Goal: Task Accomplishment & Management: Manage account settings

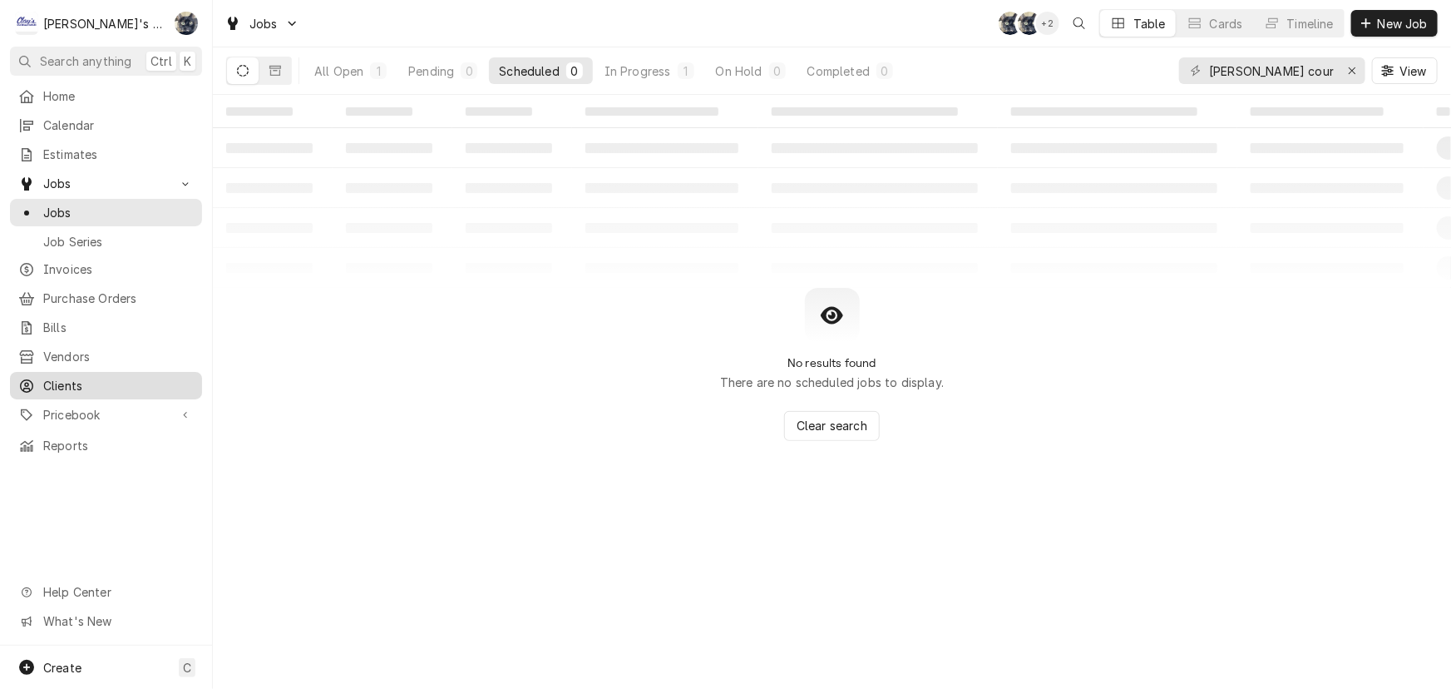
click at [80, 377] on span "Clients" at bounding box center [118, 385] width 151 height 17
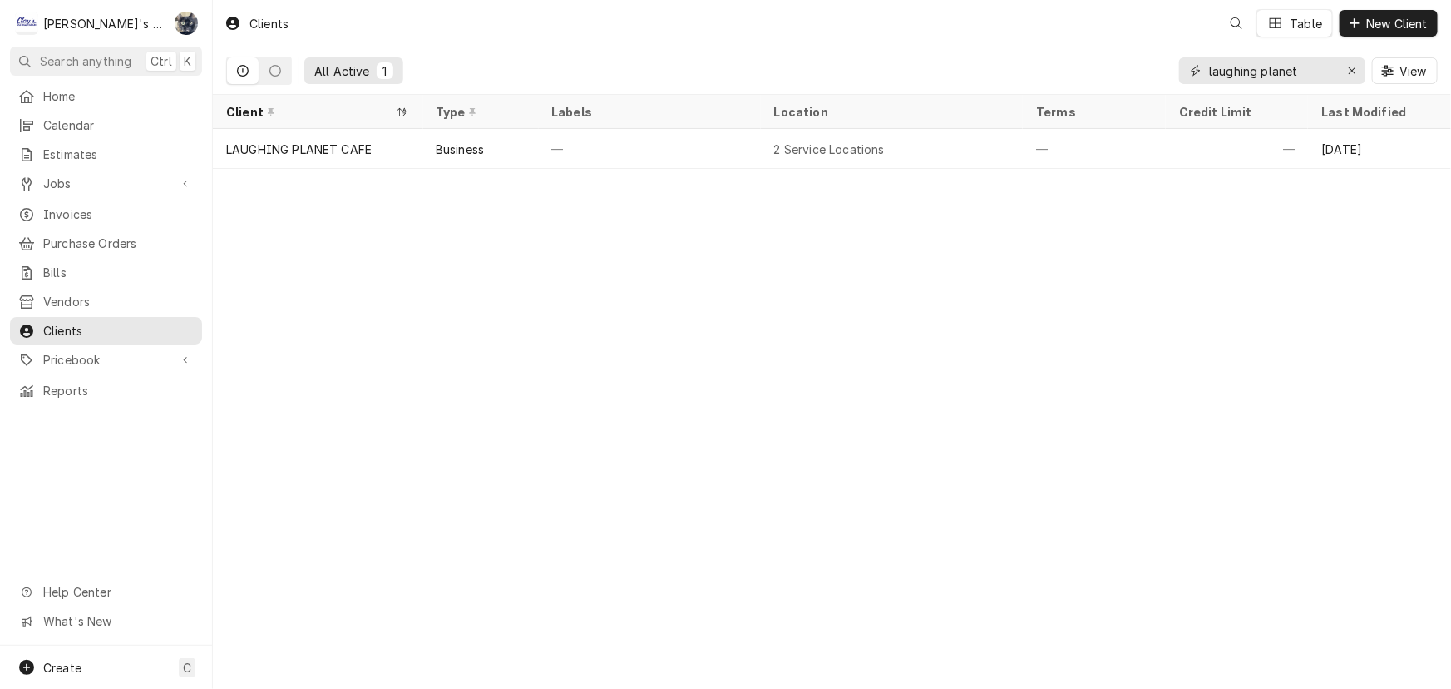
drag, startPoint x: 1238, startPoint y: 68, endPoint x: 1149, endPoint y: 60, distance: 90.2
click at [1149, 60] on div "All Active 1 laughing planet View" at bounding box center [832, 70] width 1212 height 47
click at [1359, 66] on div "Erase input" at bounding box center [1352, 70] width 17 height 17
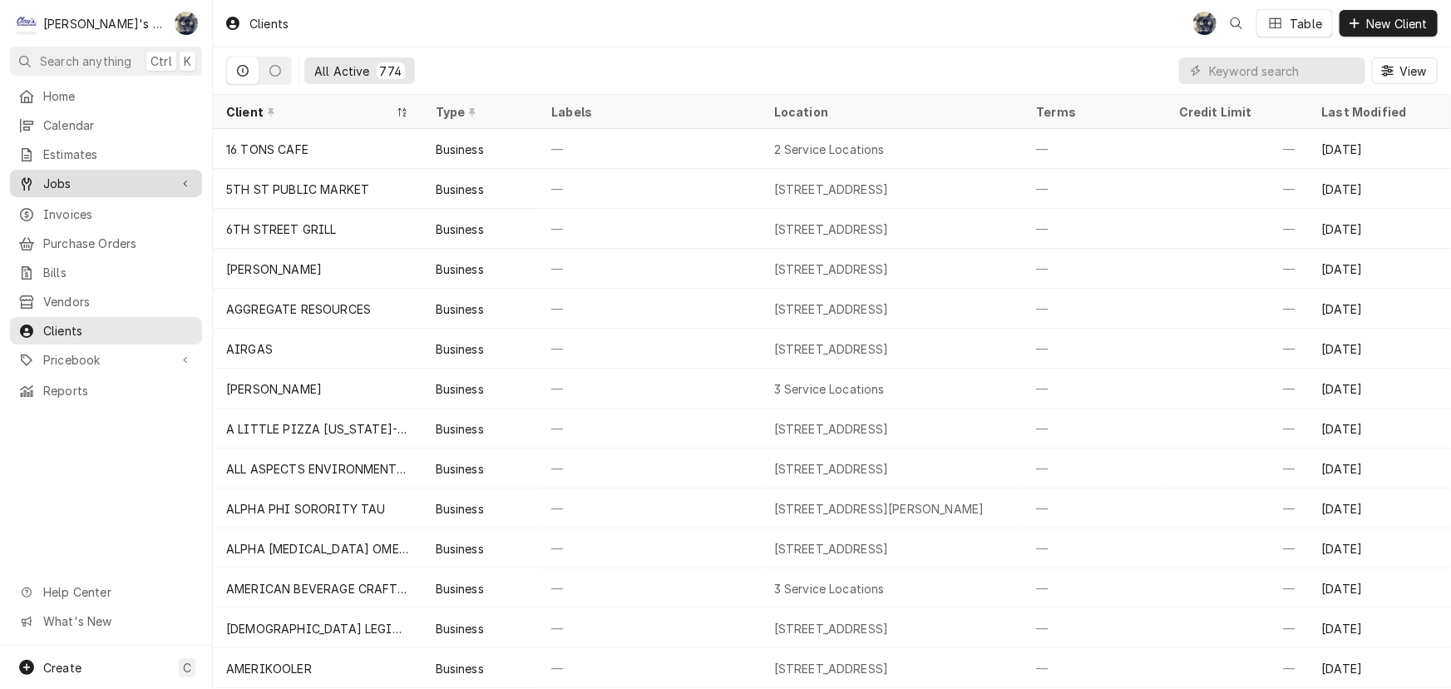
click at [69, 175] on span "Jobs" at bounding box center [106, 183] width 126 height 17
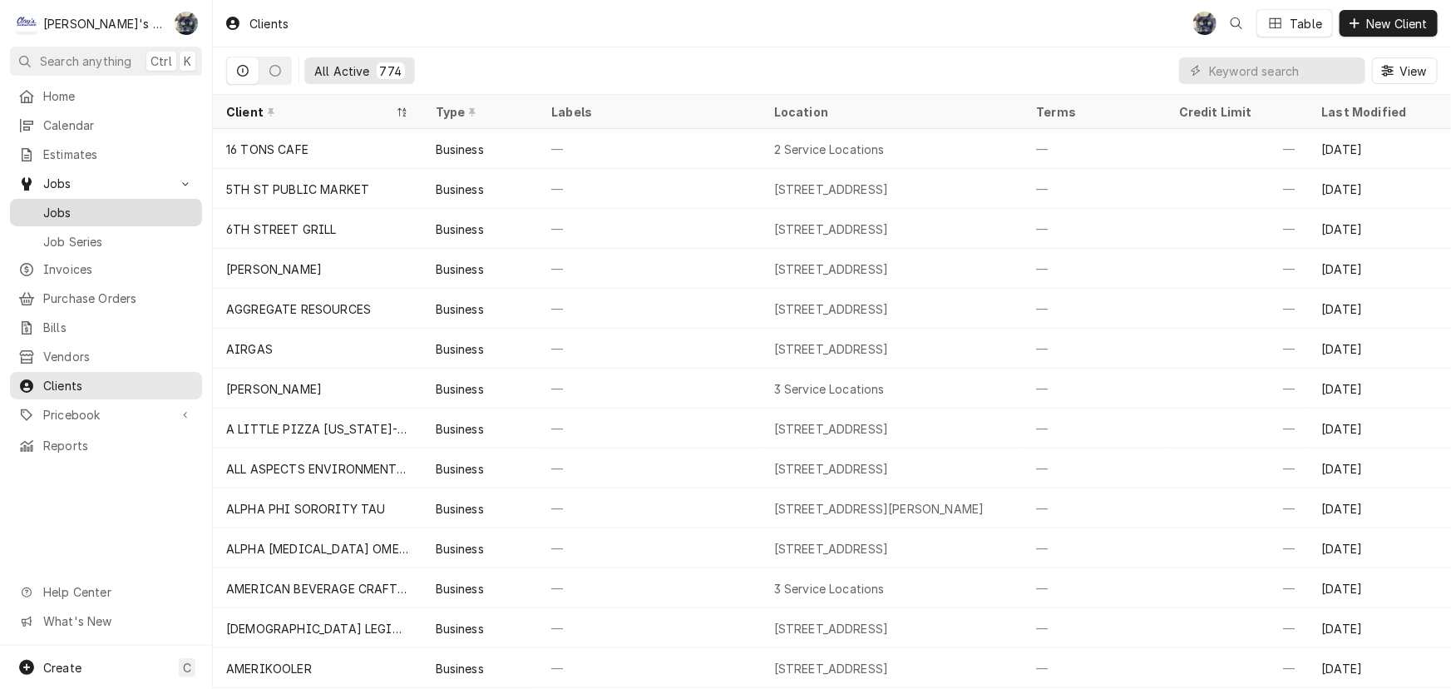
click at [70, 207] on span "Jobs" at bounding box center [118, 212] width 151 height 17
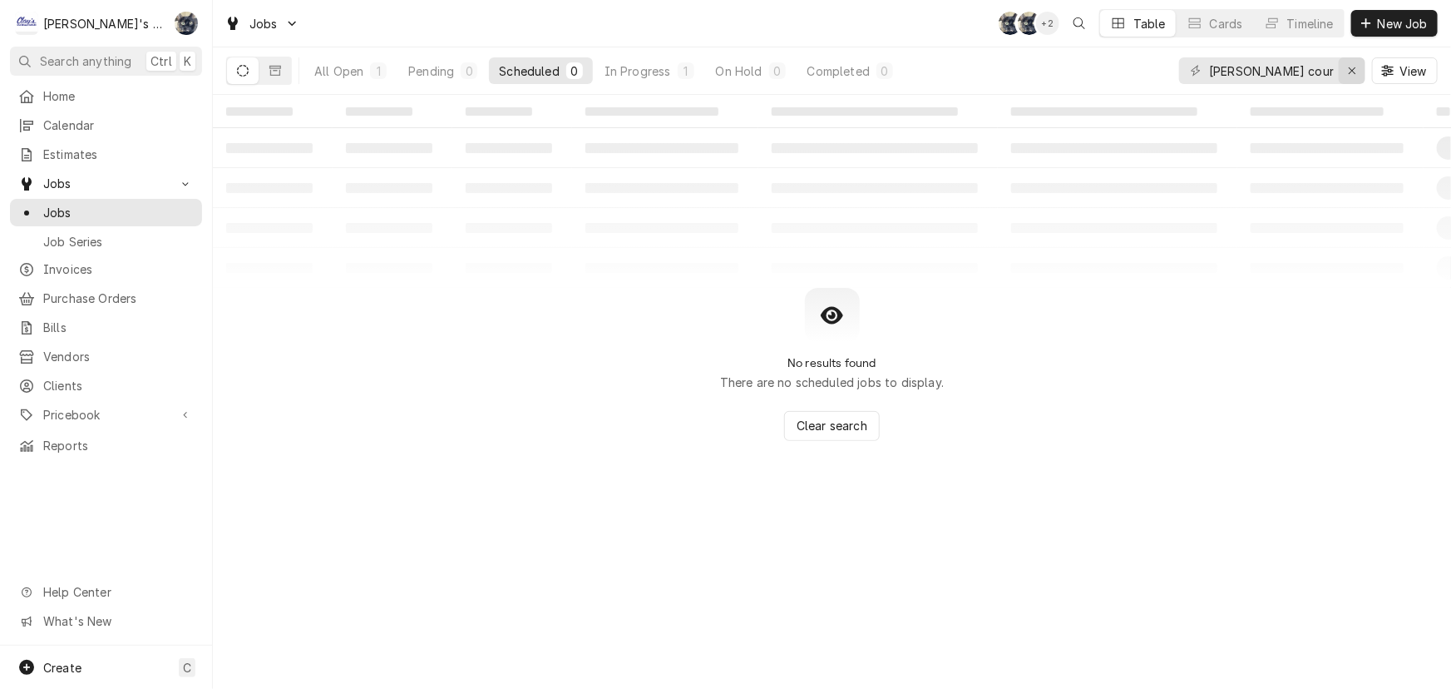
drag, startPoint x: 1372, startPoint y: 58, endPoint x: 1364, endPoint y: 59, distance: 8.4
click at [1368, 58] on div "eugene country View" at bounding box center [1308, 70] width 259 height 47
click at [1357, 64] on div "Erase input" at bounding box center [1352, 70] width 17 height 17
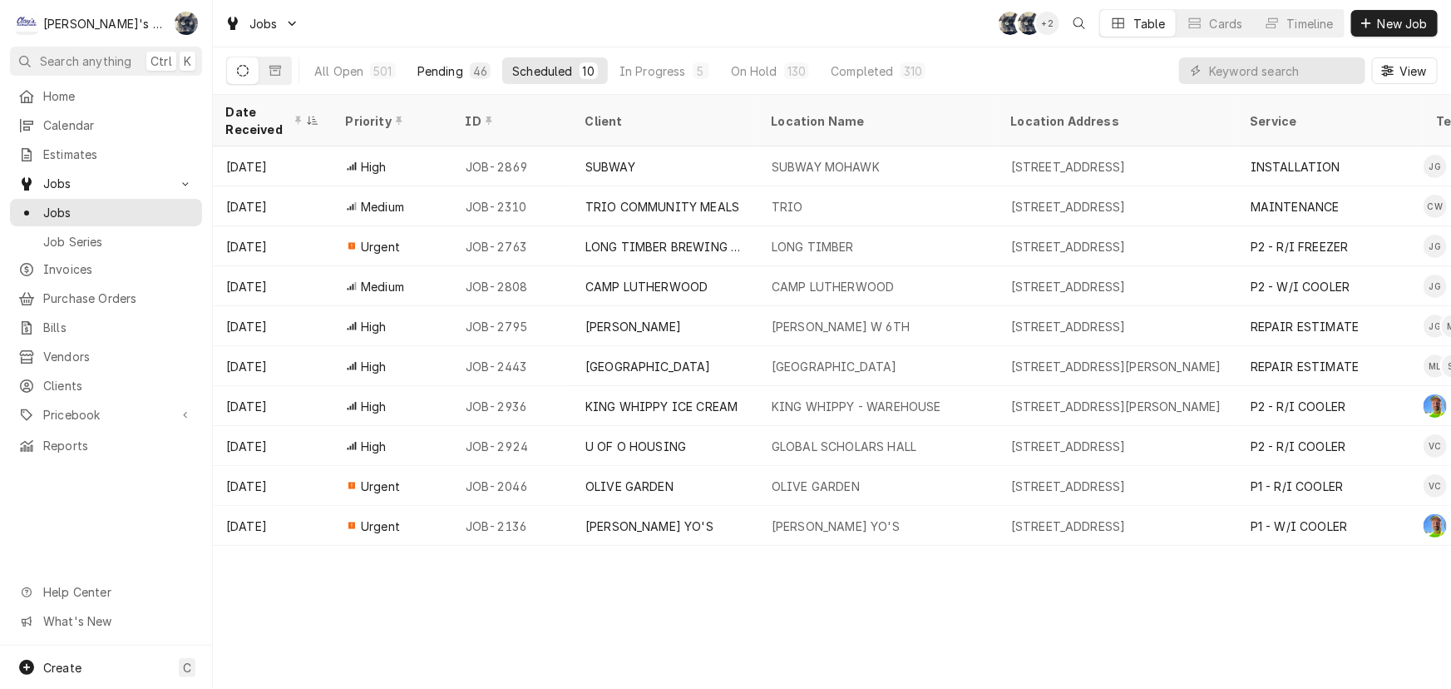
click at [462, 65] on button "Pending 46" at bounding box center [454, 70] width 93 height 27
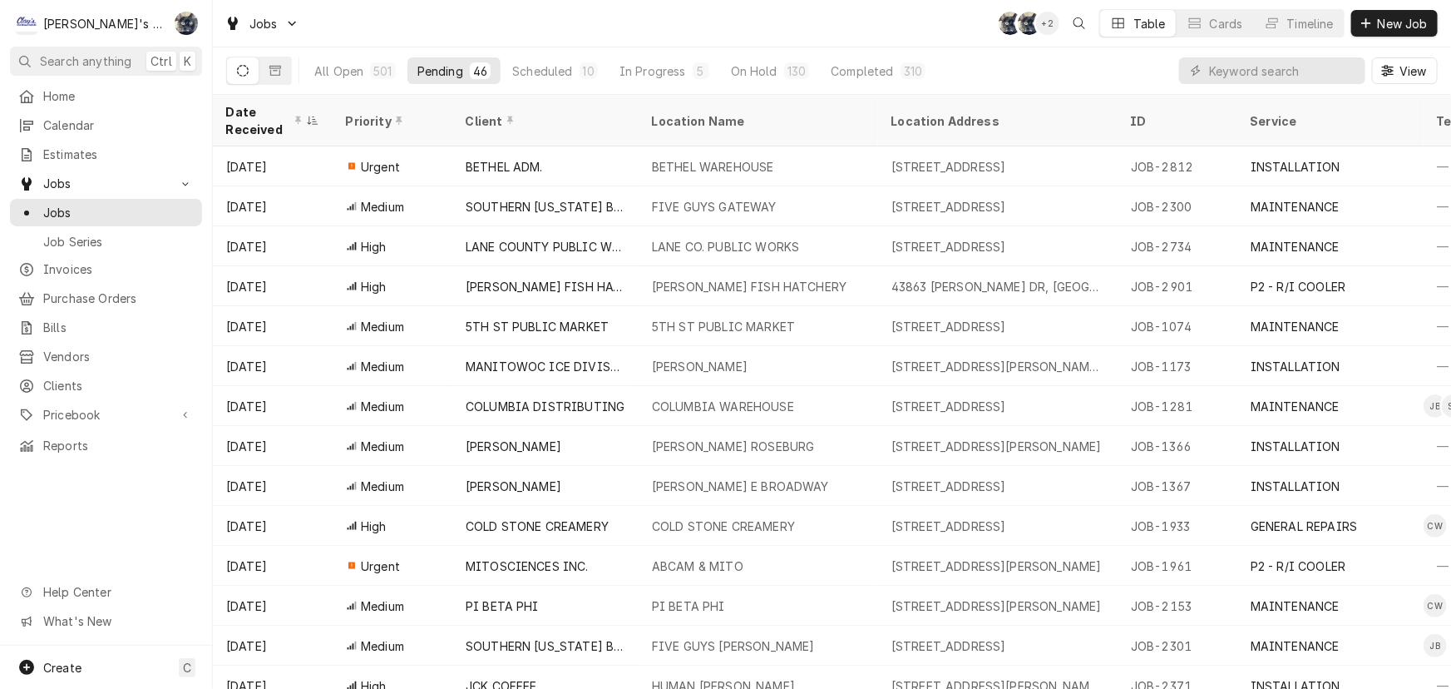
click at [518, 47] on div "All Open 501 Pending 46 Scheduled 10 In Progress 5 On Hold 130 Completed 310" at bounding box center [619, 70] width 631 height 47
click at [654, 64] on div "In Progress" at bounding box center [653, 70] width 67 height 17
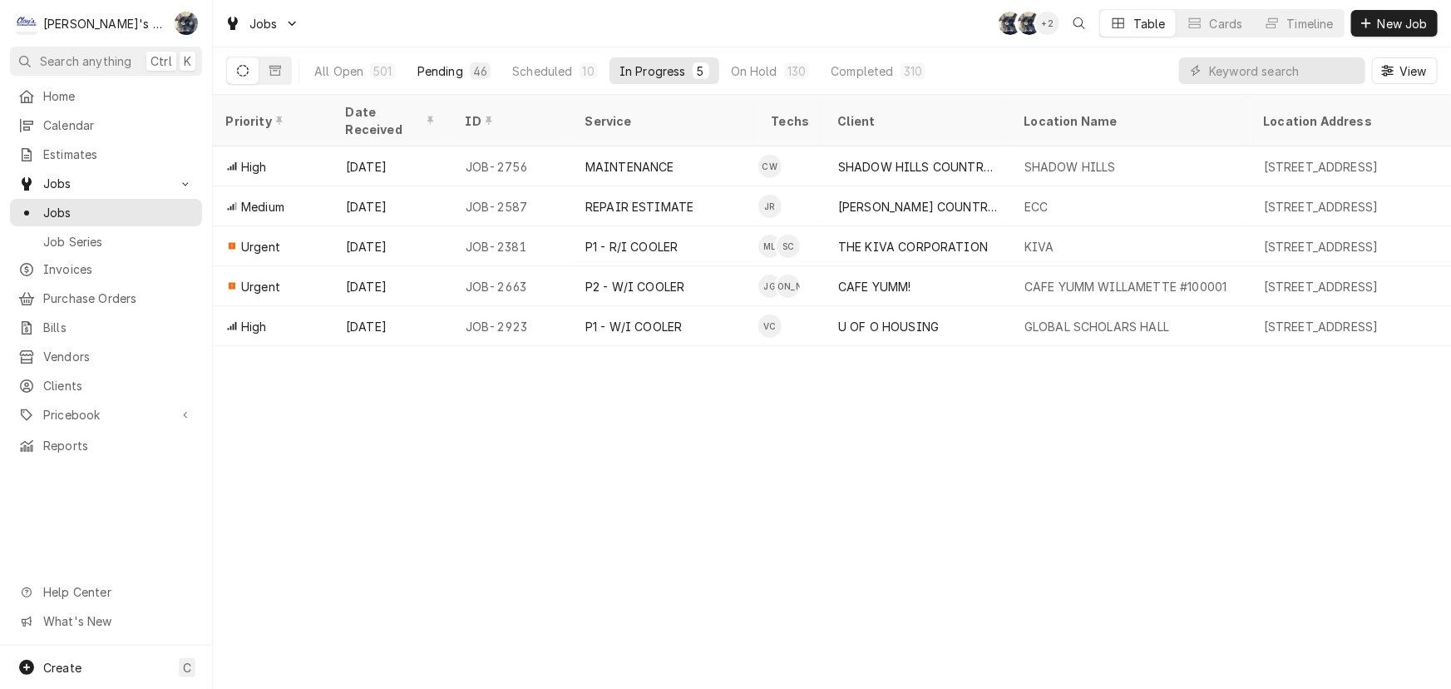
click at [470, 68] on div "46" at bounding box center [480, 70] width 21 height 17
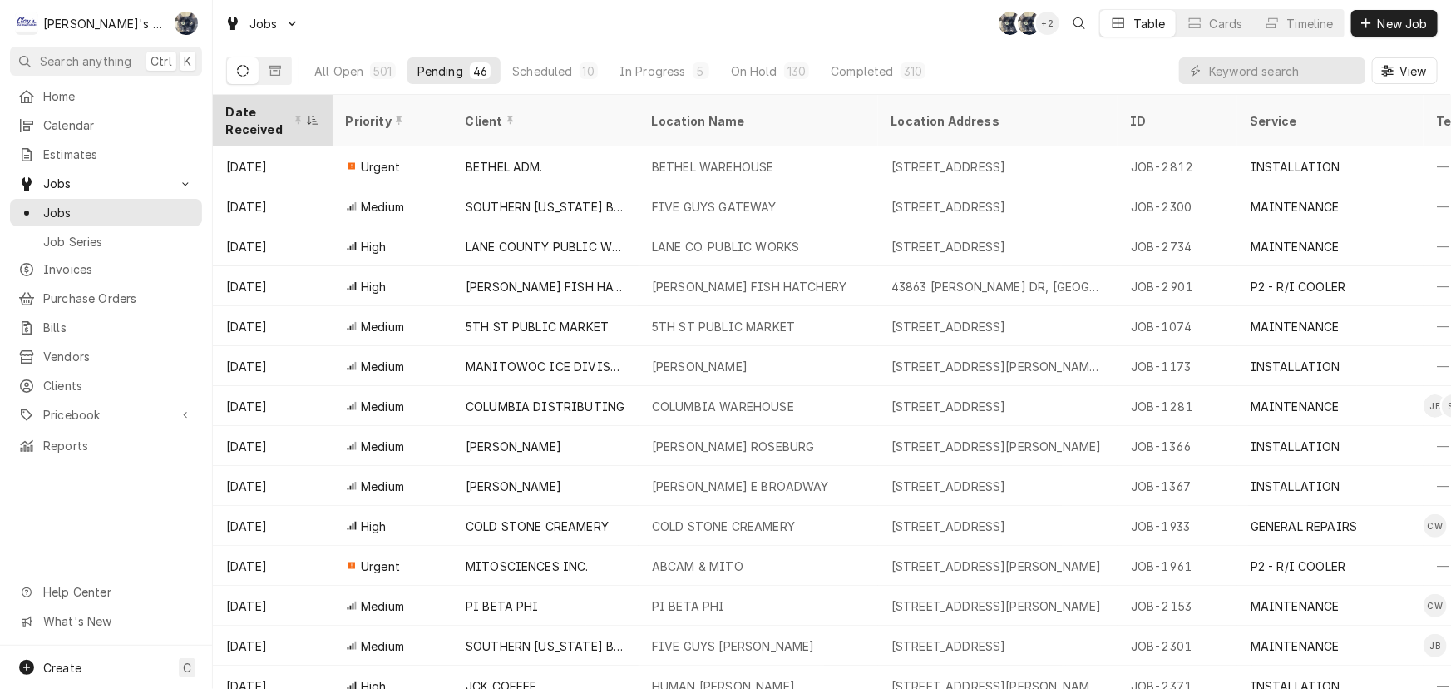
click at [258, 121] on div "Date Received" at bounding box center [264, 120] width 77 height 35
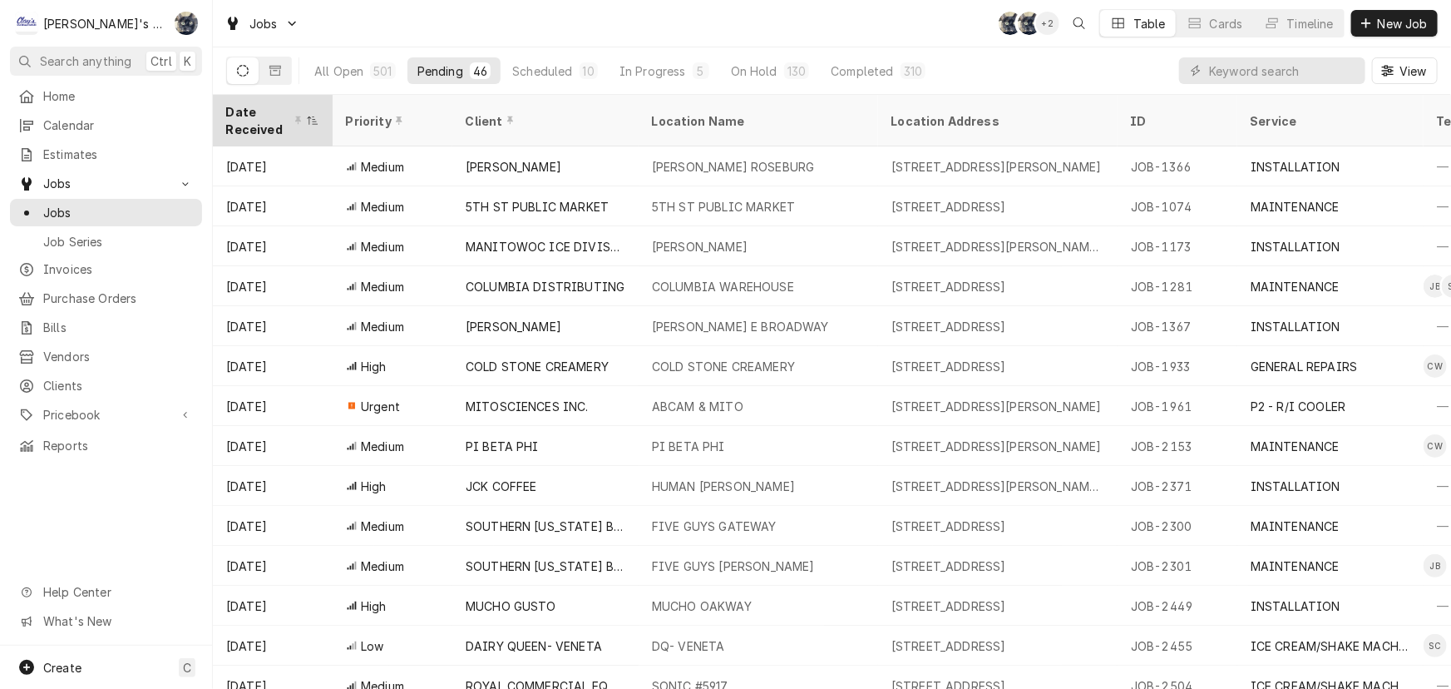
click at [258, 120] on div "Date Received" at bounding box center [264, 120] width 77 height 35
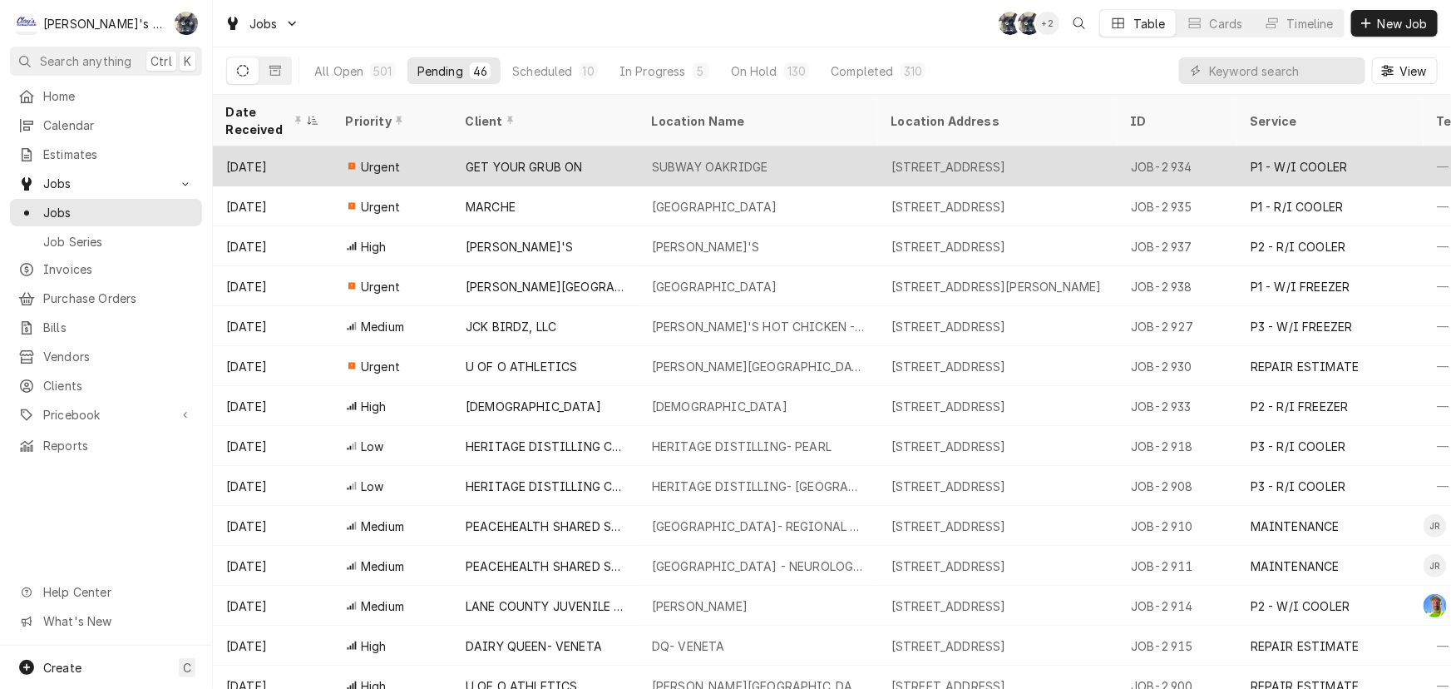
click at [551, 158] on div "GET YOUR GRUB ON" at bounding box center [524, 166] width 117 height 17
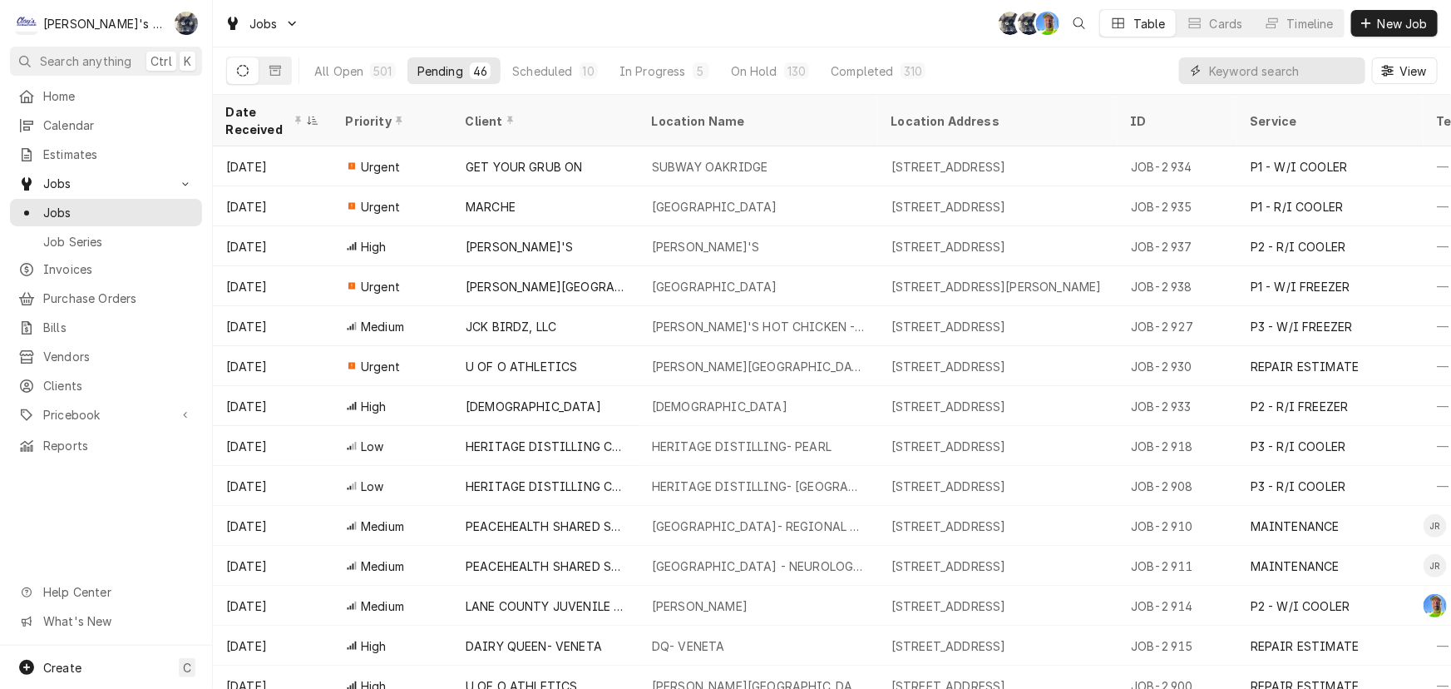
click at [1215, 66] on input "Dynamic Content Wrapper" at bounding box center [1283, 70] width 148 height 27
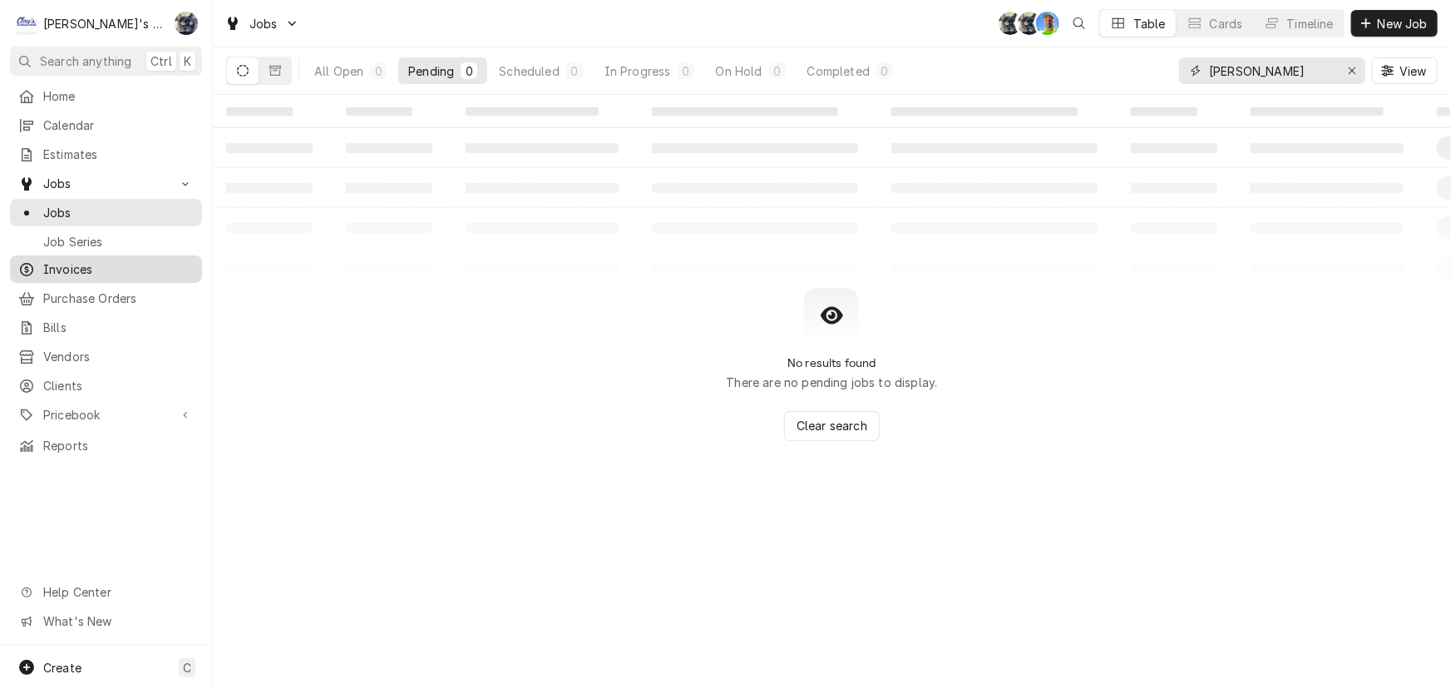
type input "baskin"
click at [93, 266] on span "Invoices" at bounding box center [118, 268] width 151 height 17
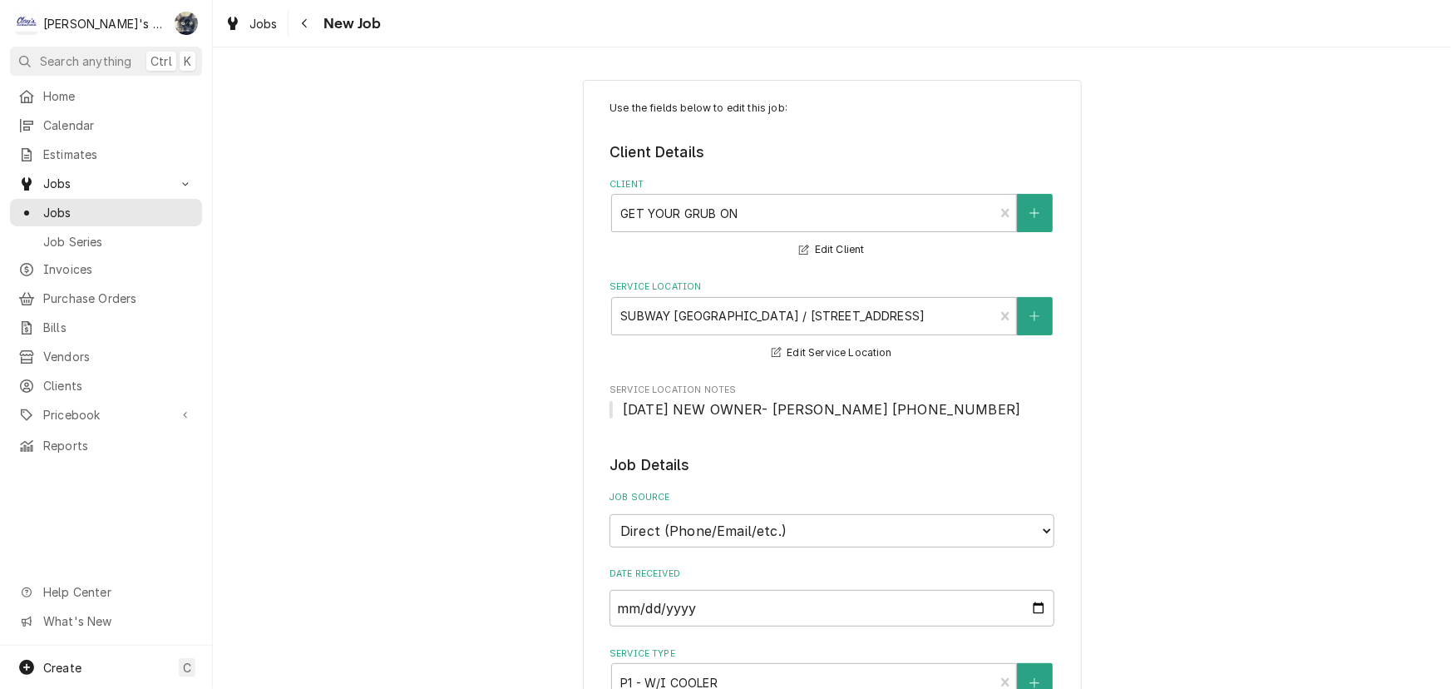
type textarea "x"
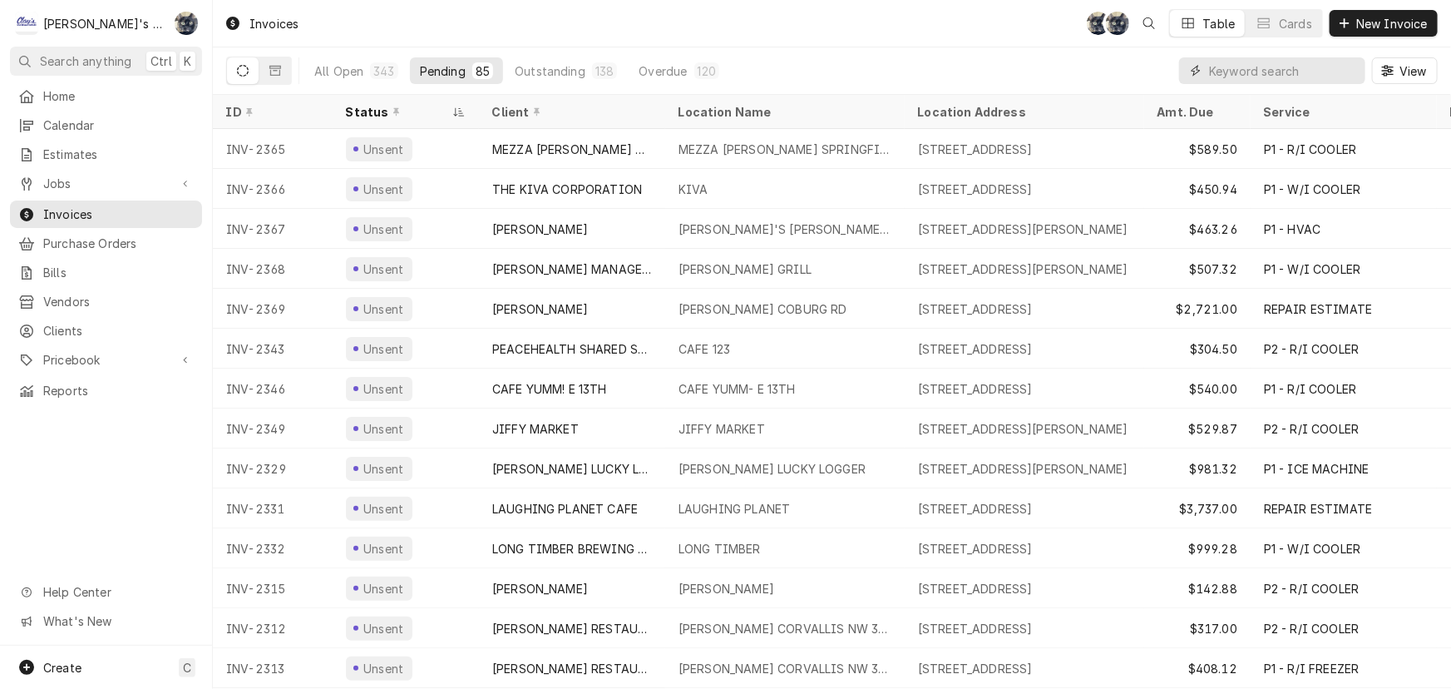
click at [1253, 69] on input "Dynamic Content Wrapper" at bounding box center [1283, 70] width 148 height 27
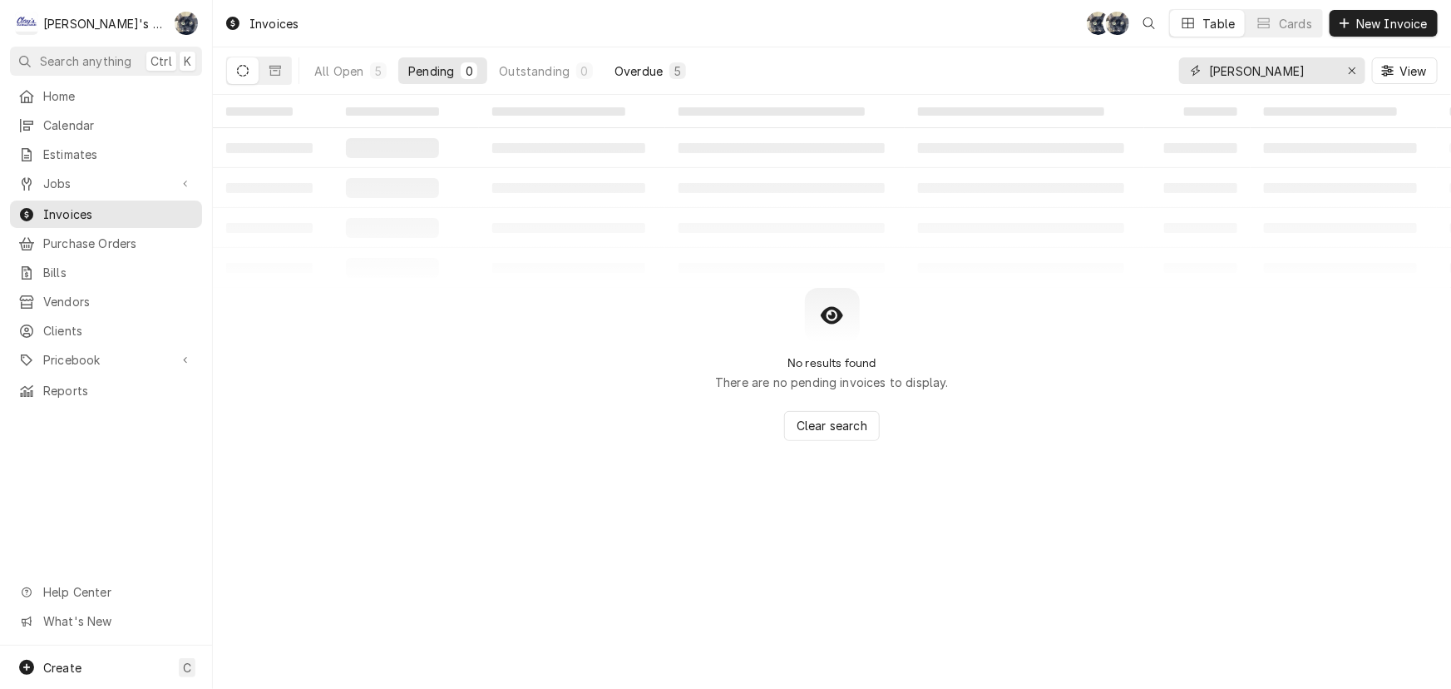
type input "baskin"
click at [650, 75] on div "Overdue" at bounding box center [639, 70] width 48 height 17
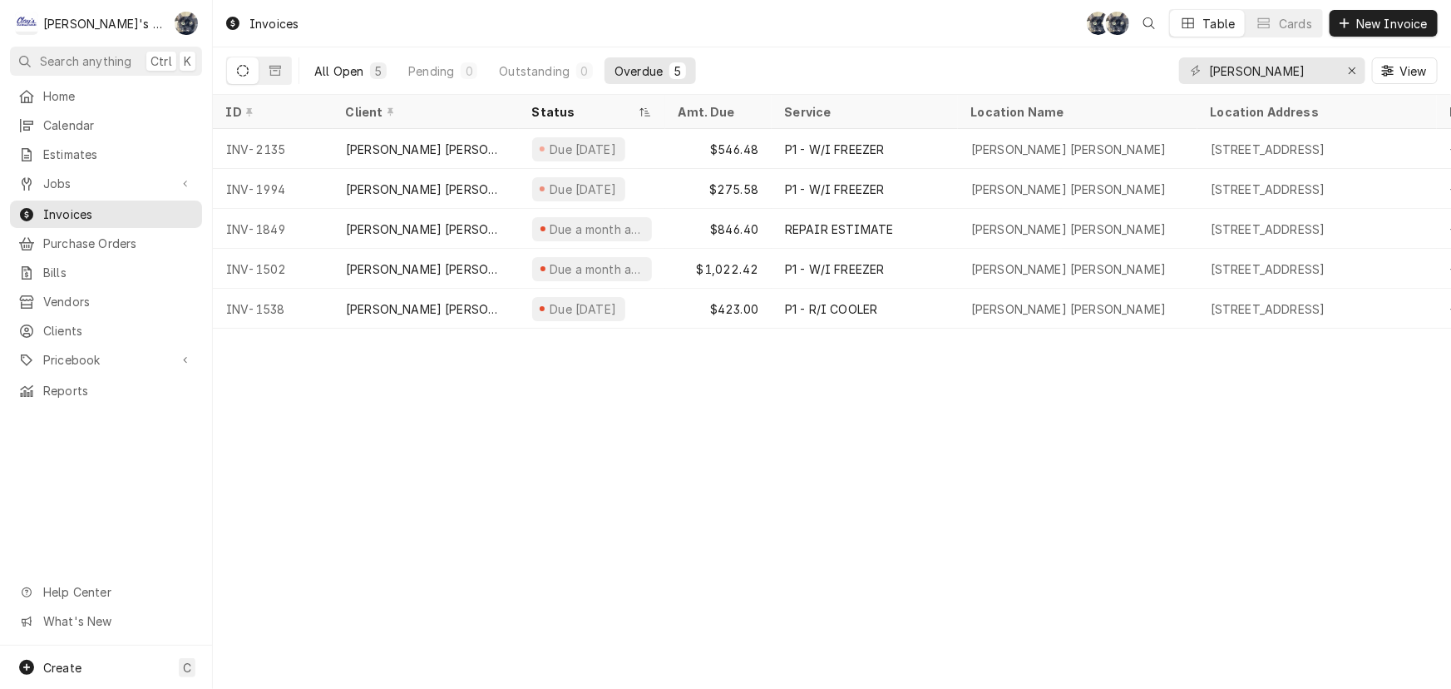
click at [342, 73] on div "All Open" at bounding box center [338, 70] width 49 height 17
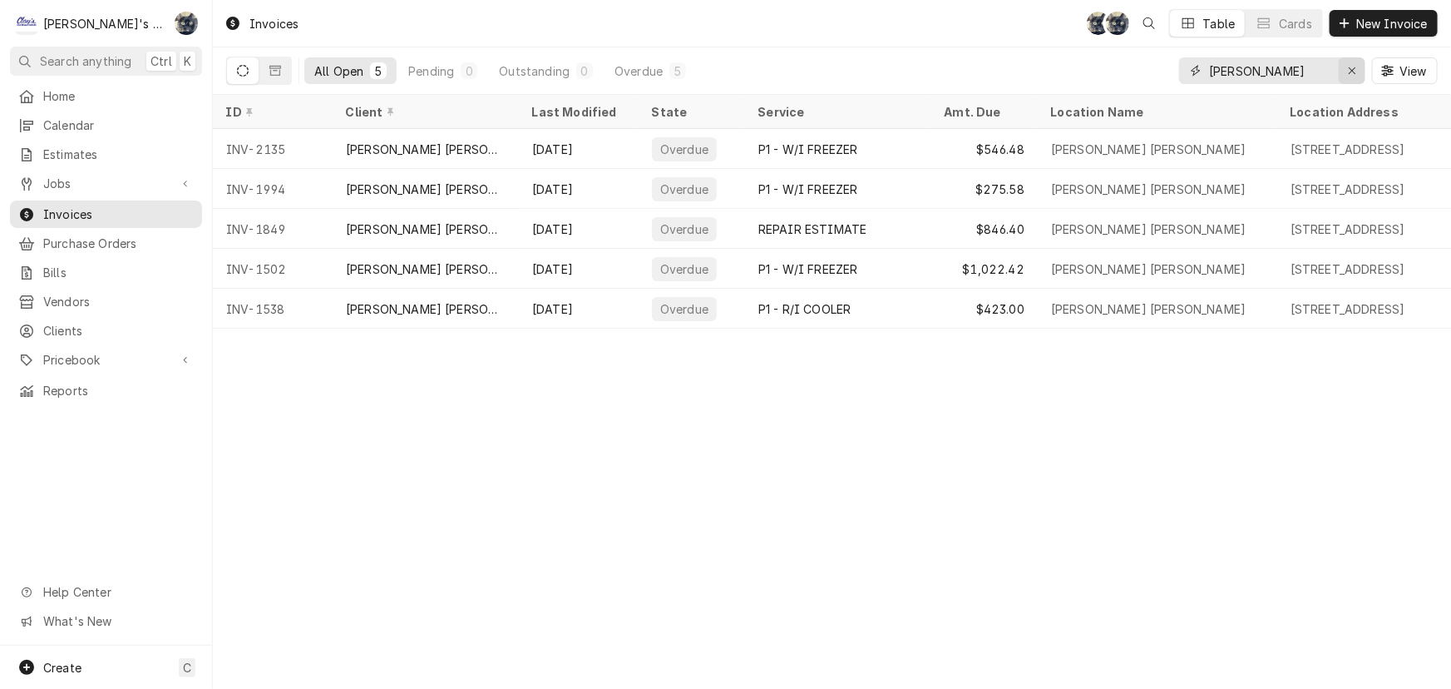
click at [1356, 67] on div "Erase input" at bounding box center [1352, 70] width 17 height 17
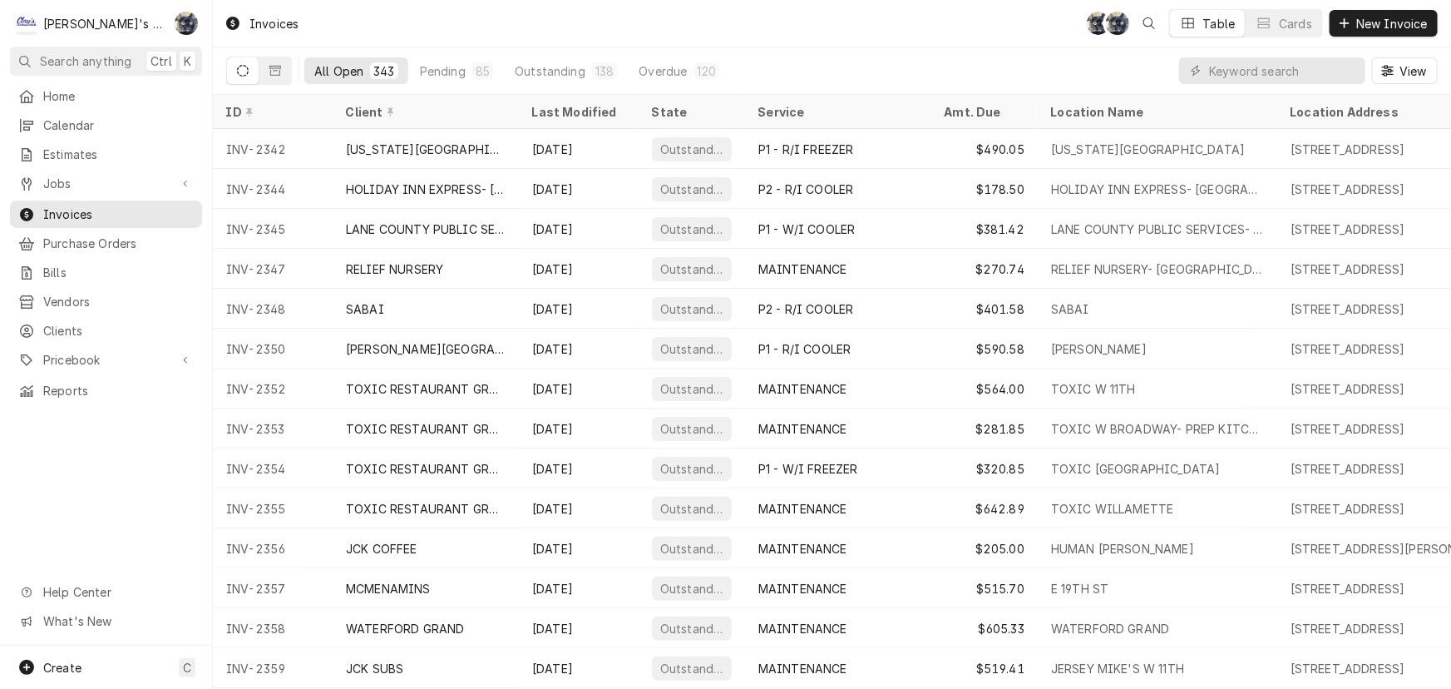
click at [401, 27] on div "Invoices SB SB Table Cards New Invoice" at bounding box center [832, 23] width 1238 height 47
click at [478, 75] on div "85" at bounding box center [483, 70] width 14 height 17
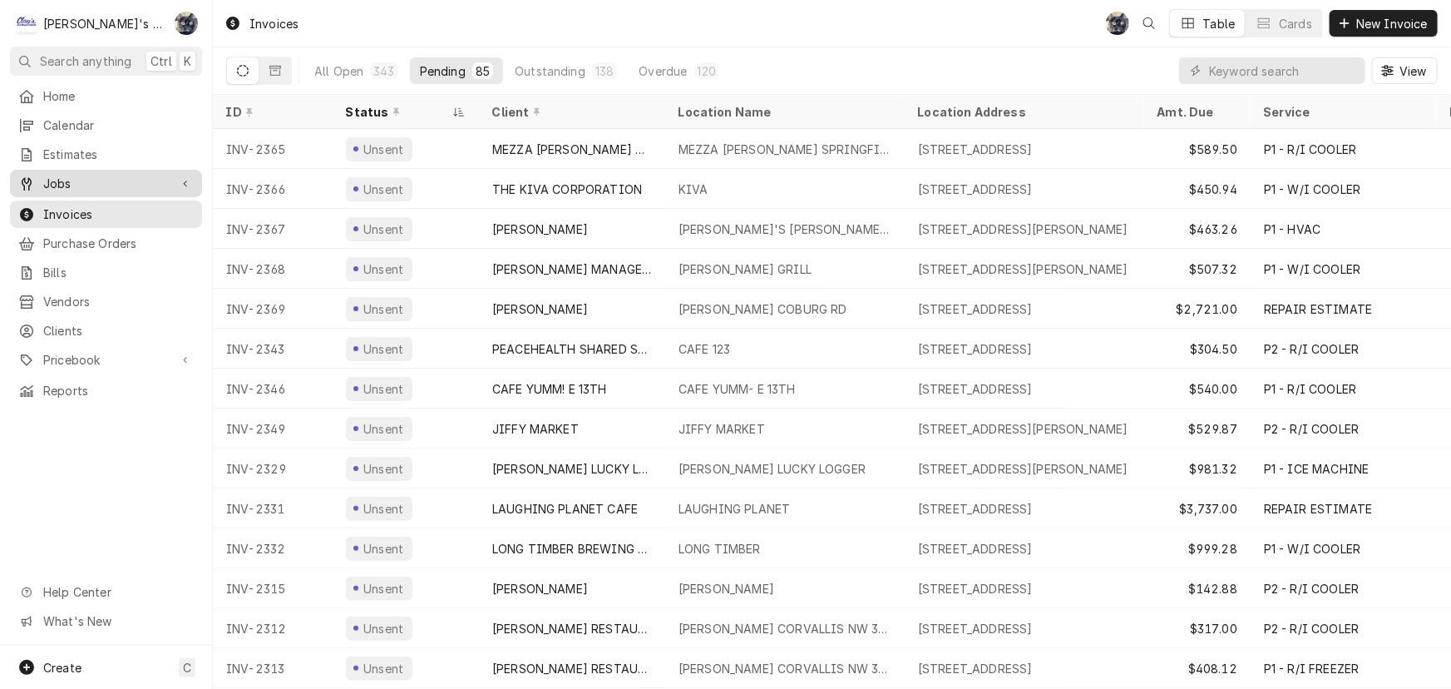
click at [69, 181] on span "Jobs" at bounding box center [106, 183] width 126 height 17
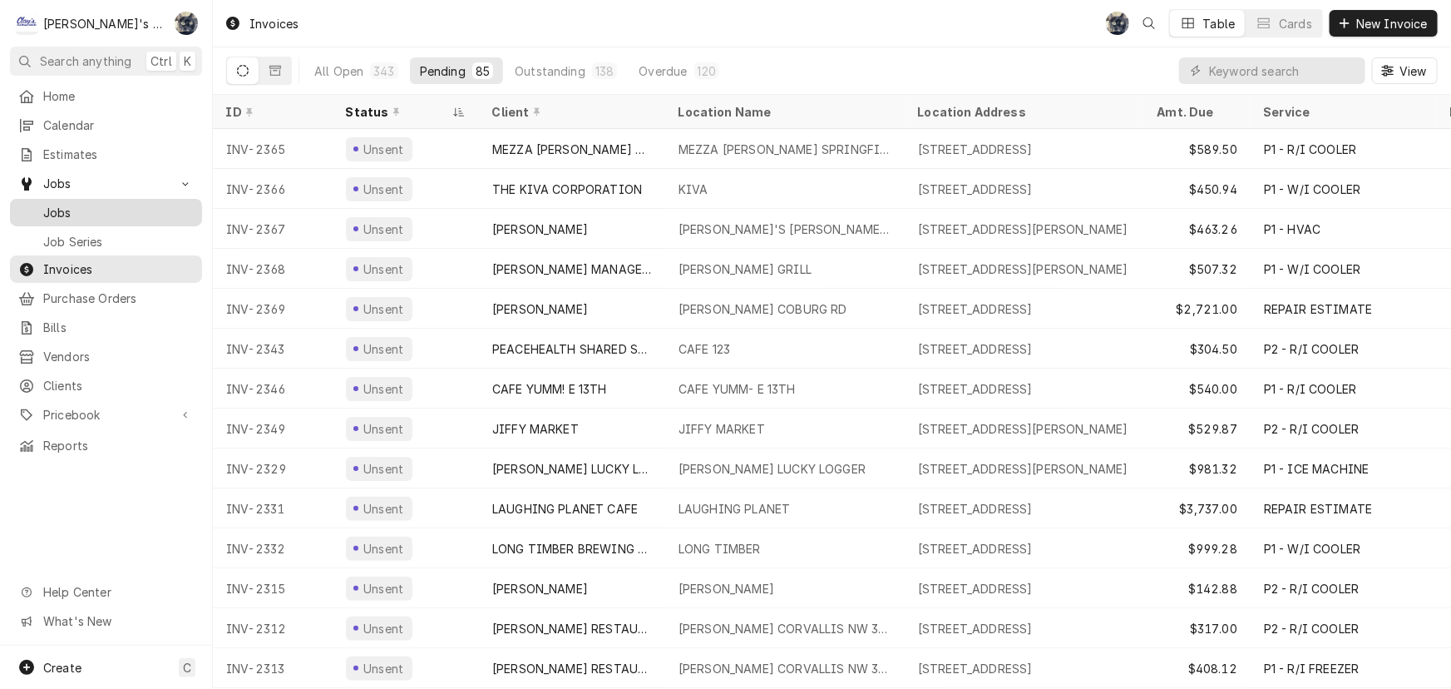
click at [73, 205] on span "Jobs" at bounding box center [118, 212] width 151 height 17
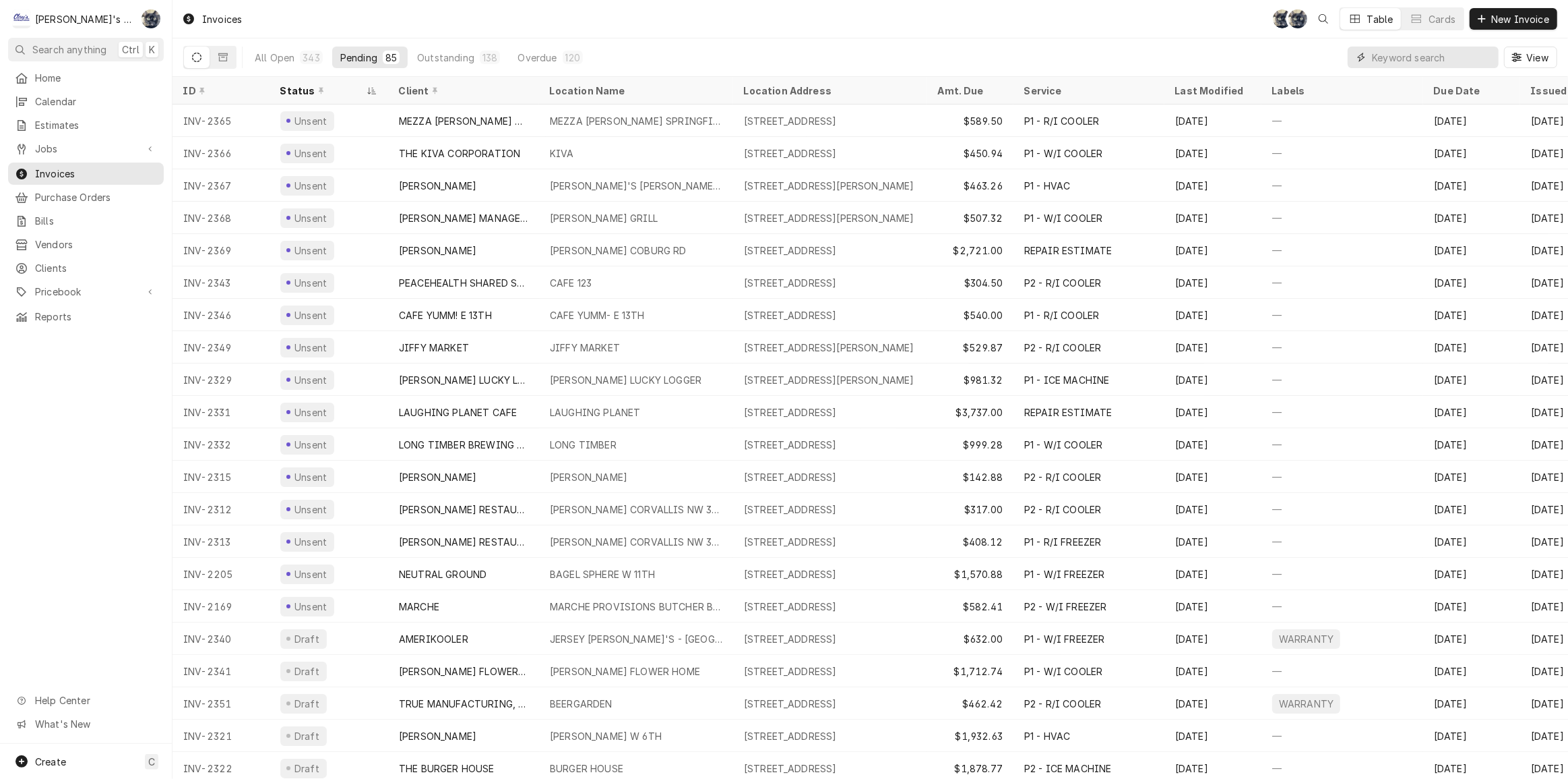
click at [1432, 57] on input "Dynamic Content Wrapper" at bounding box center [1432, 57] width 120 height 22
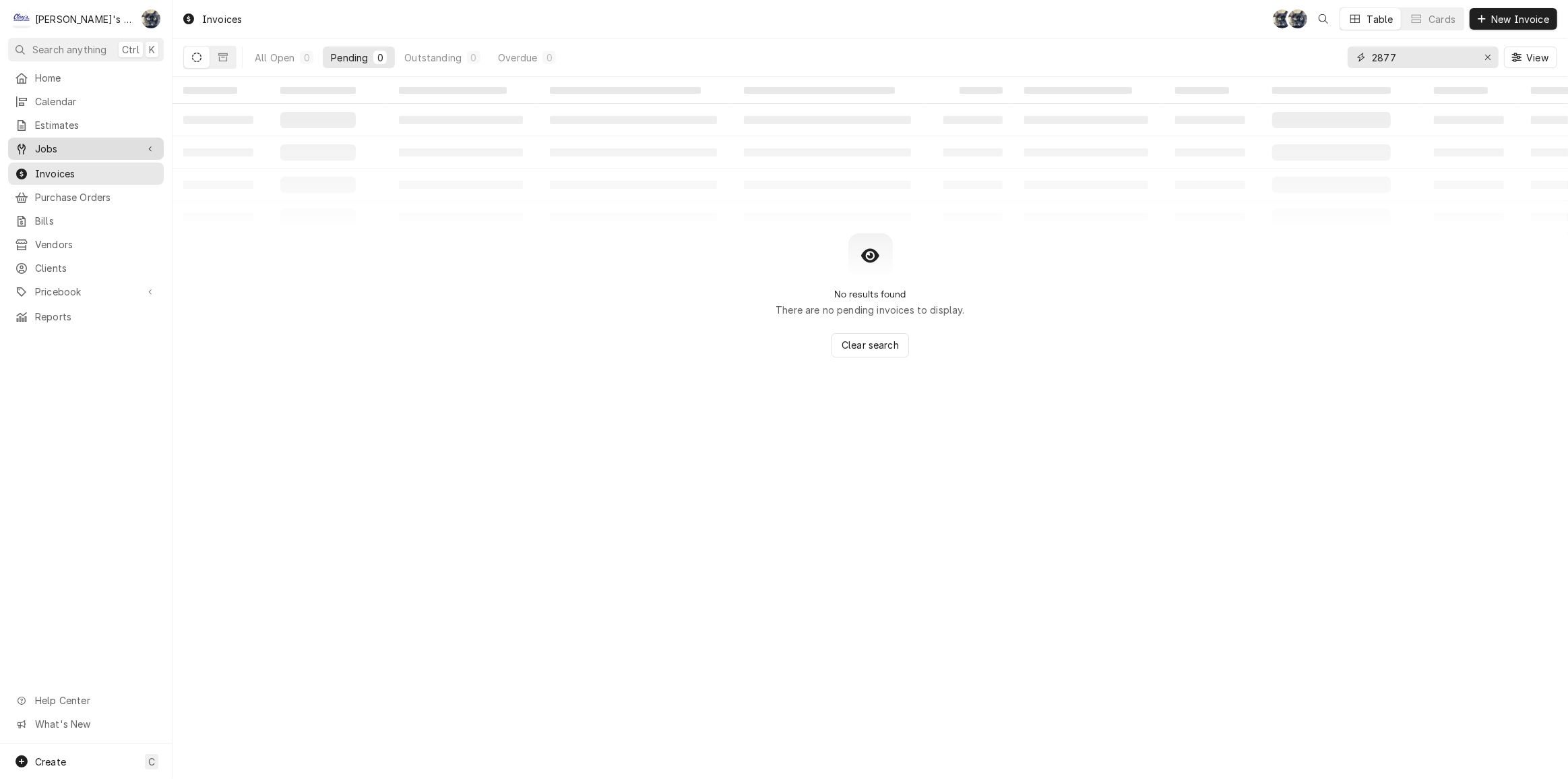
type input "2877"
click at [111, 142] on span "Jobs" at bounding box center [86, 148] width 102 height 14
click at [113, 165] on span "Jobs" at bounding box center [96, 172] width 122 height 14
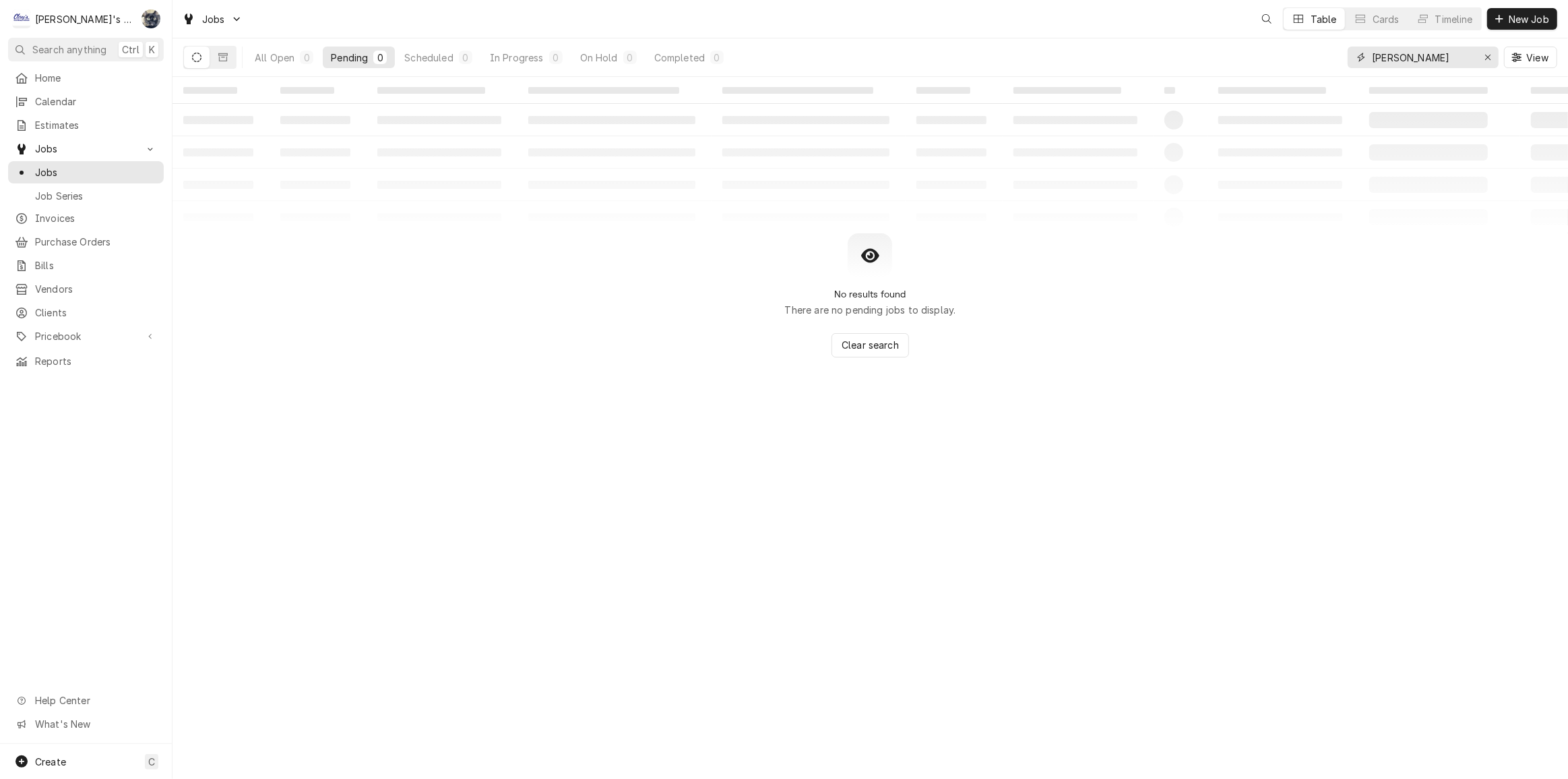
drag, startPoint x: 1409, startPoint y: 58, endPoint x: 1362, endPoint y: 63, distance: 47.3
click at [1362, 62] on div "[PERSON_NAME]" at bounding box center [1423, 57] width 151 height 22
click at [707, 62] on button "Completed 1" at bounding box center [690, 57] width 86 height 22
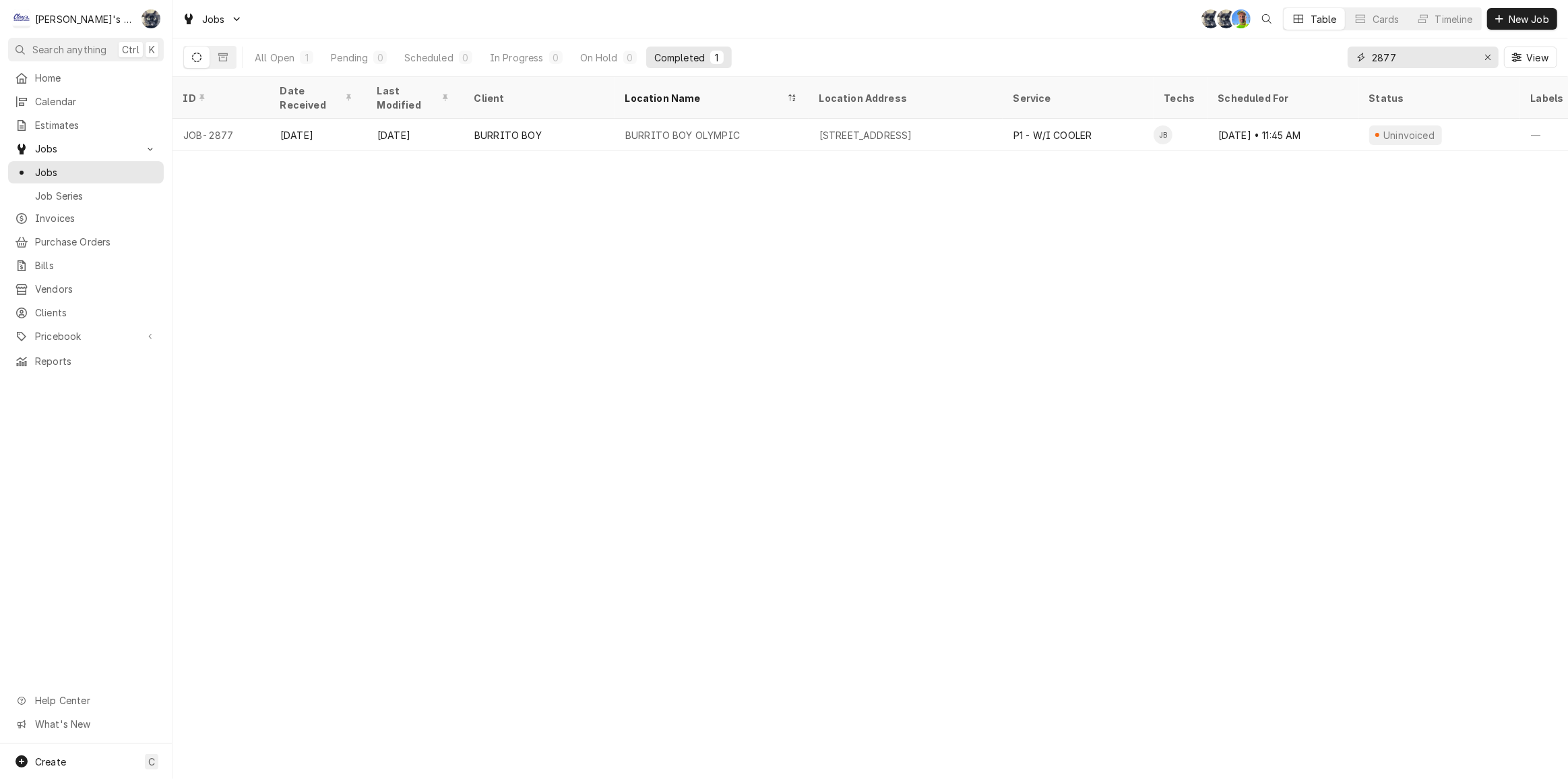
drag, startPoint x: 1422, startPoint y: 51, endPoint x: 1300, endPoint y: 45, distance: 122.1
click at [1297, 42] on div "All Open 1 Pending 0 Scheduled 0 In Progress 0 On Hold 0 Completed 1 2877 View" at bounding box center [870, 57] width 1374 height 38
type input "2903"
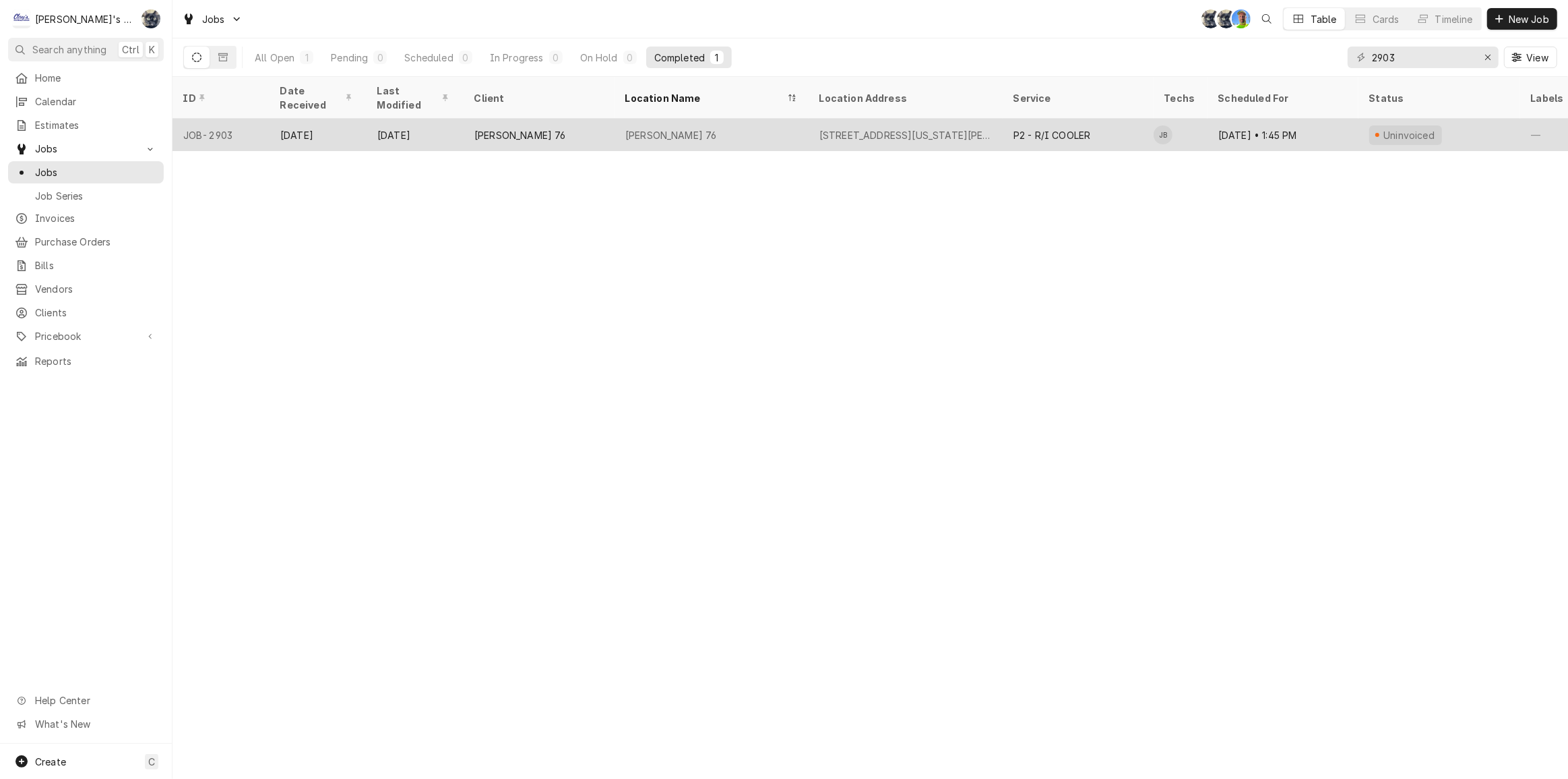
click at [499, 118] on div "[PERSON_NAME] 76" at bounding box center [539, 135] width 151 height 32
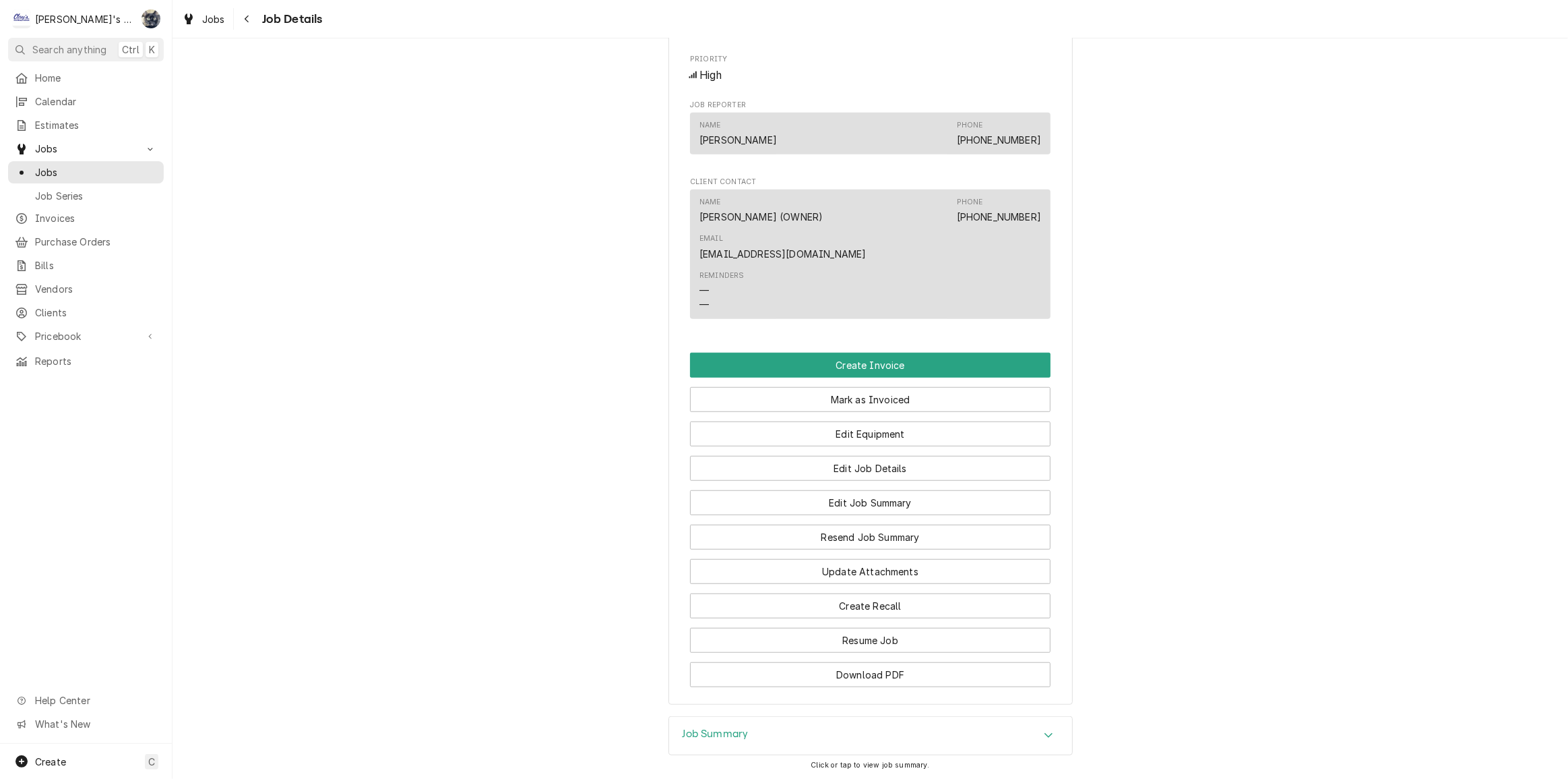
scroll to position [1060, 0]
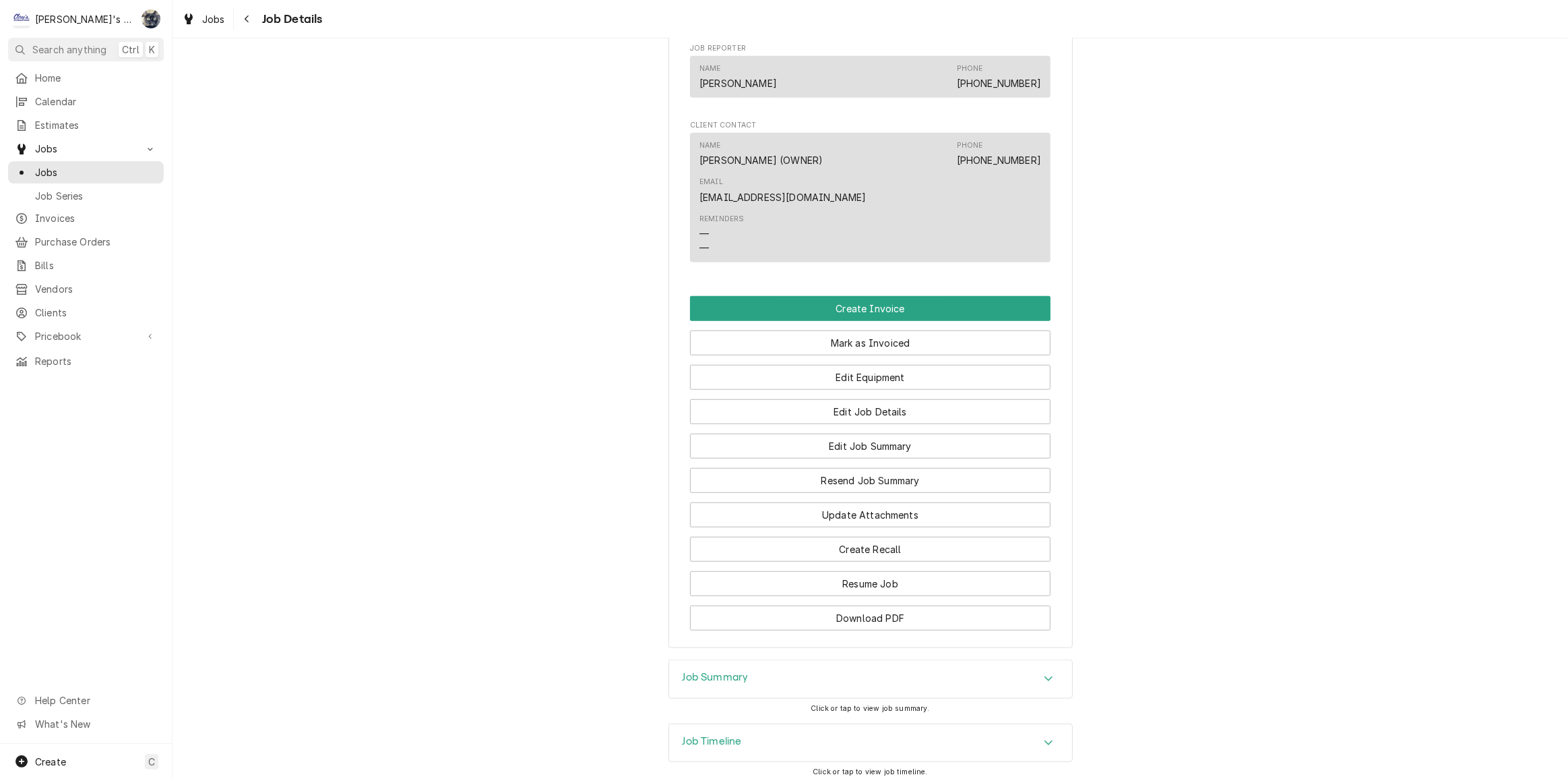
click at [676, 660] on div "Job Summary" at bounding box center [870, 678] width 403 height 38
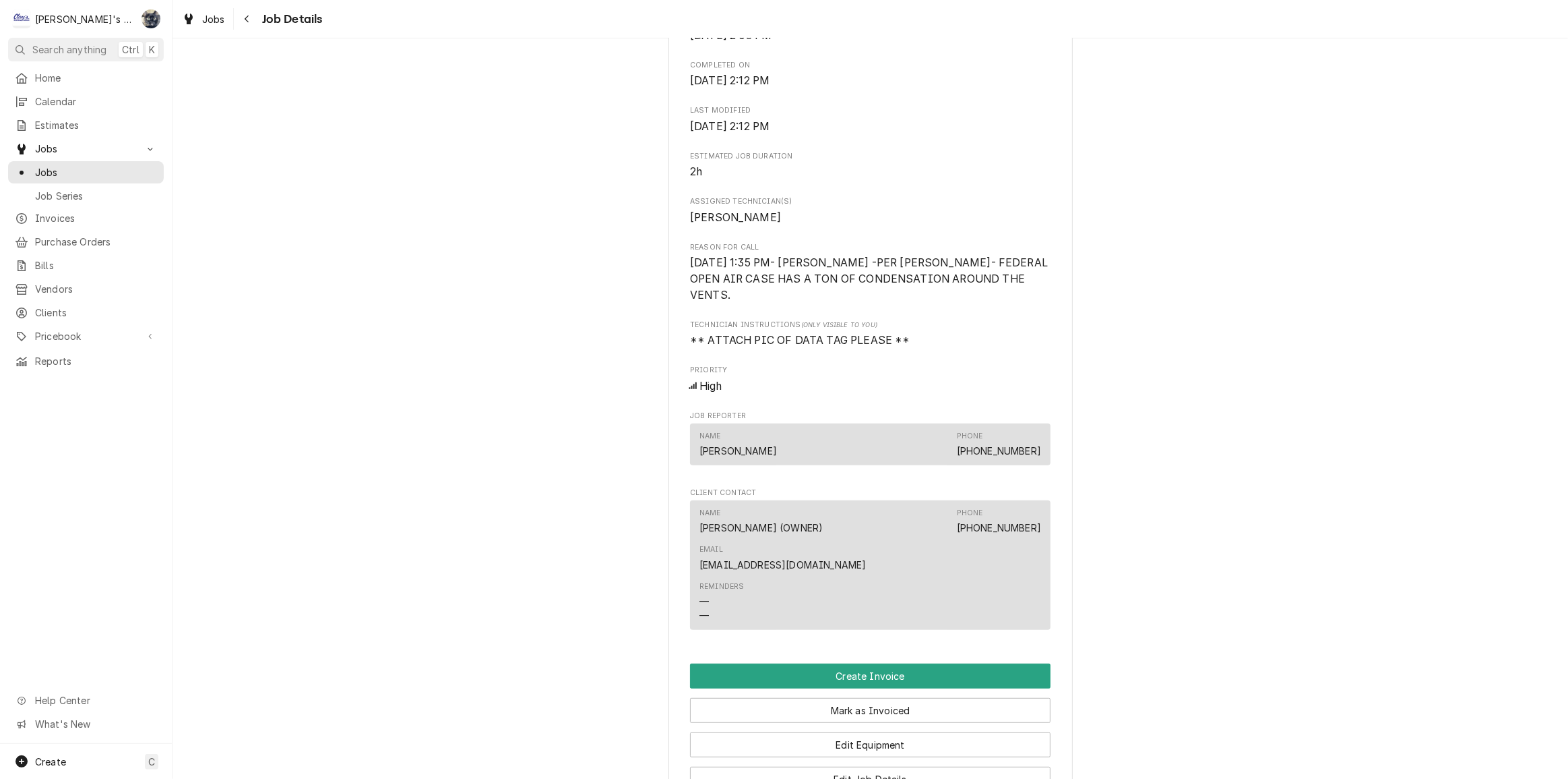
scroll to position [447, 0]
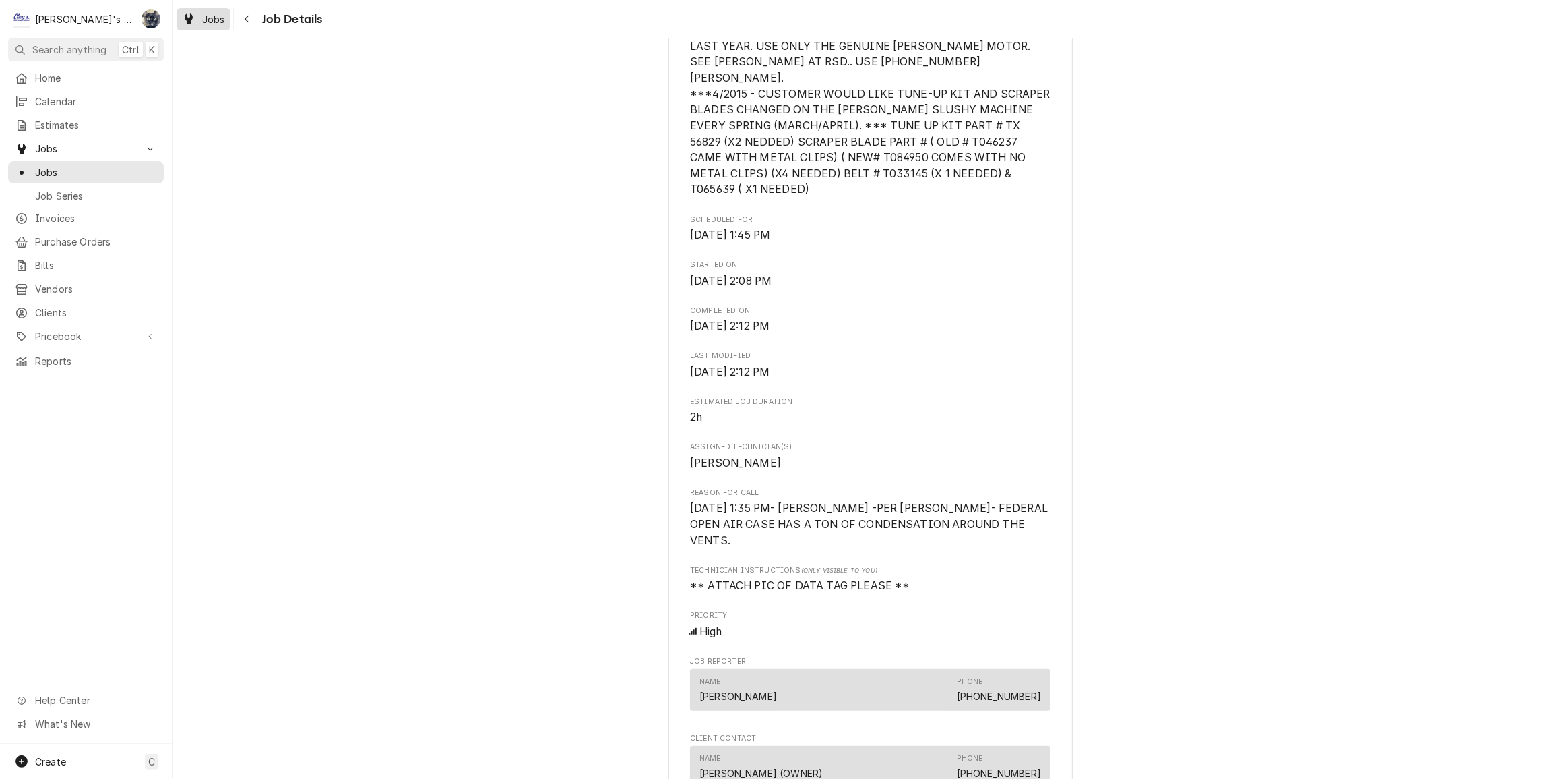
click at [186, 11] on div "Dynamic Content Wrapper" at bounding box center [189, 19] width 14 height 16
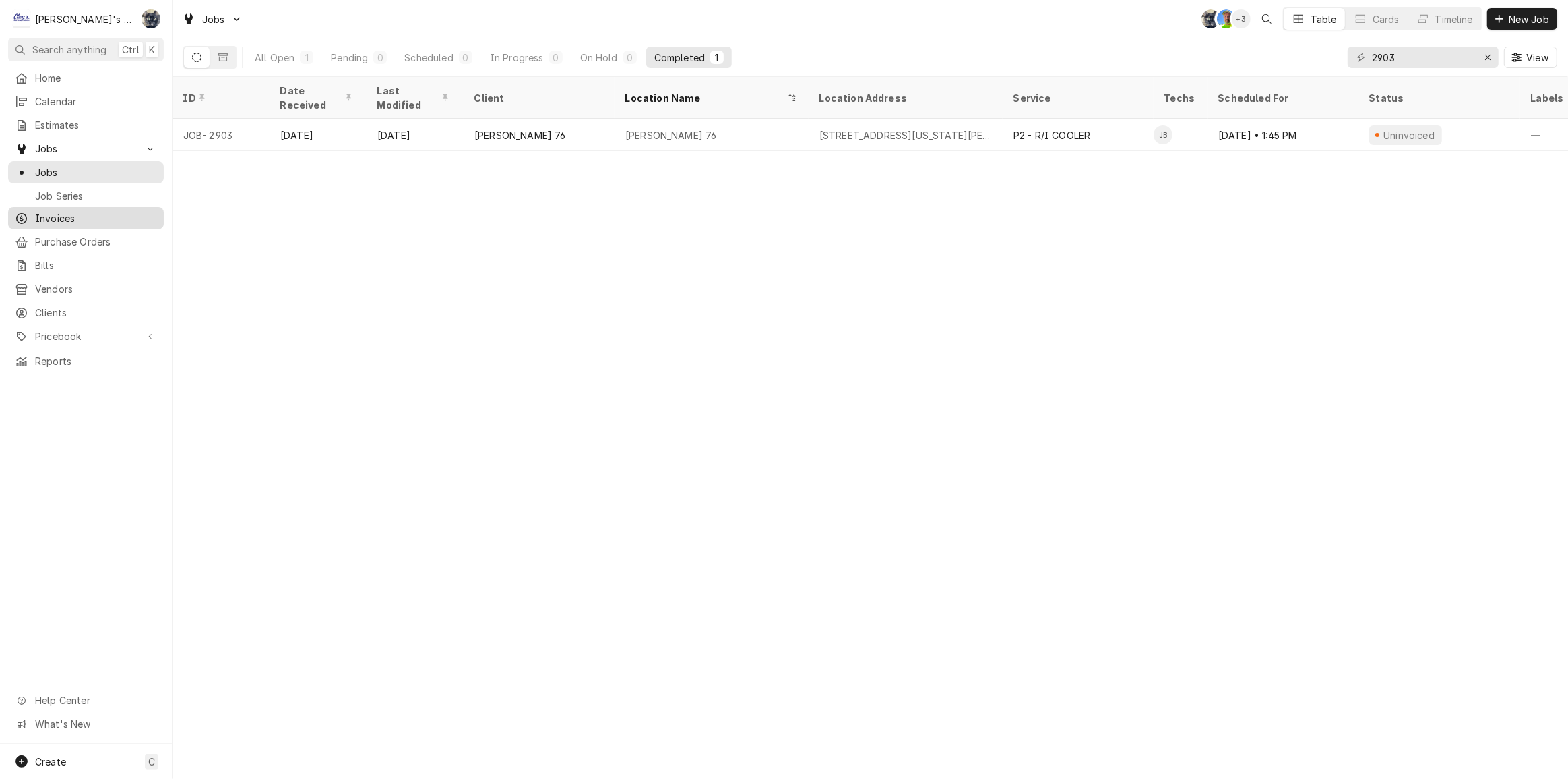
click at [95, 211] on span "Invoices" at bounding box center [96, 217] width 122 height 14
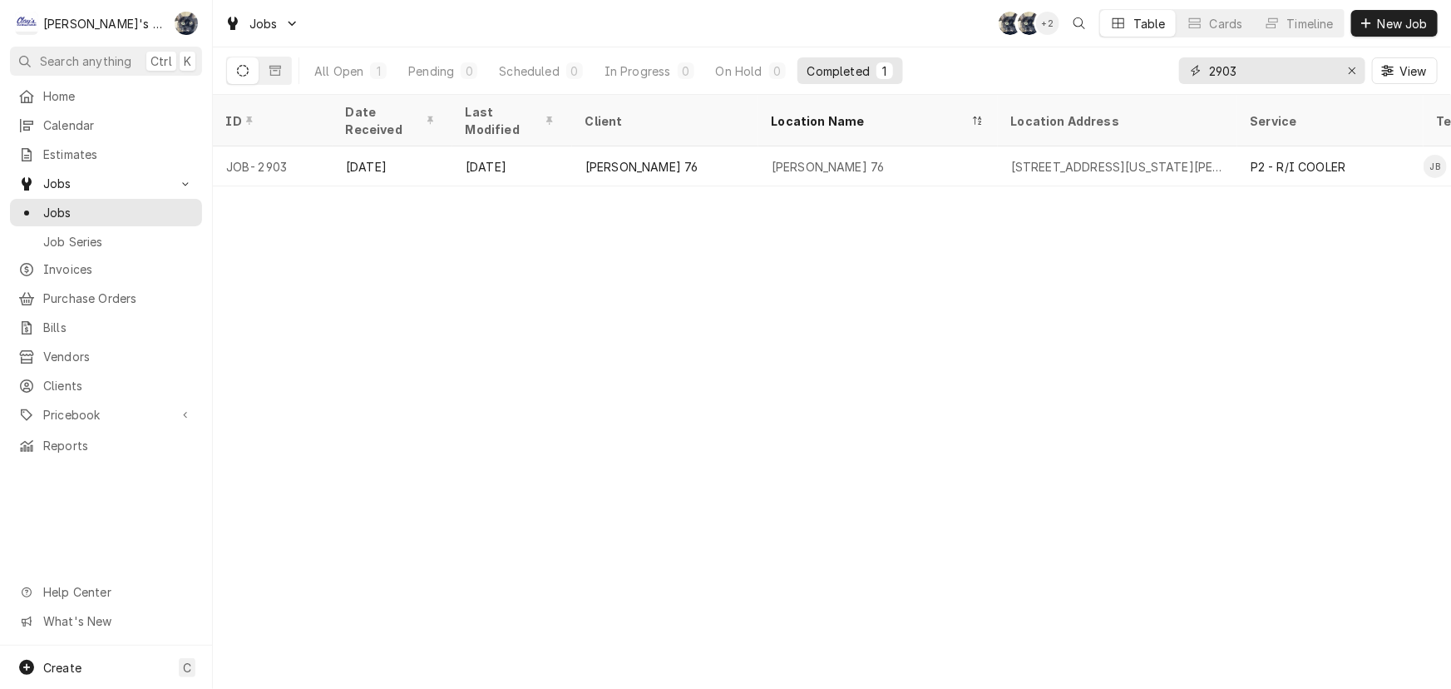
click at [1364, 70] on button "Erase input" at bounding box center [1352, 70] width 27 height 27
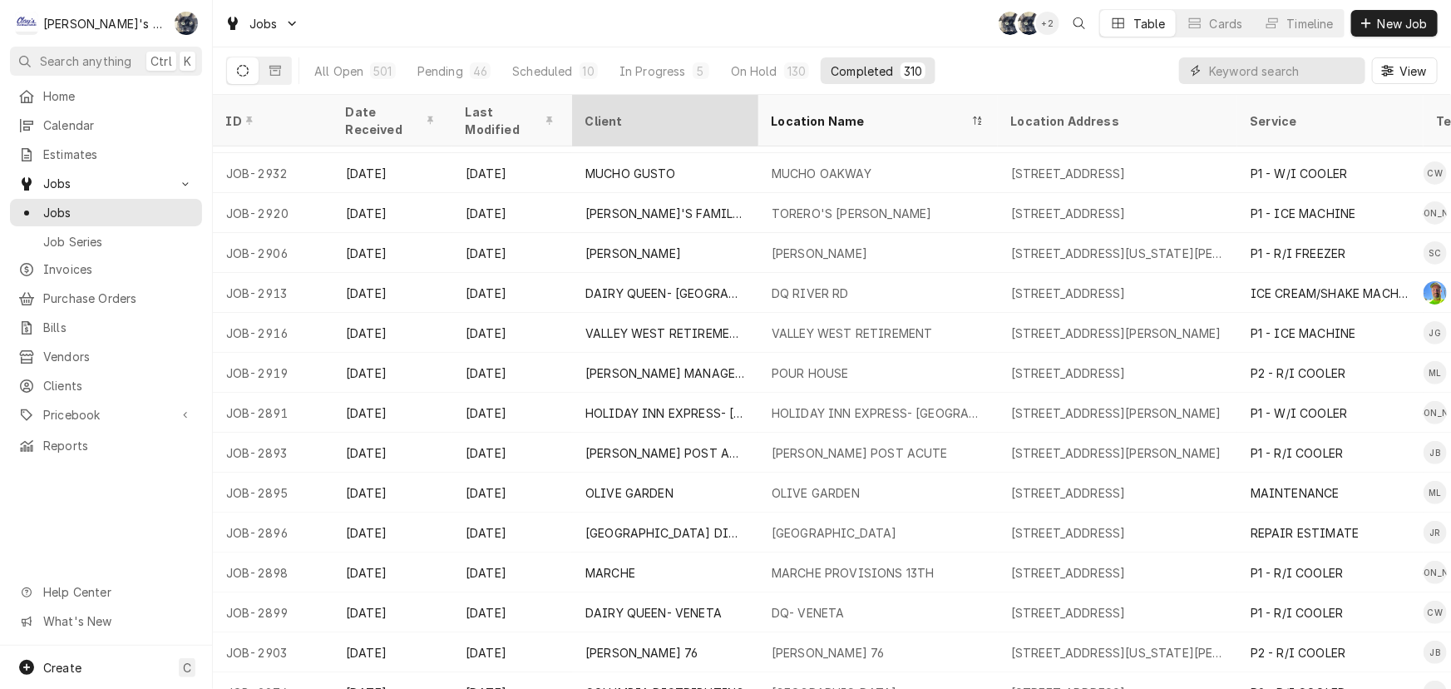
scroll to position [163, 0]
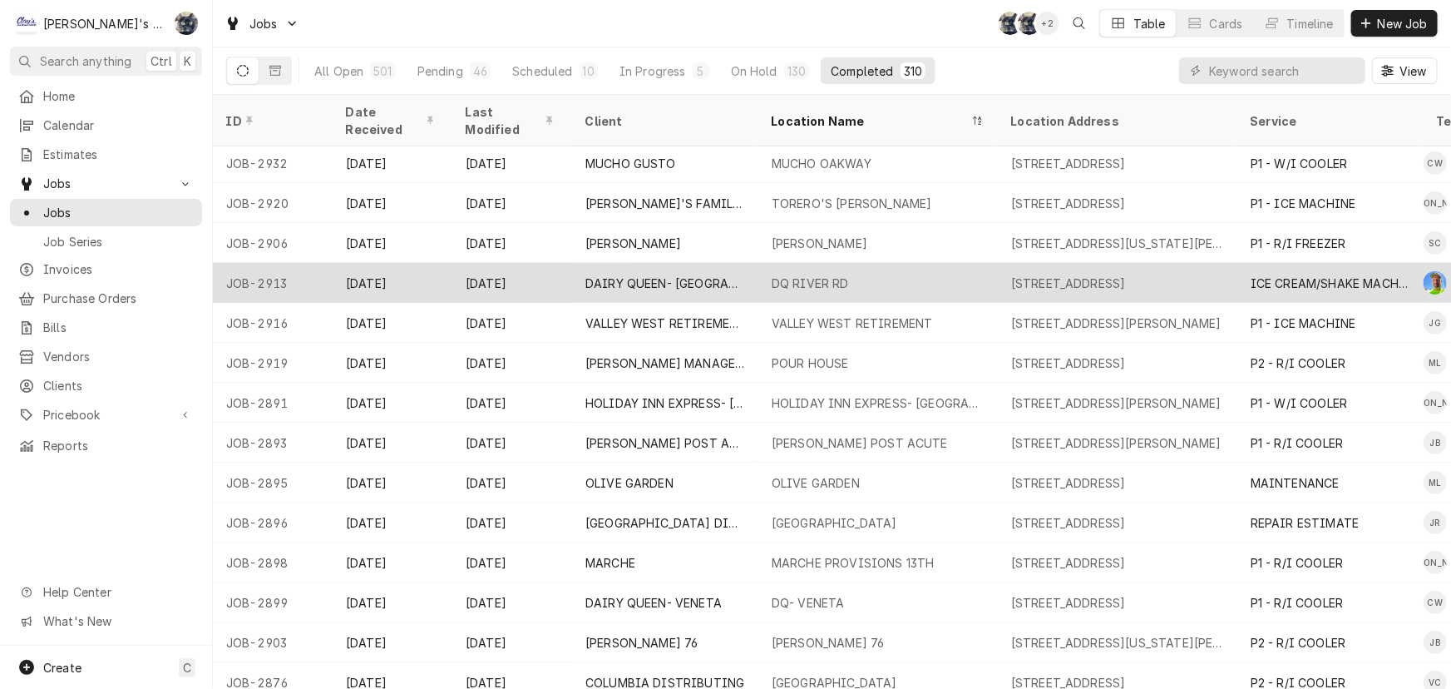
click at [761, 263] on div "DQ RIVER RD" at bounding box center [879, 283] width 240 height 40
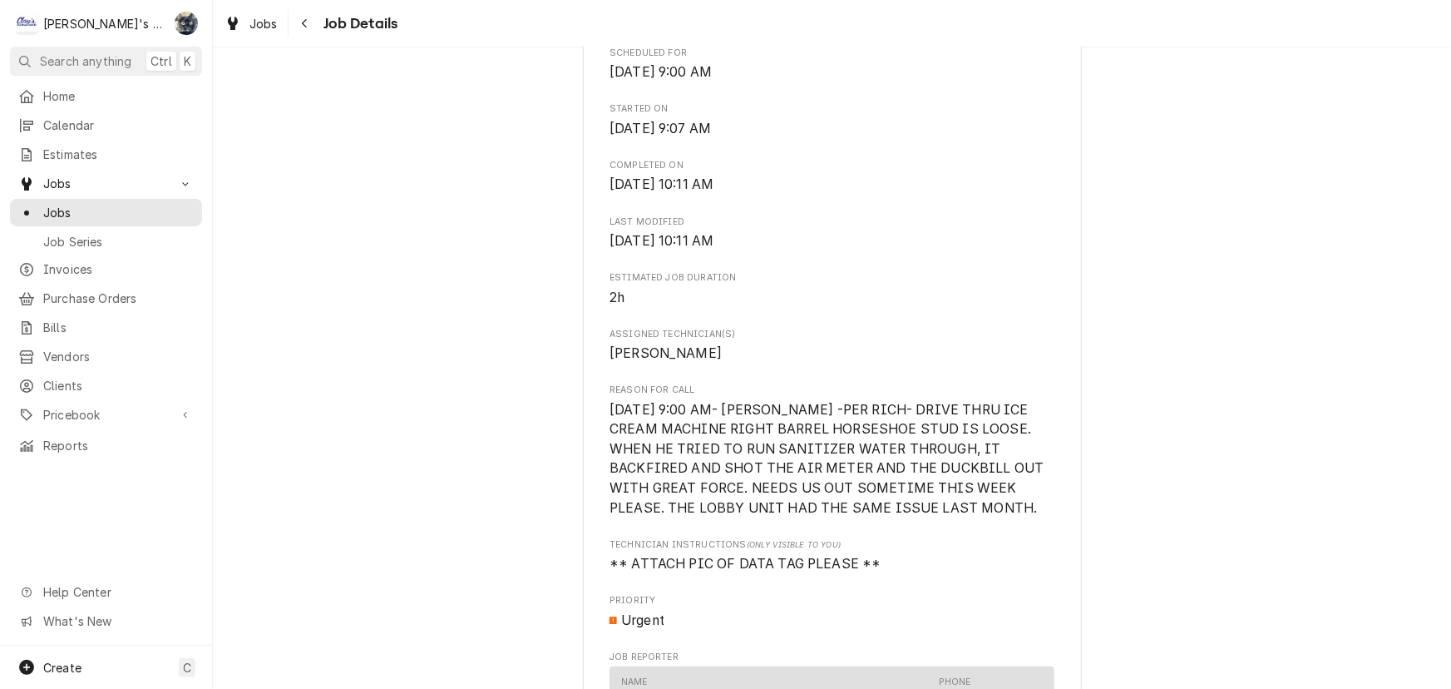
scroll to position [302, 0]
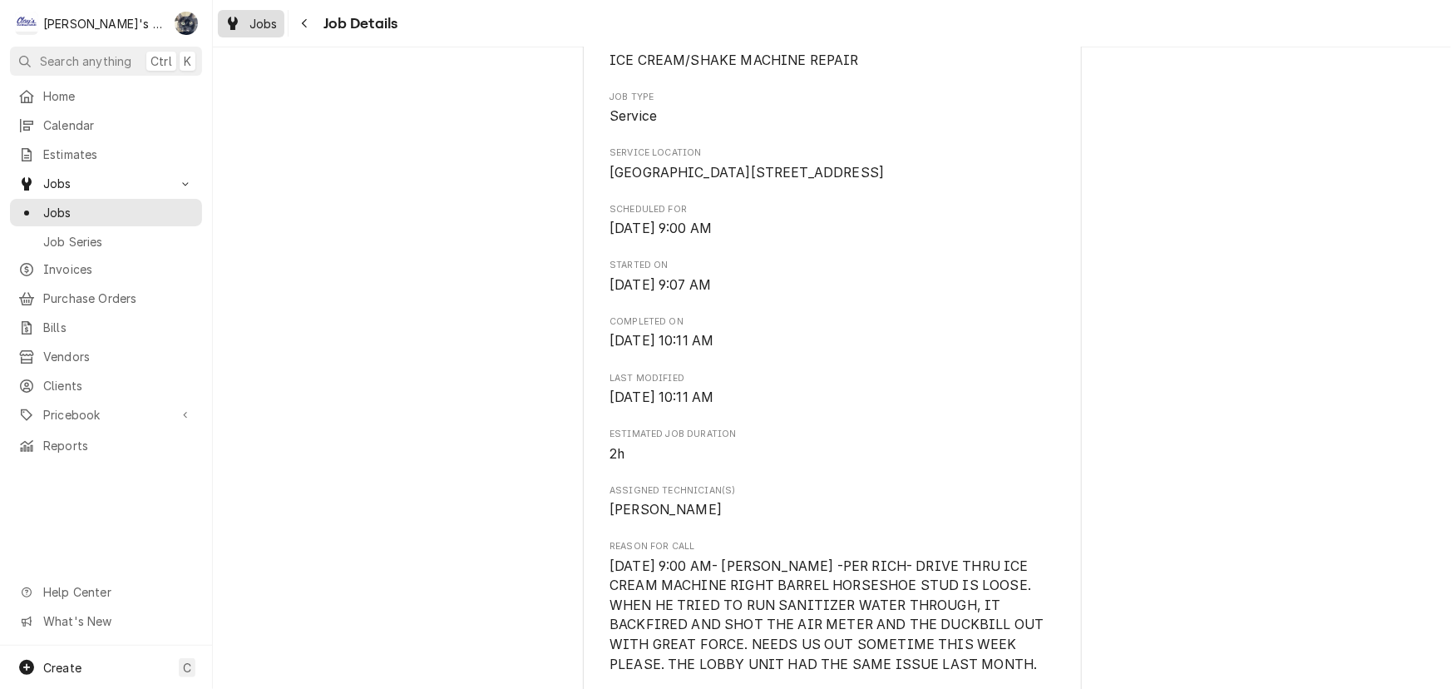
click at [246, 23] on div "Jobs" at bounding box center [251, 23] width 60 height 21
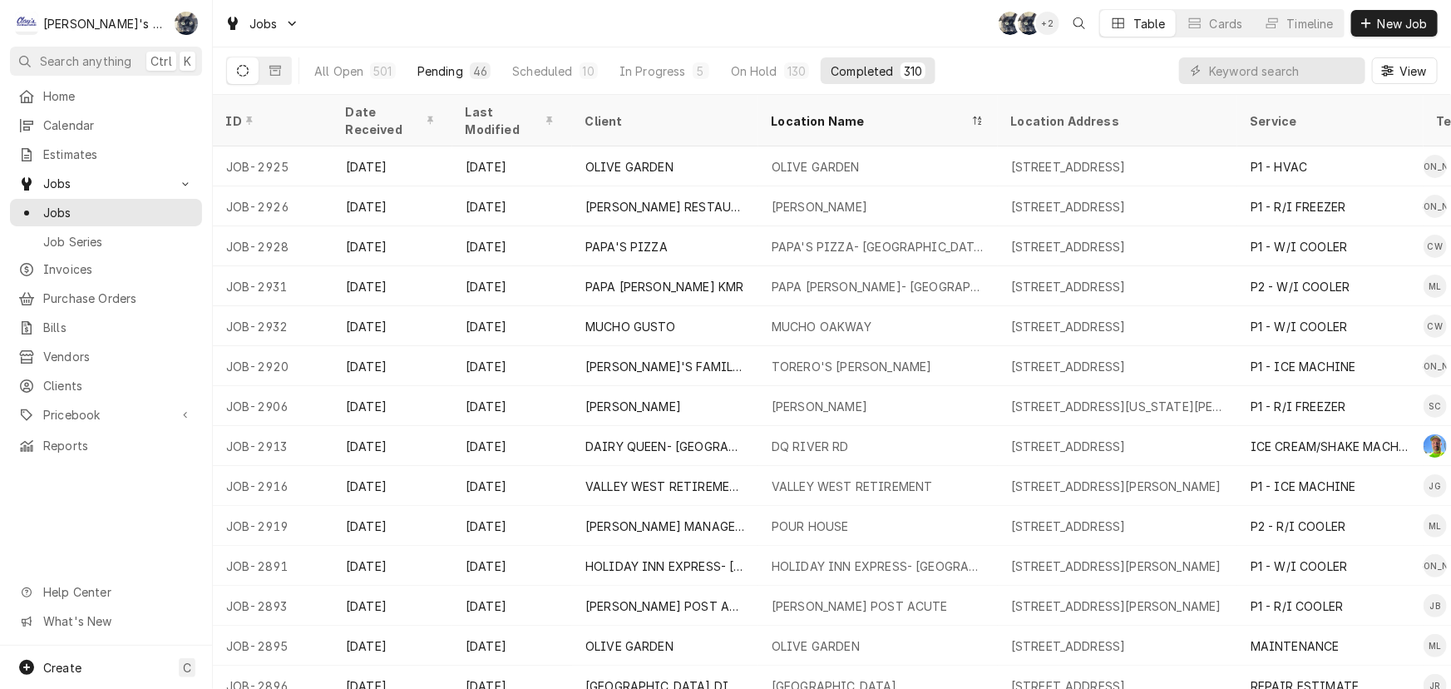
click at [421, 74] on div "Pending" at bounding box center [441, 70] width 46 height 17
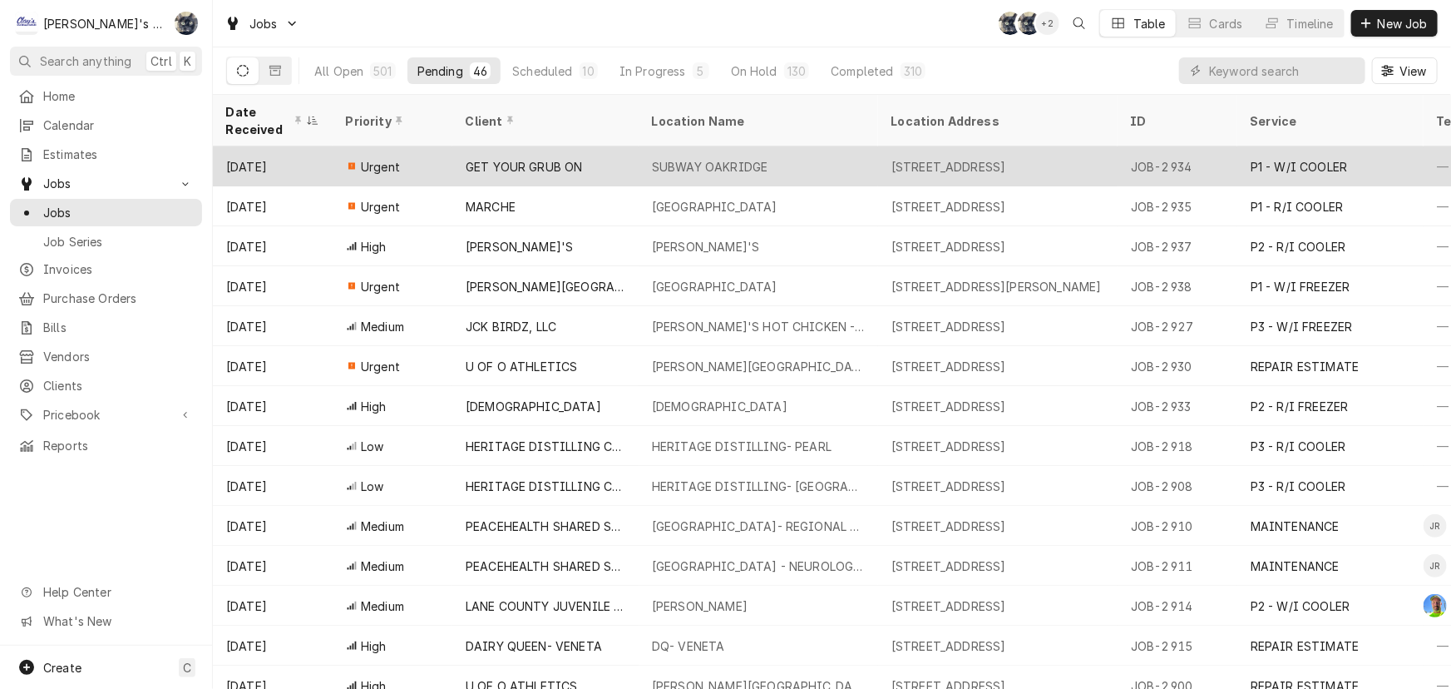
click at [516, 158] on div "GET YOUR GRUB ON" at bounding box center [524, 166] width 117 height 17
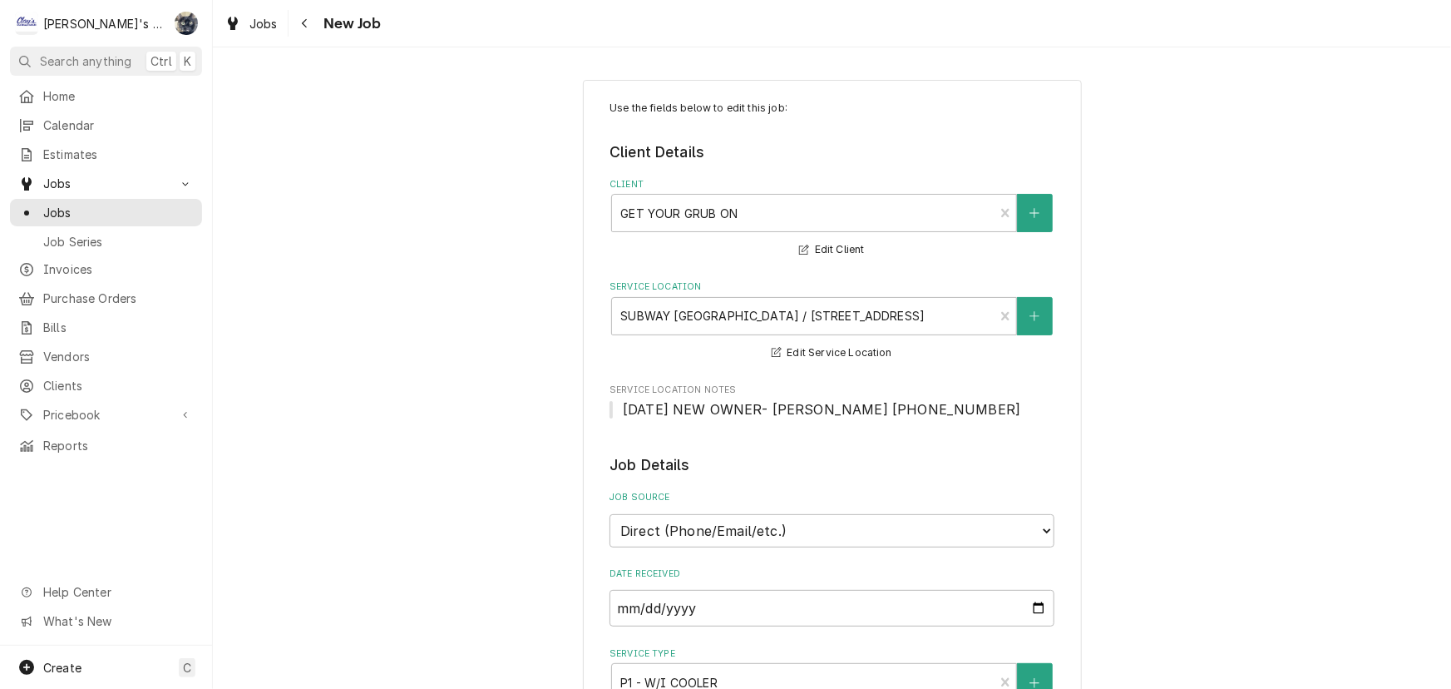
type textarea "x"
click at [97, 199] on link "Jobs" at bounding box center [106, 212] width 192 height 27
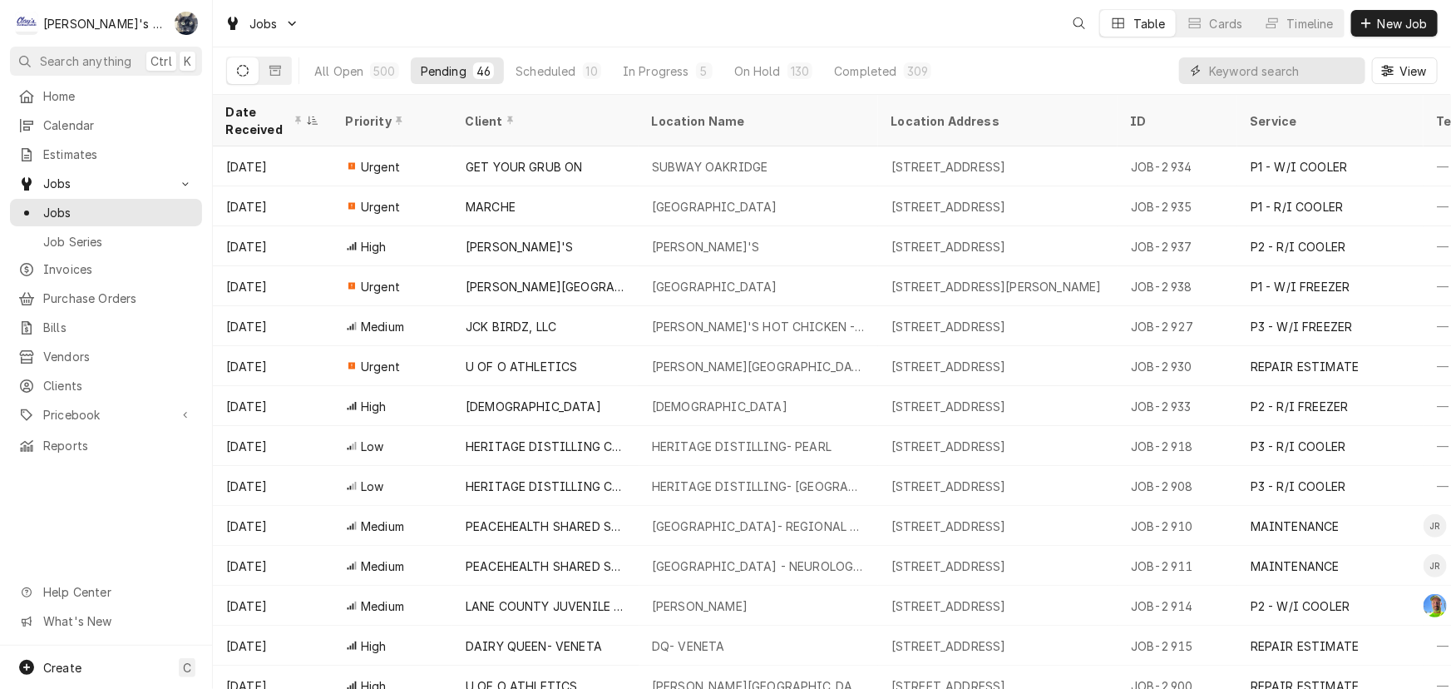
click at [1318, 72] on input "Dynamic Content Wrapper" at bounding box center [1283, 70] width 148 height 27
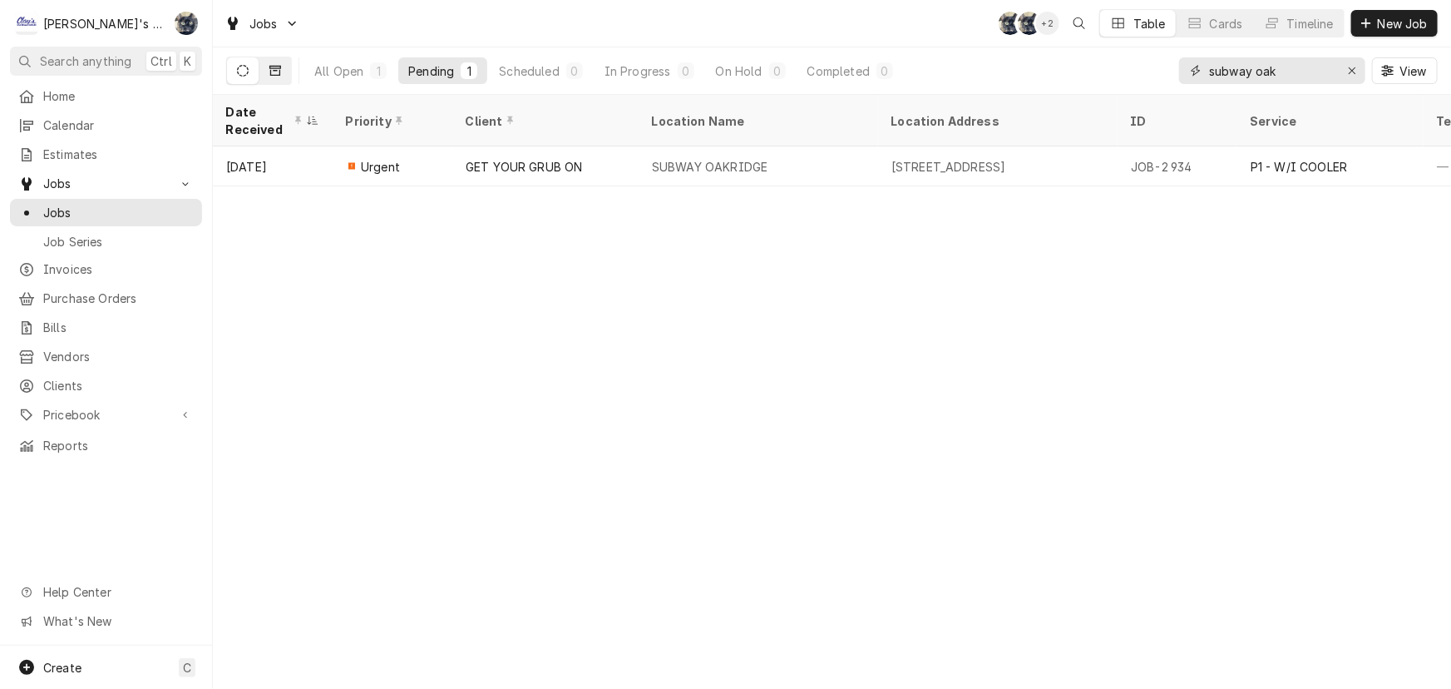
type input "subway oak"
click at [275, 72] on icon "Dynamic Content Wrapper" at bounding box center [275, 71] width 12 height 12
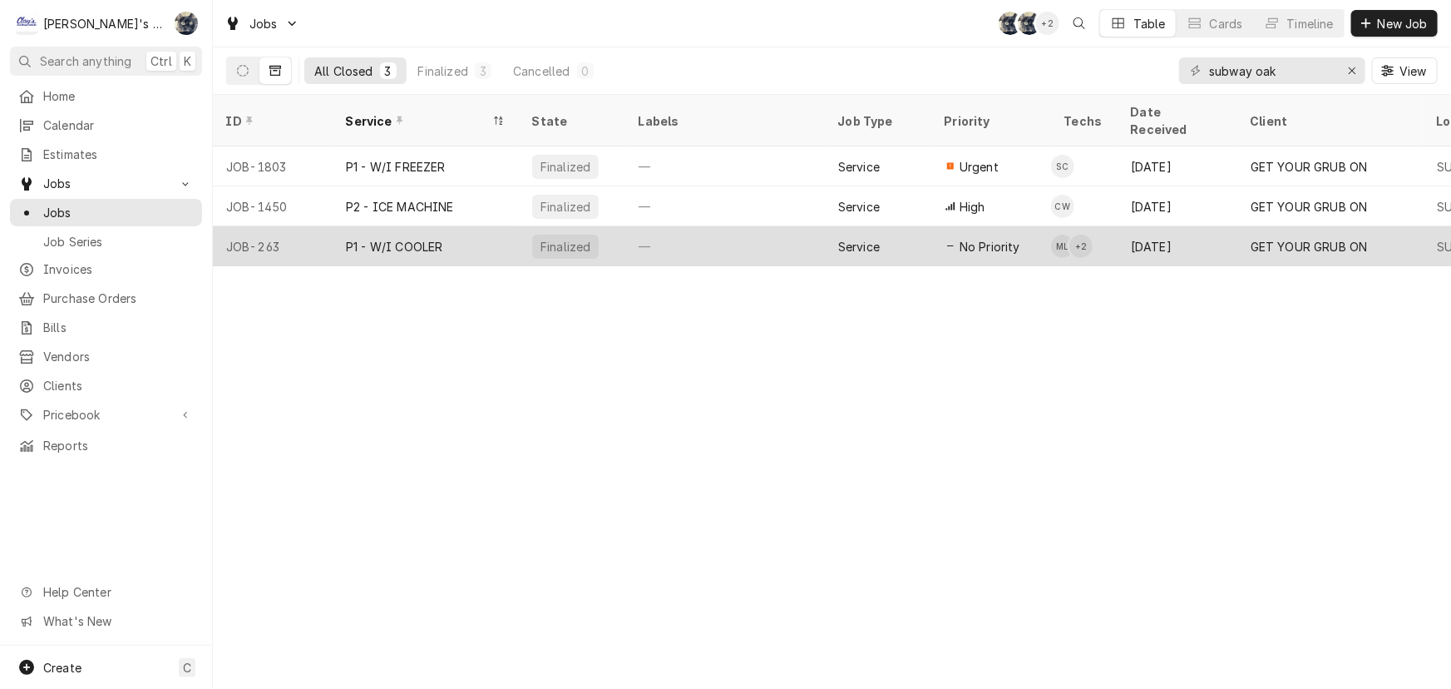
click at [789, 226] on div "—" at bounding box center [725, 246] width 200 height 40
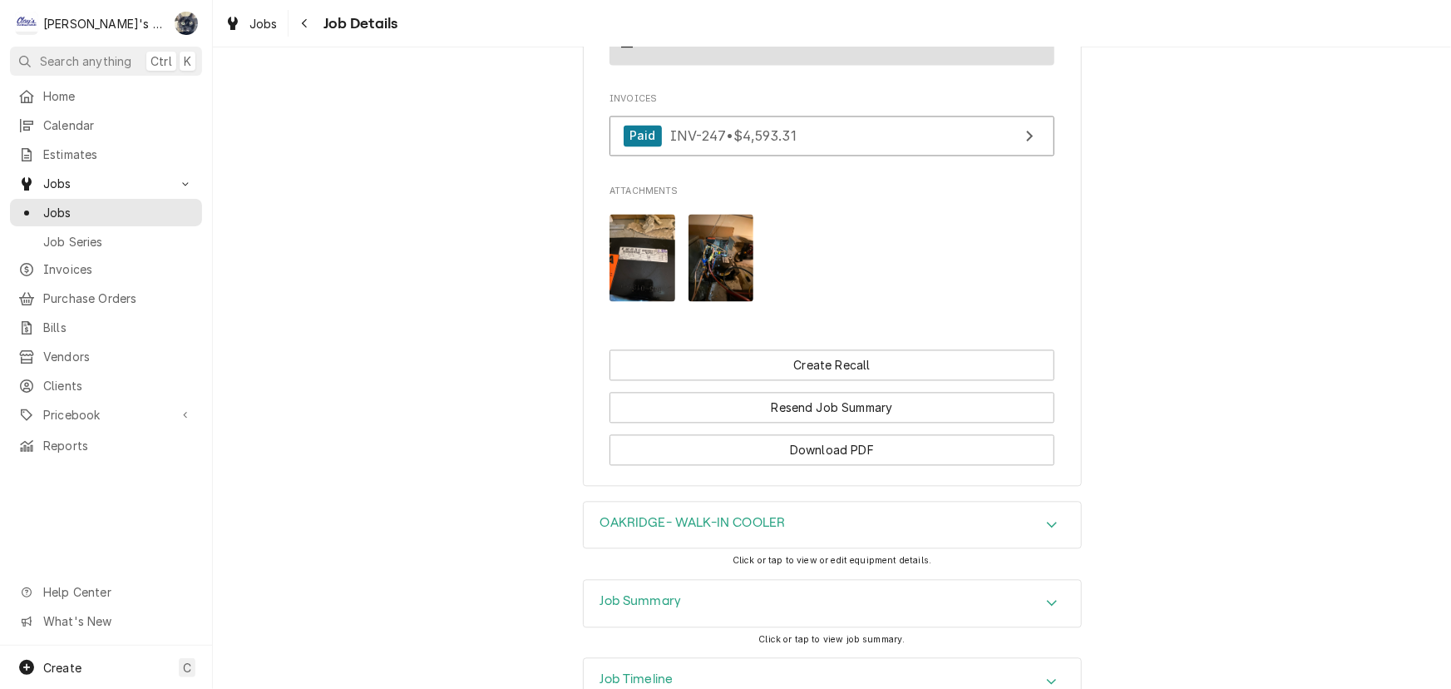
scroll to position [1663, 0]
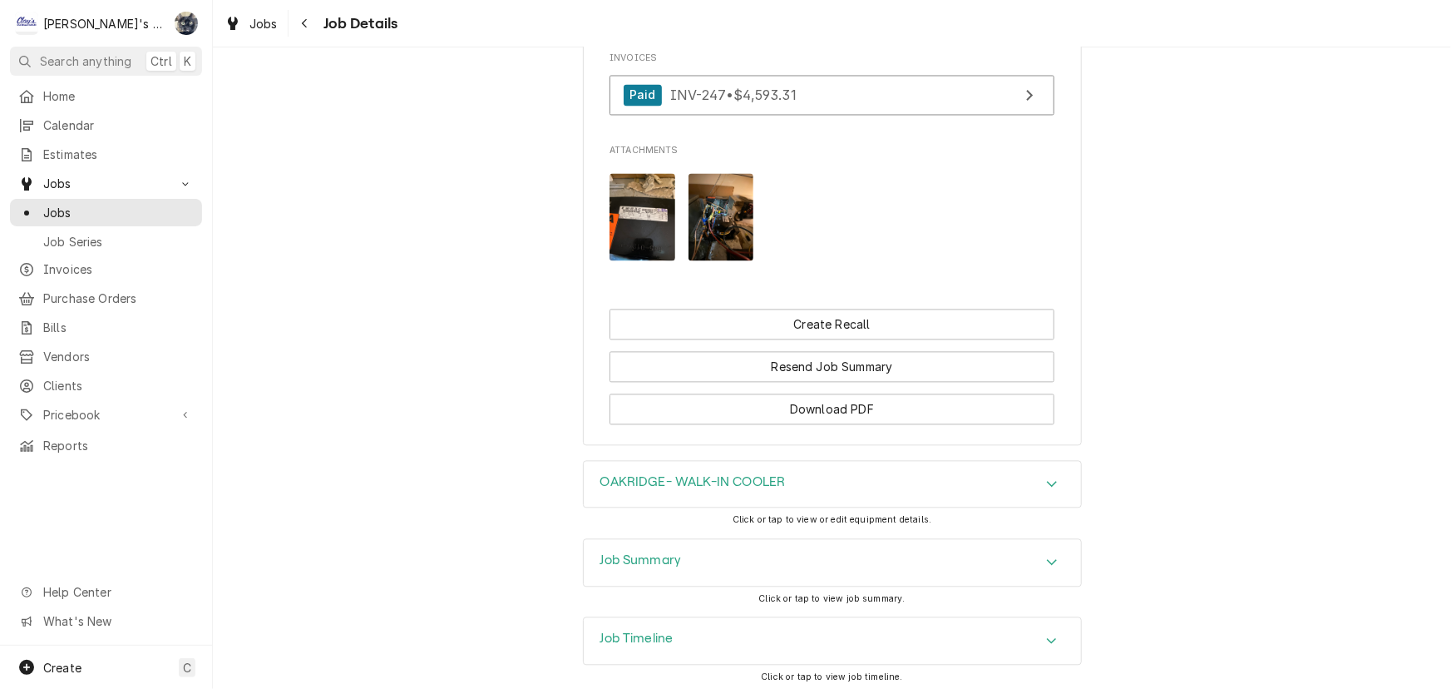
click at [721, 586] on div "Job Summary" at bounding box center [832, 562] width 497 height 47
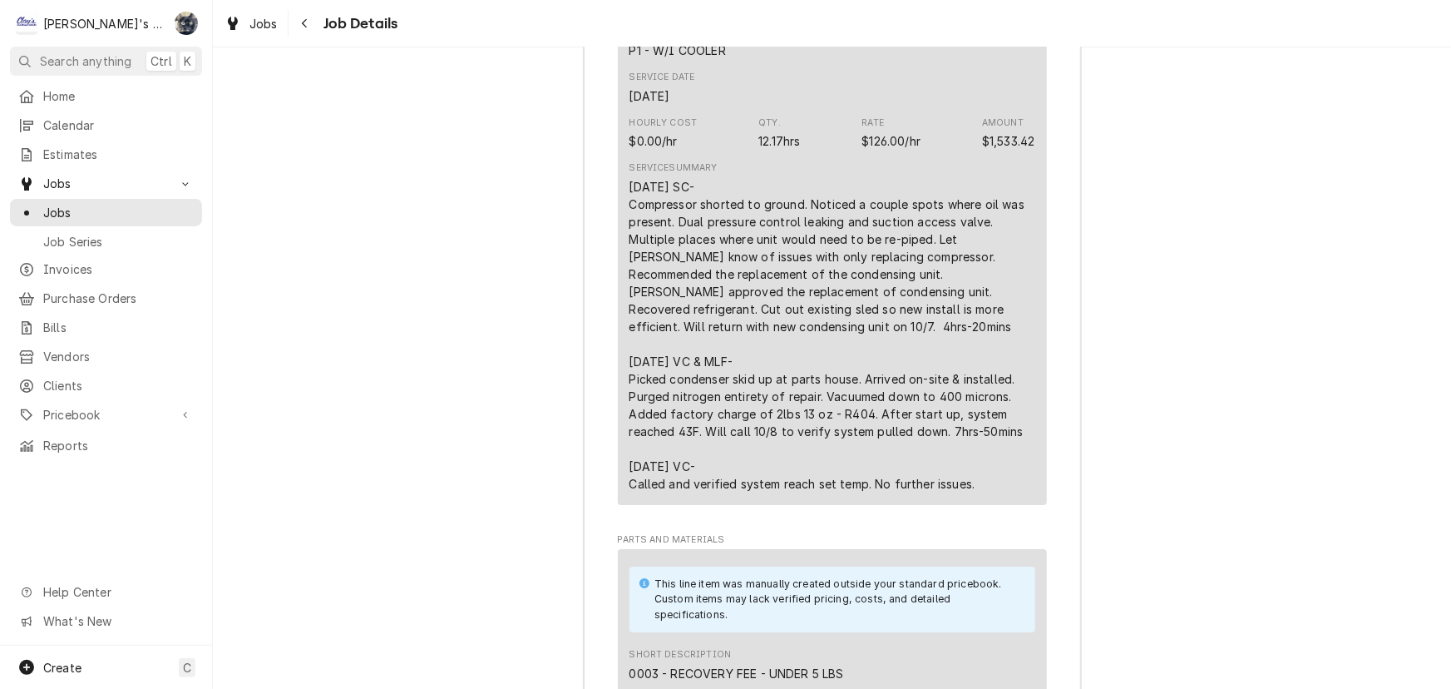
scroll to position [2495, 0]
click at [108, 214] on span "Jobs" at bounding box center [118, 212] width 151 height 17
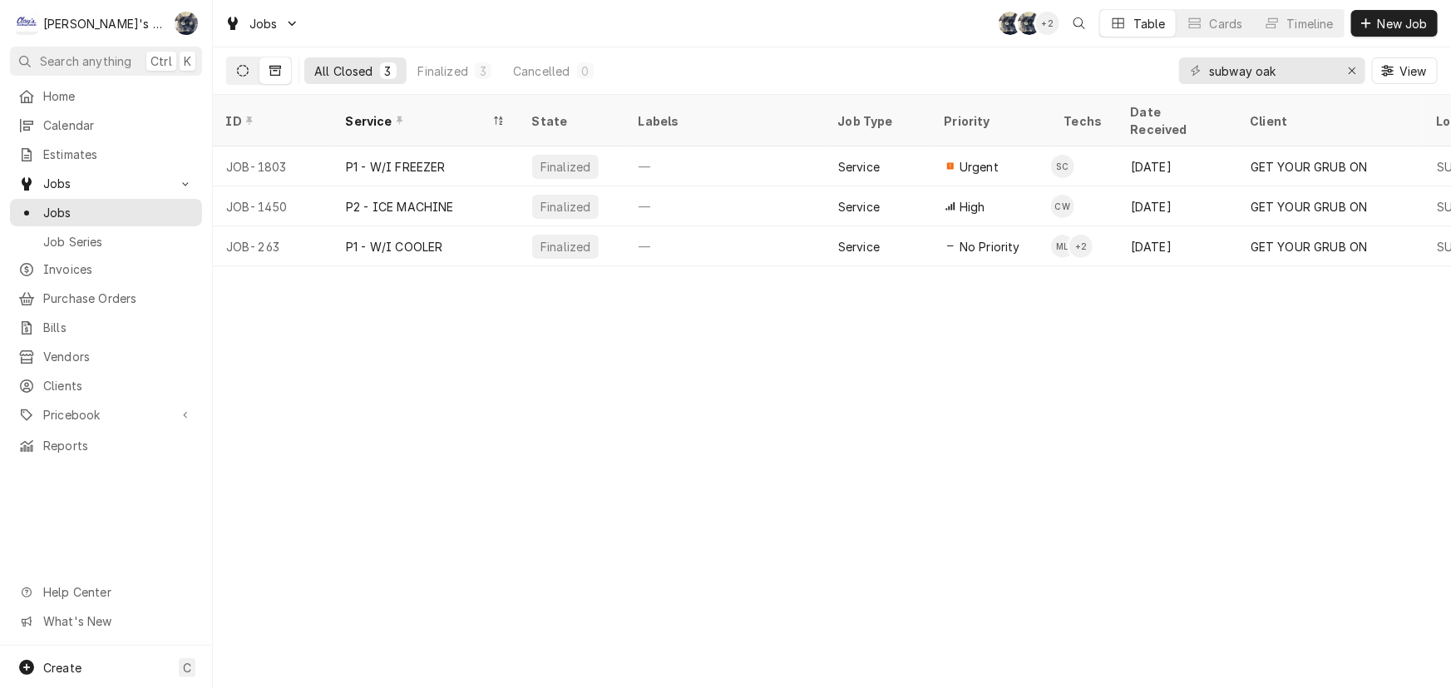
click at [235, 76] on button "Dynamic Content Wrapper" at bounding box center [243, 70] width 32 height 27
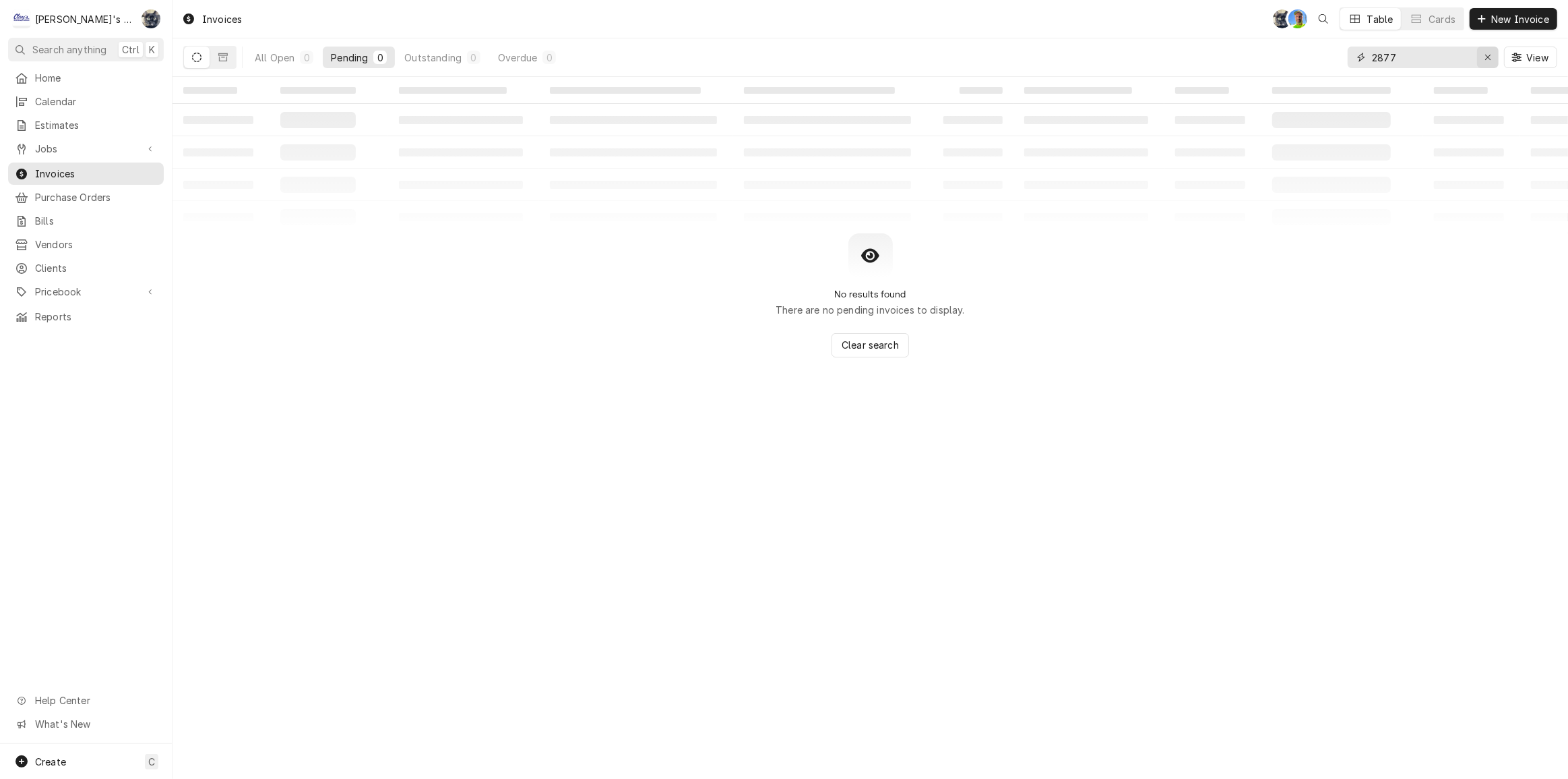
click at [1492, 56] on div "Erase input" at bounding box center [1488, 57] width 14 height 14
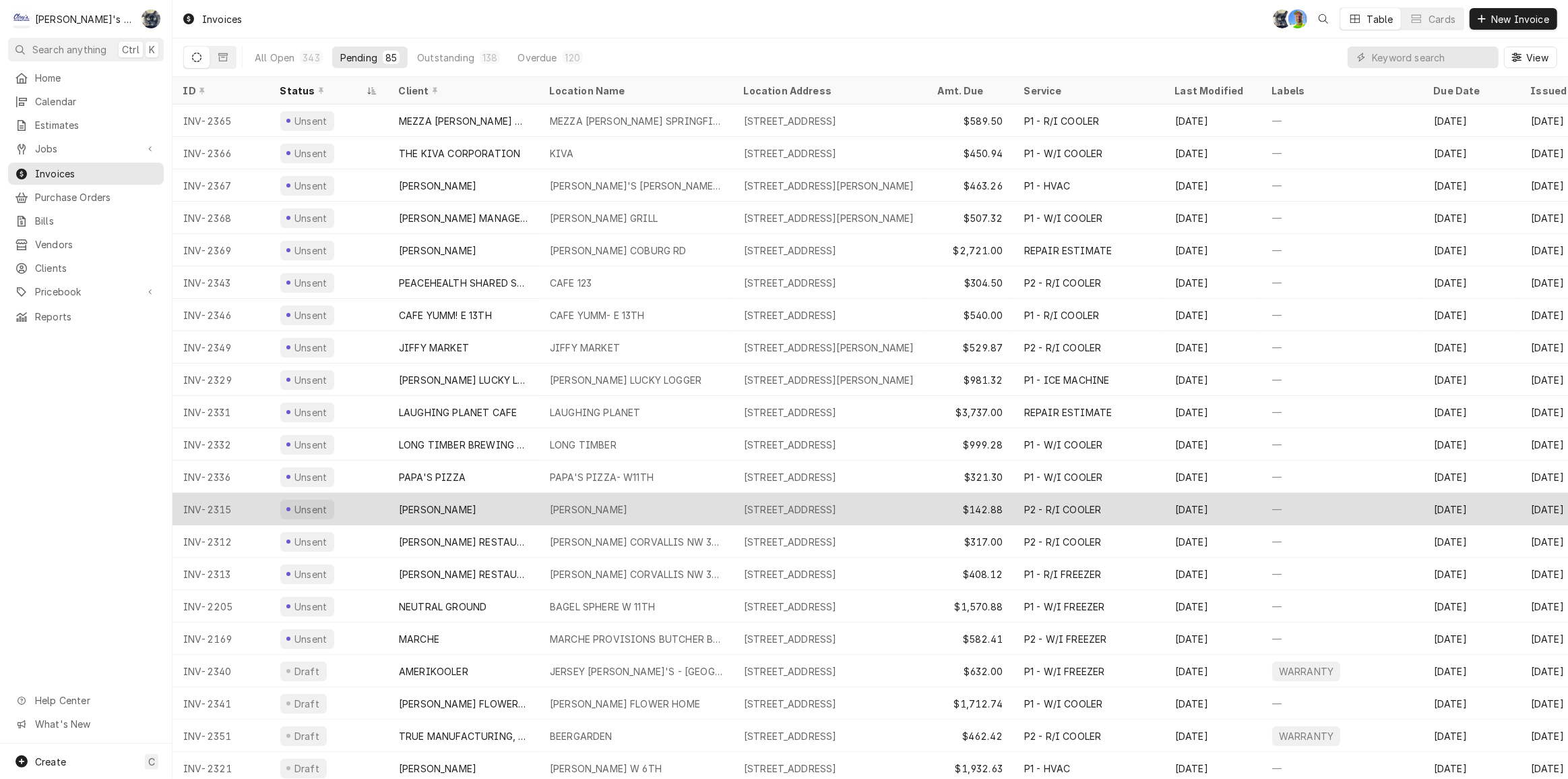
click at [498, 503] on div "[PERSON_NAME]" at bounding box center [464, 509] width 151 height 32
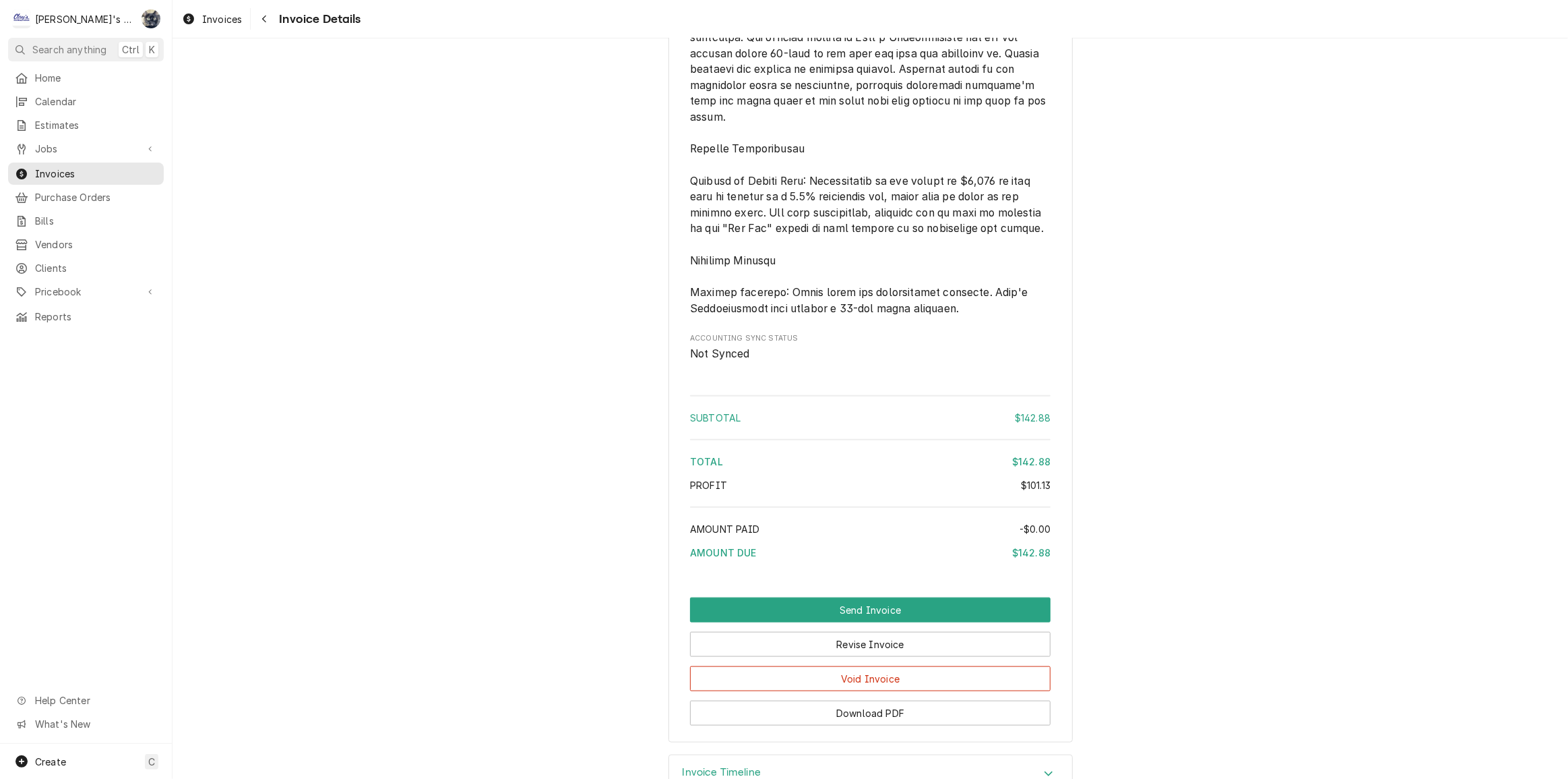
scroll to position [1645, 0]
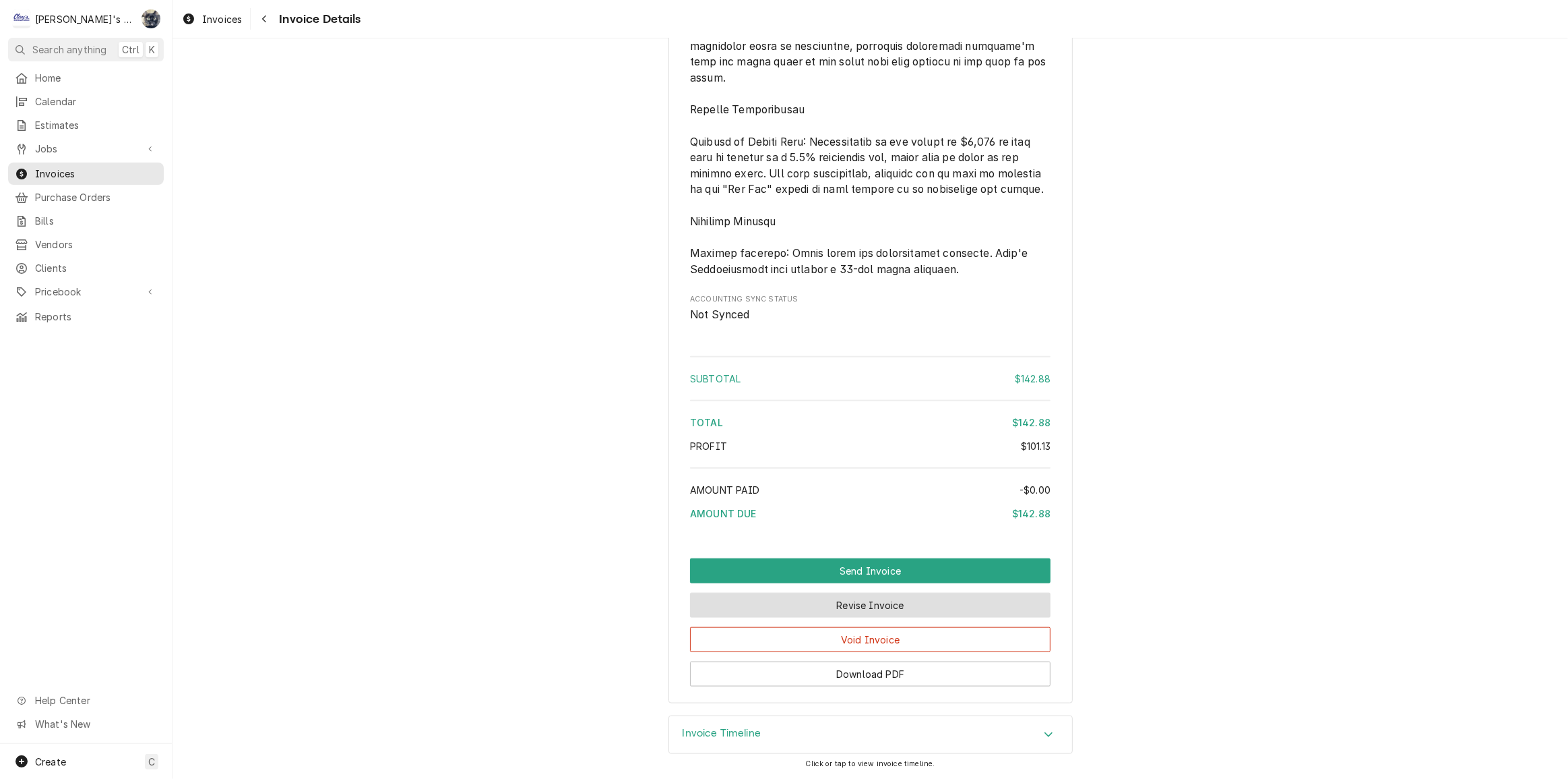
click at [843, 606] on button "Revise Invoice" at bounding box center [870, 605] width 361 height 25
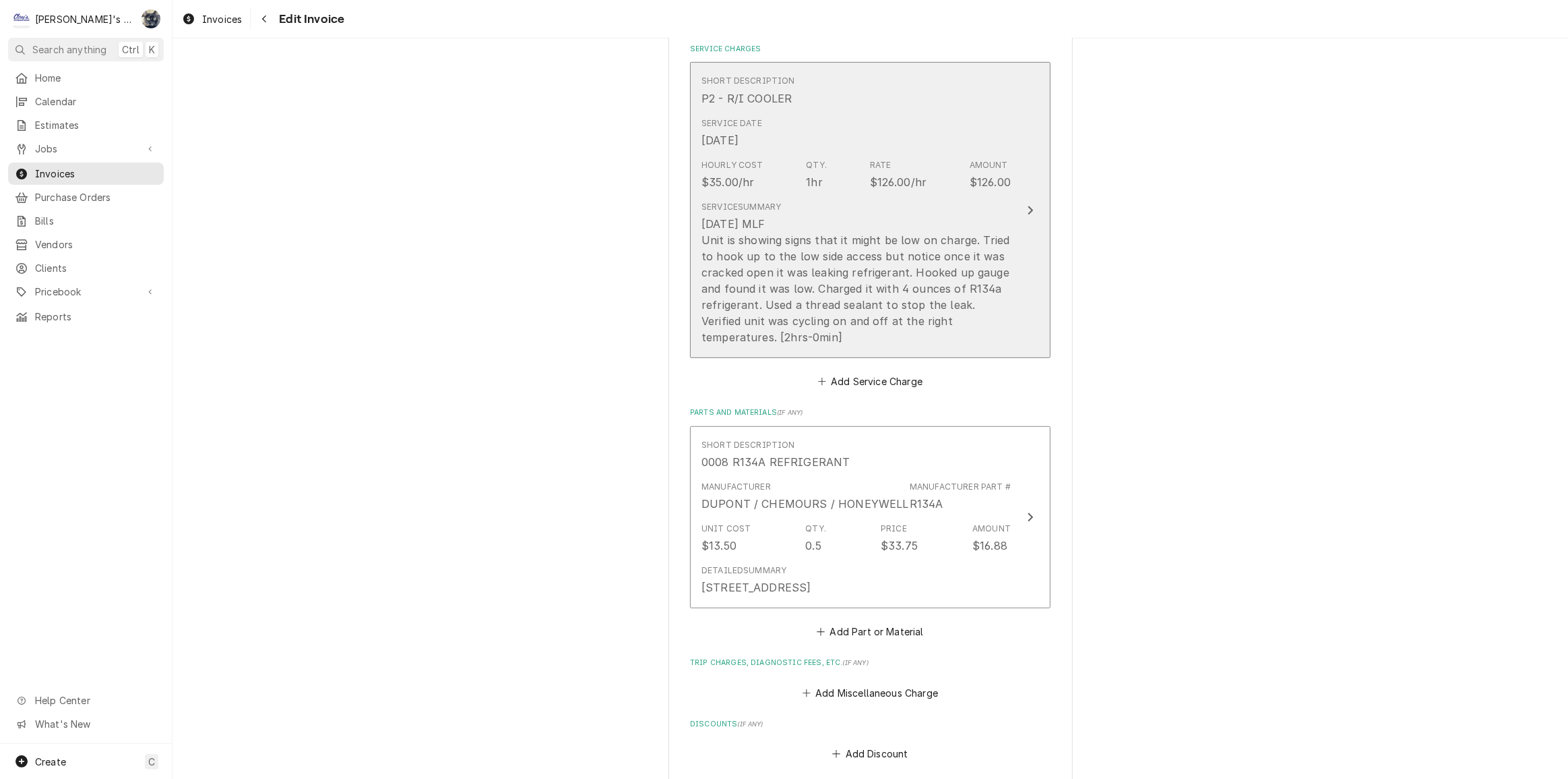
scroll to position [674, 0]
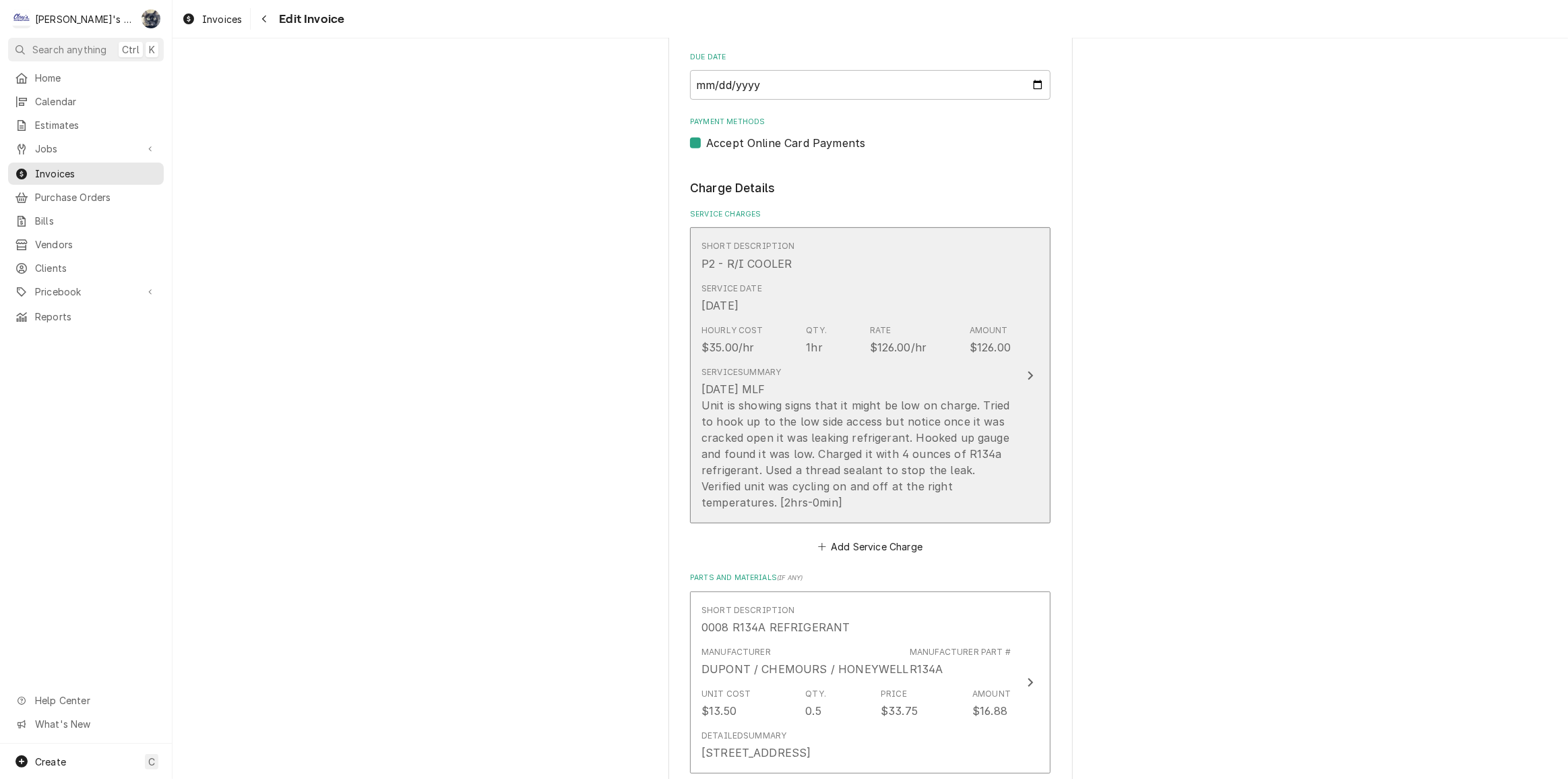
click at [784, 464] on div "[DATE] MLF Unit is showing signs that it might be low on charge. Tried to hook …" at bounding box center [857, 446] width 310 height 130
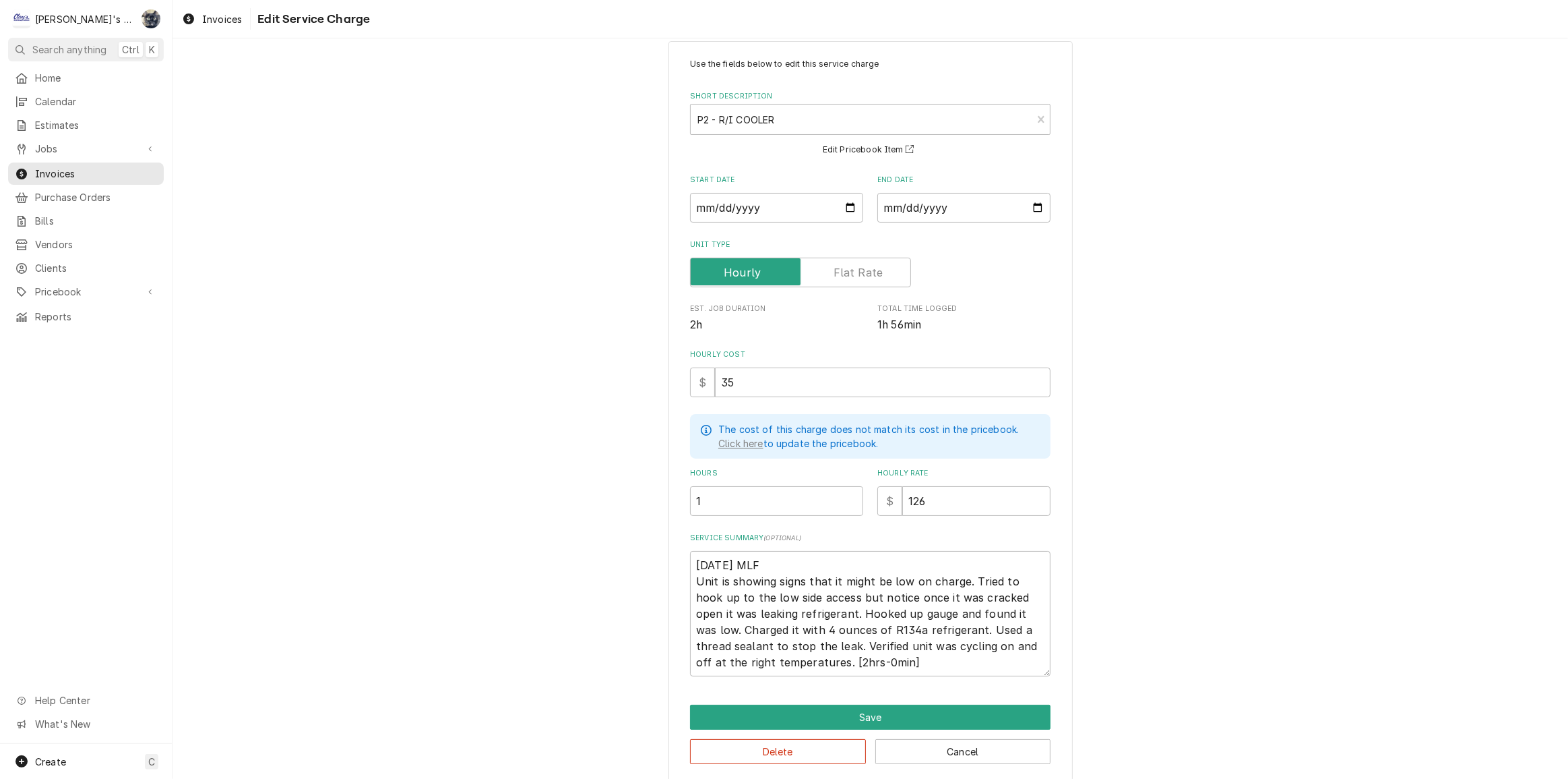
scroll to position [35, 0]
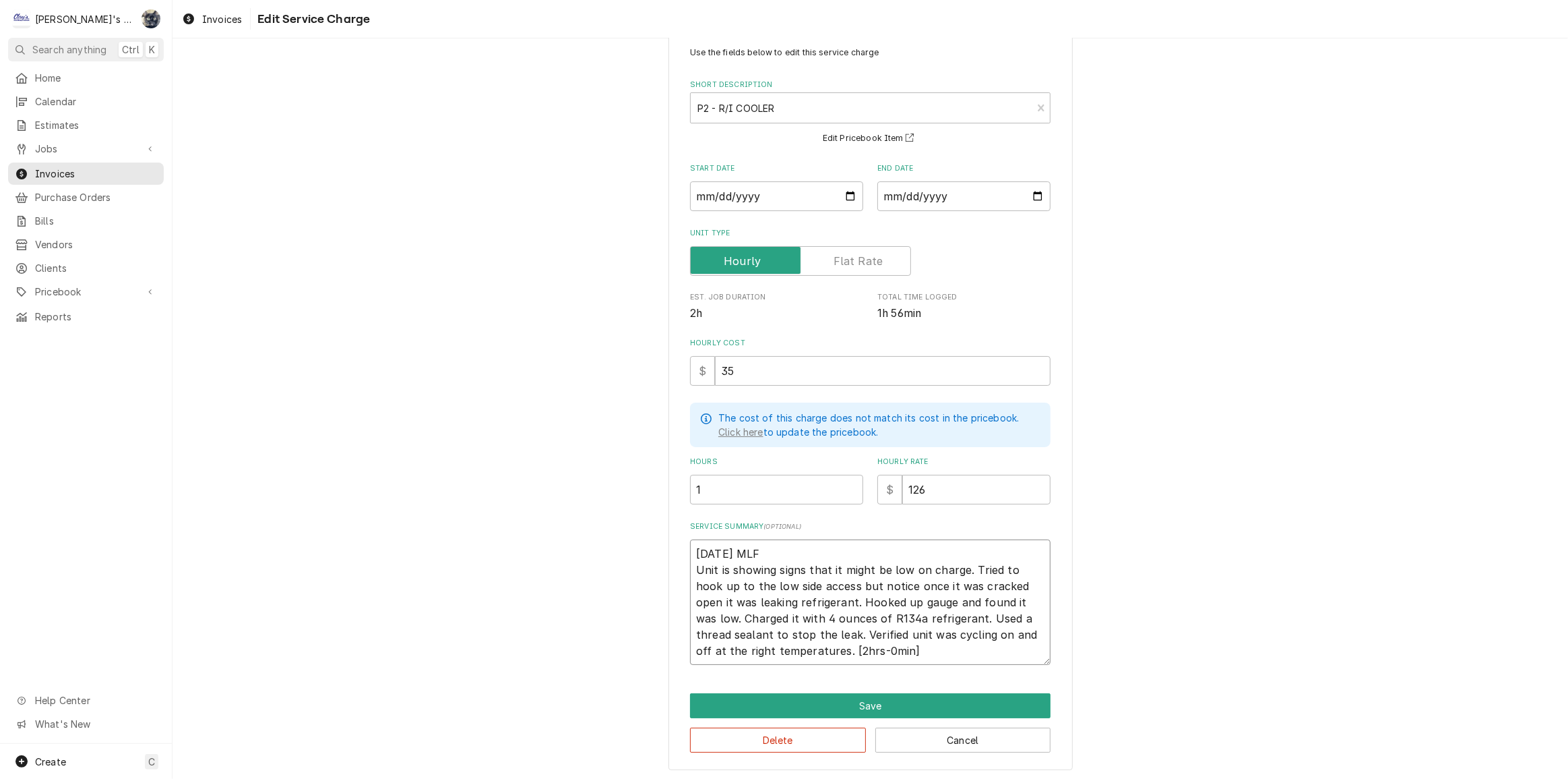
drag, startPoint x: 885, startPoint y: 653, endPoint x: 794, endPoint y: 652, distance: 91.0
click at [793, 651] on textarea "[DATE] MLF Unit is showing signs that it might be low on charge. Tried to hook …" at bounding box center [870, 601] width 361 height 126
type textarea "x"
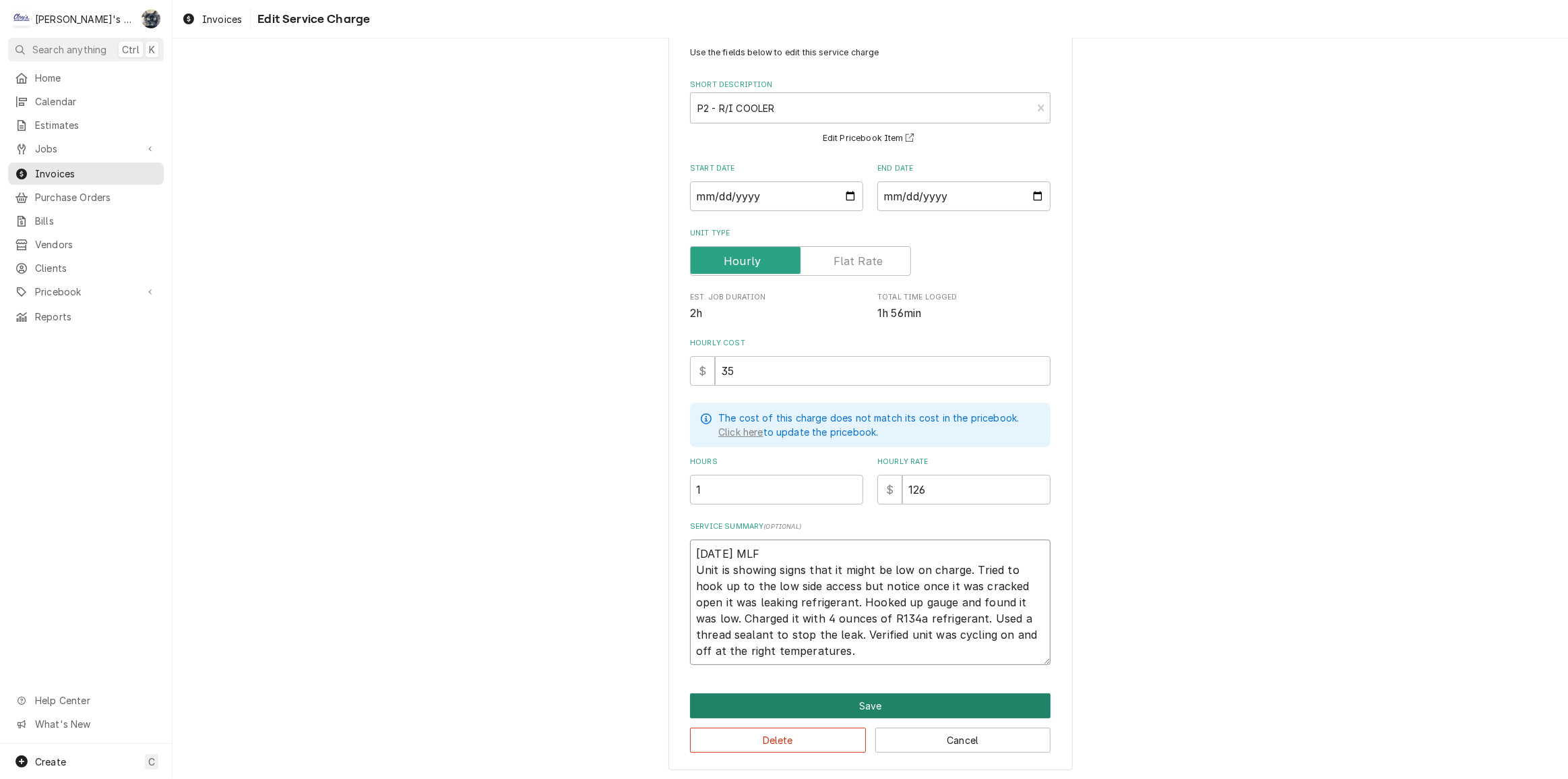
type textarea "[DATE] MLF Unit is showing signs that it might be low on charge. Tried to hook …"
click at [837, 700] on button "Save" at bounding box center [870, 705] width 361 height 25
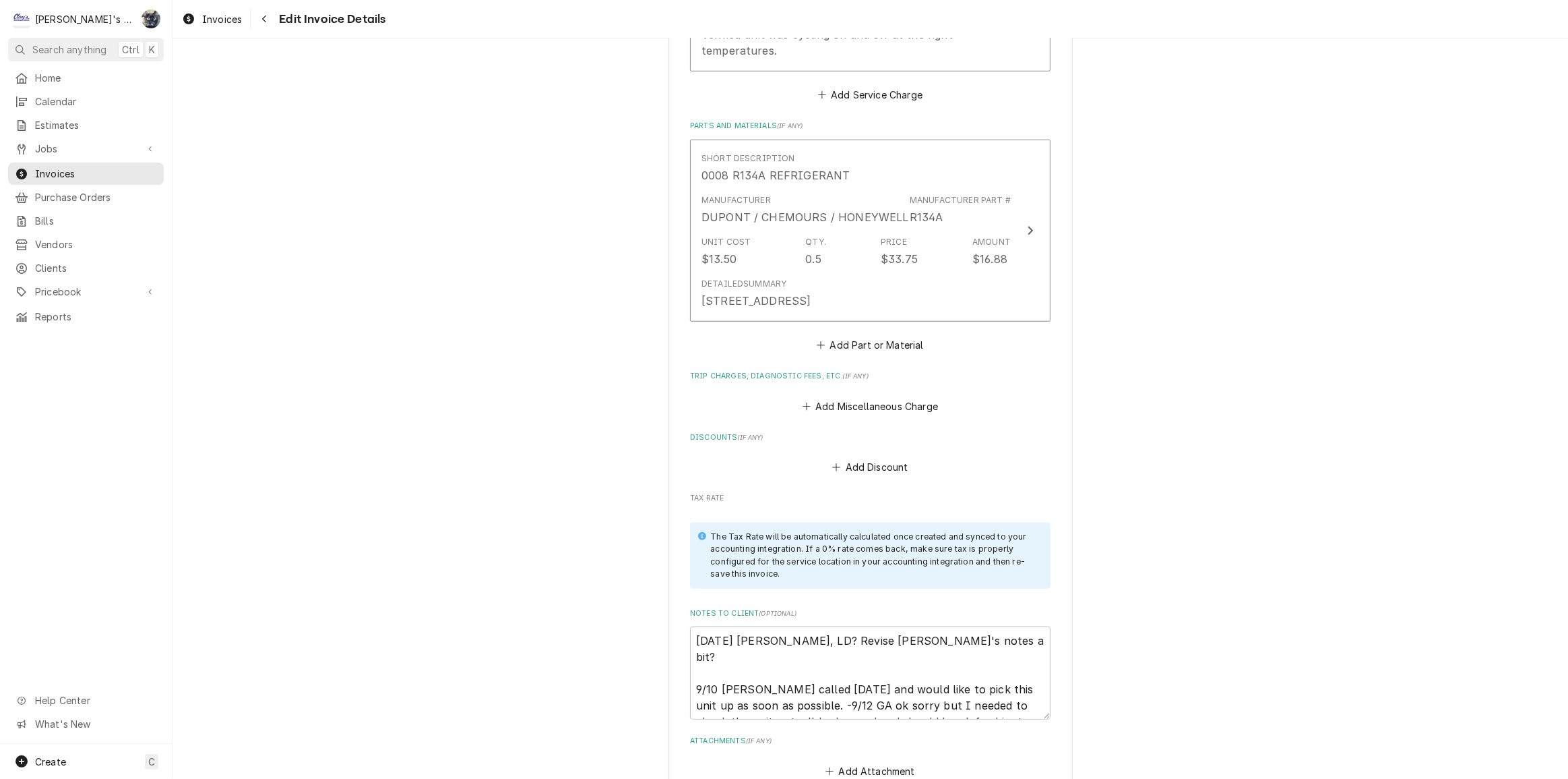
scroll to position [1148, 0]
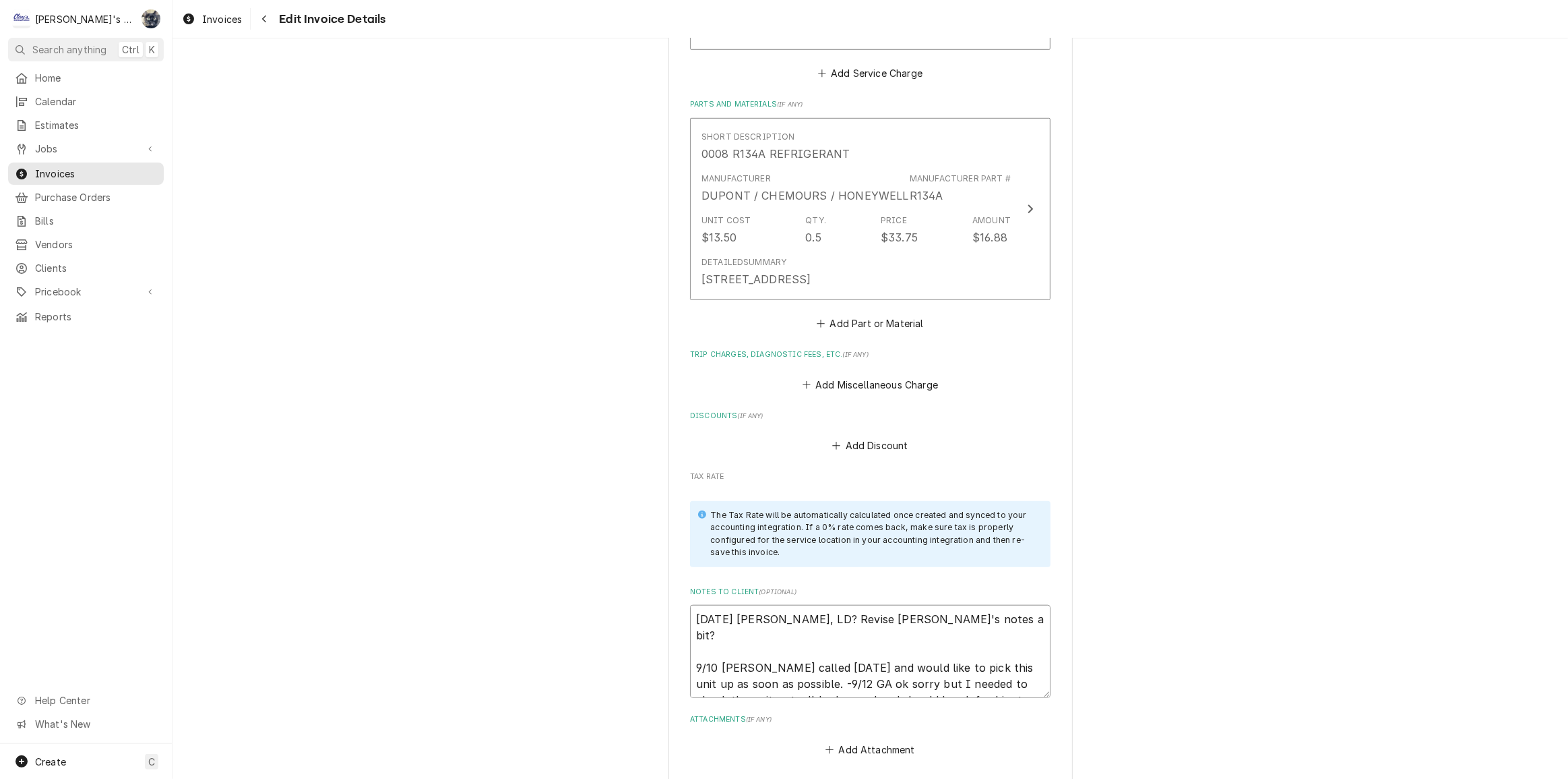
drag, startPoint x: 1010, startPoint y: 667, endPoint x: 690, endPoint y: 594, distance: 328.2
click at [690, 605] on textarea "9/10/2025 Sarah - Greg, LD? Revise Mikah's notes a bit? 9/10 Rick called today …" at bounding box center [870, 651] width 361 height 93
type textarea "x"
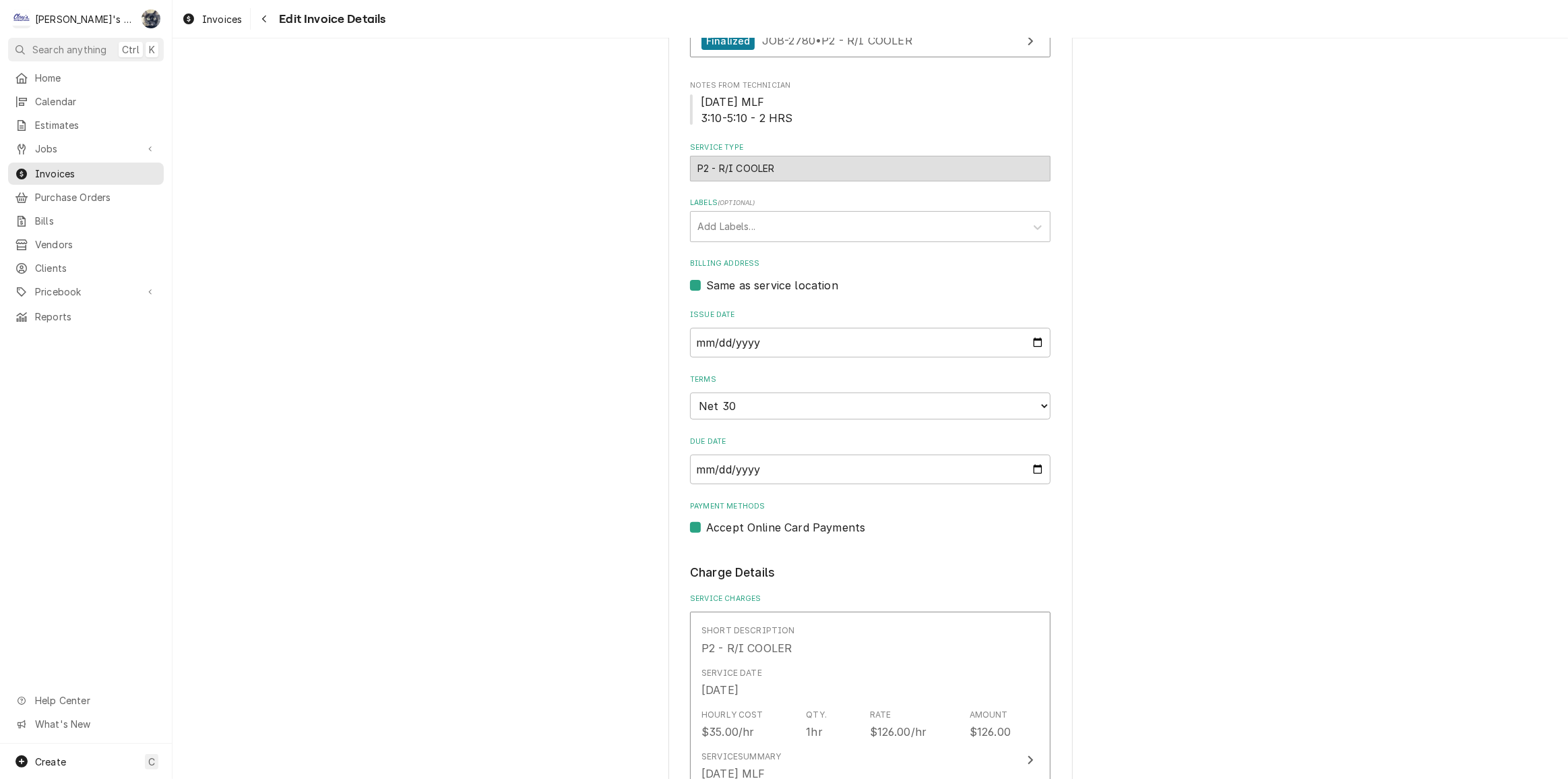
scroll to position [290, 0]
click at [1033, 344] on input "2025-09-10" at bounding box center [870, 342] width 361 height 30
type textarea "x"
type input "2025-09-15"
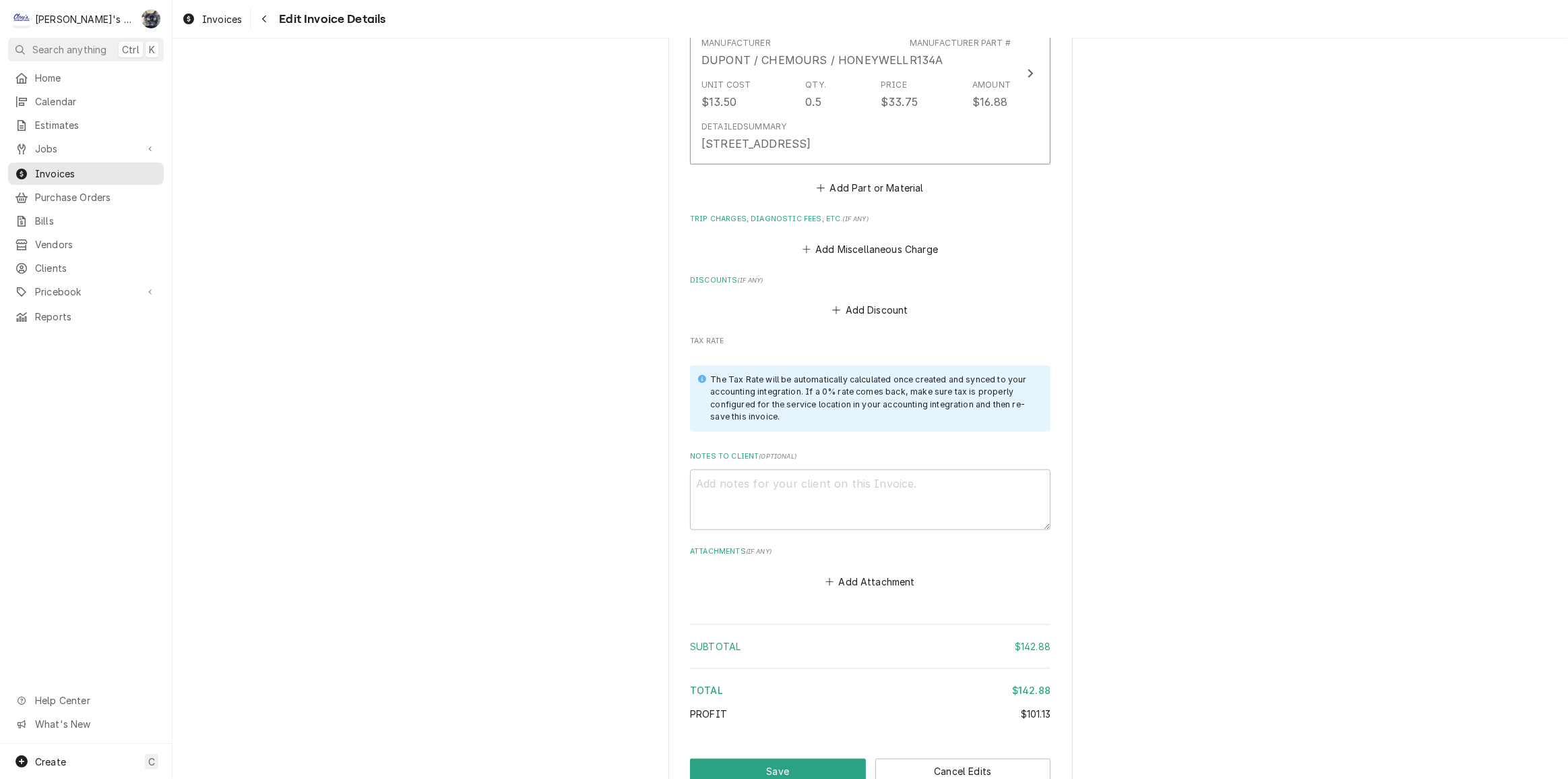
scroll to position [1361, 0]
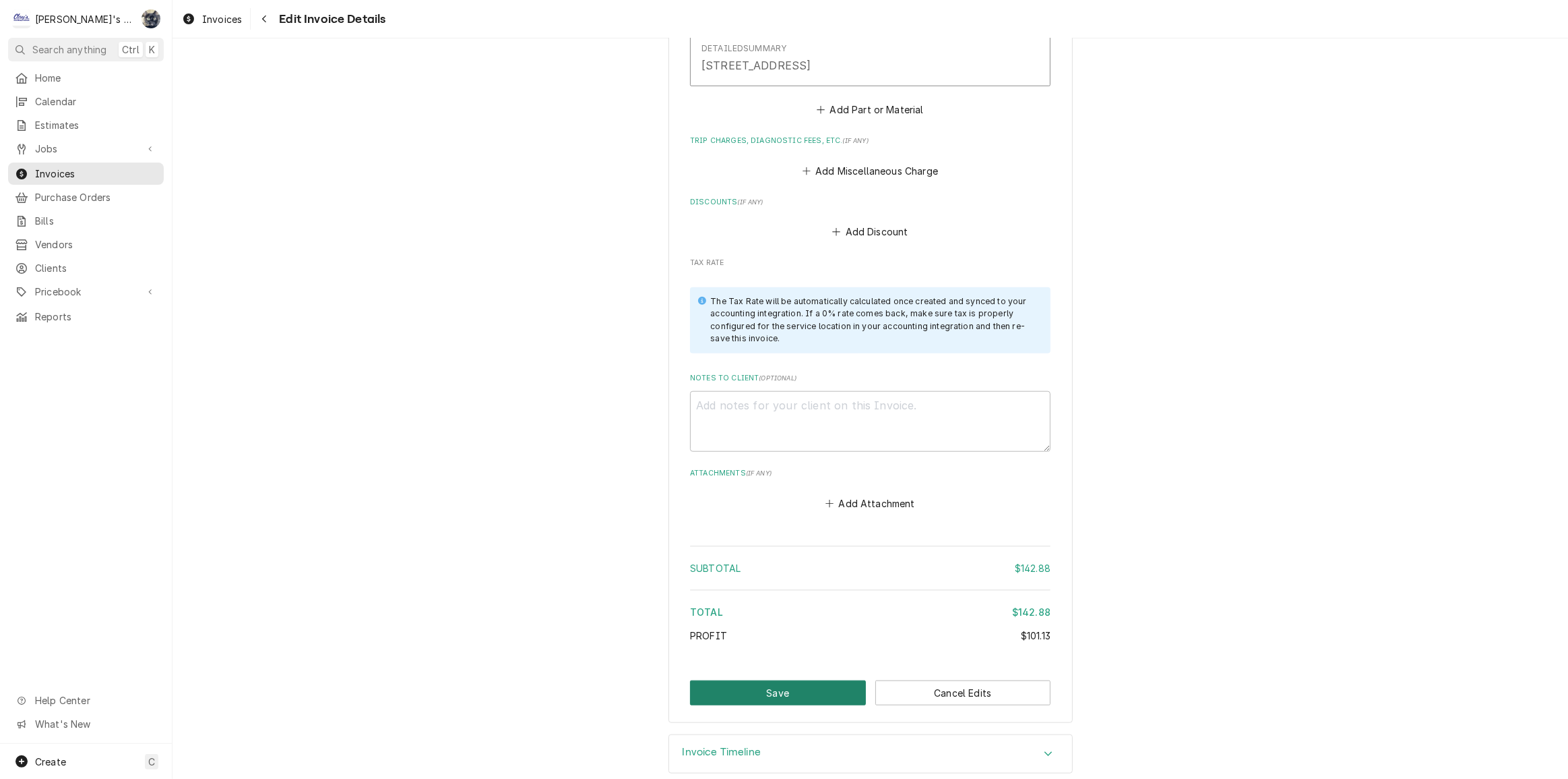
click at [795, 680] on button "Save" at bounding box center [778, 692] width 176 height 25
type textarea "x"
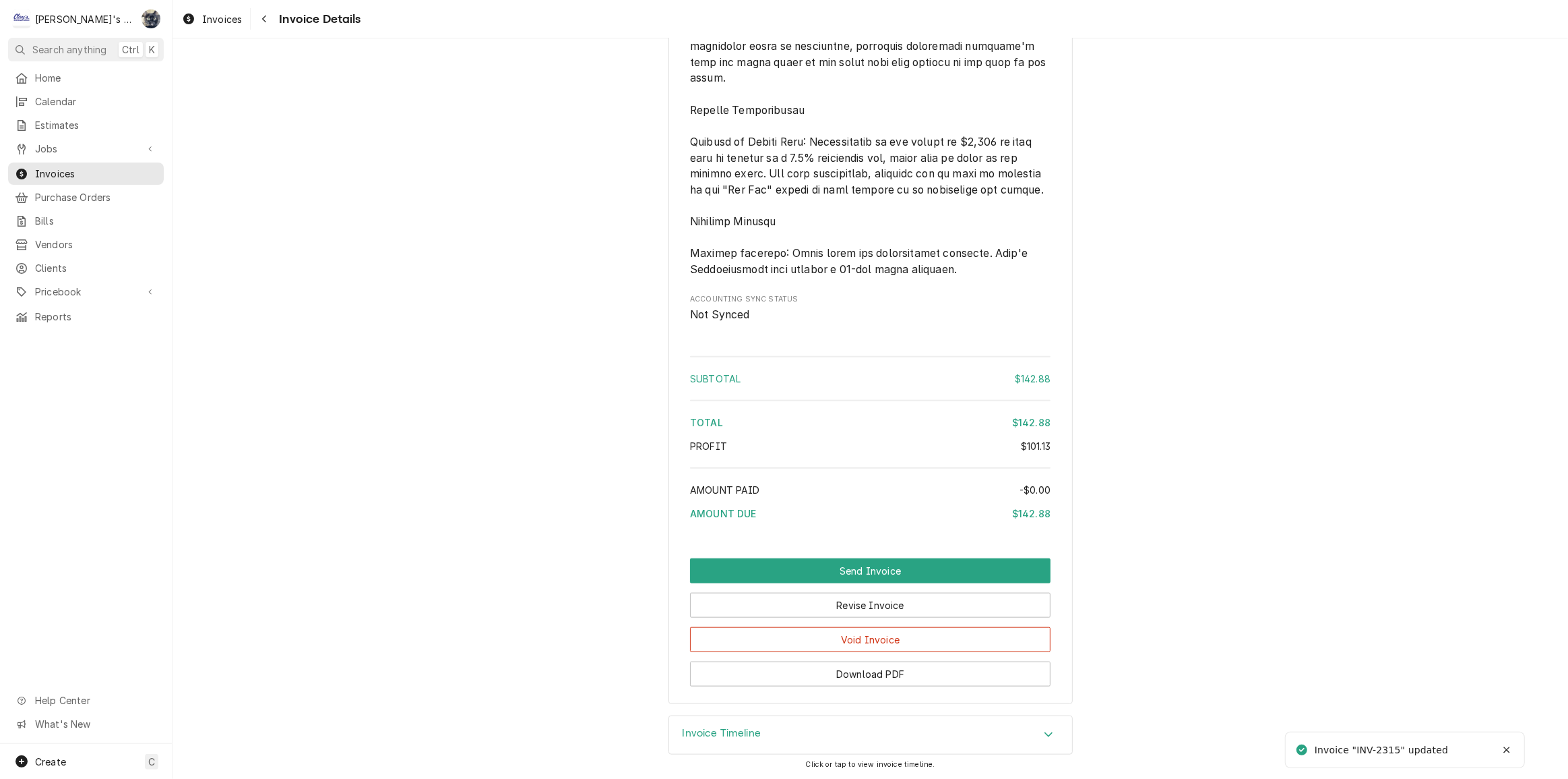
scroll to position [1536, 0]
click at [828, 572] on button "Send Invoice" at bounding box center [870, 571] width 361 height 25
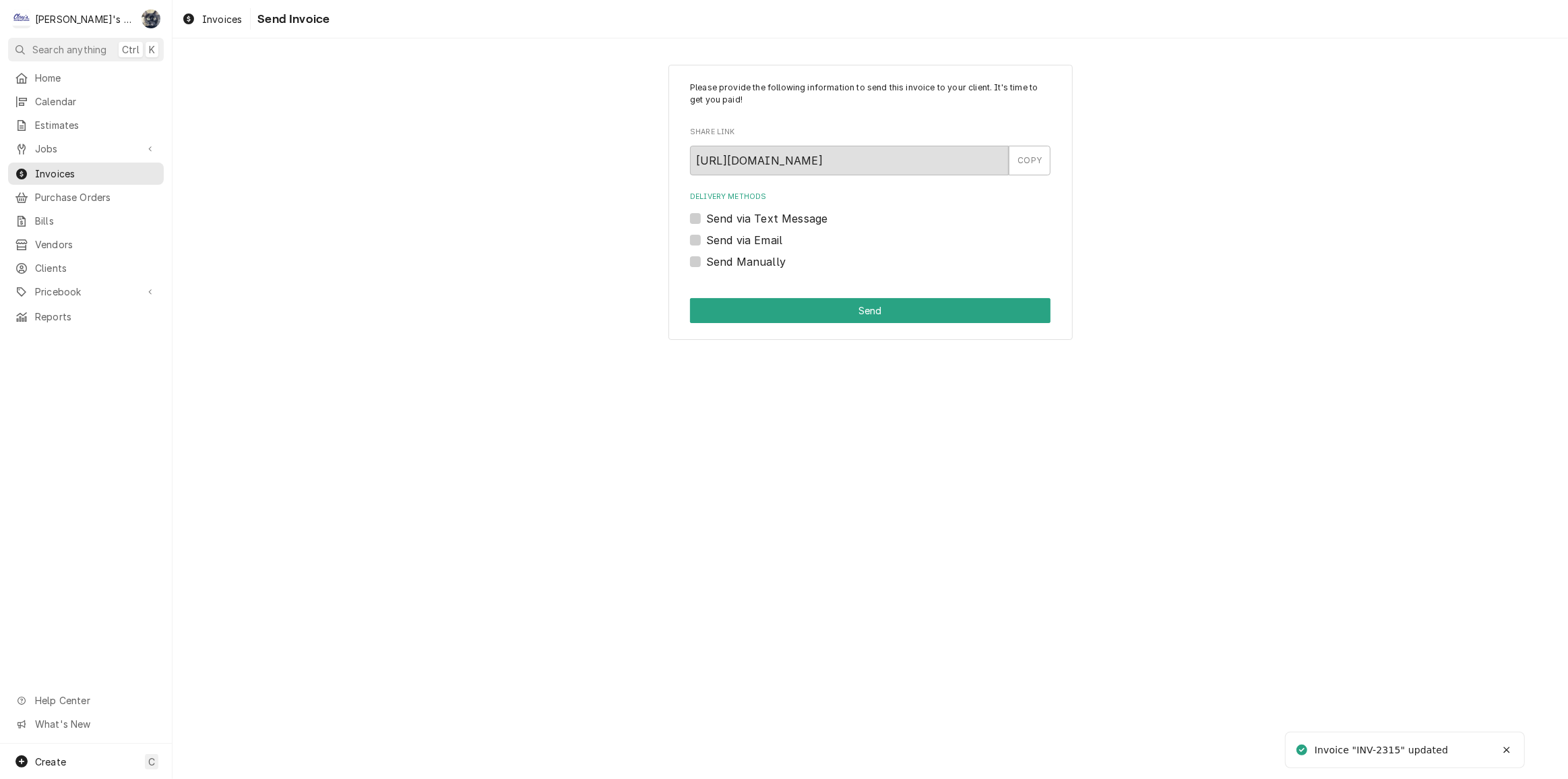
click at [707, 259] on label "Send Manually" at bounding box center [746, 262] width 79 height 16
click at [707, 259] on input "Send Manually" at bounding box center [887, 268] width 361 height 30
checkbox input "true"
click at [723, 317] on button "Send" at bounding box center [870, 310] width 361 height 25
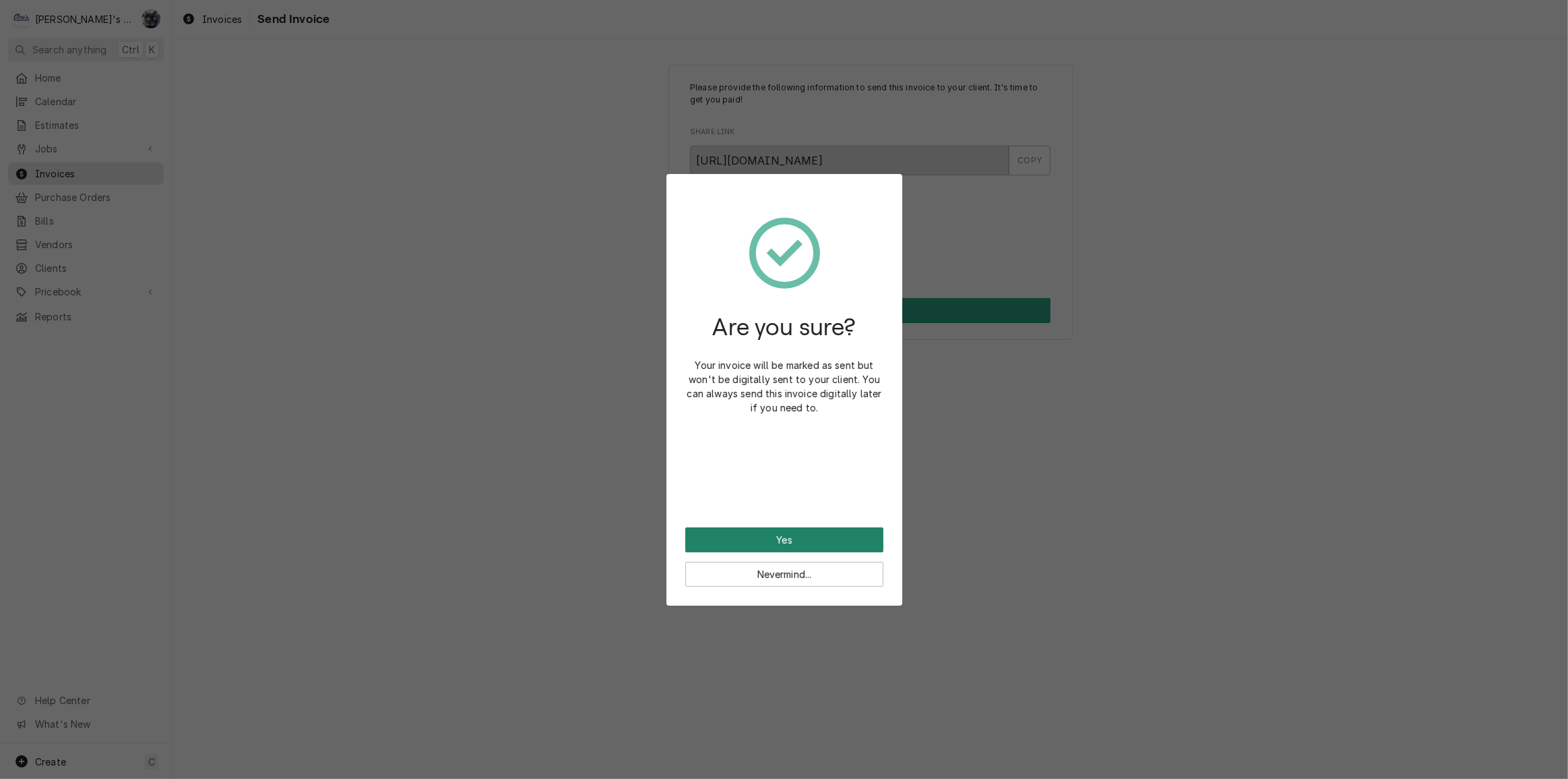
click at [798, 539] on button "Yes" at bounding box center [784, 539] width 199 height 25
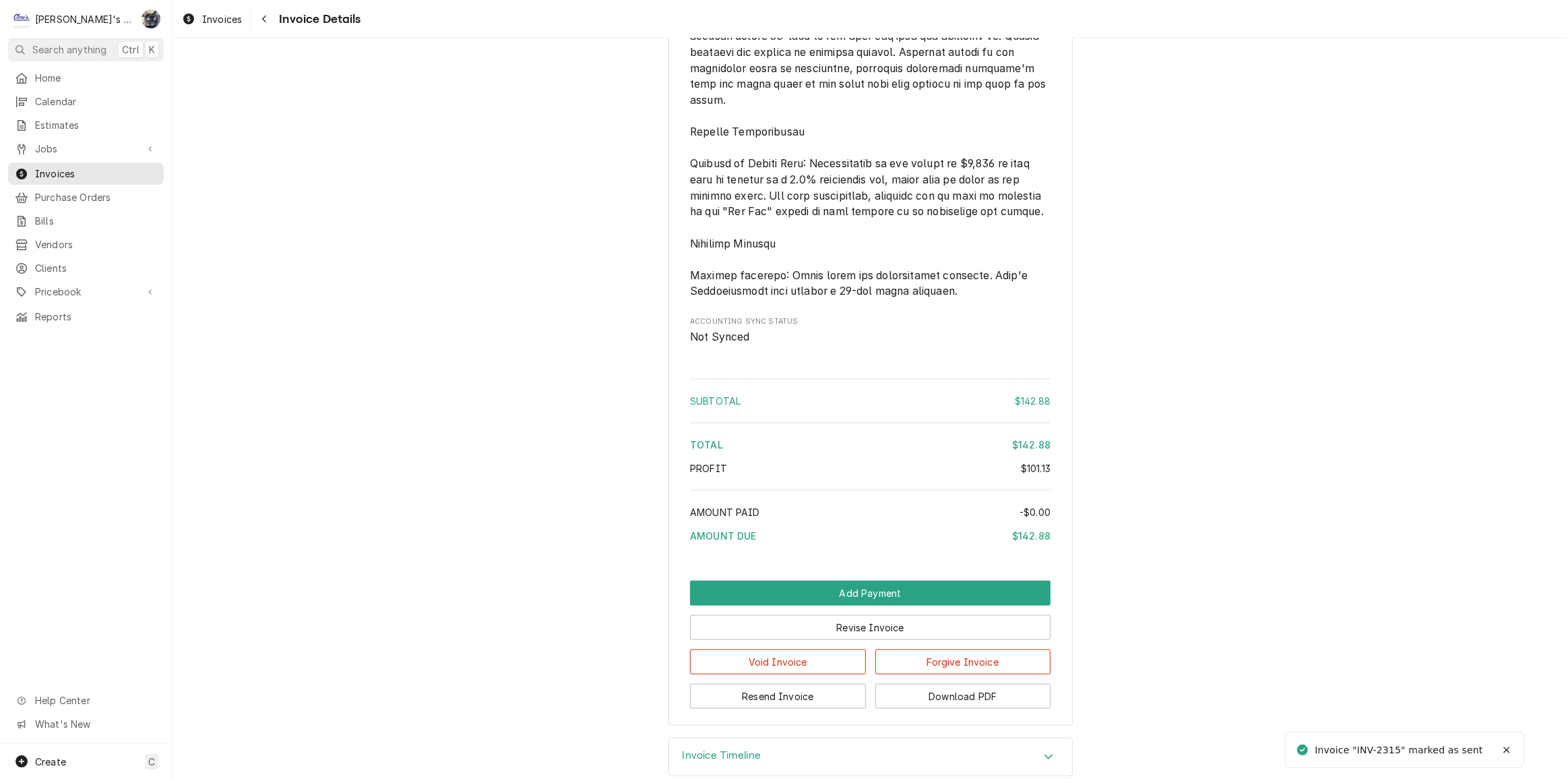
scroll to position [1582, 0]
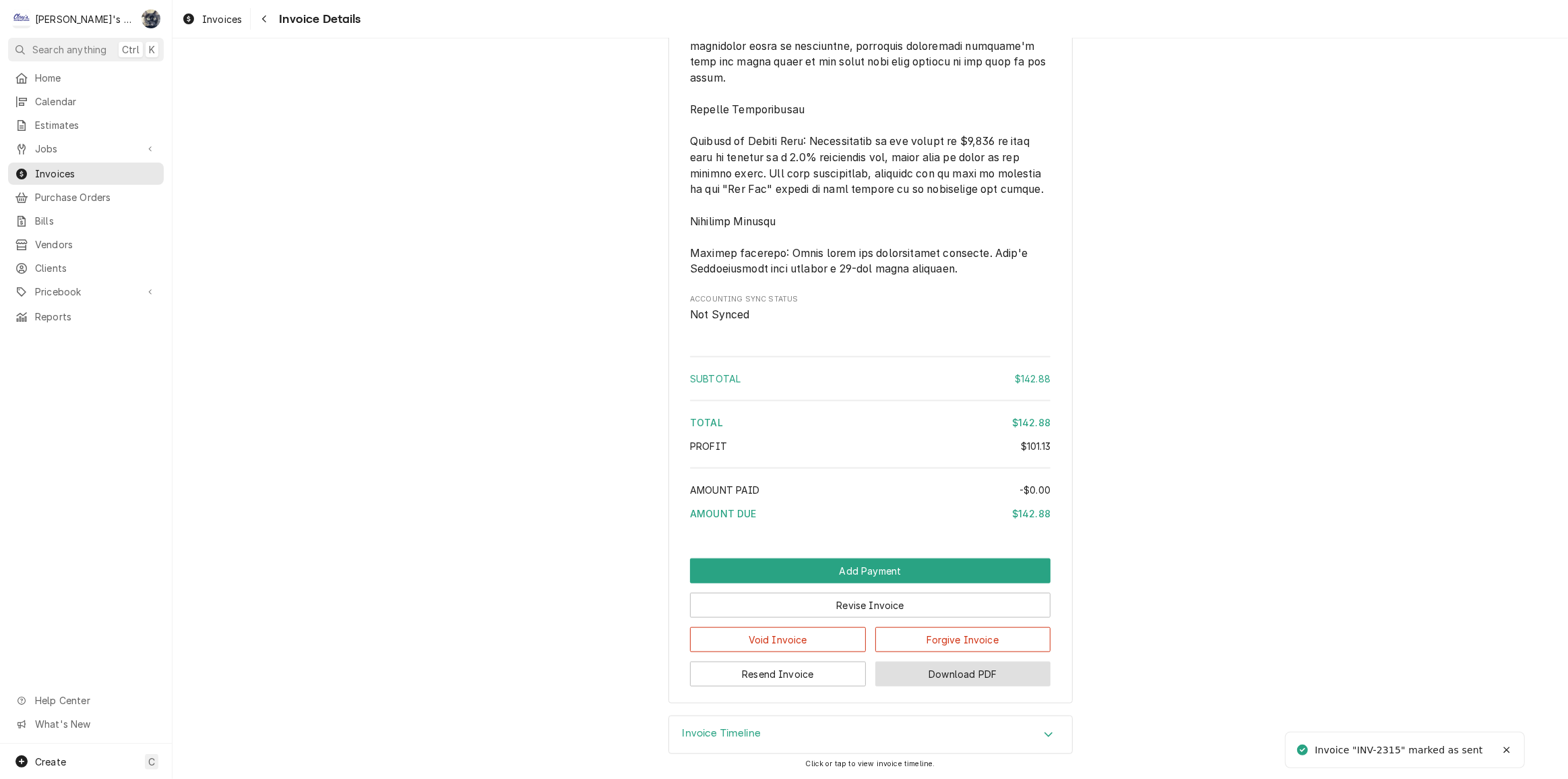
click at [897, 674] on button "Download PDF" at bounding box center [963, 674] width 176 height 25
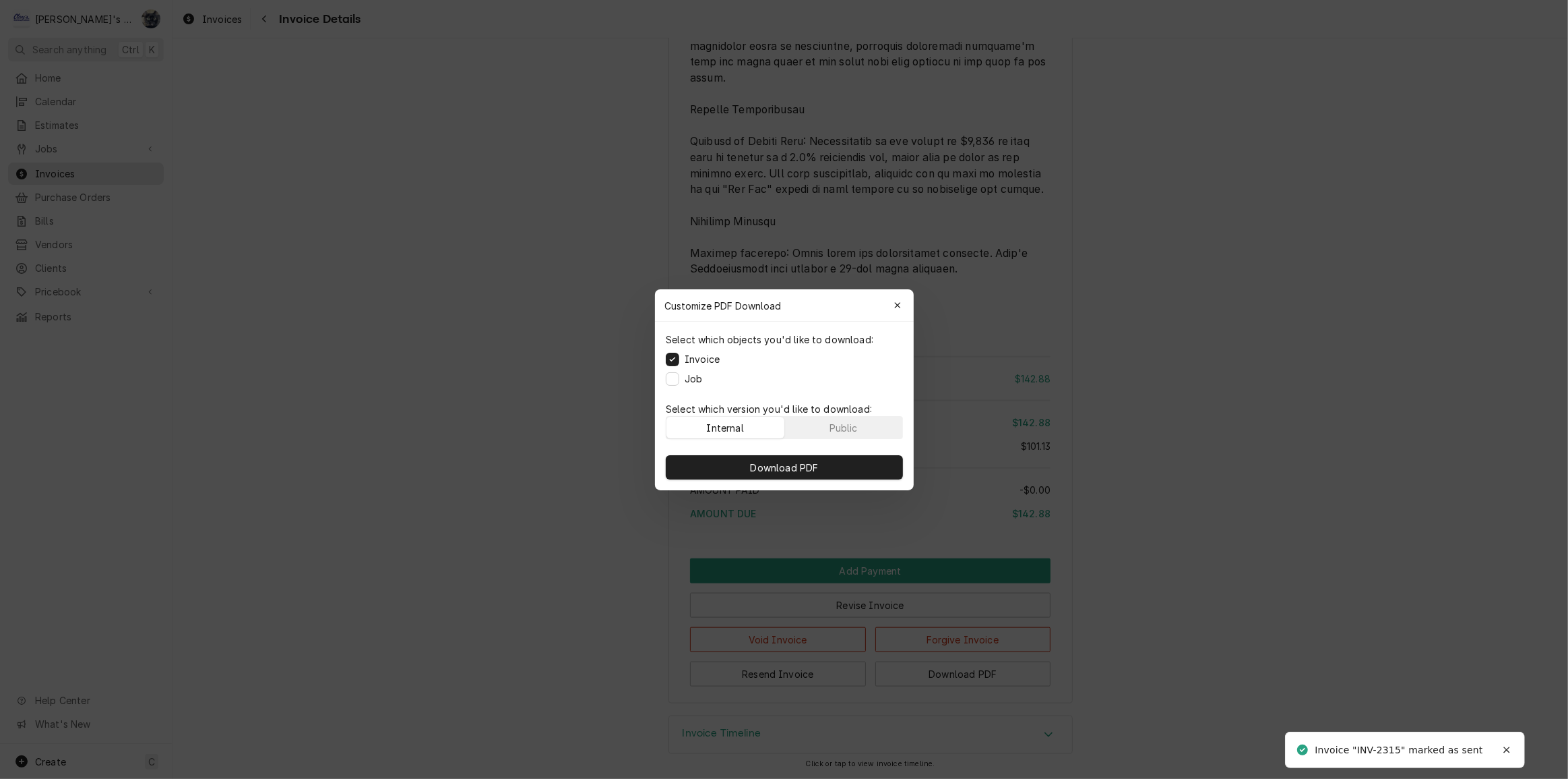
click at [663, 382] on div "Select which objects you'd like to download: Invoice Job" at bounding box center [784, 359] width 258 height 75
click at [667, 382] on button "Job" at bounding box center [673, 378] width 14 height 14
click at [701, 465] on button "Download PDF" at bounding box center [784, 467] width 237 height 24
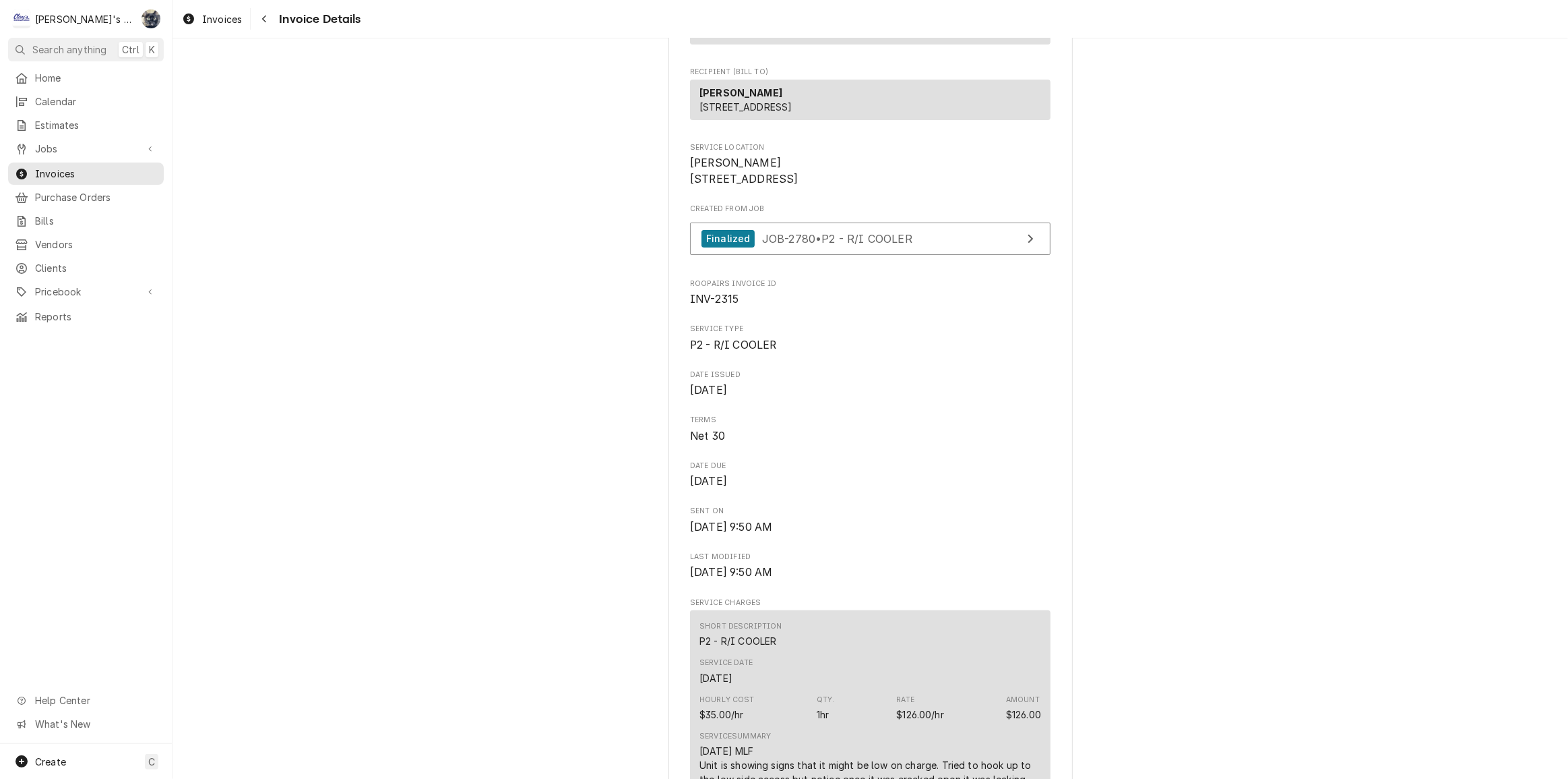
scroll to position [0, 0]
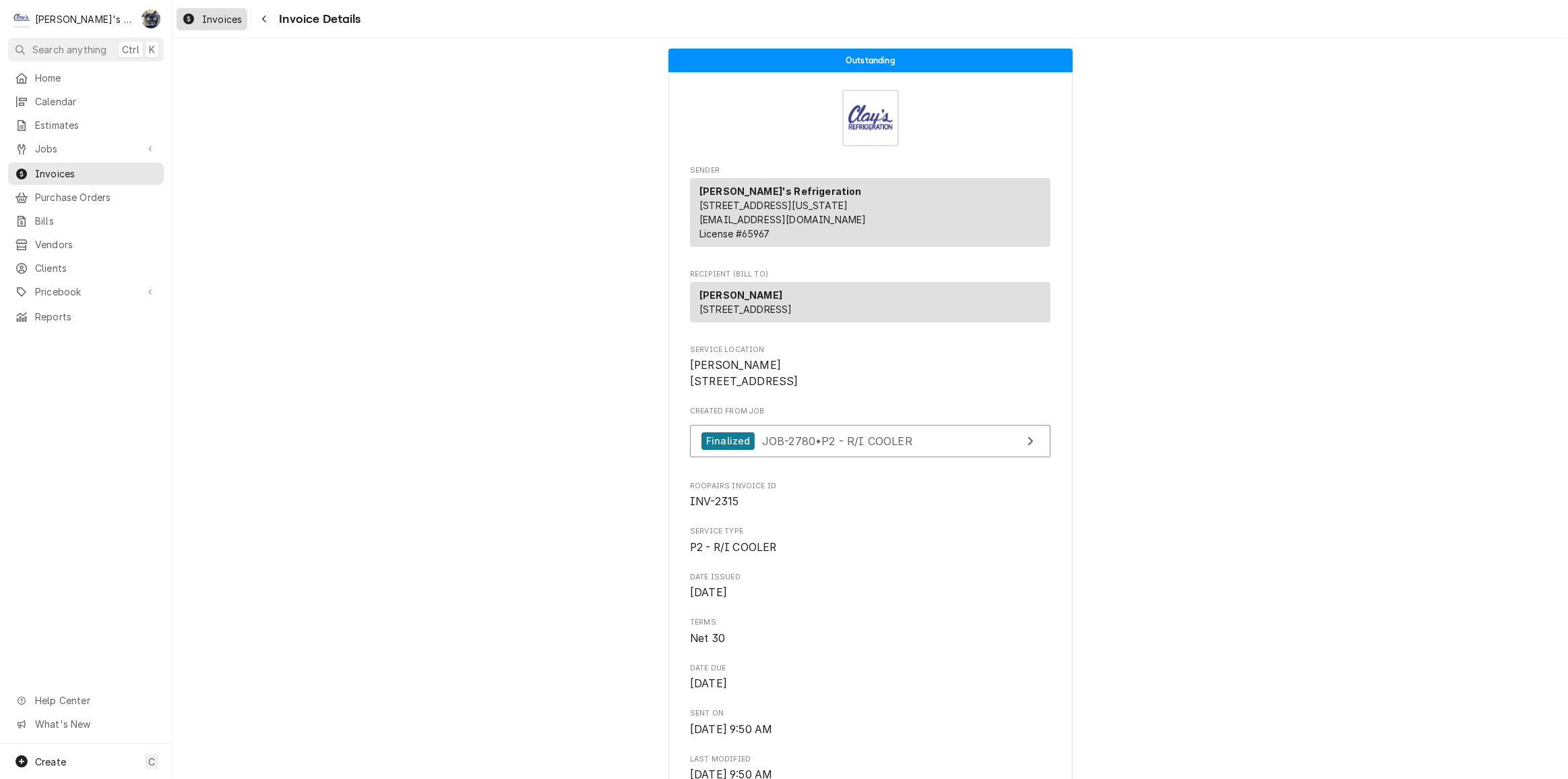
click at [206, 18] on span "Invoices" at bounding box center [222, 19] width 40 height 14
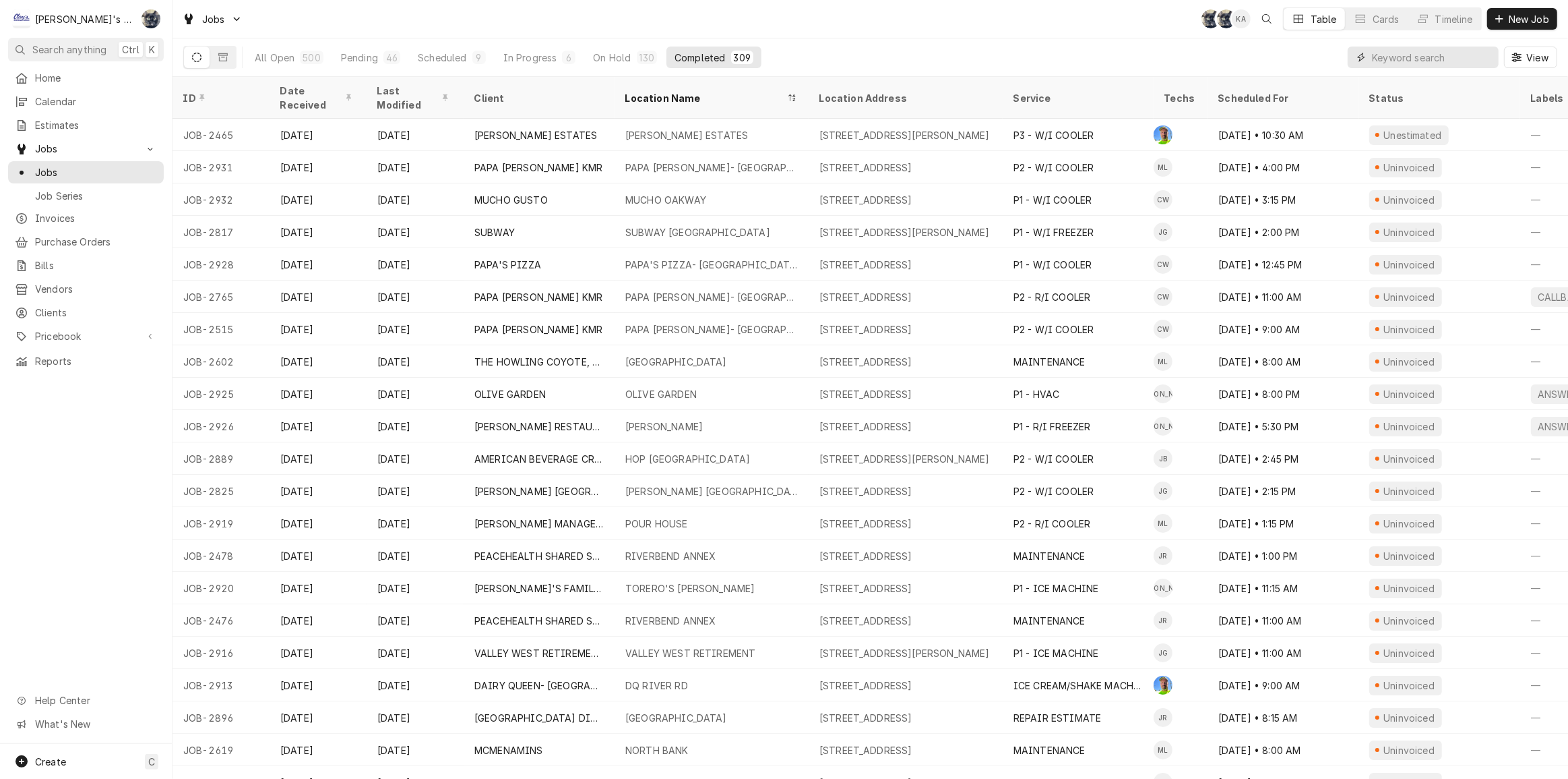
click at [1409, 61] on input "Dynamic Content Wrapper" at bounding box center [1432, 57] width 120 height 22
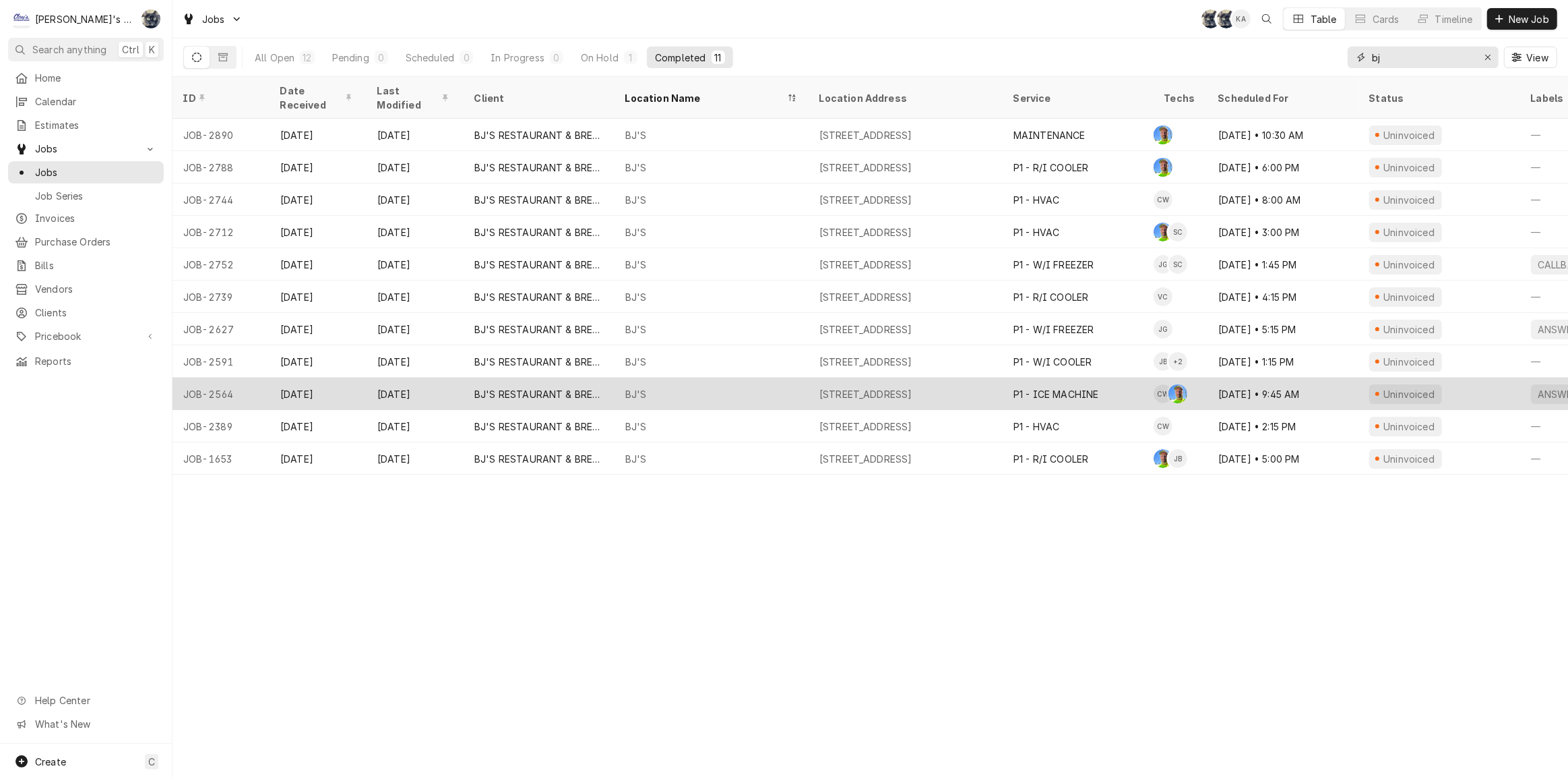
type input "bj"
click at [1028, 387] on div "P1 - ICE MACHINE" at bounding box center [1057, 393] width 86 height 14
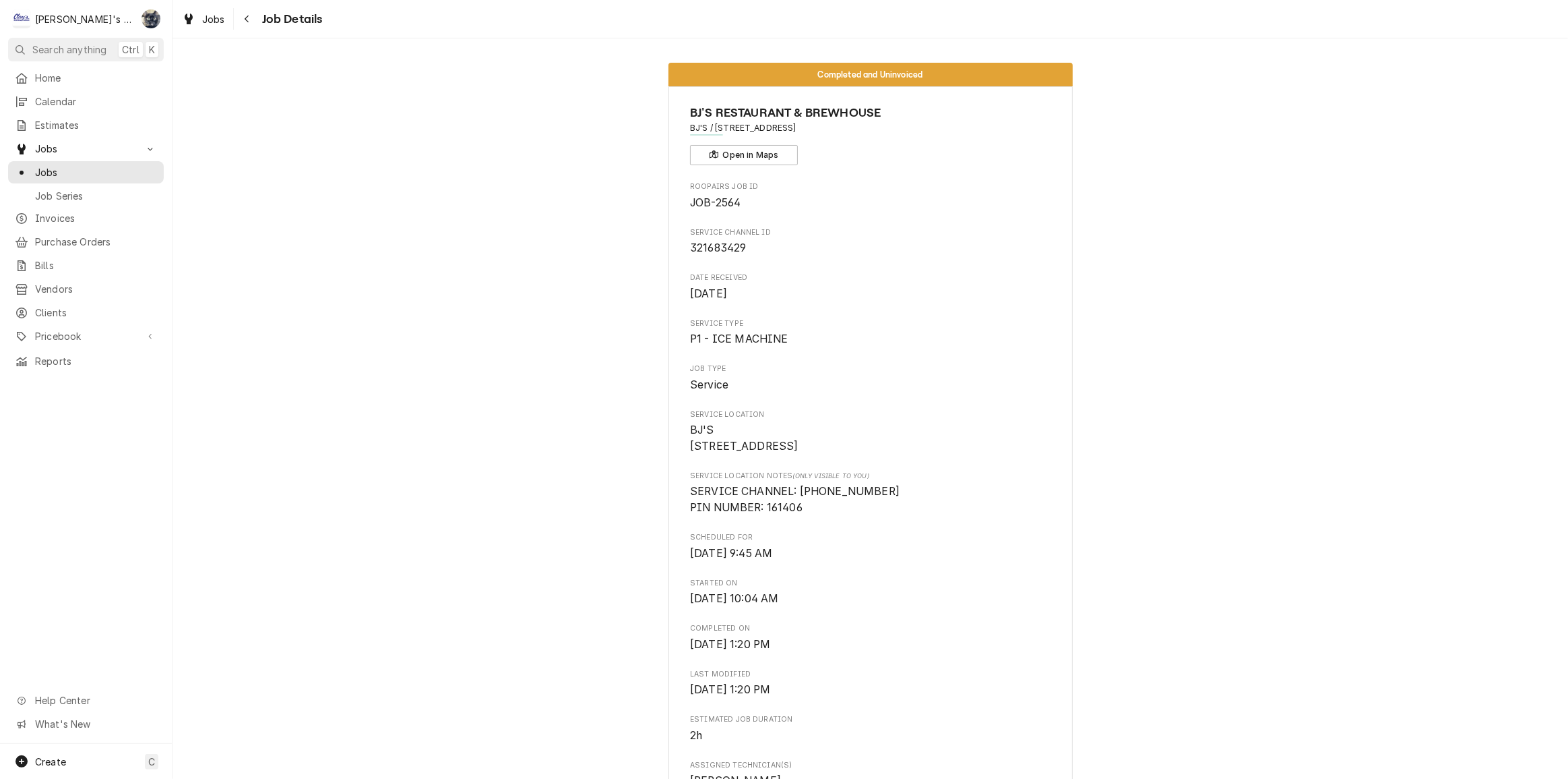
click at [229, 24] on link "Jobs" at bounding box center [203, 19] width 54 height 22
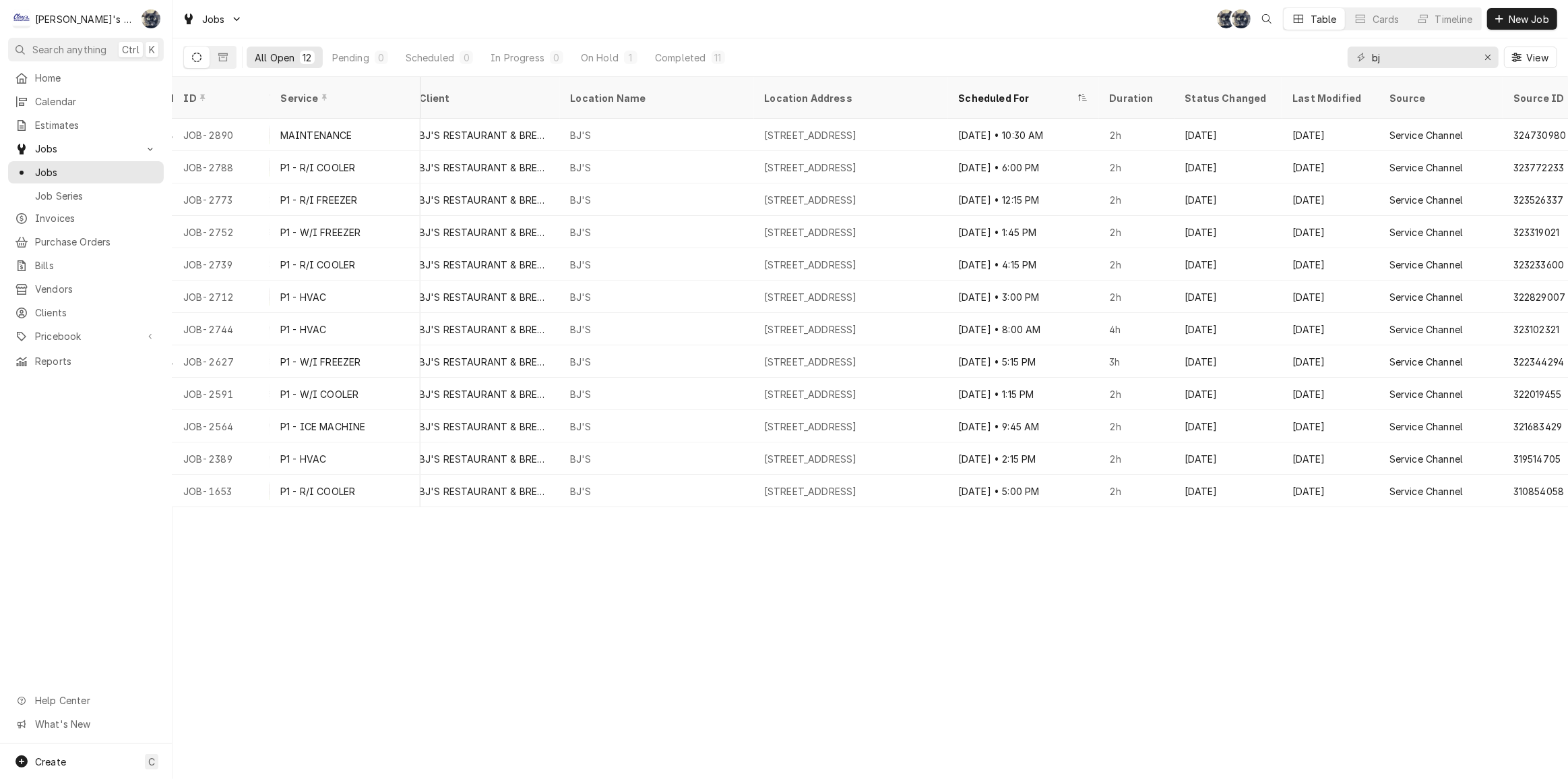
scroll to position [0, 788]
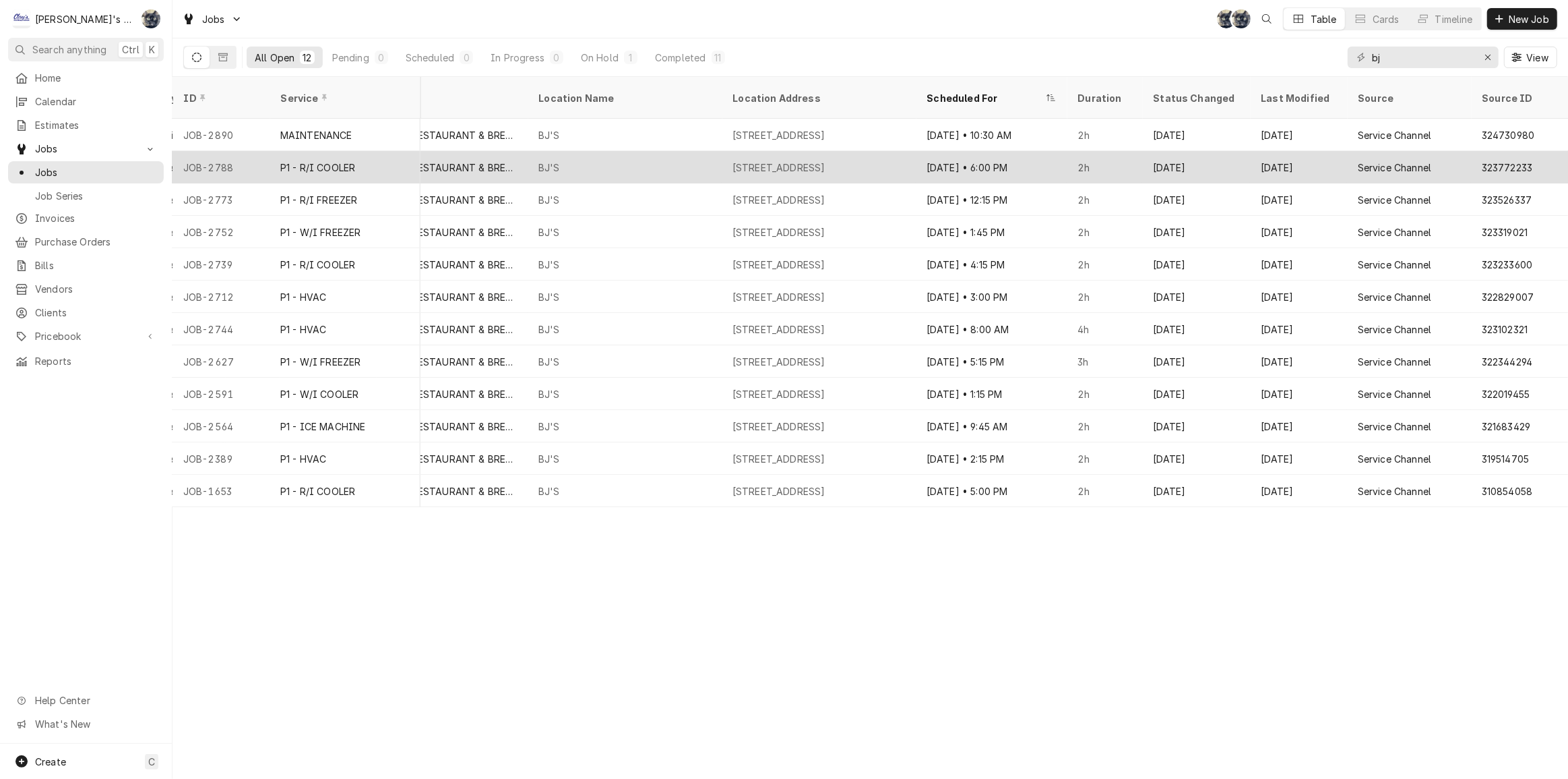
click at [1145, 151] on div "Sep 10" at bounding box center [1196, 167] width 108 height 32
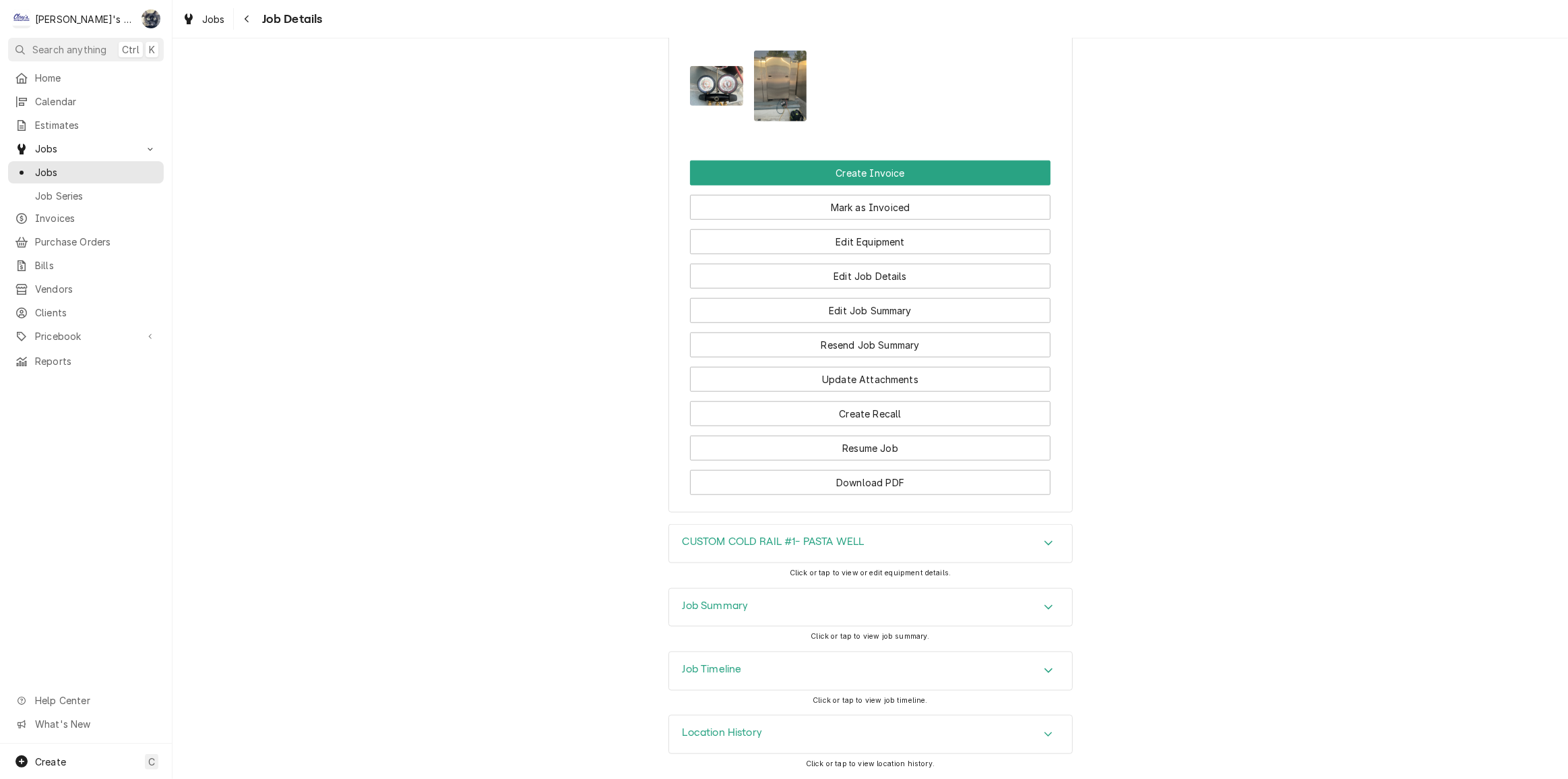
scroll to position [1387, 0]
click at [782, 623] on div "Job Summary" at bounding box center [870, 607] width 403 height 38
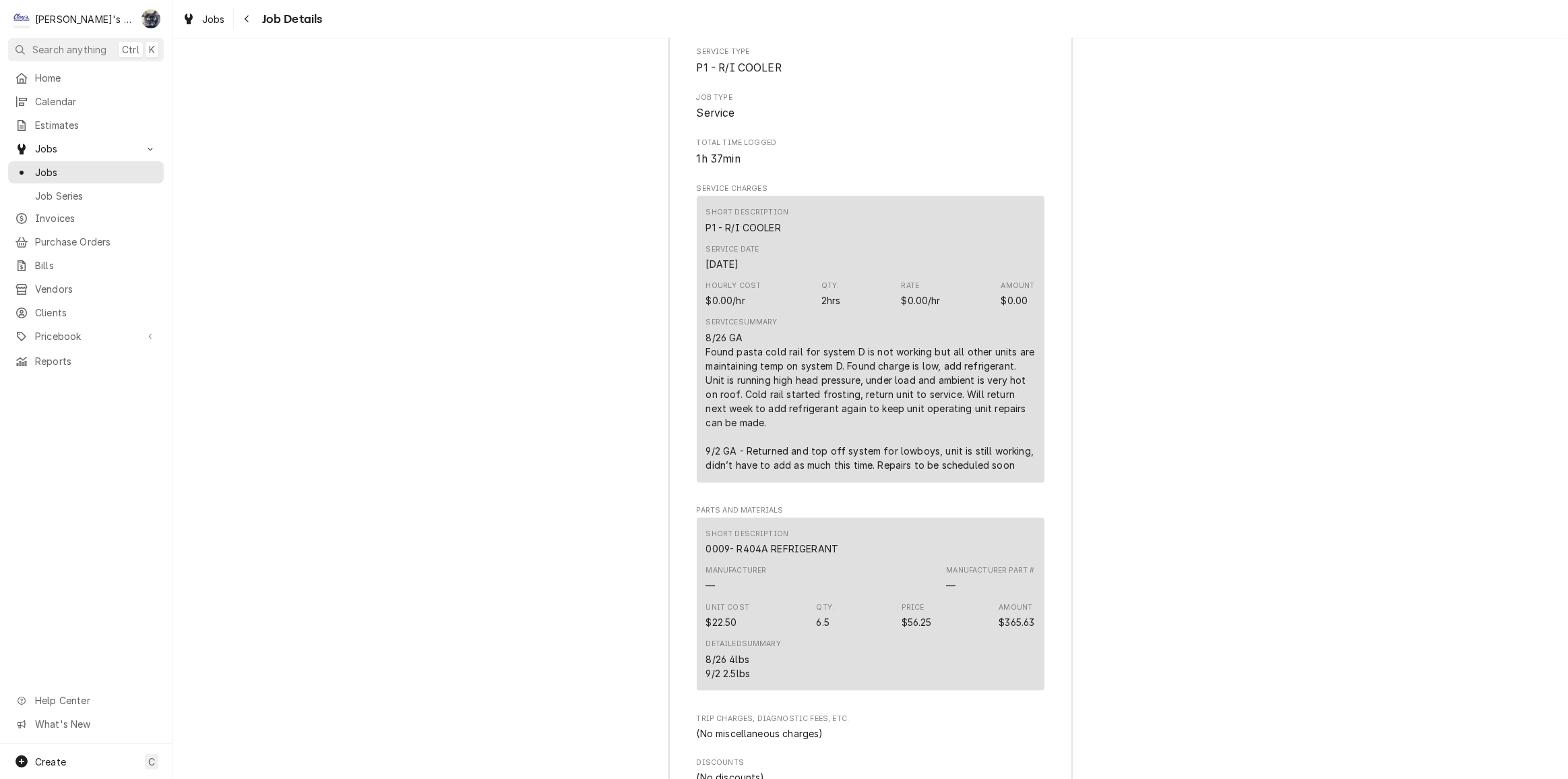
scroll to position [2061, 0]
click at [219, 19] on span "Jobs" at bounding box center [214, 19] width 23 height 14
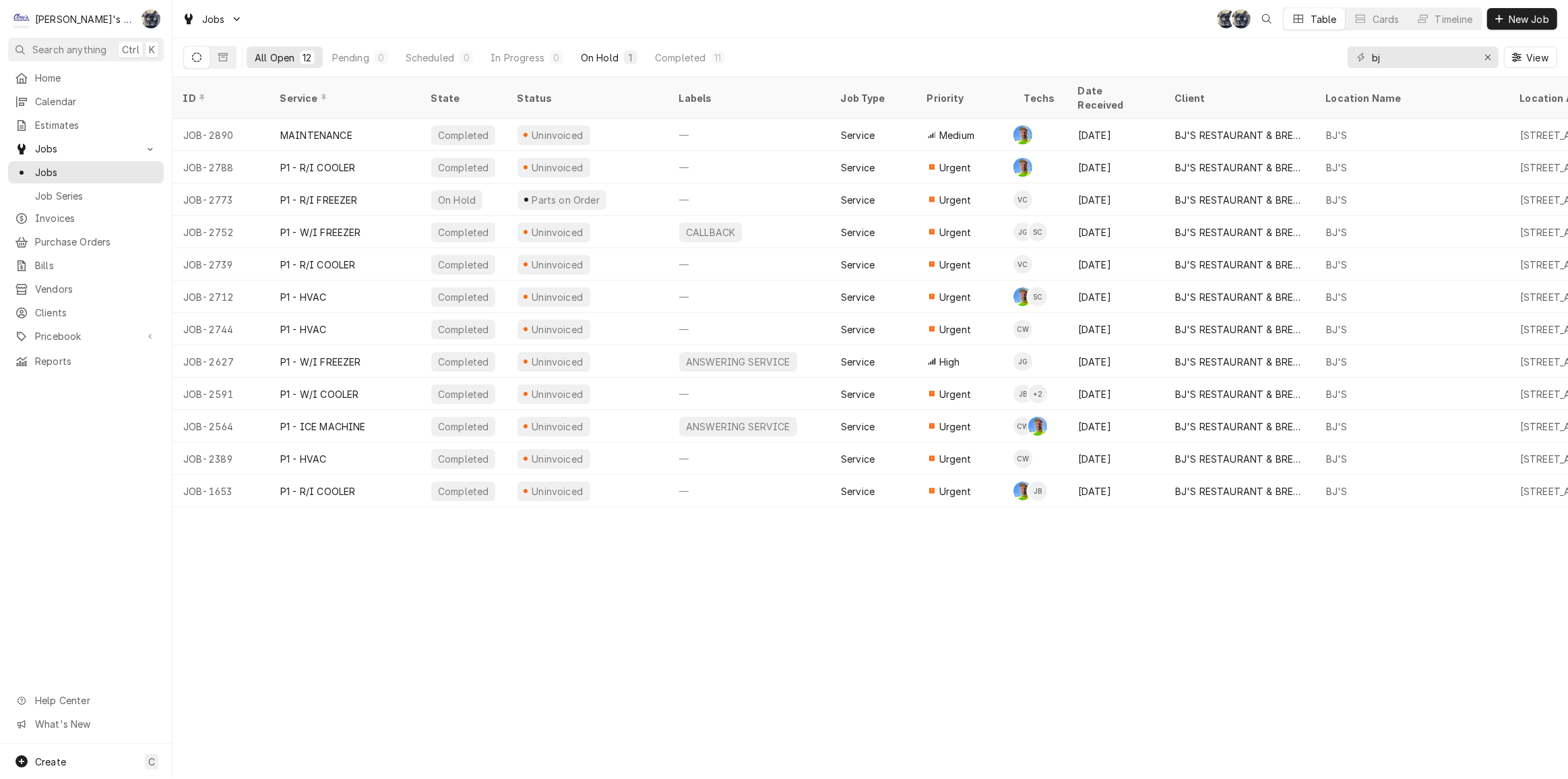
click at [613, 54] on div "On Hold" at bounding box center [600, 57] width 38 height 14
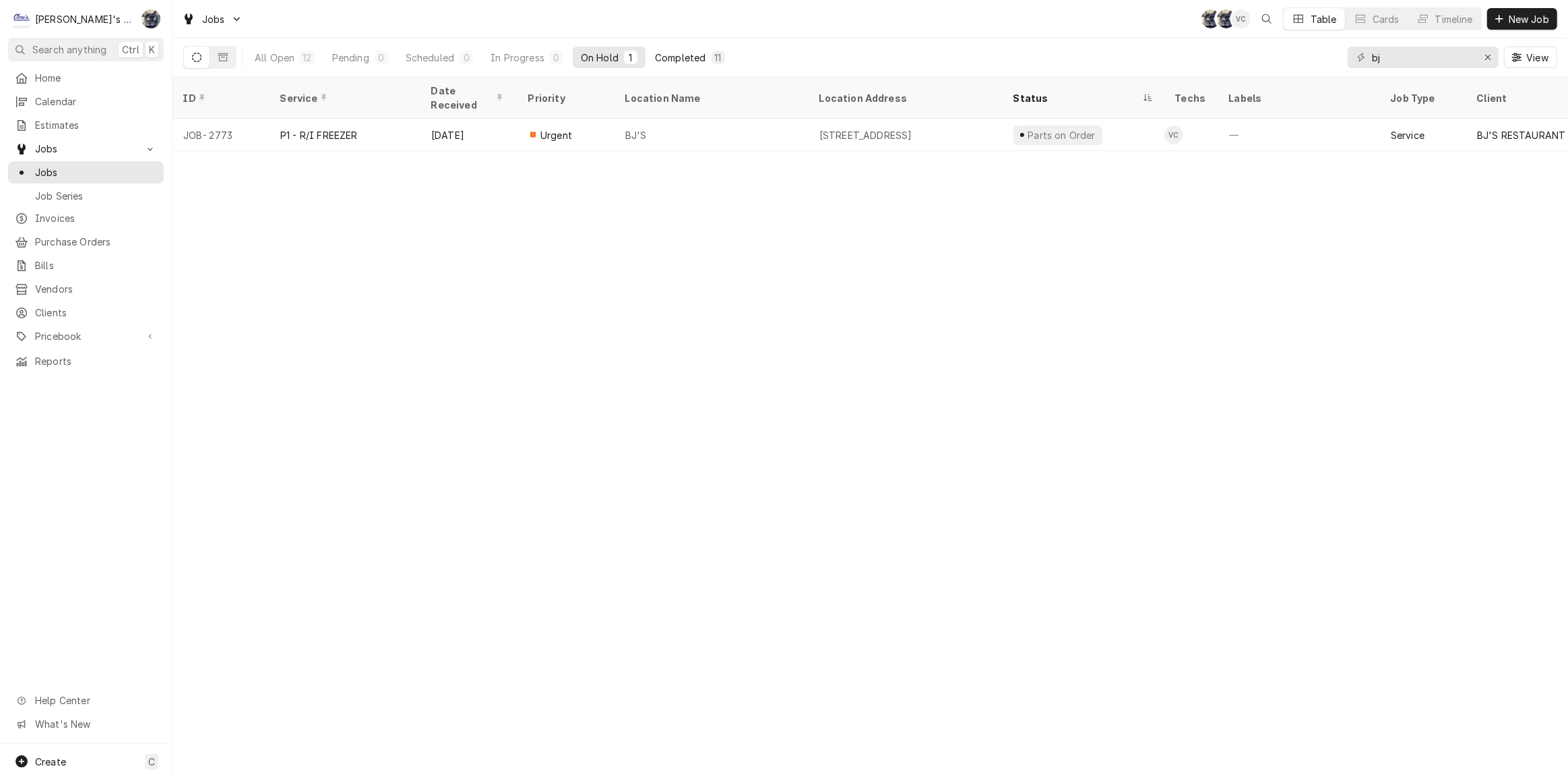
click at [707, 54] on button "Completed 11" at bounding box center [690, 57] width 86 height 22
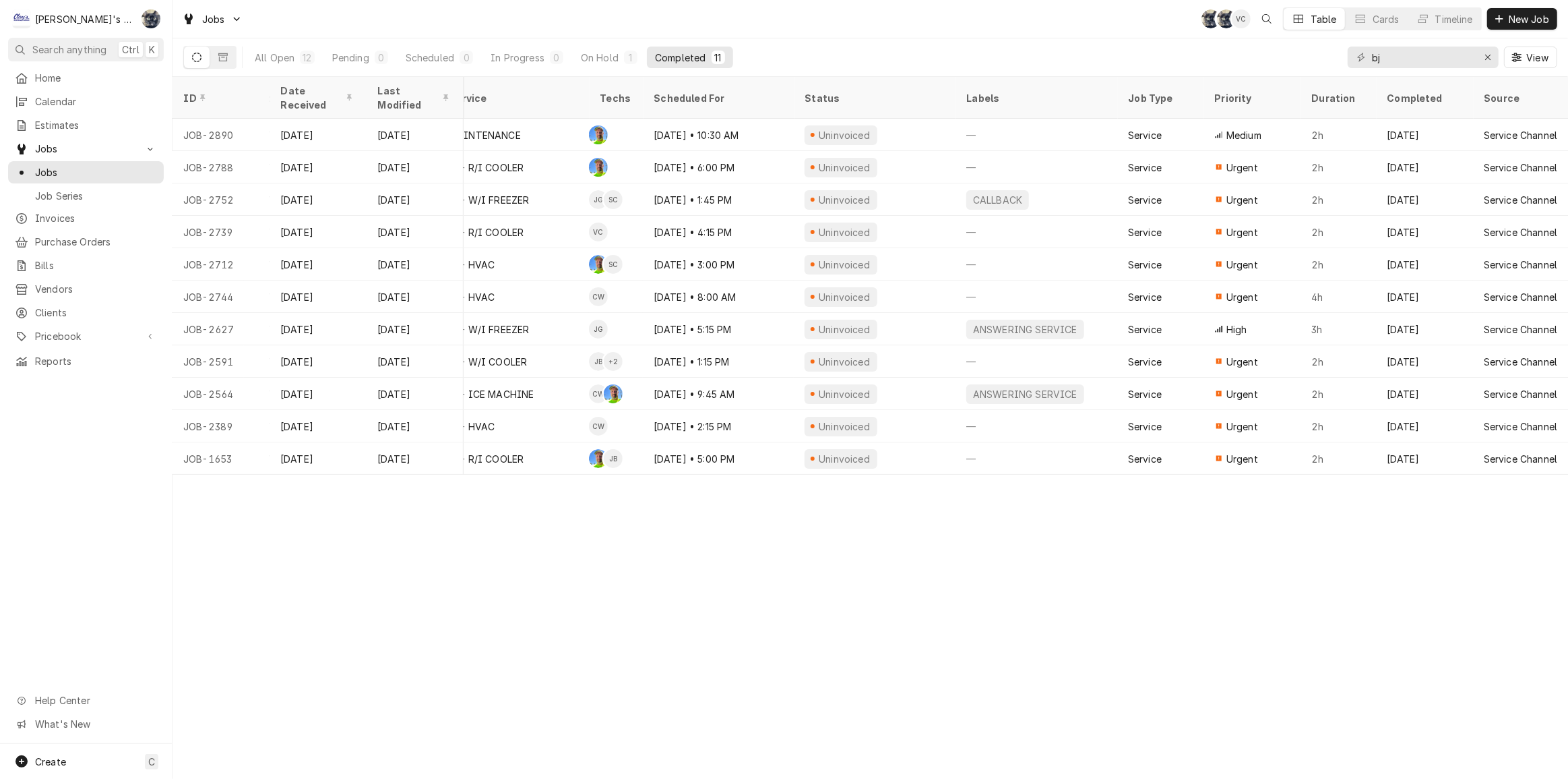
scroll to position [0, 690]
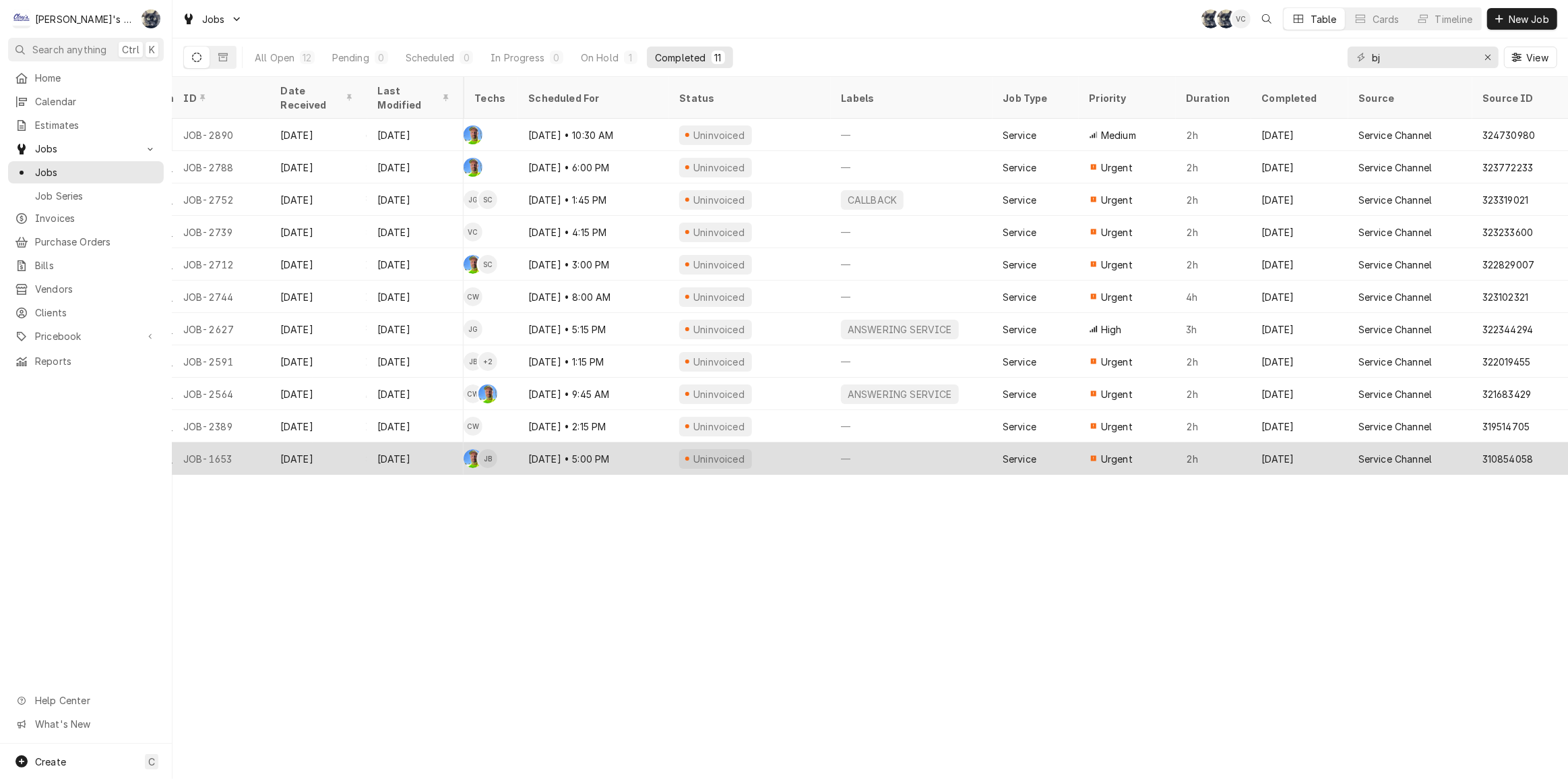
click at [1262, 447] on div "Sep 10" at bounding box center [1300, 459] width 97 height 32
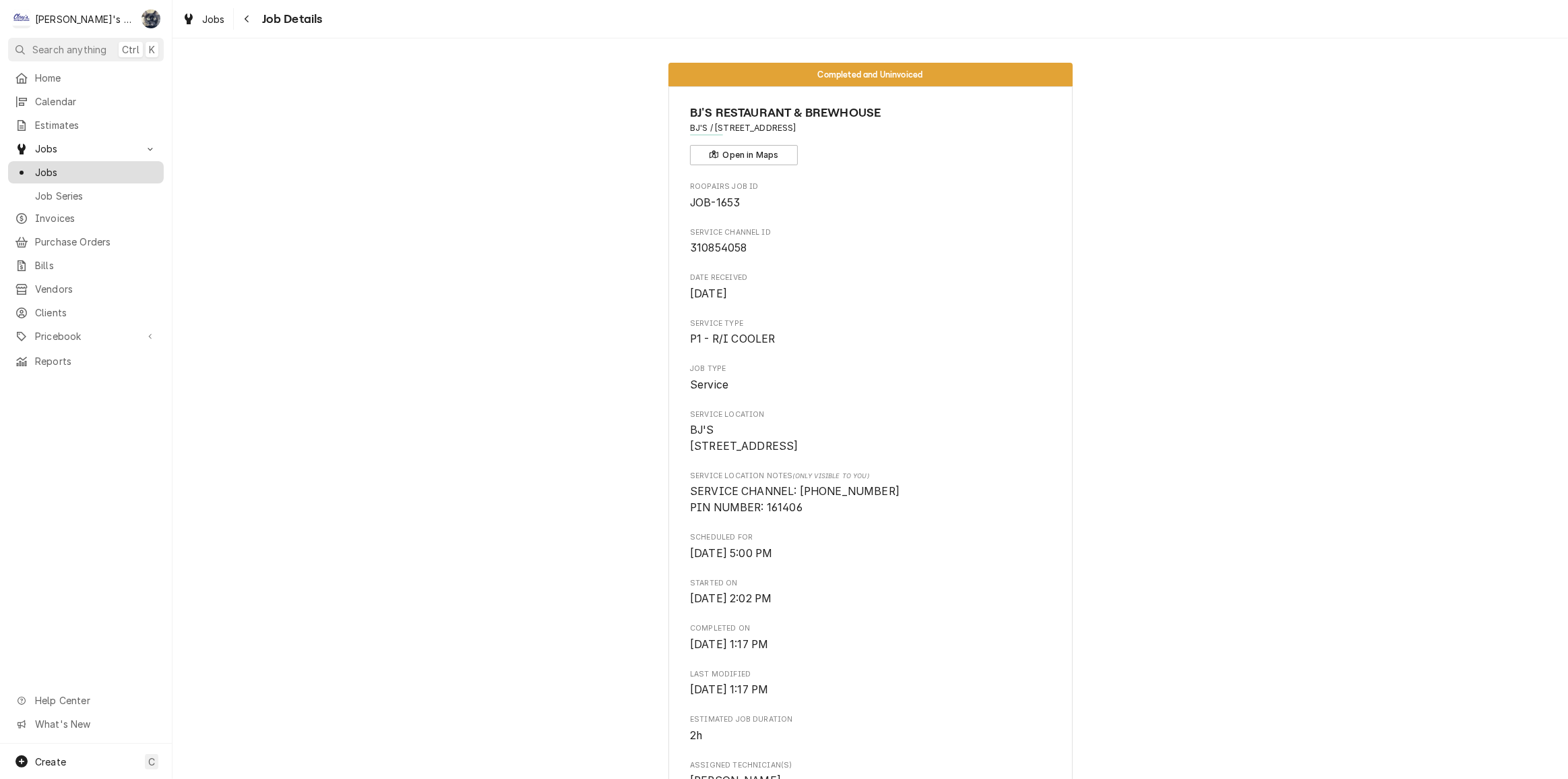
click at [66, 170] on span "Jobs" at bounding box center [96, 172] width 122 height 14
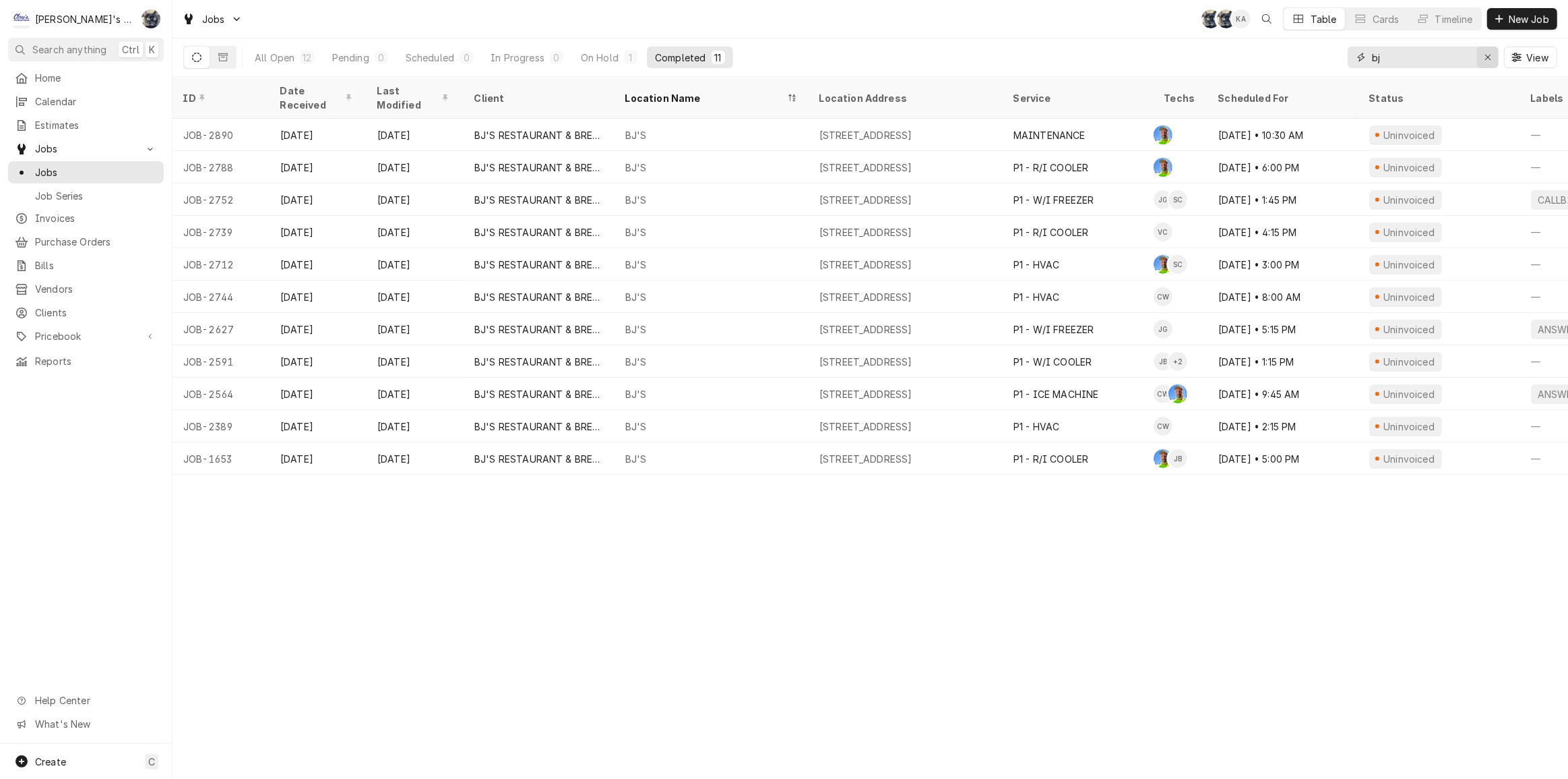
click at [1493, 54] on div "Erase input" at bounding box center [1488, 57] width 14 height 14
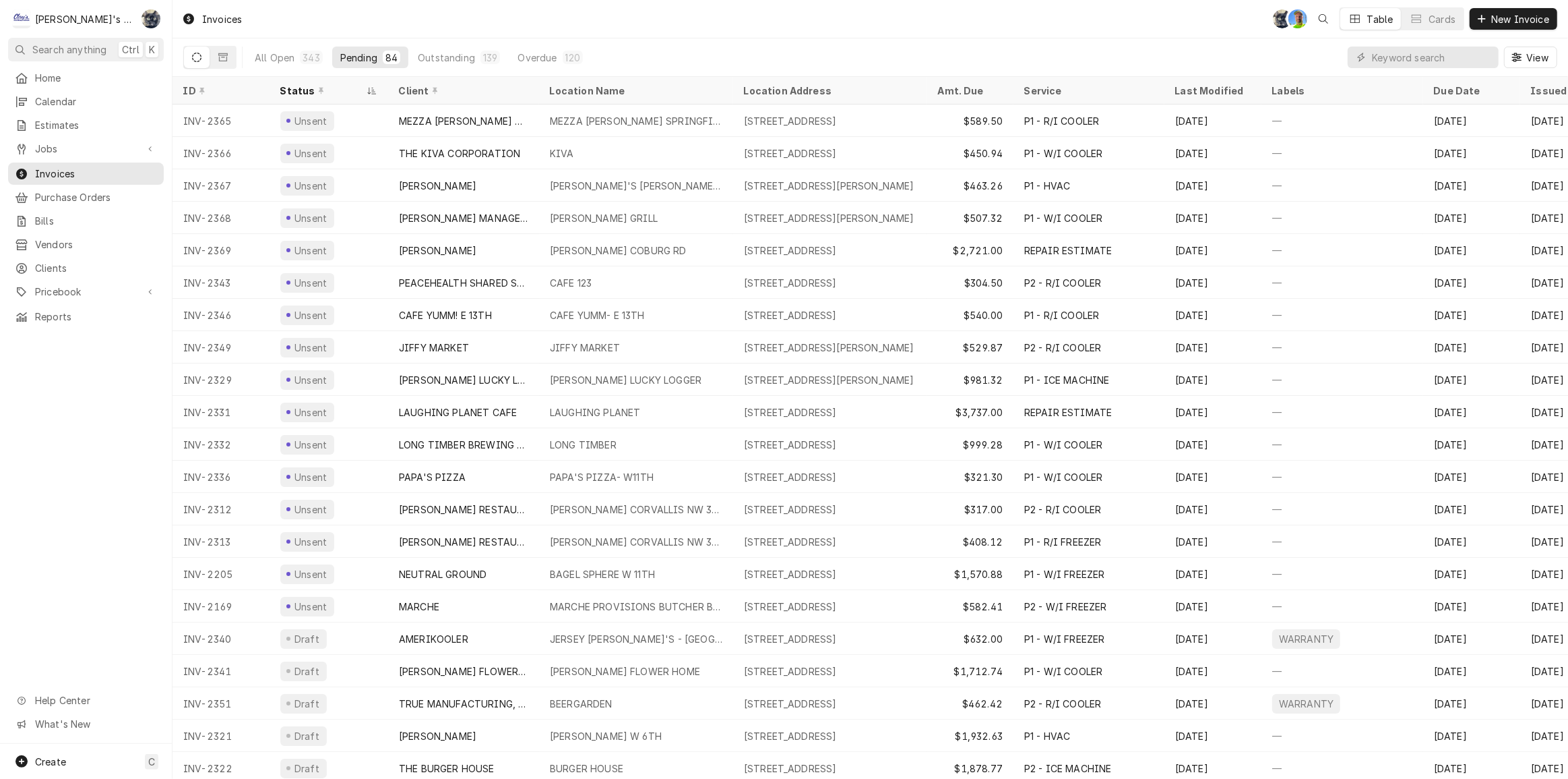
click at [808, 30] on div "Invoices SB GA Table Cards New Invoice" at bounding box center [870, 19] width 1395 height 38
click at [532, 11] on div "Invoices SB GA Table Cards New Invoice" at bounding box center [870, 19] width 1395 height 38
click at [579, 54] on button "Overdue 120" at bounding box center [550, 57] width 82 height 22
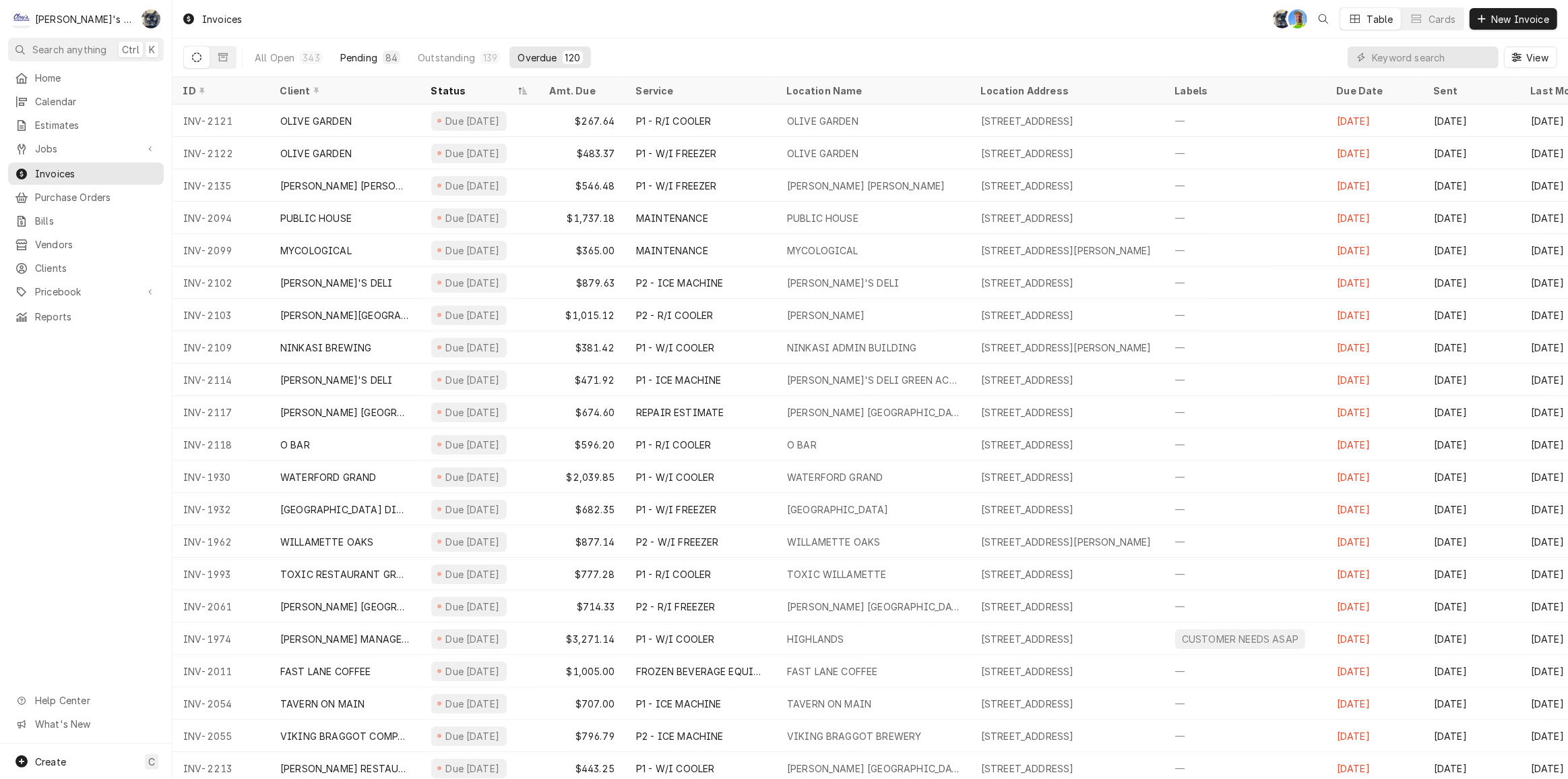
click at [354, 62] on div "Pending" at bounding box center [359, 57] width 37 height 14
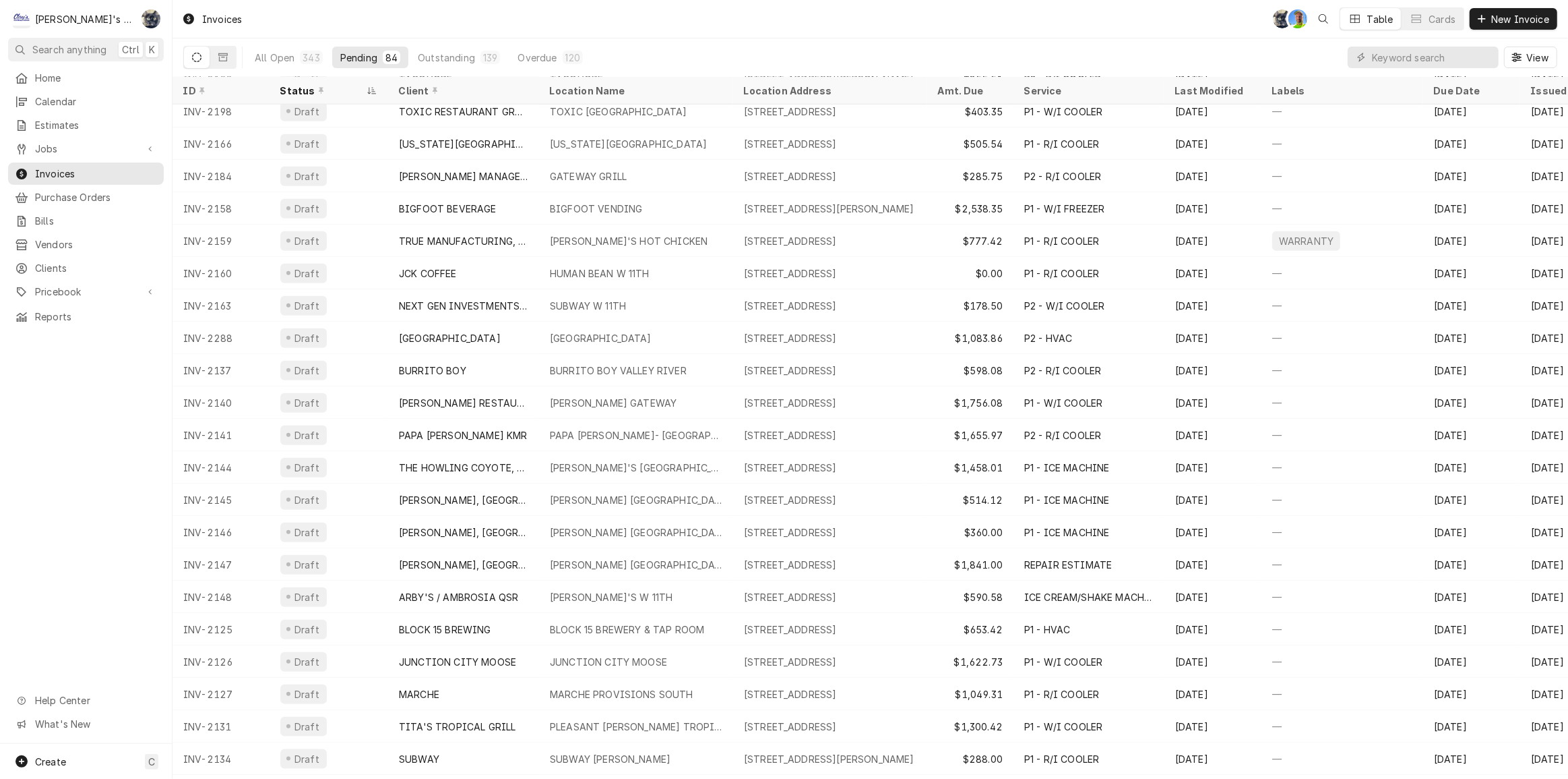
scroll to position [1500, 0]
click at [933, 38] on div "All Open 343 Pending 84 Outstanding 139 Overdue 120 View" at bounding box center [870, 57] width 1374 height 38
click at [379, 3] on div "Invoices SB GA Table Cards New Invoice" at bounding box center [870, 19] width 1395 height 38
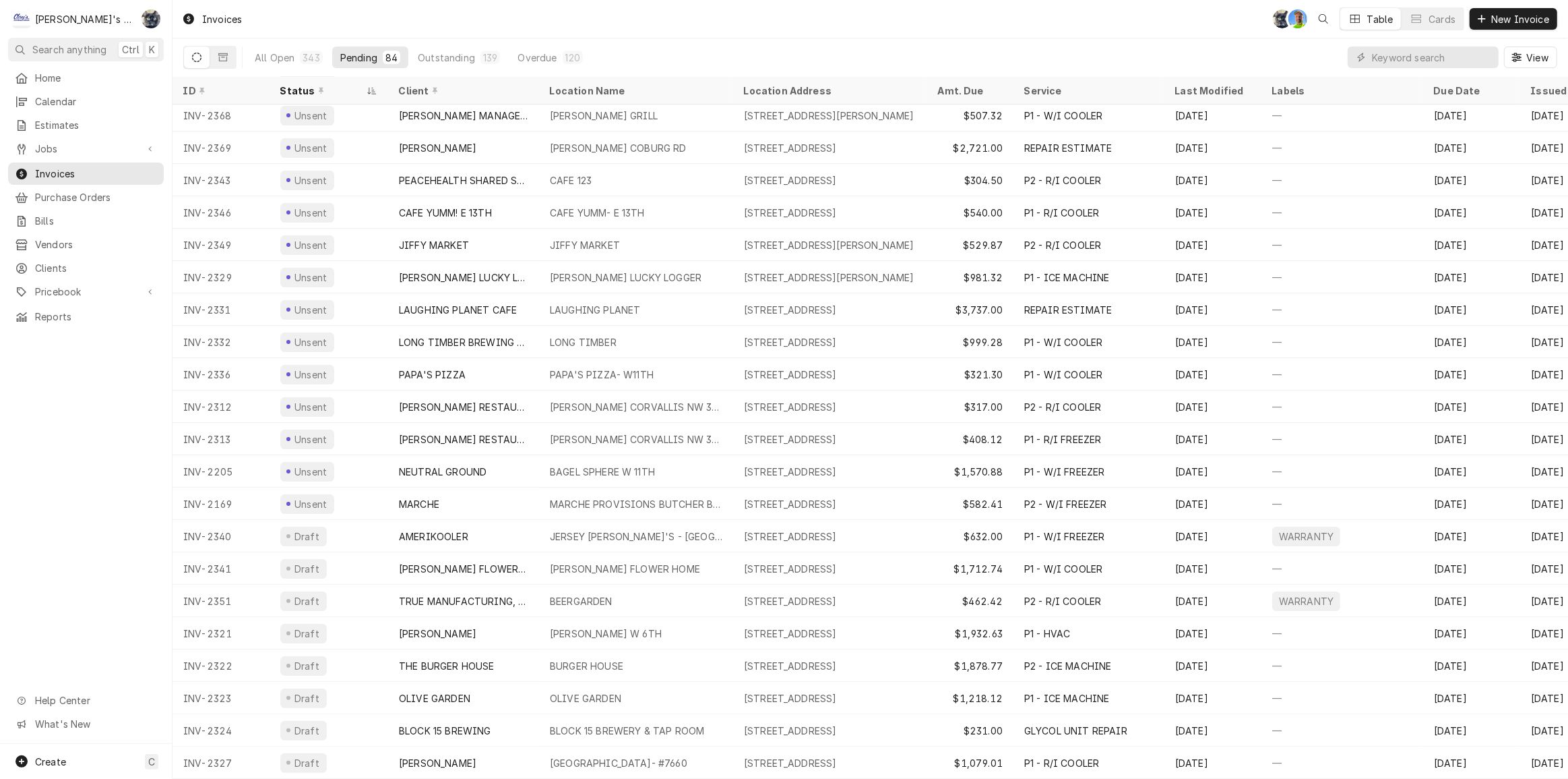
scroll to position [0, 0]
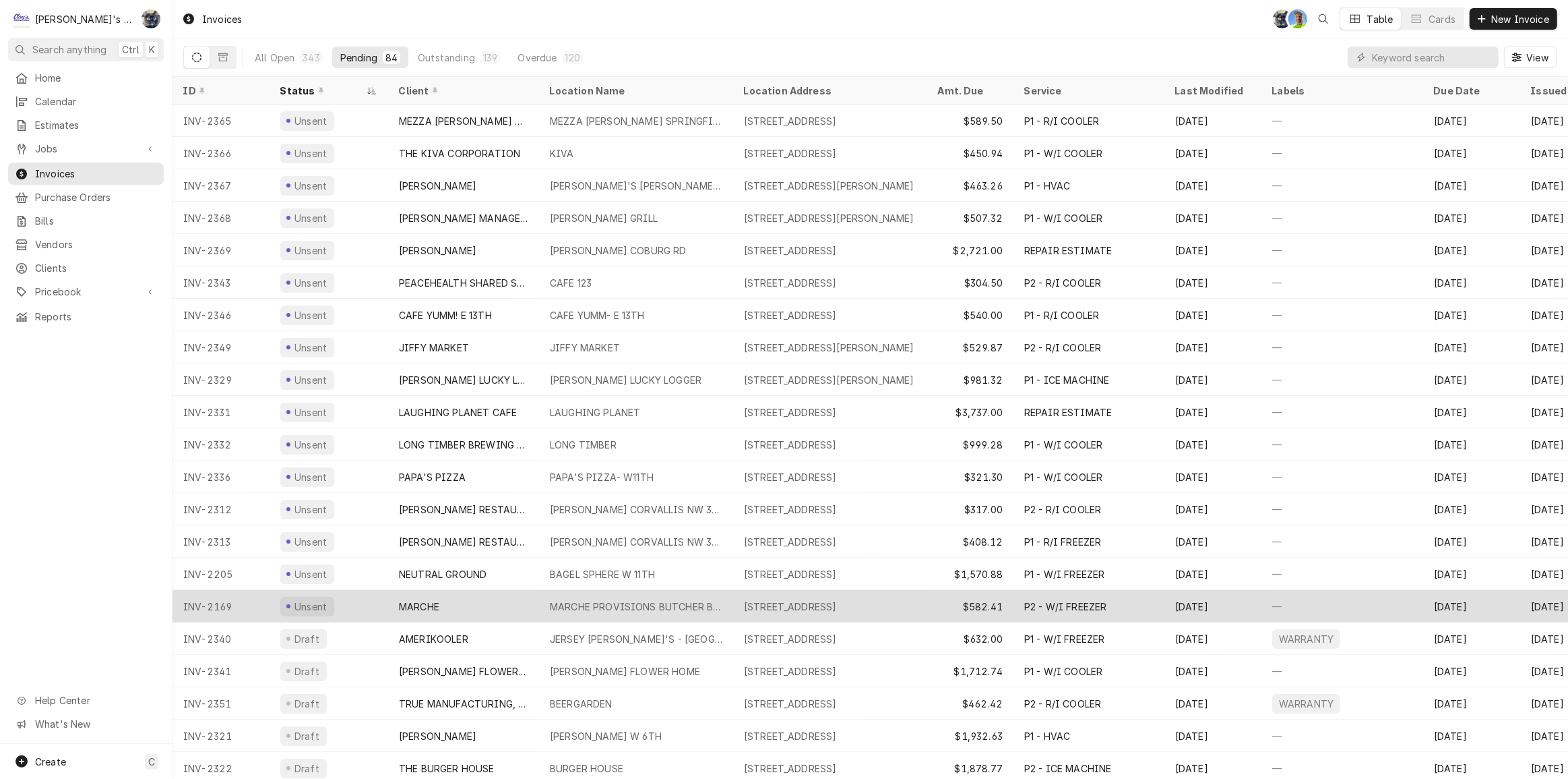
click at [459, 599] on div "MARCHE" at bounding box center [464, 606] width 151 height 32
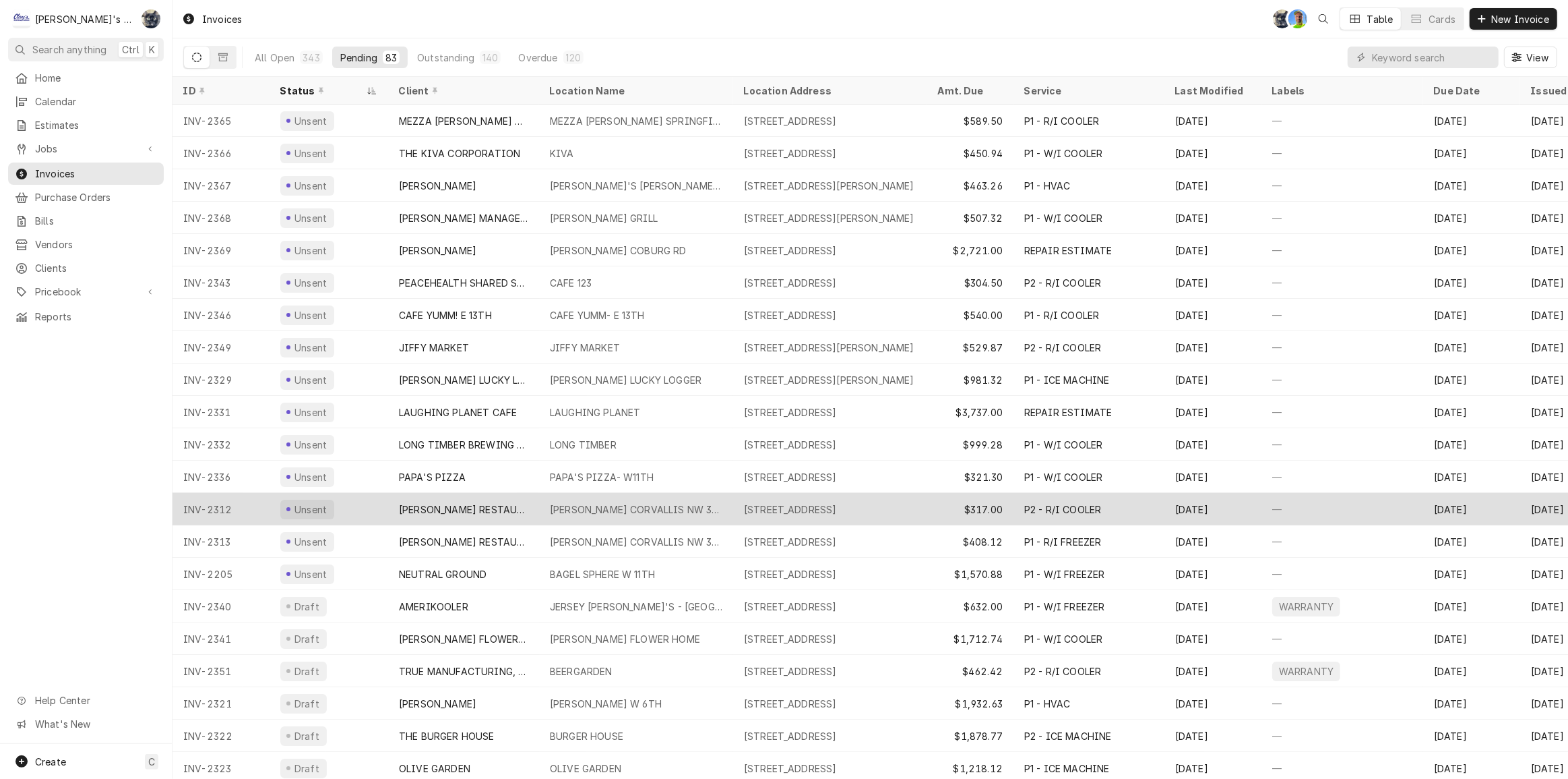
click at [647, 508] on div "MCDONALD'S CORVALLIS NW 3RD" at bounding box center [636, 509] width 173 height 14
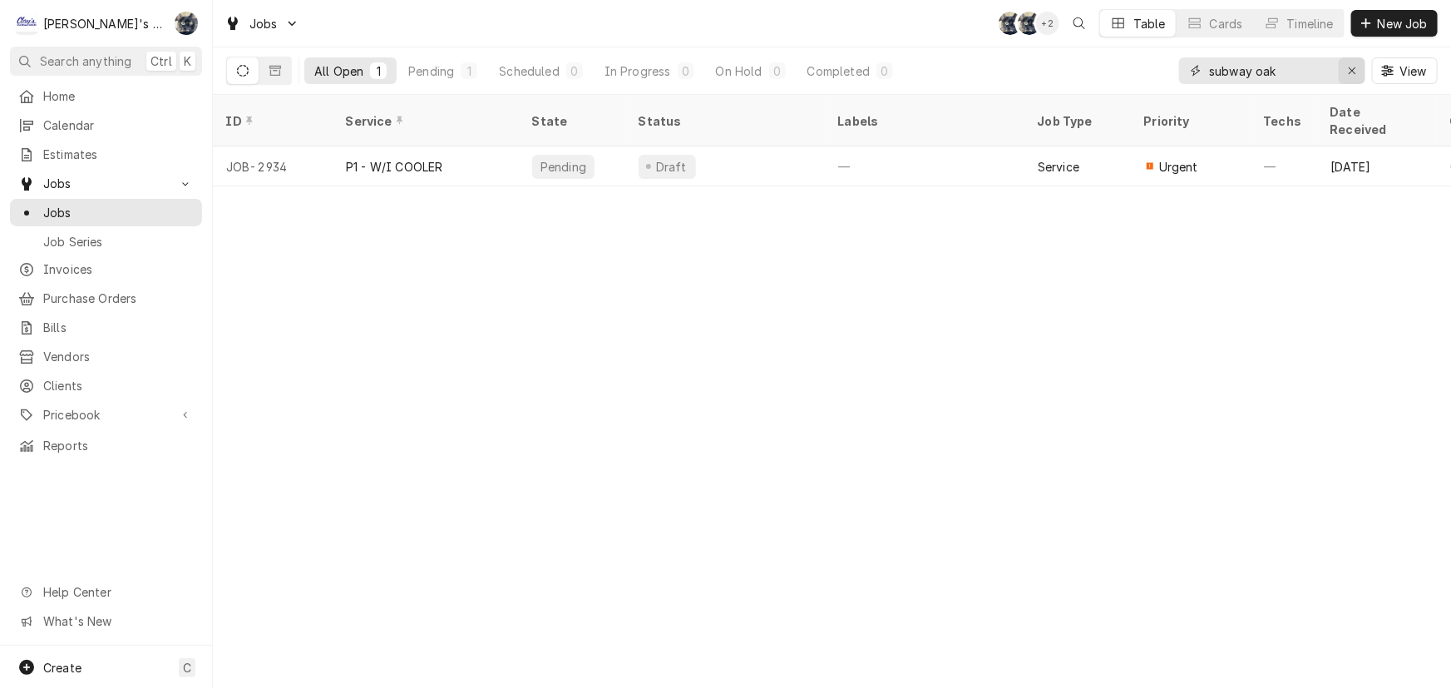
click at [1355, 69] on icon "Erase input" at bounding box center [1352, 71] width 9 height 12
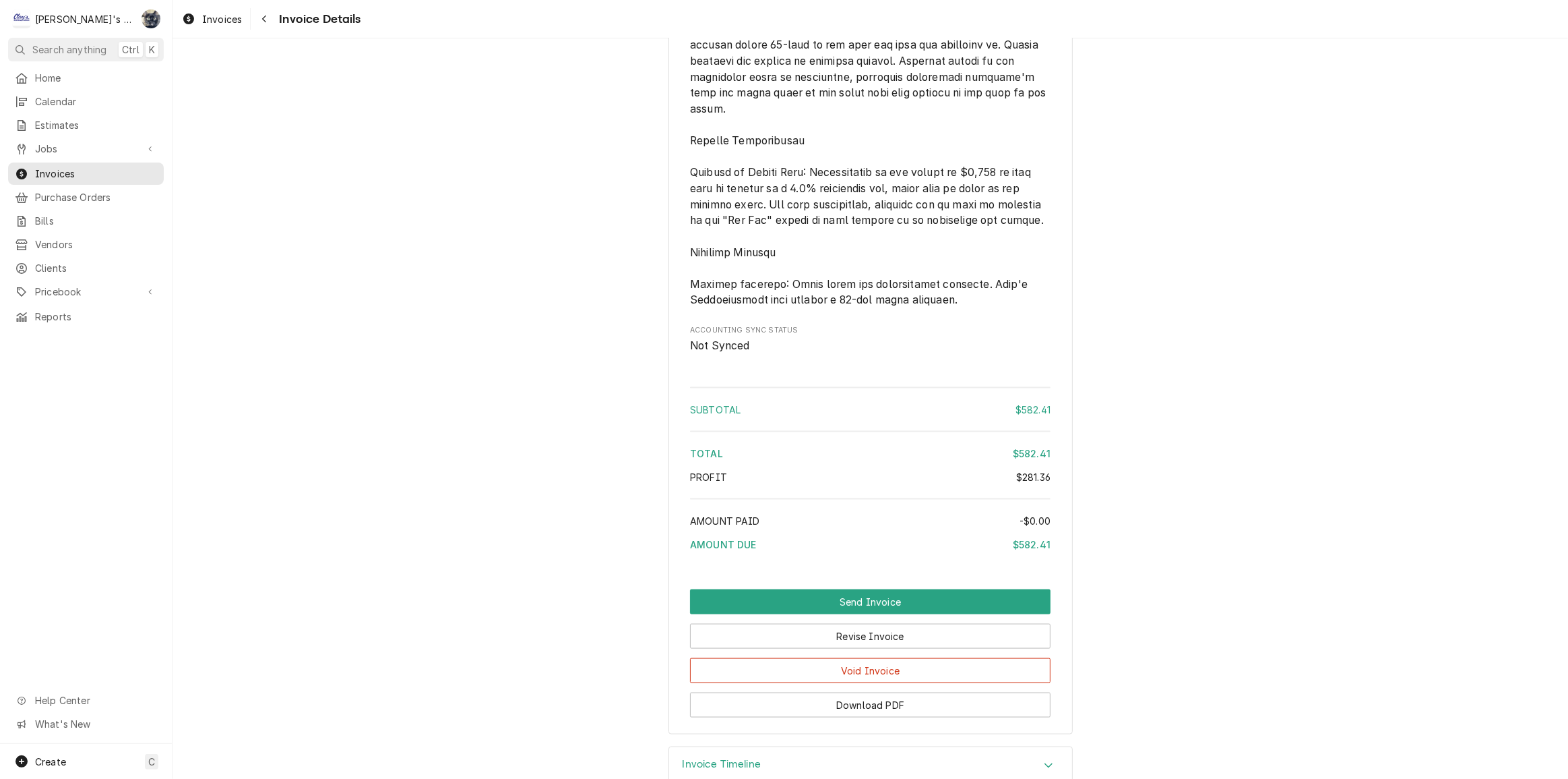
scroll to position [1928, 0]
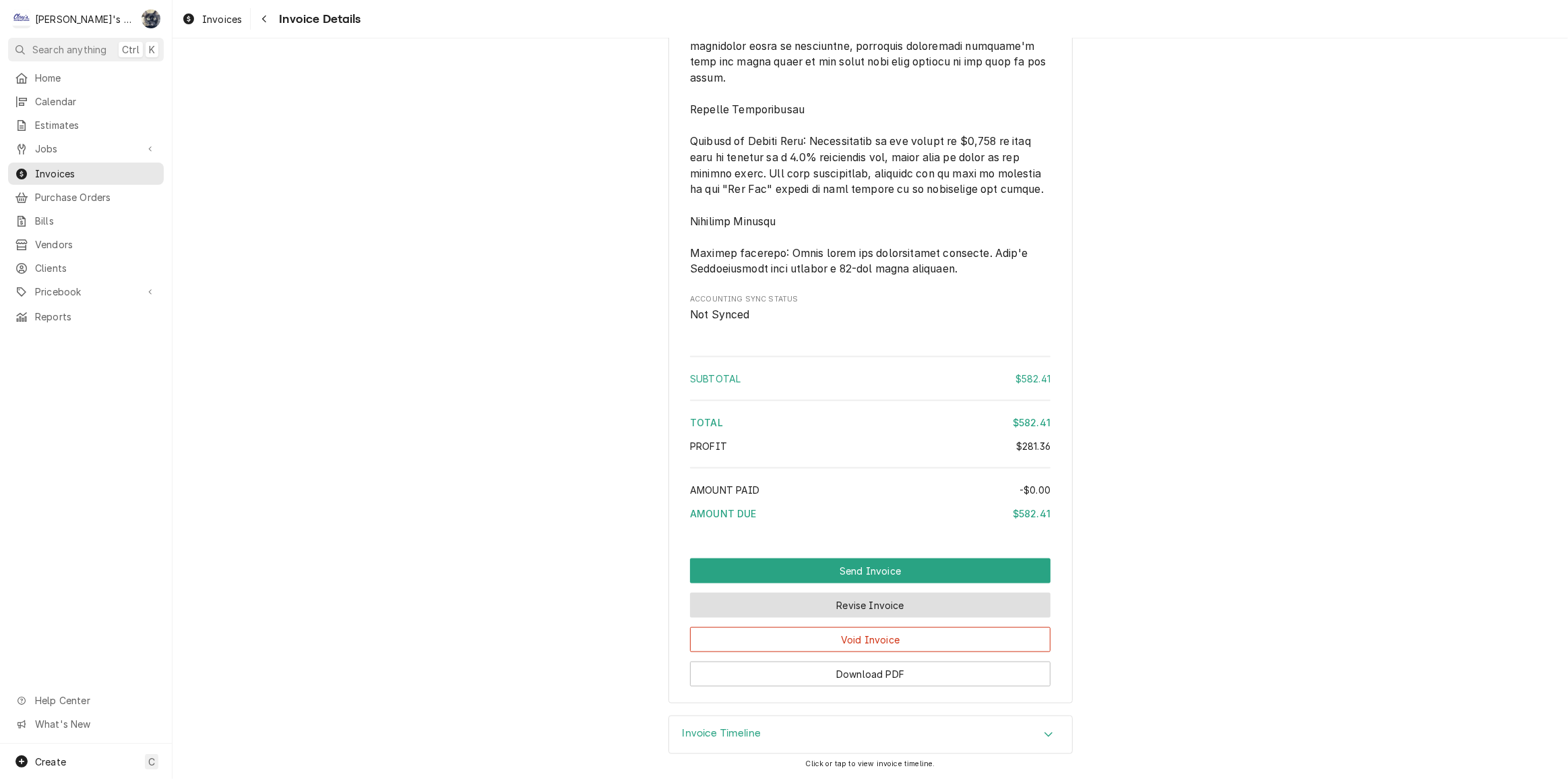
drag, startPoint x: 839, startPoint y: 604, endPoint x: 839, endPoint y: 595, distance: 9.0
click at [839, 603] on button "Revise Invoice" at bounding box center [870, 605] width 361 height 25
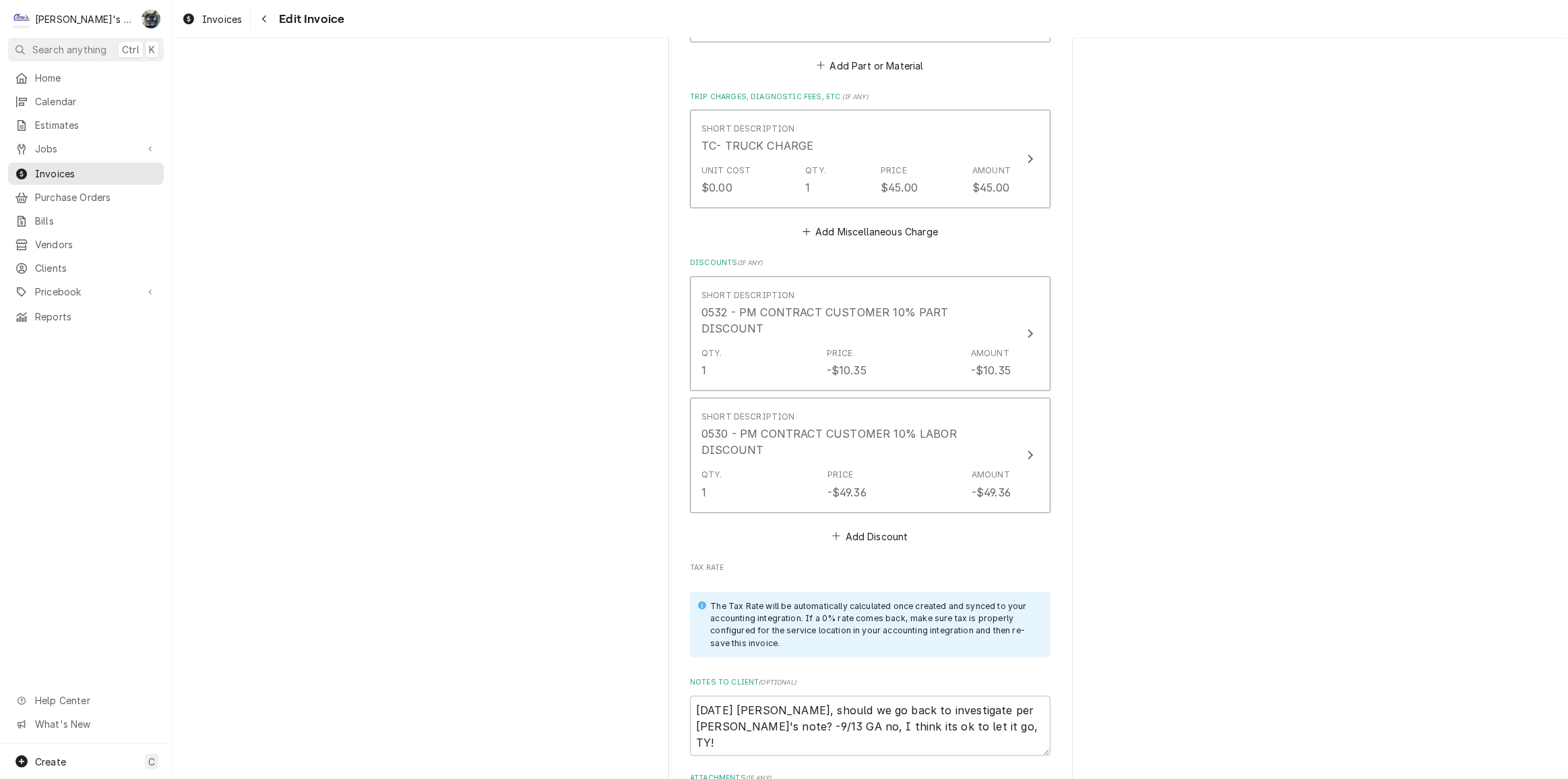
scroll to position [2145, 0]
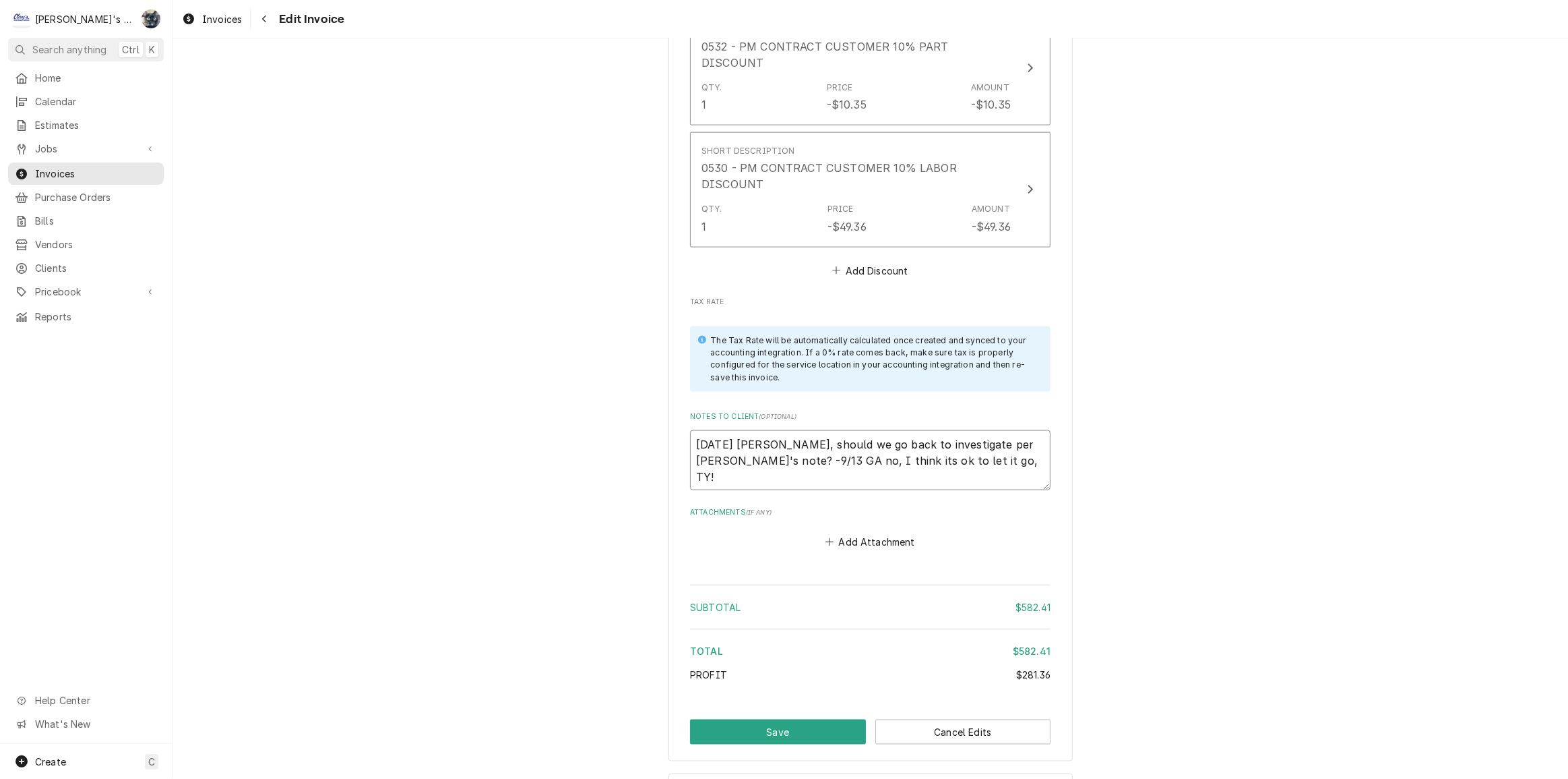
drag, startPoint x: 989, startPoint y: 431, endPoint x: 818, endPoint y: 456, distance: 172.8
click at [694, 430] on textarea "8/21/2025 Sarah - Greg, should we go back to investigate per Joey's note? -9/13…" at bounding box center [870, 460] width 361 height 61
drag, startPoint x: 833, startPoint y: 447, endPoint x: 674, endPoint y: 396, distance: 167.0
type textarea "x"
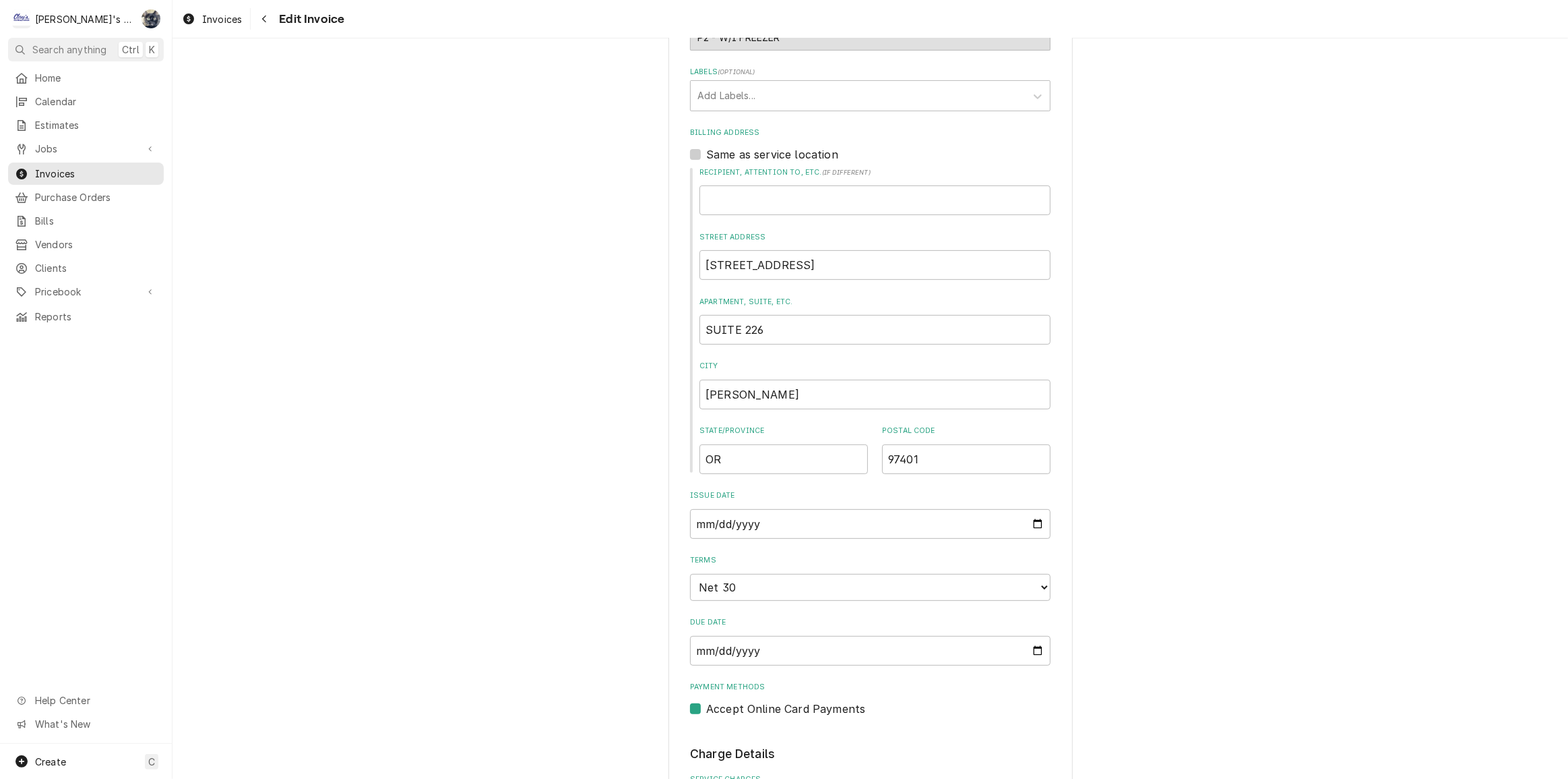
scroll to position [674, 0]
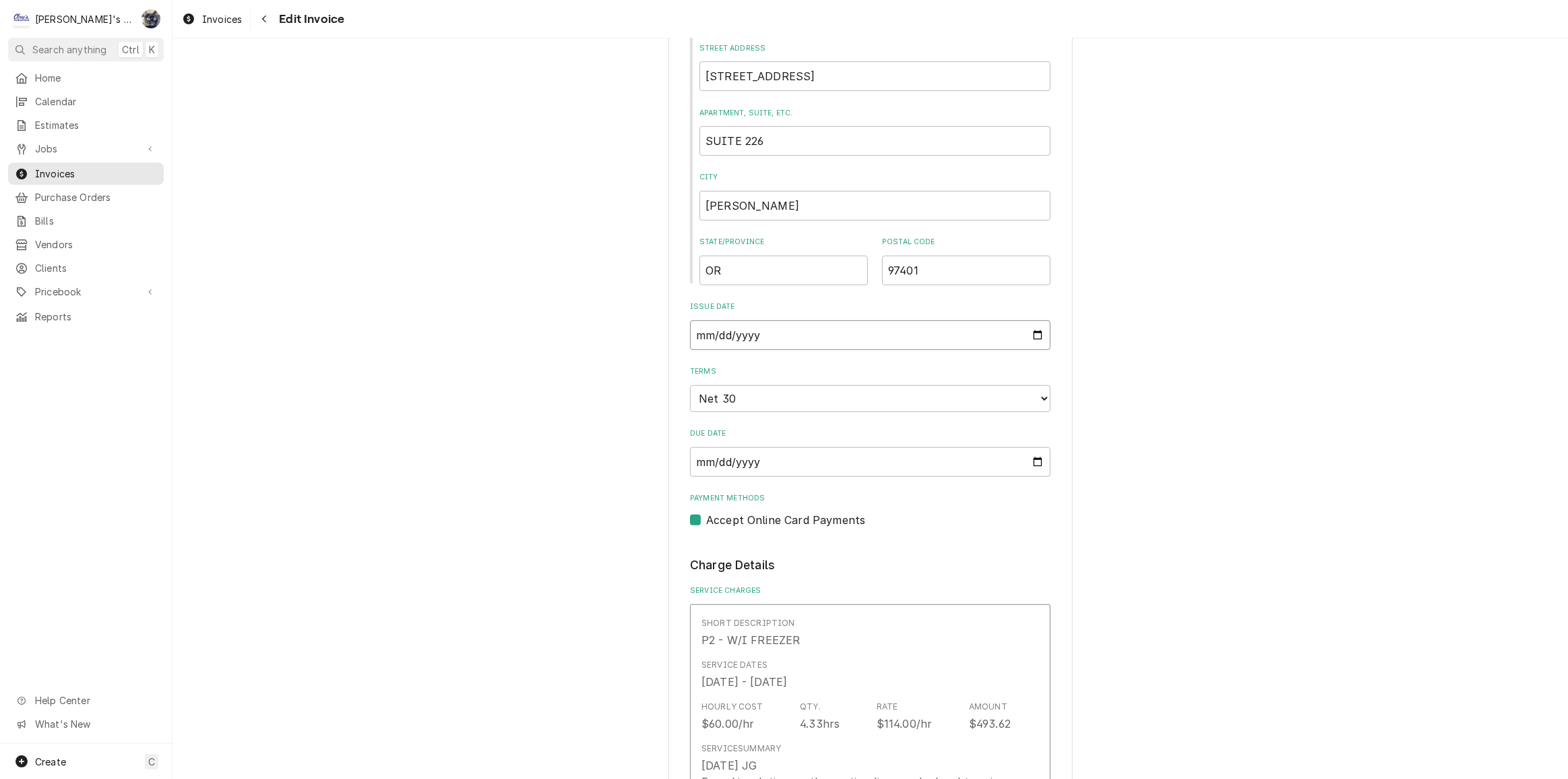
click at [1037, 330] on input "2025-08-21" at bounding box center [870, 335] width 361 height 30
type textarea "x"
type input "2025-09-15"
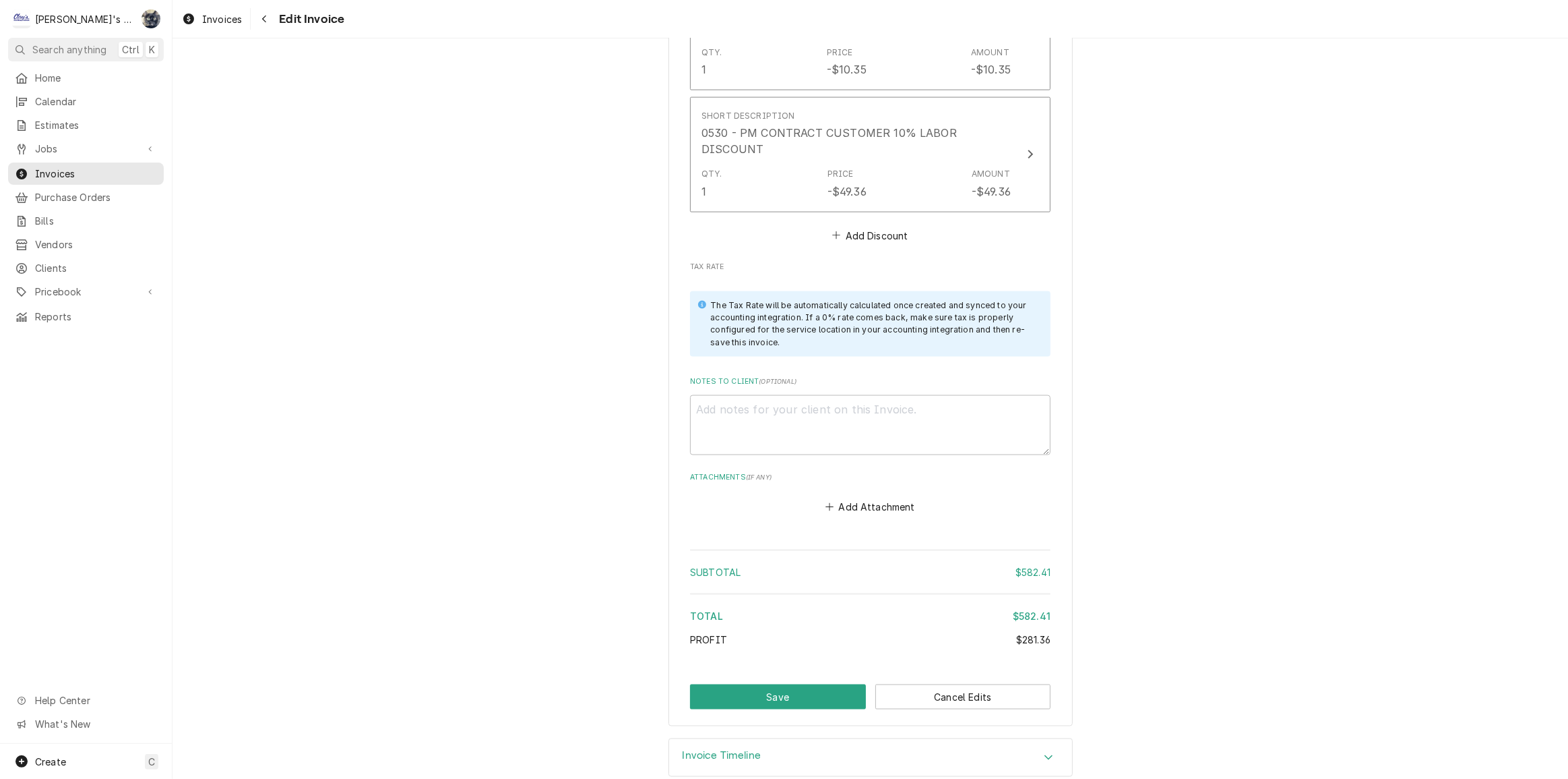
scroll to position [2182, 0]
click at [796, 682] on button "Save" at bounding box center [778, 694] width 176 height 25
type textarea "x"
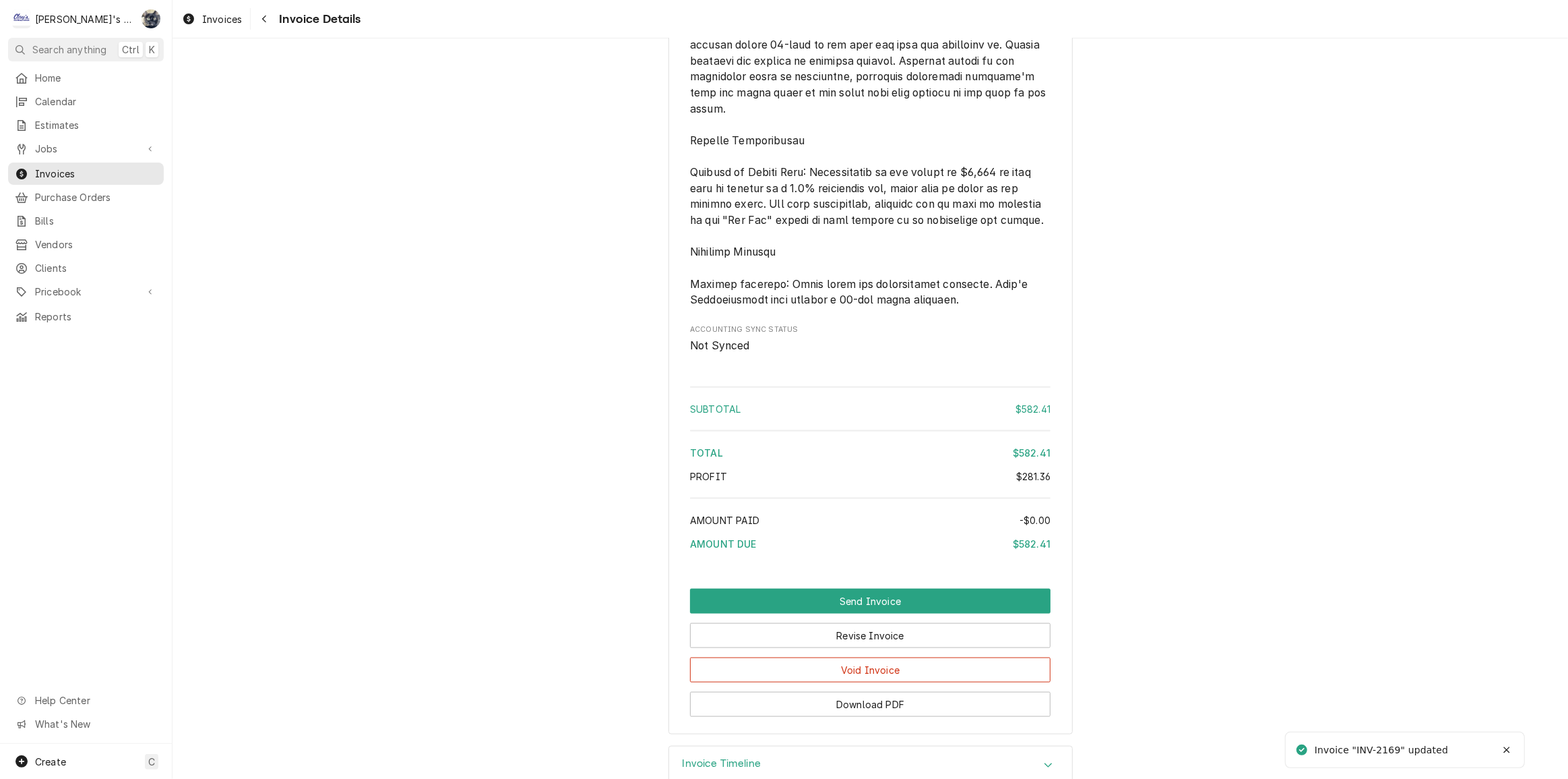
scroll to position [1866, 0]
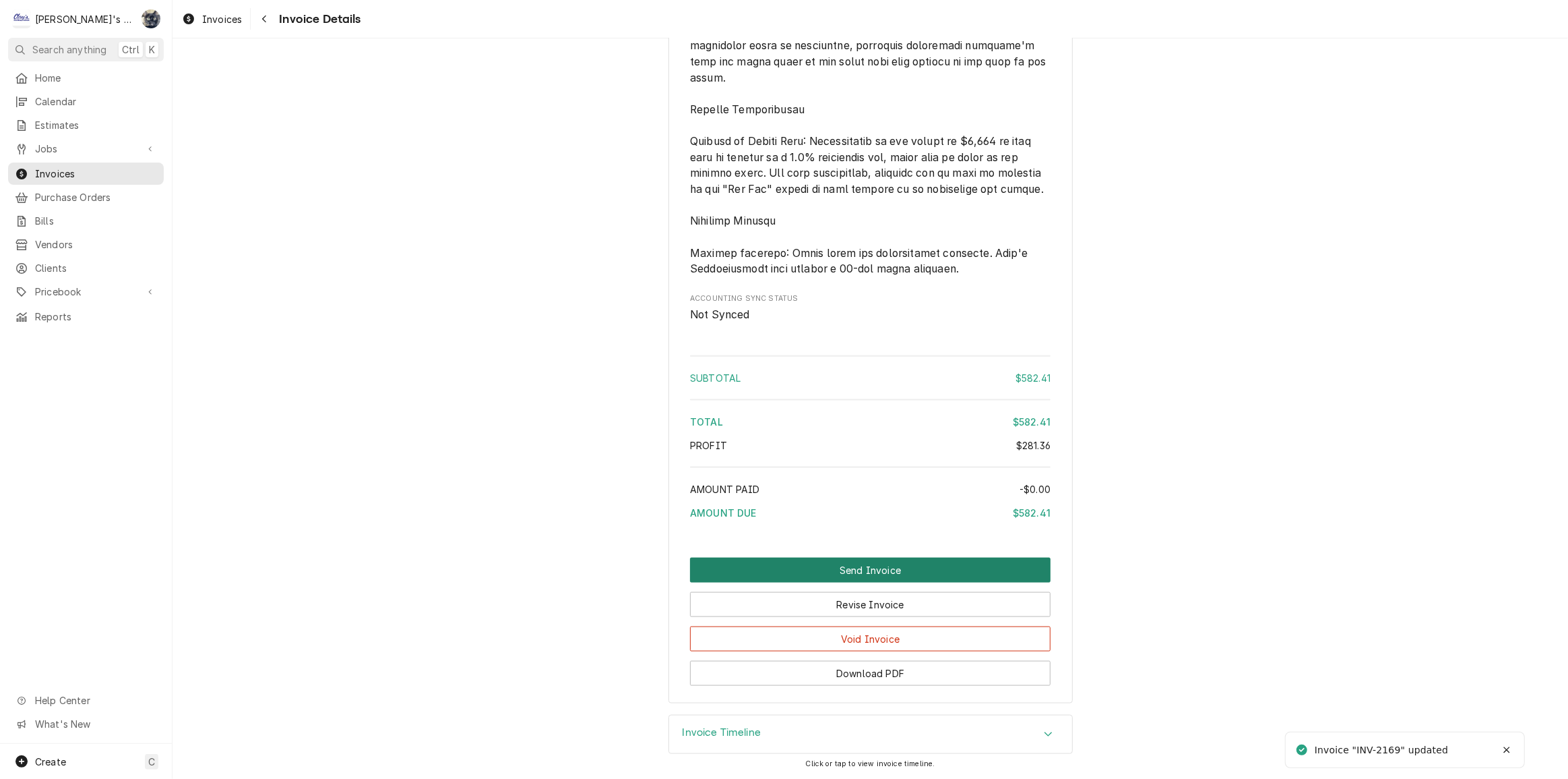
click at [855, 567] on button "Send Invoice" at bounding box center [870, 570] width 361 height 25
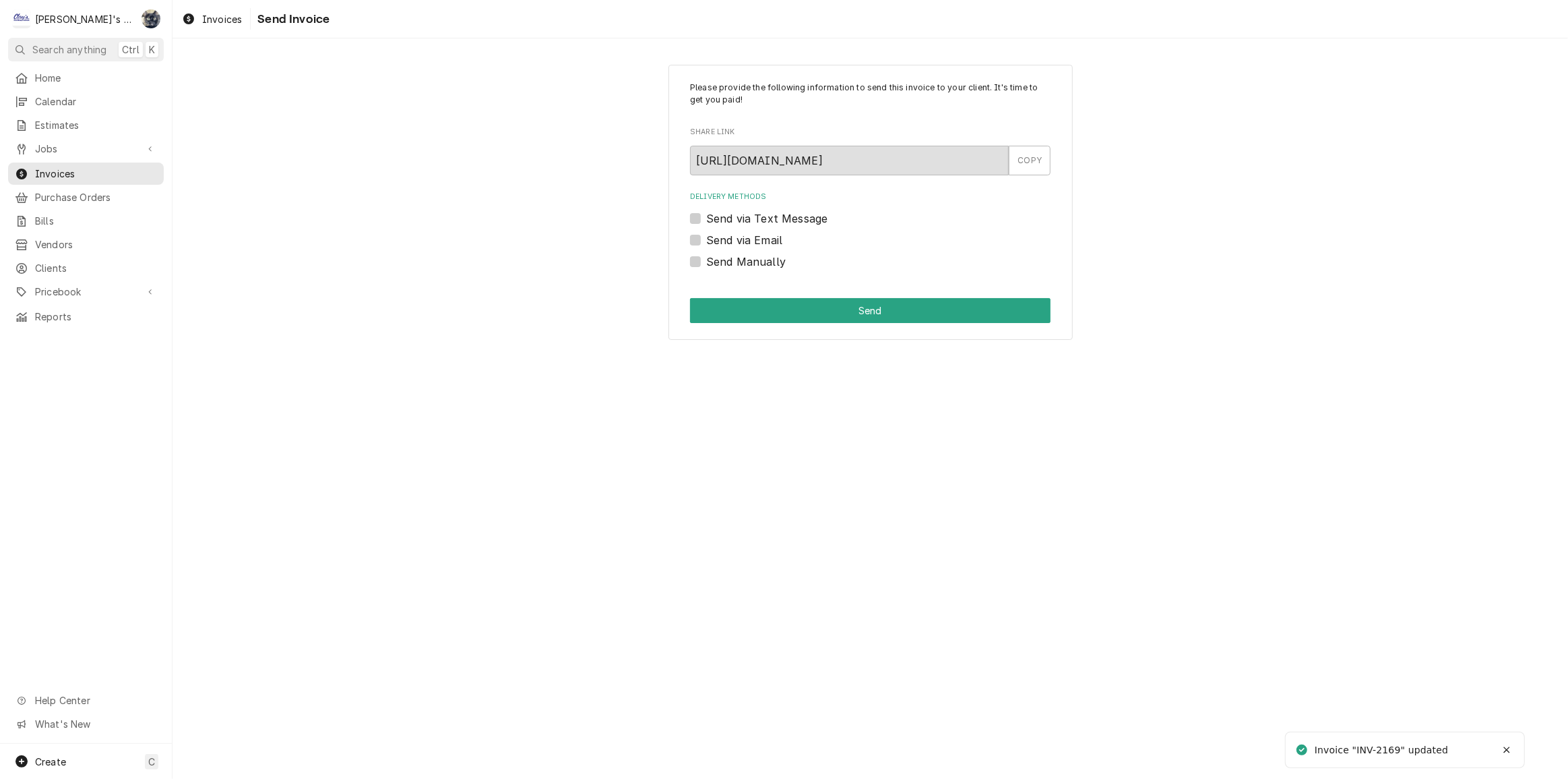
click at [707, 259] on label "Send Manually" at bounding box center [746, 262] width 79 height 16
click at [707, 259] on input "Send Manually" at bounding box center [887, 268] width 361 height 30
checkbox input "true"
click at [712, 296] on div "Please provide the following information to send this invoice to your client. I…" at bounding box center [870, 203] width 404 height 276
click at [715, 306] on button "Send" at bounding box center [870, 310] width 361 height 25
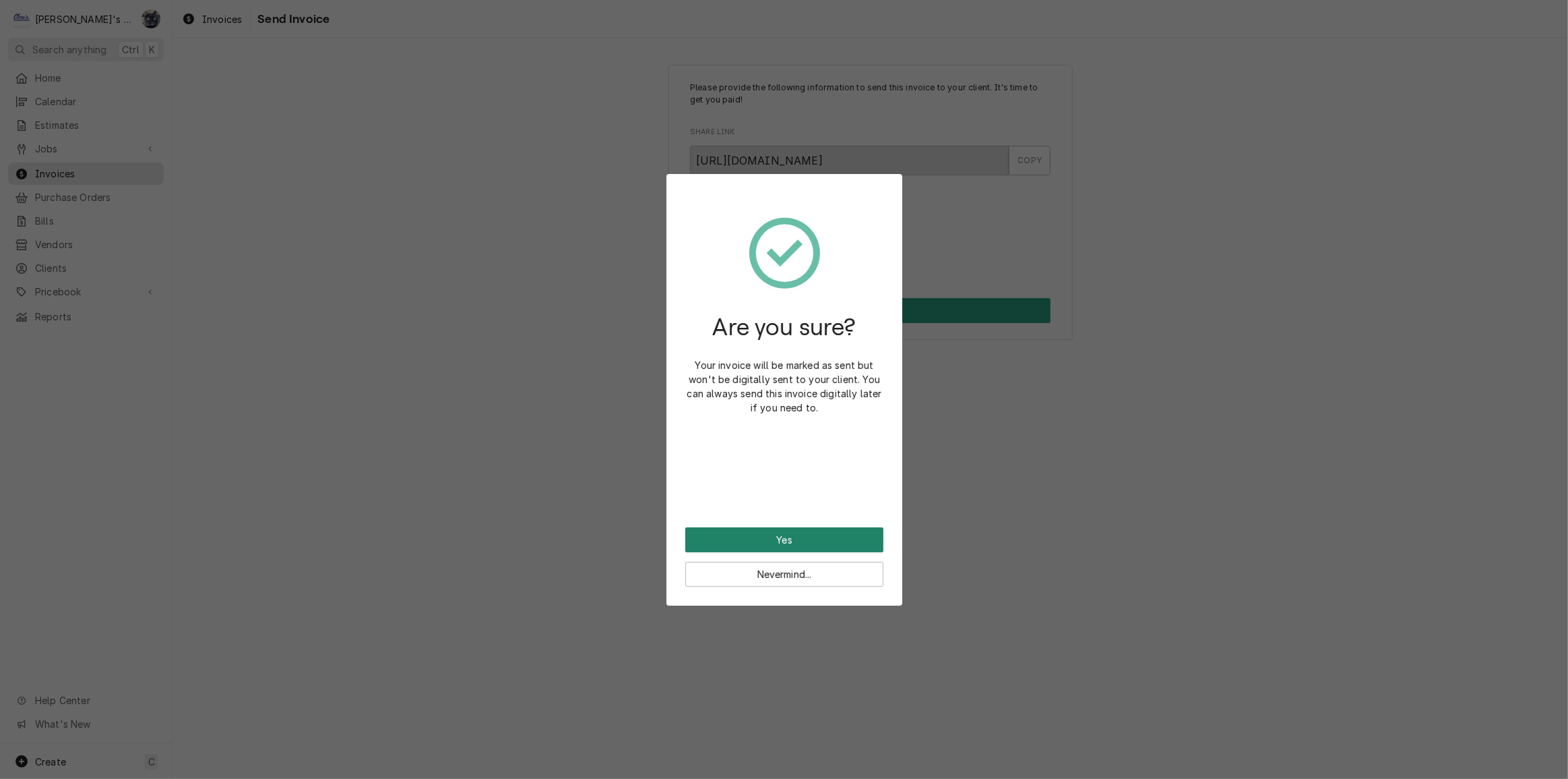
click at [793, 539] on button "Yes" at bounding box center [784, 539] width 199 height 25
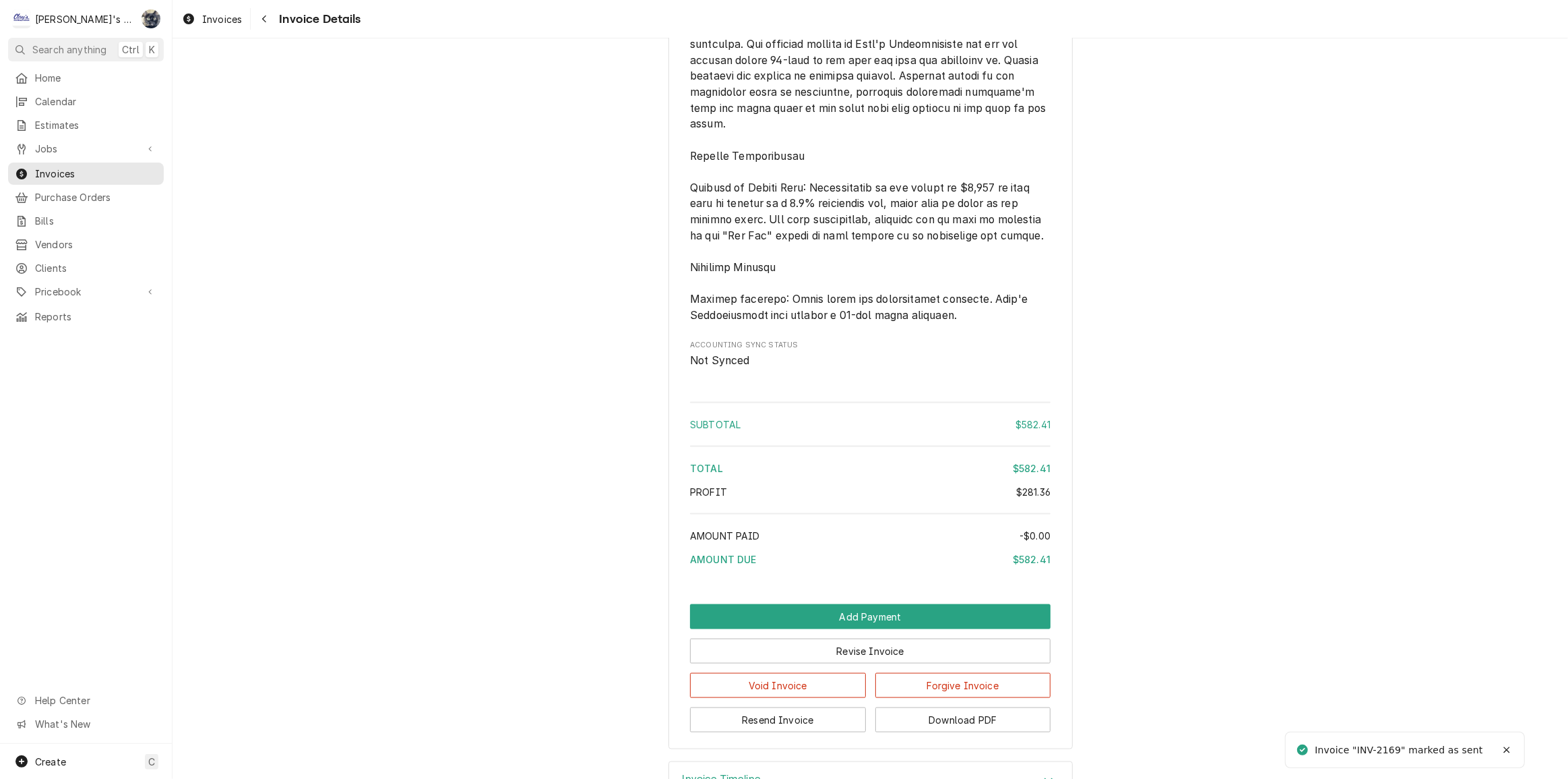
scroll to position [1911, 0]
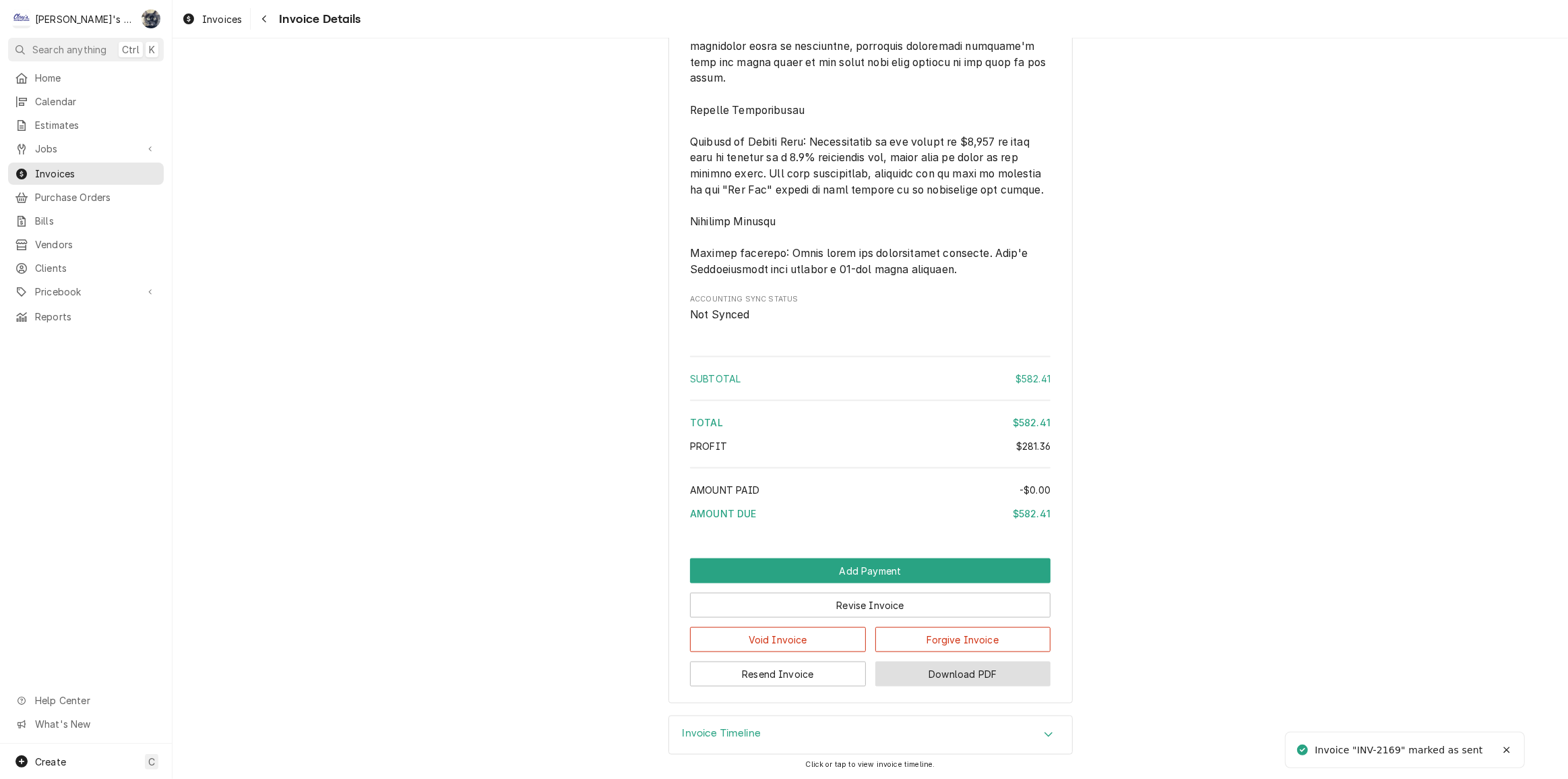
click at [904, 672] on button "Download PDF" at bounding box center [963, 674] width 176 height 25
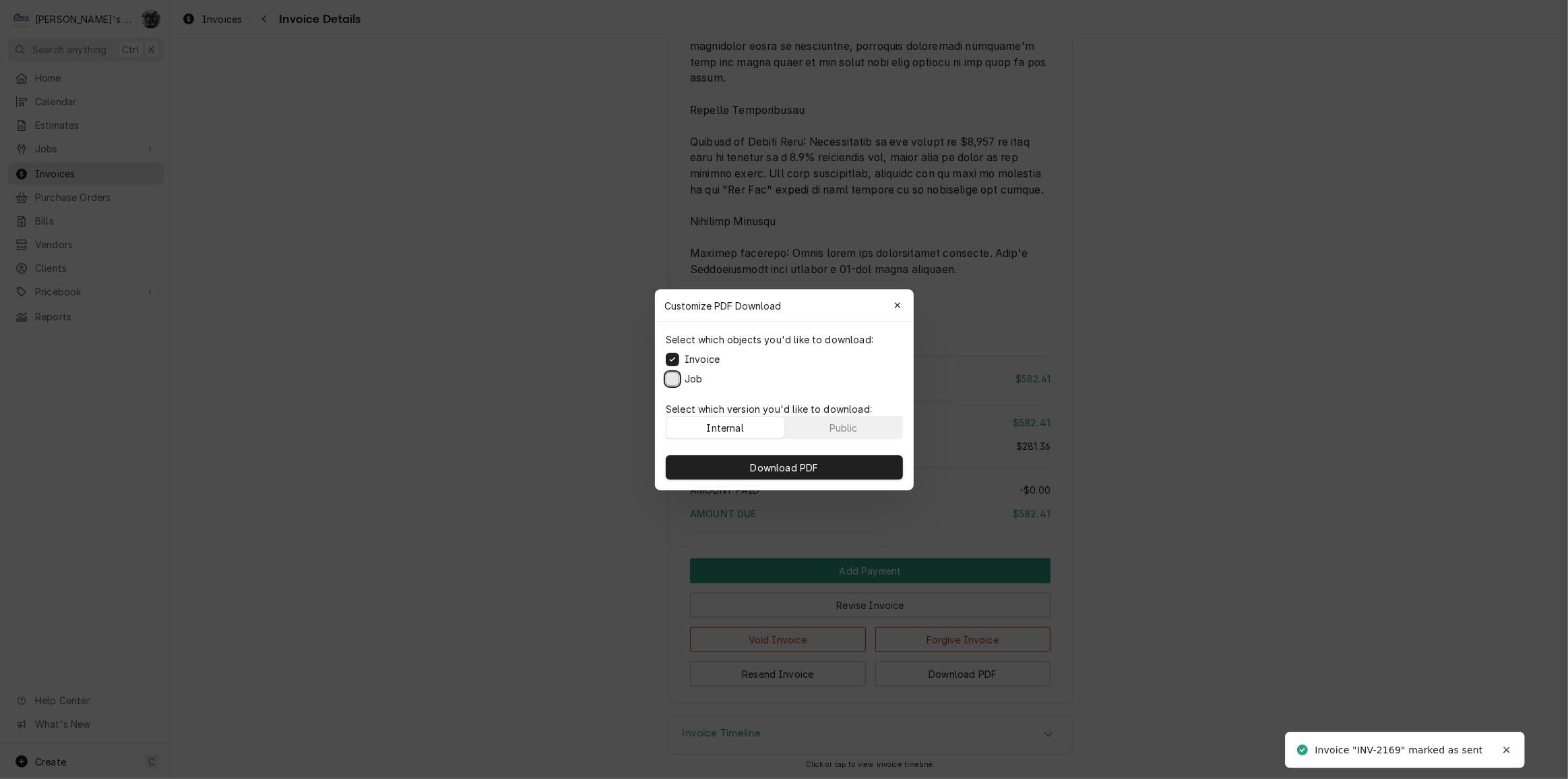
click at [670, 379] on button "Job" at bounding box center [673, 378] width 14 height 14
click at [707, 460] on button "Download PDF" at bounding box center [784, 467] width 237 height 24
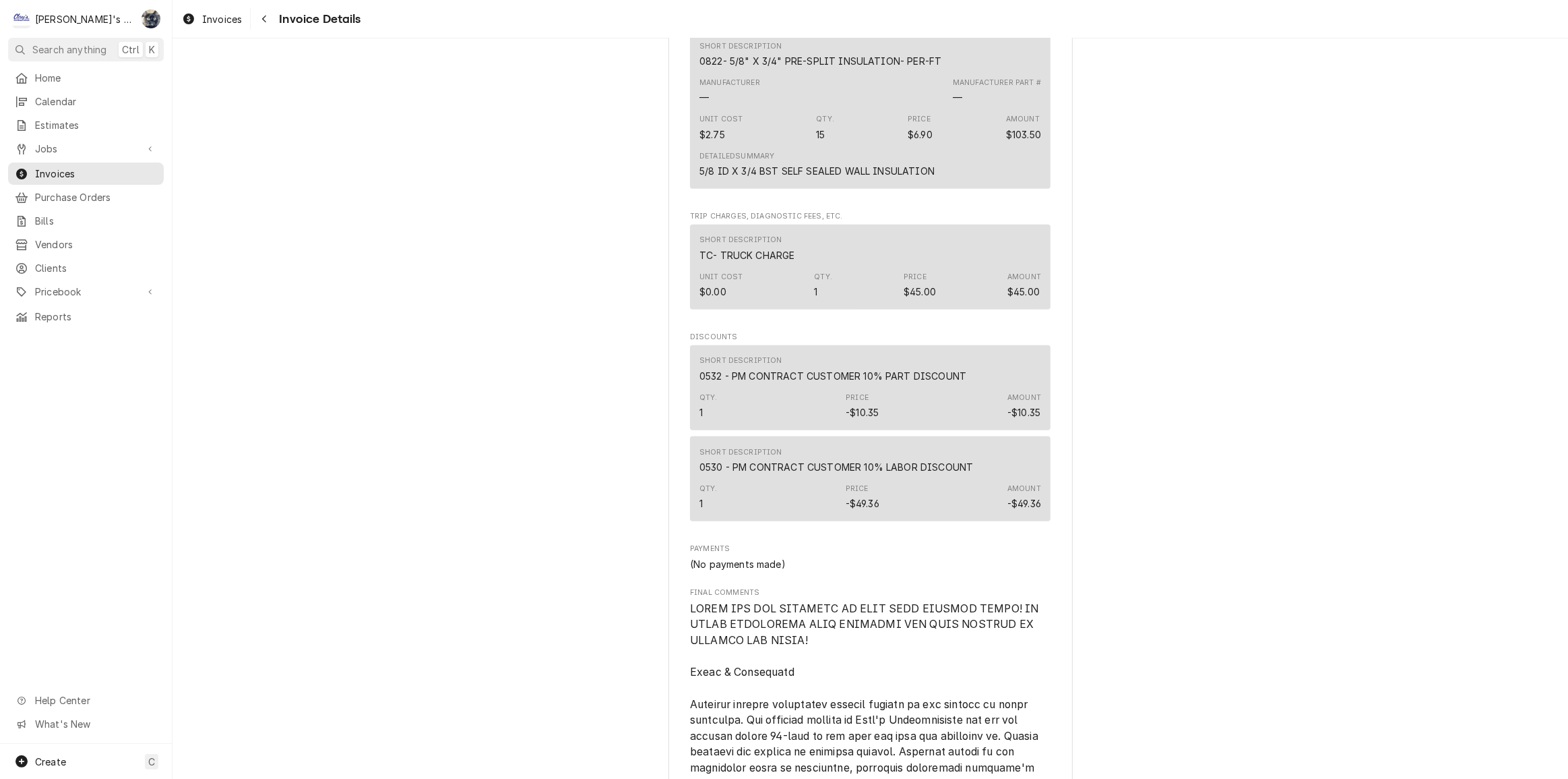
scroll to position [1115, 0]
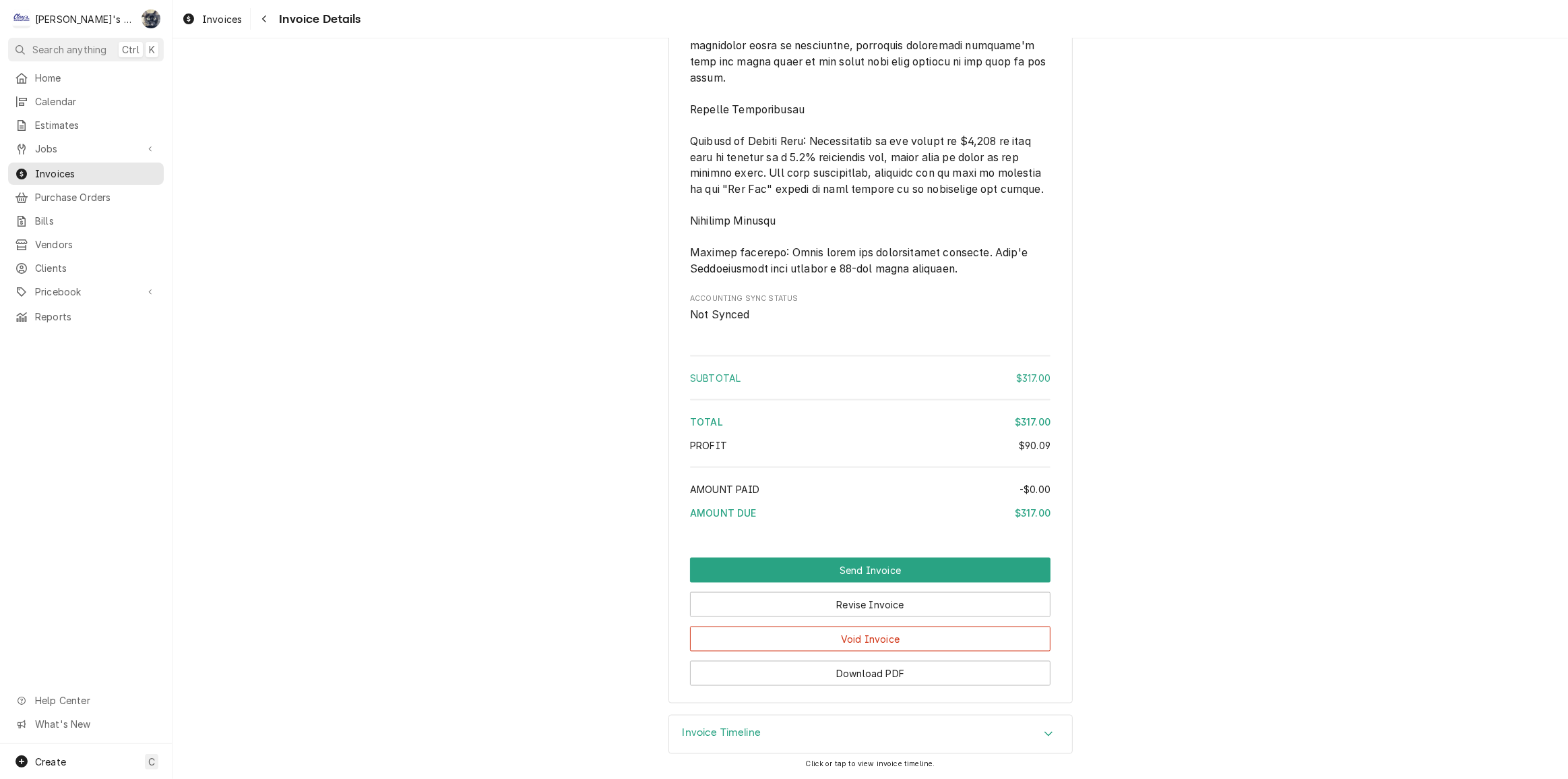
scroll to position [2137, 0]
click at [859, 601] on button "Revise Invoice" at bounding box center [870, 604] width 361 height 25
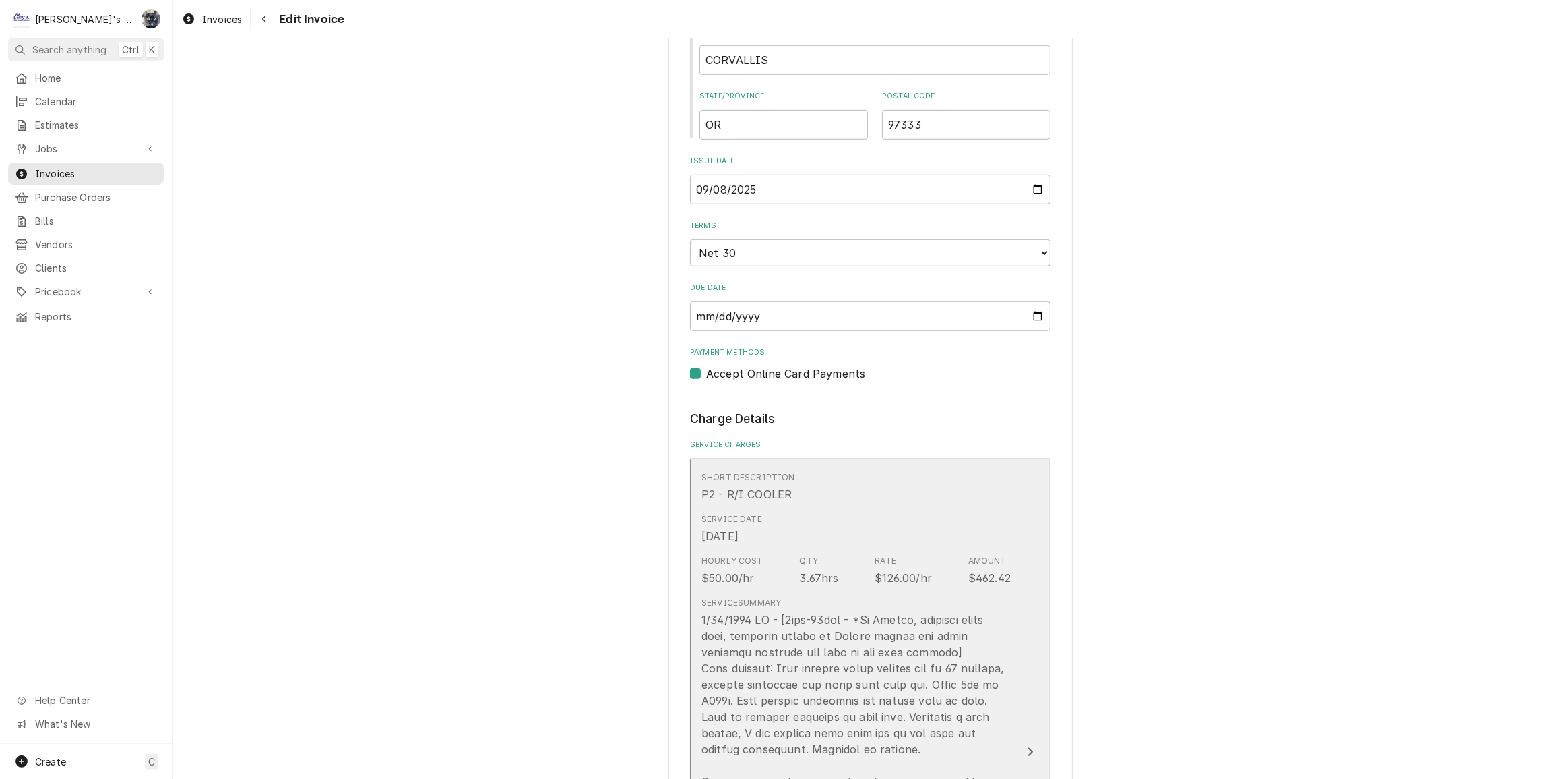
scroll to position [796, 0]
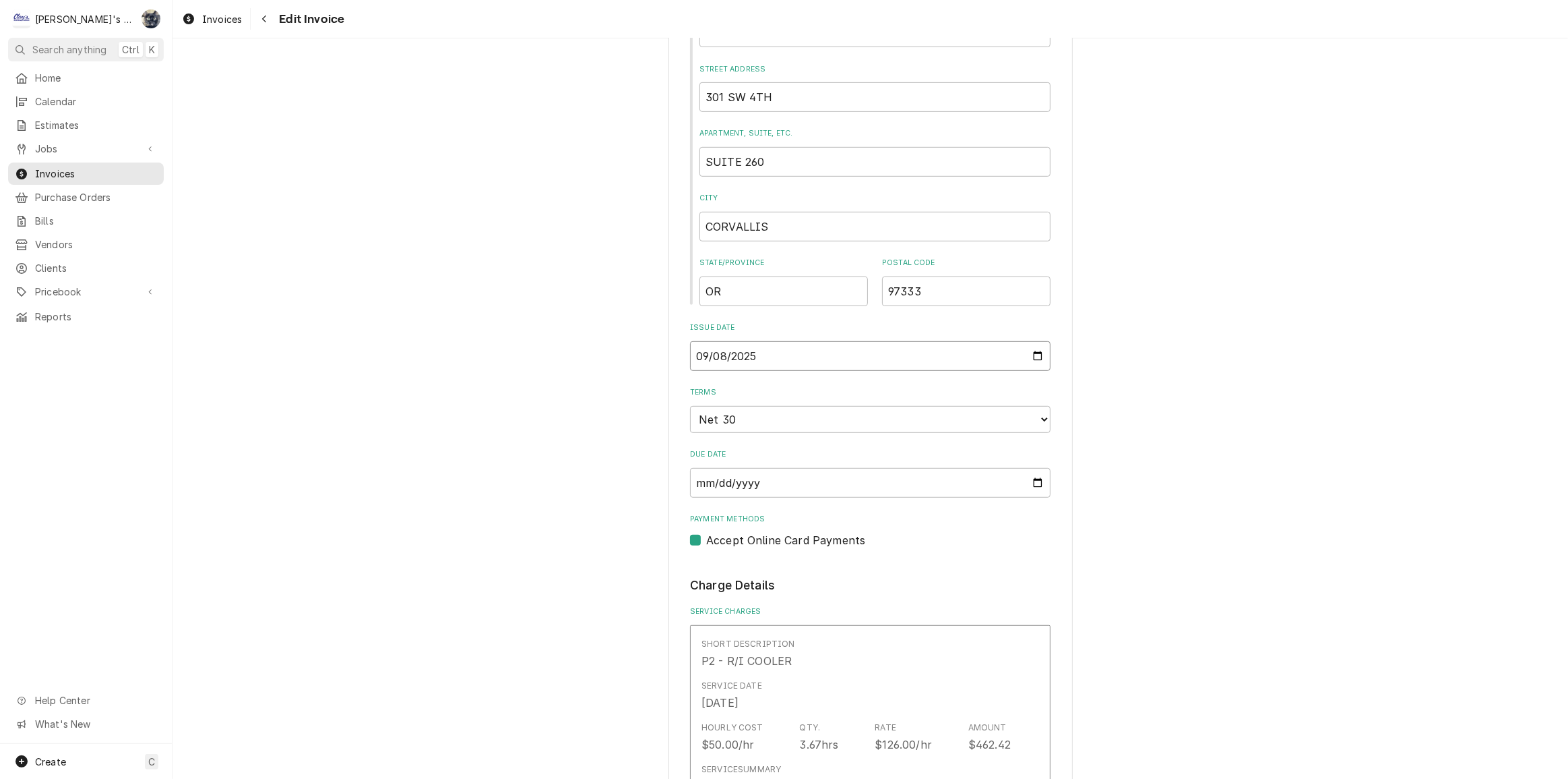
click at [1037, 354] on input "2025-09-08" at bounding box center [870, 356] width 361 height 30
type textarea "x"
type input "2025-09-15"
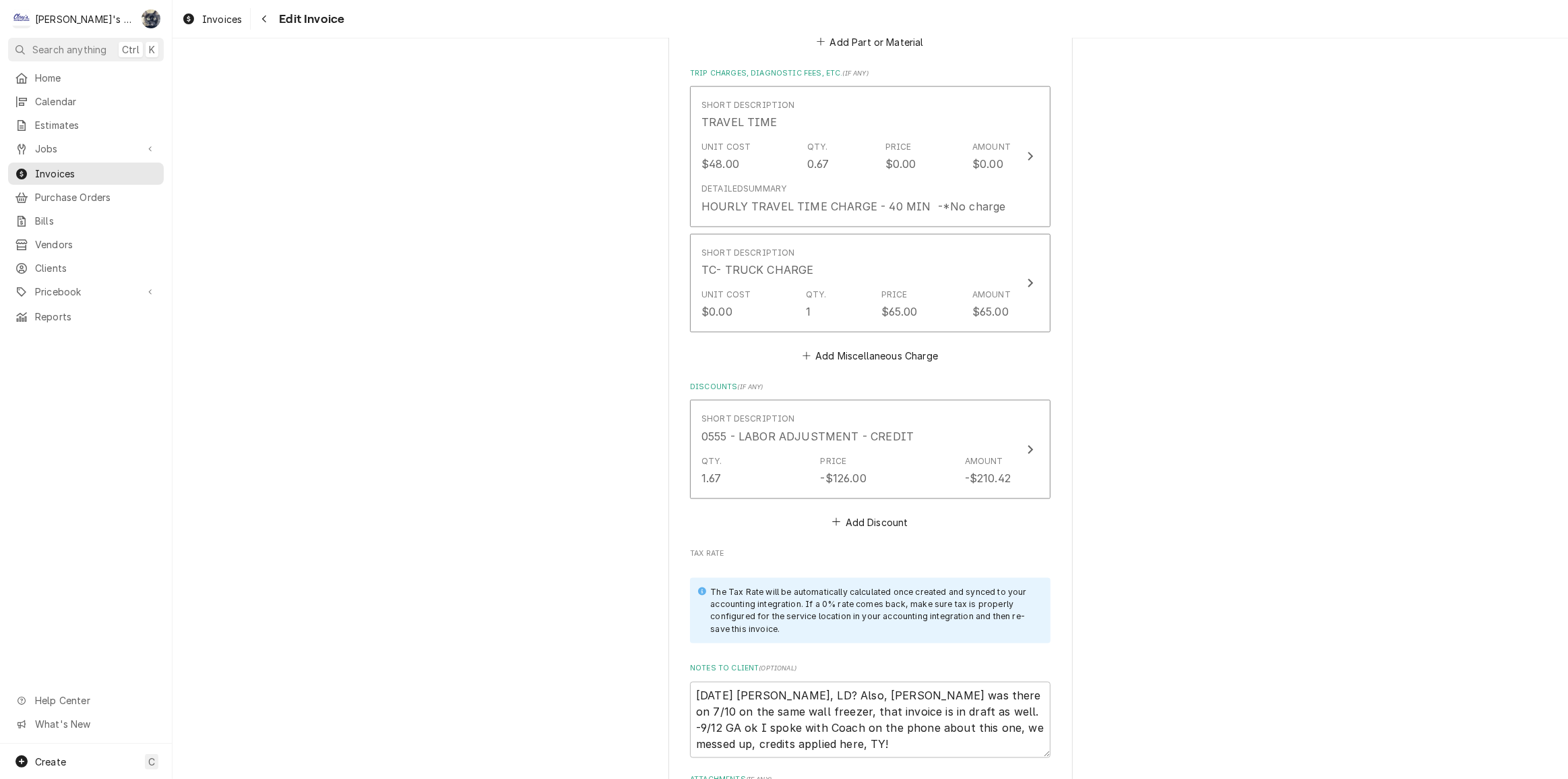
scroll to position [2513, 0]
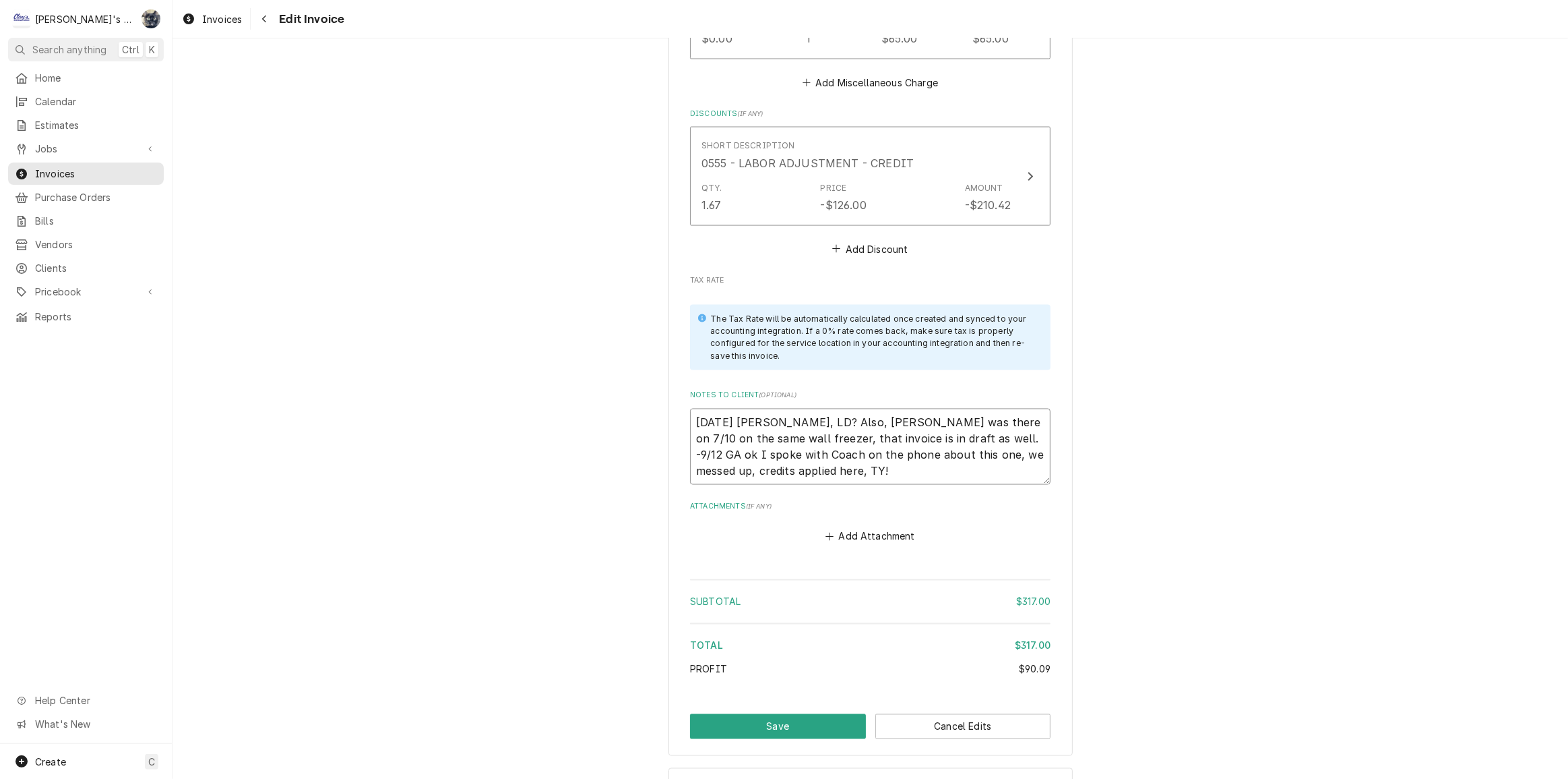
drag, startPoint x: 851, startPoint y: 458, endPoint x: 676, endPoint y: 393, distance: 186.7
type textarea "x"
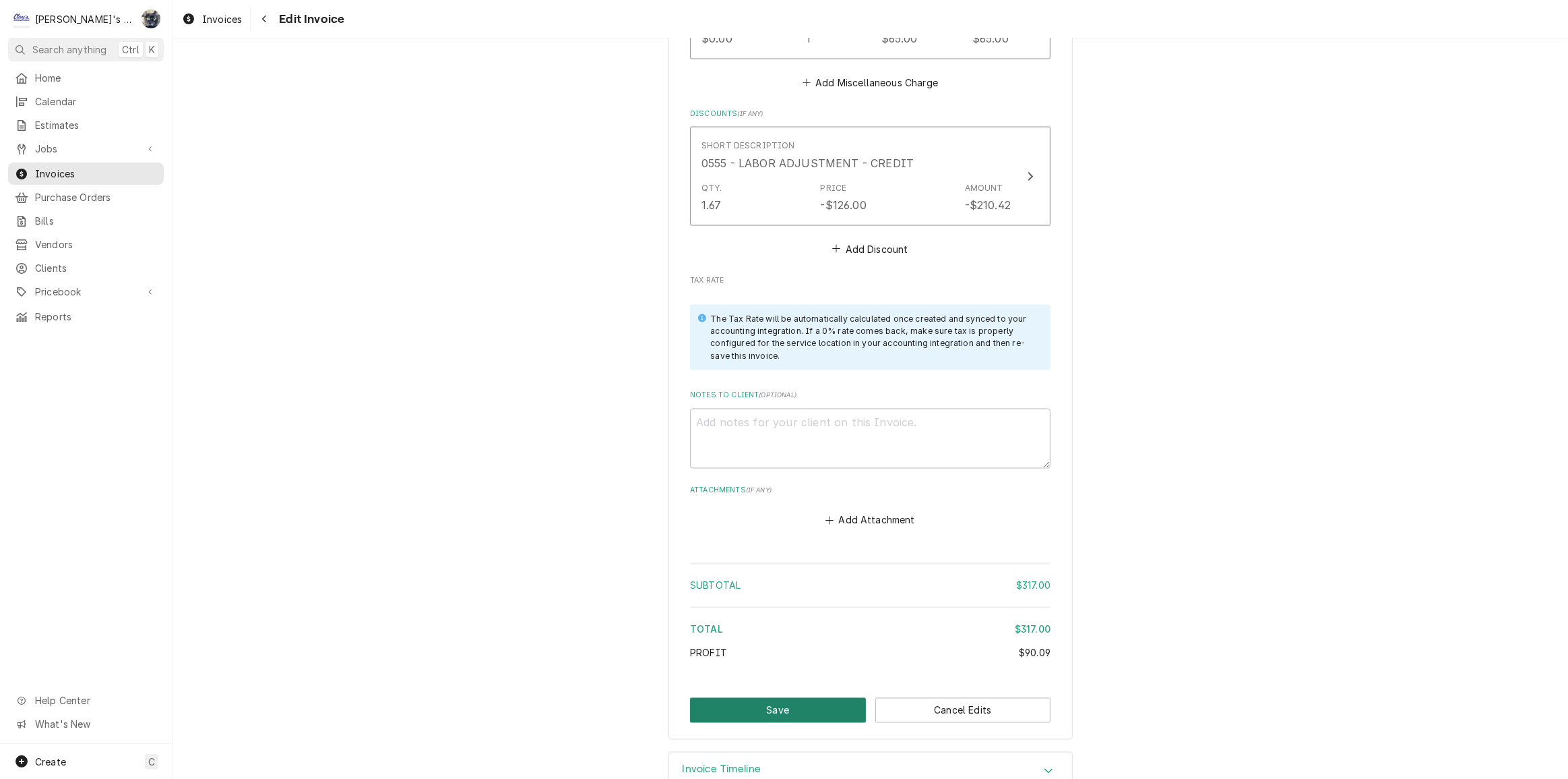
click at [824, 698] on button "Save" at bounding box center [778, 710] width 176 height 25
type textarea "x"
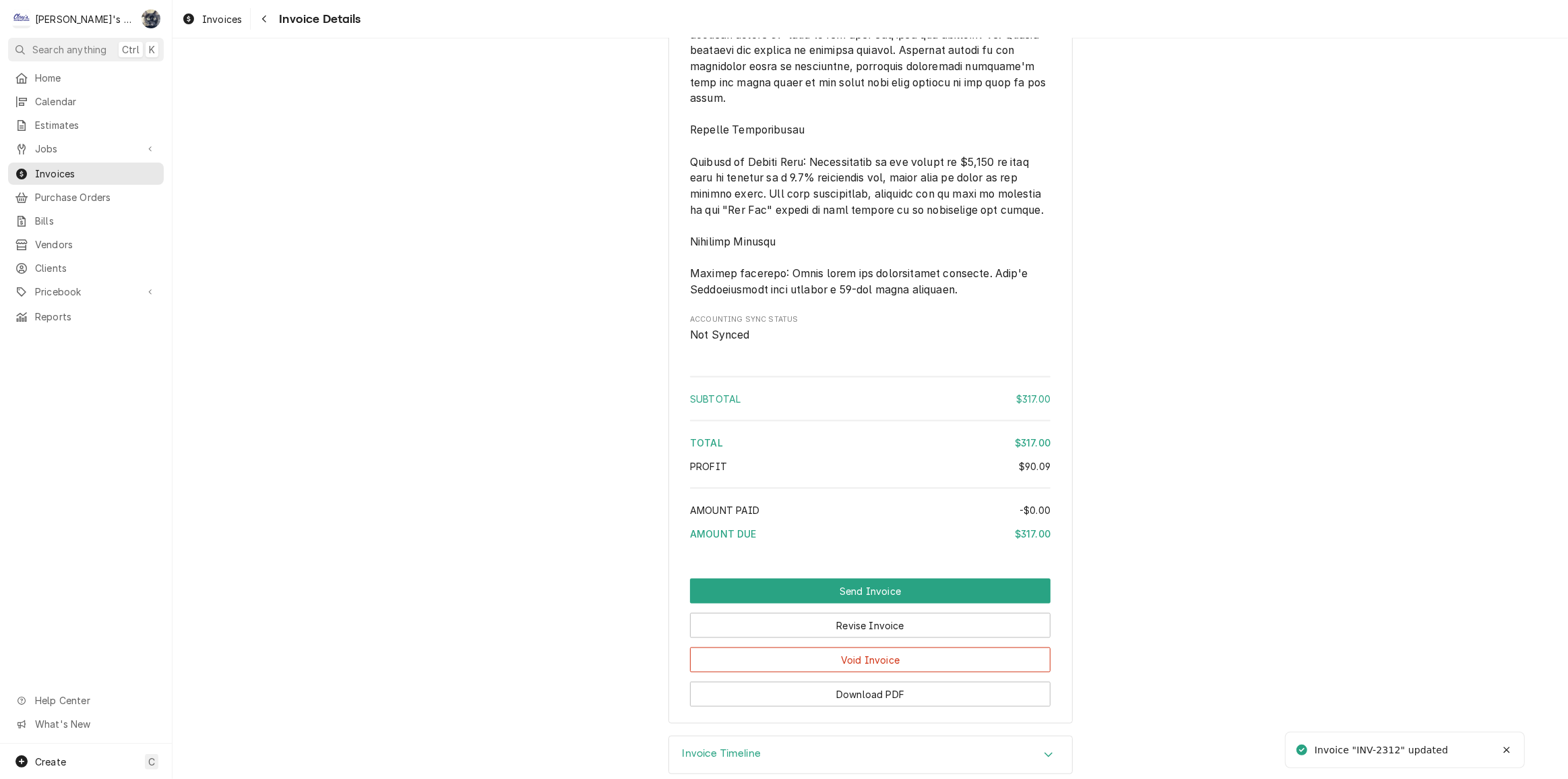
scroll to position [2044, 0]
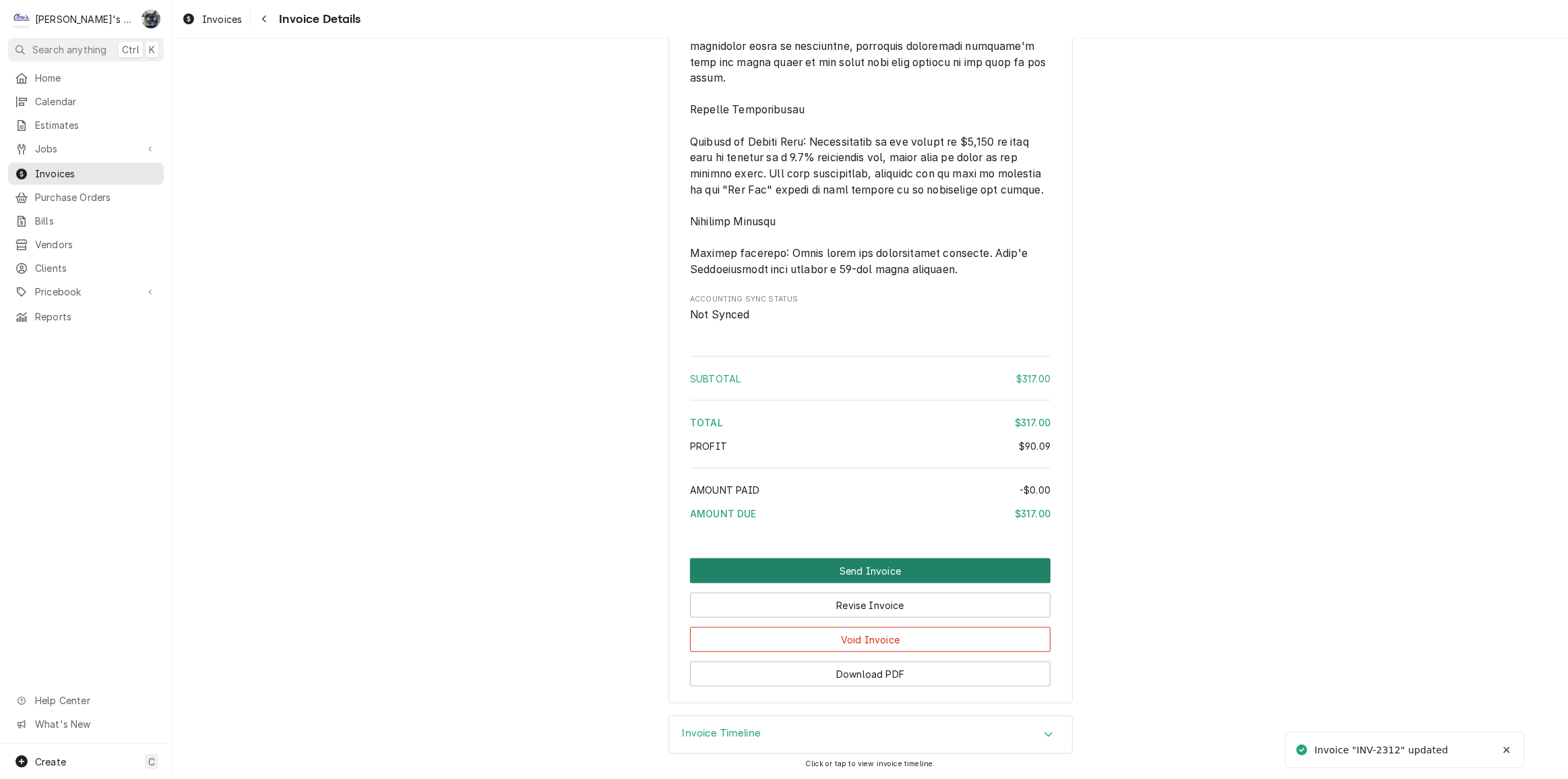
click at [863, 574] on button "Send Invoice" at bounding box center [870, 571] width 361 height 25
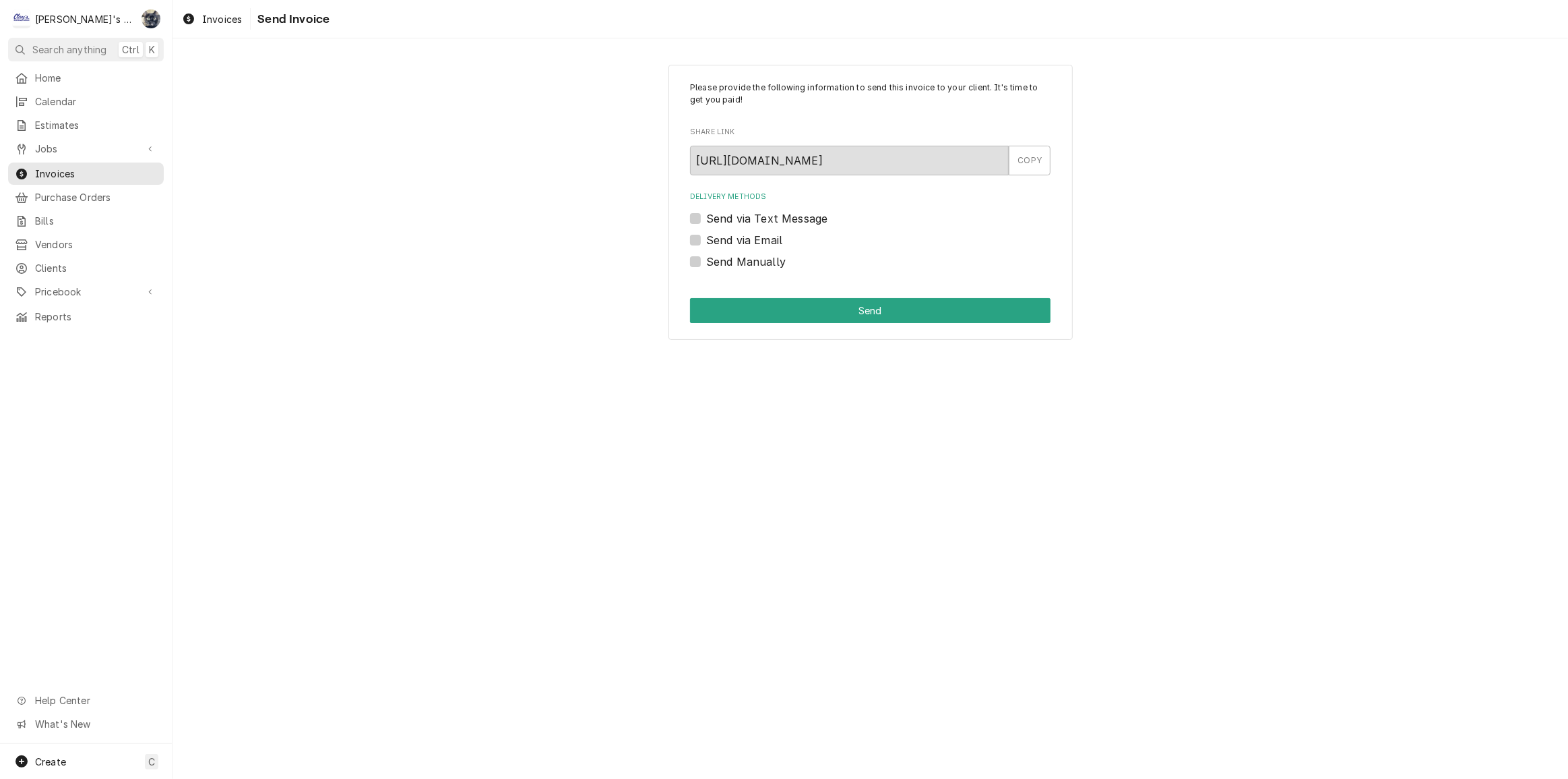
click at [707, 258] on label "Send Manually" at bounding box center [746, 262] width 79 height 16
click at [707, 258] on input "Send Manually" at bounding box center [887, 268] width 361 height 30
checkbox input "true"
click at [718, 301] on button "Send" at bounding box center [870, 310] width 361 height 25
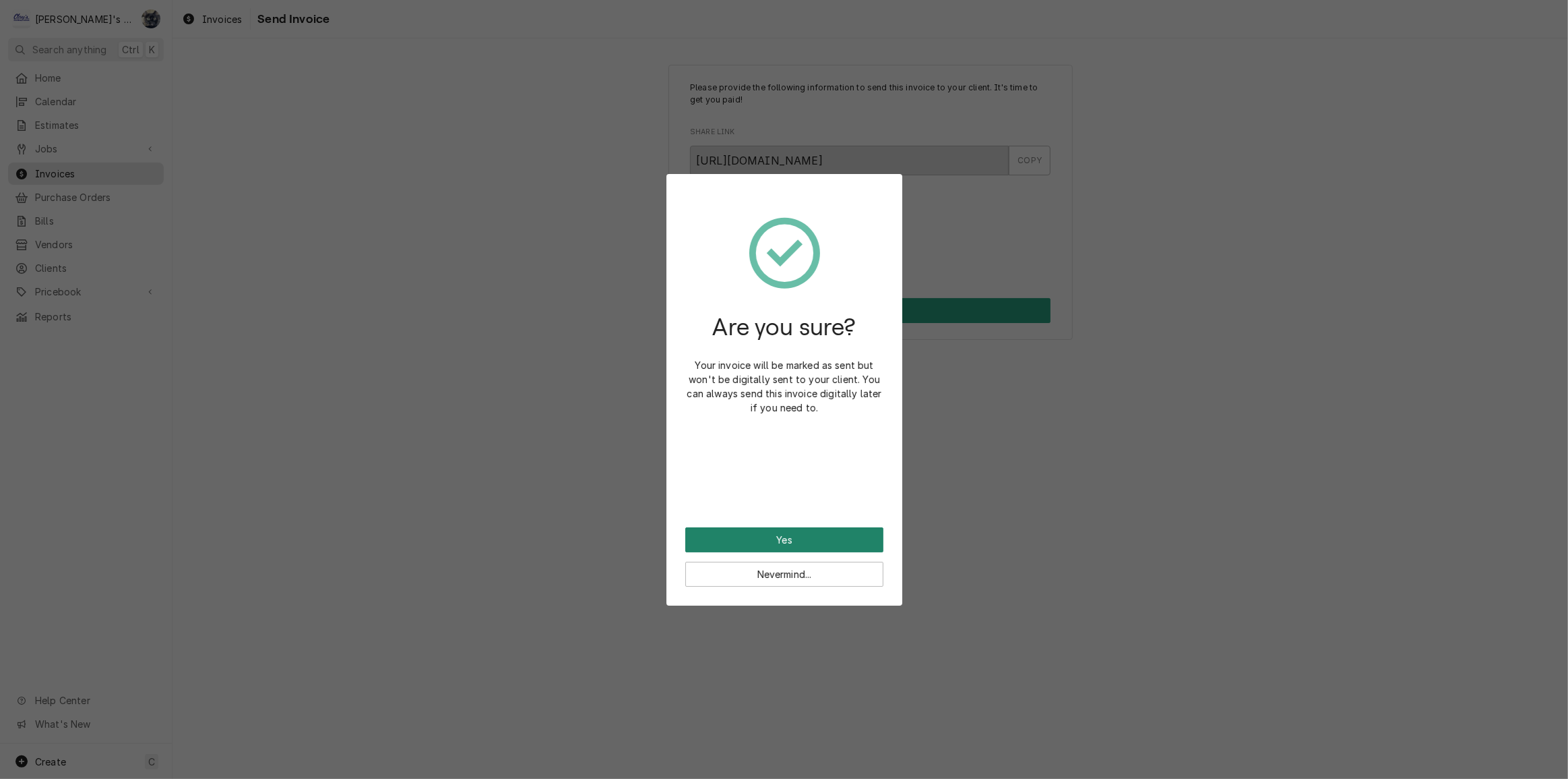
click at [831, 533] on button "Yes" at bounding box center [784, 539] width 199 height 25
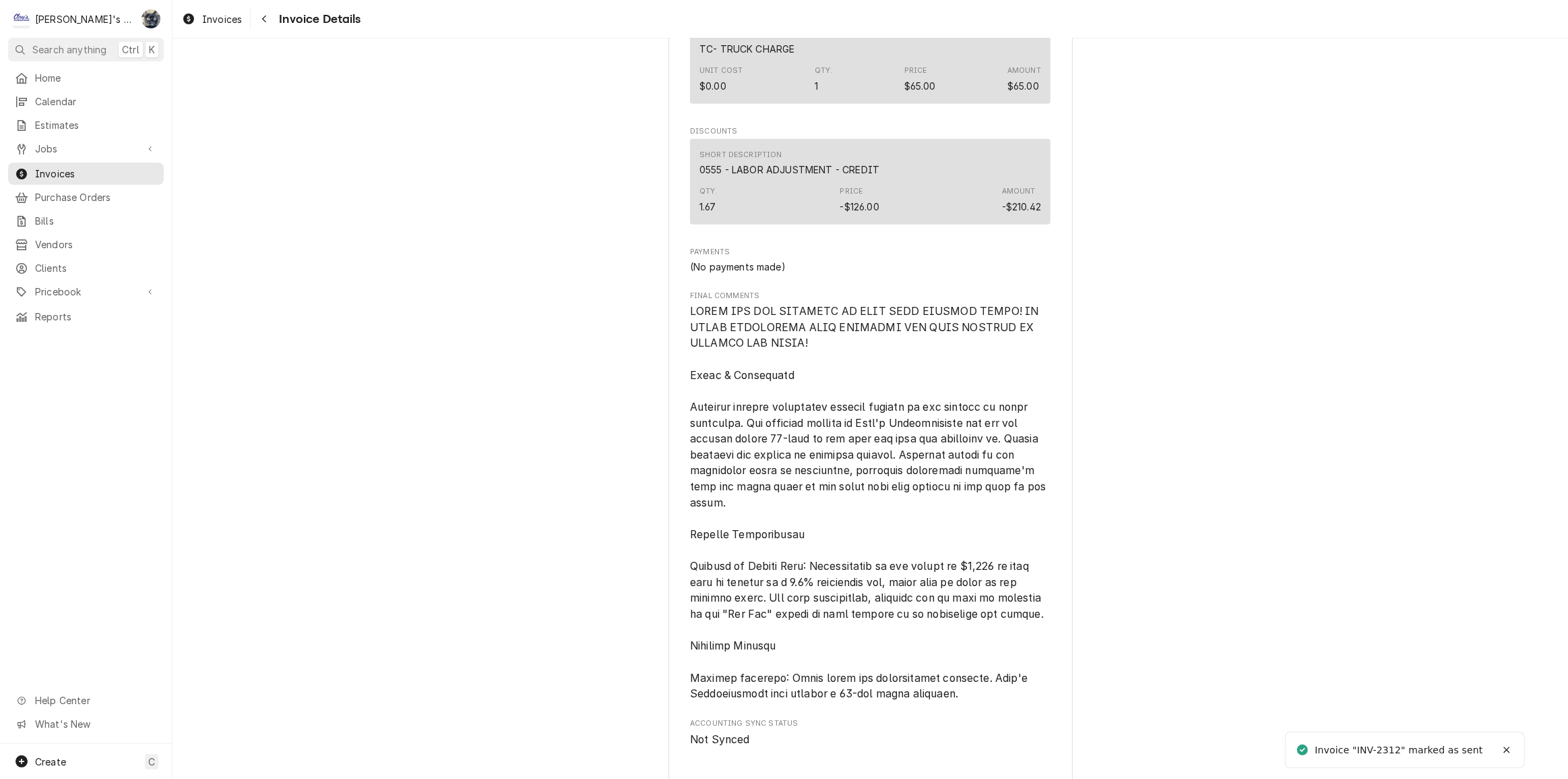
scroll to position [2090, 0]
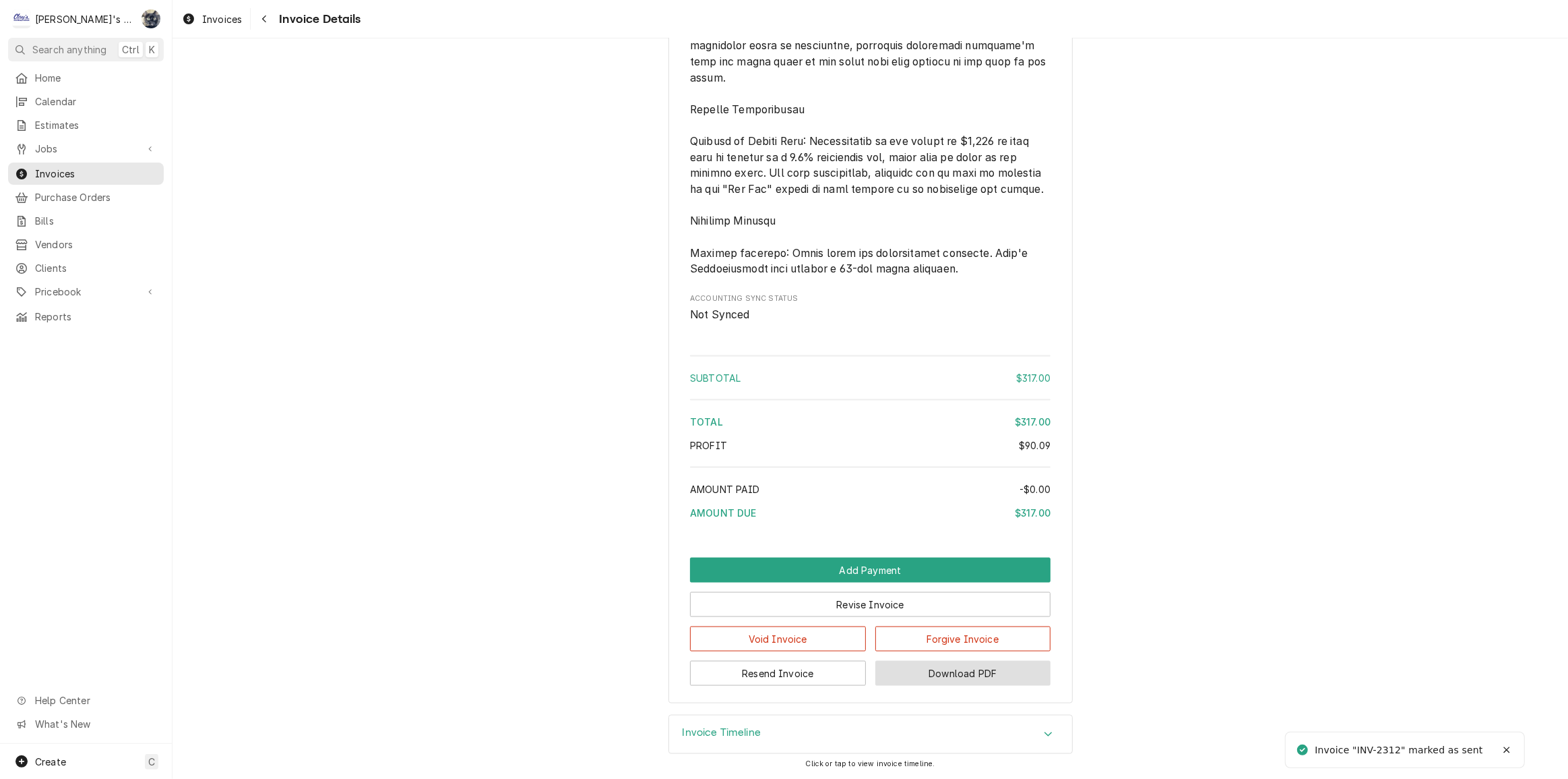
click at [926, 671] on button "Download PDF" at bounding box center [963, 673] width 176 height 25
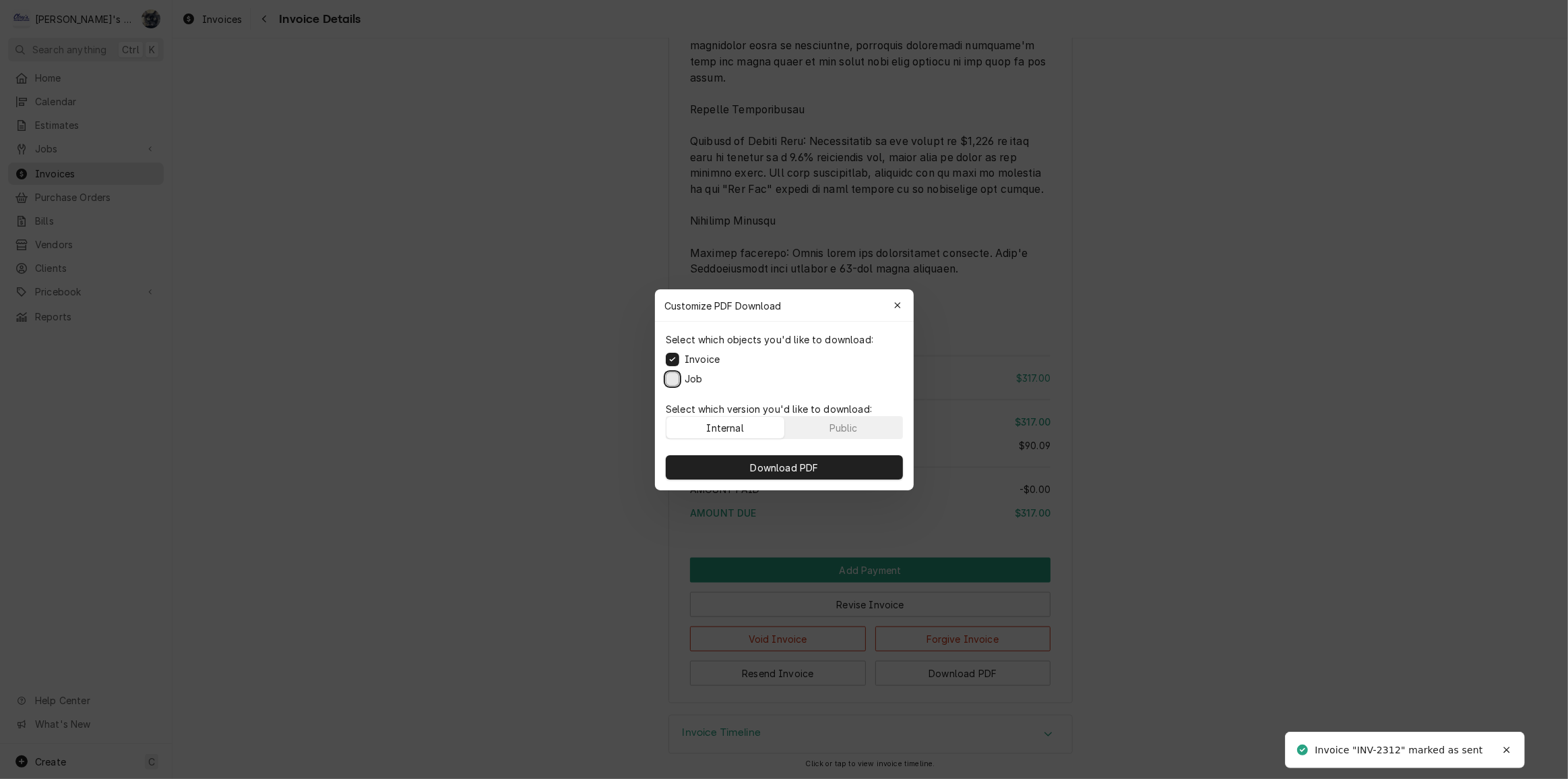
click at [674, 378] on button "Job" at bounding box center [673, 378] width 14 height 14
click at [716, 471] on button "Download PDF" at bounding box center [784, 467] width 237 height 24
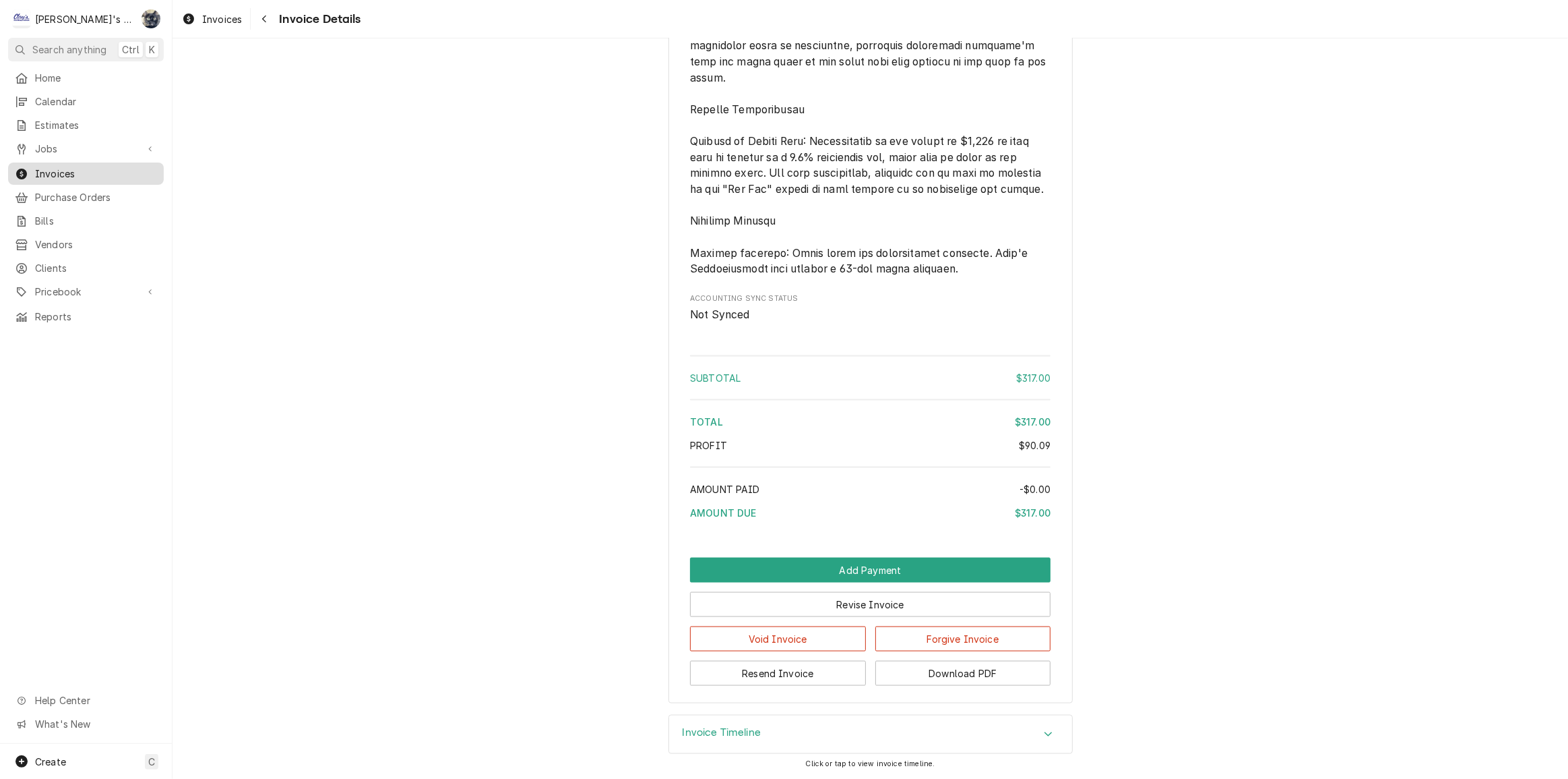
click at [80, 170] on span "Invoices" at bounding box center [96, 173] width 122 height 14
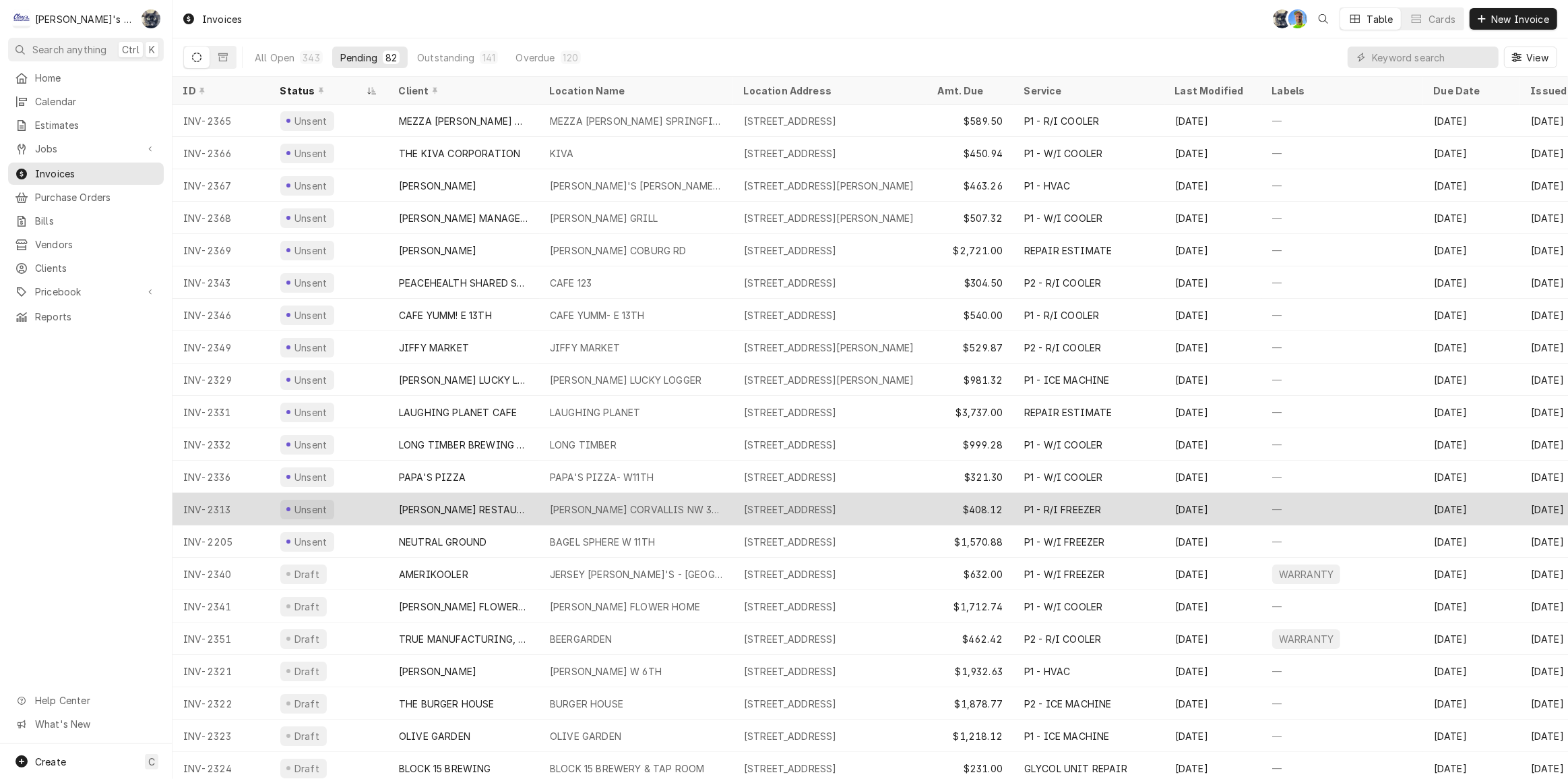
click at [633, 510] on div "MCDONALD'S CORVALLIS NW 3RD" at bounding box center [636, 509] width 173 height 14
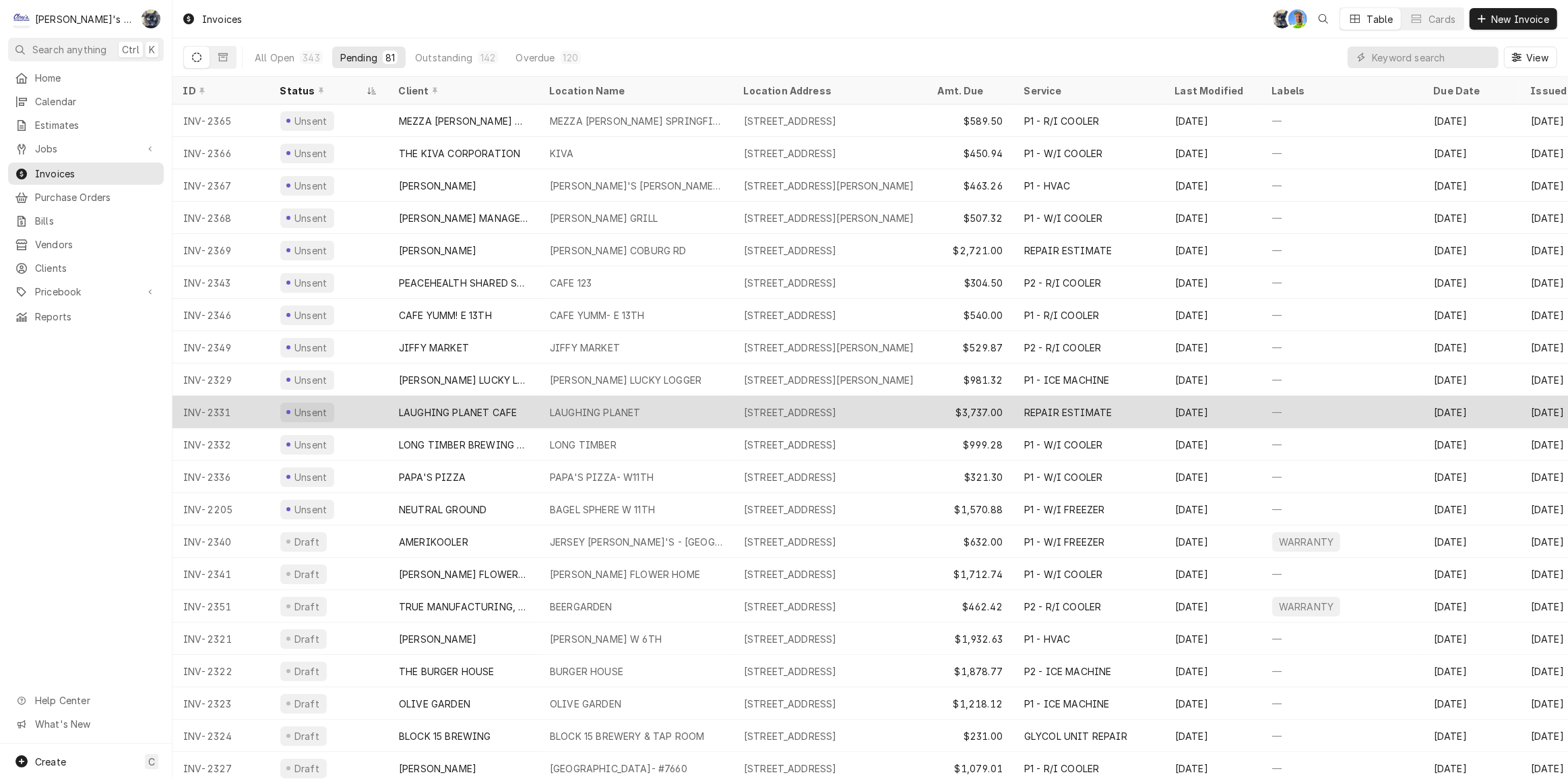
click at [603, 410] on div "LAUGHING PLANET" at bounding box center [595, 412] width 90 height 14
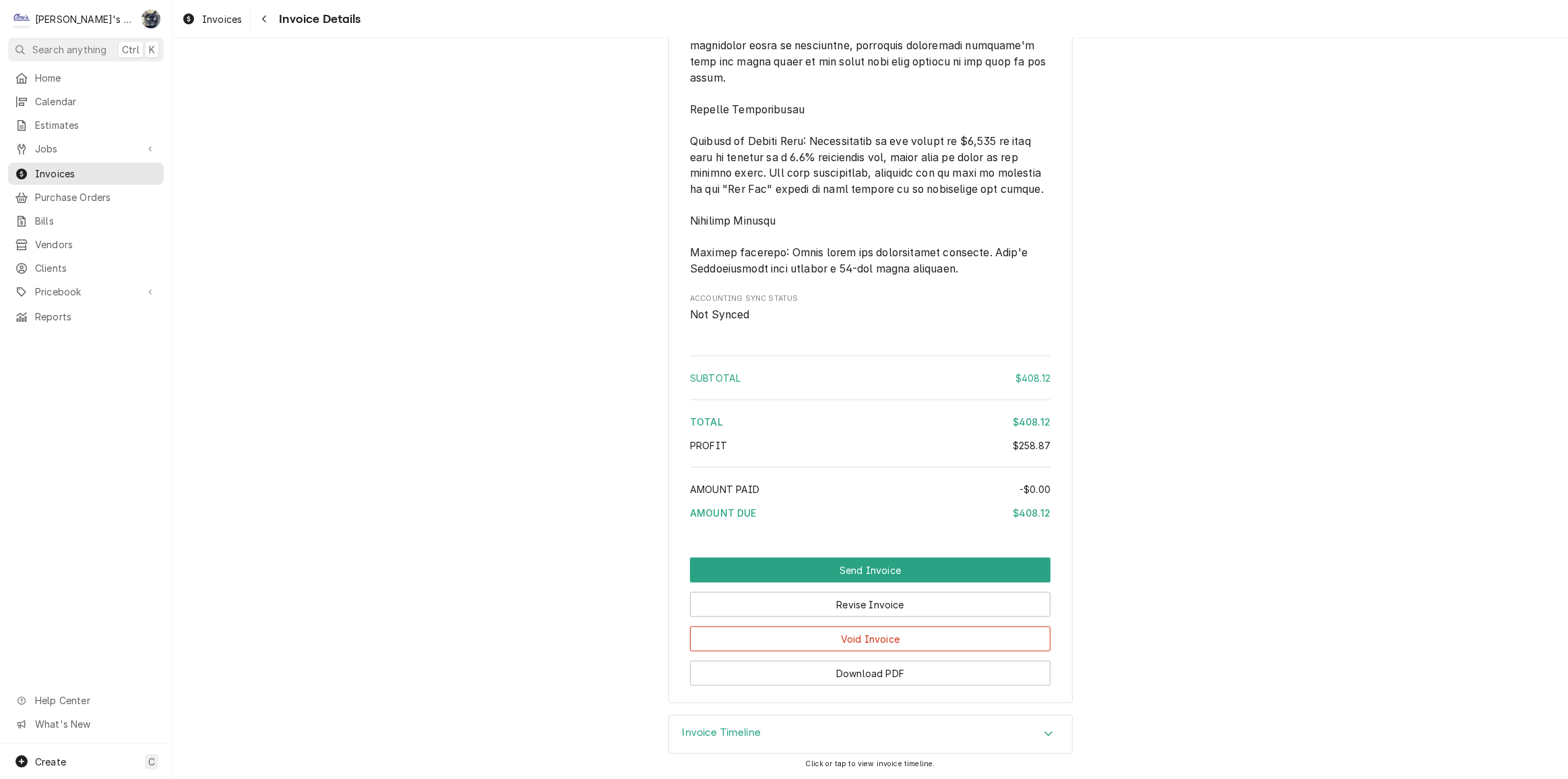
scroll to position [2029, 0]
click at [801, 604] on button "Revise Invoice" at bounding box center [870, 604] width 361 height 25
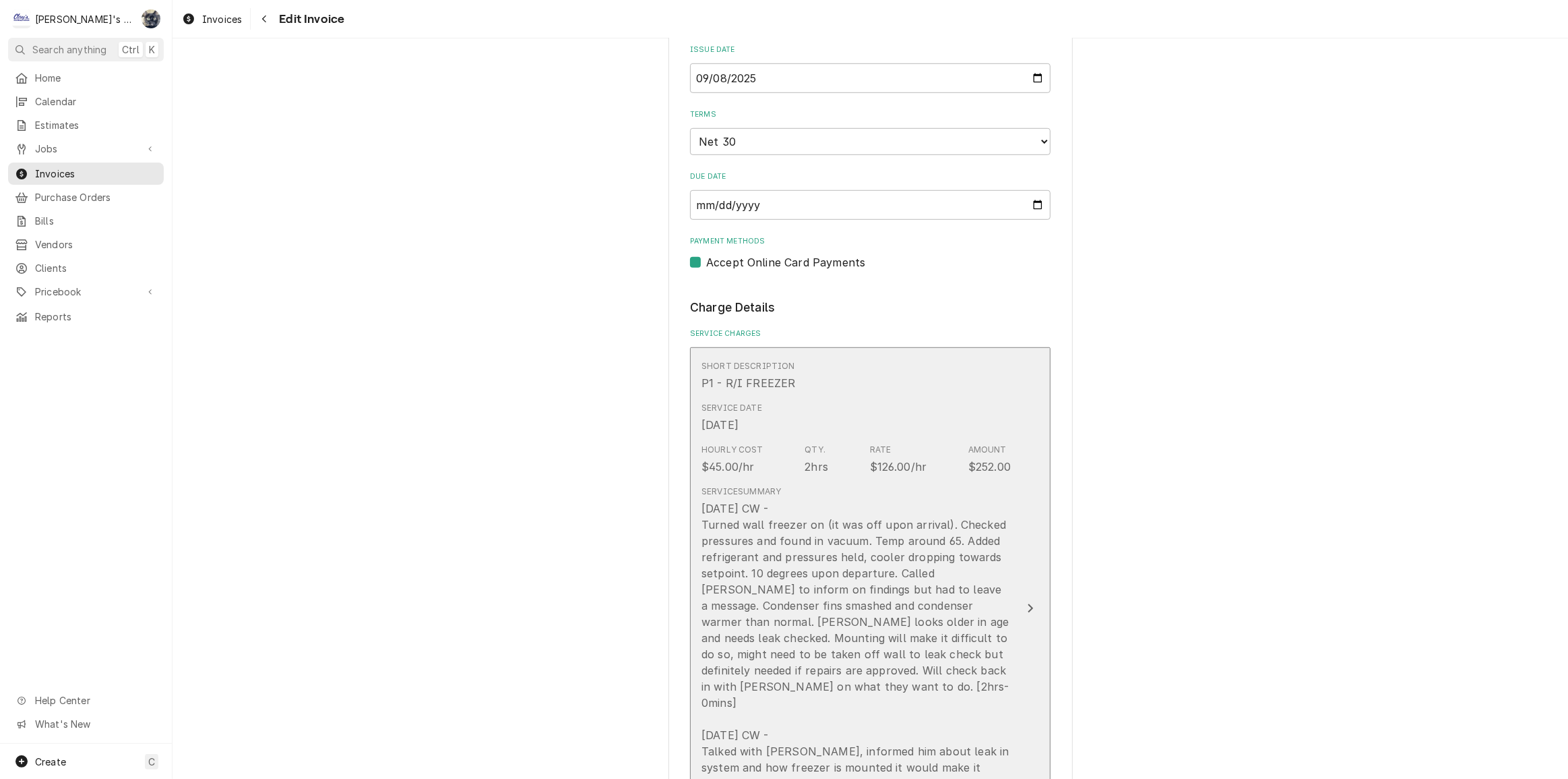
scroll to position [858, 0]
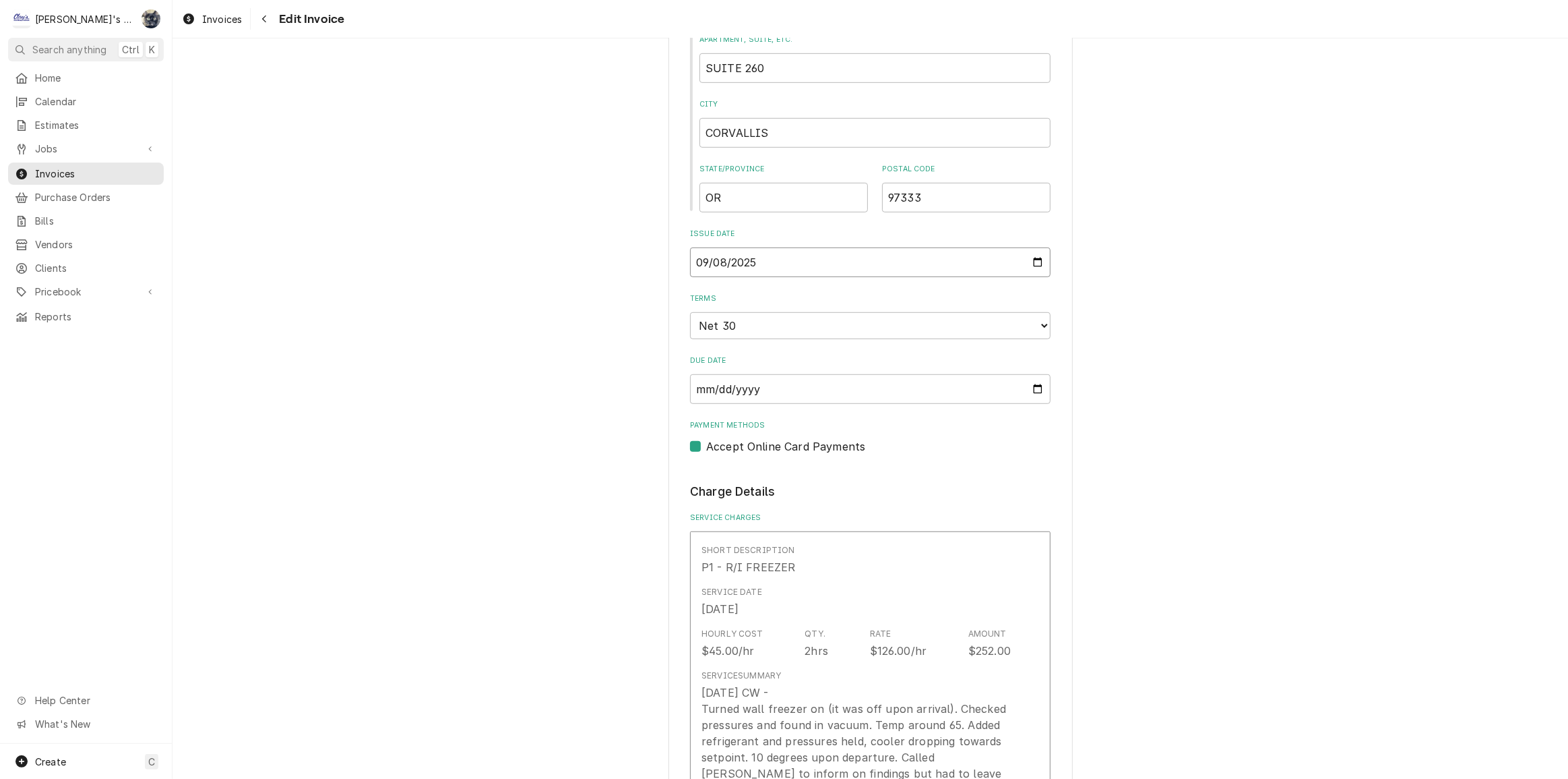
click at [1036, 258] on input "2025-09-08" at bounding box center [870, 262] width 361 height 30
type textarea "x"
type input "[DATE]"
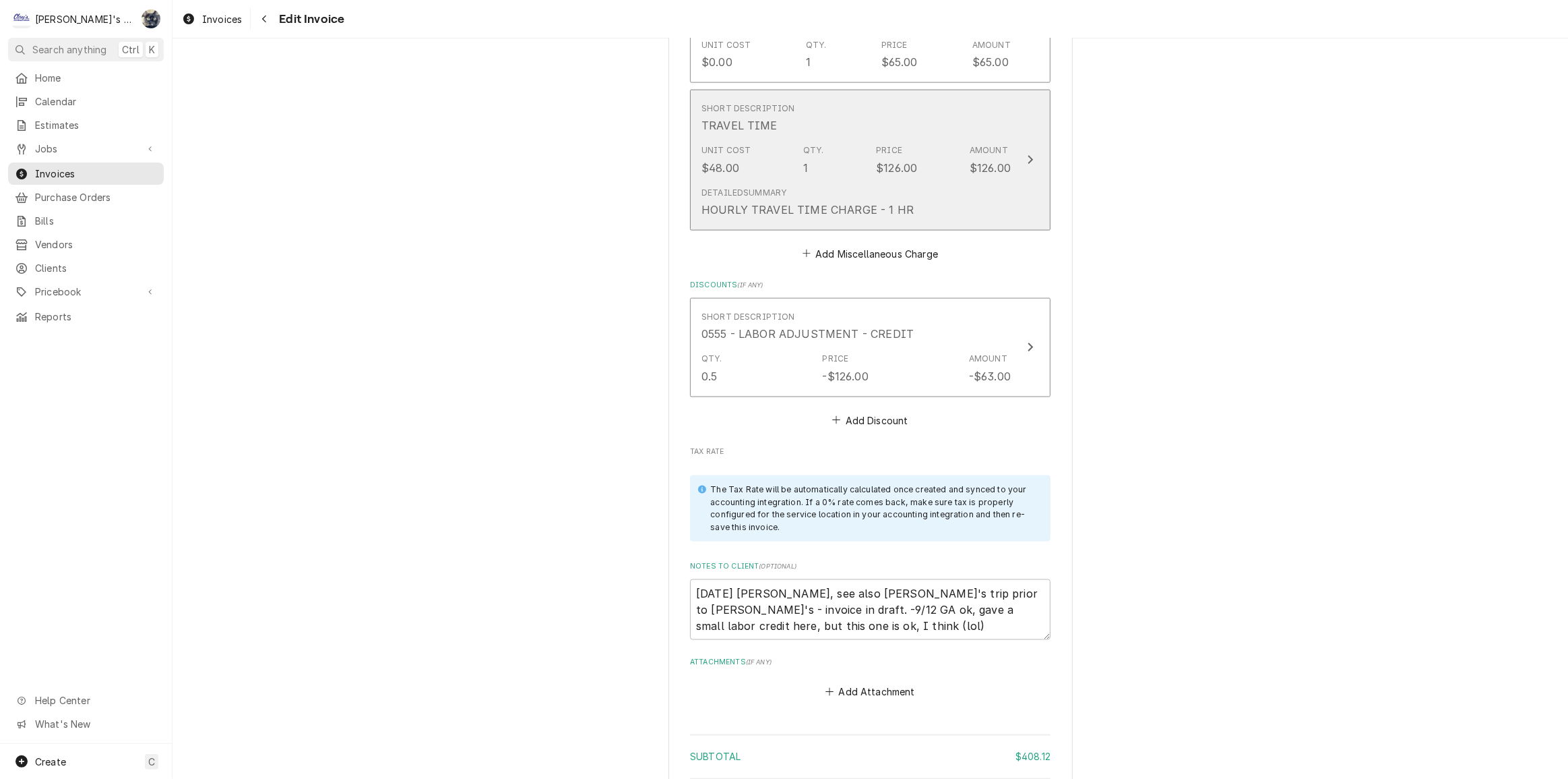
scroll to position [2206, 0]
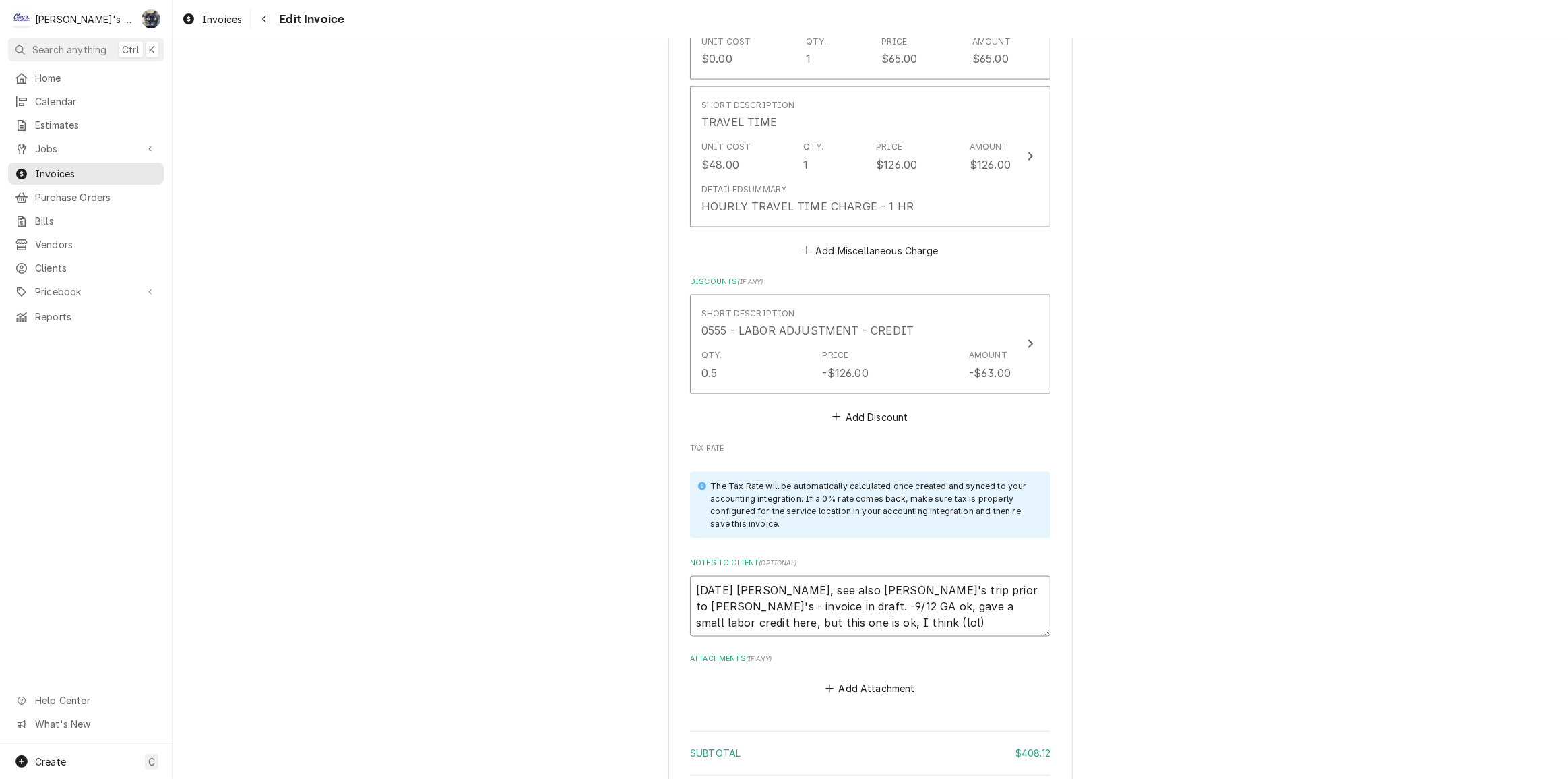
drag, startPoint x: 746, startPoint y: 586, endPoint x: 663, endPoint y: 541, distance: 94.4
type textarea "x"
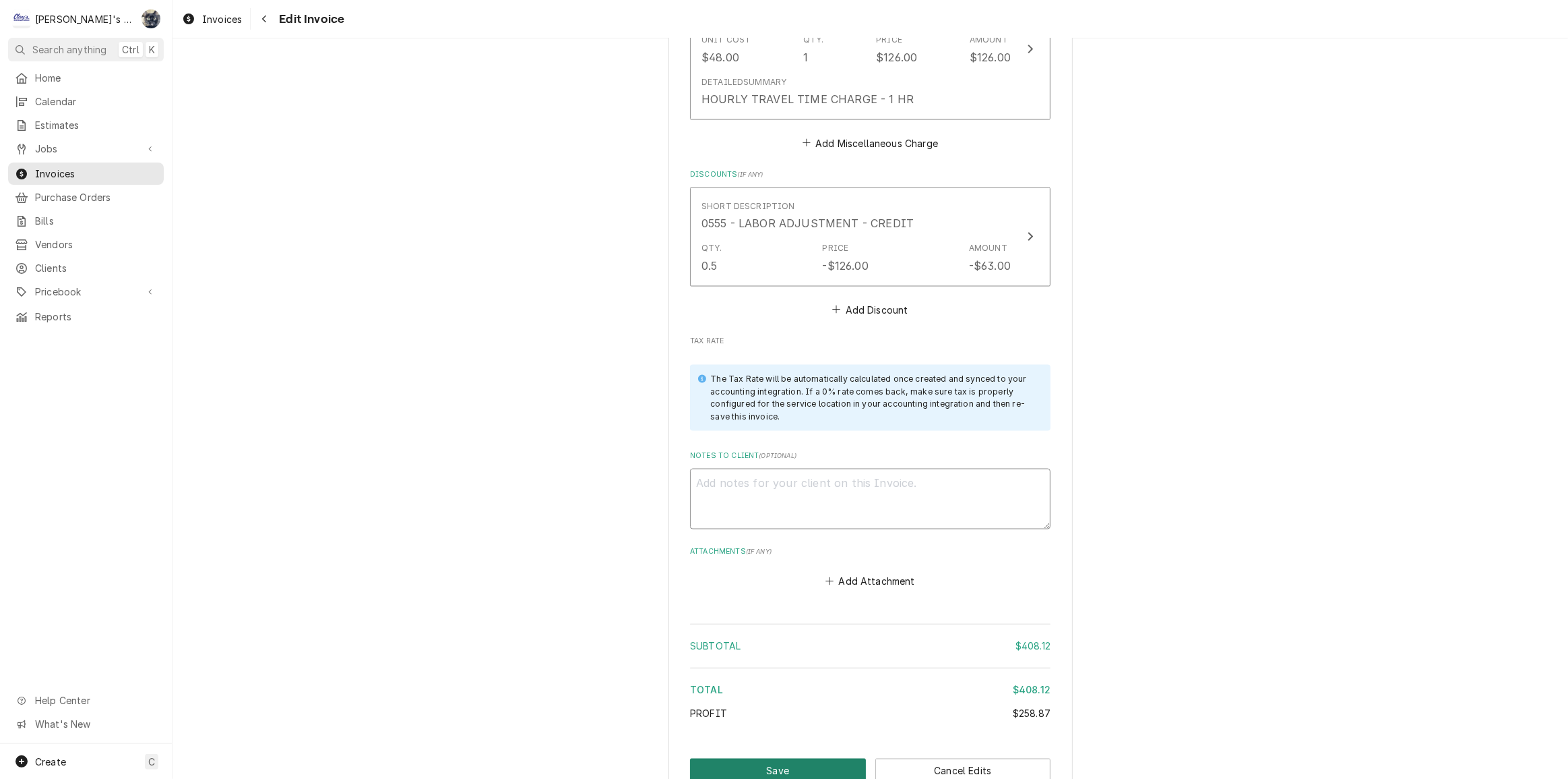
scroll to position [2390, 0]
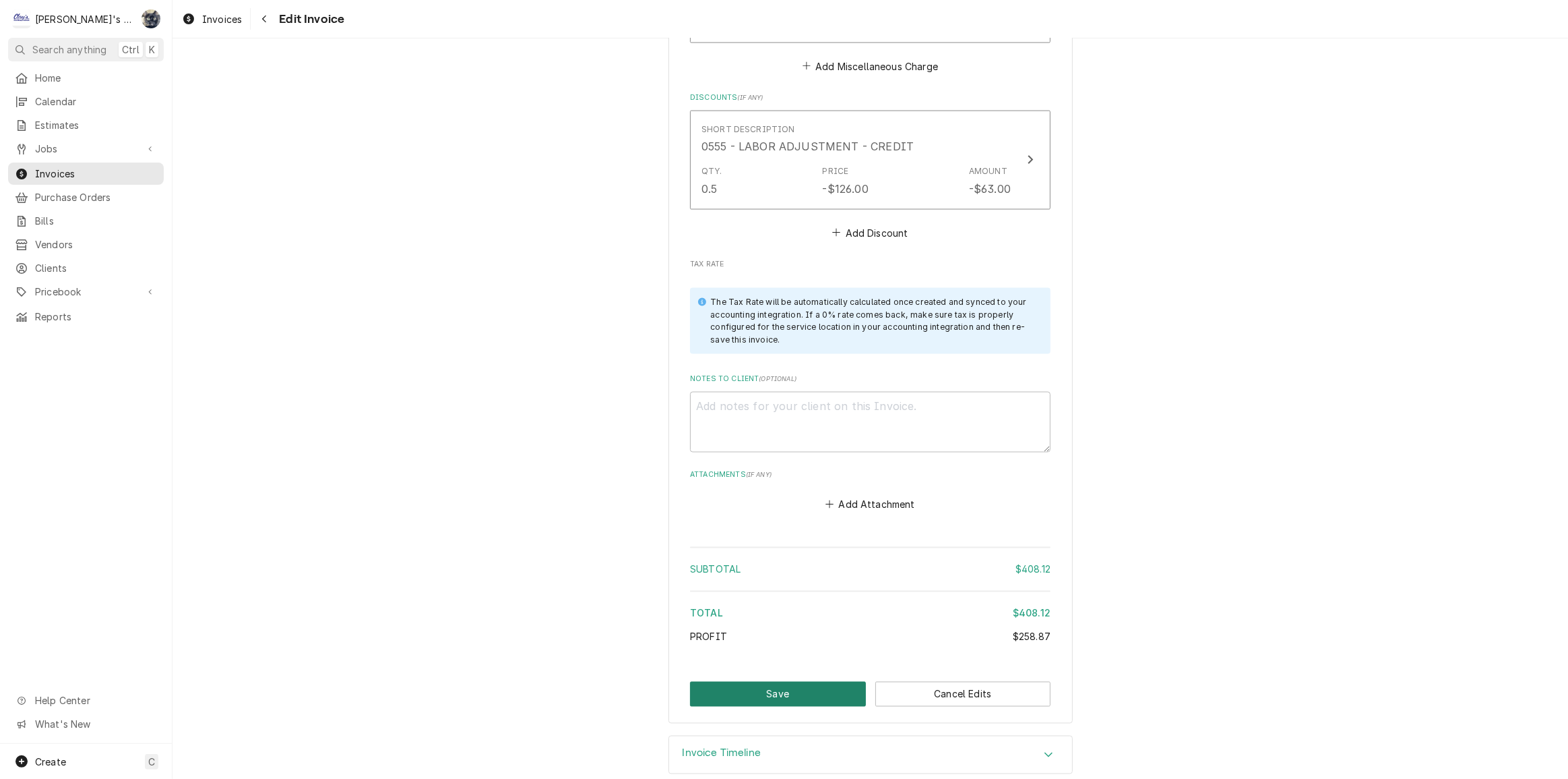
click at [780, 682] on button "Save" at bounding box center [778, 694] width 176 height 25
type textarea "x"
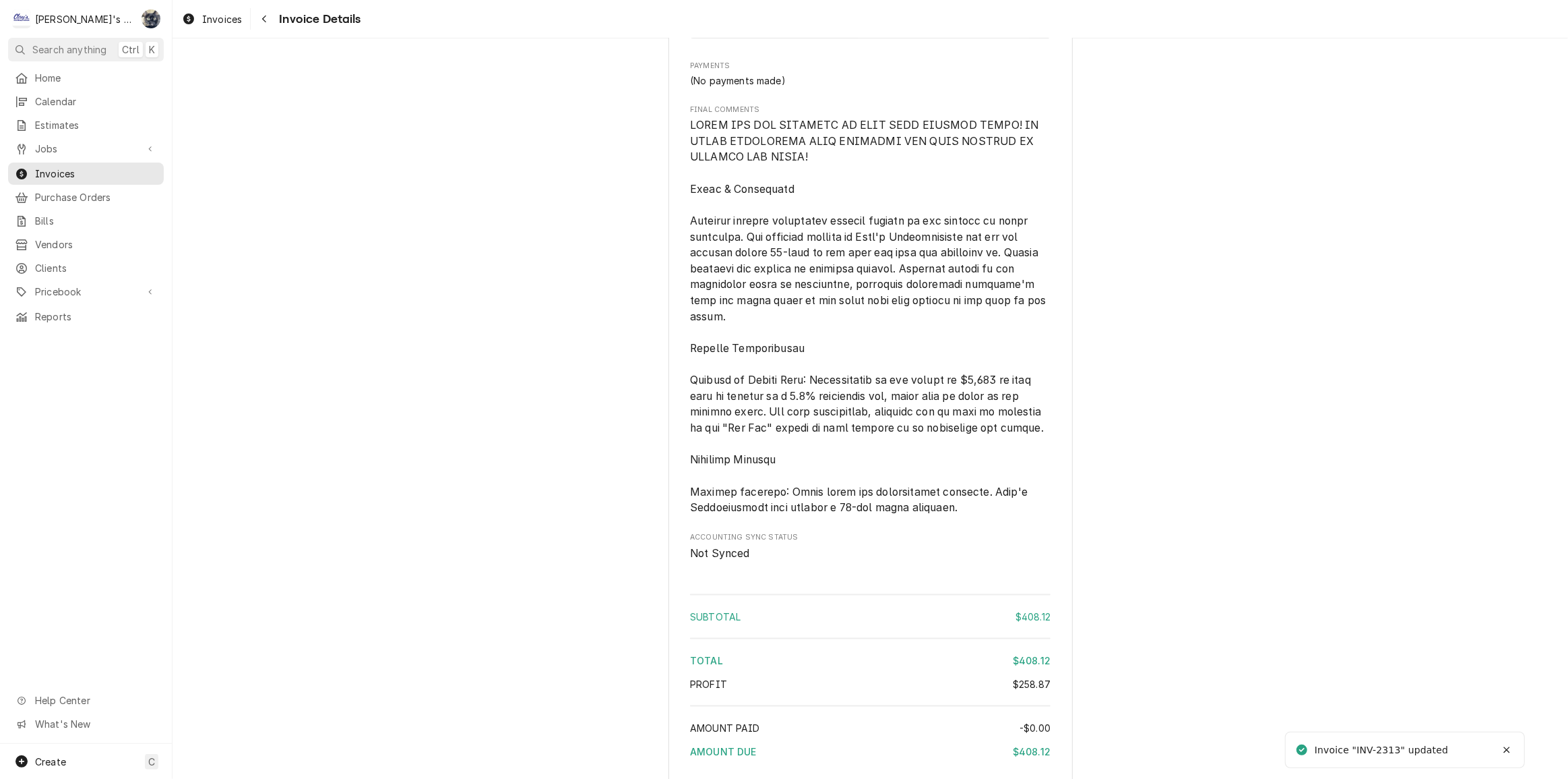
scroll to position [1951, 0]
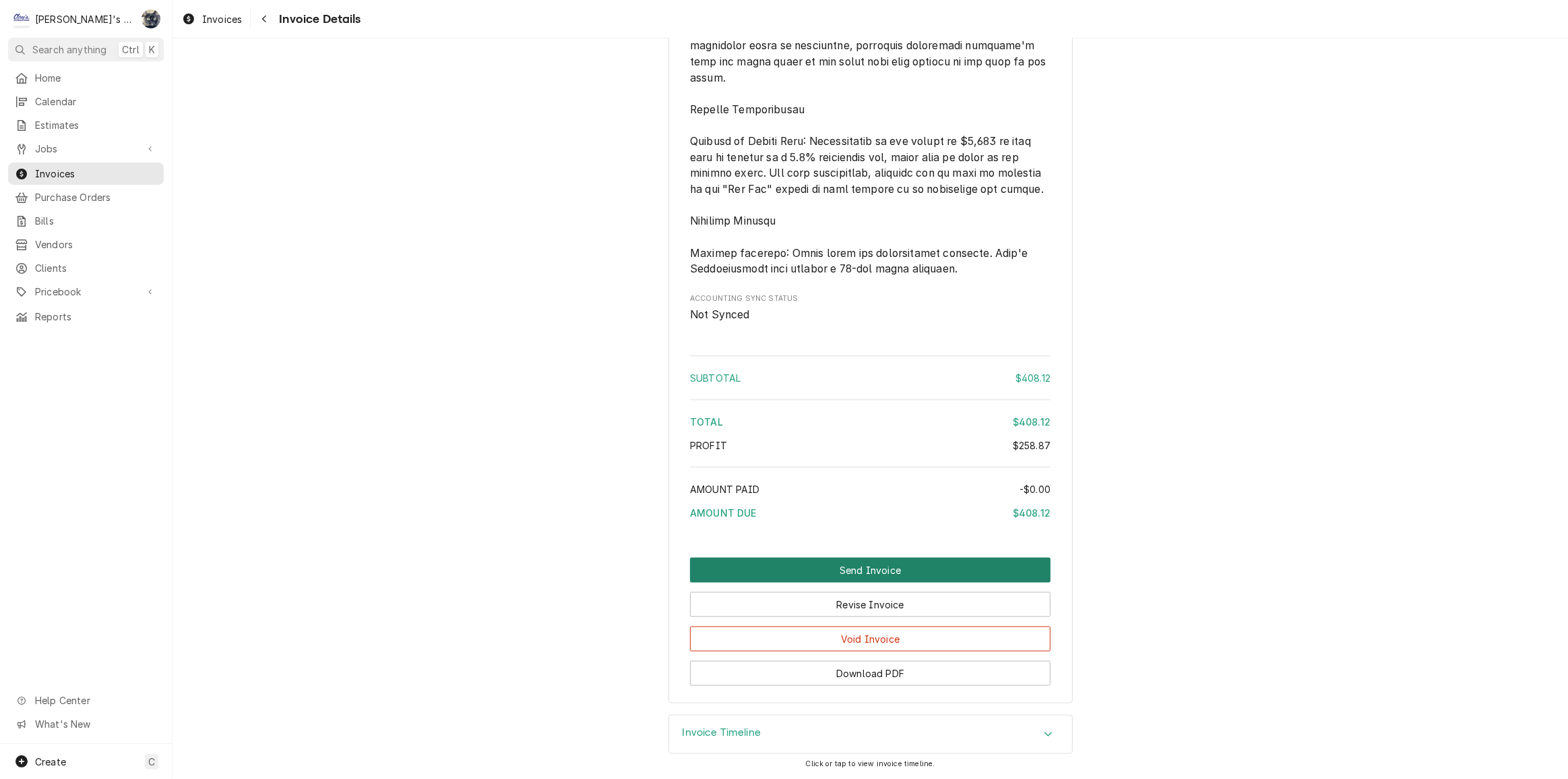
click at [811, 564] on button "Send Invoice" at bounding box center [870, 570] width 361 height 25
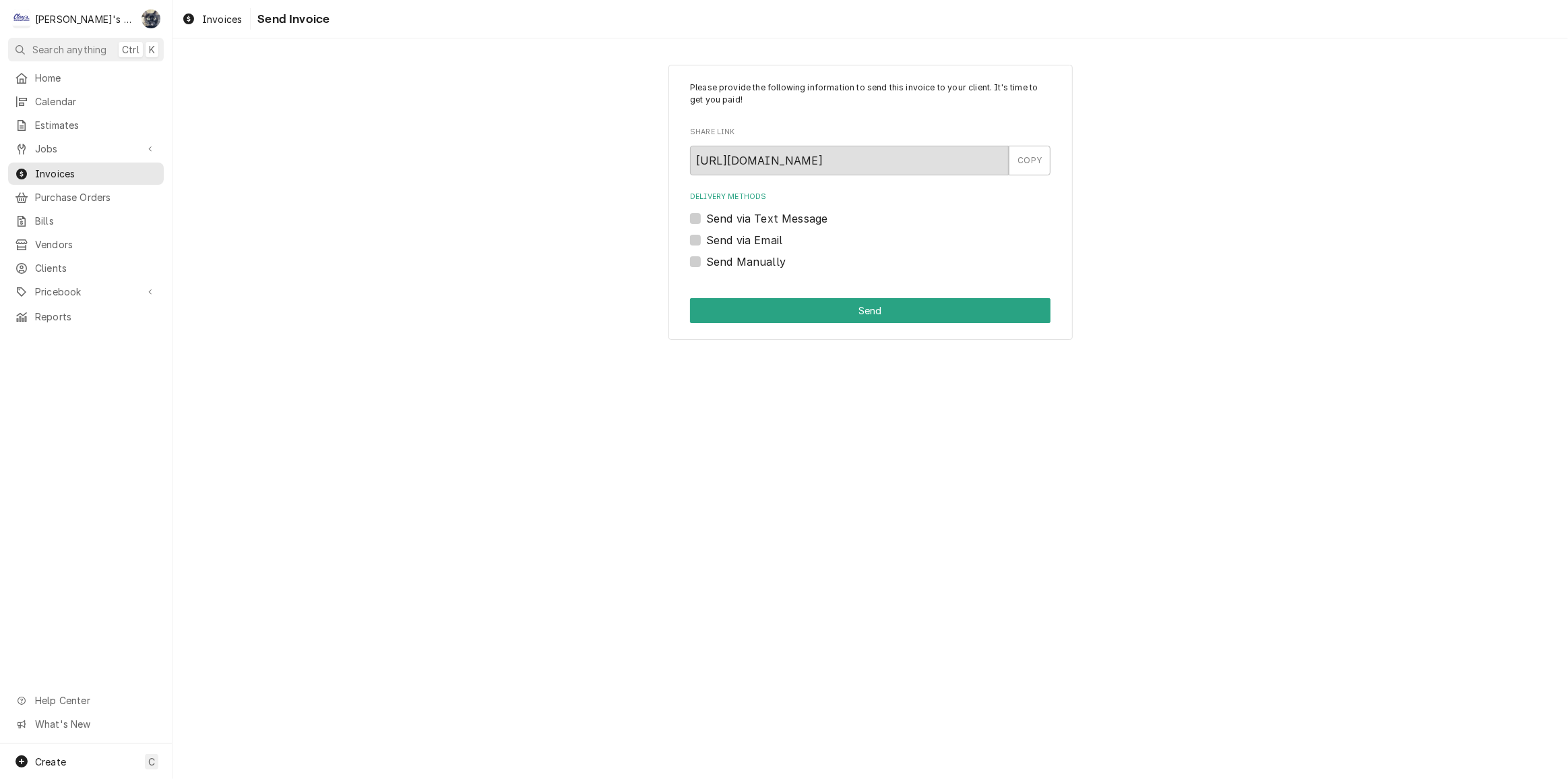
click at [707, 264] on label "Send Manually" at bounding box center [746, 262] width 79 height 16
click at [707, 264] on input "Send Manually" at bounding box center [887, 268] width 361 height 30
checkbox input "true"
click at [704, 302] on button "Send" at bounding box center [870, 310] width 361 height 25
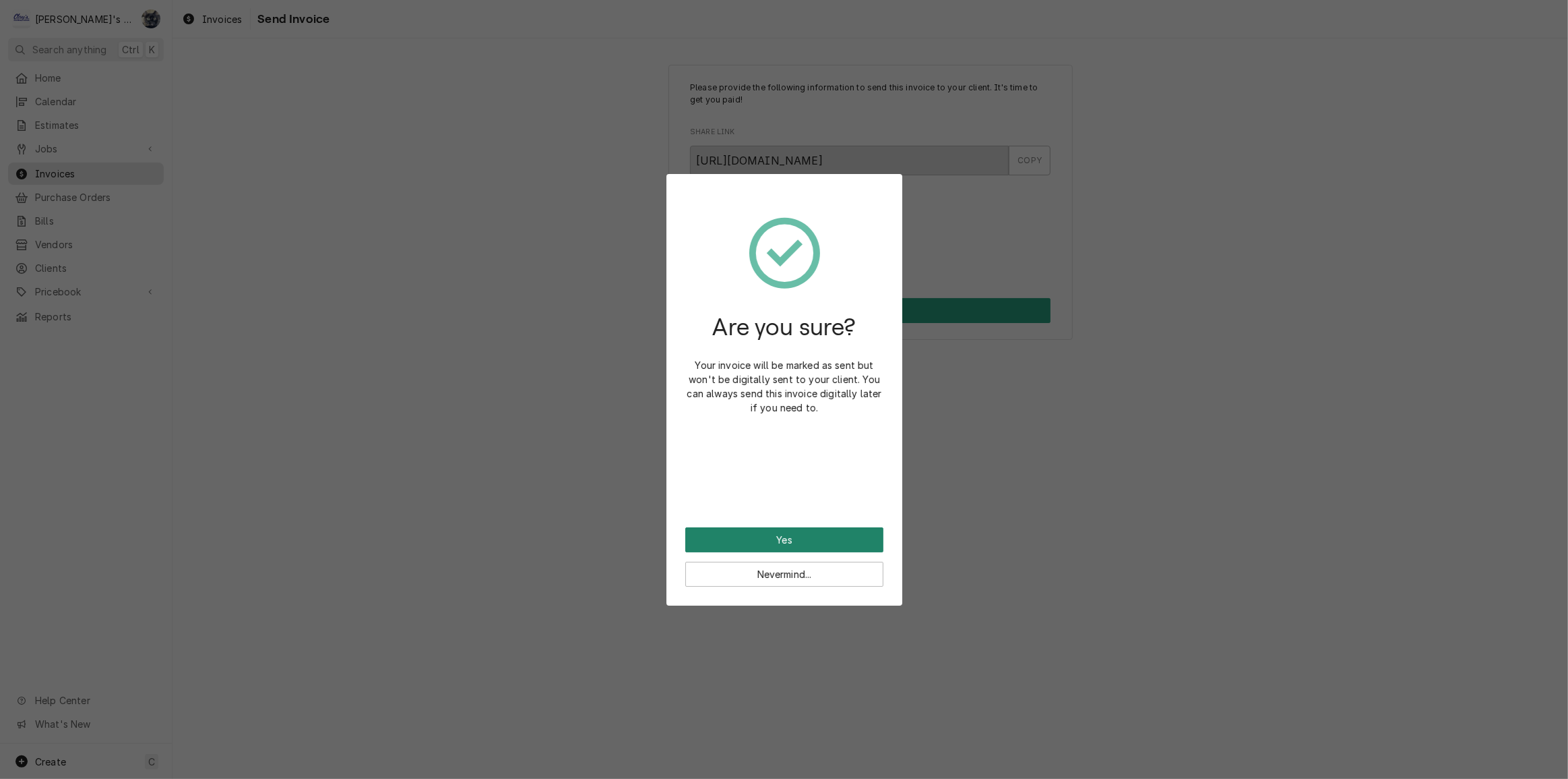
click at [777, 540] on button "Yes" at bounding box center [784, 539] width 199 height 25
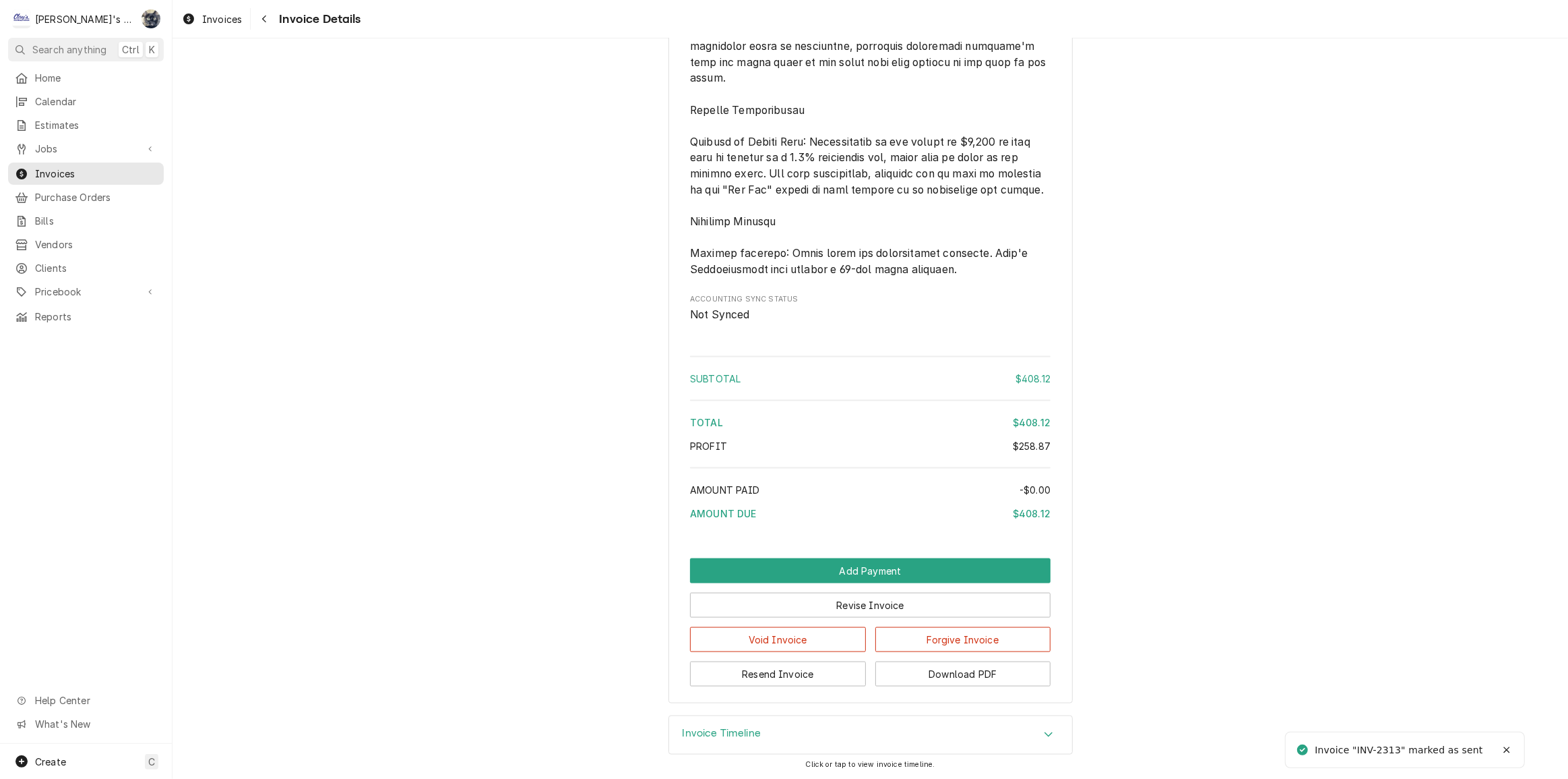
scroll to position [1997, 0]
click at [898, 669] on button "Download PDF" at bounding box center [963, 674] width 176 height 25
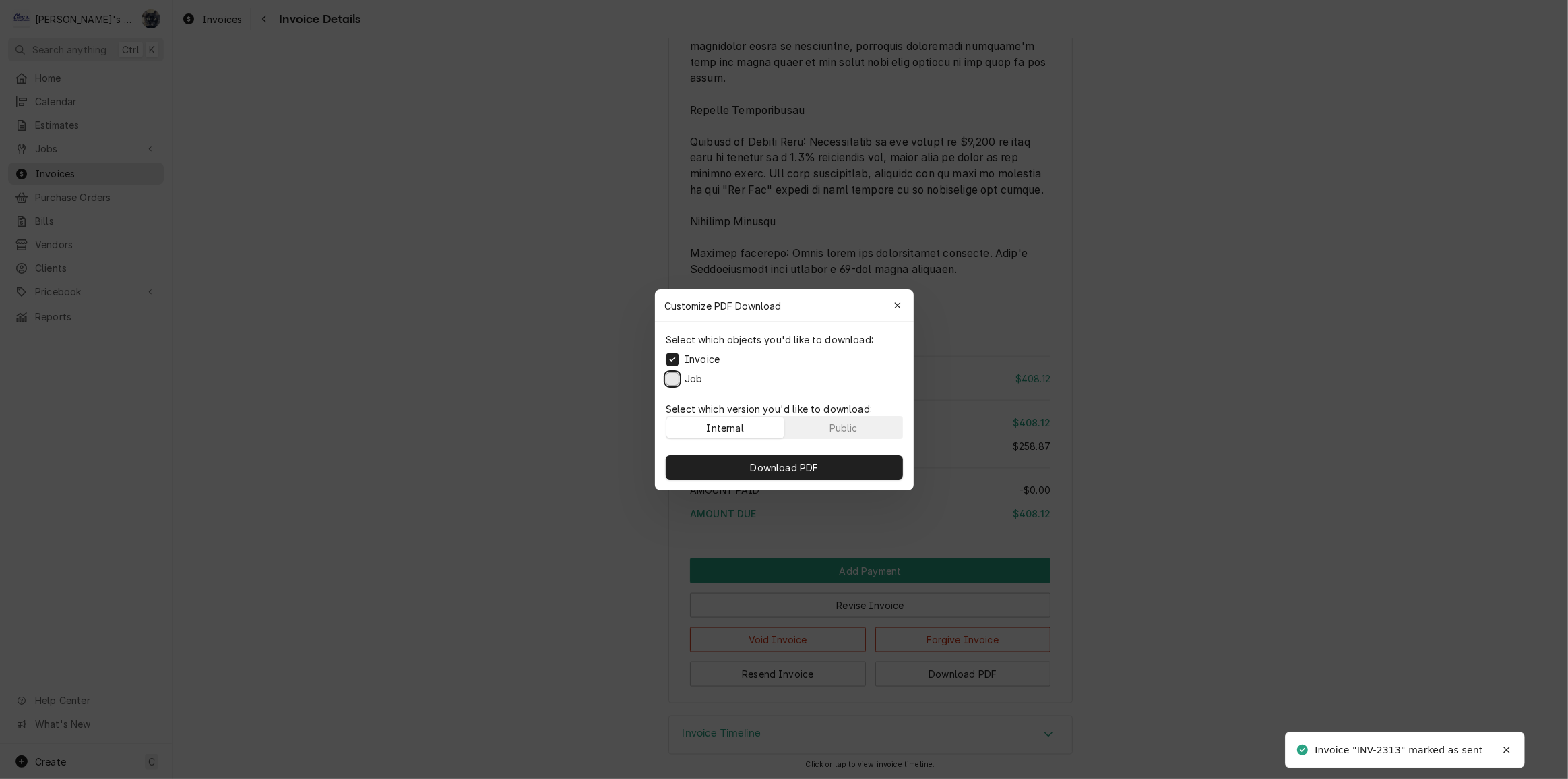
click at [675, 380] on button "Job" at bounding box center [673, 378] width 14 height 14
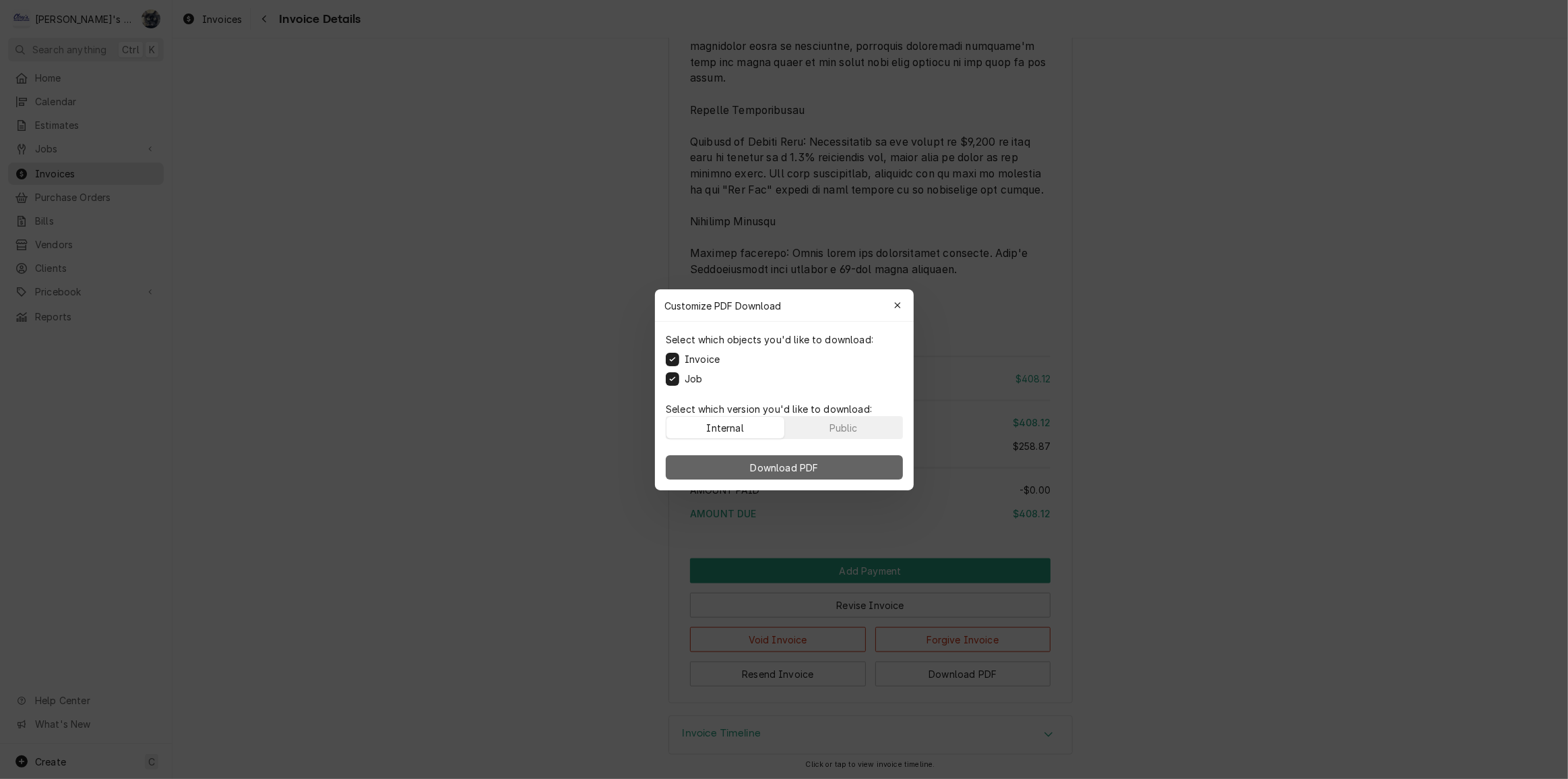
click at [732, 477] on button "Download PDF" at bounding box center [784, 467] width 237 height 24
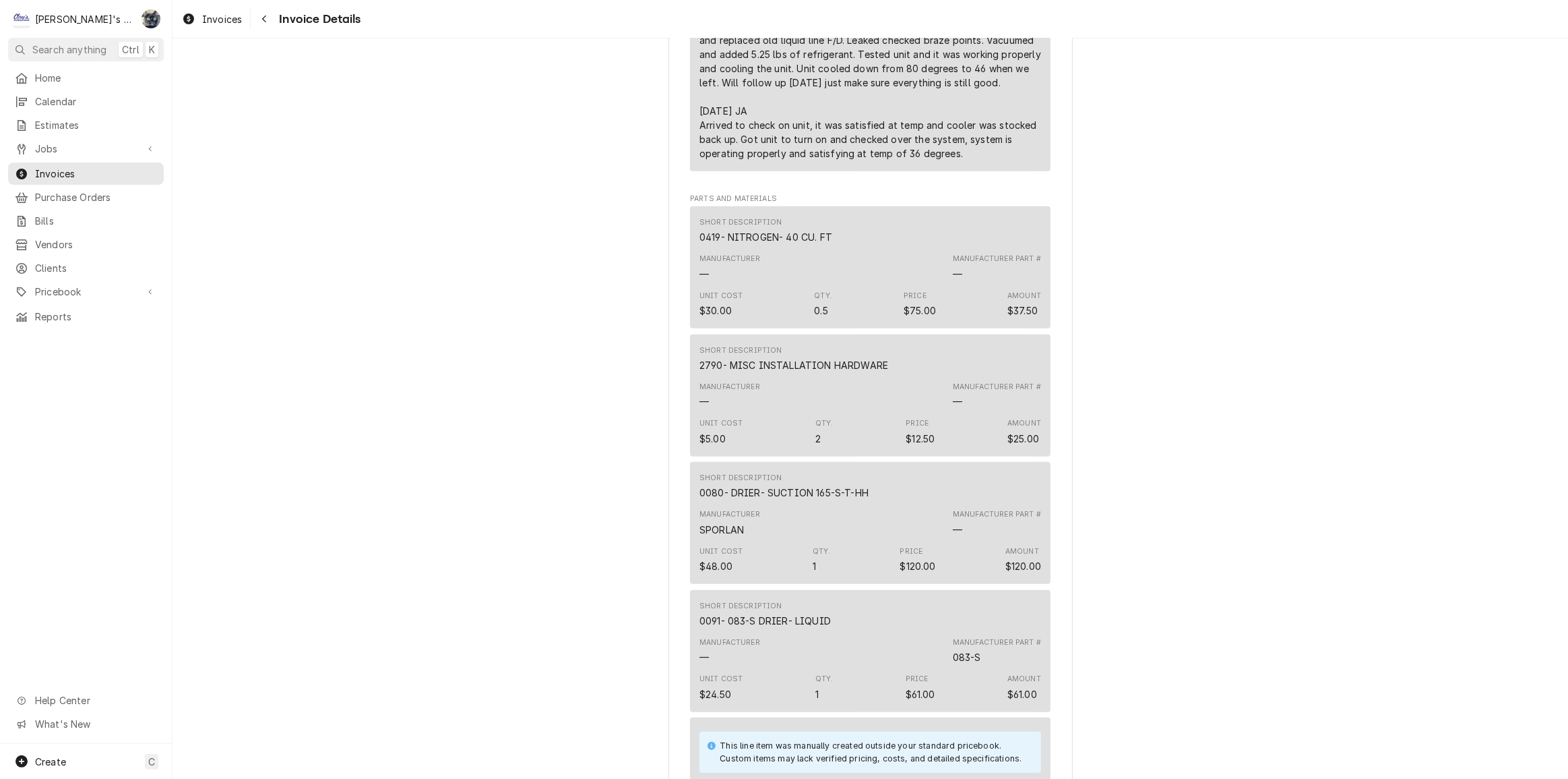
scroll to position [674, 0]
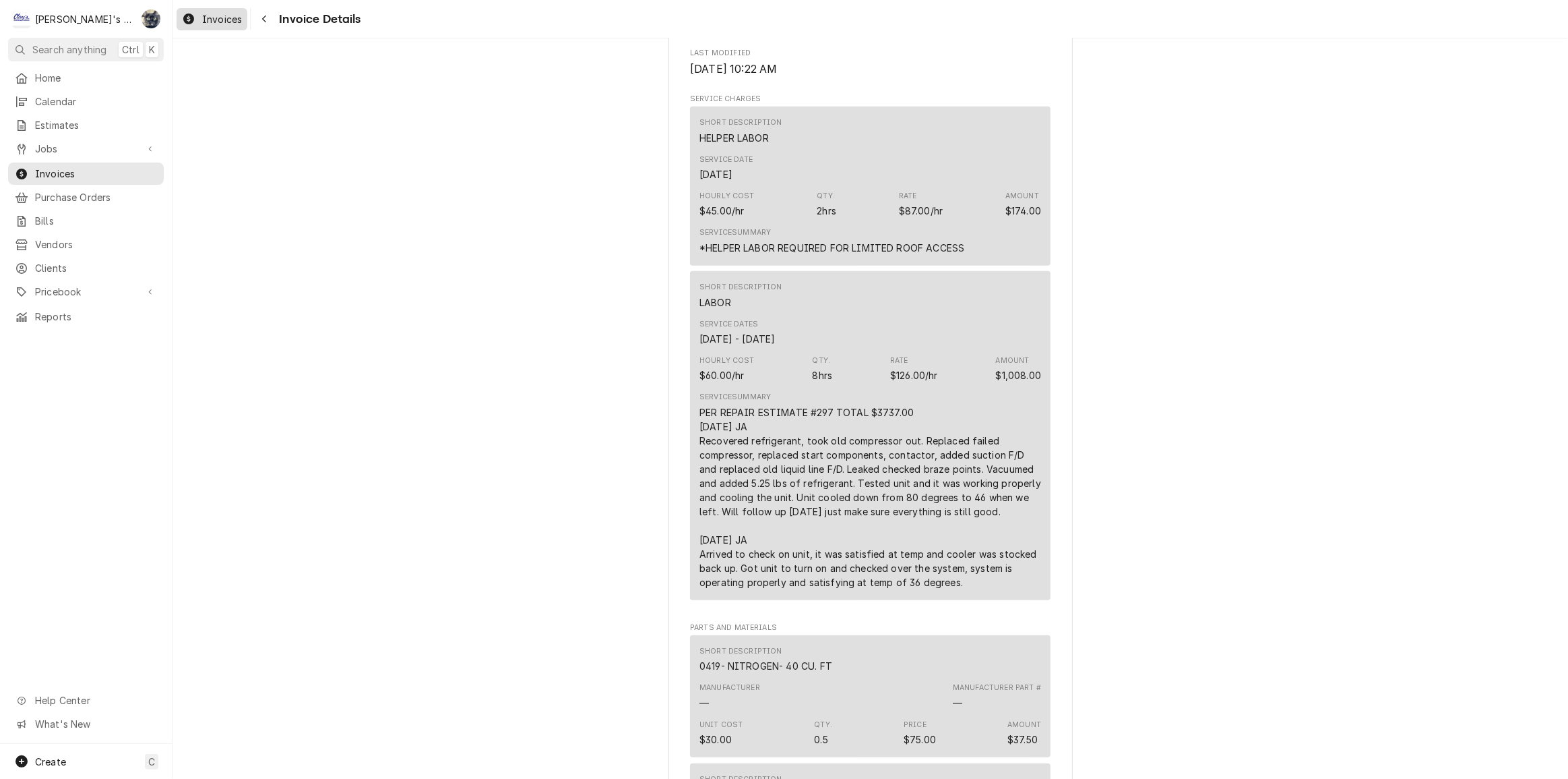
click at [222, 27] on link "Invoices" at bounding box center [211, 19] width 70 height 22
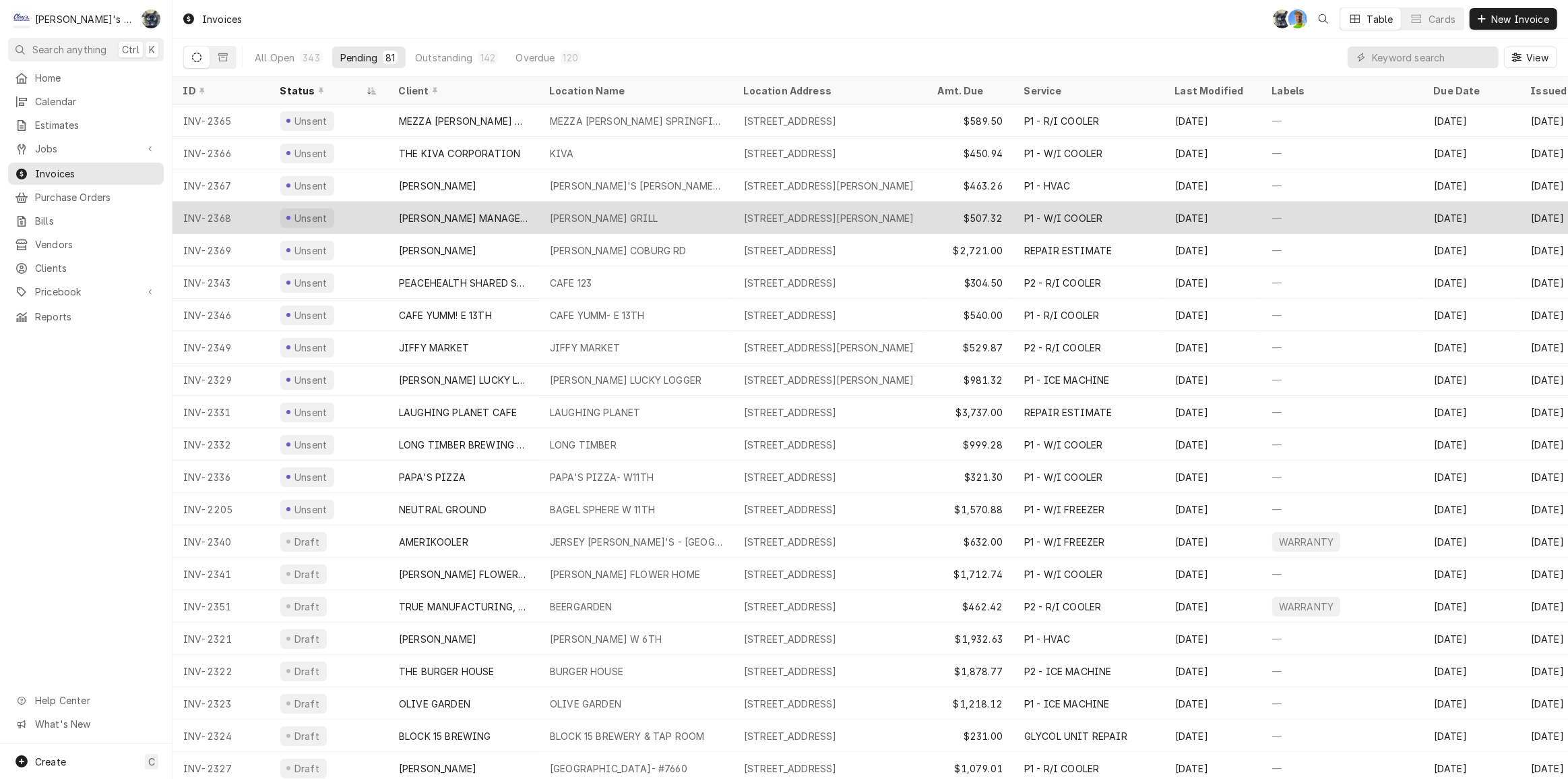
click at [907, 214] on div "[STREET_ADDRESS][PERSON_NAME]" at bounding box center [829, 217] width 170 height 14
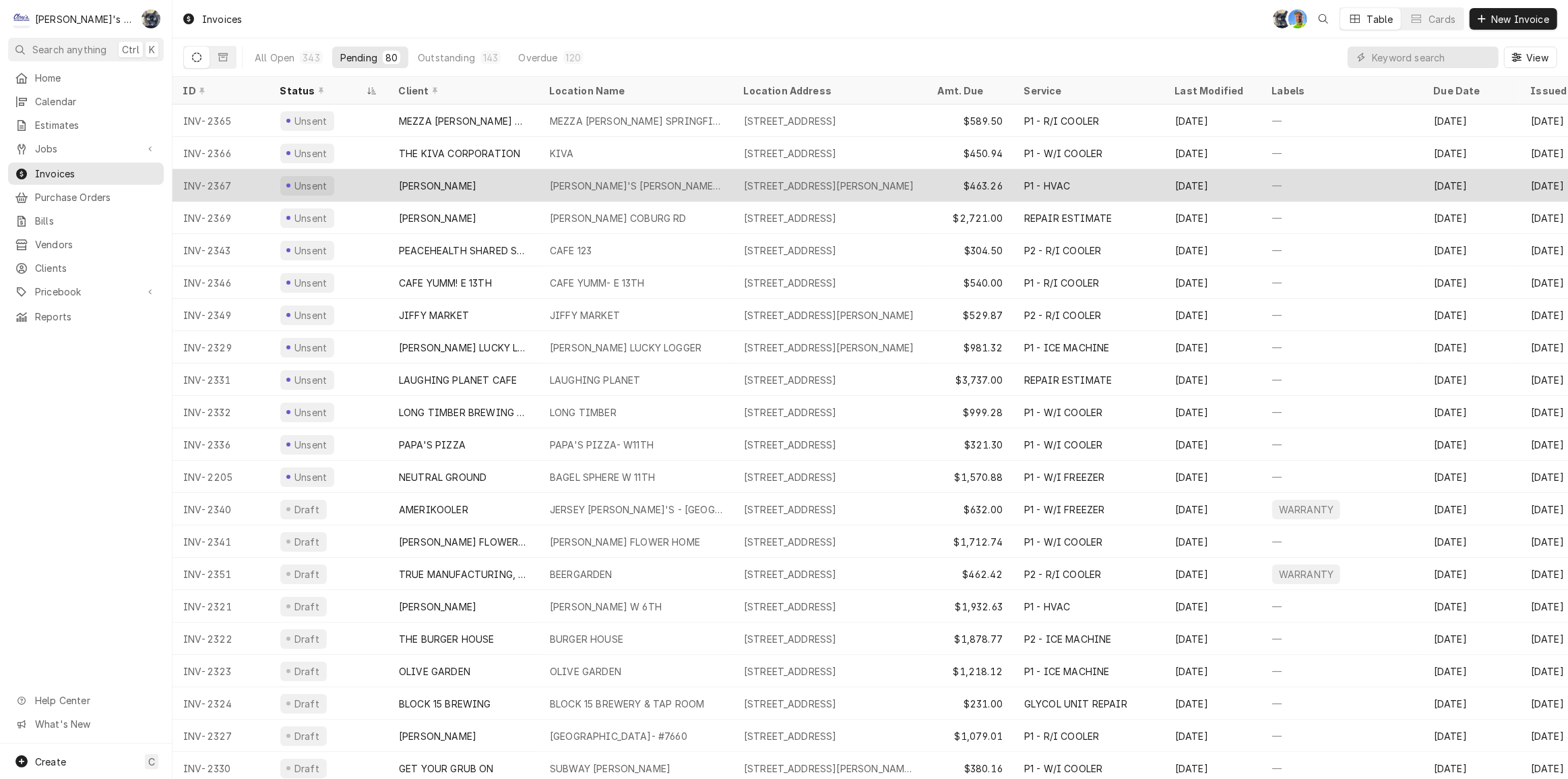
click at [618, 181] on div "[PERSON_NAME]'S [PERSON_NAME]- #780" at bounding box center [636, 185] width 173 height 14
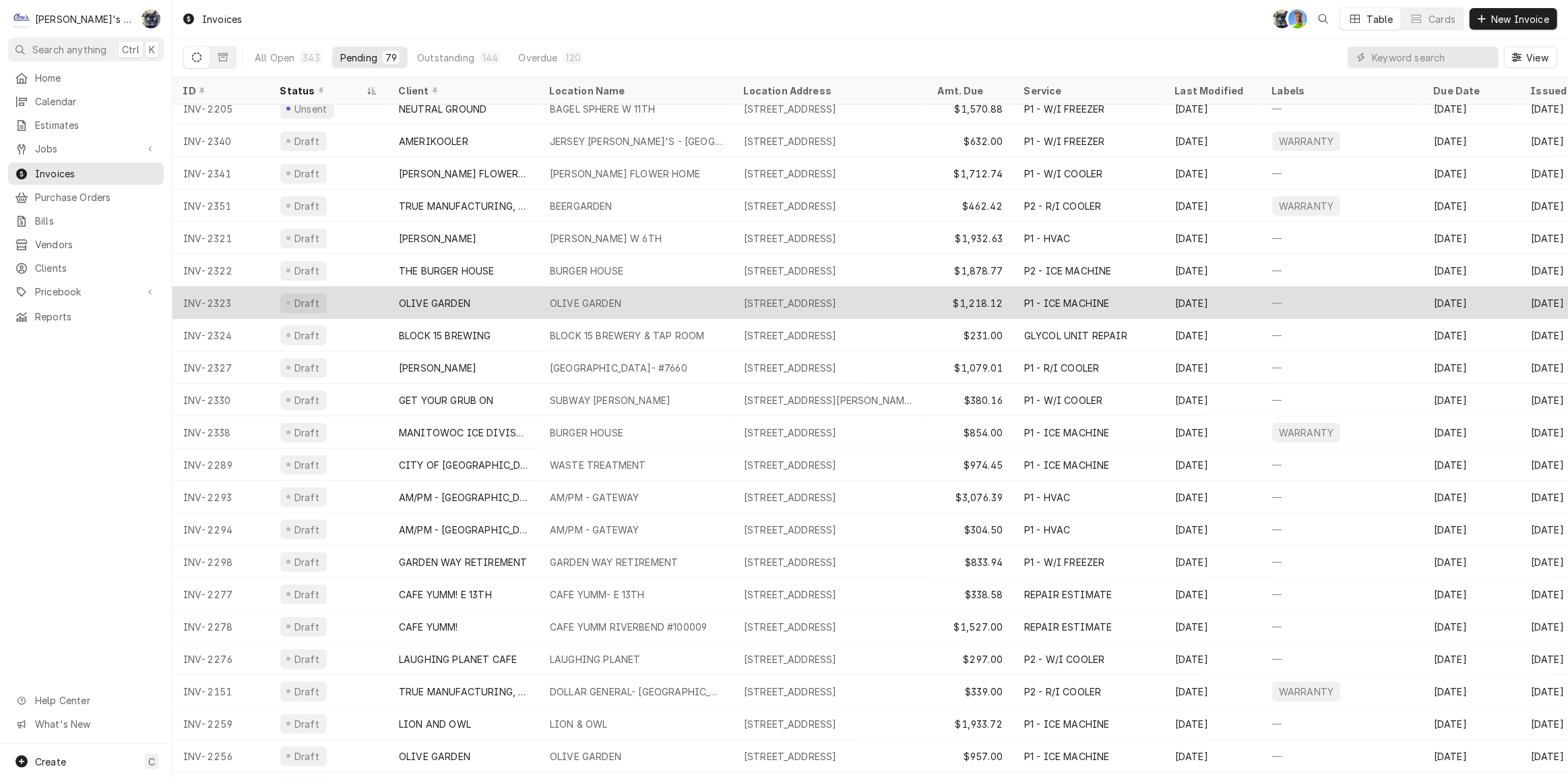
scroll to position [397, 0]
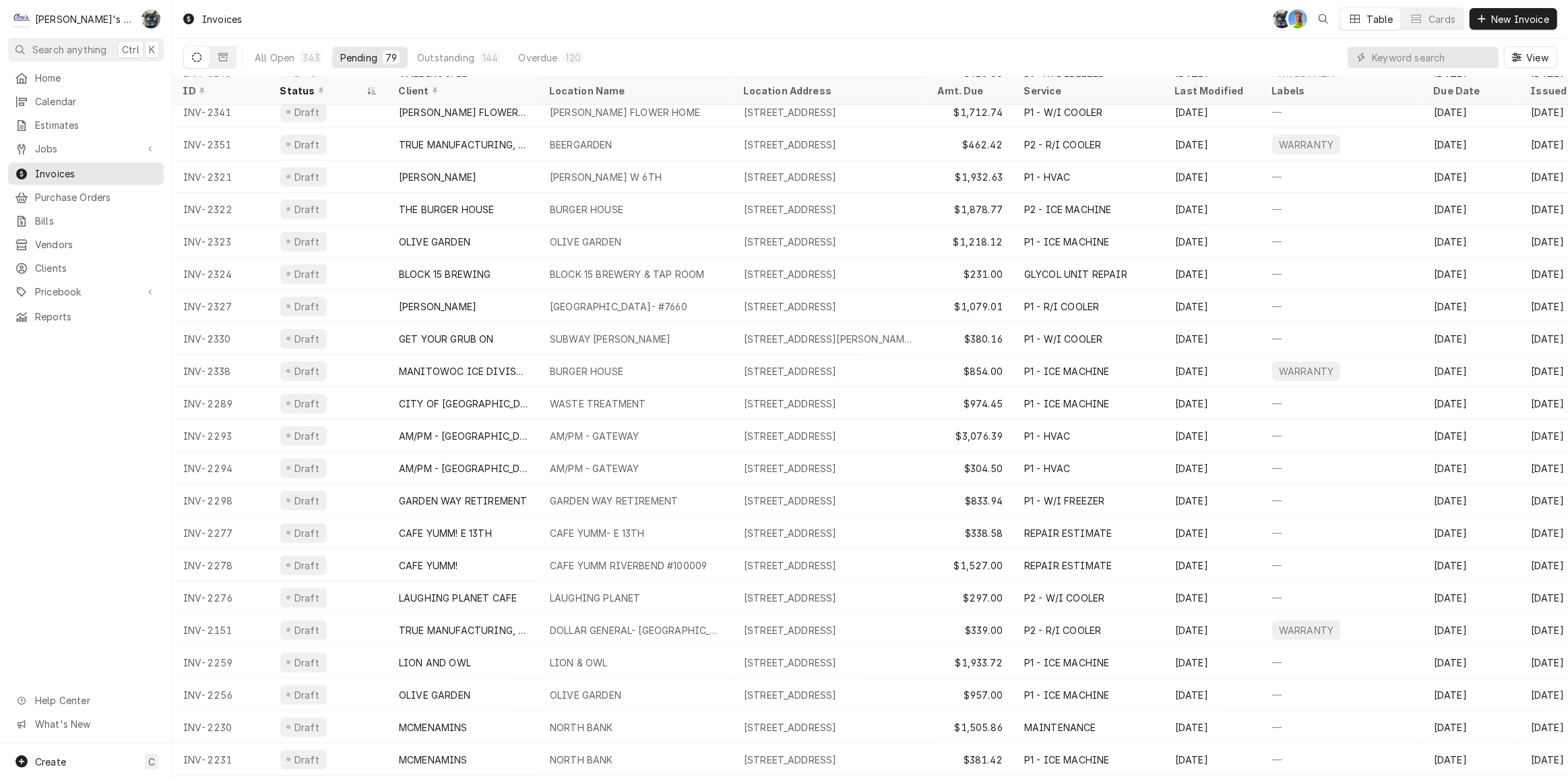
click at [730, 17] on div "Invoices SB GA Table Cards New Invoice" at bounding box center [870, 19] width 1395 height 38
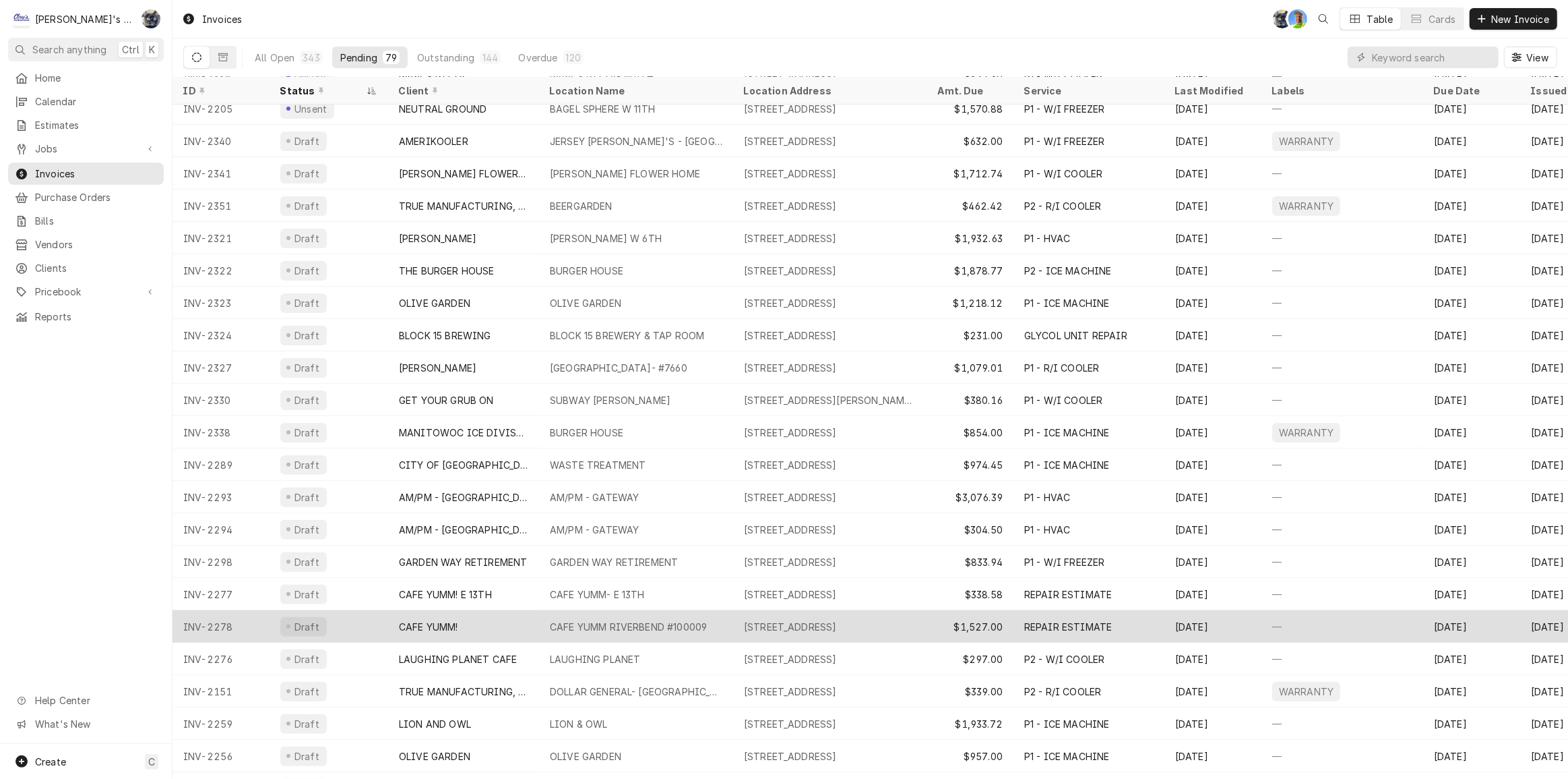
scroll to position [0, 0]
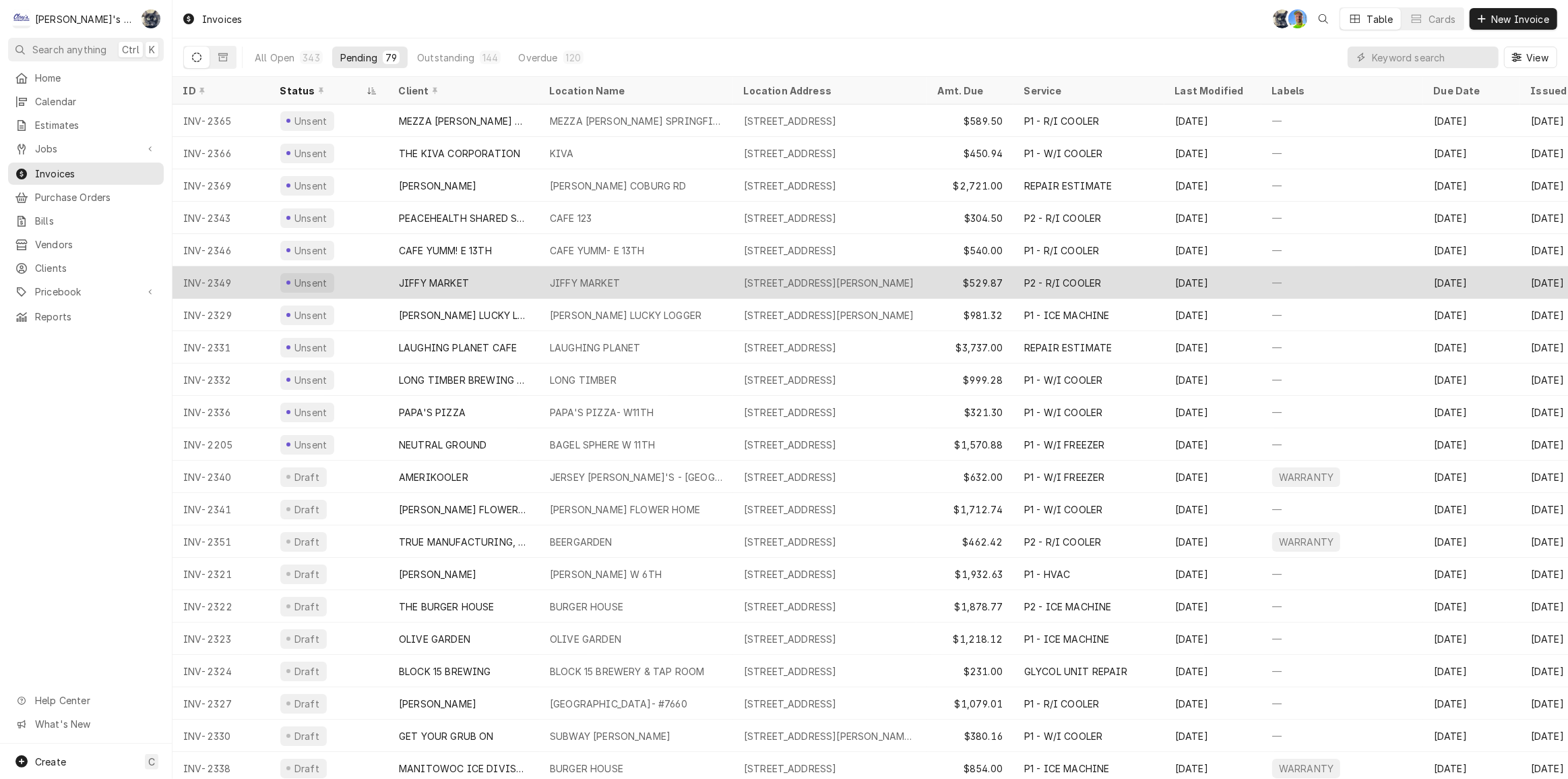
click at [626, 278] on div "JIFFY MARKET" at bounding box center [636, 283] width 194 height 32
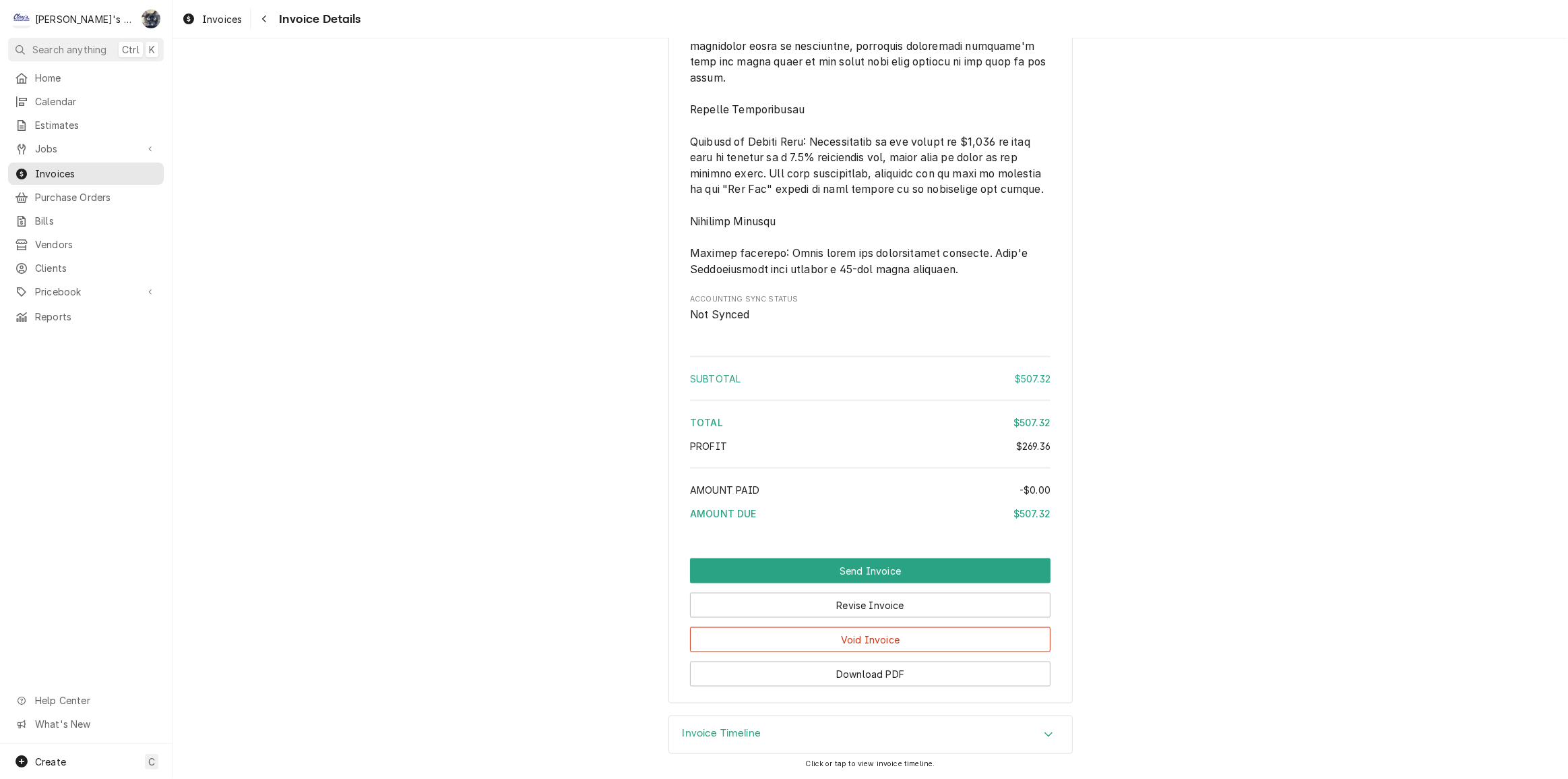
scroll to position [2065, 0]
click at [853, 606] on button "Revise Invoice" at bounding box center [870, 605] width 361 height 25
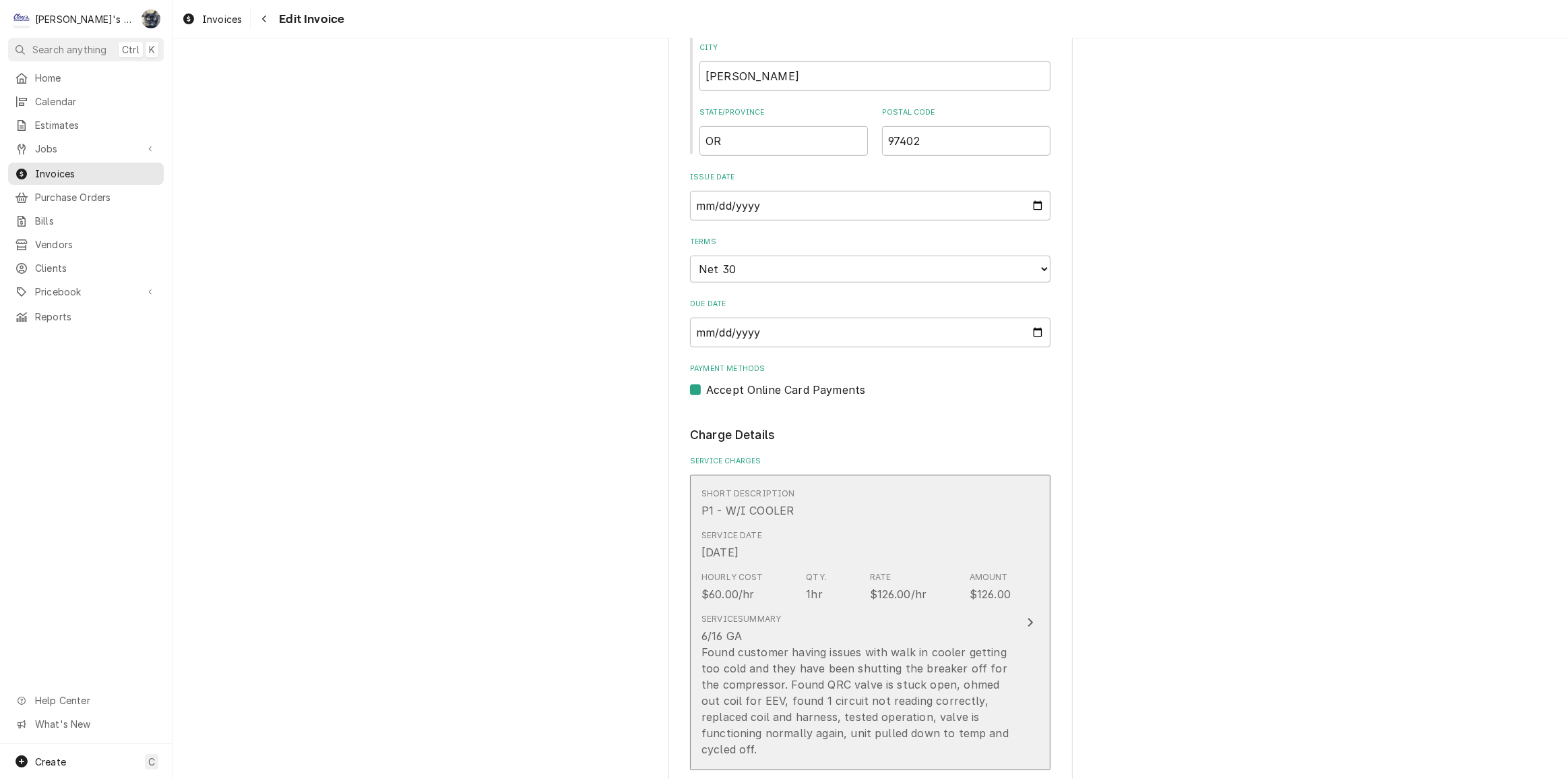
scroll to position [796, 0]
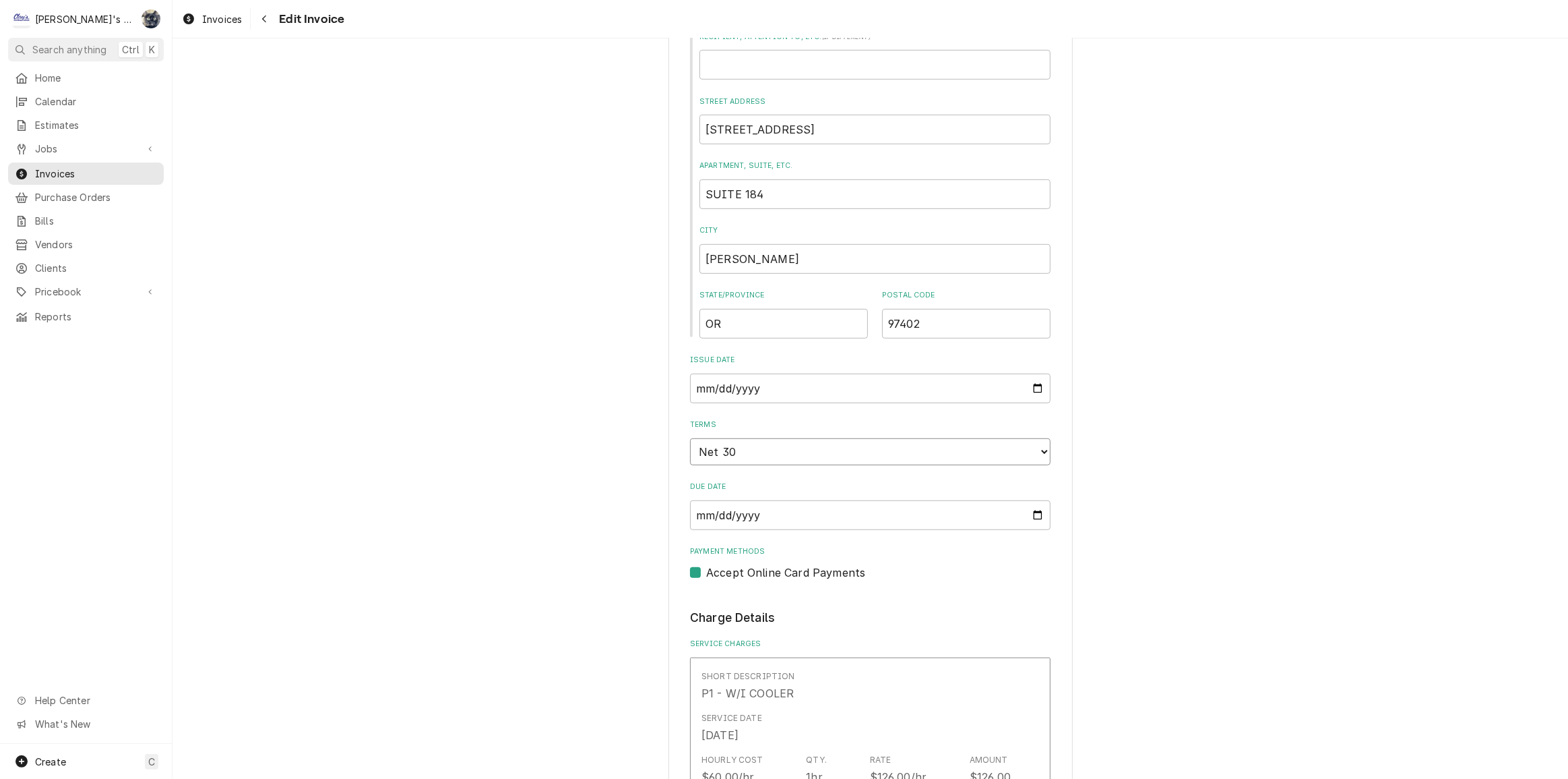
click at [1037, 439] on select "Choose payment terms... Same Day Net 7 Net 14 Net 21 Net 30 Net 45 Net 60 Net 90" at bounding box center [870, 452] width 361 height 27
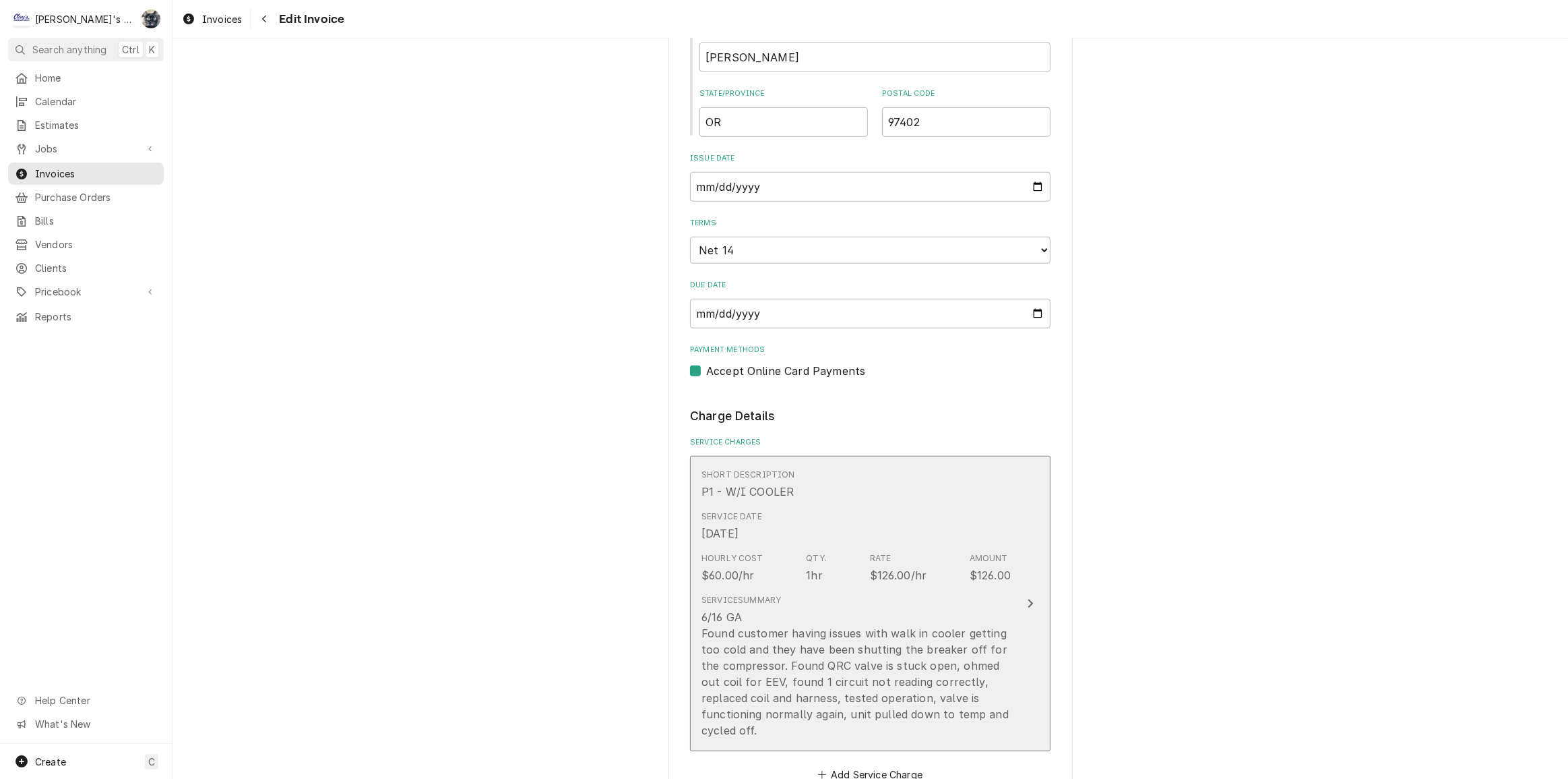
scroll to position [1226, 0]
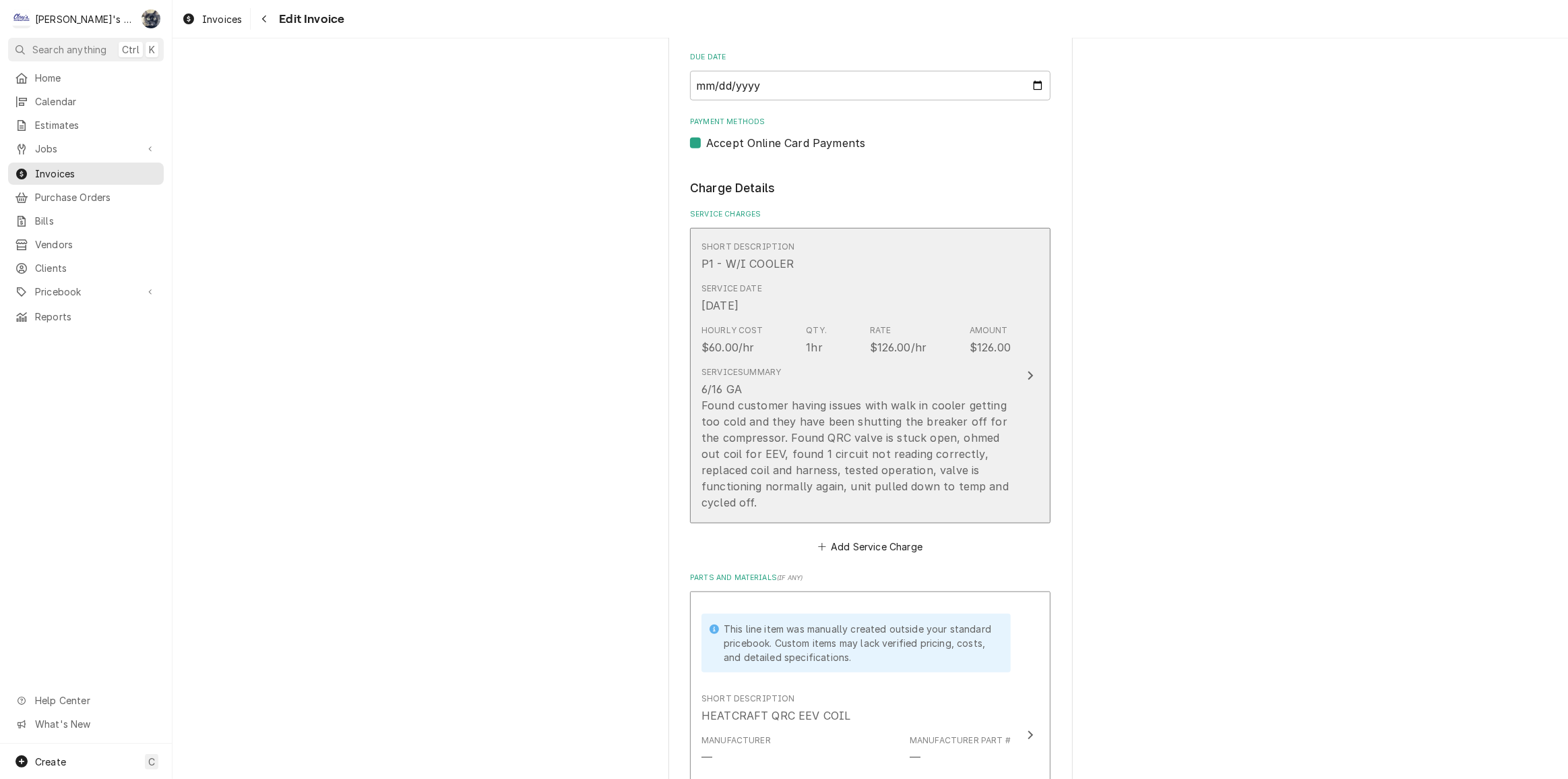
click at [913, 394] on div "6/16 GA Found customer having issues with walk in cooler getting too cold and t…" at bounding box center [857, 446] width 310 height 130
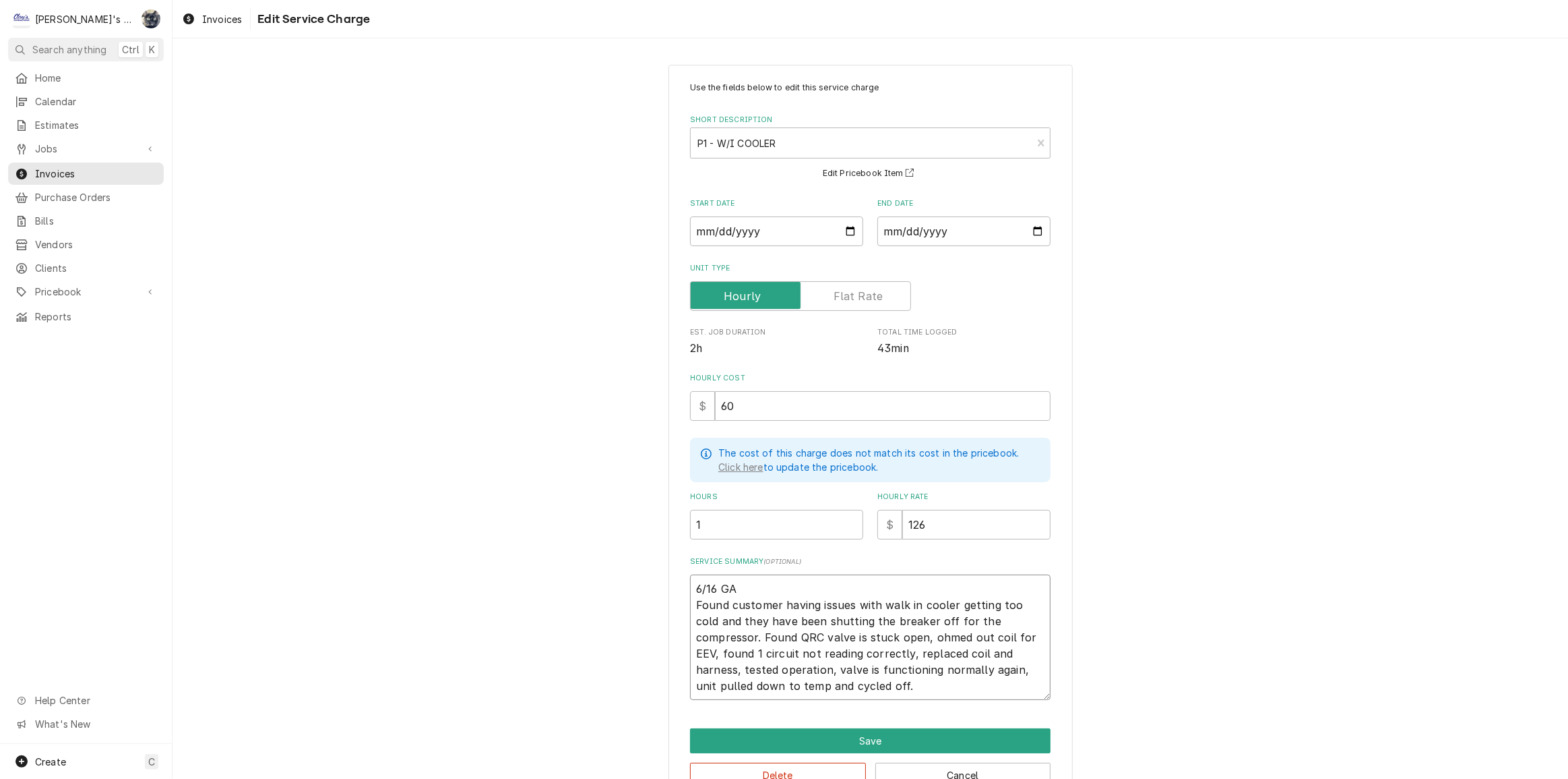
click at [711, 585] on textarea "6/16 GA Found customer having issues with walk in cooler getting too cold and t…" at bounding box center [870, 637] width 361 height 126
type textarea "x"
type textarea "6/16/ GA Found customer having issues with walk in cooler getting too cold and …"
type textarea "x"
type textarea "6/16/2 GA Found customer having issues with walk in cooler getting too cold and…"
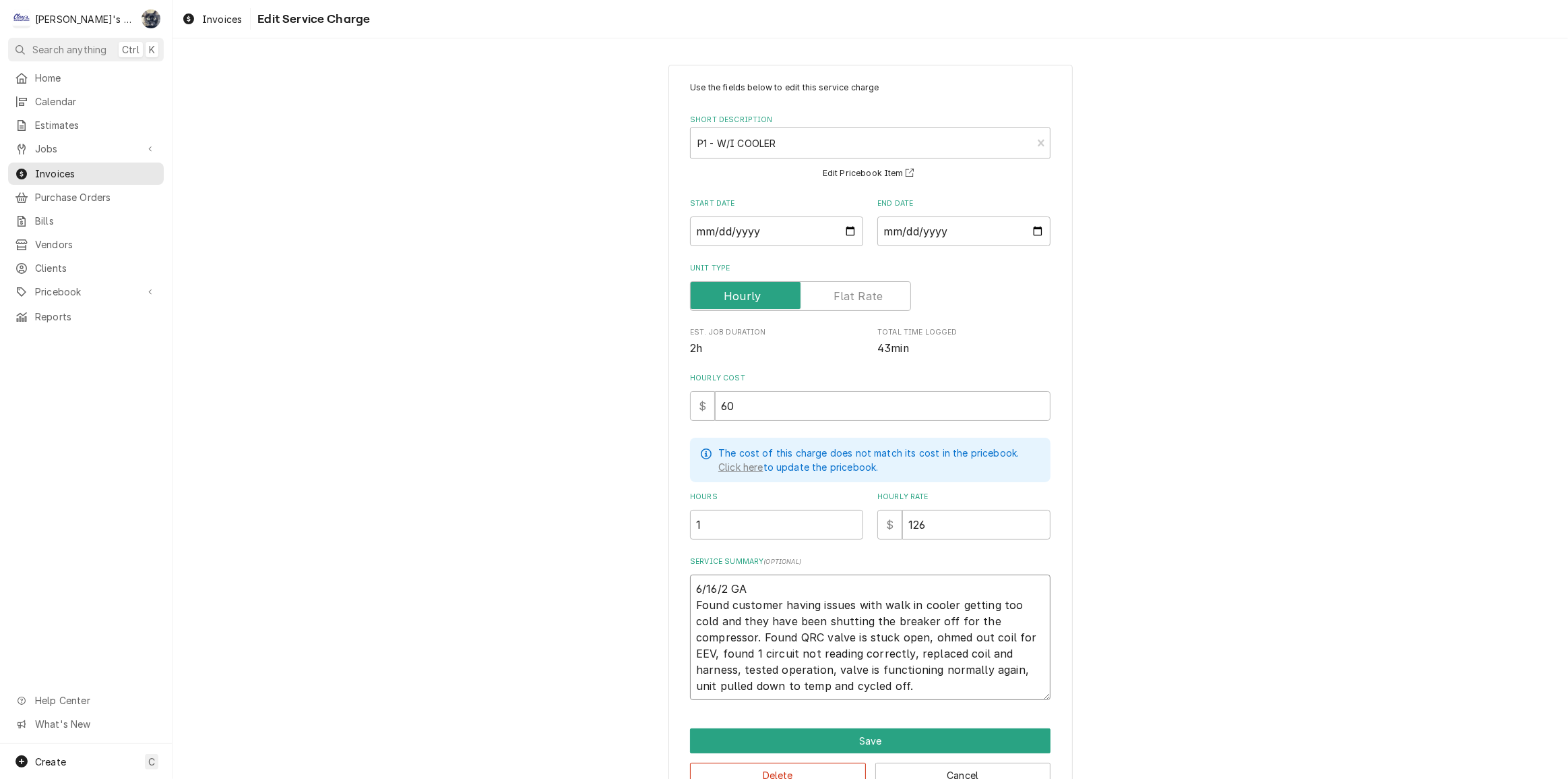
type textarea "x"
type textarea "6/16/20 GA Found customer having issues with walk in cooler getting too cold an…"
type textarea "x"
type textarea "6/16/202 GA Found customer having issues with walk in cooler getting too cold a…"
type textarea "x"
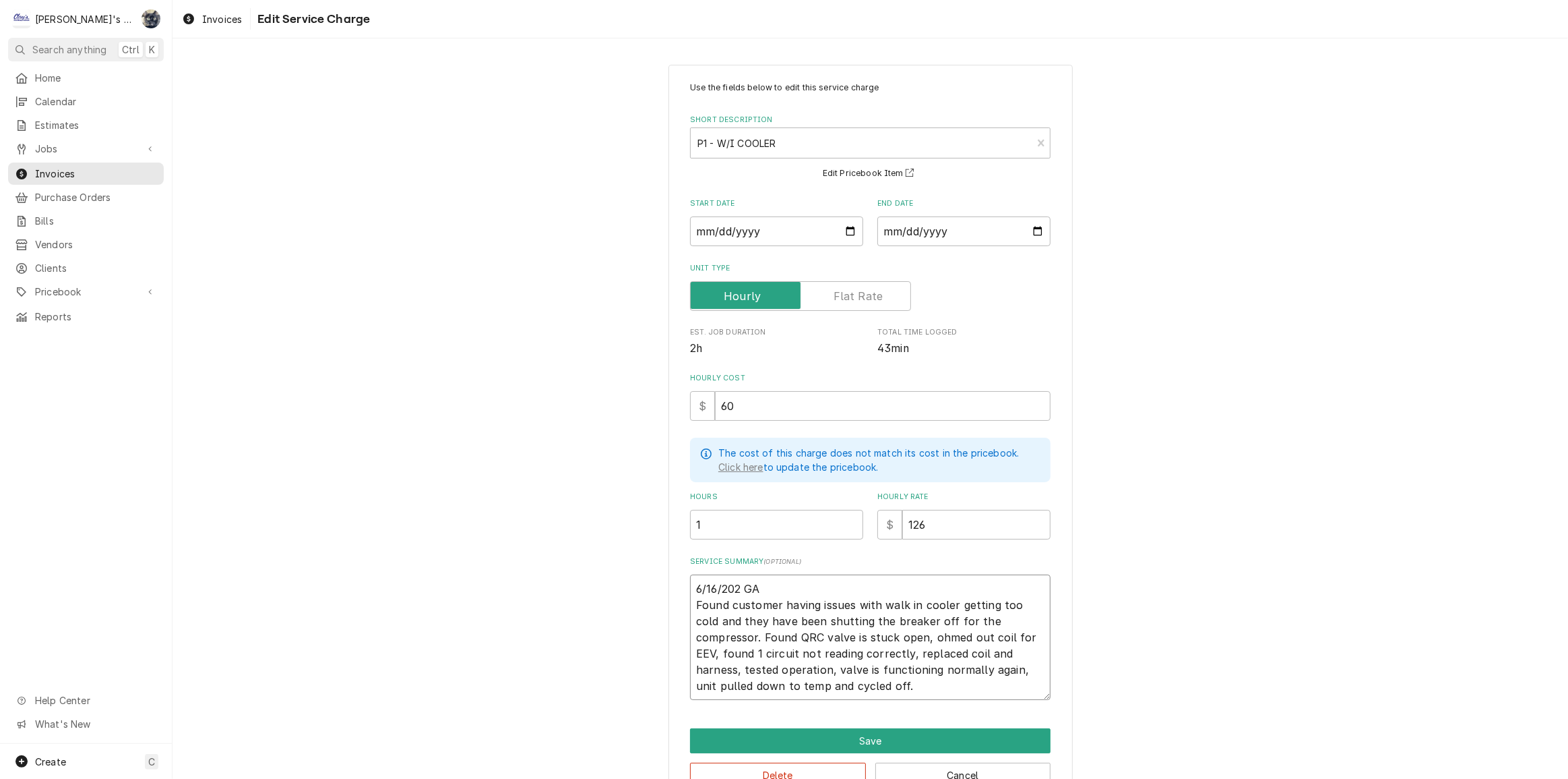
type textarea "6/16/2025 GA Found customer having issues with walk in cooler getting too cold …"
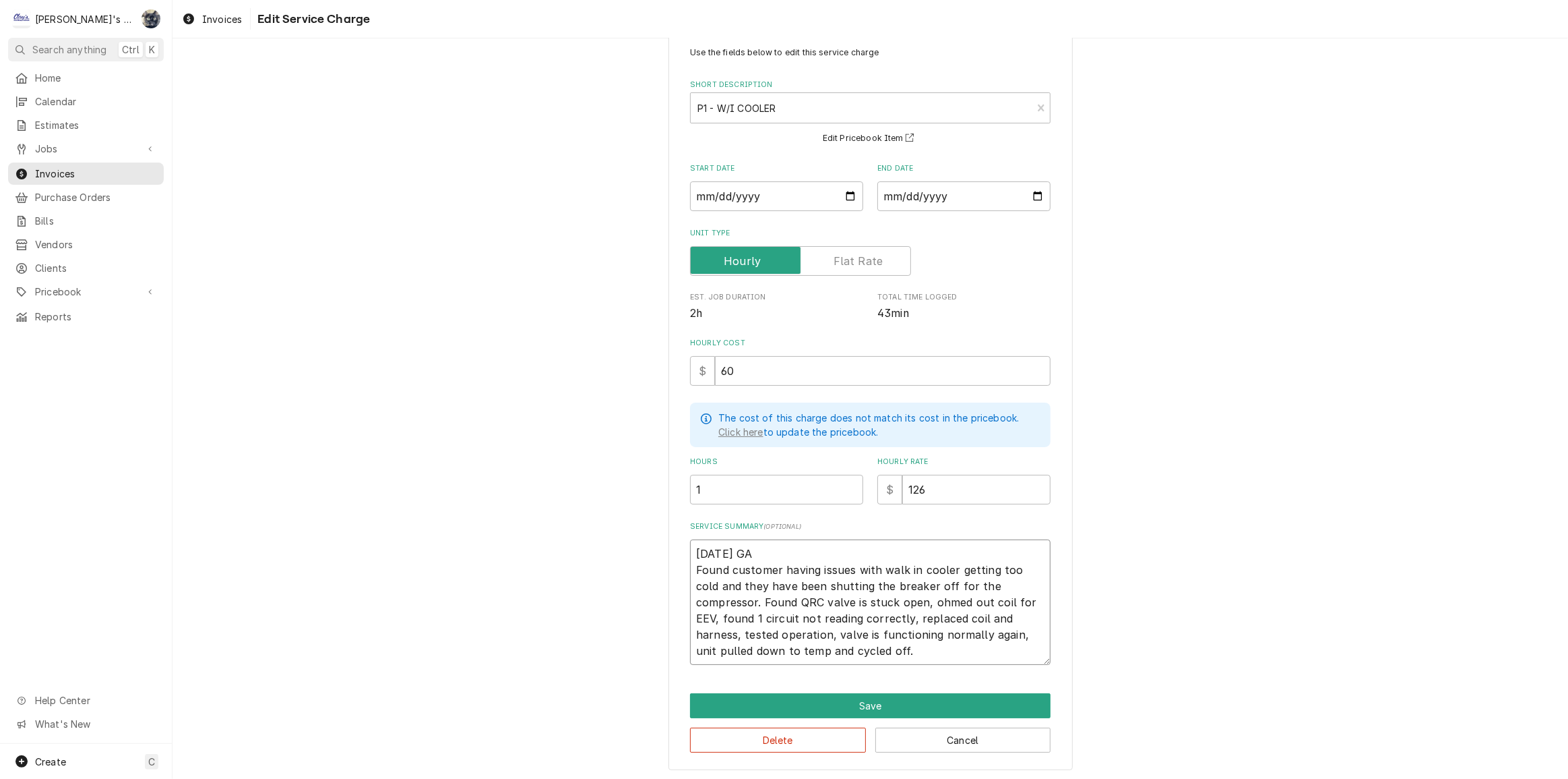
click at [849, 652] on textarea "6/16/2025 GA Found customer having issues with walk in cooler getting too cold …" at bounding box center [870, 601] width 361 height 126
type textarea "x"
type textarea "6/16/2025 GA Found customer having issues with walk in cooler getting too cold …"
type textarea "x"
type textarea "6/16/2025 GA Found customer having issues with walk in cooler getting too cold …"
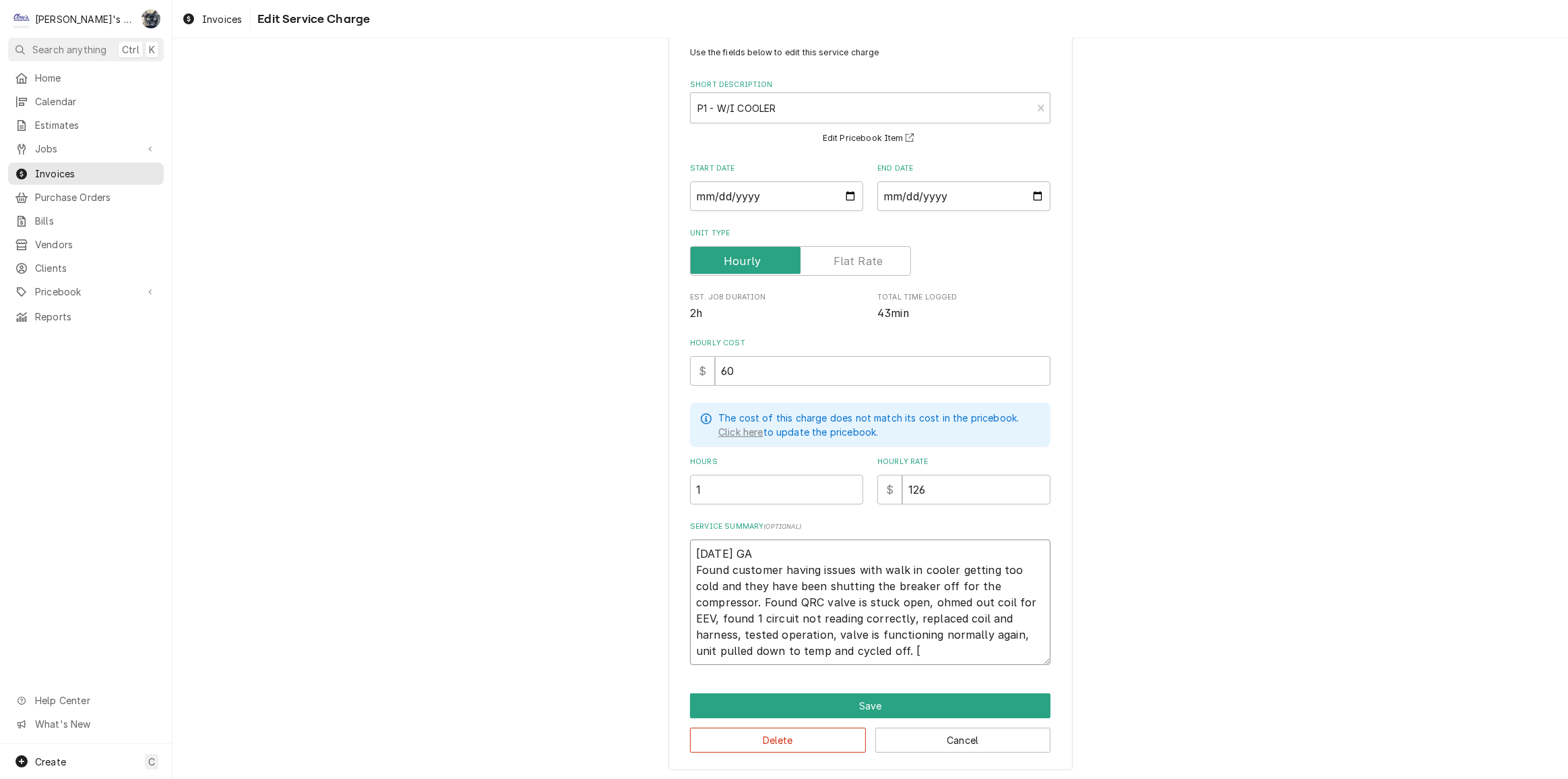
type textarea "x"
type textarea "6/16/2025 GA Found customer having issues with walk in cooler getting too cold …"
type textarea "x"
type textarea "6/16/2025 GA Found customer having issues with walk in cooler getting too cold …"
type textarea "x"
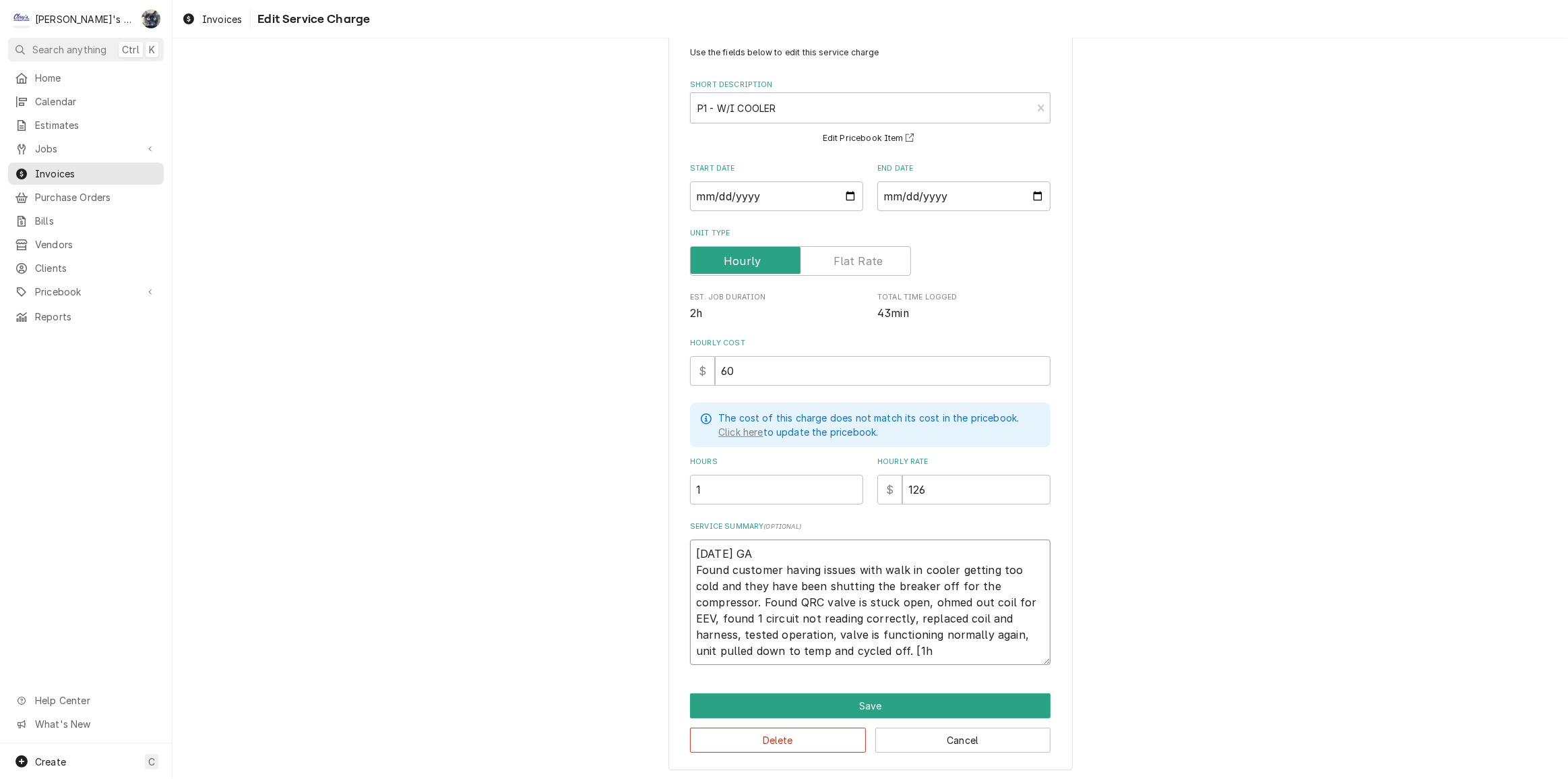
type textarea "6/16/2025 GA Found customer having issues with walk in cooler getting too cold …"
type textarea "x"
type textarea "6/16/2025 GA Found customer having issues with walk in cooler getting too cold …"
type textarea "x"
type textarea "6/16/2025 GA Found customer having issues with walk in cooler getting too cold …"
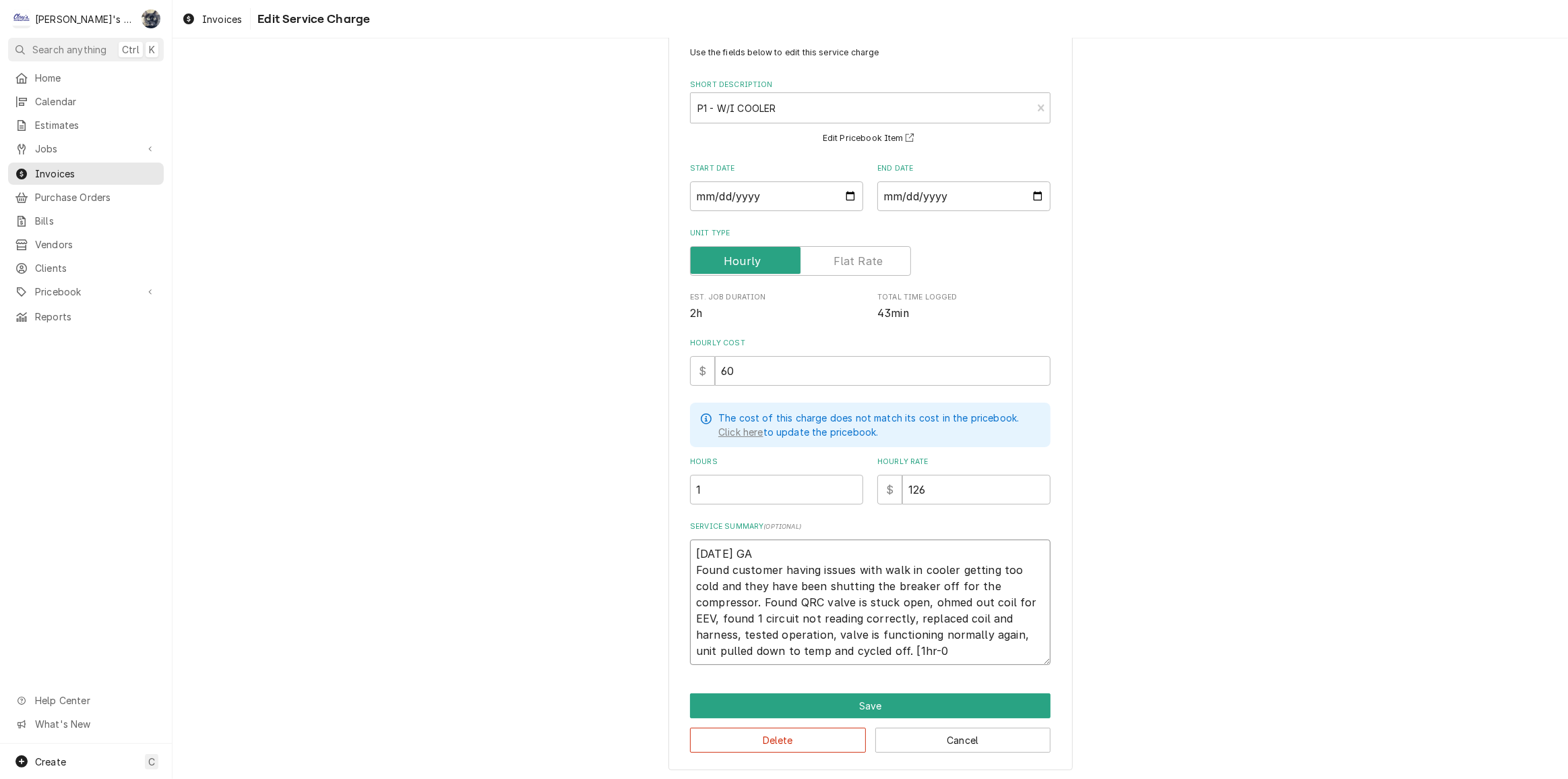
type textarea "x"
type textarea "6/16/2025 GA Found customer having issues with walk in cooler getting too cold …"
type textarea "x"
type textarea "6/16/2025 GA Found customer having issues with walk in cooler getting too cold …"
type textarea "x"
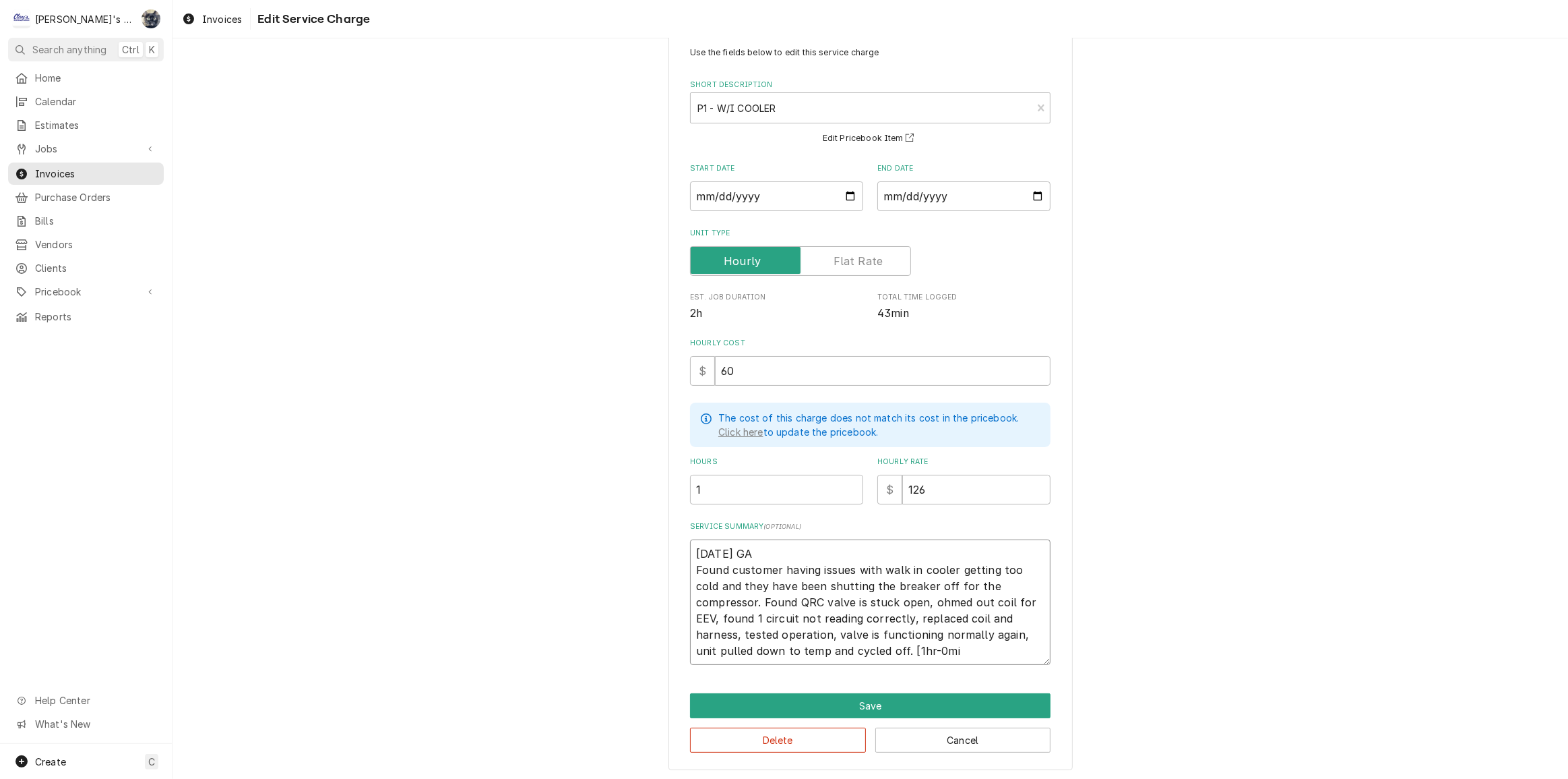
type textarea "6/16/2025 GA Found customer having issues with walk in cooler getting too cold …"
type textarea "x"
type textarea "6/16/2025 GA Found customer having issues with walk in cooler getting too cold …"
type textarea "x"
type textarea "6/16/2025 GA Found customer having issues with walk in cooler getting too cold …"
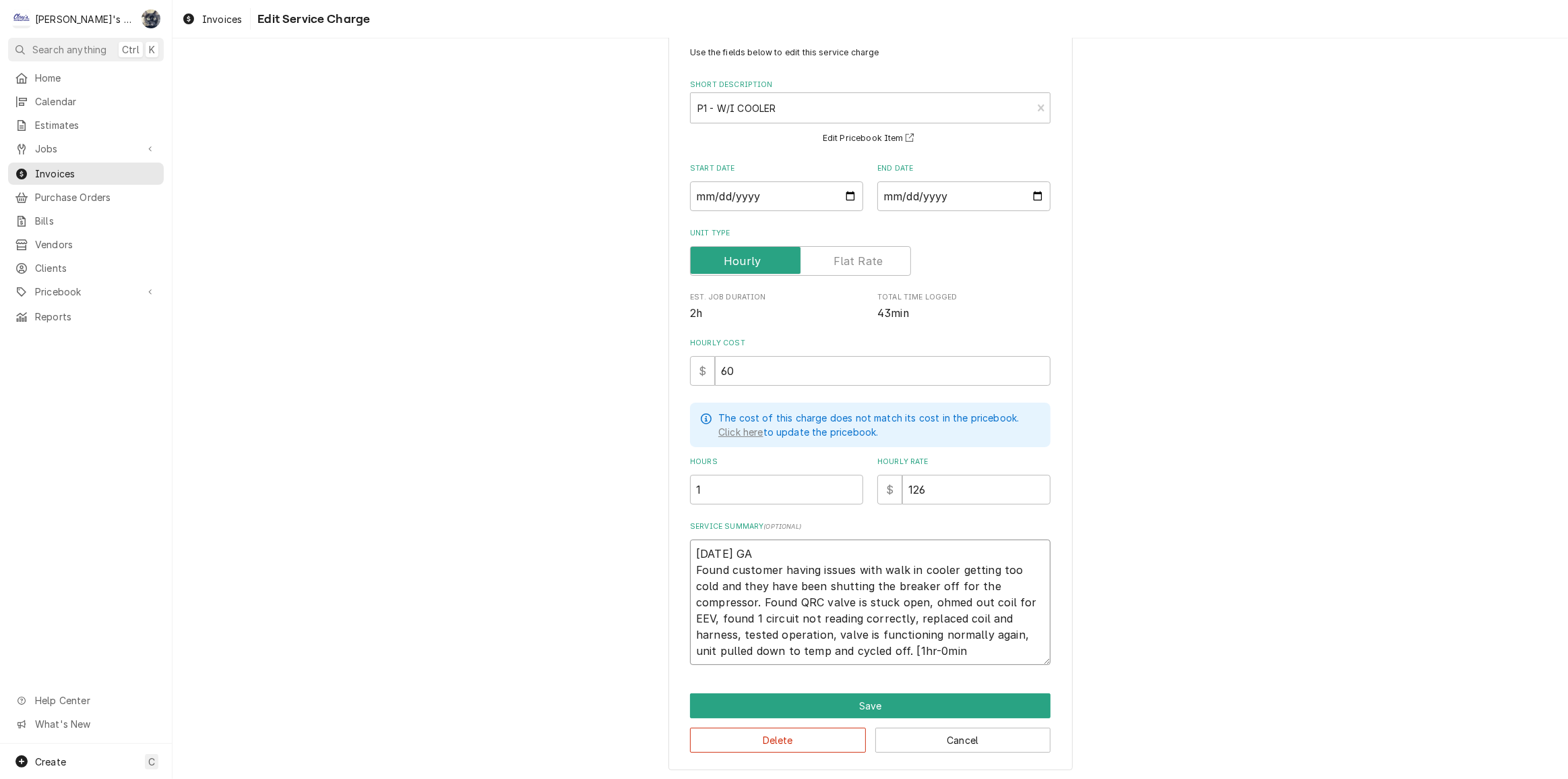
type textarea "x"
type textarea "[DATE] GA Found customer having issues with walk in cooler getting too cold and…"
click at [837, 711] on button "Save" at bounding box center [870, 705] width 361 height 25
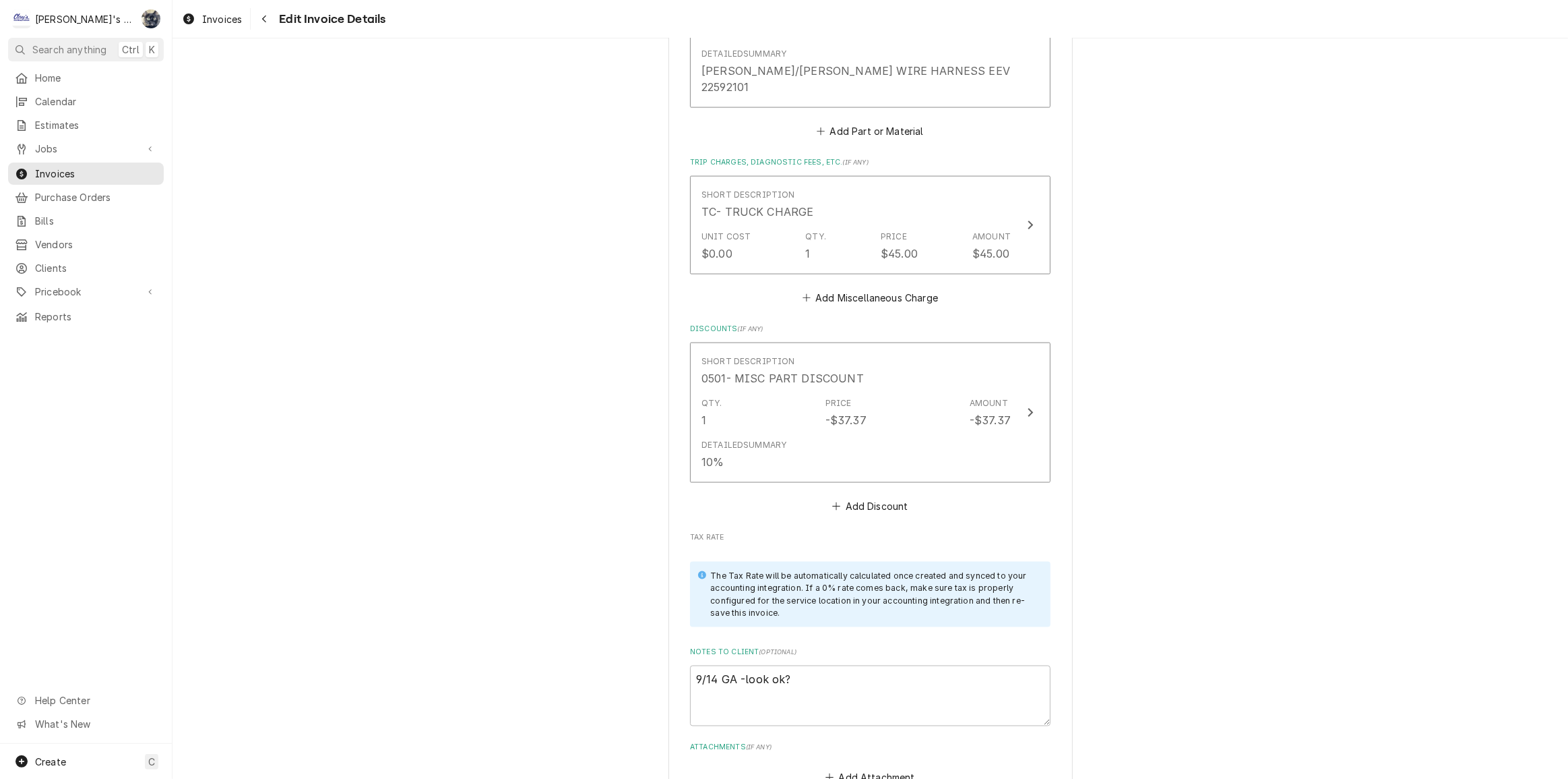
scroll to position [2373, 0]
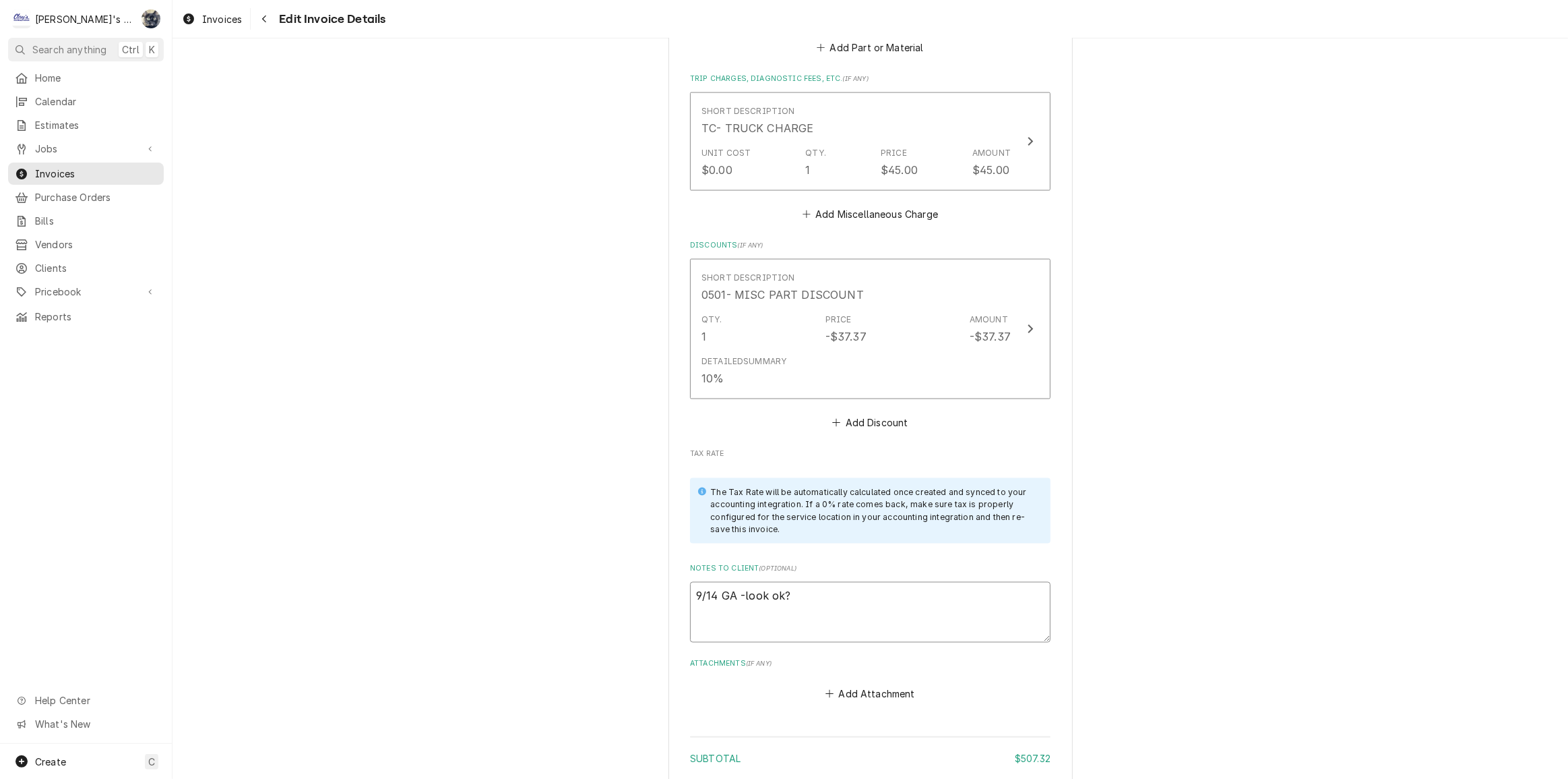
drag, startPoint x: 741, startPoint y: 528, endPoint x: 675, endPoint y: 526, distance: 66.0
type textarea "x"
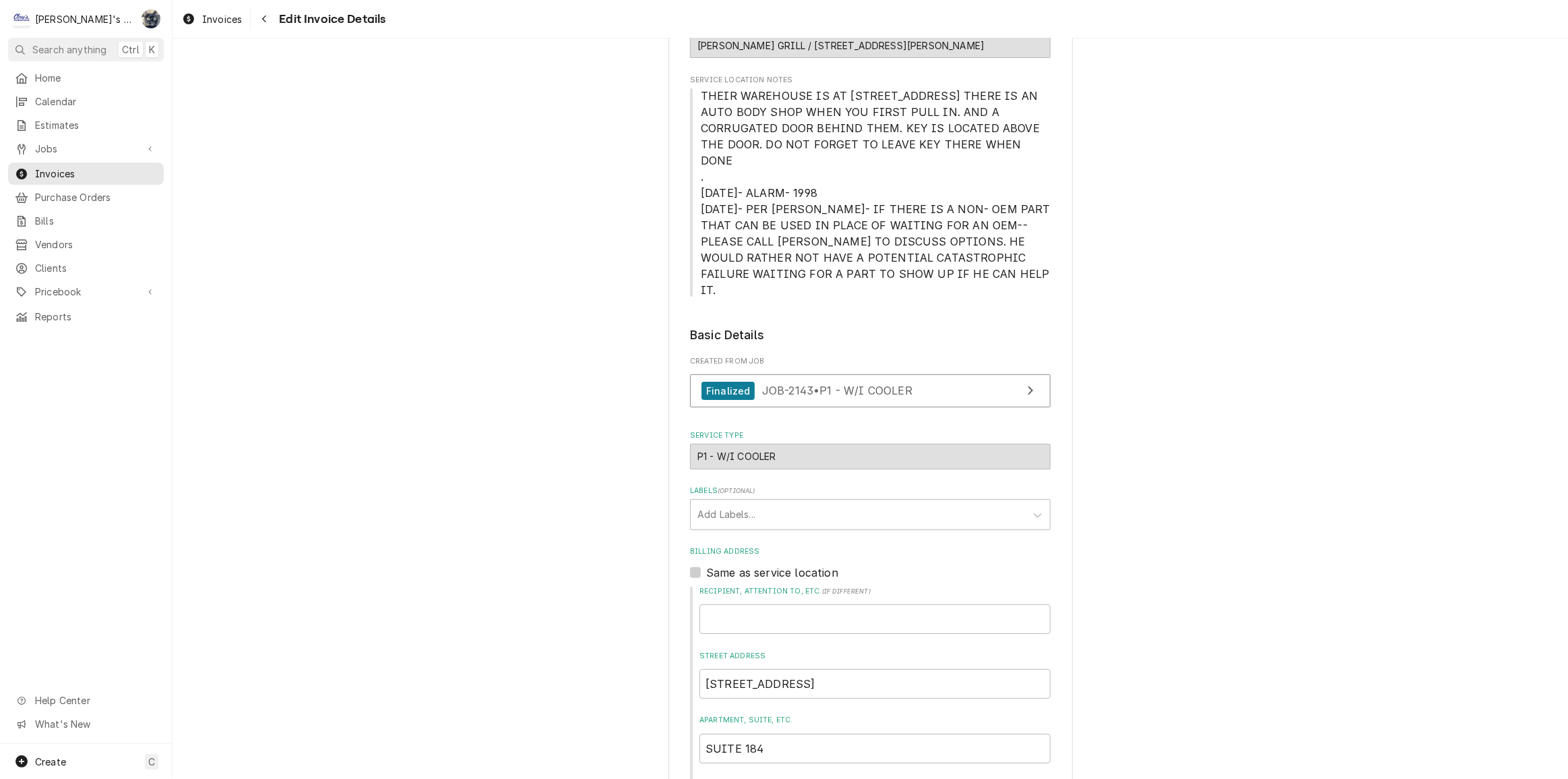
scroll to position [0, 0]
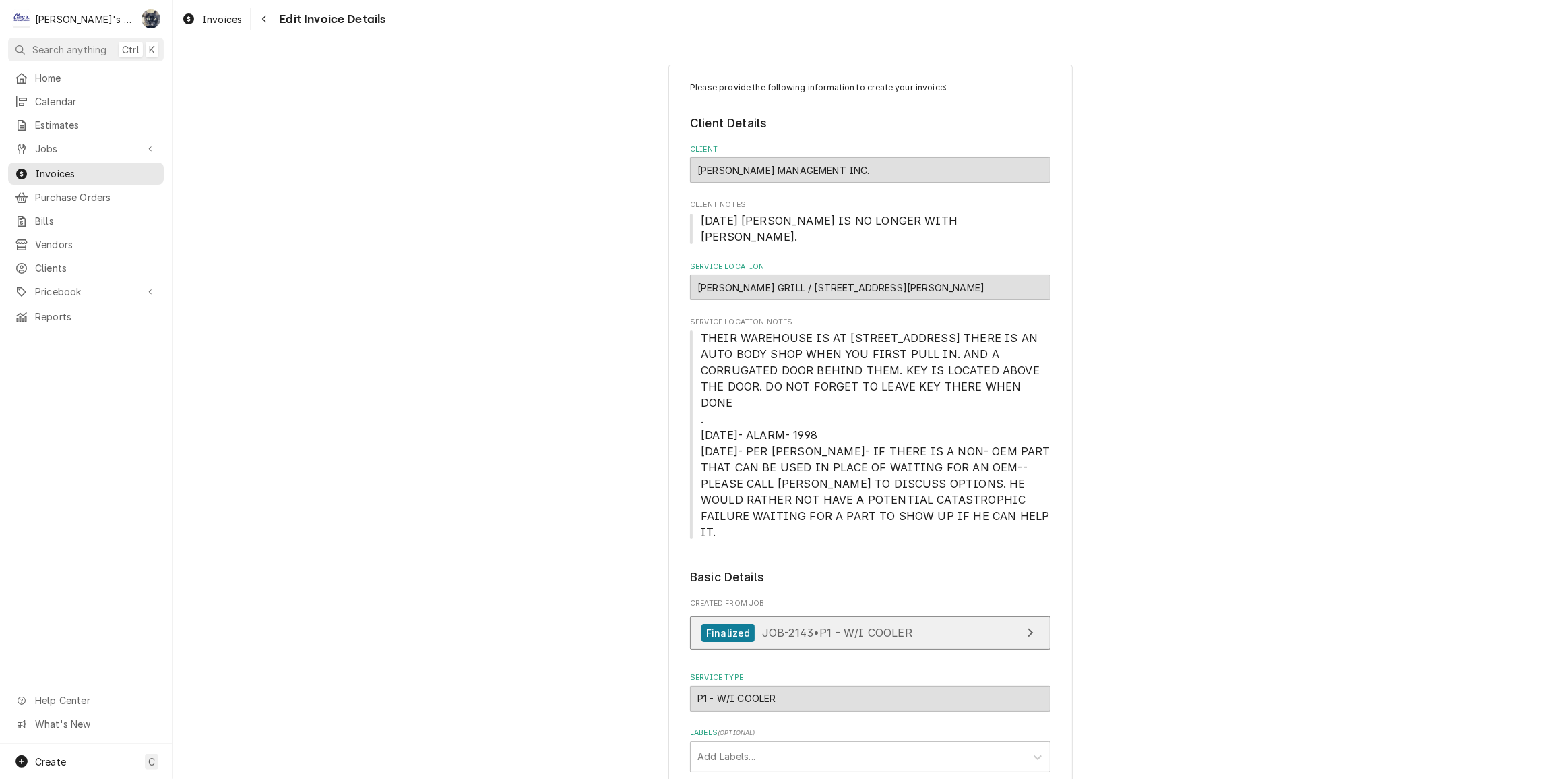
click at [845, 626] on span "JOB-2143 • P1 - W/I COOLER" at bounding box center [837, 632] width 150 height 14
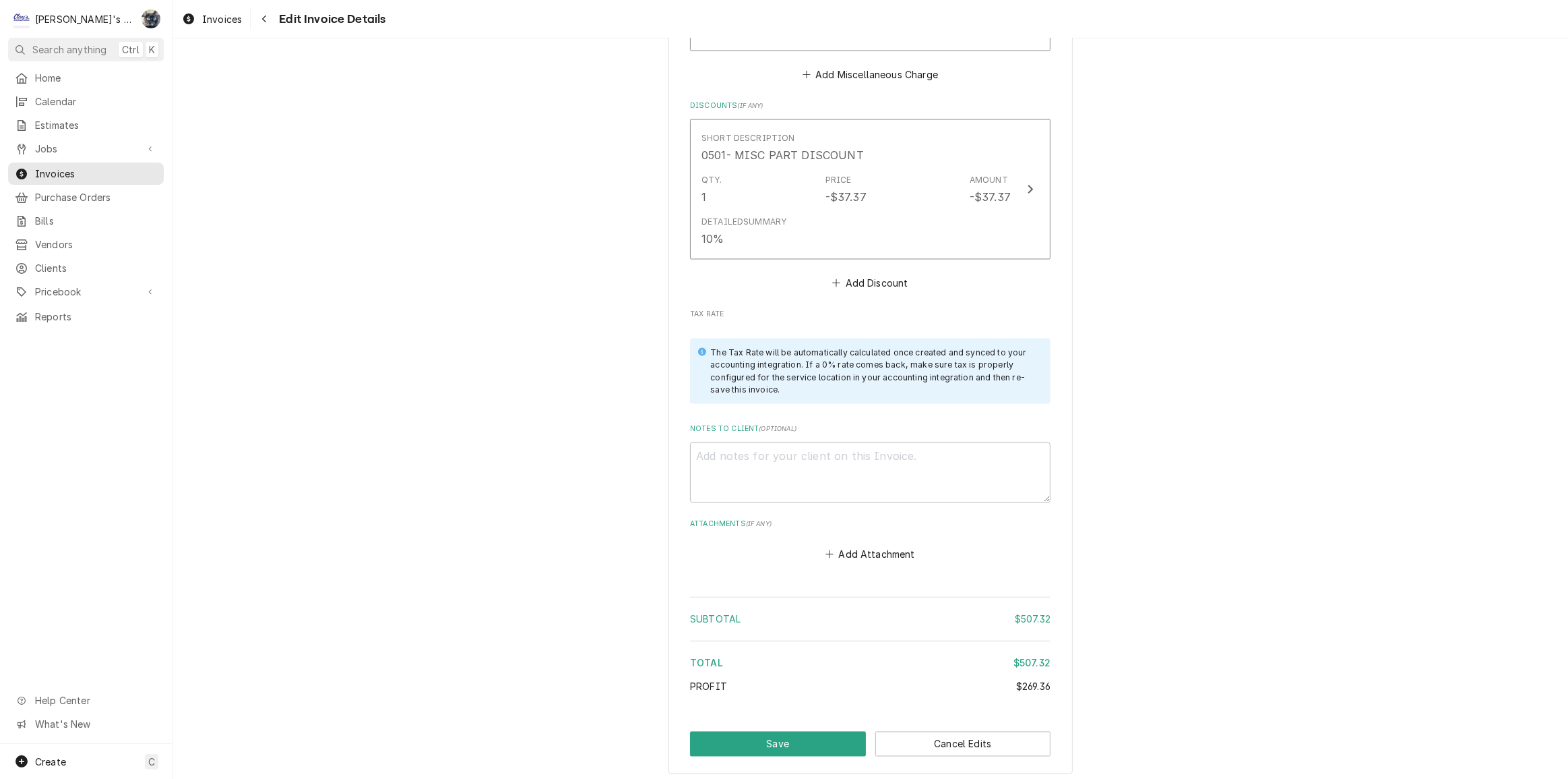
scroll to position [2515, 0]
click at [818, 730] on button "Save" at bounding box center [778, 742] width 176 height 25
type textarea "x"
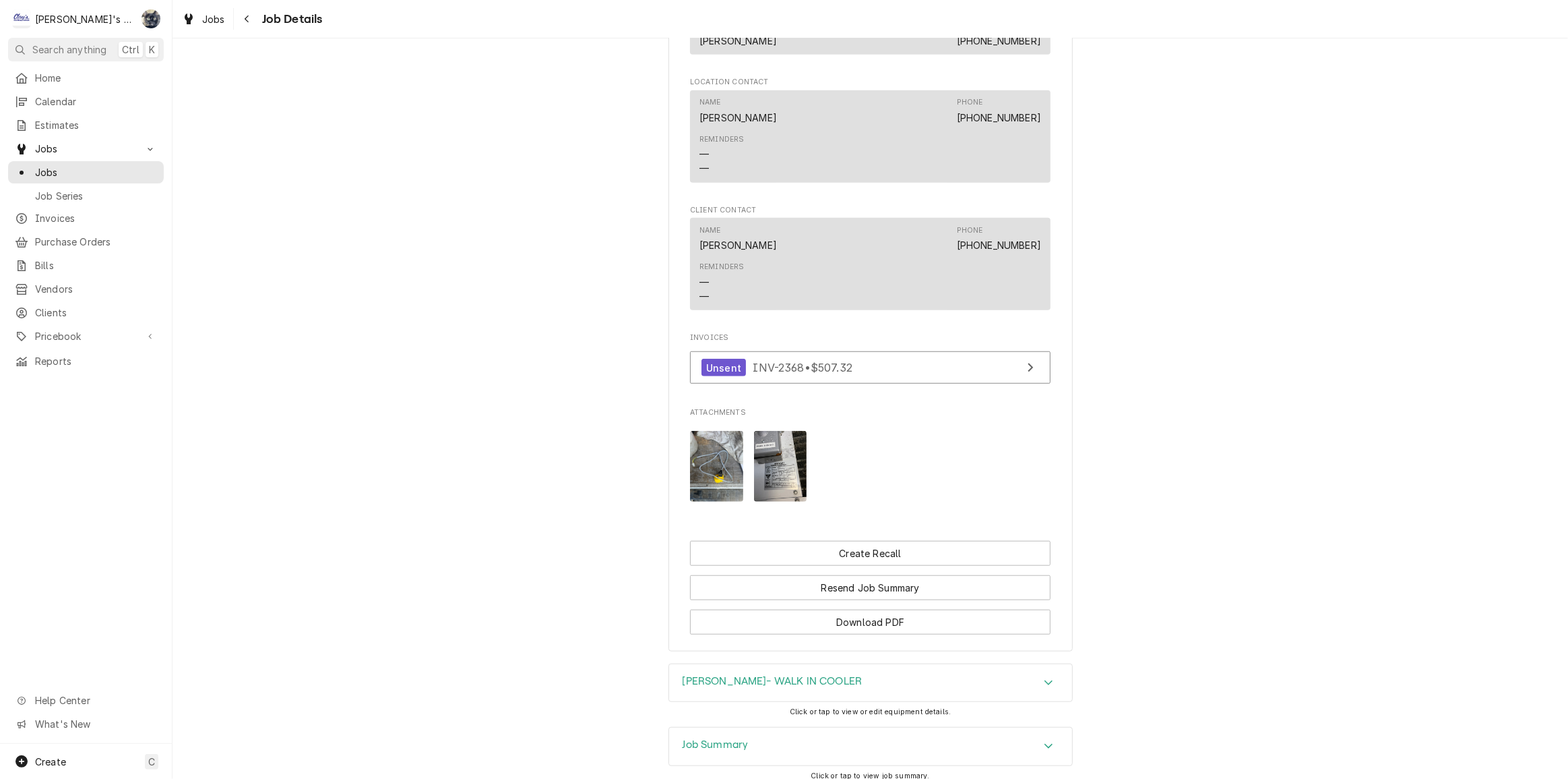
scroll to position [1316, 0]
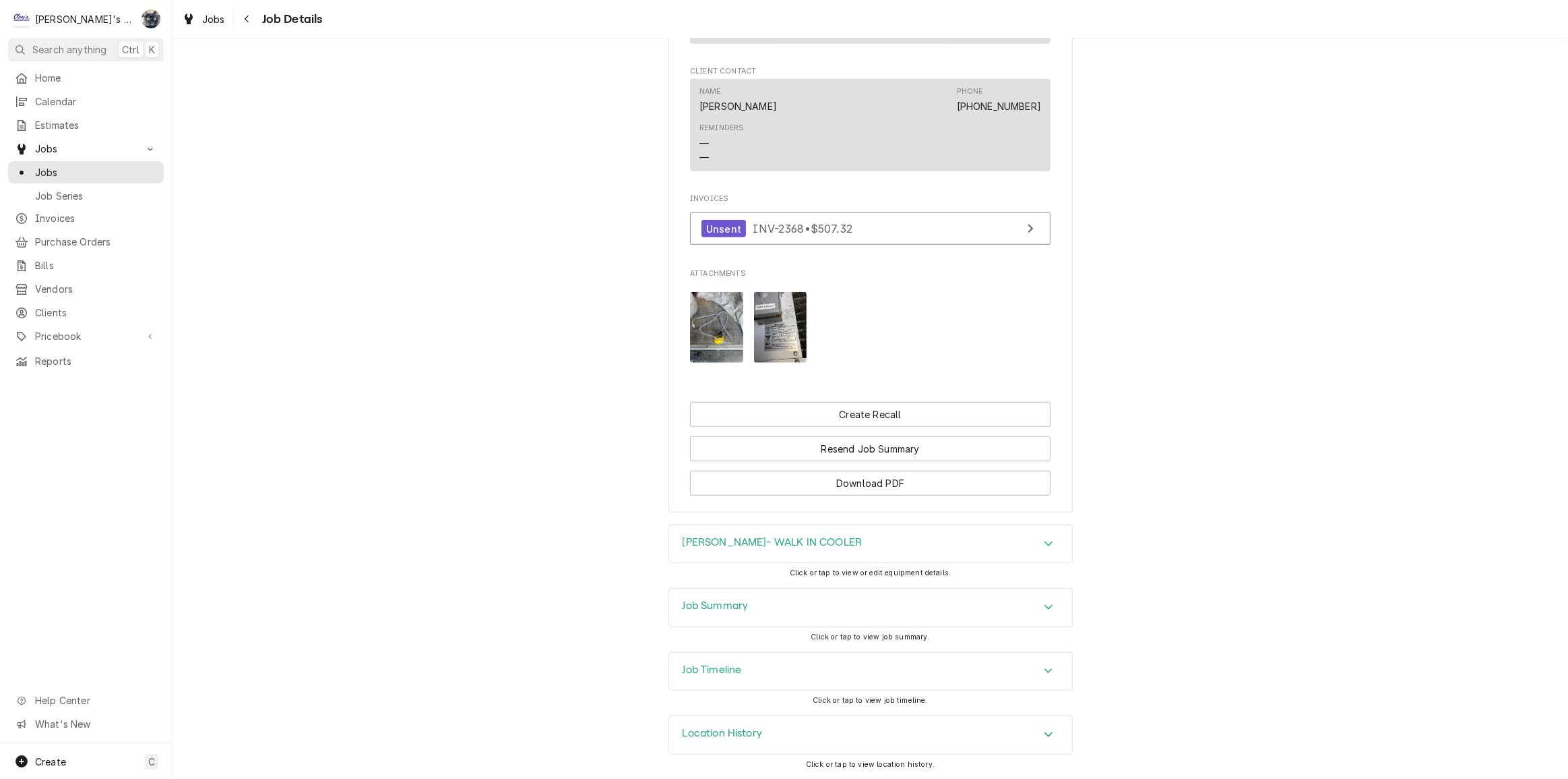
click at [860, 603] on div "Job Summary" at bounding box center [870, 607] width 403 height 38
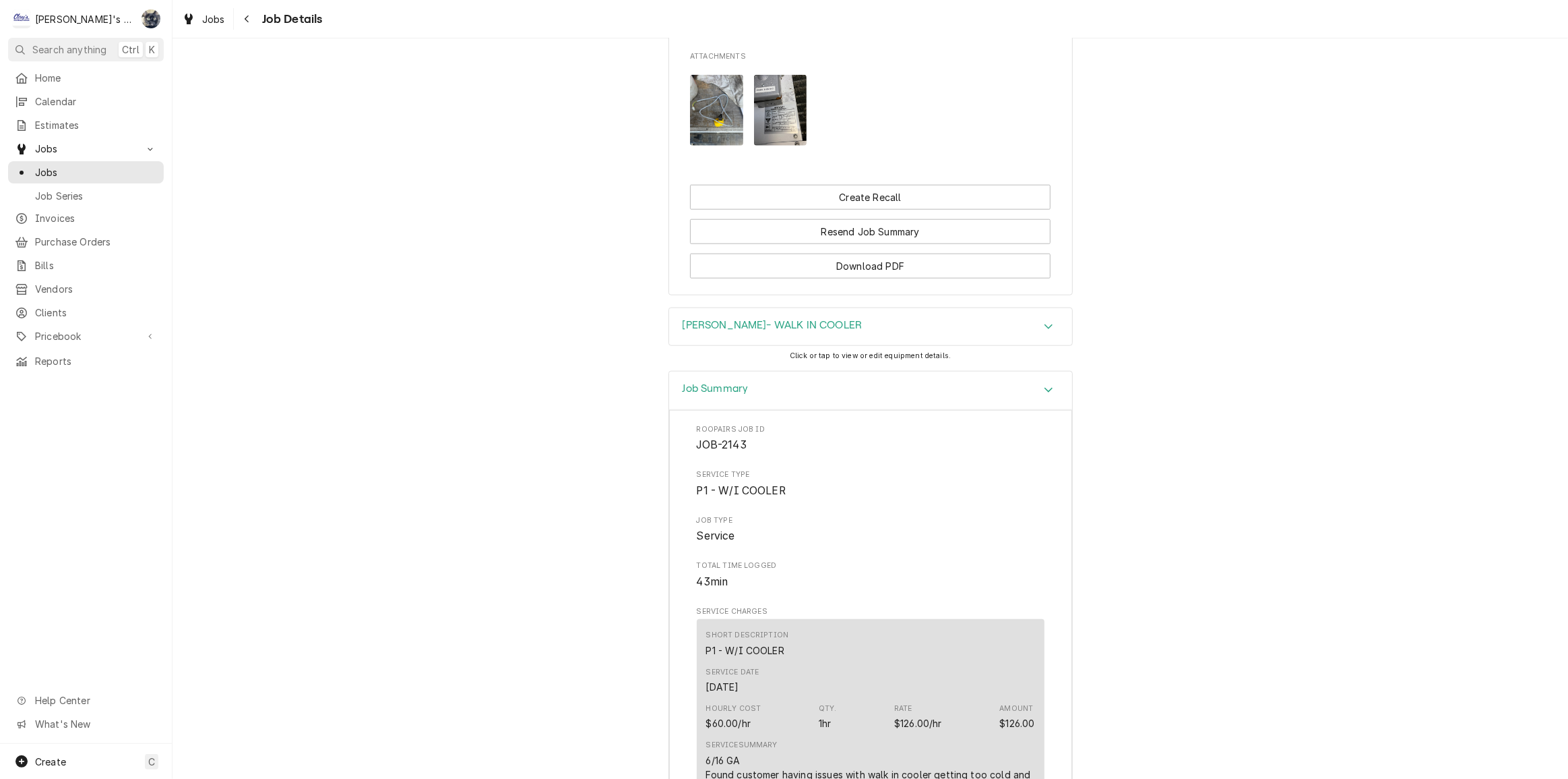
scroll to position [1296, 0]
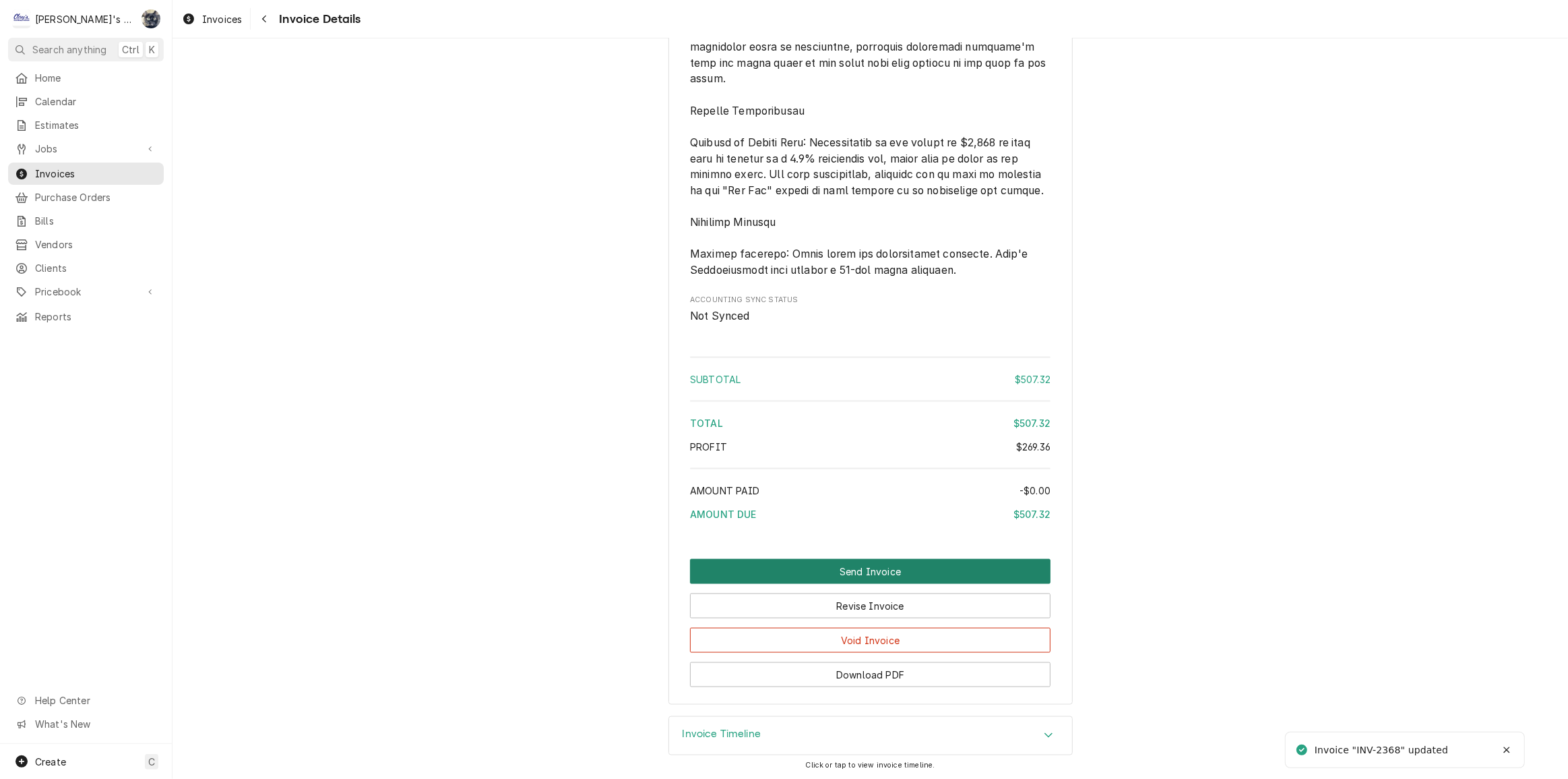
scroll to position [2020, 0]
click at [850, 567] on button "Send Invoice" at bounding box center [870, 570] width 361 height 25
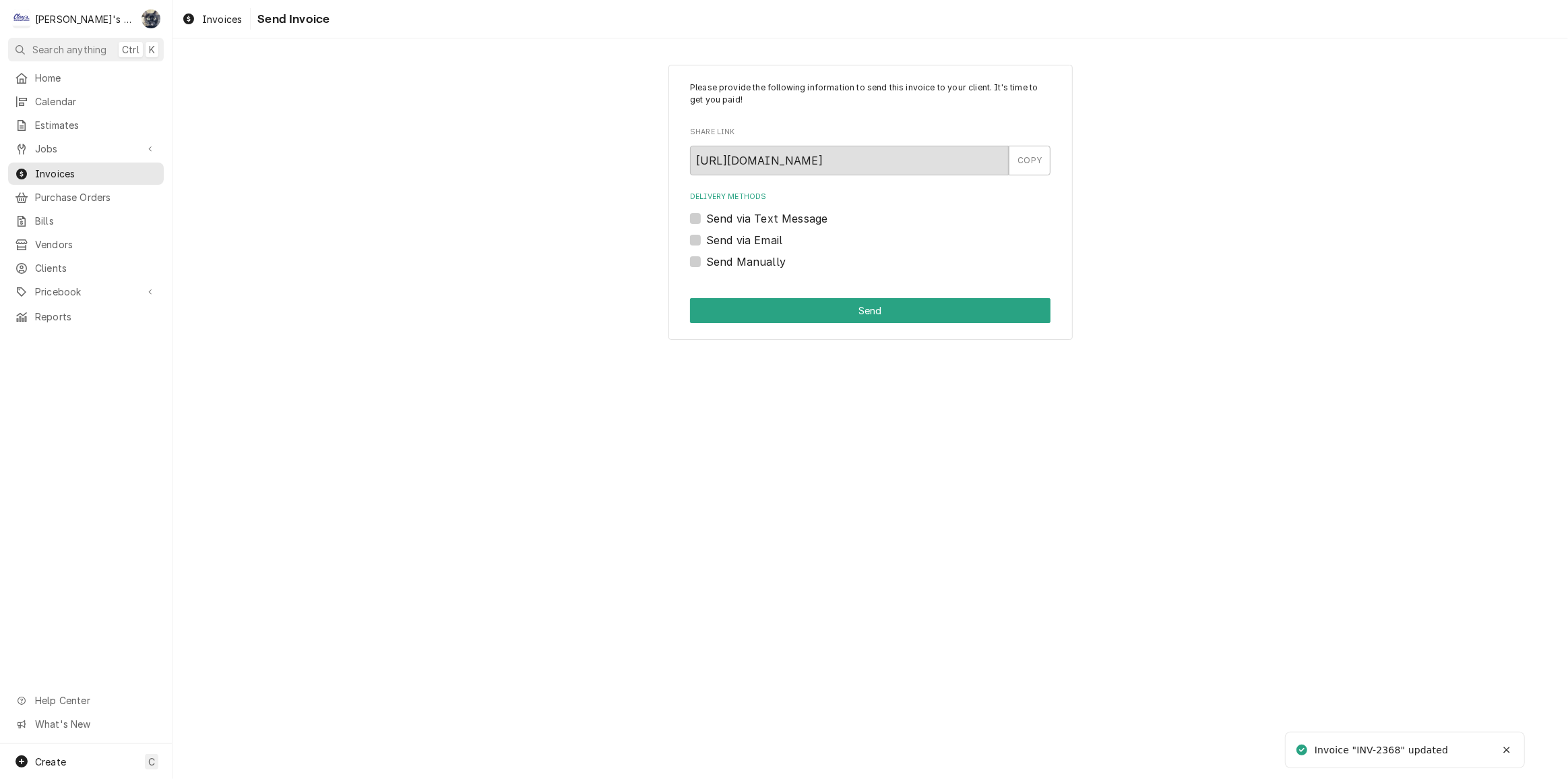
click at [707, 261] on label "Send Manually" at bounding box center [746, 262] width 79 height 16
click at [707, 261] on input "Send Manually" at bounding box center [887, 268] width 361 height 30
checkbox input "true"
click at [721, 304] on button "Send" at bounding box center [870, 310] width 361 height 25
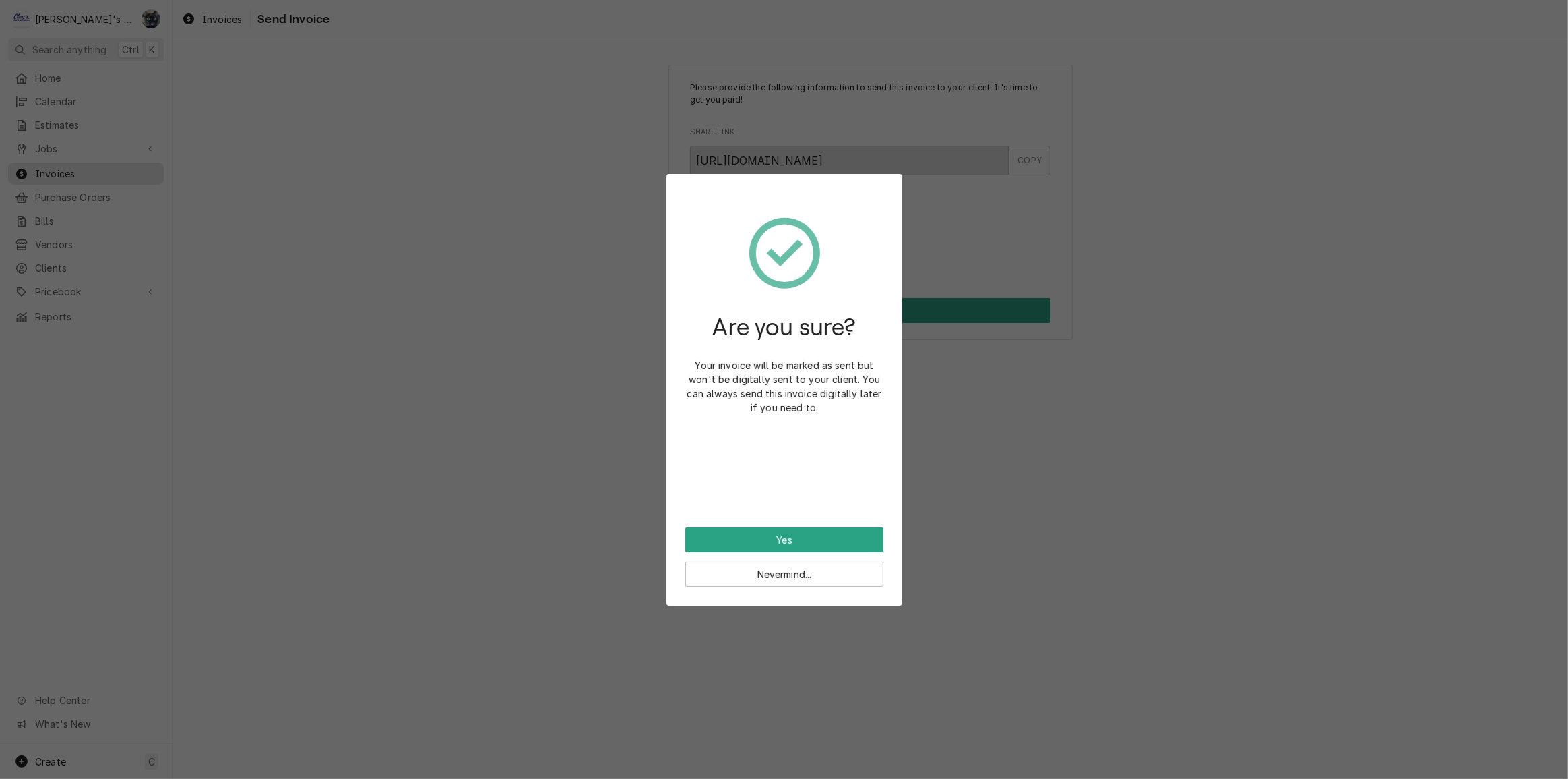
click at [805, 526] on div "Are you sure? Your invoice will be marked as sent but won't be digitally sent t…" at bounding box center [784, 360] width 199 height 335
click at [805, 534] on button "Yes" at bounding box center [784, 539] width 199 height 25
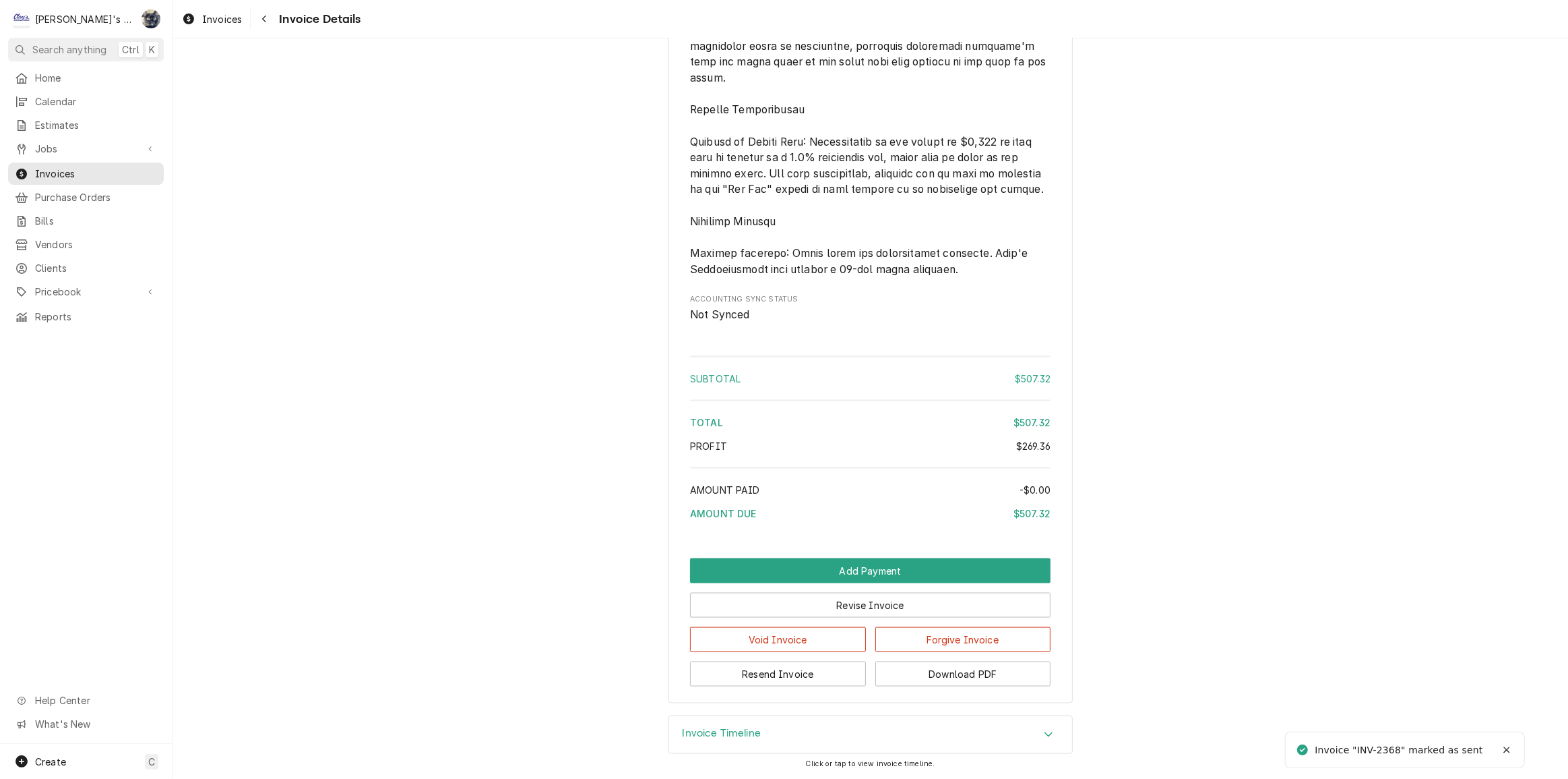
scroll to position [2065, 0]
click at [912, 671] on button "Download PDF" at bounding box center [963, 674] width 176 height 25
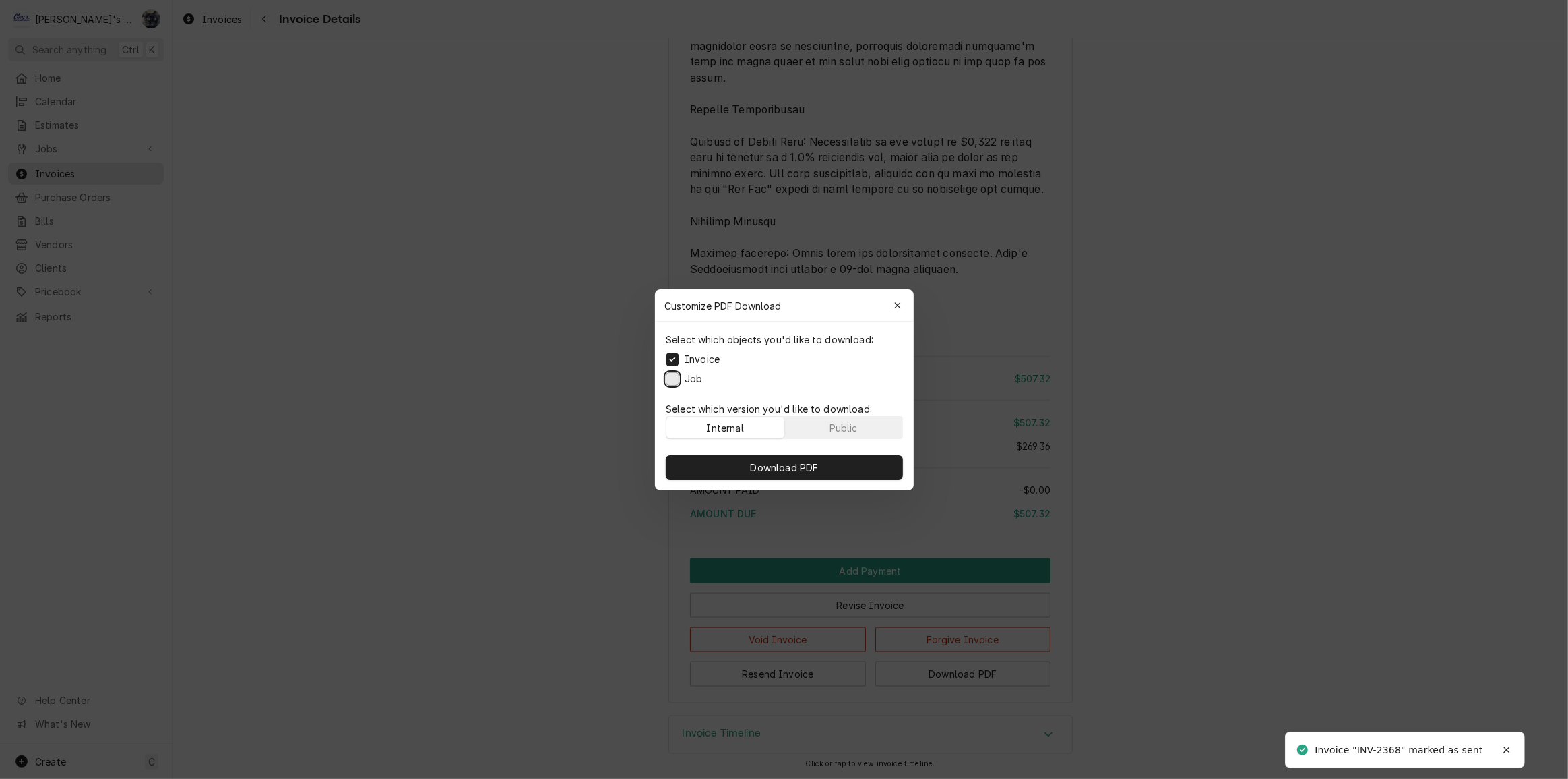
click at [669, 380] on button "Job" at bounding box center [673, 378] width 14 height 14
click at [681, 475] on button "Download PDF" at bounding box center [784, 467] width 237 height 24
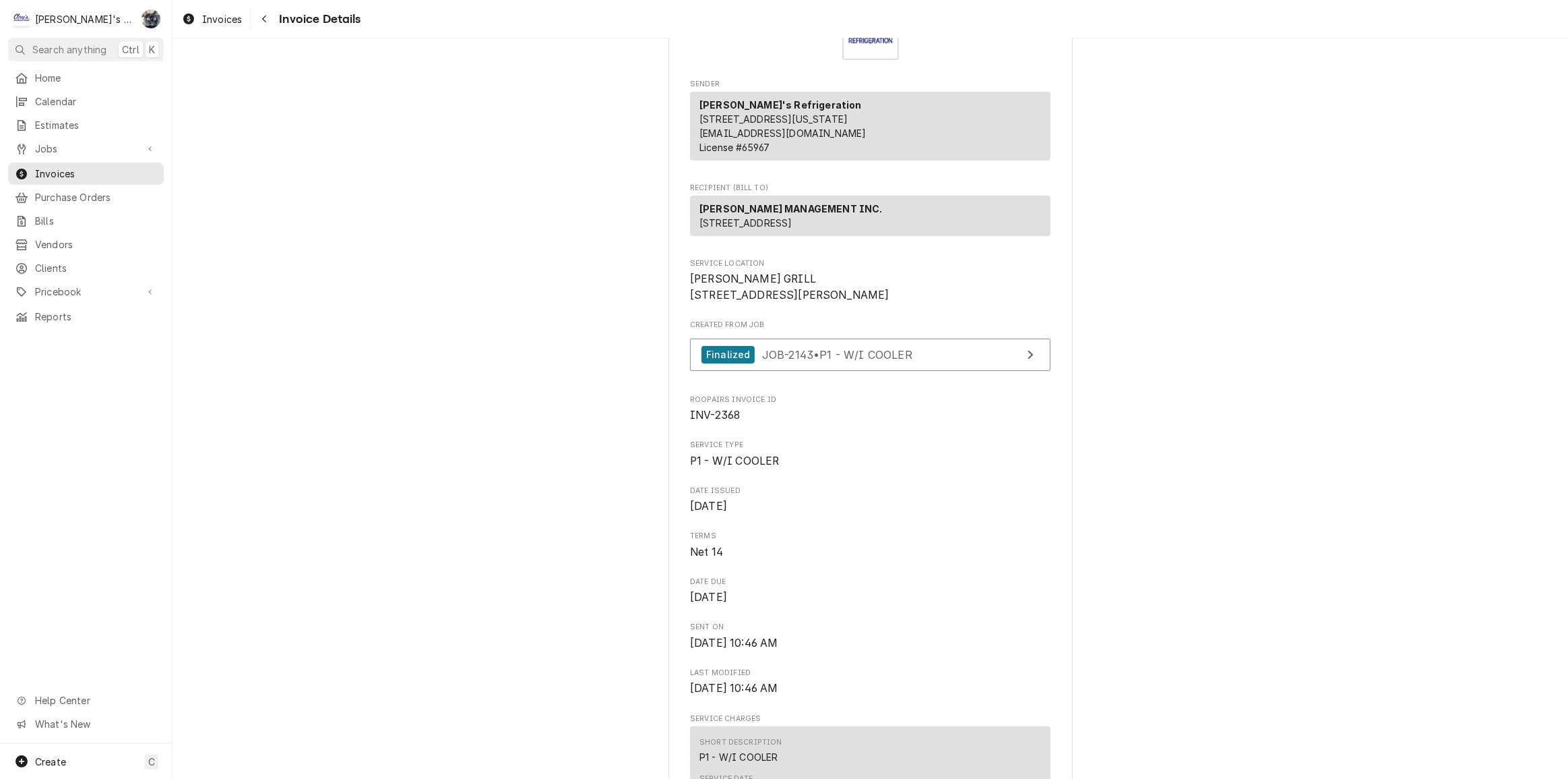
scroll to position [0, 0]
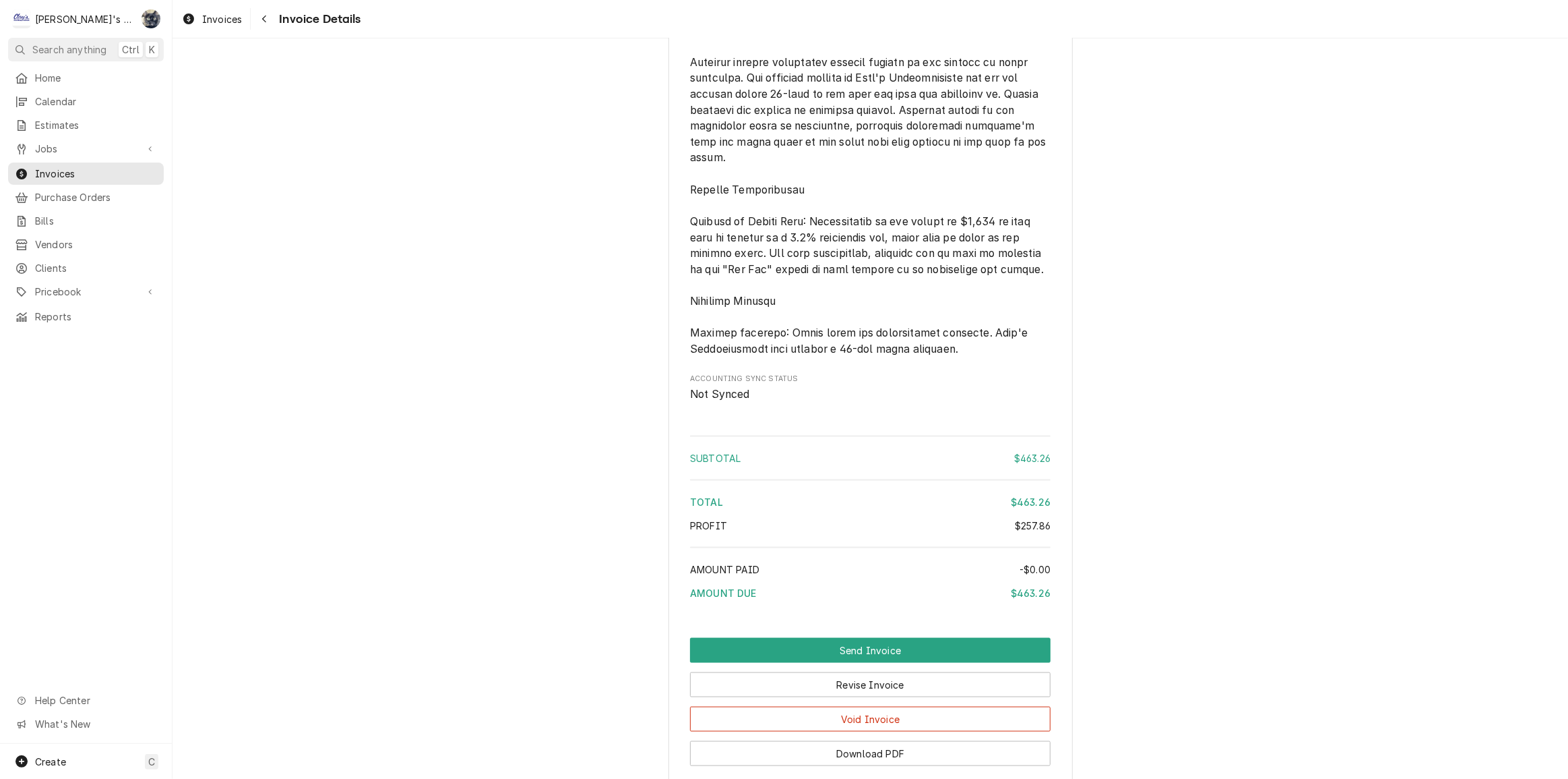
scroll to position [2160, 0]
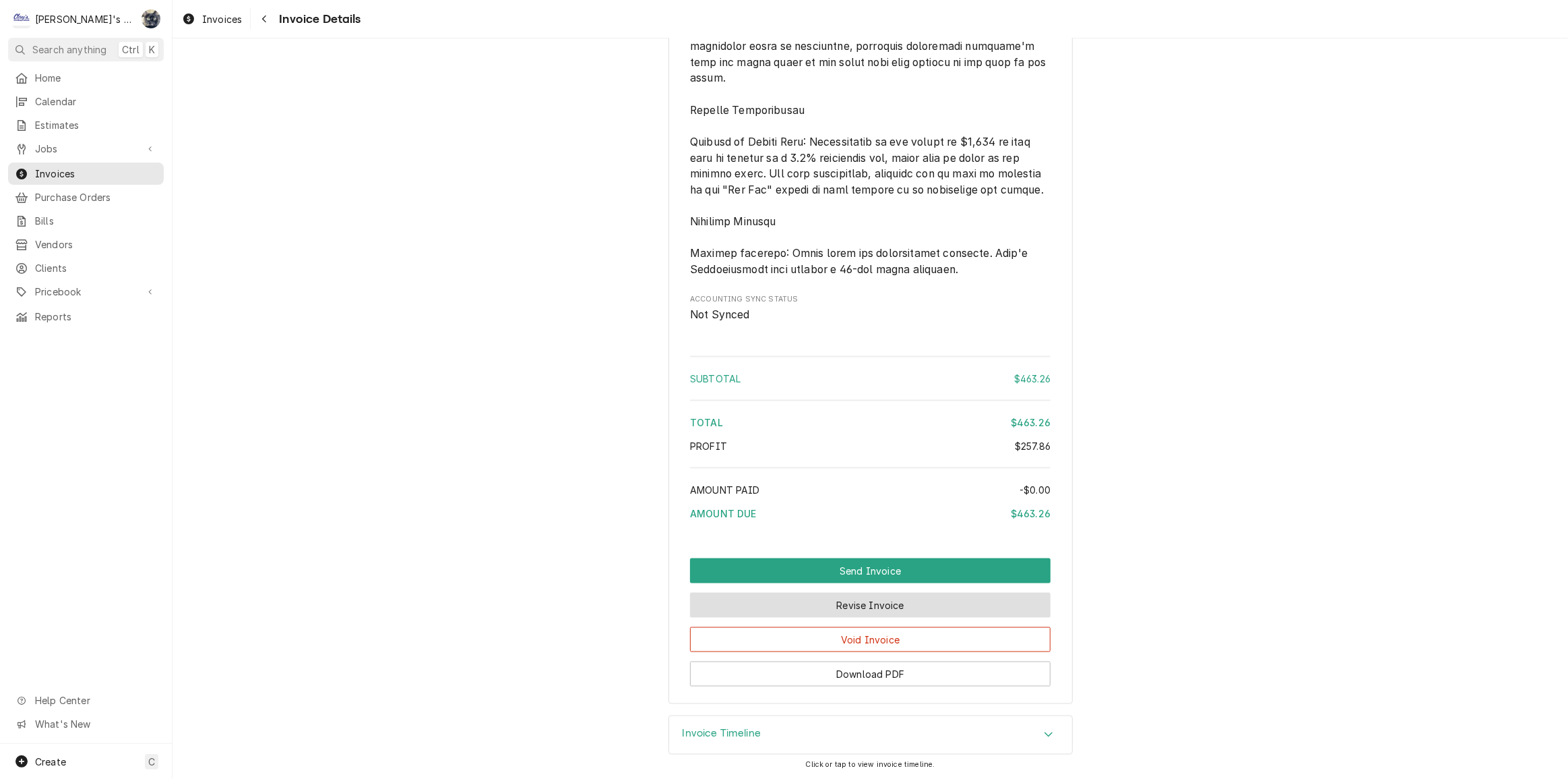
click at [835, 599] on button "Revise Invoice" at bounding box center [870, 605] width 361 height 25
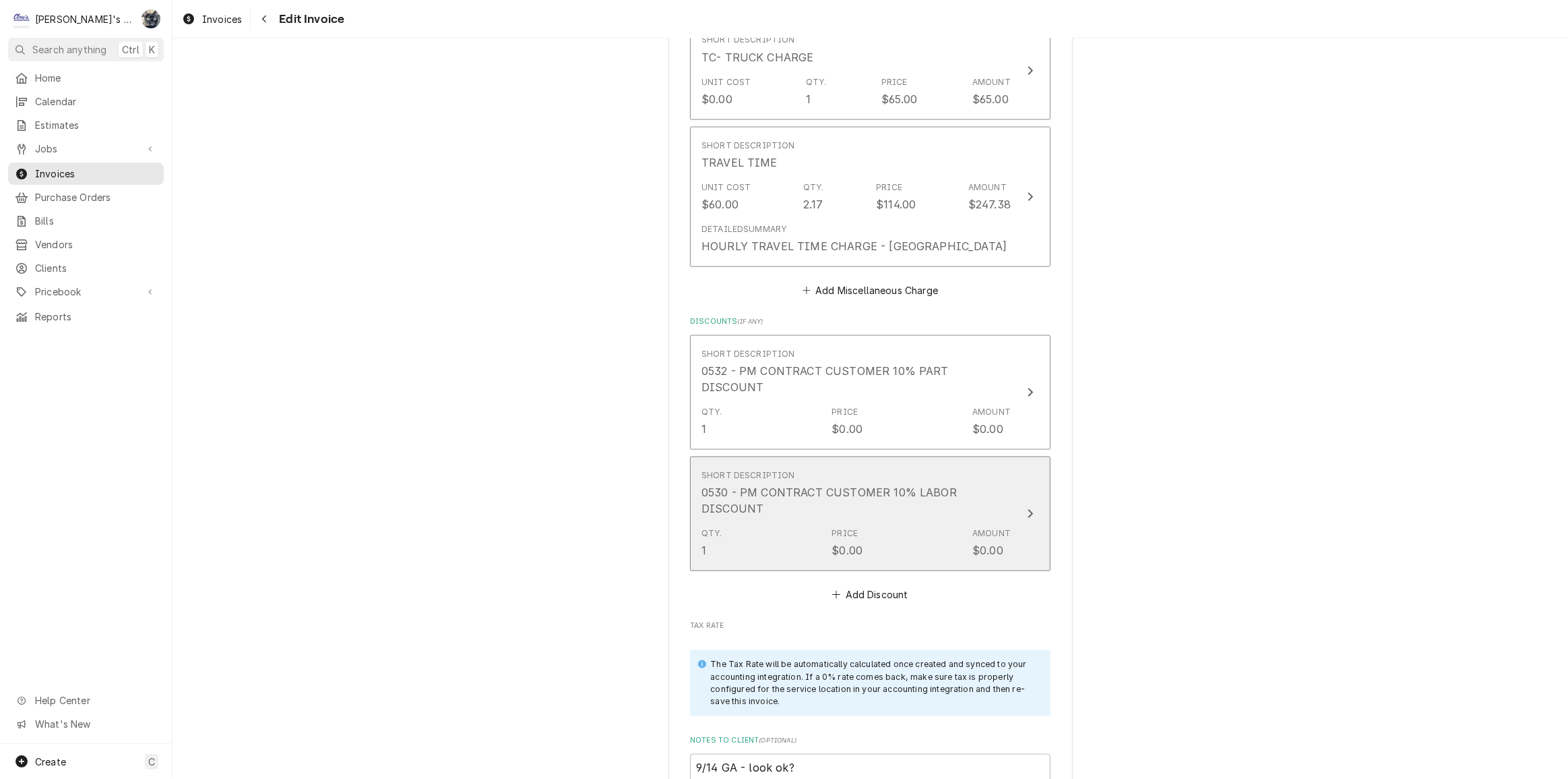
scroll to position [2206, 0]
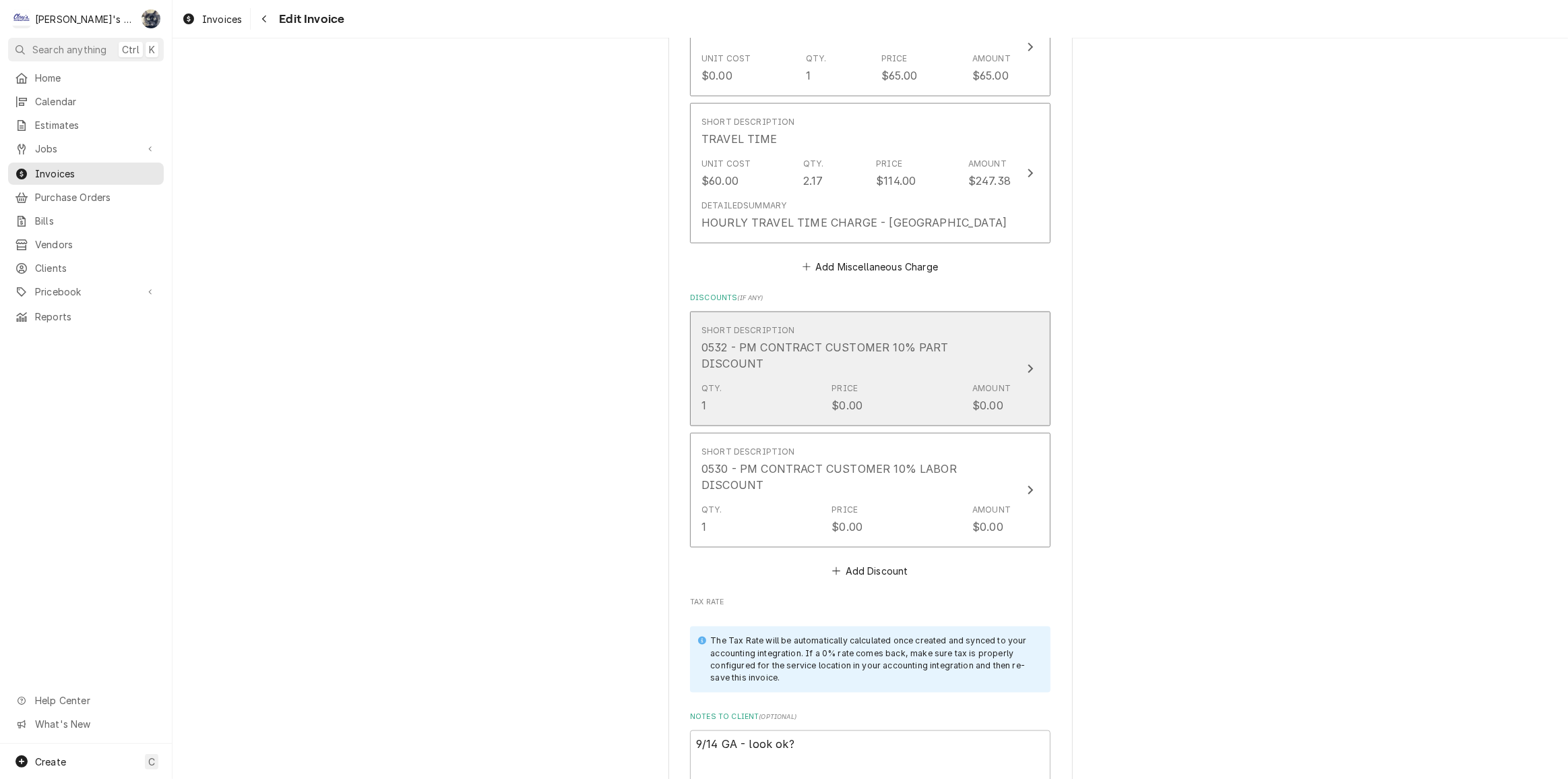
click at [844, 345] on div "0532 - PM CONTRACT CUSTOMER 10% PART DISCOUNT" at bounding box center [857, 355] width 310 height 32
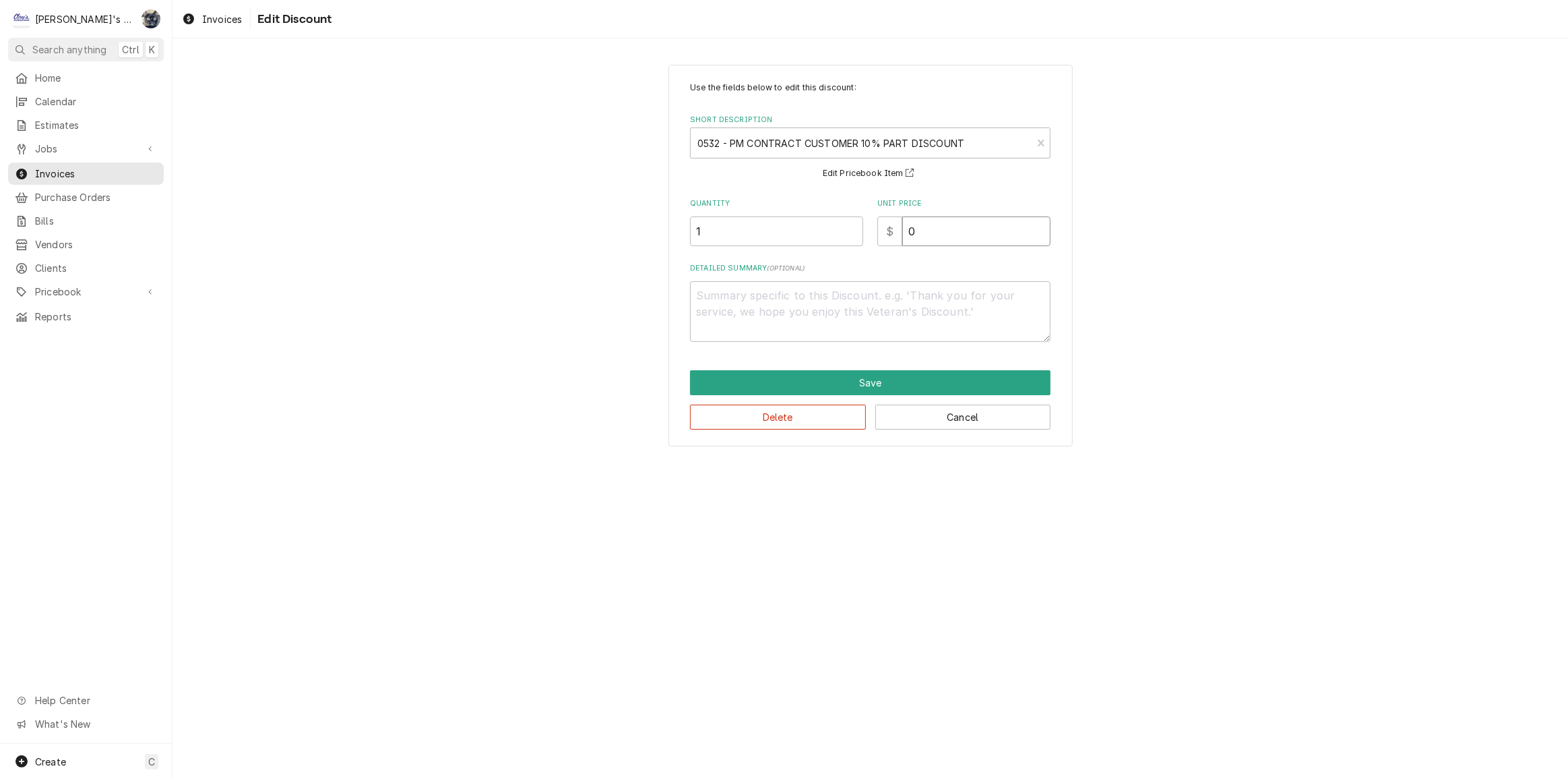
click at [869, 237] on div "Quantity 1 Unit Price $ 0" at bounding box center [870, 222] width 361 height 48
type textarea "x"
type input "1"
type textarea "x"
type input "1.7"
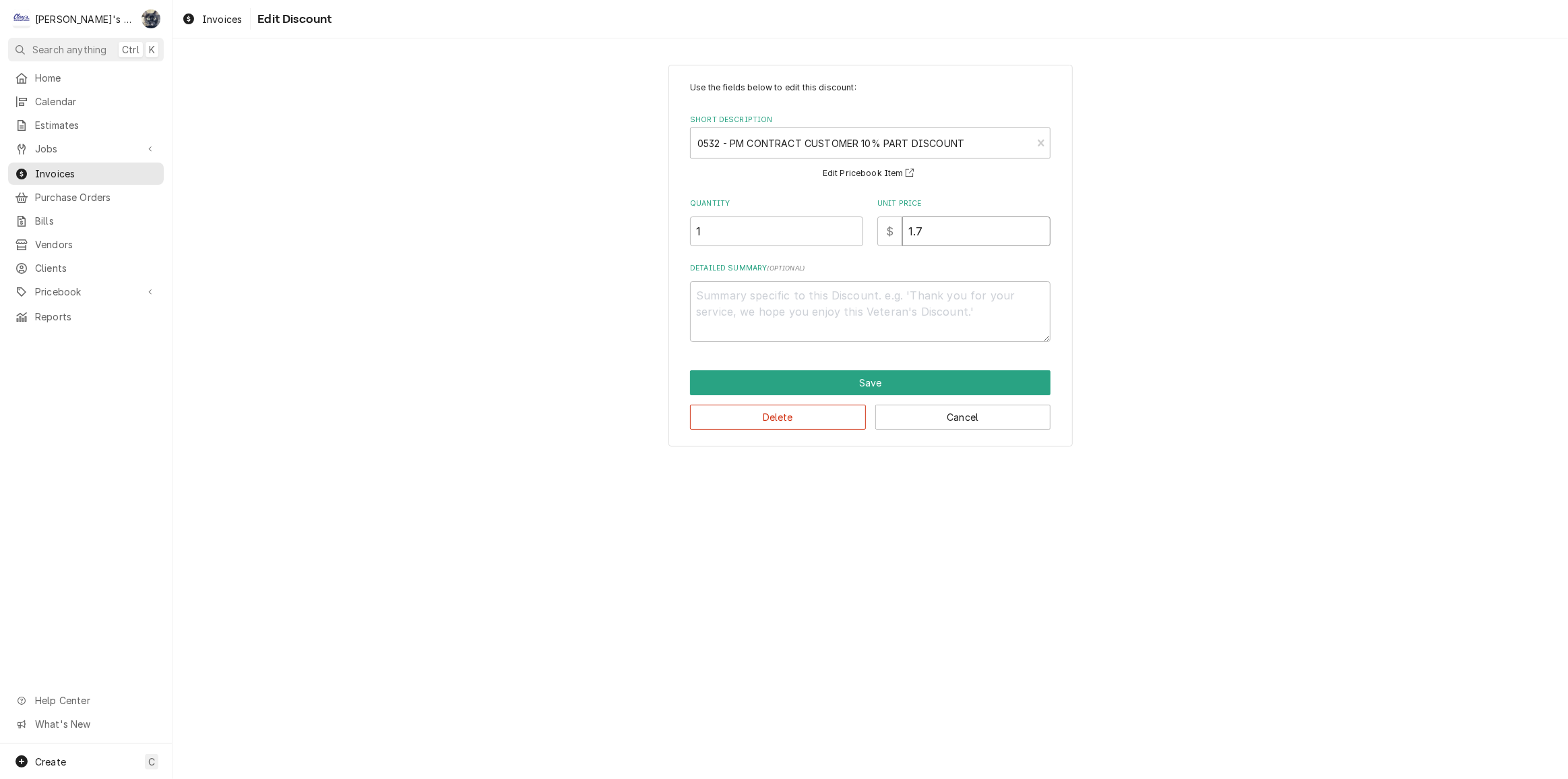
type textarea "x"
type input "1.75"
click at [927, 376] on button "Save" at bounding box center [870, 383] width 361 height 25
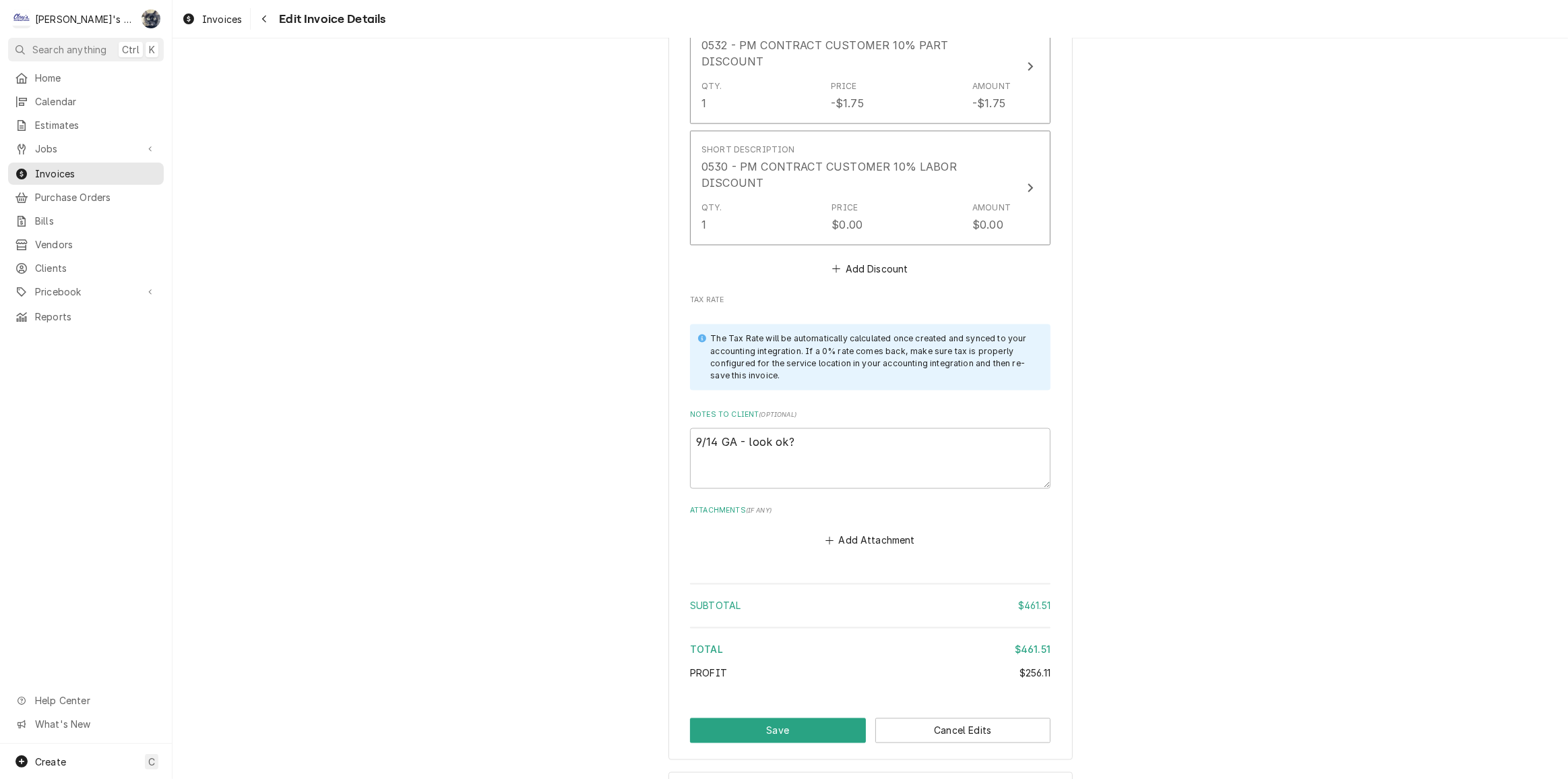
scroll to position [2513, 0]
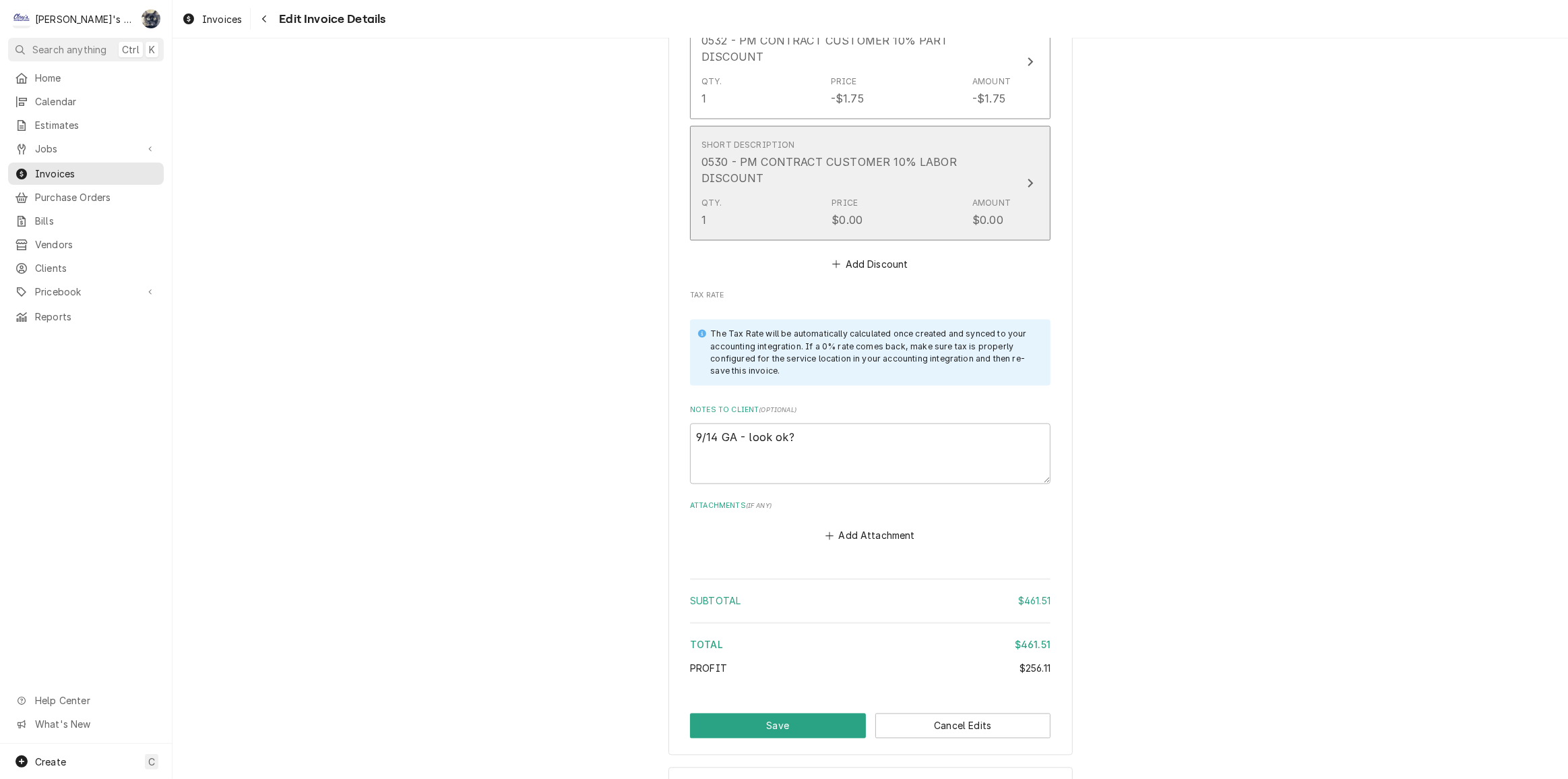
click at [887, 191] on div "Qty. 1 Price $0.00 Amount $0.00" at bounding box center [857, 212] width 310 height 42
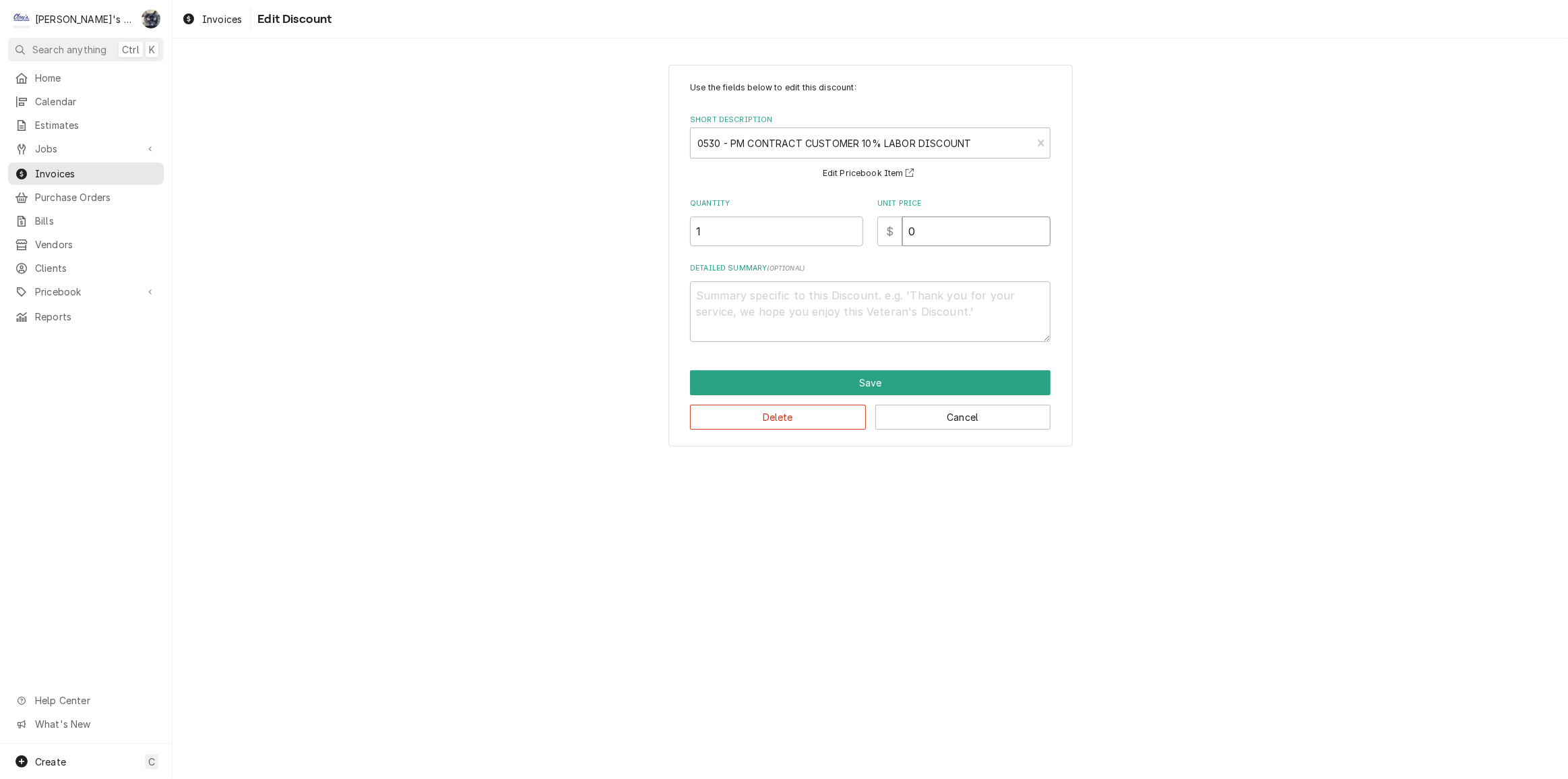
click at [870, 235] on div "Quantity 1 Unit Price $ 0" at bounding box center [870, 222] width 361 height 48
type textarea "x"
type input "3"
type textarea "x"
type input "38"
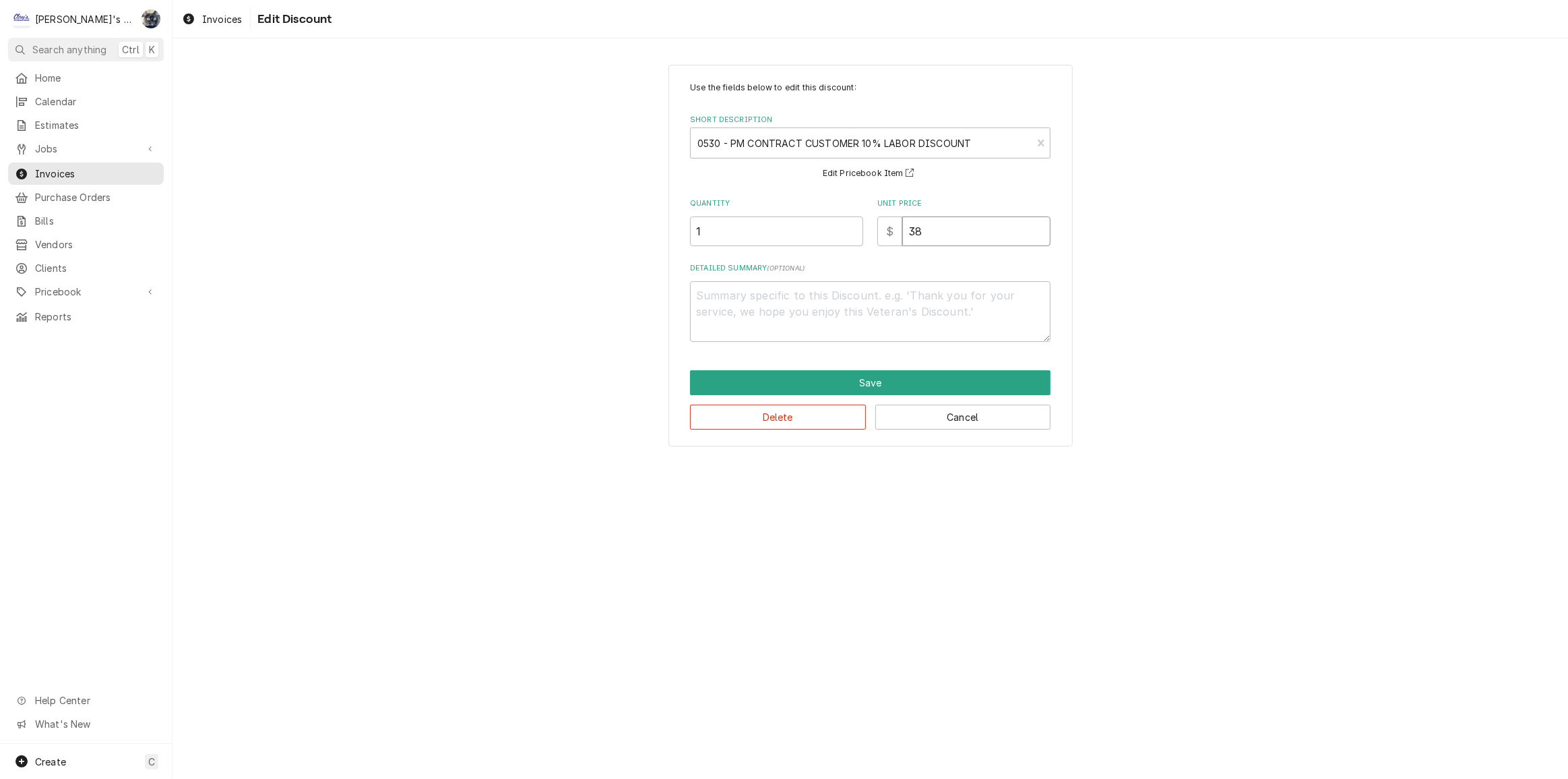
type textarea "x"
type input "38.0"
type textarea "x"
type input "38.08"
click at [836, 380] on button "Save" at bounding box center [870, 383] width 361 height 25
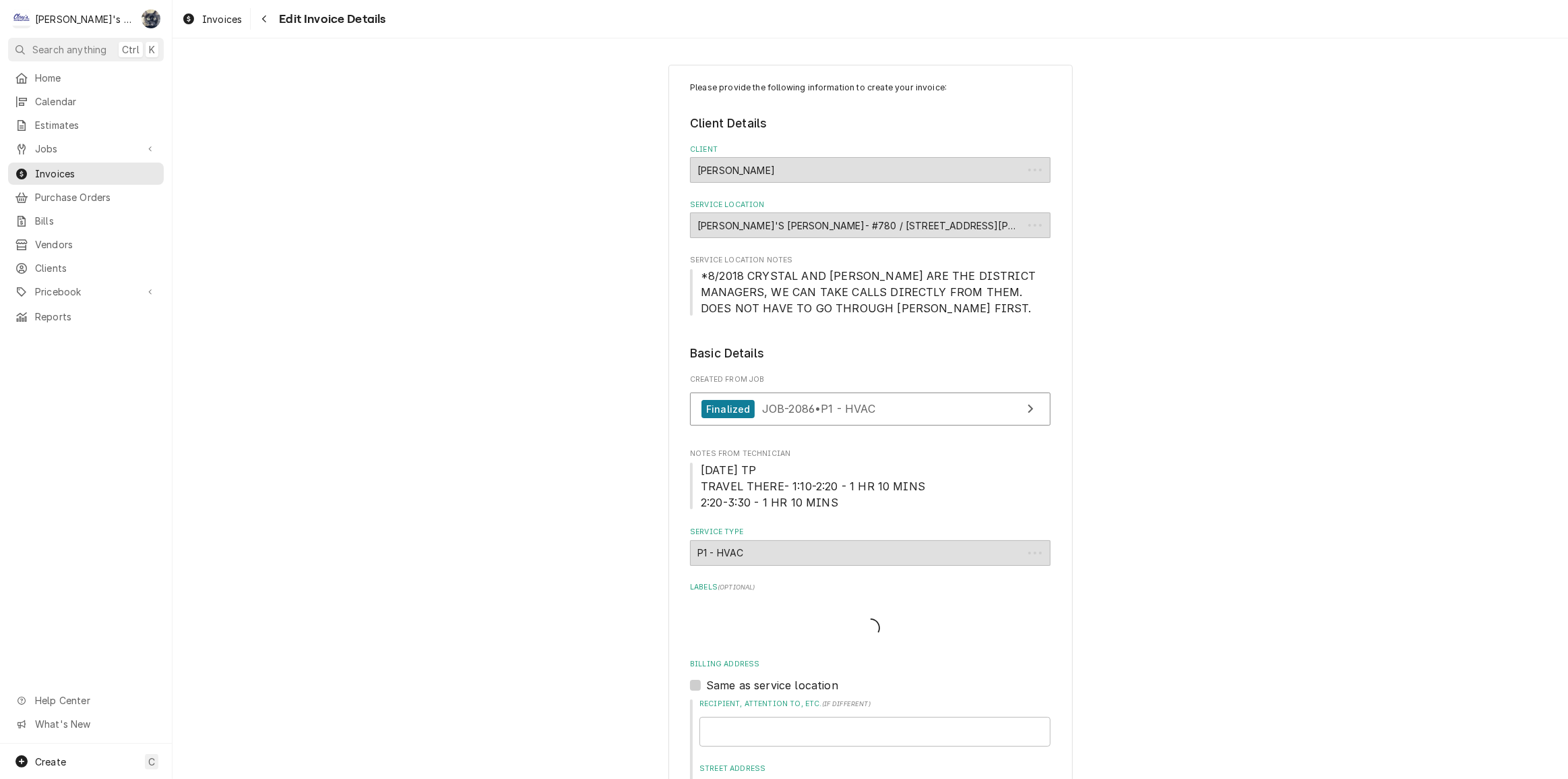
scroll to position [2513, 0]
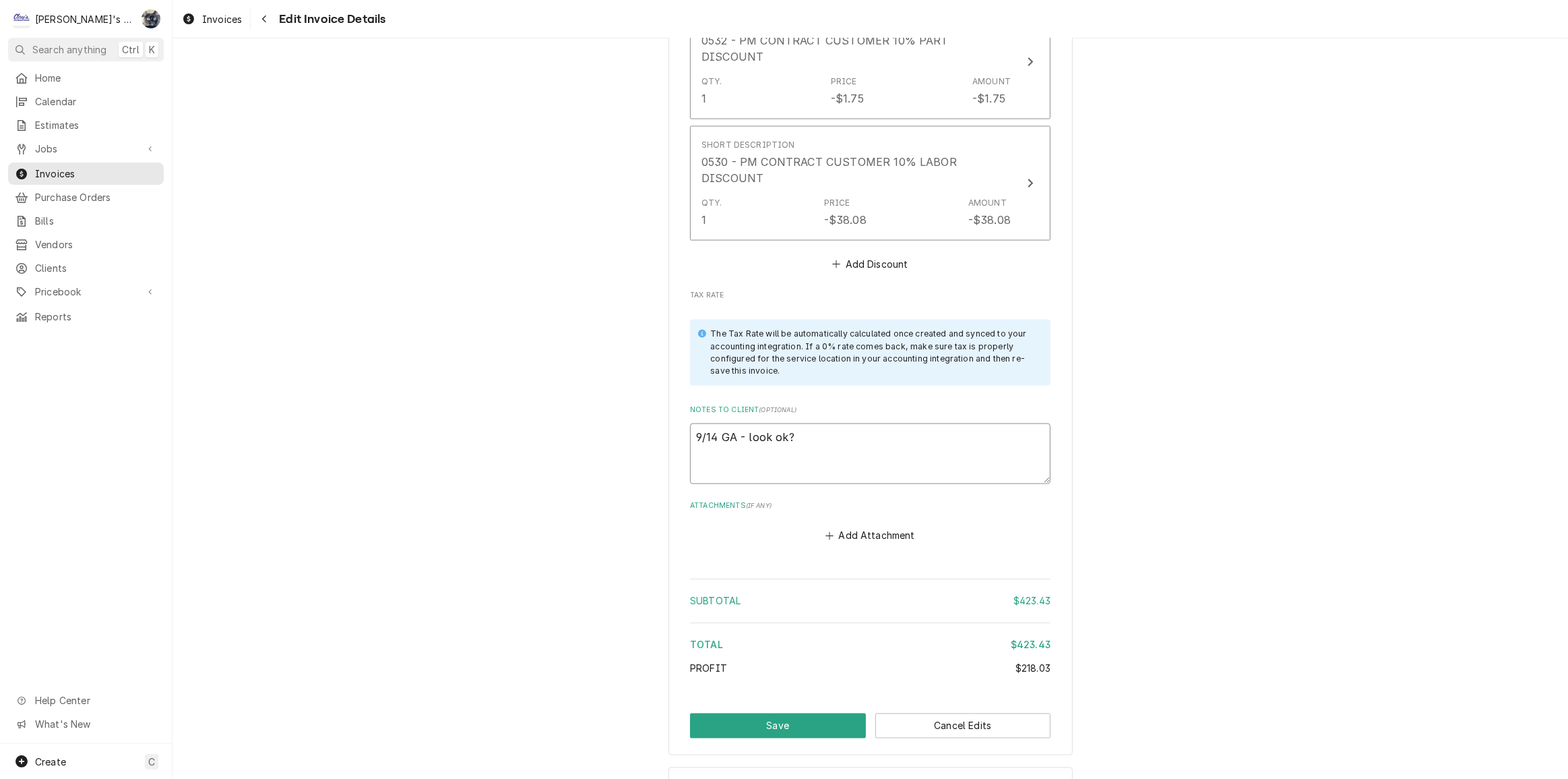
drag, startPoint x: 807, startPoint y: 422, endPoint x: 574, endPoint y: 425, distance: 233.0
type textarea "x"
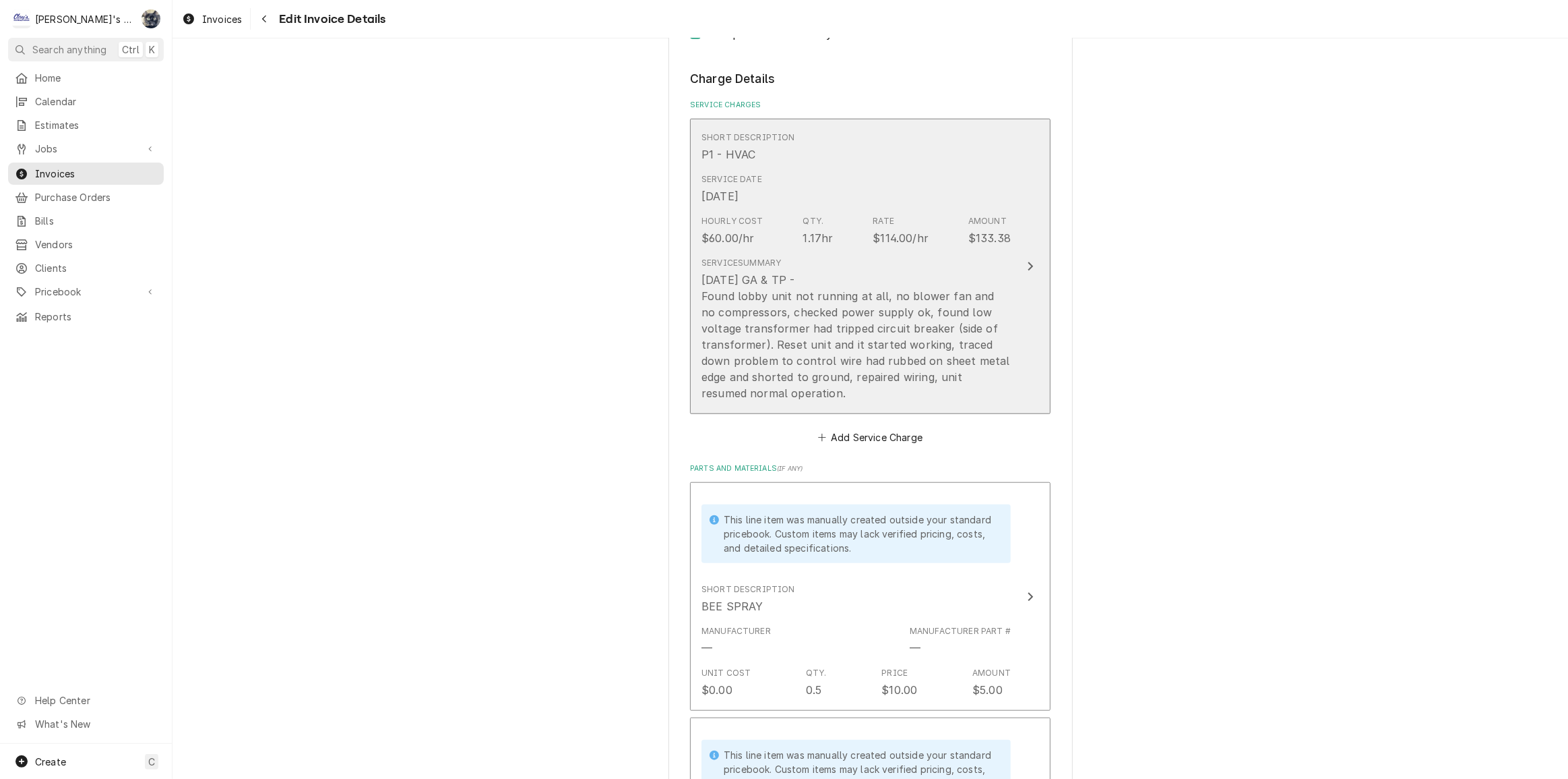
scroll to position [919, 0]
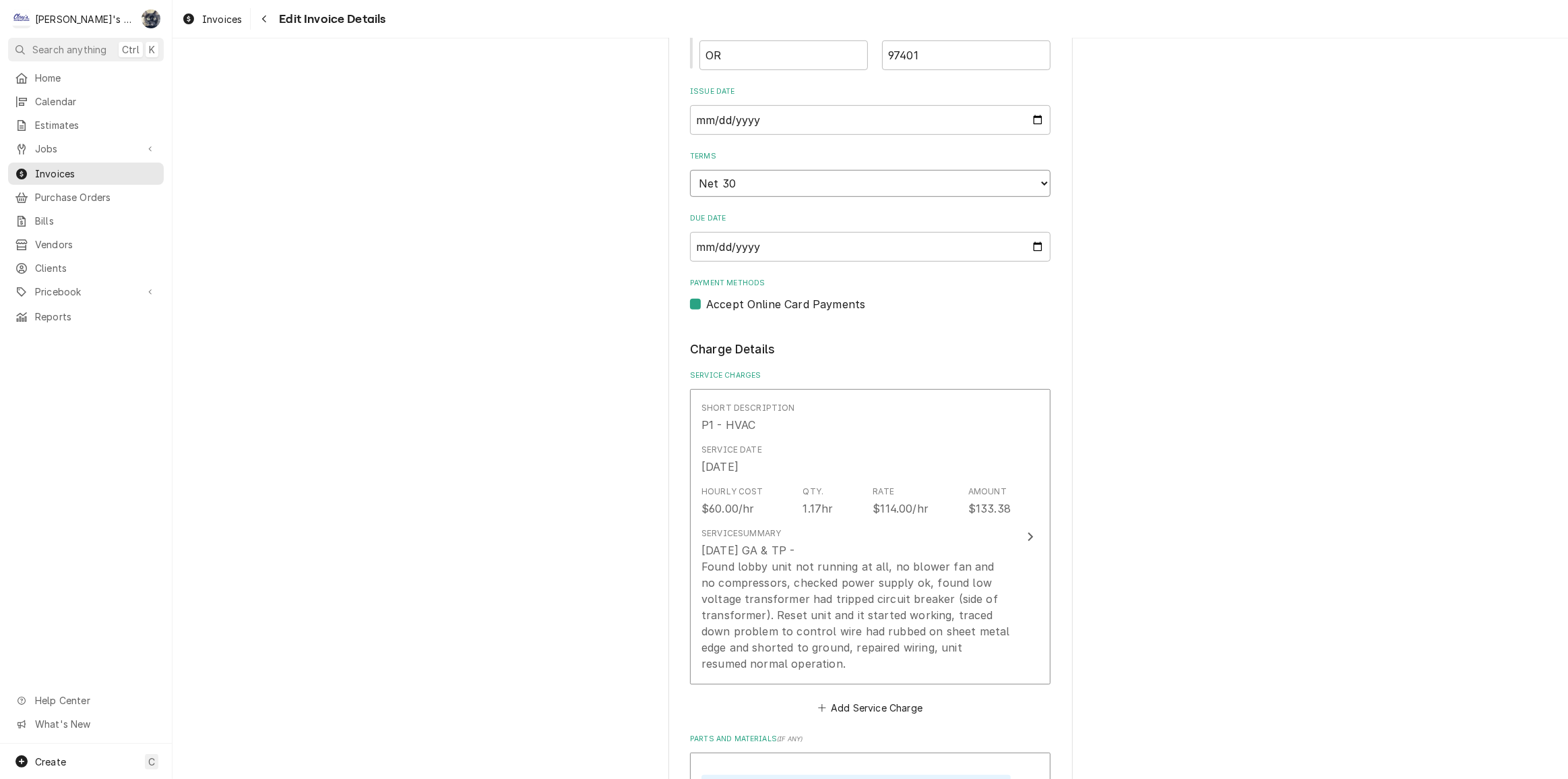
click at [834, 186] on select "Choose payment terms... Same Day Net 7 Net 14 Net 21 Net 30 Net 45 Net 60 Net 90" at bounding box center [870, 183] width 361 height 27
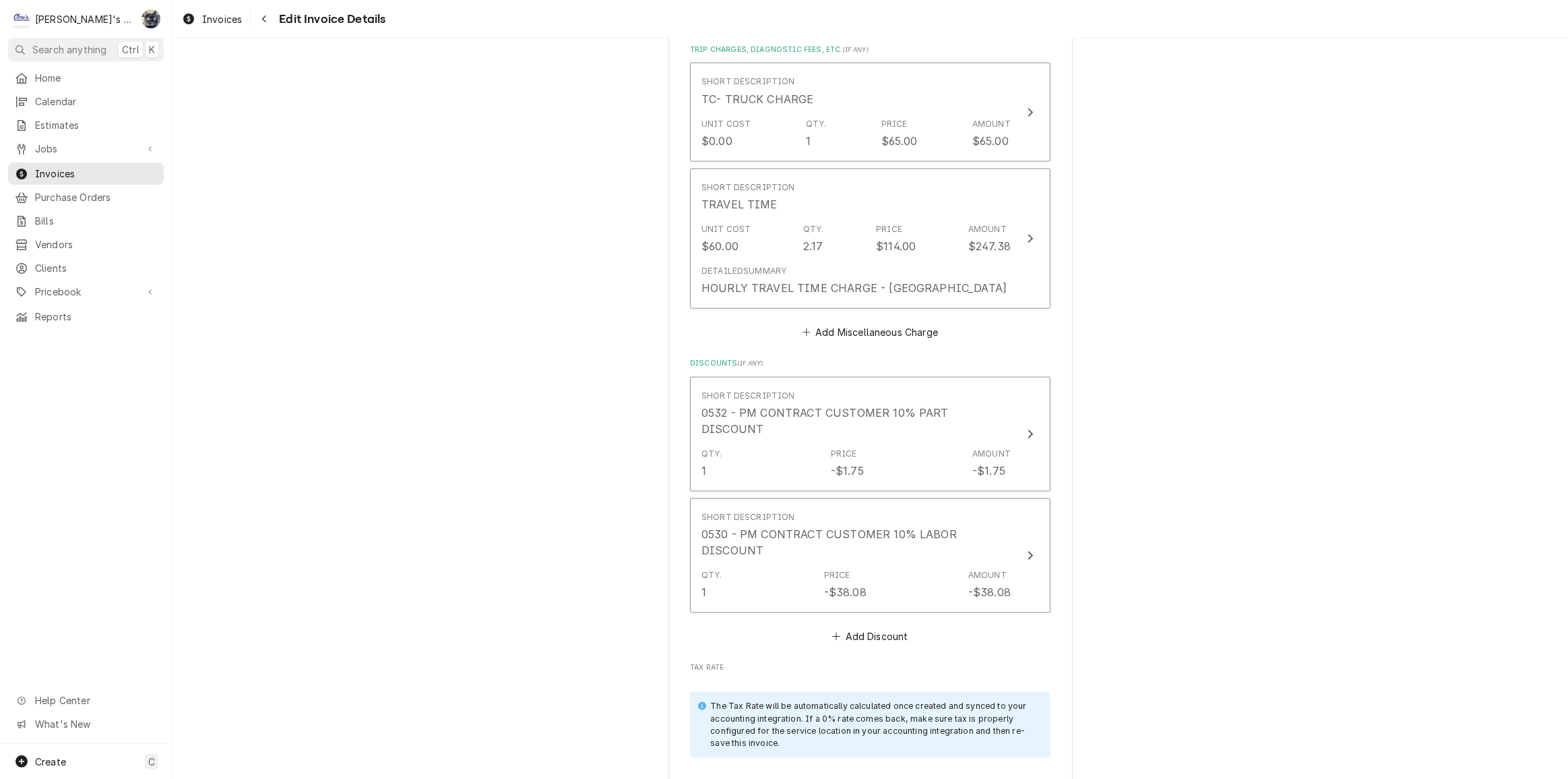
scroll to position [2544, 0]
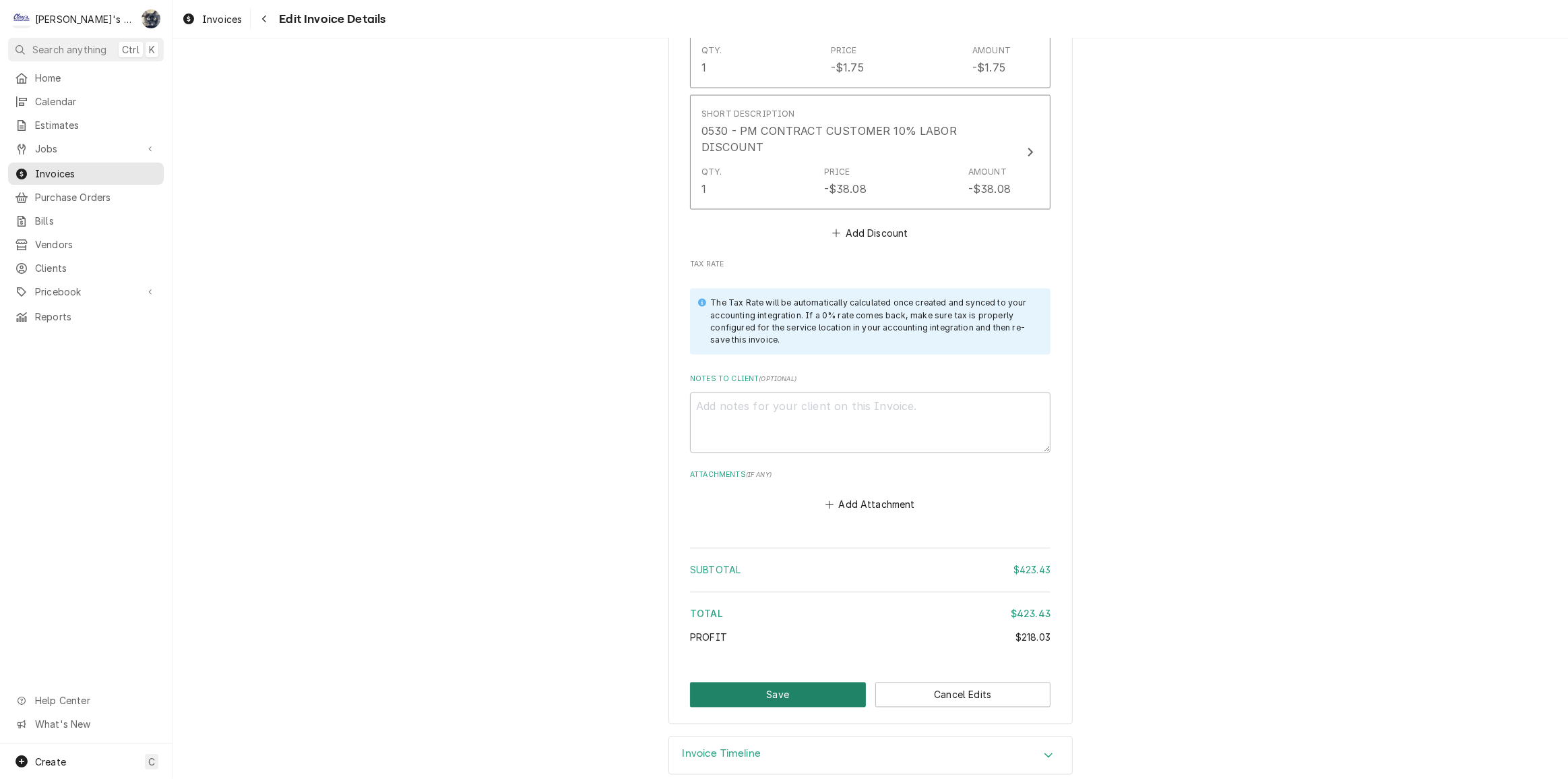
click at [771, 683] on button "Save" at bounding box center [778, 695] width 176 height 25
type textarea "x"
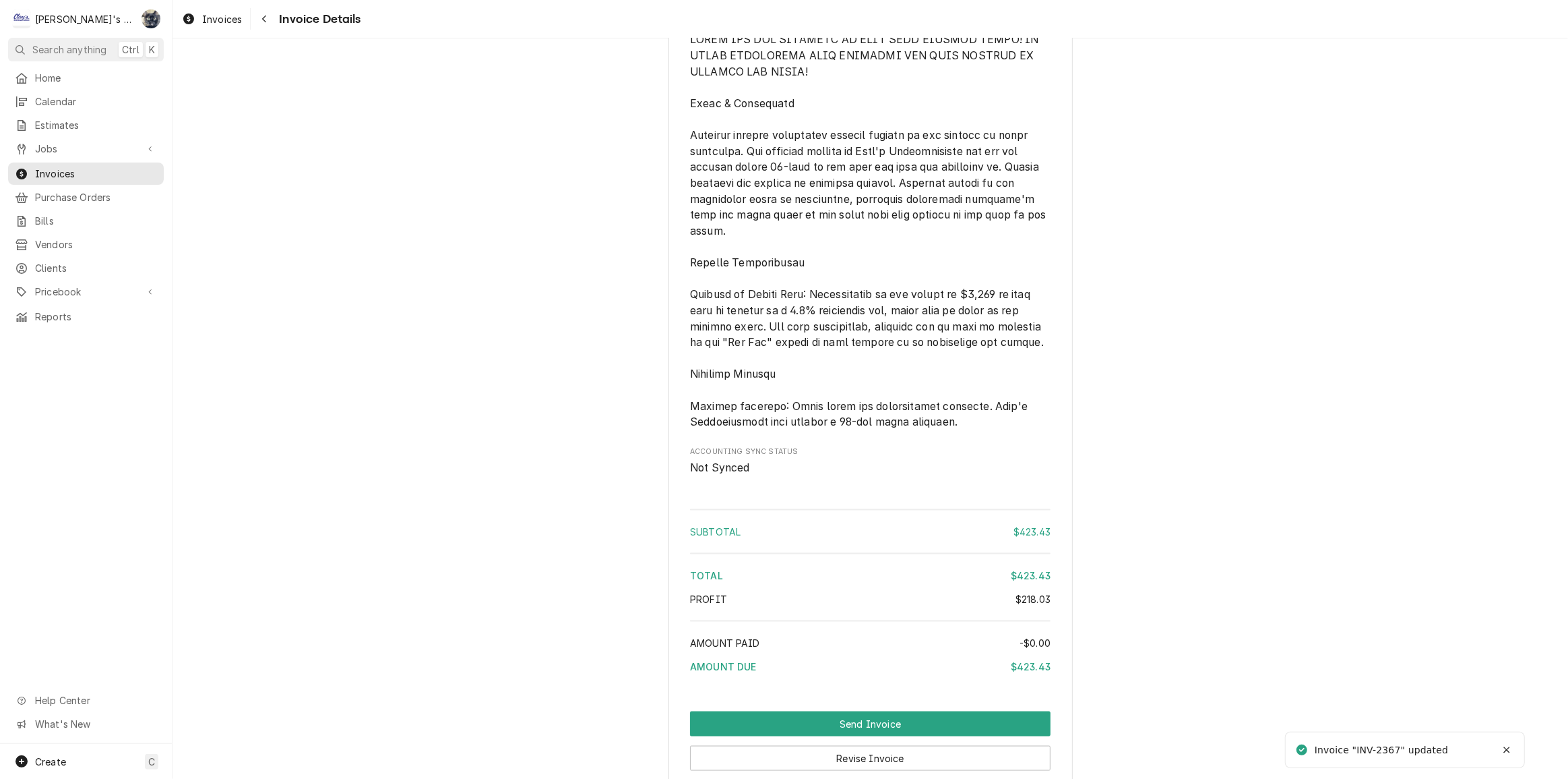
scroll to position [2115, 0]
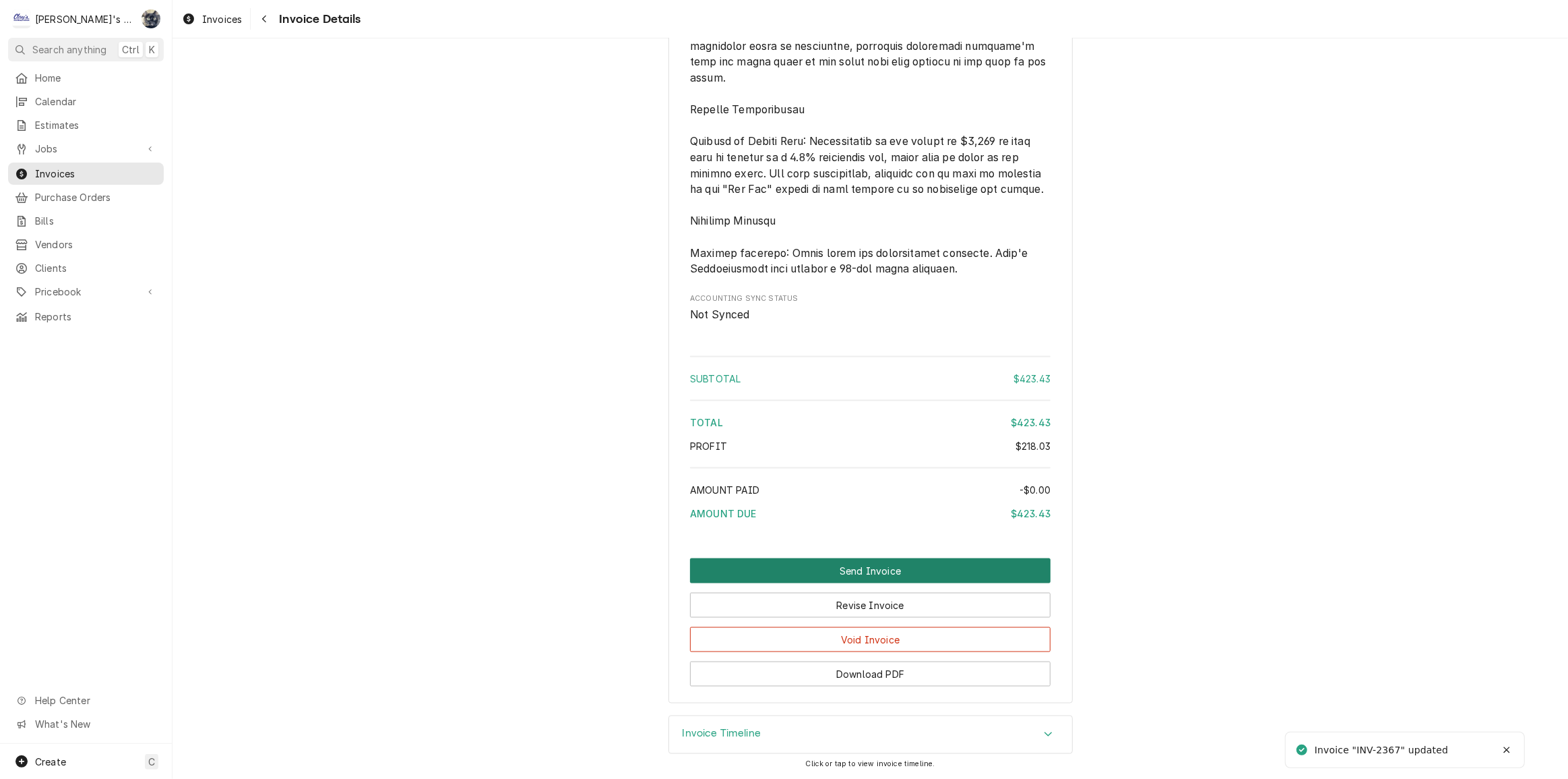
click at [842, 567] on button "Send Invoice" at bounding box center [870, 571] width 361 height 25
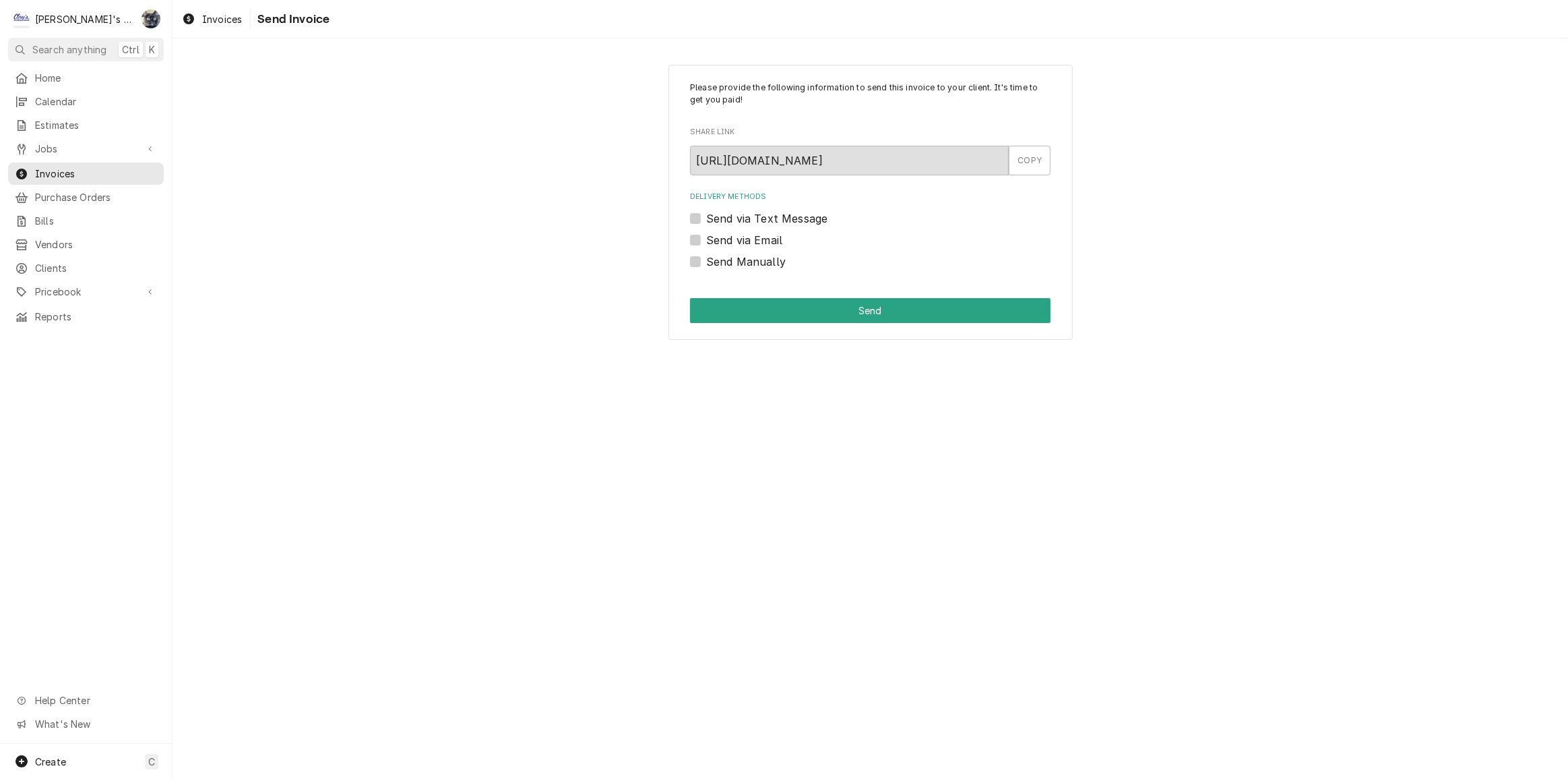
drag, startPoint x: 697, startPoint y: 261, endPoint x: 716, endPoint y: 274, distance: 23.0
click at [707, 259] on label "Send Manually" at bounding box center [746, 262] width 79 height 16
click at [707, 259] on input "Send Manually" at bounding box center [887, 268] width 361 height 30
checkbox input "true"
click at [735, 304] on button "Send" at bounding box center [870, 310] width 361 height 25
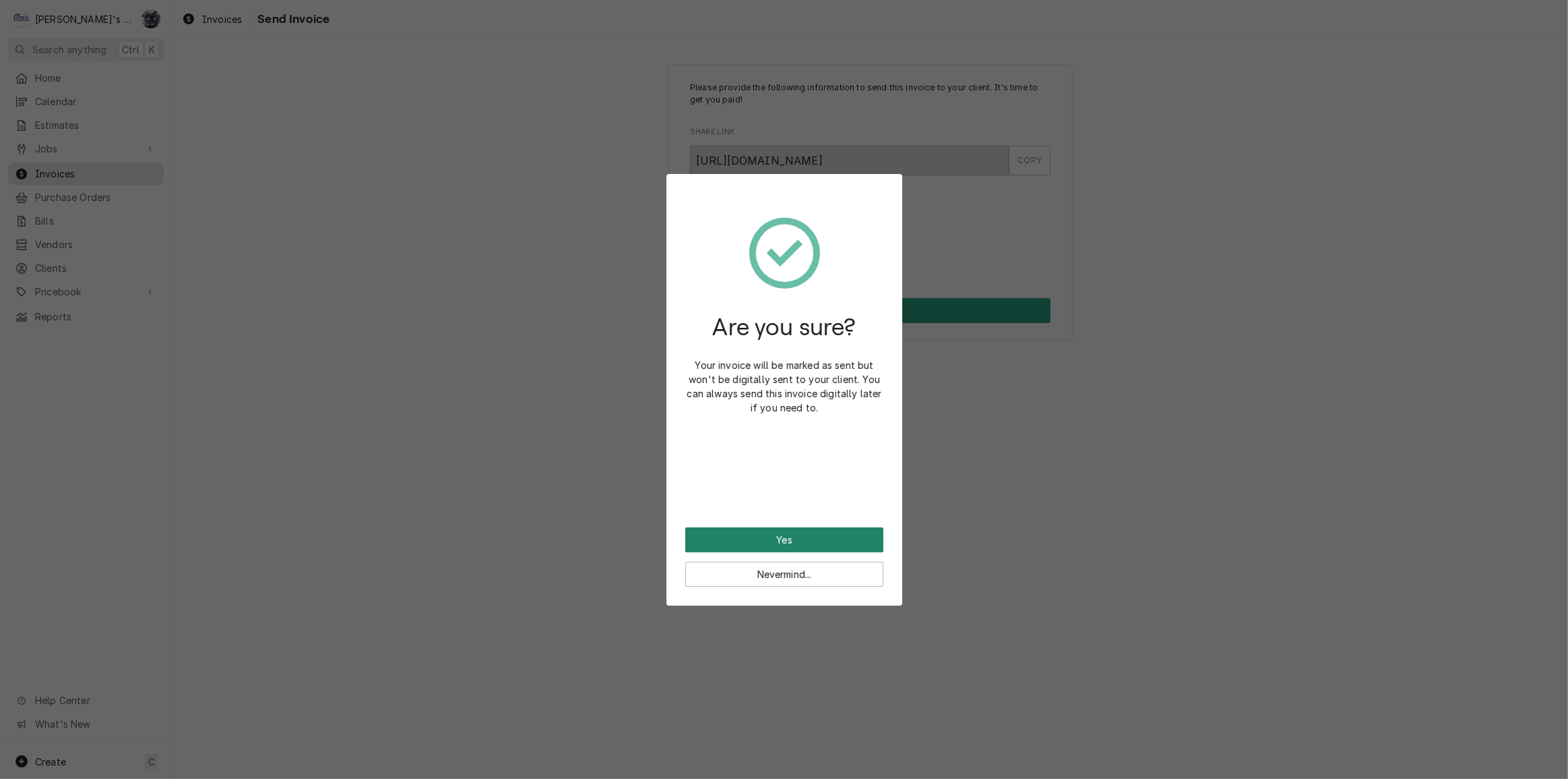
click at [810, 540] on button "Yes" at bounding box center [784, 539] width 199 height 25
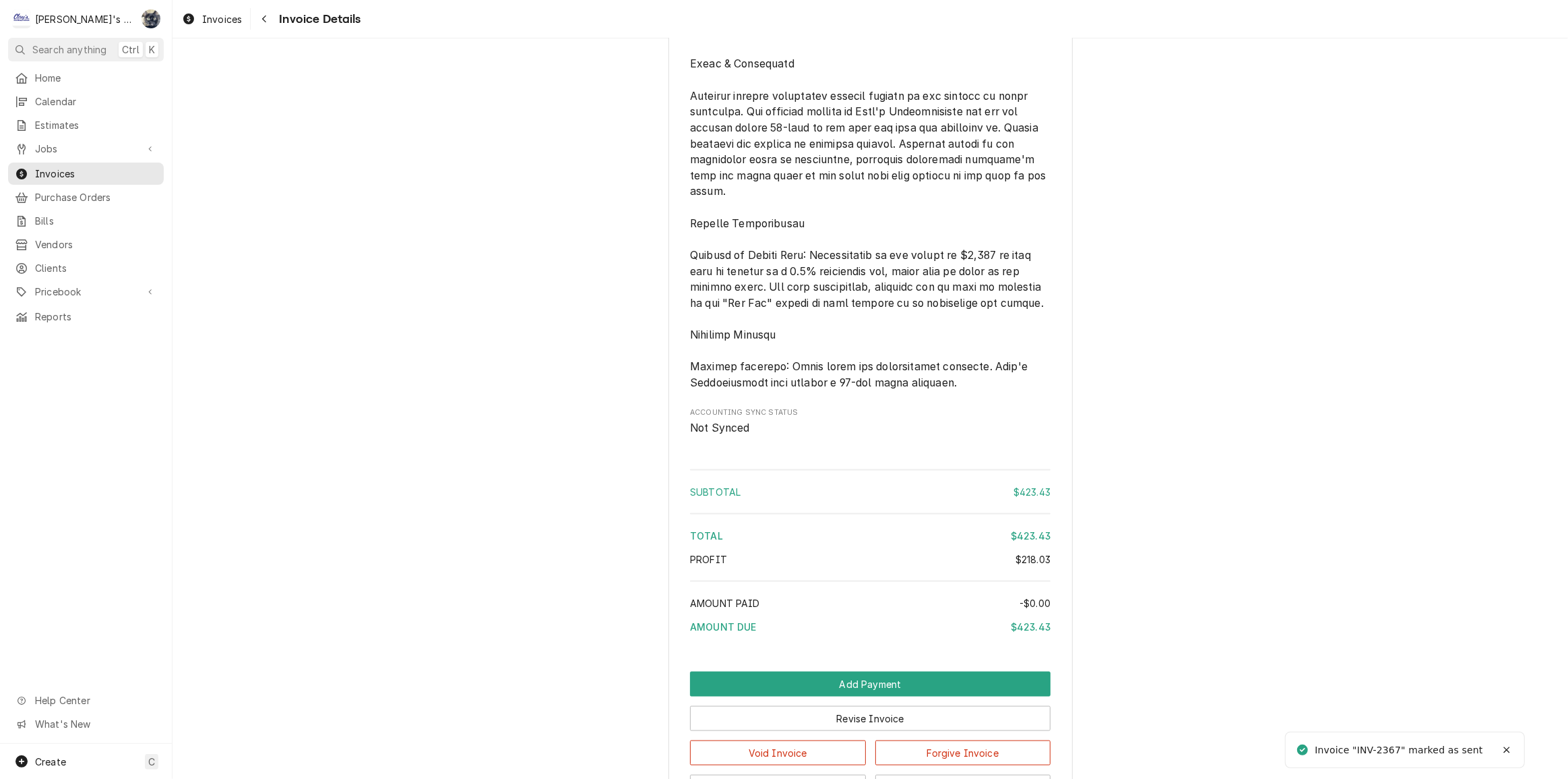
scroll to position [2160, 0]
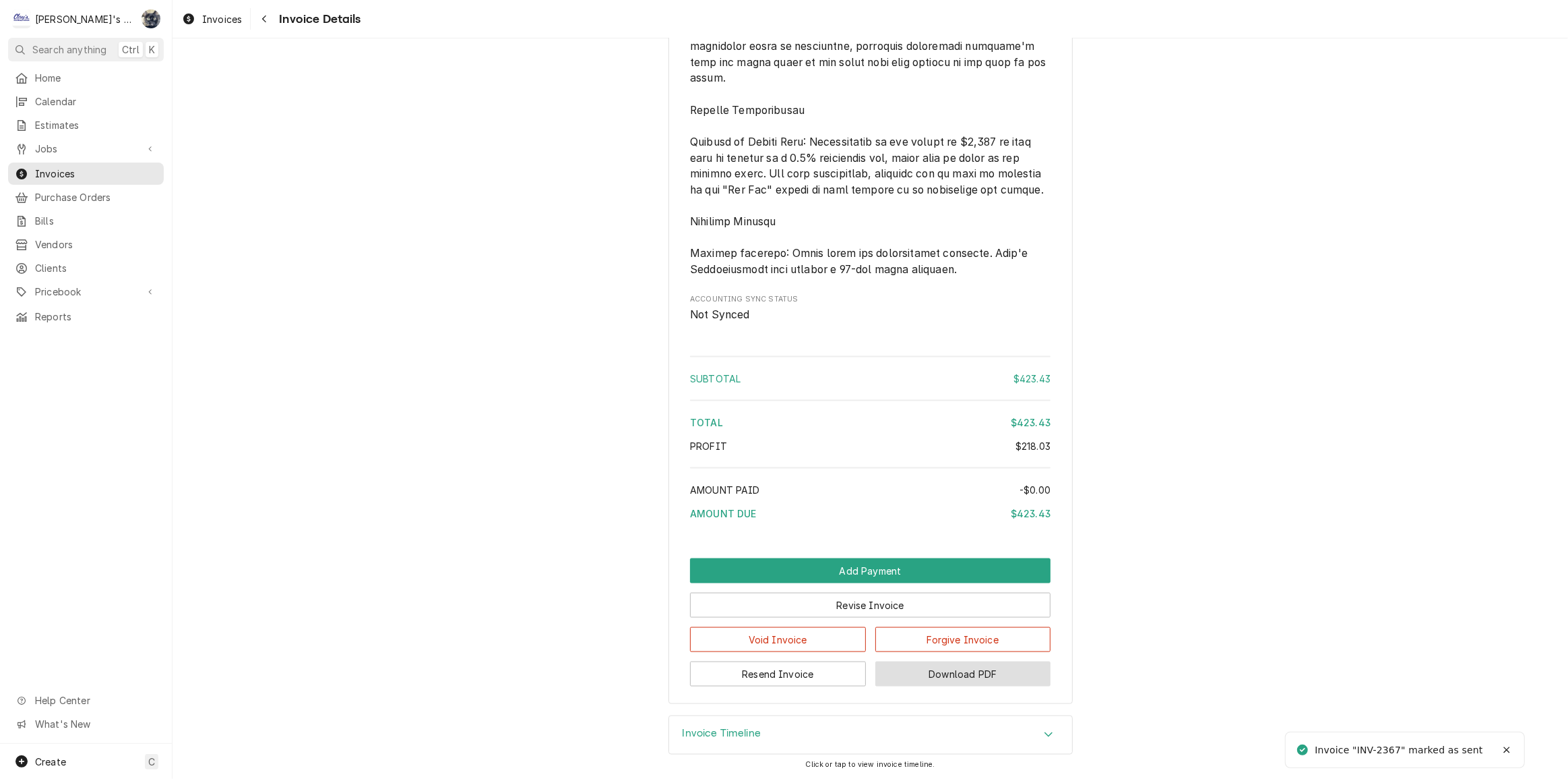
click at [894, 672] on button "Download PDF" at bounding box center [963, 674] width 176 height 25
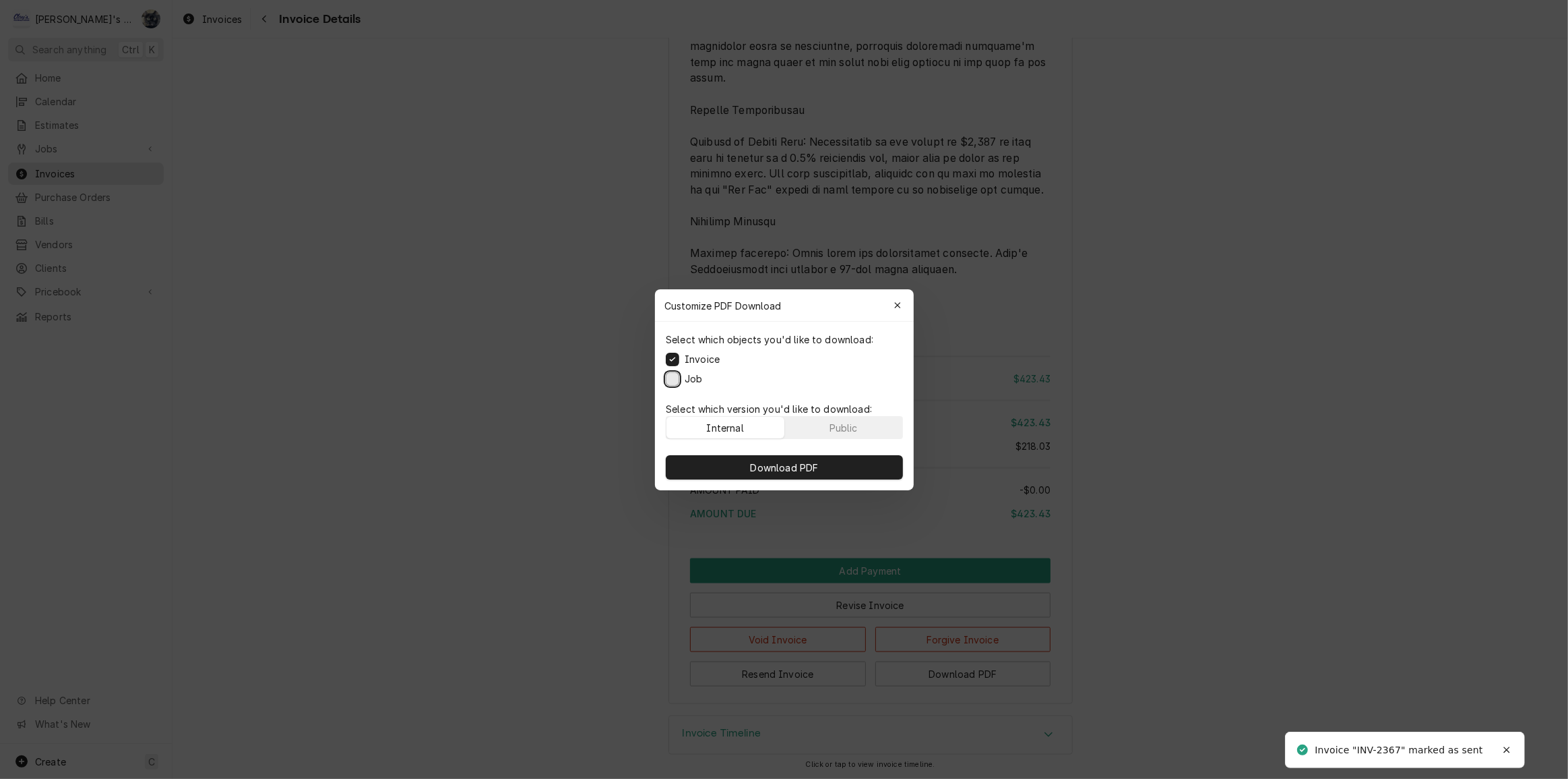
click at [672, 382] on button "Job" at bounding box center [673, 378] width 14 height 14
click at [693, 455] on button "Download PDF" at bounding box center [784, 467] width 237 height 24
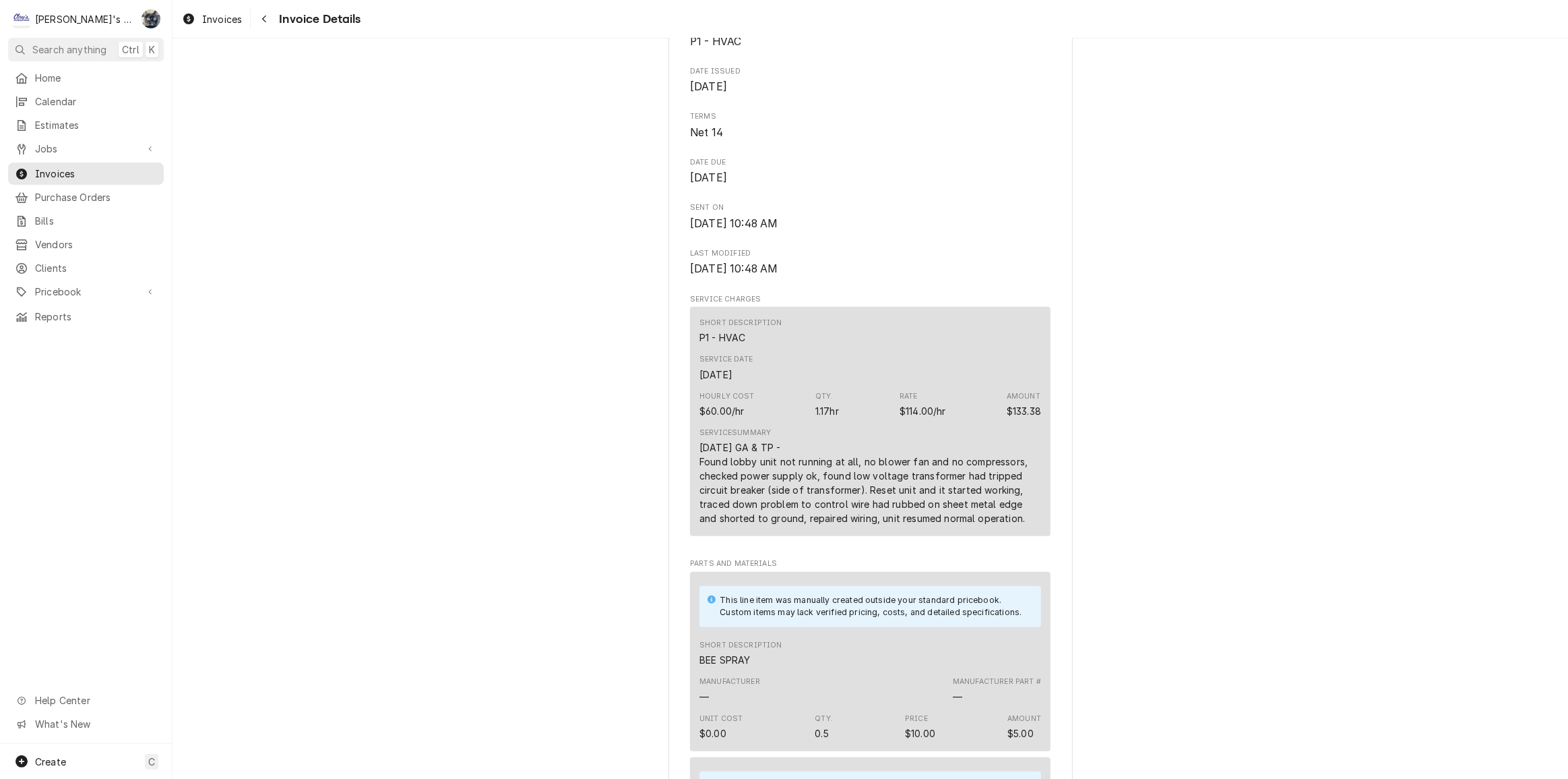
scroll to position [0, 0]
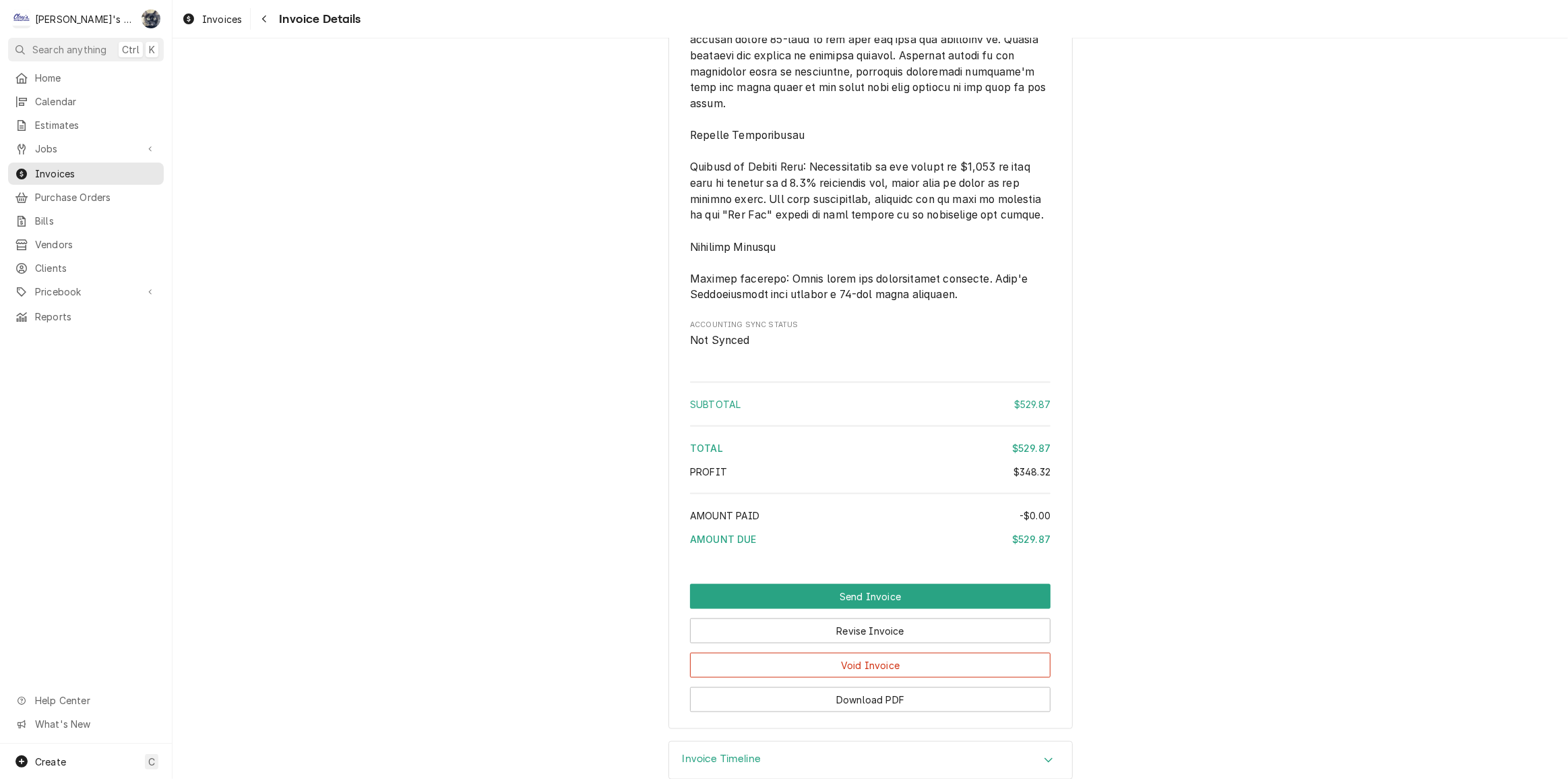
scroll to position [2047, 0]
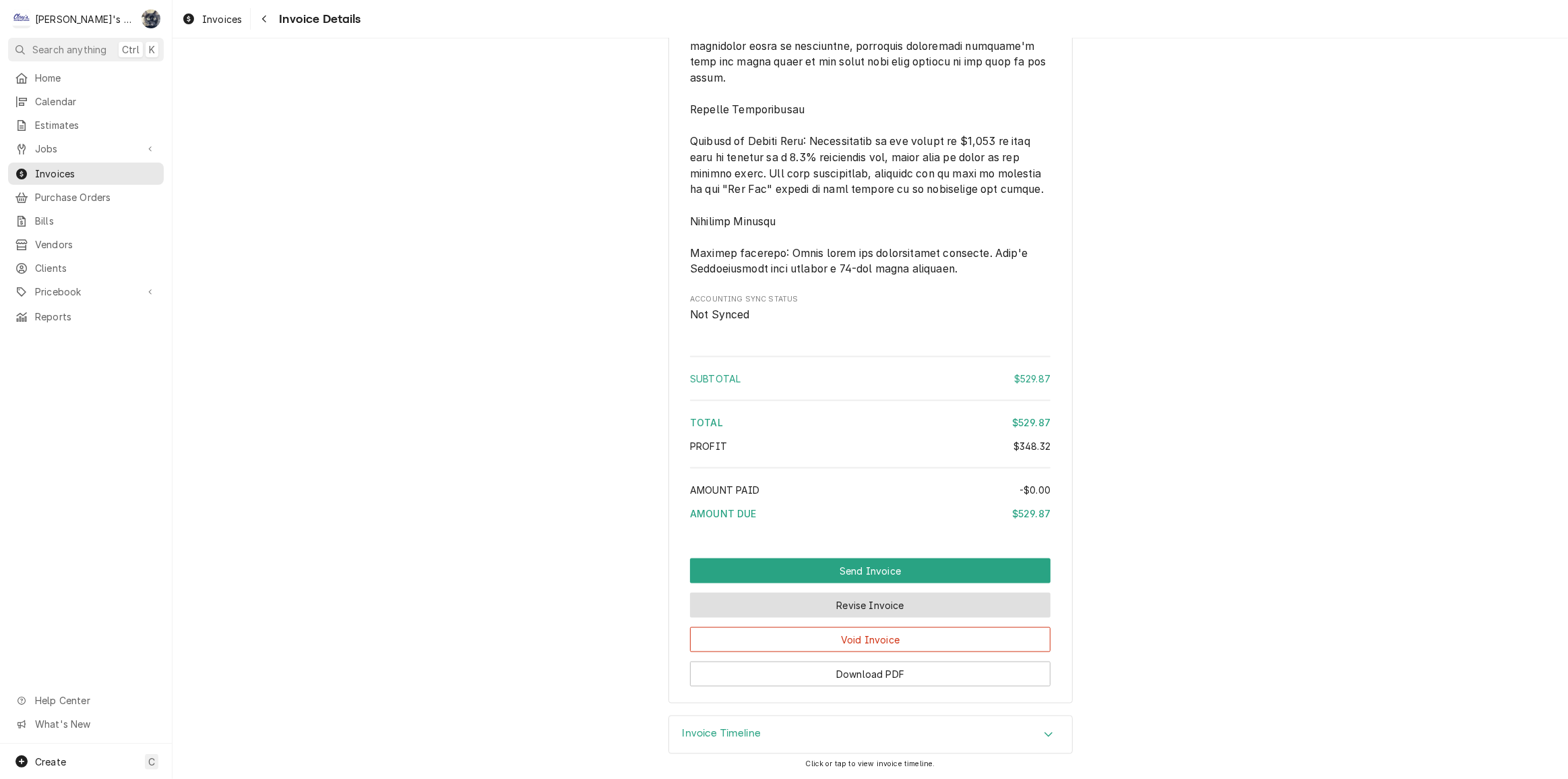
click at [819, 607] on button "Revise Invoice" at bounding box center [870, 605] width 361 height 25
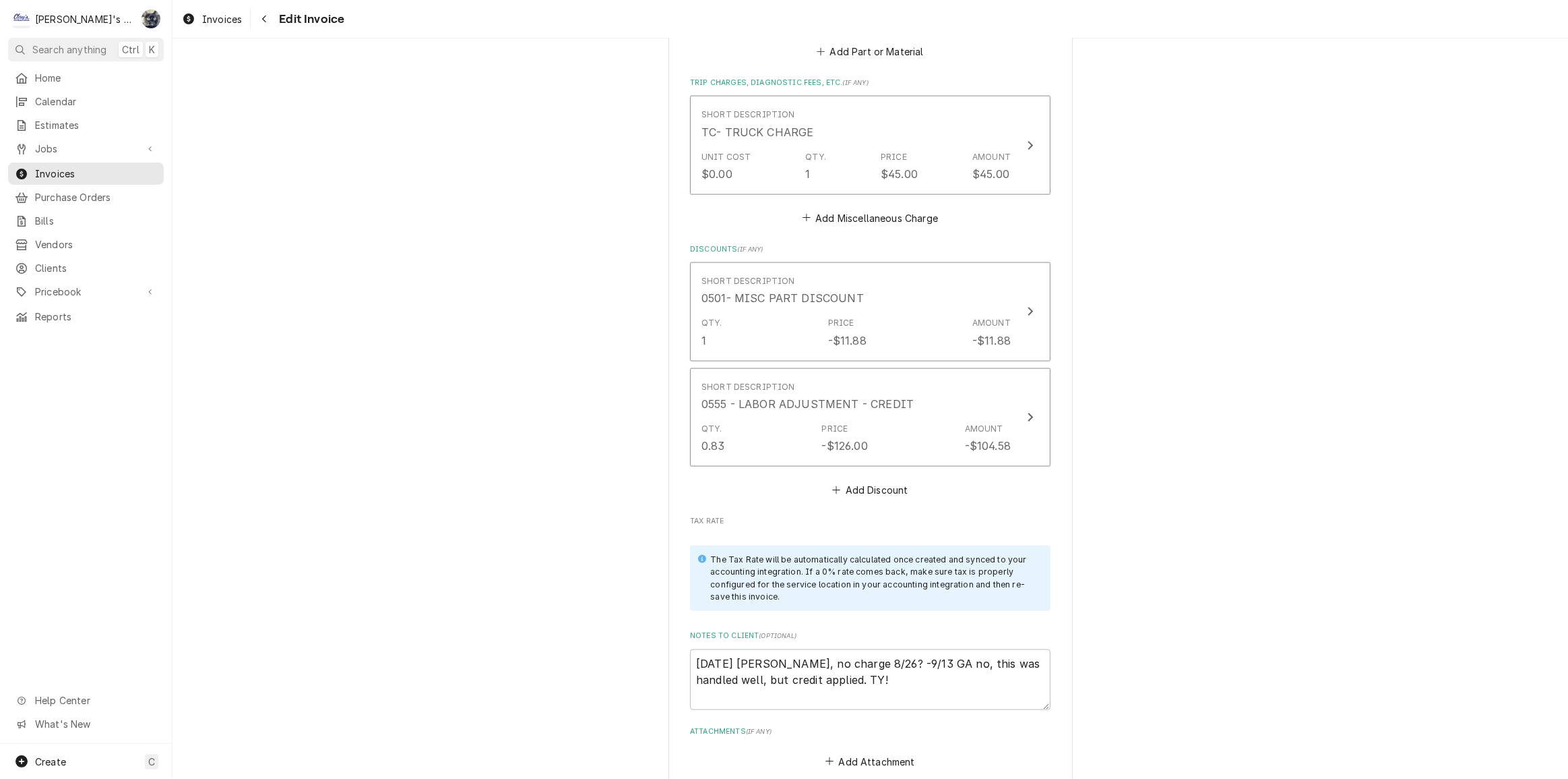
scroll to position [2206, 0]
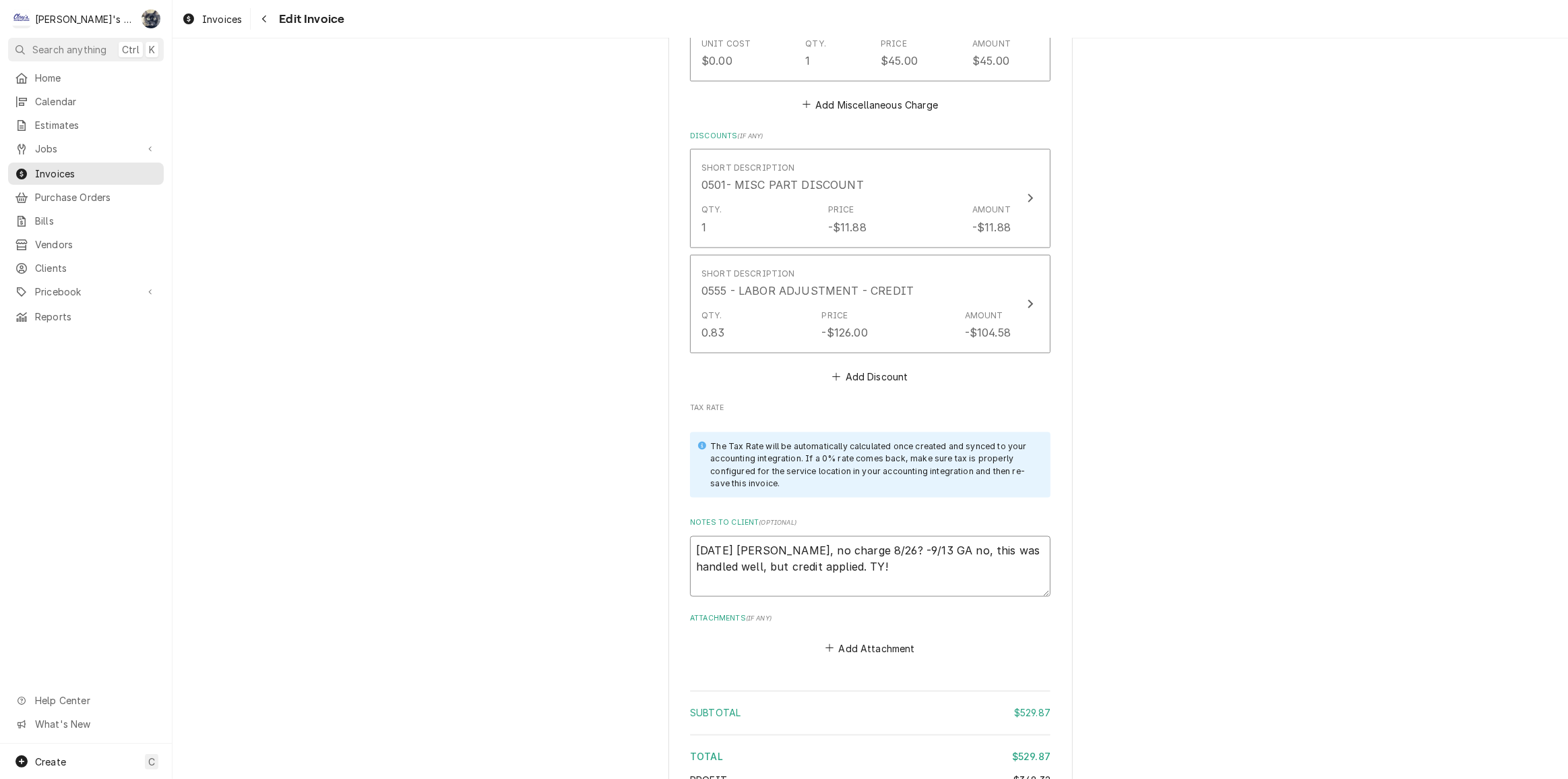
drag, startPoint x: 923, startPoint y: 567, endPoint x: 644, endPoint y: 534, distance: 280.9
type textarea "x"
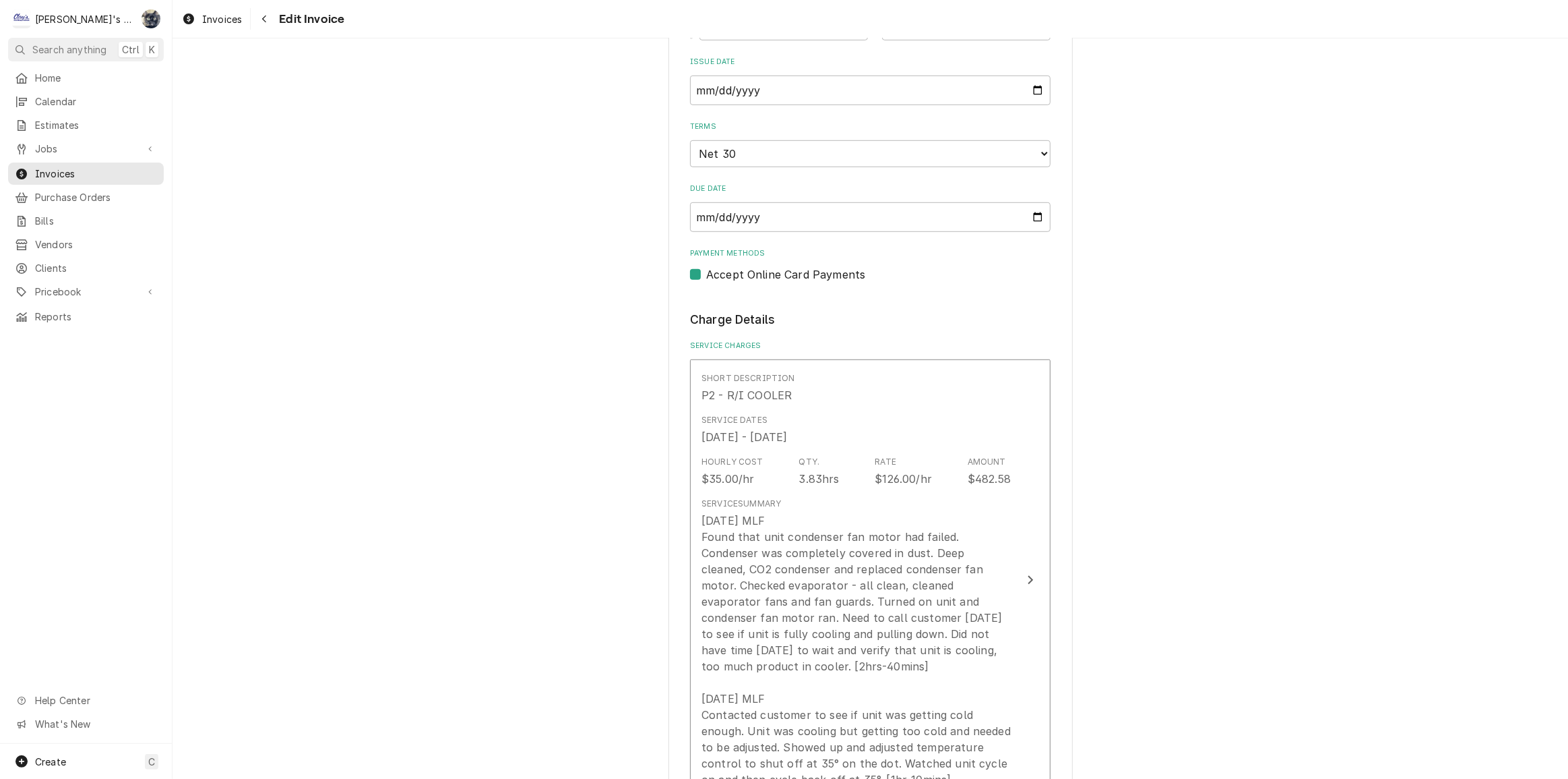
scroll to position [613, 0]
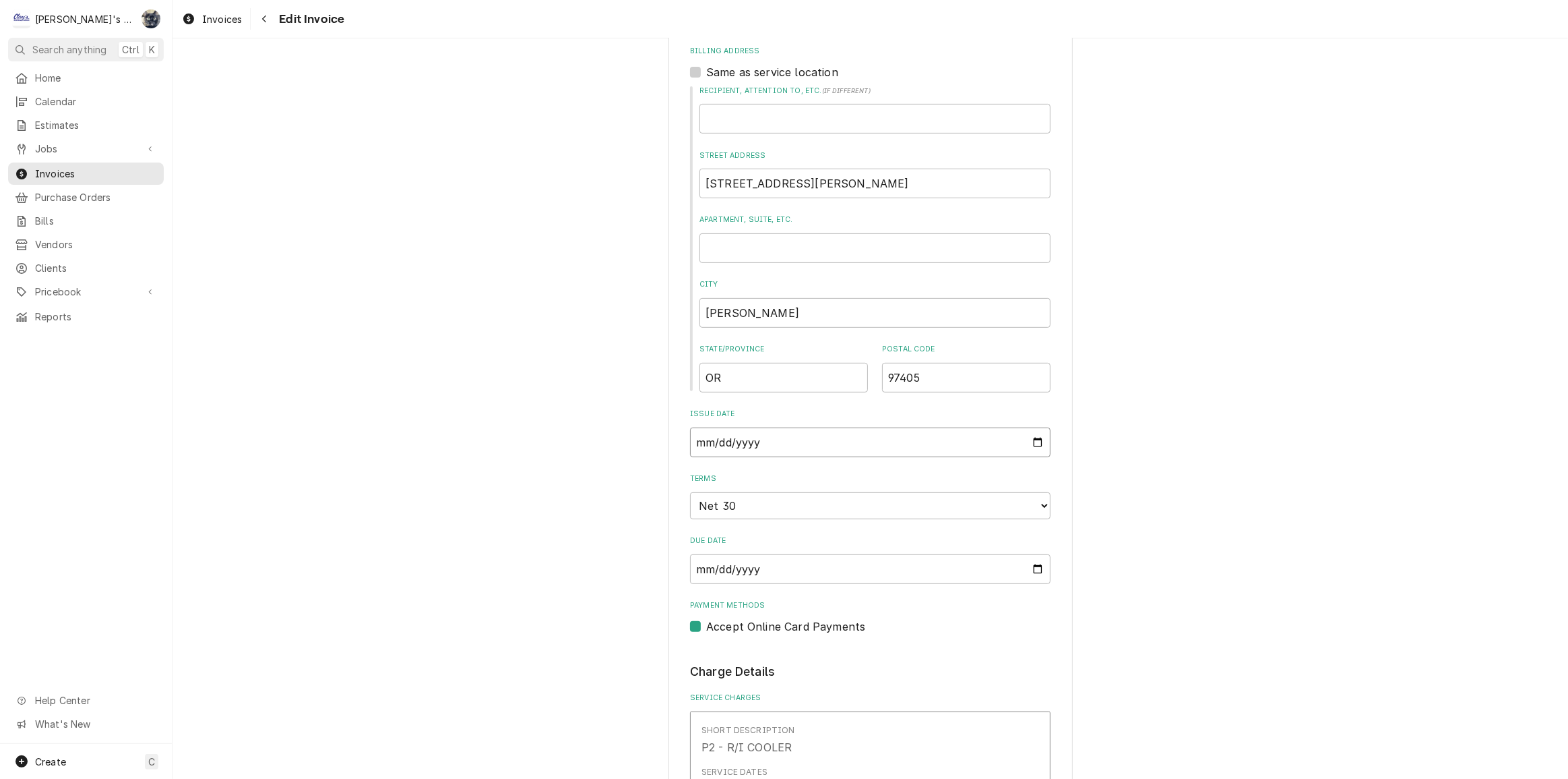
click at [1036, 434] on input "[DATE]" at bounding box center [870, 442] width 361 height 30
type textarea "x"
type input "[DATE]"
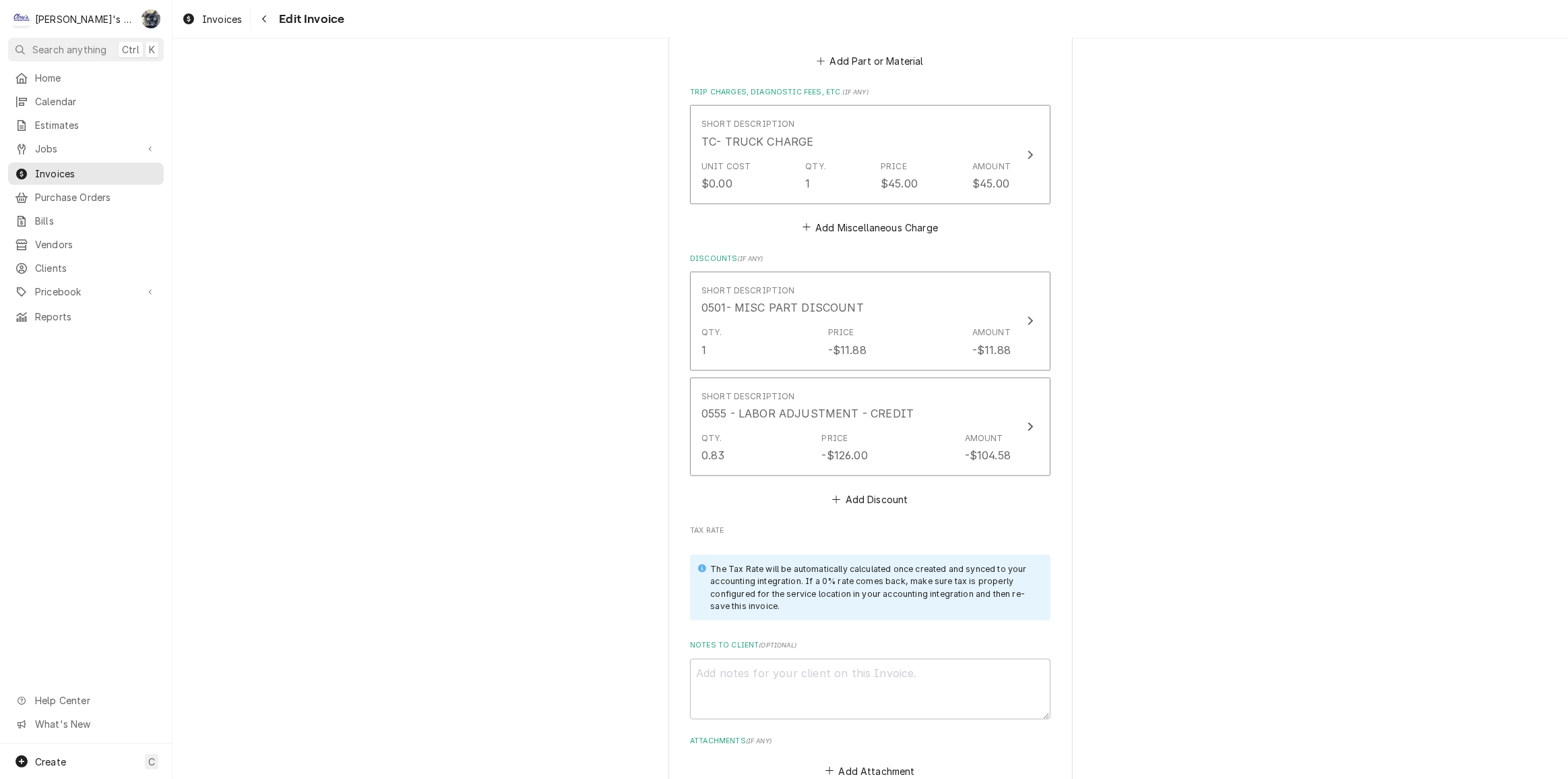
scroll to position [2365, 0]
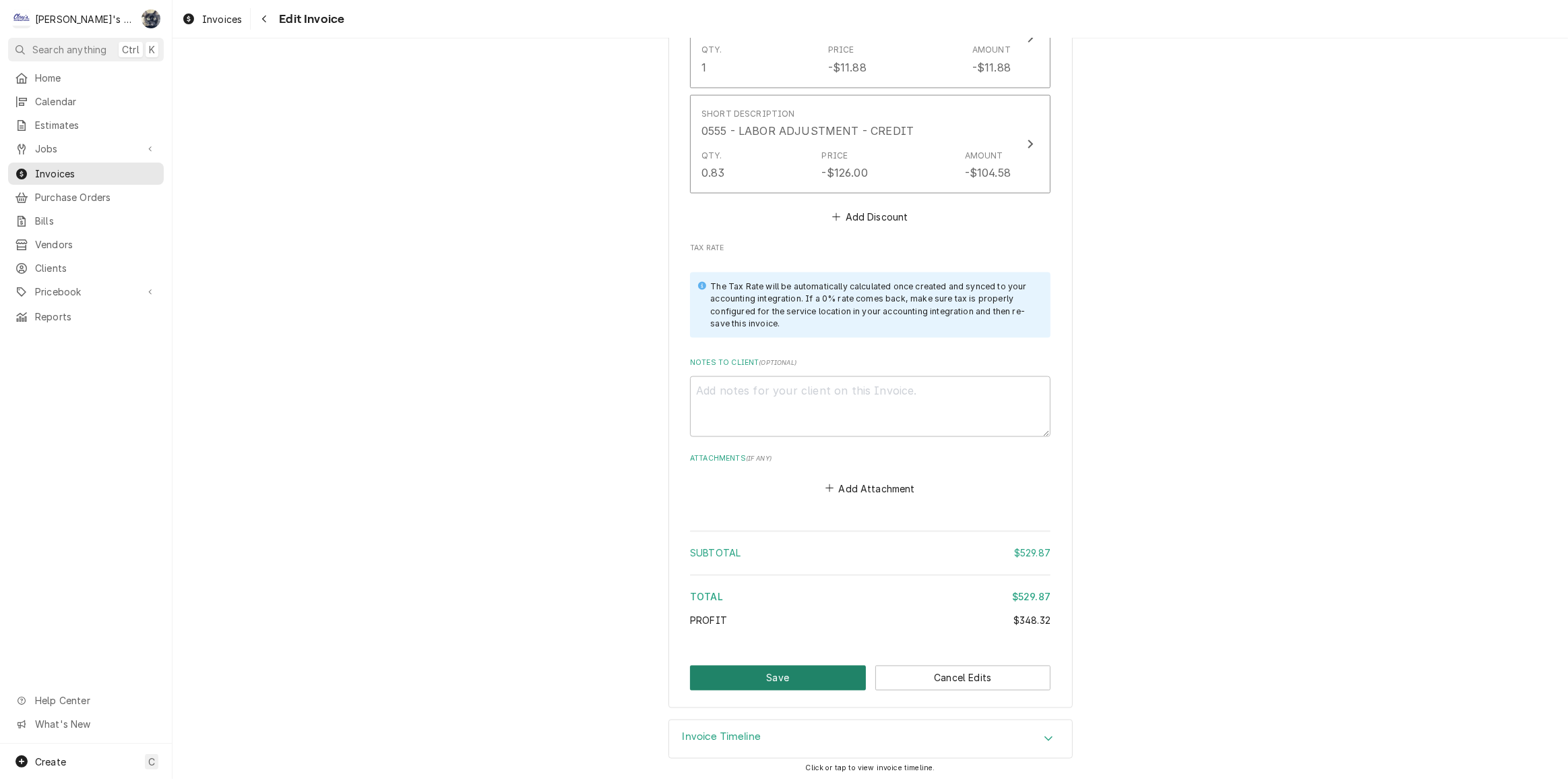
click at [807, 670] on button "Save" at bounding box center [778, 678] width 176 height 25
type textarea "x"
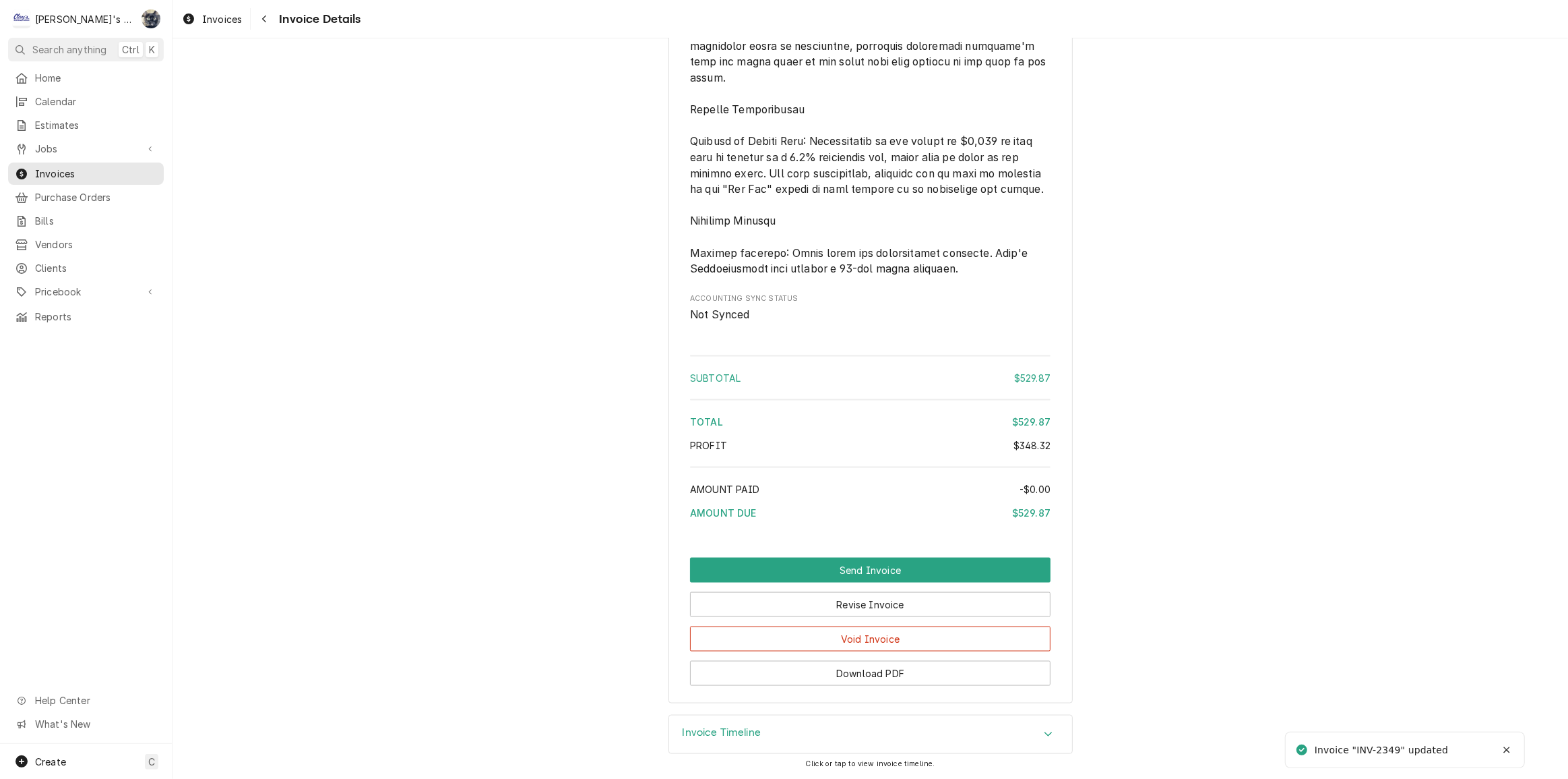
scroll to position [1985, 0]
click at [803, 570] on button "Send Invoice" at bounding box center [870, 570] width 361 height 25
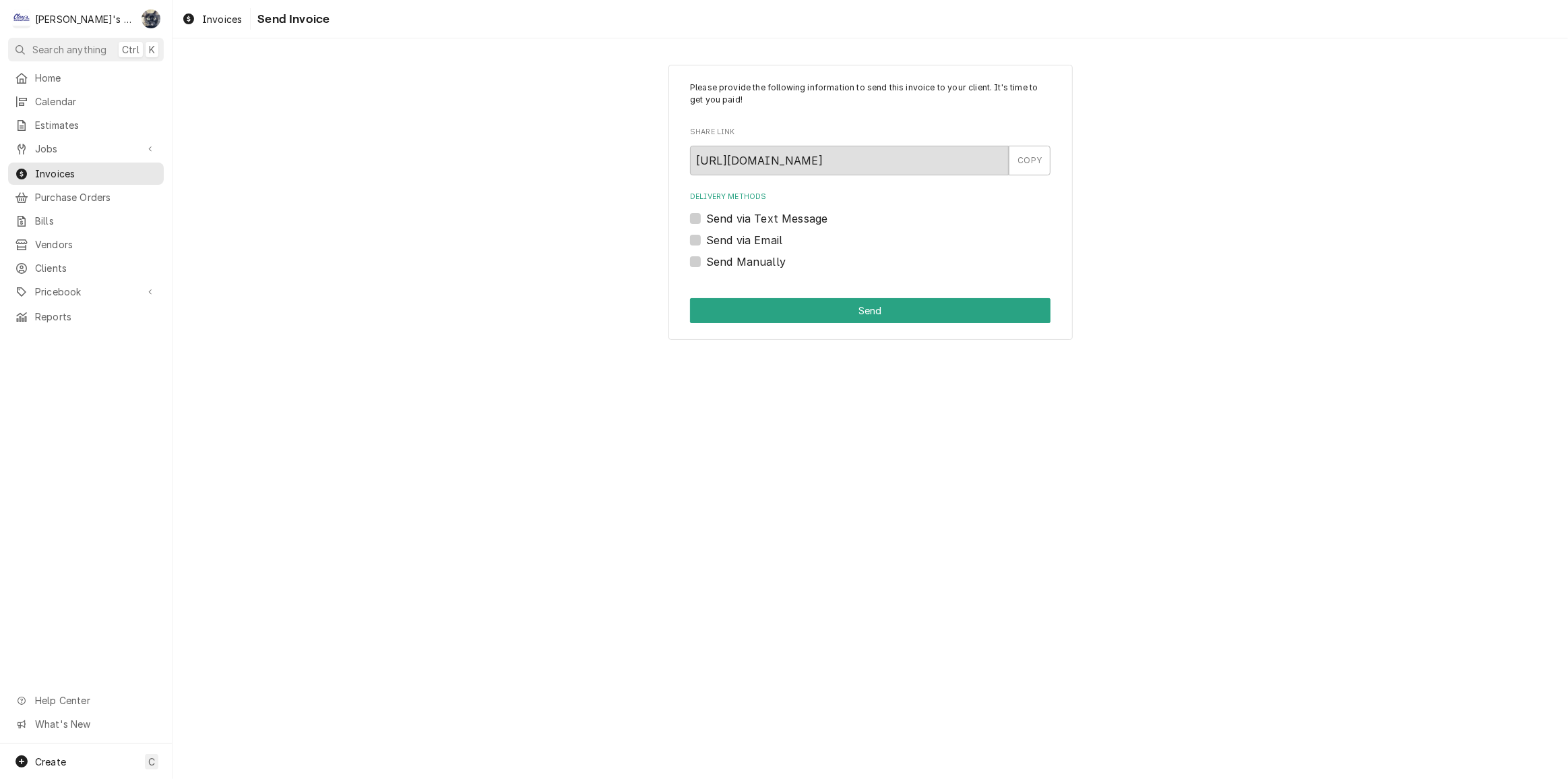
click at [707, 260] on label "Send Manually" at bounding box center [746, 262] width 79 height 16
click at [707, 260] on input "Send Manually" at bounding box center [887, 268] width 361 height 30
checkbox input "true"
click at [743, 312] on button "Send" at bounding box center [870, 310] width 361 height 25
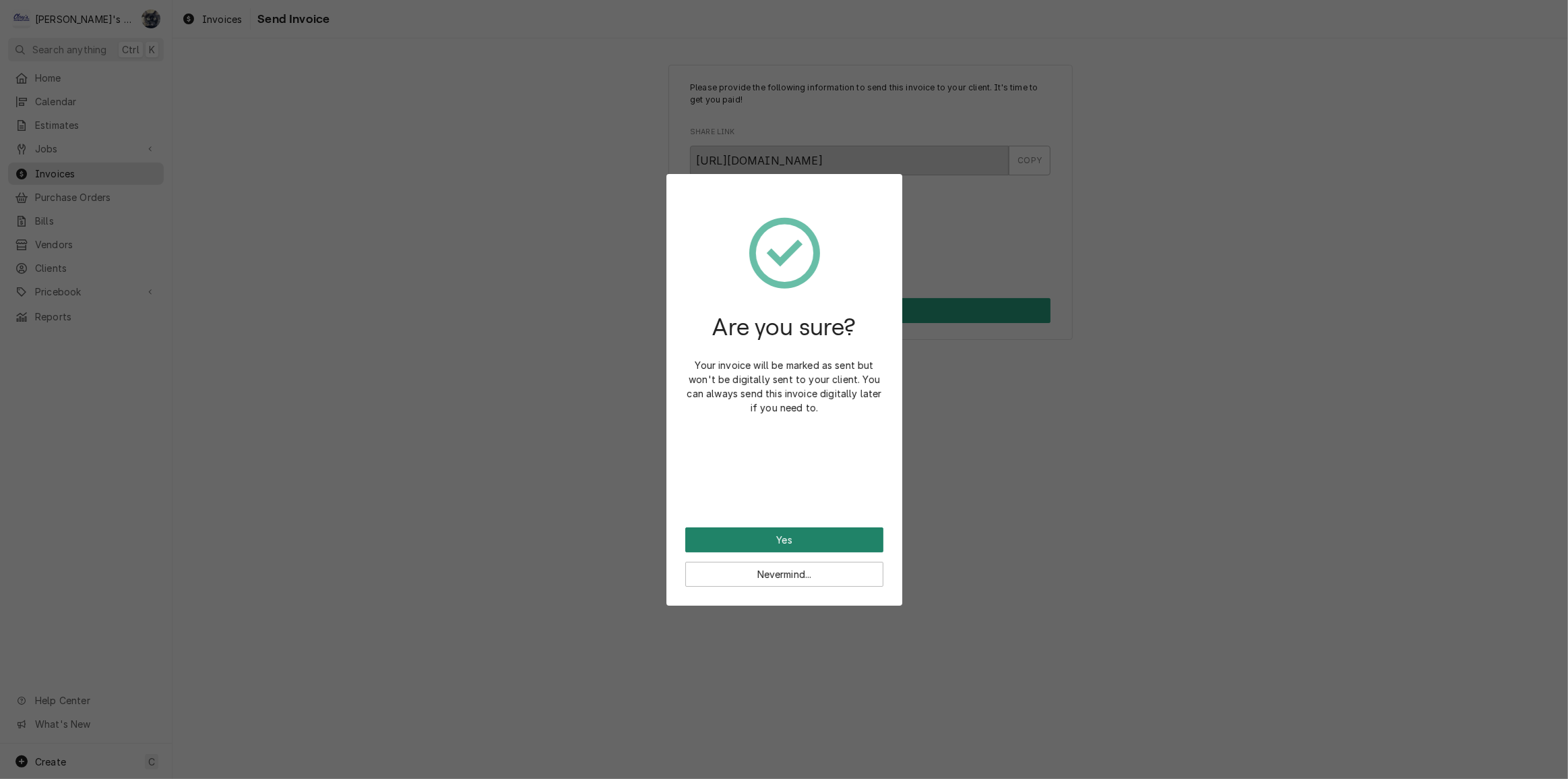
click at [803, 546] on button "Yes" at bounding box center [784, 539] width 199 height 25
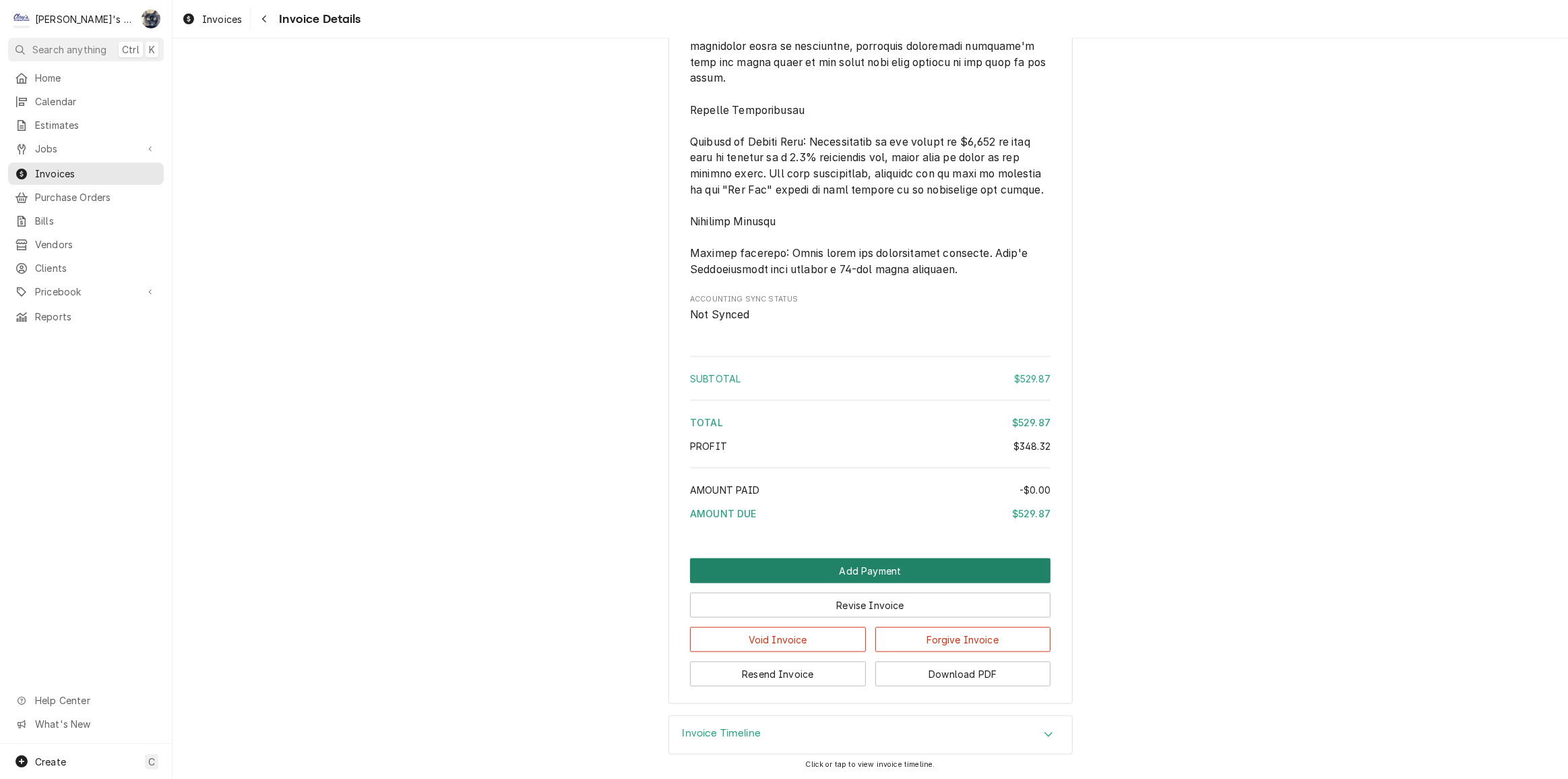
scroll to position [2031, 0]
click at [900, 672] on button "Download PDF" at bounding box center [963, 674] width 176 height 25
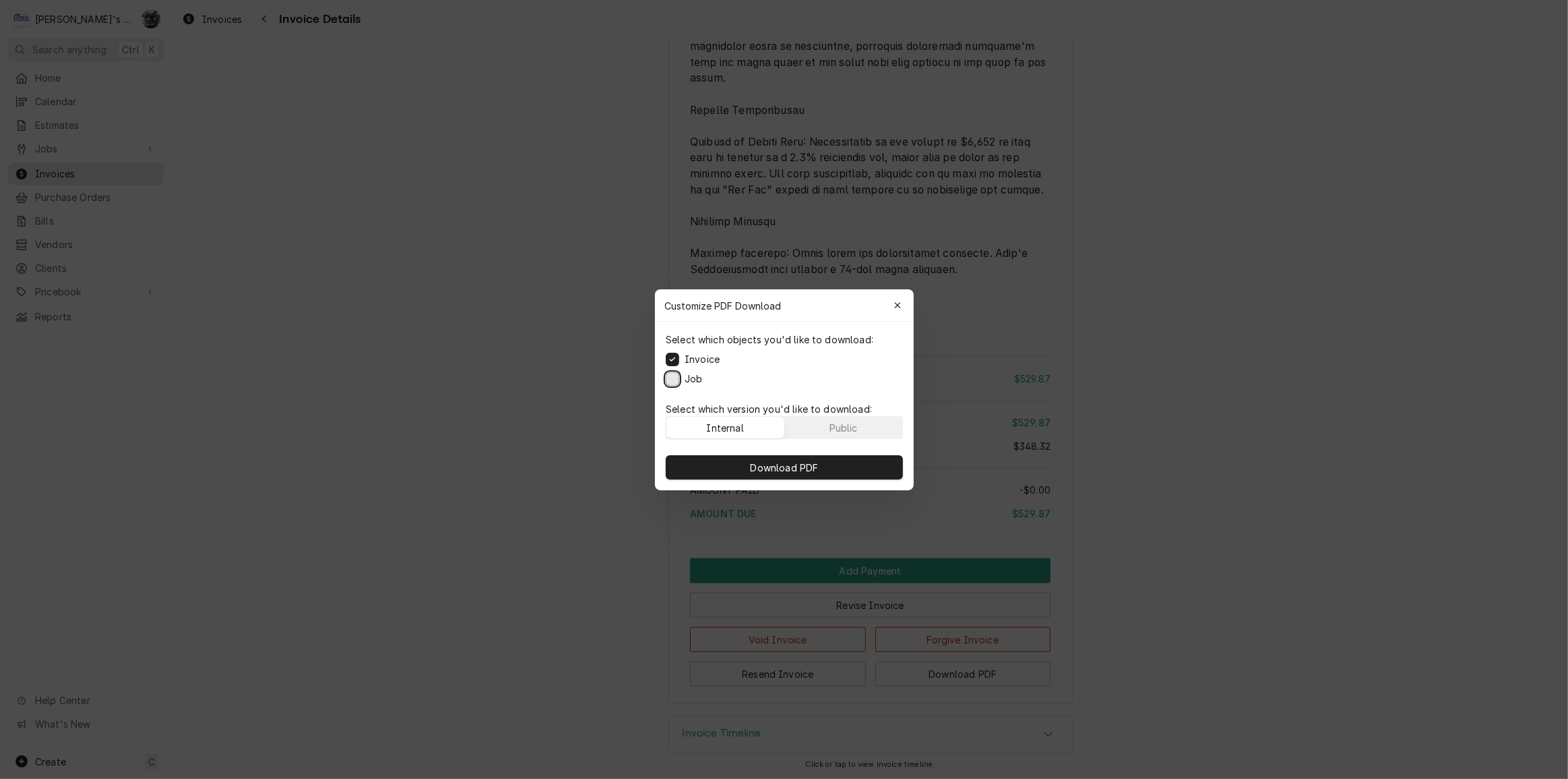
click at [673, 375] on button "Job" at bounding box center [673, 378] width 14 height 14
click at [713, 464] on button "Download PDF" at bounding box center [784, 467] width 237 height 24
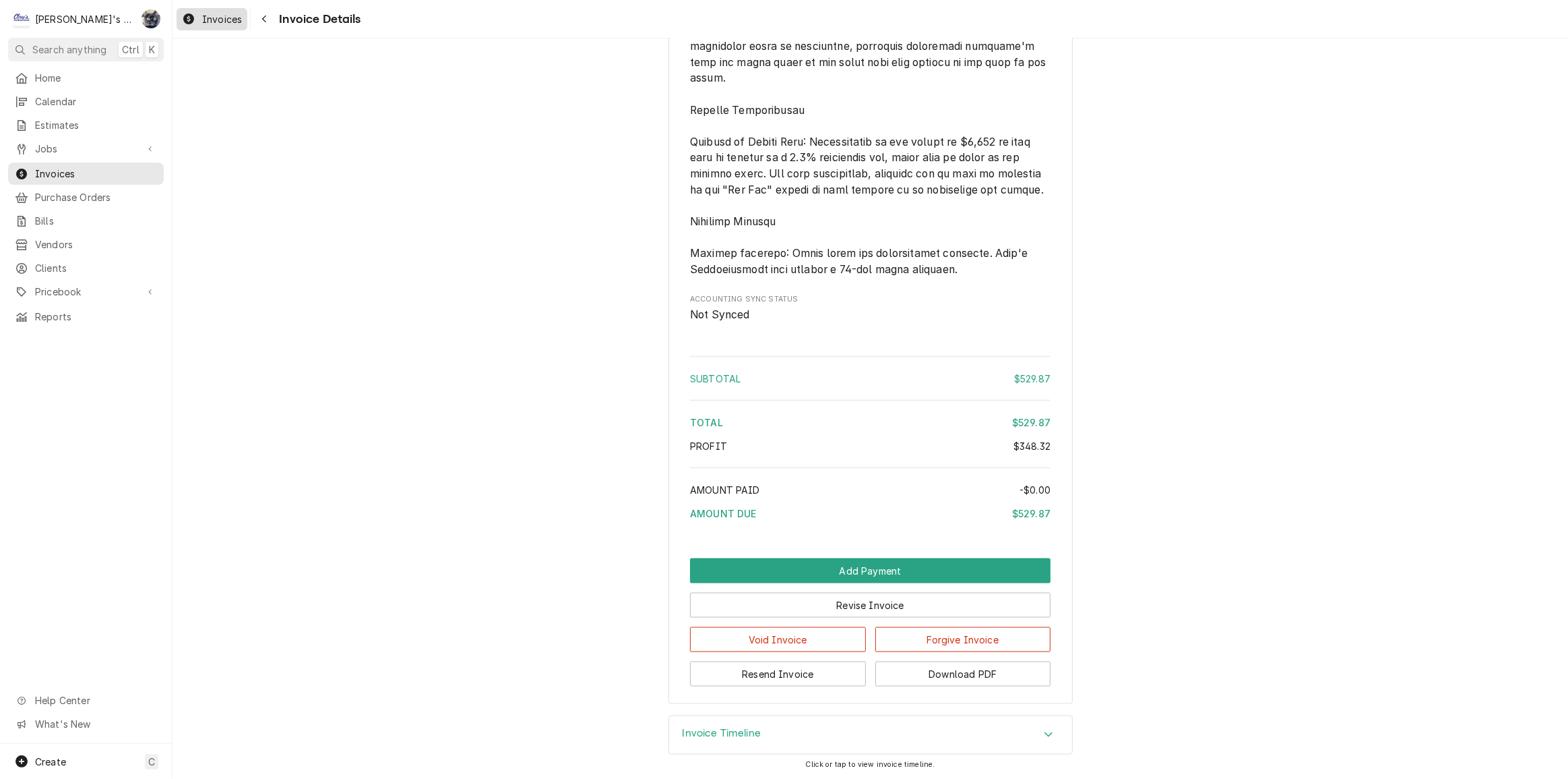
click at [214, 10] on link "Invoices" at bounding box center [211, 19] width 70 height 22
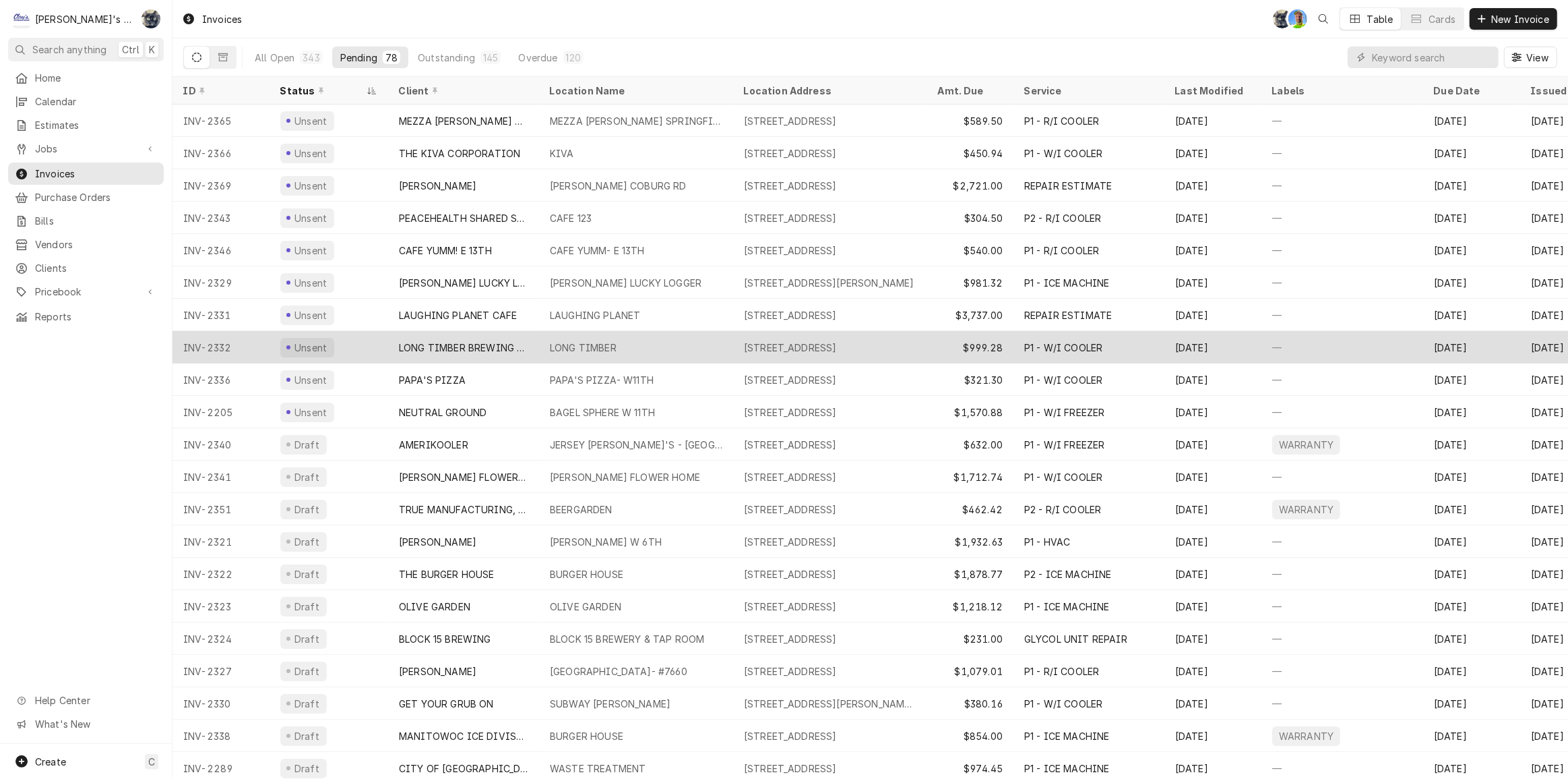
click at [630, 343] on div "LONG TIMBER" at bounding box center [636, 347] width 194 height 32
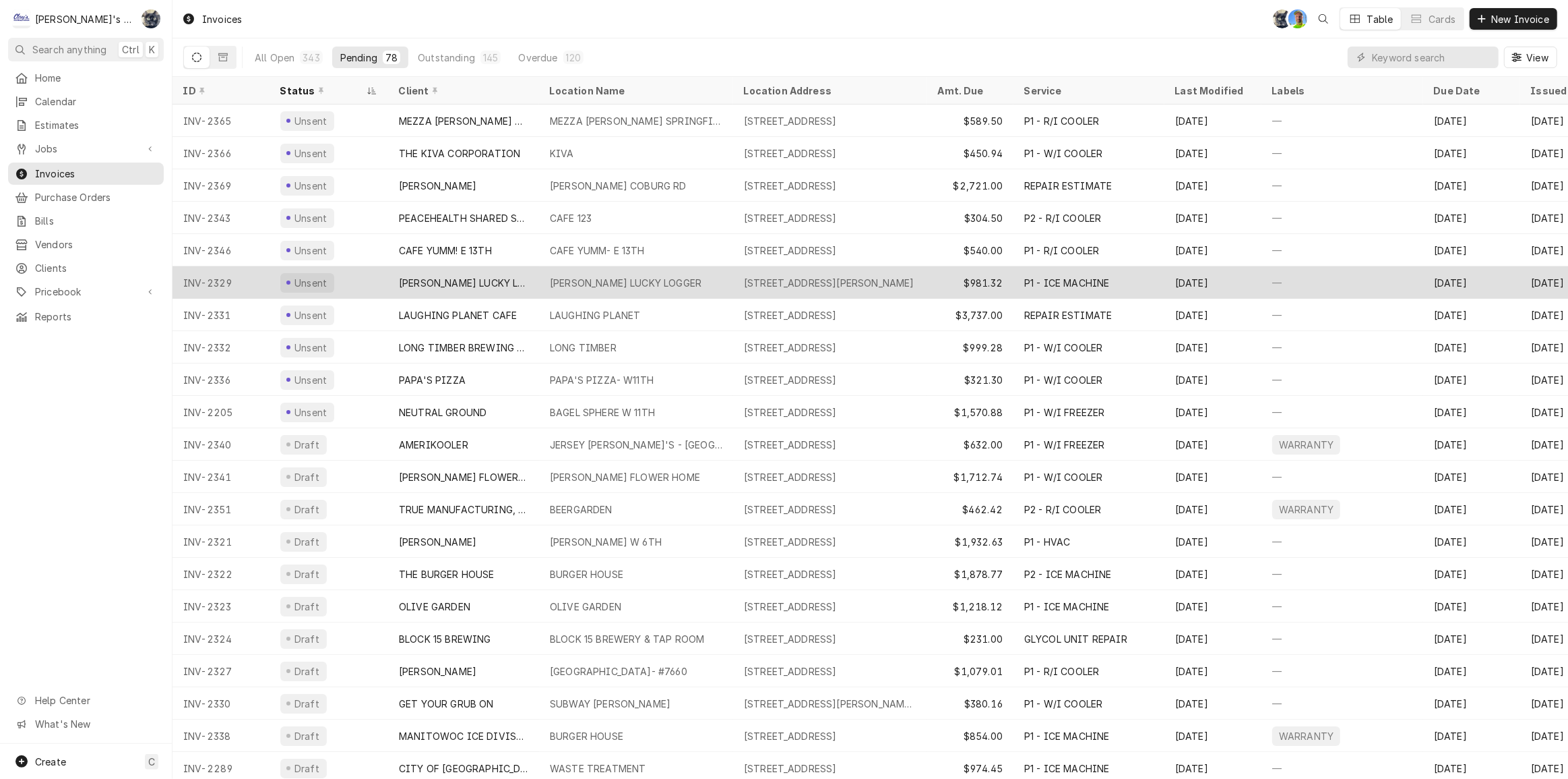
click at [603, 276] on div "CRAIG'S LUCKY LOGGER" at bounding box center [626, 282] width 152 height 14
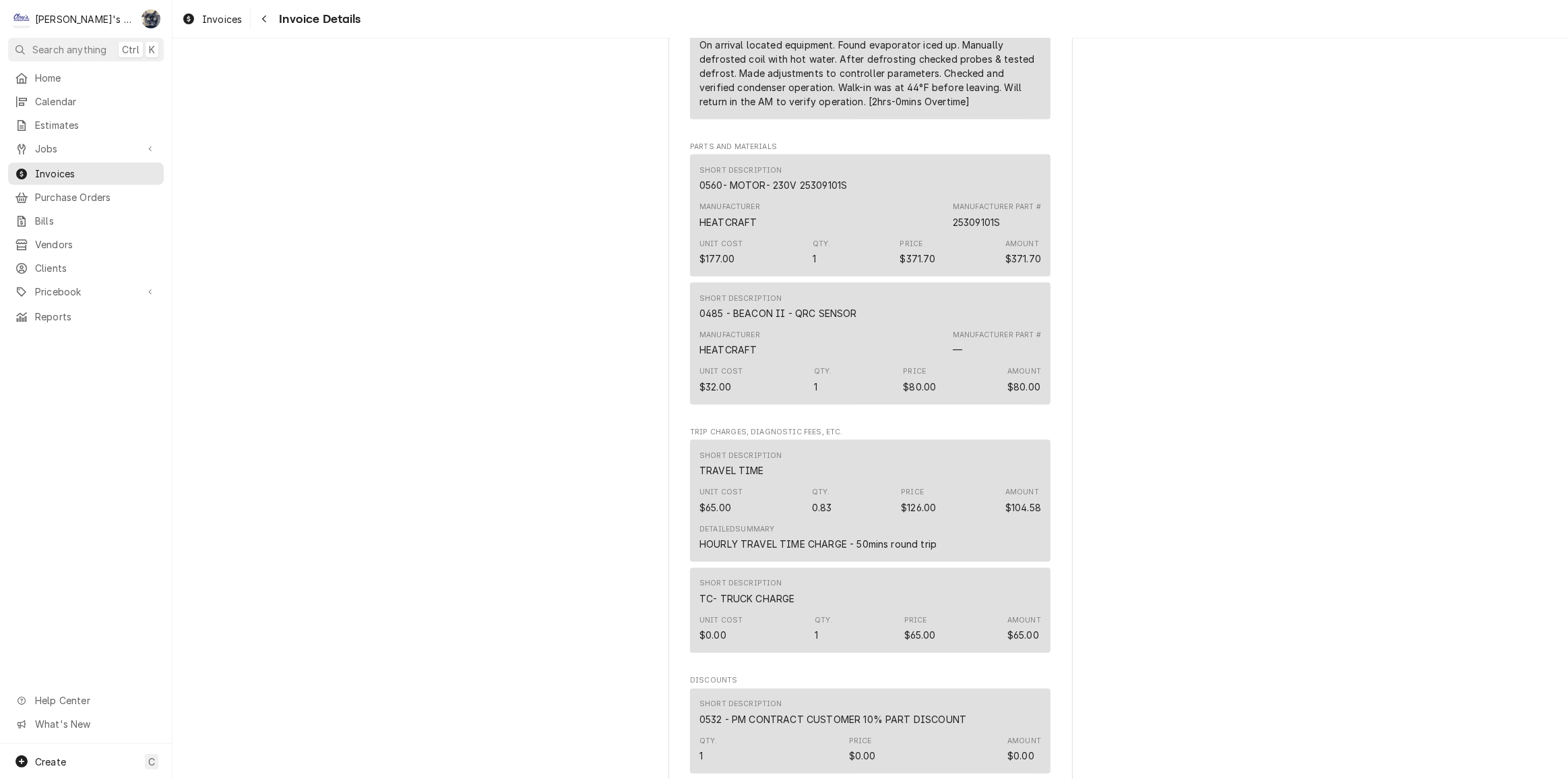
scroll to position [980, 0]
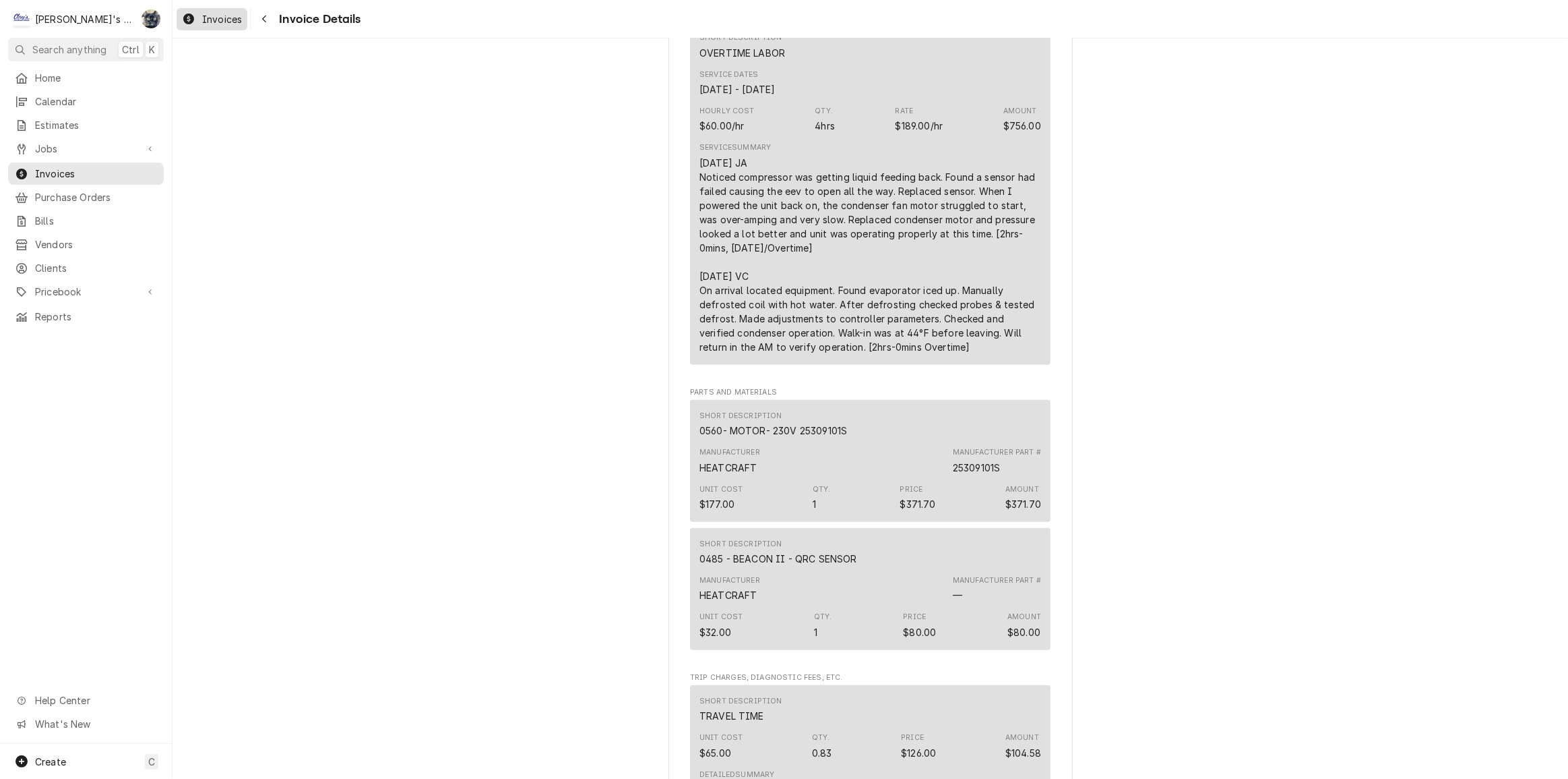
click at [232, 18] on span "Invoices" at bounding box center [222, 19] width 40 height 14
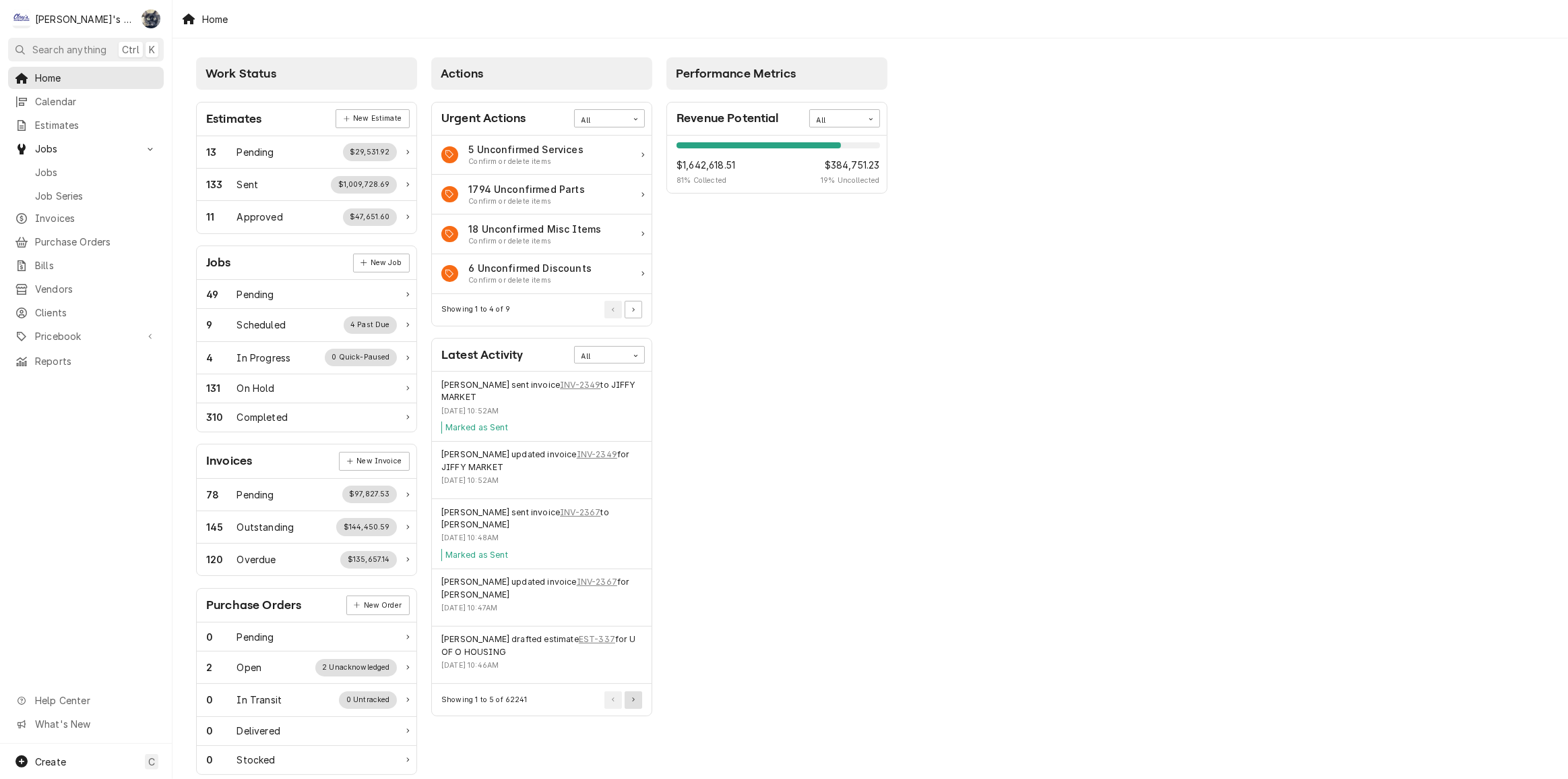
click at [634, 703] on button "Pagination Controls" at bounding box center [634, 700] width 18 height 18
click at [635, 703] on button "Pagination Controls" at bounding box center [634, 700] width 18 height 18
click at [633, 691] on button "Pagination Controls" at bounding box center [634, 700] width 18 height 18
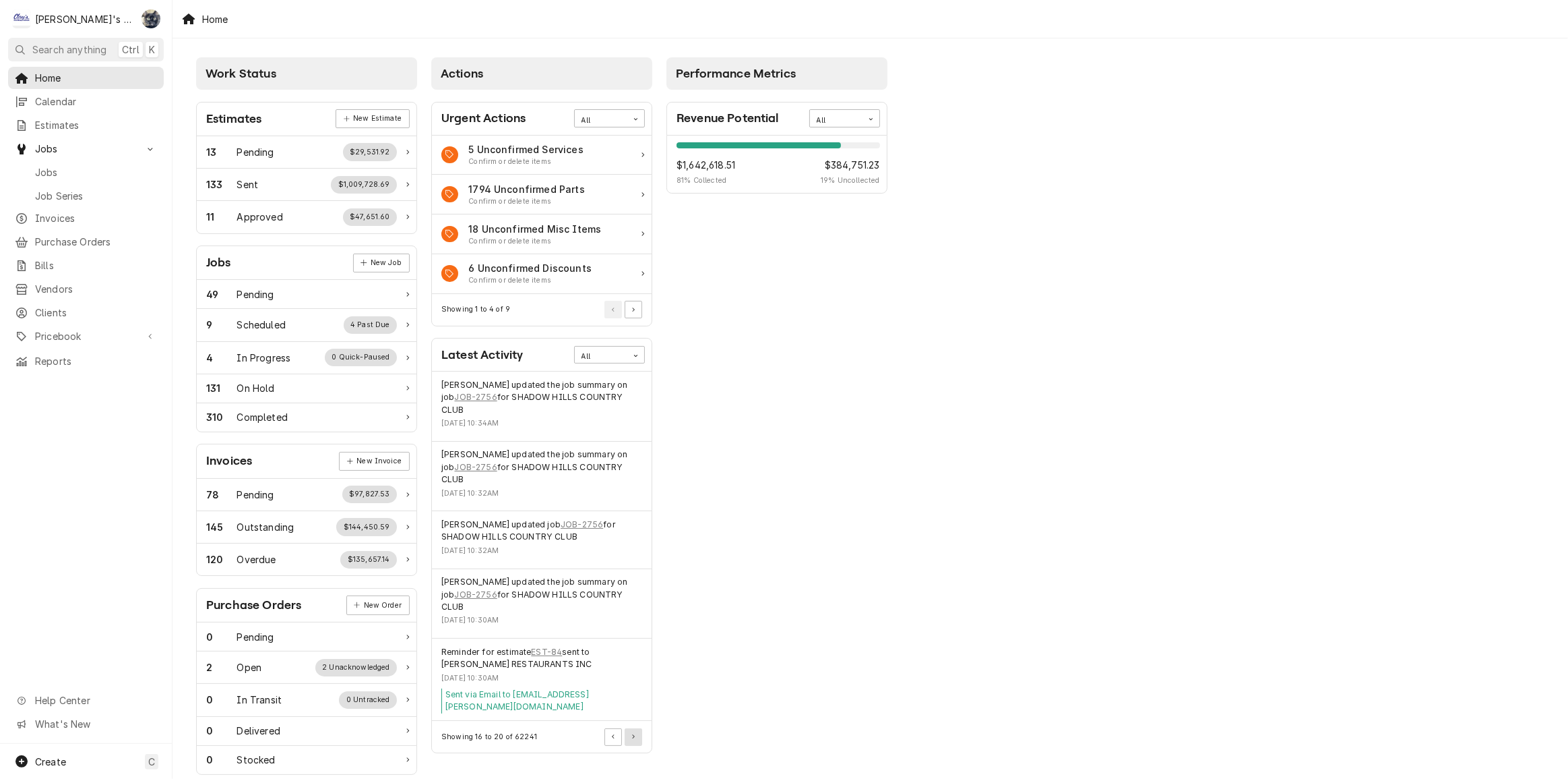
click at [634, 728] on button "Pagination Controls" at bounding box center [634, 737] width 18 height 18
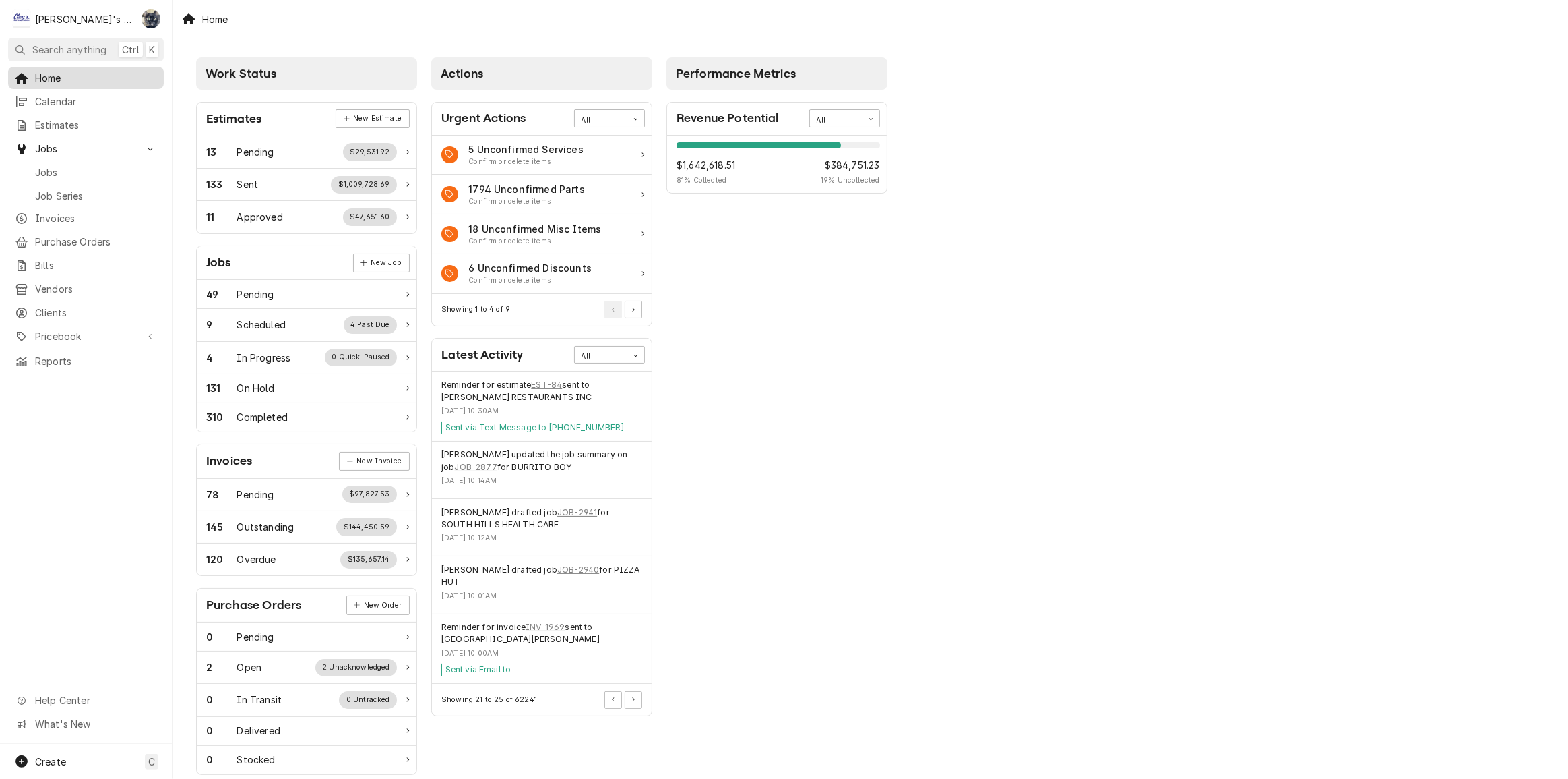
click at [91, 74] on span "Home" at bounding box center [96, 77] width 122 height 14
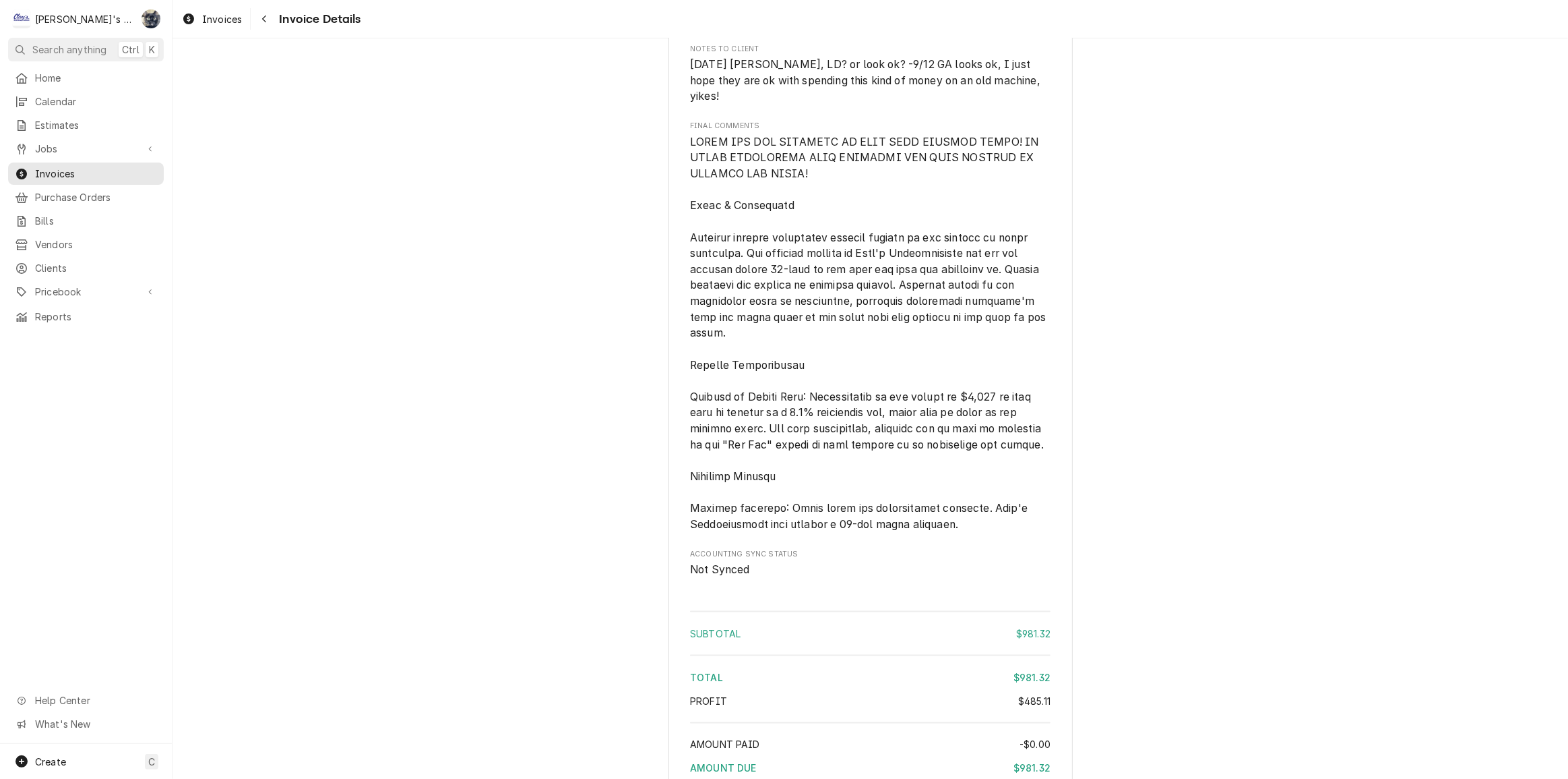
scroll to position [2490, 0]
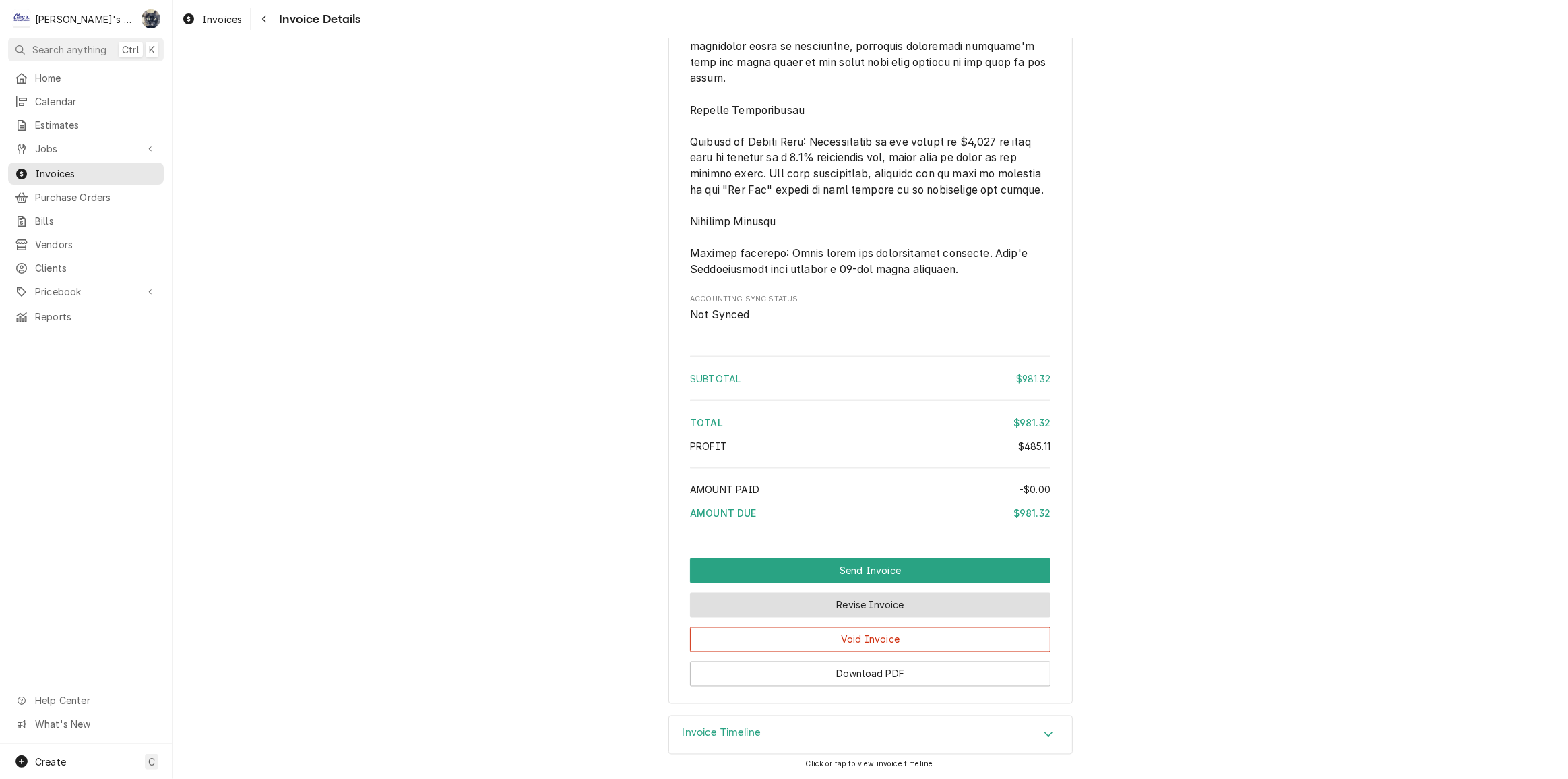
drag, startPoint x: 860, startPoint y: 612, endPoint x: 857, endPoint y: 595, distance: 17.3
click at [860, 611] on button "Revise Invoice" at bounding box center [870, 605] width 361 height 25
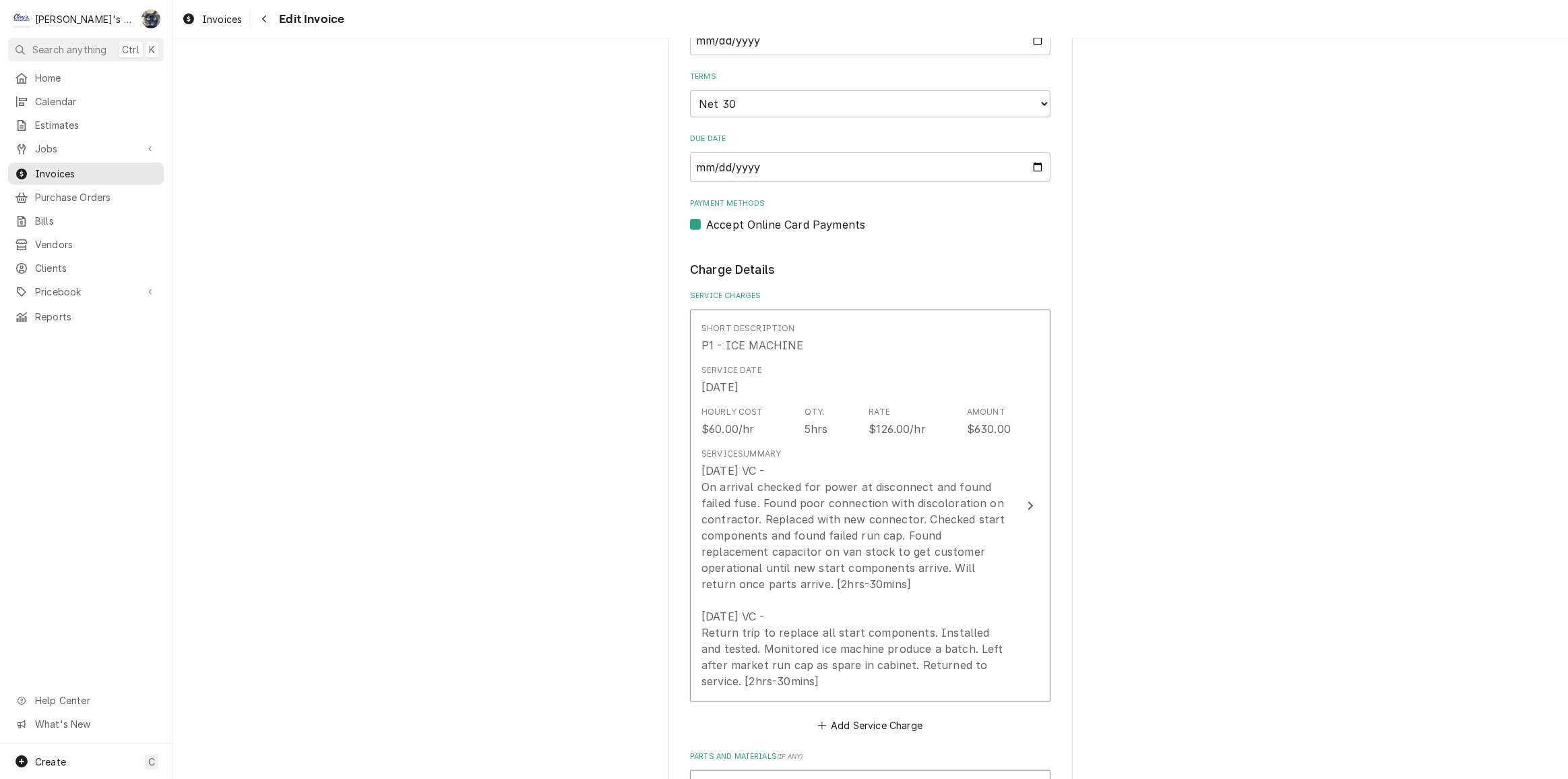
scroll to position [1287, 0]
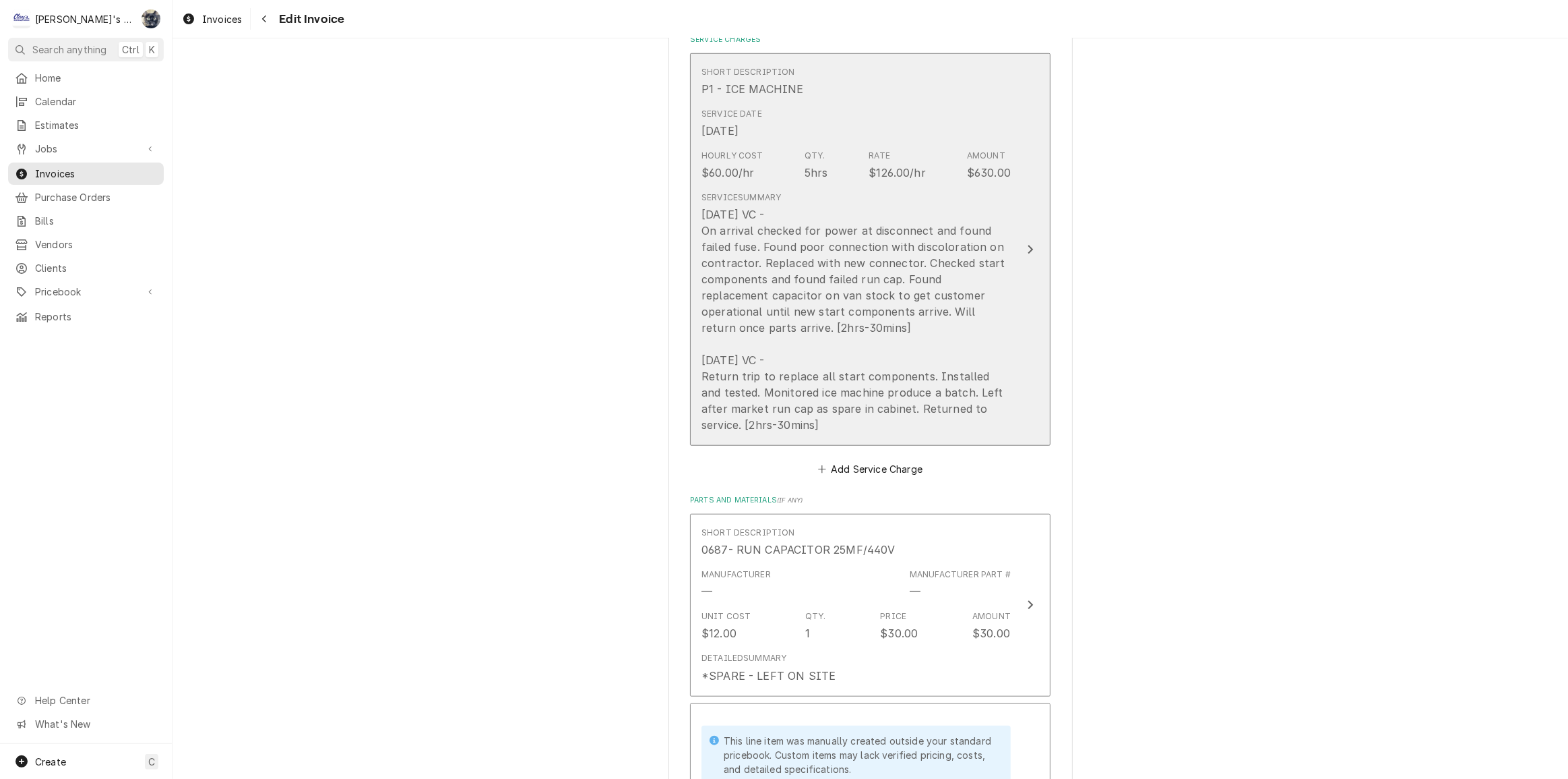
click at [822, 355] on div "7/23/2025 VC - On arrival checked for power at disconnect and found failed fuse…" at bounding box center [857, 319] width 310 height 226
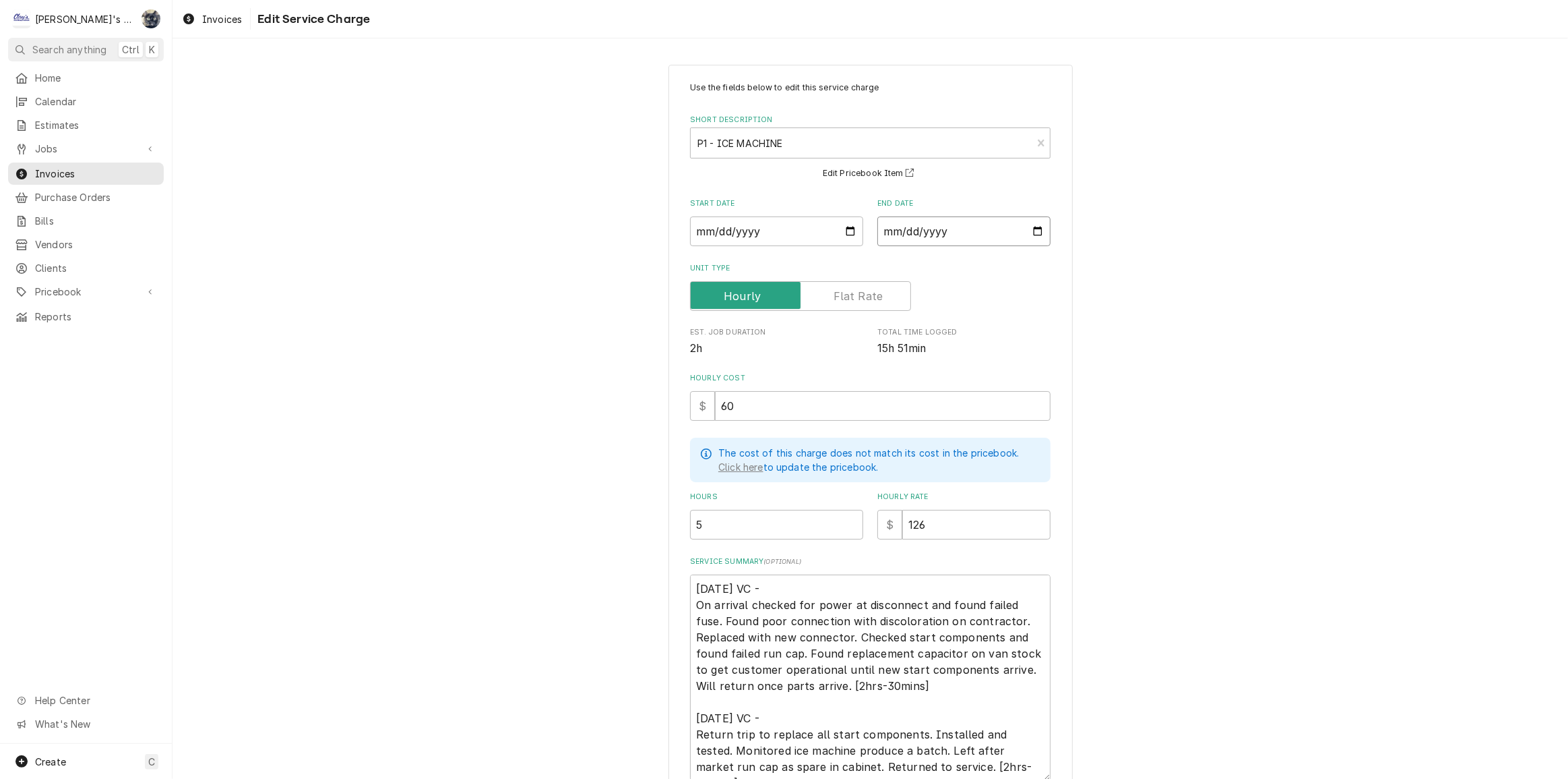
click at [1032, 231] on input "2025-07-23" at bounding box center [964, 231] width 173 height 30
type textarea "x"
type input "2025-08-05"
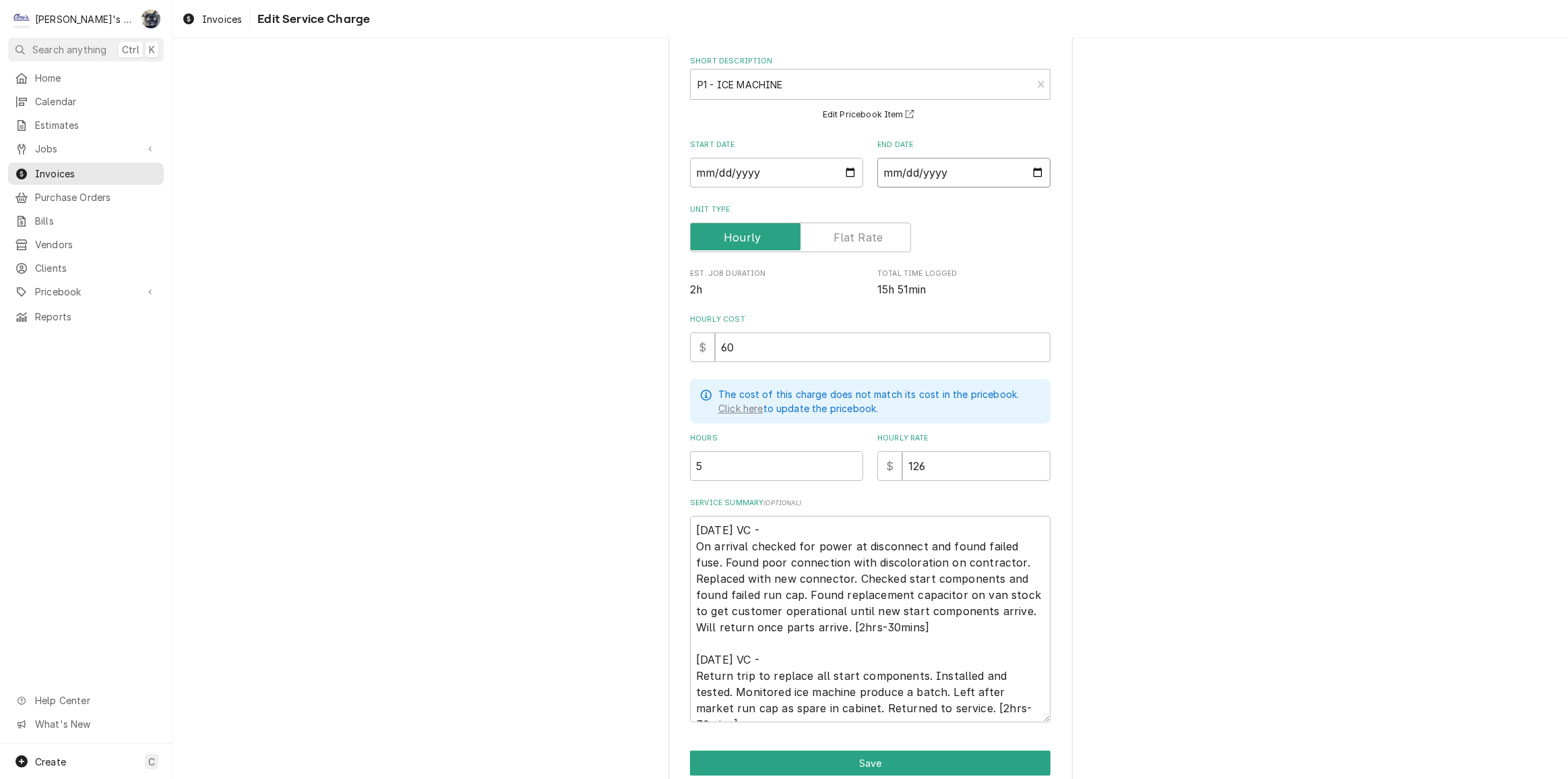
scroll to position [116, 0]
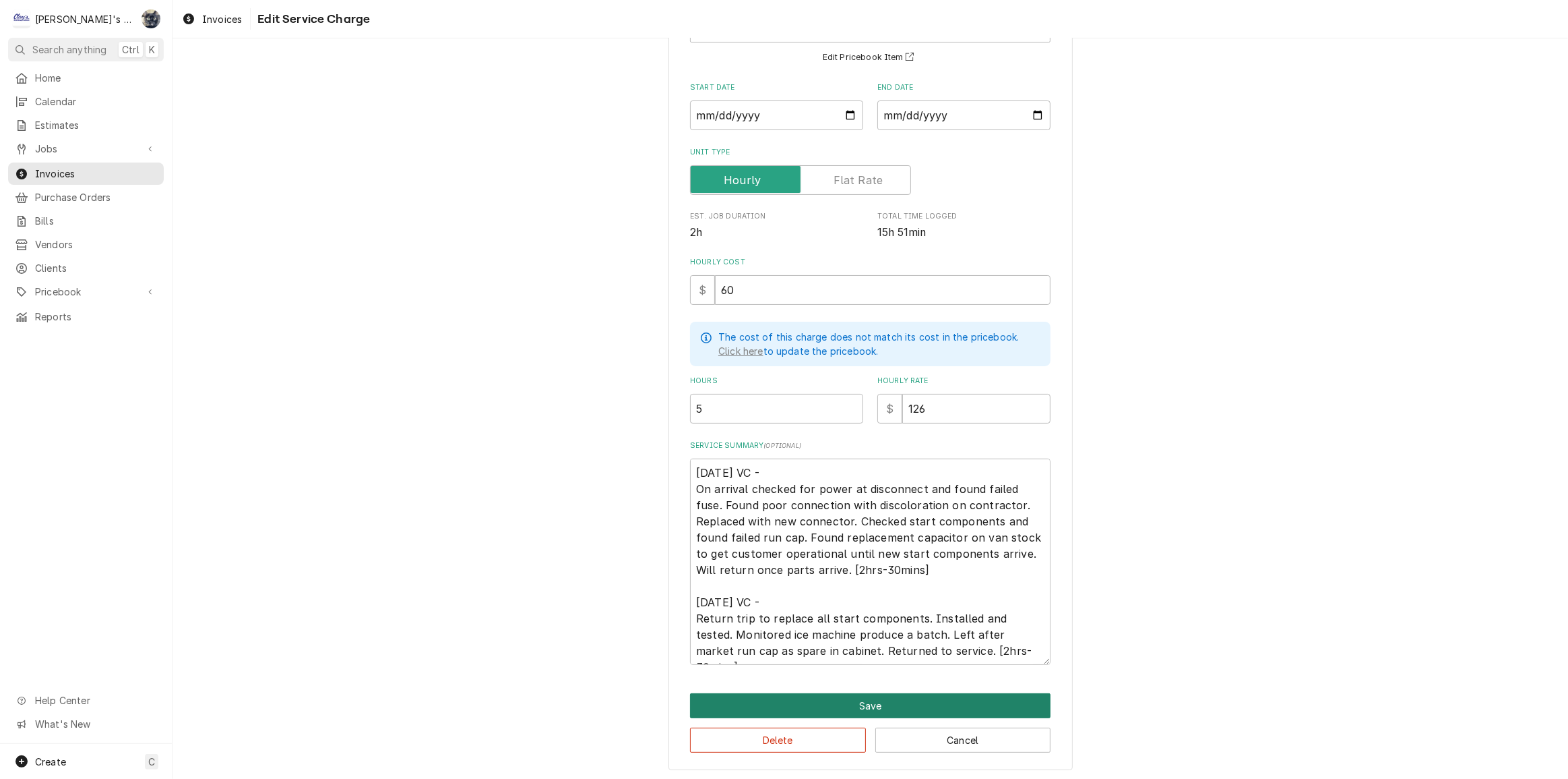
click at [860, 699] on button "Save" at bounding box center [870, 705] width 361 height 25
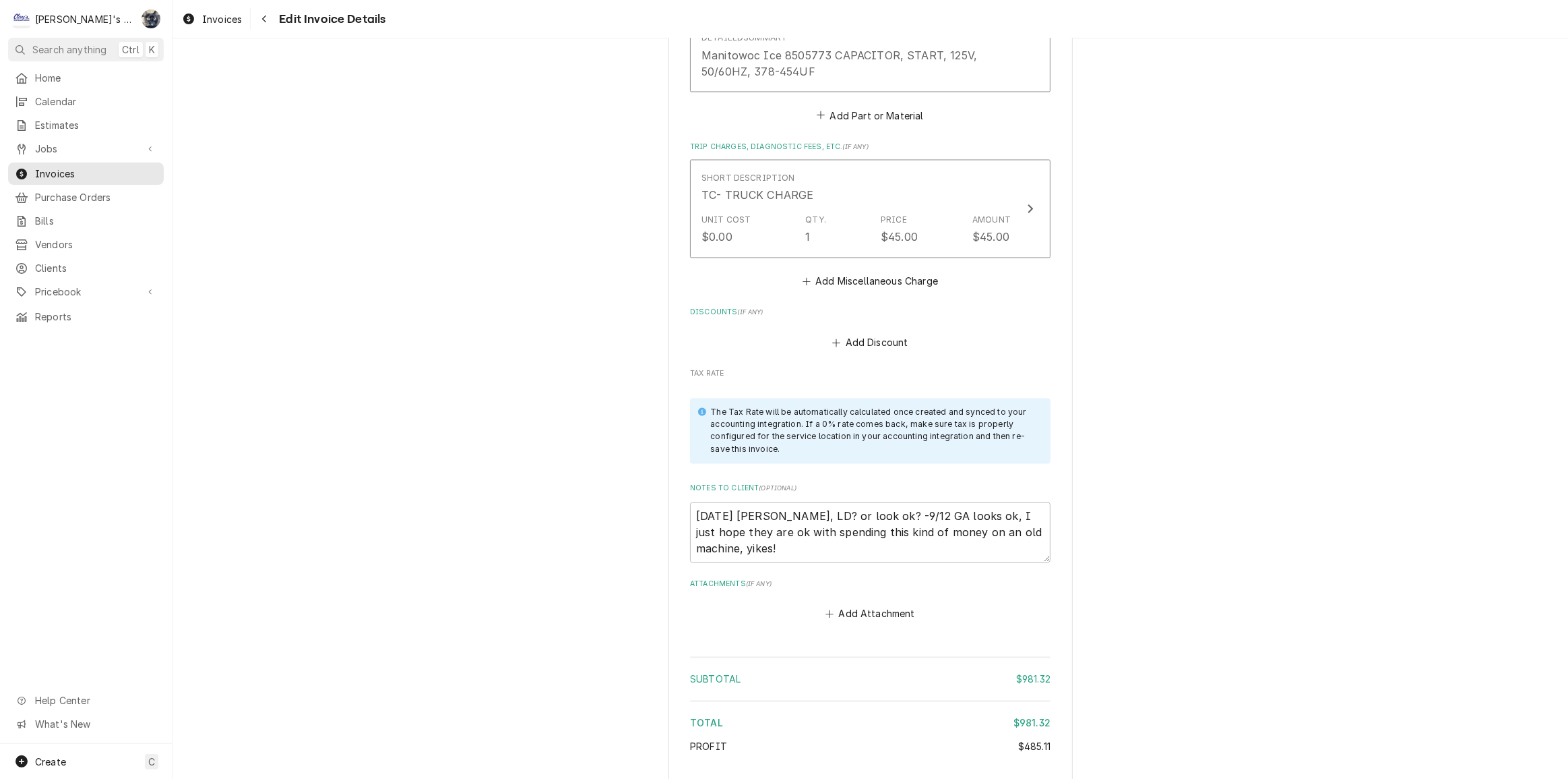
scroll to position [2878, 0]
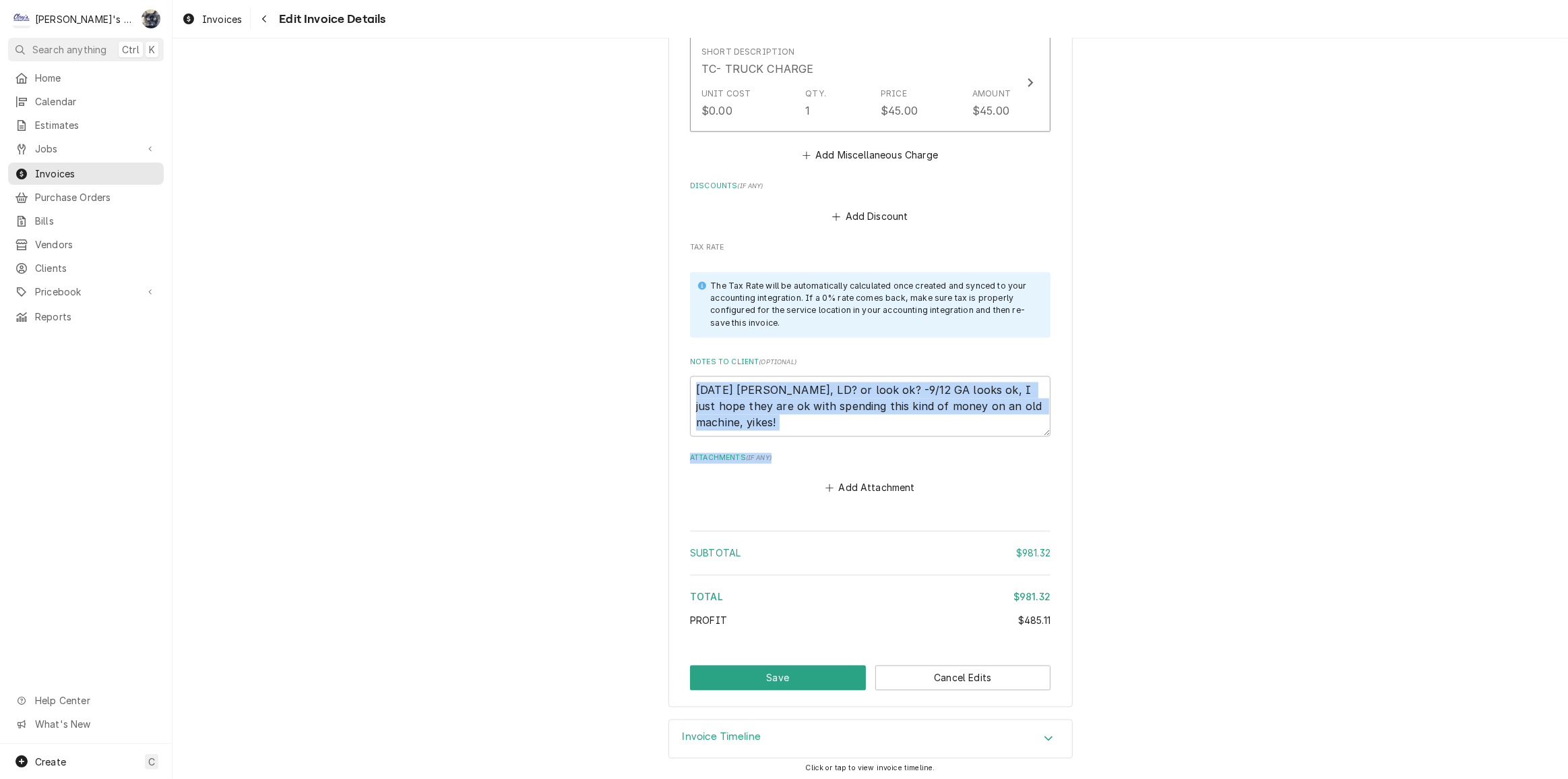
drag, startPoint x: 688, startPoint y: 417, endPoint x: 780, endPoint y: 407, distance: 92.5
click at [802, 413] on textarea "9/11/2025 Sarah - Greg, LD? or look ok? -9/12 GA looks ok, I just hope they are…" at bounding box center [870, 406] width 361 height 61
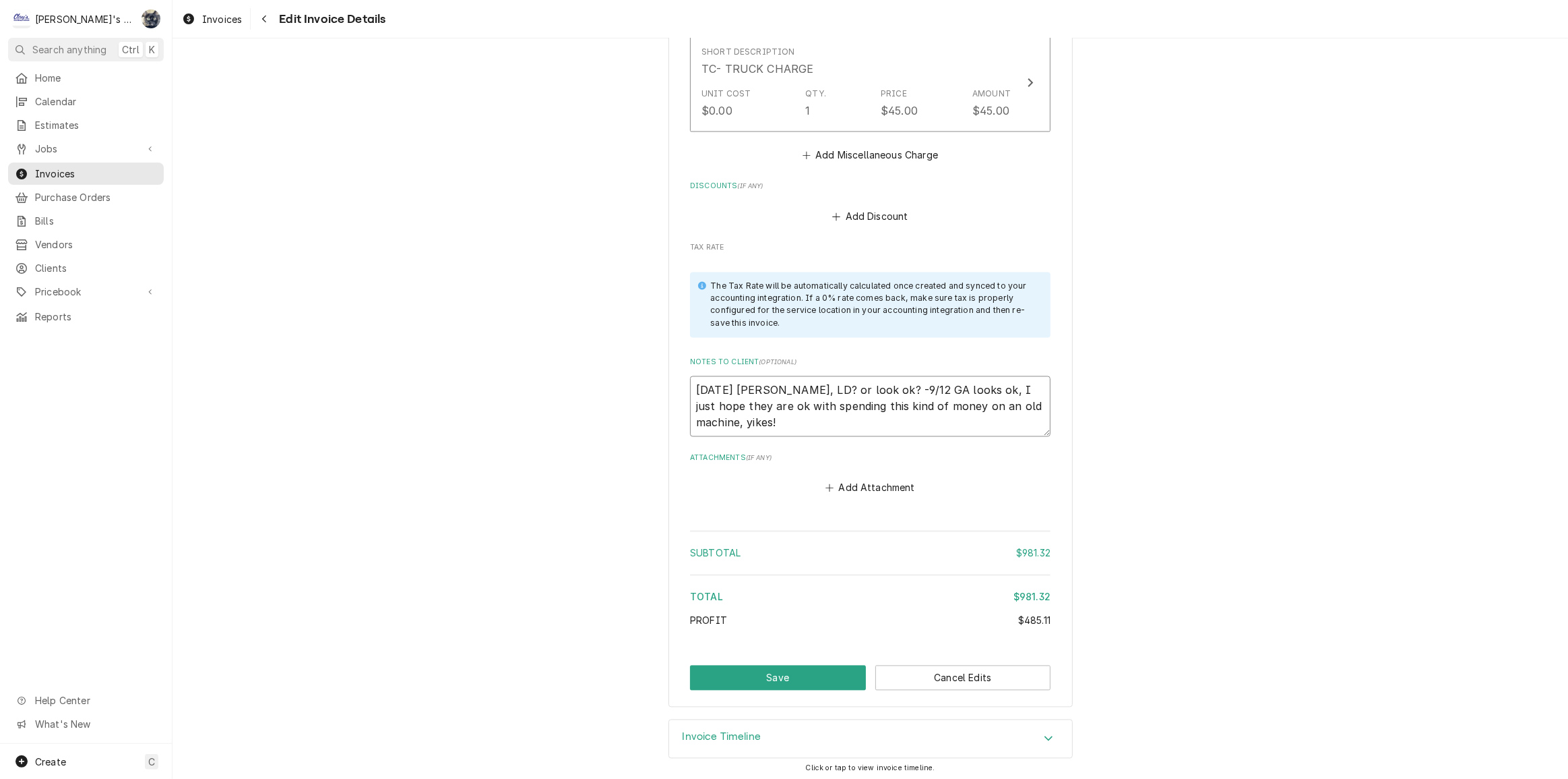
drag, startPoint x: 806, startPoint y: 418, endPoint x: 677, endPoint y: 366, distance: 139.1
type textarea "x"
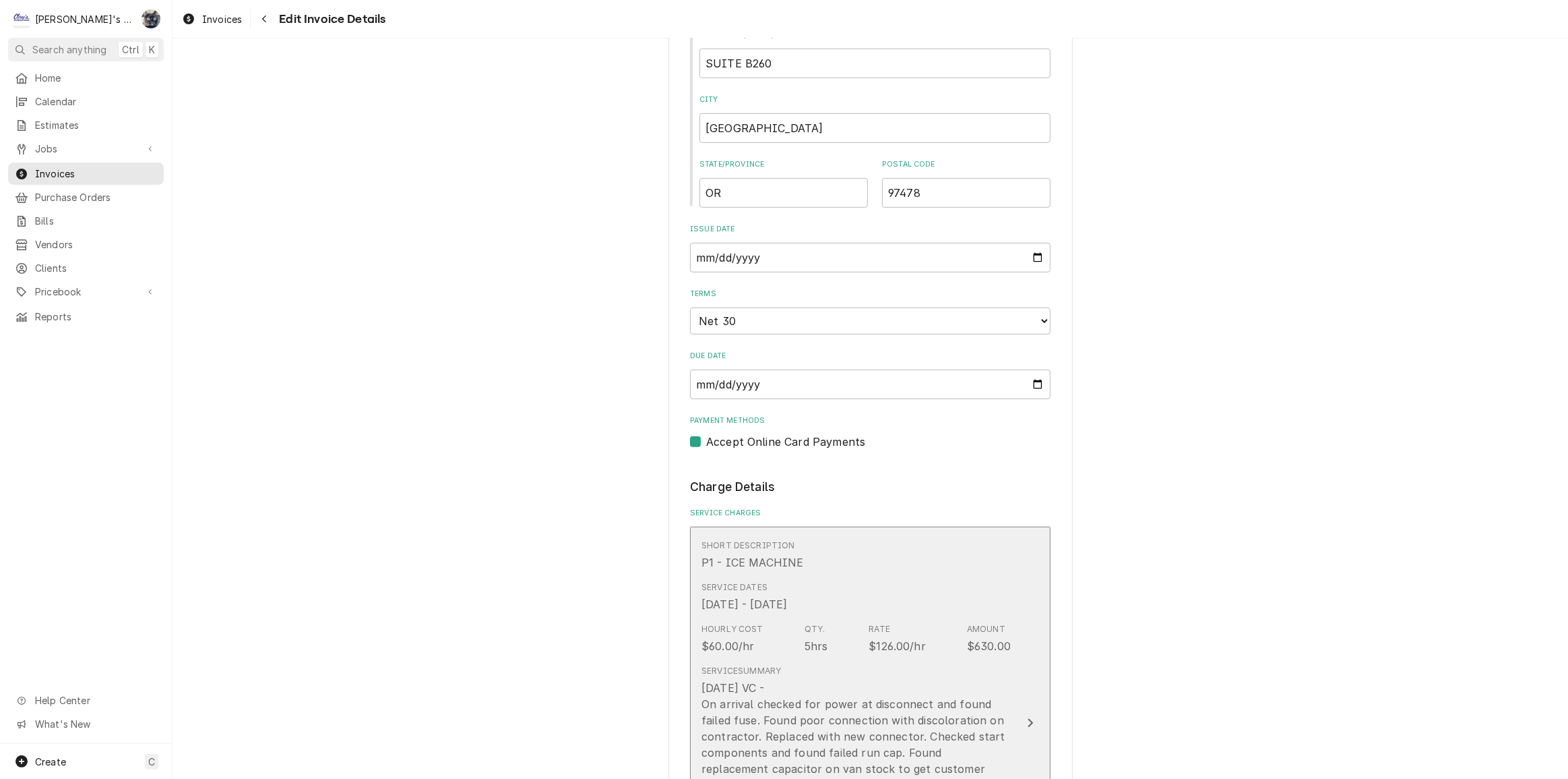
scroll to position [795, 0]
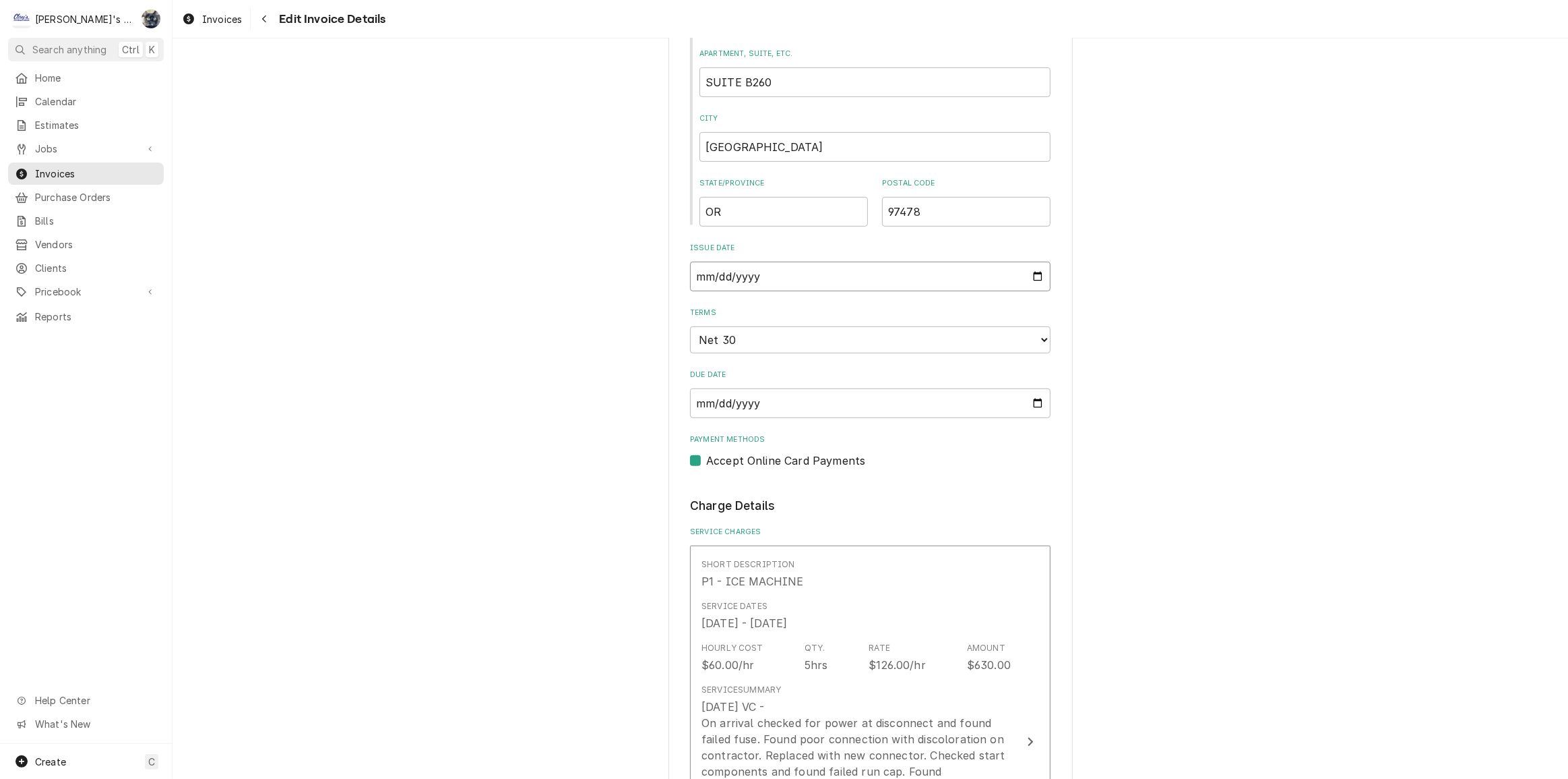
click at [1032, 274] on input "2025-09-11" at bounding box center [870, 276] width 361 height 30
type textarea "x"
type input "2025-09-15"
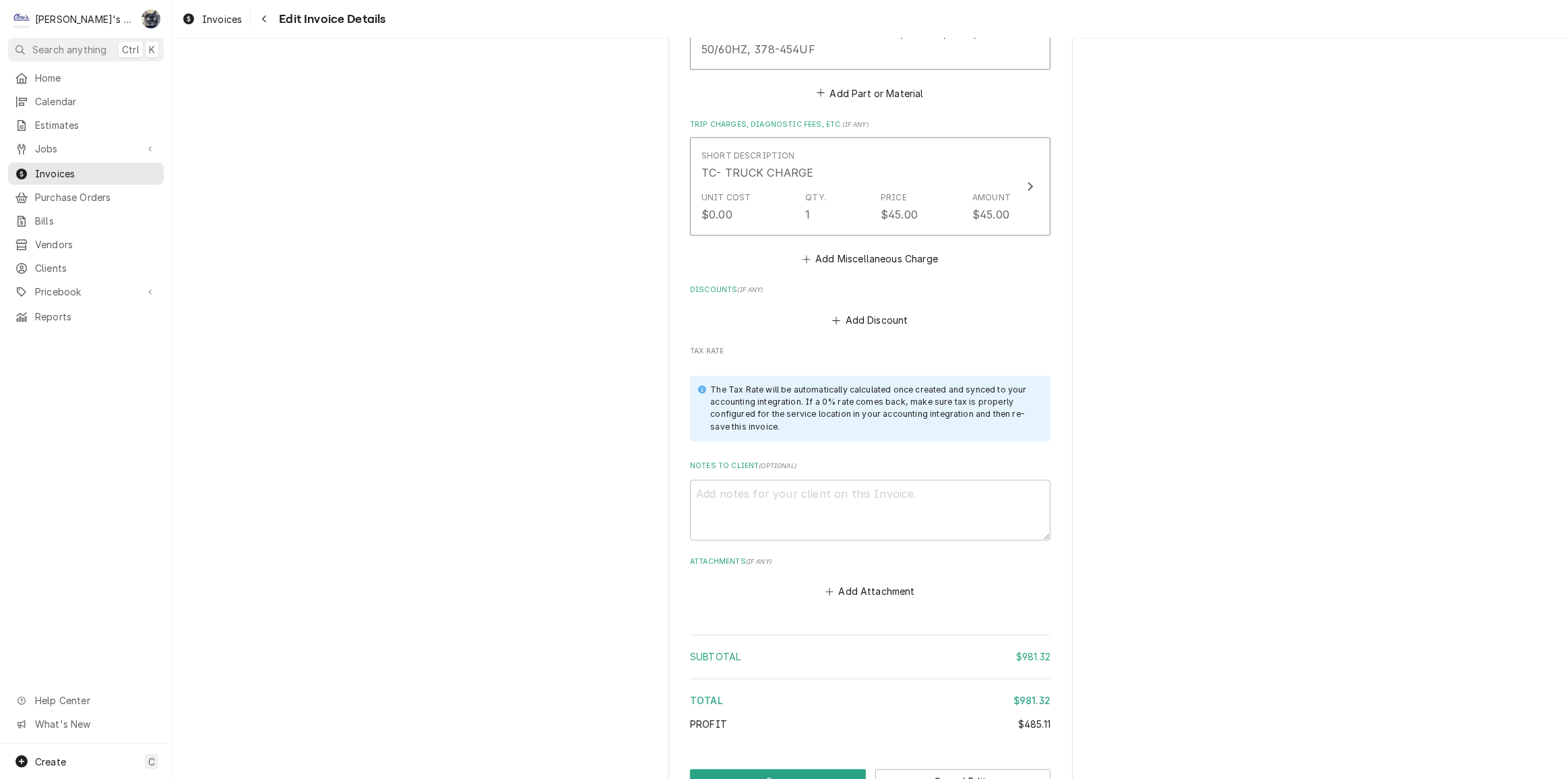
scroll to position [2878, 0]
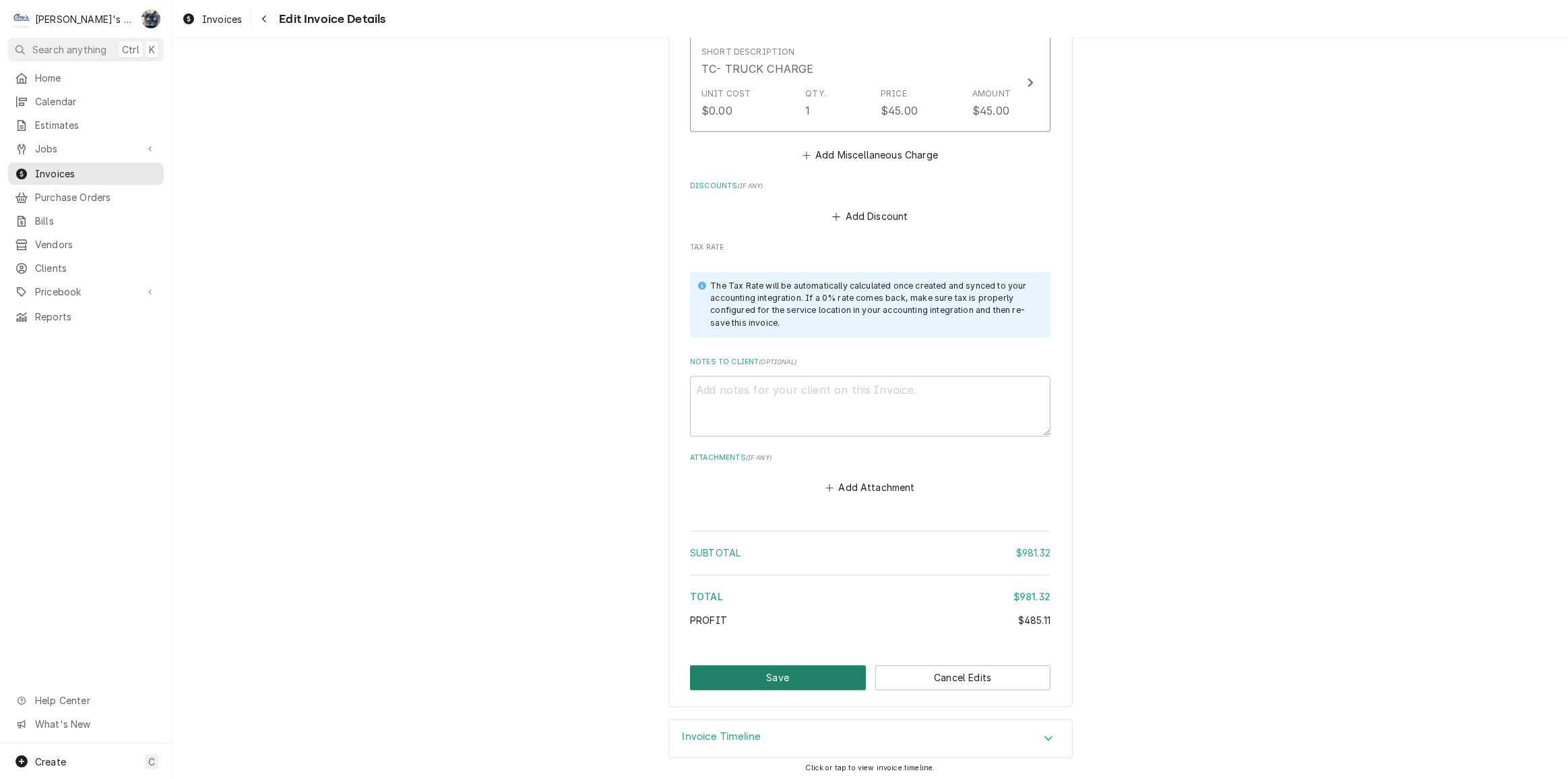
click at [787, 668] on button "Save" at bounding box center [778, 678] width 176 height 25
type textarea "x"
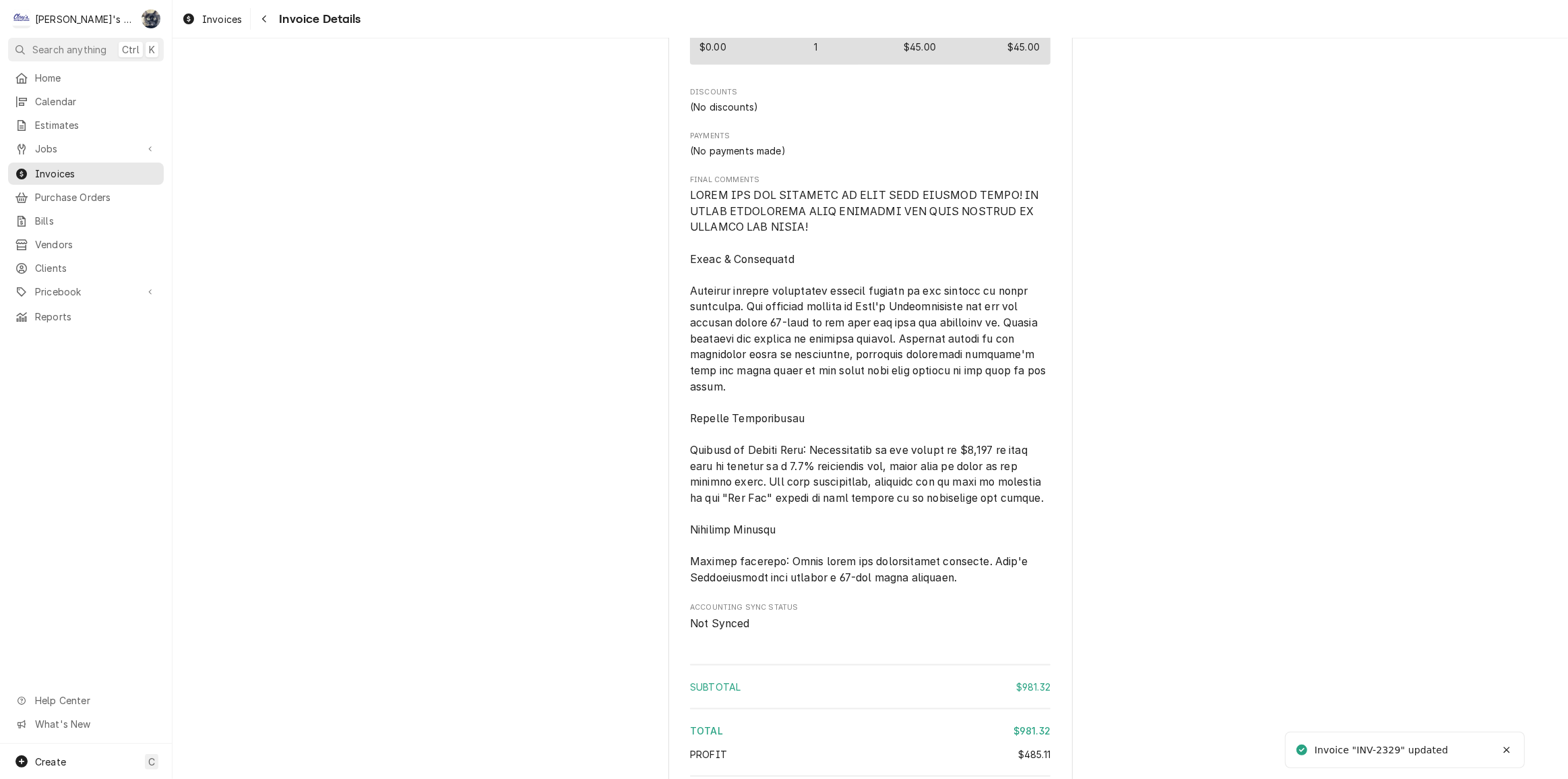
scroll to position [2267, 0]
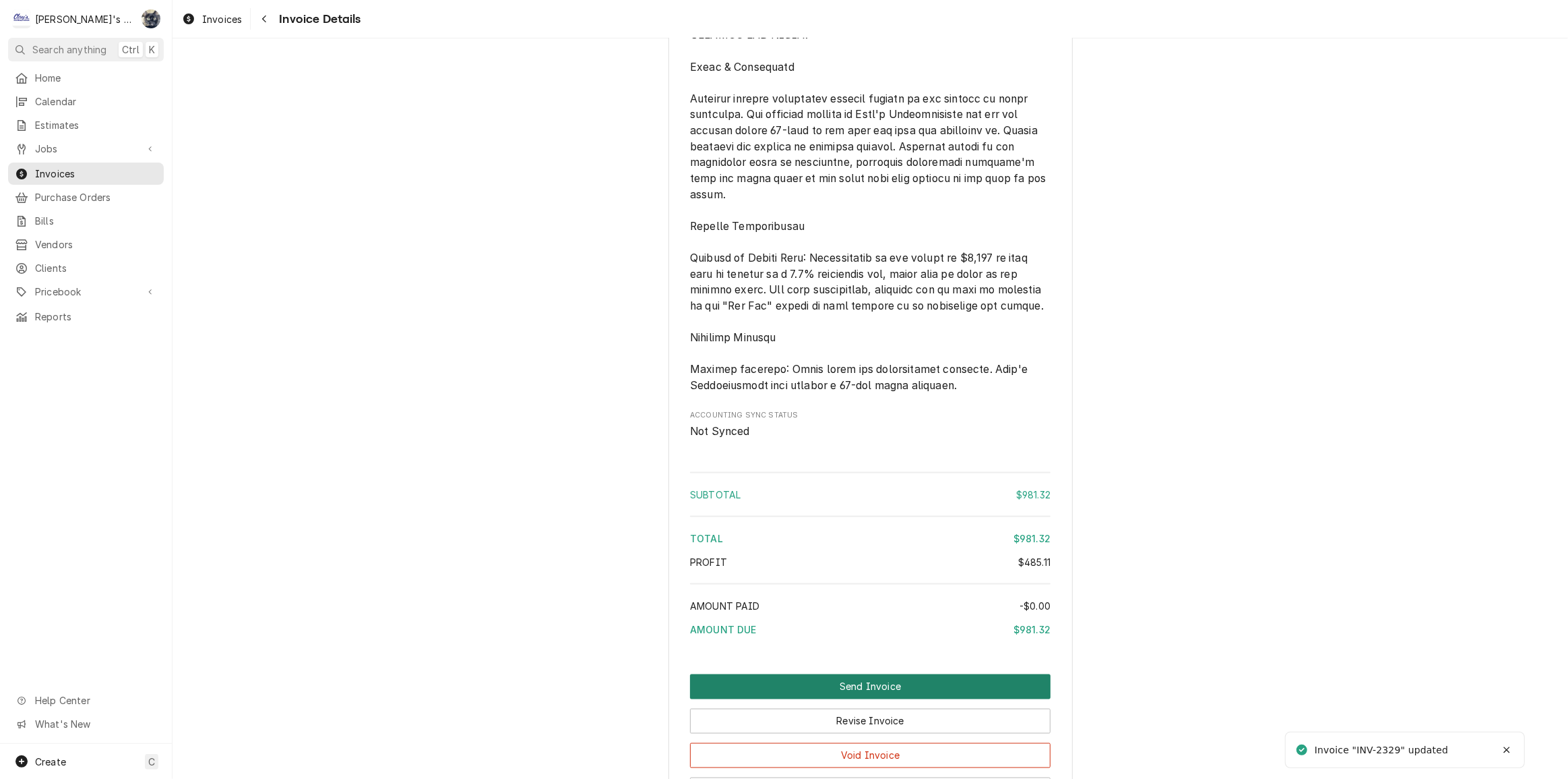
click at [868, 699] on button "Send Invoice" at bounding box center [870, 687] width 361 height 25
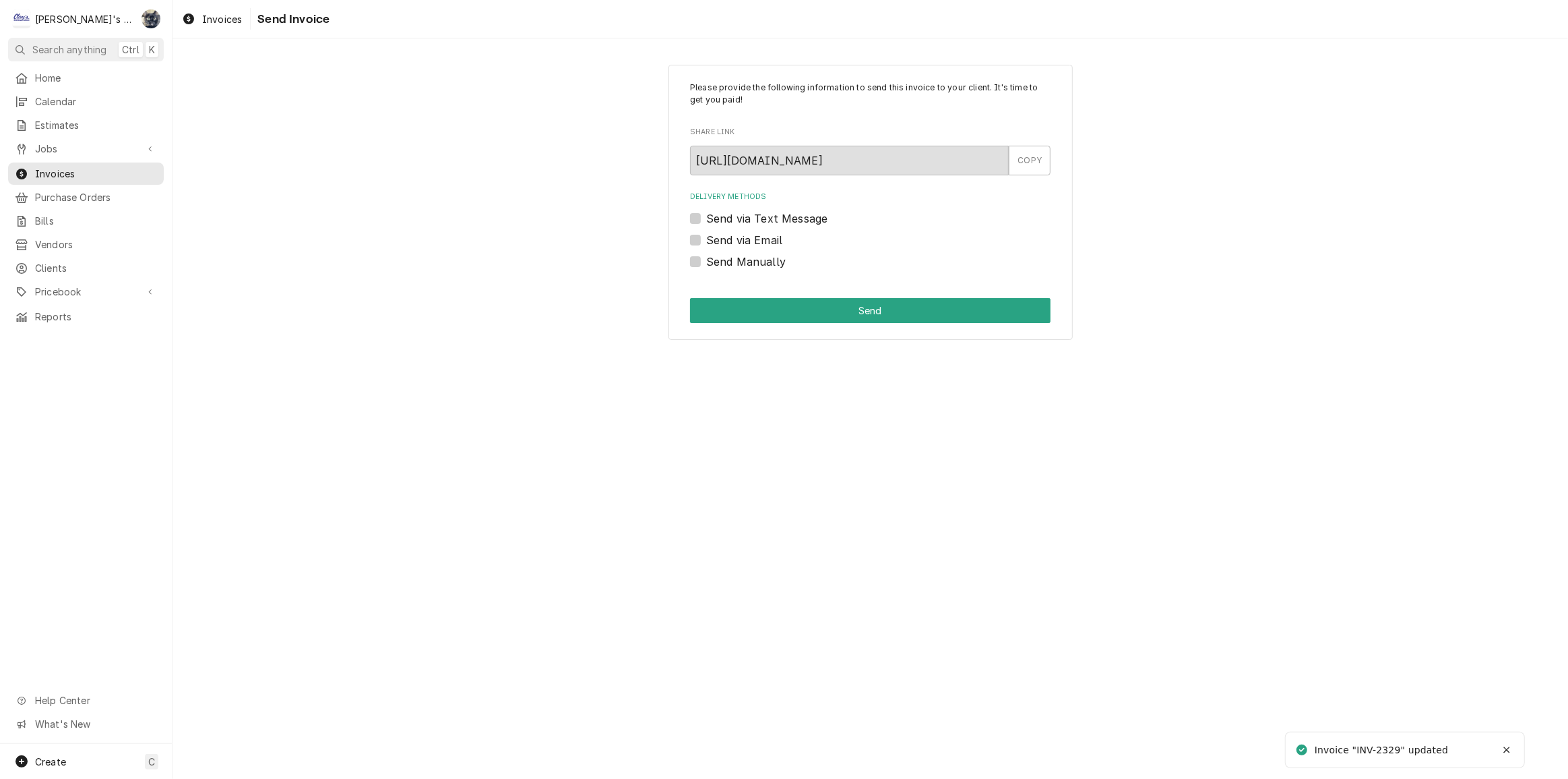
click at [707, 259] on label "Send Manually" at bounding box center [746, 262] width 79 height 16
click at [707, 259] on input "Send Manually" at bounding box center [887, 268] width 361 height 30
checkbox input "true"
click at [711, 315] on button "Send" at bounding box center [870, 310] width 361 height 25
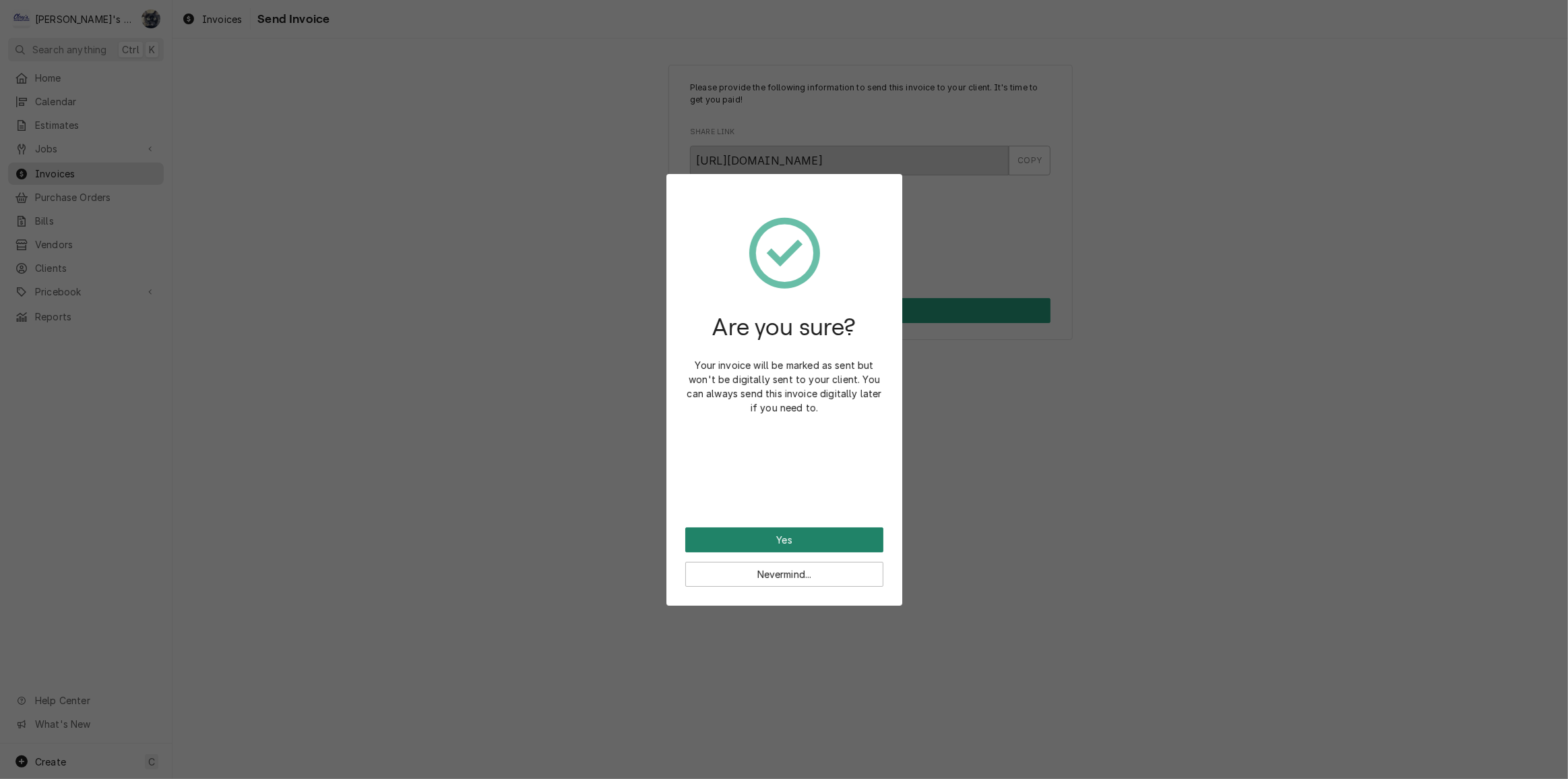
click at [838, 531] on button "Yes" at bounding box center [784, 539] width 199 height 25
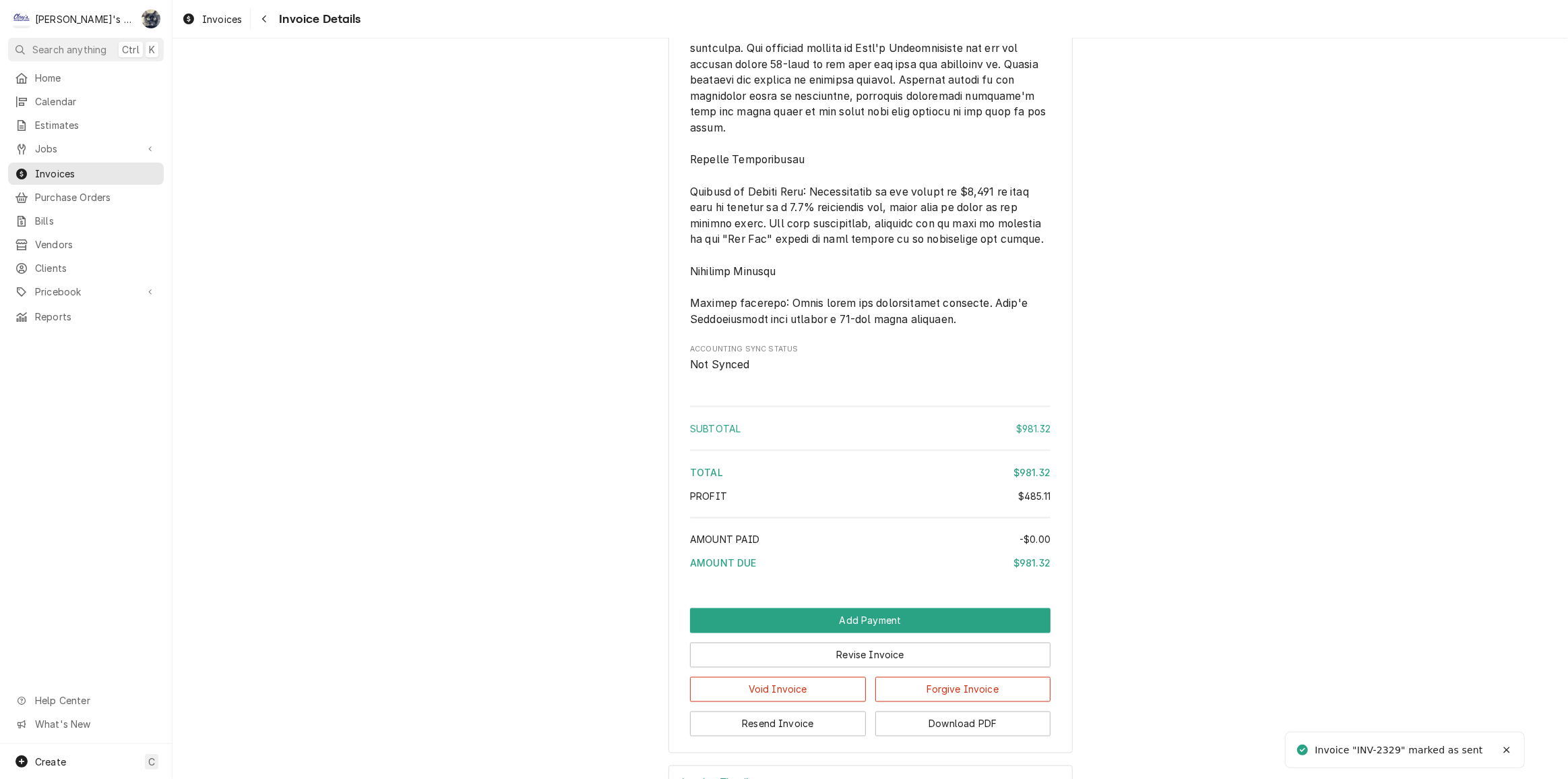
scroll to position [2459, 0]
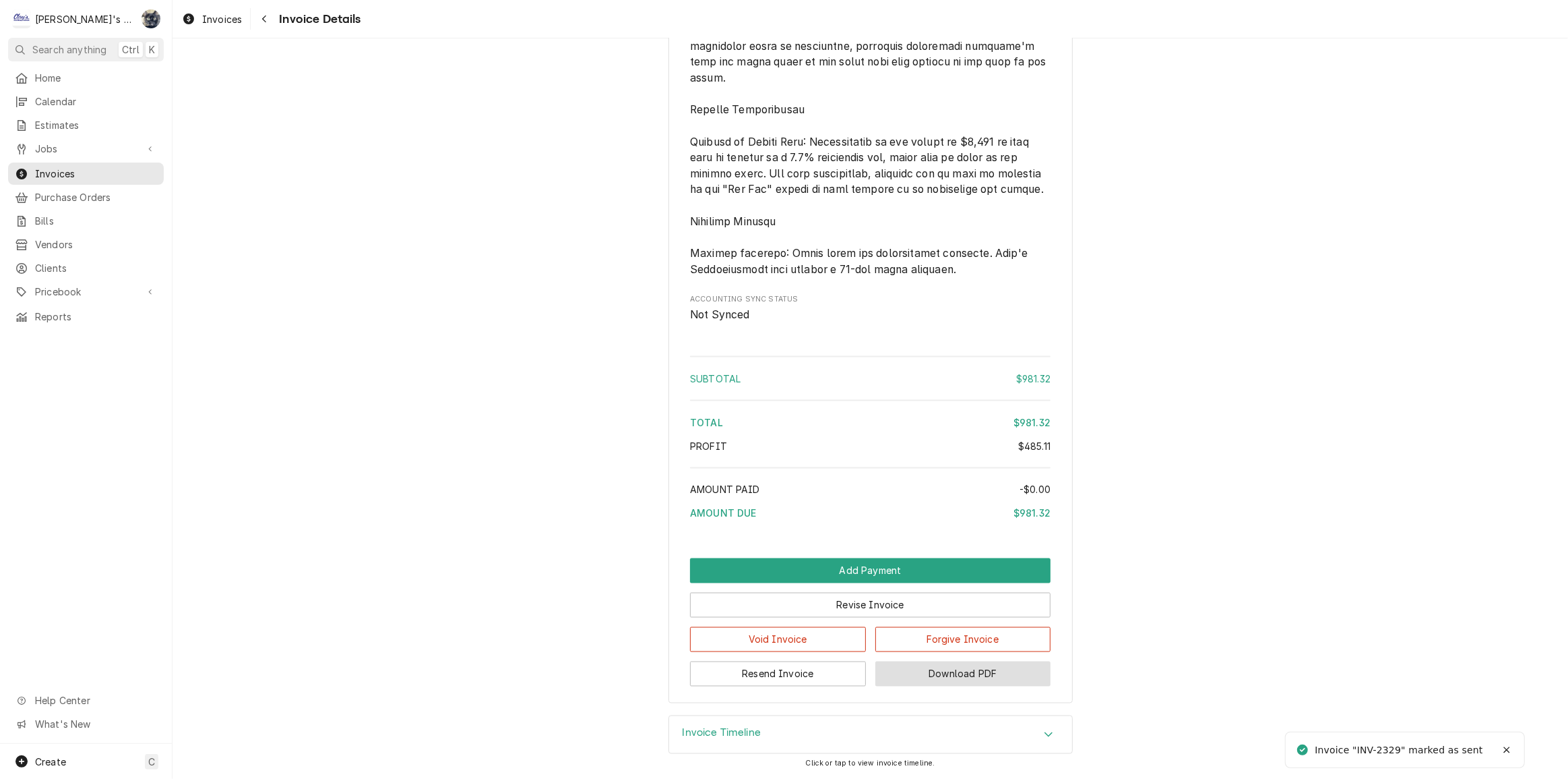
click at [974, 674] on button "Download PDF" at bounding box center [963, 674] width 176 height 25
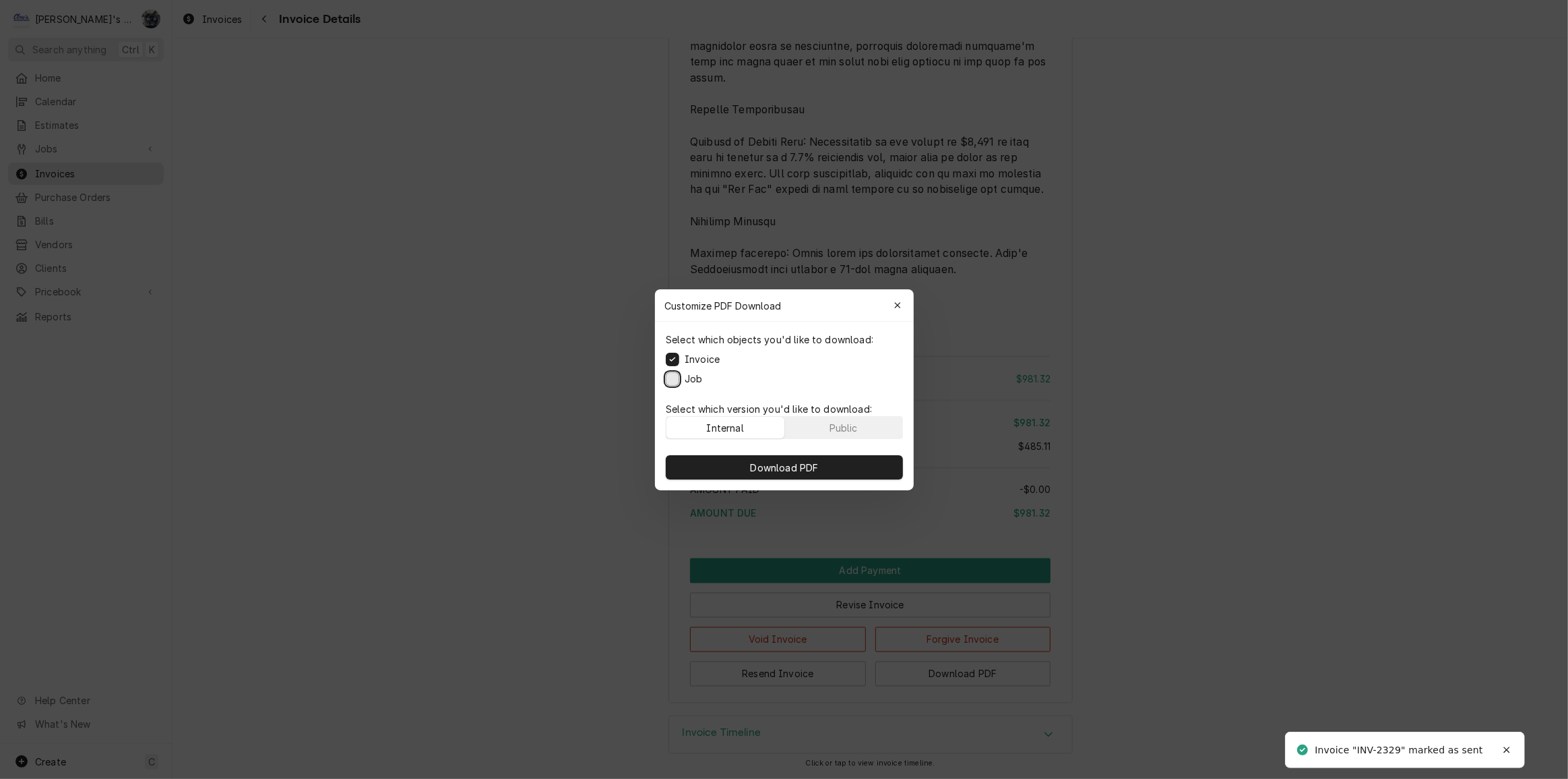
click at [675, 381] on button "Job" at bounding box center [673, 378] width 14 height 14
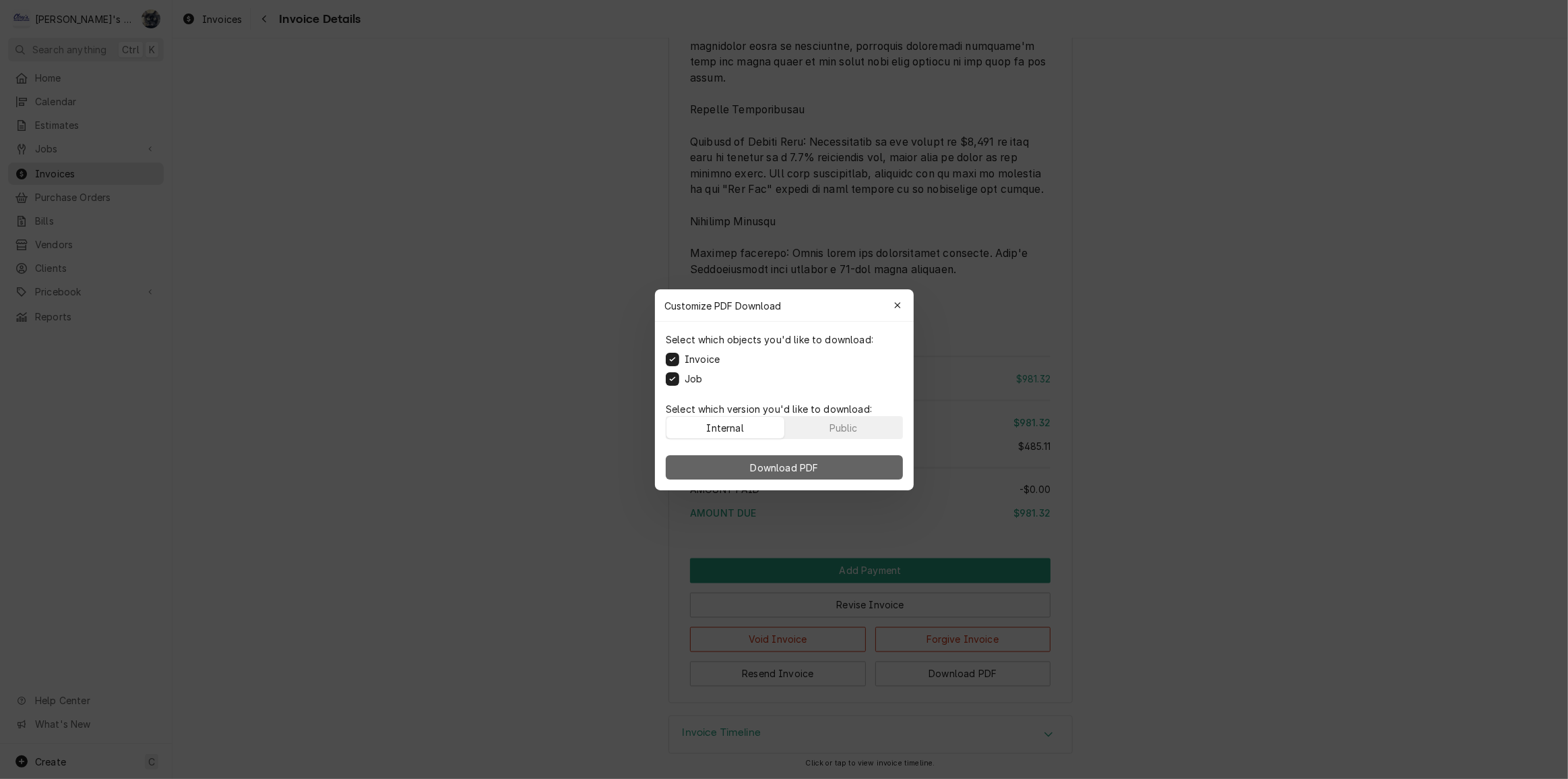
click at [733, 463] on button "Download PDF" at bounding box center [784, 467] width 237 height 24
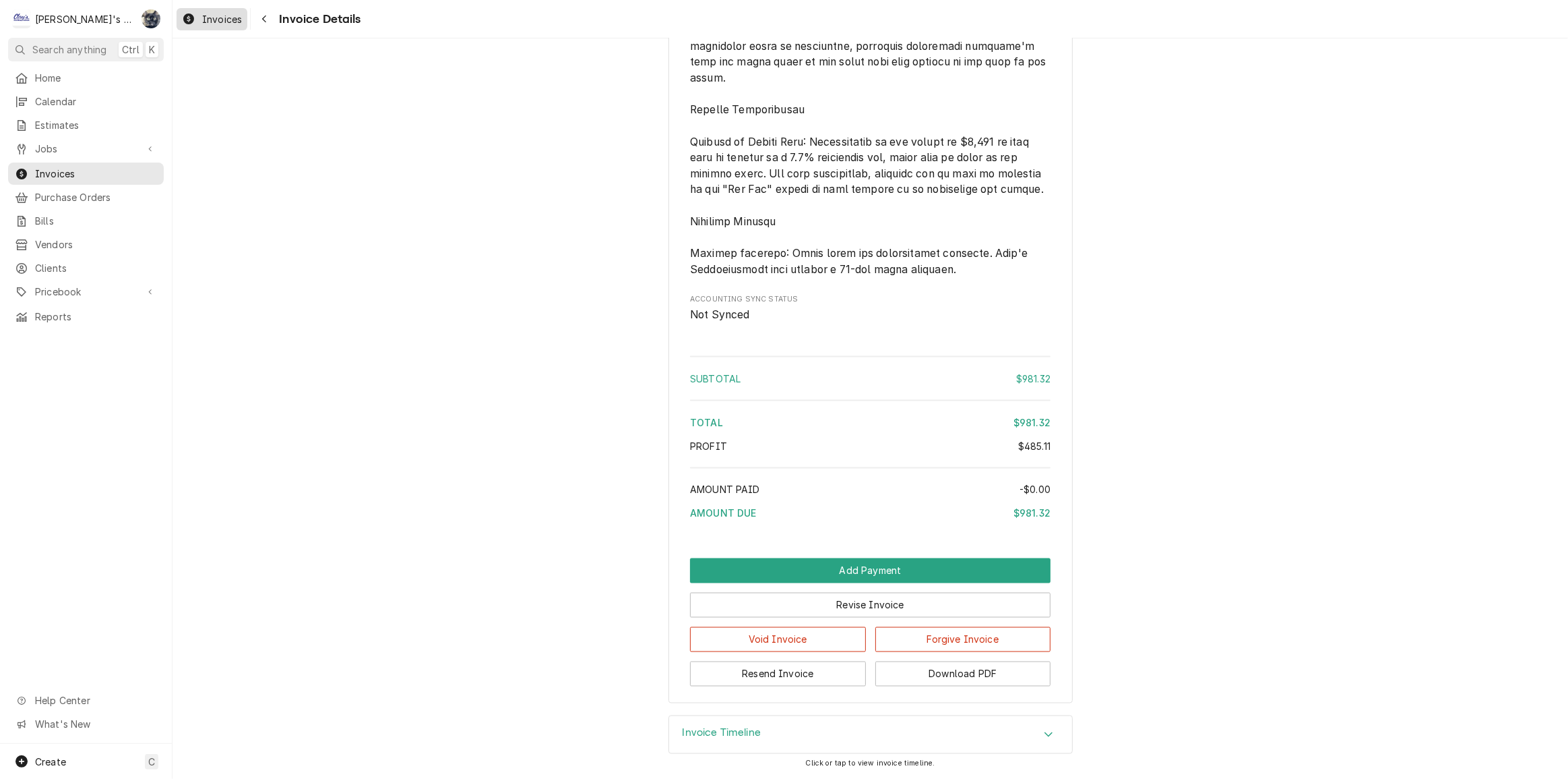
click at [234, 27] on link "Invoices" at bounding box center [211, 19] width 70 height 22
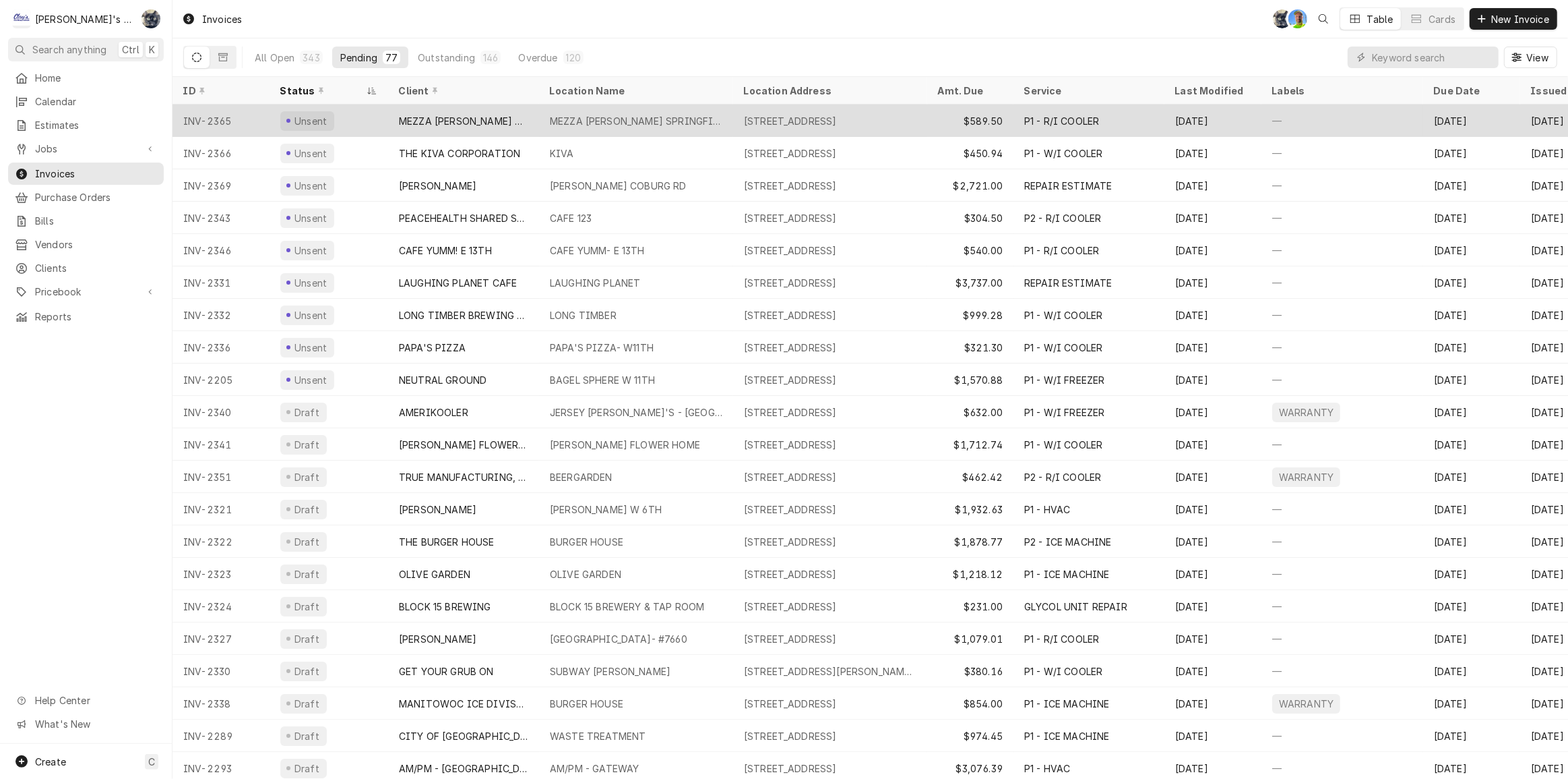
click at [605, 126] on div "MEZZA [PERSON_NAME] SPRINGFIELD" at bounding box center [636, 121] width 194 height 32
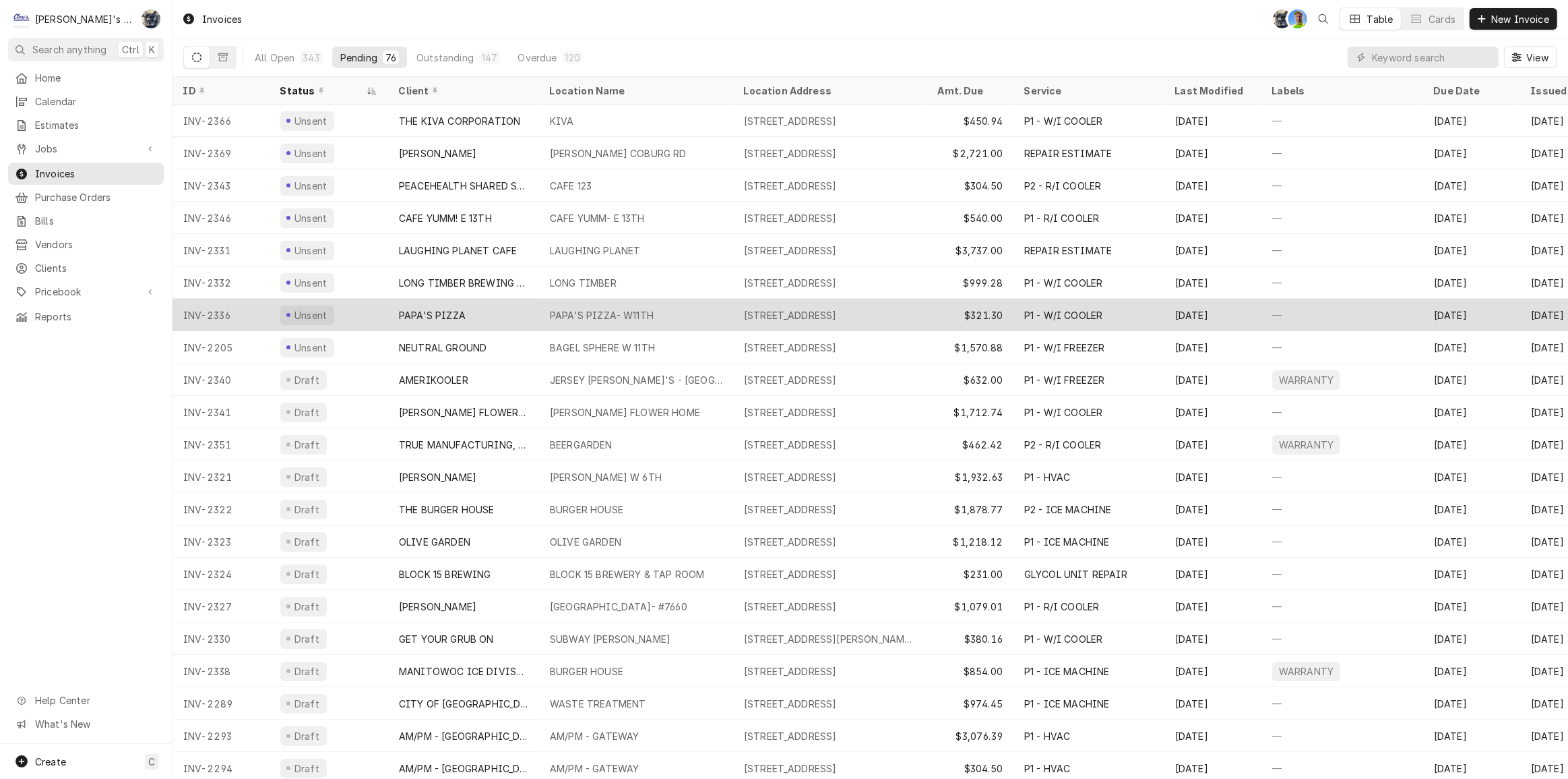
click at [622, 310] on div "PAPA'S PIZZA- W11TH" at bounding box center [602, 315] width 104 height 14
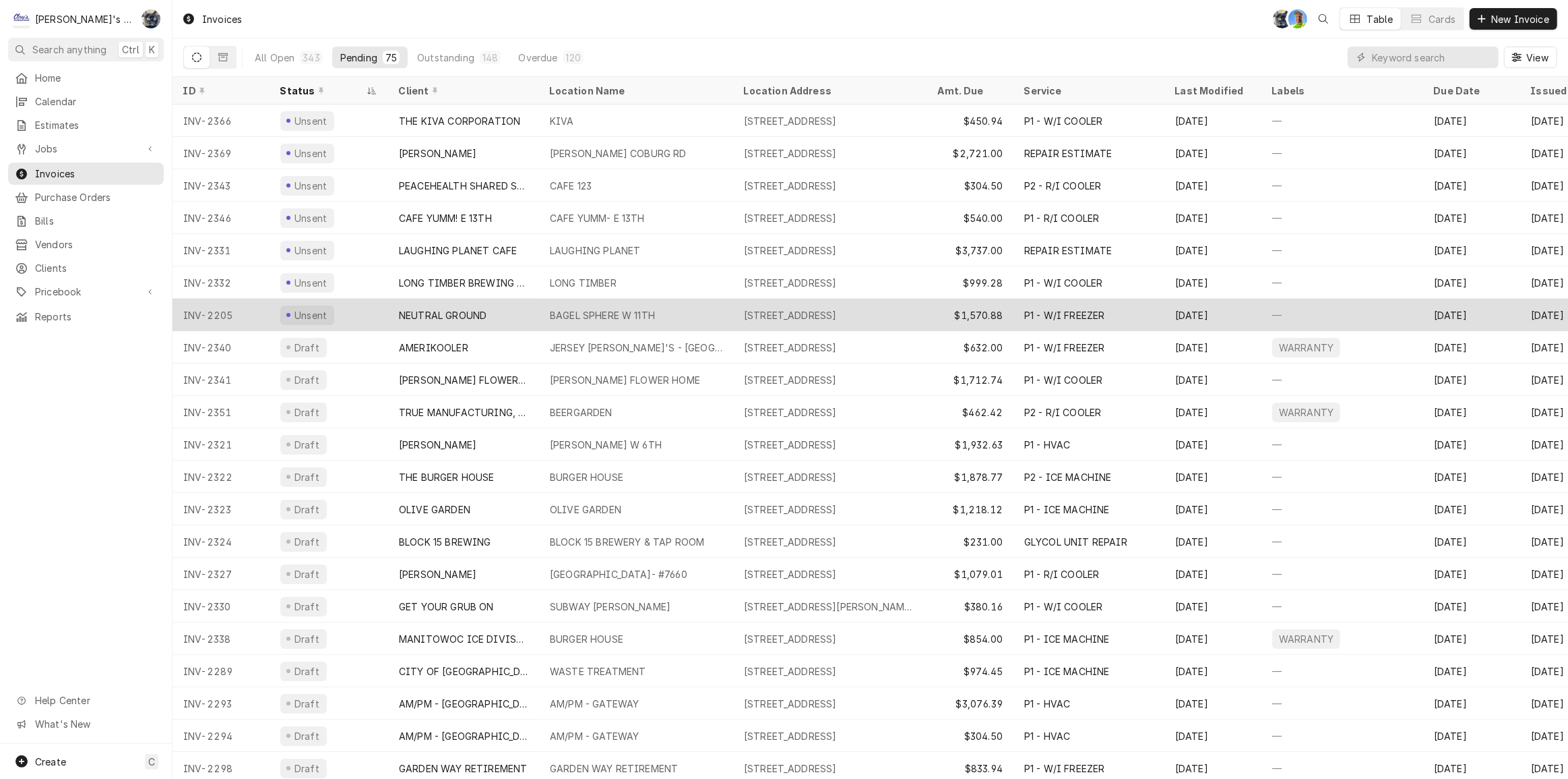
click at [730, 306] on div "BAGEL SPHERE W 11TH" at bounding box center [636, 315] width 194 height 32
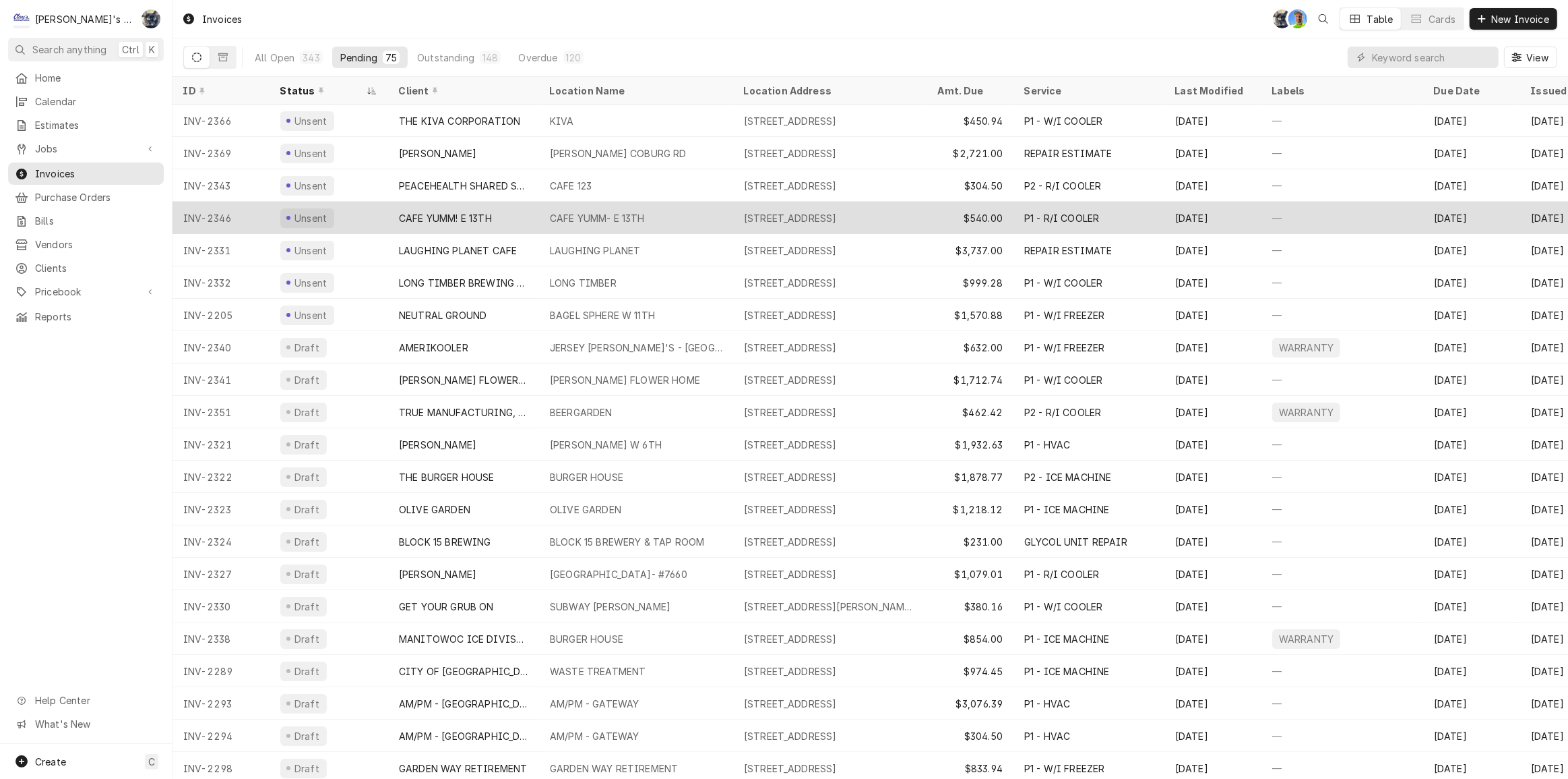
click at [579, 216] on div "CAFE YUMM- E 13TH" at bounding box center [597, 217] width 95 height 14
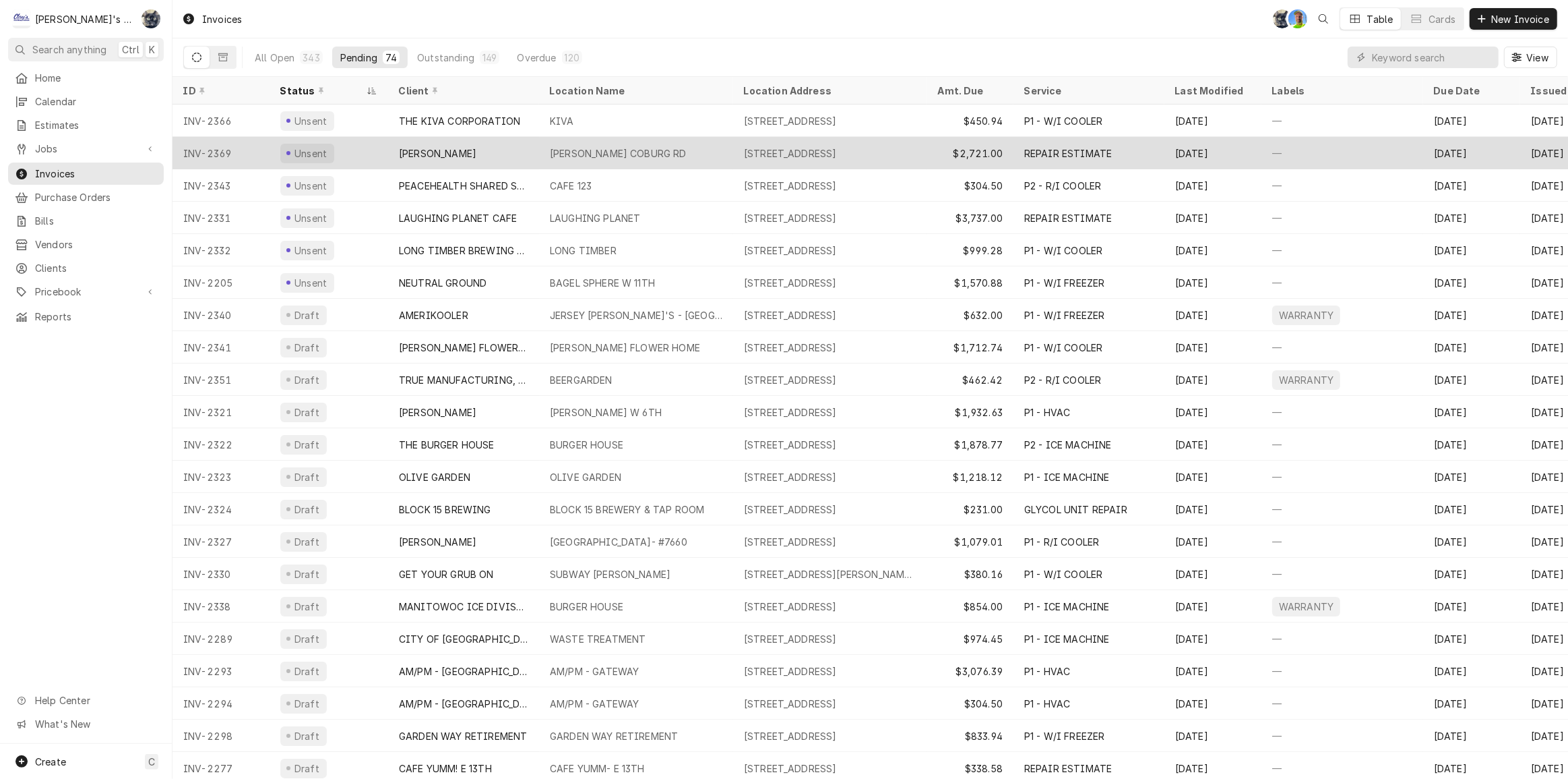
click at [578, 150] on div "MCDONALD'S COBURG RD" at bounding box center [618, 152] width 137 height 14
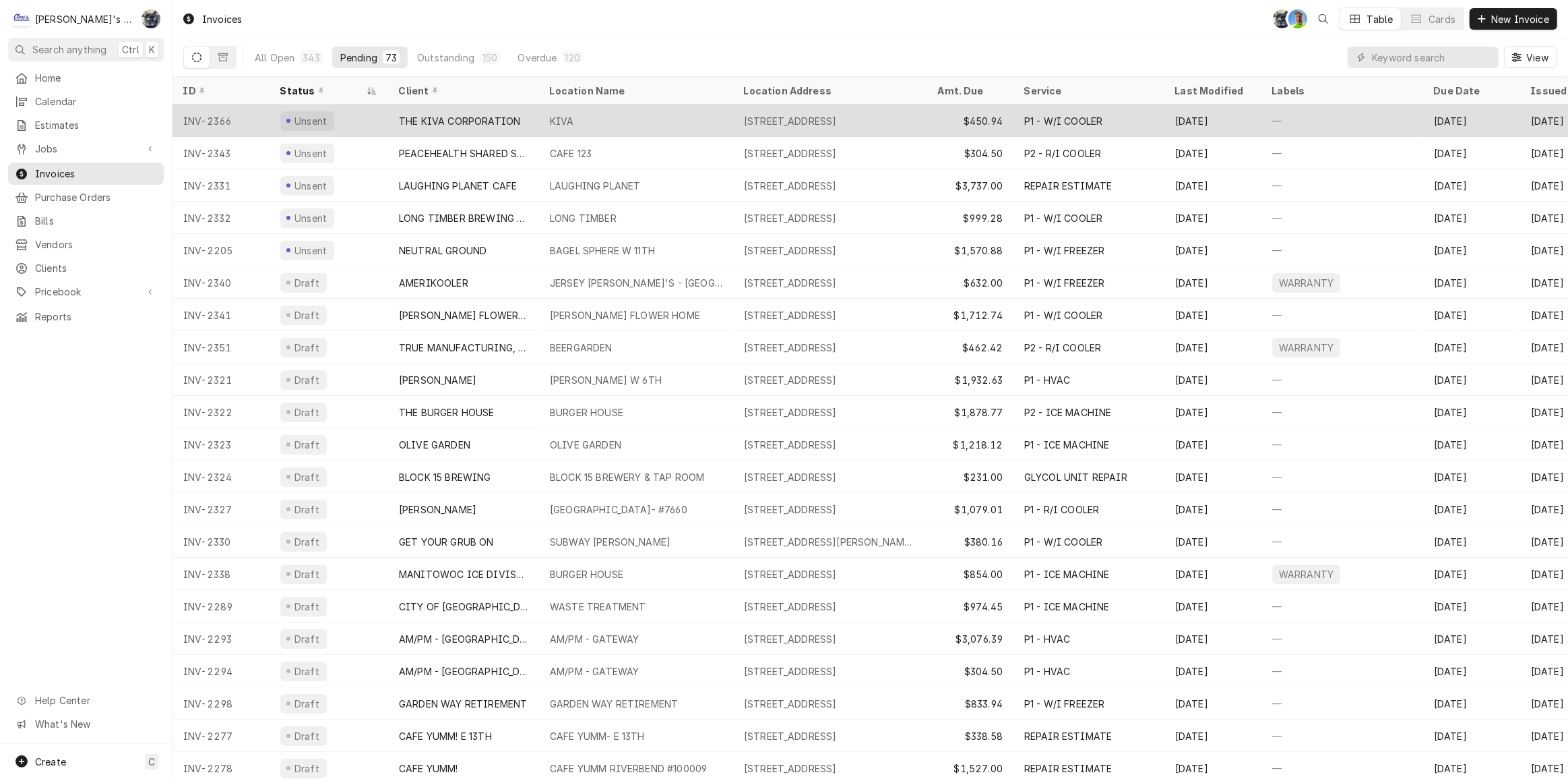
click at [530, 116] on div "THE KIVA CORPORATION" at bounding box center [464, 121] width 151 height 32
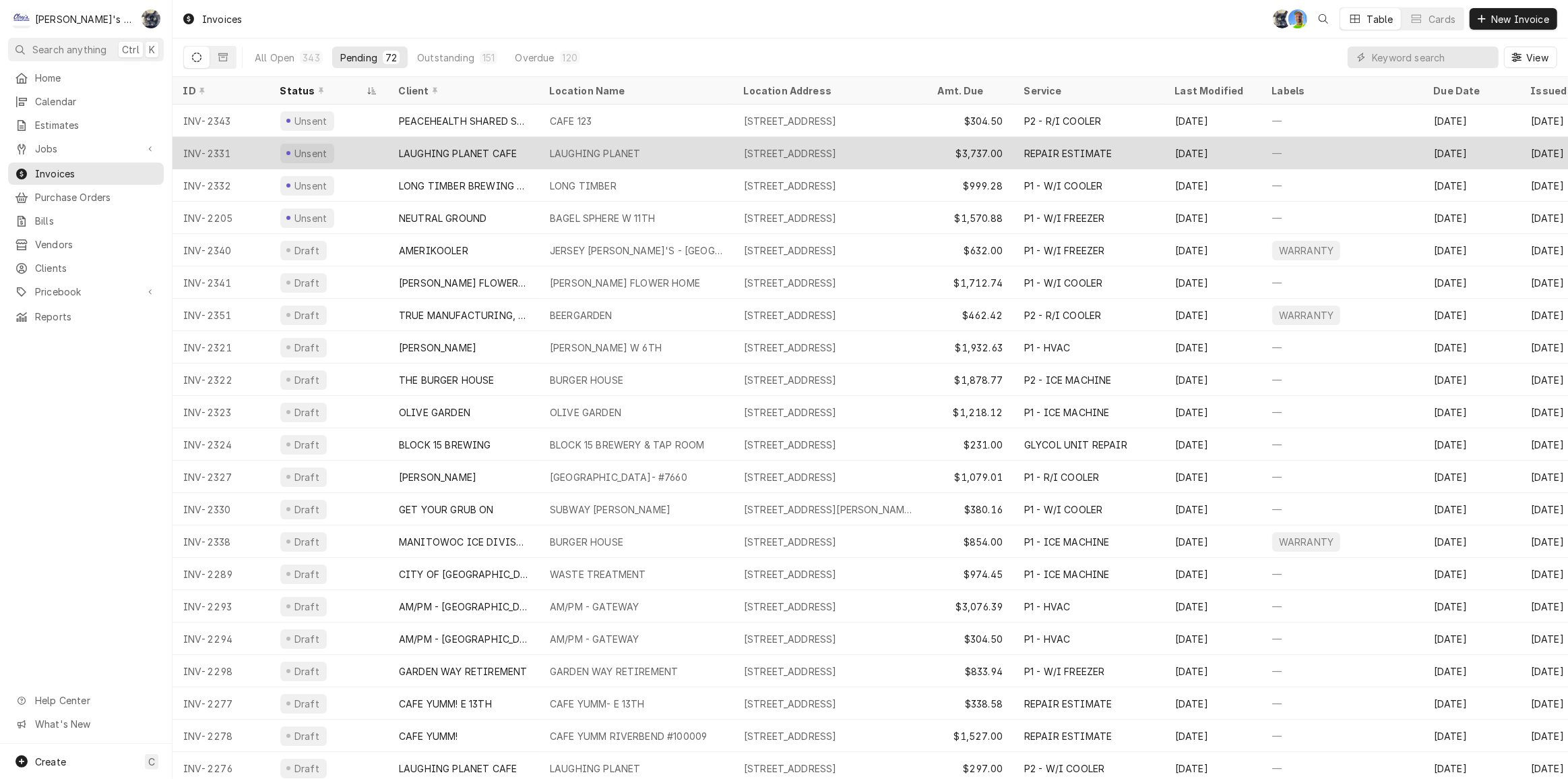
click at [600, 154] on div "LAUGHING PLANET" at bounding box center [595, 152] width 90 height 14
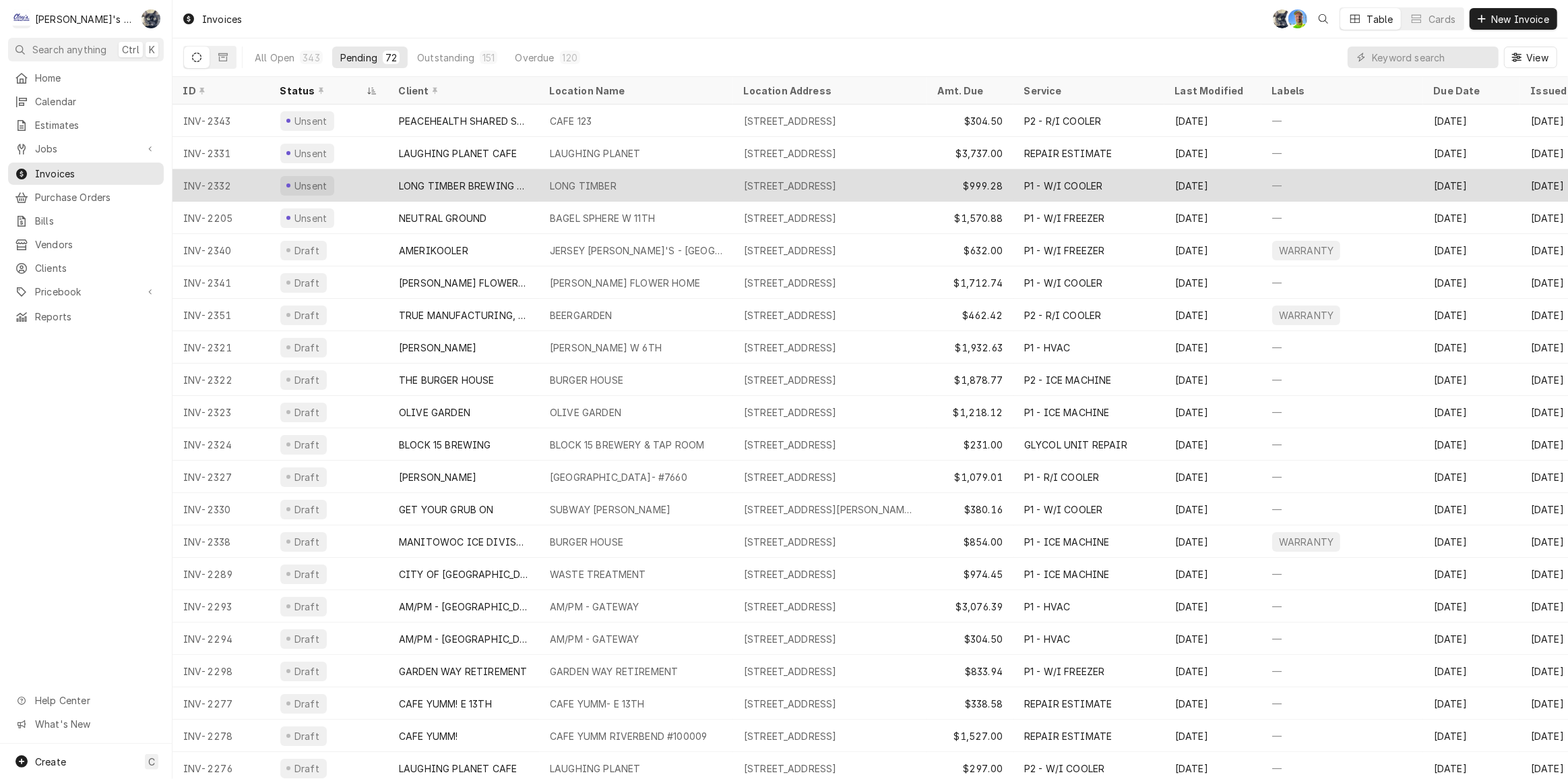
click at [747, 178] on div "180 N 5TH ST, MONROE, OR 97456" at bounding box center [790, 185] width 93 height 14
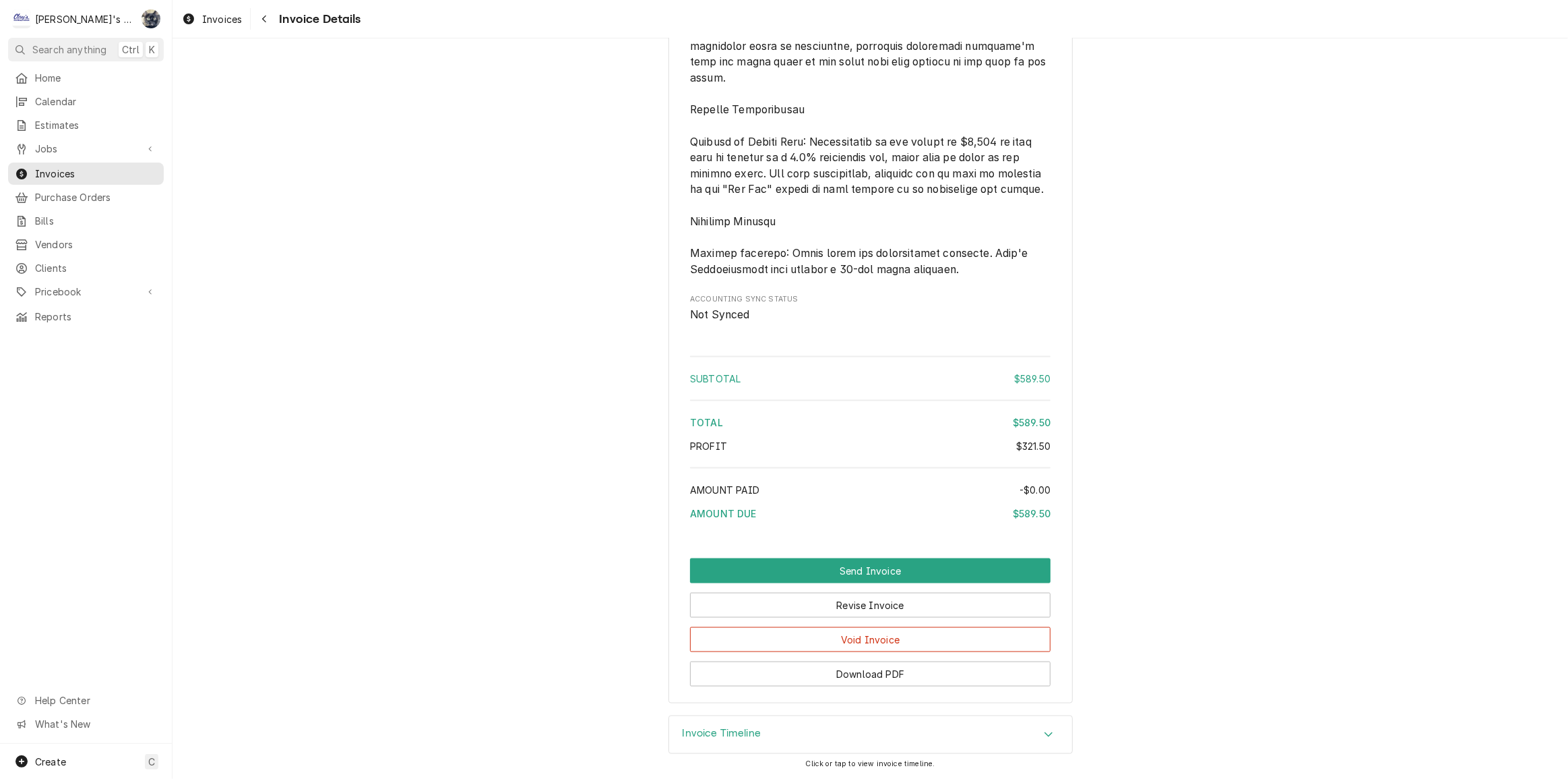
scroll to position [2080, 0]
click at [748, 603] on button "Revise Invoice" at bounding box center [870, 605] width 361 height 25
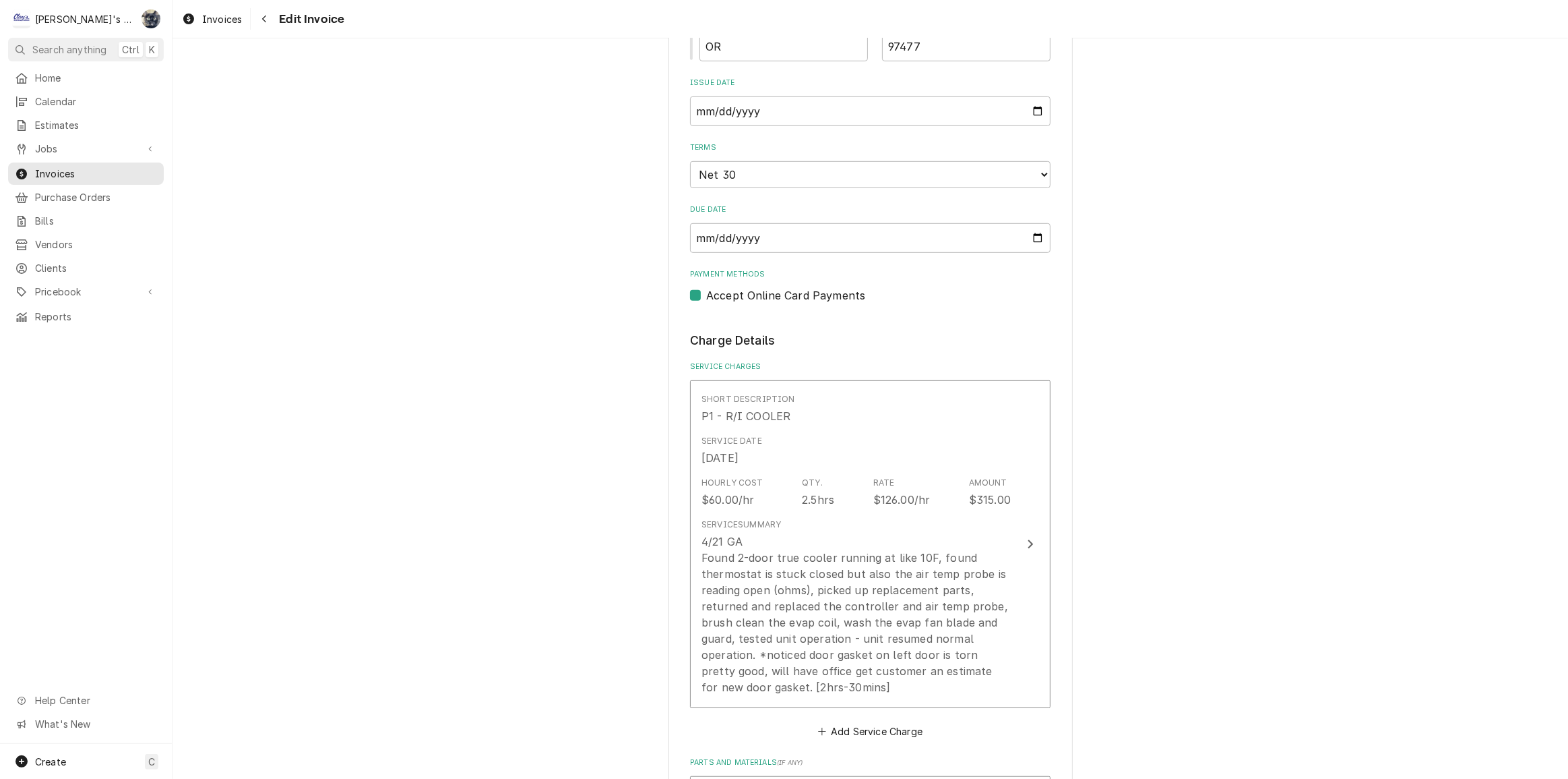
scroll to position [919, 0]
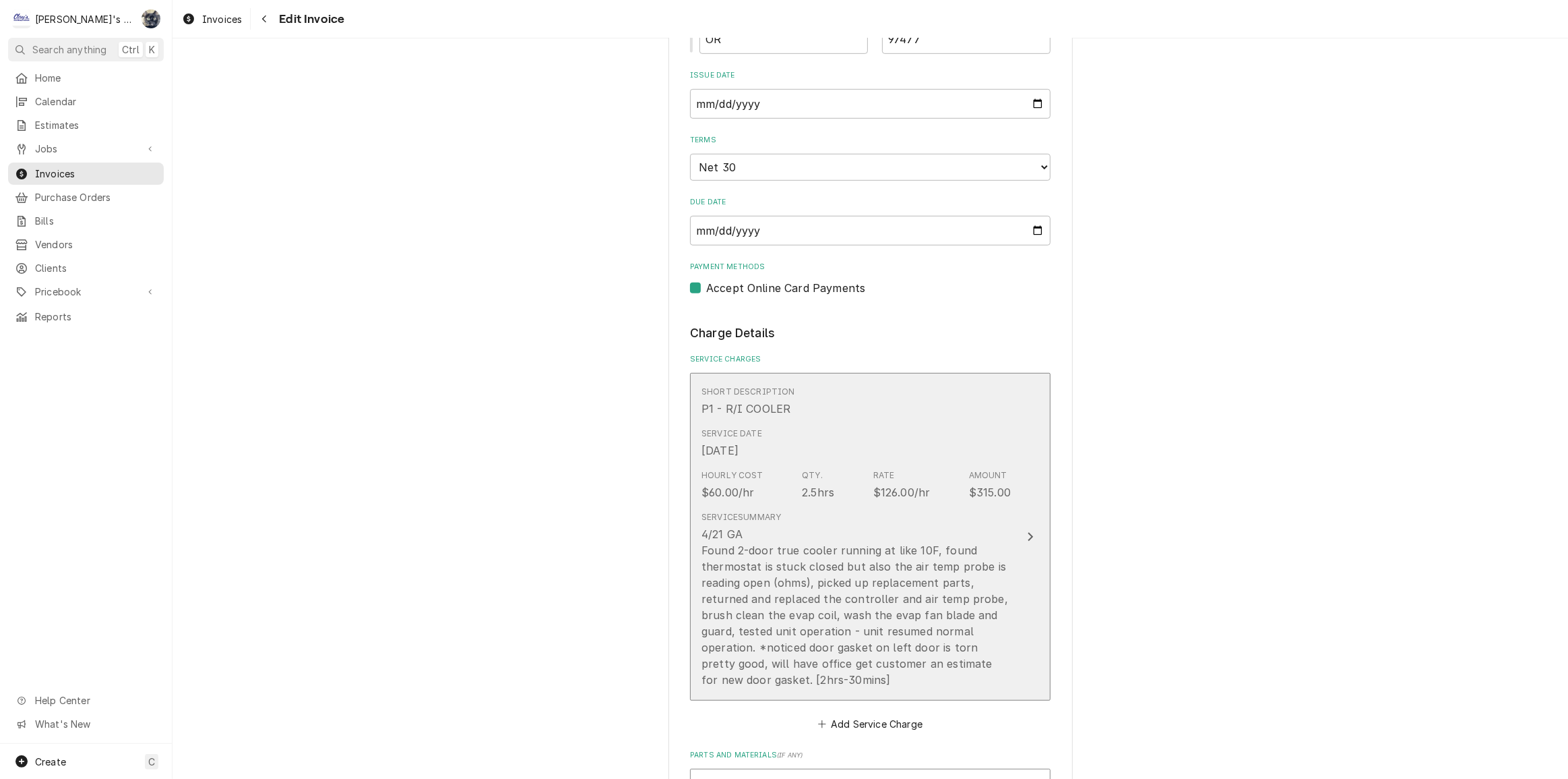
click at [758, 573] on div "4/21 GA Found 2-door true cooler running at like 10F, found thermostat is stuck…" at bounding box center [857, 607] width 310 height 162
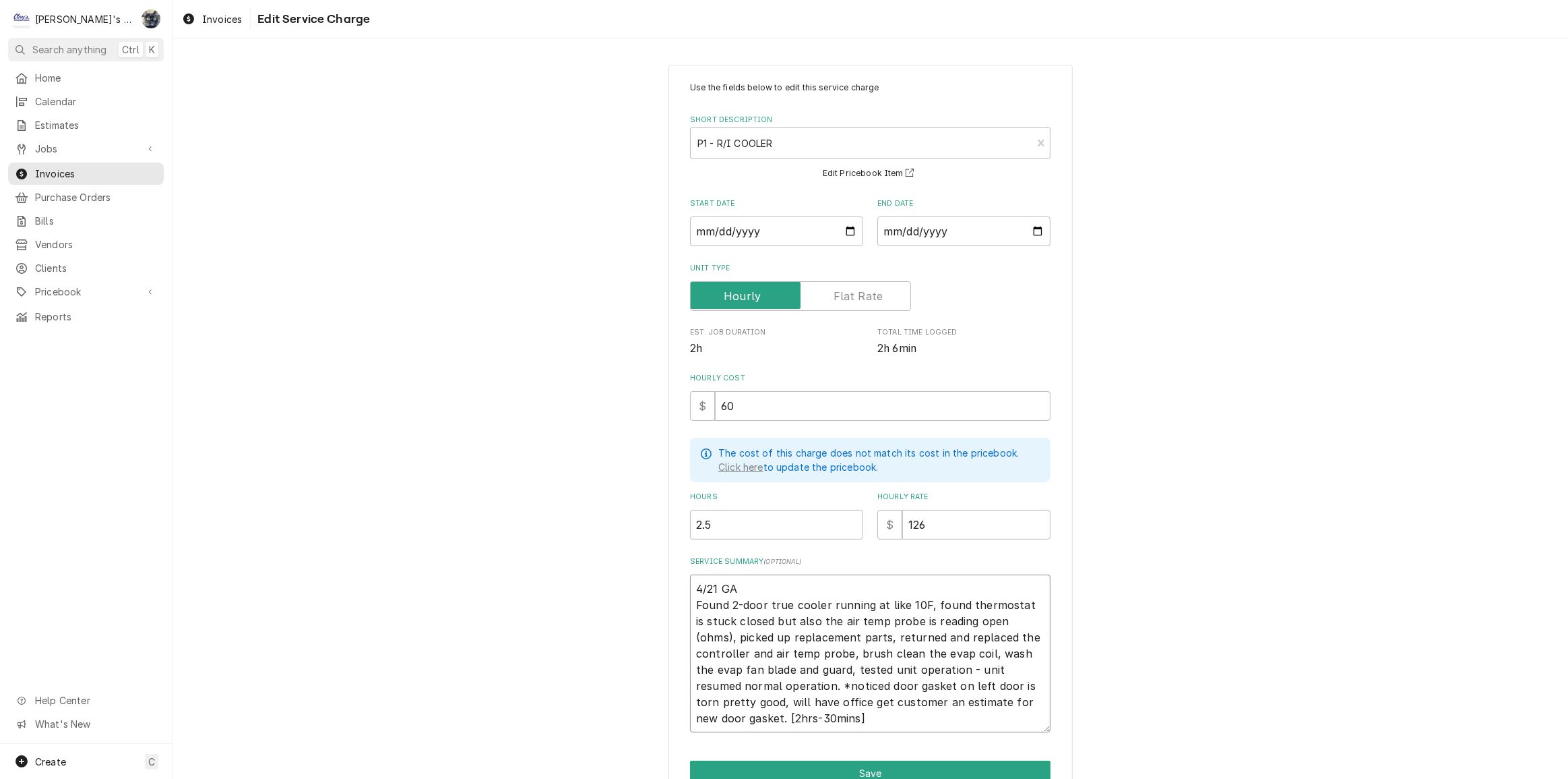
click at [713, 586] on textarea "4/21 GA Found 2-door true cooler running at like 10F, found thermostat is stuck…" at bounding box center [870, 653] width 361 height 158
type textarea "x"
type textarea "4/21/ GA Found 2-door true cooler running at like 10F, found thermostat is stuc…"
type textarea "x"
type textarea "4/21/2 GA Found 2-door true cooler running at like 10F, found thermostat is stu…"
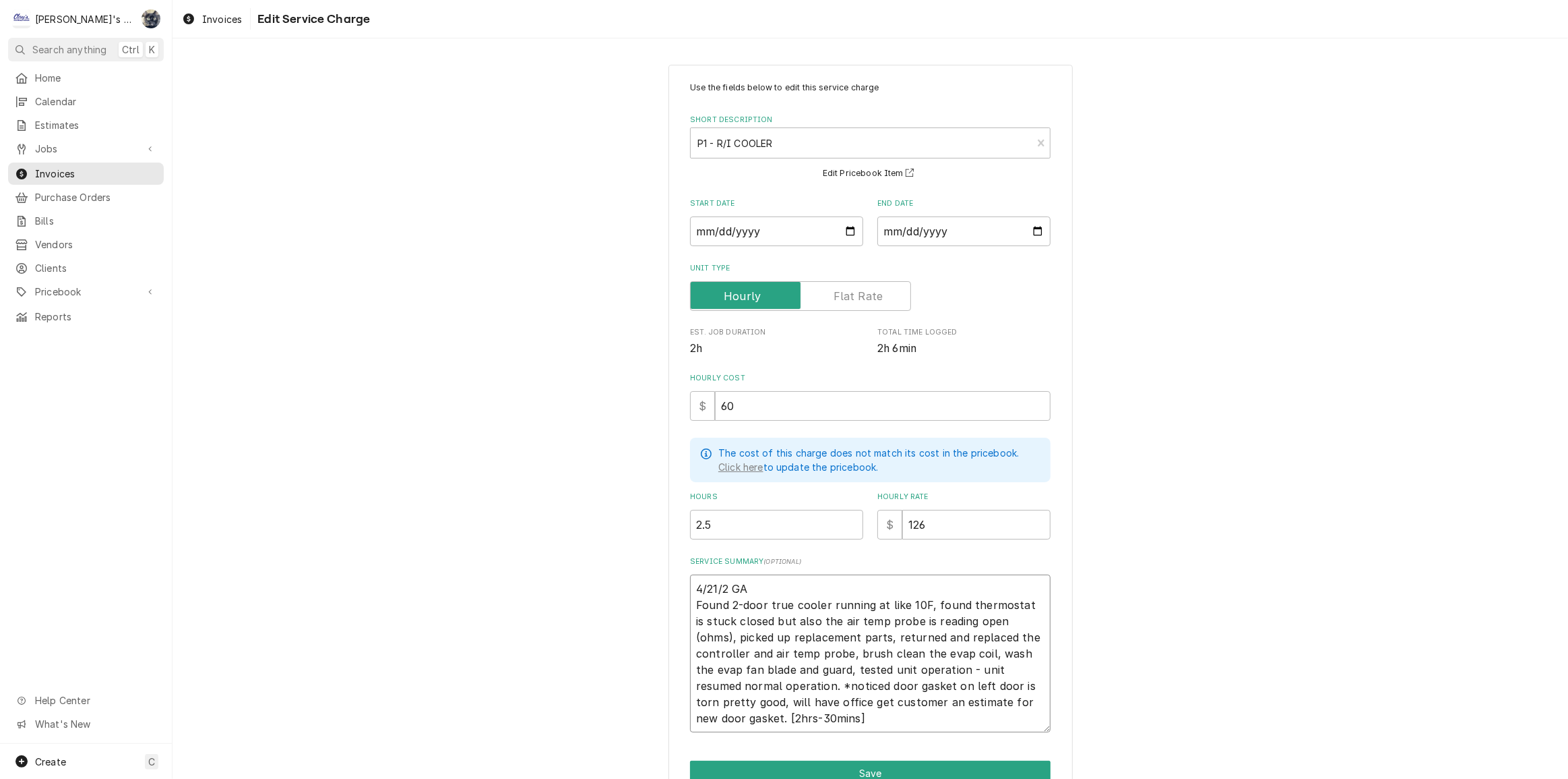
type textarea "x"
type textarea "4/21/20 GA Found 2-door true cooler running at like 10F, found thermostat is st…"
type textarea "x"
type textarea "4/21/202 GA Found 2-door true cooler running at like 10F, found thermostat is s…"
type textarea "x"
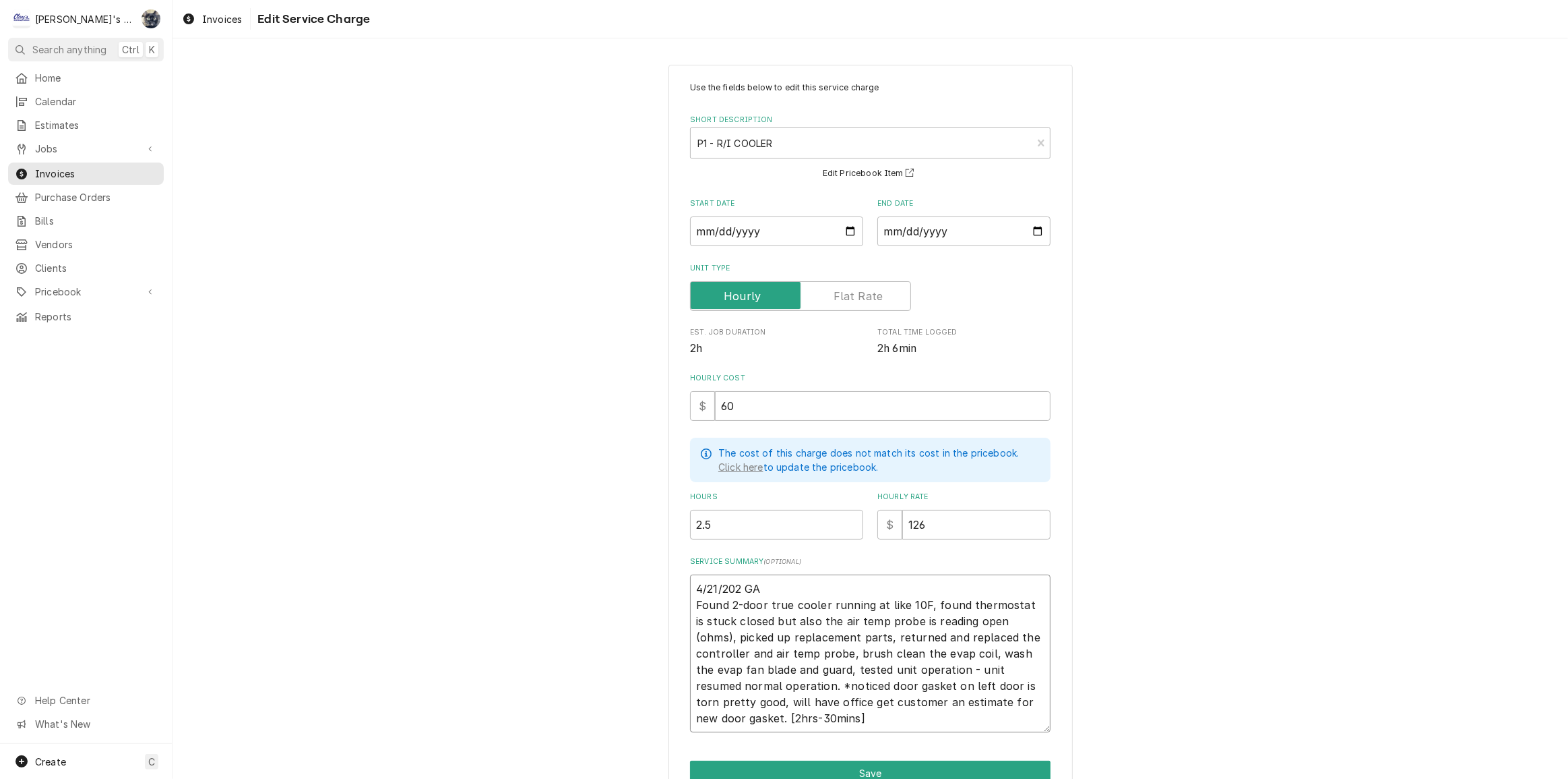
type textarea "4/21/2025 GA Found 2-door true cooler running at like 10F, found thermostat is …"
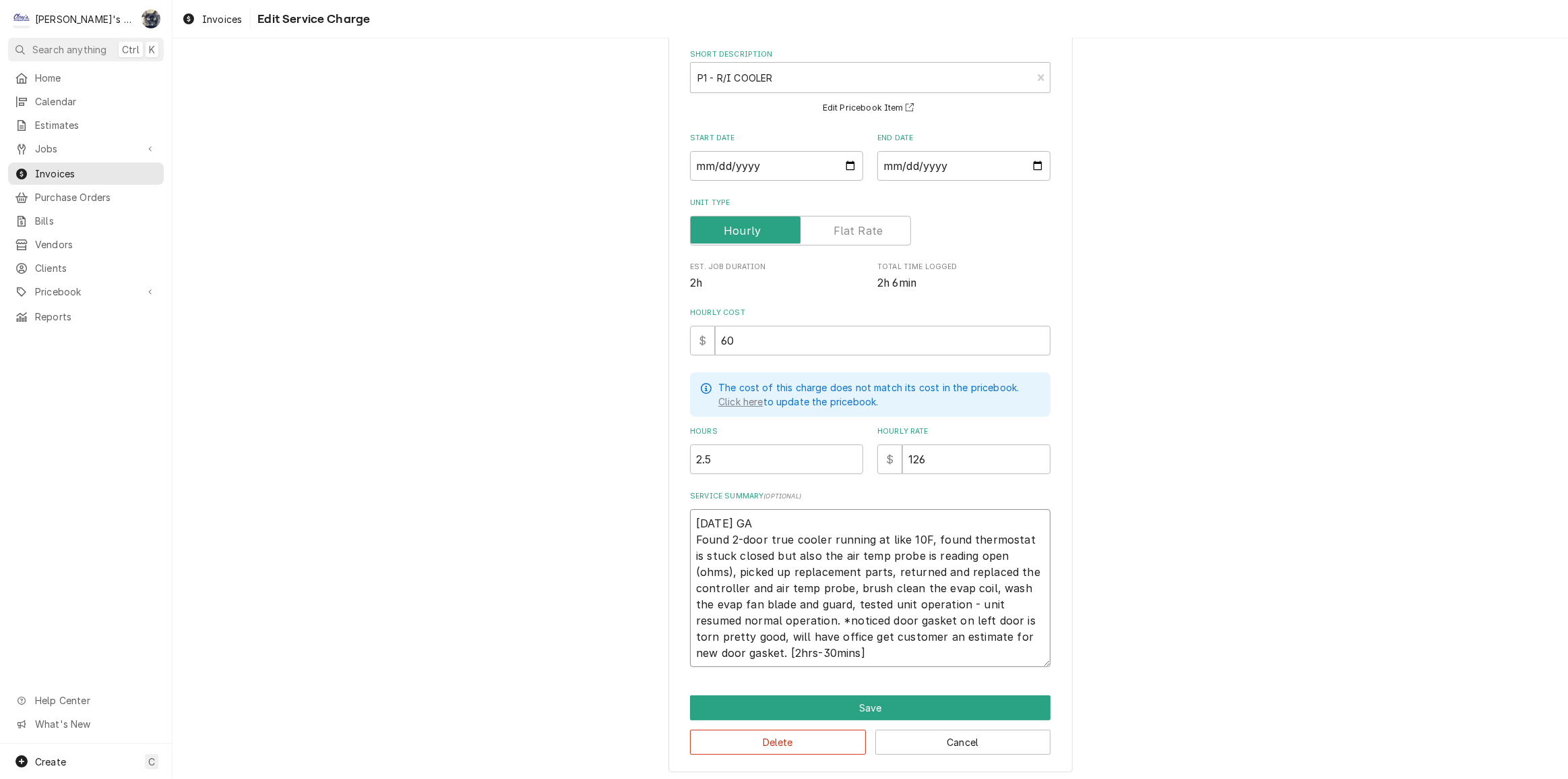
scroll to position [67, 0]
click at [768, 535] on textarea "4/21/2025 GA Found 2-door true cooler running at like 10F, found thermostat is …" at bounding box center [870, 585] width 361 height 158
type textarea "x"
type textarea "4/21/2025 GA Found 2-door rue cooler running at like 10F, found thermostat is s…"
type textarea "x"
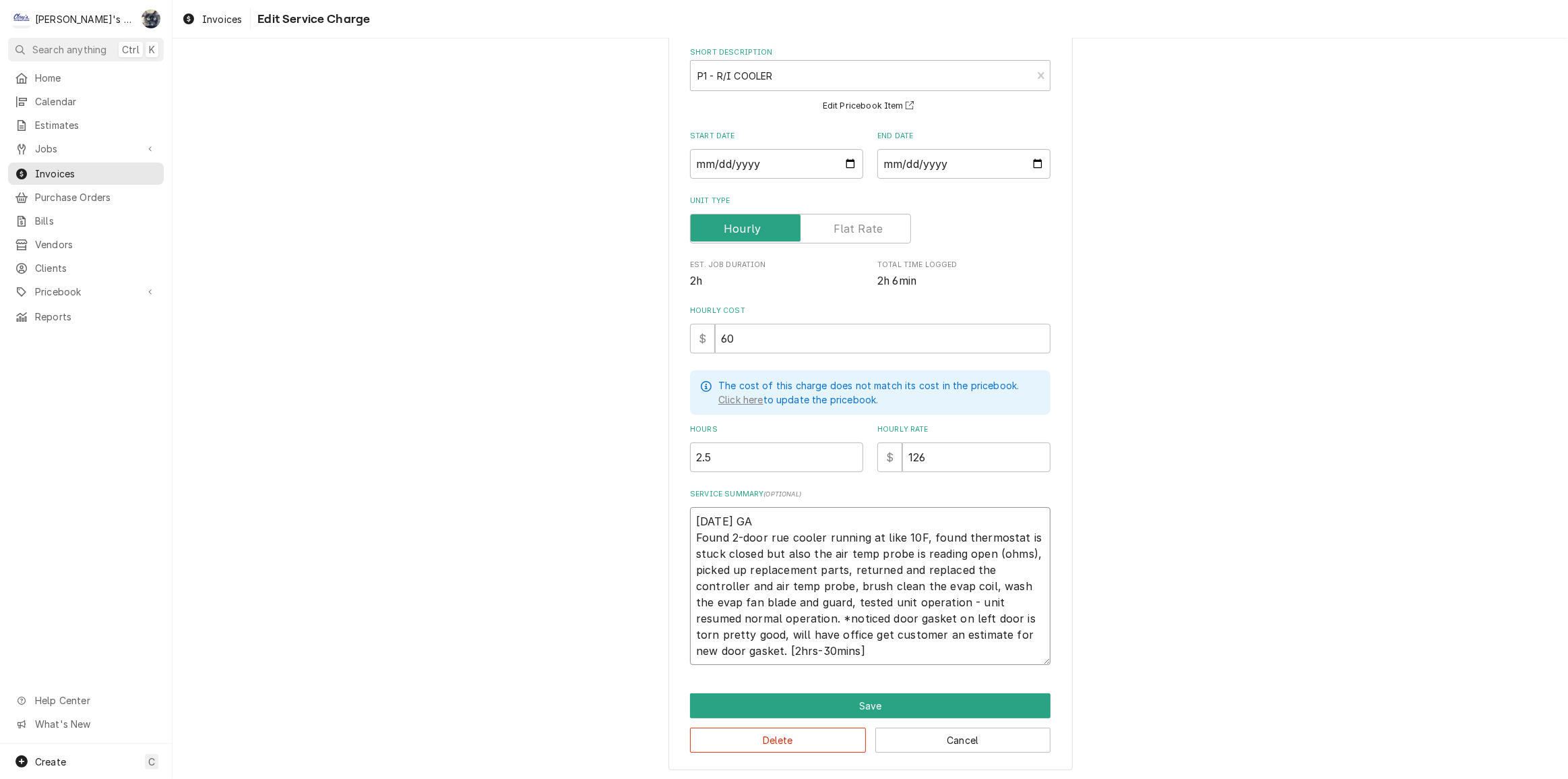
type textarea "4/21/2025 GA Found 2-door True cooler running at like 10F, found thermostat is …"
click at [904, 535] on textarea "4/21/2025 GA Found 2-door True cooler running at like 10F, found thermostat is …" at bounding box center [870, 585] width 361 height 158
type textarea "x"
type textarea "4/21/2025 GA Found 2-door True cooler running at like10F, found thermostat is s…"
type textarea "x"
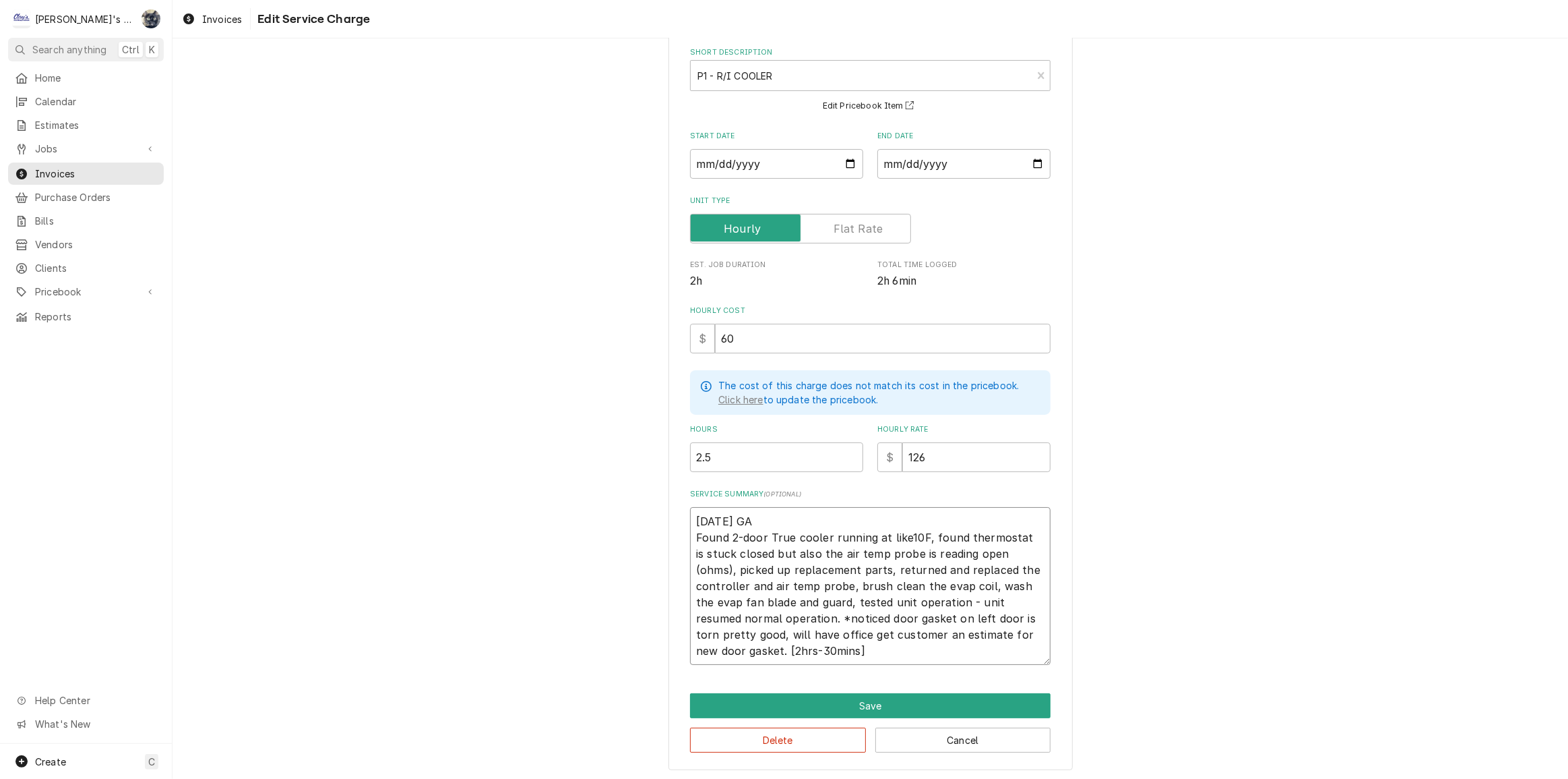
type textarea "4/21/2025 GA Found 2-door True cooler running at lik10F, found thermostat is st…"
type textarea "x"
type textarea "4/21/2025 GA Found 2-door True cooler running at li10F, found thermostat is stu…"
type textarea "x"
type textarea "4/21/2025 GA Found 2-door True cooler running at l10F, found thermostat is stuc…"
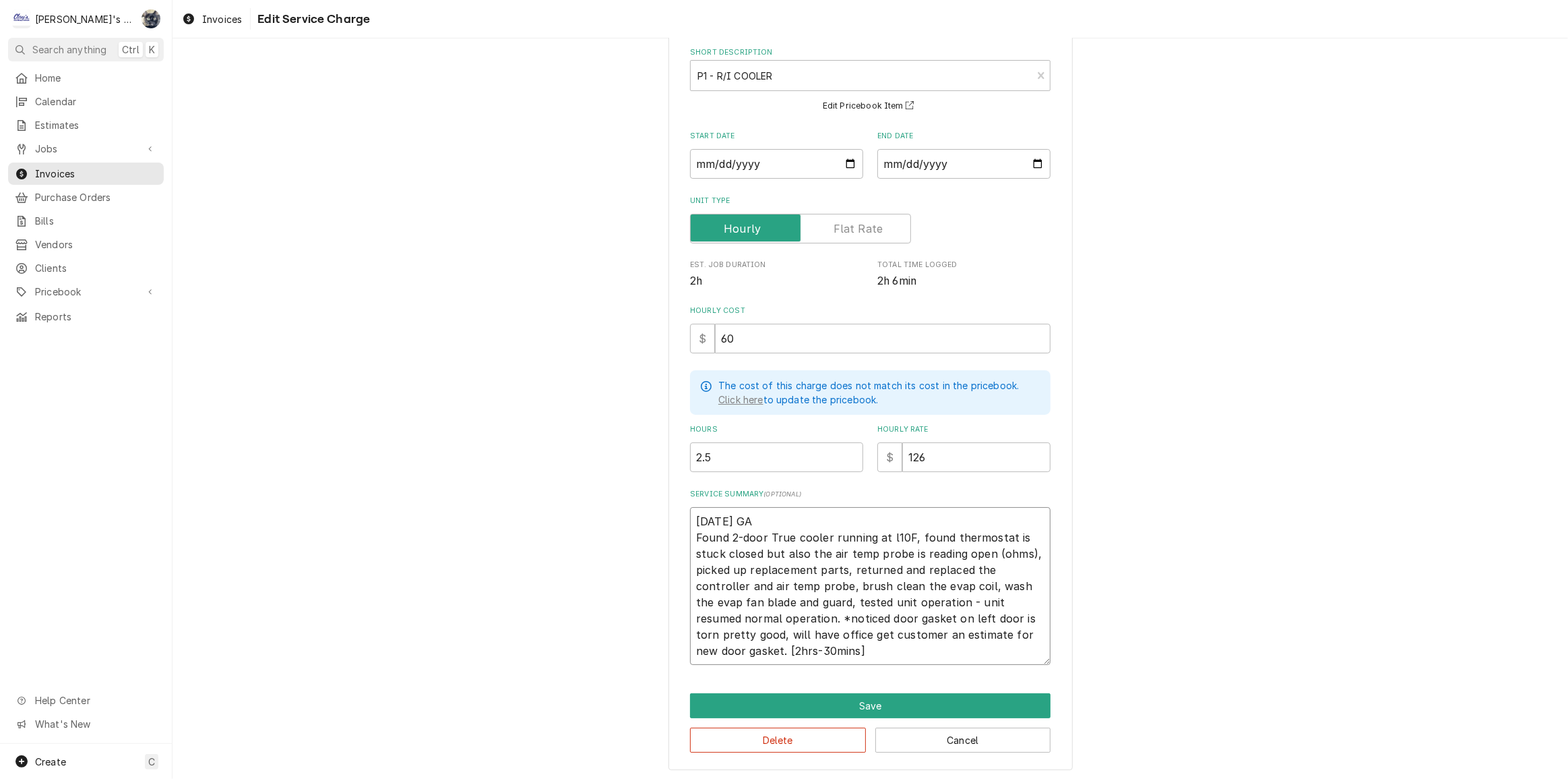
type textarea "x"
type textarea "4/21/2025 GA Found 2-door True cooler running at 10F, found thermostat is stuck…"
type textarea "x"
type textarea "4/21/2025 GA Found 2-door True cooler running at10F, found thermostat is stuck …"
type textarea "x"
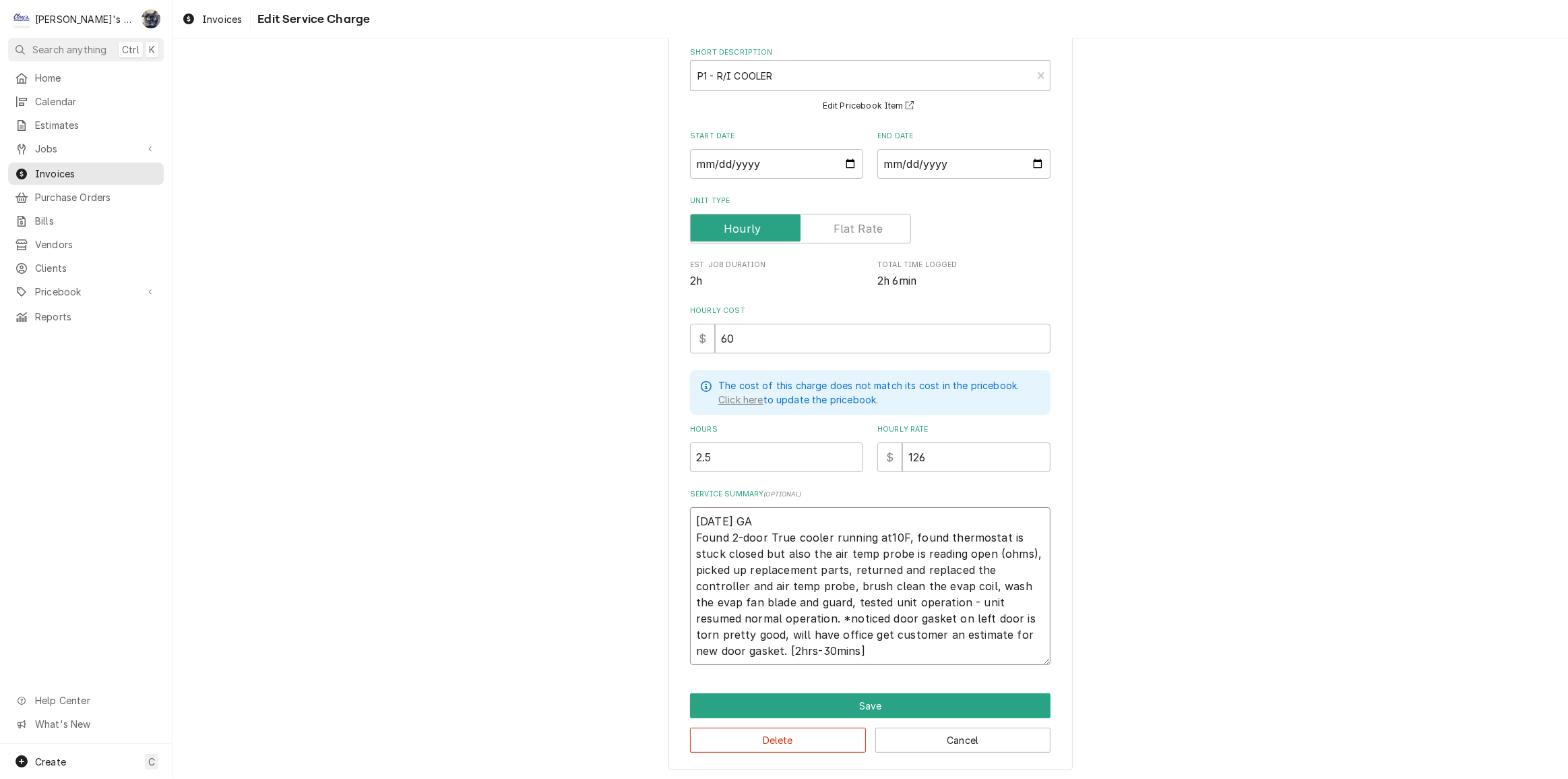
type textarea "4/21/2025 GA Found 2-door True cooler running a10F, found thermostat is stuck c…"
type textarea "x"
type textarea "4/21/2025 GA Found 2-door True cooler running at10F, found thermostat is stuck …"
type textarea "x"
type textarea "4/21/2025 GA Found 2-door True cooler running at 10F, found thermostat is stuck…"
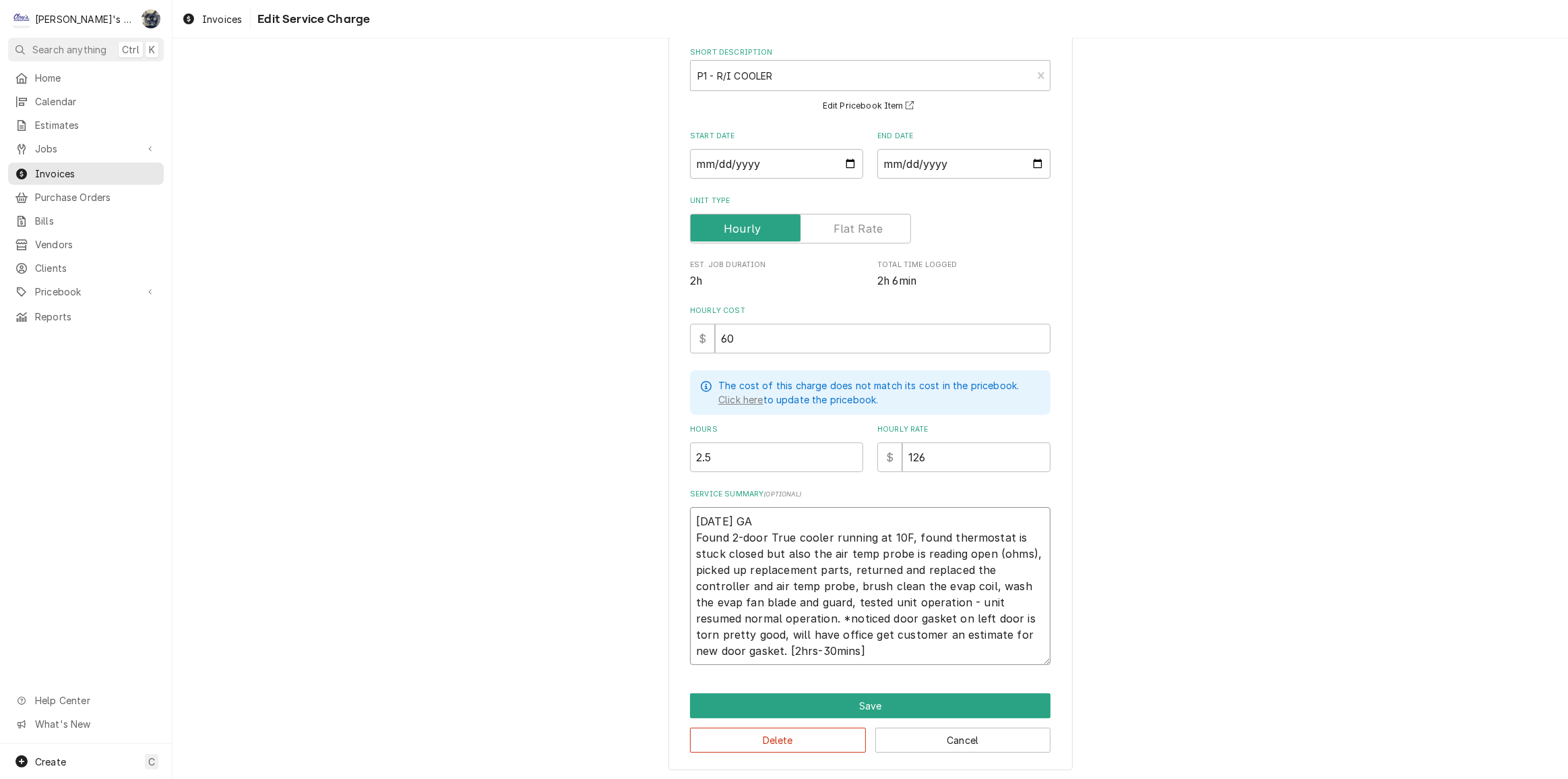
type textarea "x"
type textarea "4/21/2025 GA Found 2-door True cooler running at a10F, found thermostat is stuc…"
type textarea "x"
type textarea "4/21/2025 GA Found 2-door True cooler running at ar10F, found thermostat is stu…"
type textarea "x"
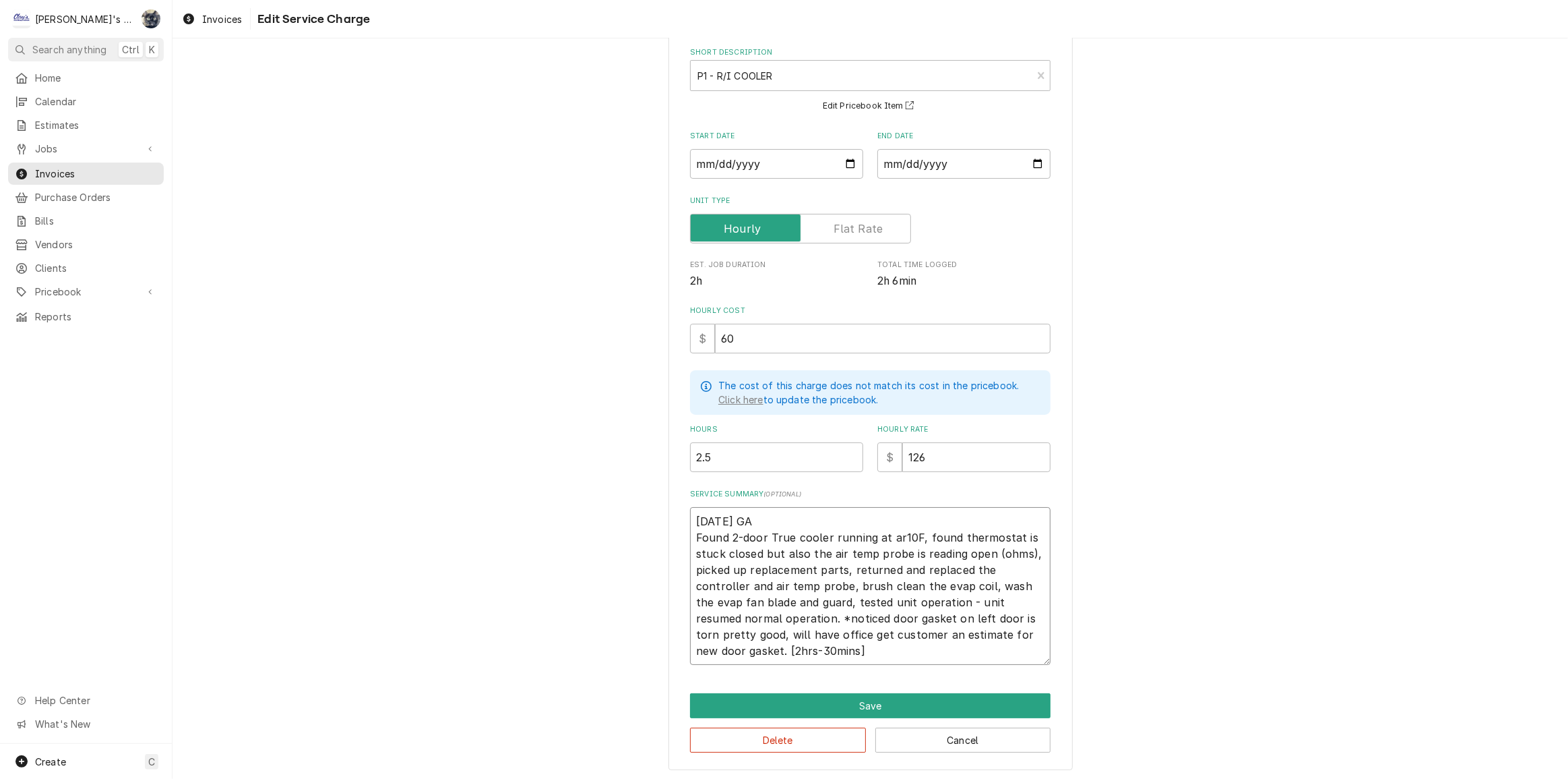
type textarea "4/21/2025 GA Found 2-door True cooler running at aro10F, found thermostat is st…"
type textarea "x"
type textarea "4/21/2025 GA Found 2-door True cooler running at arou10F, found thermostat is s…"
type textarea "x"
type textarea "4/21/2025 GA Found 2-door True cooler running at aroun10F, found thermostat is …"
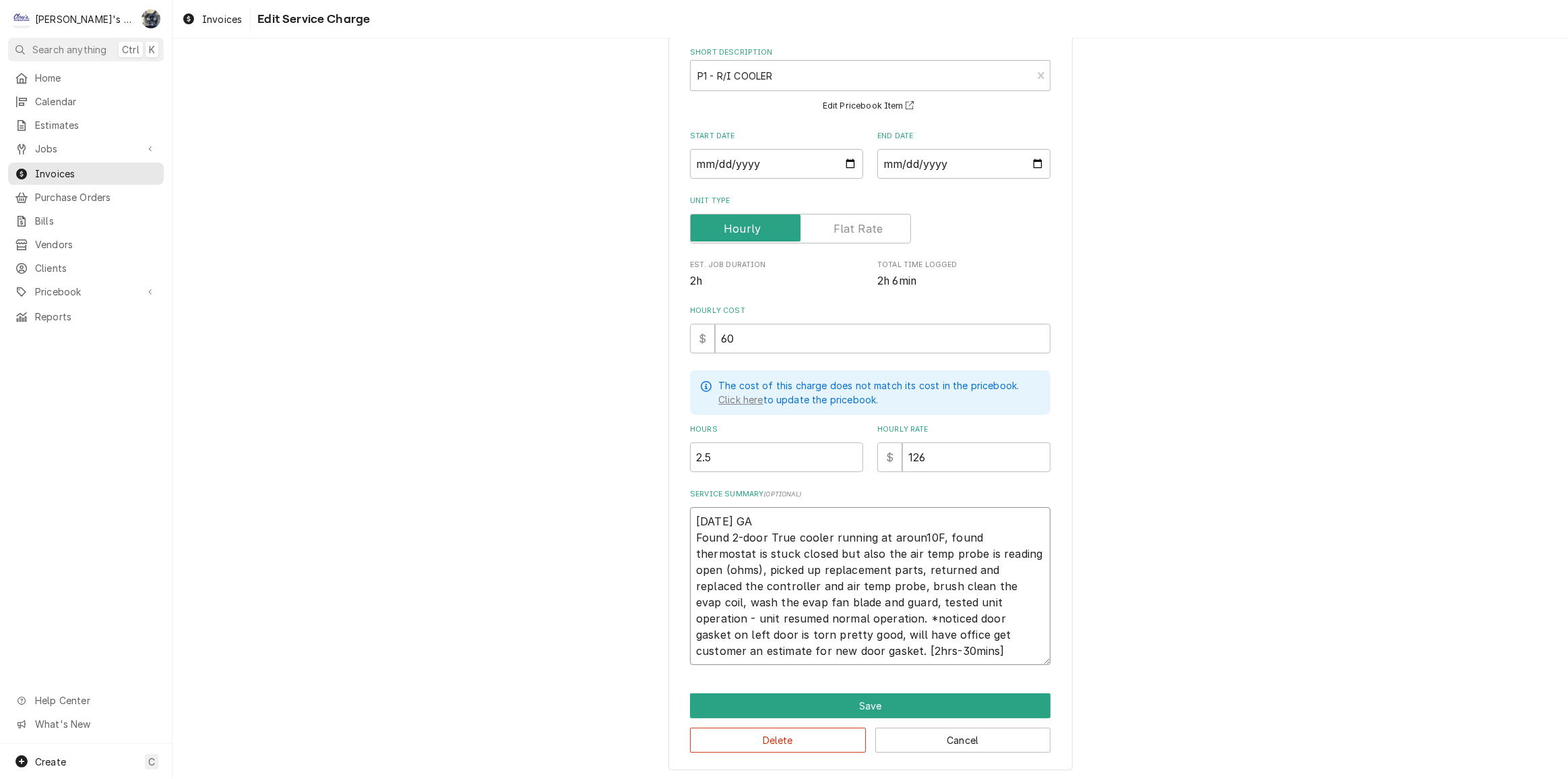
type textarea "x"
type textarea "4/21/2025 GA Found 2-door True cooler running at around10F, found thermostat is…"
type textarea "x"
type textarea "4/21/2025 GA Found 2-door True cooler running at around 10F, found thermostat i…"
click at [858, 583] on textarea "4/21/2025 GA Found 2-door True cooler running at around 10F, found thermostat i…" at bounding box center [870, 585] width 361 height 158
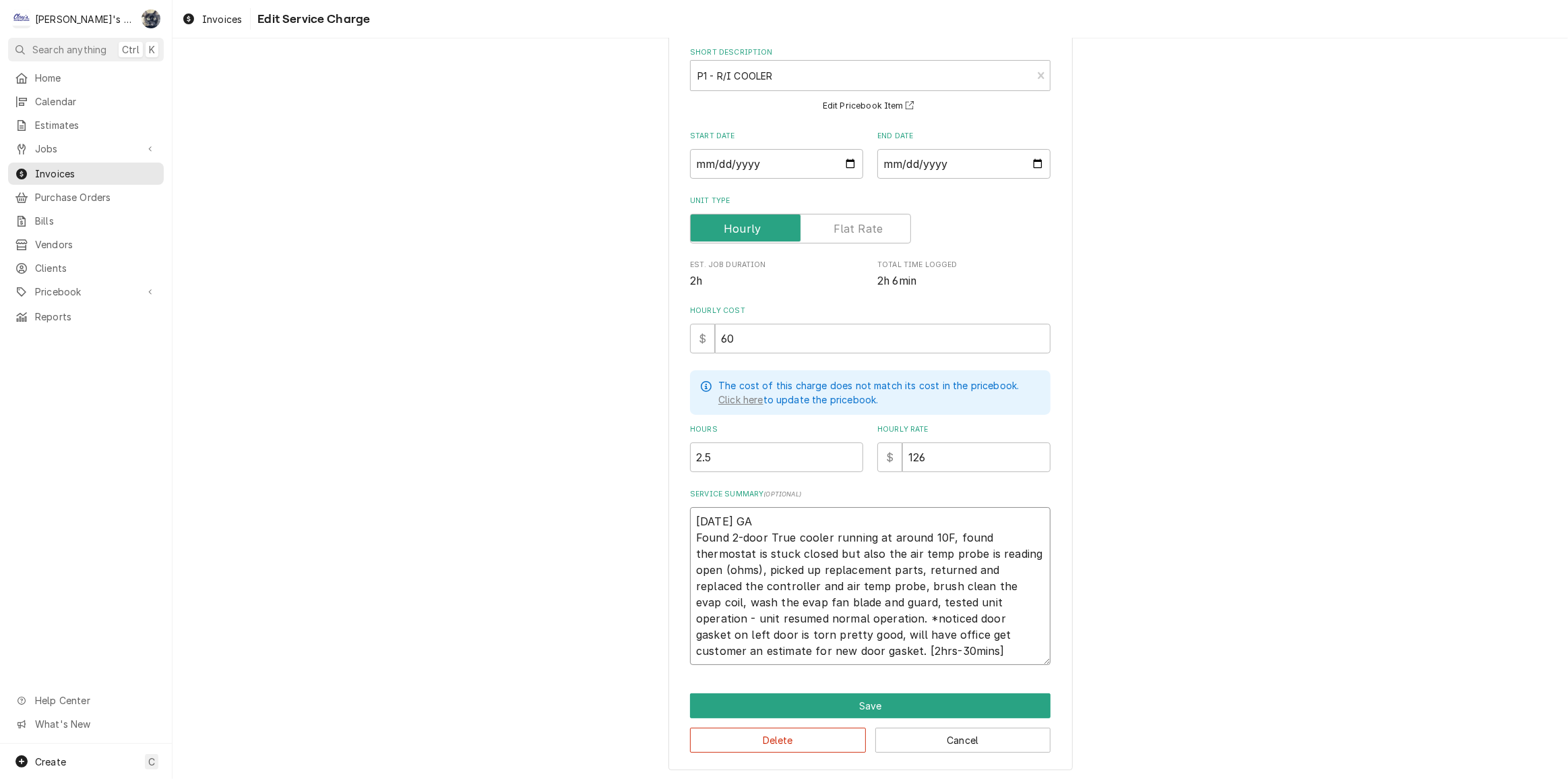
click at [957, 586] on textarea "4/21/2025 GA Found 2-door True cooler running at around 10F, found thermostat i…" at bounding box center [870, 585] width 361 height 158
click at [960, 584] on textarea "4/21/2025 GA Found 2-door True cooler running at around 10F, found thermostat i…" at bounding box center [870, 585] width 361 height 158
type textarea "x"
type textarea "4/21/2025 GA Found 2-door True cooler running at around 10F, found thermostat i…"
type textarea "x"
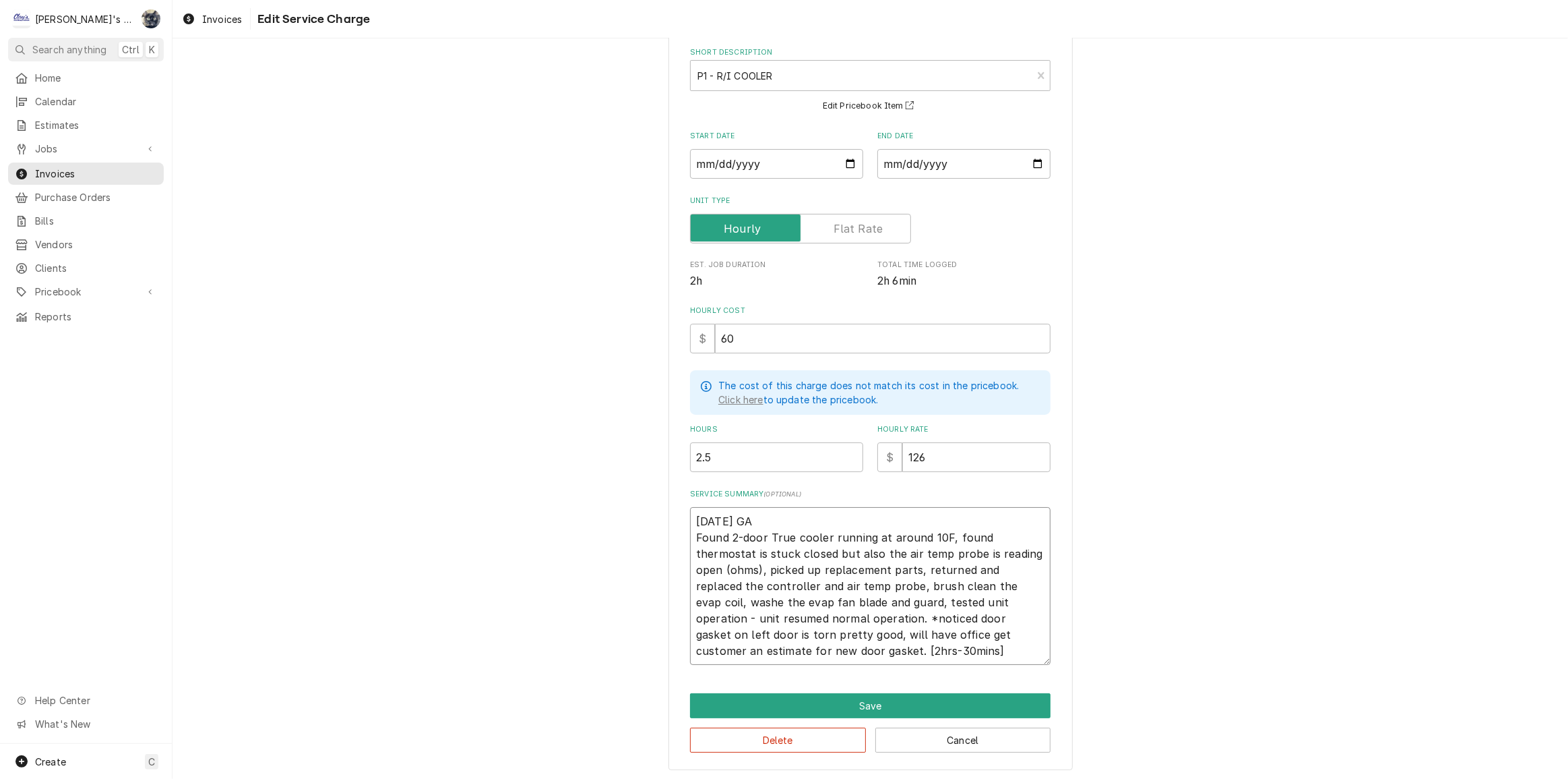
type textarea "4/21/2025 GA Found 2-door True cooler running at around 10F, found thermostat i…"
click at [823, 586] on textarea "4/21/2025 GA Found 2-door True cooler running at around 10F, found thermostat i…" at bounding box center [870, 585] width 361 height 158
type textarea "x"
type textarea "4/21/2025 GA Found 2-door True cooler running at around 10F, found thermostat i…"
type textarea "x"
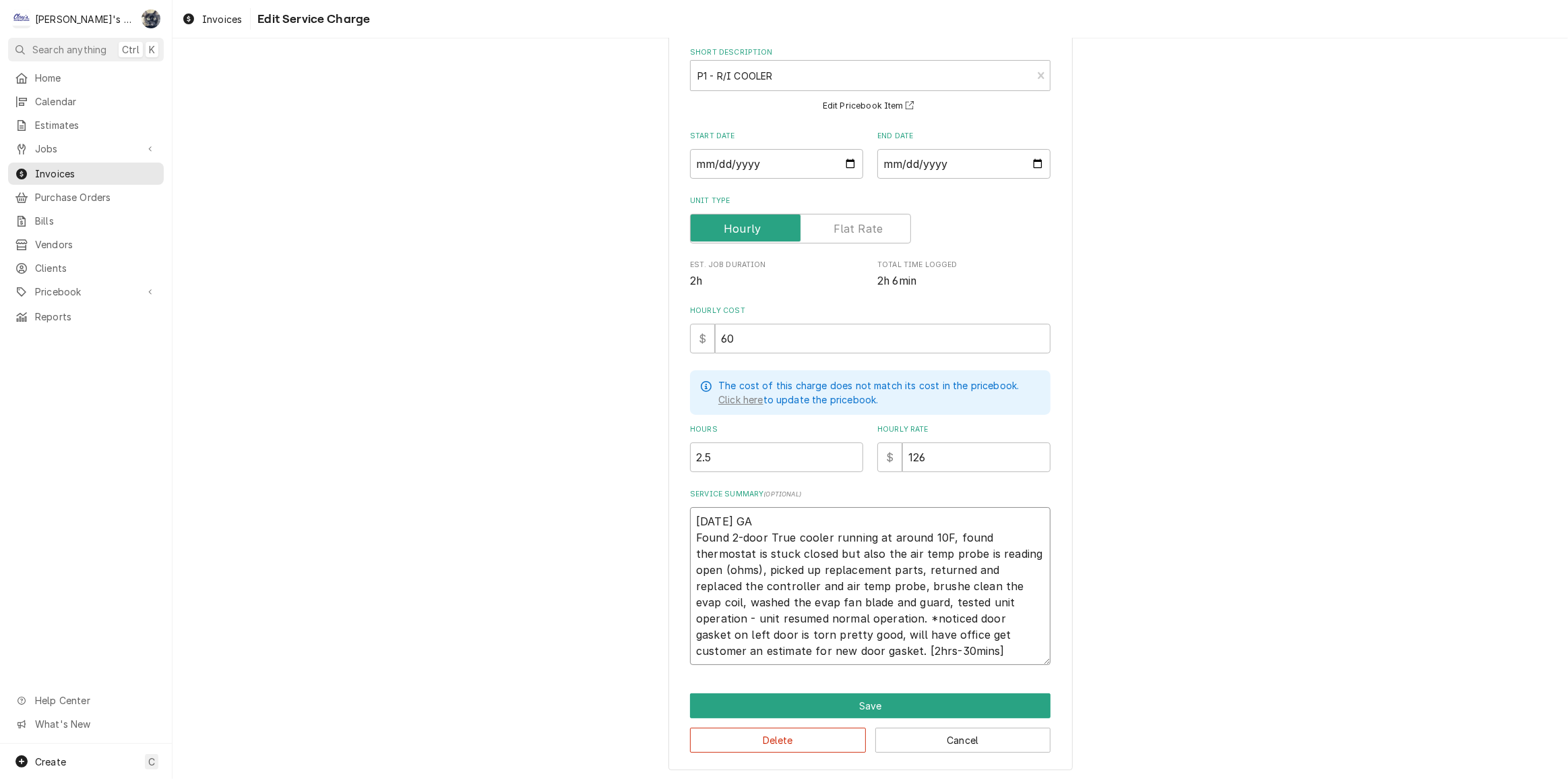
type textarea "4/21/2025 GA Found 2-door True cooler running at around 10F, found thermostat i…"
click at [758, 618] on textarea "4/21/2025 GA Found 2-door True cooler running at around 10F, found thermostat i…" at bounding box center [870, 585] width 361 height 158
type textarea "x"
type textarea "4/21/2025 GA Found 2-door True cooler running at around 10F, found thermostat i…"
type textarea "x"
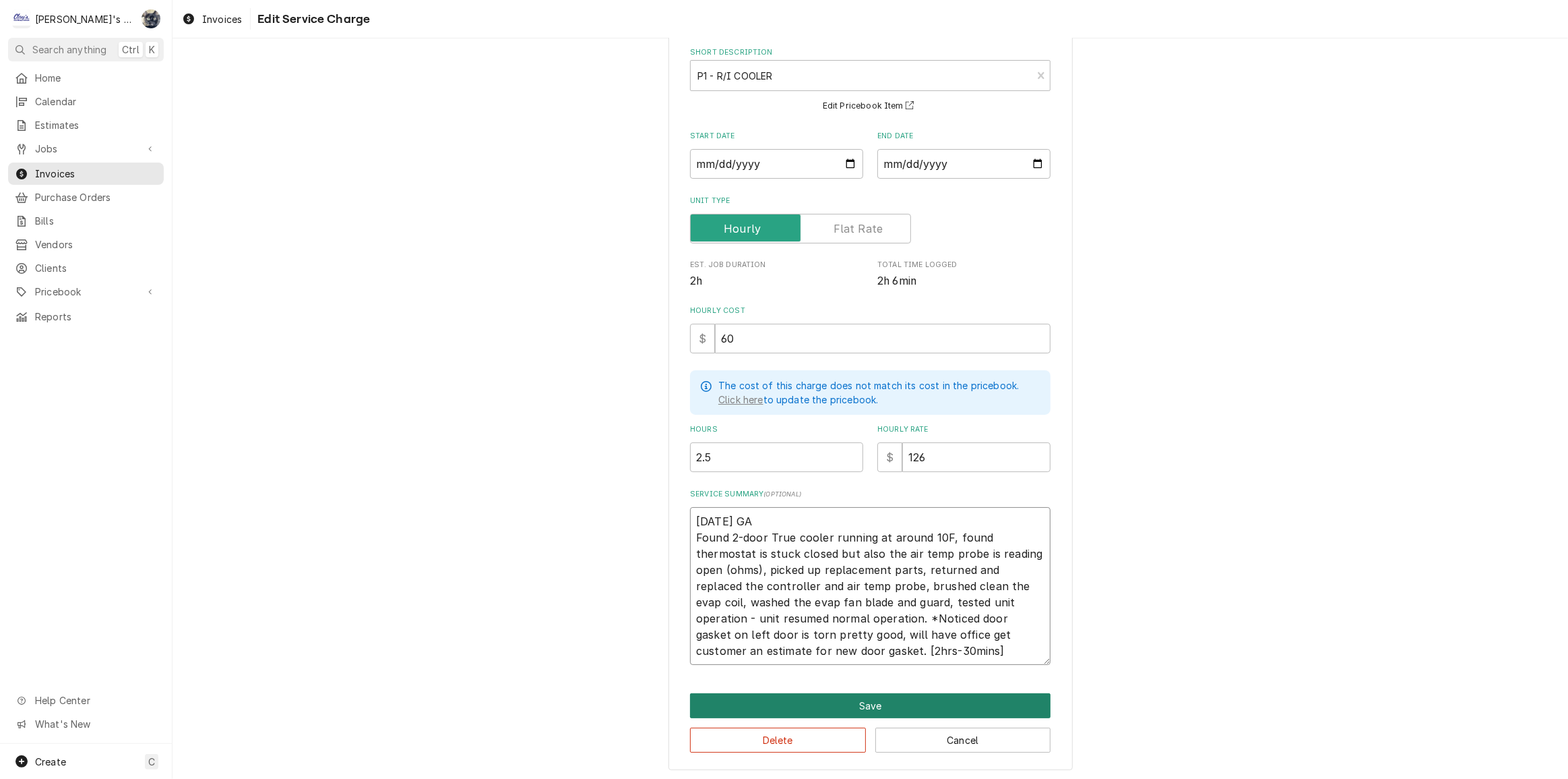
type textarea "4/21/2025 GA Found 2-door True cooler running at around 10F, found thermostat i…"
click at [815, 699] on button "Save" at bounding box center [870, 705] width 361 height 25
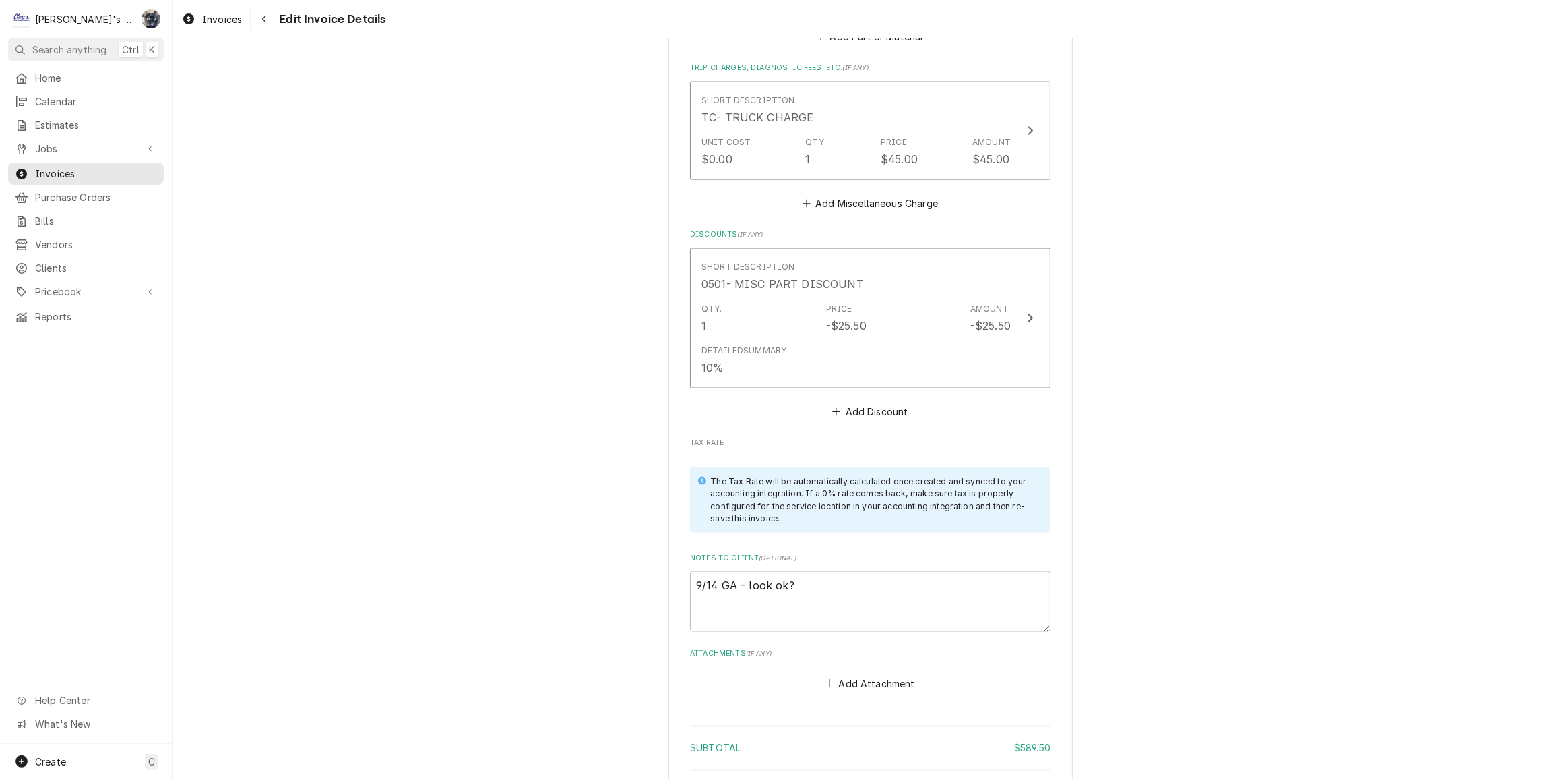
scroll to position [2252, 0]
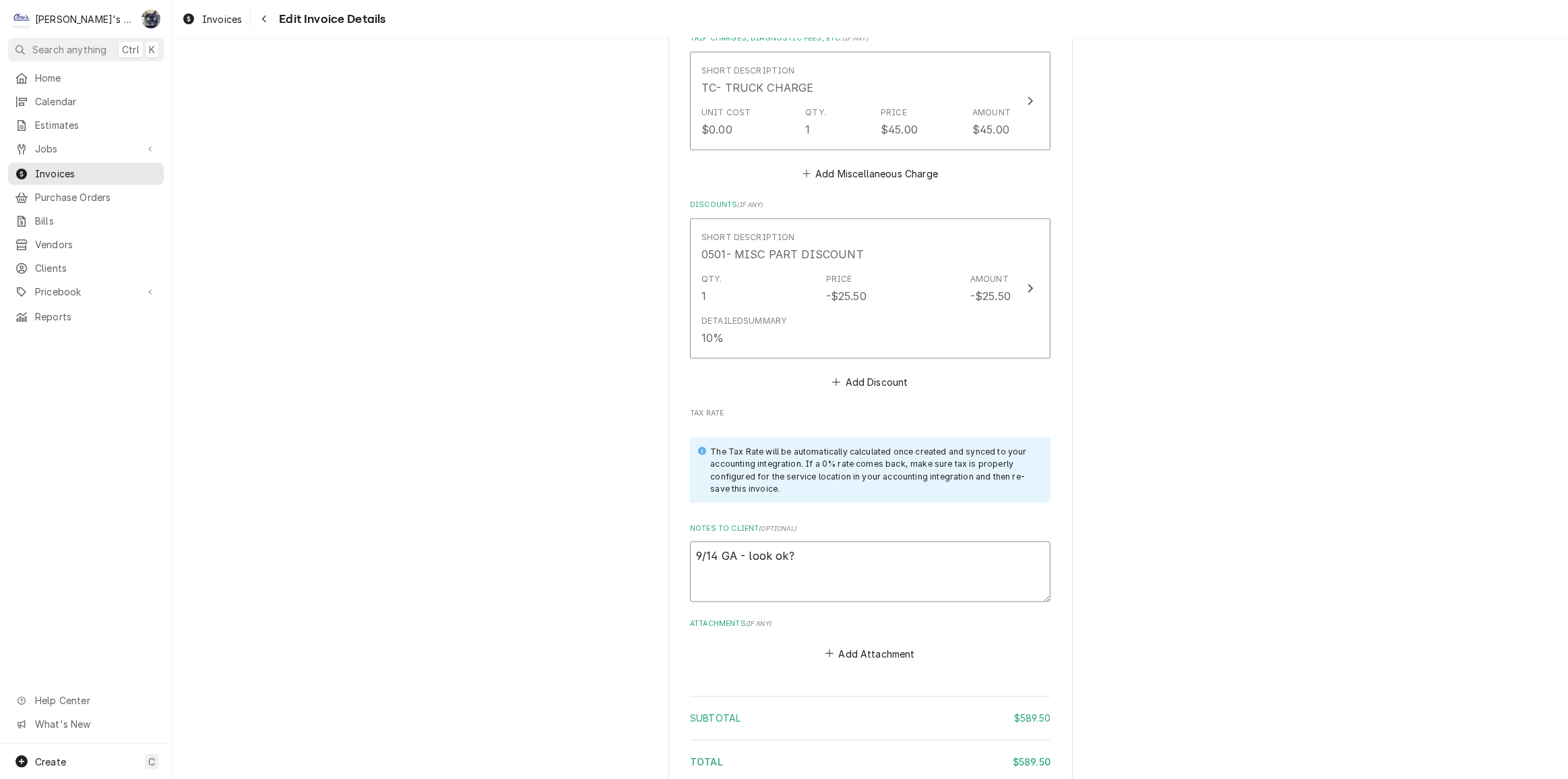
drag, startPoint x: 817, startPoint y: 549, endPoint x: 581, endPoint y: 552, distance: 236.0
type textarea "x"
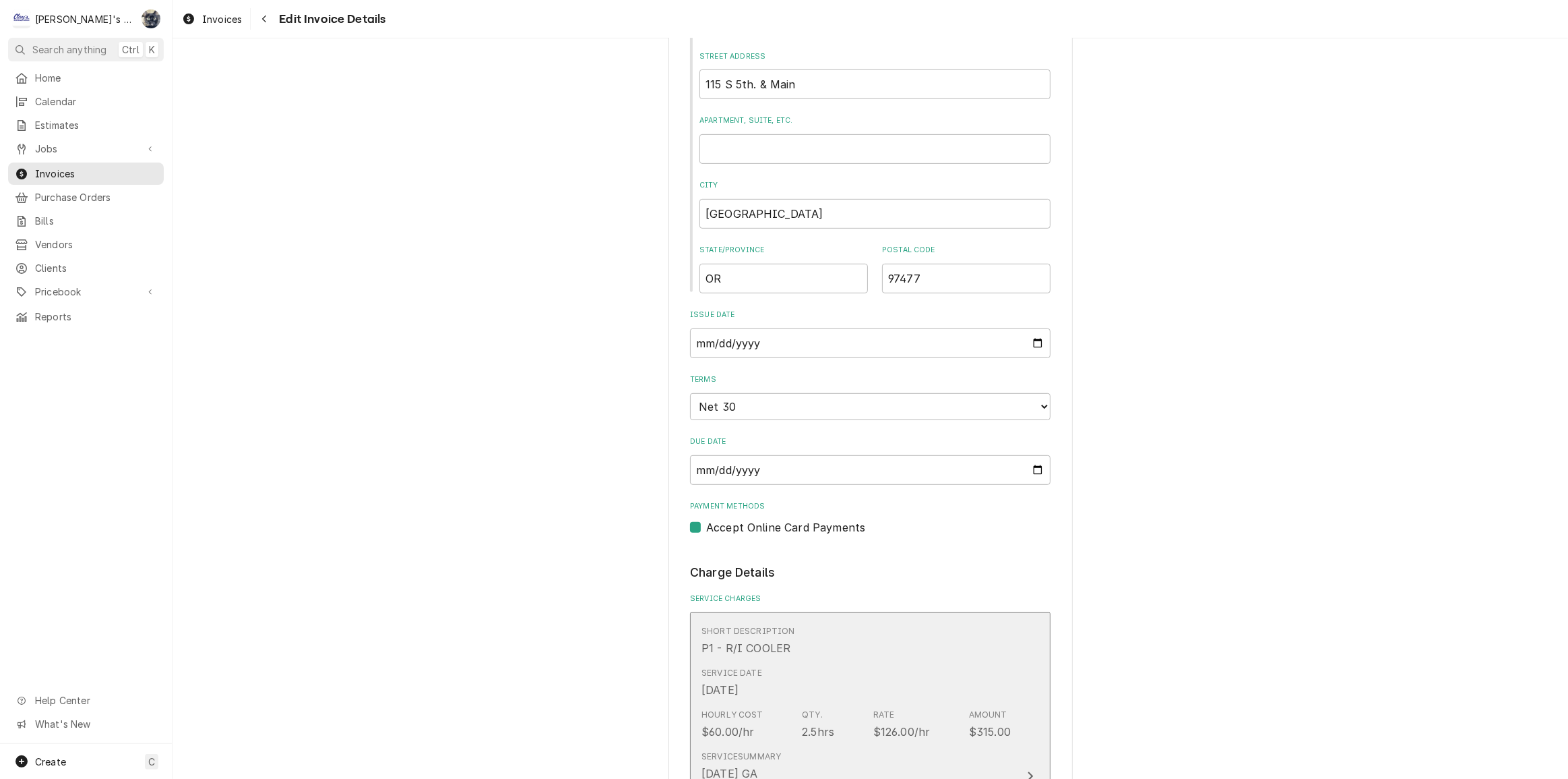
scroll to position [658, 0]
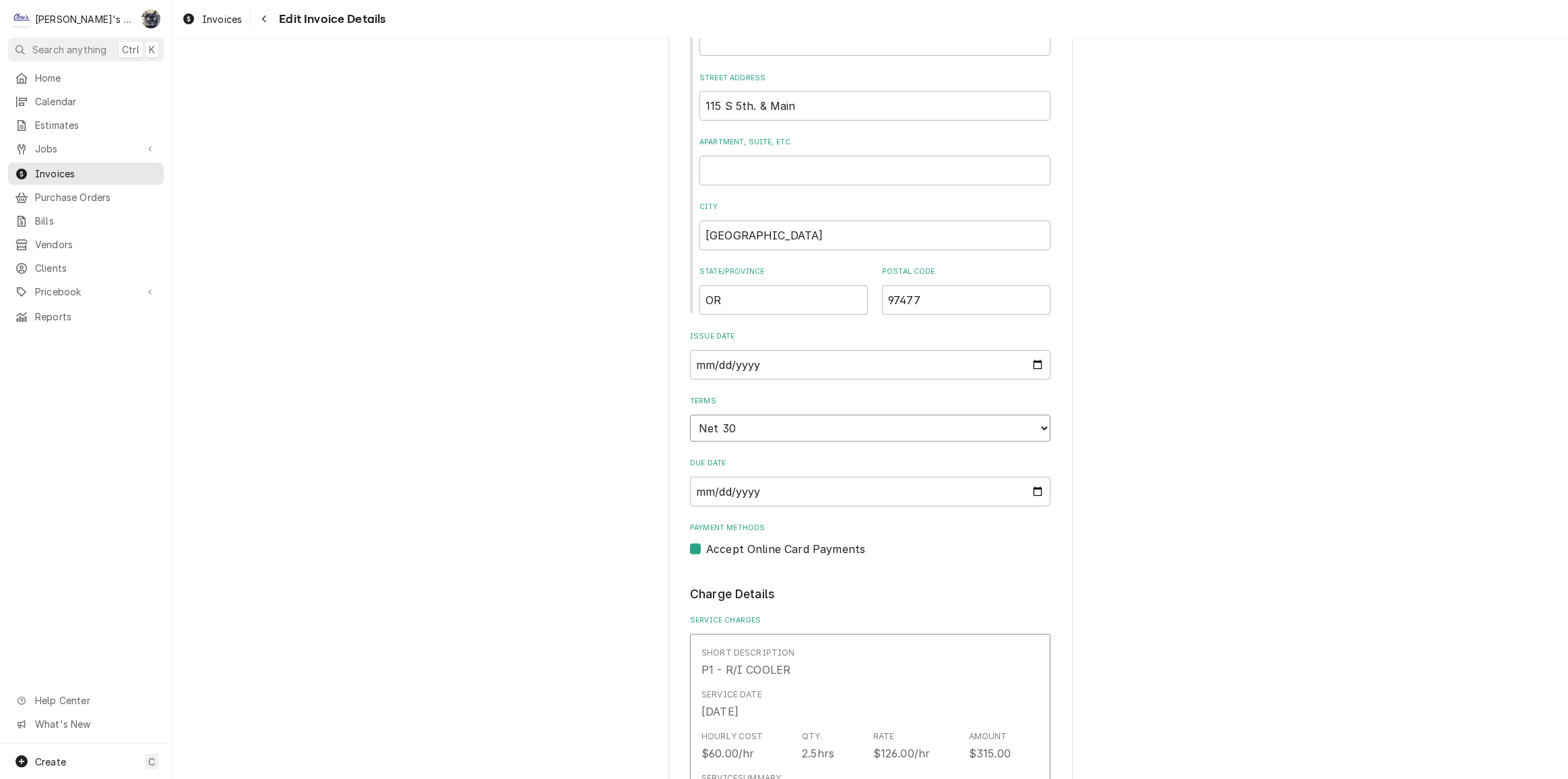
click at [791, 422] on select "Choose payment terms... Same Day Net 7 Net 14 Net 21 Net 30 Net 45 Net 60 Net 90" at bounding box center [870, 427] width 361 height 27
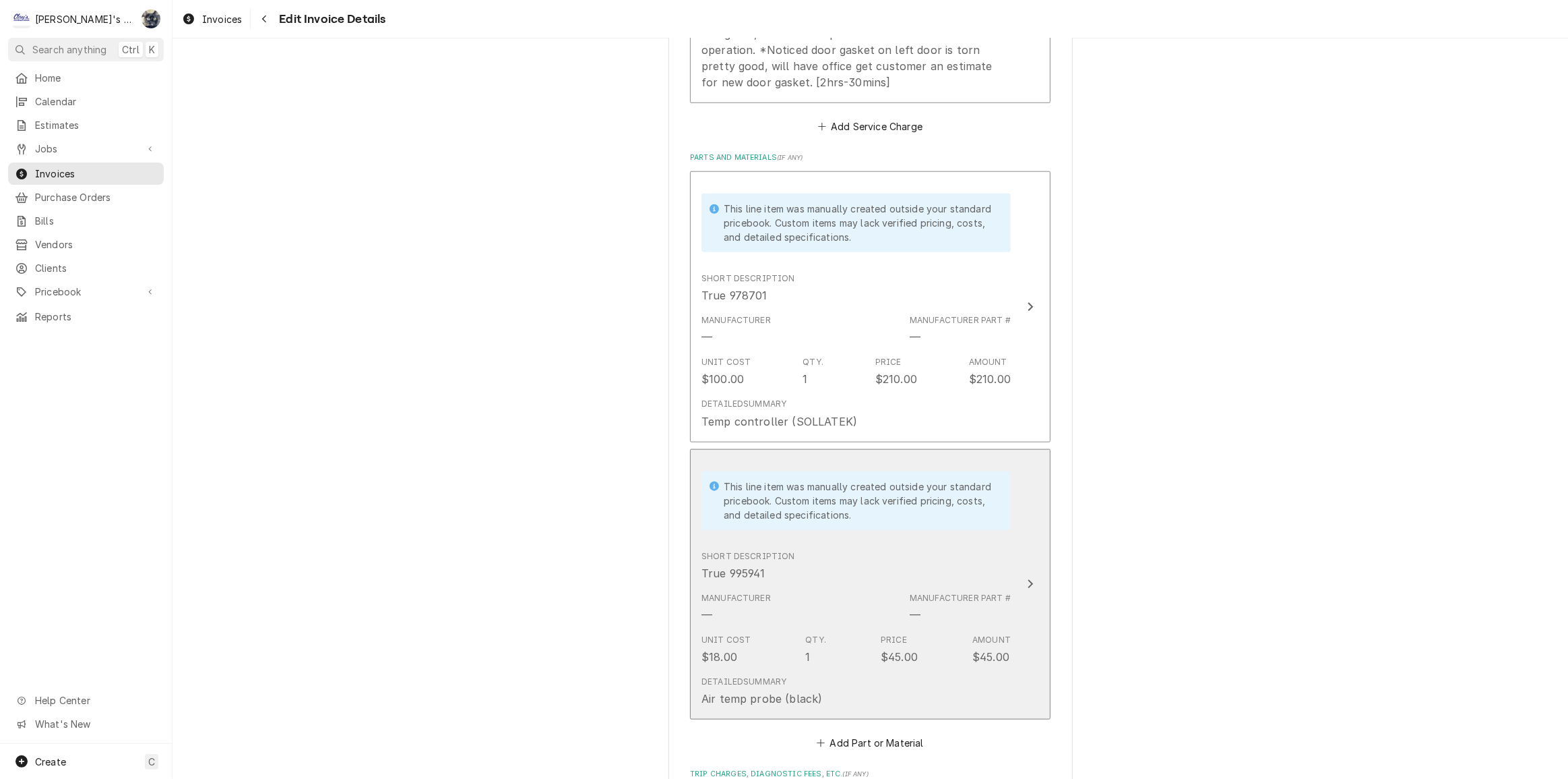
scroll to position [2417, 0]
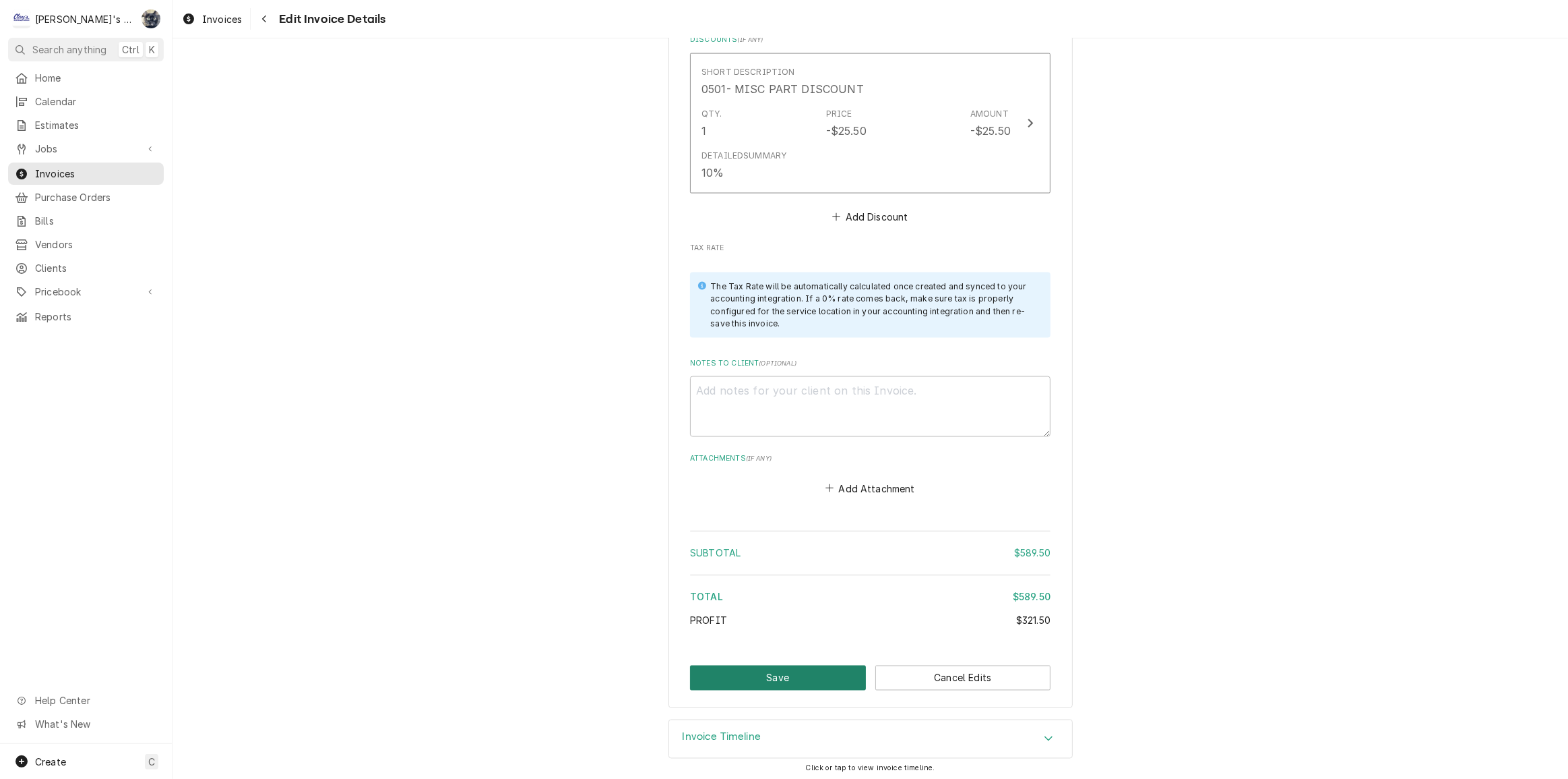
click at [822, 681] on button "Save" at bounding box center [778, 678] width 176 height 25
type textarea "x"
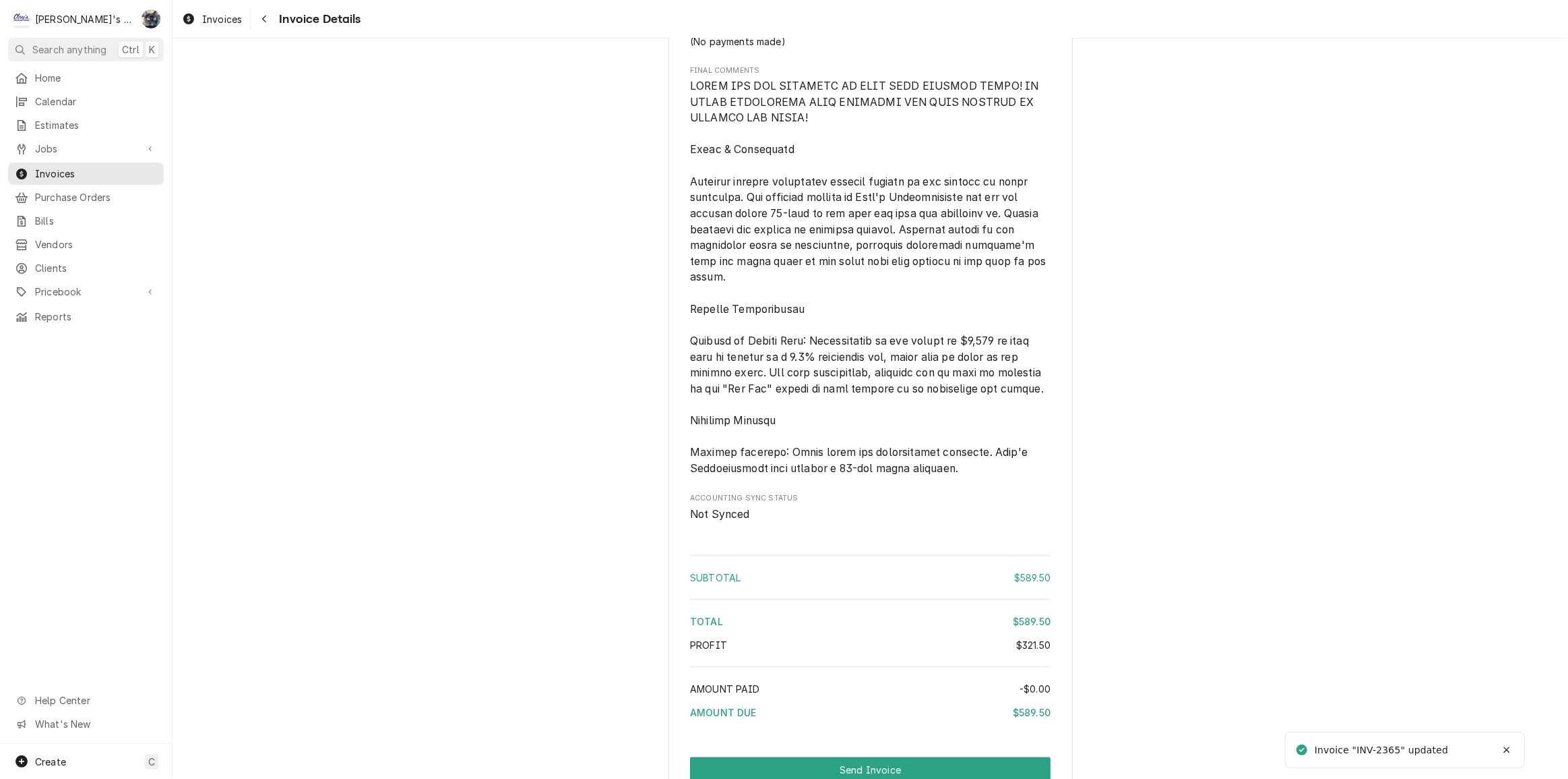
scroll to position [2034, 0]
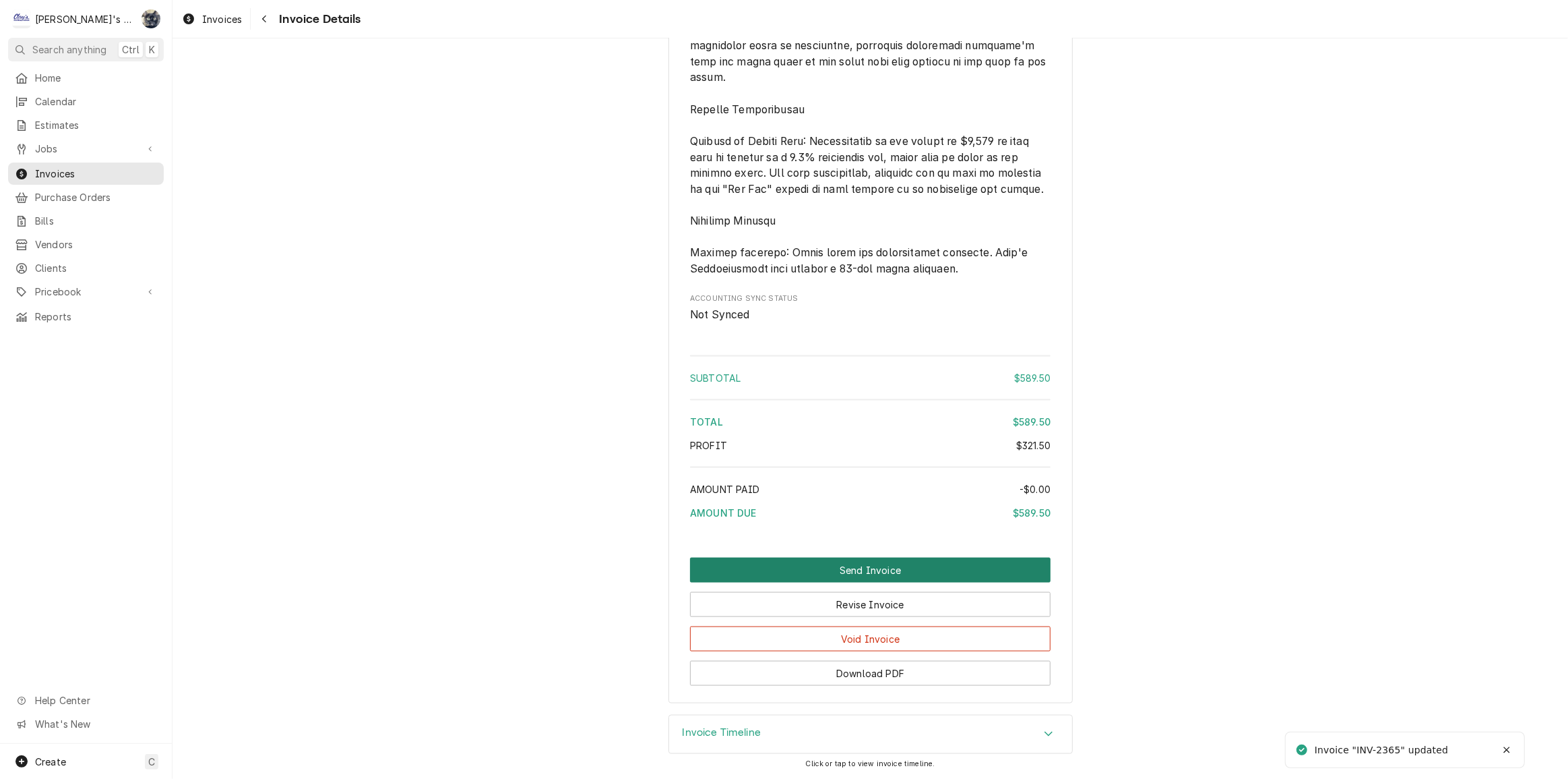
click at [863, 559] on button "Send Invoice" at bounding box center [870, 570] width 361 height 25
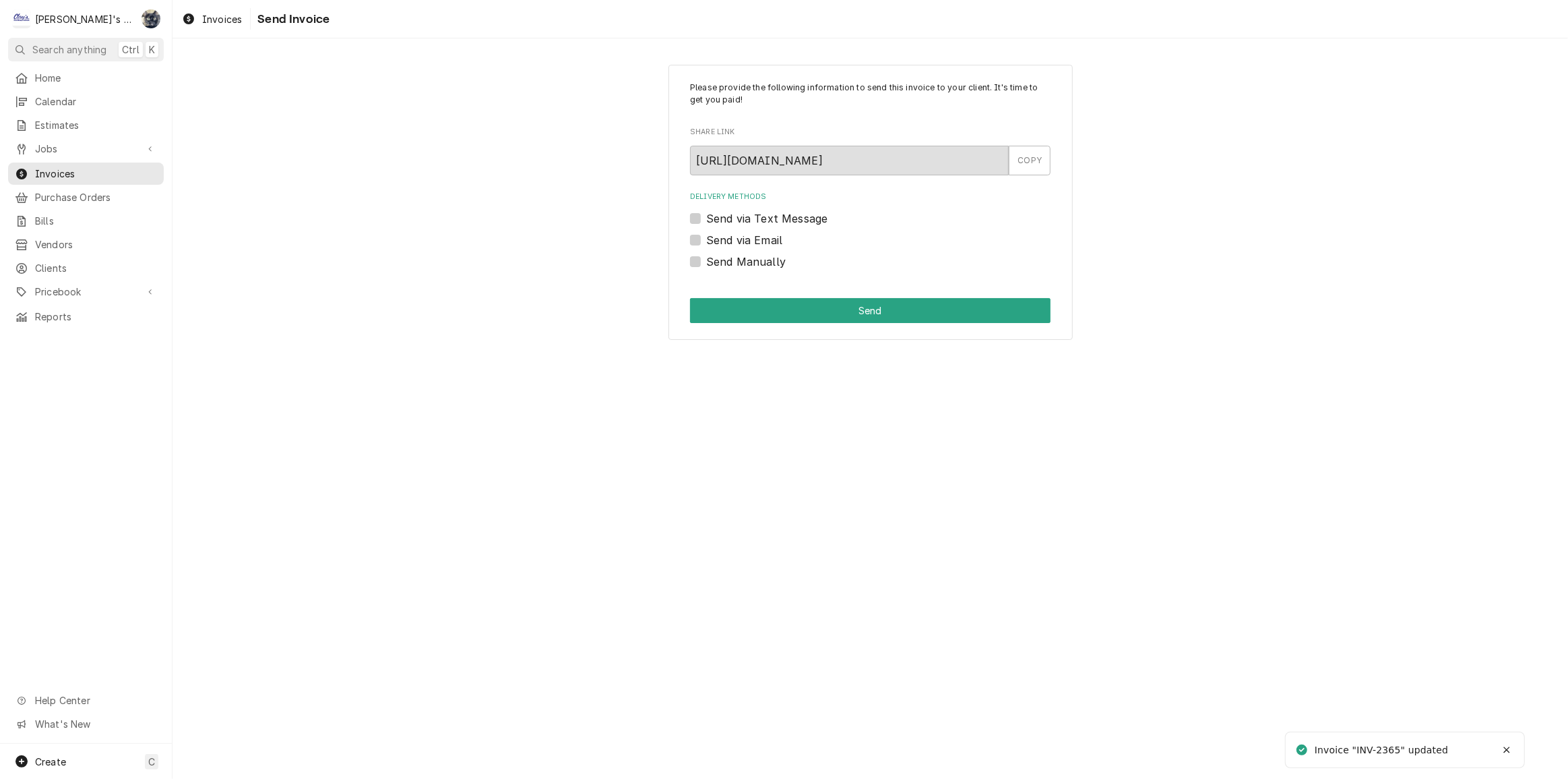
click at [707, 259] on label "Send Manually" at bounding box center [746, 262] width 79 height 16
click at [707, 259] on input "Send Manually" at bounding box center [887, 268] width 361 height 30
checkbox input "true"
click at [715, 300] on button "Send" at bounding box center [870, 310] width 361 height 25
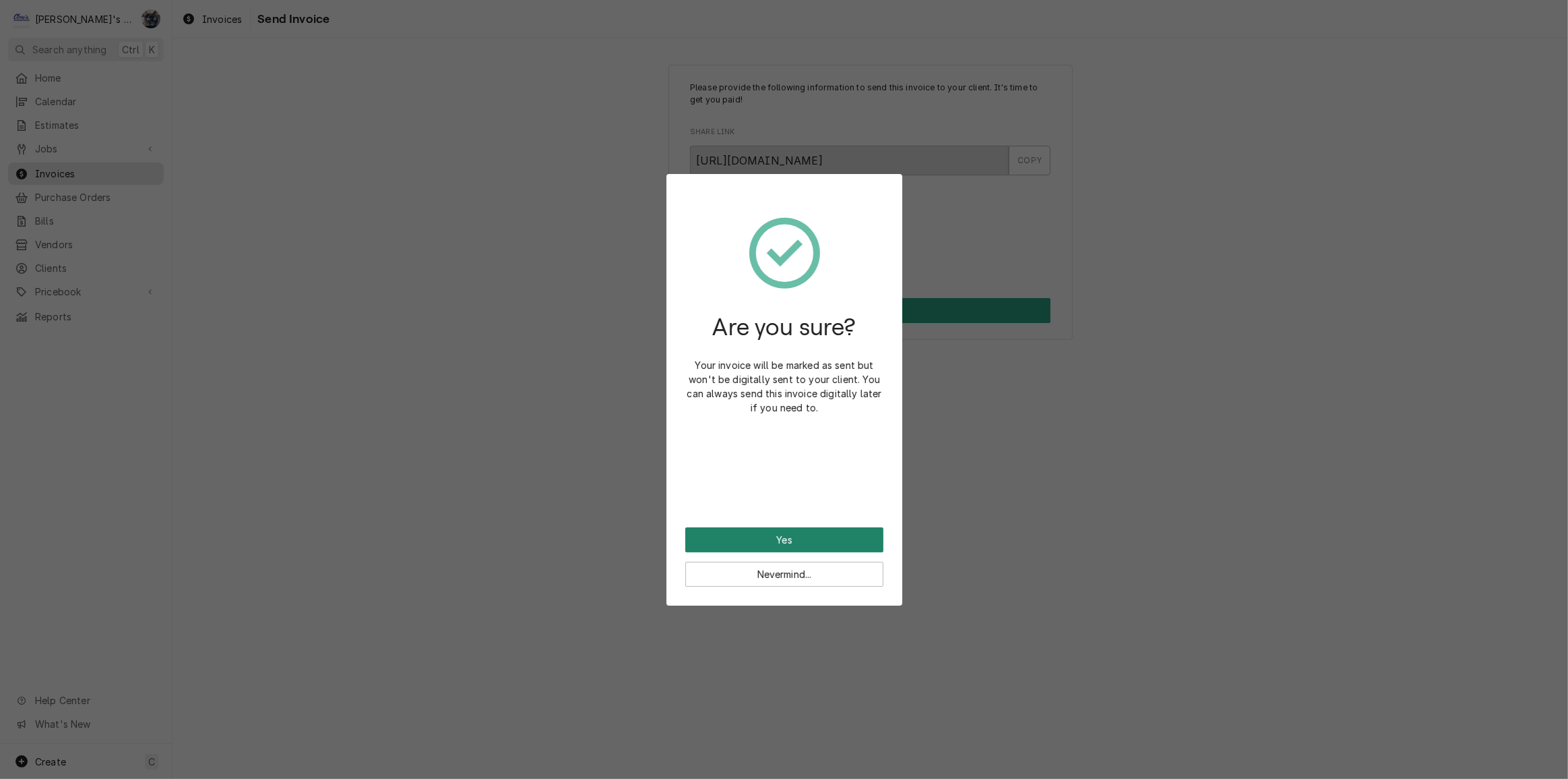
click at [796, 545] on button "Yes" at bounding box center [784, 539] width 199 height 25
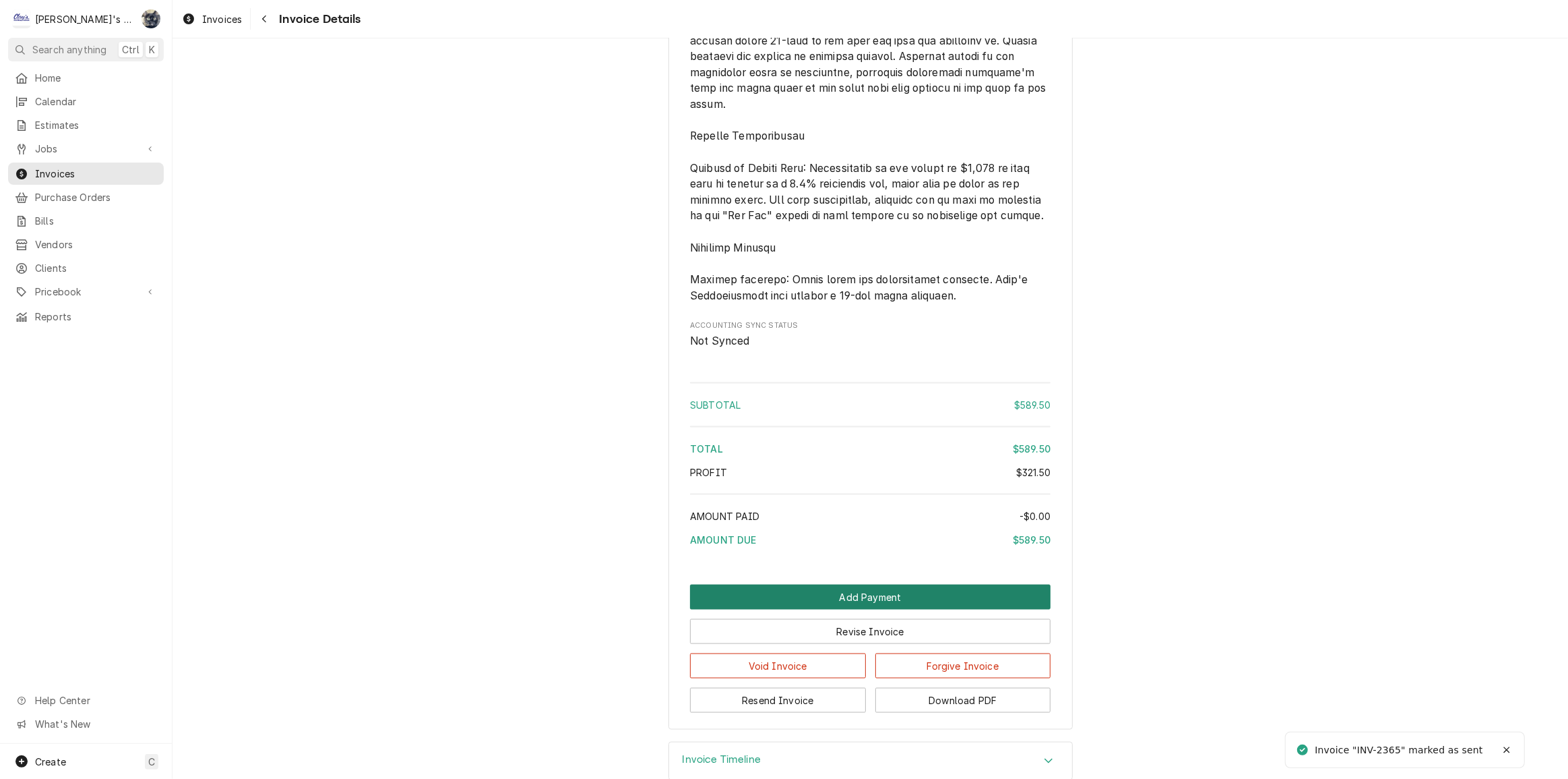
scroll to position [2080, 0]
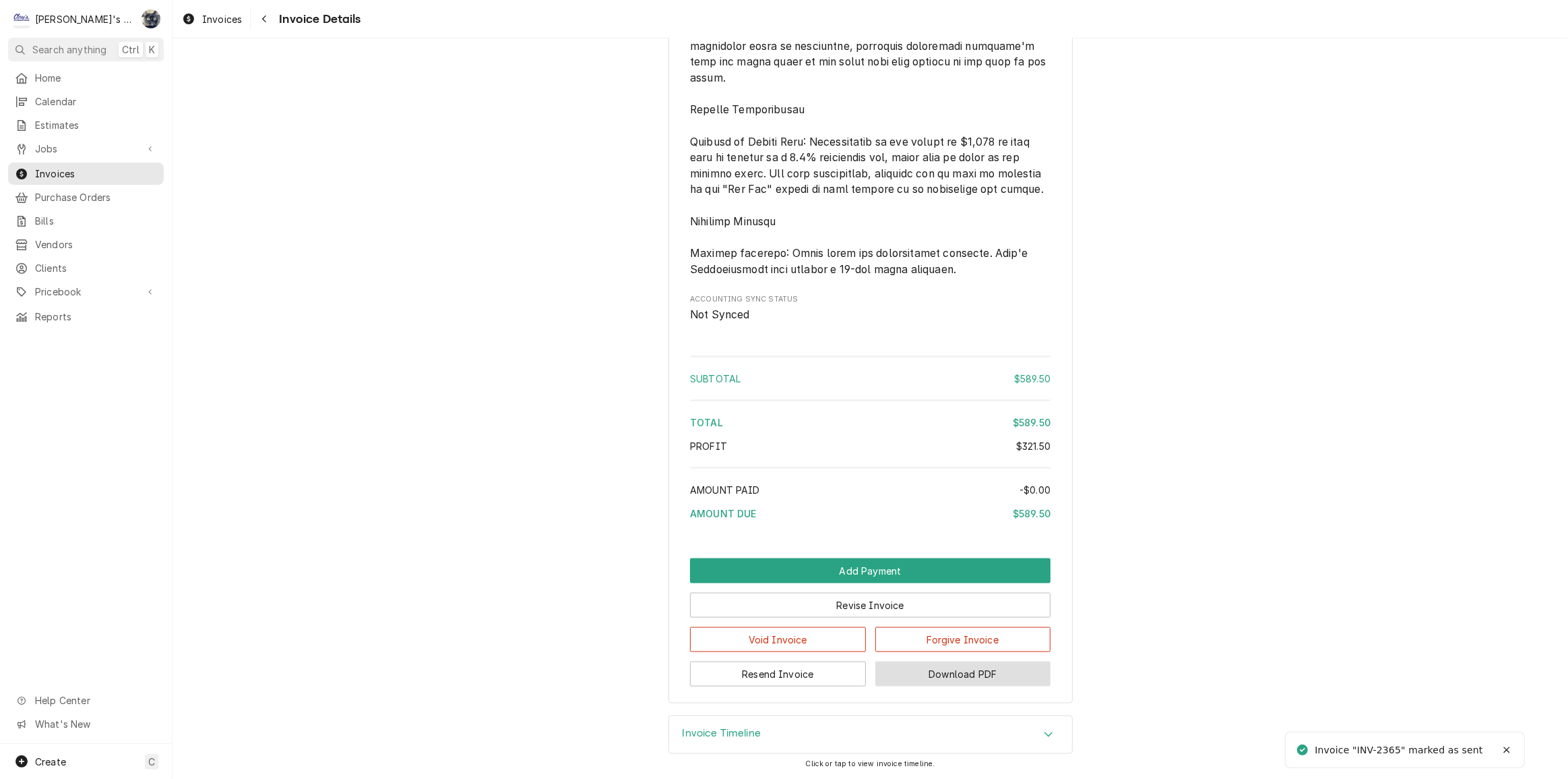
click at [906, 673] on button "Download PDF" at bounding box center [963, 674] width 176 height 25
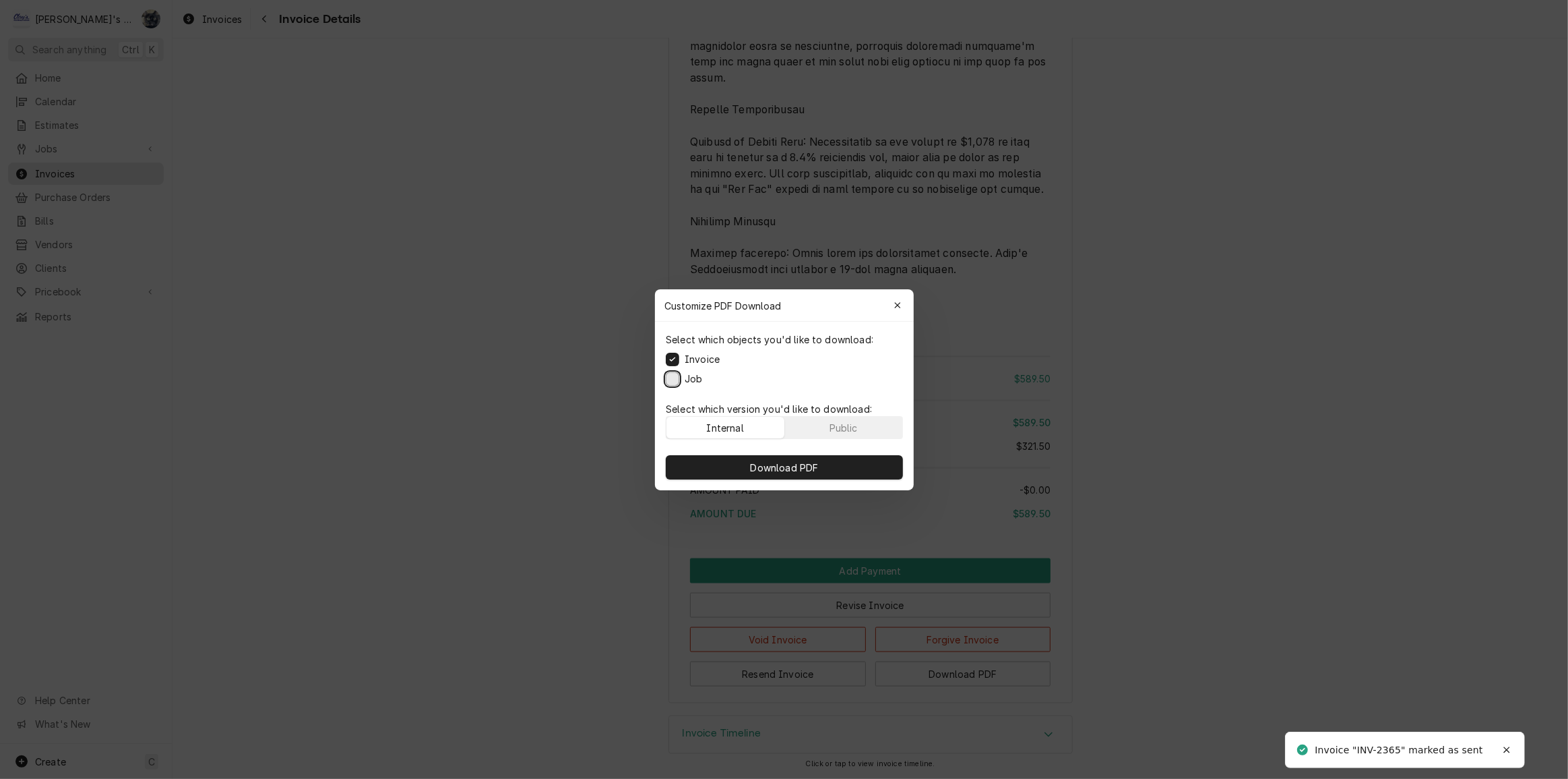
drag, startPoint x: 673, startPoint y: 380, endPoint x: 726, endPoint y: 435, distance: 76.4
click at [673, 383] on button "Job" at bounding box center [673, 378] width 14 height 14
click at [739, 463] on button "Download PDF" at bounding box center [784, 467] width 237 height 24
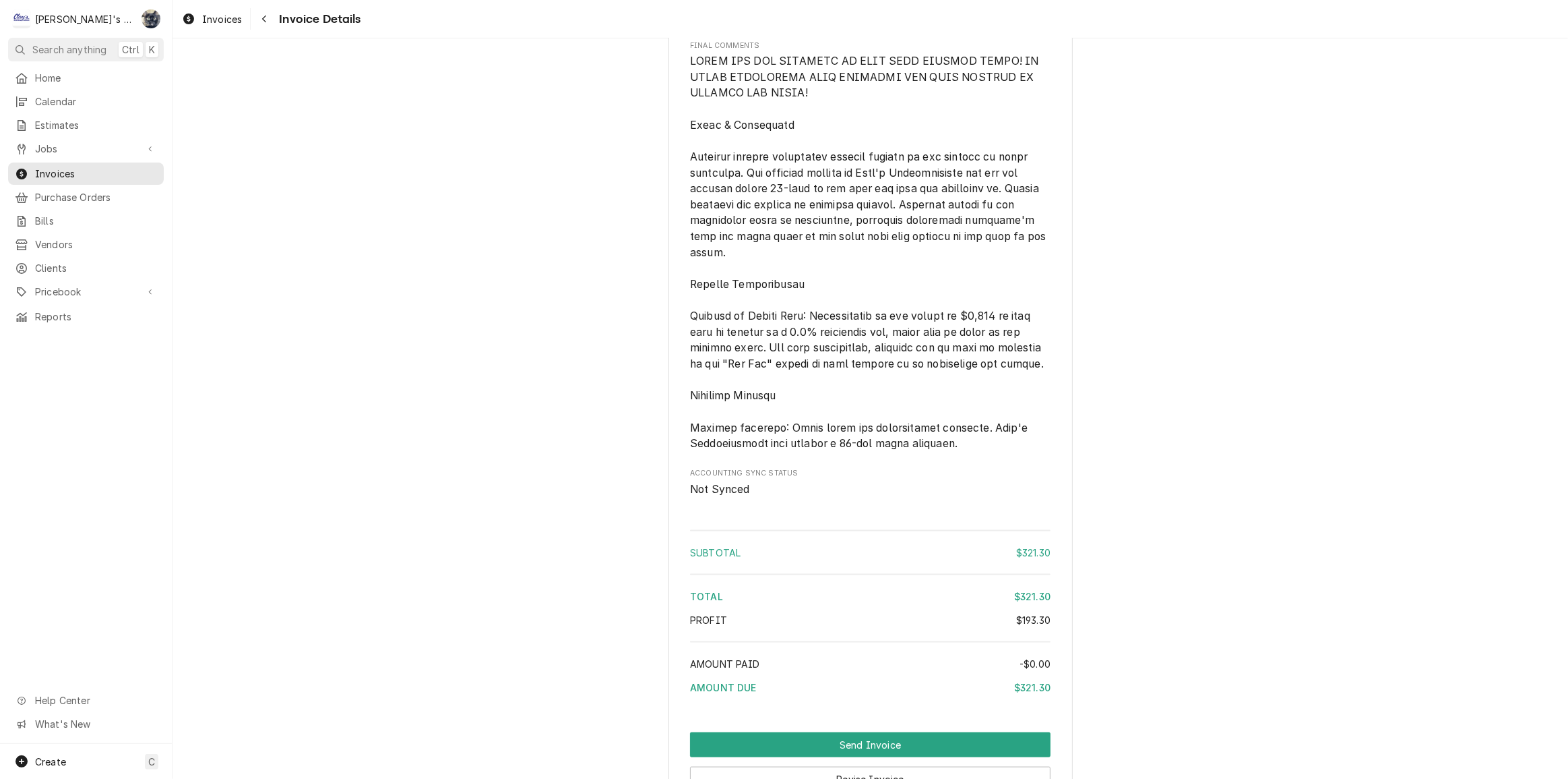
scroll to position [1904, 0]
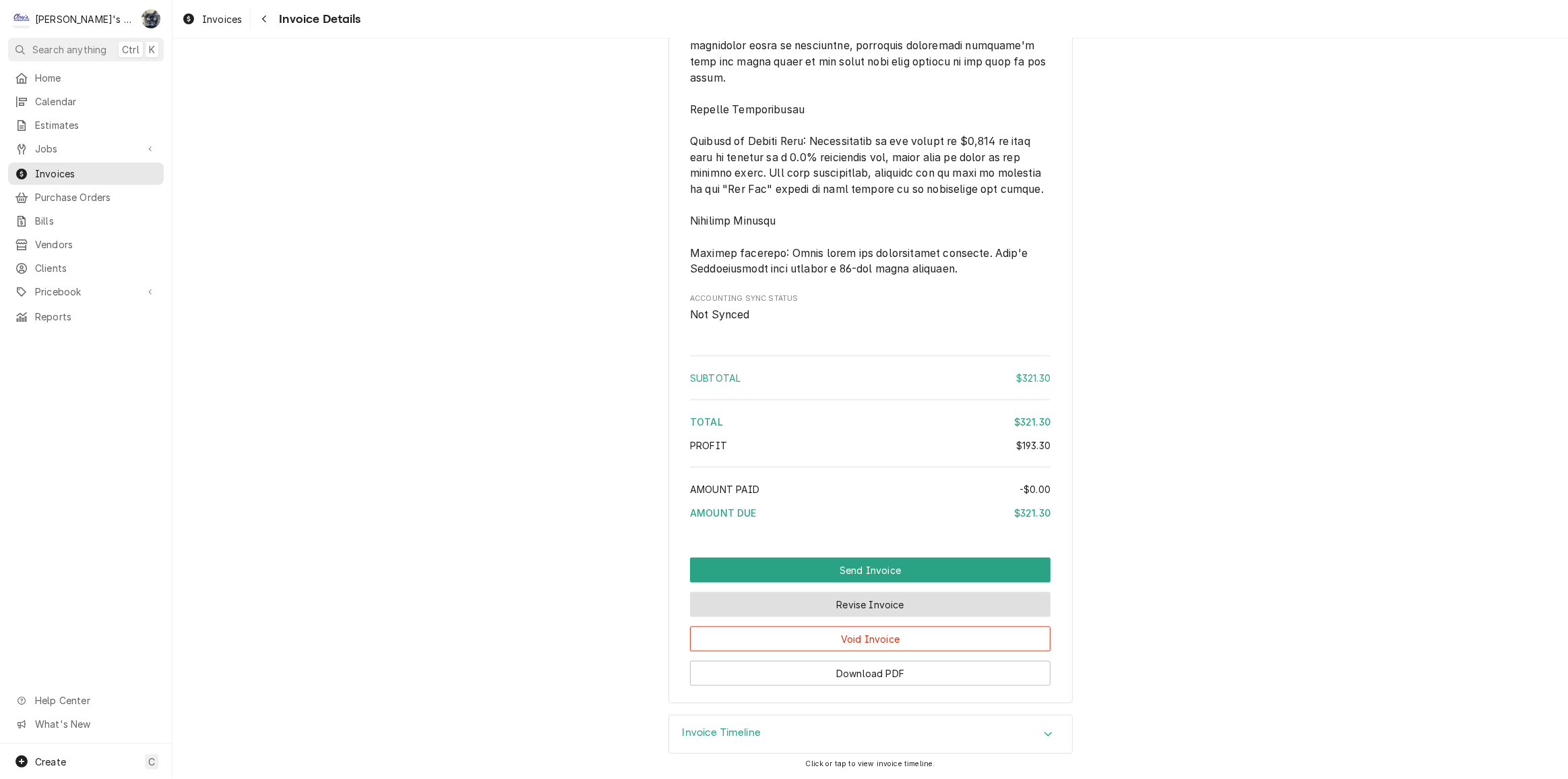
click at [843, 603] on button "Revise Invoice" at bounding box center [870, 604] width 361 height 25
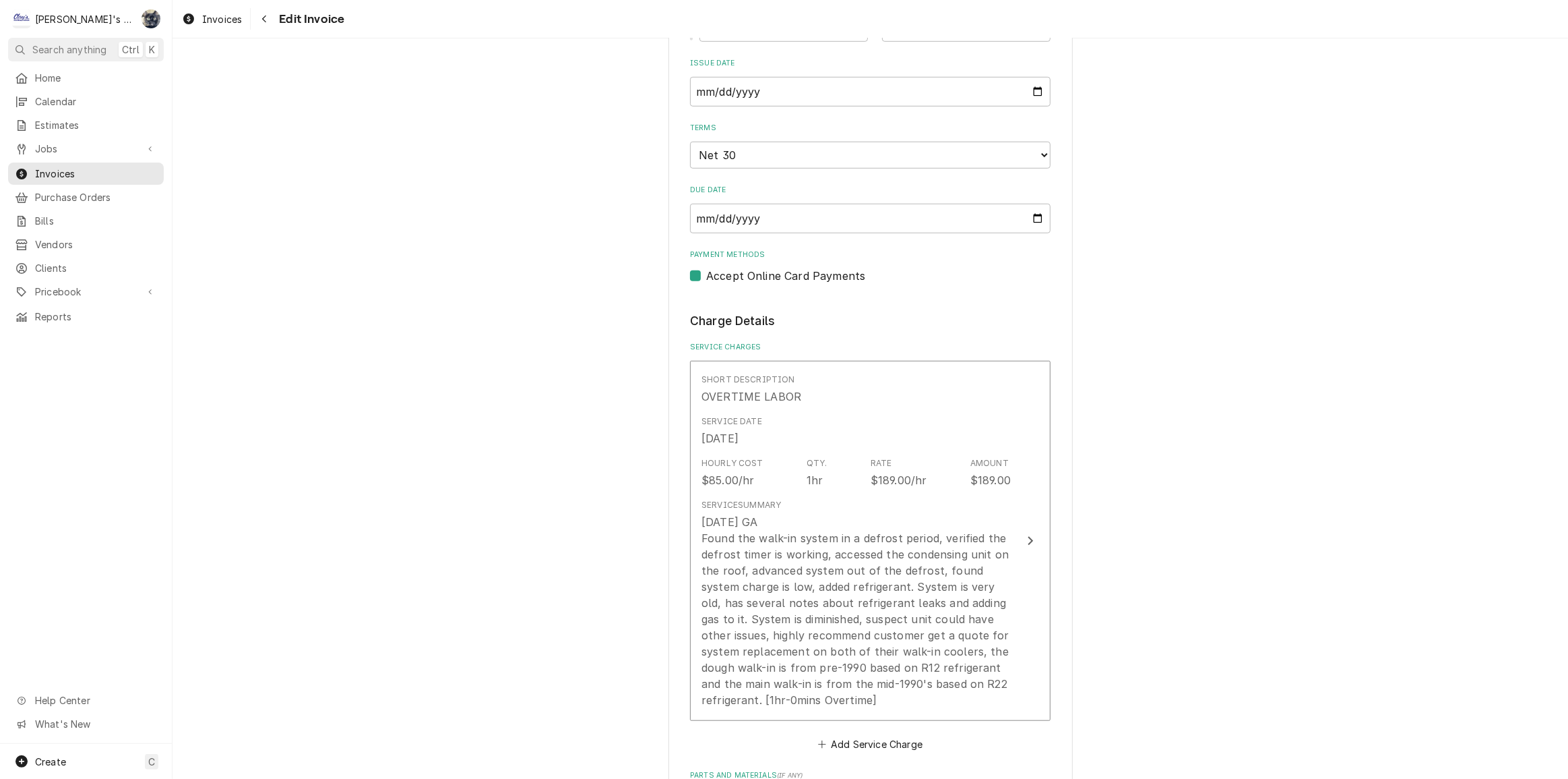
scroll to position [1226, 0]
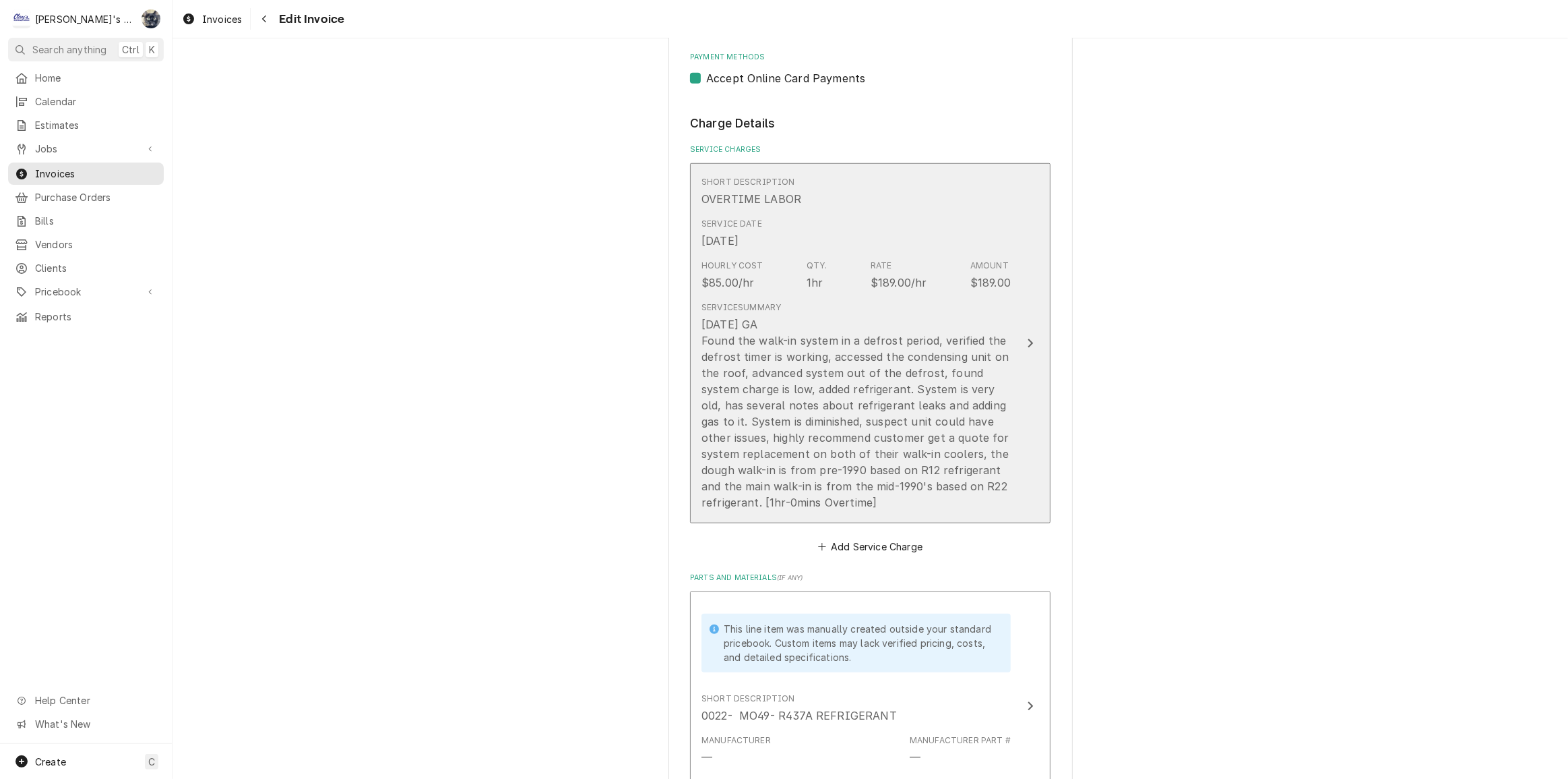
click at [829, 459] on div "6/30/2025 GA Found the walk-in system in a defrost period, verified the defrost…" at bounding box center [857, 413] width 310 height 195
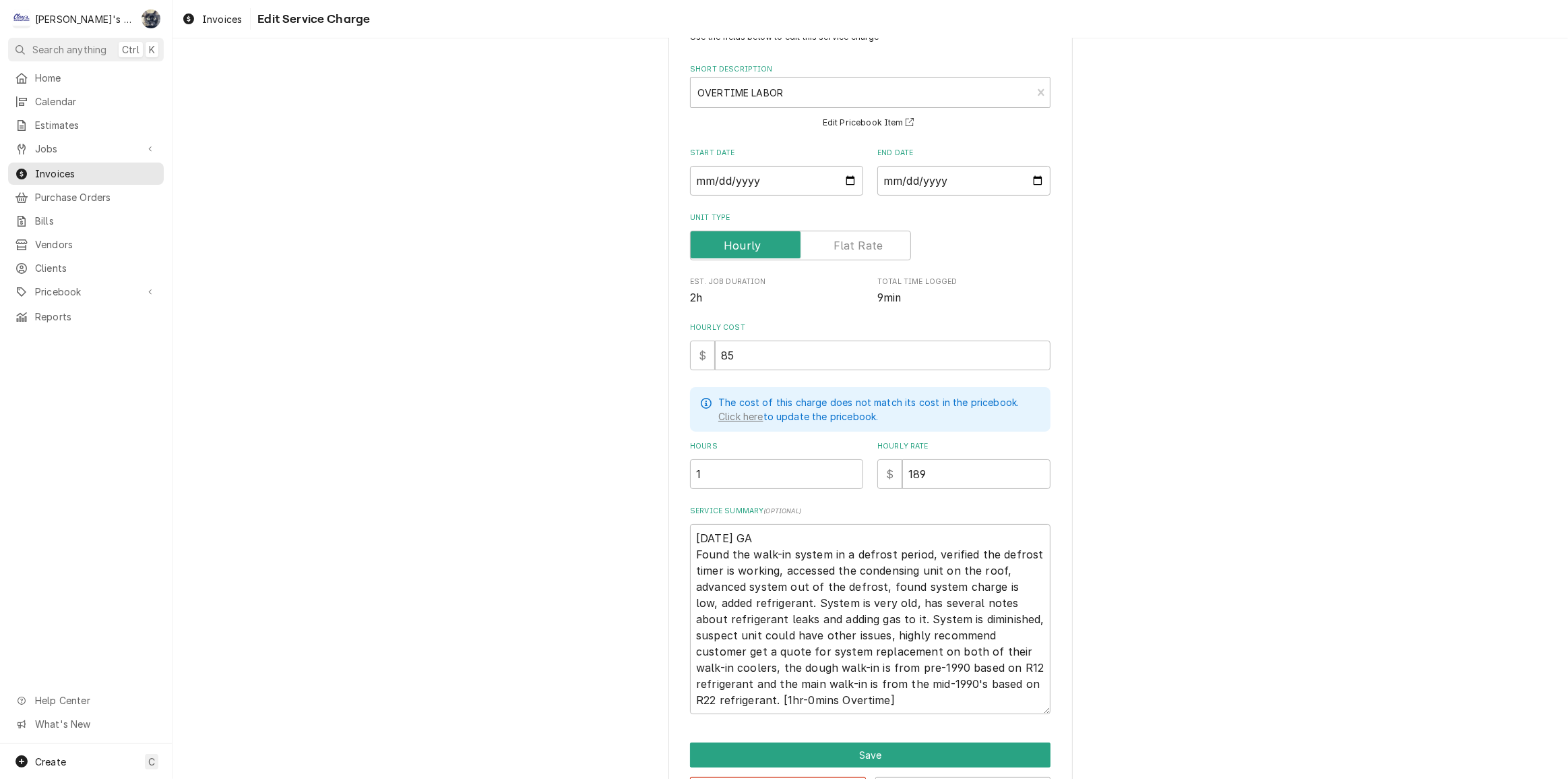
scroll to position [100, 0]
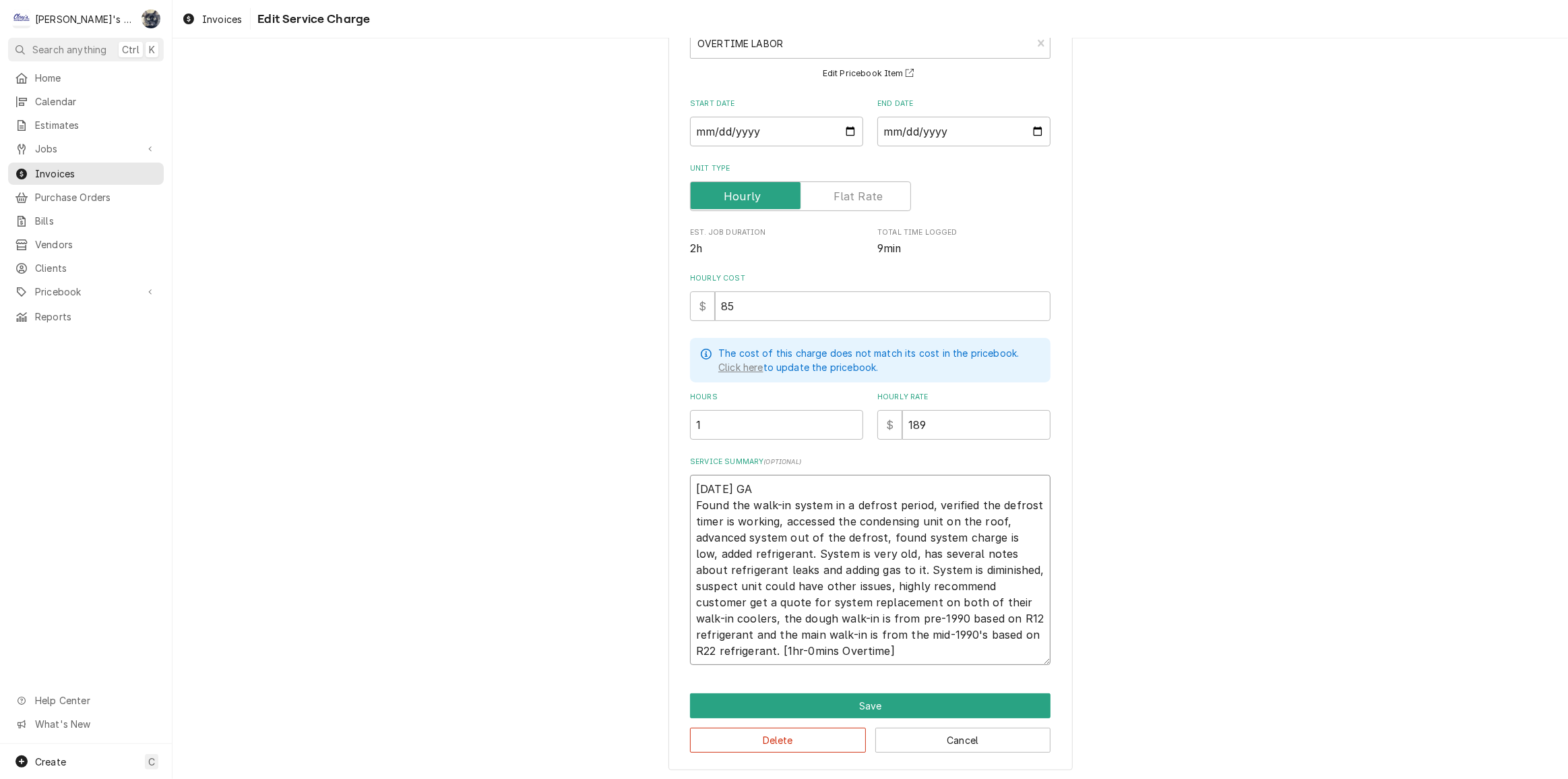
click at [829, 646] on textarea "6/30/2025 GA Found the walk-in system in a defrost period, verified the defrost…" at bounding box center [870, 570] width 361 height 190
type textarea "x"
type textarea "6/30/2025 GA Found the walk-in system in a defrost period, verified the defrost…"
click at [847, 705] on button "Save" at bounding box center [870, 705] width 361 height 25
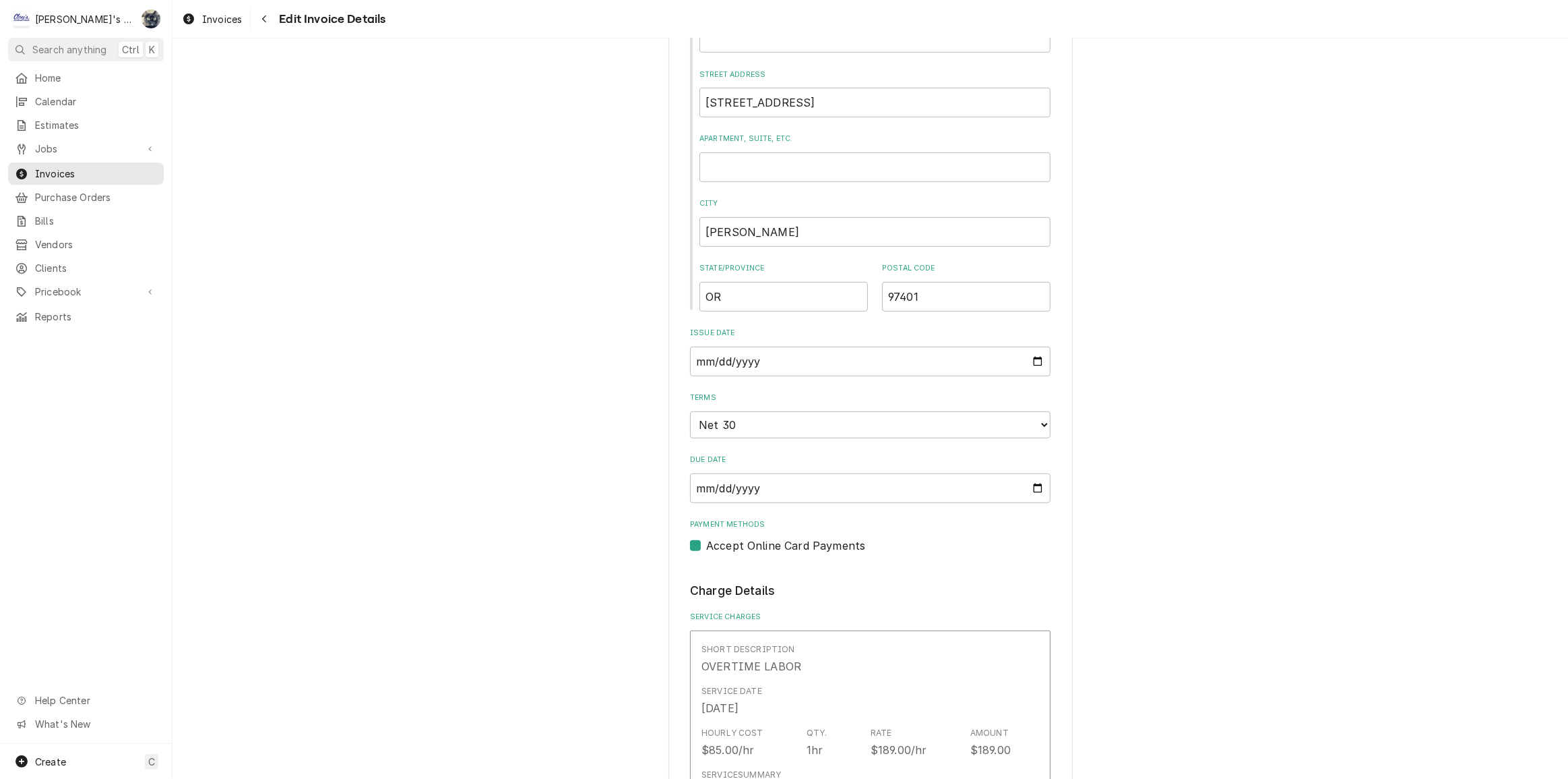
scroll to position [780, 0]
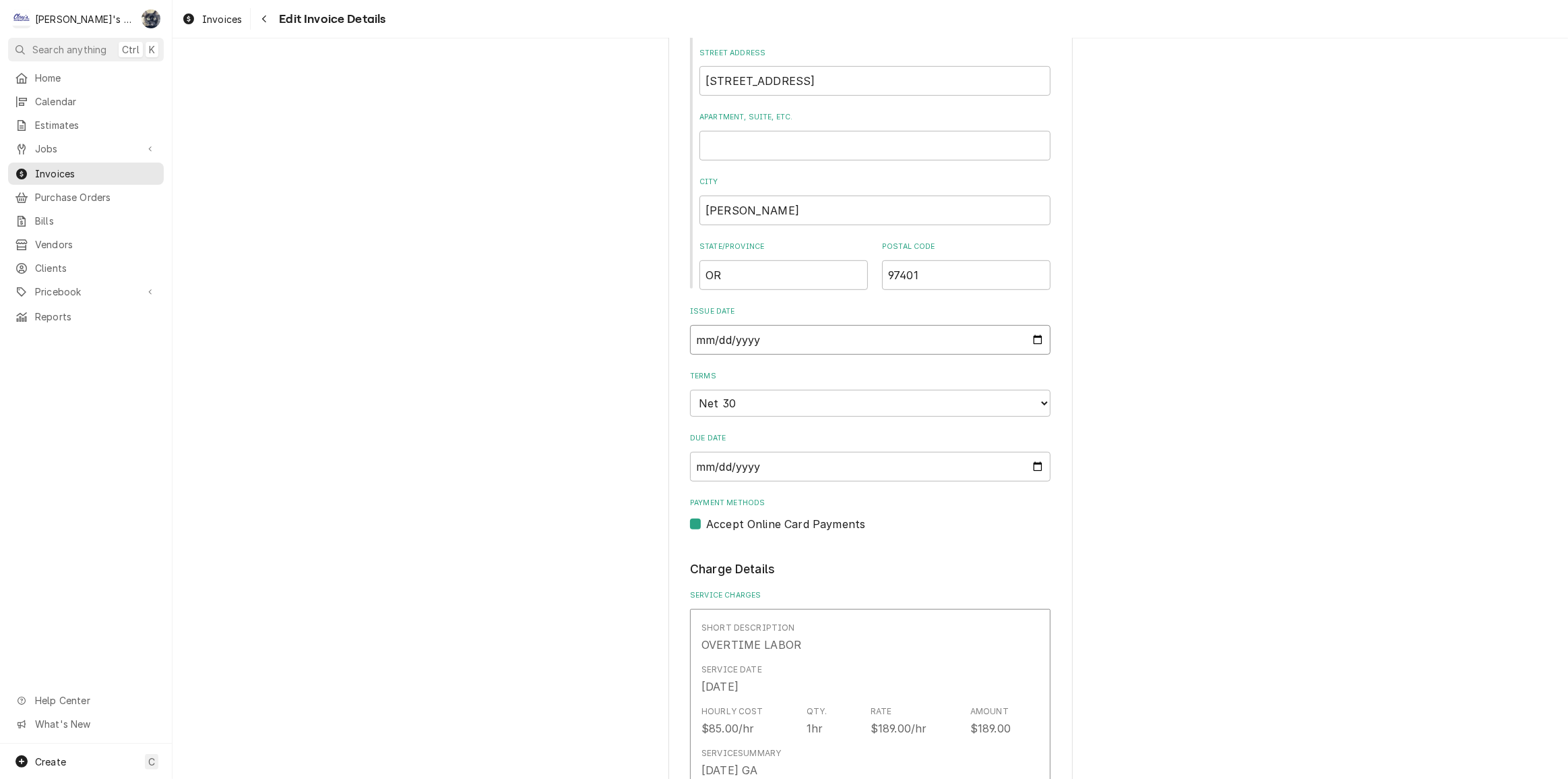
click at [1035, 325] on input "2025-09-11" at bounding box center [870, 340] width 361 height 30
type textarea "x"
type input "2025-09-15"
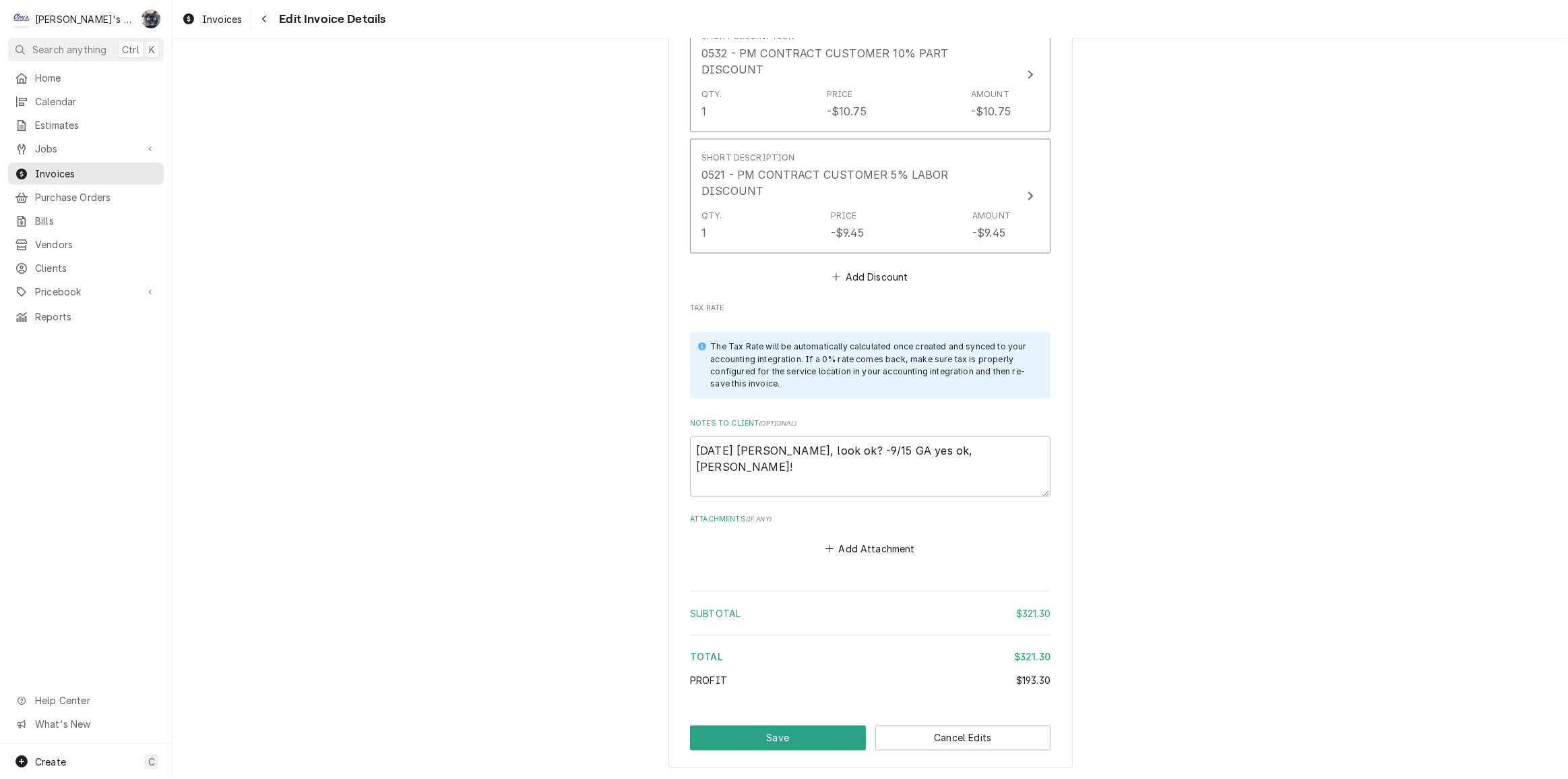
scroll to position [2274, 0]
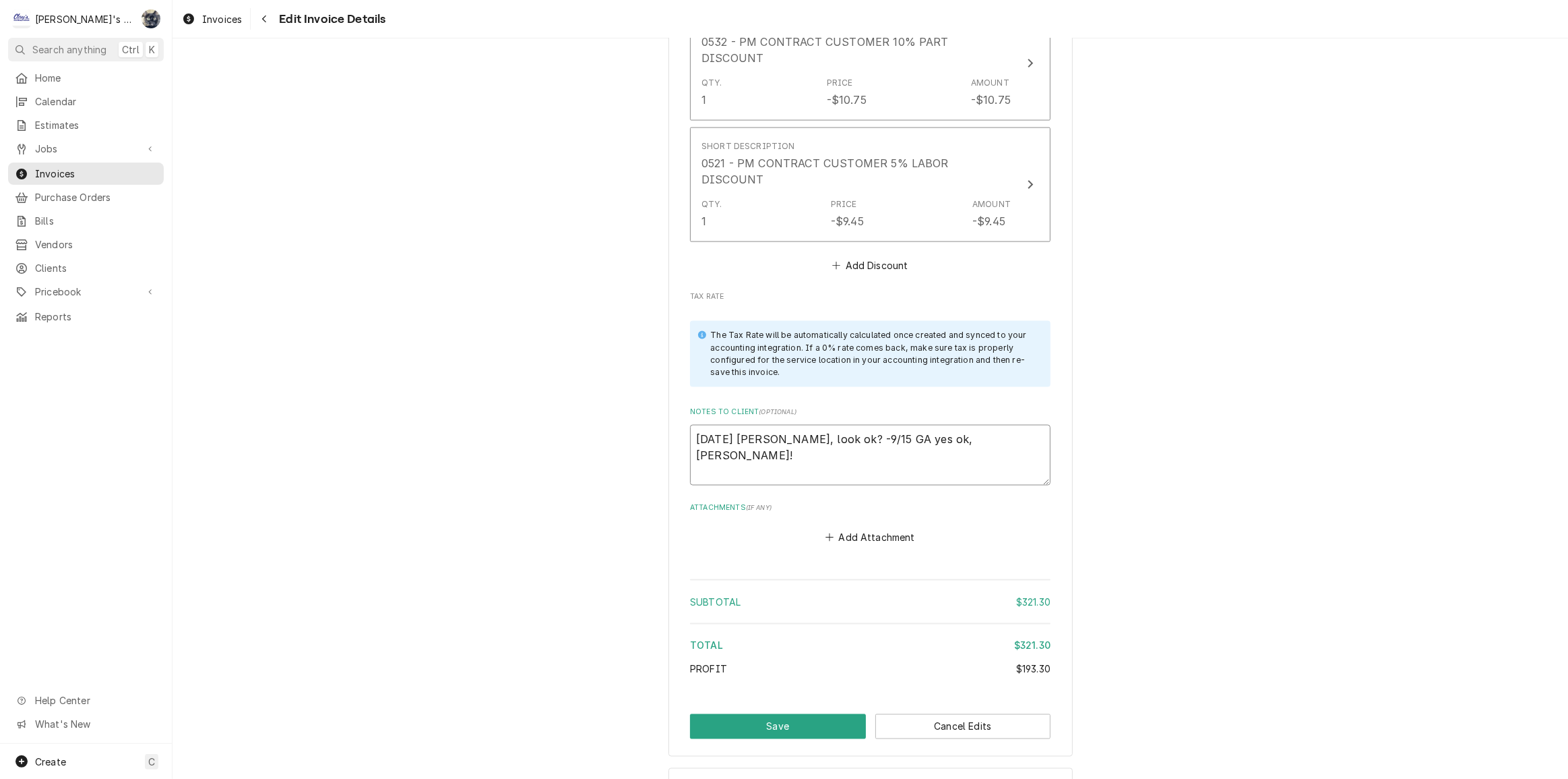
drag, startPoint x: 1004, startPoint y: 379, endPoint x: 553, endPoint y: 407, distance: 451.9
type textarea "x"
click at [722, 714] on button "Save" at bounding box center [778, 726] width 176 height 25
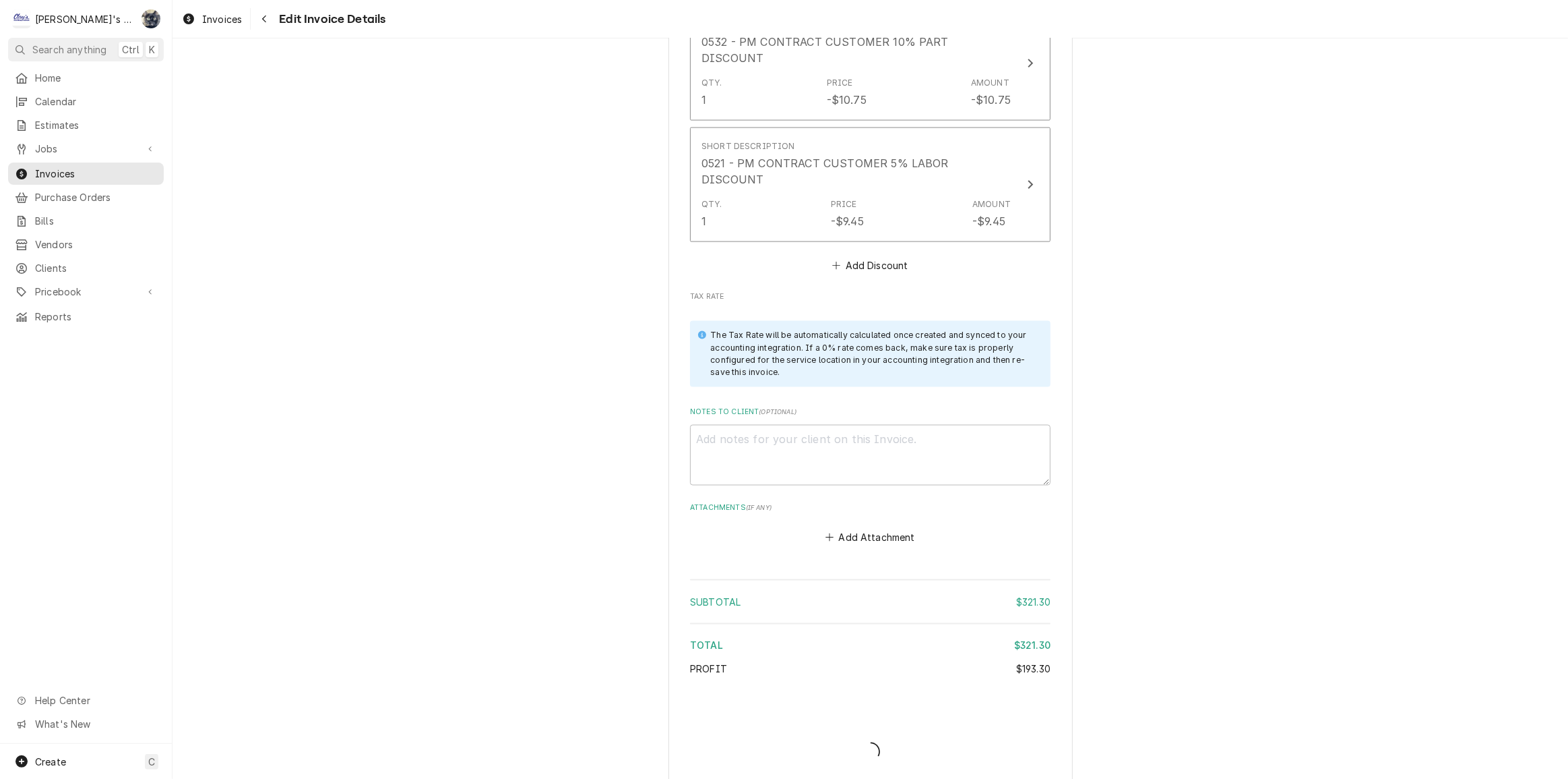
type textarea "x"
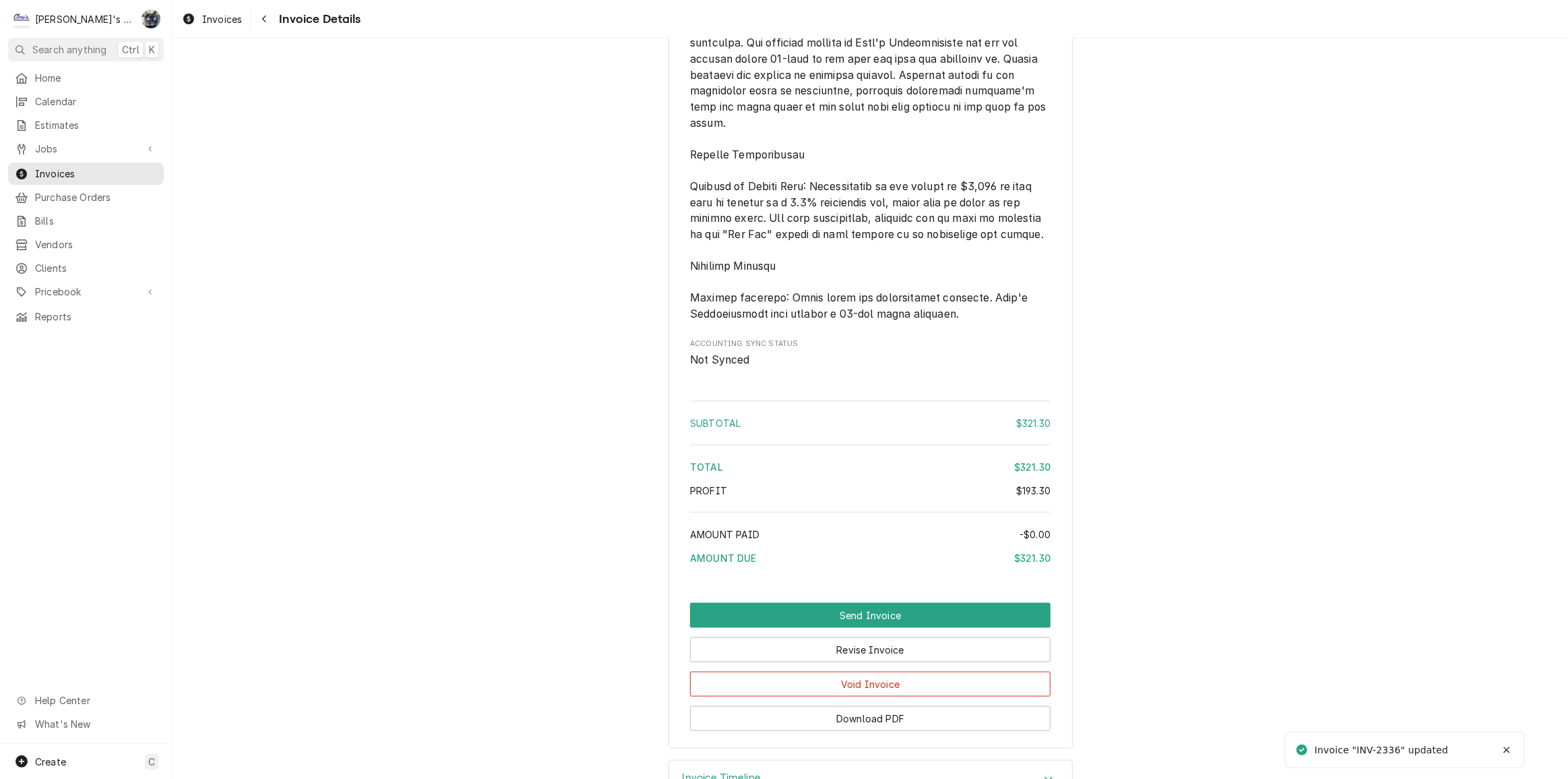
scroll to position [1859, 0]
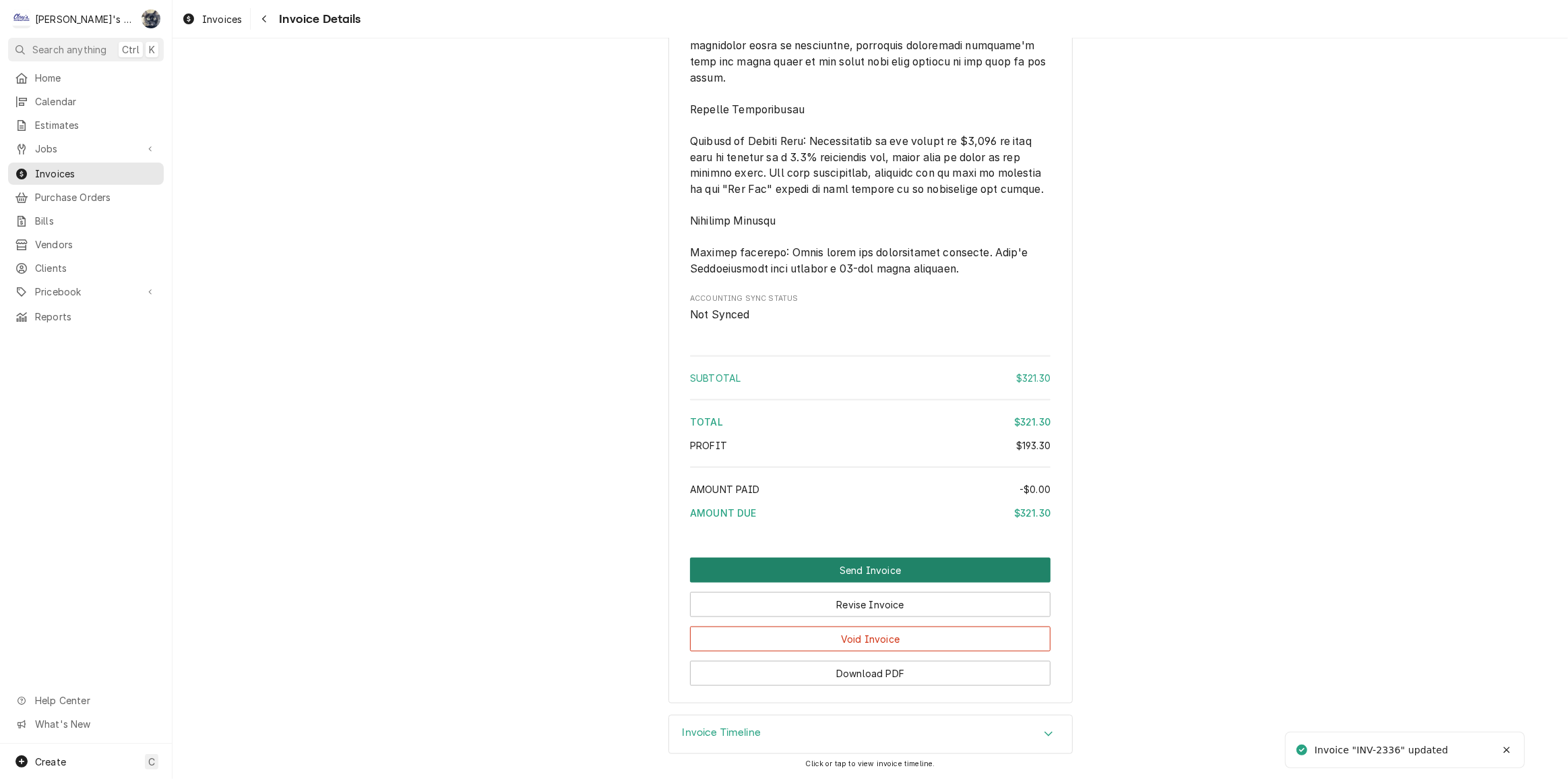
click at [876, 573] on button "Send Invoice" at bounding box center [870, 570] width 361 height 25
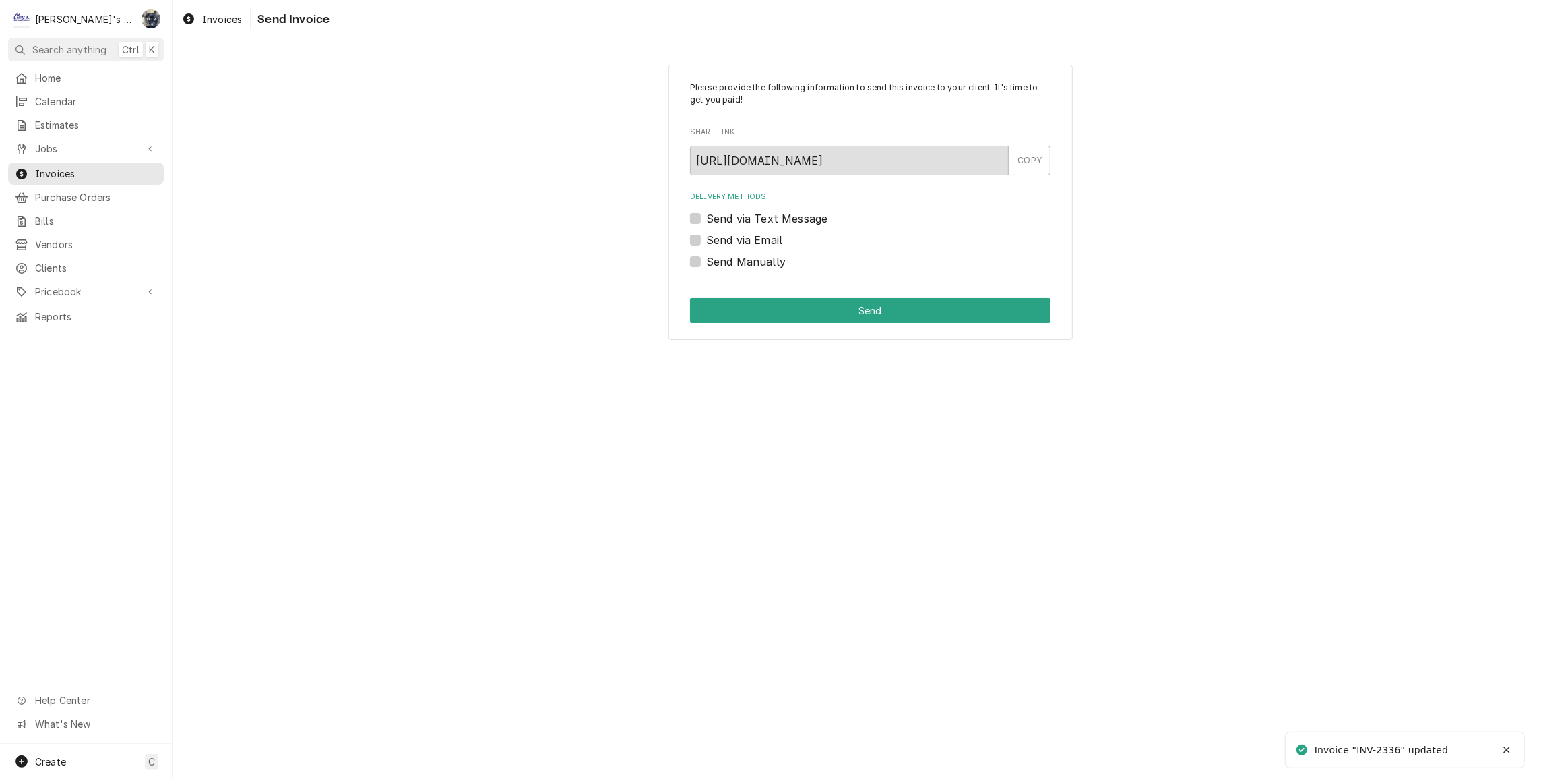
click at [707, 262] on label "Send Manually" at bounding box center [746, 262] width 79 height 16
click at [707, 262] on input "Send Manually" at bounding box center [887, 268] width 361 height 30
checkbox input "true"
click at [717, 302] on button "Send" at bounding box center [870, 310] width 361 height 25
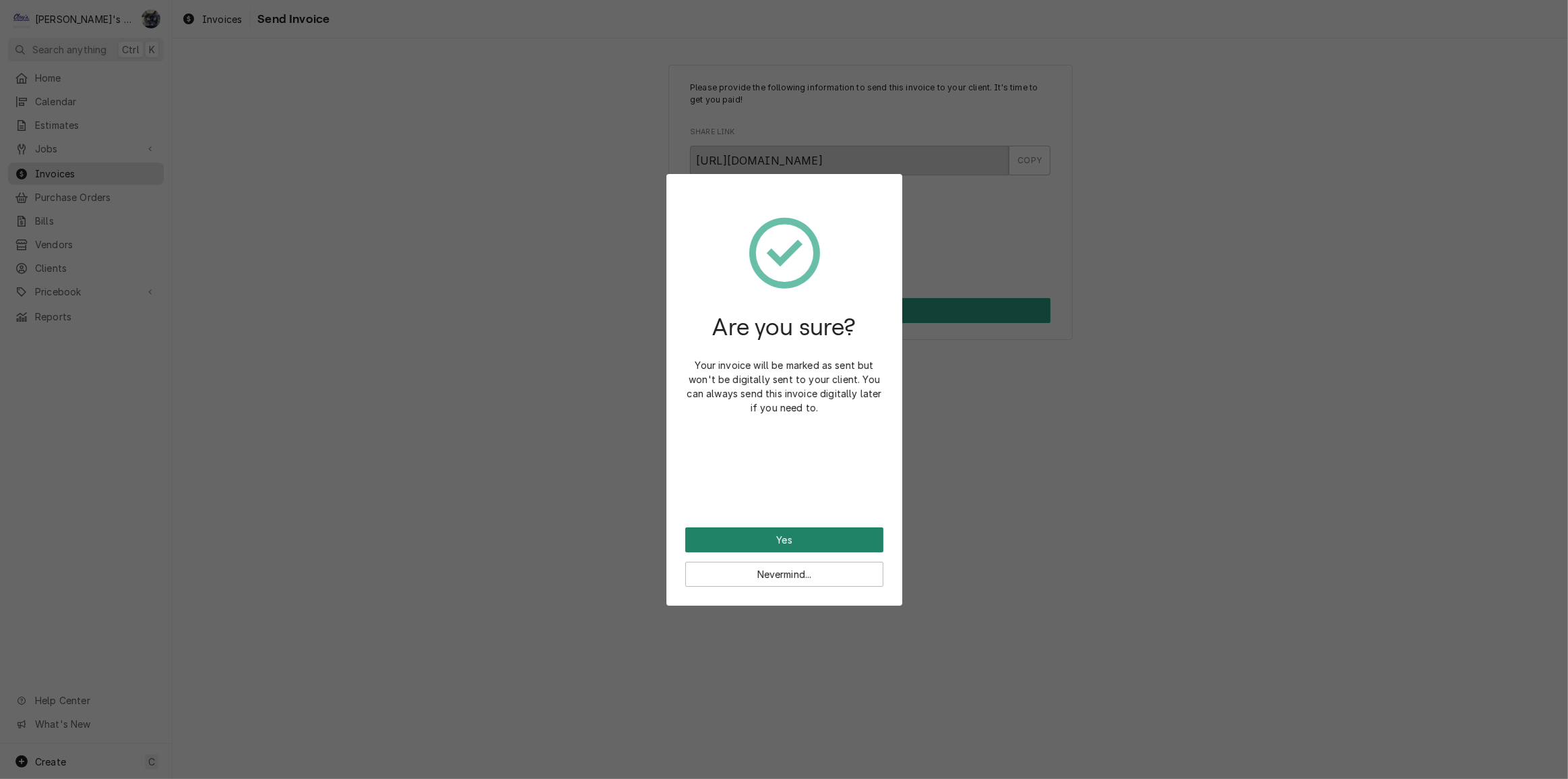
click at [831, 536] on button "Yes" at bounding box center [784, 539] width 199 height 25
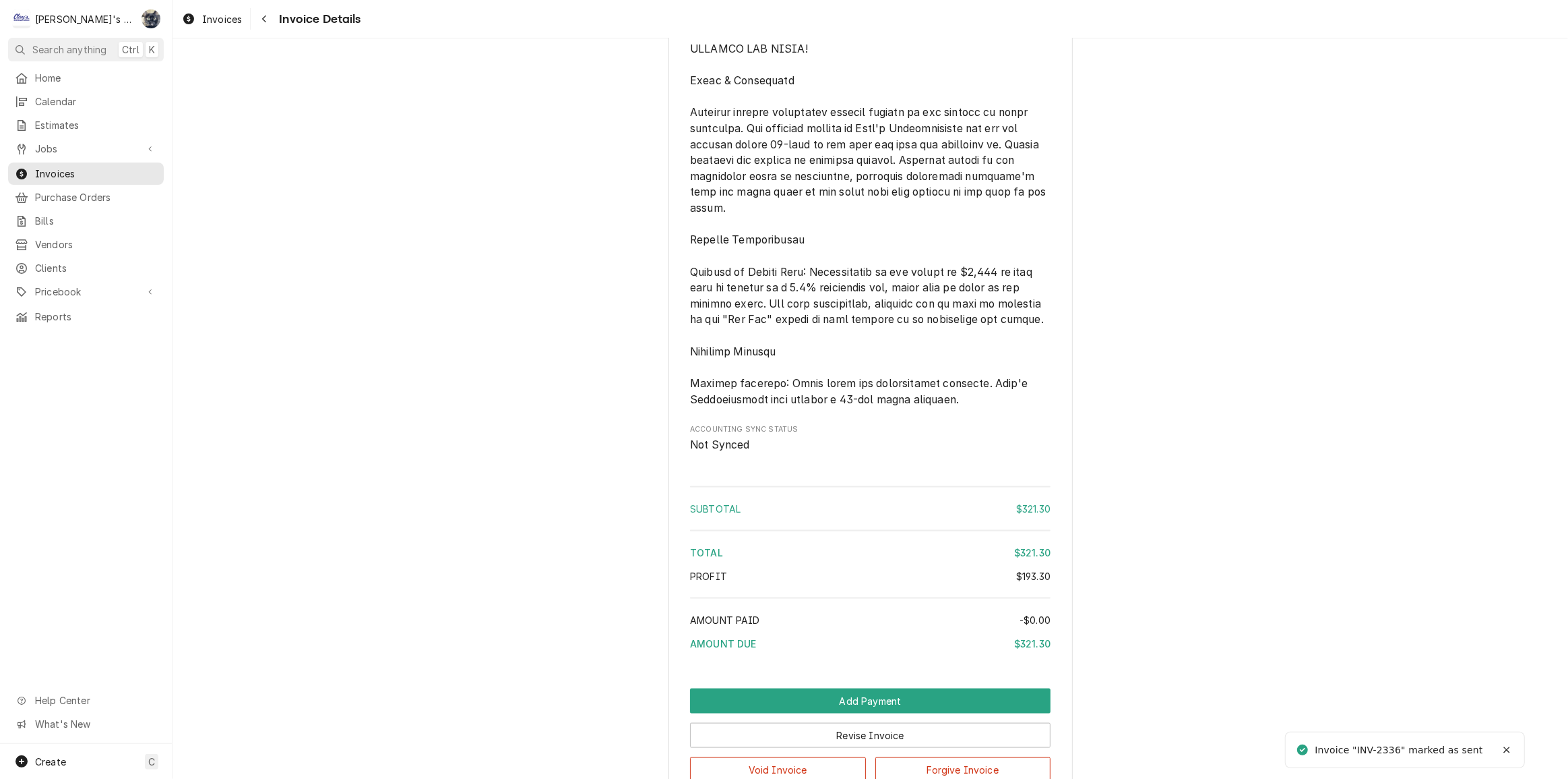
scroll to position [1904, 0]
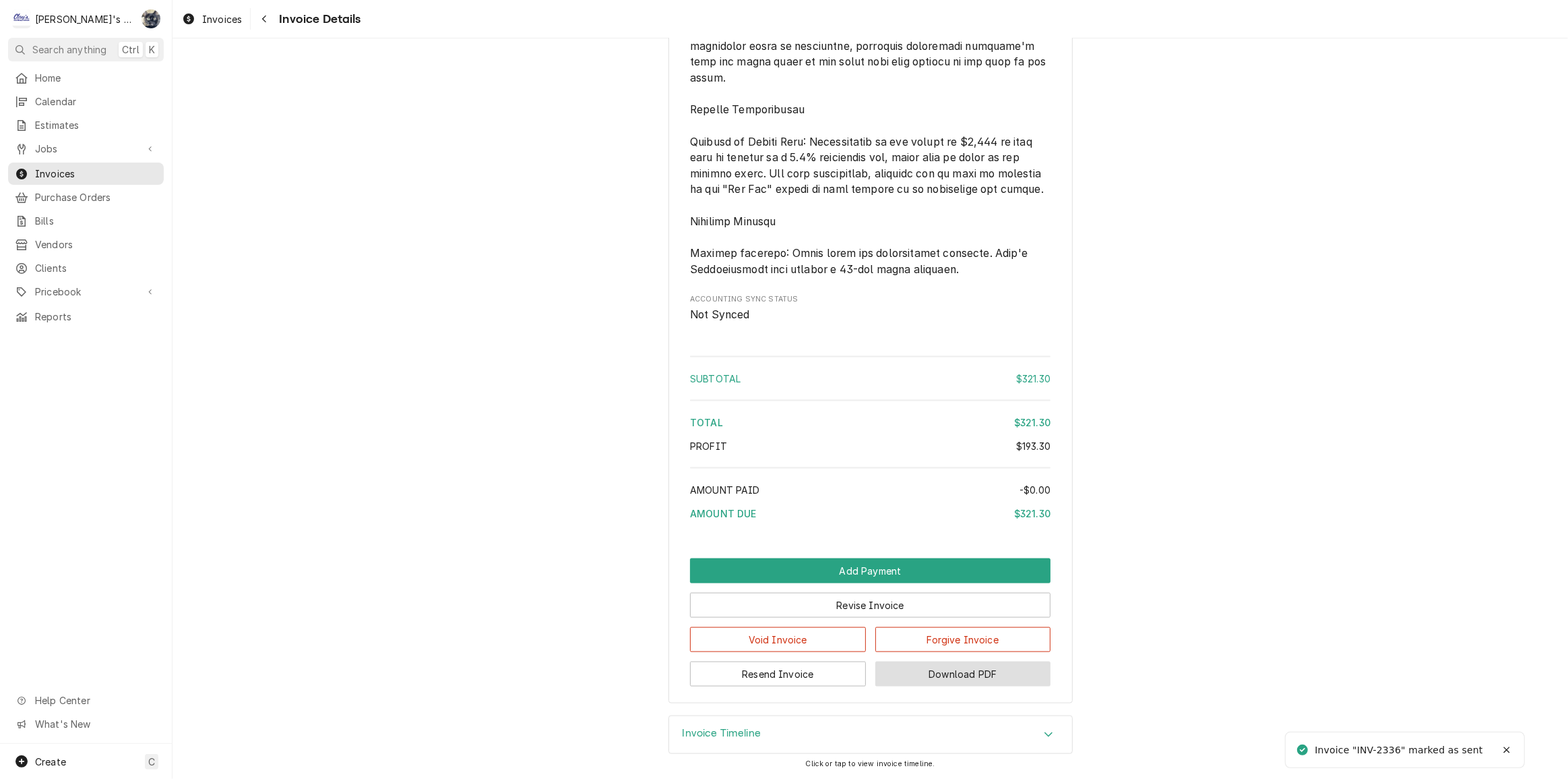
click at [921, 675] on button "Download PDF" at bounding box center [963, 674] width 176 height 25
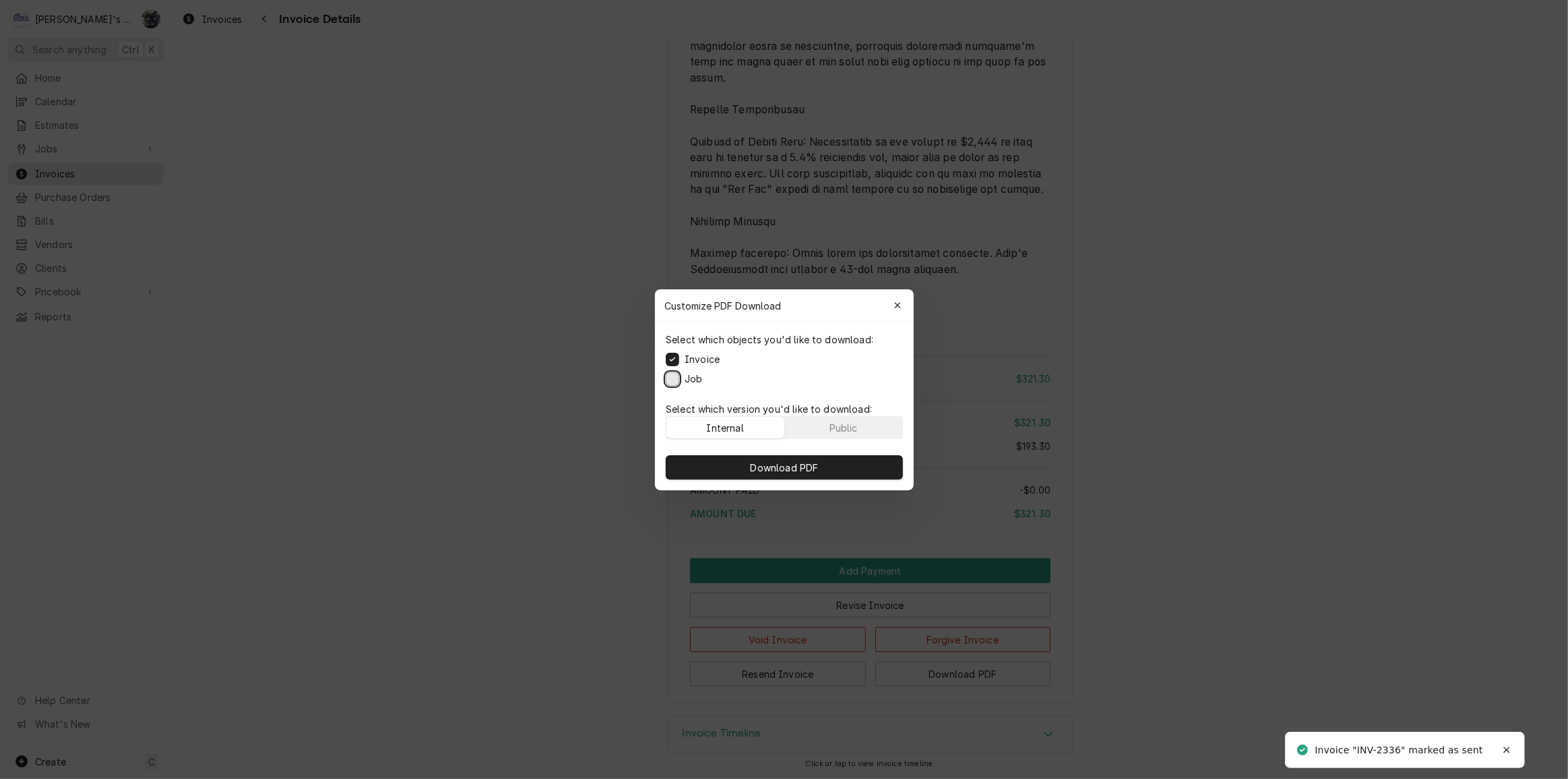
click at [673, 376] on button "Job" at bounding box center [673, 378] width 14 height 14
click at [741, 470] on button "Download PDF" at bounding box center [784, 467] width 237 height 24
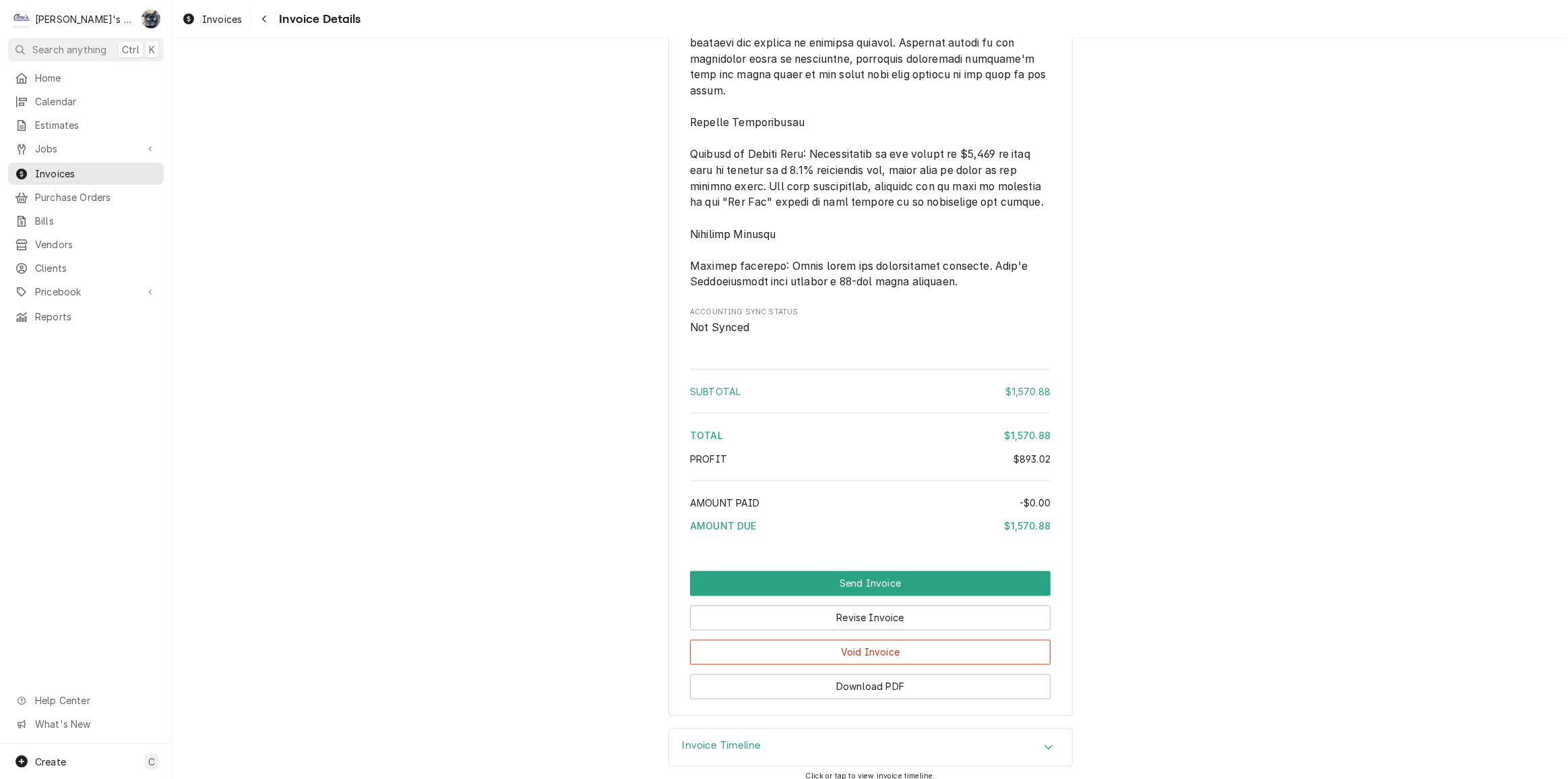
scroll to position [1961, 0]
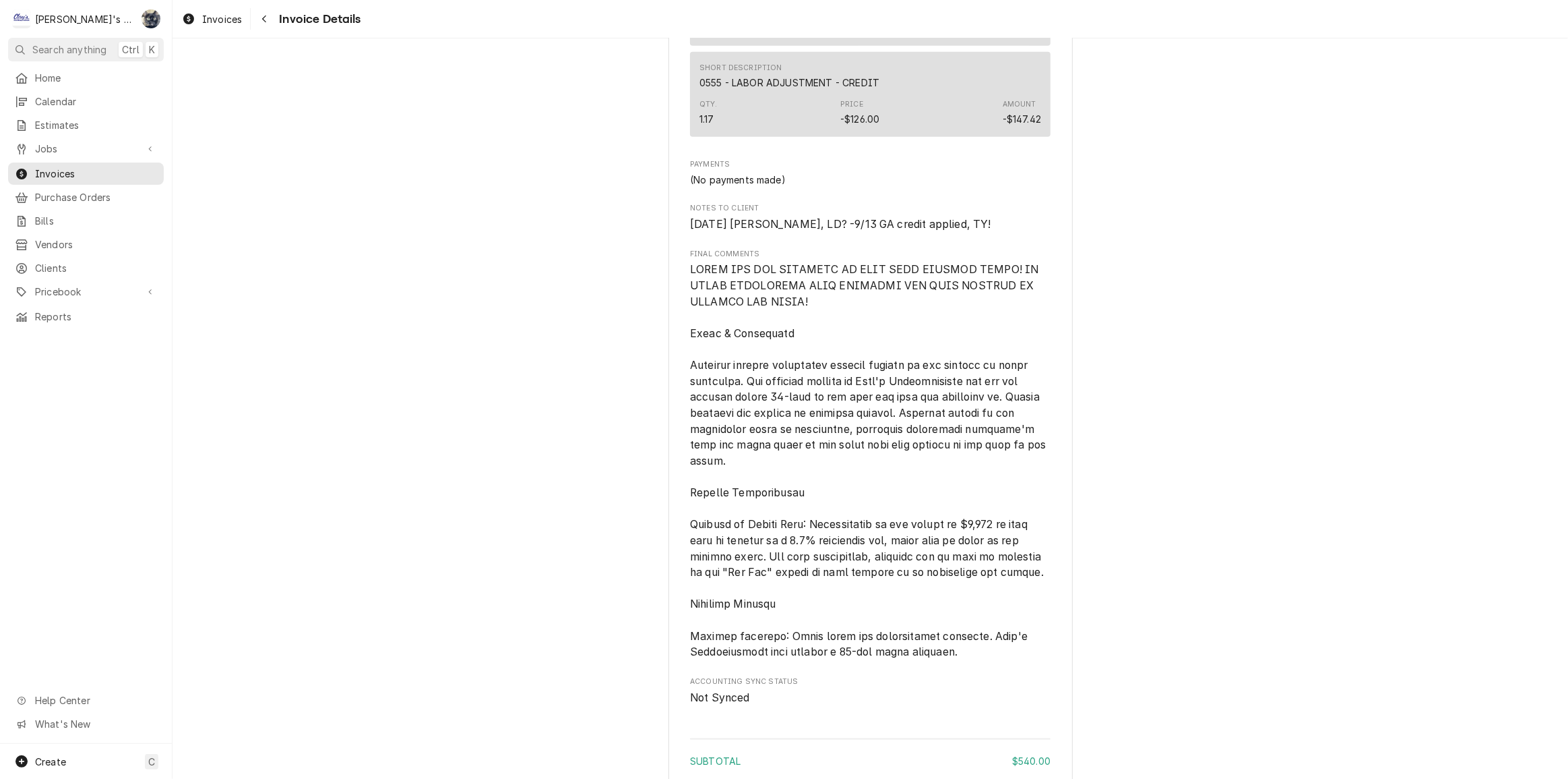
scroll to position [2124, 0]
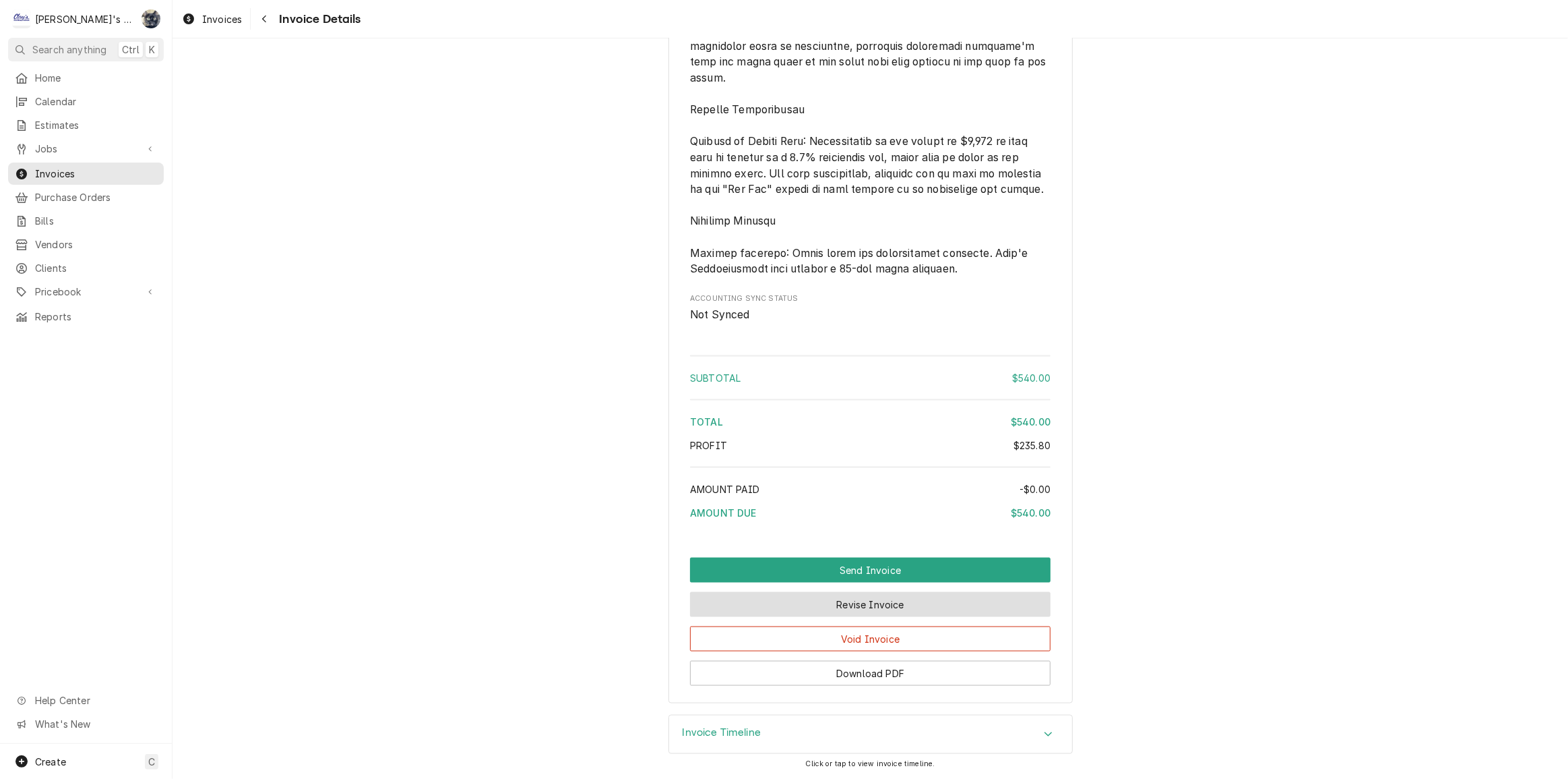
click at [795, 605] on button "Revise Invoice" at bounding box center [870, 604] width 361 height 25
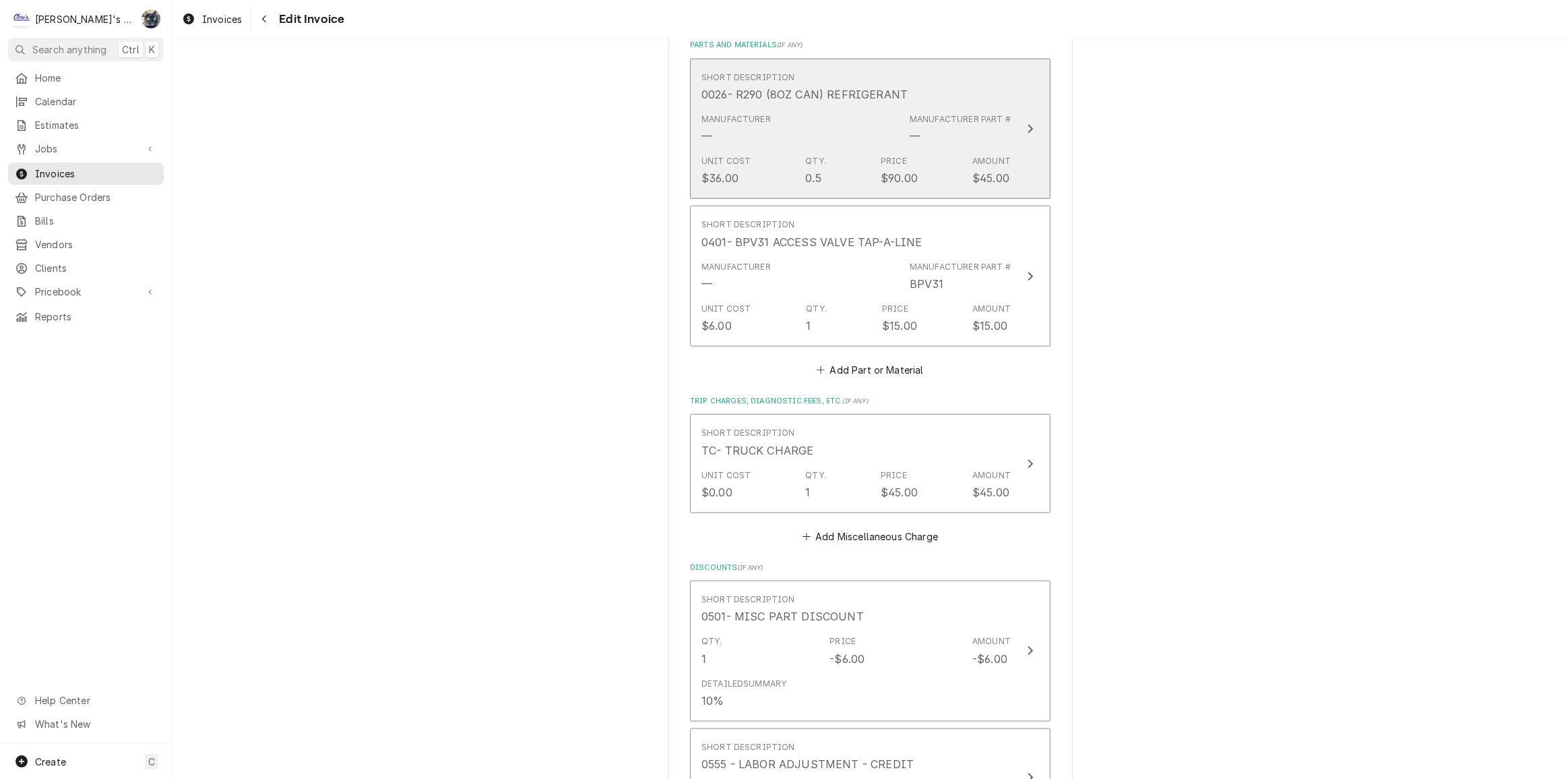
scroll to position [2083, 0]
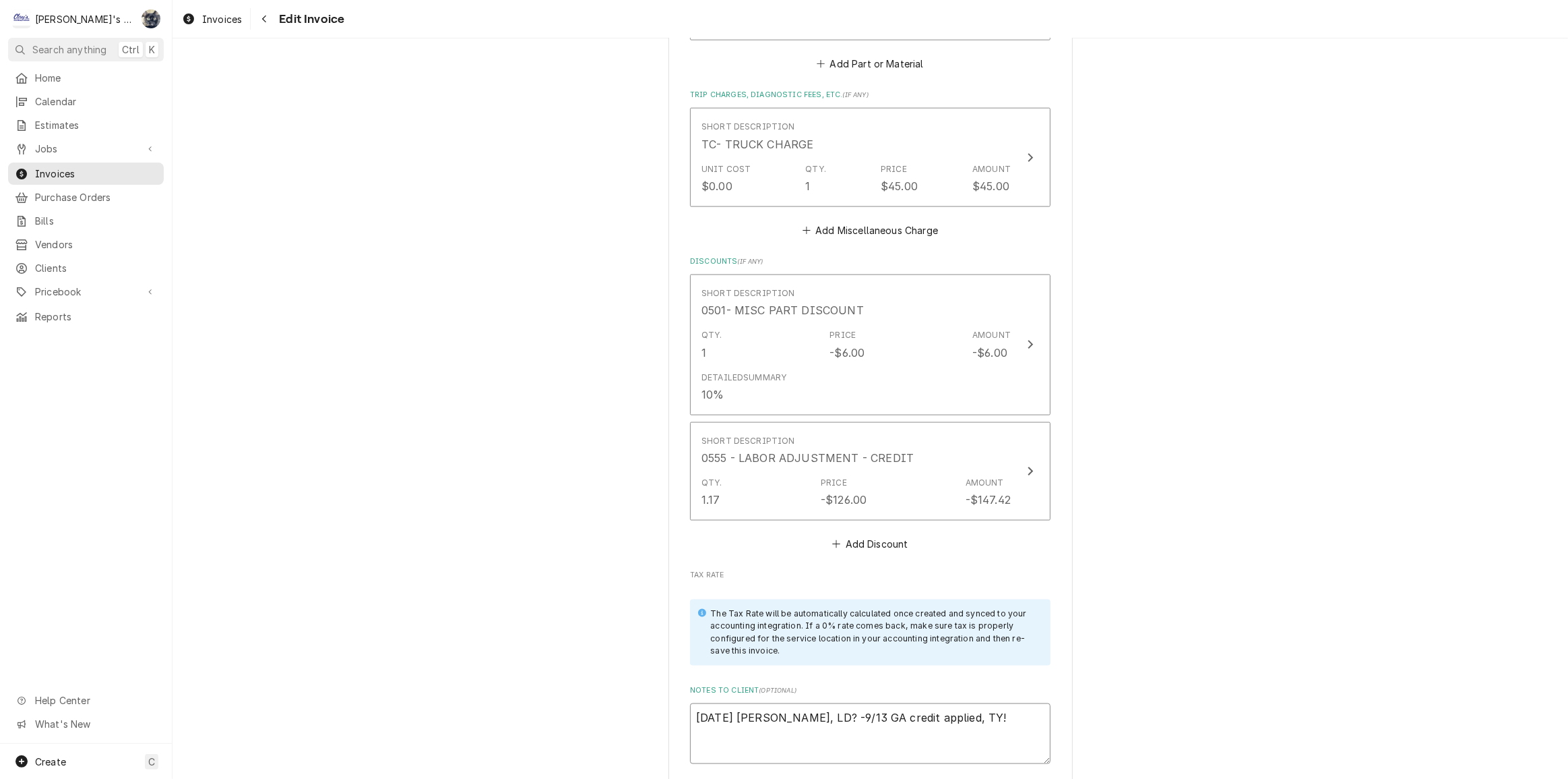
drag, startPoint x: 991, startPoint y: 703, endPoint x: 652, endPoint y: 691, distance: 339.2
type textarea "x"
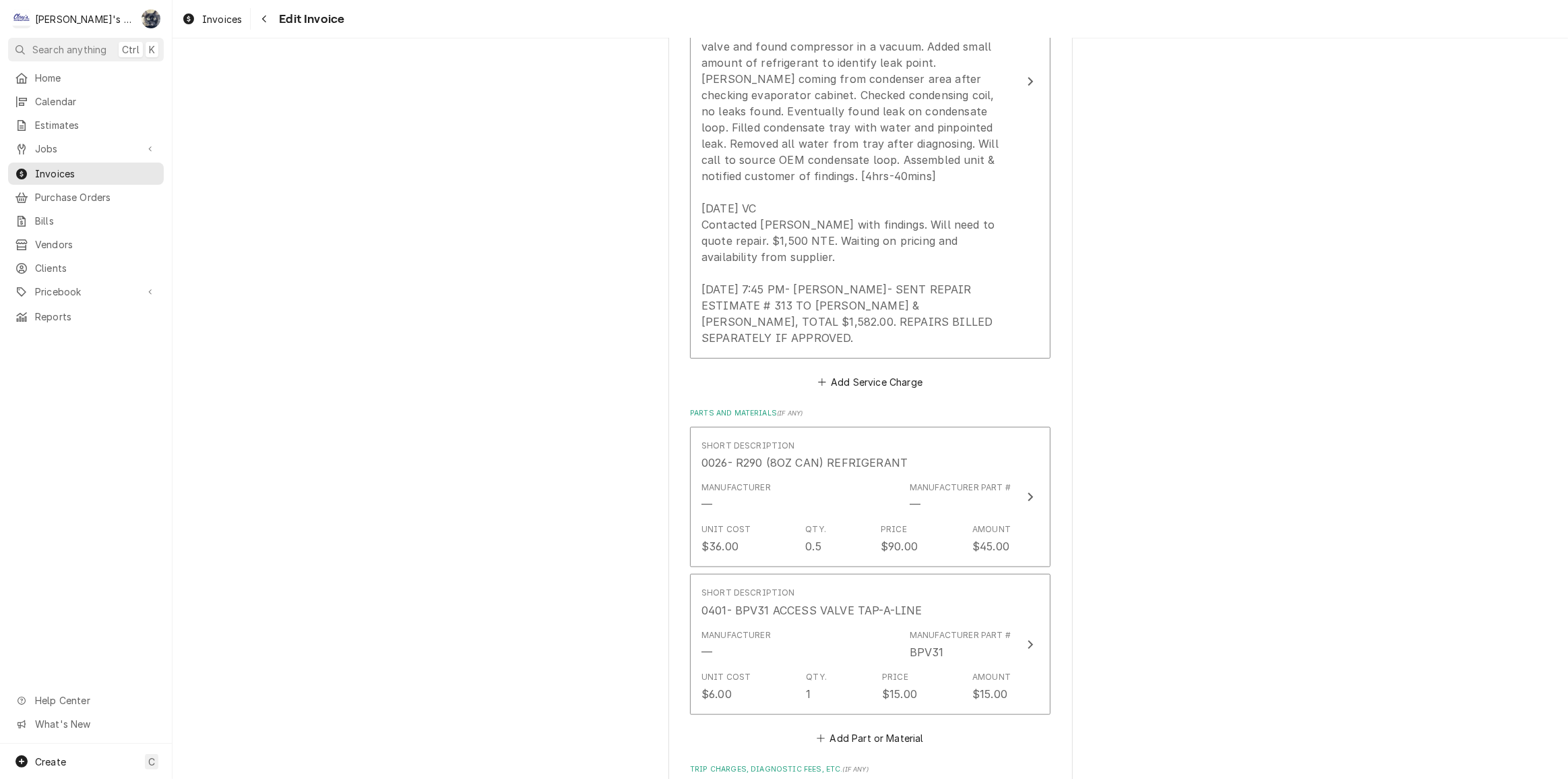
scroll to position [858, 0]
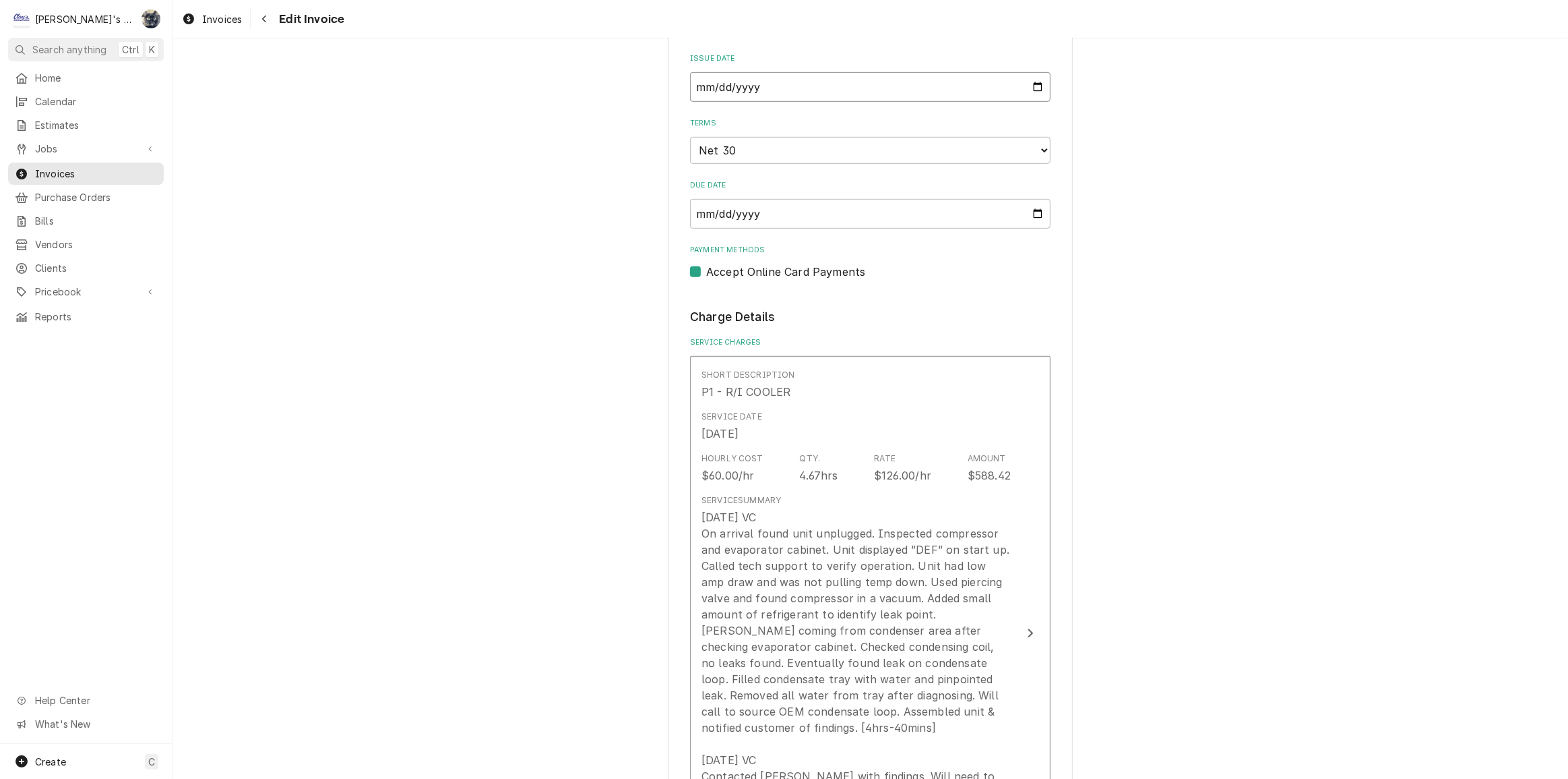
click at [1032, 87] on input "[DATE]" at bounding box center [870, 87] width 361 height 30
type textarea "x"
type input "[DATE]"
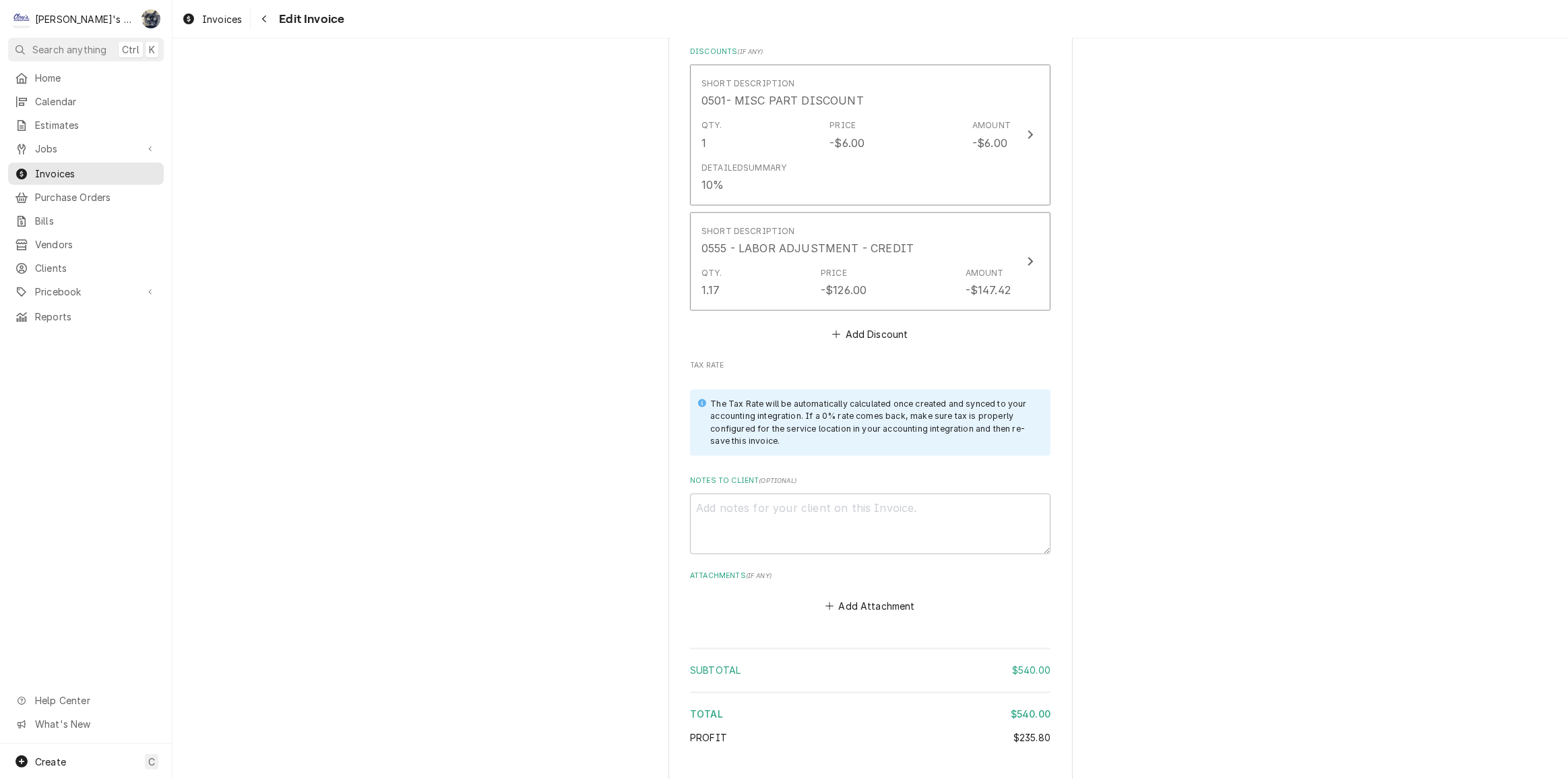
scroll to position [2394, 0]
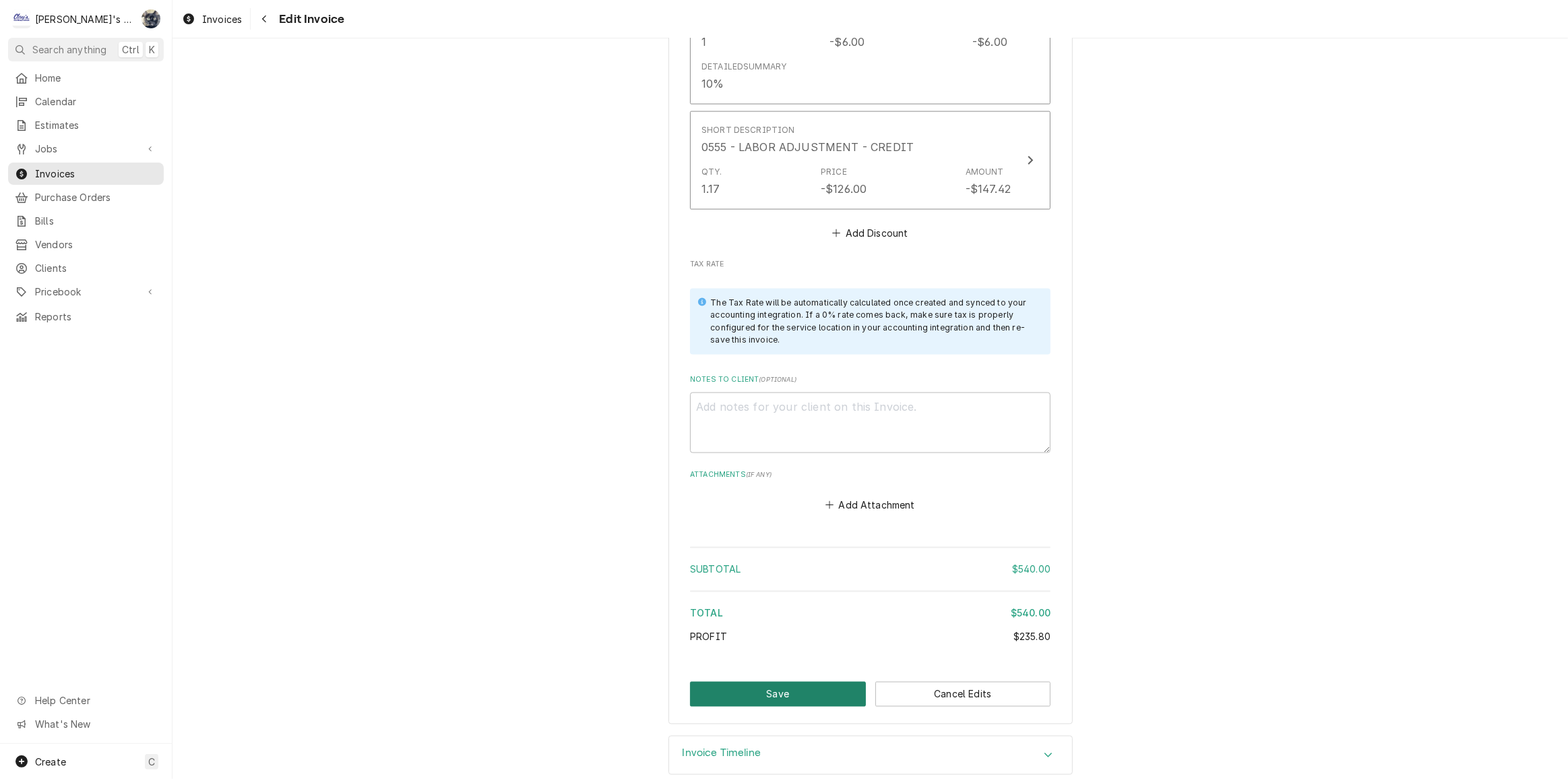
click at [842, 682] on button "Save" at bounding box center [778, 694] width 176 height 25
type textarea "x"
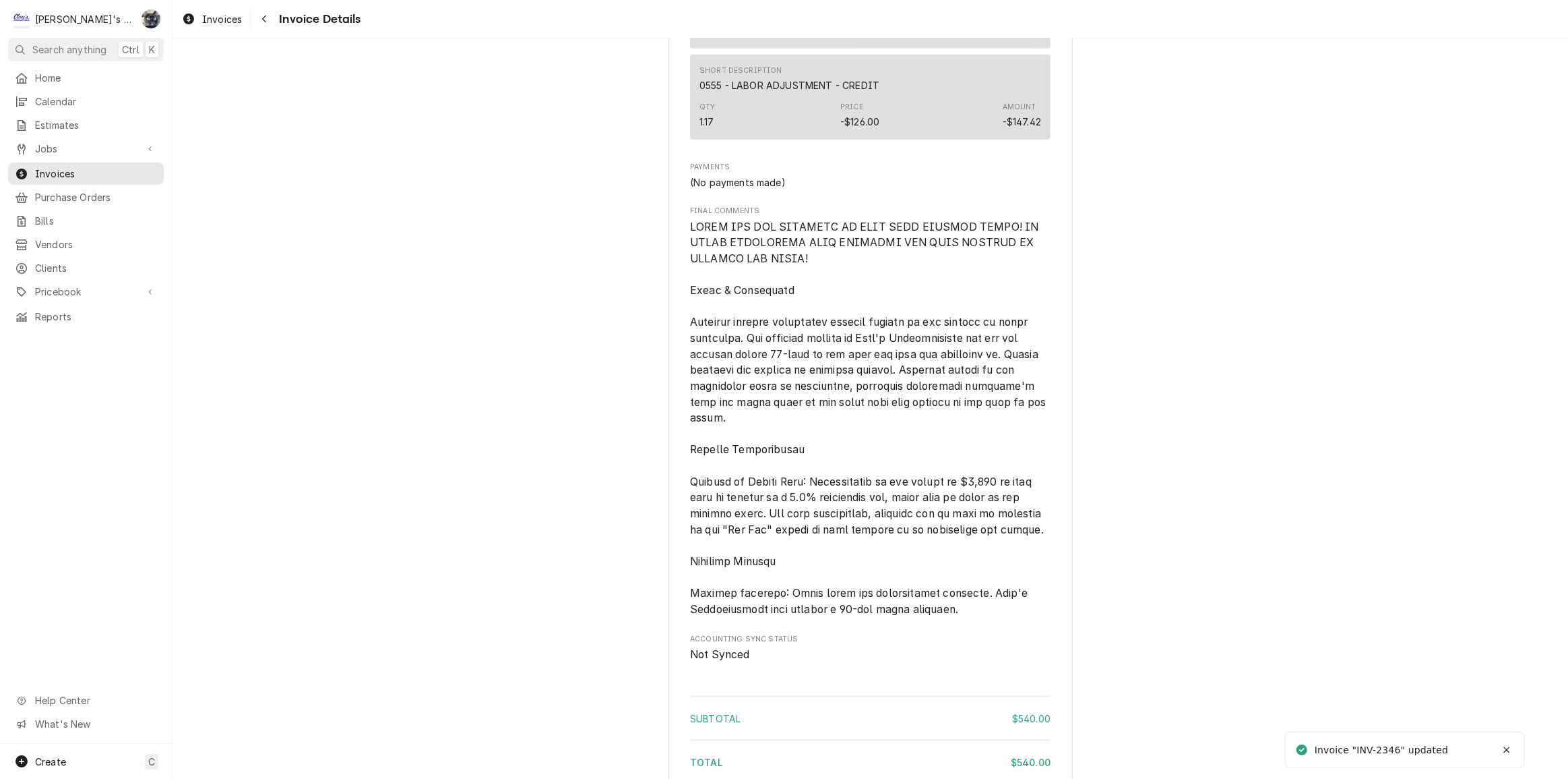
scroll to position [2078, 0]
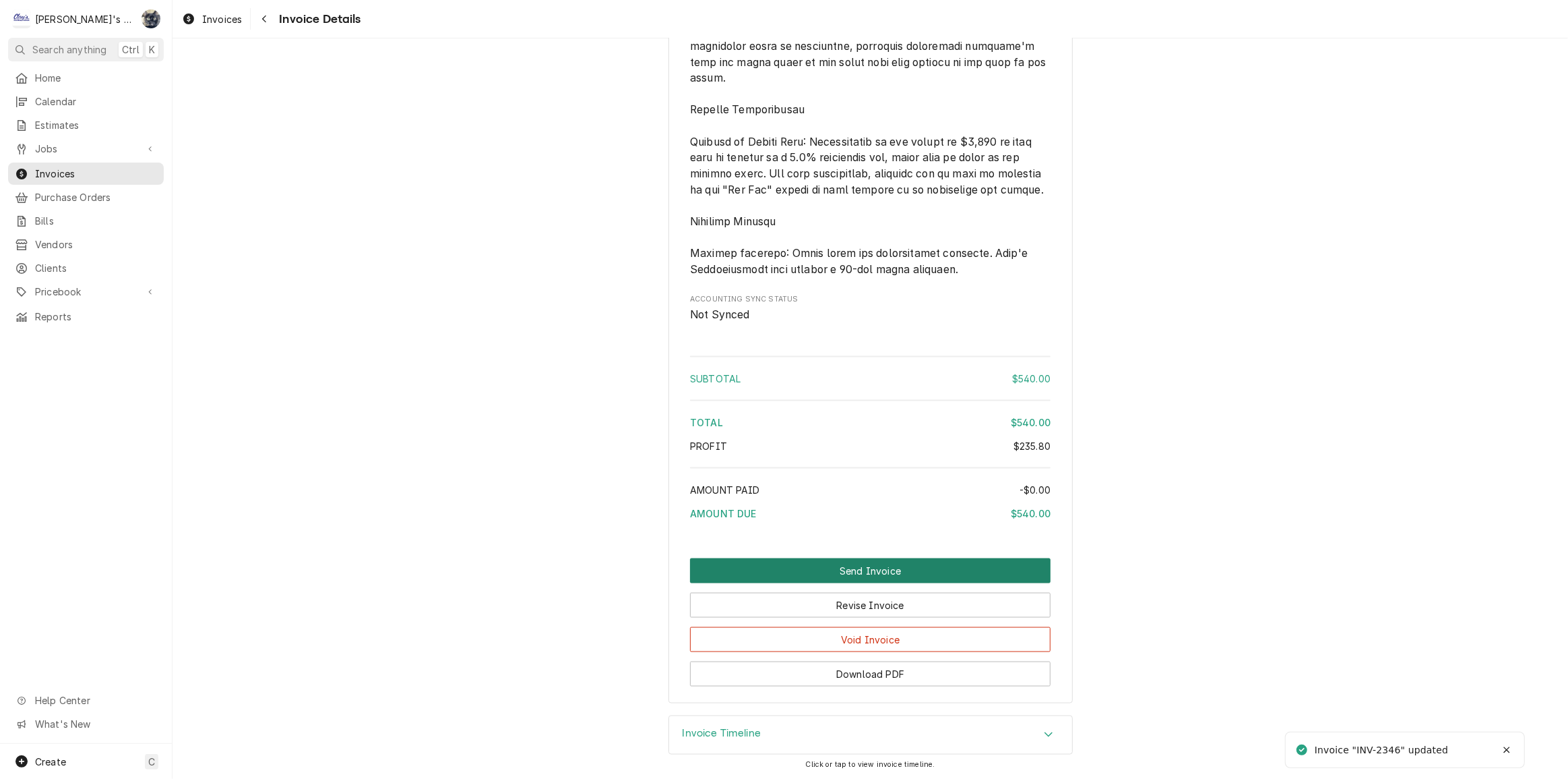
click at [861, 567] on button "Send Invoice" at bounding box center [870, 571] width 361 height 25
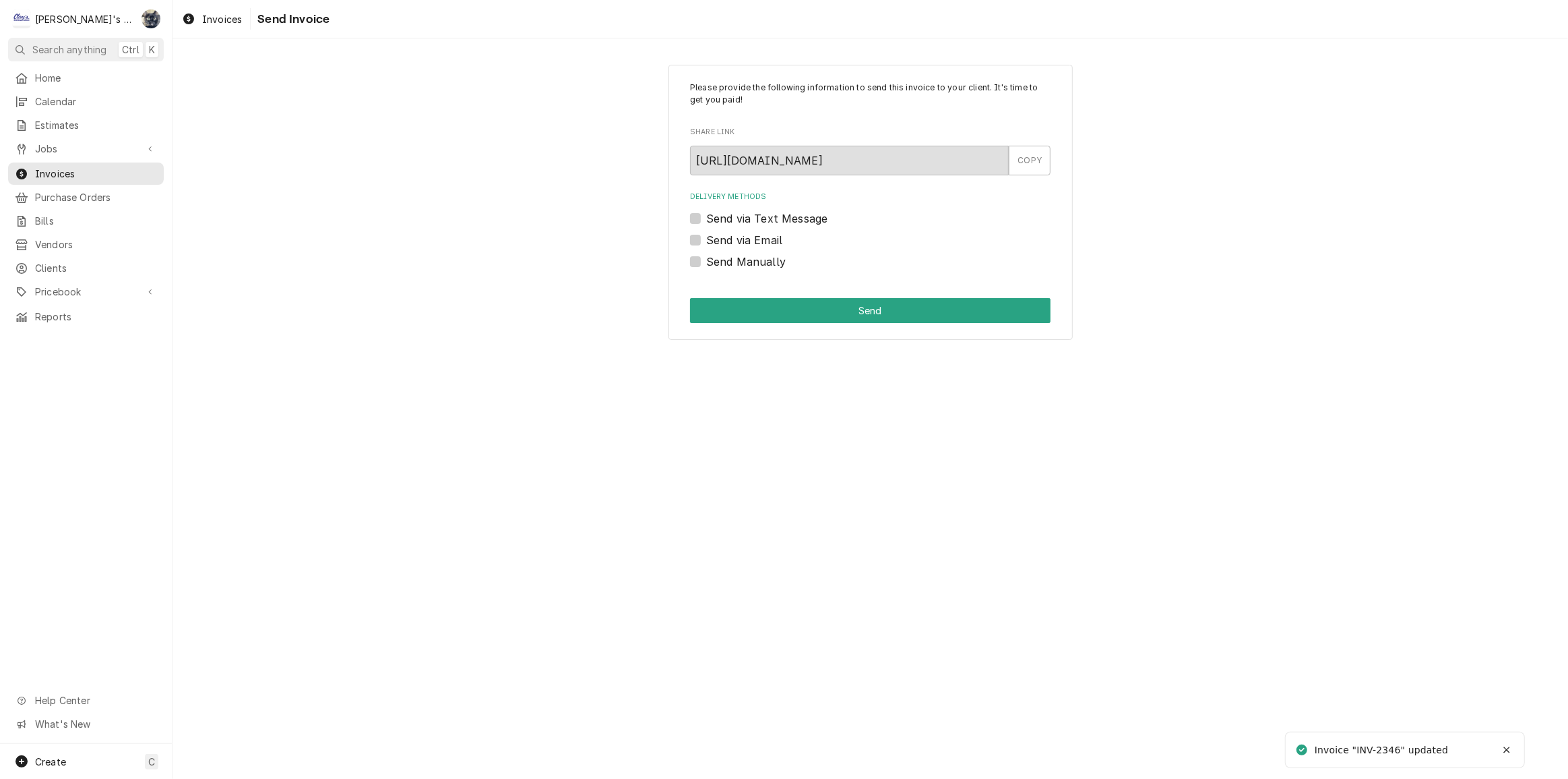
click at [707, 259] on label "Send Manually" at bounding box center [746, 262] width 79 height 16
click at [707, 259] on input "Send Manually" at bounding box center [887, 268] width 361 height 30
checkbox input "true"
click at [736, 314] on button "Send" at bounding box center [870, 310] width 361 height 25
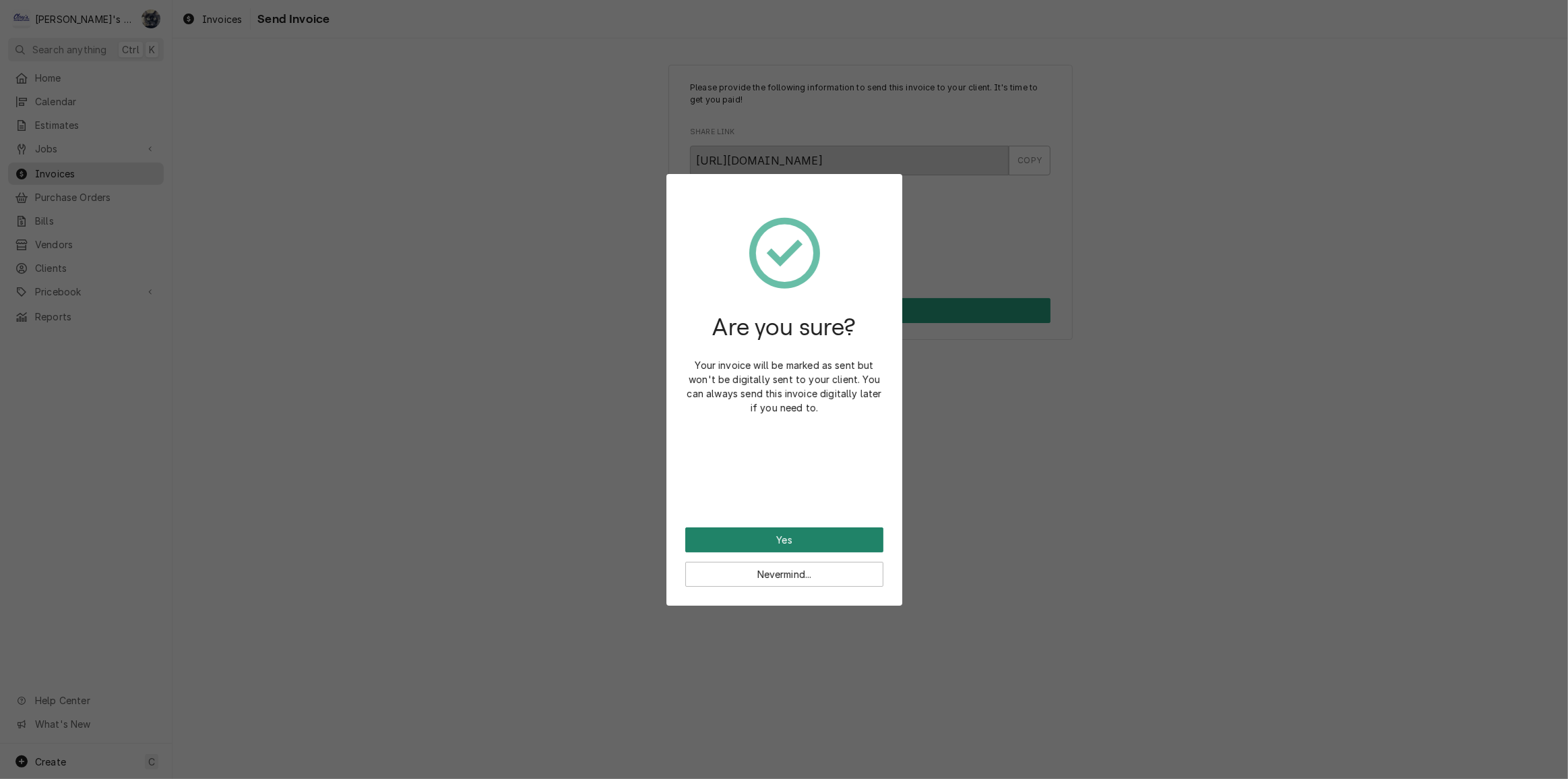
click at [807, 542] on button "Yes" at bounding box center [784, 539] width 199 height 25
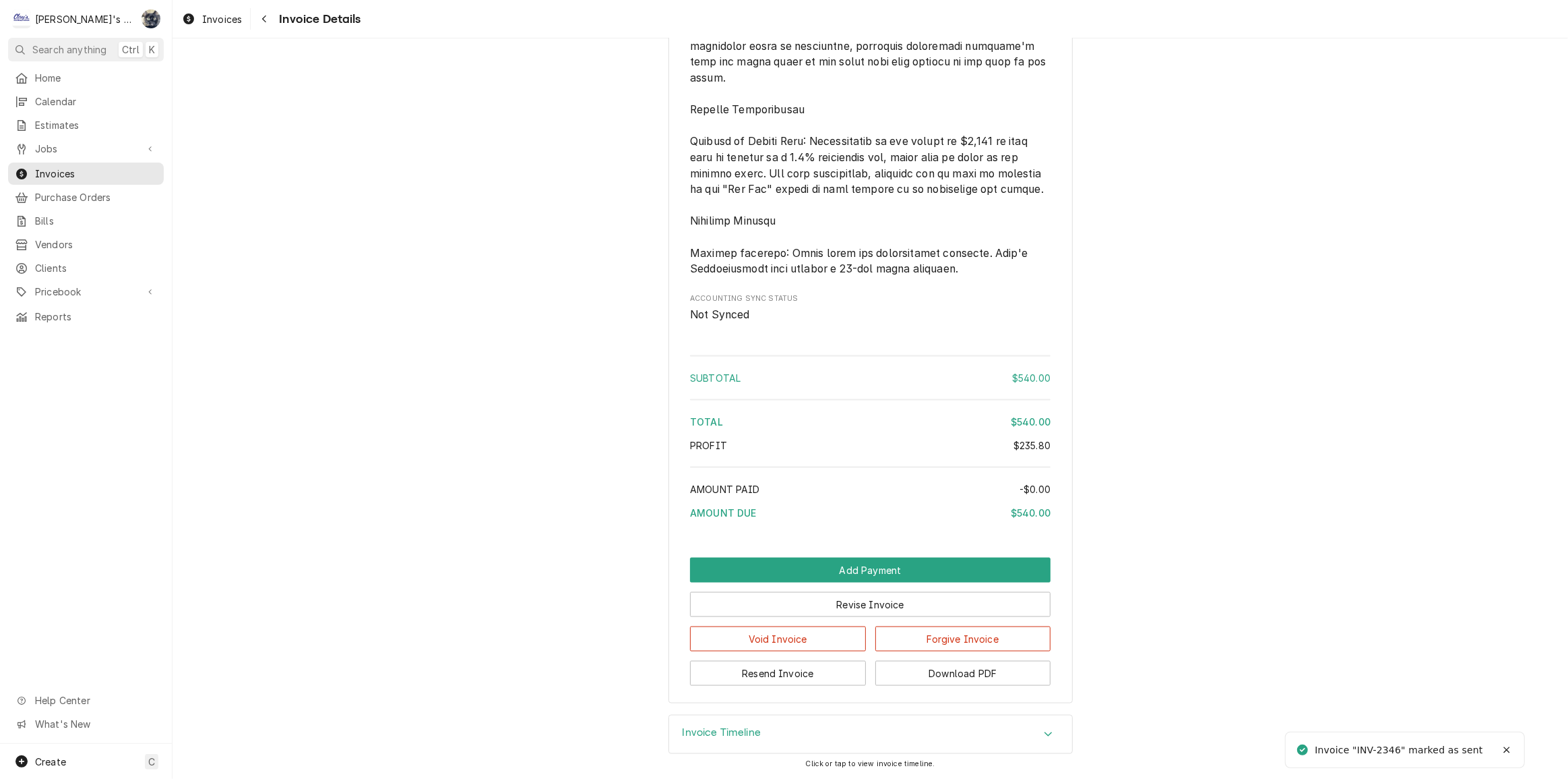
scroll to position [2124, 0]
click at [989, 674] on button "Download PDF" at bounding box center [963, 673] width 176 height 25
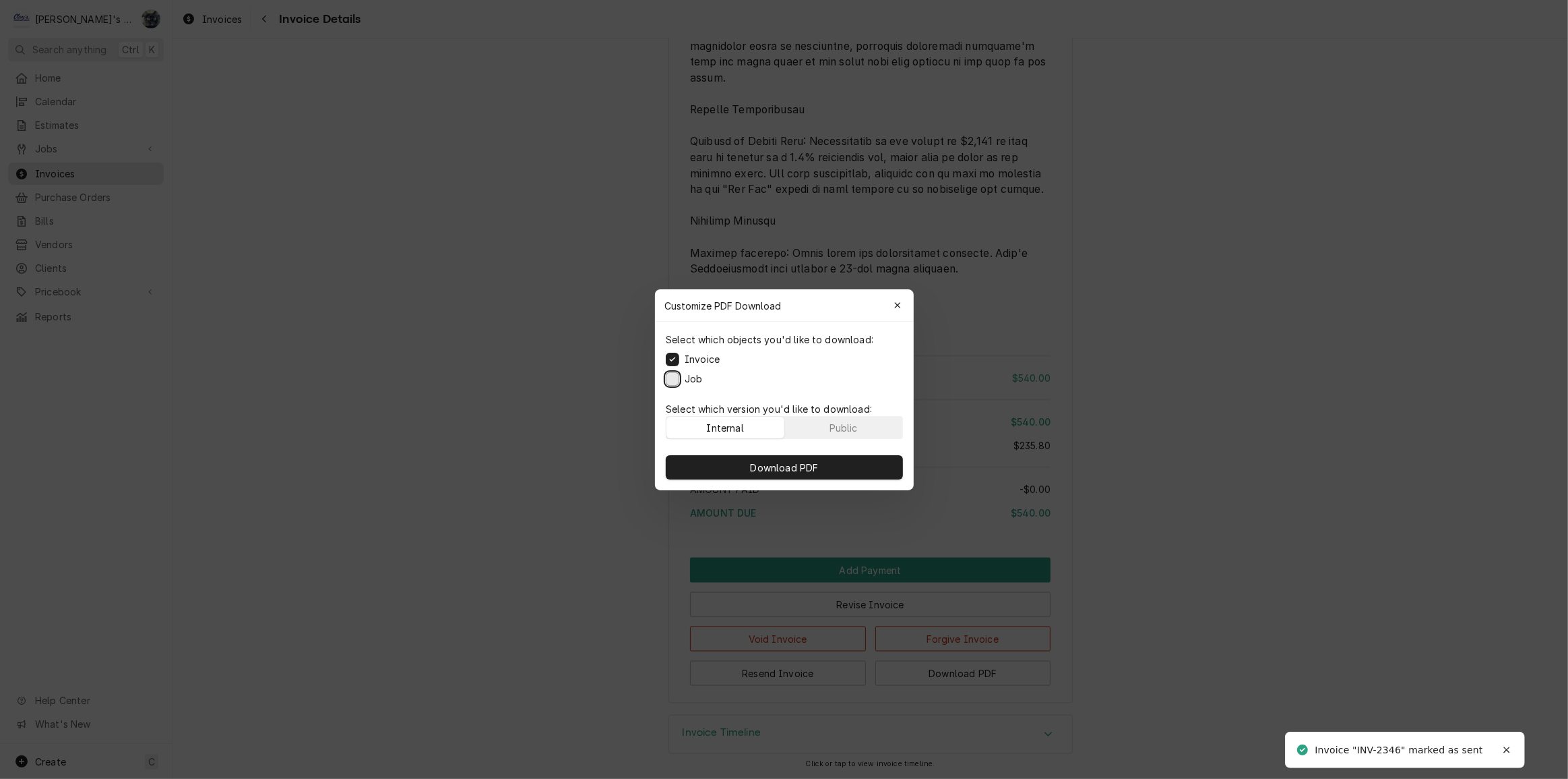
click at [667, 379] on button "Job" at bounding box center [673, 378] width 14 height 14
click at [673, 468] on button "Download PDF" at bounding box center [784, 467] width 237 height 24
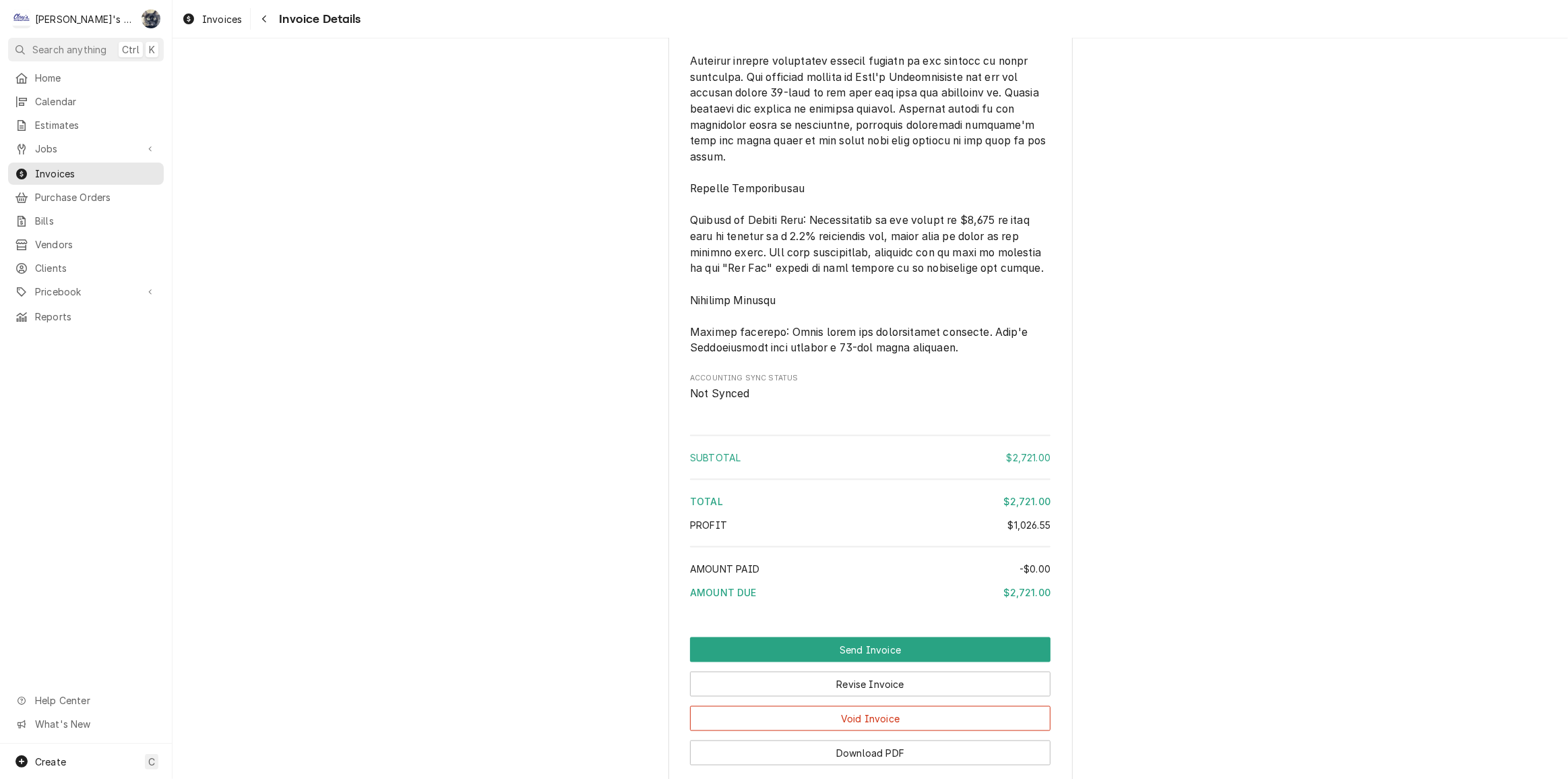
scroll to position [2236, 0]
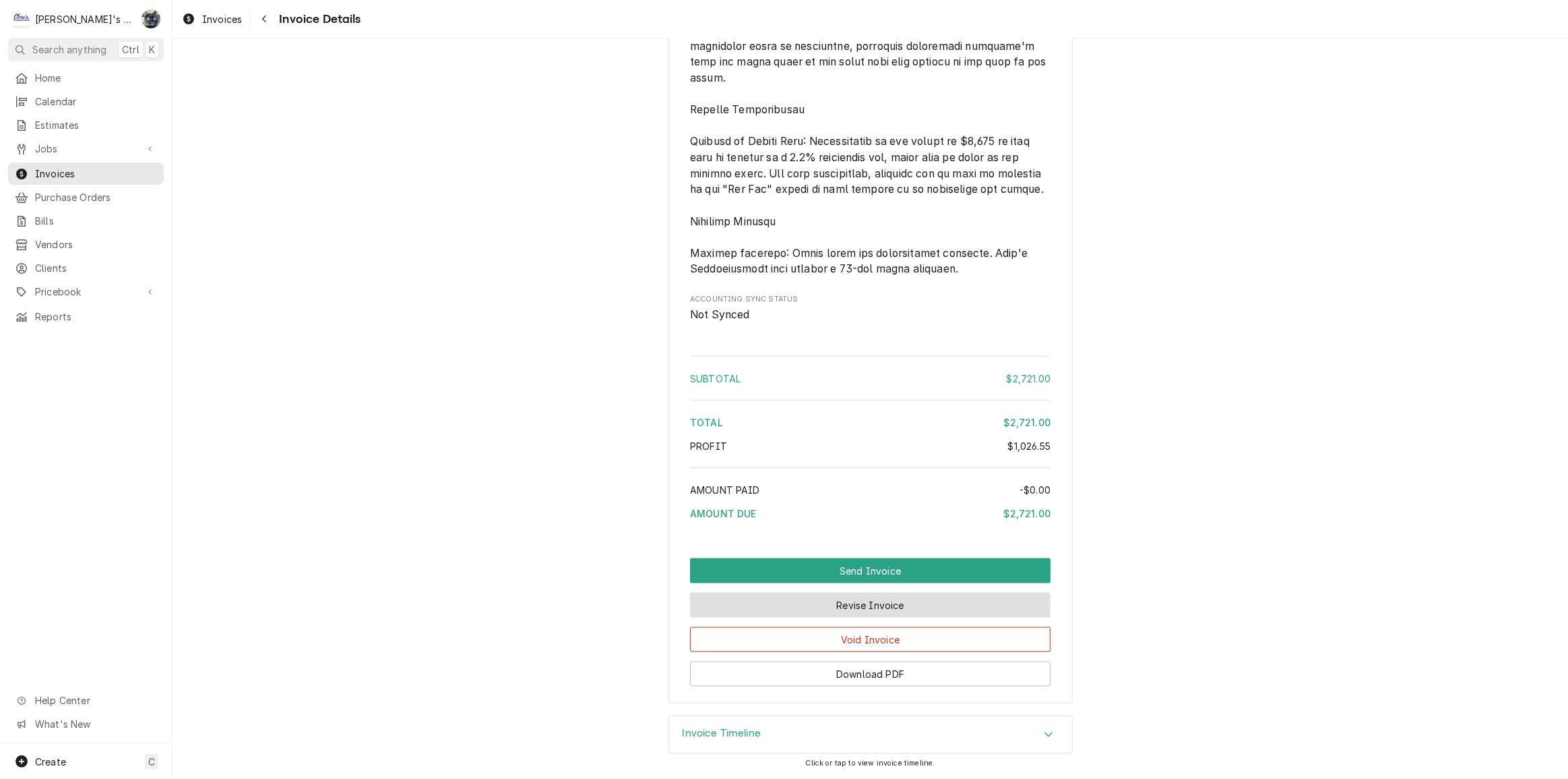
click at [866, 598] on button "Revise Invoice" at bounding box center [870, 605] width 361 height 25
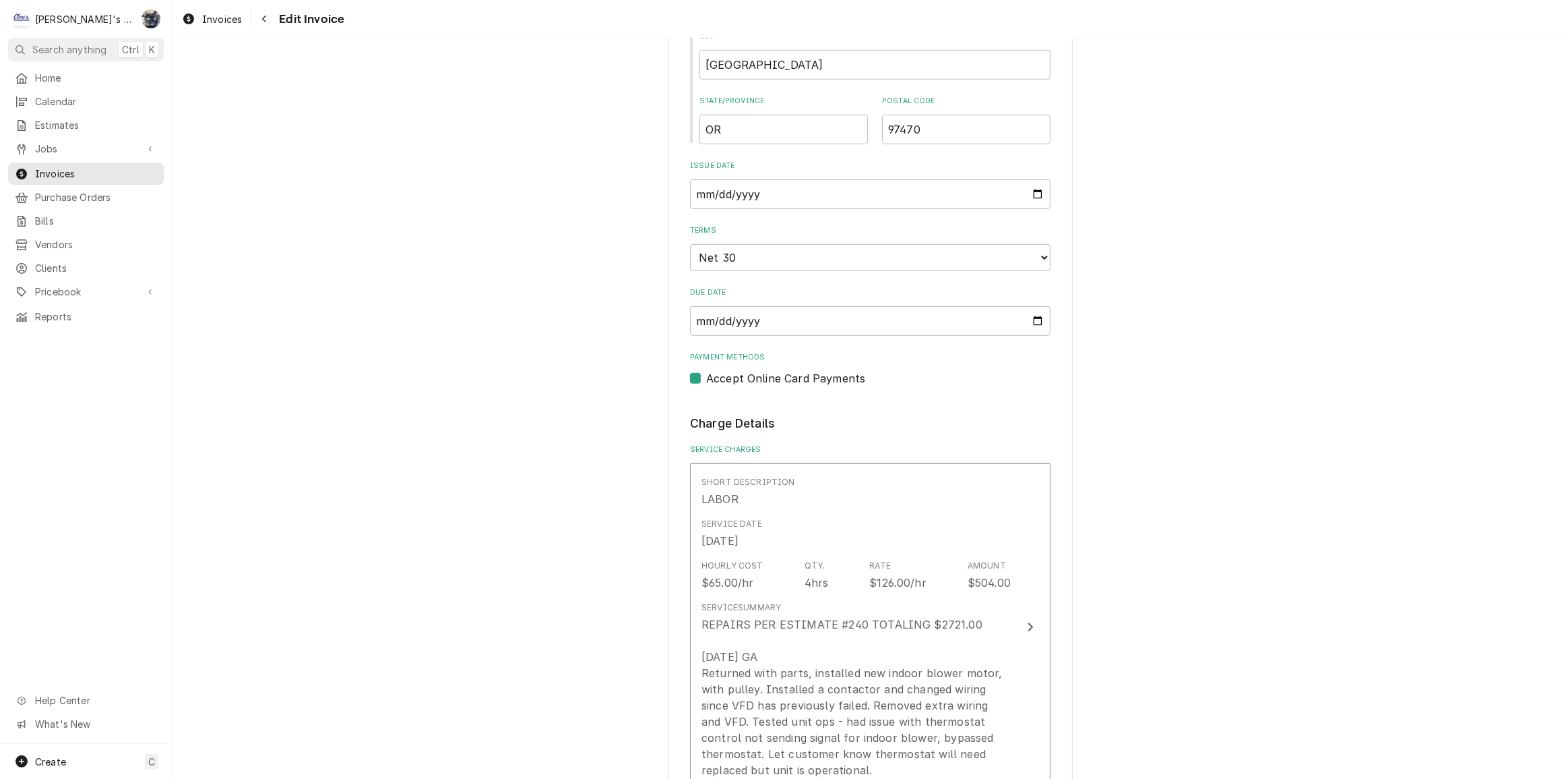
scroll to position [1226, 0]
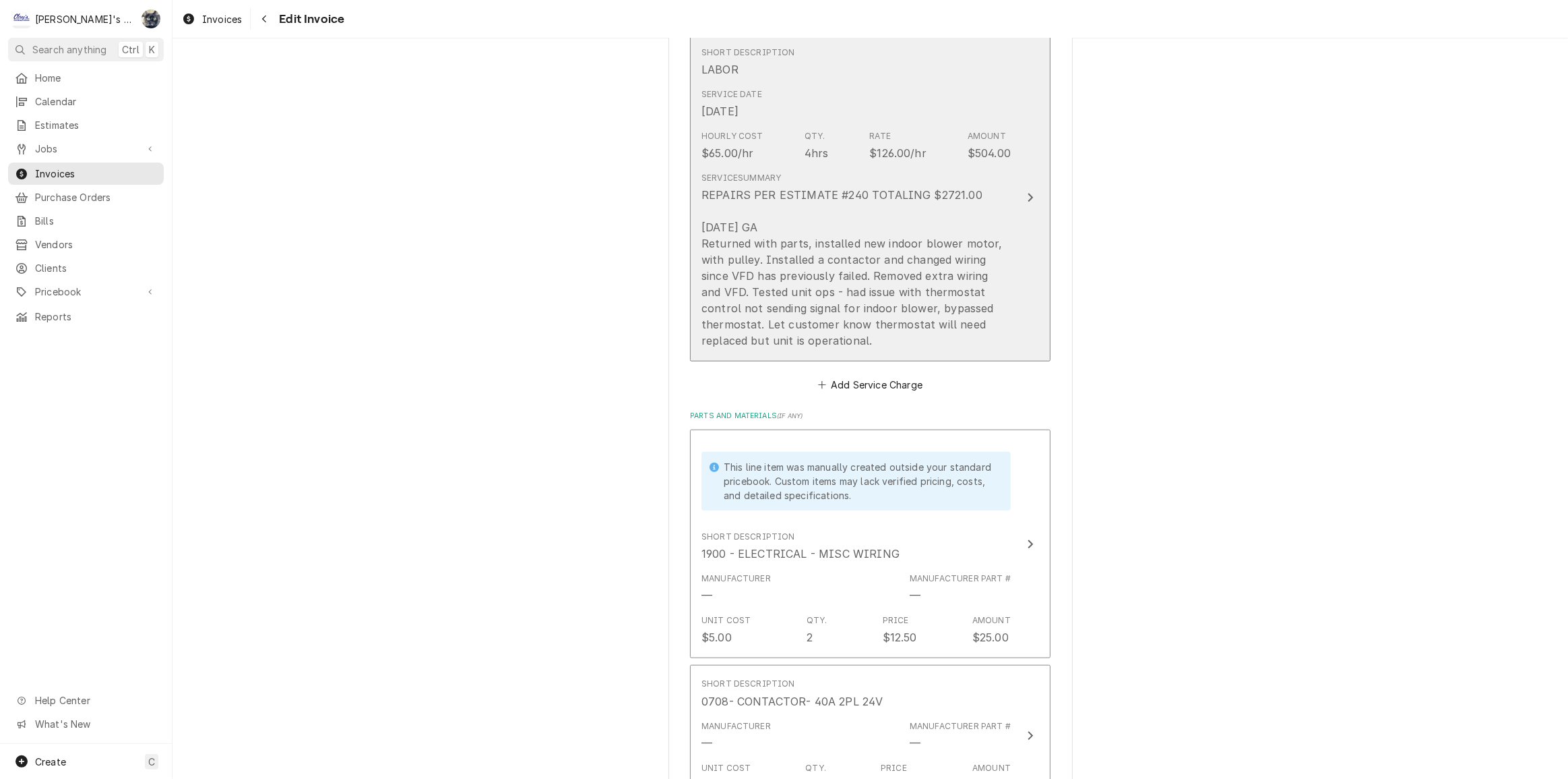
click at [839, 325] on div "REPAIRS PER ESTIMATE #240 TOTALING $2721.00 [DATE] GA Returned with parts, inst…" at bounding box center [857, 268] width 310 height 162
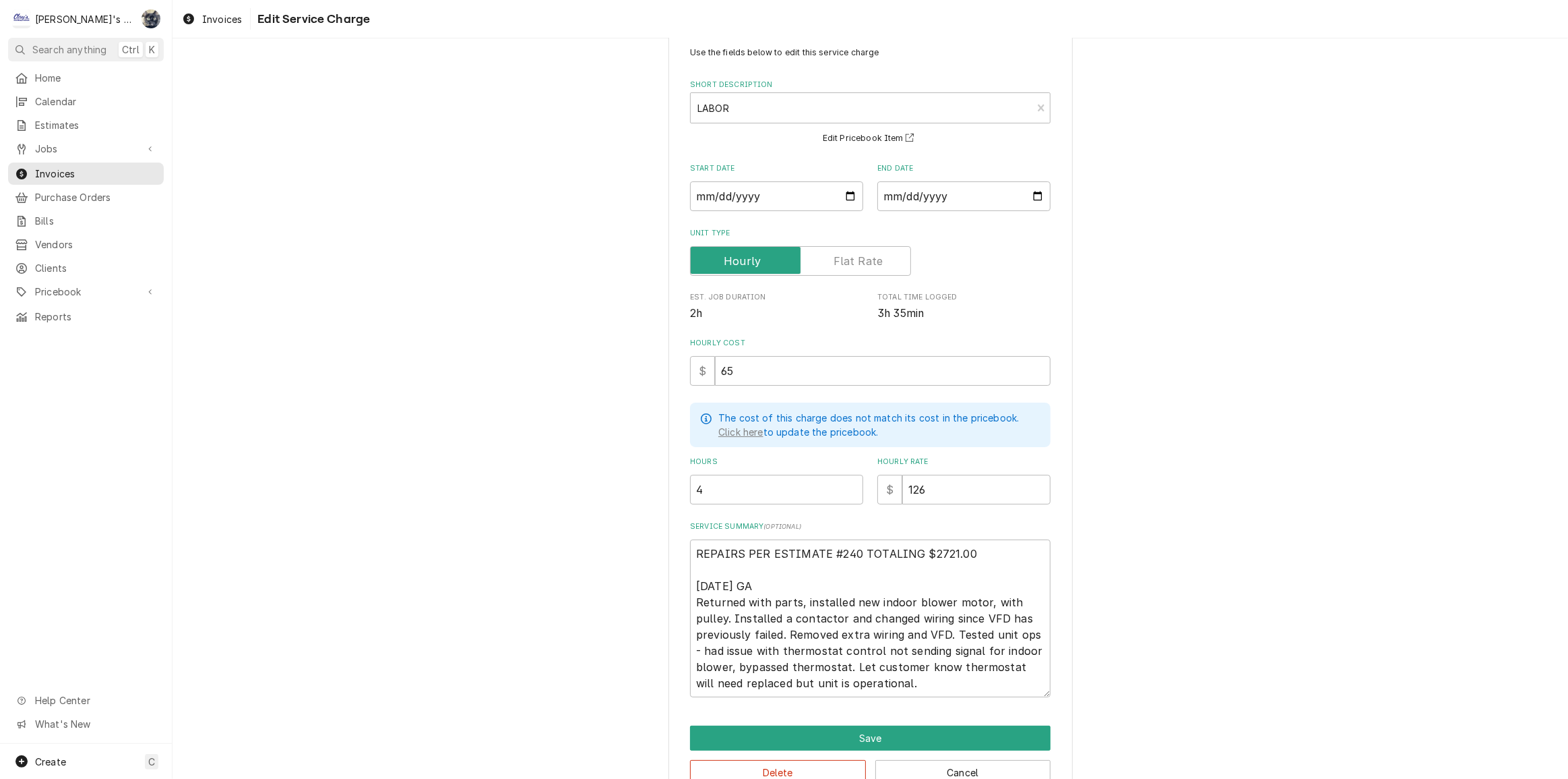
scroll to position [67, 0]
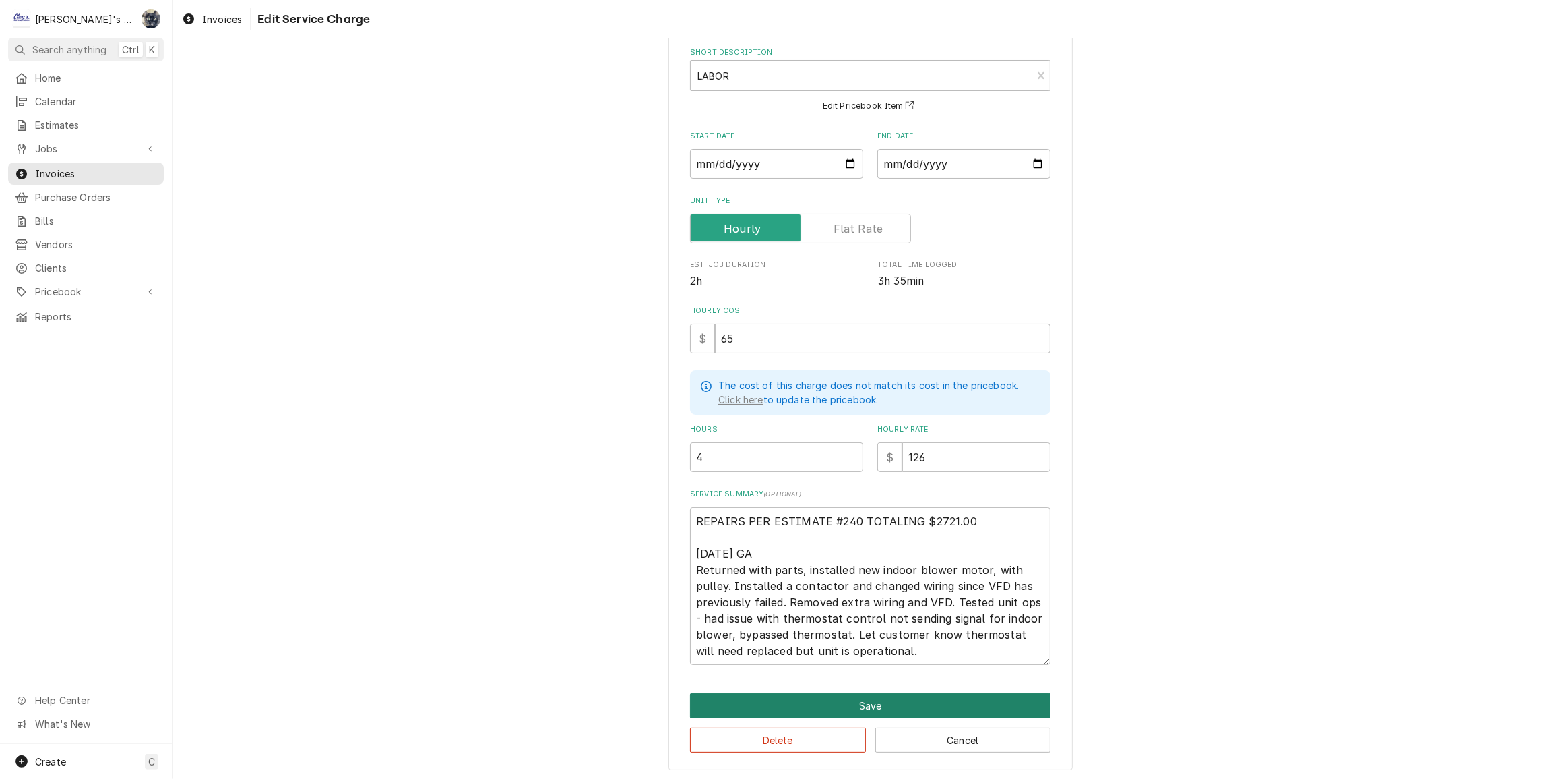
click at [856, 706] on button "Save" at bounding box center [870, 705] width 361 height 25
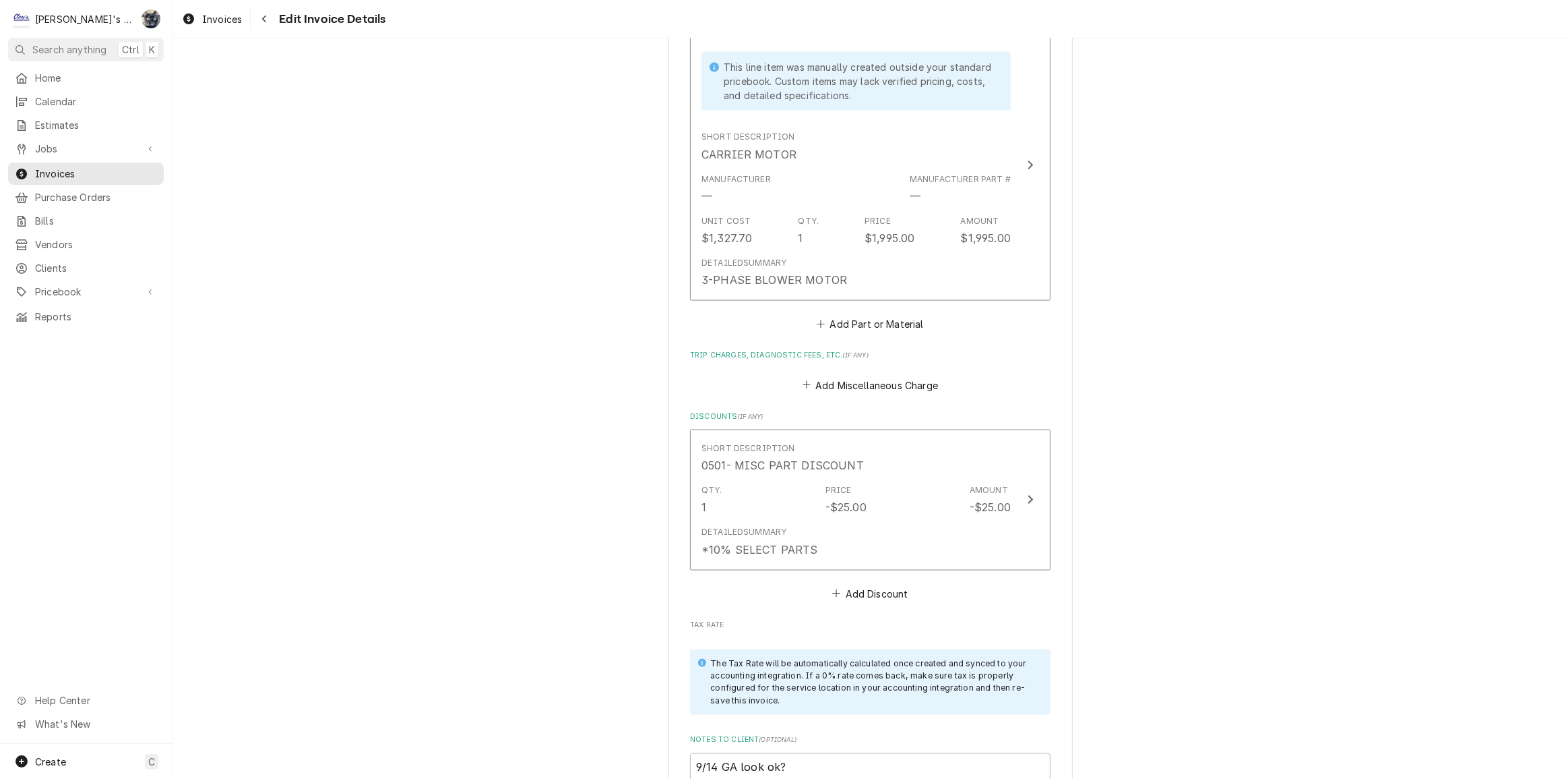
scroll to position [2532, 0]
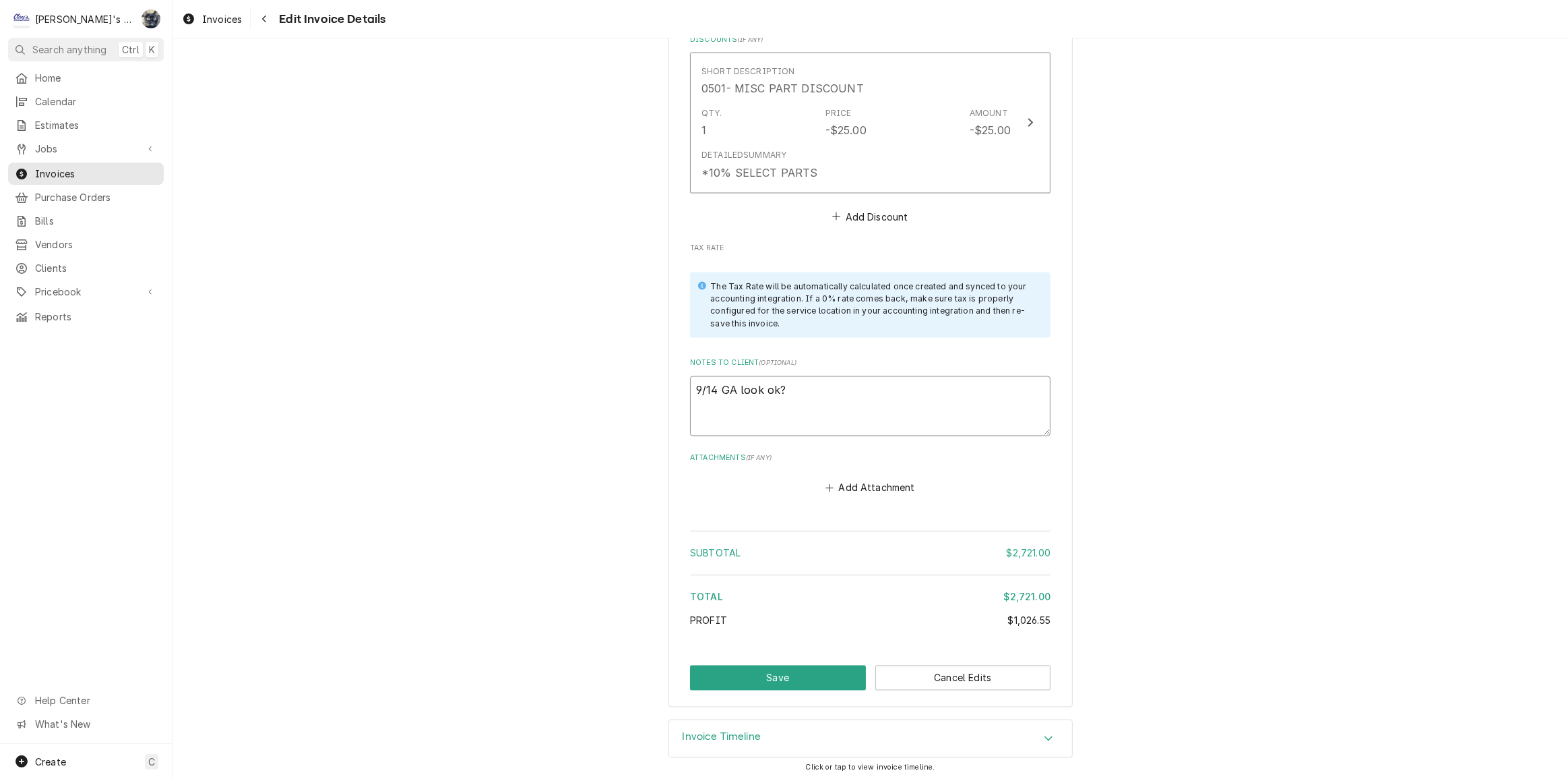
drag, startPoint x: 579, startPoint y: 420, endPoint x: 518, endPoint y: 429, distance: 61.7
type textarea "x"
click at [742, 676] on button "Save" at bounding box center [778, 678] width 176 height 25
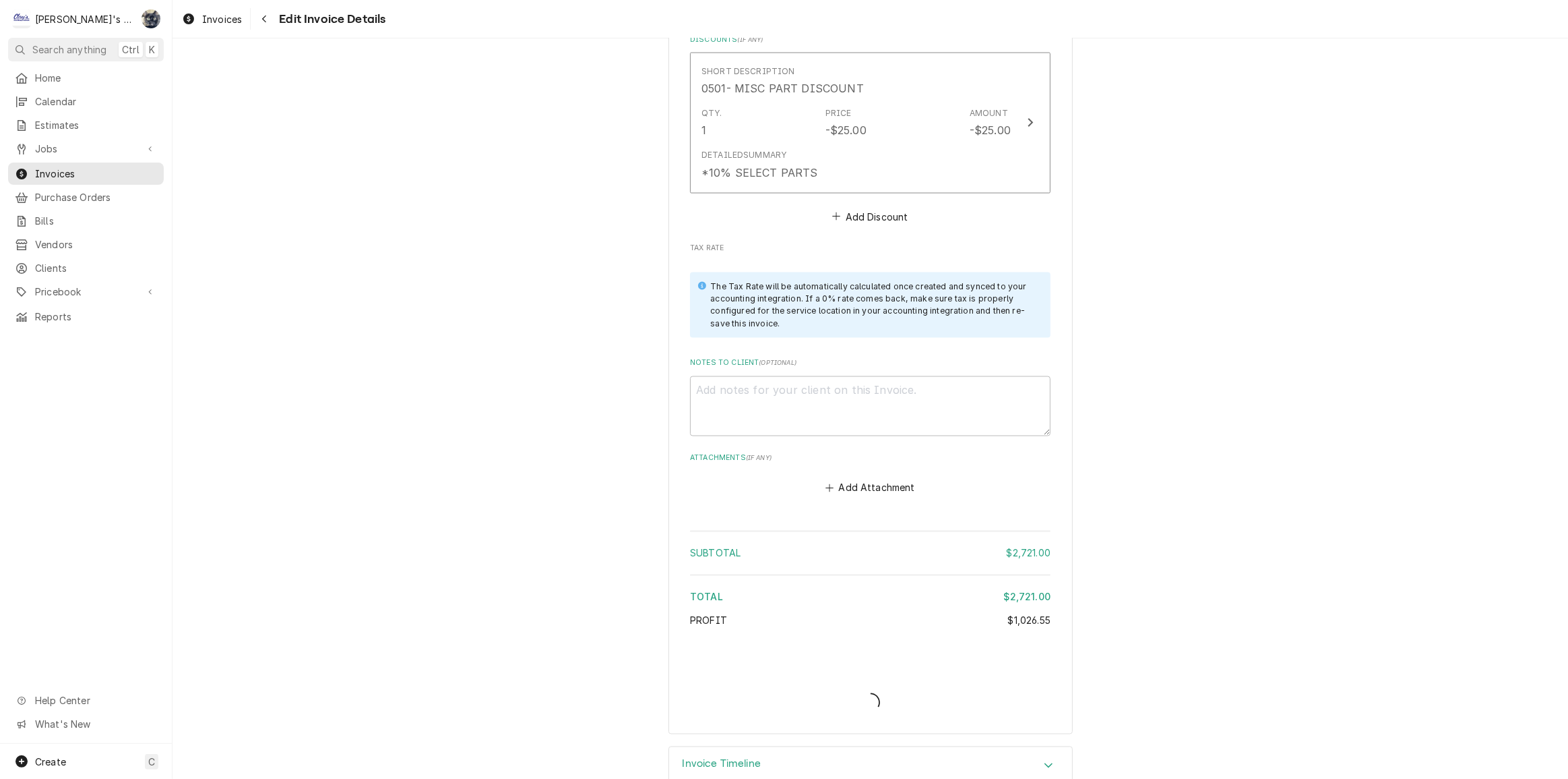
type textarea "x"
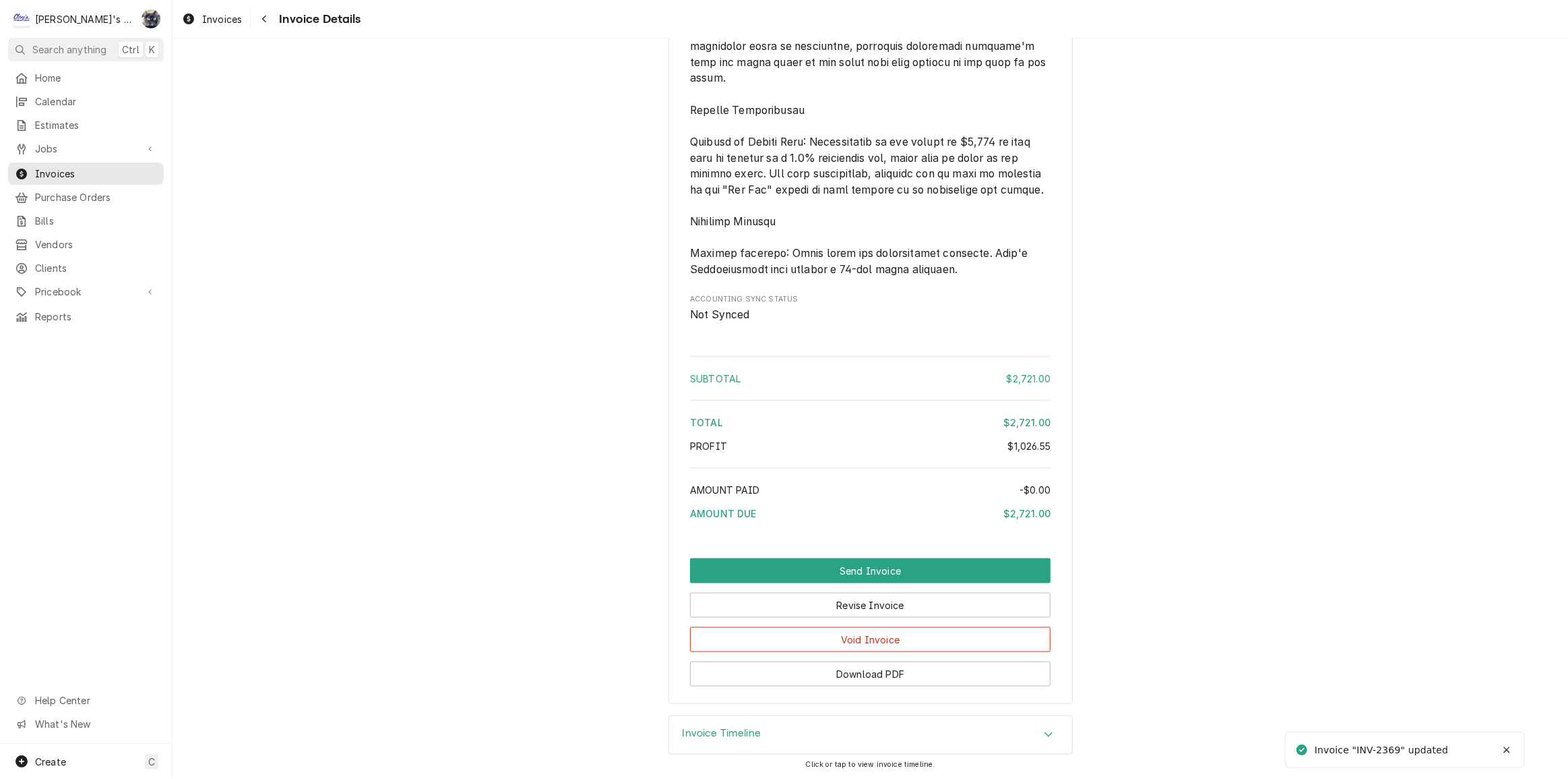
scroll to position [2190, 0]
click at [863, 568] on button "Send Invoice" at bounding box center [870, 571] width 361 height 25
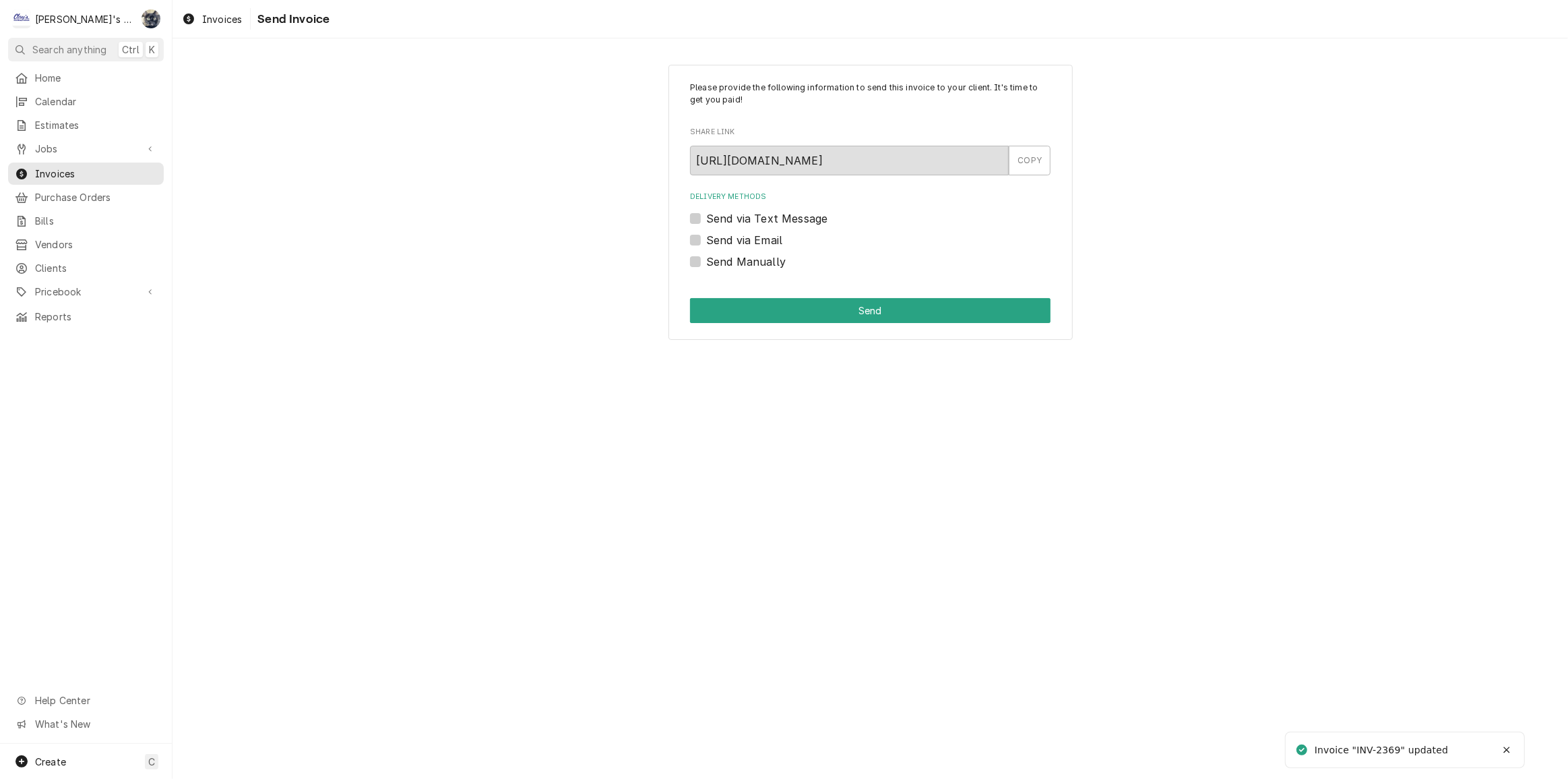
click at [707, 241] on label "Send via Email" at bounding box center [745, 240] width 76 height 16
click at [707, 241] on input "Send via Email" at bounding box center [887, 246] width 361 height 30
checkbox input "true"
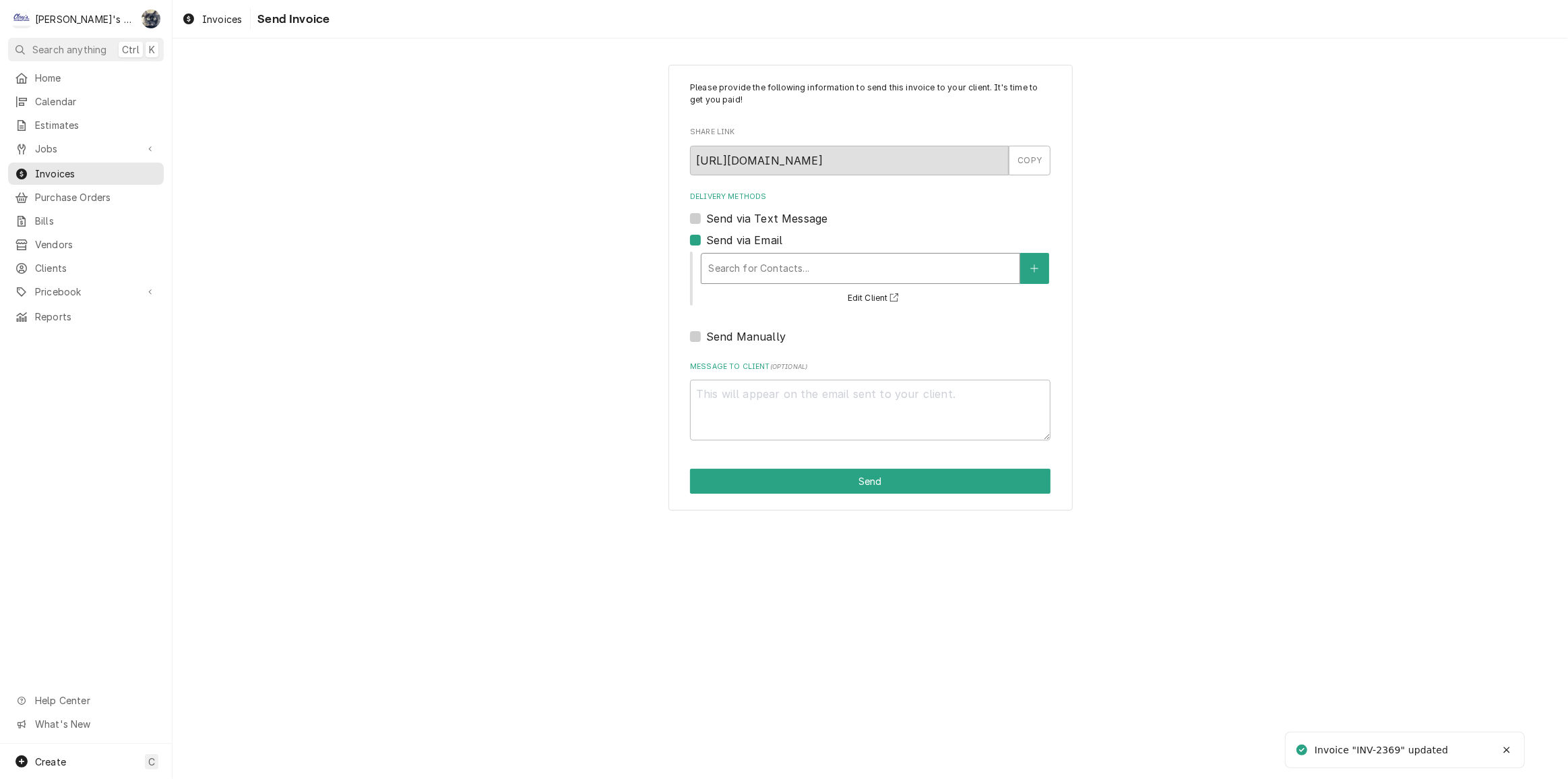
click at [721, 276] on div "Delivery Methods" at bounding box center [861, 268] width 305 height 24
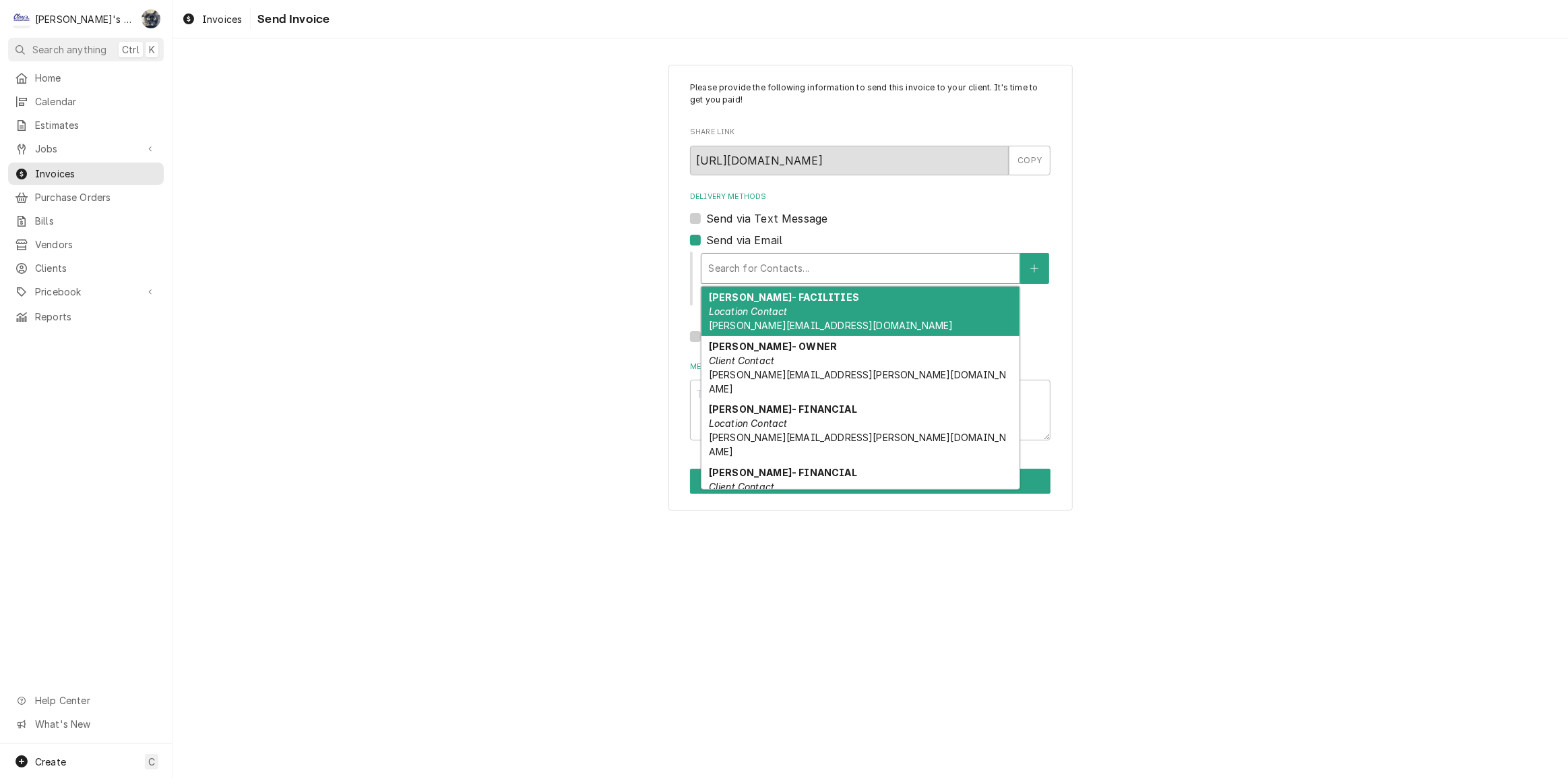
click at [656, 289] on div "Please provide the following information to send this invoice to your client. I…" at bounding box center [870, 288] width 1395 height 470
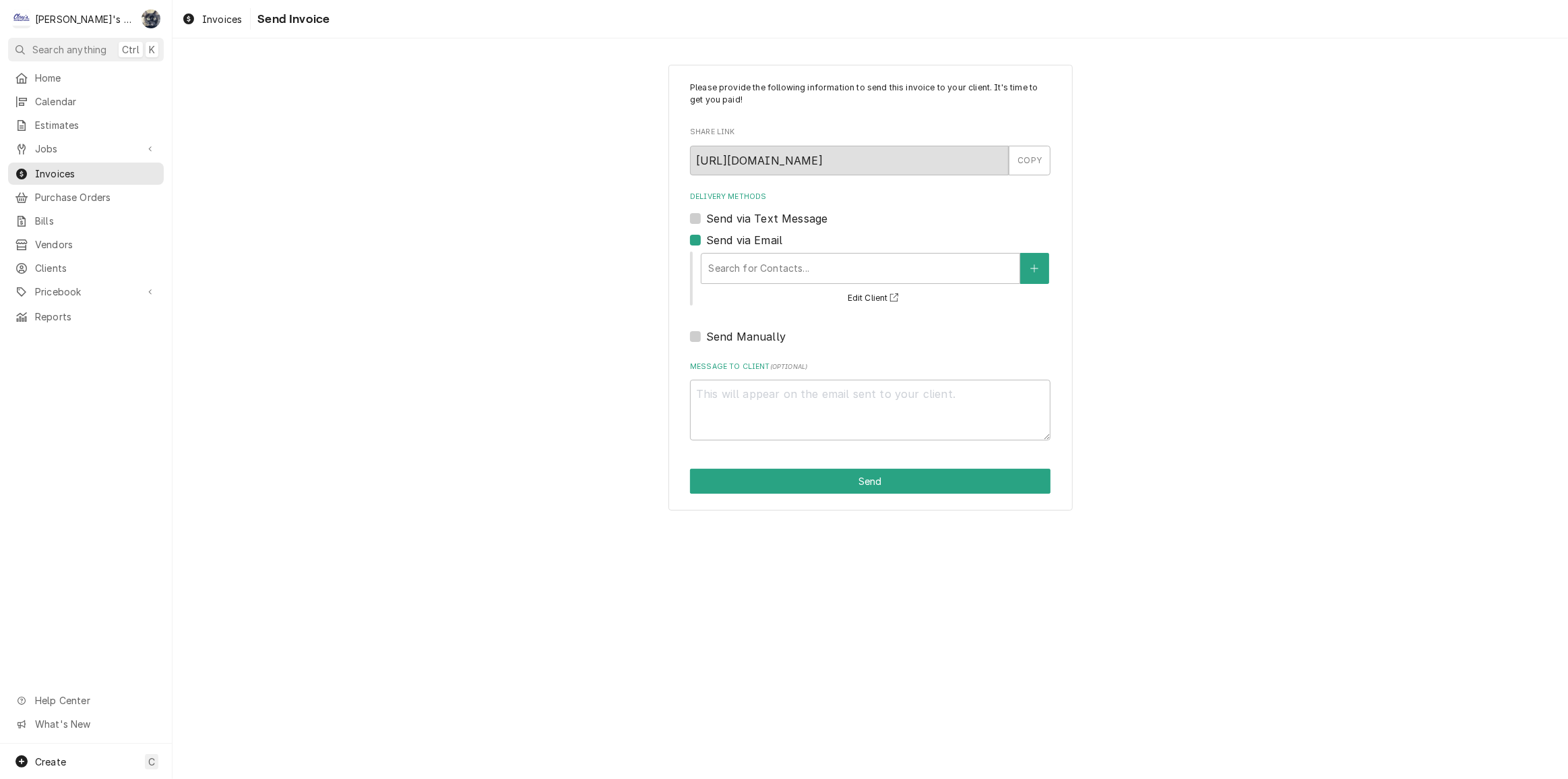
click at [707, 336] on label "Send Manually" at bounding box center [746, 336] width 79 height 16
click at [707, 336] on input "Send Manually" at bounding box center [887, 343] width 361 height 30
checkbox input "true"
type textarea "x"
click at [707, 237] on label "Send via Email" at bounding box center [745, 240] width 76 height 16
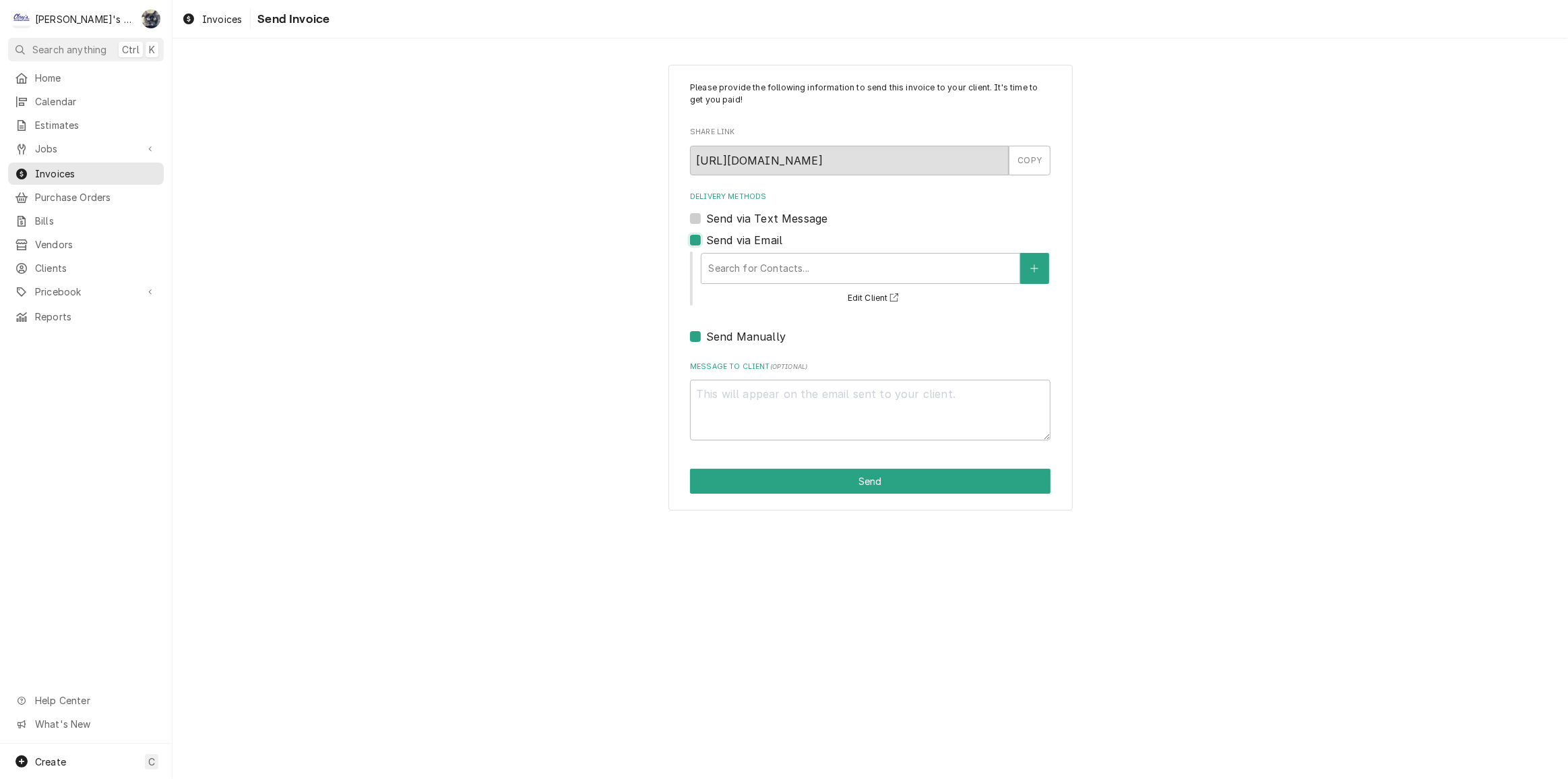
click at [707, 237] on input "Send via Email" at bounding box center [887, 246] width 361 height 30
checkbox input "false"
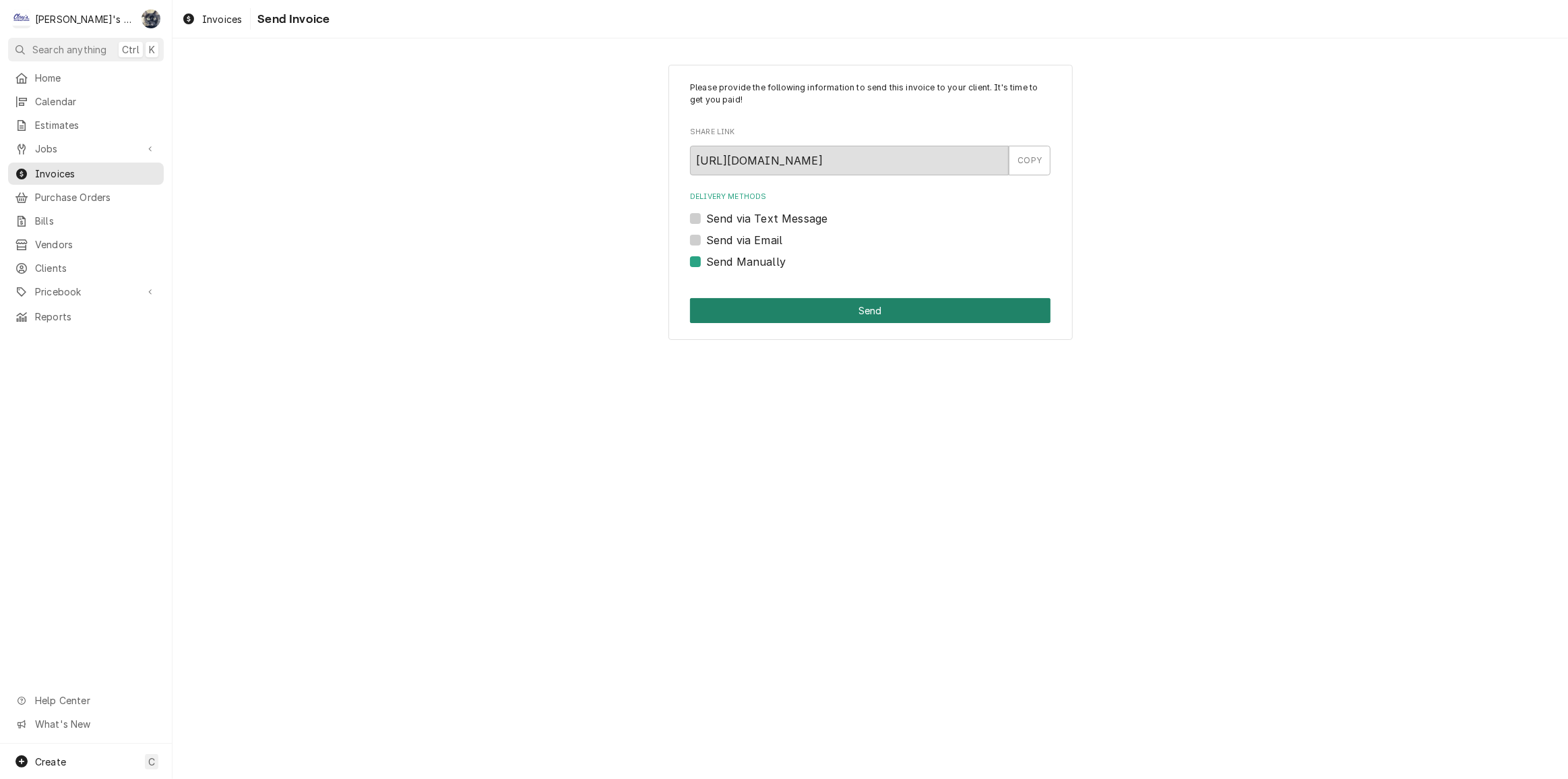
click at [842, 305] on button "Send" at bounding box center [870, 310] width 361 height 25
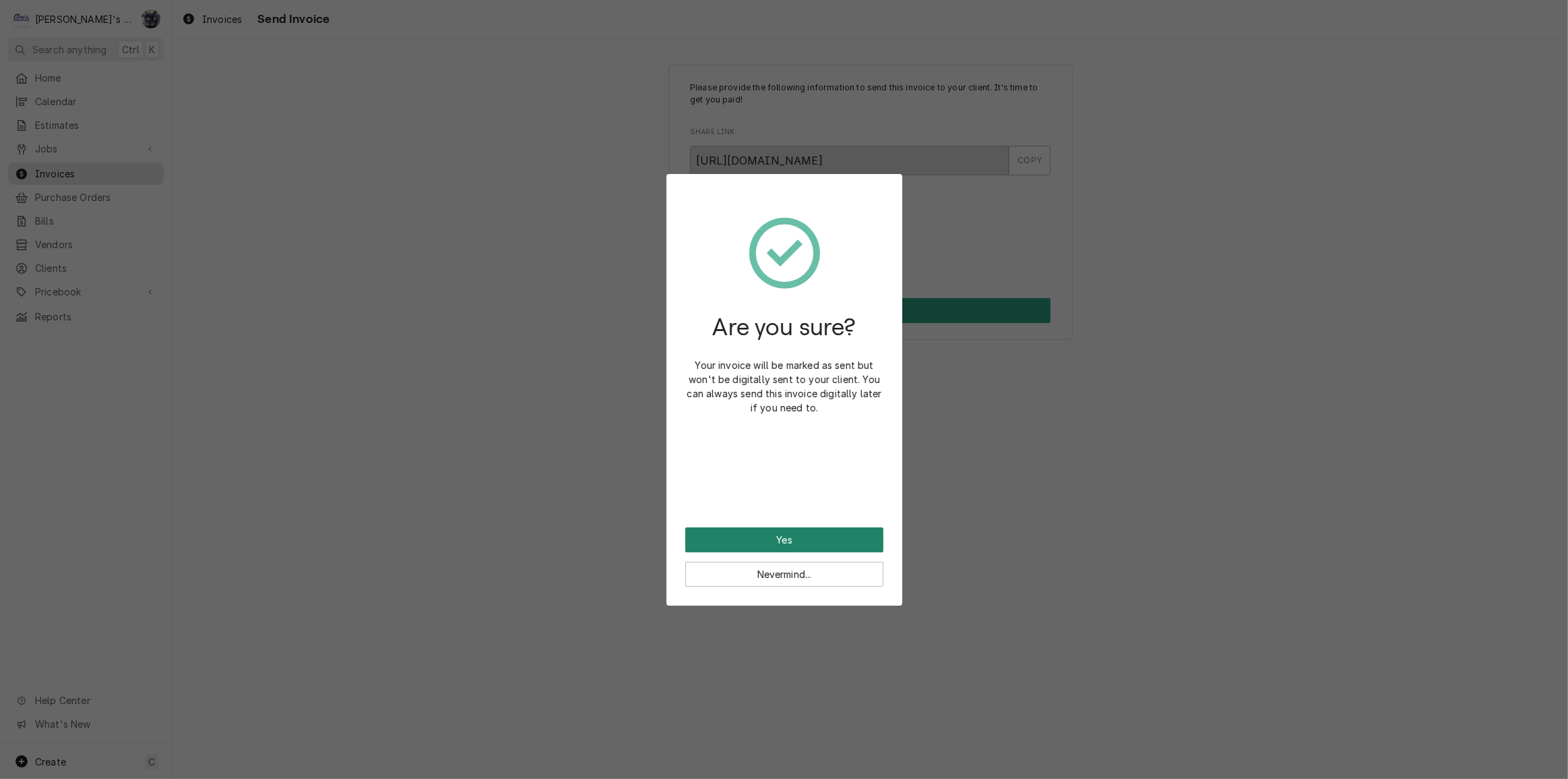
click at [815, 533] on button "Yes" at bounding box center [784, 539] width 199 height 25
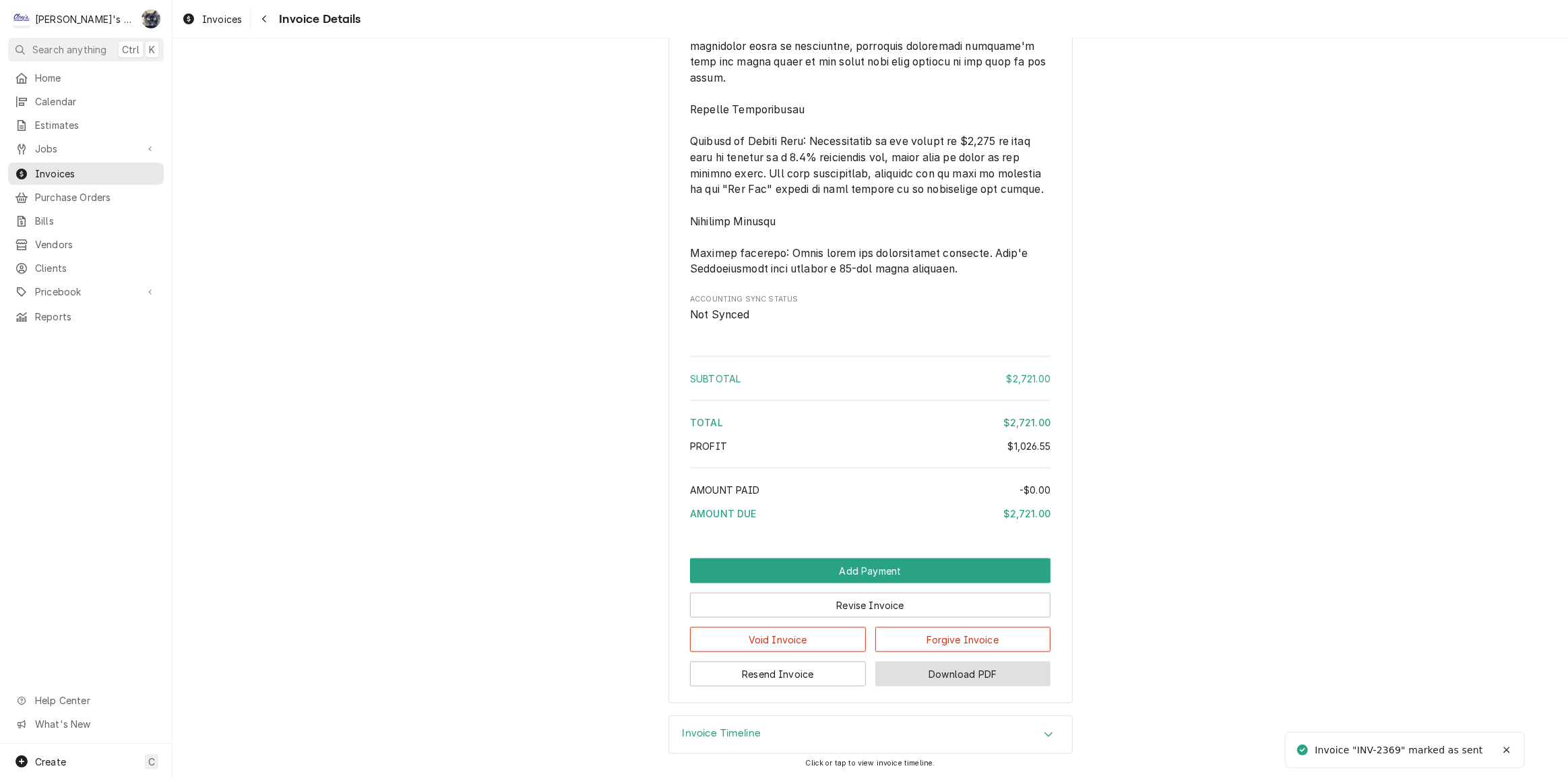
scroll to position [2236, 0]
click at [968, 683] on button "Download PDF" at bounding box center [963, 674] width 176 height 25
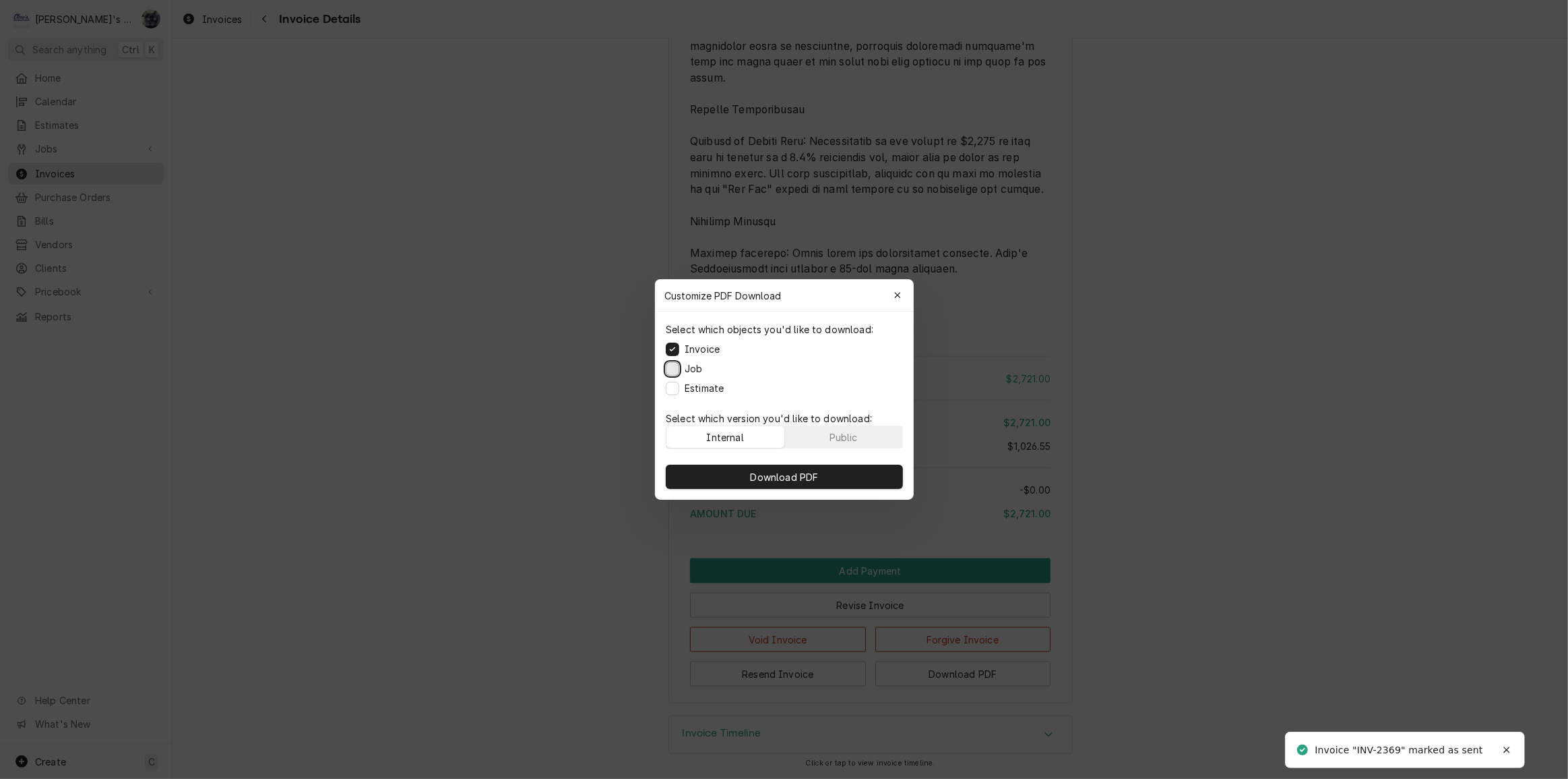
click at [675, 368] on button "Job" at bounding box center [673, 369] width 14 height 14
click at [674, 383] on button "Estimate" at bounding box center [673, 388] width 14 height 14
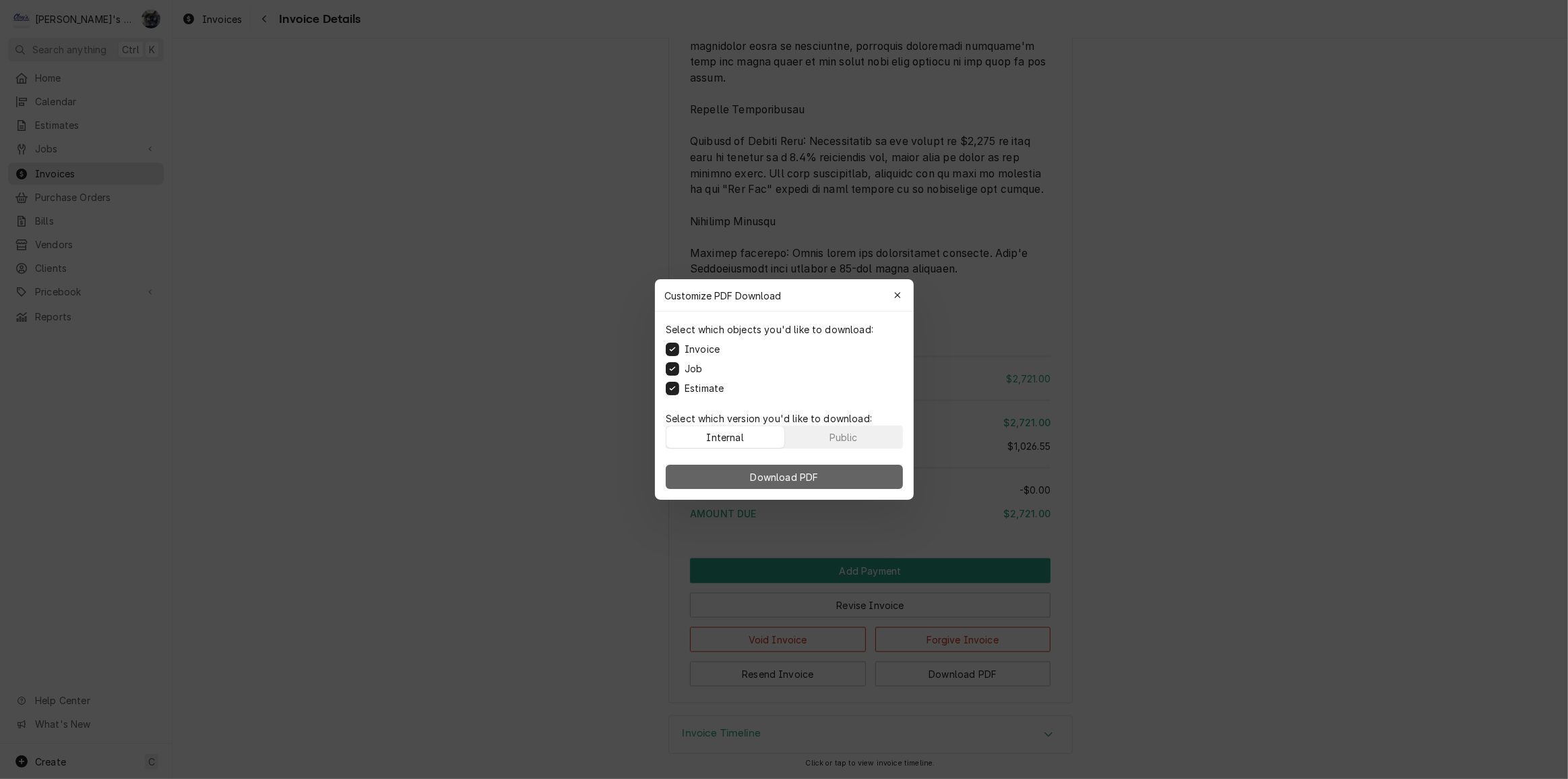
click at [725, 467] on button "Download PDF" at bounding box center [784, 477] width 237 height 24
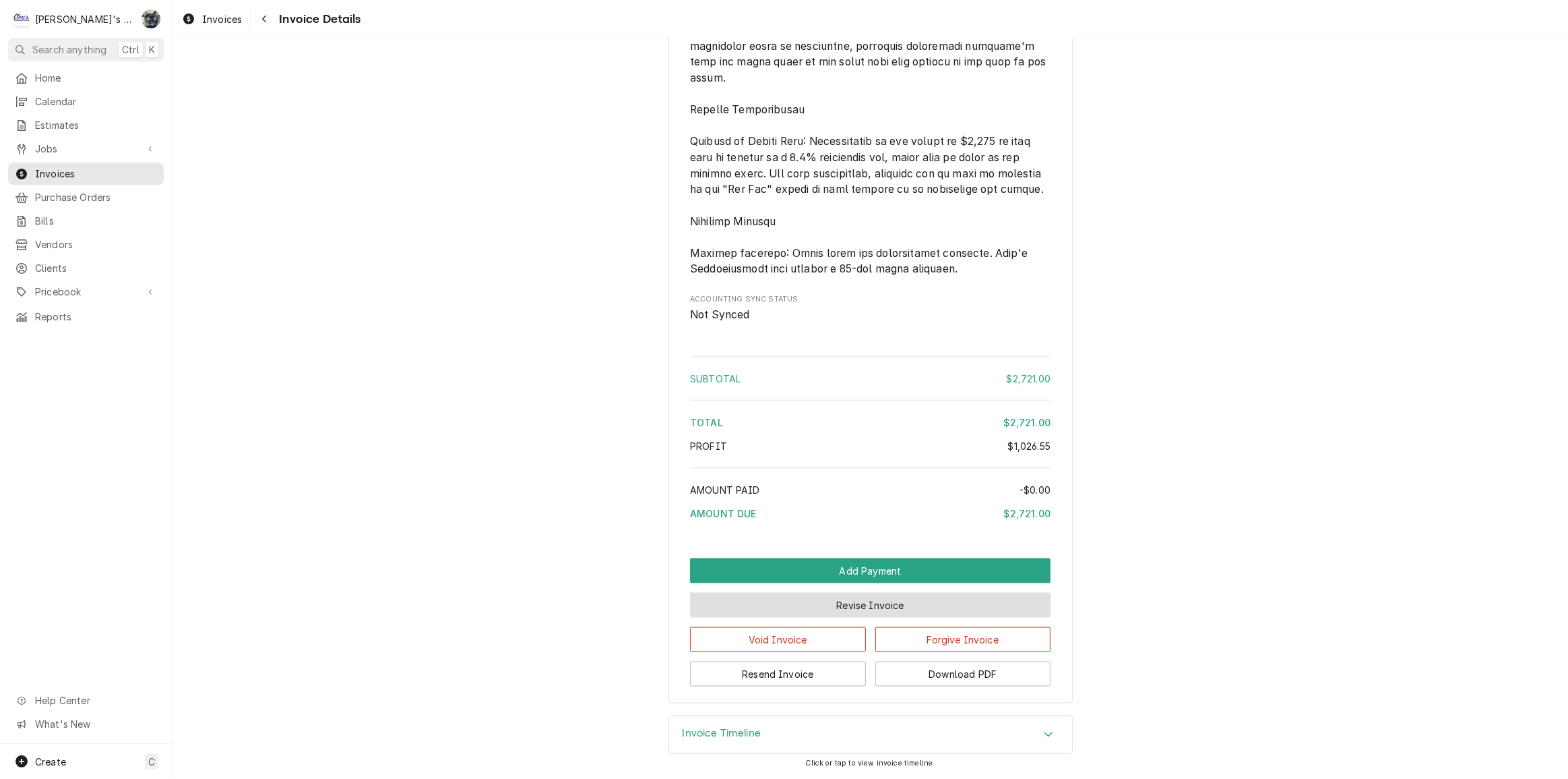
click at [841, 602] on button "Revise Invoice" at bounding box center [870, 605] width 361 height 25
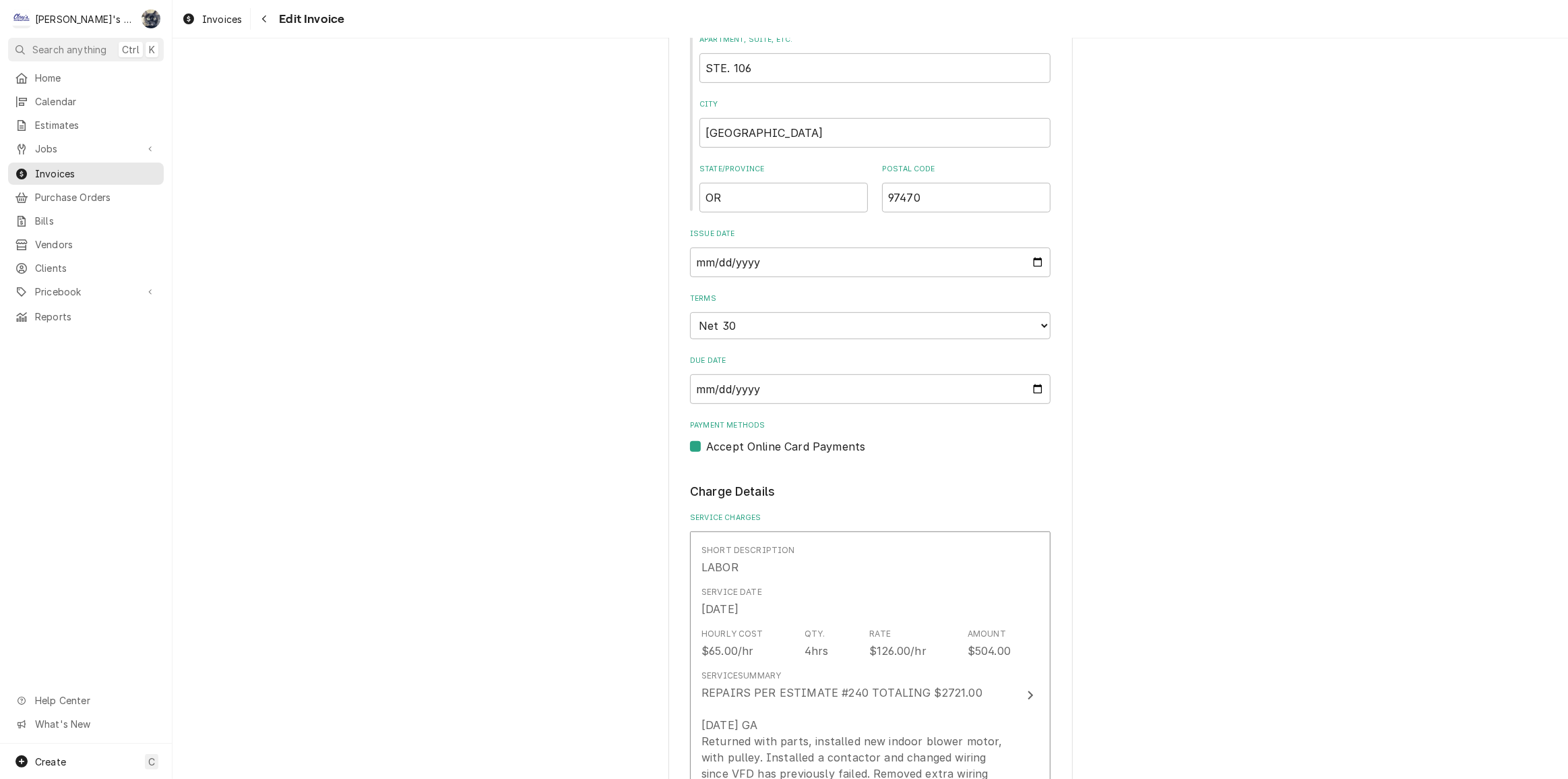
scroll to position [1042, 0]
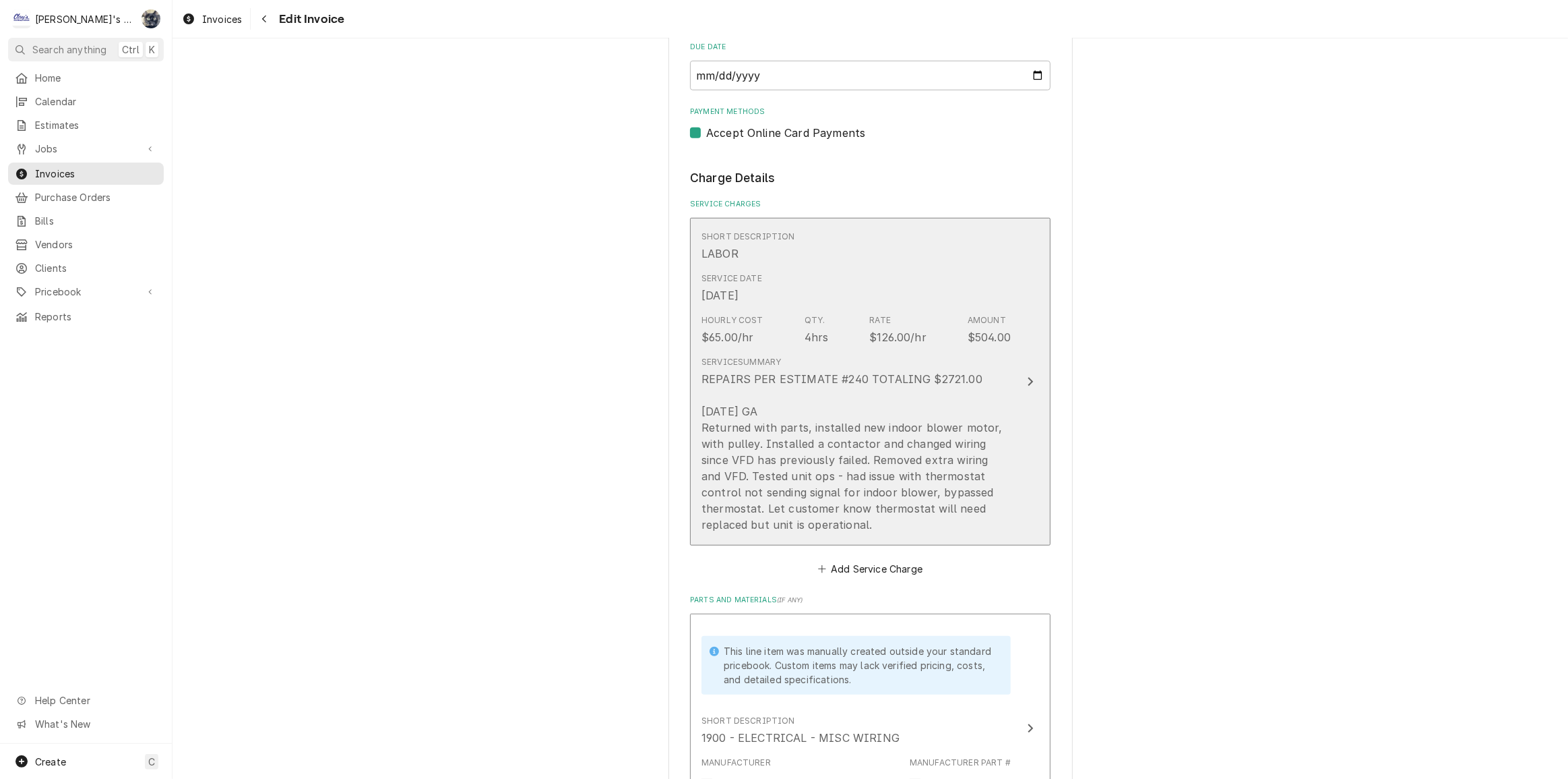
click at [836, 332] on div "Hourly Cost $65.00/hr Qty. 4hrs Rate $126.00/hr Amount $504.00" at bounding box center [857, 330] width 310 height 42
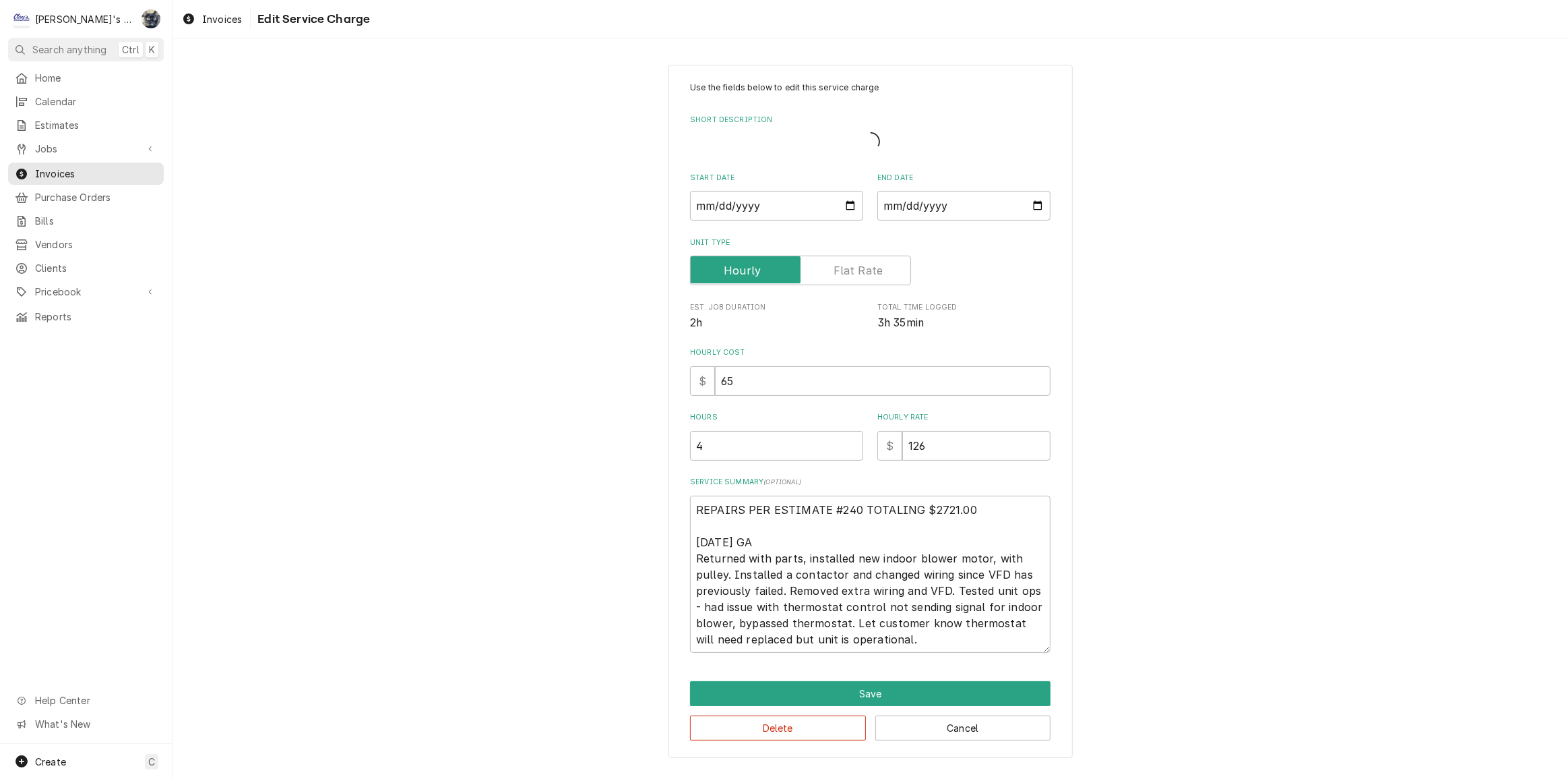
type textarea "x"
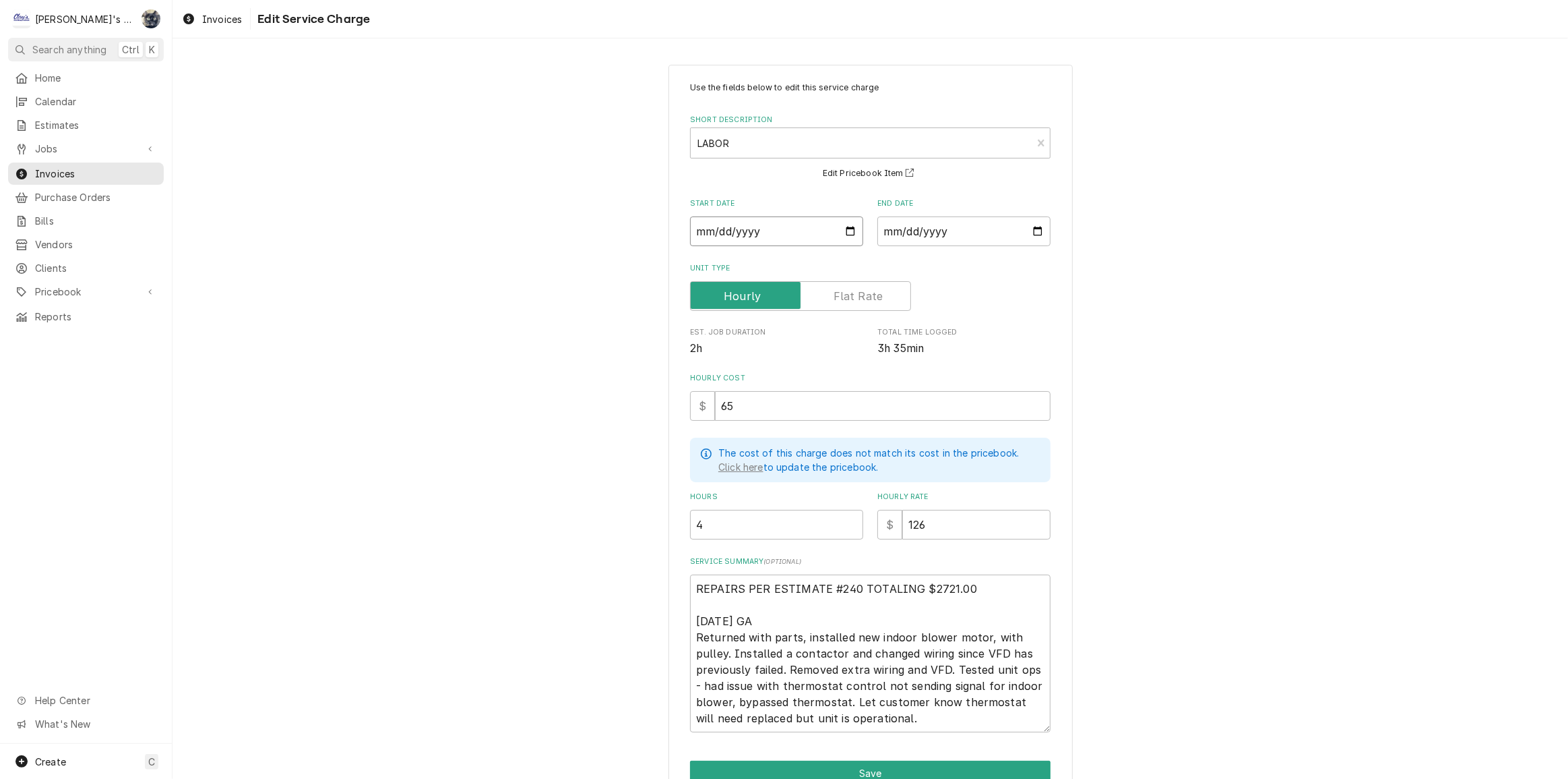
click at [845, 226] on input "[DATE]" at bounding box center [777, 231] width 173 height 30
drag, startPoint x: 761, startPoint y: 233, endPoint x: 747, endPoint y: 234, distance: 14.0
click at [747, 234] on input "[DATE]" at bounding box center [777, 231] width 173 height 30
type textarea "x"
type input "[DATE]"
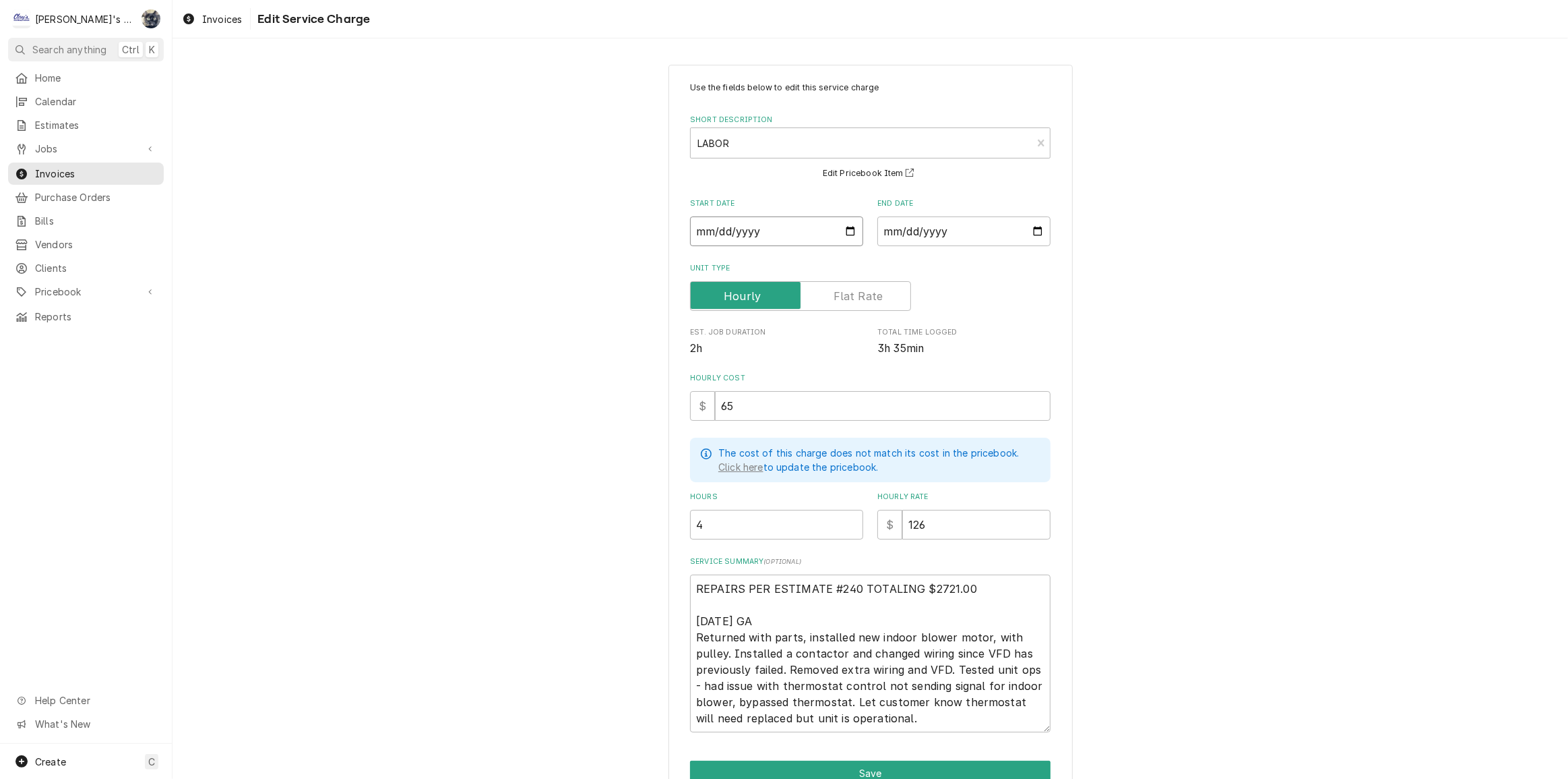
type textarea "x"
type input "[DATE]"
type textarea "x"
type input "[DATE]"
type textarea "x"
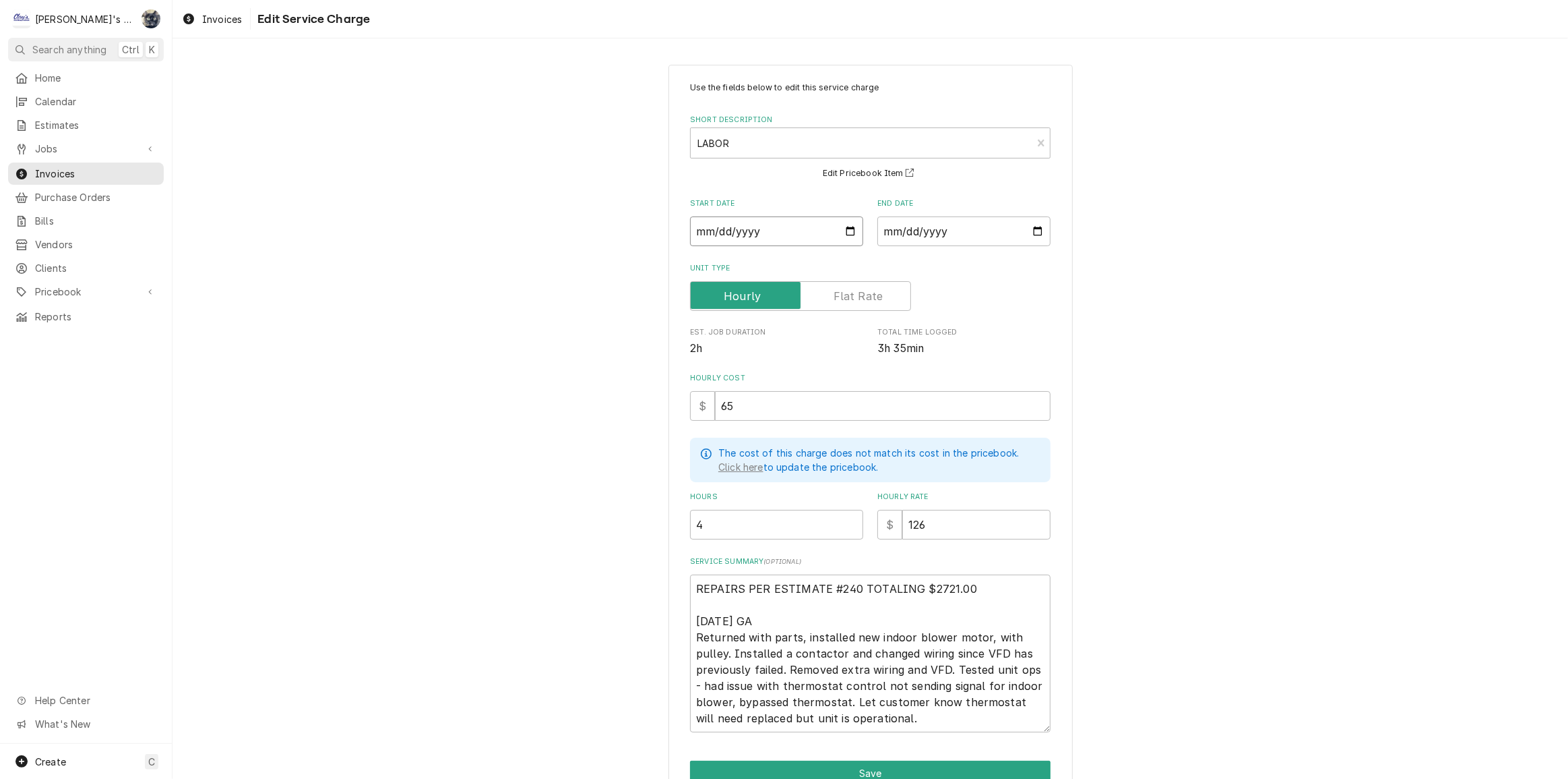
type input "0002-06-20"
type textarea "x"
type input "0020-06-20"
type textarea "x"
type input "0202-06-20"
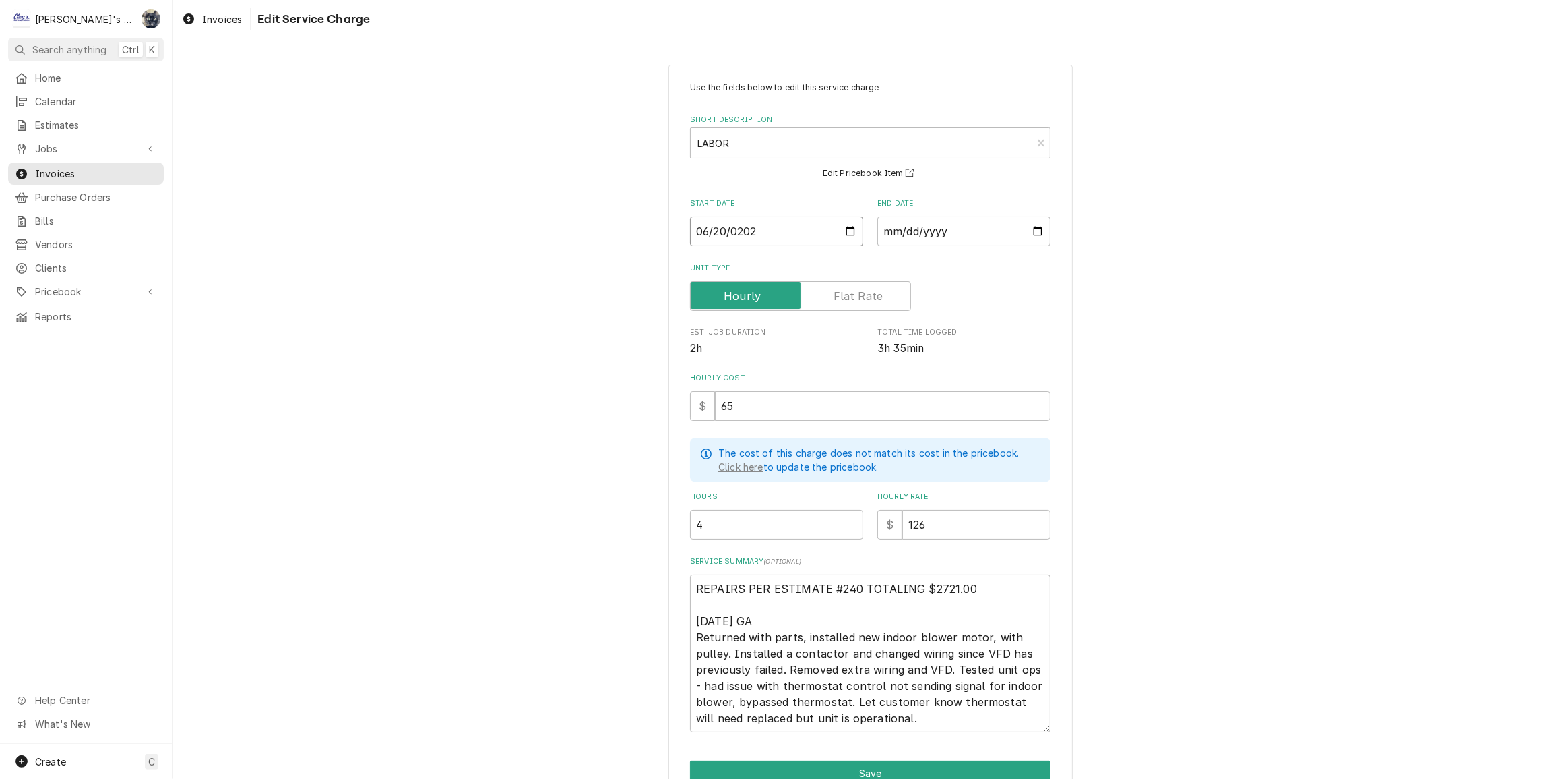
type textarea "x"
type input "2025-06-20"
type textarea "x"
type input "2001-06-23"
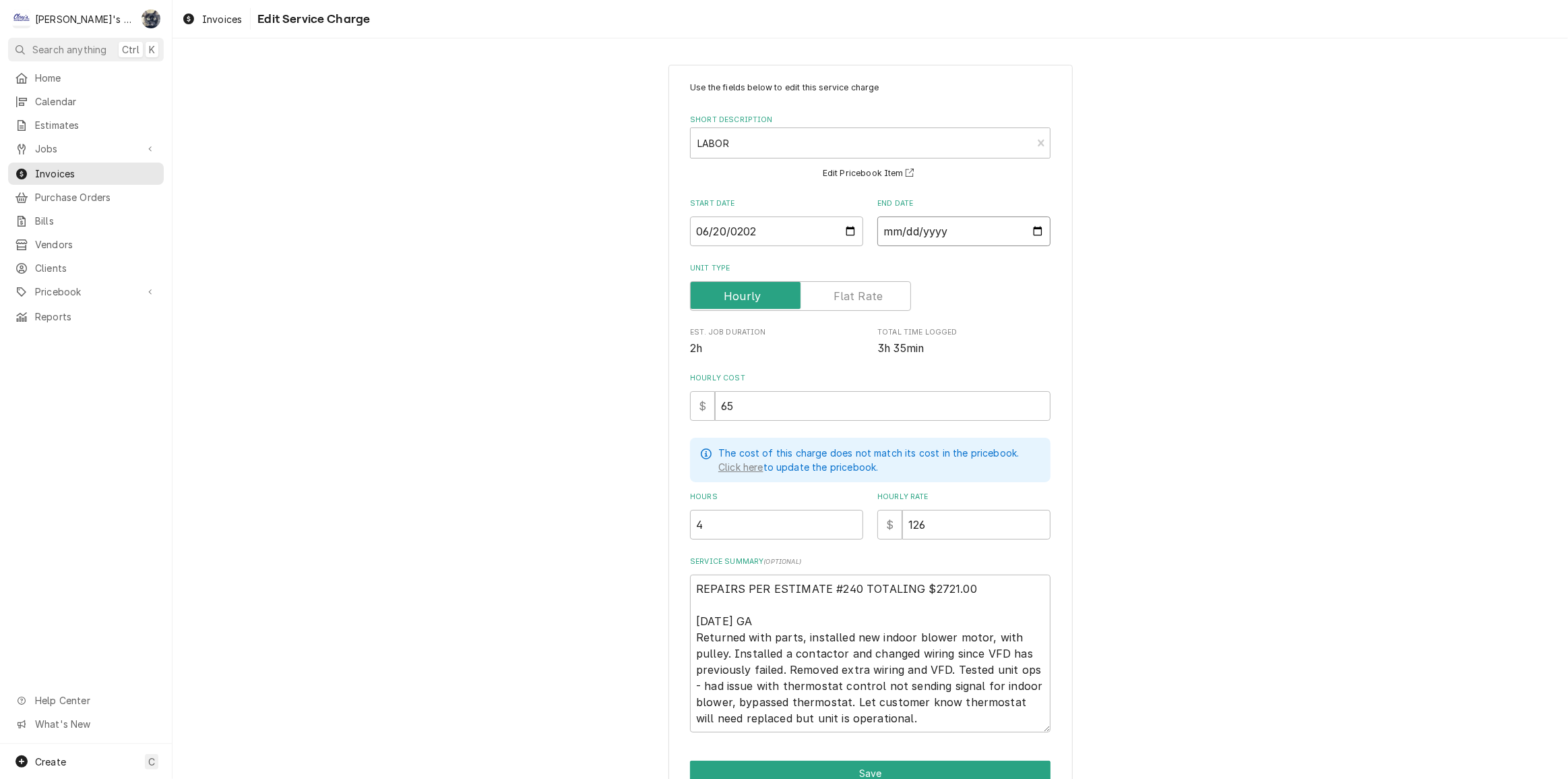
type textarea "x"
type input "2001-06-02"
type textarea "x"
type input "2001-06-20"
type textarea "x"
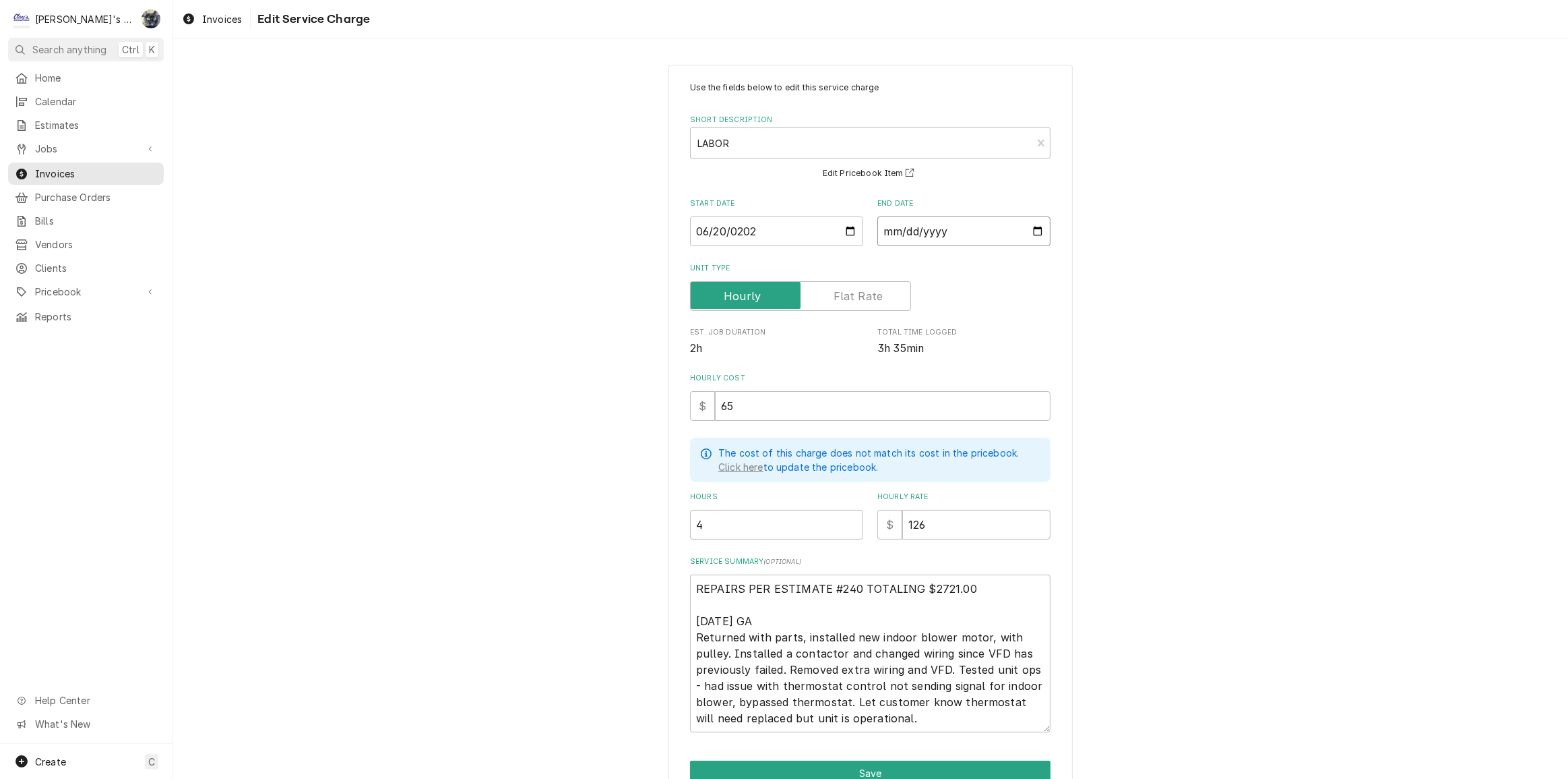
type input "0002-06-20"
type textarea "x"
type input "0020-06-20"
type textarea "x"
type input "0202-06-20"
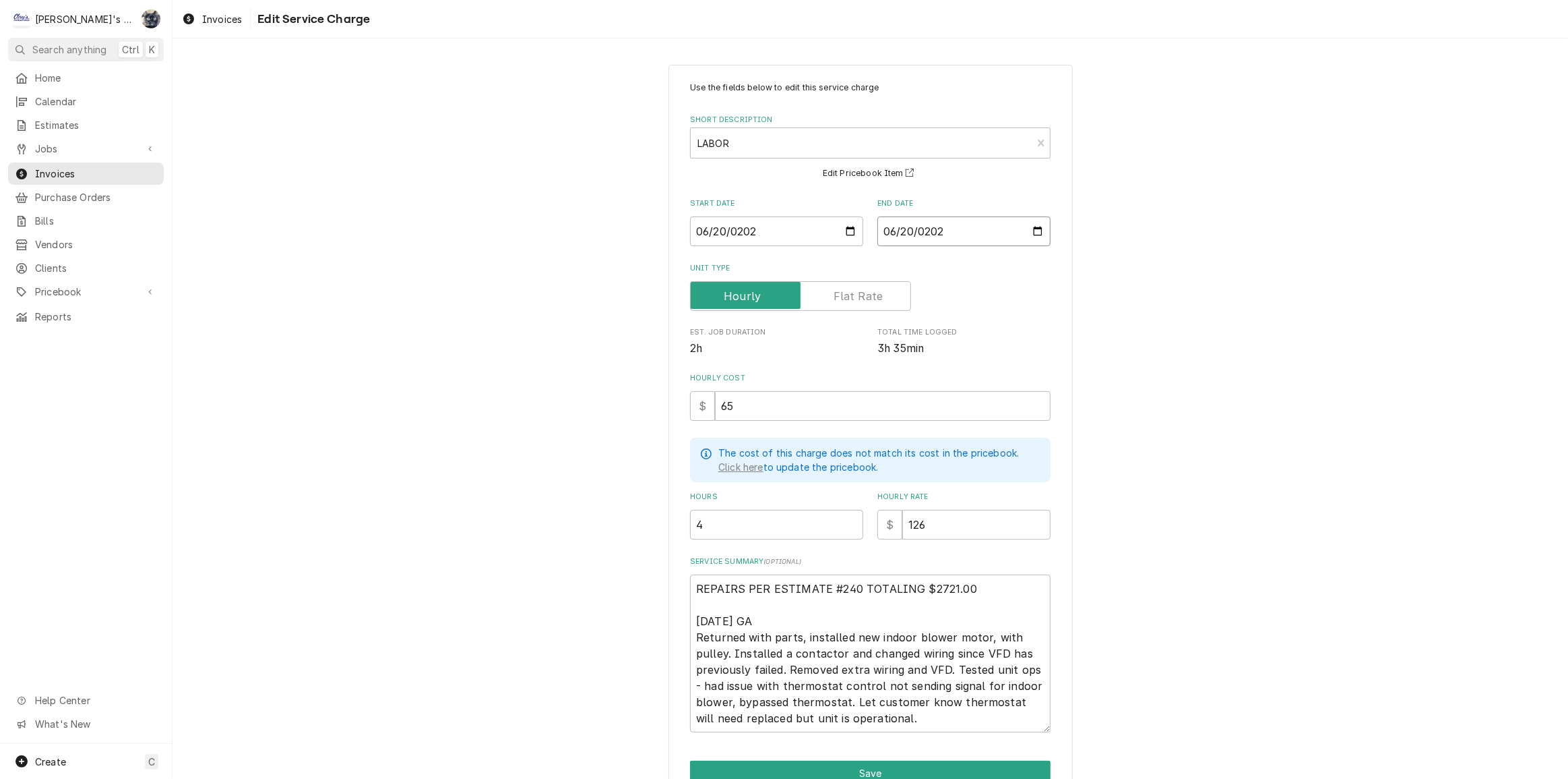
type textarea "x"
type input "2025-06-20"
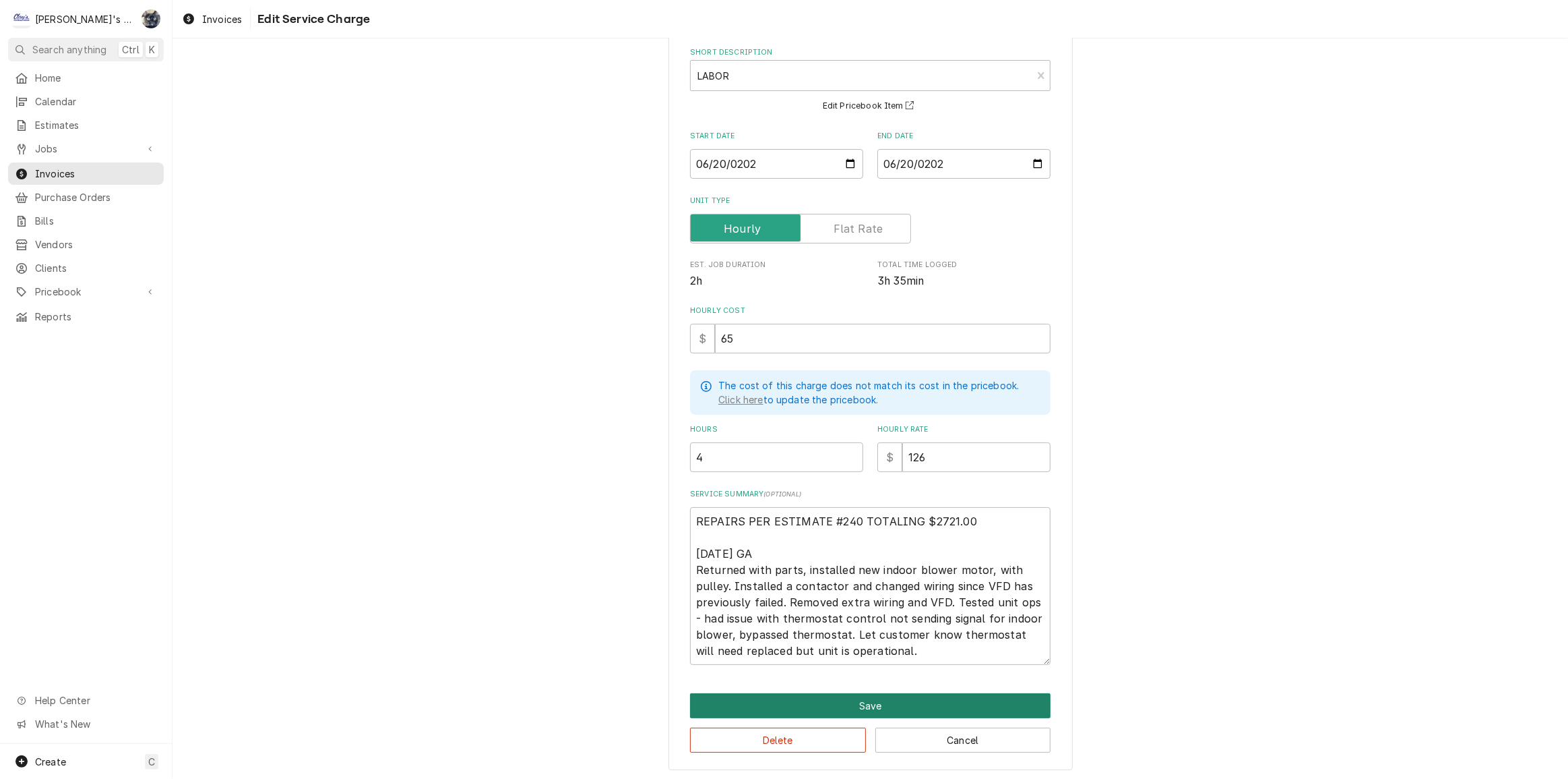
click at [829, 707] on button "Save" at bounding box center [870, 705] width 361 height 25
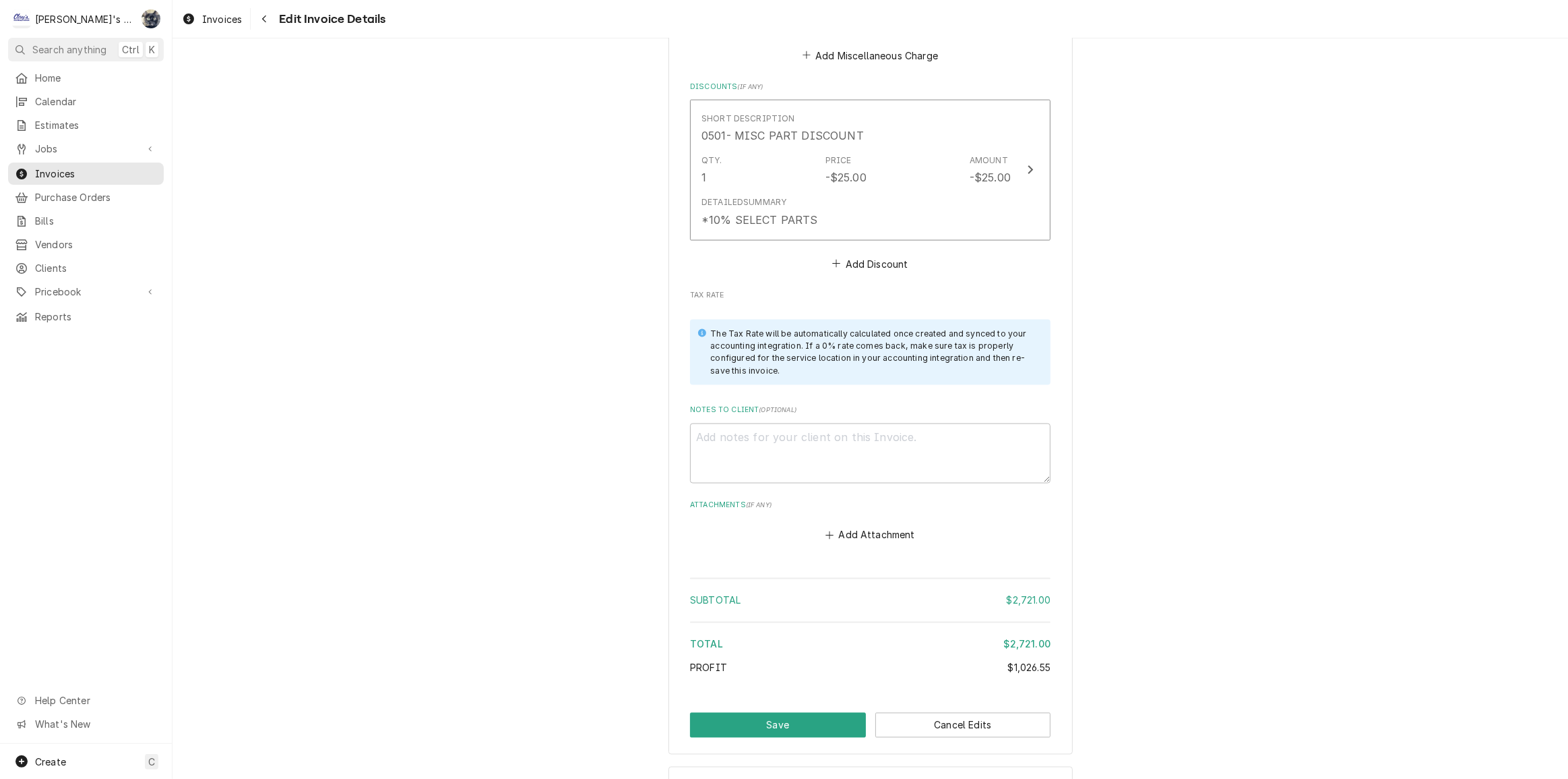
scroll to position [2532, 0]
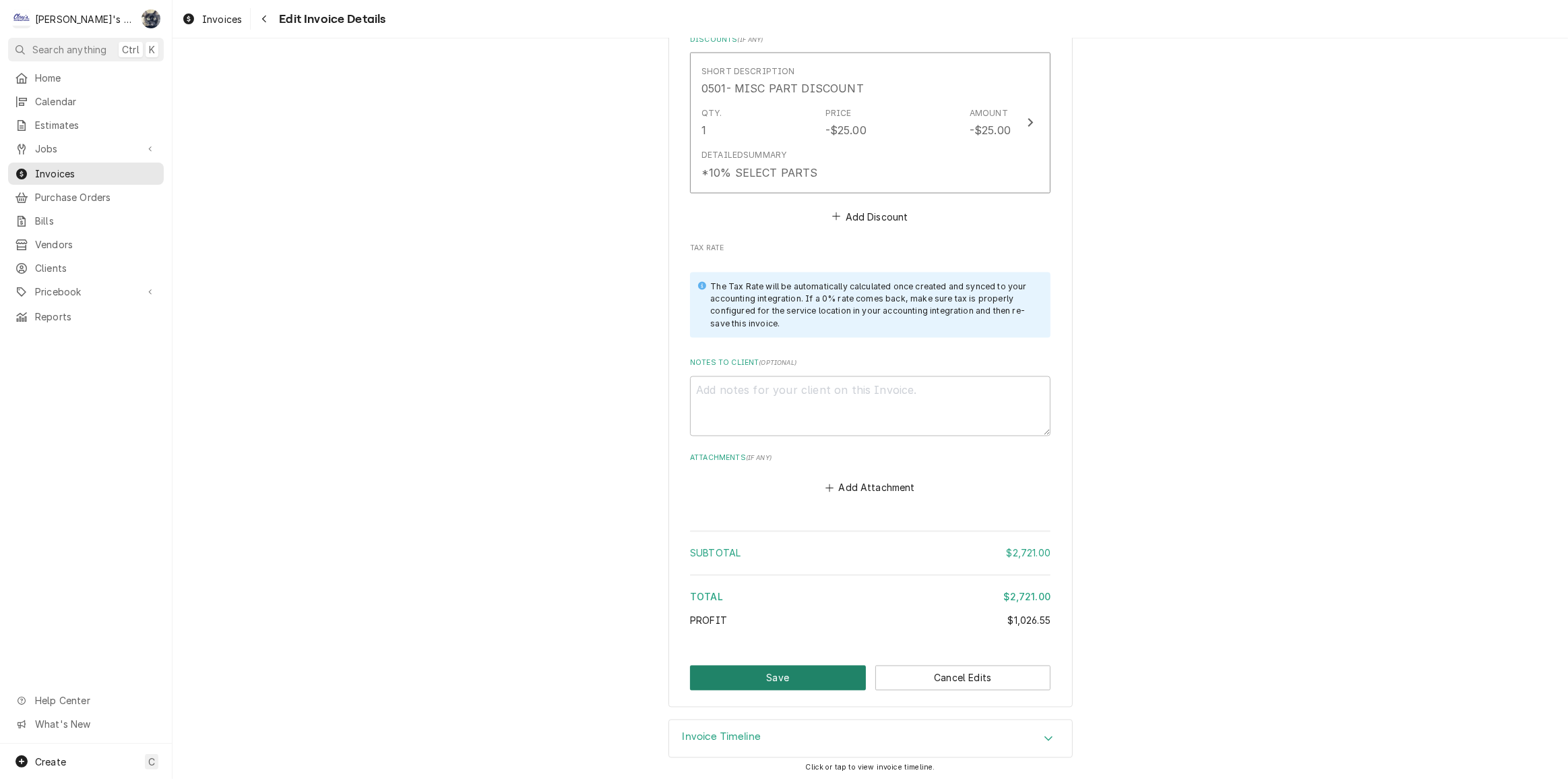
click at [788, 683] on button "Save" at bounding box center [778, 678] width 176 height 25
type textarea "x"
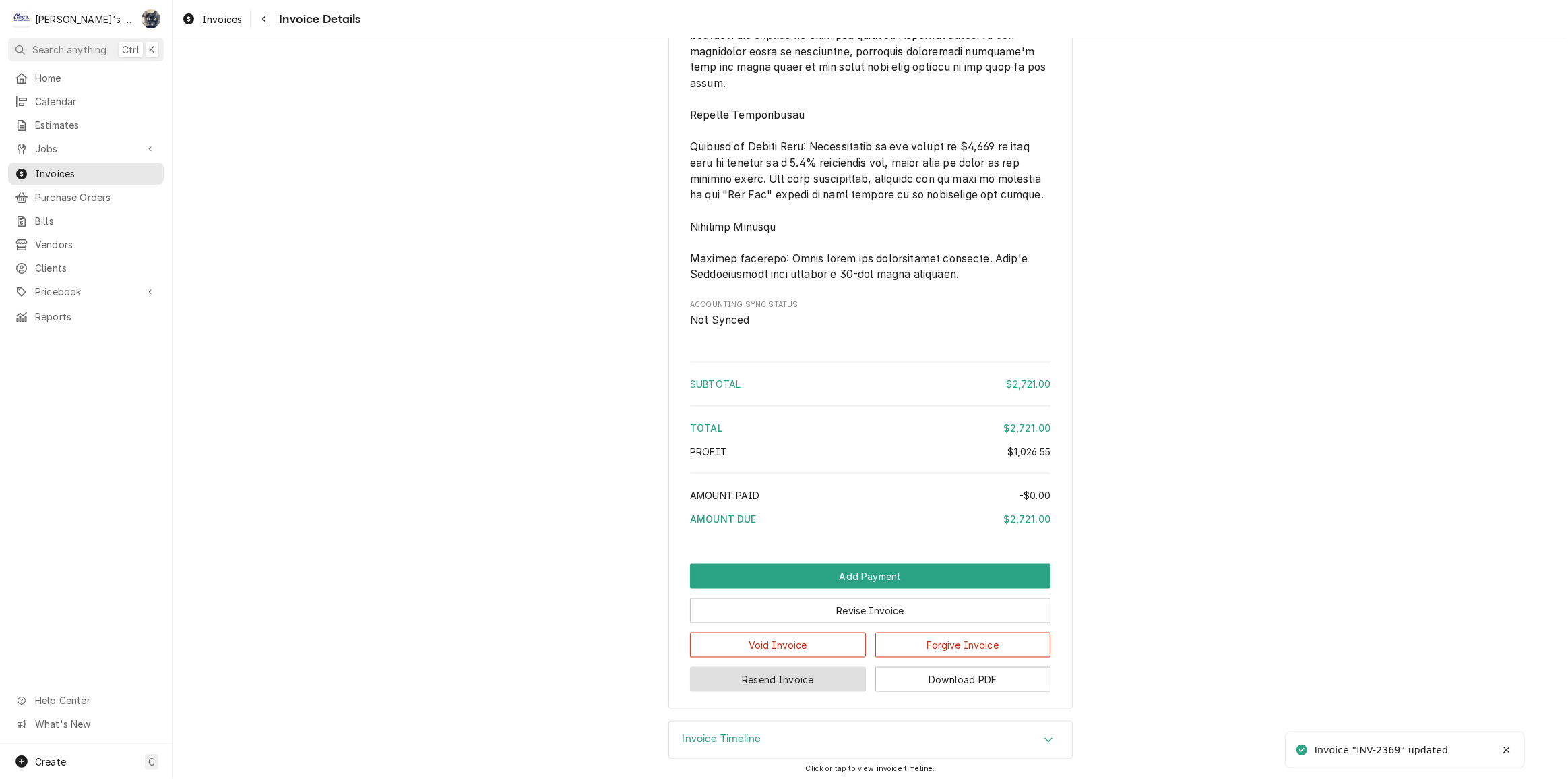
scroll to position [2236, 0]
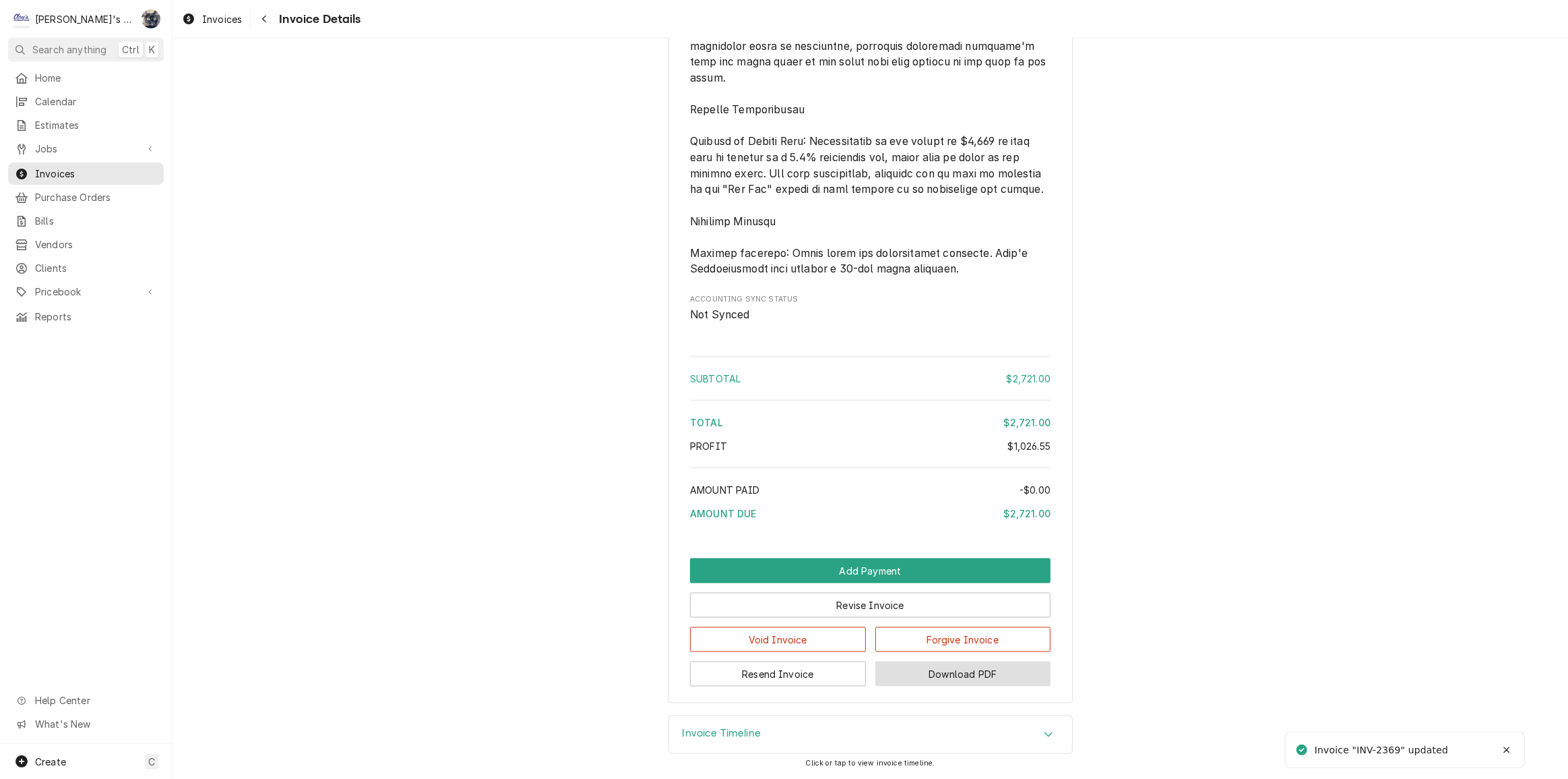
click at [895, 675] on button "Download PDF" at bounding box center [963, 674] width 176 height 25
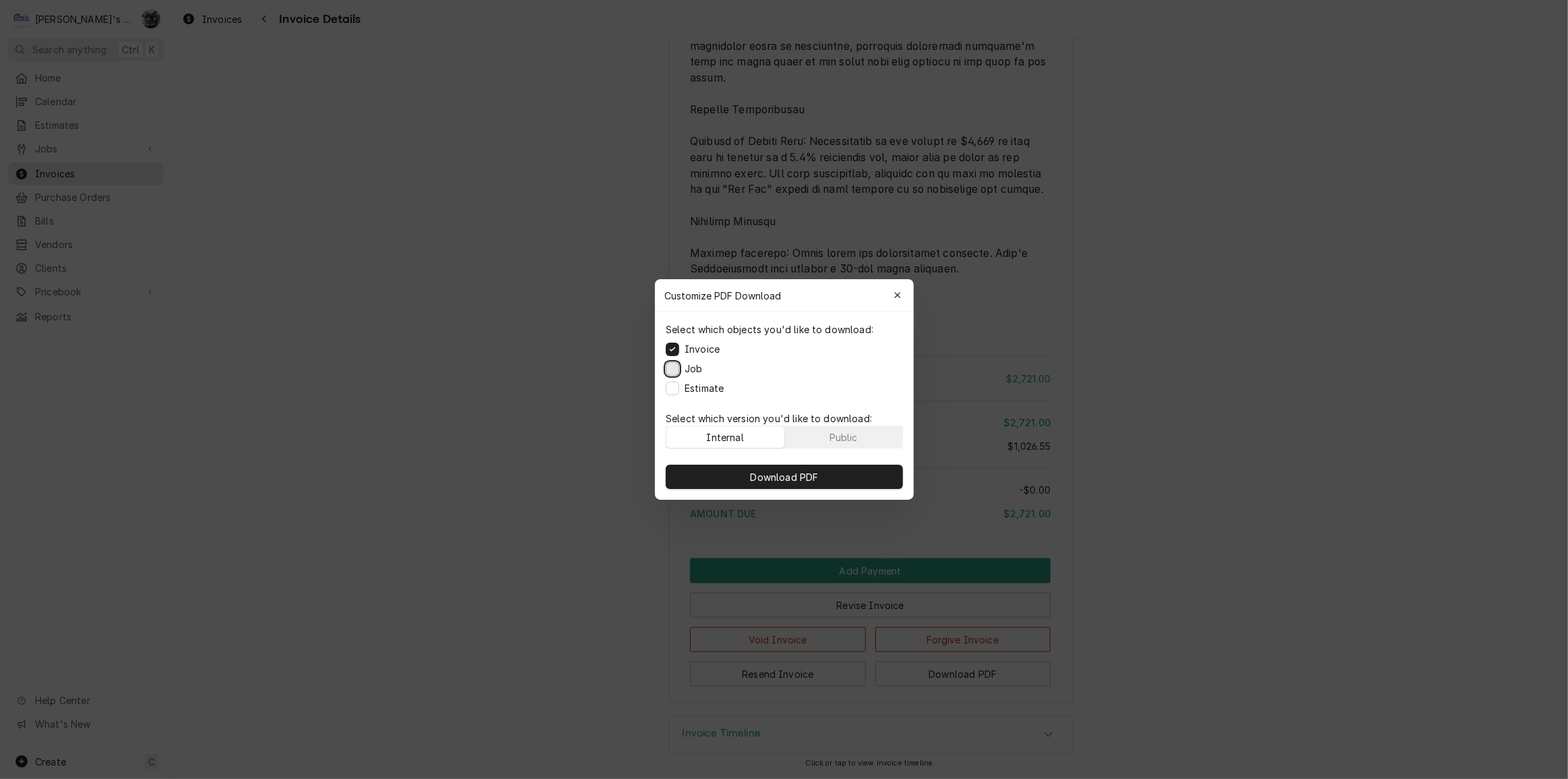
drag, startPoint x: 673, startPoint y: 369, endPoint x: 673, endPoint y: 379, distance: 10.0
click at [673, 370] on button "Job" at bounding box center [673, 369] width 14 height 14
click at [674, 385] on button "Estimate" at bounding box center [673, 388] width 14 height 14
click at [755, 475] on span "Download PDF" at bounding box center [784, 477] width 74 height 14
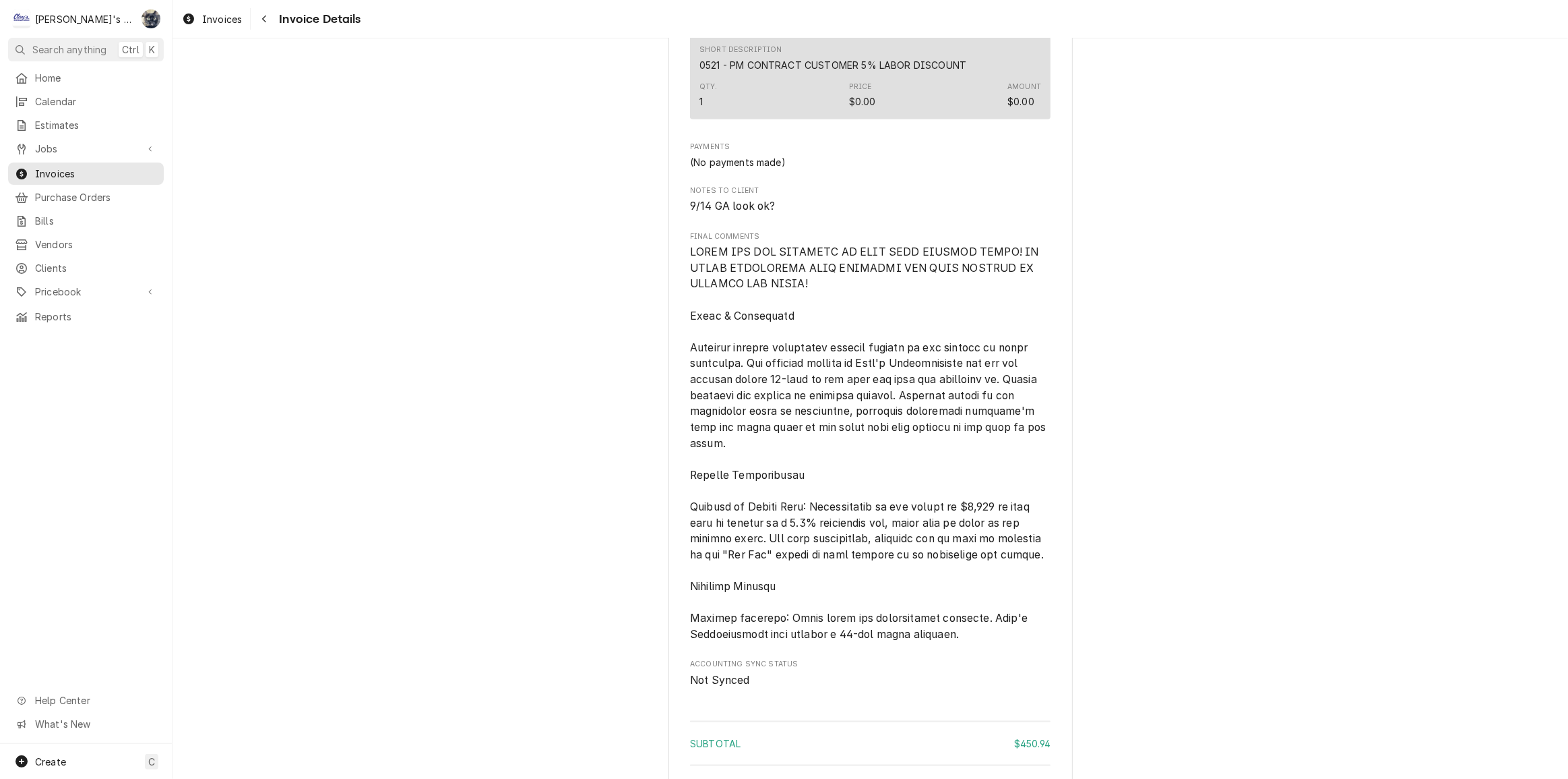
scroll to position [1955, 0]
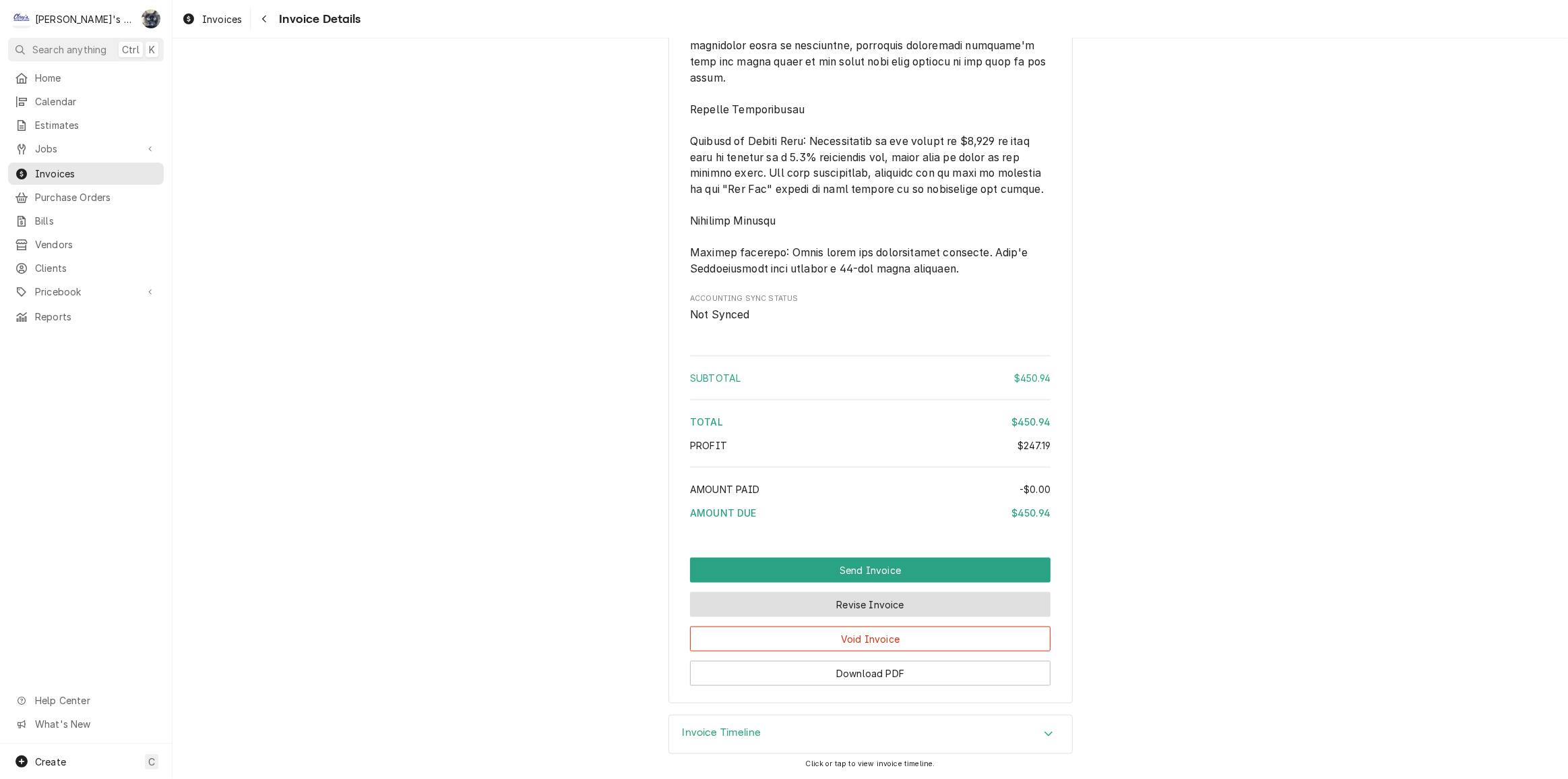
click at [827, 611] on button "Revise Invoice" at bounding box center [870, 604] width 361 height 25
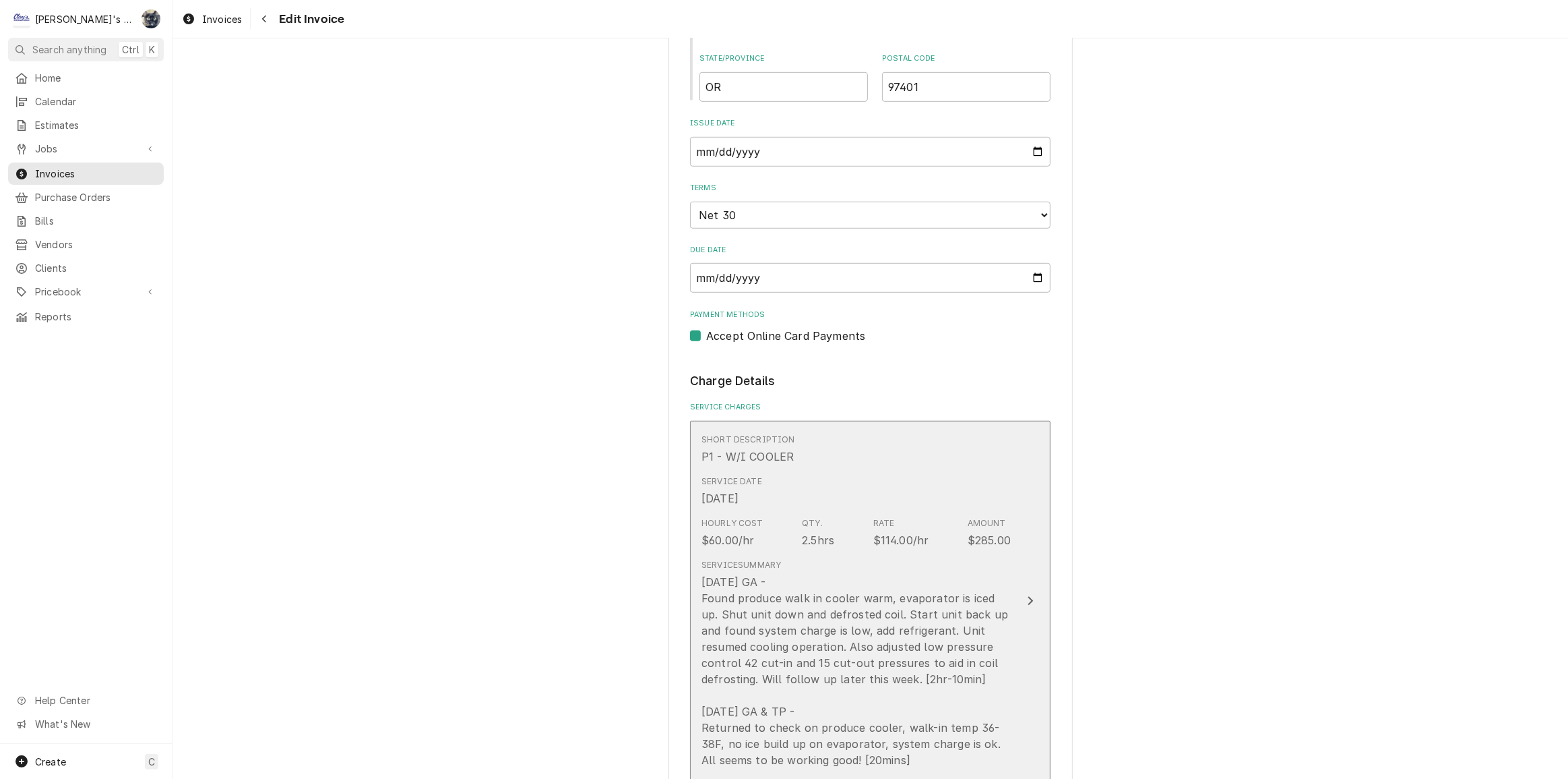
scroll to position [919, 0]
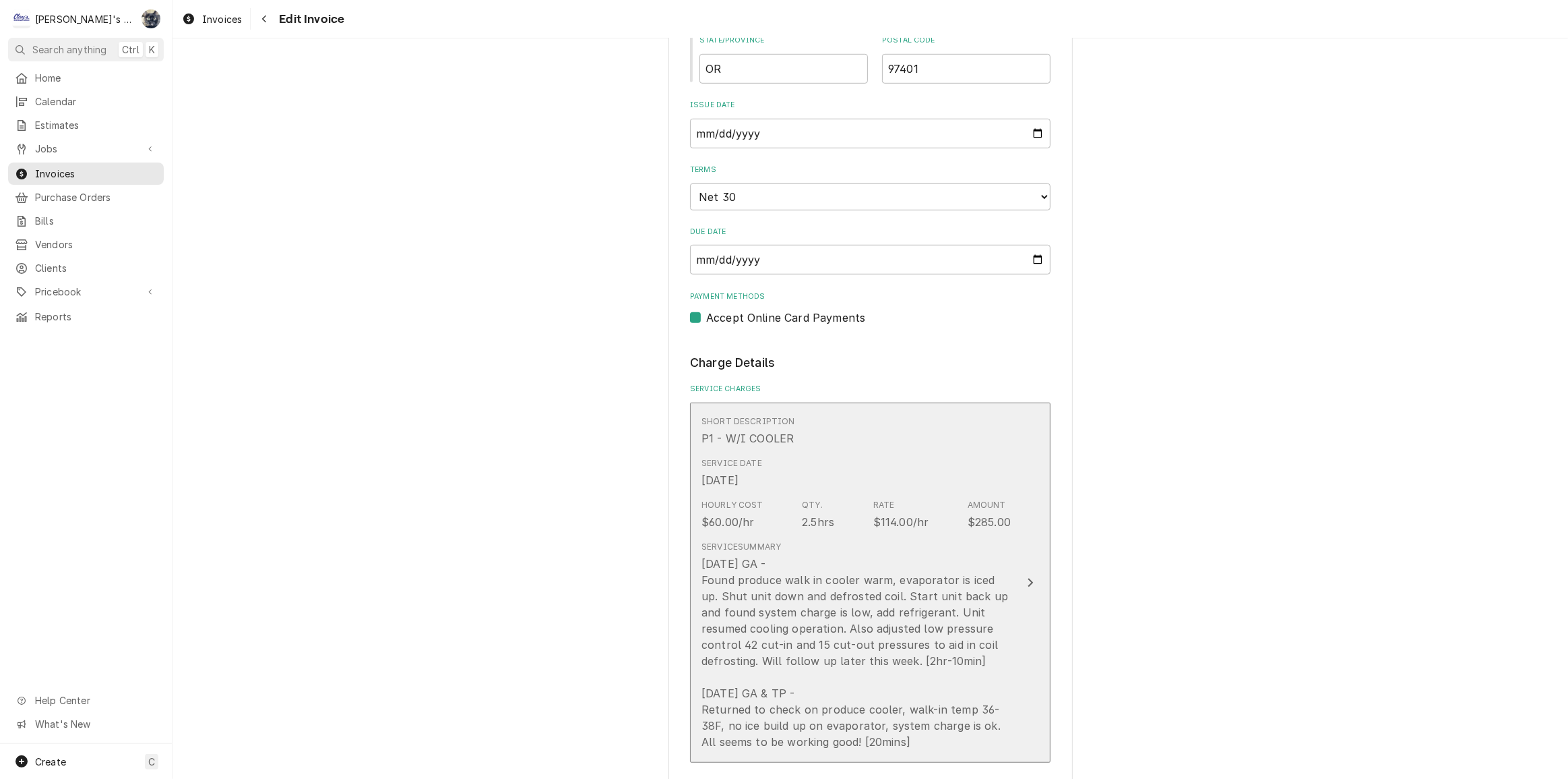
click at [880, 559] on div "[DATE] GA - Found produce walk in cooler warm, evaporator is iced up. Shut unit…" at bounding box center [857, 653] width 310 height 195
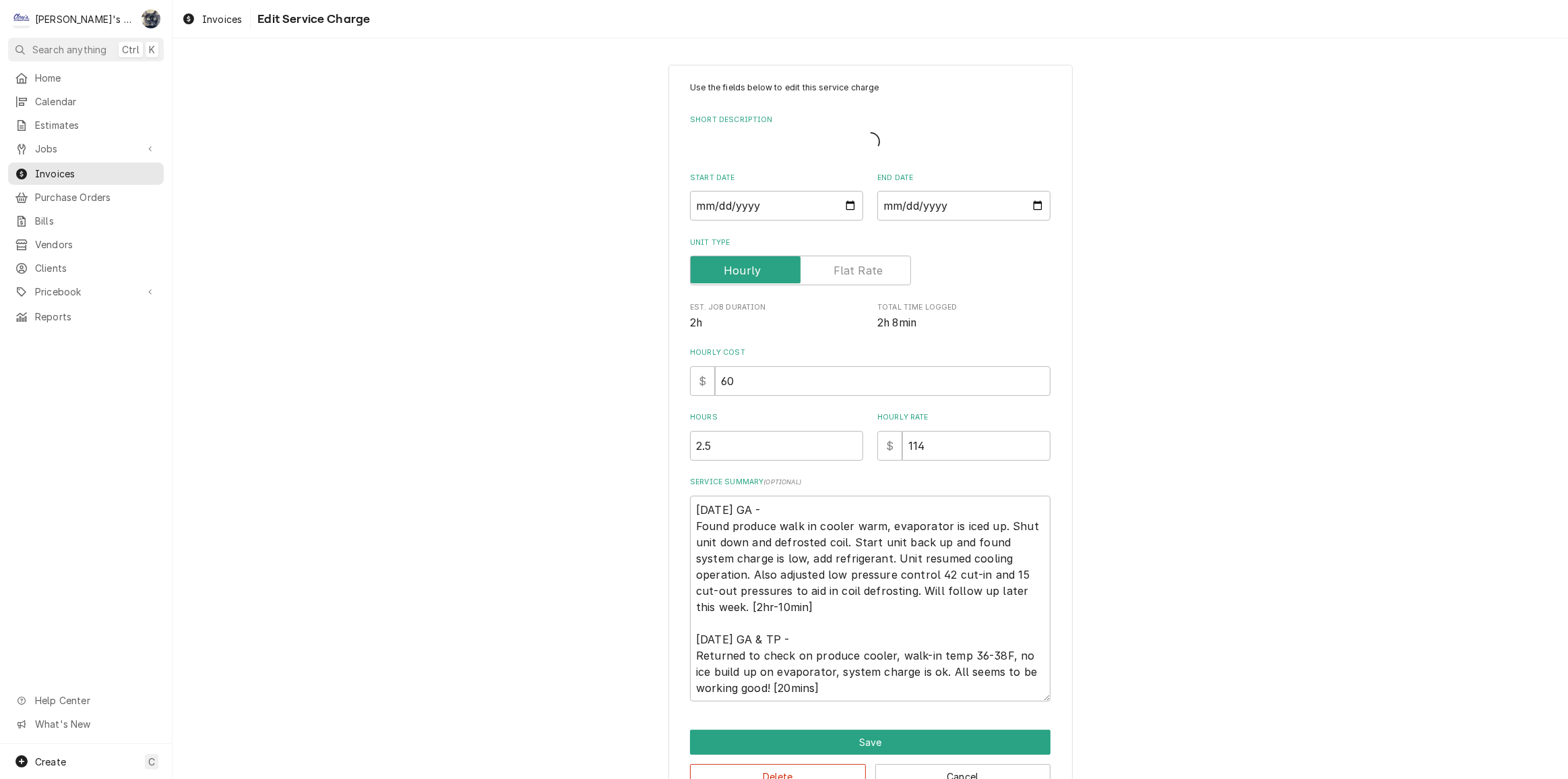
type textarea "x"
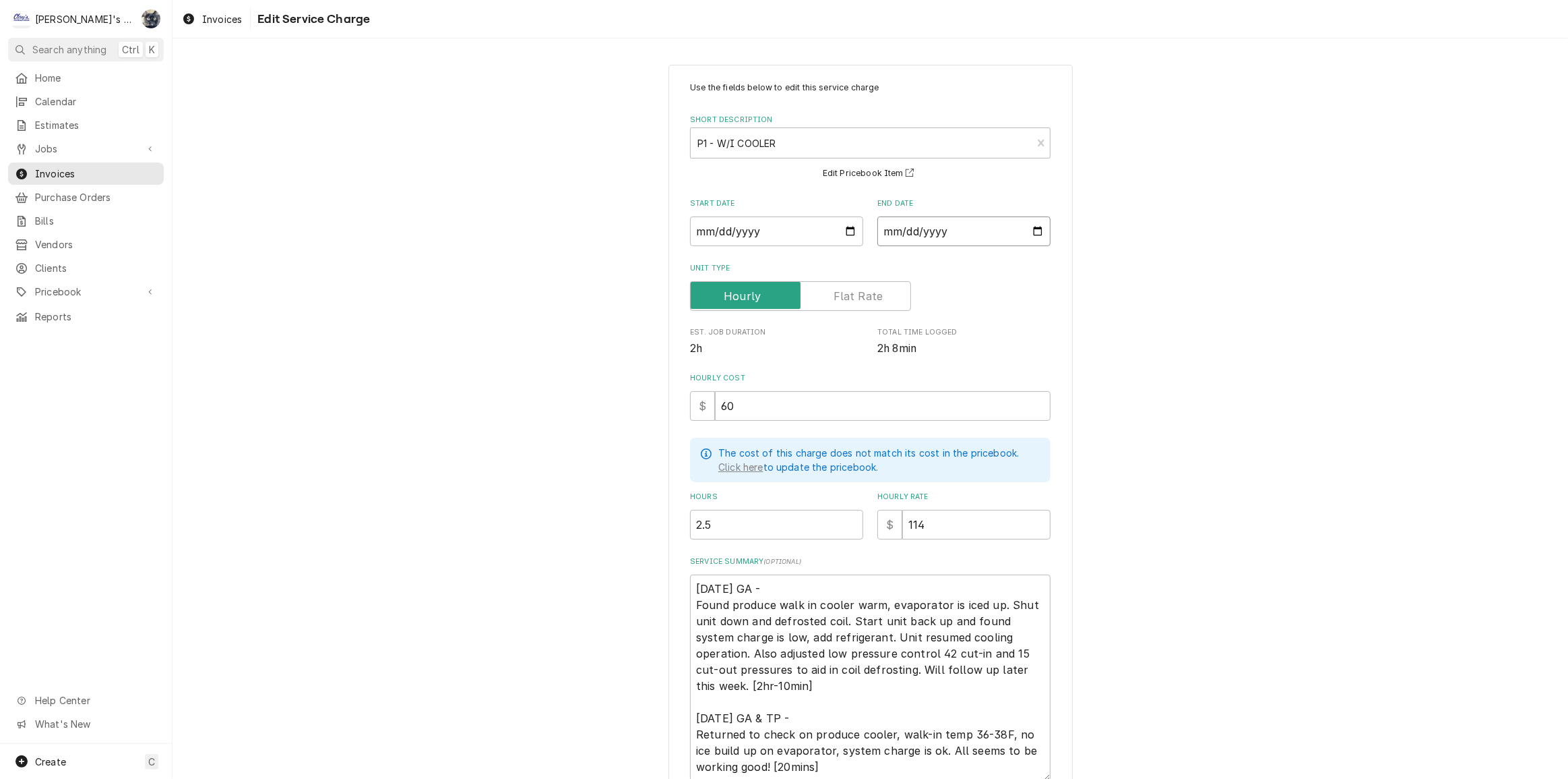
click at [1032, 229] on input "2025-06-16" at bounding box center [964, 231] width 173 height 30
type input "2025-06-20"
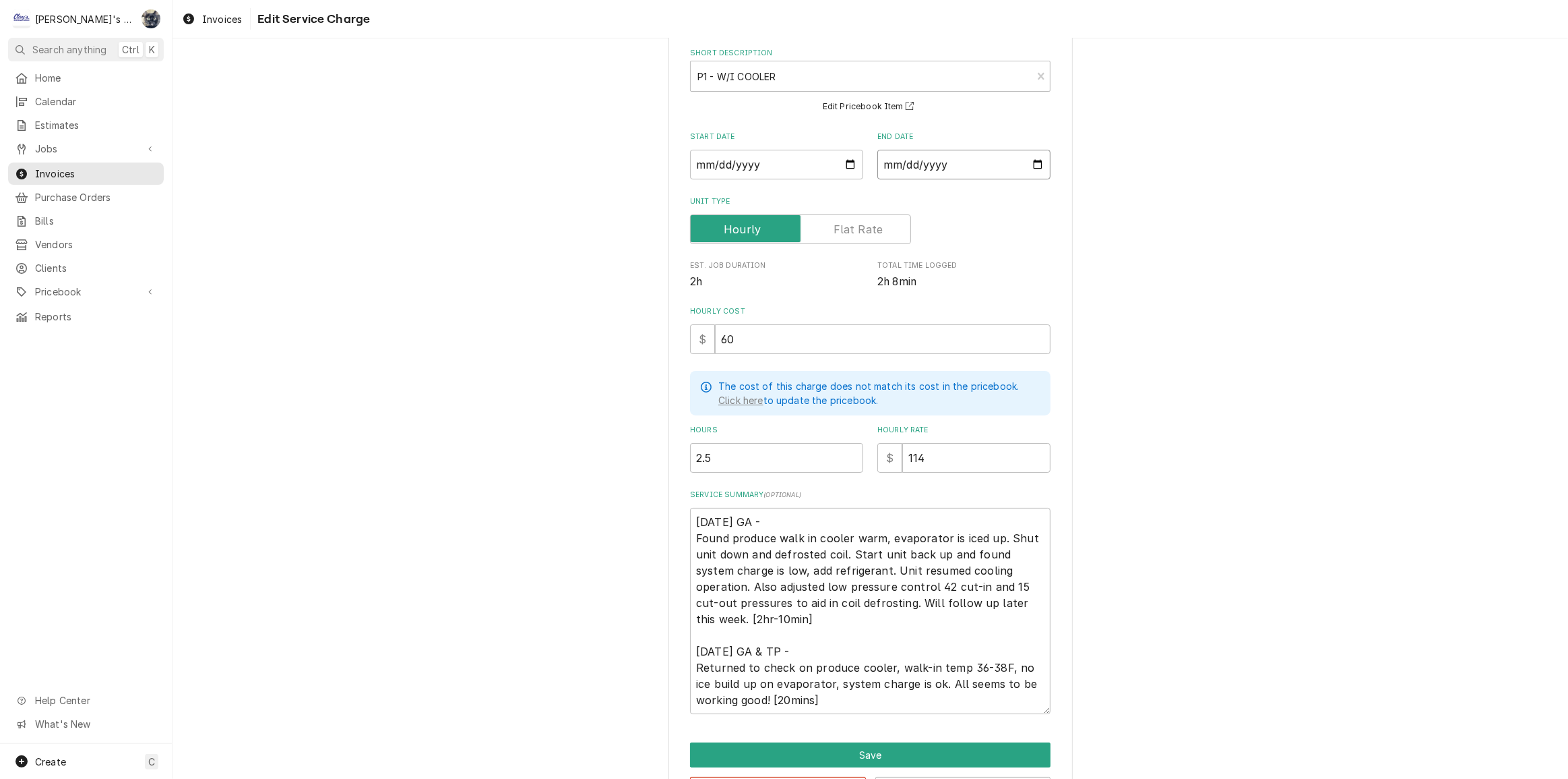
scroll to position [116, 0]
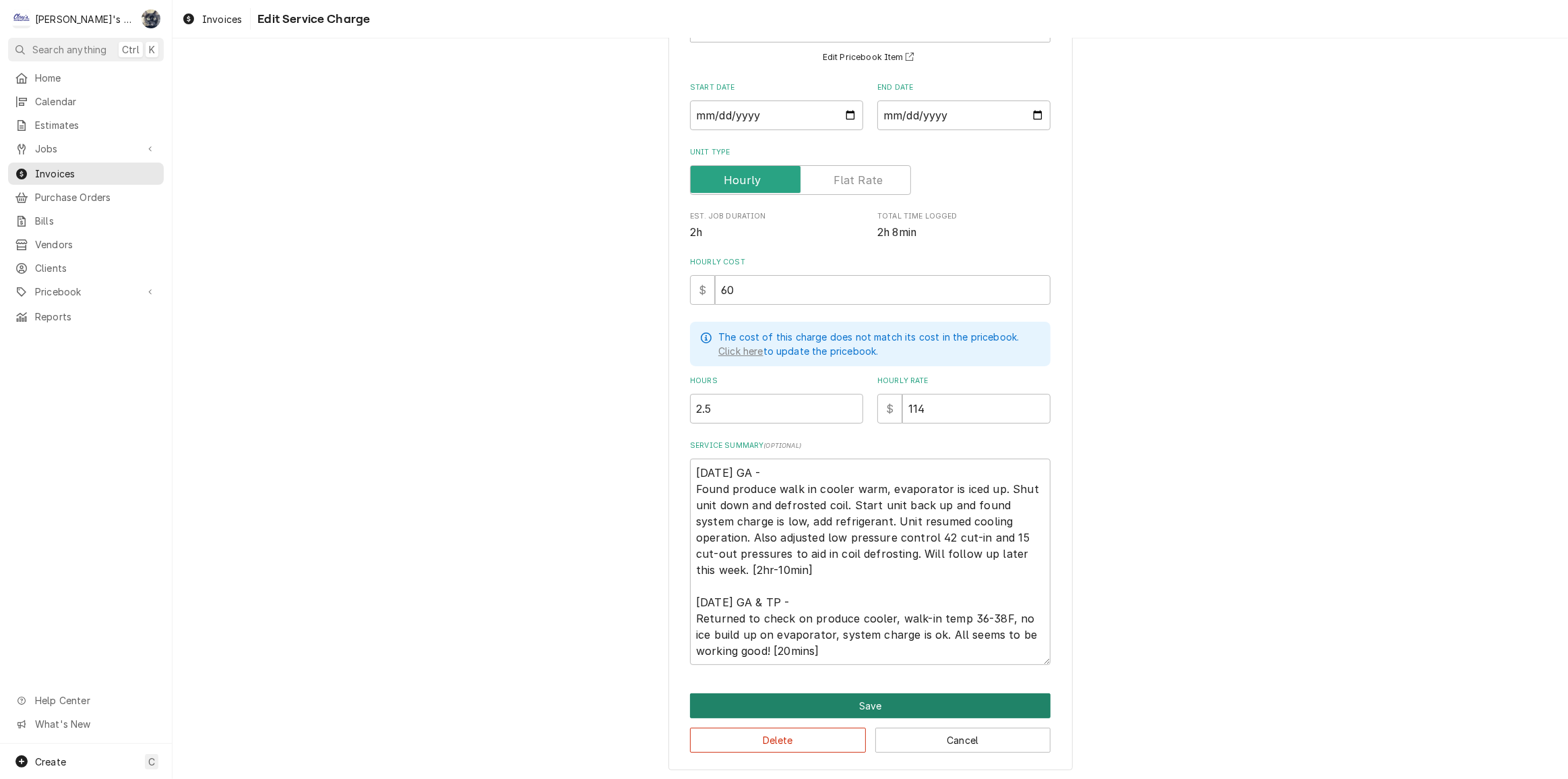
click at [865, 701] on button "Save" at bounding box center [870, 705] width 361 height 25
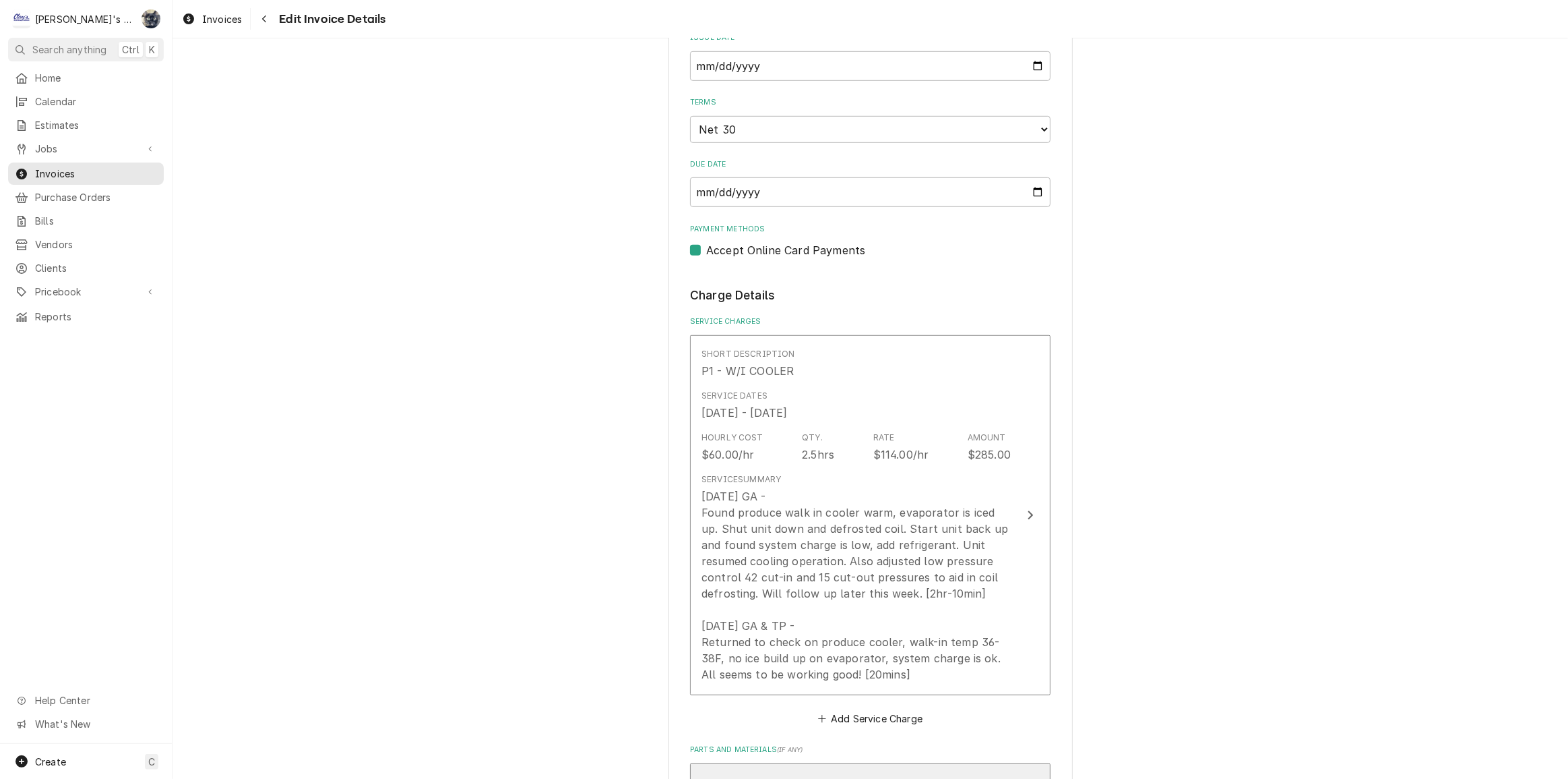
scroll to position [1148, 0]
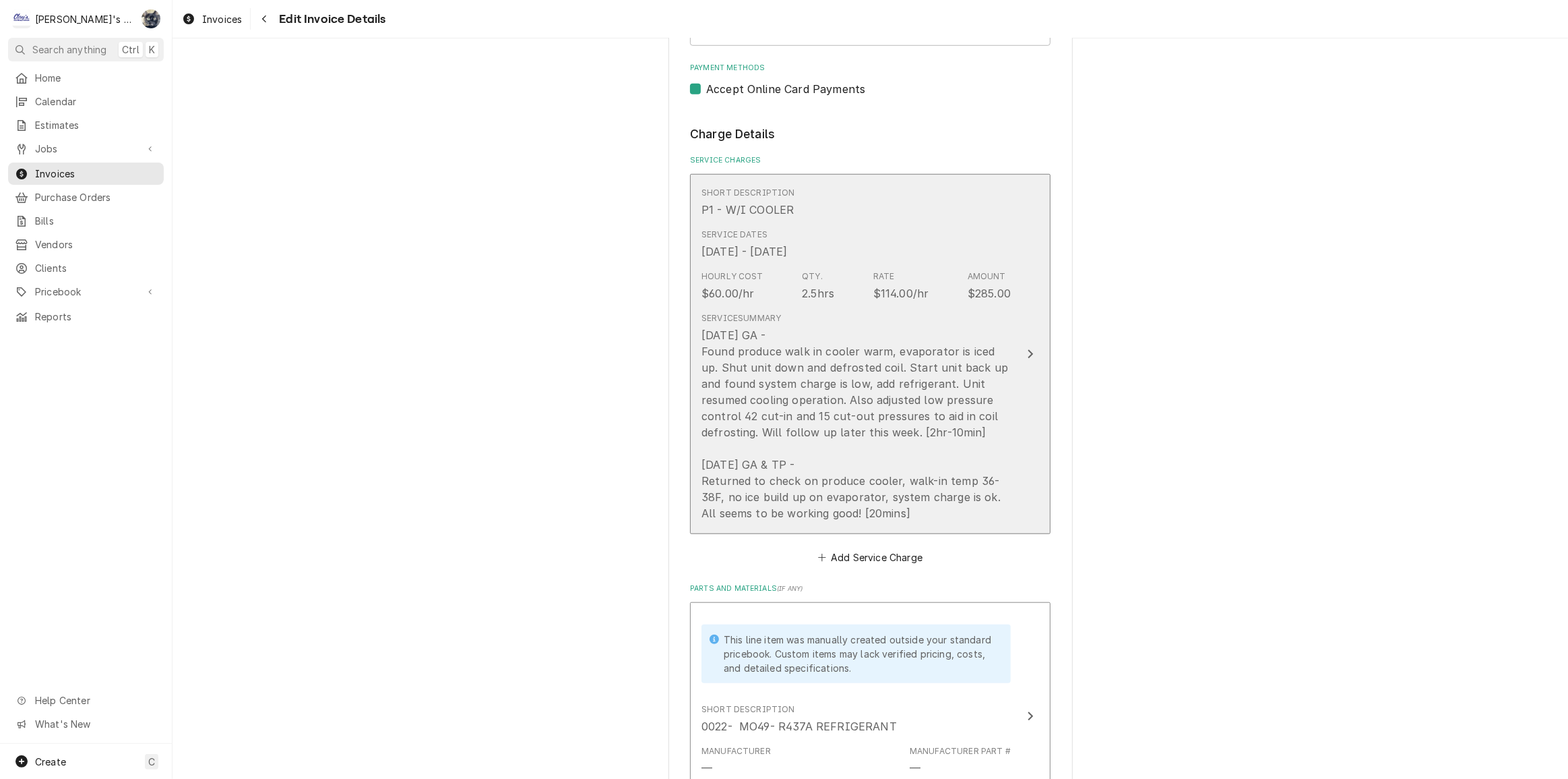
click at [868, 507] on div "6/16/2025 GA - Found produce walk in cooler warm, evaporator is iced up. Shut u…" at bounding box center [857, 424] width 310 height 195
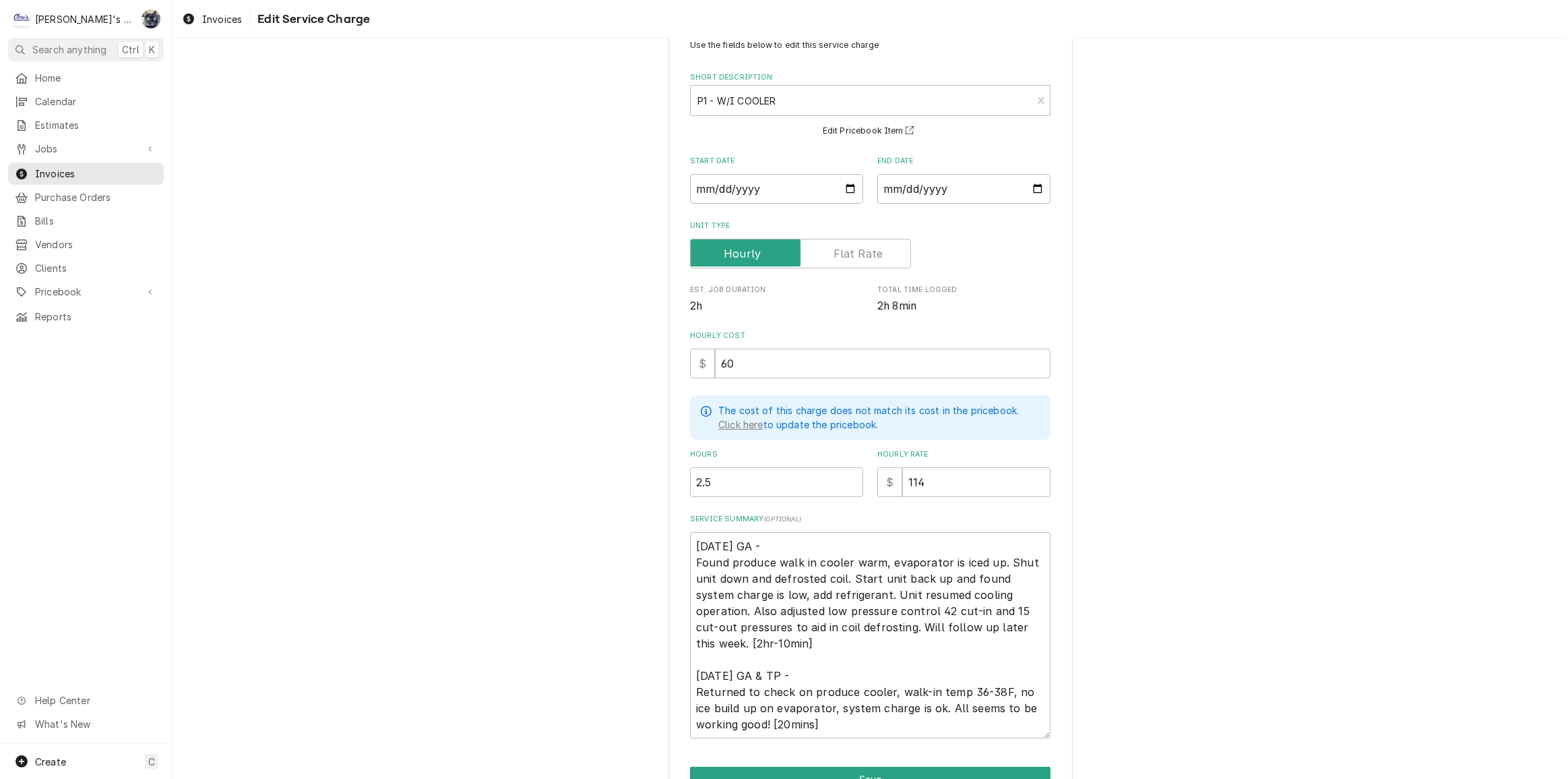
scroll to position [116, 0]
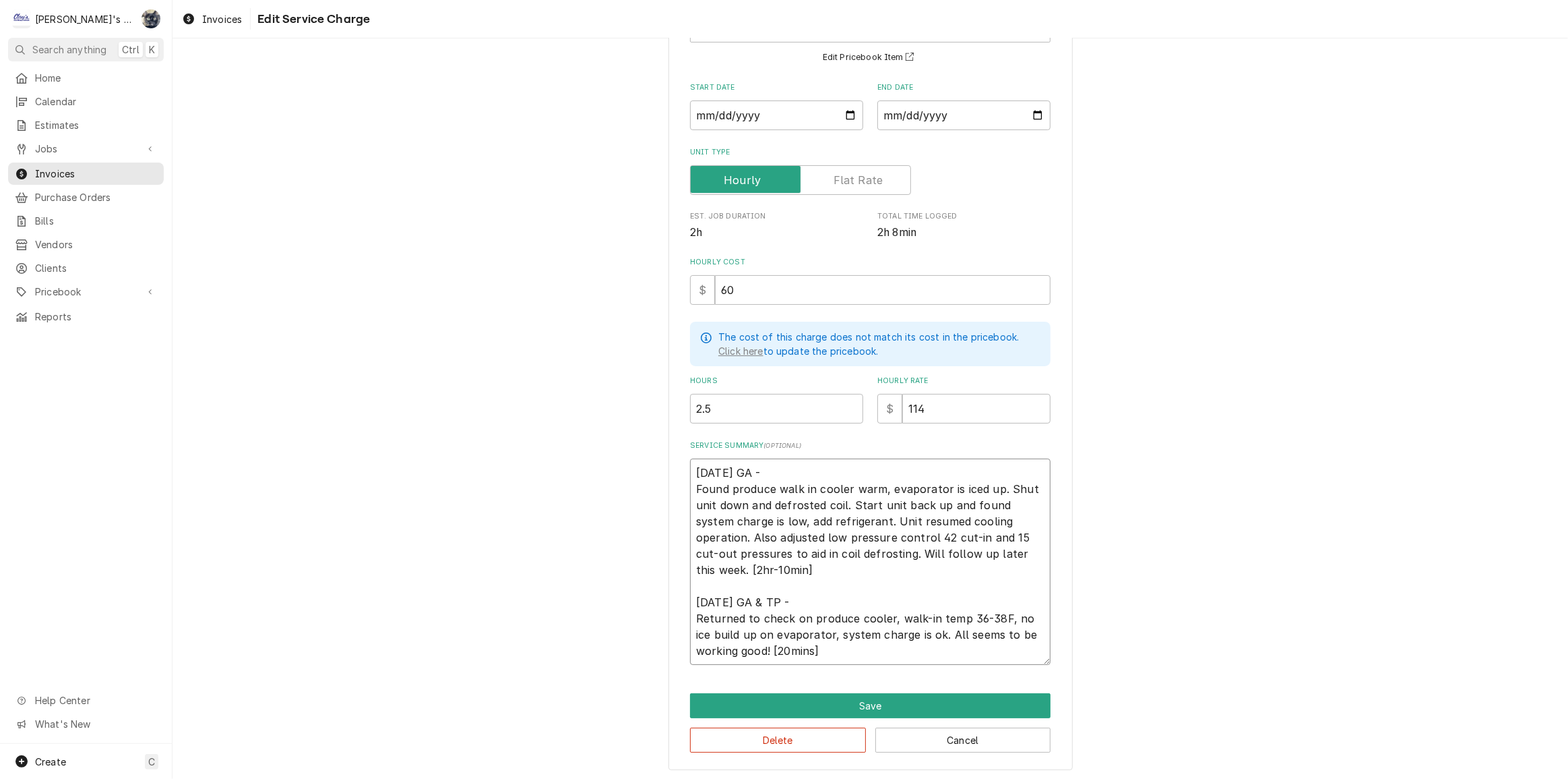
click at [810, 647] on textarea "6/16/2025 GA - Found produce walk in cooler warm, evaporator is iced up. Shut u…" at bounding box center [870, 562] width 361 height 206
type textarea "x"
type textarea "6/16/2025 GA - Found produce walk in cooler warm, evaporator is iced up. Shut u…"
click at [765, 646] on textarea "6/16/2025 GA - Found produce walk in cooler warm, evaporator is iced up. Shut u…" at bounding box center [870, 562] width 361 height 206
type textarea "x"
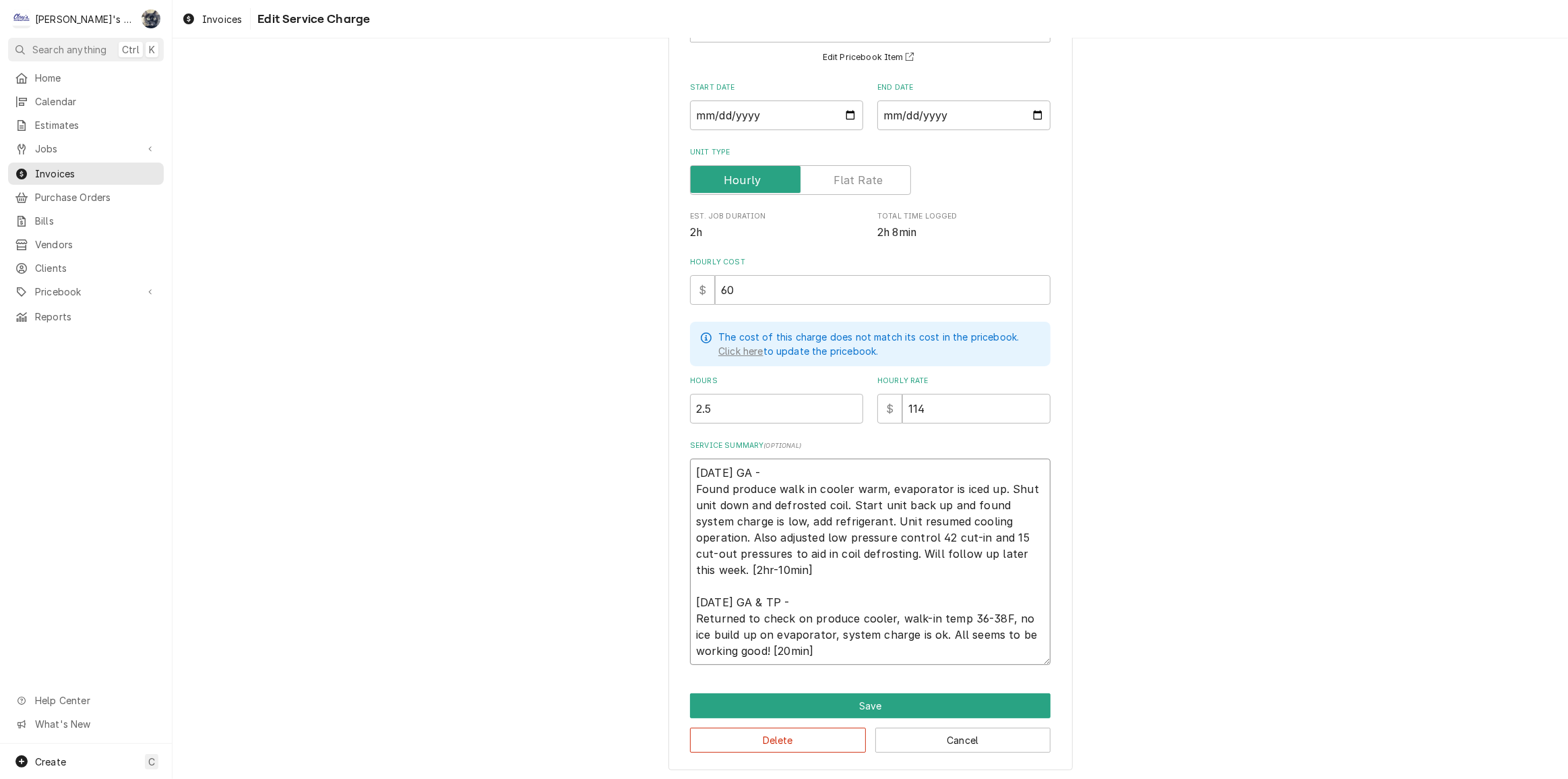
type textarea "6/16/2025 GA - Found produce walk in cooler warm, evaporator is iced up. Shut u…"
type textarea "x"
type textarea "6/16/2025 GA - Found produce walk in cooler warm, evaporator is iced up. Shut u…"
click at [868, 700] on button "Save" at bounding box center [870, 705] width 361 height 25
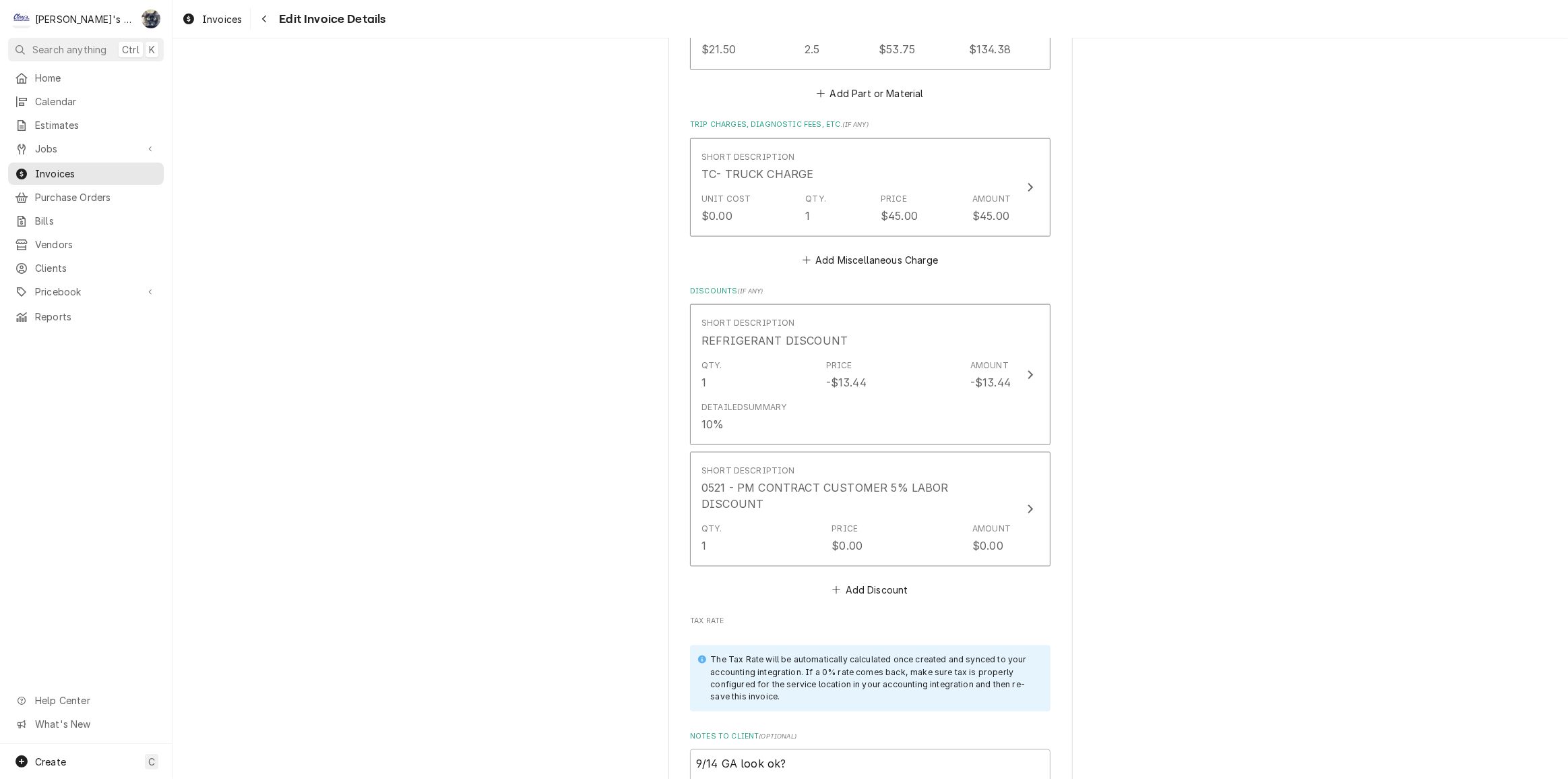
scroll to position [1928, 0]
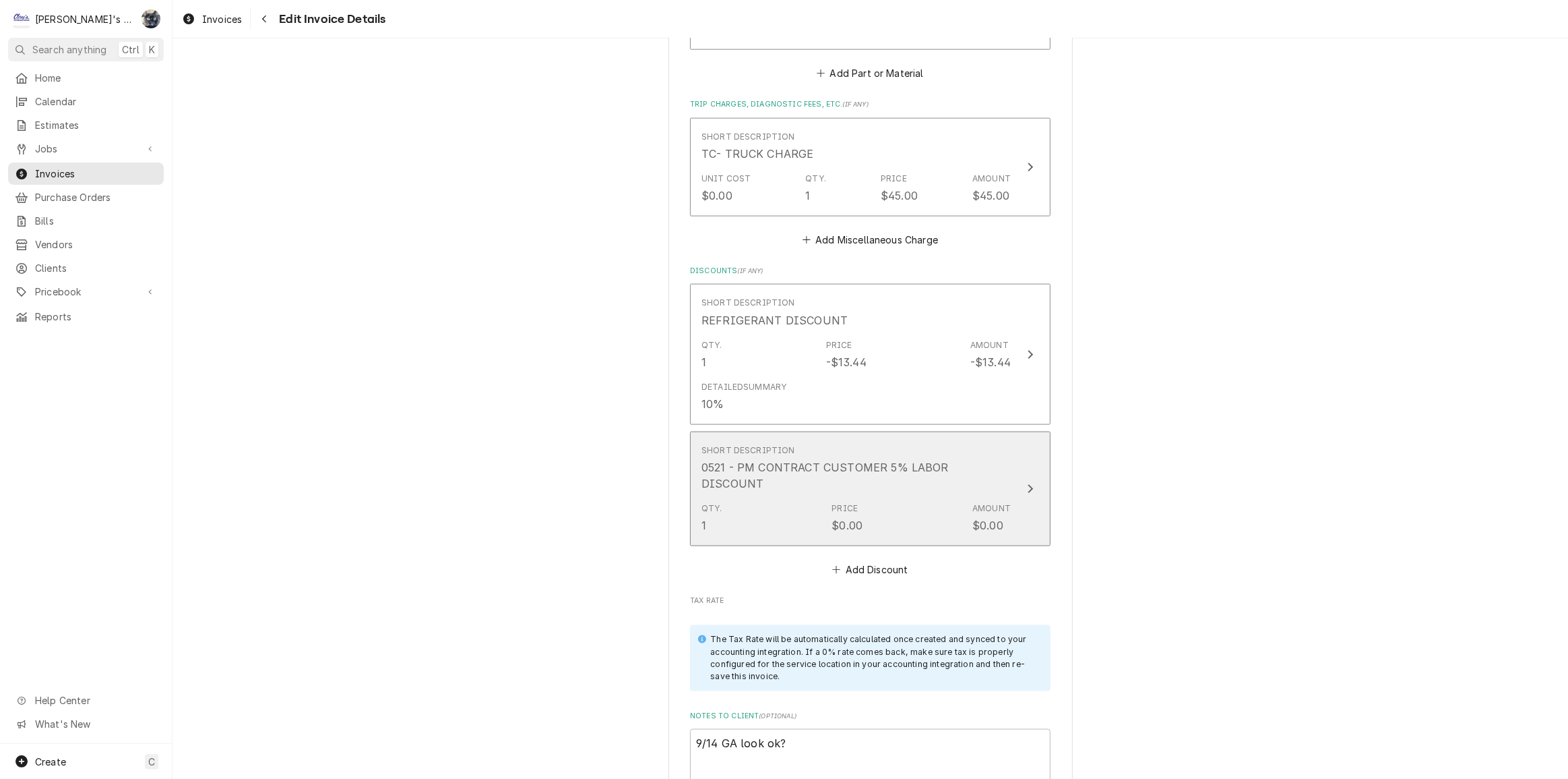
click at [838, 503] on div "Price" at bounding box center [844, 508] width 26 height 12
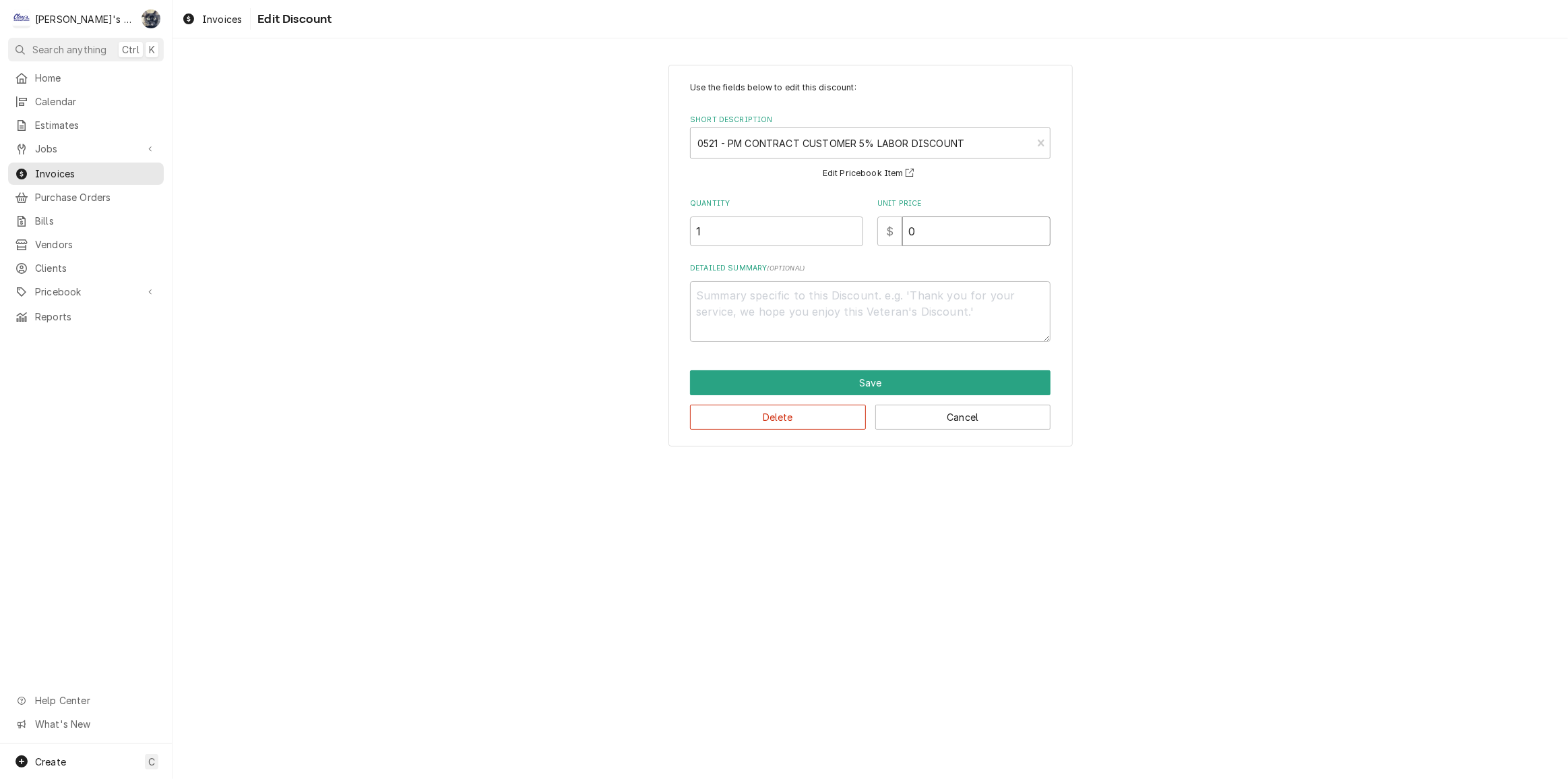
drag, startPoint x: 937, startPoint y: 238, endPoint x: 878, endPoint y: 249, distance: 60.0
click at [878, 249] on div "Use the fields below to edit this discount: Short Description 0521 - PM CONTRAC…" at bounding box center [870, 212] width 361 height 260
type textarea "x"
type input "1"
type textarea "x"
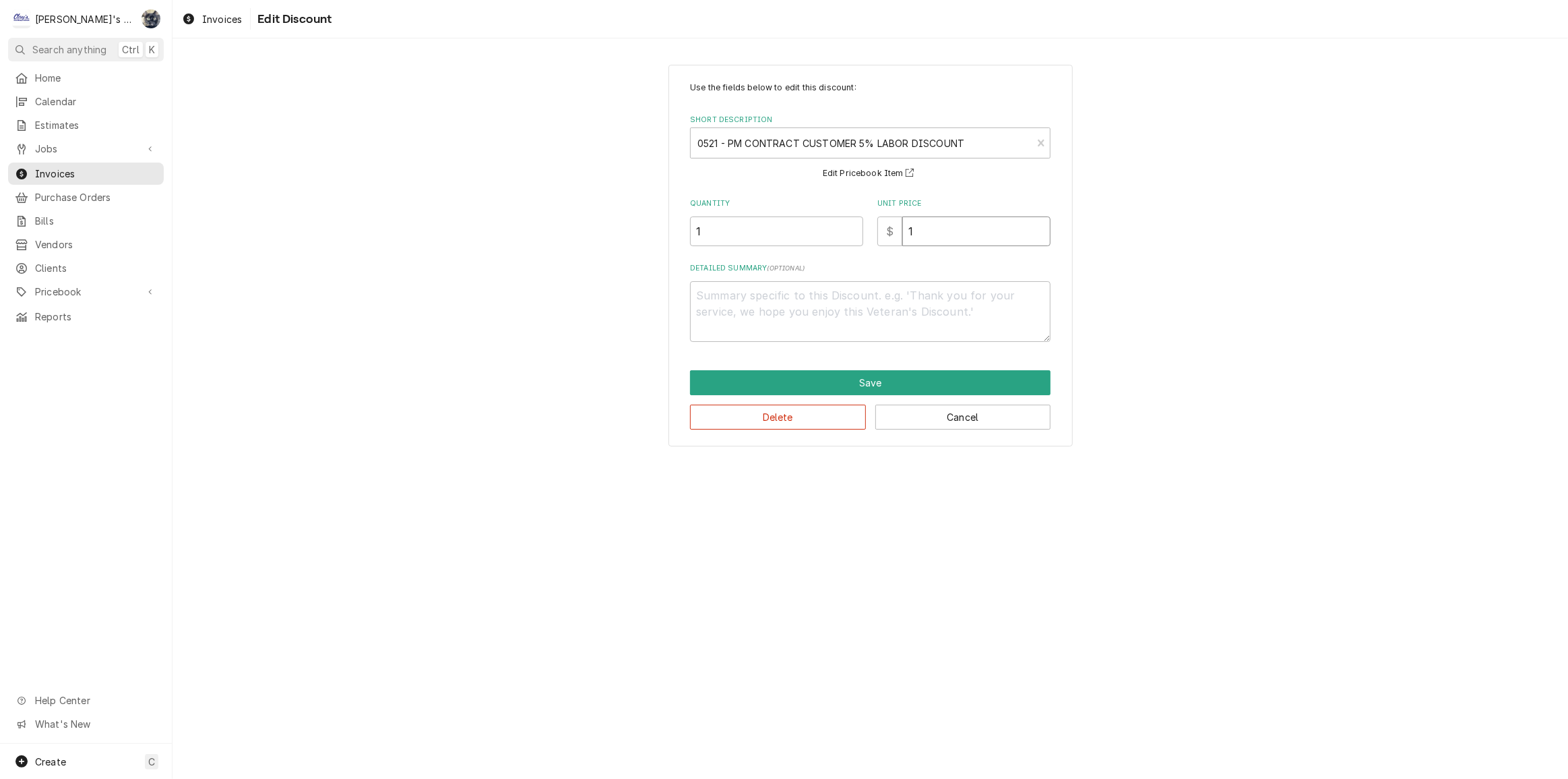
type input "14"
type textarea "x"
type input "14.2"
type textarea "x"
type input "14.25"
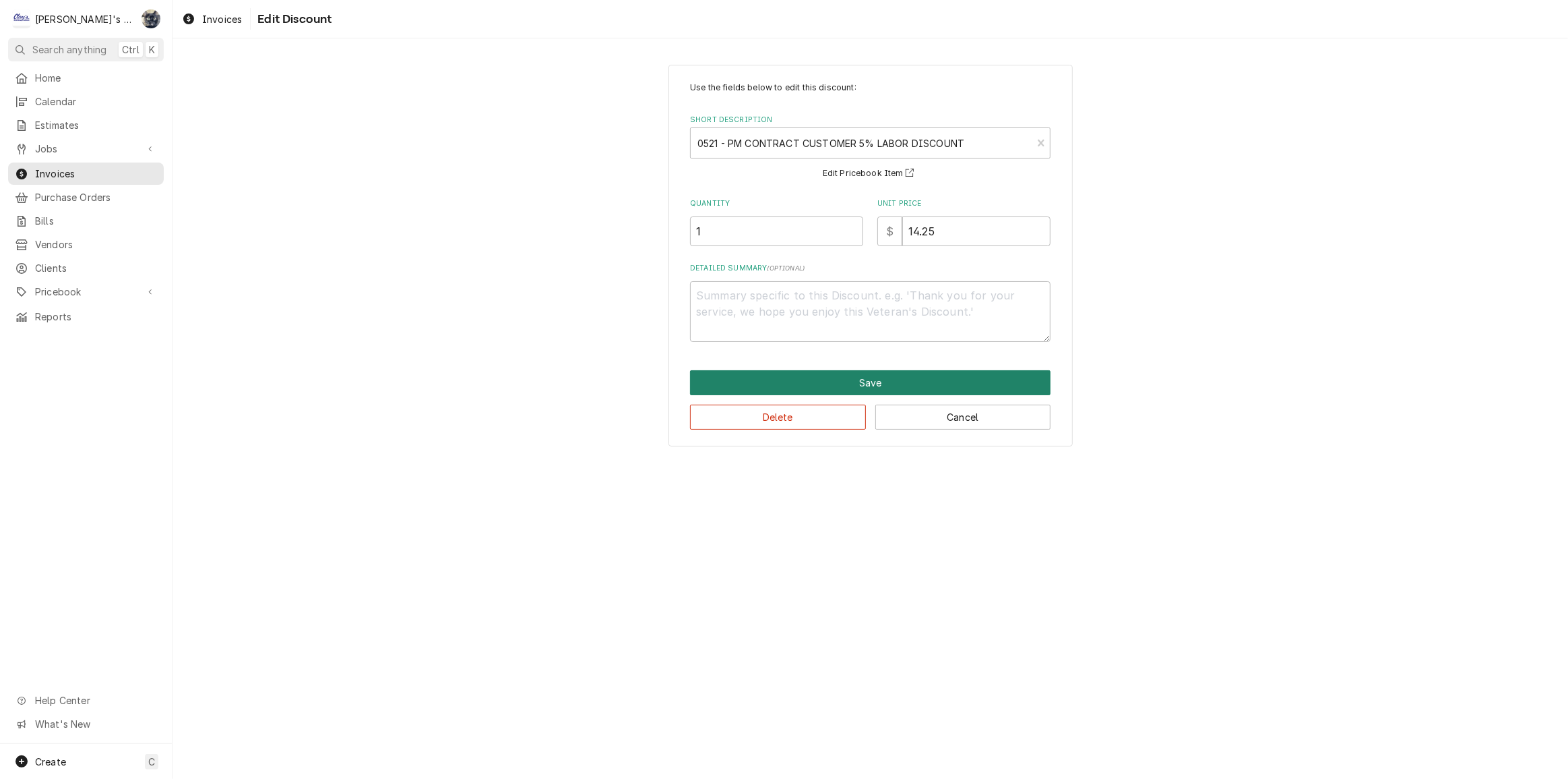
click at [847, 379] on button "Save" at bounding box center [870, 383] width 361 height 25
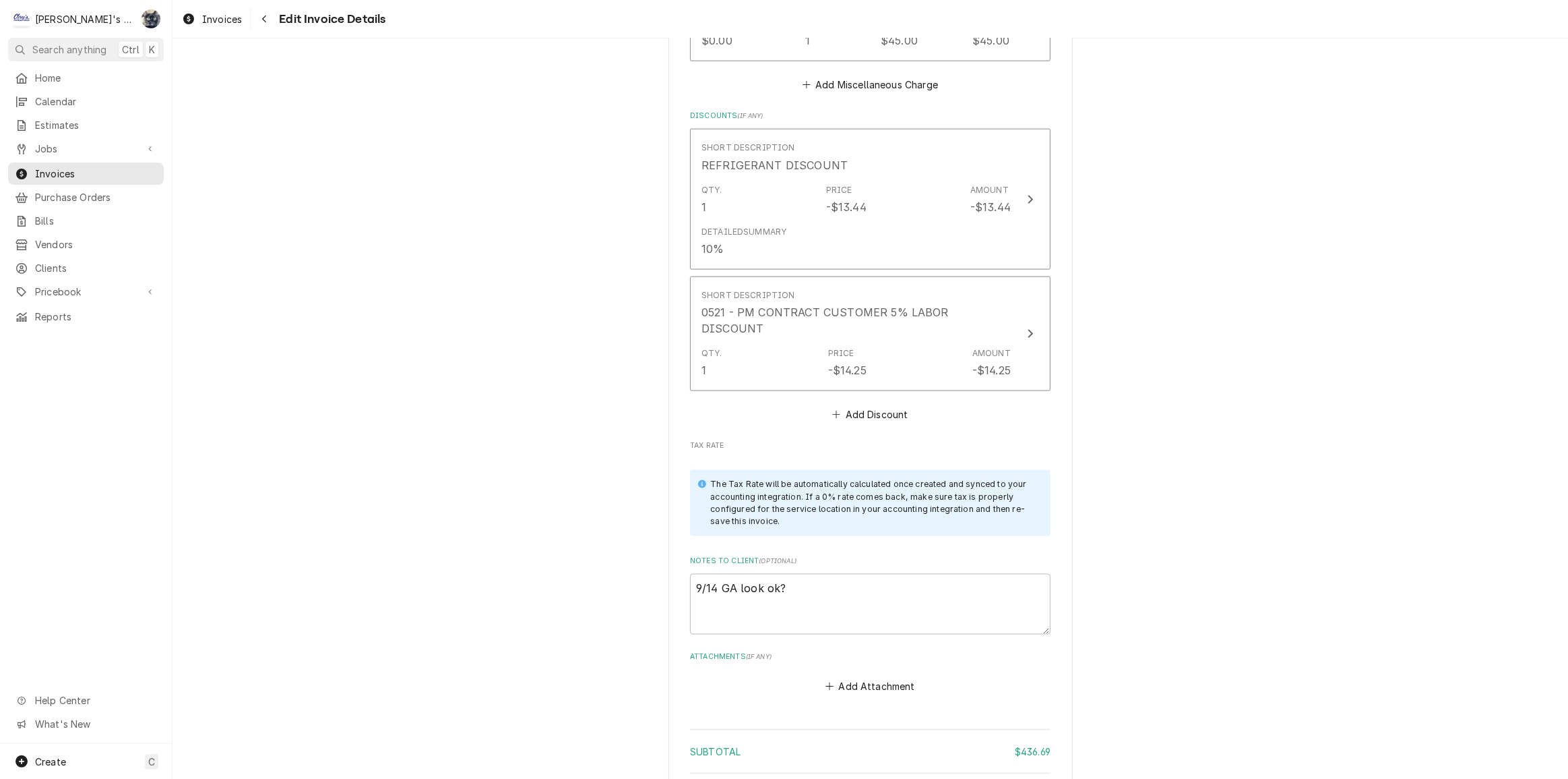
scroll to position [2265, 0]
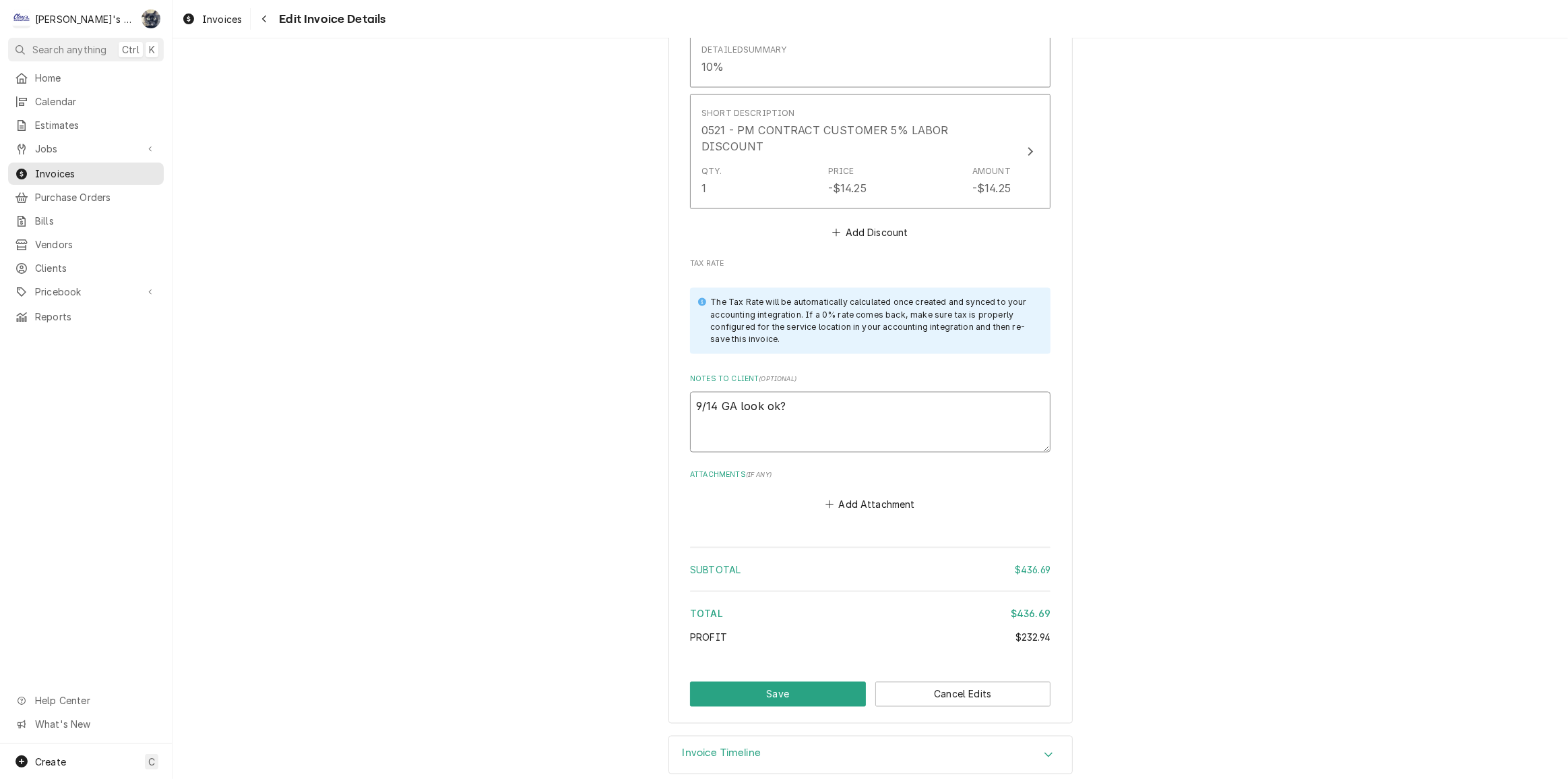
drag, startPoint x: 793, startPoint y: 391, endPoint x: 548, endPoint y: 407, distance: 245.5
type textarea "x"
click at [768, 682] on button "Save" at bounding box center [778, 694] width 176 height 25
type textarea "x"
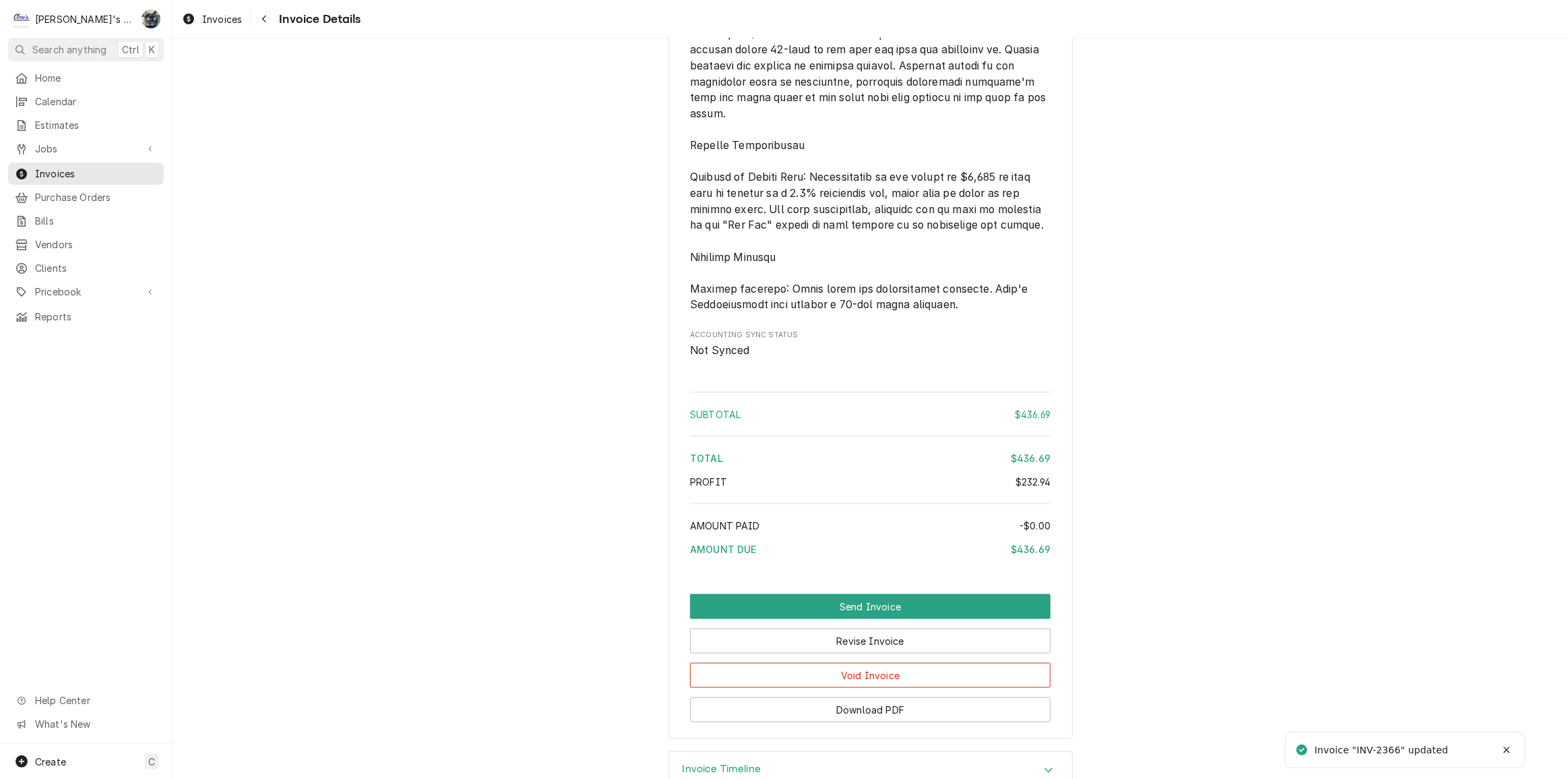
scroll to position [1909, 0]
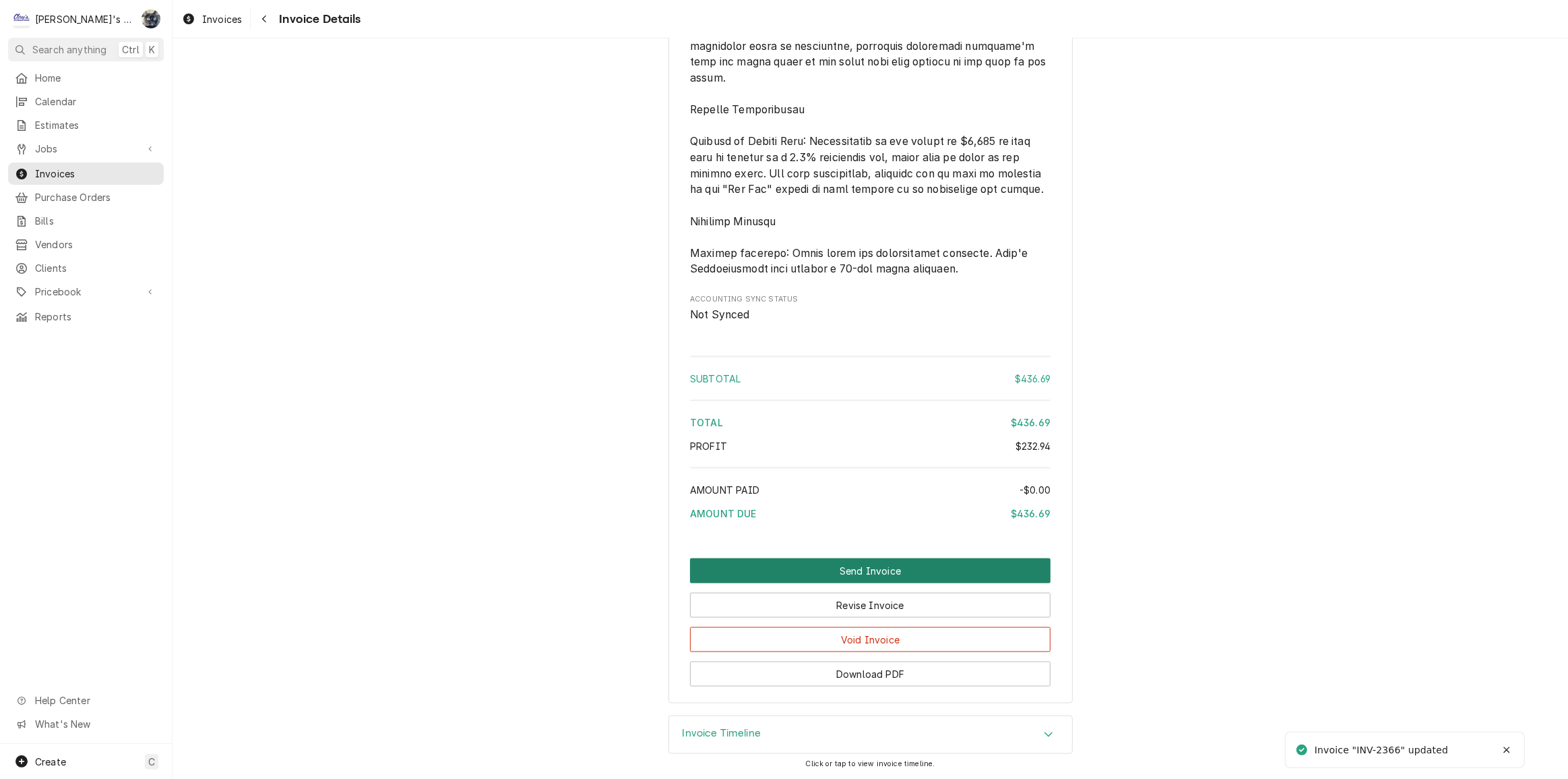
click at [858, 565] on button "Send Invoice" at bounding box center [870, 571] width 361 height 25
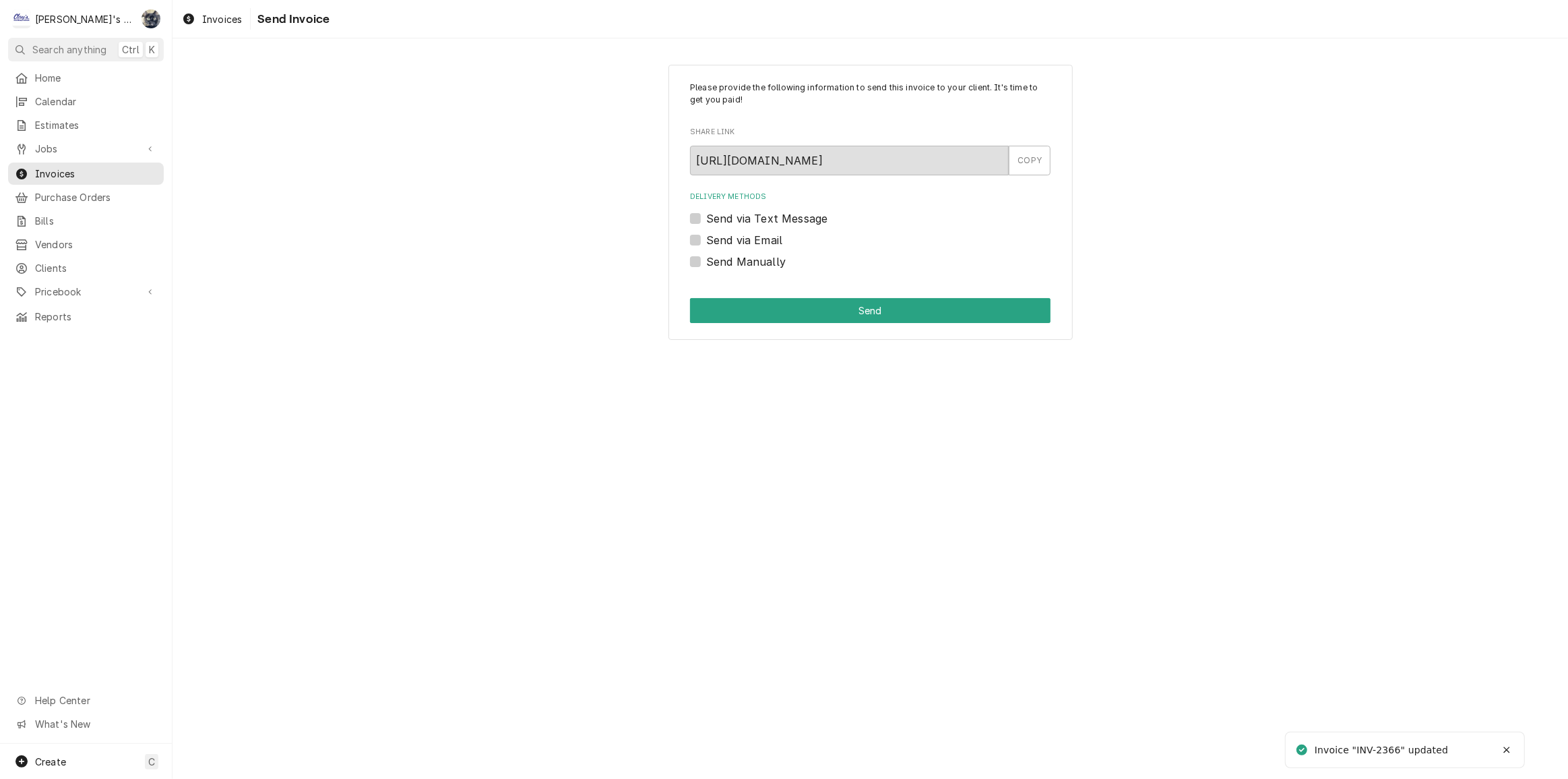
click at [707, 260] on label "Send Manually" at bounding box center [746, 262] width 79 height 16
click at [707, 260] on input "Send Manually" at bounding box center [887, 268] width 361 height 30
checkbox input "true"
click at [725, 302] on button "Send" at bounding box center [870, 310] width 361 height 25
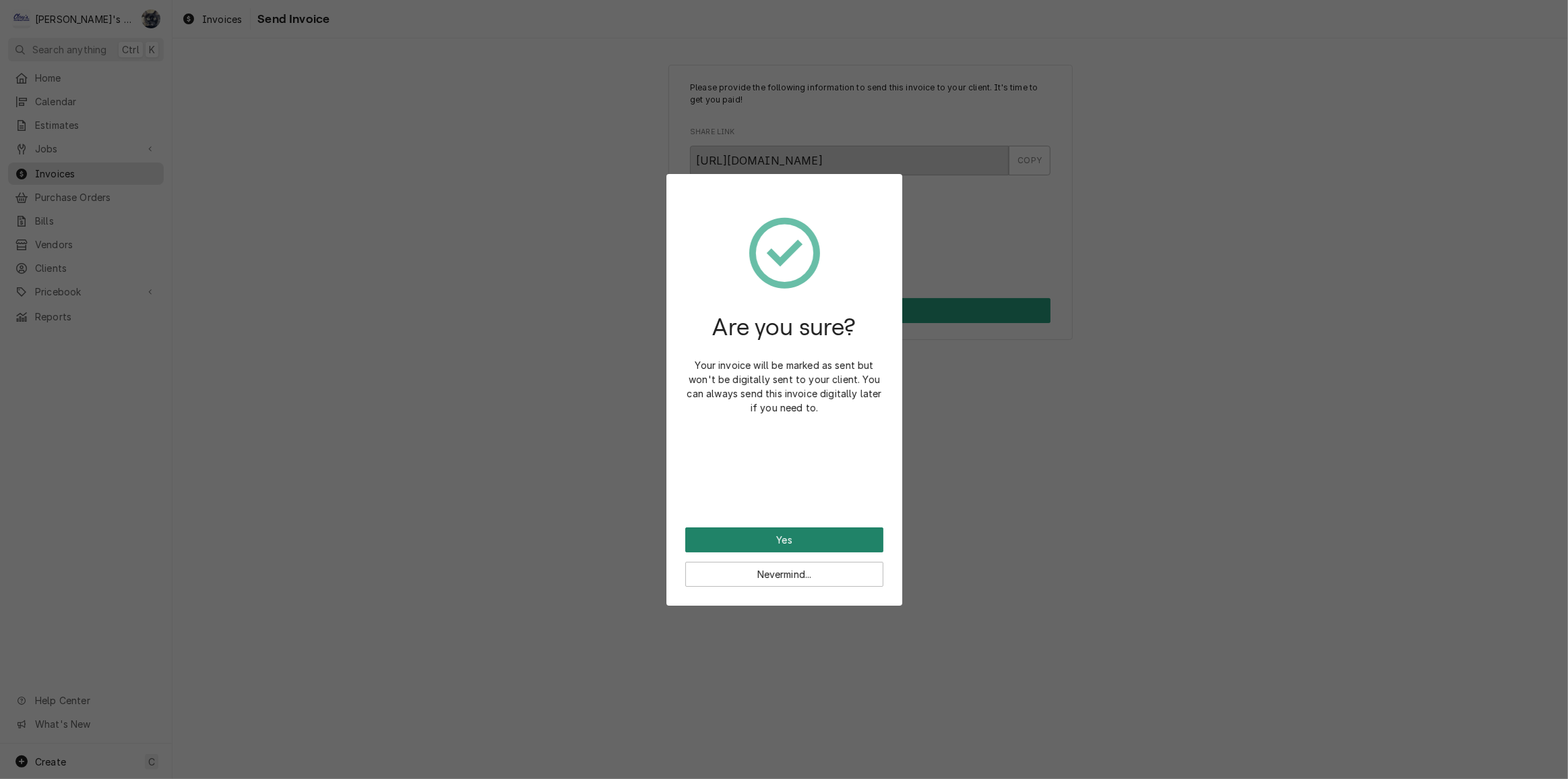
click at [807, 529] on button "Yes" at bounding box center [784, 539] width 199 height 25
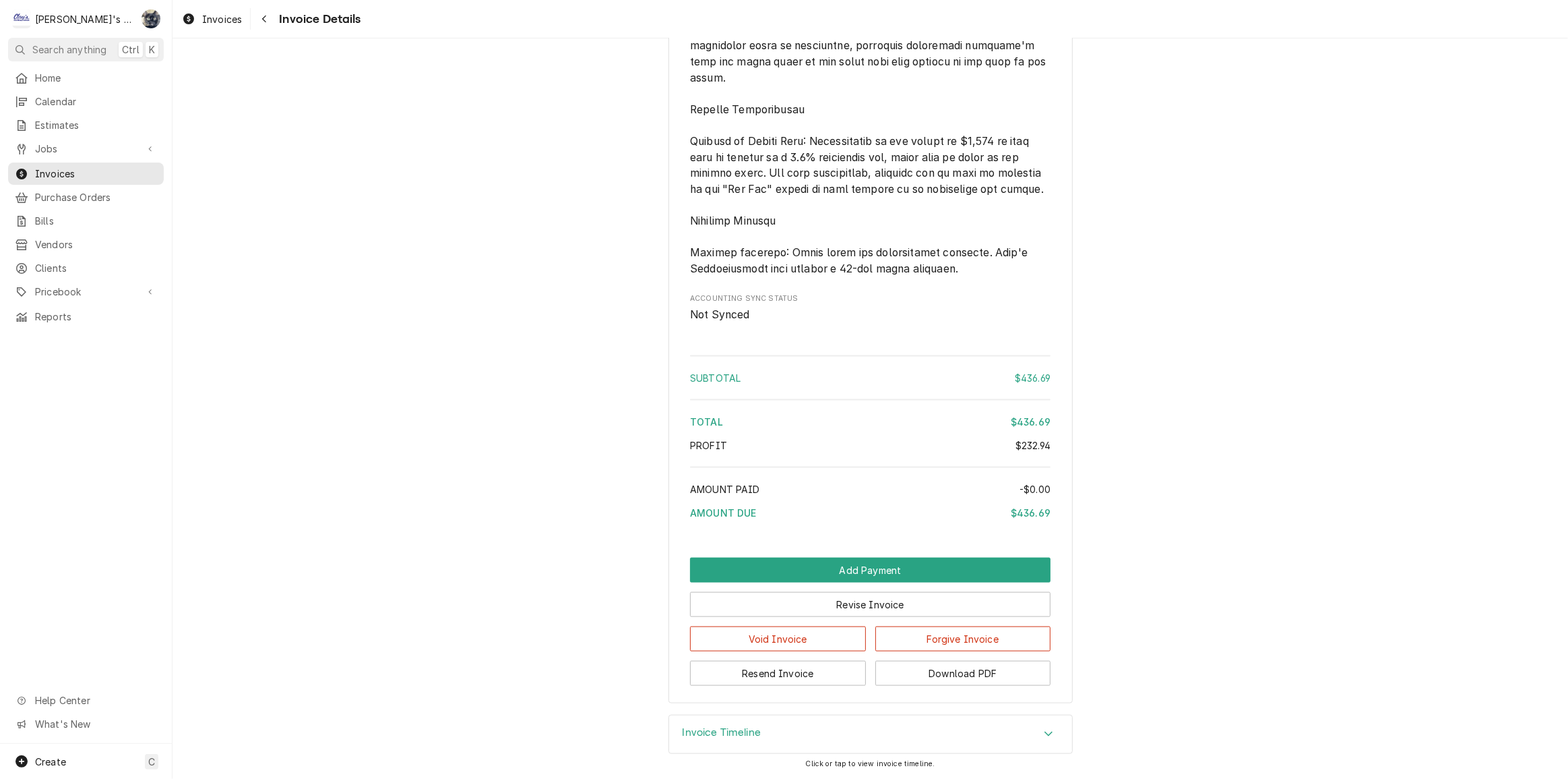
scroll to position [1955, 0]
click at [999, 670] on button "Download PDF" at bounding box center [963, 673] width 176 height 25
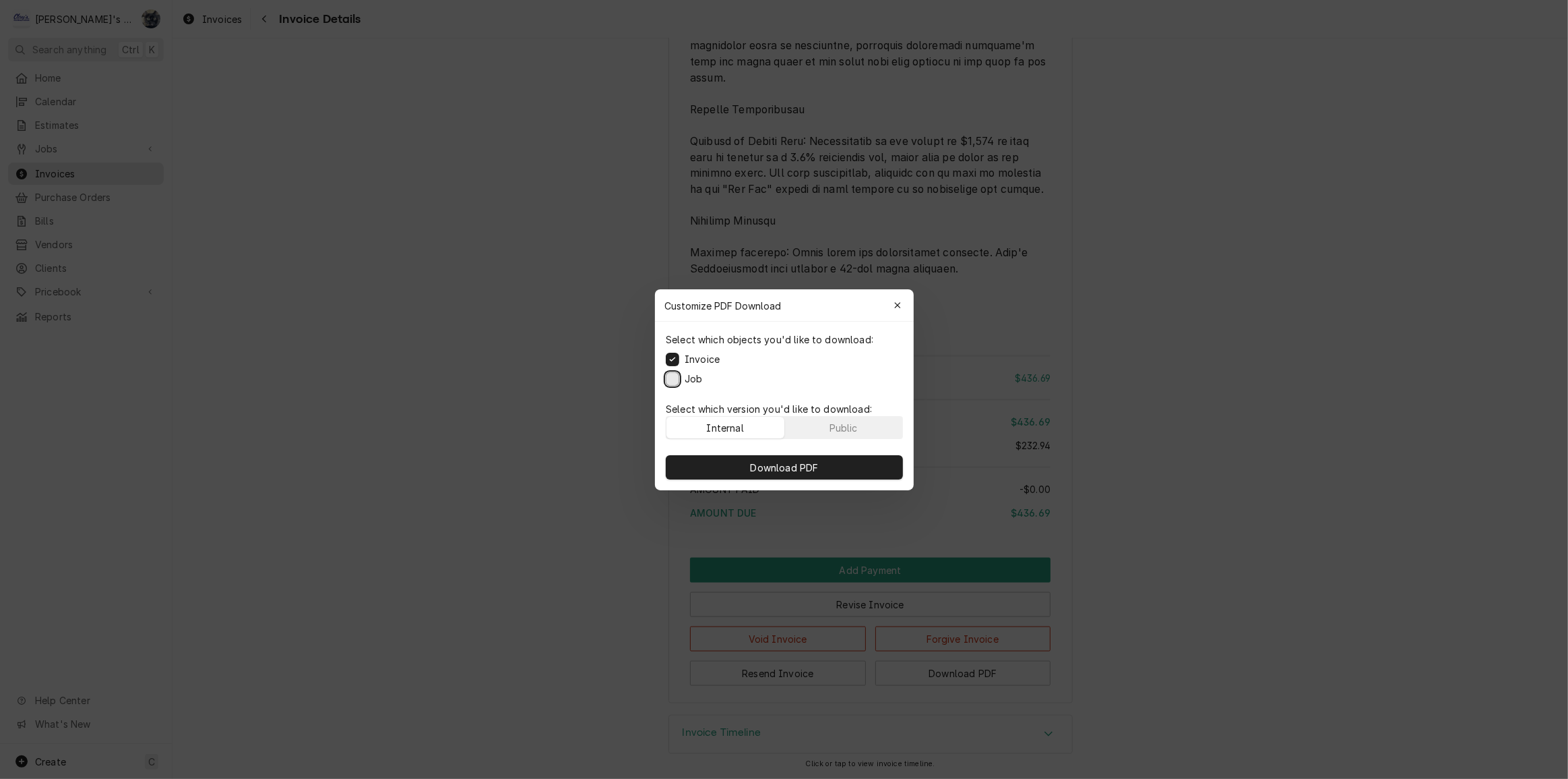
click at [673, 379] on button "Job" at bounding box center [673, 378] width 14 height 14
click at [710, 467] on button "Download PDF" at bounding box center [784, 467] width 237 height 24
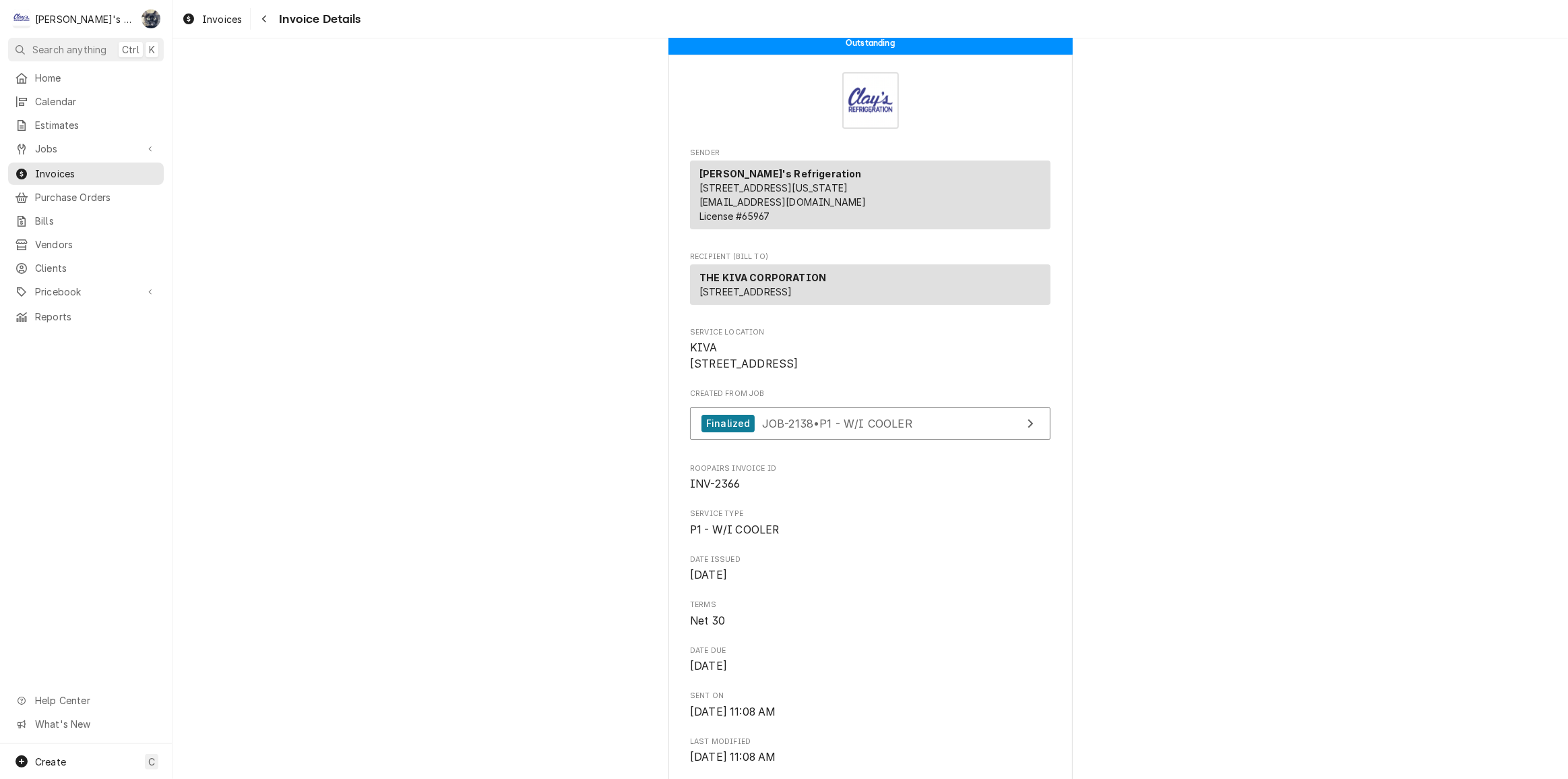
scroll to position [0, 0]
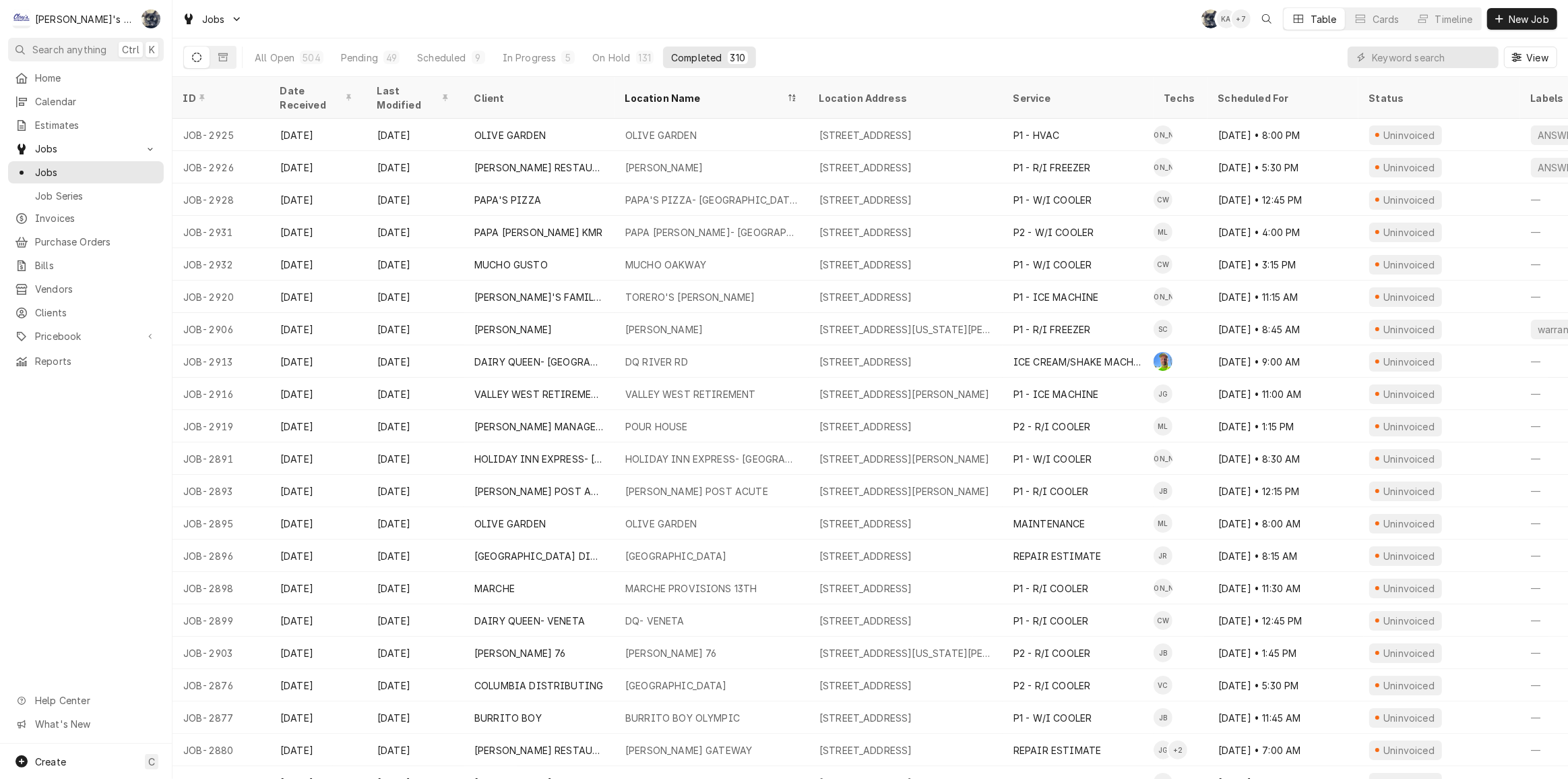
click at [472, 18] on div "Jobs SB KA + 7 Table Cards Timeline New Job" at bounding box center [870, 19] width 1395 height 38
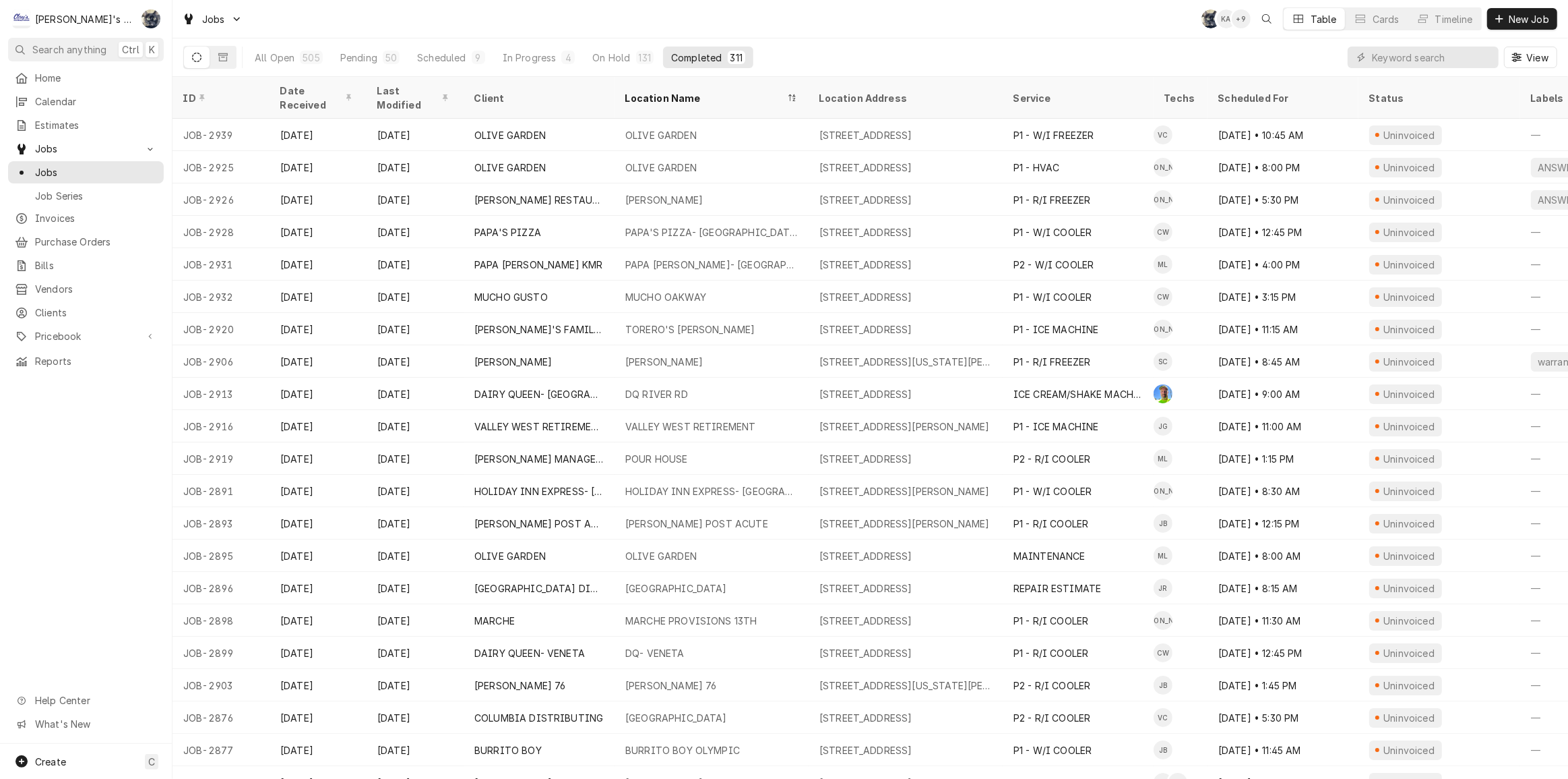
click at [608, 22] on div "Jobs SB KA + 9 Table Cards Timeline New Job" at bounding box center [870, 19] width 1395 height 38
click at [611, 34] on div "Jobs SB KA + 7 Table Cards Timeline New Job" at bounding box center [870, 19] width 1395 height 38
click at [1408, 63] on input "Dynamic Content Wrapper" at bounding box center [1432, 57] width 120 height 22
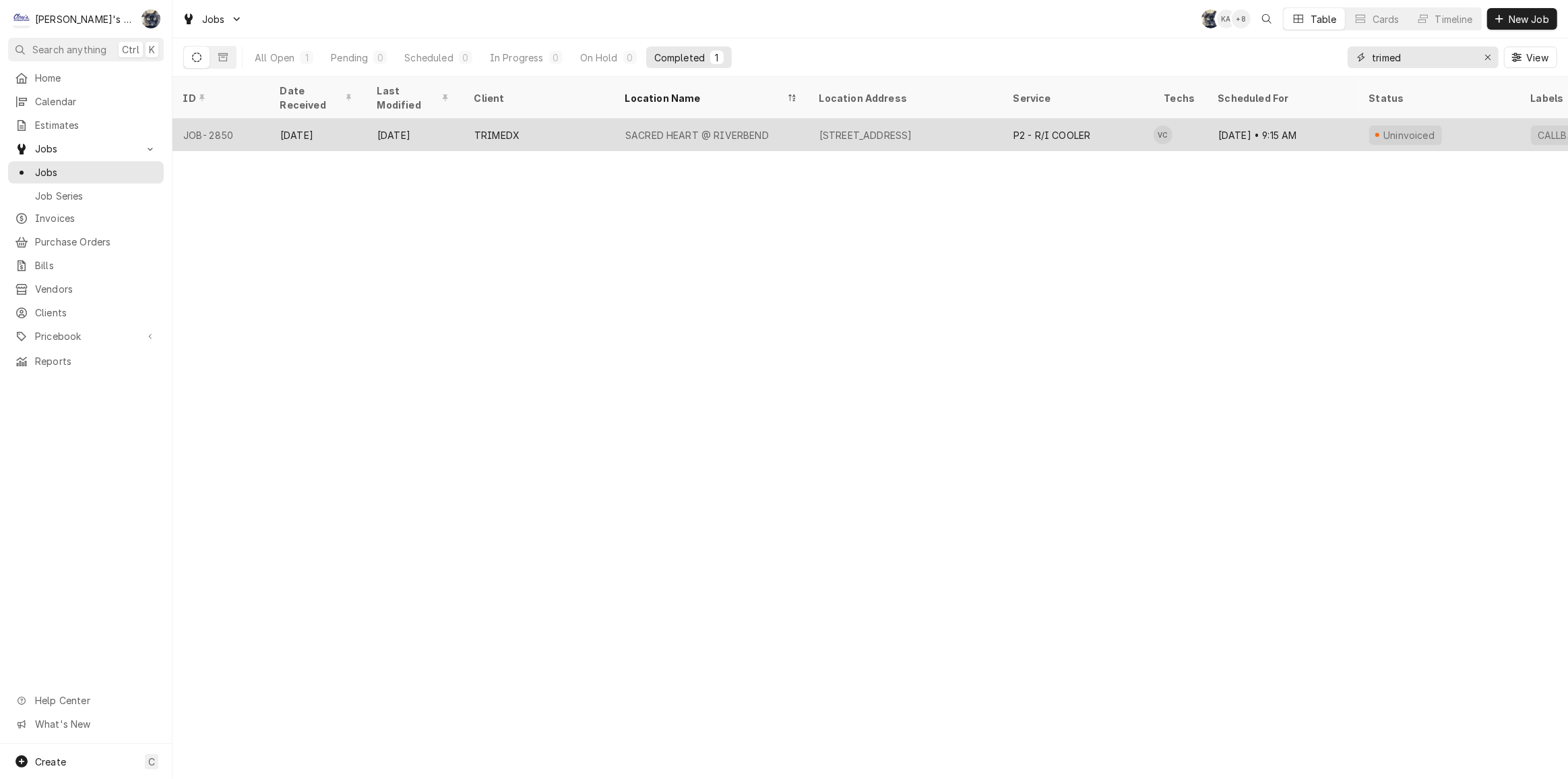
type input "trimed"
click at [639, 128] on div "SACRED HEART @ RIVERBEND" at bounding box center [697, 135] width 143 height 14
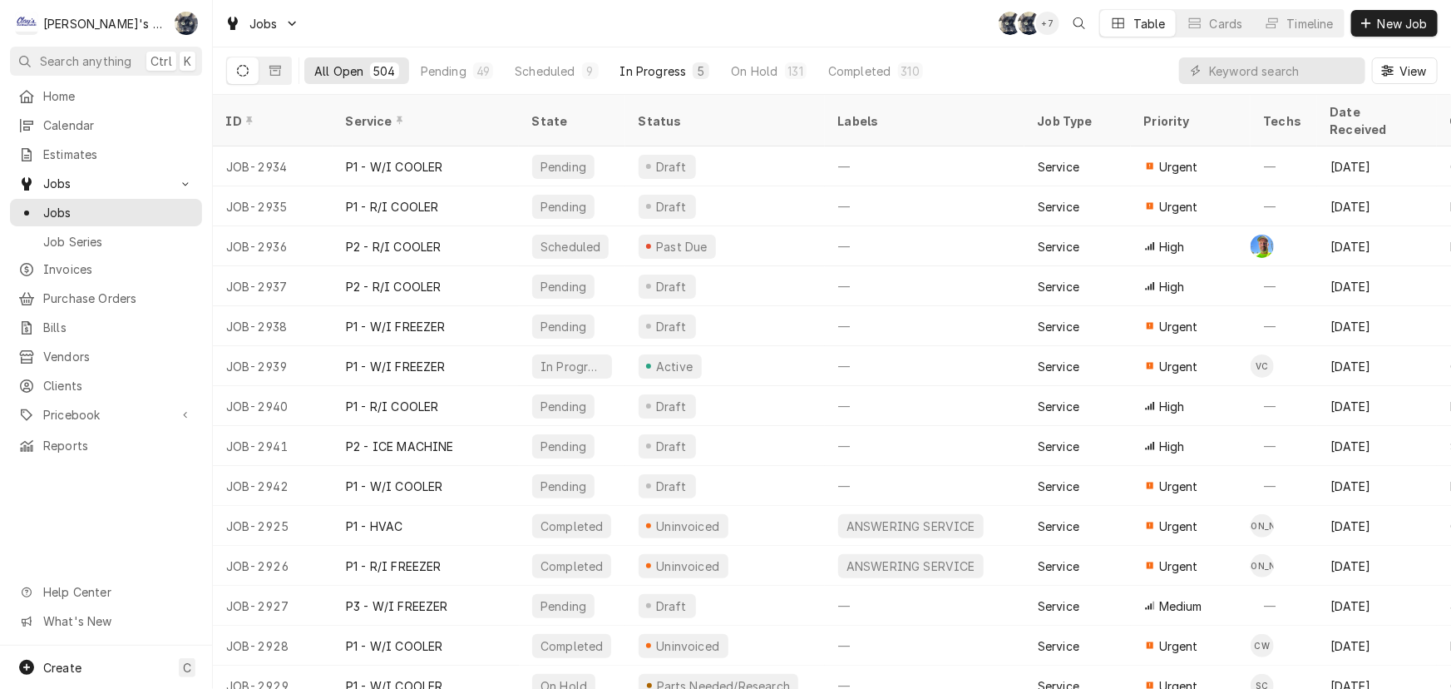
click at [626, 73] on div "In Progress" at bounding box center [653, 70] width 67 height 17
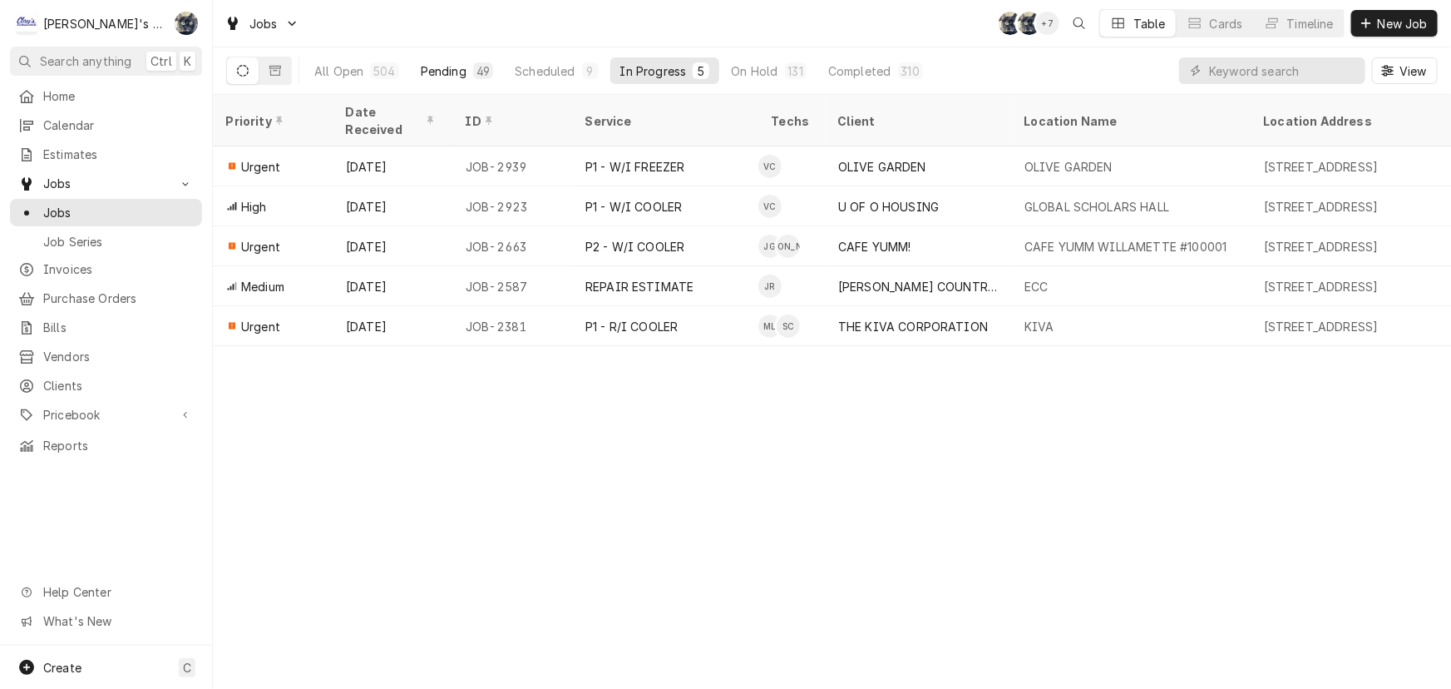
click at [464, 71] on button "Pending 49" at bounding box center [457, 70] width 92 height 27
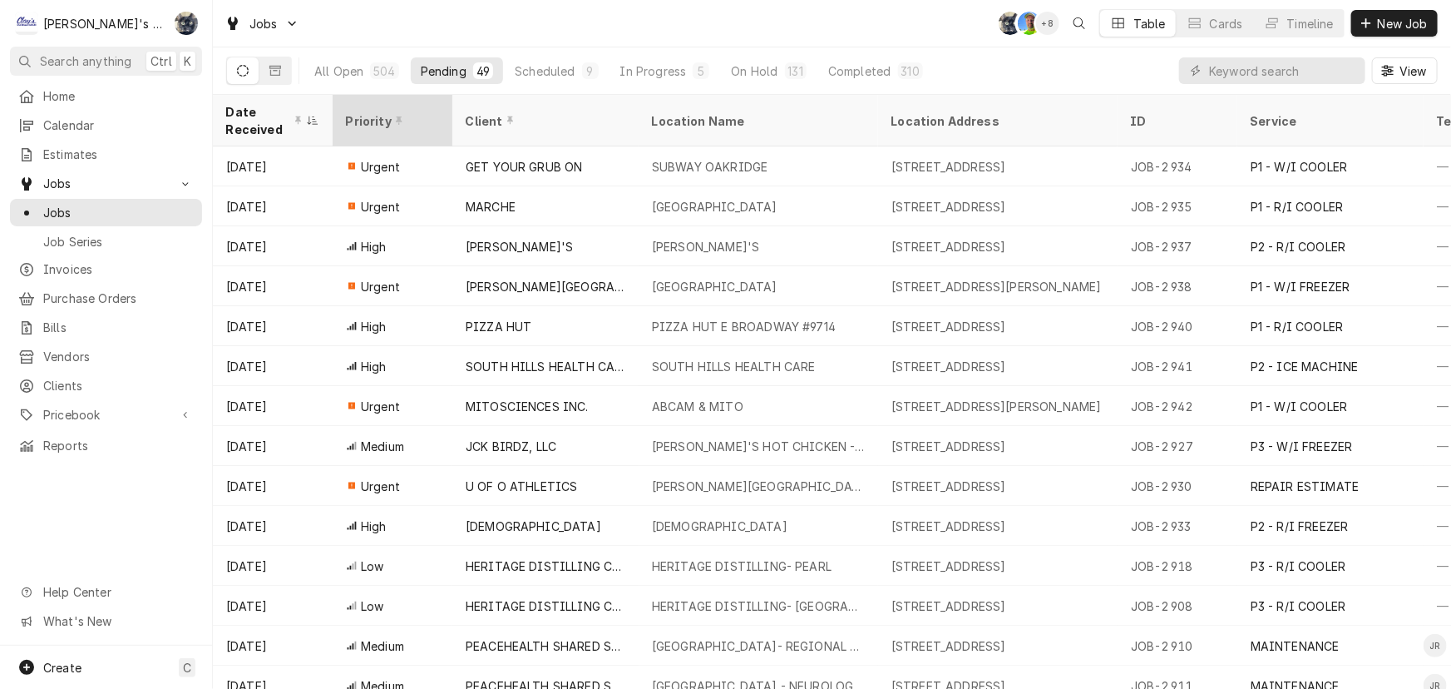
click at [373, 113] on div "Priority" at bounding box center [391, 120] width 90 height 17
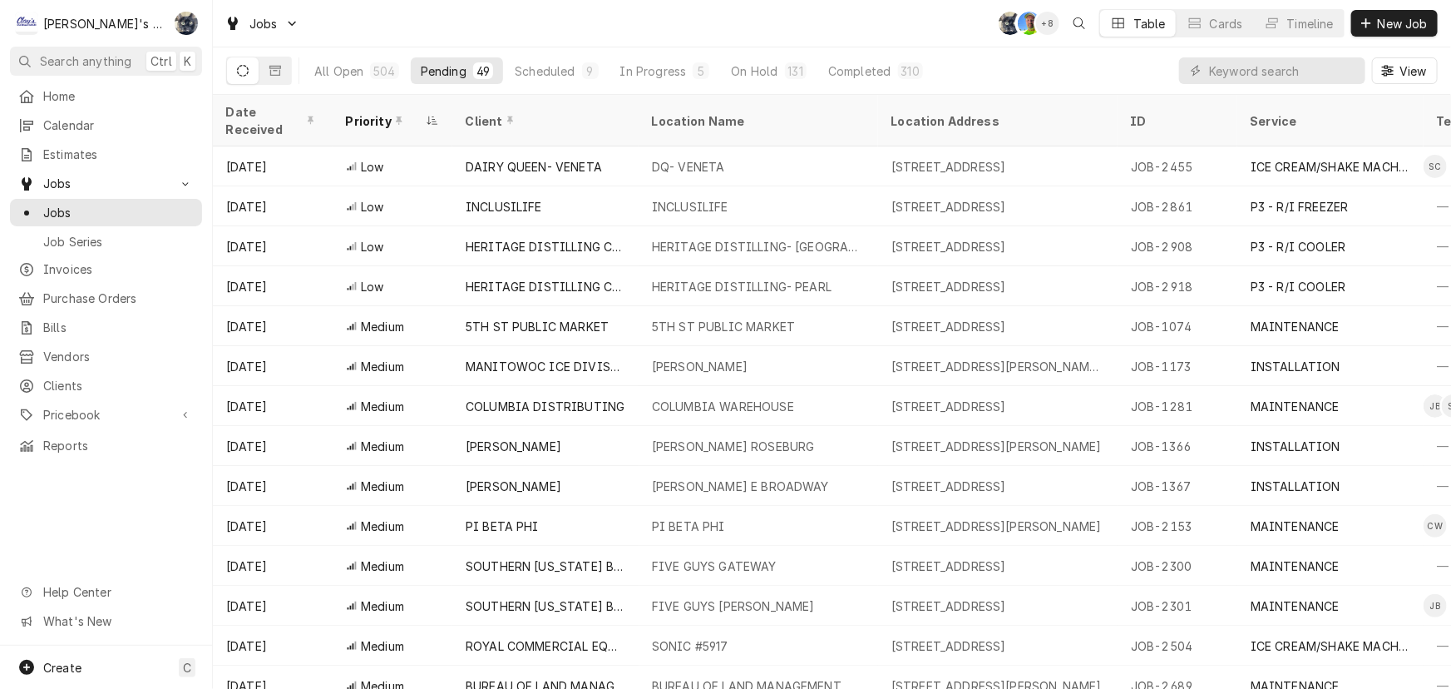
click at [373, 113] on div "Priority" at bounding box center [384, 120] width 77 height 17
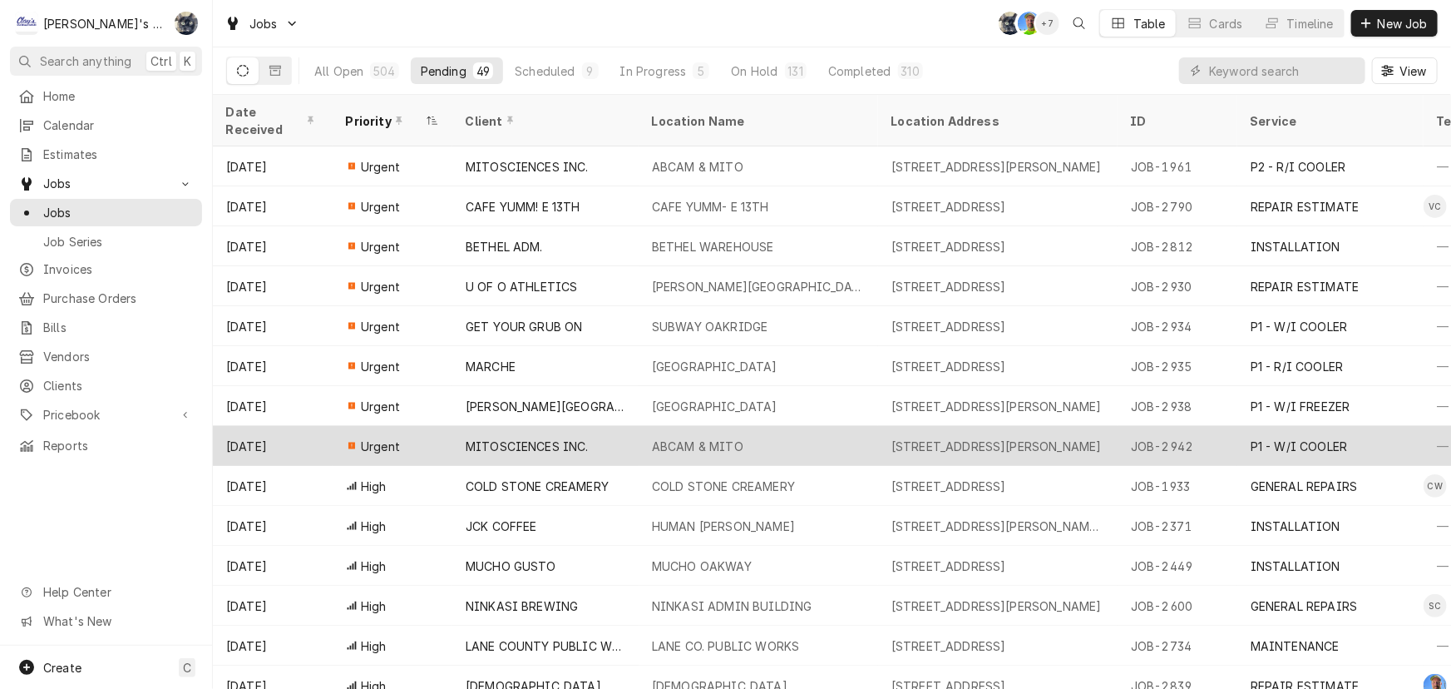
click at [596, 426] on div "MITOSCIENCES INC." at bounding box center [545, 446] width 186 height 40
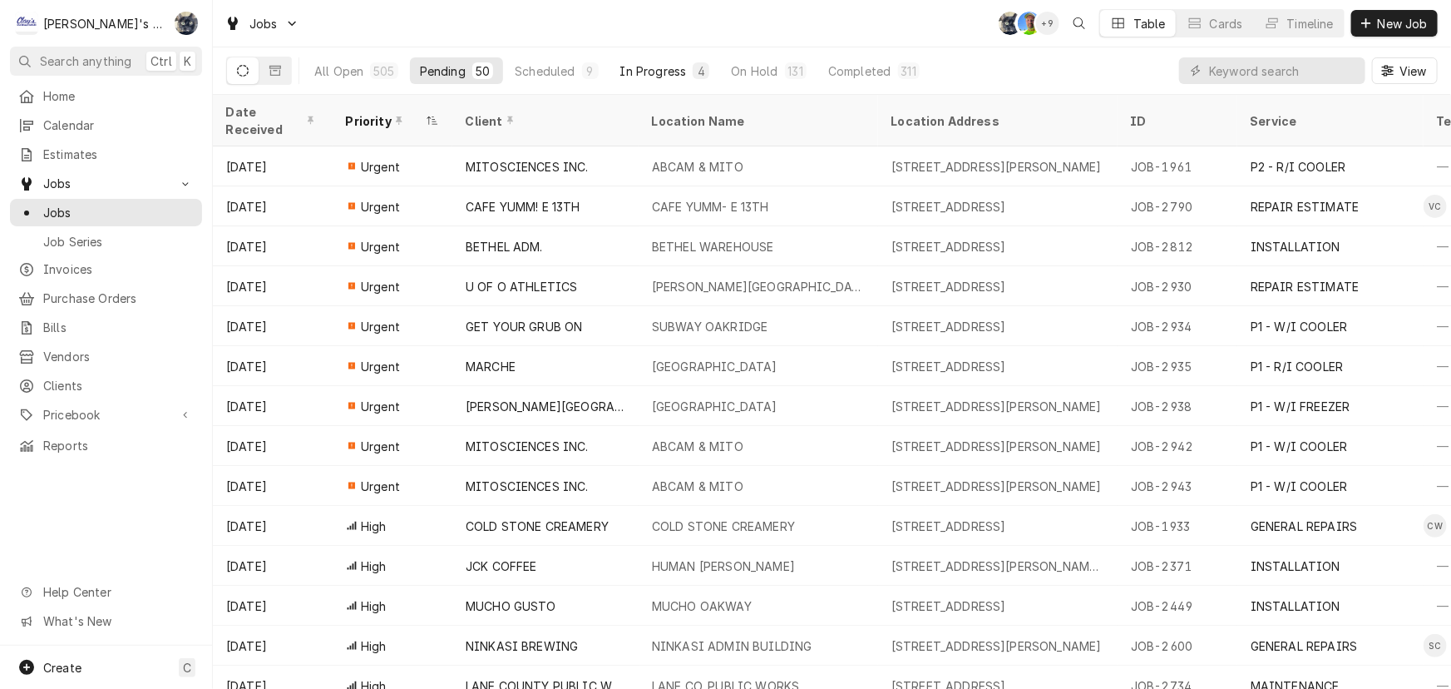
click at [620, 72] on div "In Progress" at bounding box center [653, 70] width 67 height 17
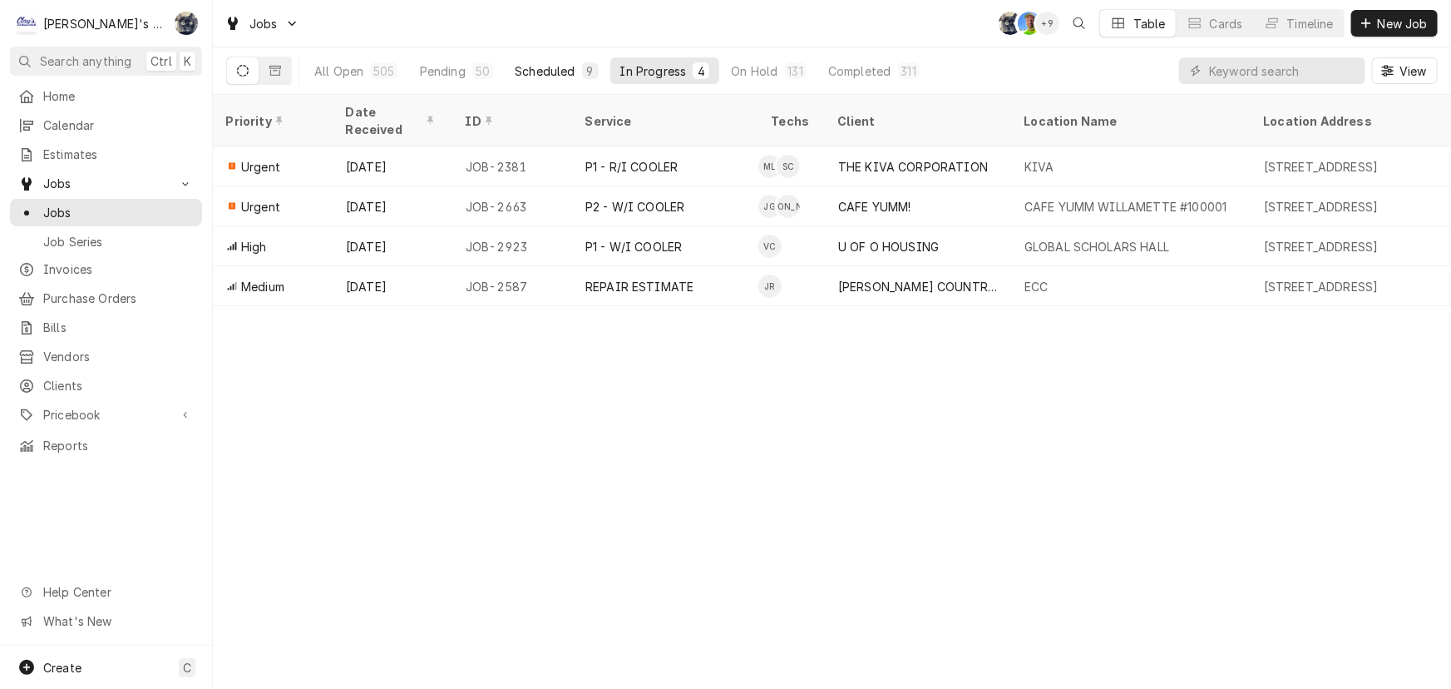
click at [542, 69] on div "Scheduled" at bounding box center [545, 70] width 60 height 17
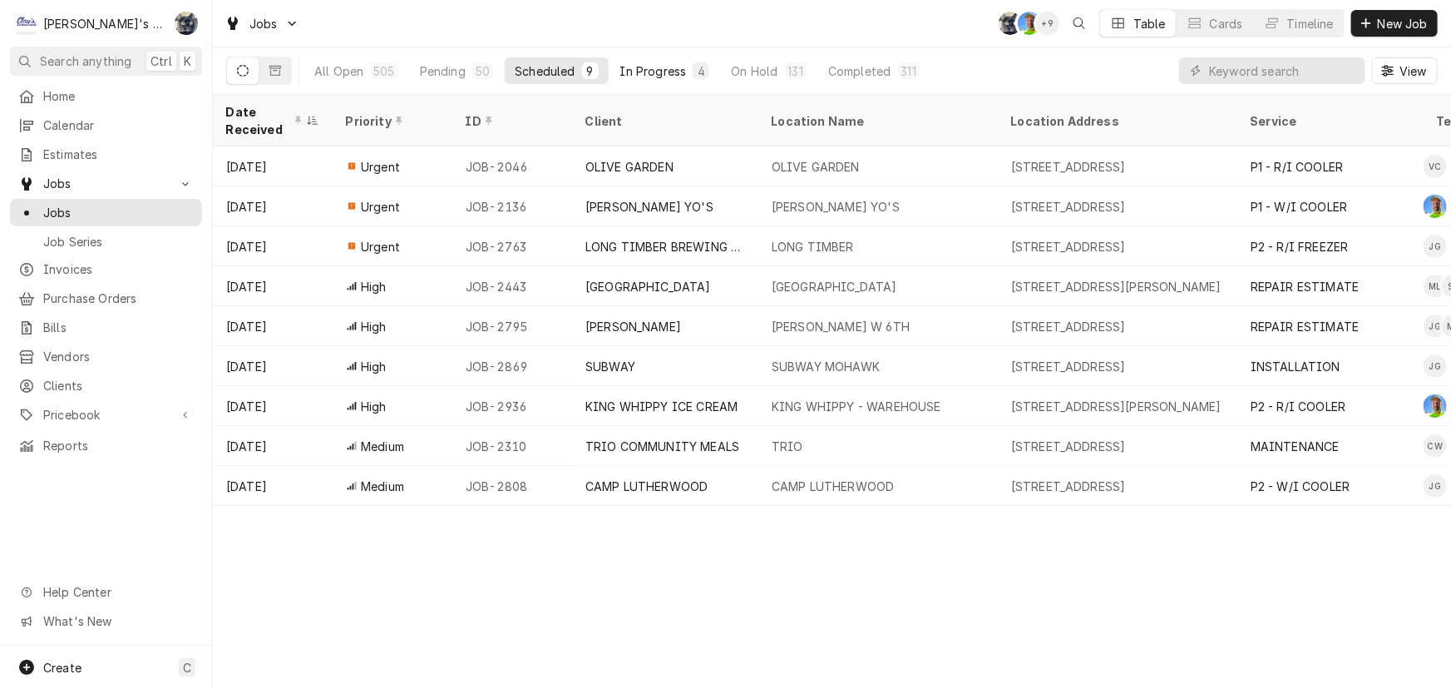
click at [655, 65] on div "In Progress" at bounding box center [653, 70] width 67 height 17
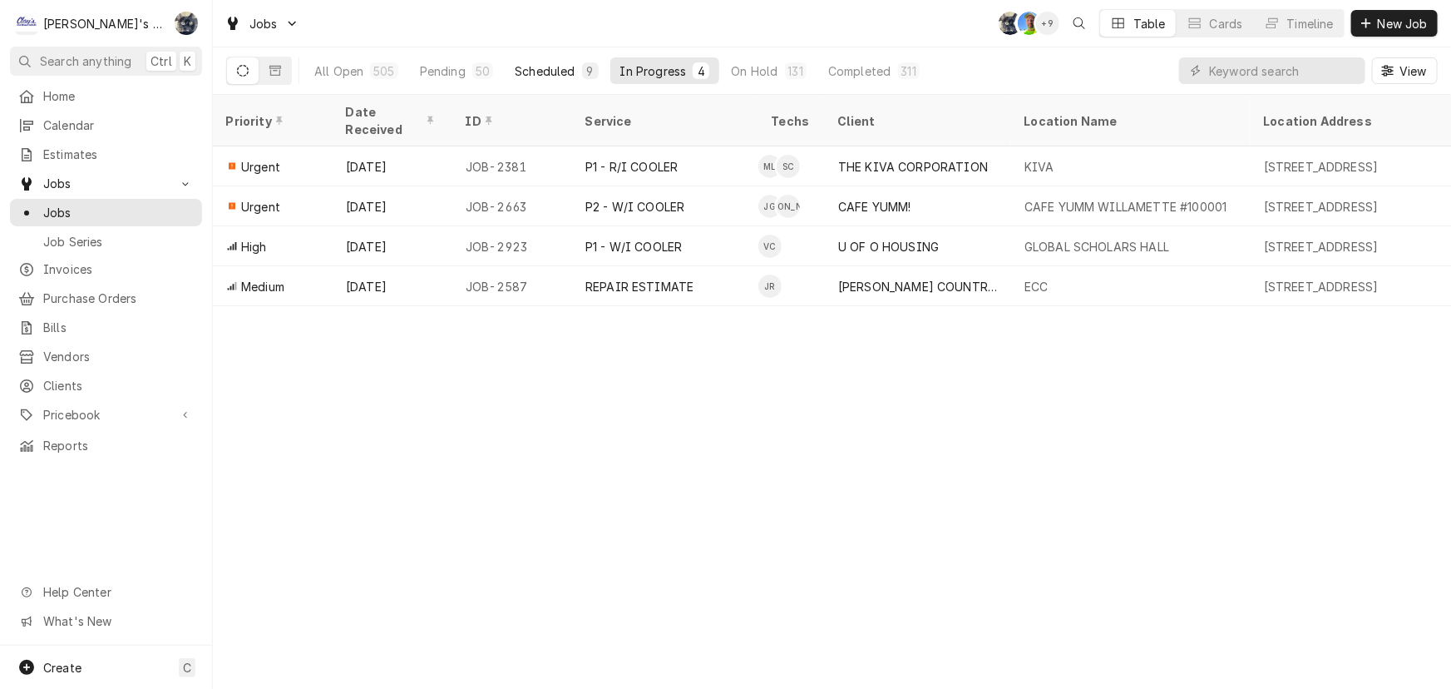
click at [528, 71] on div "Scheduled" at bounding box center [545, 70] width 60 height 17
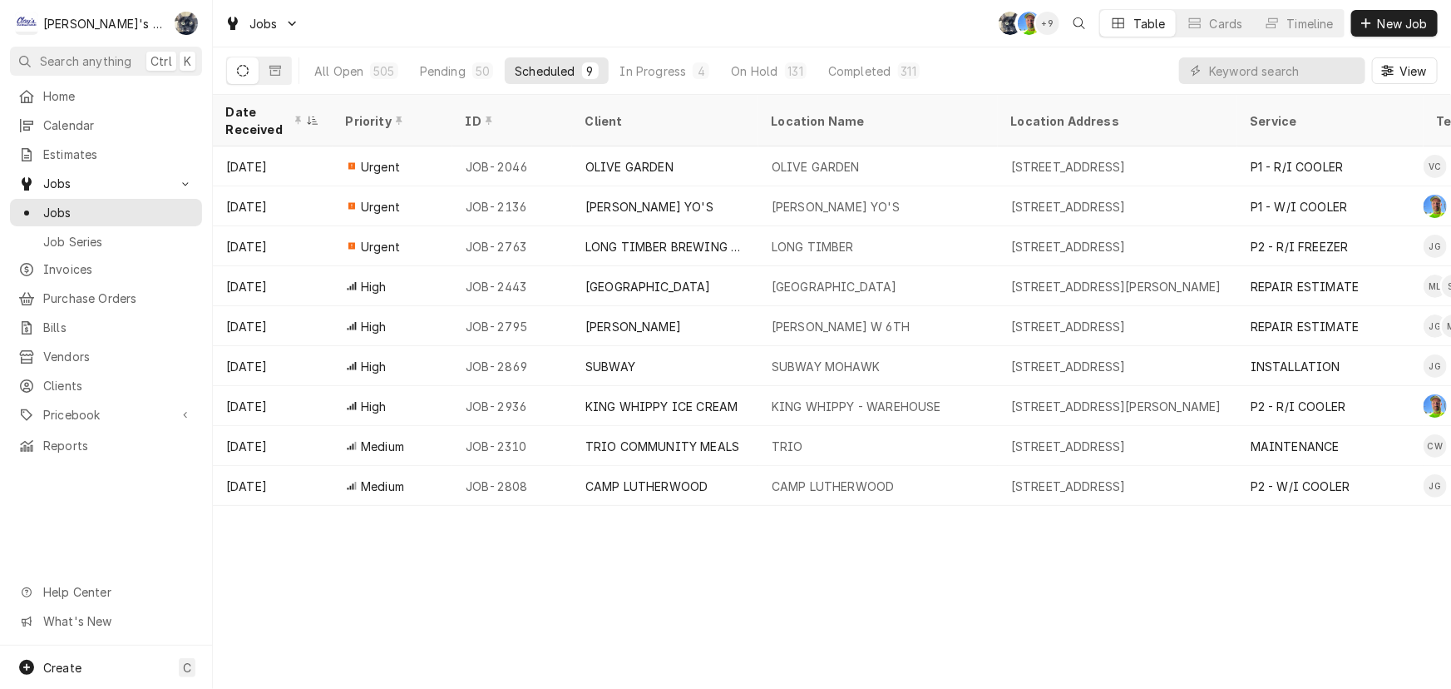
click at [647, 37] on div "Jobs SB GA + 9 Table Cards Timeline New Job" at bounding box center [832, 23] width 1238 height 47
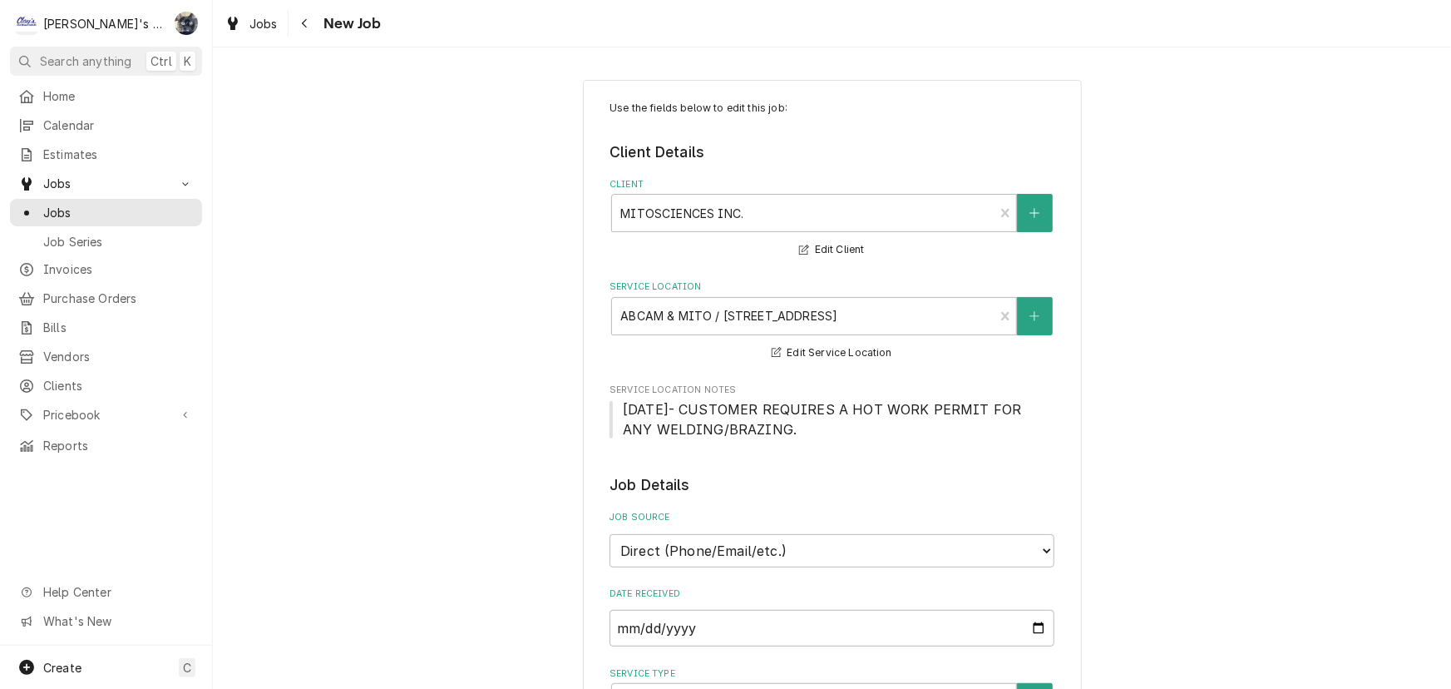
type textarea "x"
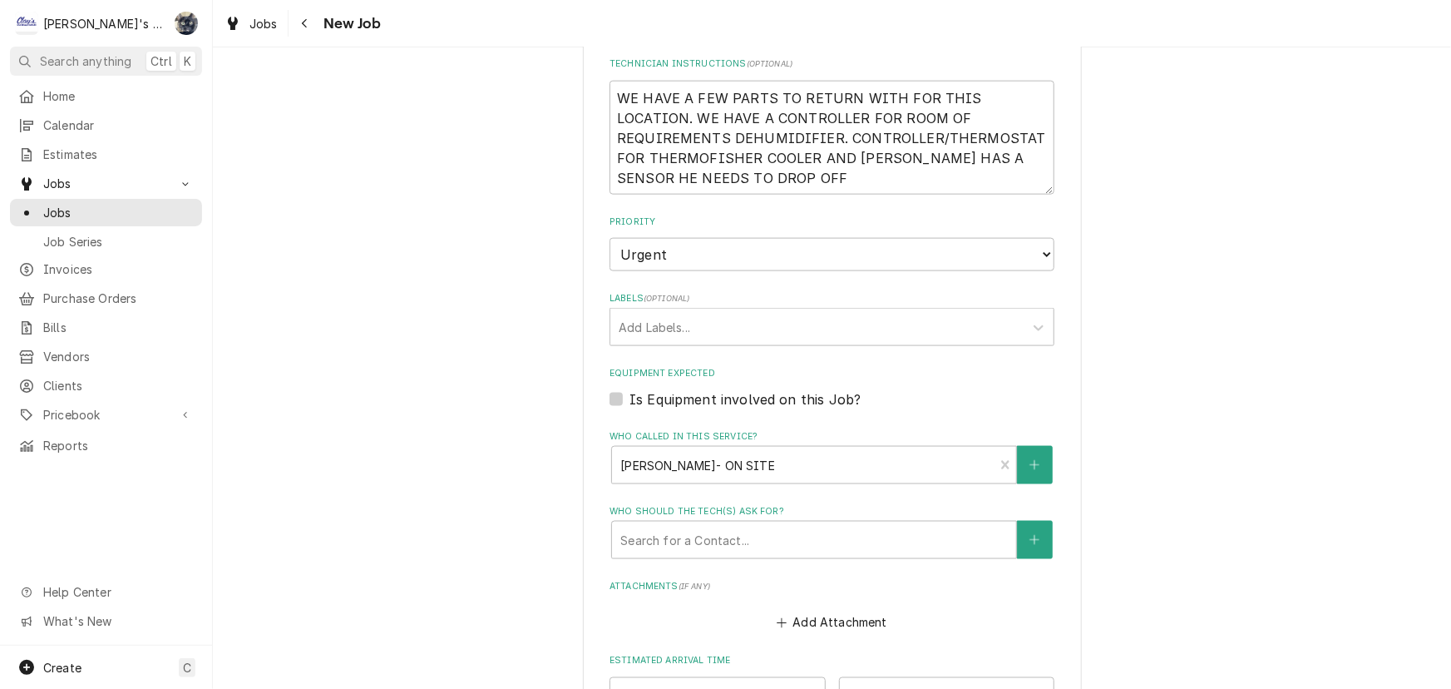
scroll to position [1058, 0]
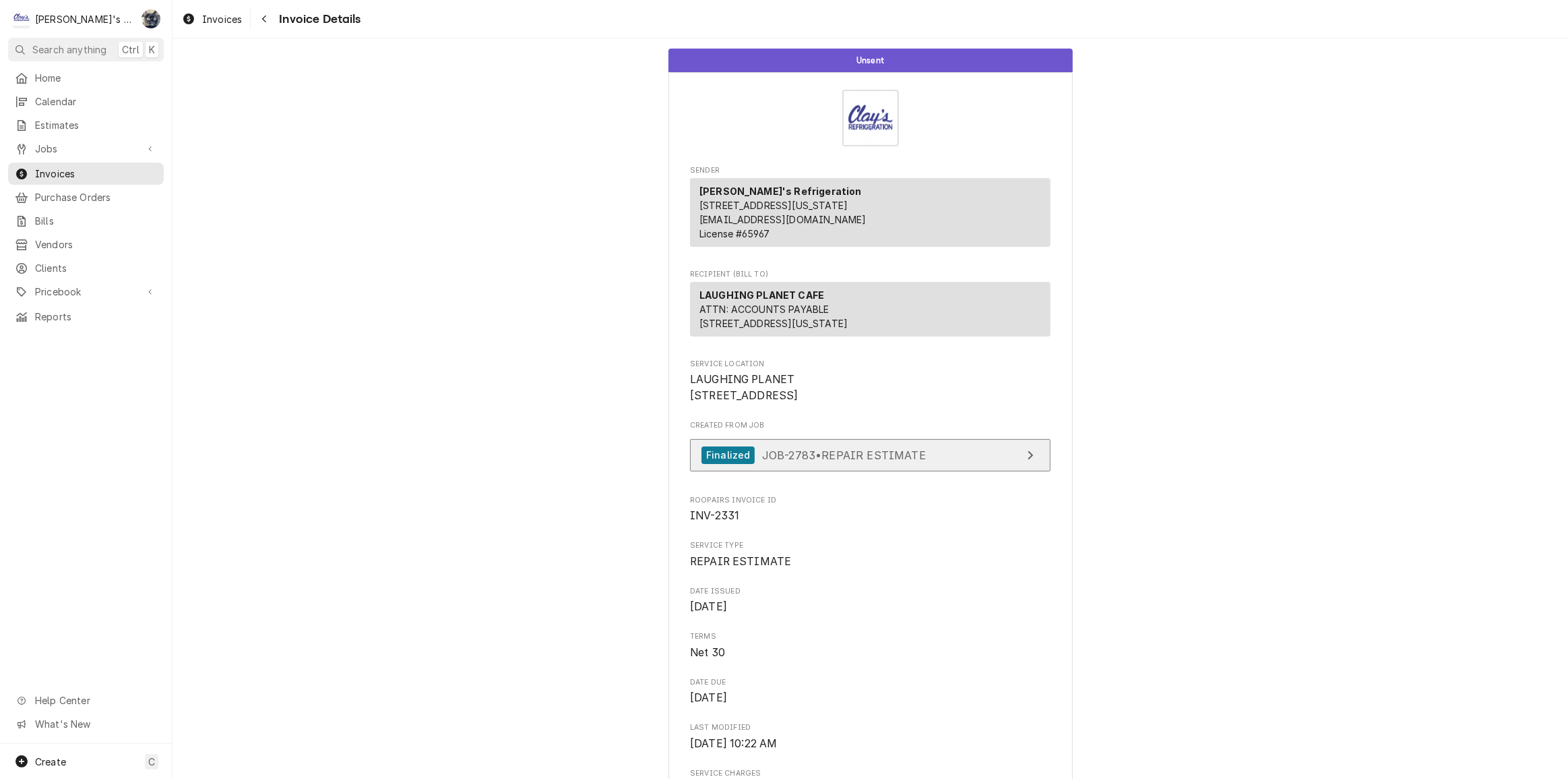
drag, startPoint x: 822, startPoint y: 505, endPoint x: 820, endPoint y: 492, distance: 13.2
click at [822, 464] on div "Finalized JOB-2783 • REPAIR ESTIMATE" at bounding box center [814, 456] width 224 height 18
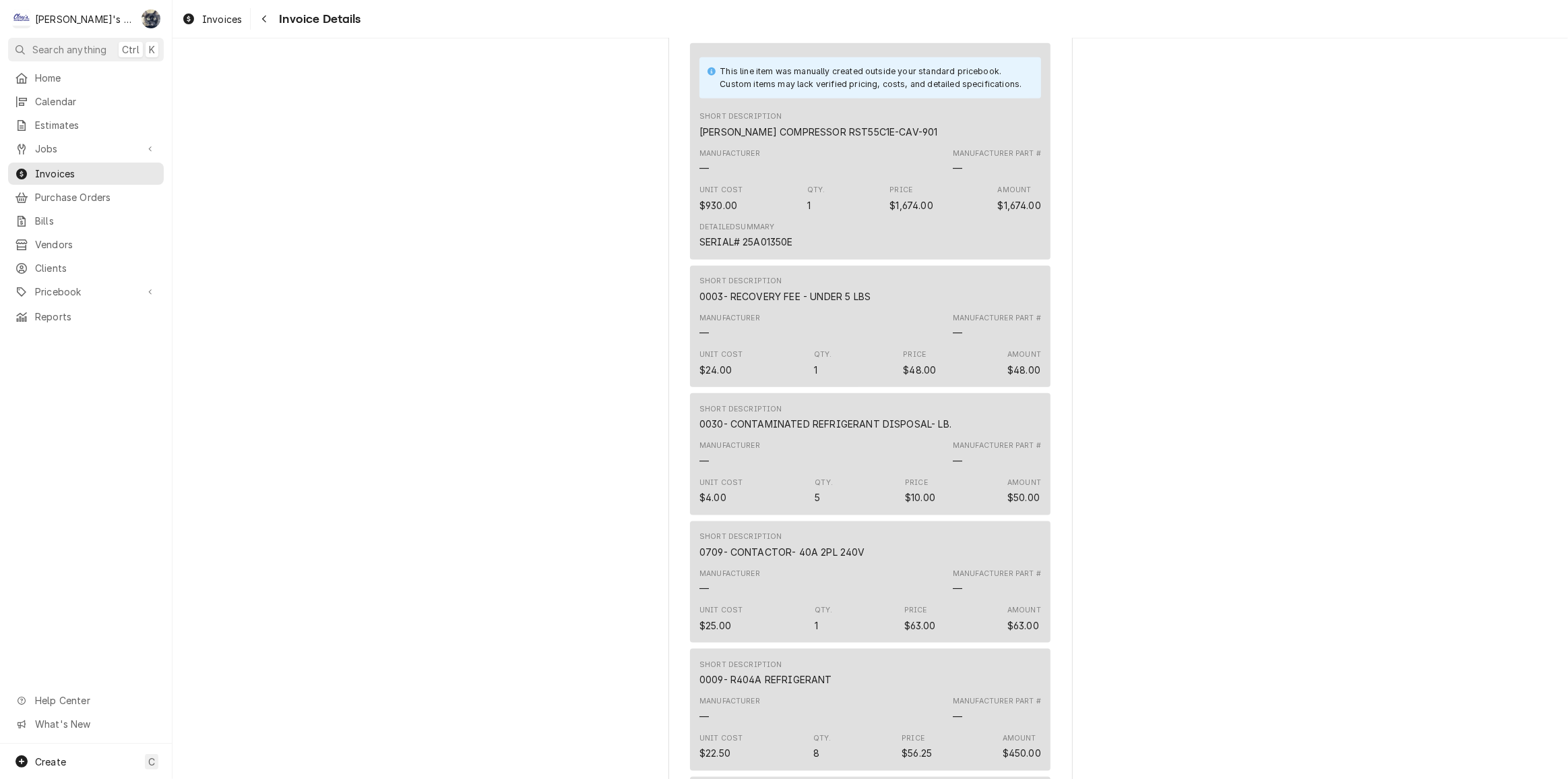
scroll to position [1287, 0]
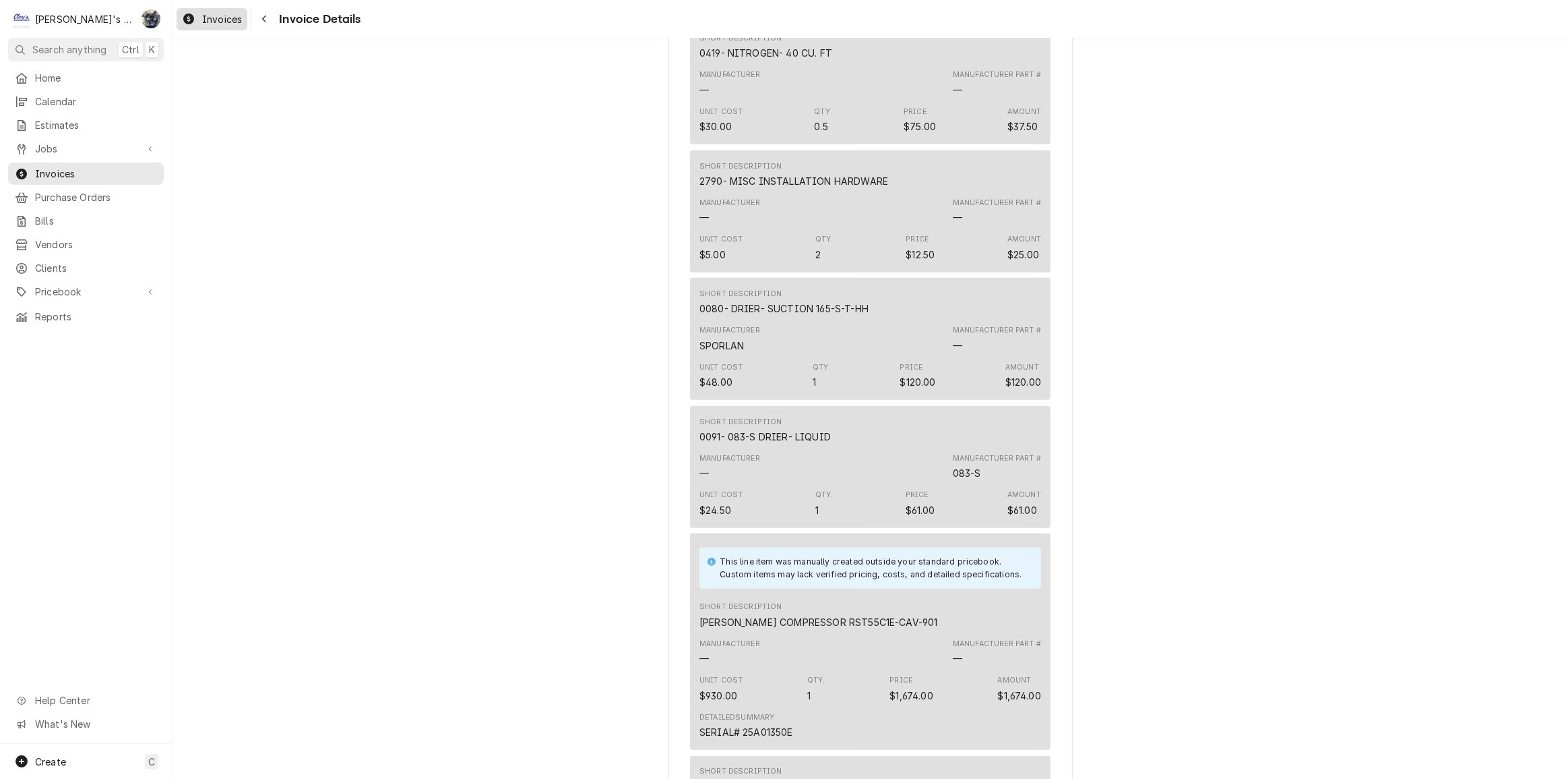
click at [226, 24] on span "Invoices" at bounding box center [222, 19] width 40 height 14
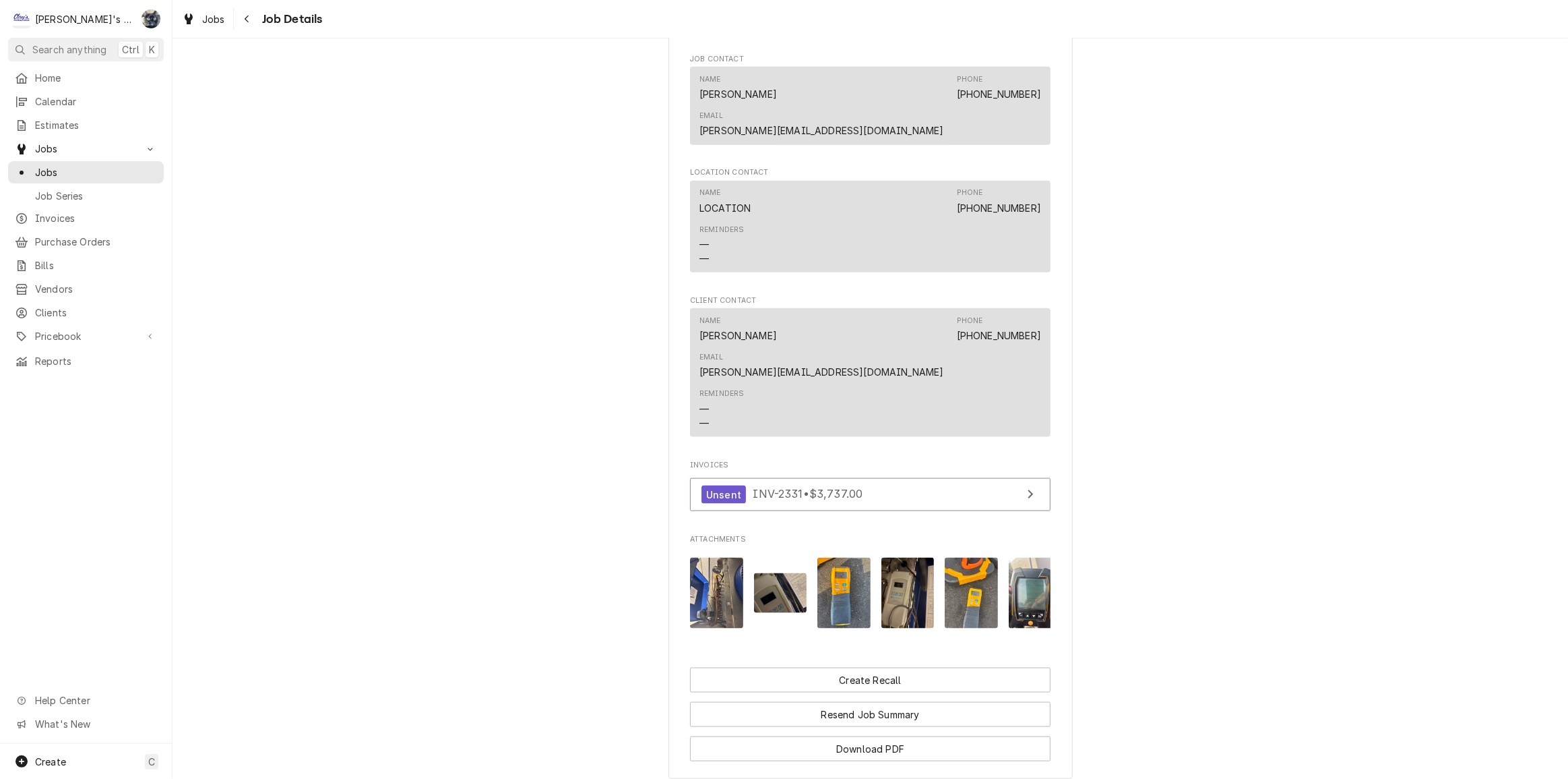
scroll to position [1971, 0]
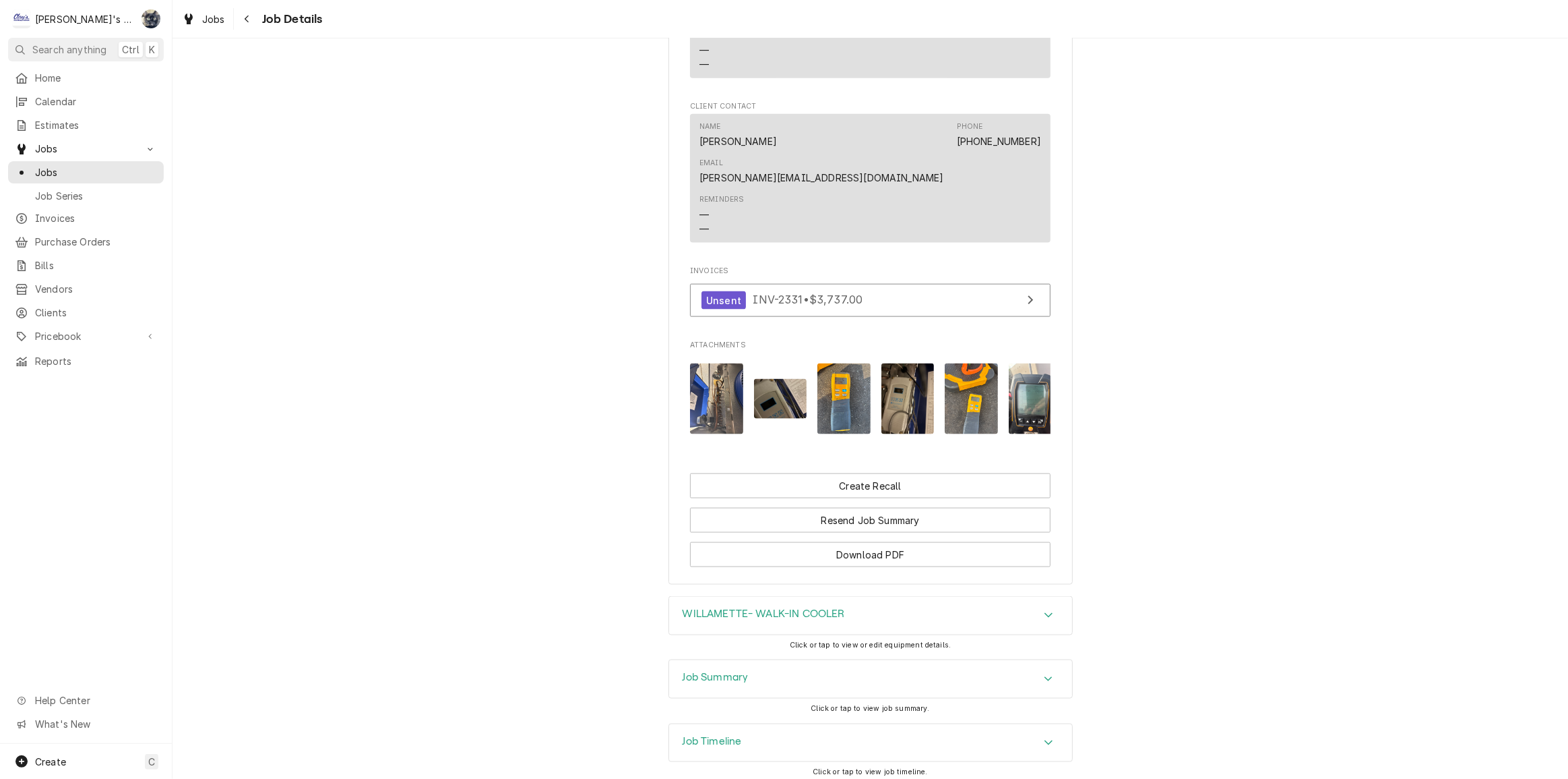
click at [845, 660] on div "Job Summary" at bounding box center [870, 678] width 403 height 38
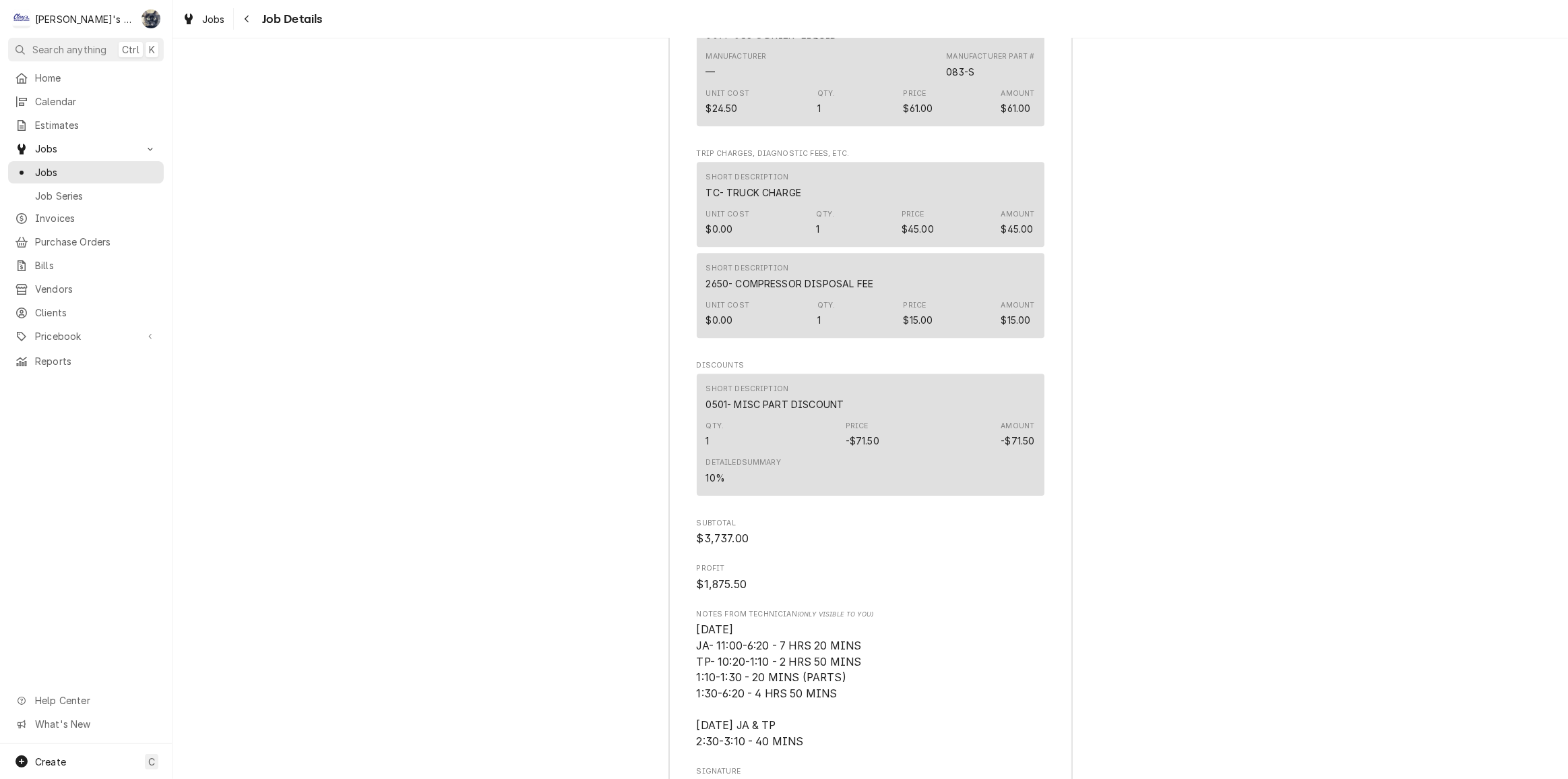
scroll to position [4773, 0]
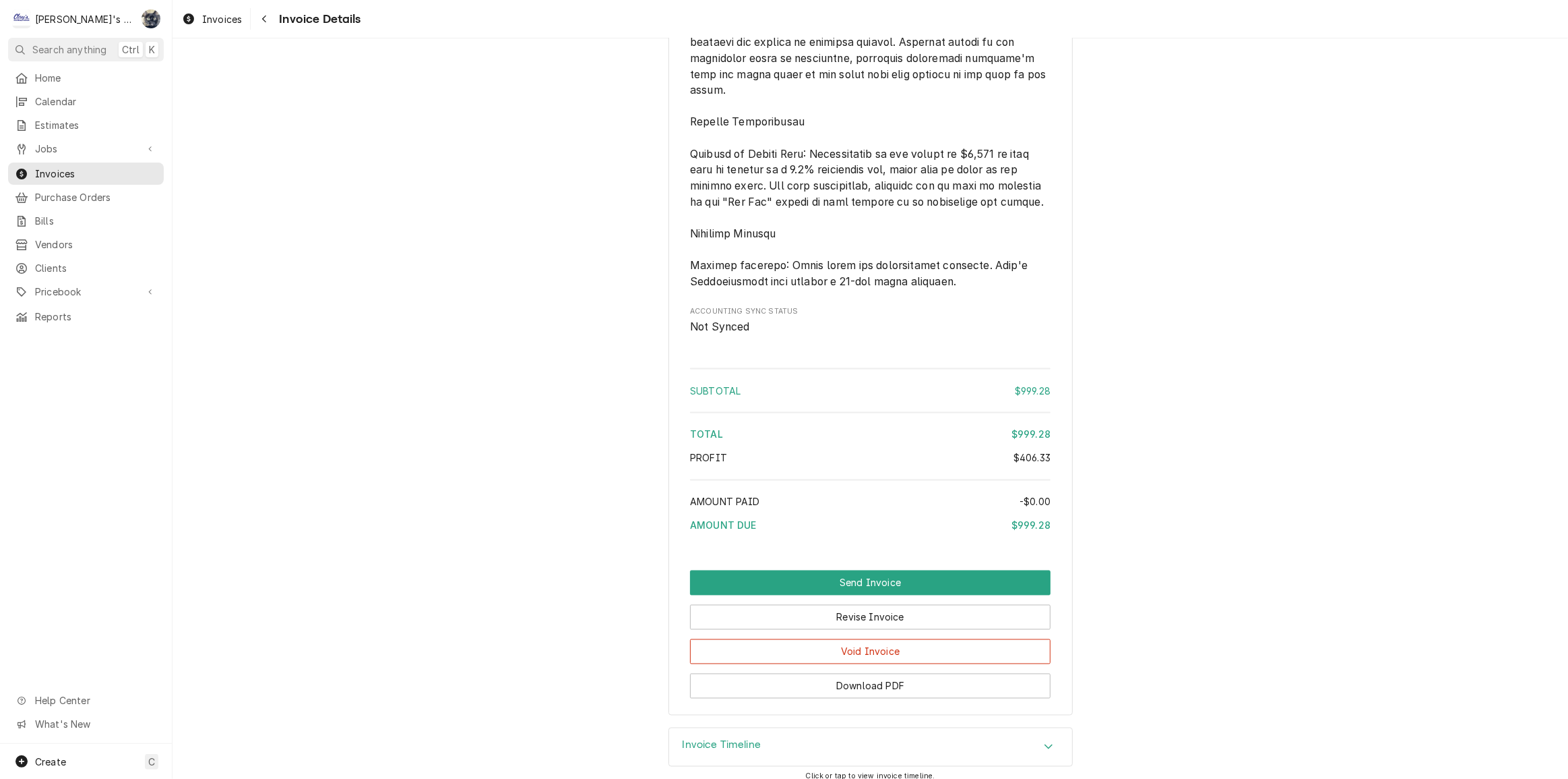
scroll to position [2567, 0]
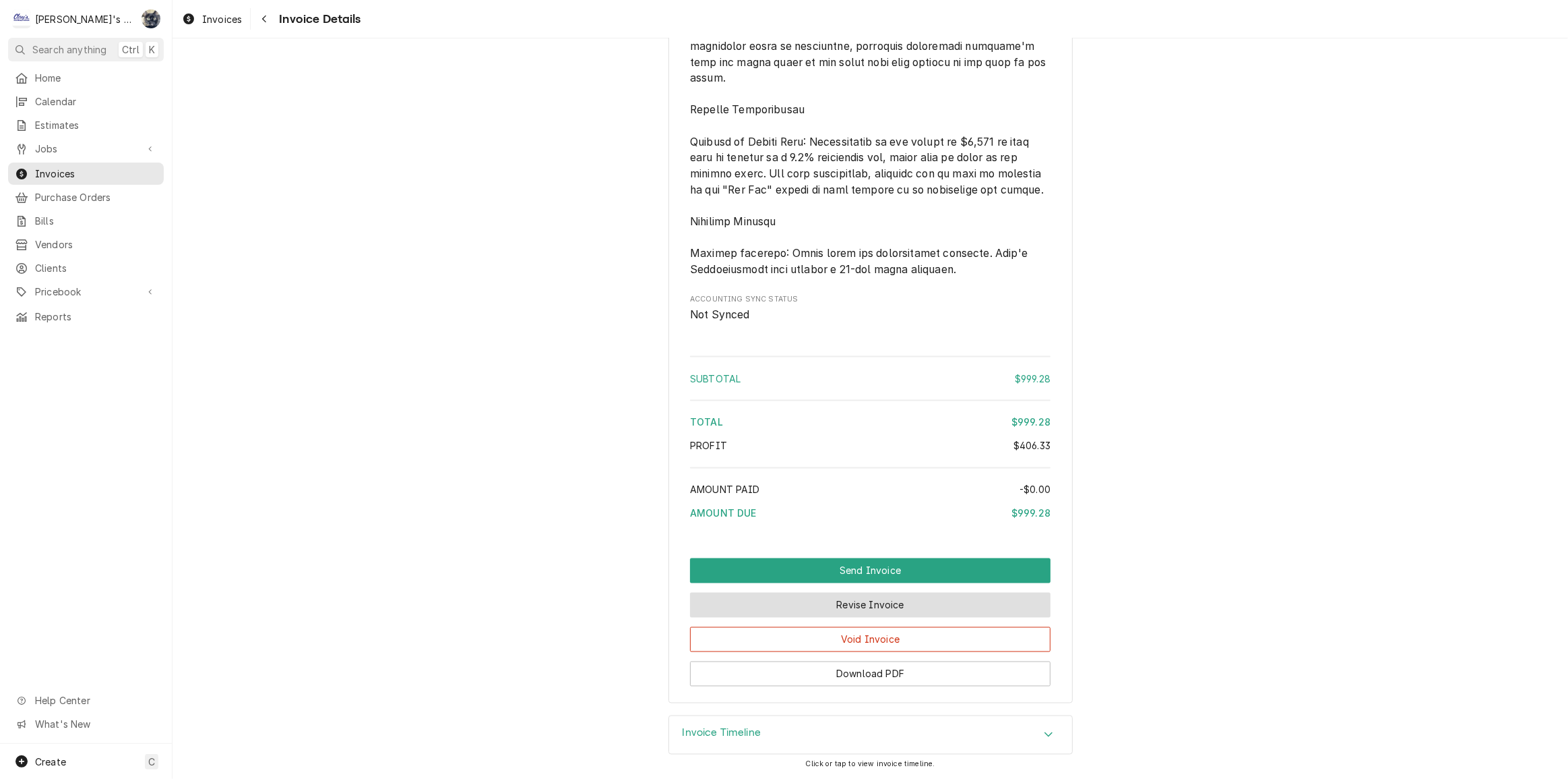
click at [857, 603] on button "Revise Invoice" at bounding box center [870, 605] width 361 height 25
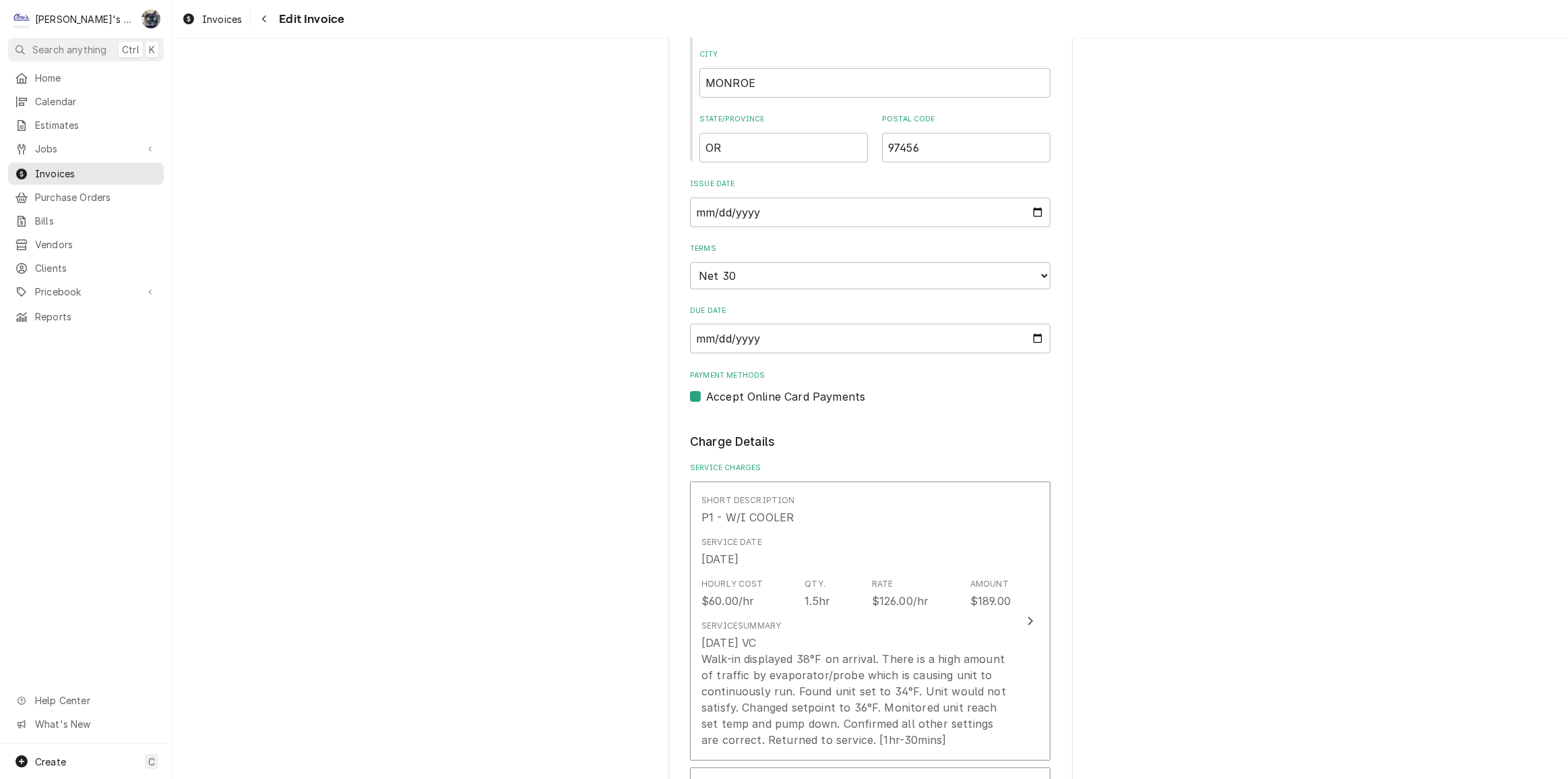
scroll to position [796, 0]
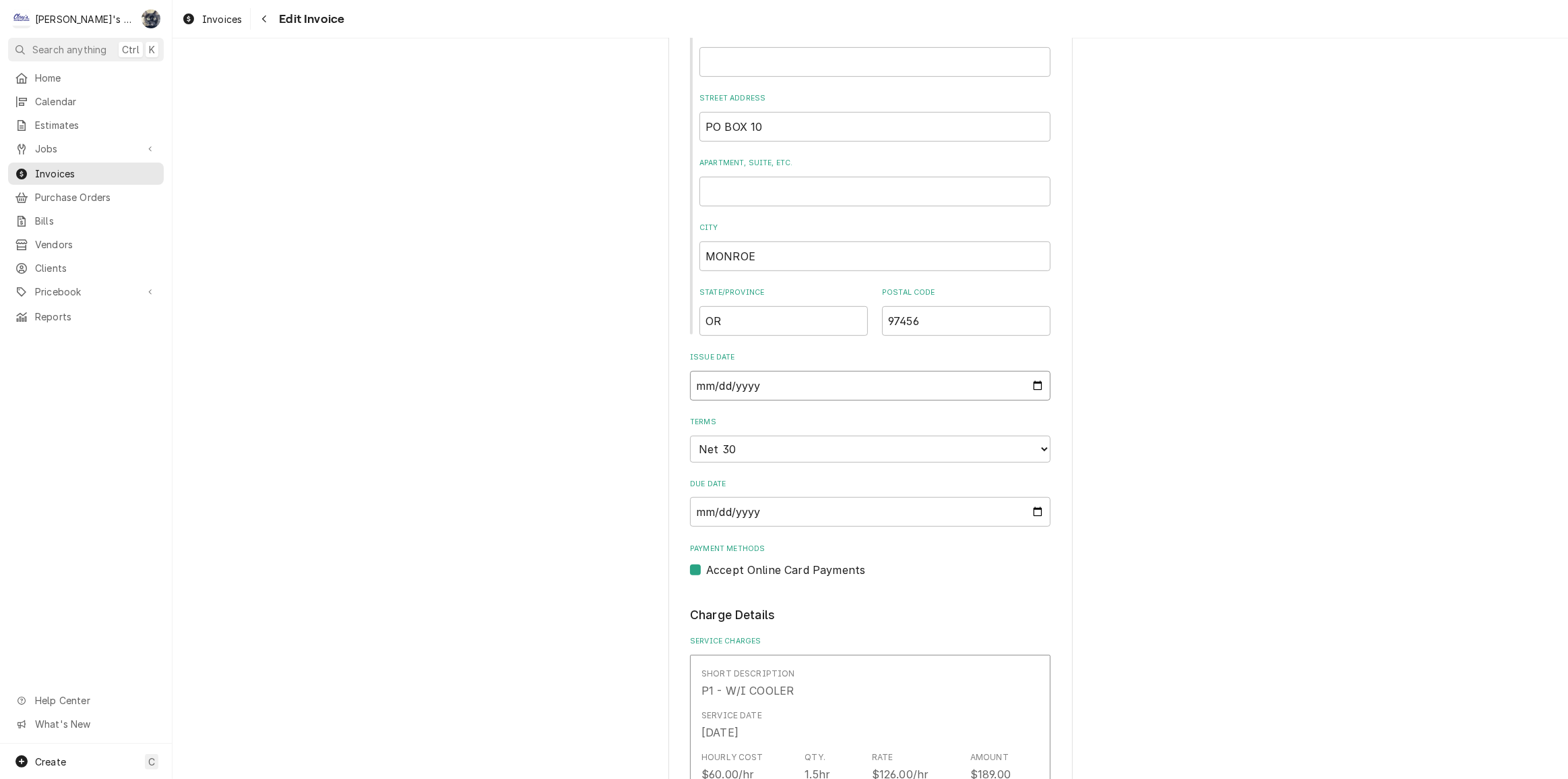
click at [1035, 381] on input "2025-09-11" at bounding box center [870, 385] width 361 height 30
type textarea "x"
type input "2025-09-15"
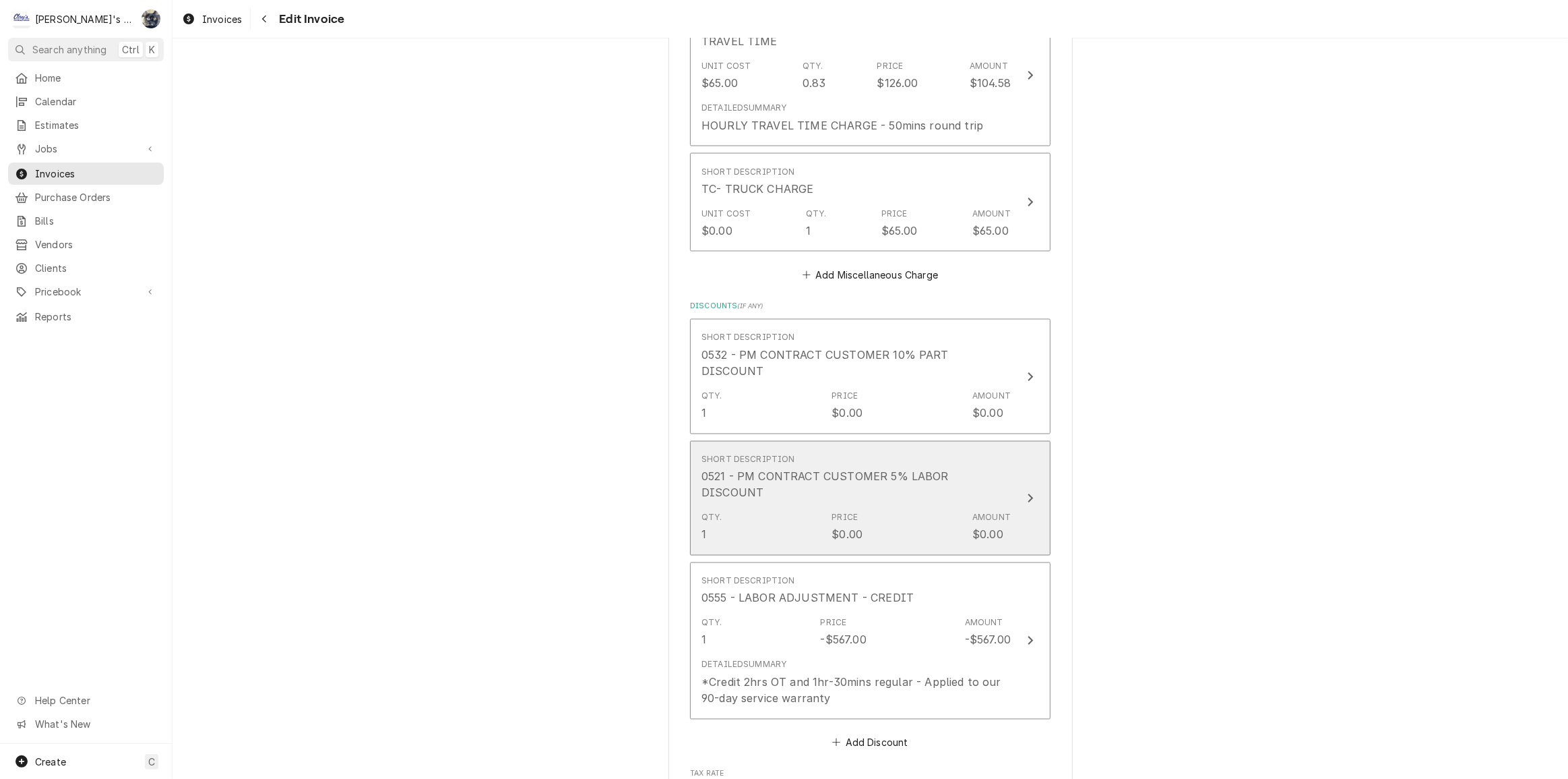
scroll to position [2574, 0]
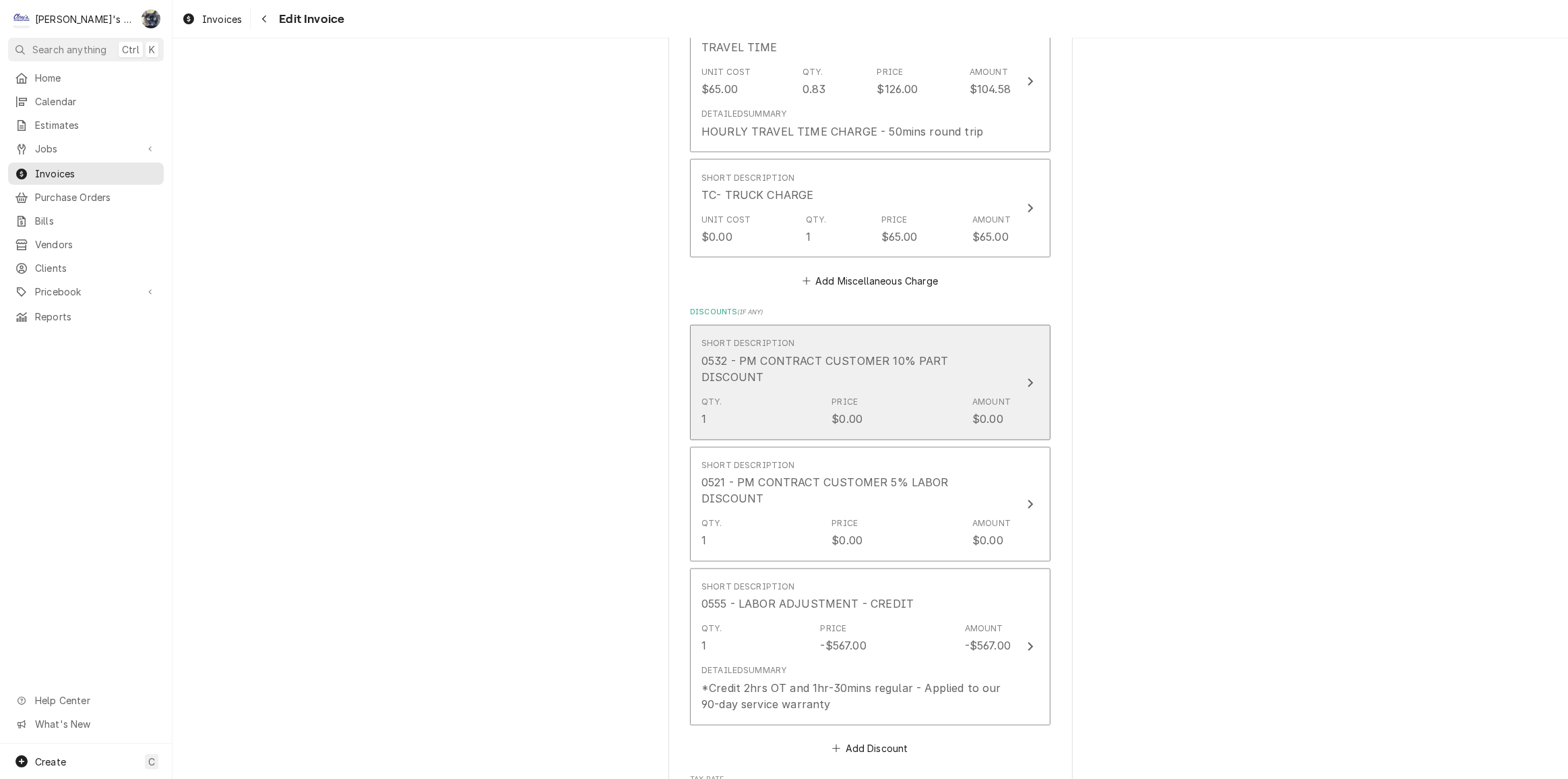
click at [843, 396] on div "Price" at bounding box center [844, 402] width 26 height 12
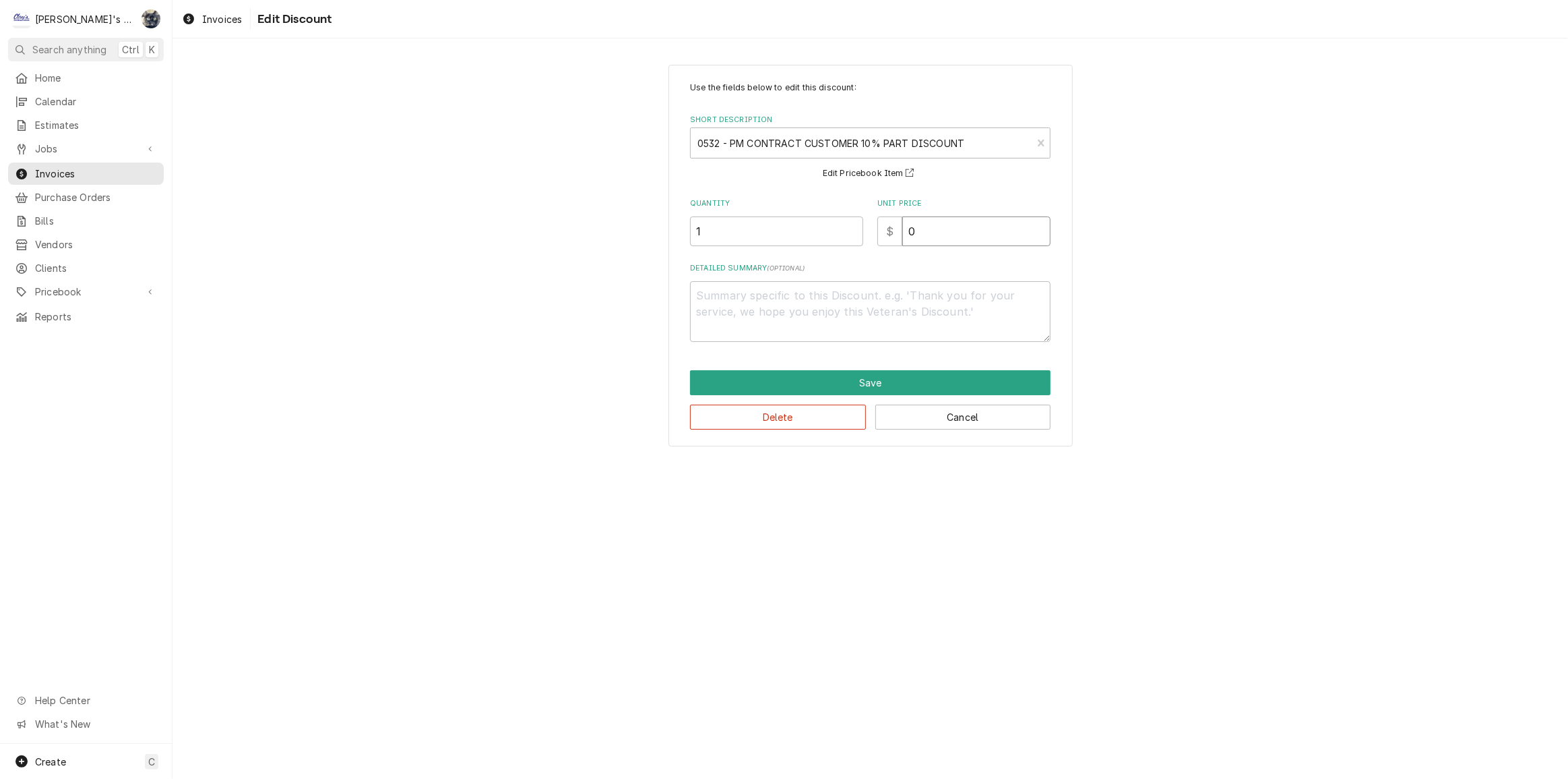
drag, startPoint x: 918, startPoint y: 234, endPoint x: 902, endPoint y: 238, distance: 16.5
click at [903, 238] on input "0" at bounding box center [976, 231] width 148 height 30
type textarea "x"
type input "4"
type textarea "x"
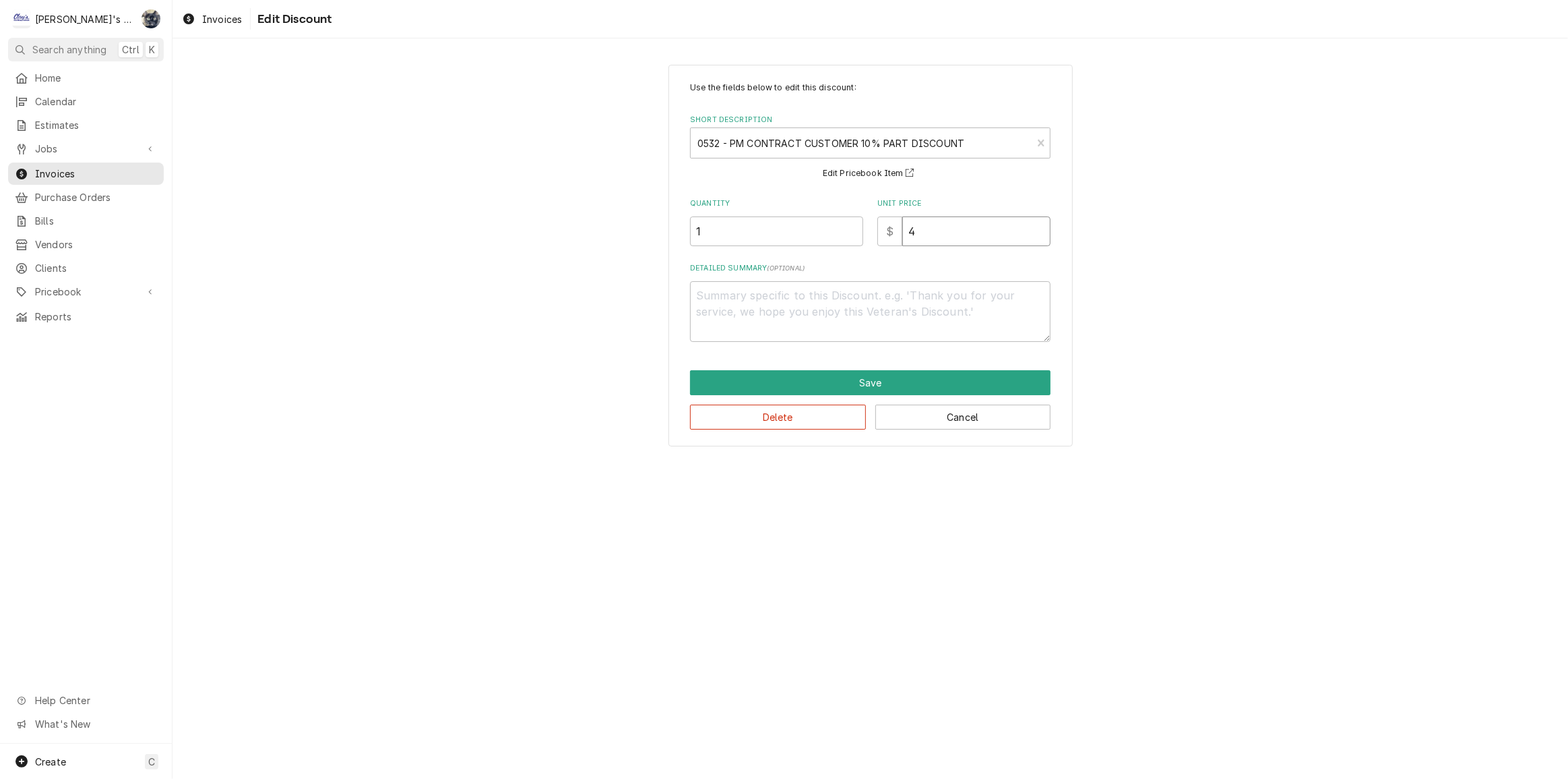
type input "45"
type textarea "x"
type input "45.1"
type textarea "x"
type input "45.17"
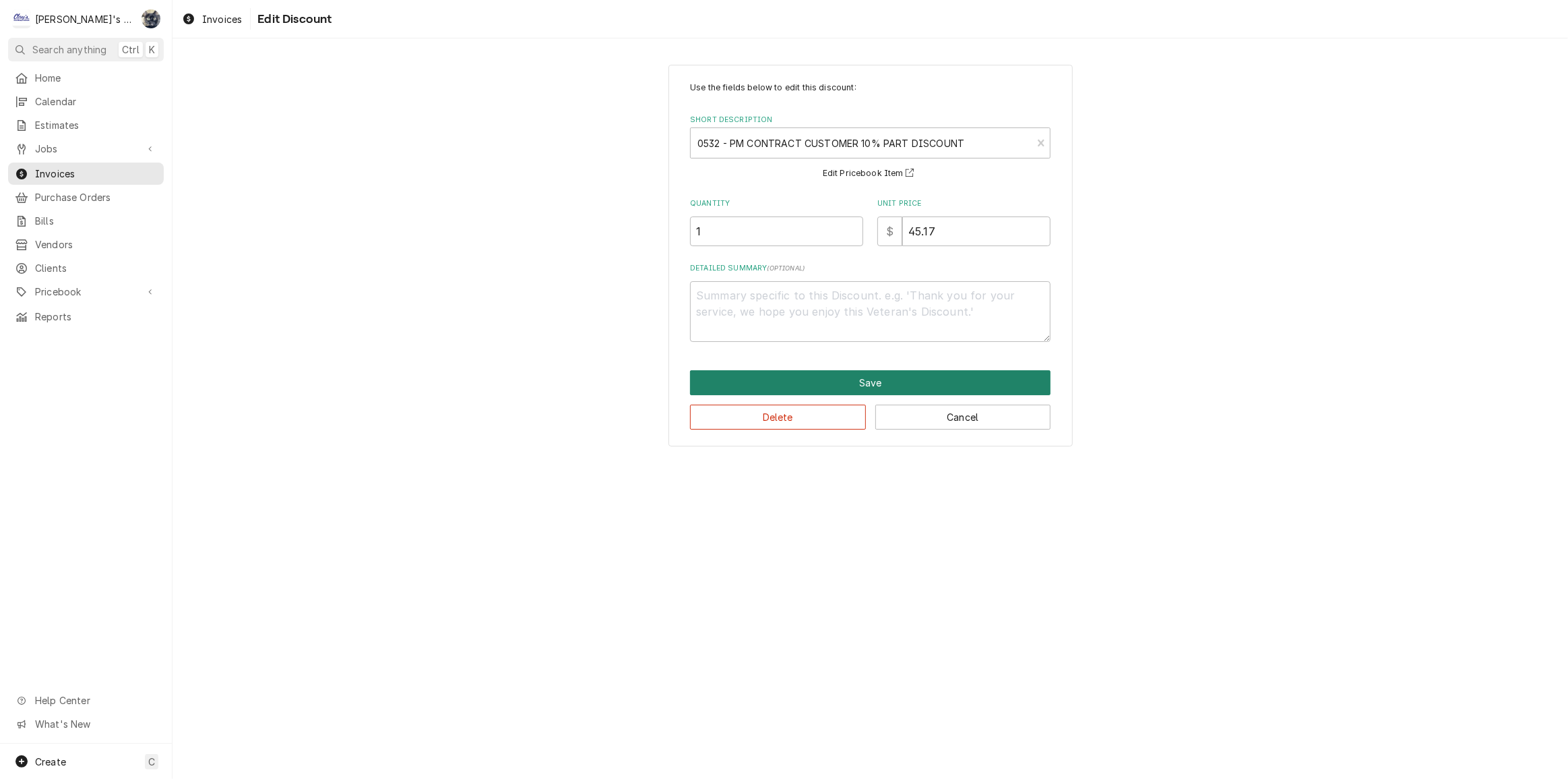
click at [887, 378] on button "Save" at bounding box center [870, 383] width 361 height 25
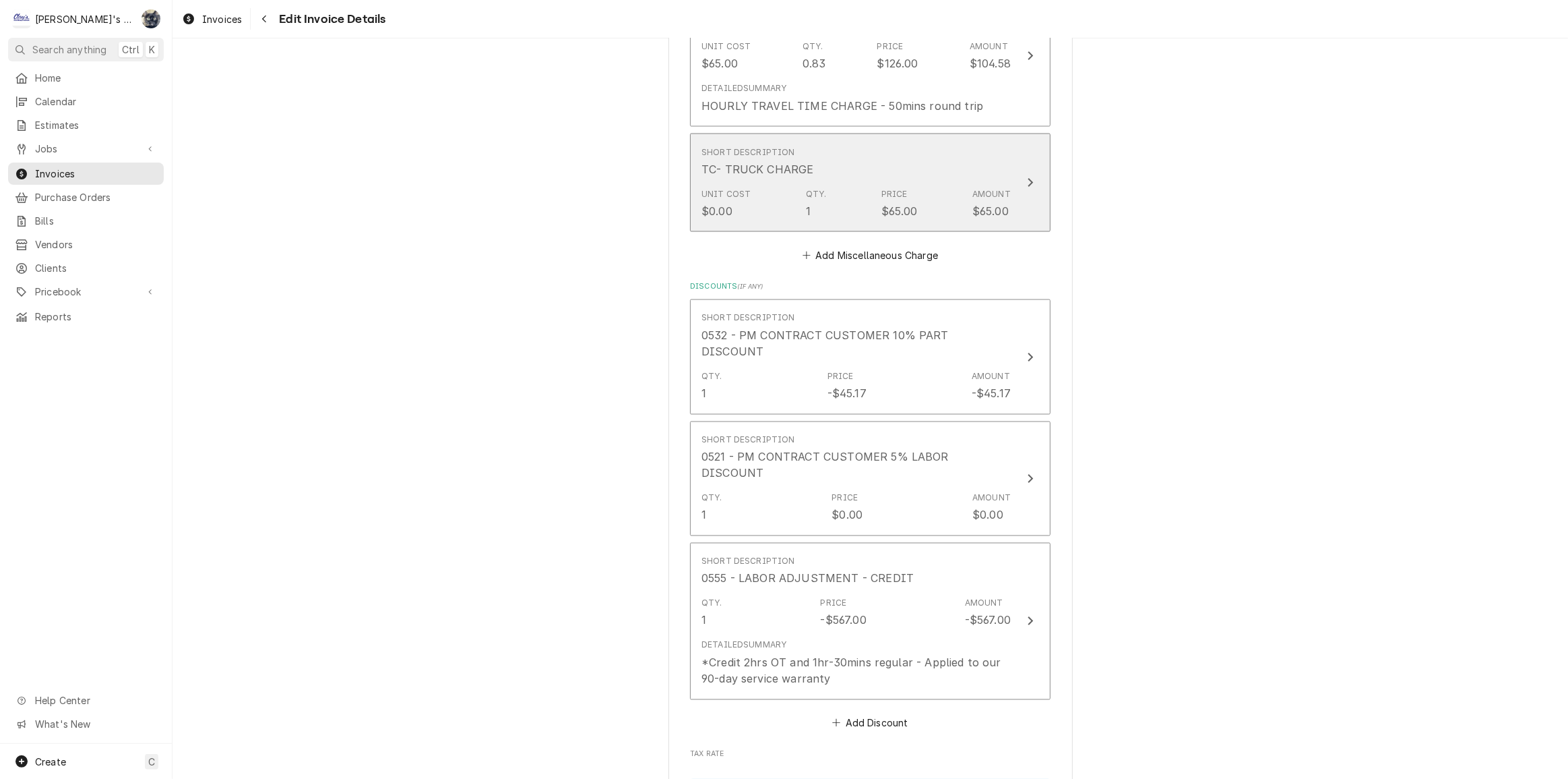
scroll to position [2619, 0]
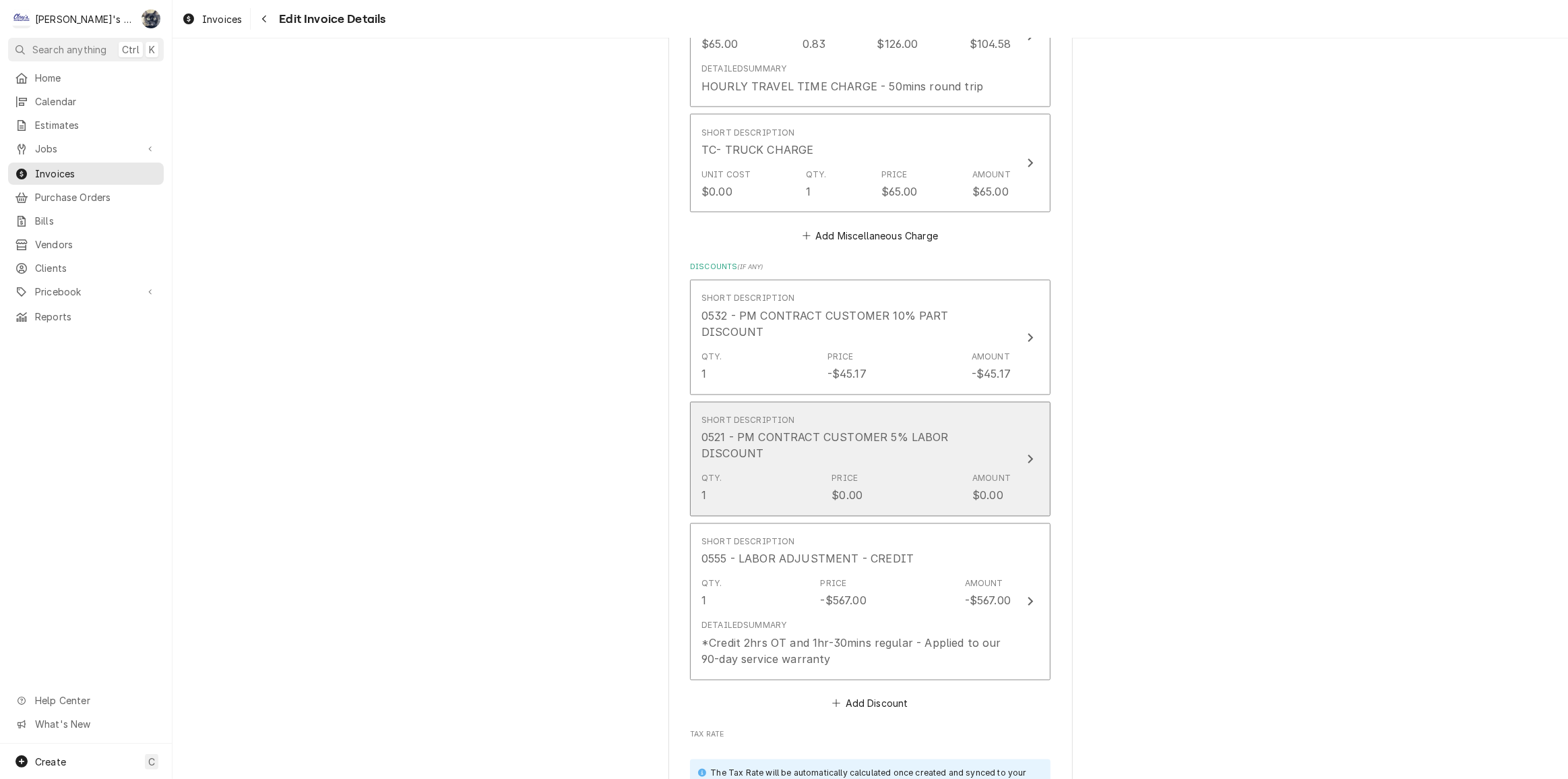
click at [819, 467] on div "Qty. 1 Price $0.00 Amount $0.00" at bounding box center [857, 488] width 310 height 42
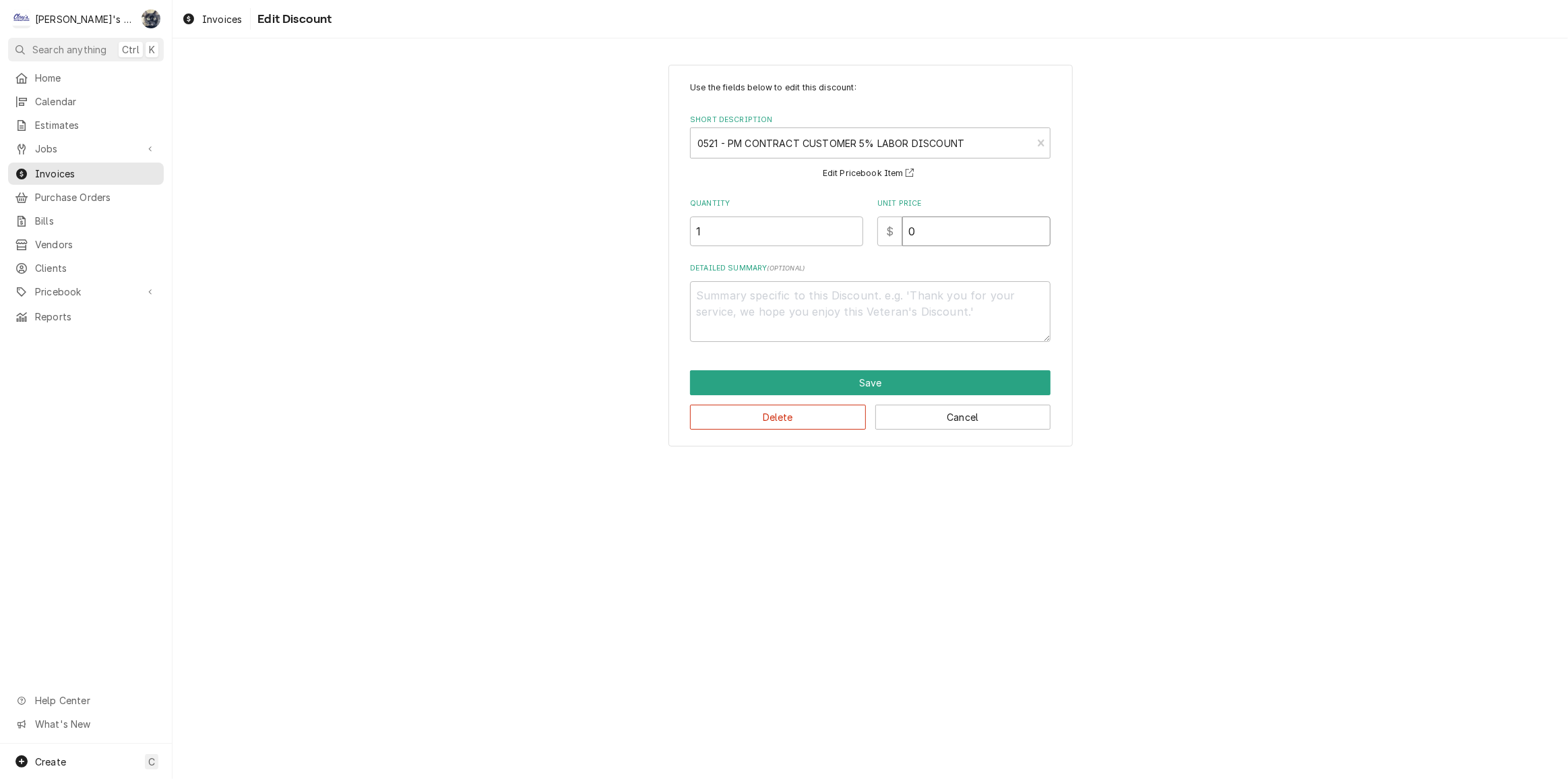
drag, startPoint x: 935, startPoint y: 220, endPoint x: 851, endPoint y: 229, distance: 84.5
click at [862, 226] on div "Quantity 1 Unit Price $ 0" at bounding box center [870, 222] width 361 height 48
type textarea "x"
type input "2"
type textarea "x"
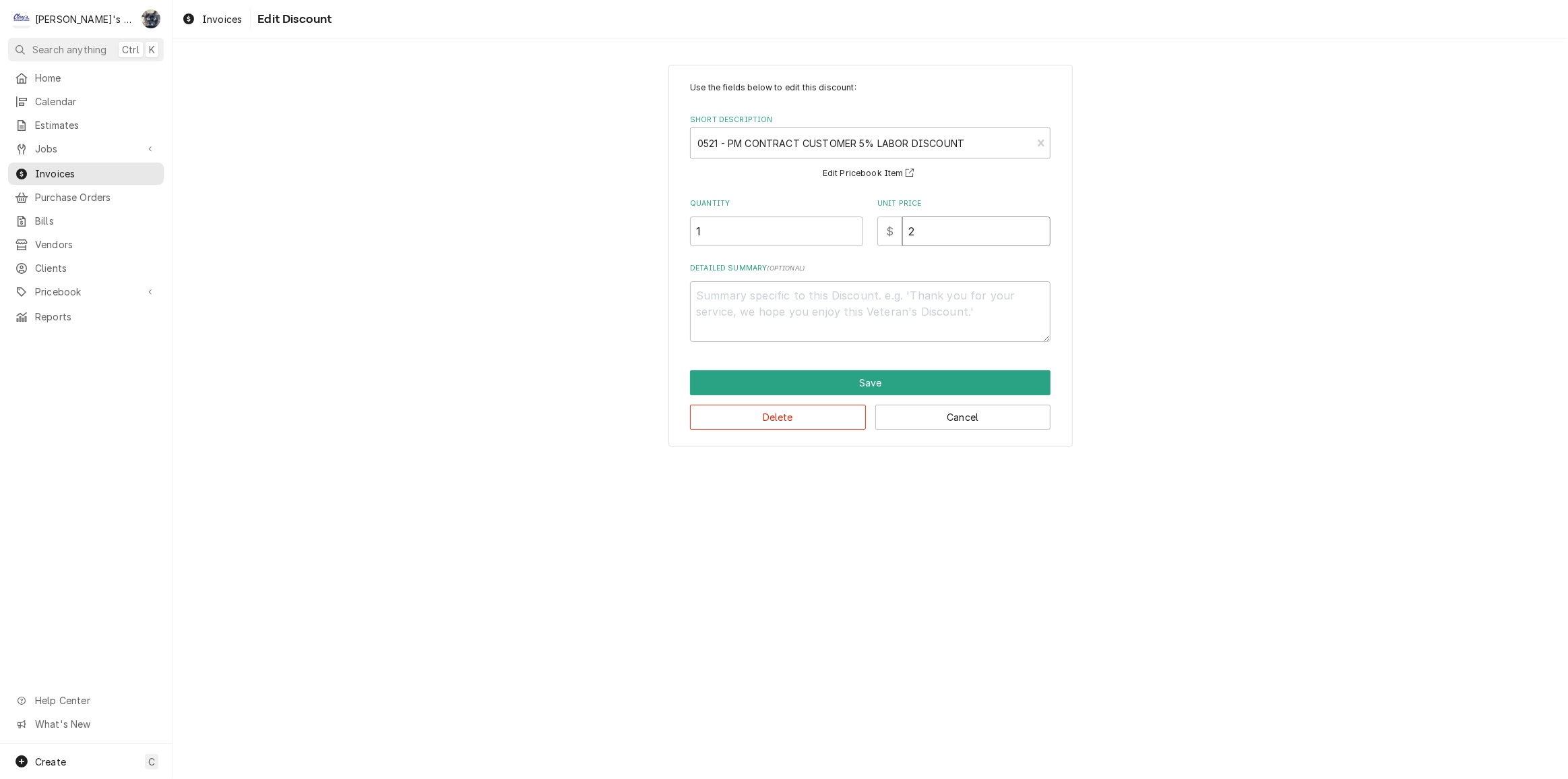
type input "24"
type textarea "x"
type input "24.1"
type textarea "x"
type input "24.19"
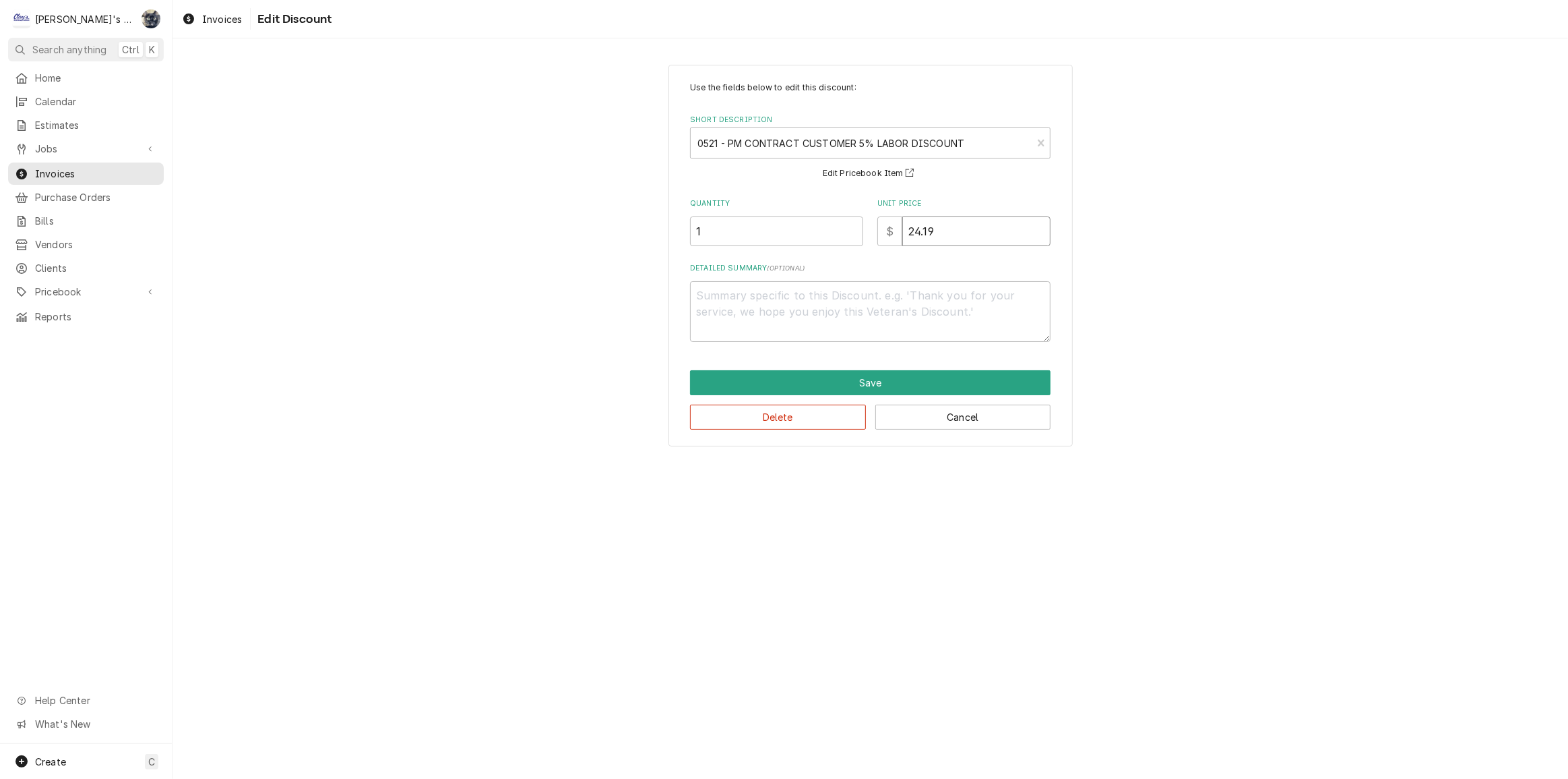
type textarea "x"
type input "24.1"
type textarea "x"
type input "24.13"
click at [883, 383] on button "Save" at bounding box center [870, 383] width 361 height 25
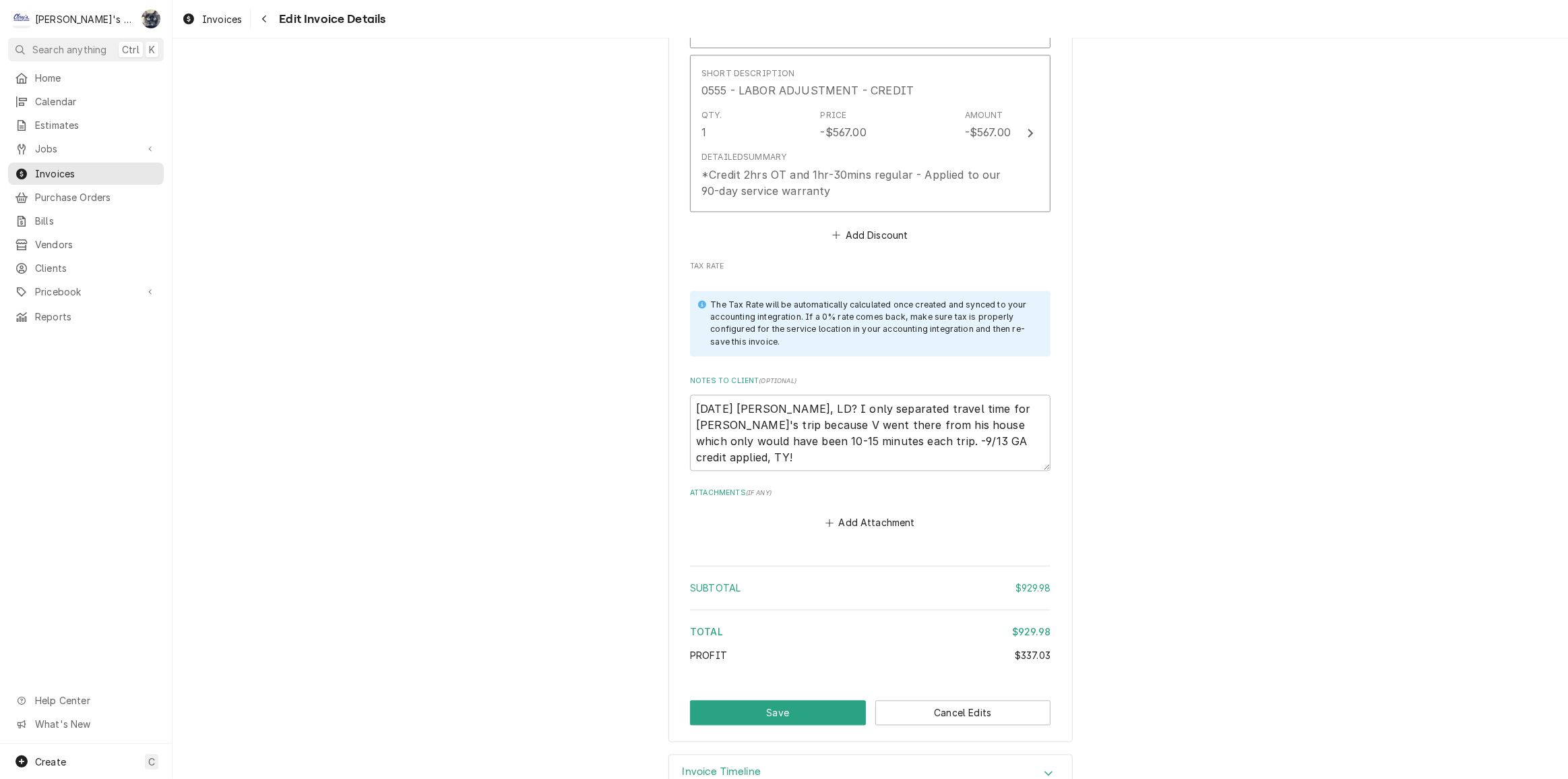
scroll to position [3089, 0]
drag, startPoint x: 775, startPoint y: 419, endPoint x: 669, endPoint y: 366, distance: 118.5
type textarea "x"
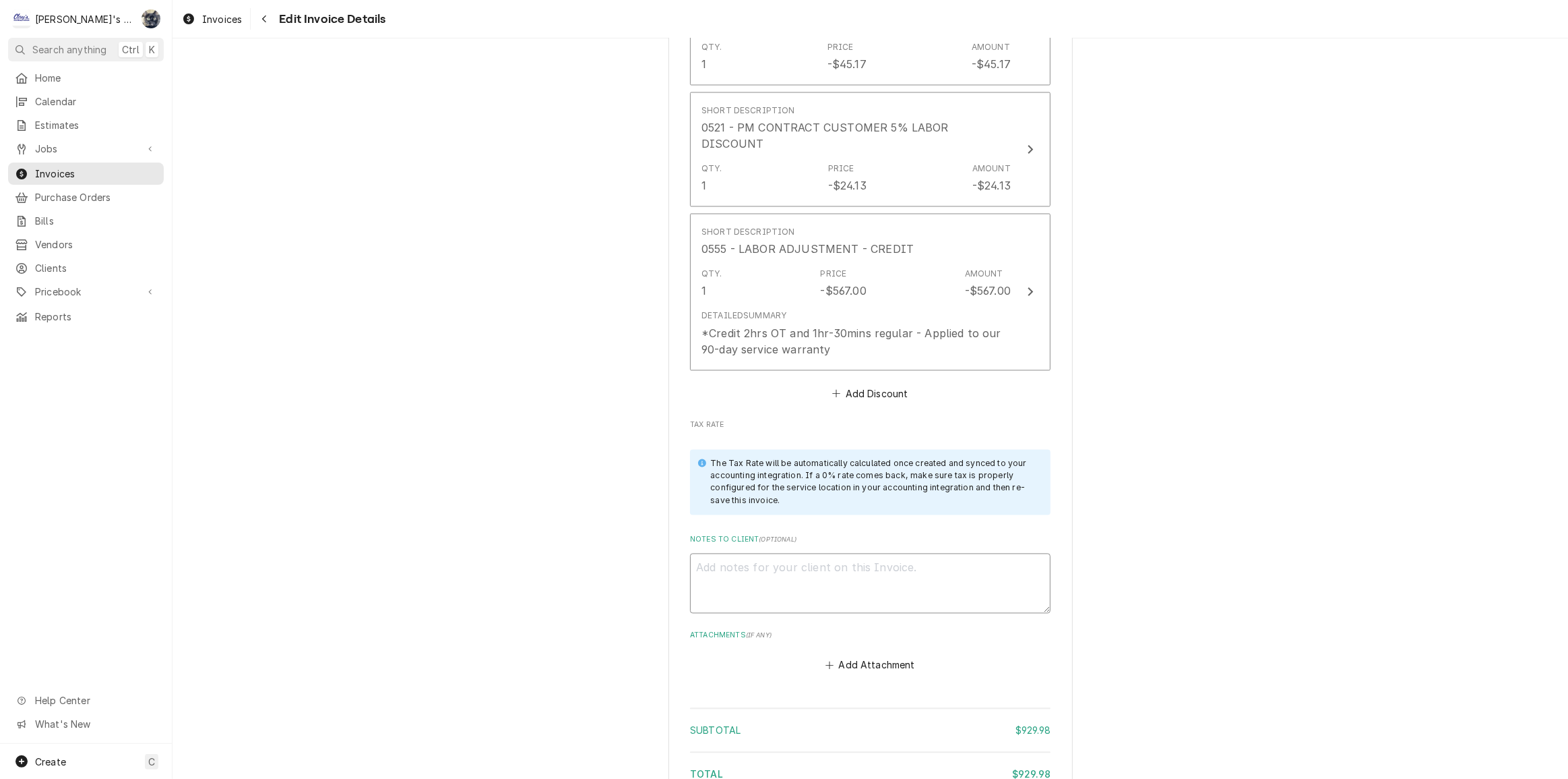
scroll to position [3073, 0]
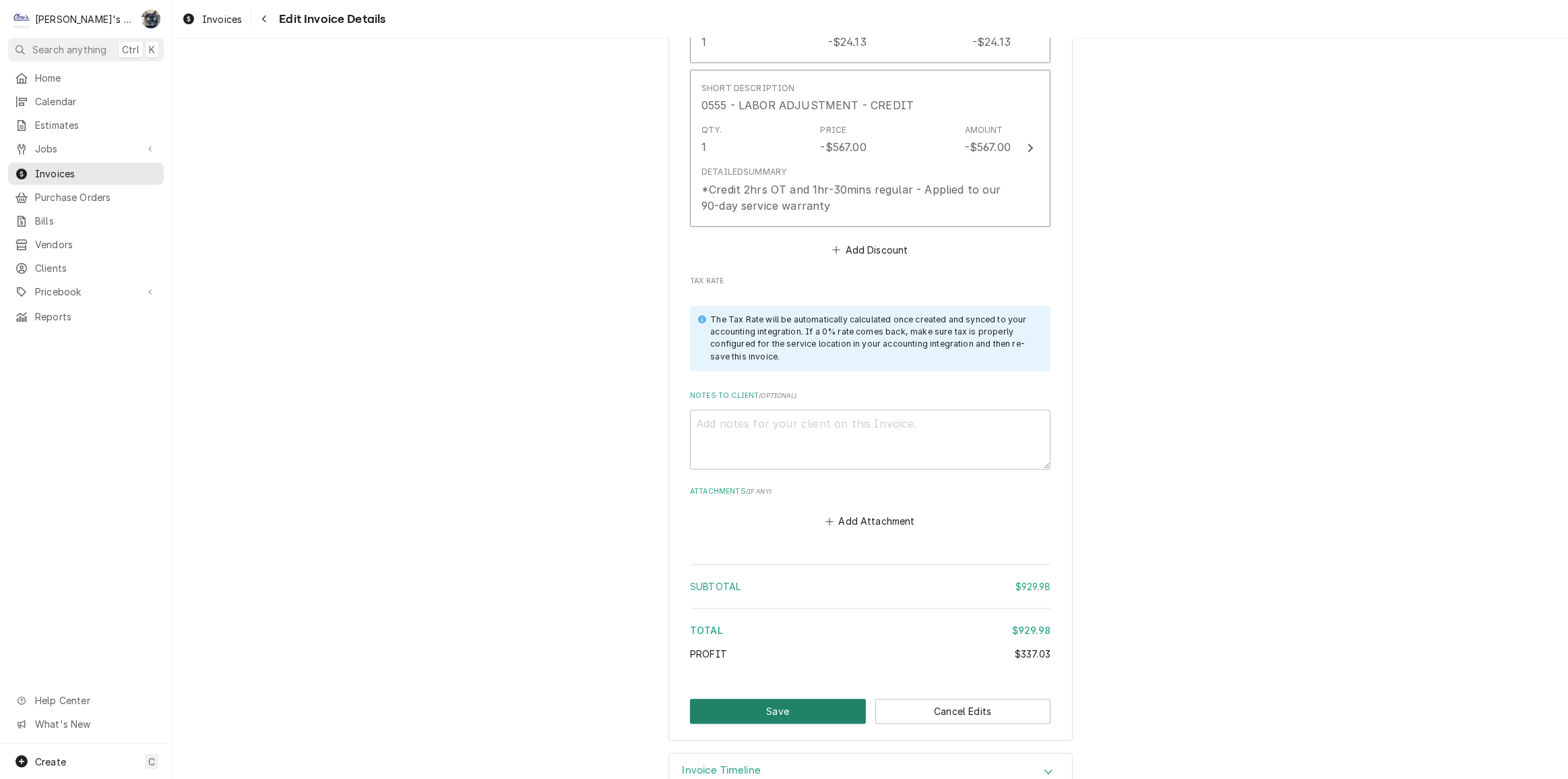
click at [787, 699] on button "Save" at bounding box center [778, 711] width 176 height 25
type textarea "x"
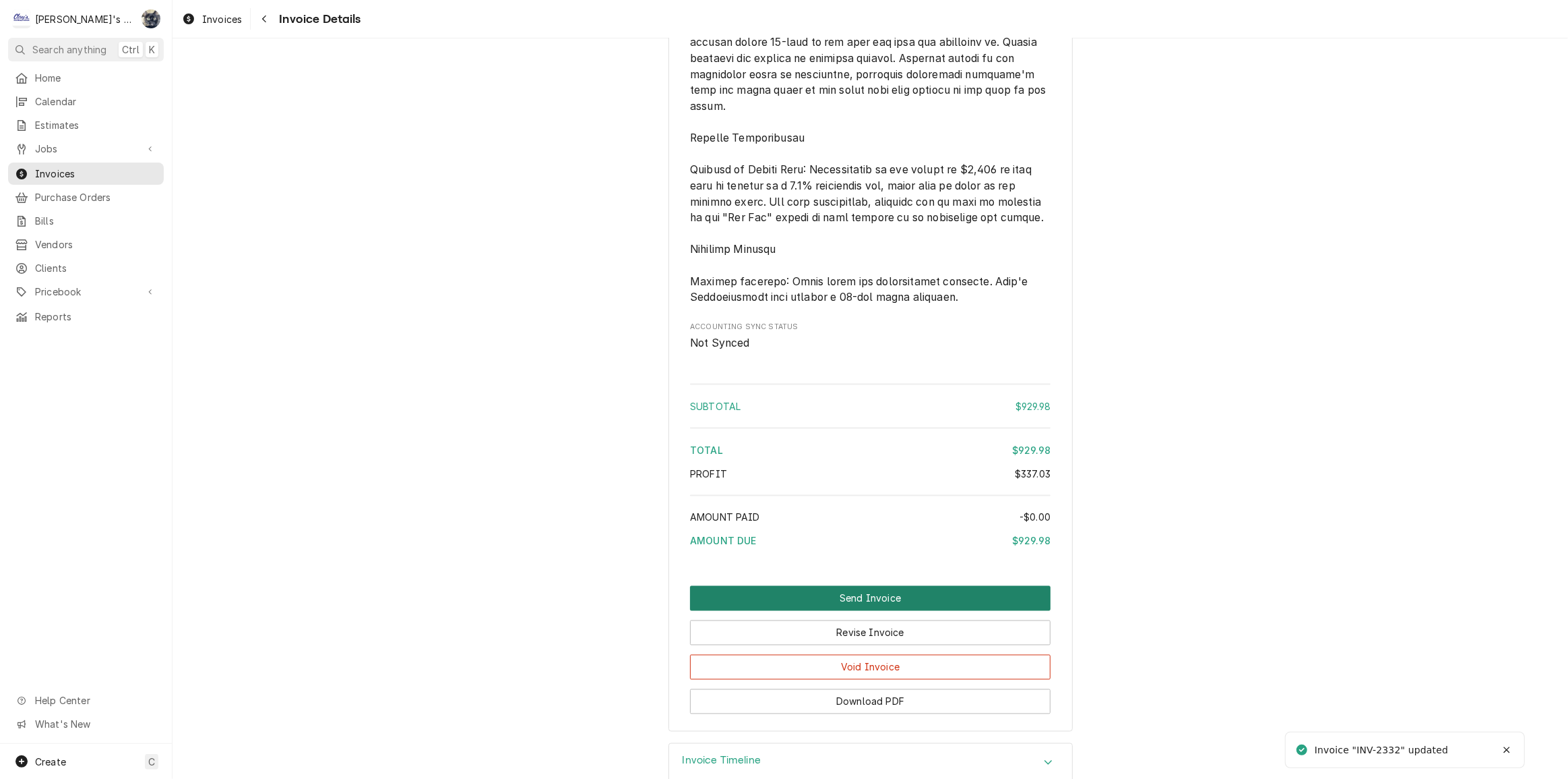
scroll to position [2489, 0]
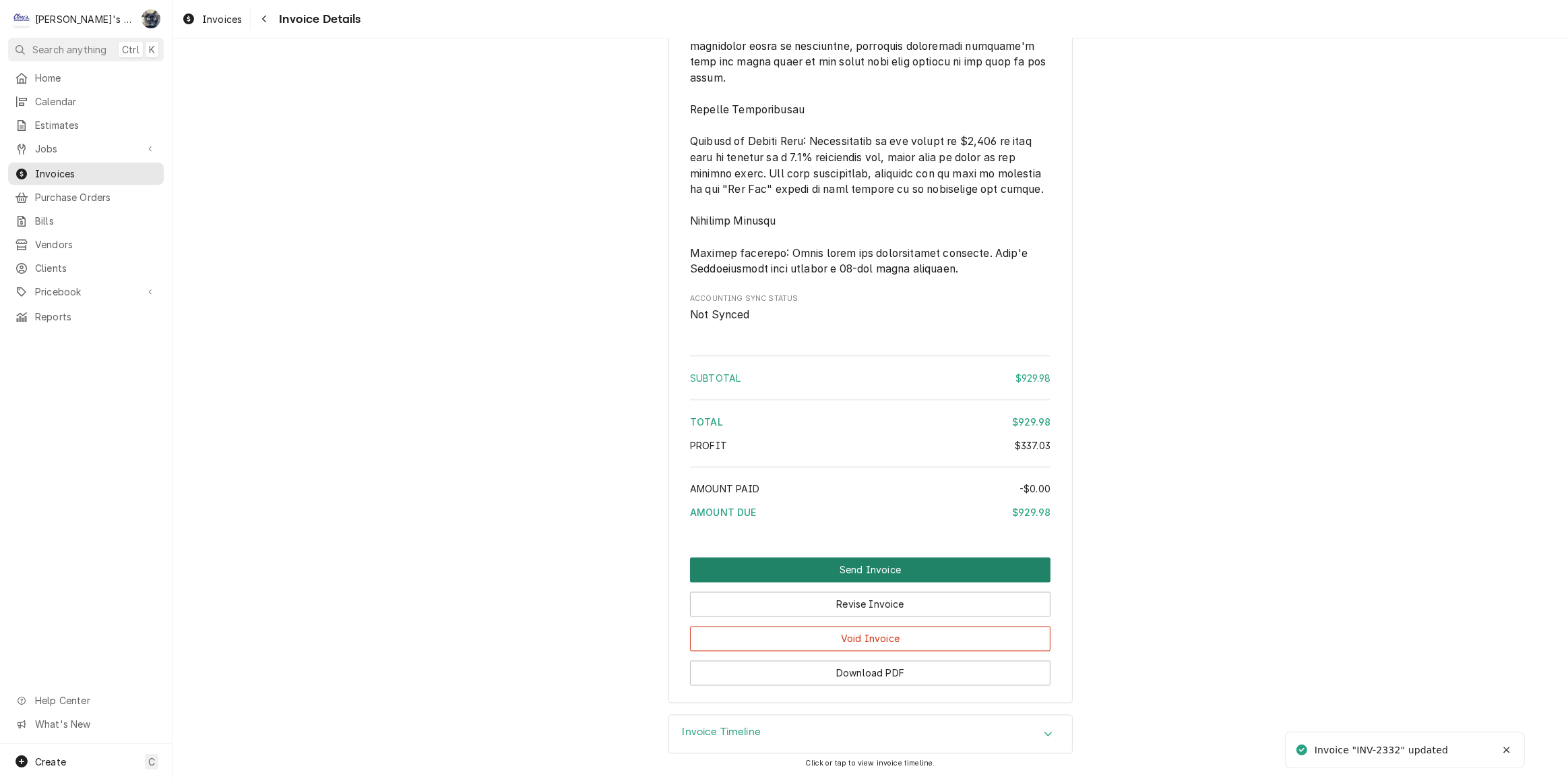
click at [865, 579] on button "Send Invoice" at bounding box center [870, 570] width 361 height 25
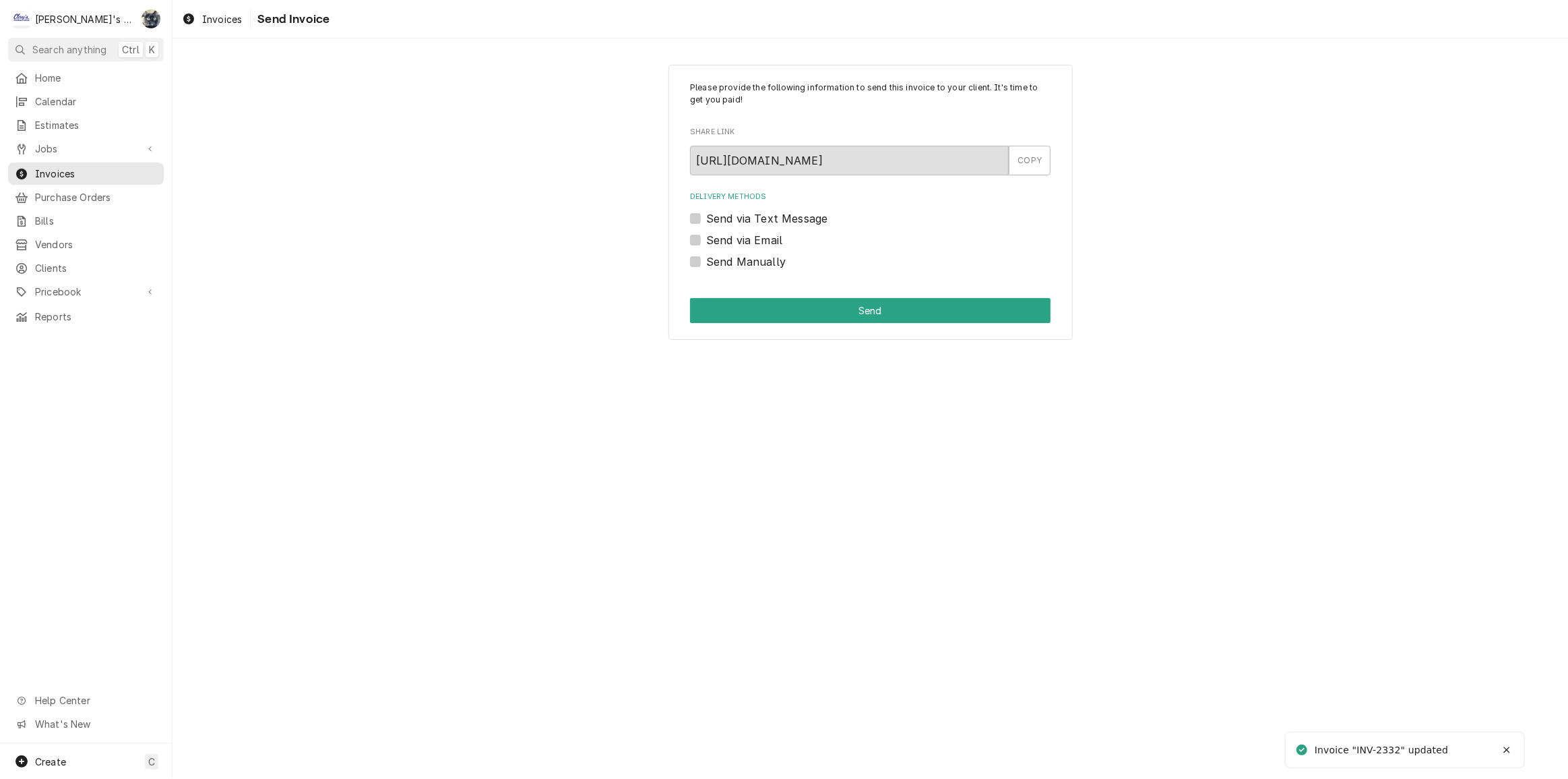
click at [707, 238] on label "Send via Email" at bounding box center [745, 240] width 76 height 16
click at [707, 238] on input "Send via Email" at bounding box center [887, 246] width 361 height 30
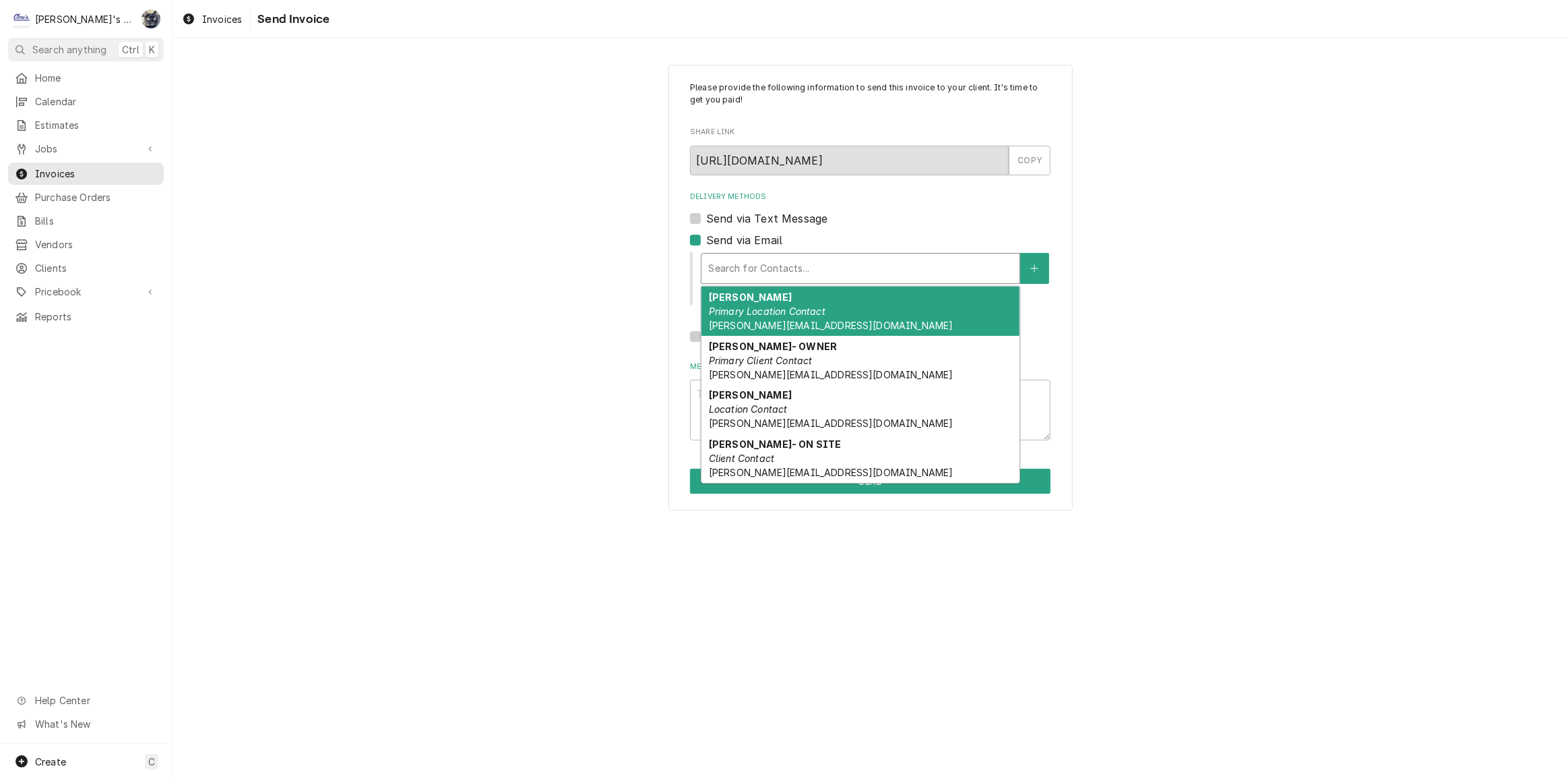
click at [739, 266] on div "Delivery Methods" at bounding box center [861, 268] width 305 height 24
click at [639, 298] on div "Please provide the following information to send this invoice to your client. I…" at bounding box center [870, 288] width 1395 height 470
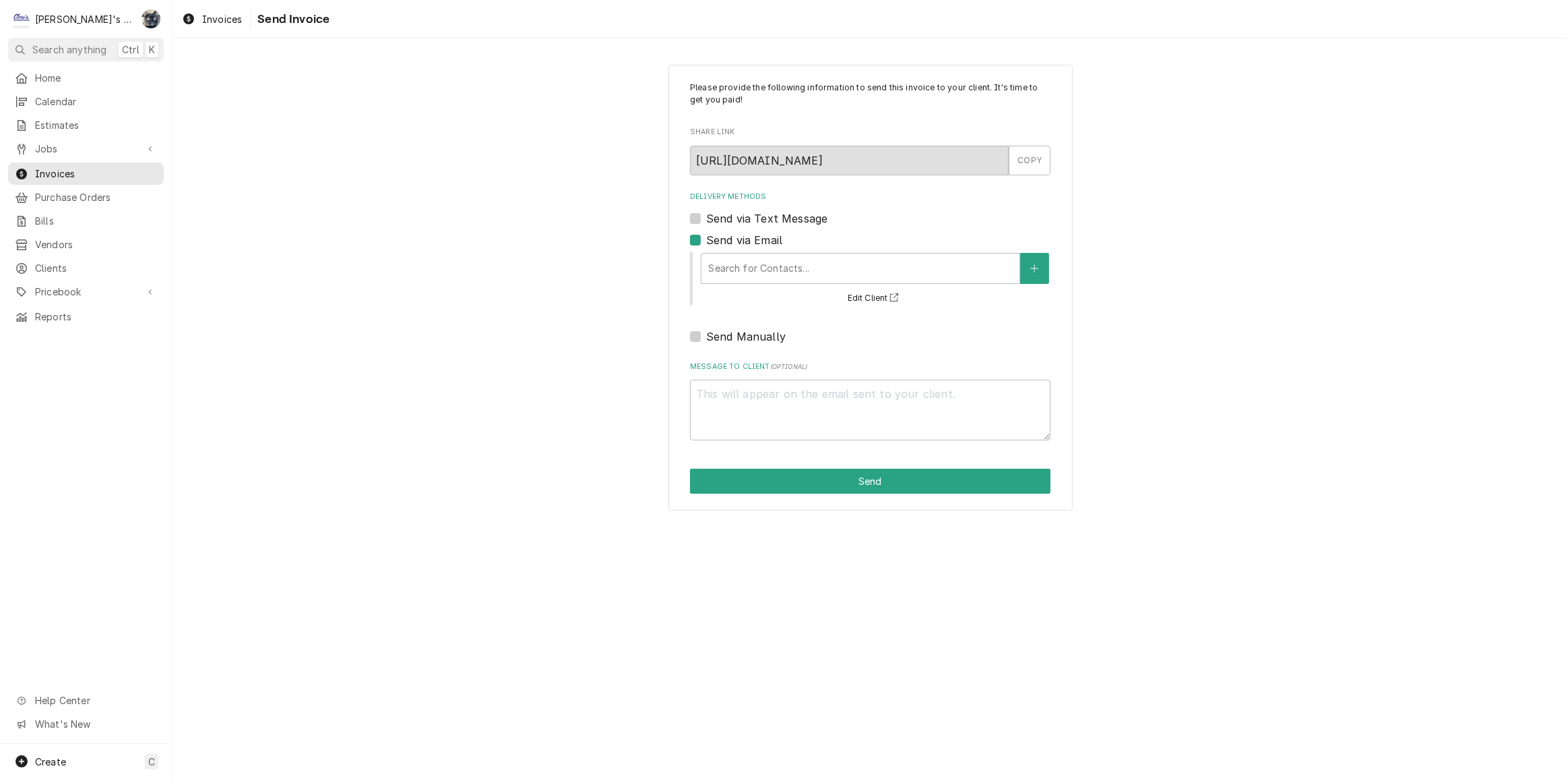
click at [707, 238] on label "Send via Email" at bounding box center [745, 240] width 76 height 16
click at [707, 238] on input "Send via Email" at bounding box center [887, 246] width 361 height 30
checkbox input "false"
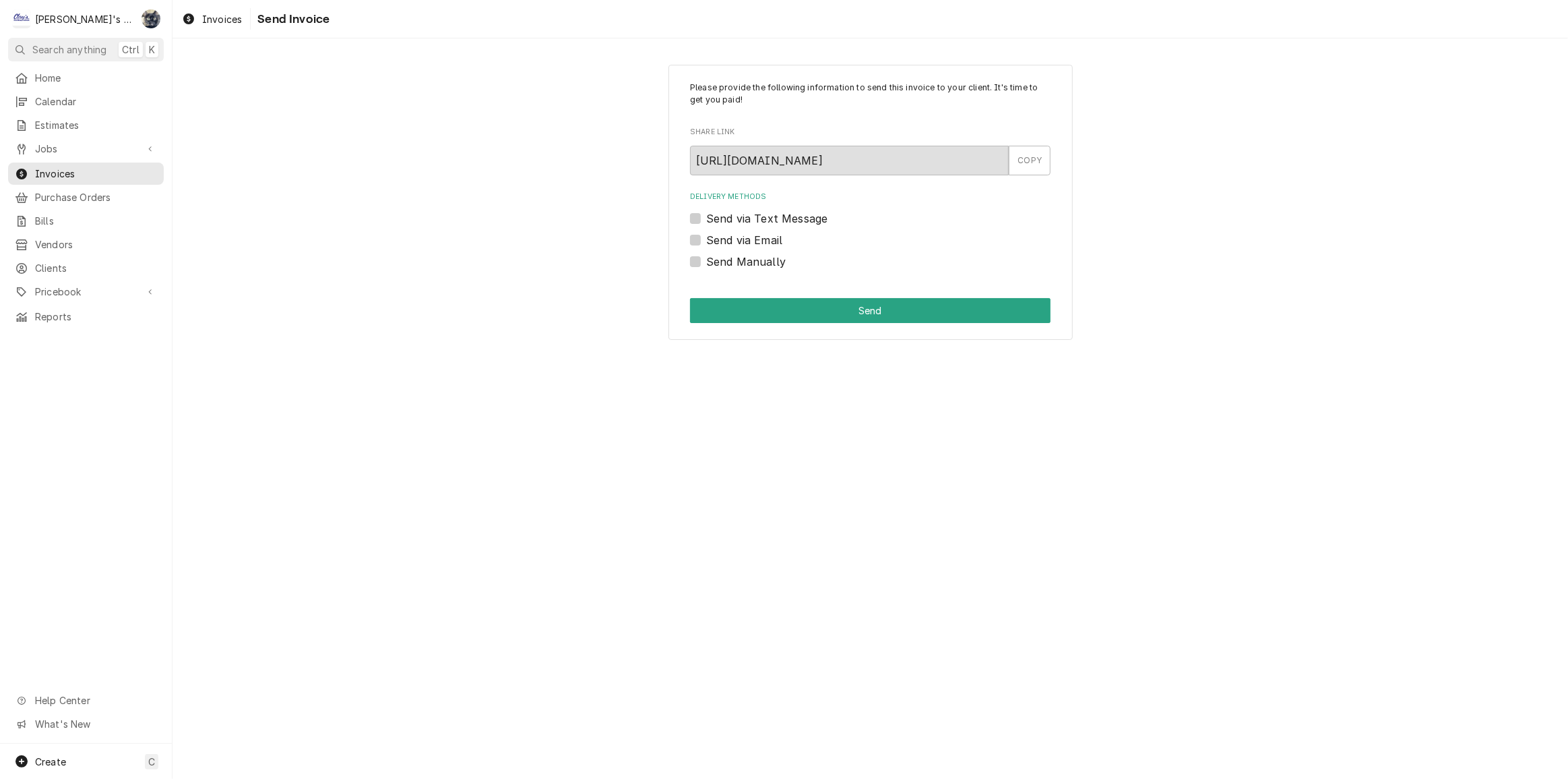
click at [707, 262] on label "Send Manually" at bounding box center [746, 262] width 79 height 16
click at [707, 262] on input "Send Manually" at bounding box center [887, 268] width 361 height 30
checkbox input "true"
click at [715, 305] on button "Send" at bounding box center [870, 310] width 361 height 25
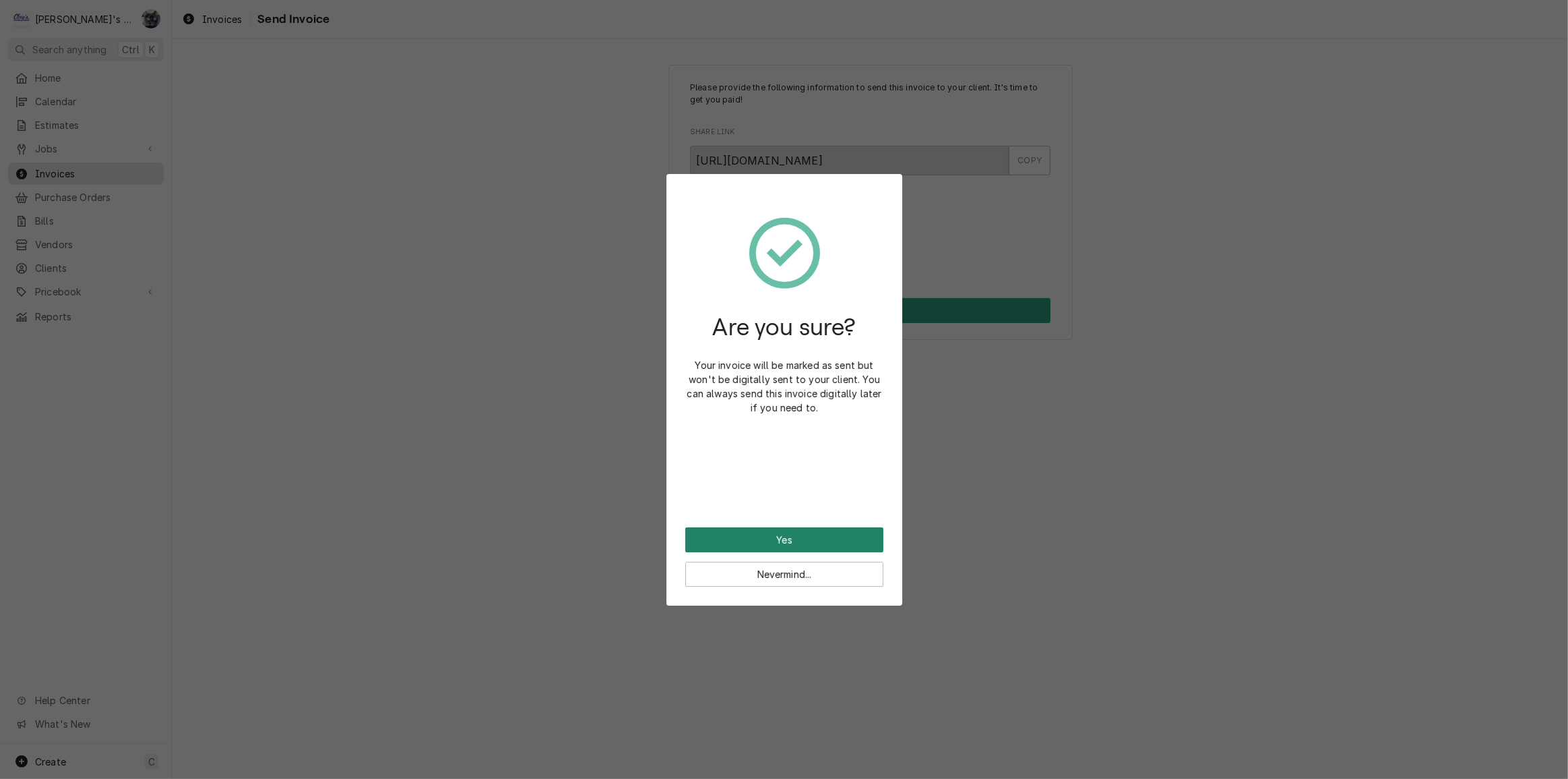
click at [786, 533] on button "Yes" at bounding box center [784, 539] width 199 height 25
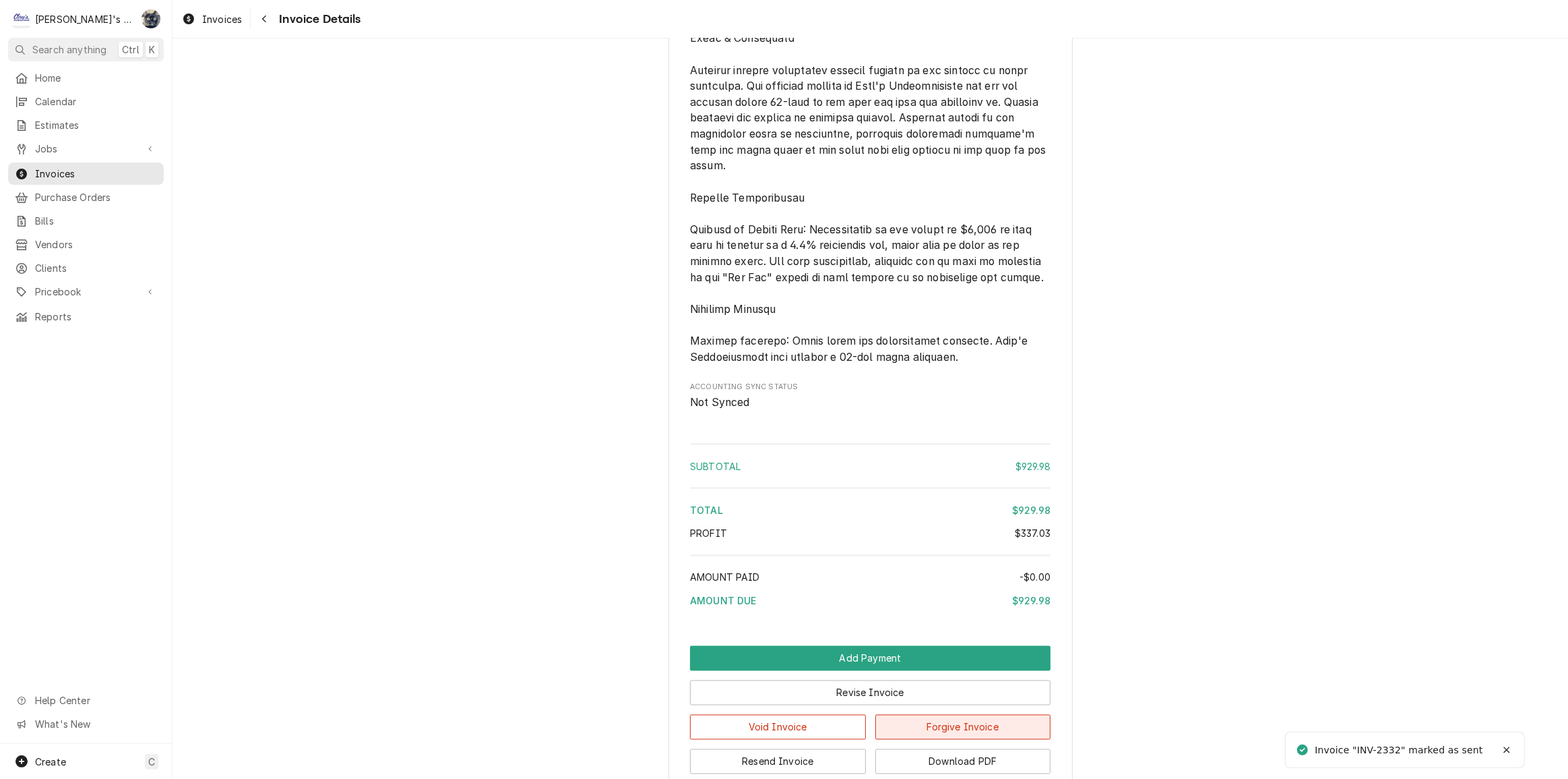
scroll to position [2535, 0]
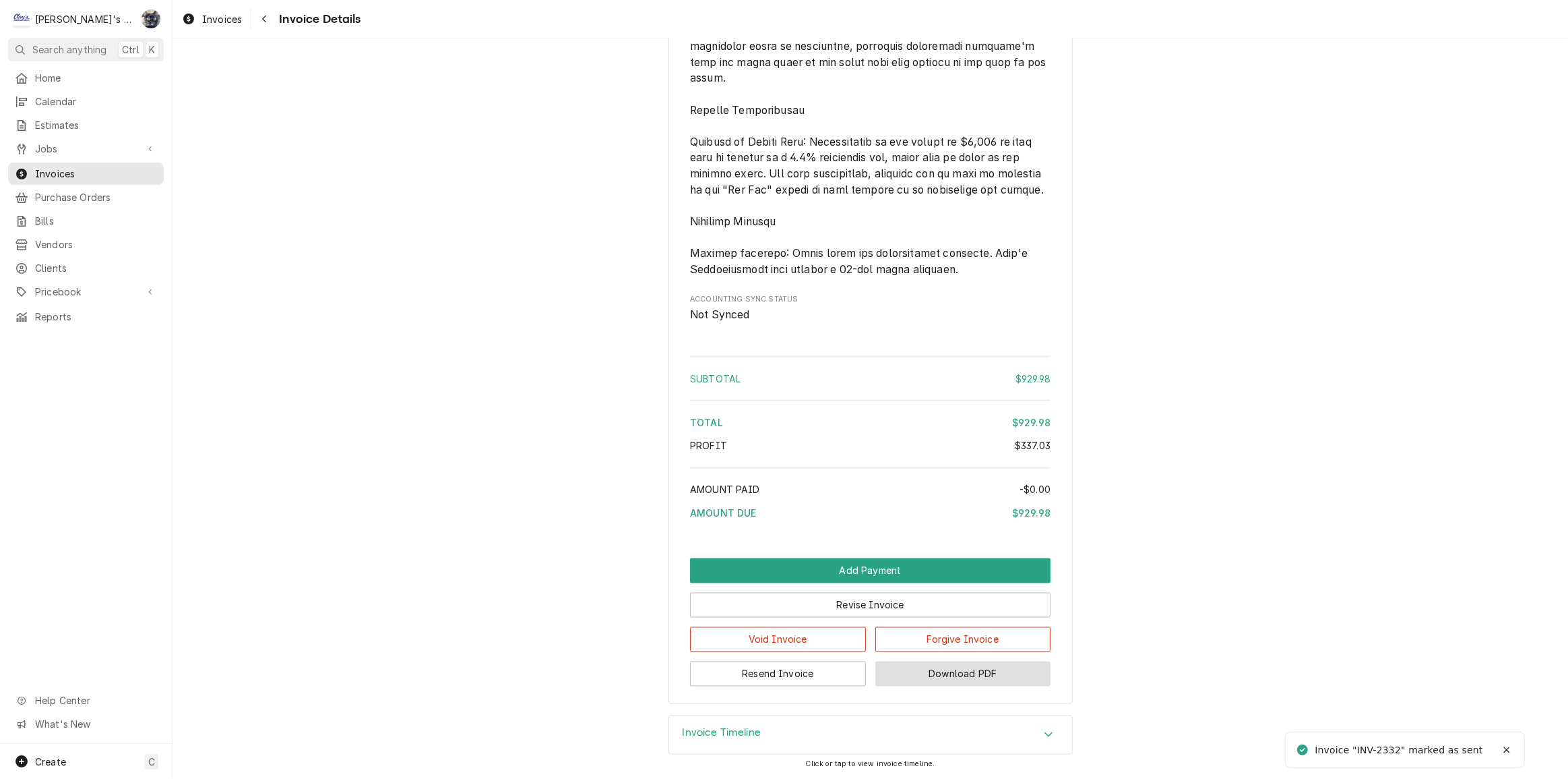
click at [906, 672] on button "Download PDF" at bounding box center [963, 674] width 176 height 25
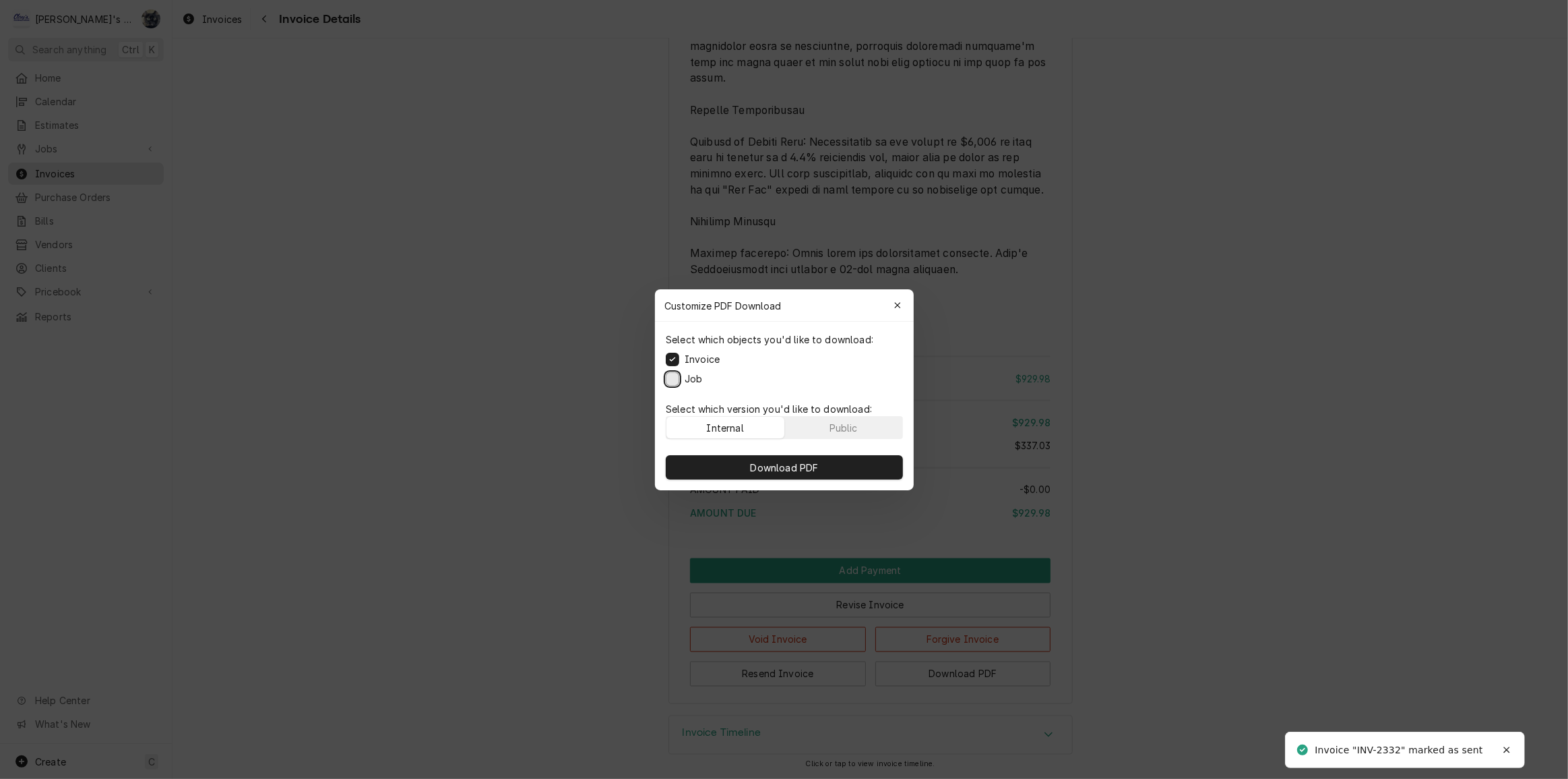
click at [675, 379] on button "Job" at bounding box center [673, 378] width 14 height 14
click at [734, 465] on button "Download PDF" at bounding box center [784, 467] width 237 height 24
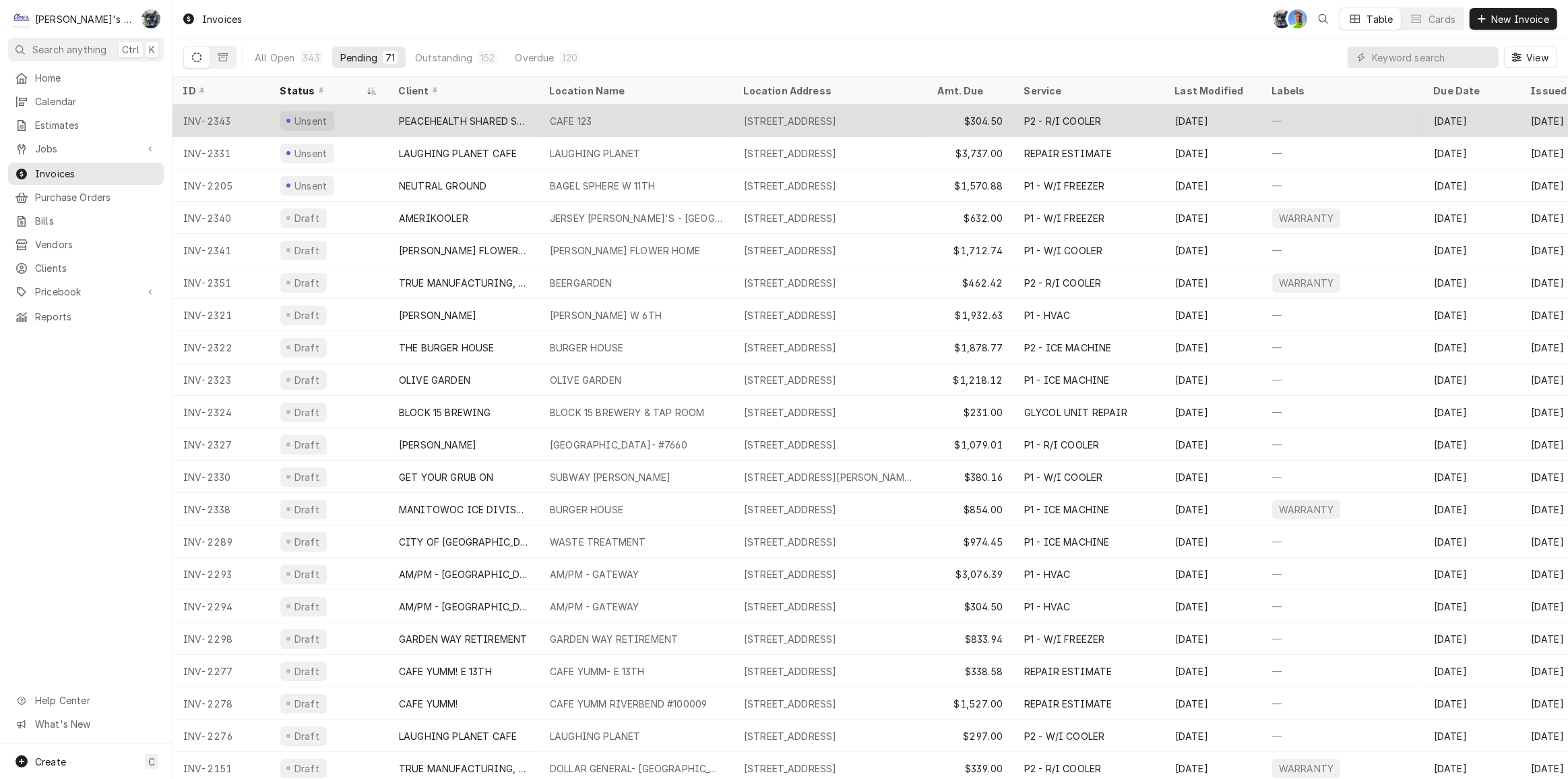
click at [703, 121] on div "CAFE 123" at bounding box center [636, 121] width 194 height 32
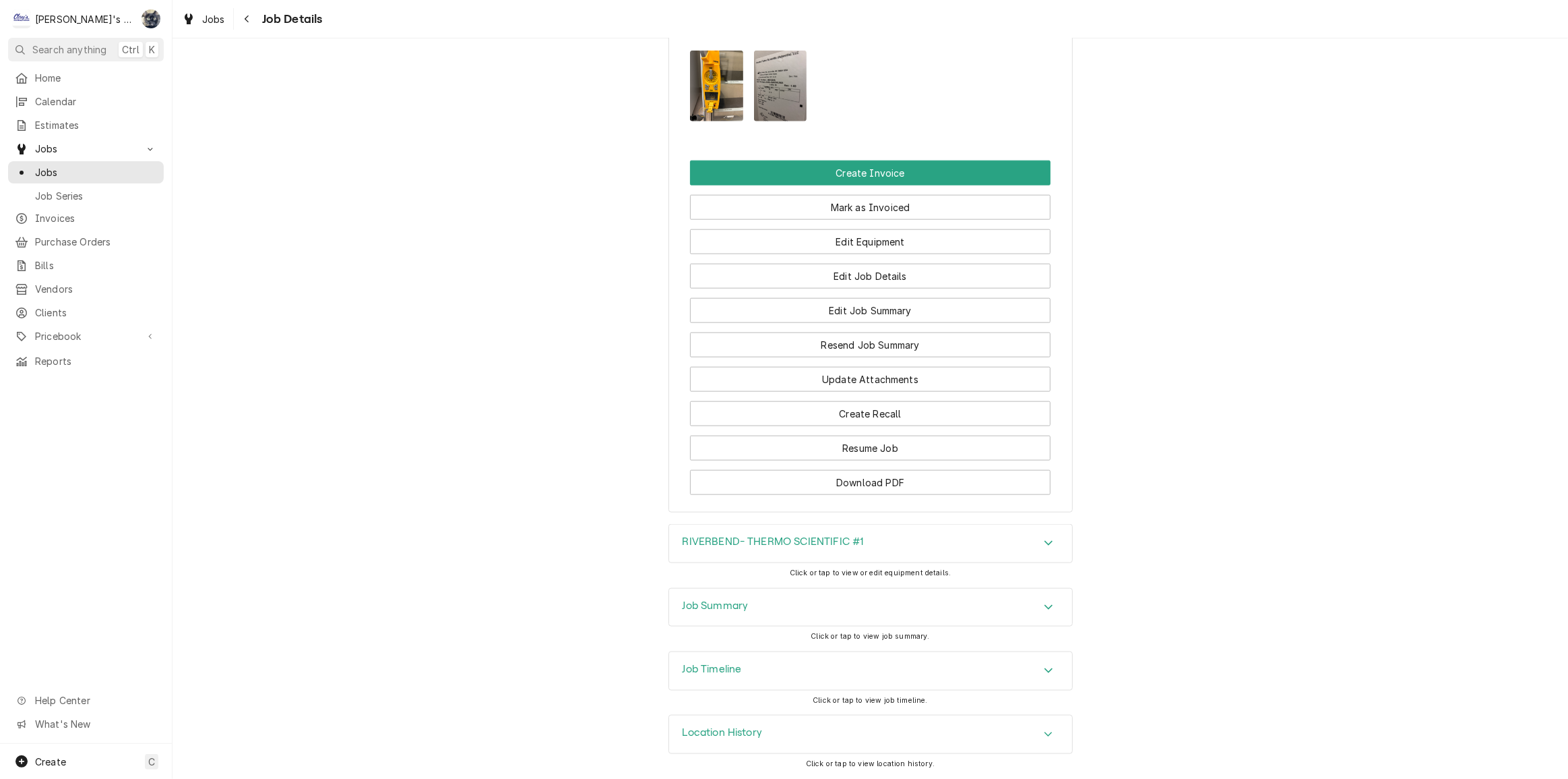
scroll to position [1665, 0]
click at [847, 320] on button "Edit Job Summary" at bounding box center [870, 310] width 361 height 25
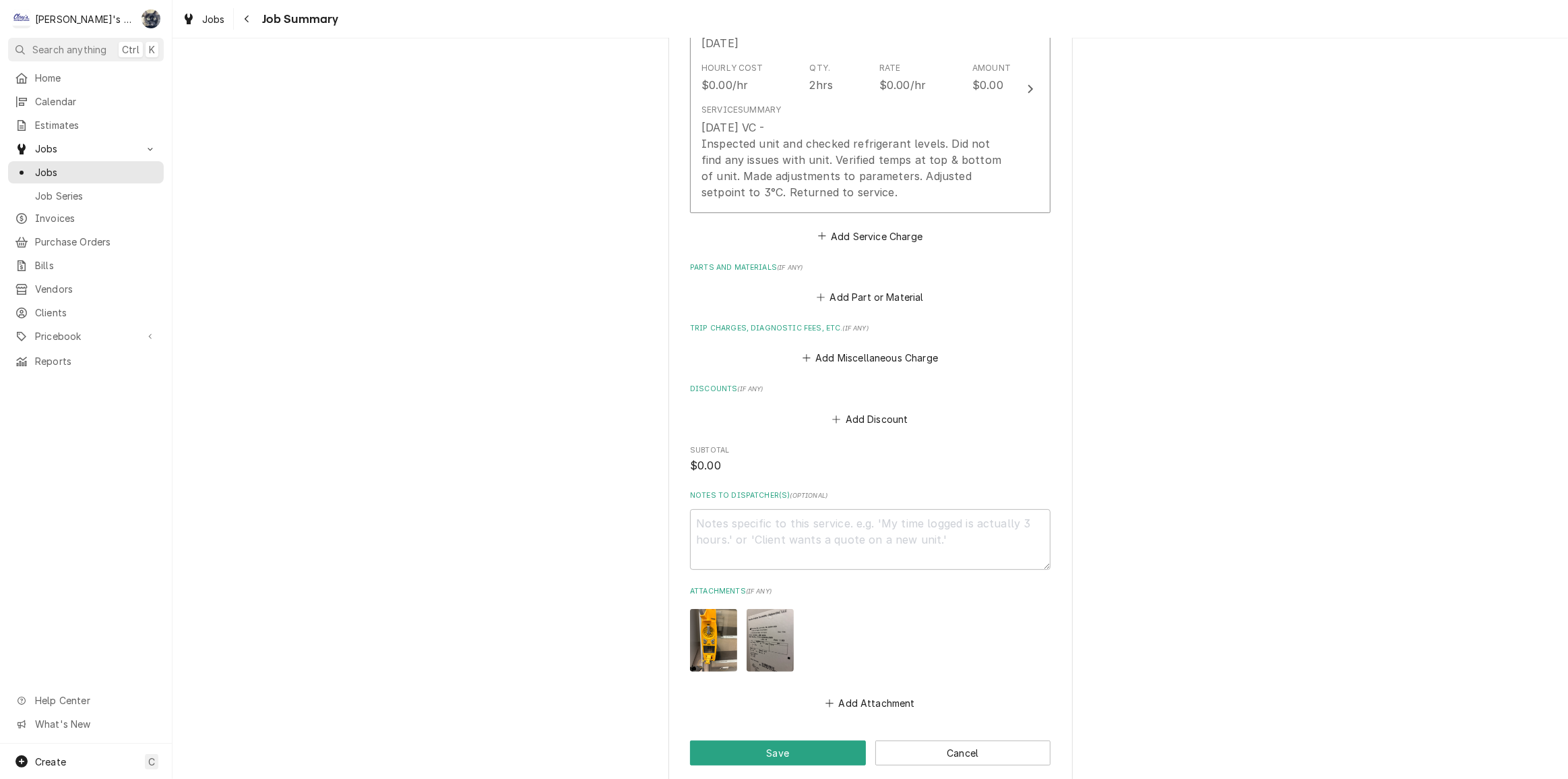
scroll to position [561, 0]
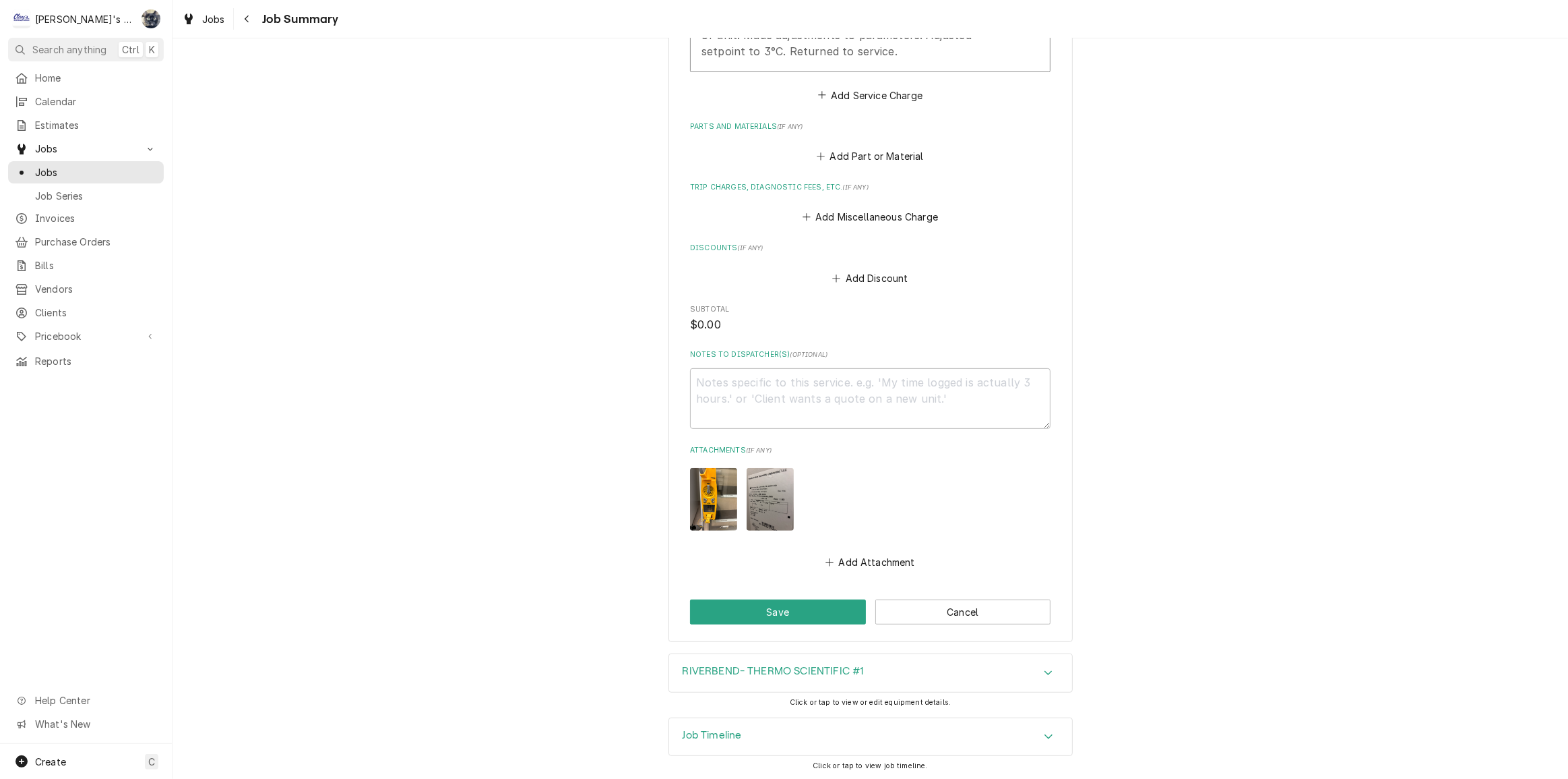
click at [873, 683] on div "RIVERBEND- THERMO SCIENTIFIC #1" at bounding box center [870, 673] width 403 height 38
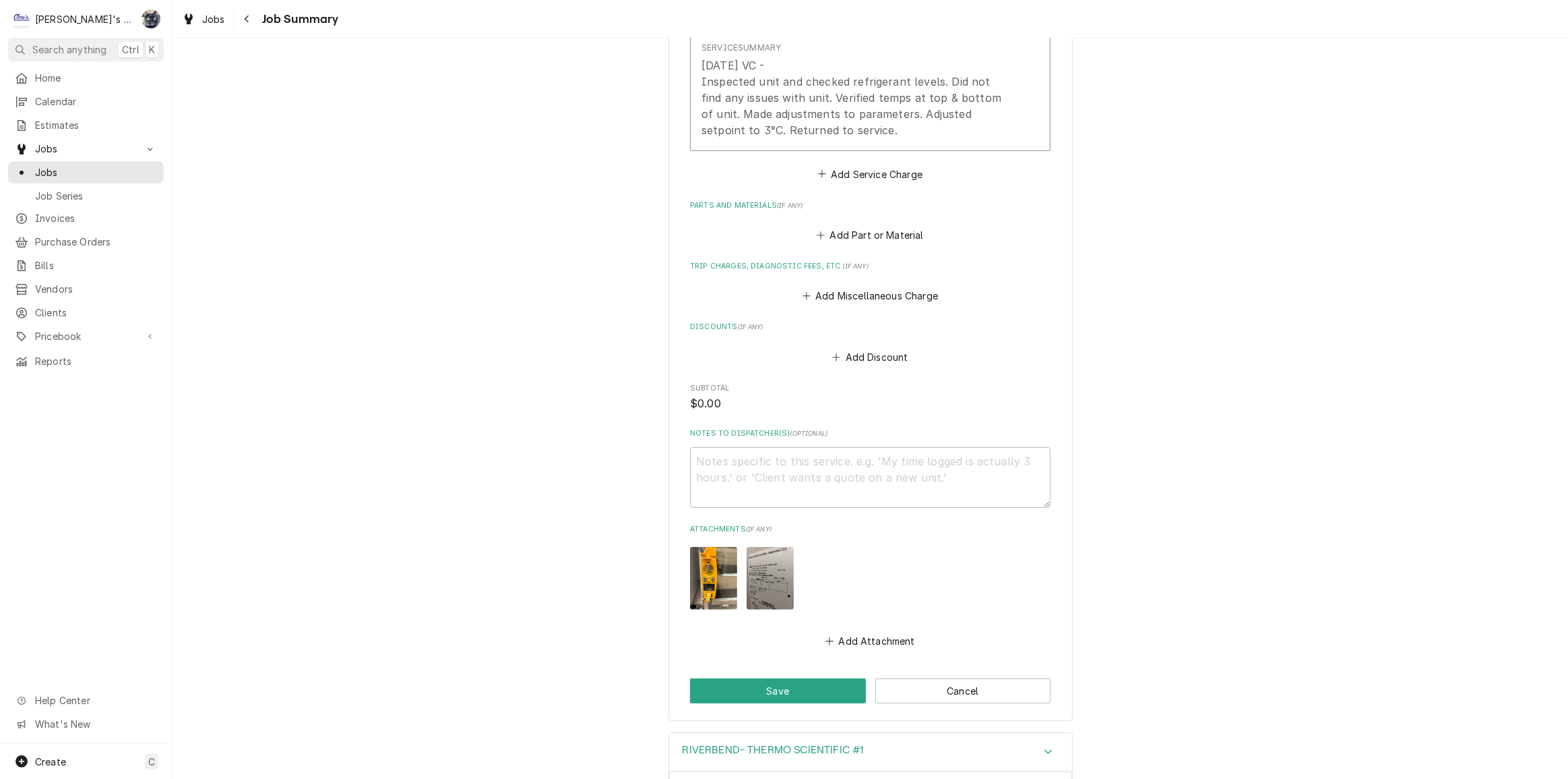
scroll to position [466, 0]
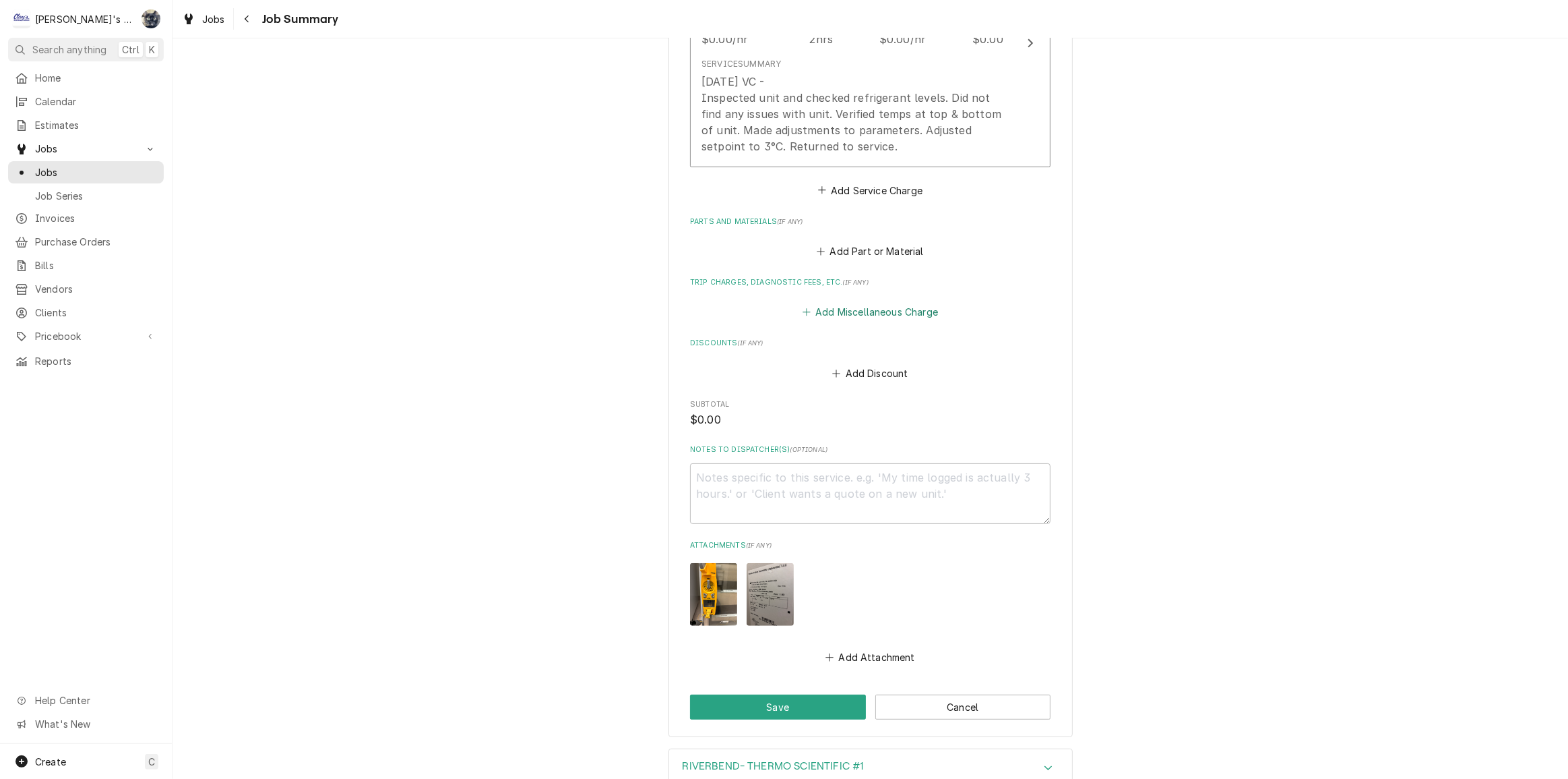
click at [872, 315] on button "Add Miscellaneous Charge" at bounding box center [869, 311] width 140 height 19
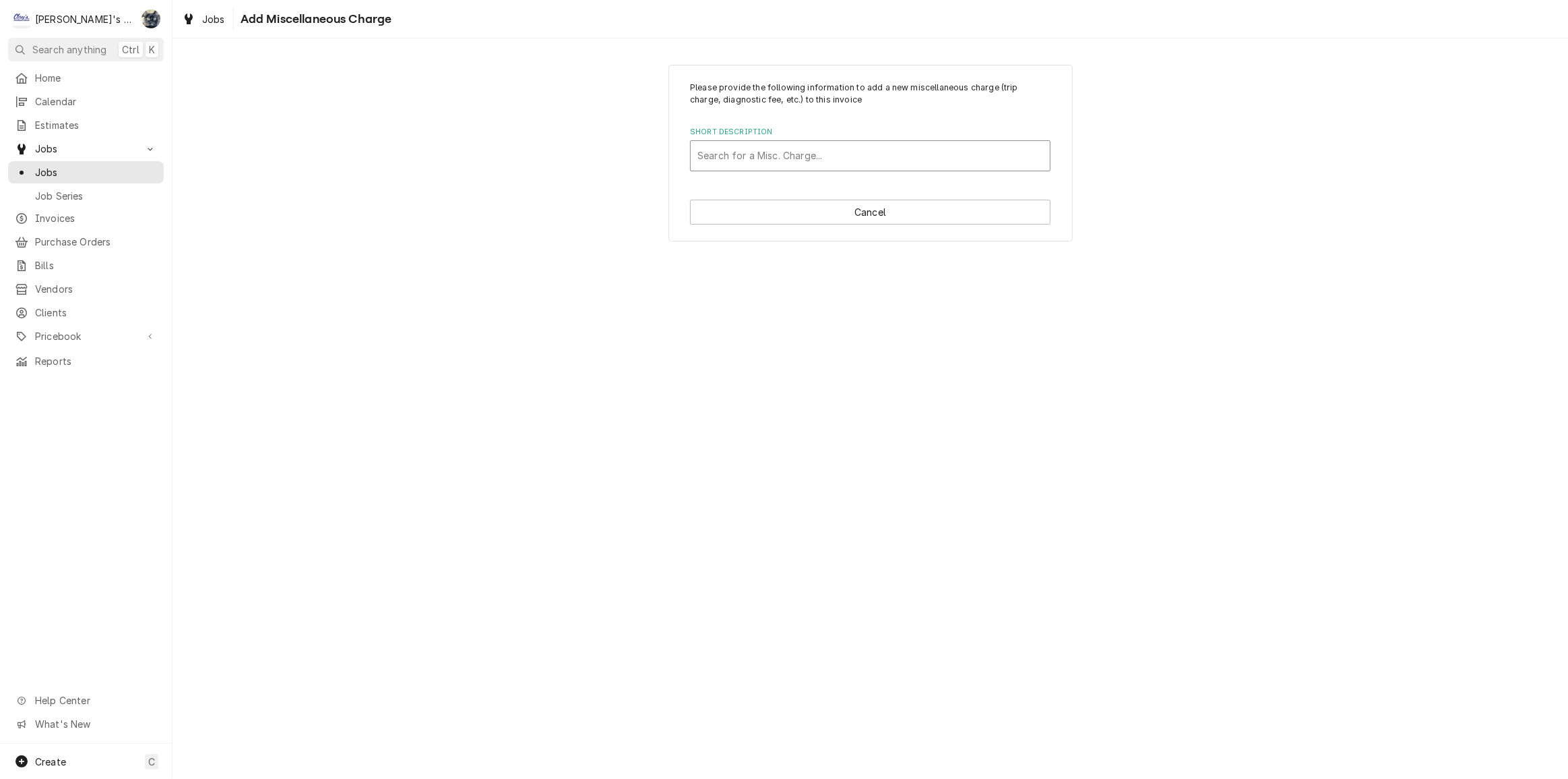
click at [795, 152] on div "Short Description" at bounding box center [870, 156] width 346 height 24
type input "tr"
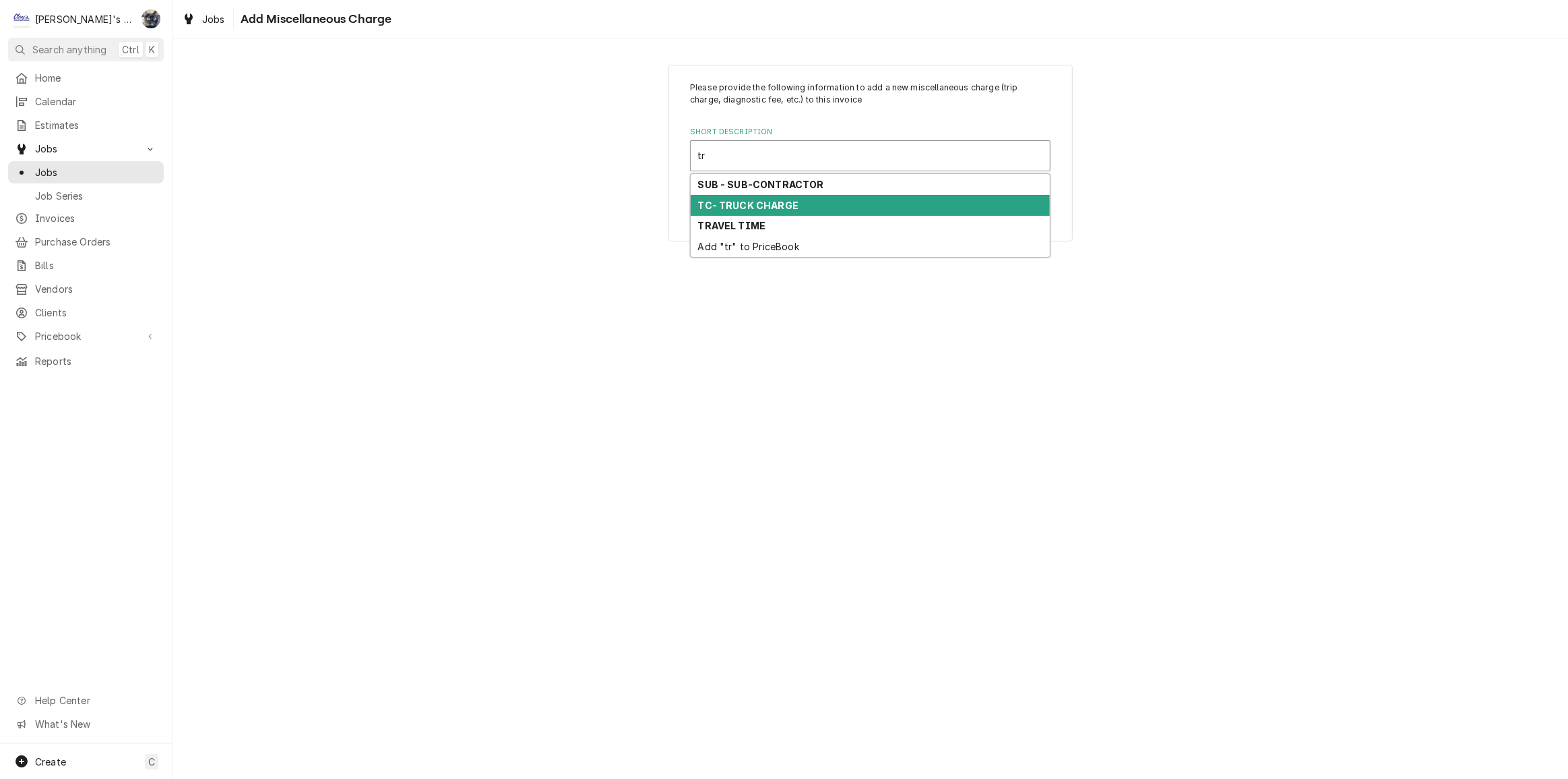
click at [797, 202] on div "TC- TRUCK CHARGE" at bounding box center [869, 205] width 359 height 21
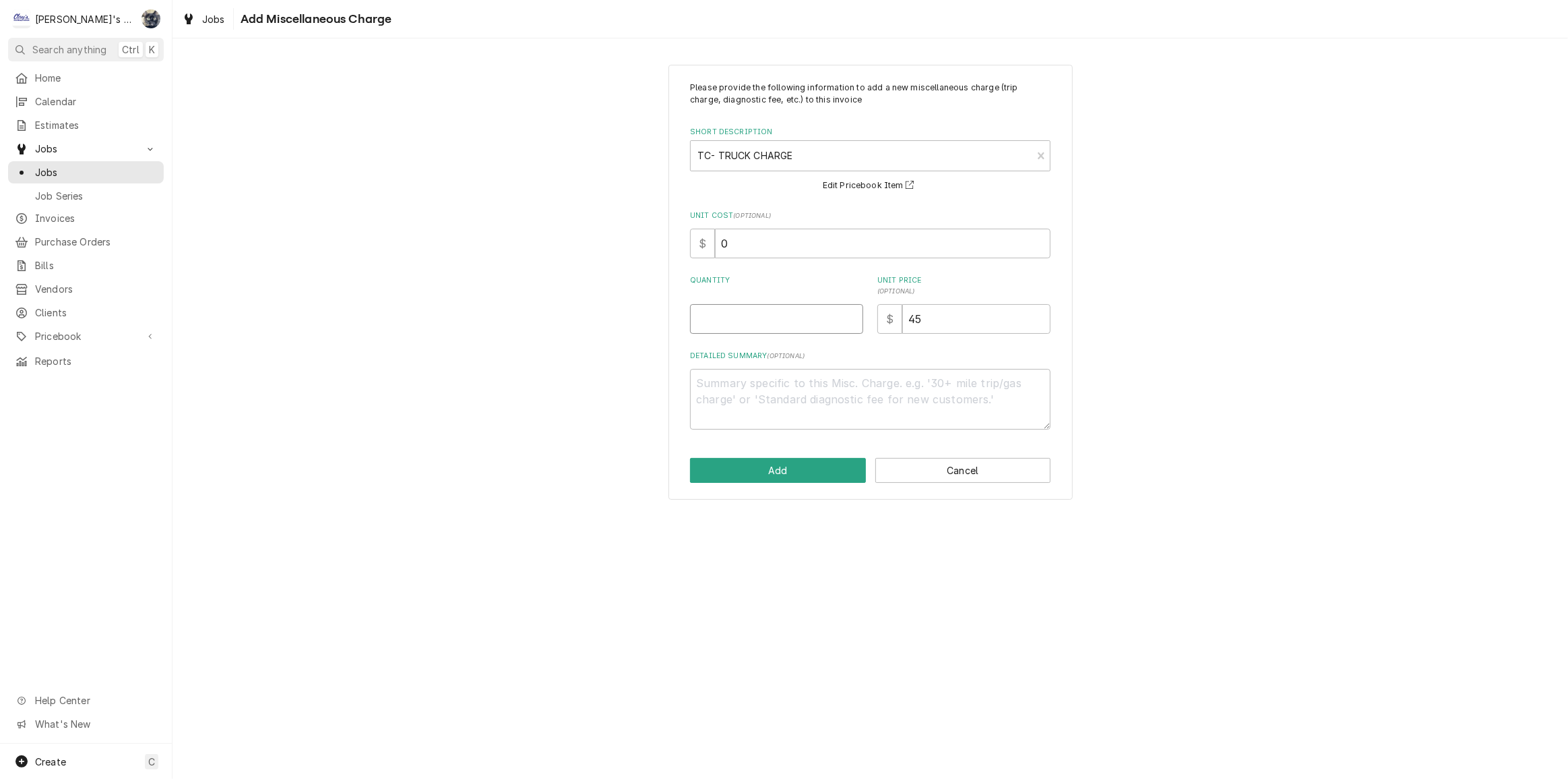
click at [754, 315] on input "Quantity" at bounding box center [777, 319] width 173 height 30
type textarea "x"
type input "1"
click at [798, 475] on button "Add" at bounding box center [778, 470] width 176 height 25
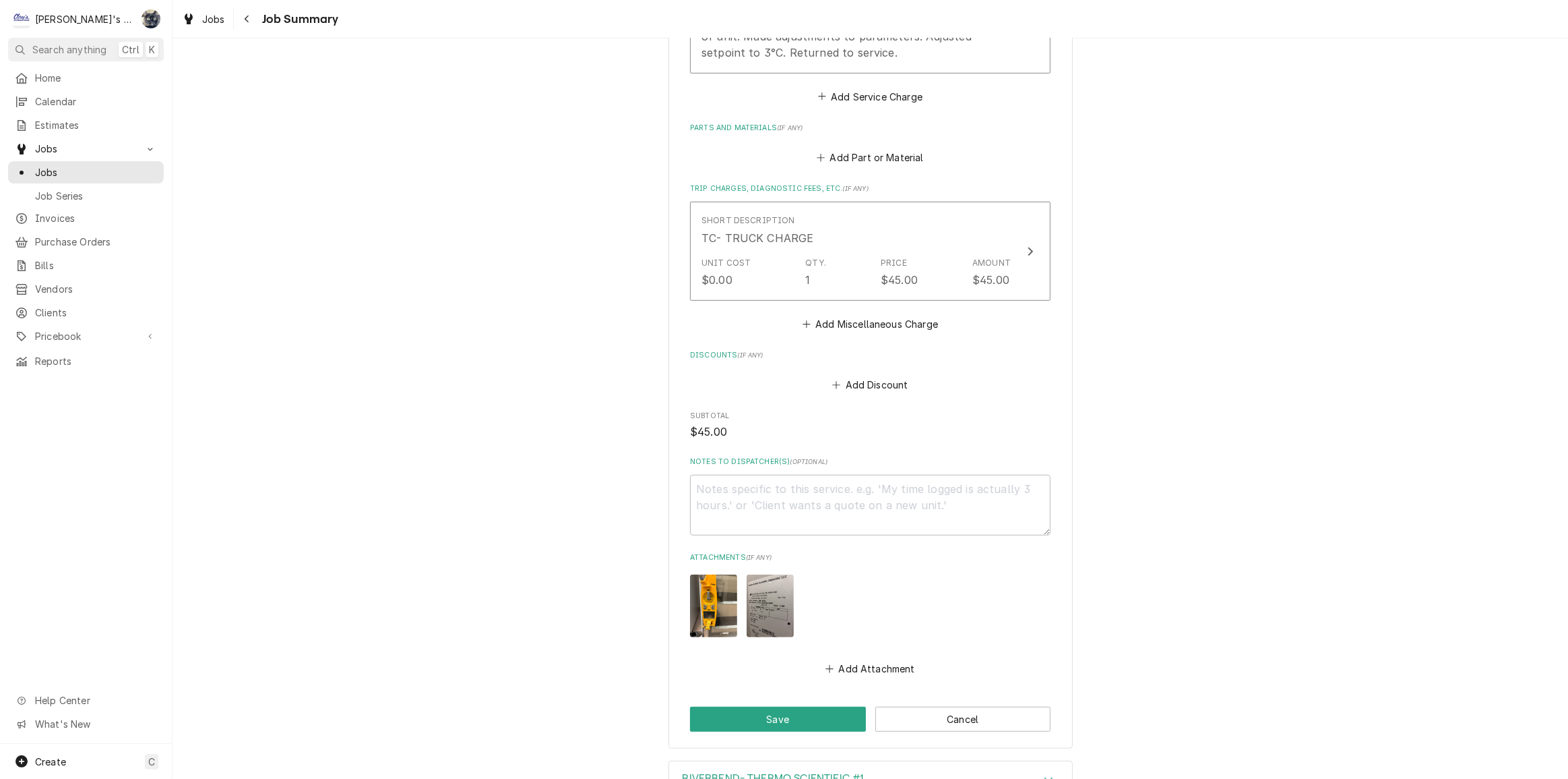
scroll to position [667, 0]
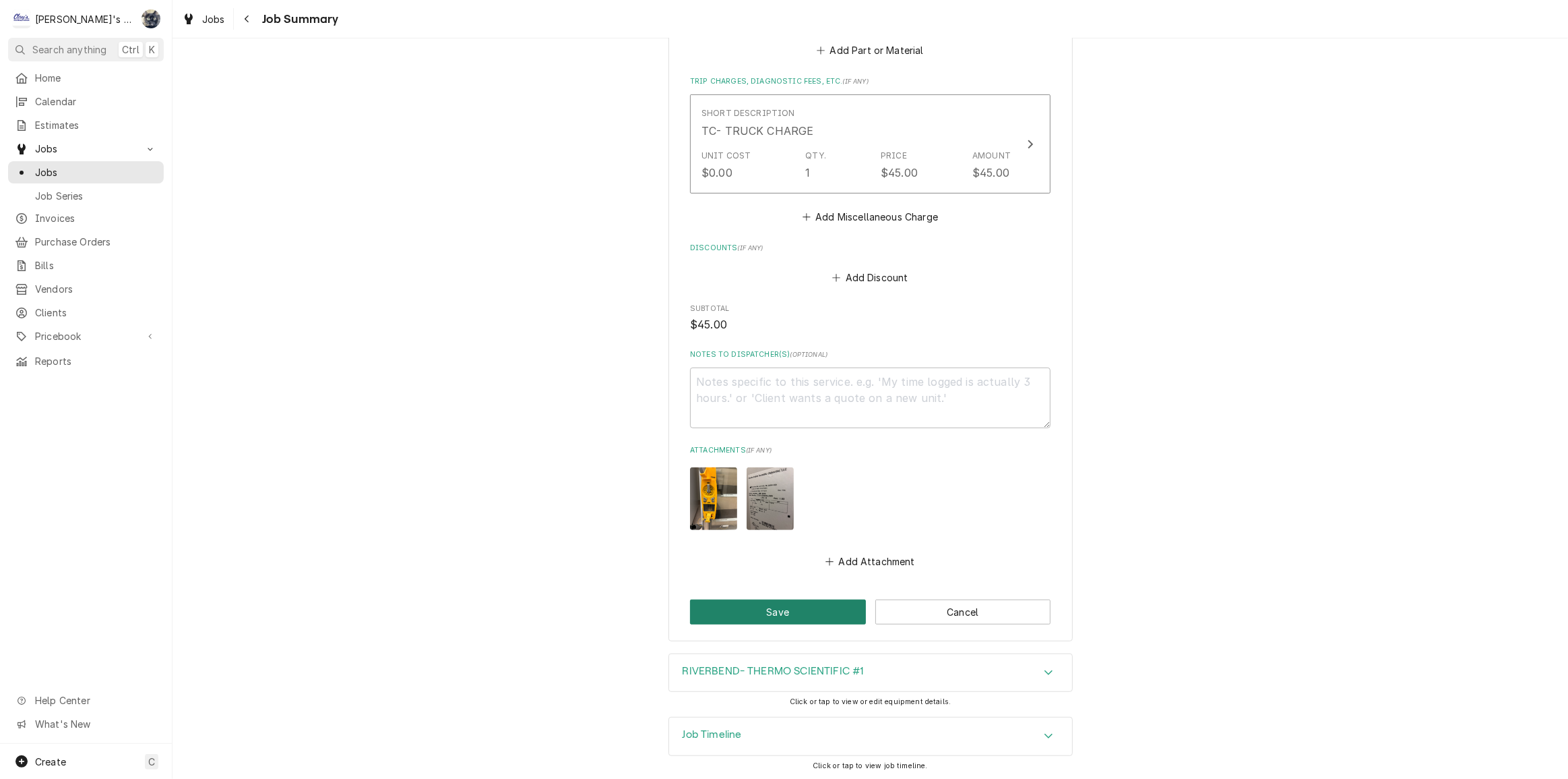
click at [814, 612] on button "Save" at bounding box center [778, 611] width 176 height 25
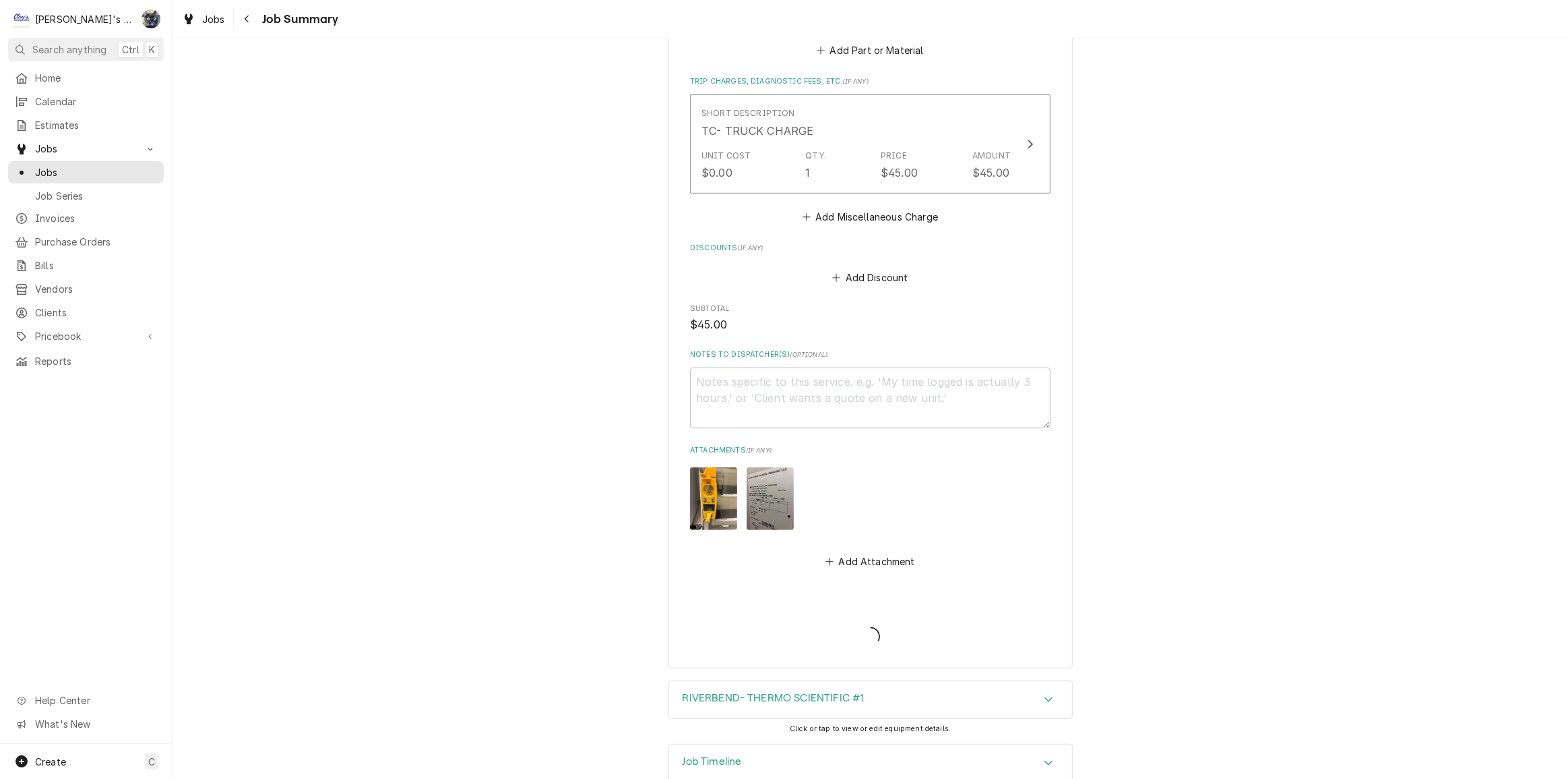
type textarea "x"
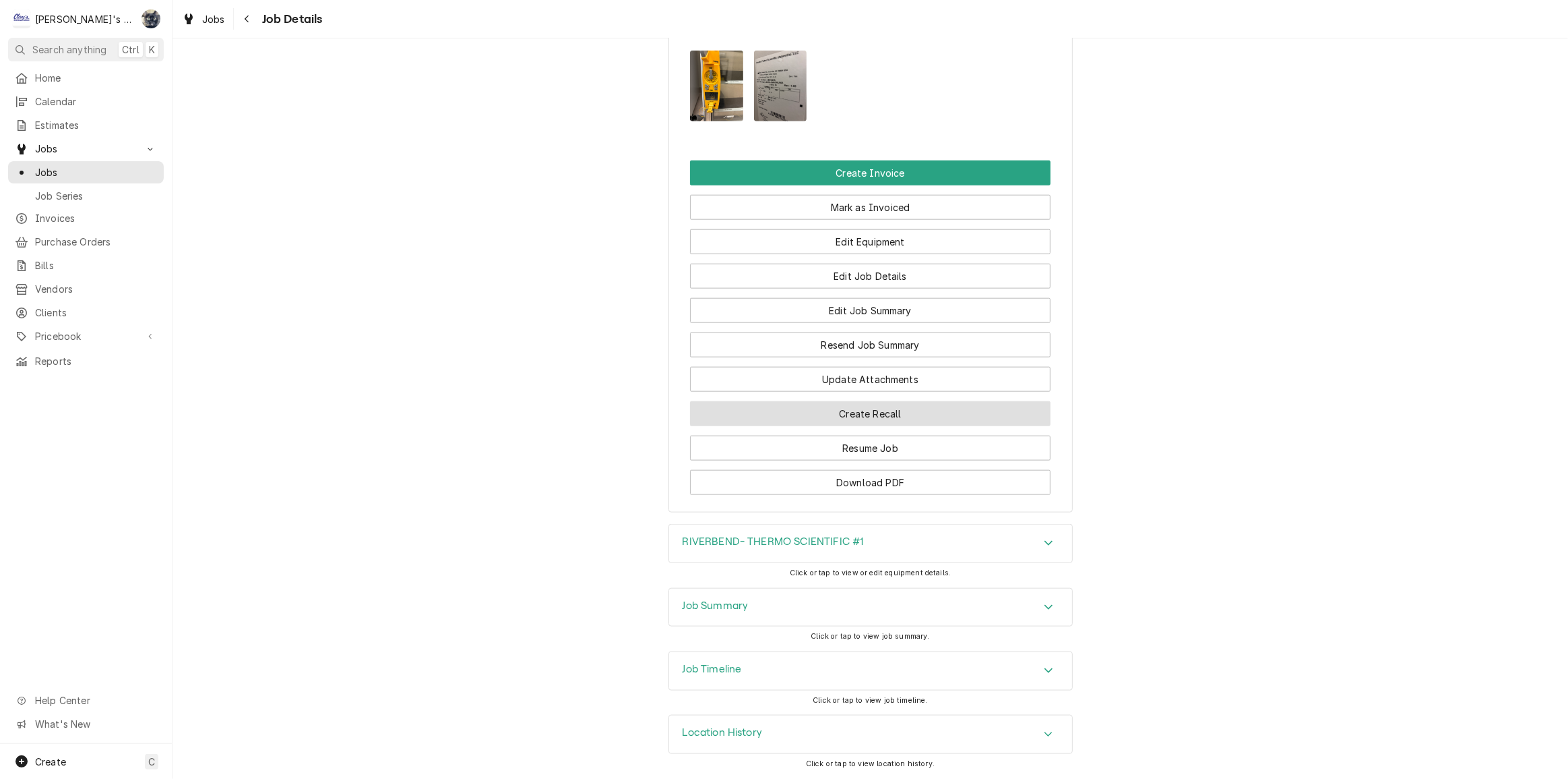
scroll to position [1665, 0]
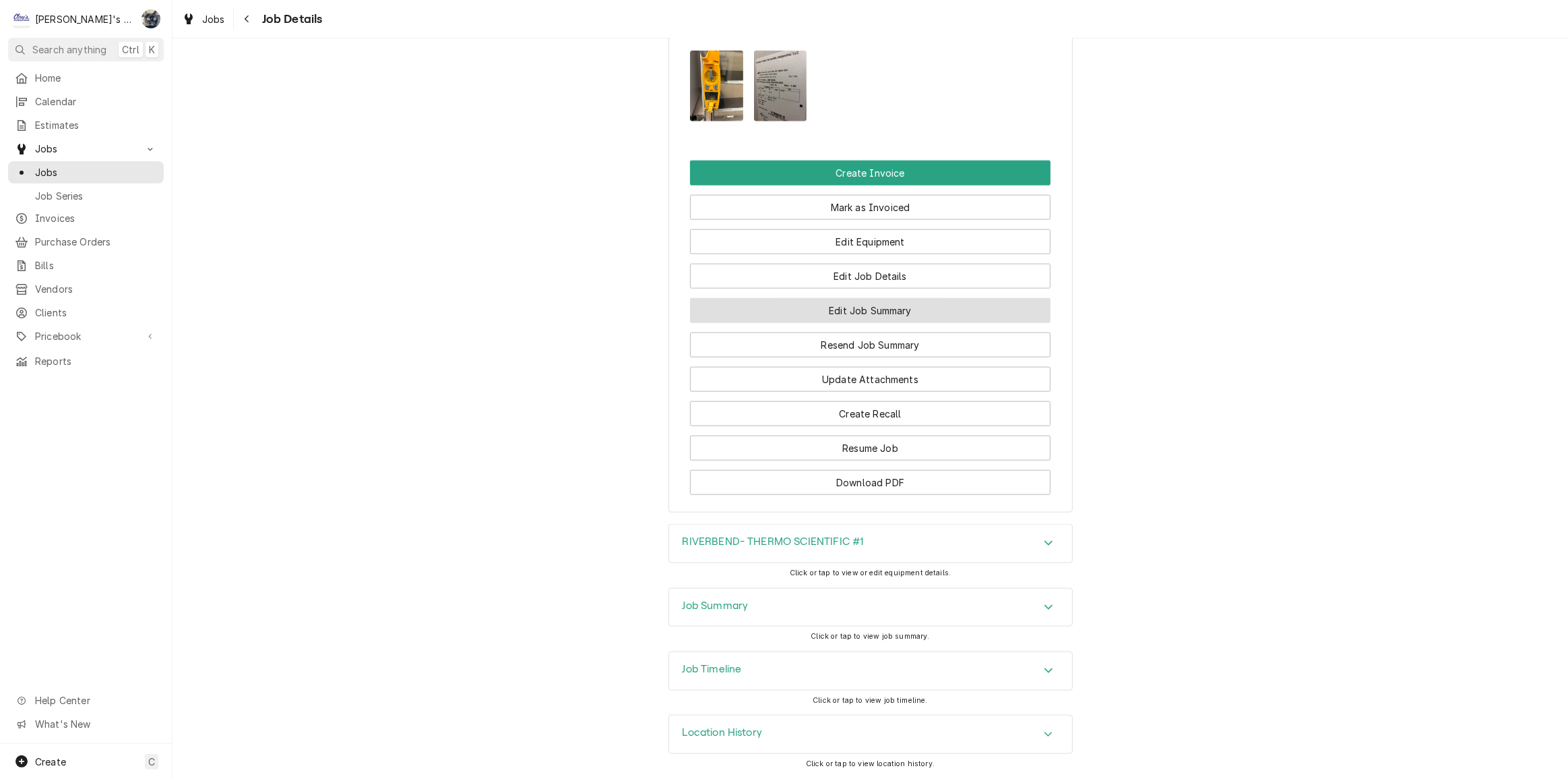
click at [847, 316] on button "Edit Job Summary" at bounding box center [870, 310] width 361 height 25
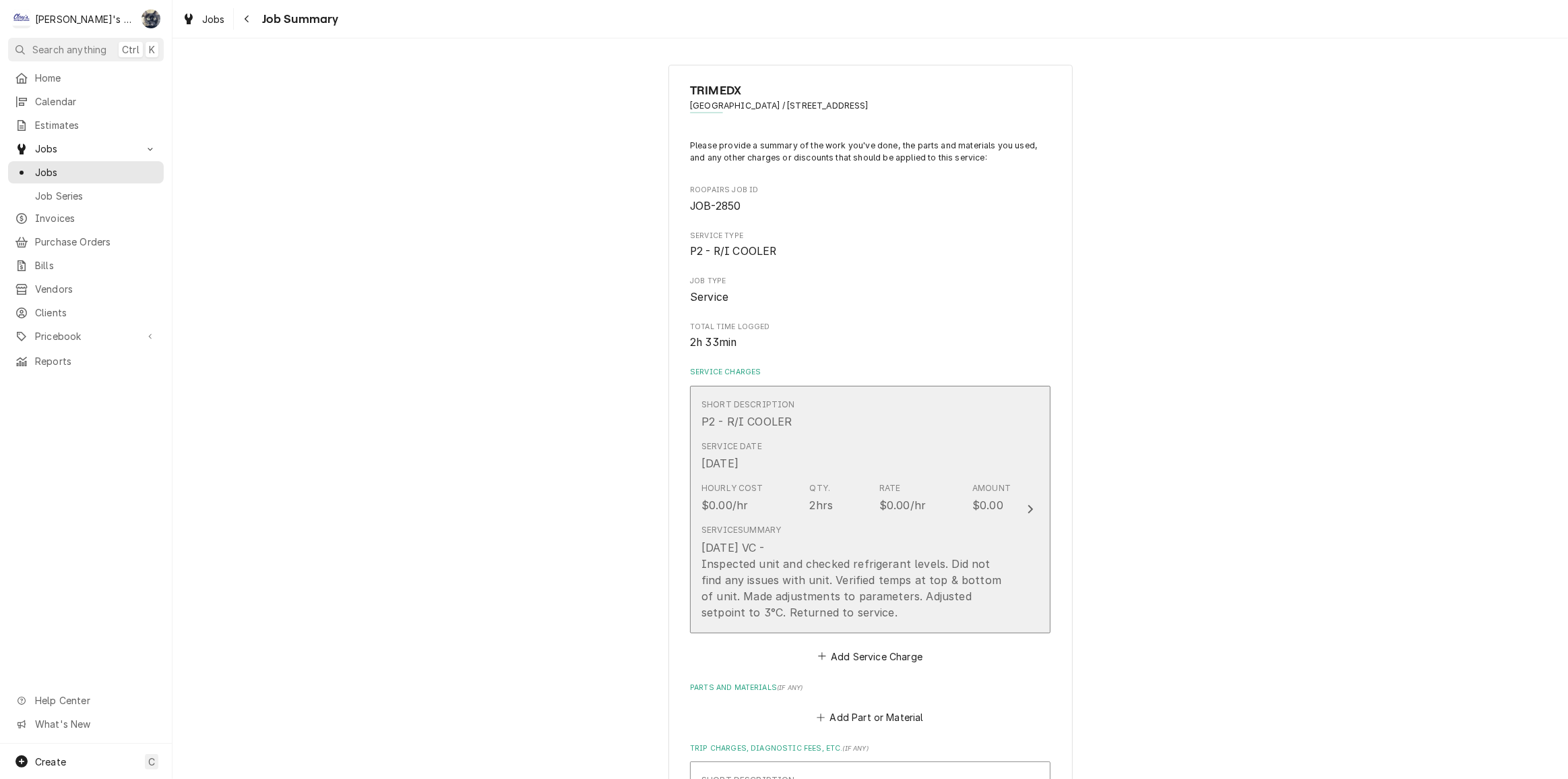
click at [866, 534] on div "Service Summary [DATE] VC - Inspected unit and checked refrigerant levels. Did …" at bounding box center [857, 571] width 310 height 96
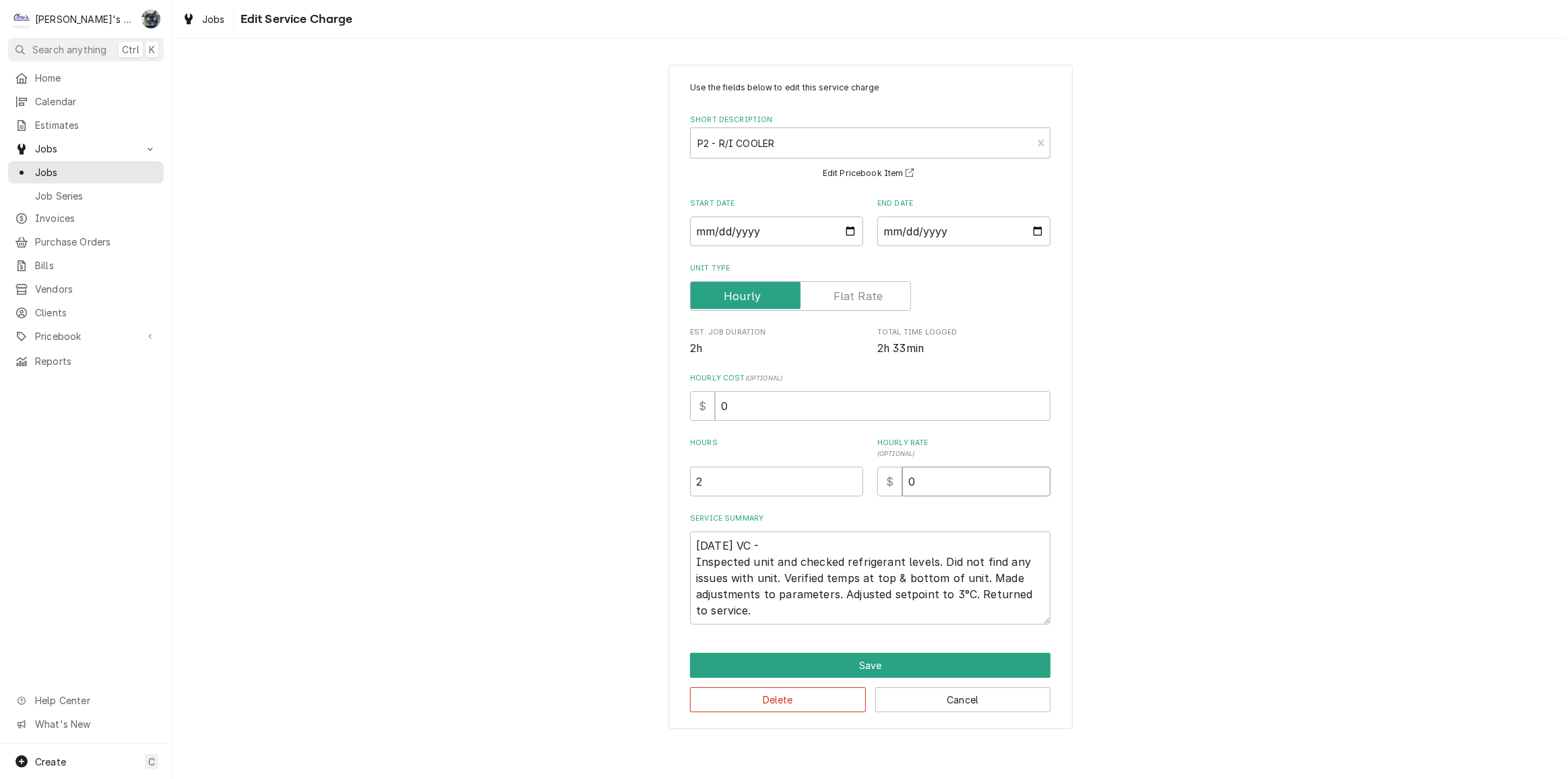
drag, startPoint x: 947, startPoint y: 492, endPoint x: 887, endPoint y: 488, distance: 60.1
click at [890, 490] on div "$ 0" at bounding box center [964, 482] width 173 height 30
type textarea "x"
type input "1"
type textarea "x"
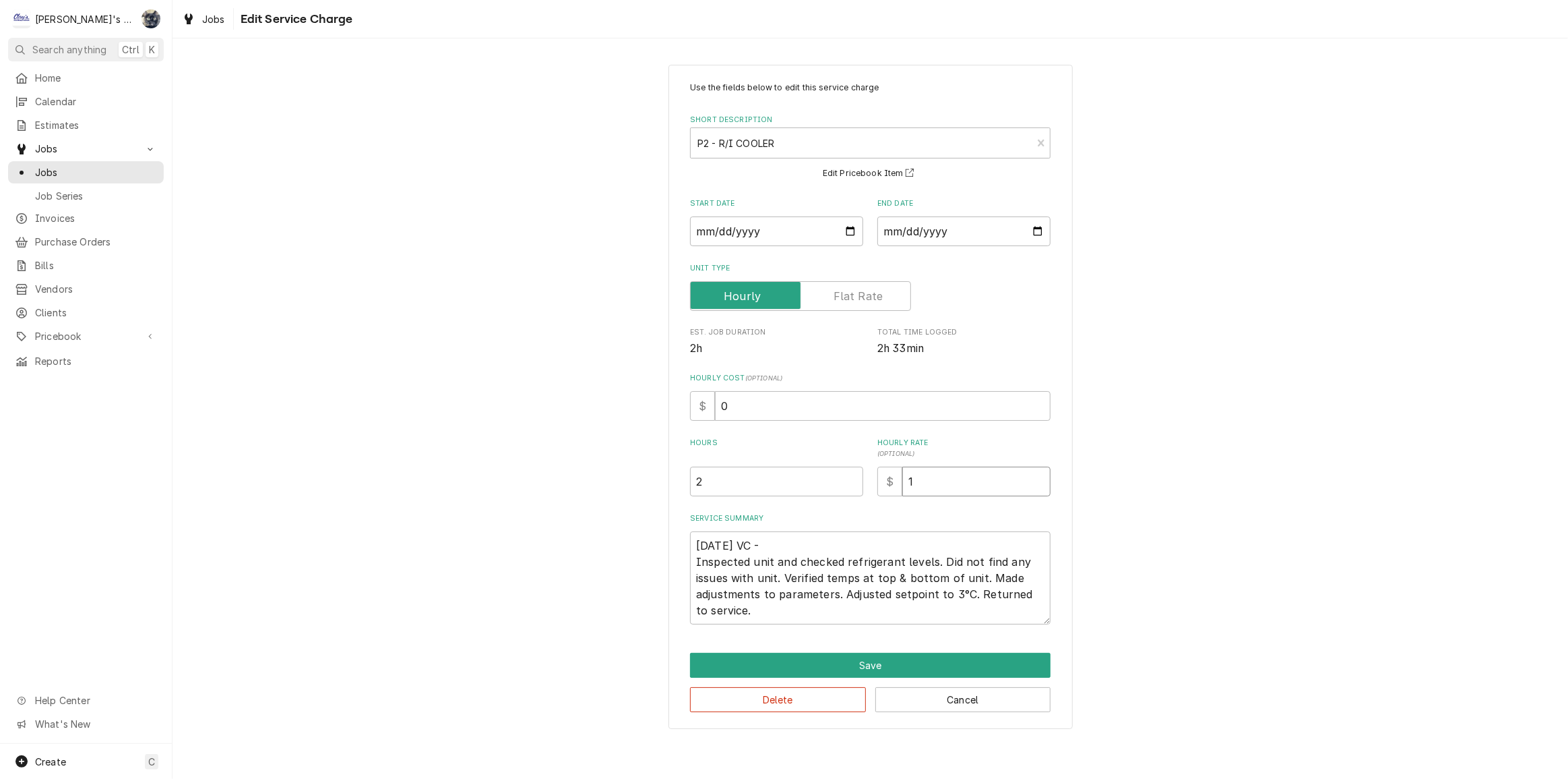
type input "12"
type textarea "x"
type input "126"
click at [883, 664] on button "Save" at bounding box center [870, 665] width 361 height 25
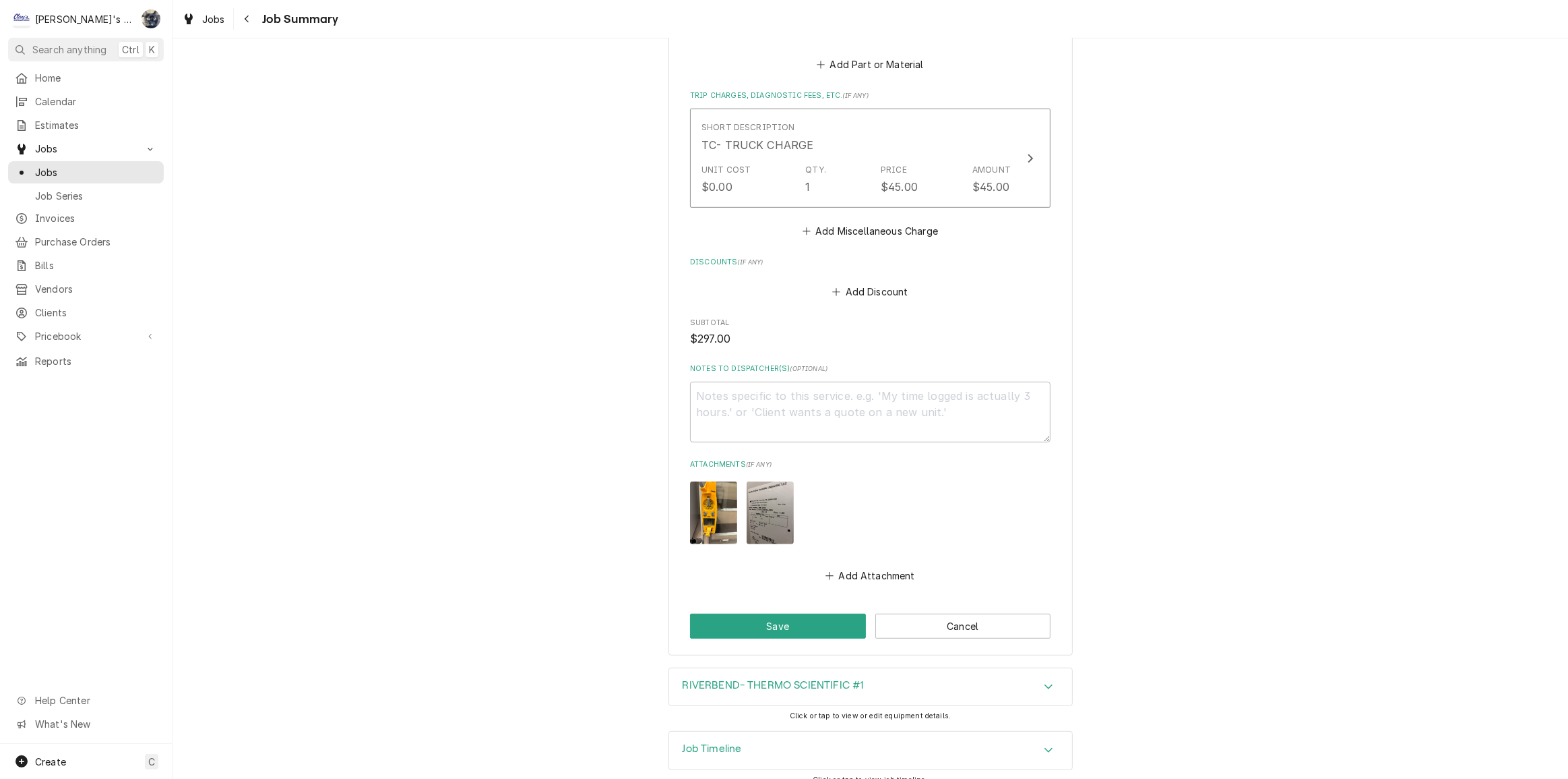
scroll to position [667, 0]
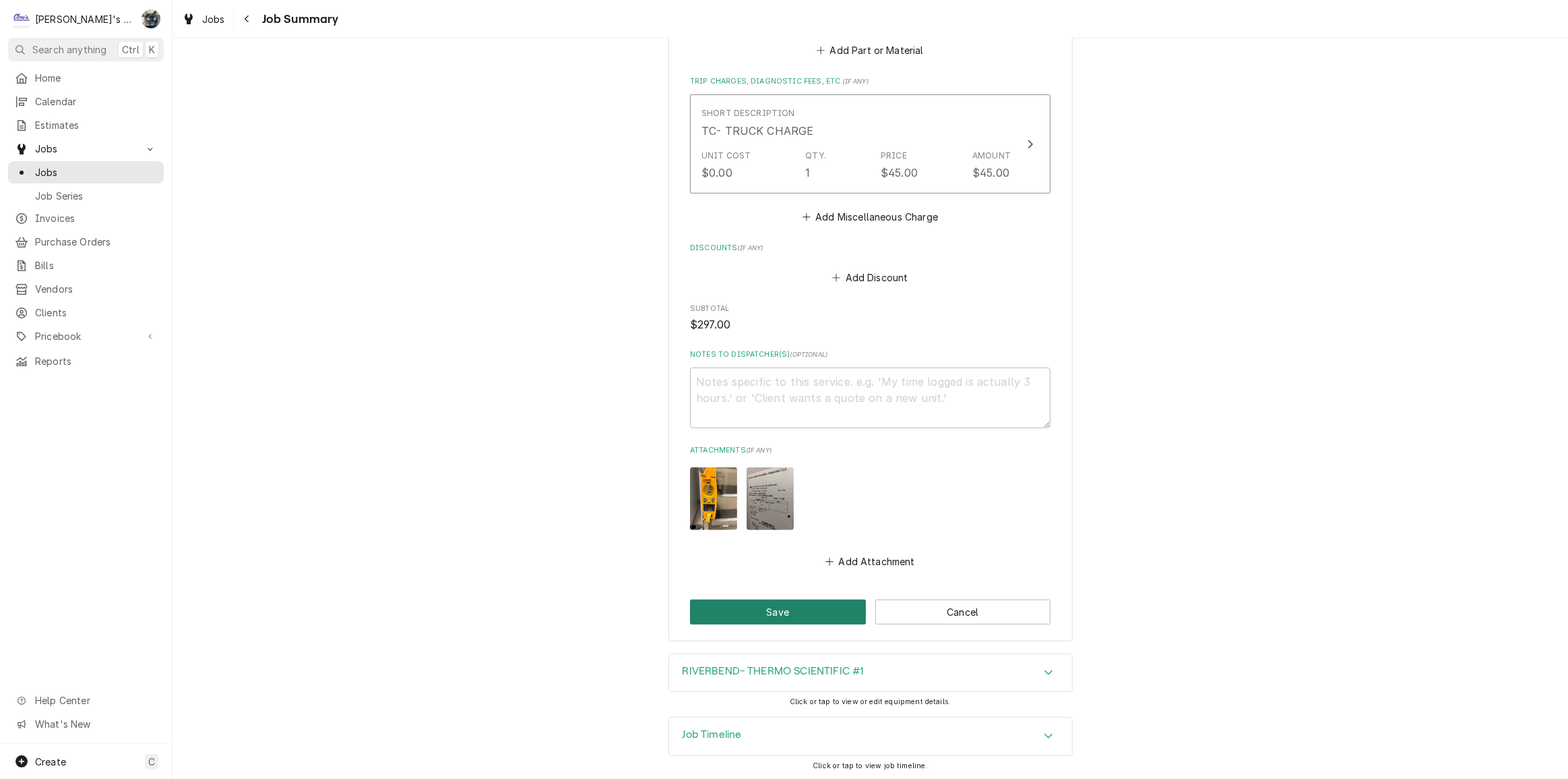
drag, startPoint x: 822, startPoint y: 616, endPoint x: 822, endPoint y: 597, distance: 19.0
click at [822, 614] on button "Save" at bounding box center [778, 611] width 176 height 25
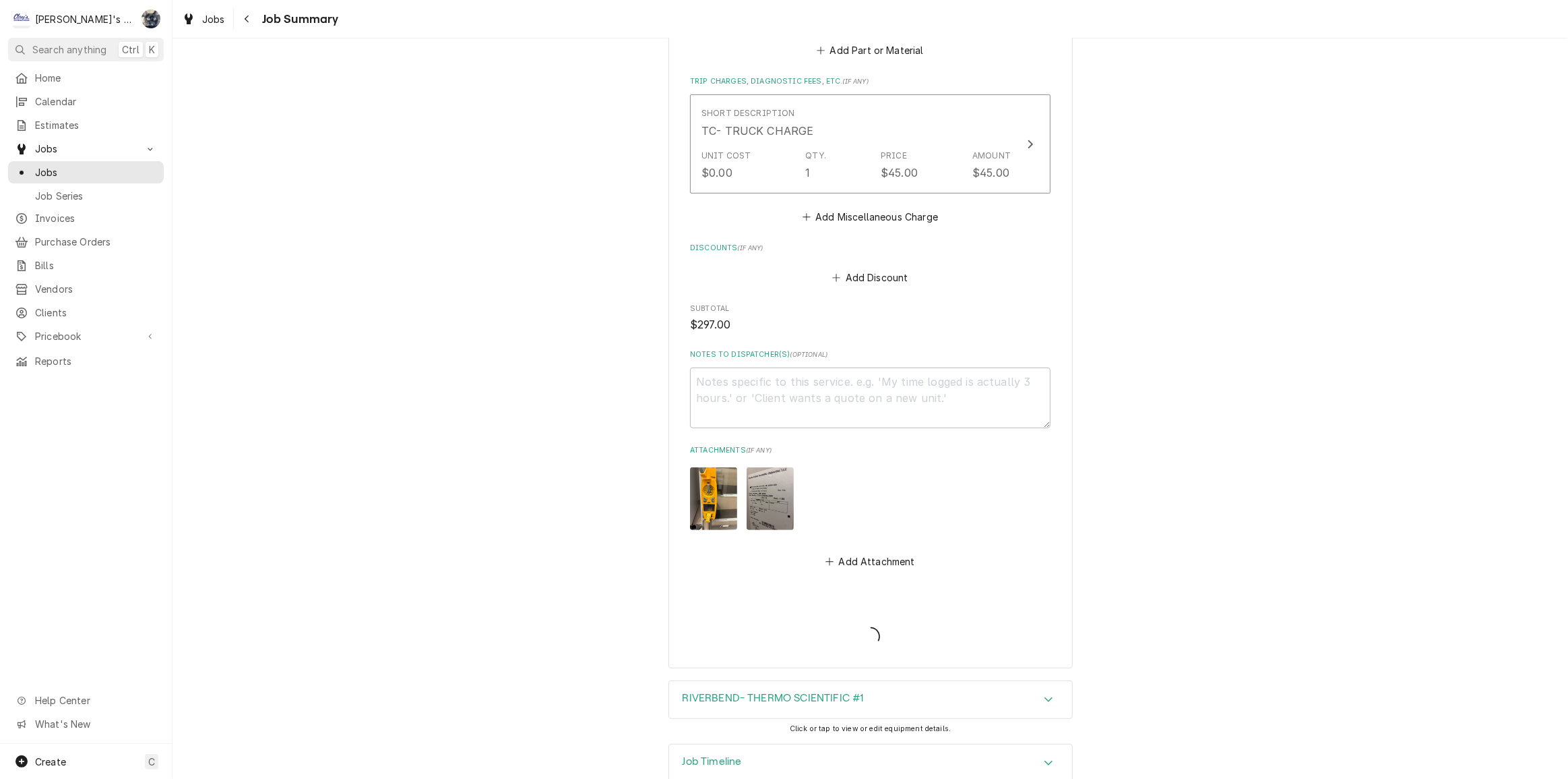
type textarea "x"
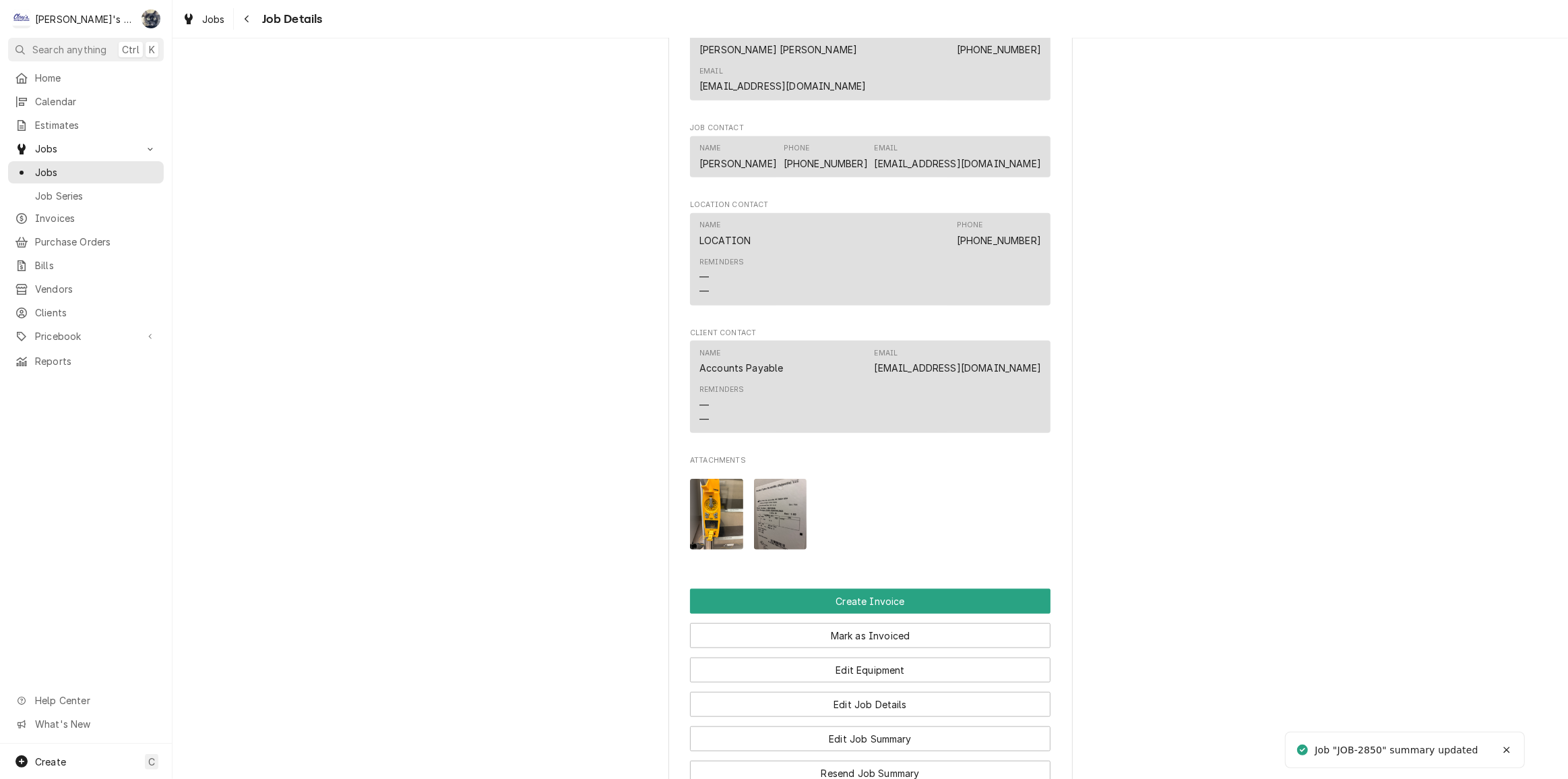
scroll to position [1593, 0]
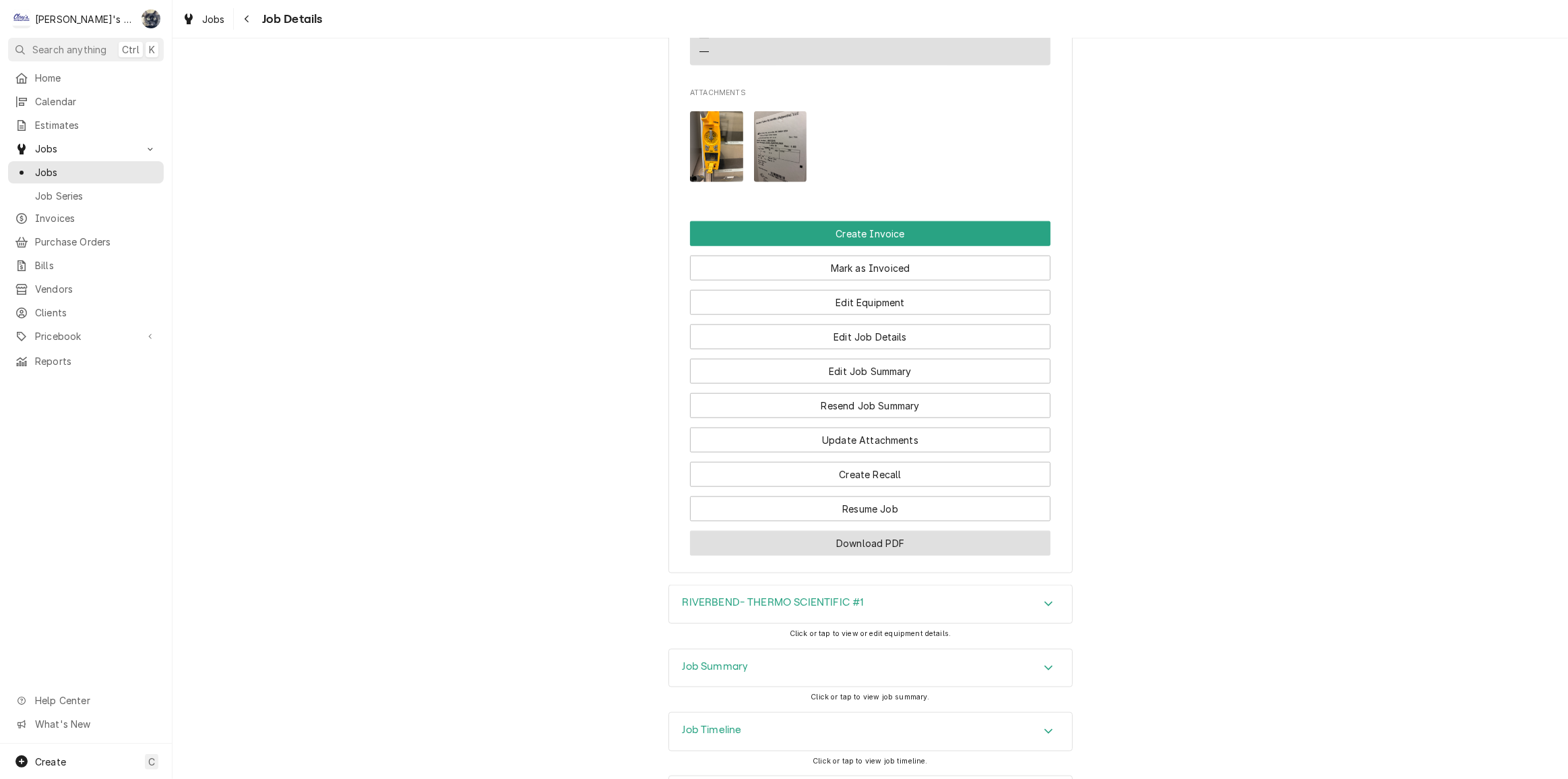
click at [856, 555] on button "Download PDF" at bounding box center [870, 543] width 361 height 25
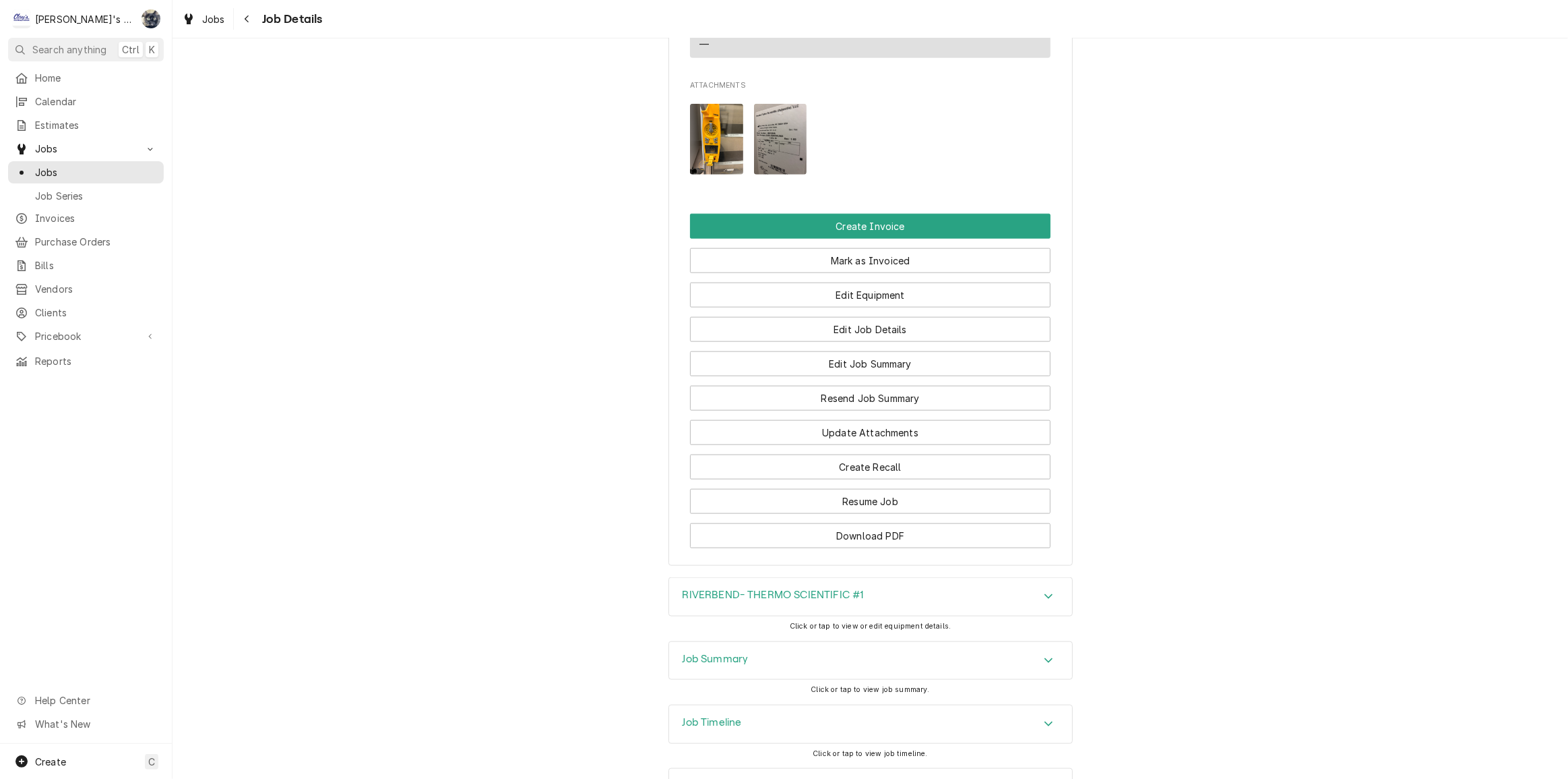
scroll to position [1665, 0]
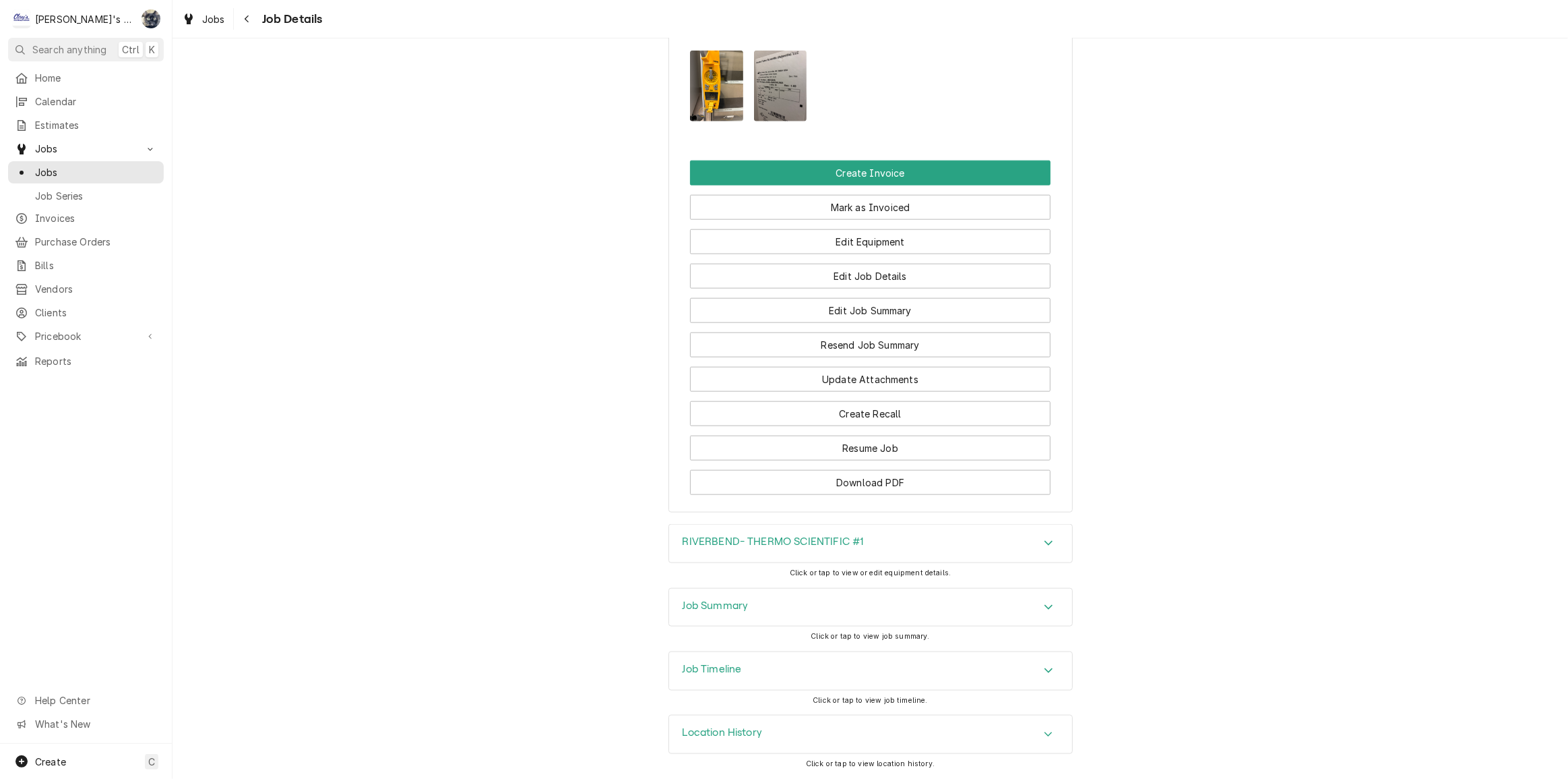
click at [856, 616] on div "Job Summary" at bounding box center [870, 607] width 403 height 38
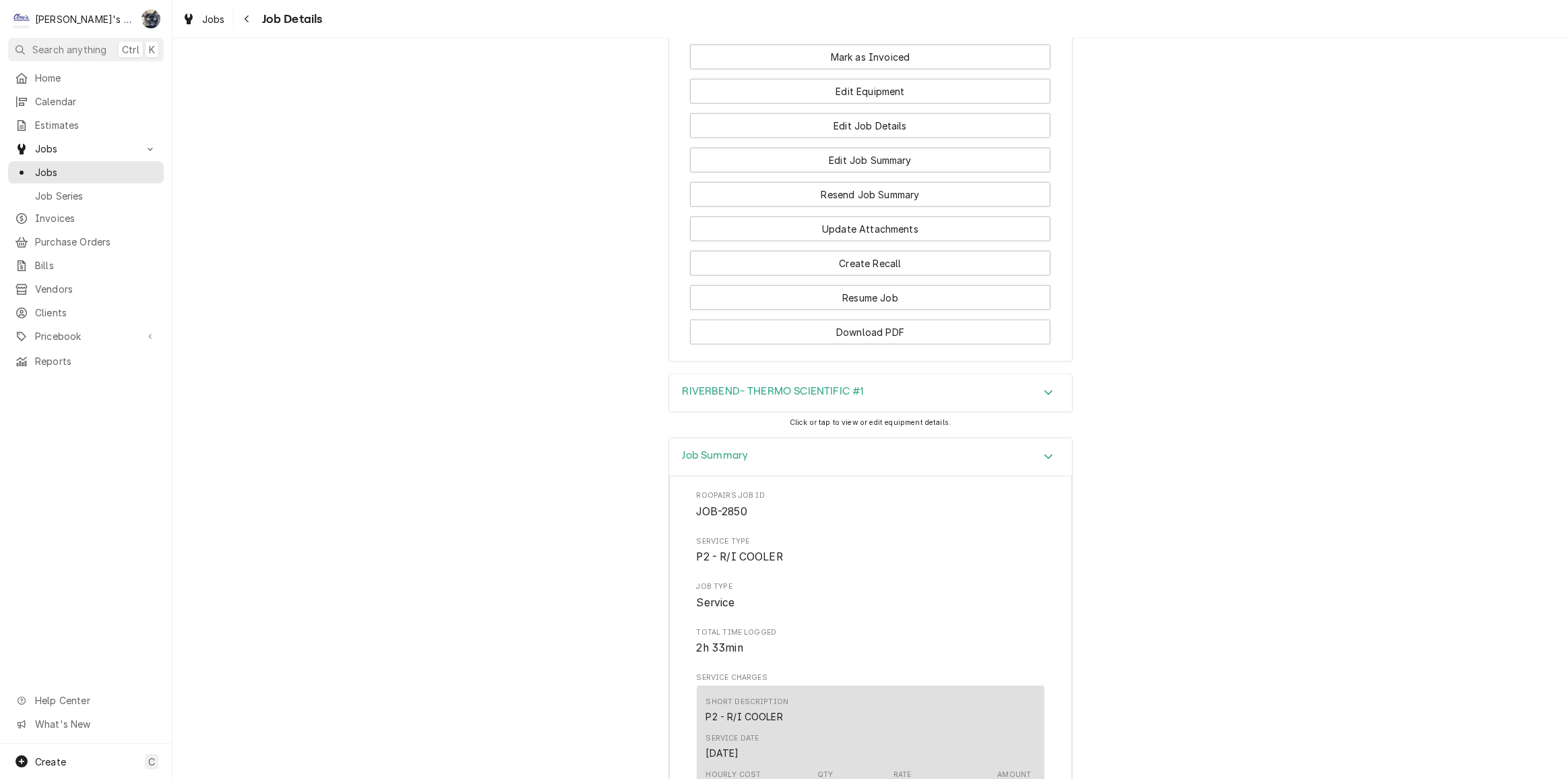
scroll to position [1588, 0]
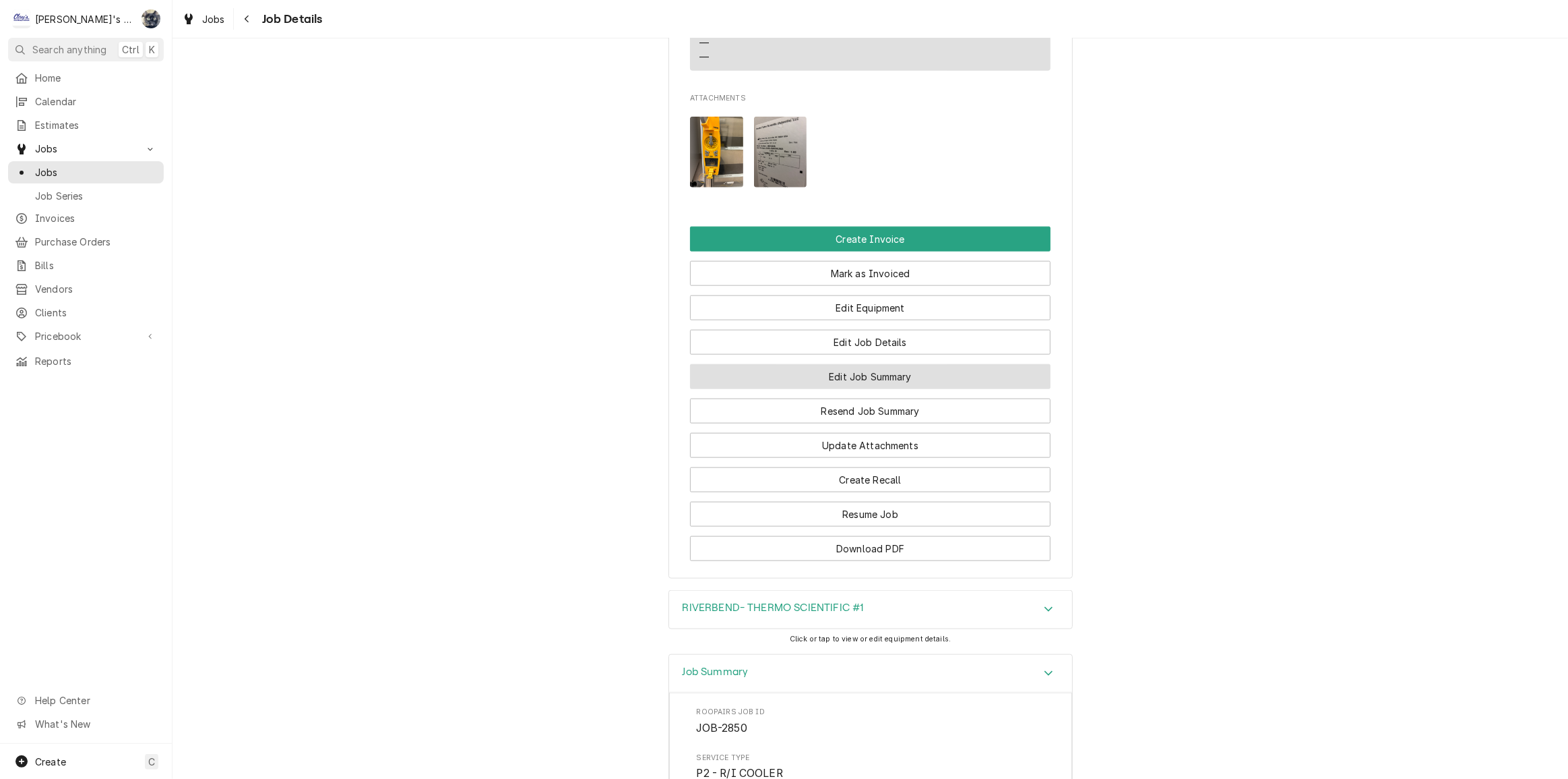
click at [859, 387] on button "Edit Job Summary" at bounding box center [870, 376] width 361 height 25
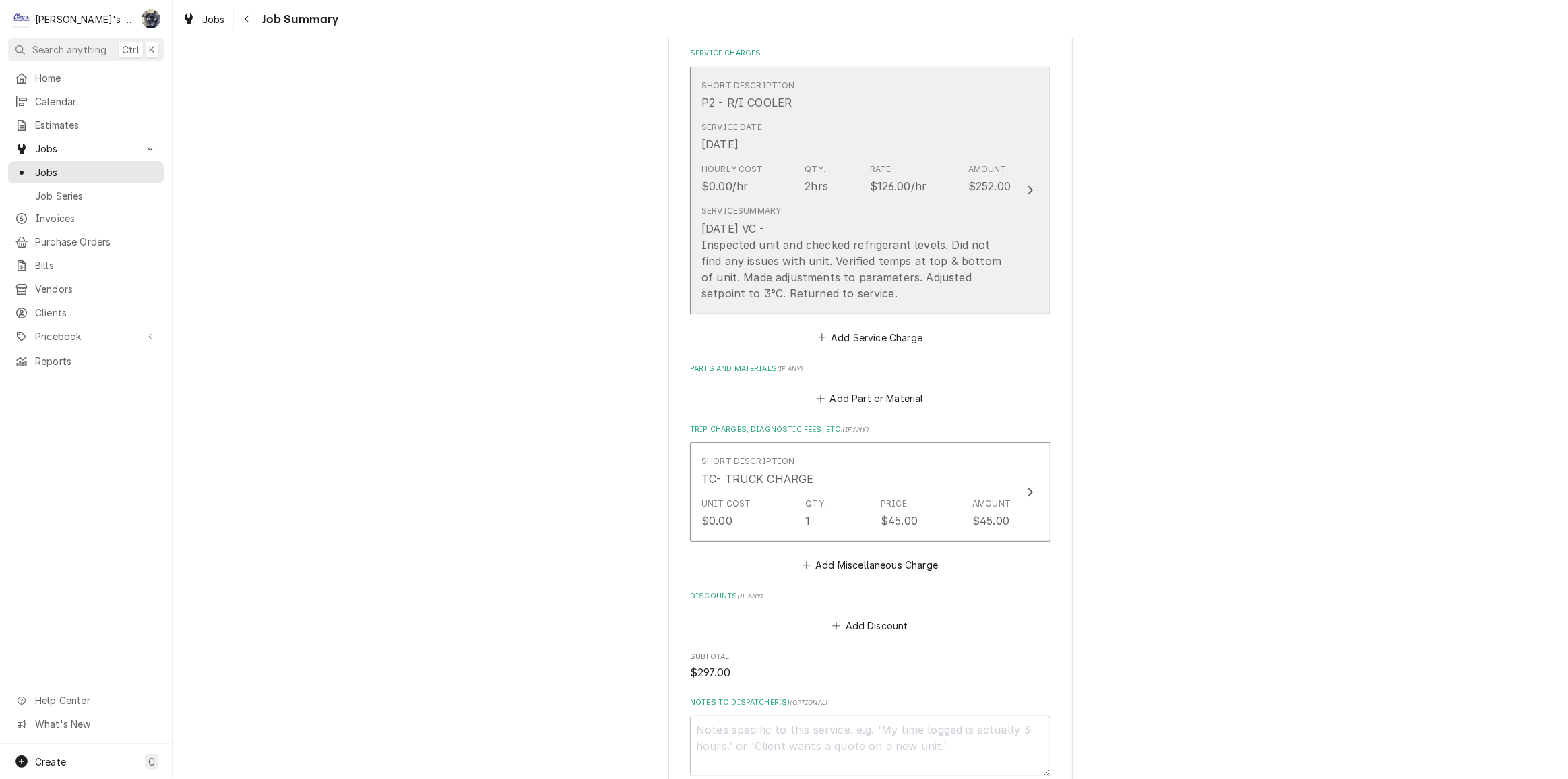
scroll to position [367, 0]
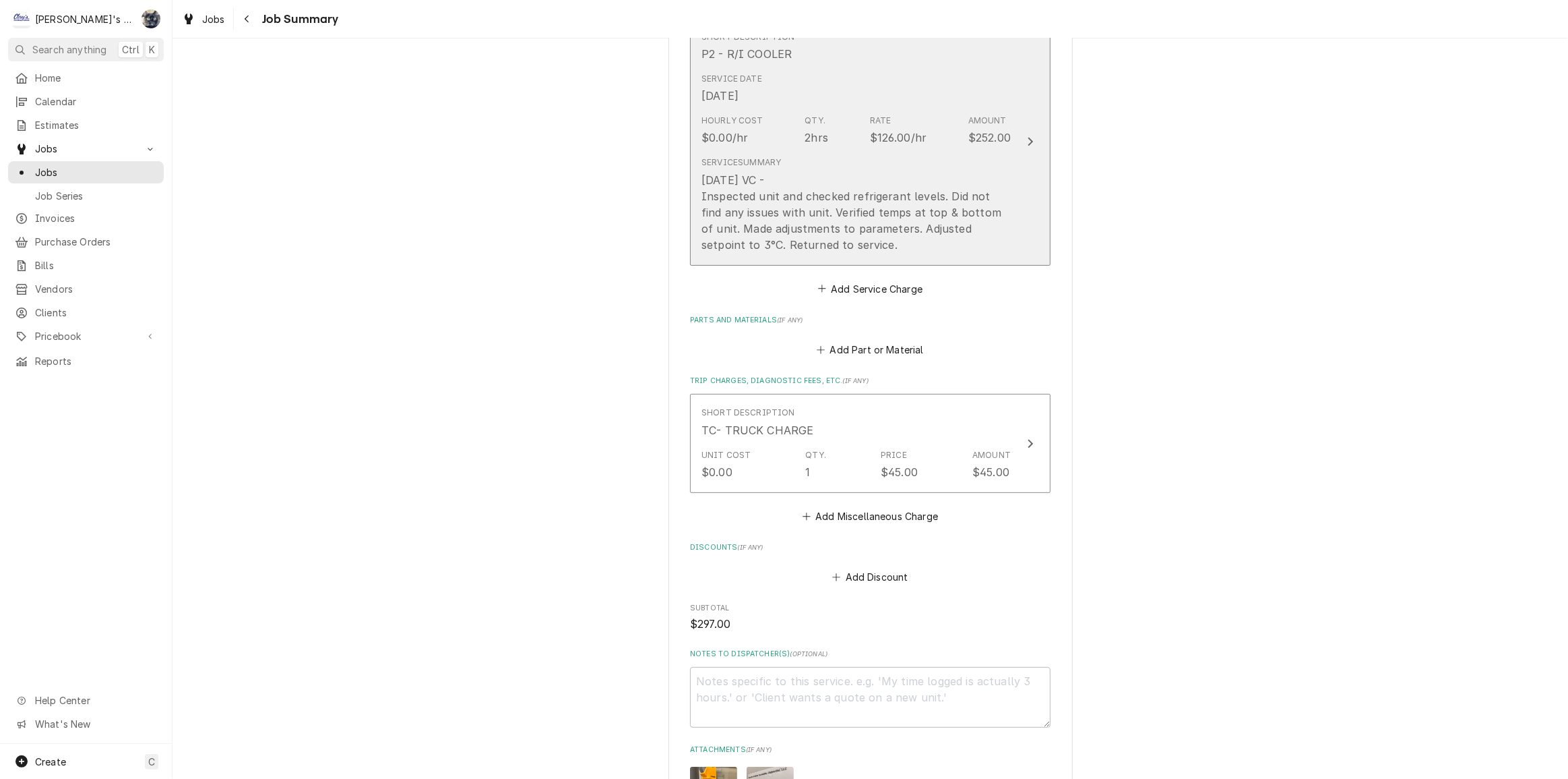
click at [845, 236] on div "[DATE] VC - Inspected unit and checked refrigerant levels. Did not find any iss…" at bounding box center [857, 212] width 310 height 81
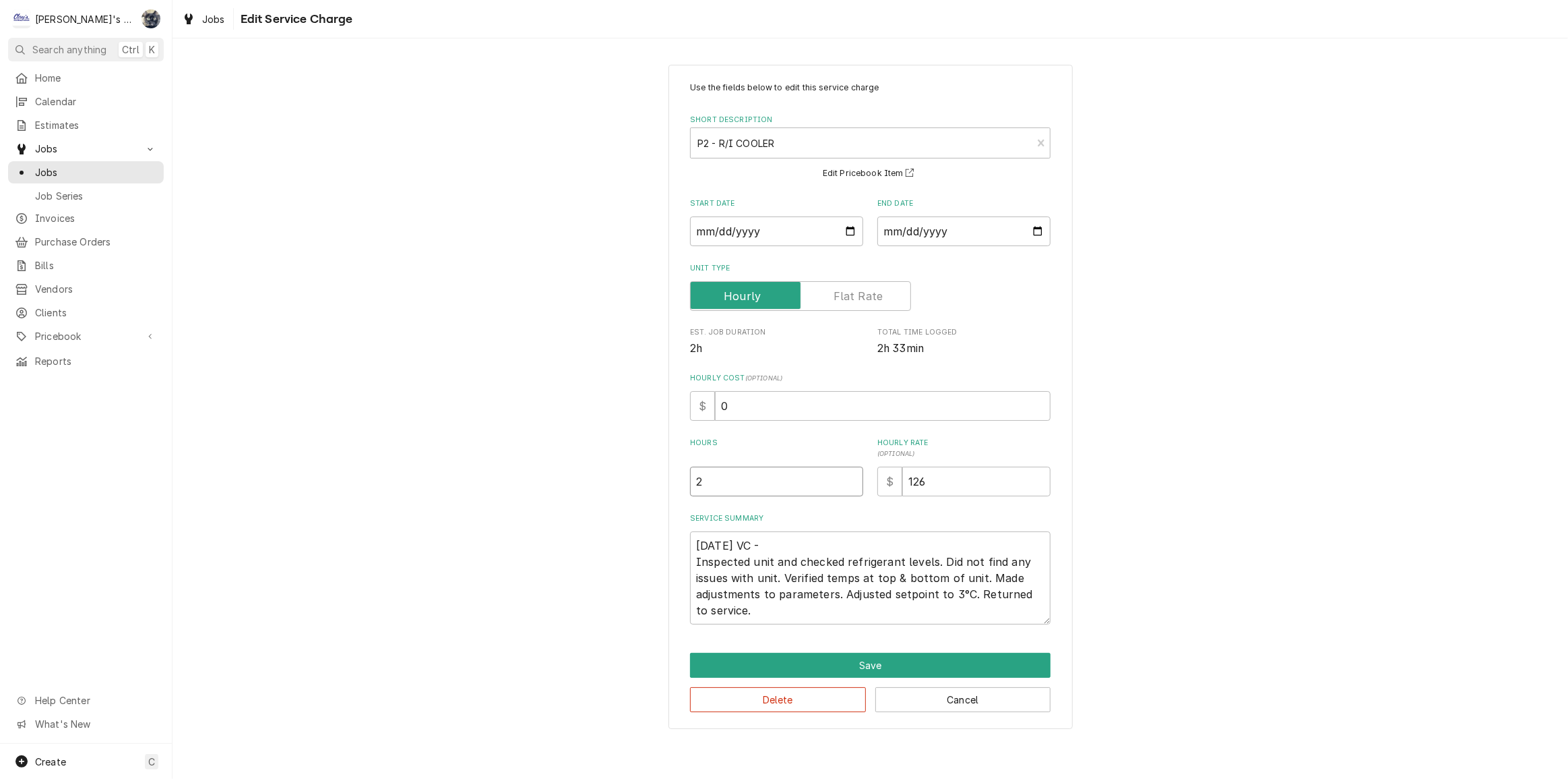
drag, startPoint x: 783, startPoint y: 476, endPoint x: 697, endPoint y: 487, distance: 86.7
click at [698, 486] on input "2" at bounding box center [777, 482] width 173 height 30
type textarea "x"
type input "0"
click at [851, 671] on button "Save" at bounding box center [870, 665] width 361 height 25
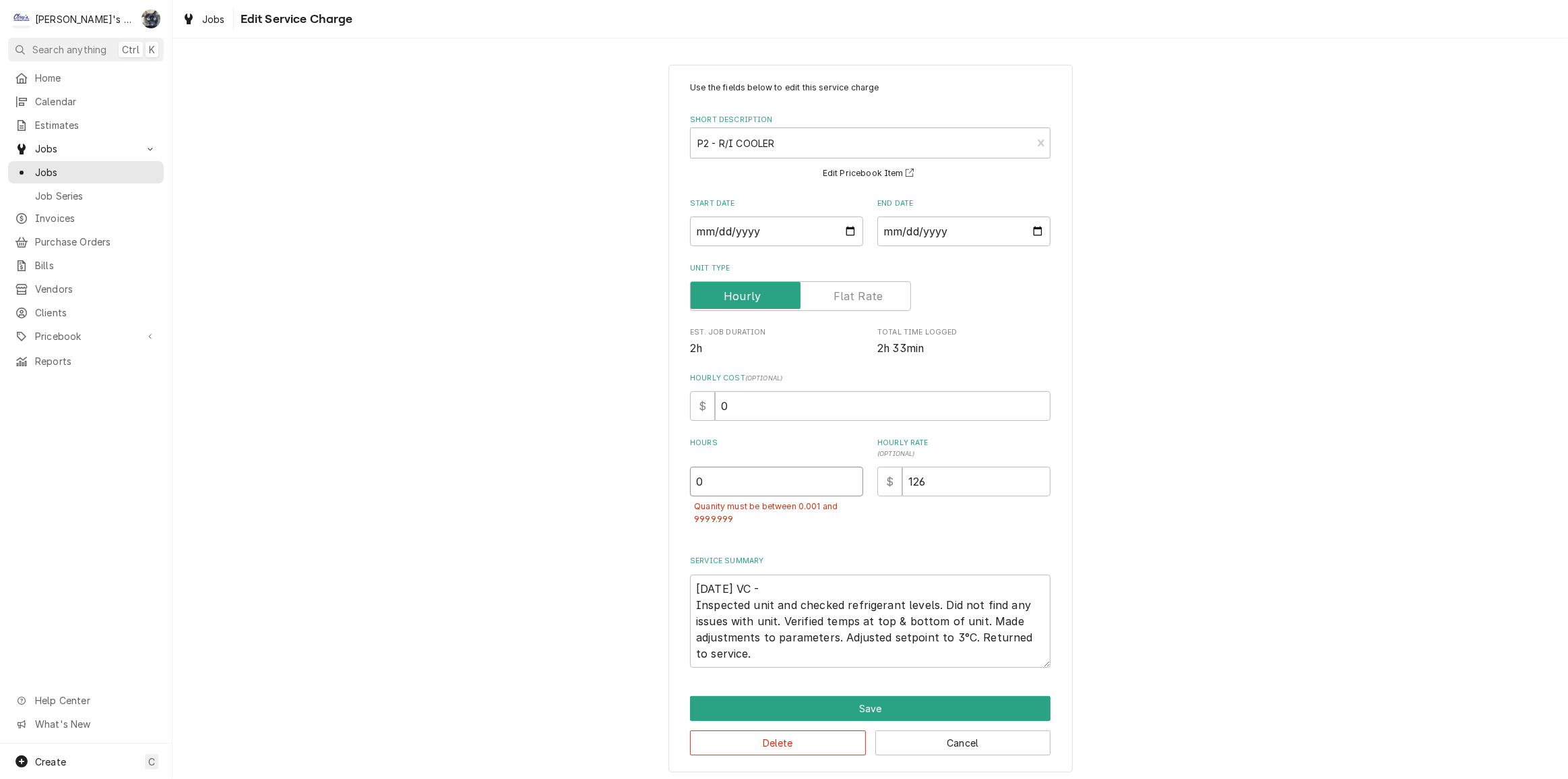
drag, startPoint x: 707, startPoint y: 487, endPoint x: 695, endPoint y: 487, distance: 12.0
click at [695, 487] on input "0" at bounding box center [777, 482] width 173 height 30
type textarea "x"
type input "1"
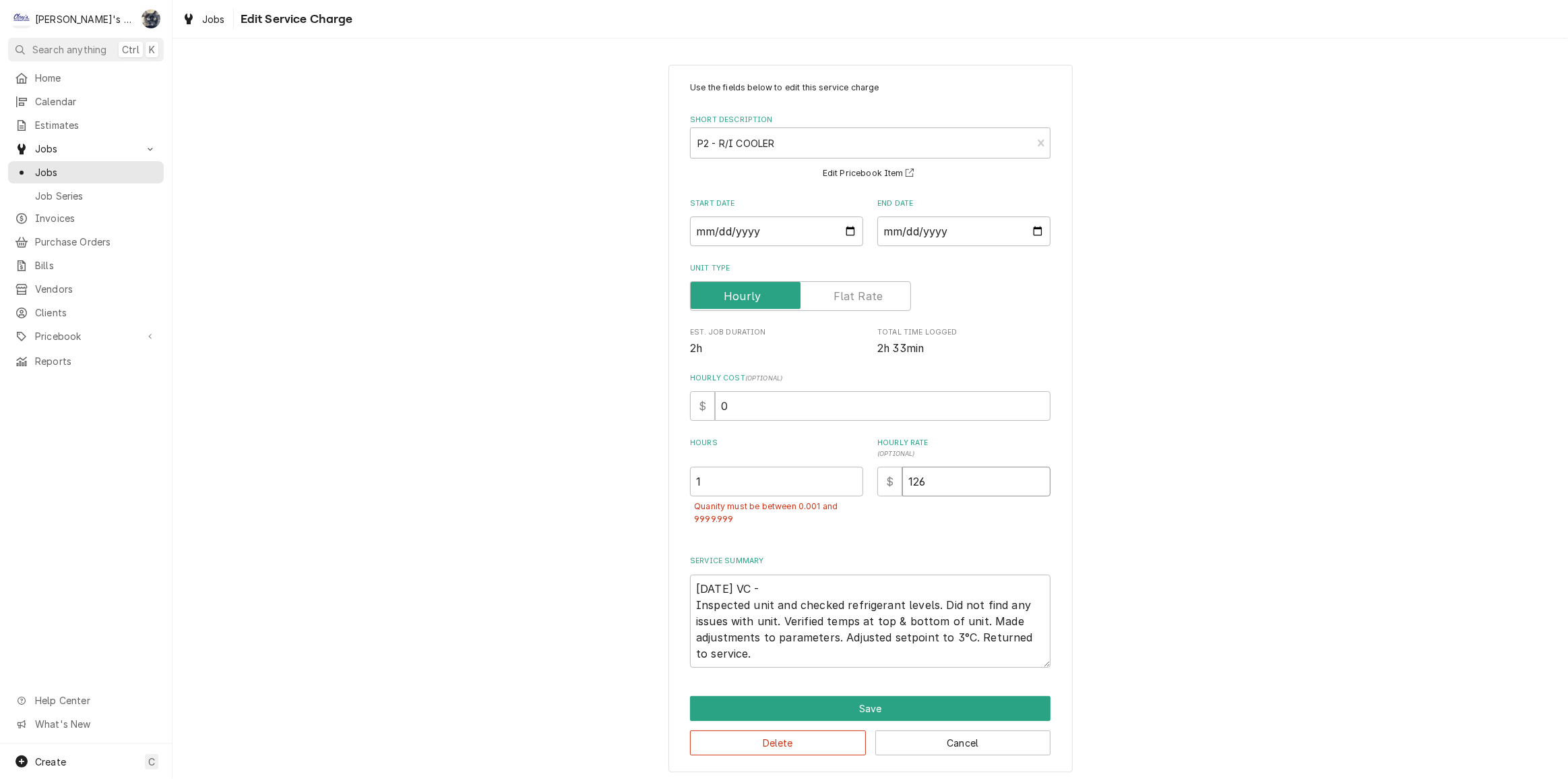
type textarea "x"
type input "0"
drag, startPoint x: 728, startPoint y: 486, endPoint x: 694, endPoint y: 486, distance: 34.0
click at [694, 486] on input "1" at bounding box center [777, 482] width 173 height 30
type textarea "x"
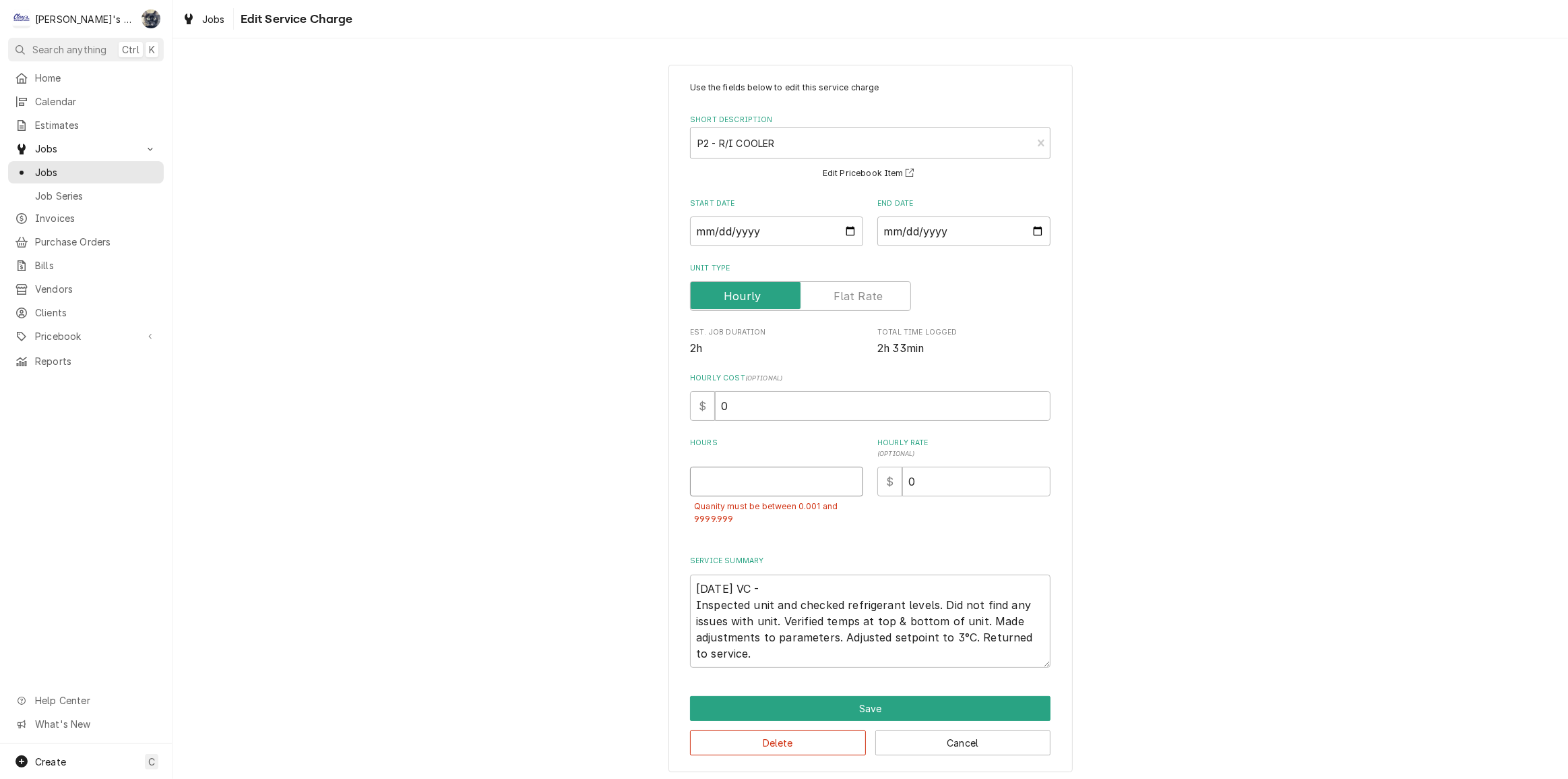
type textarea "x"
type input "0"
click at [839, 701] on button "Save" at bounding box center [870, 708] width 361 height 25
drag, startPoint x: 758, startPoint y: 488, endPoint x: 711, endPoint y: 487, distance: 47.0
click at [715, 488] on input "0" at bounding box center [777, 482] width 173 height 30
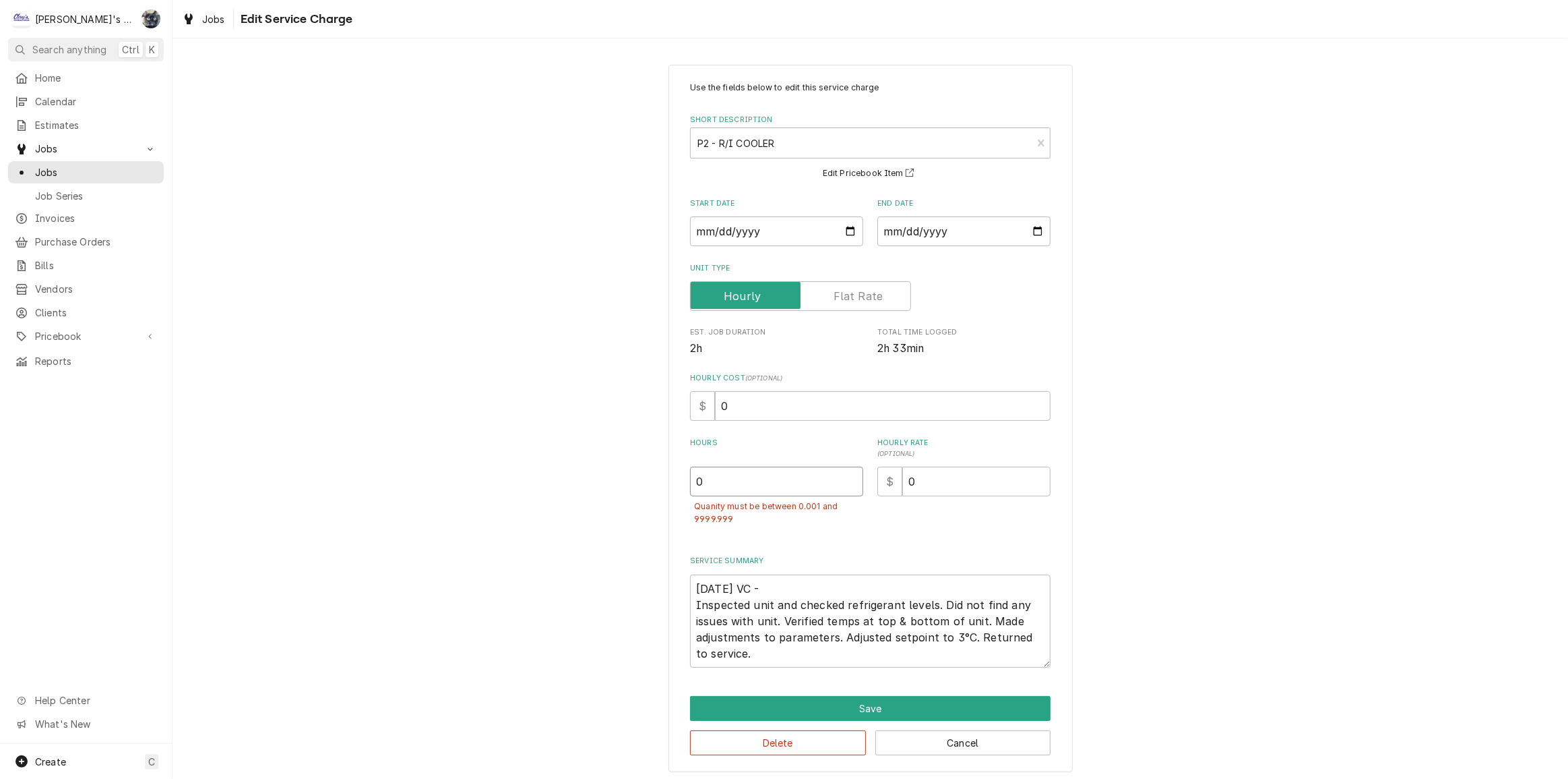
type textarea "x"
click at [955, 734] on button "Cancel" at bounding box center [963, 743] width 176 height 25
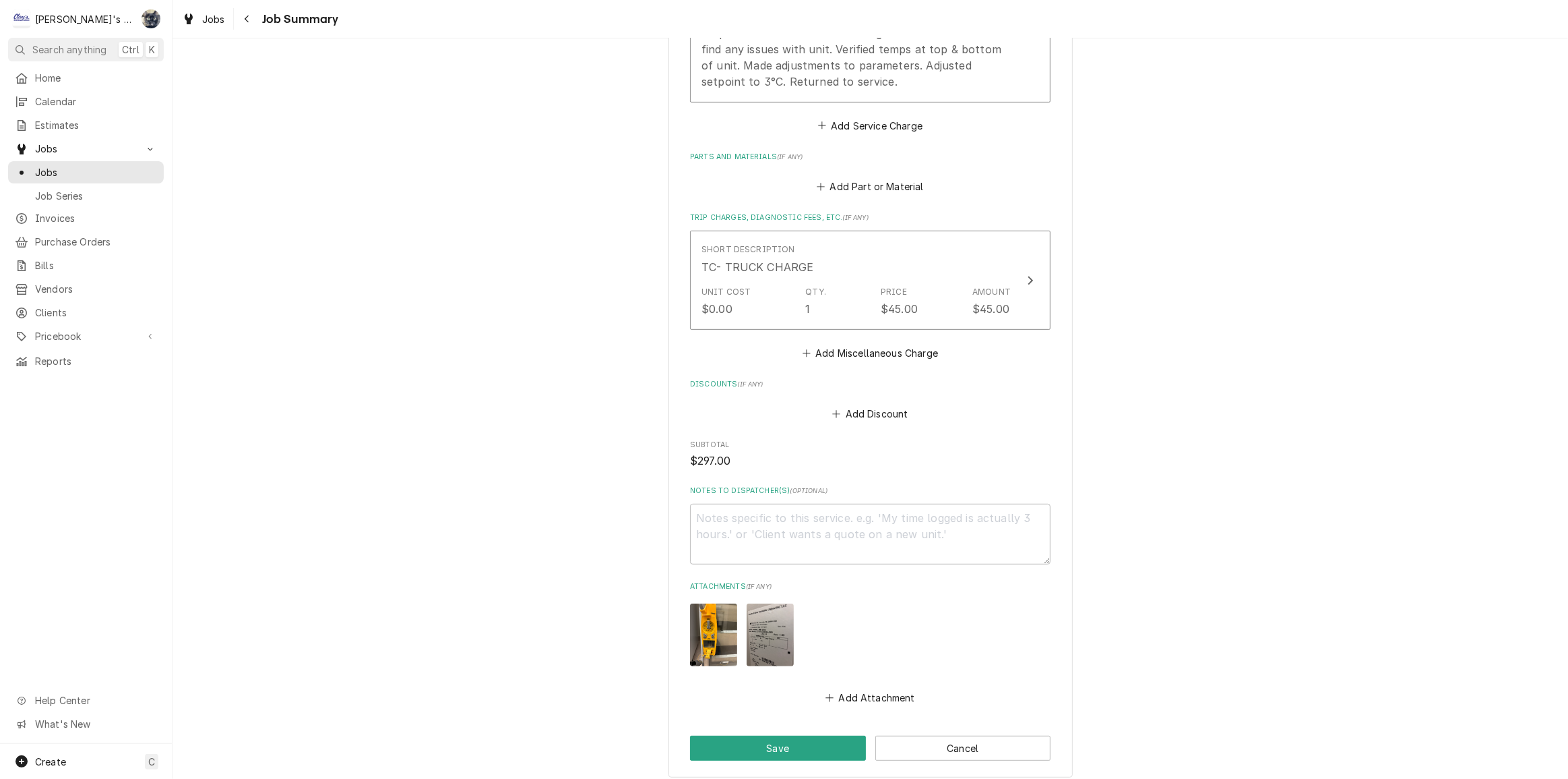
scroll to position [667, 0]
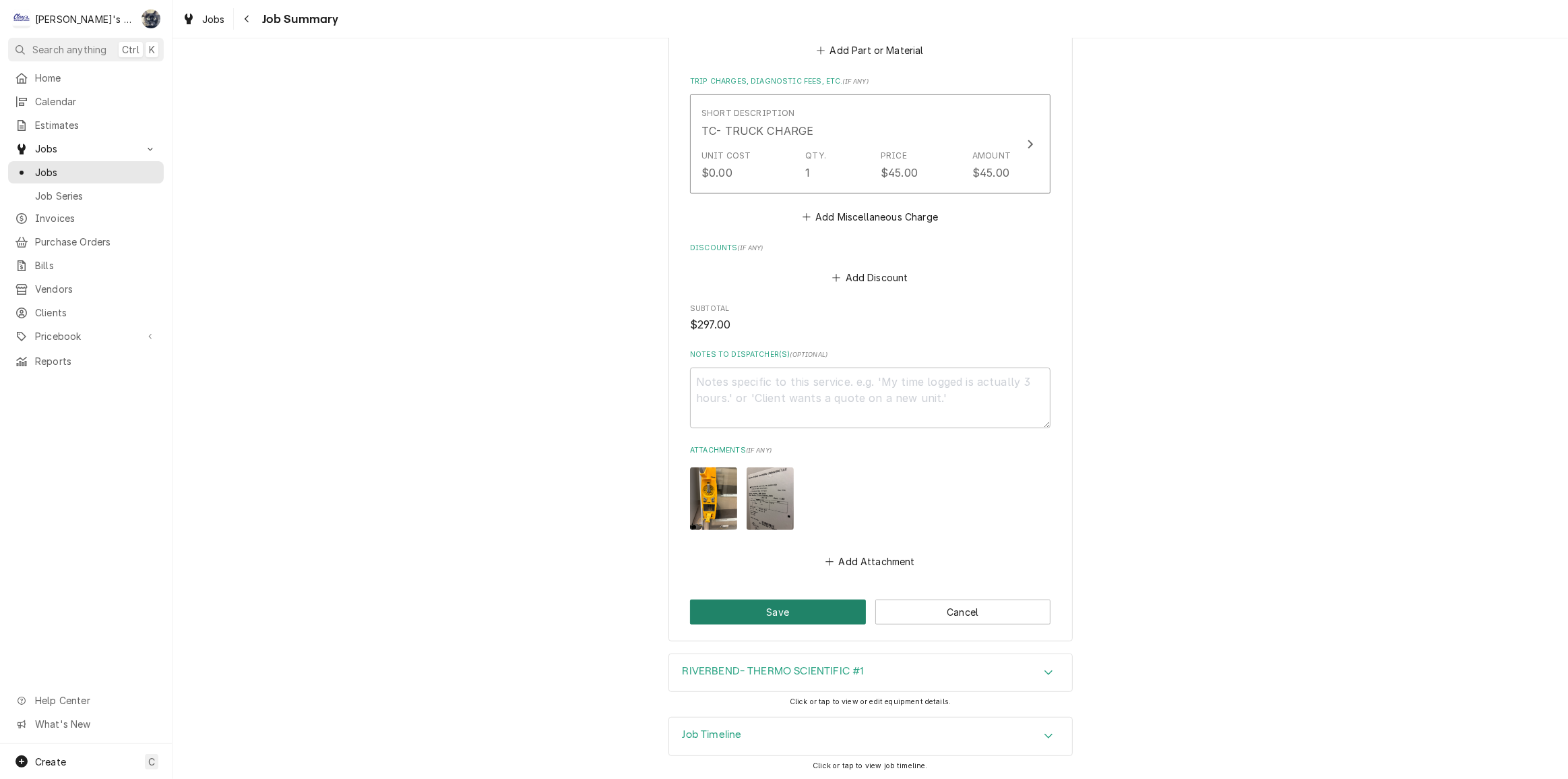
click at [816, 615] on button "Save" at bounding box center [778, 611] width 176 height 25
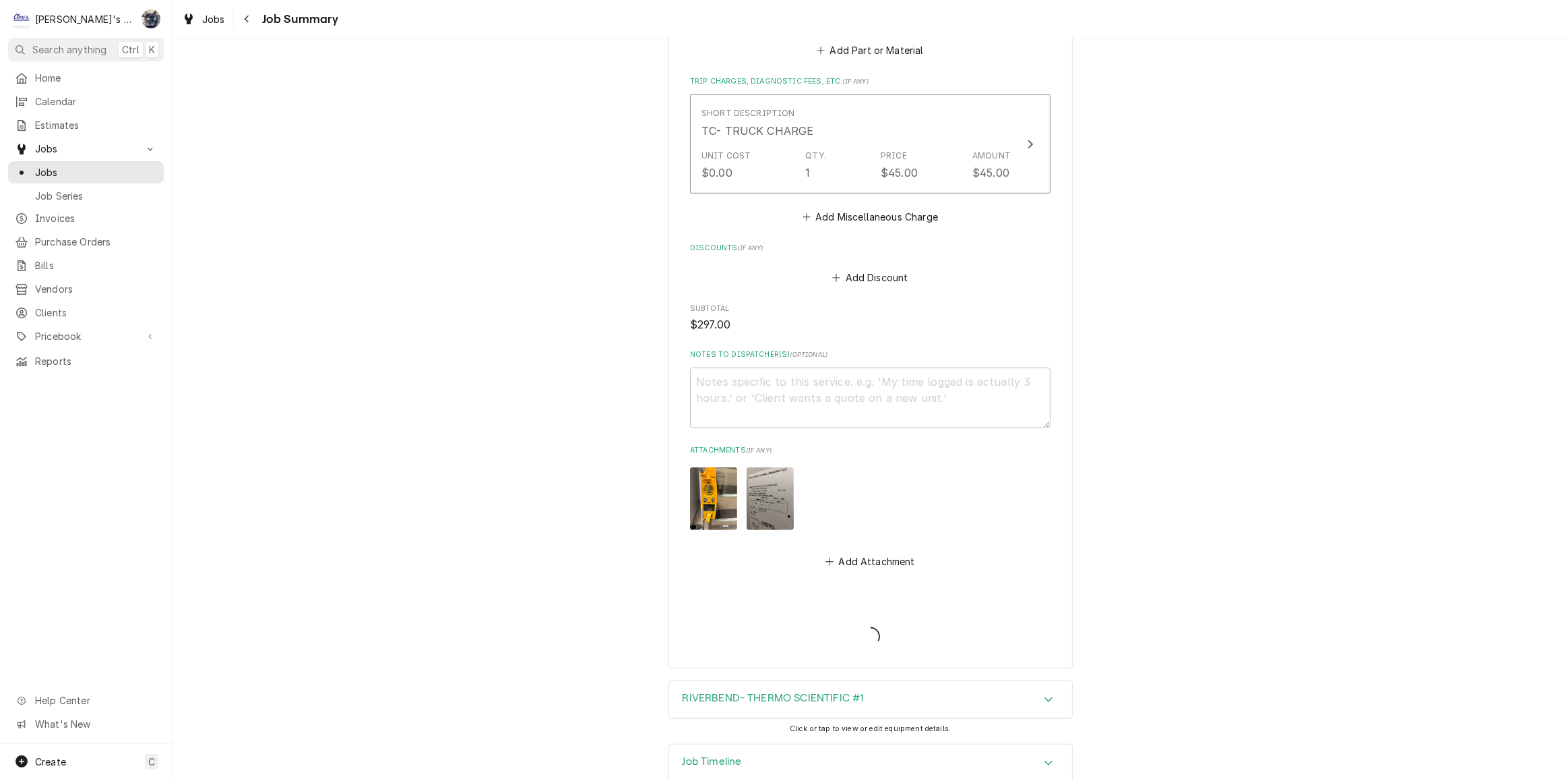
type textarea "x"
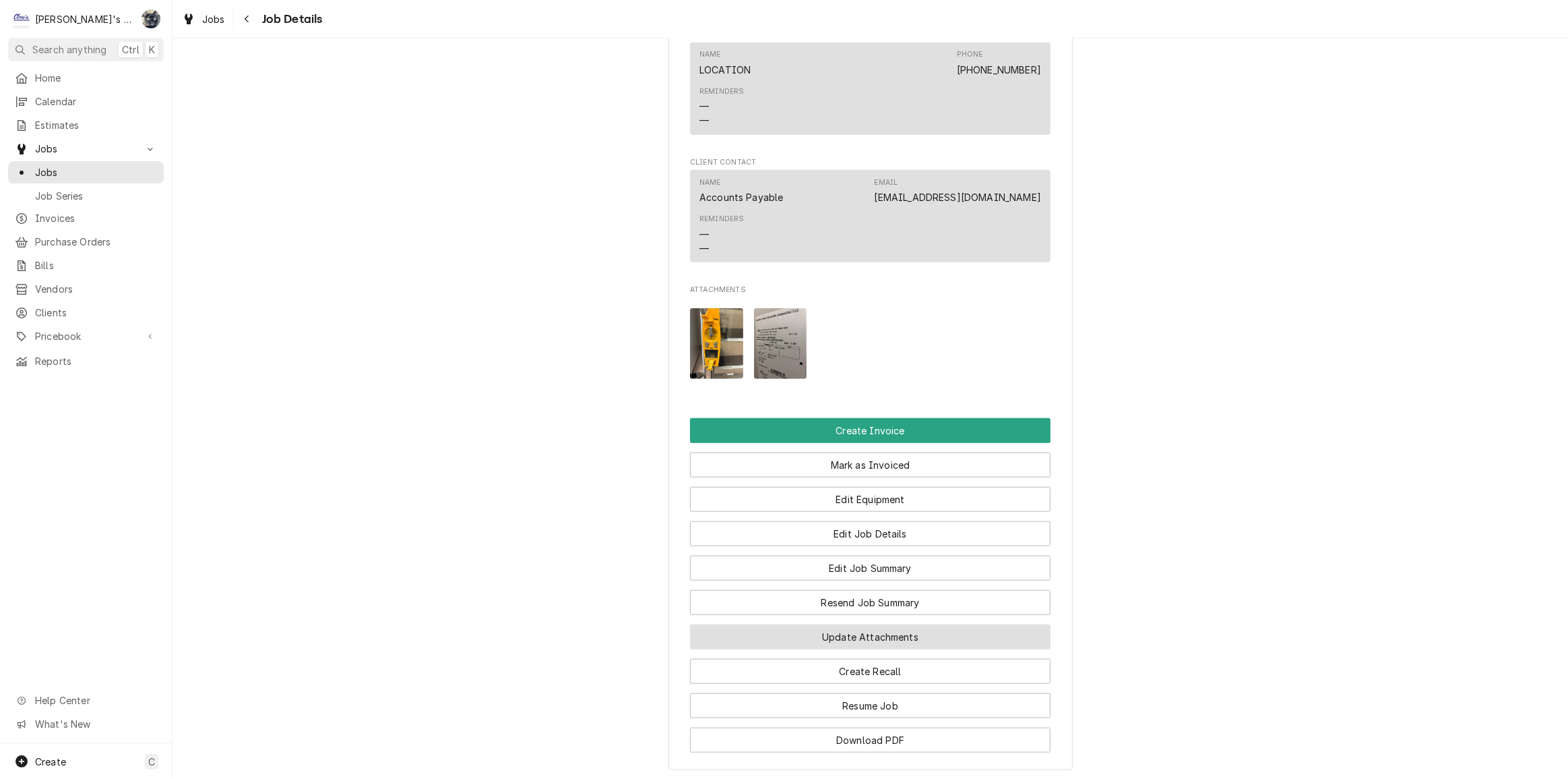
scroll to position [1593, 0]
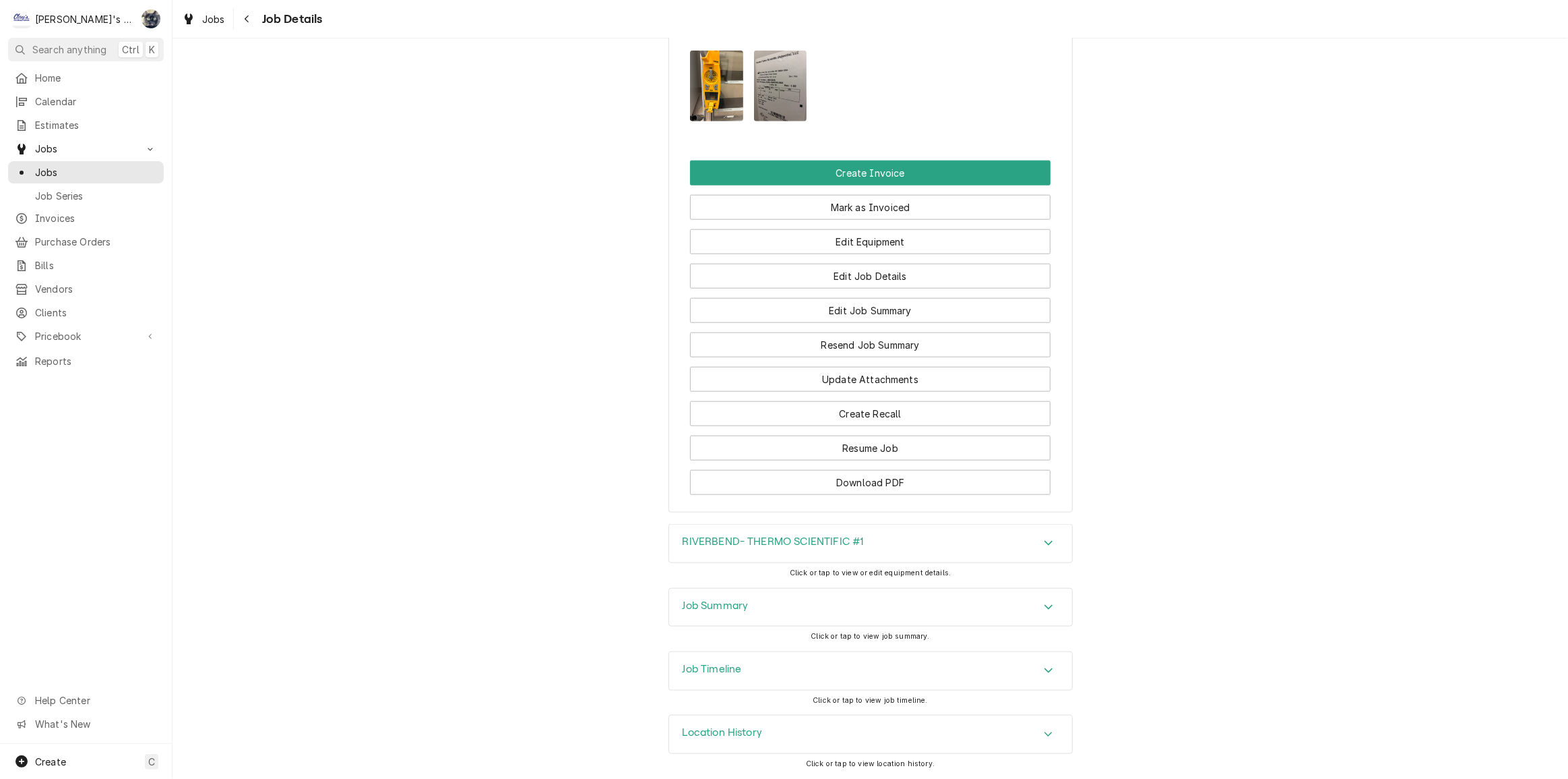
click at [842, 614] on div "Job Summary" at bounding box center [870, 607] width 403 height 38
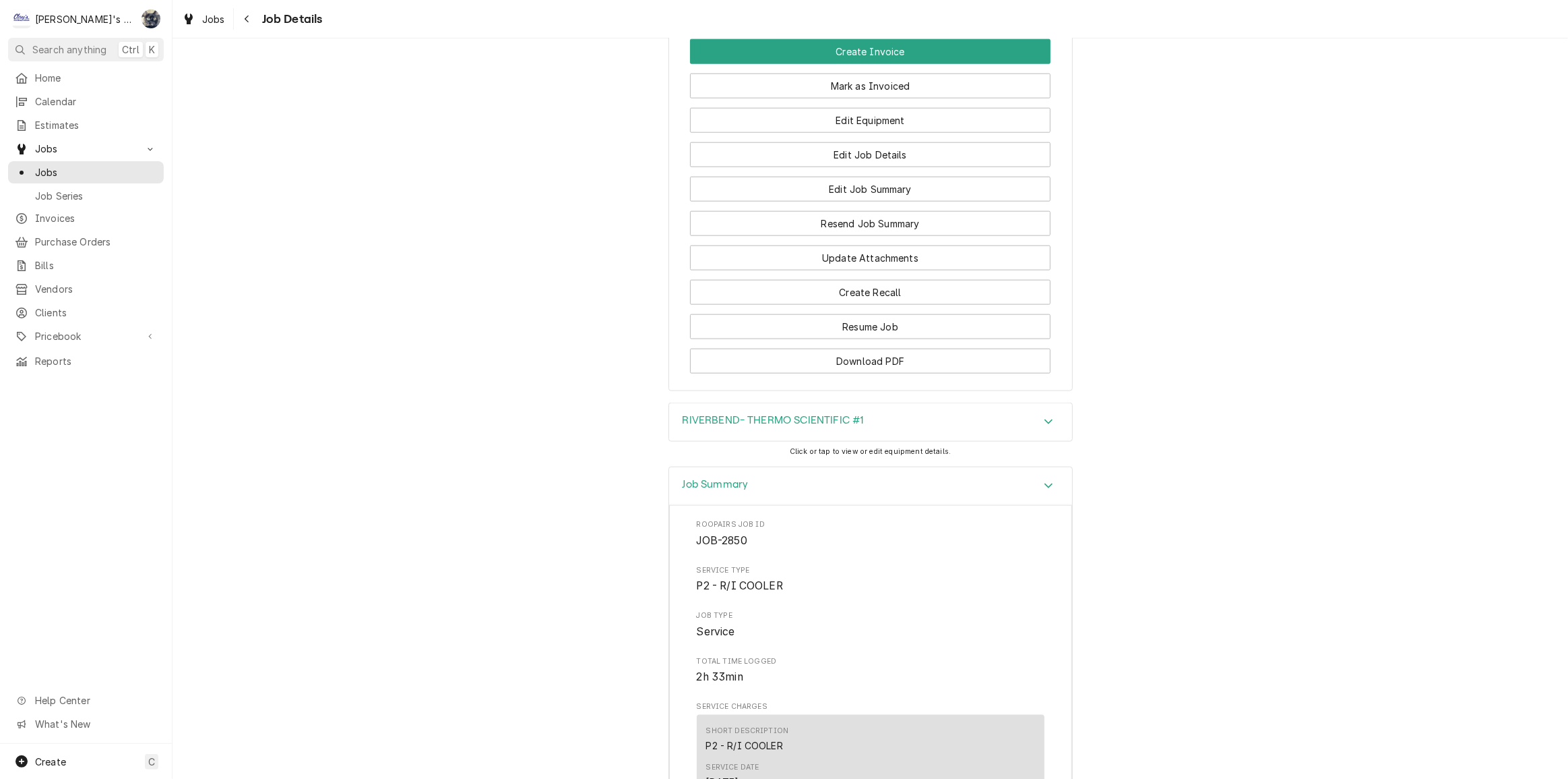
scroll to position [2095, 0]
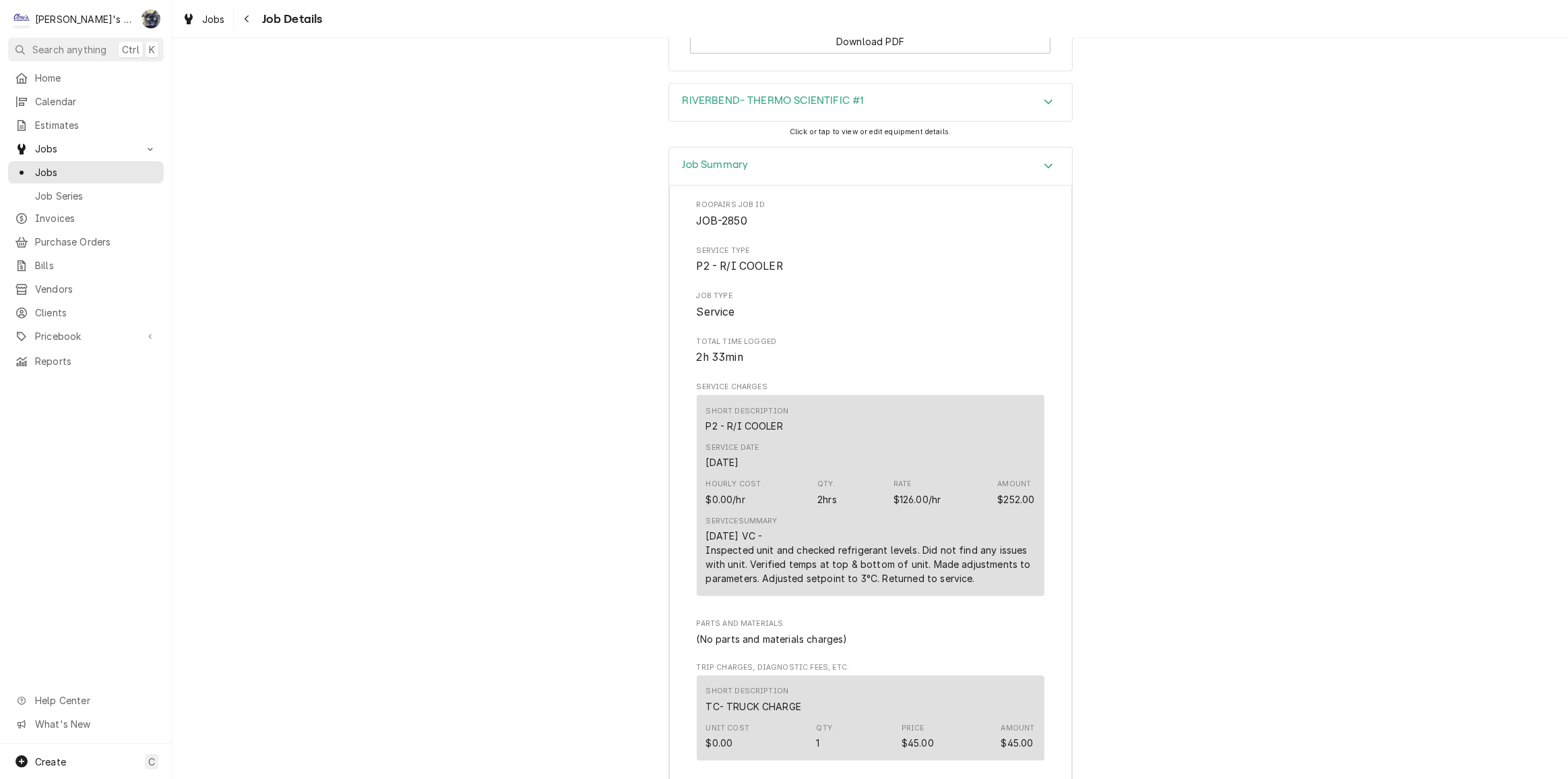
drag, startPoint x: 704, startPoint y: 551, endPoint x: 963, endPoint y: 586, distance: 261.4
click at [1002, 585] on div "[DATE] VC - Inspected unit and checked refrigerant levels. Did not find any iss…" at bounding box center [871, 557] width 329 height 57
copy div "/9/2025 VC - Inspected unit and checked refrigerant levels. Did not find any is…"
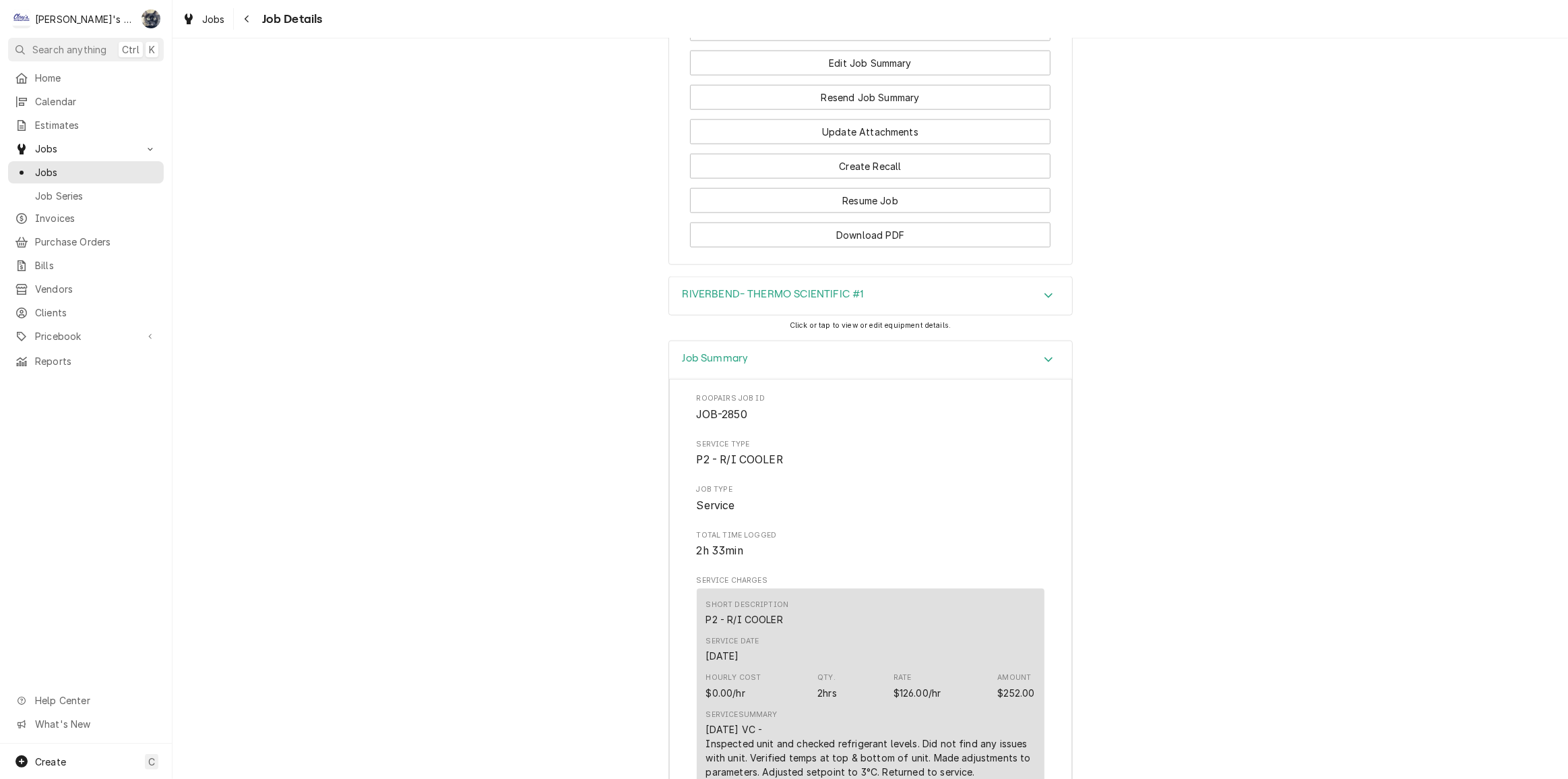
scroll to position [1911, 0]
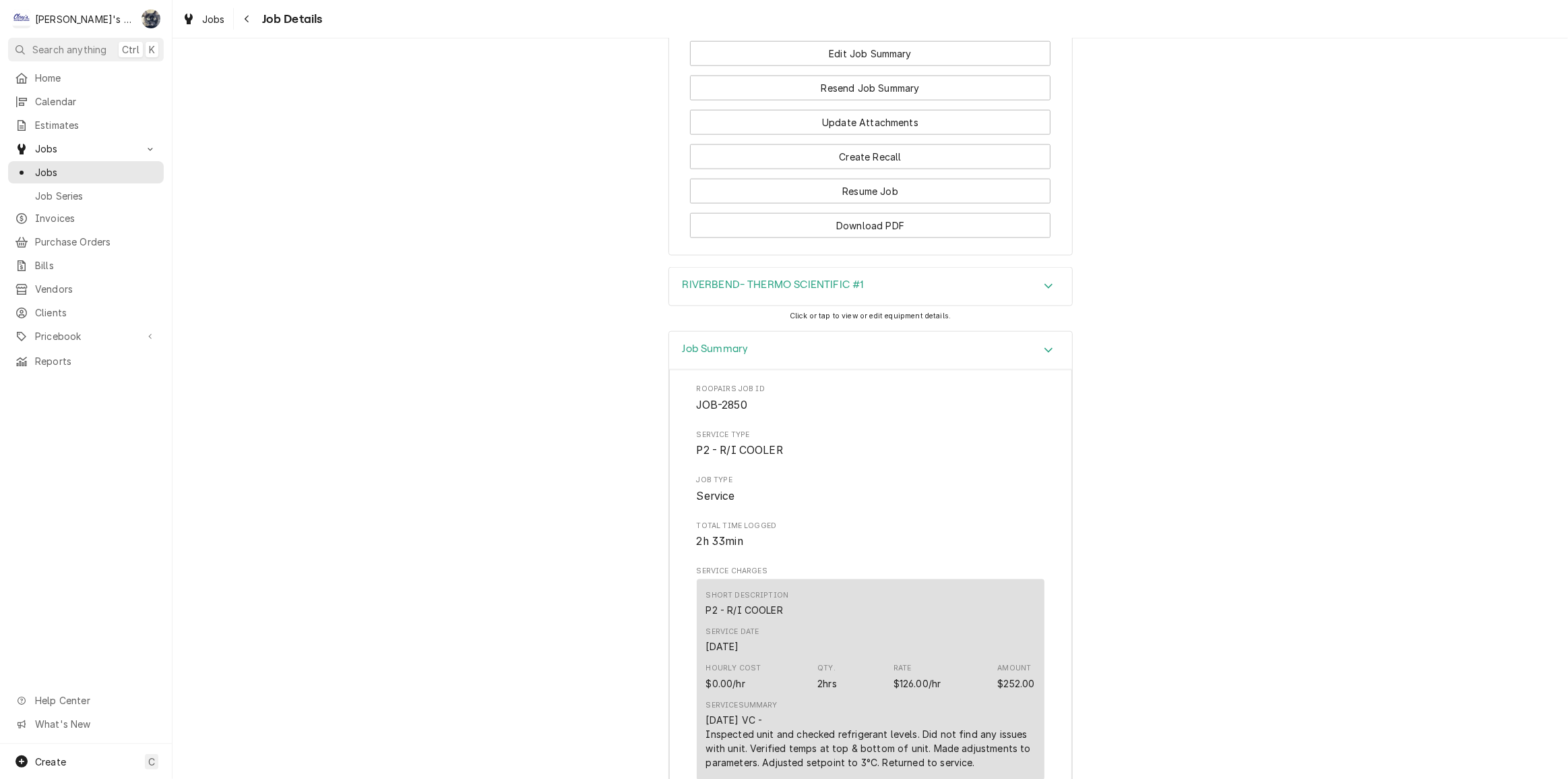
click at [888, 306] on div "RIVERBEND- THERMO SCIENTIFIC #1" at bounding box center [870, 286] width 403 height 38
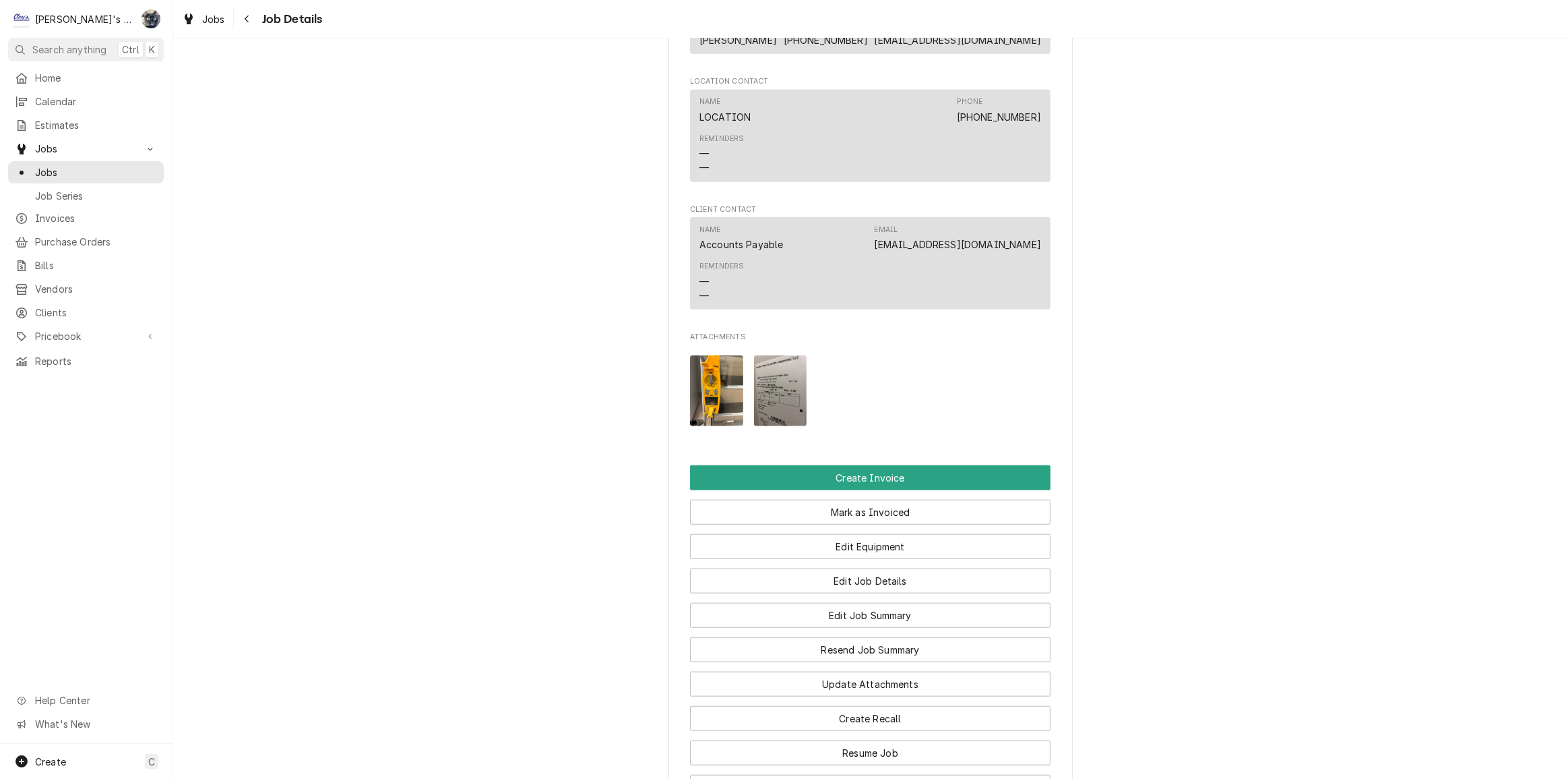
scroll to position [1301, 0]
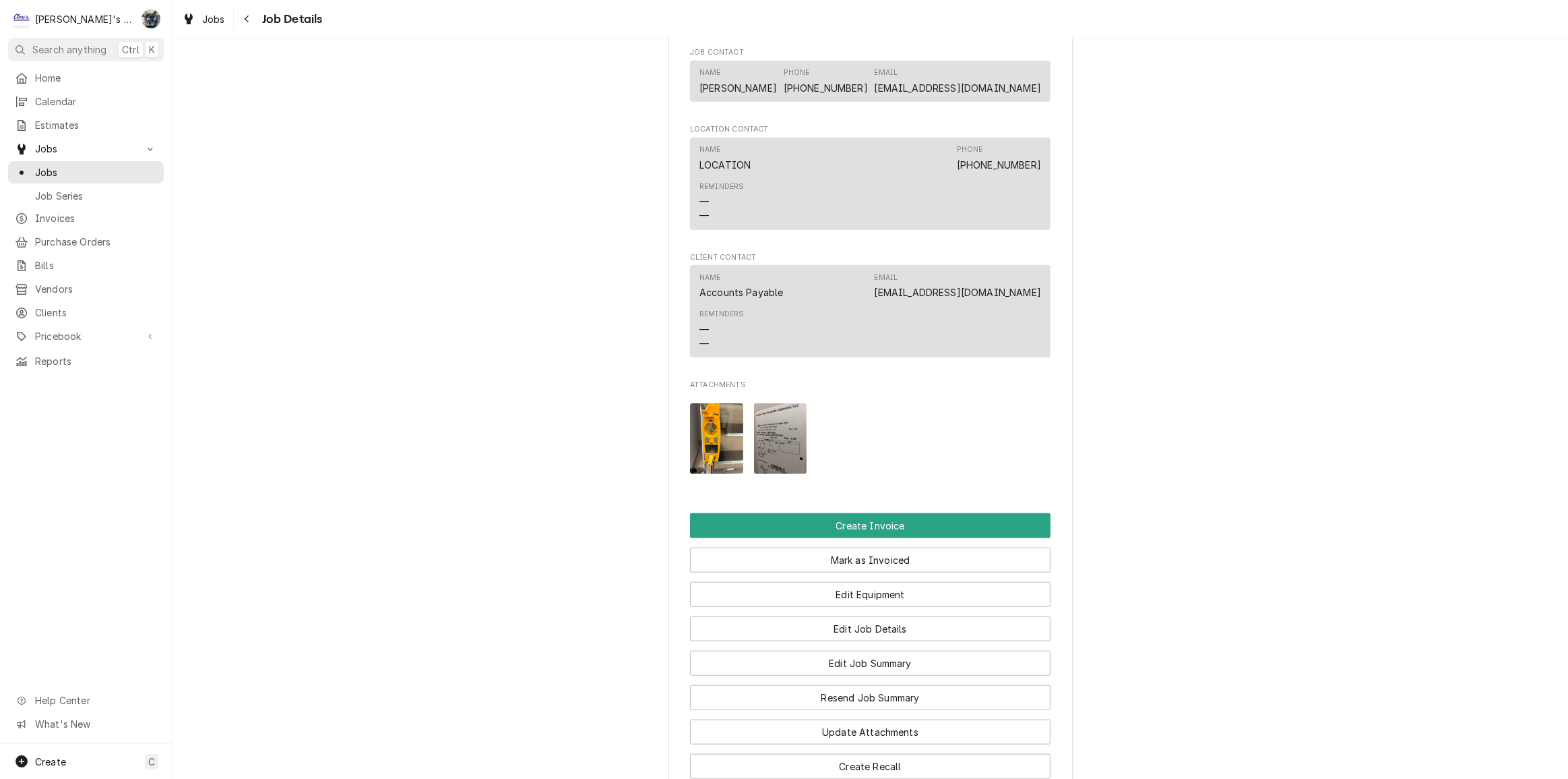
click at [784, 439] on img "Attachments" at bounding box center [781, 438] width 53 height 71
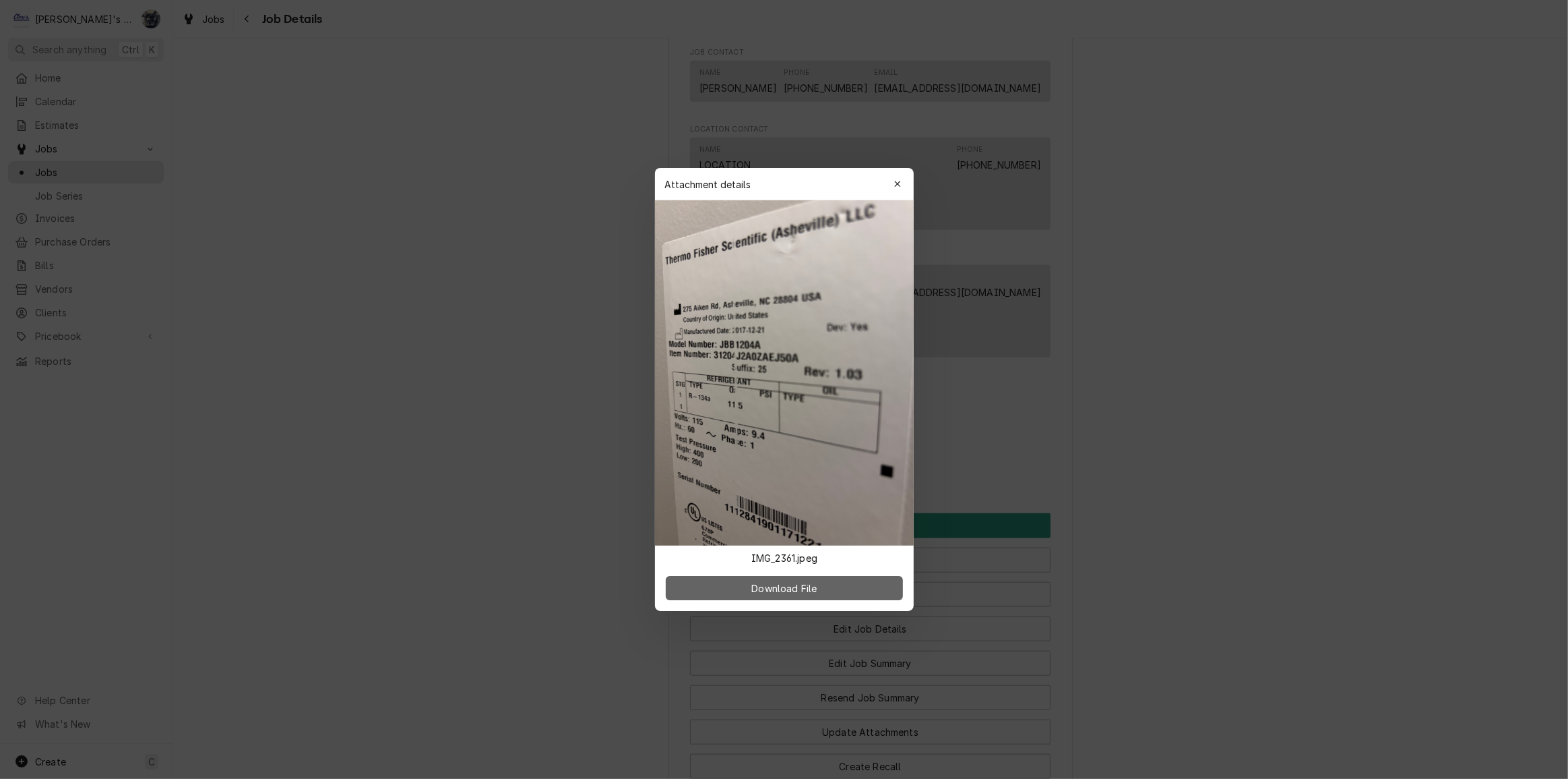
click at [790, 595] on button "Download File" at bounding box center [784, 588] width 237 height 24
click at [899, 179] on icon "button" at bounding box center [897, 184] width 7 height 10
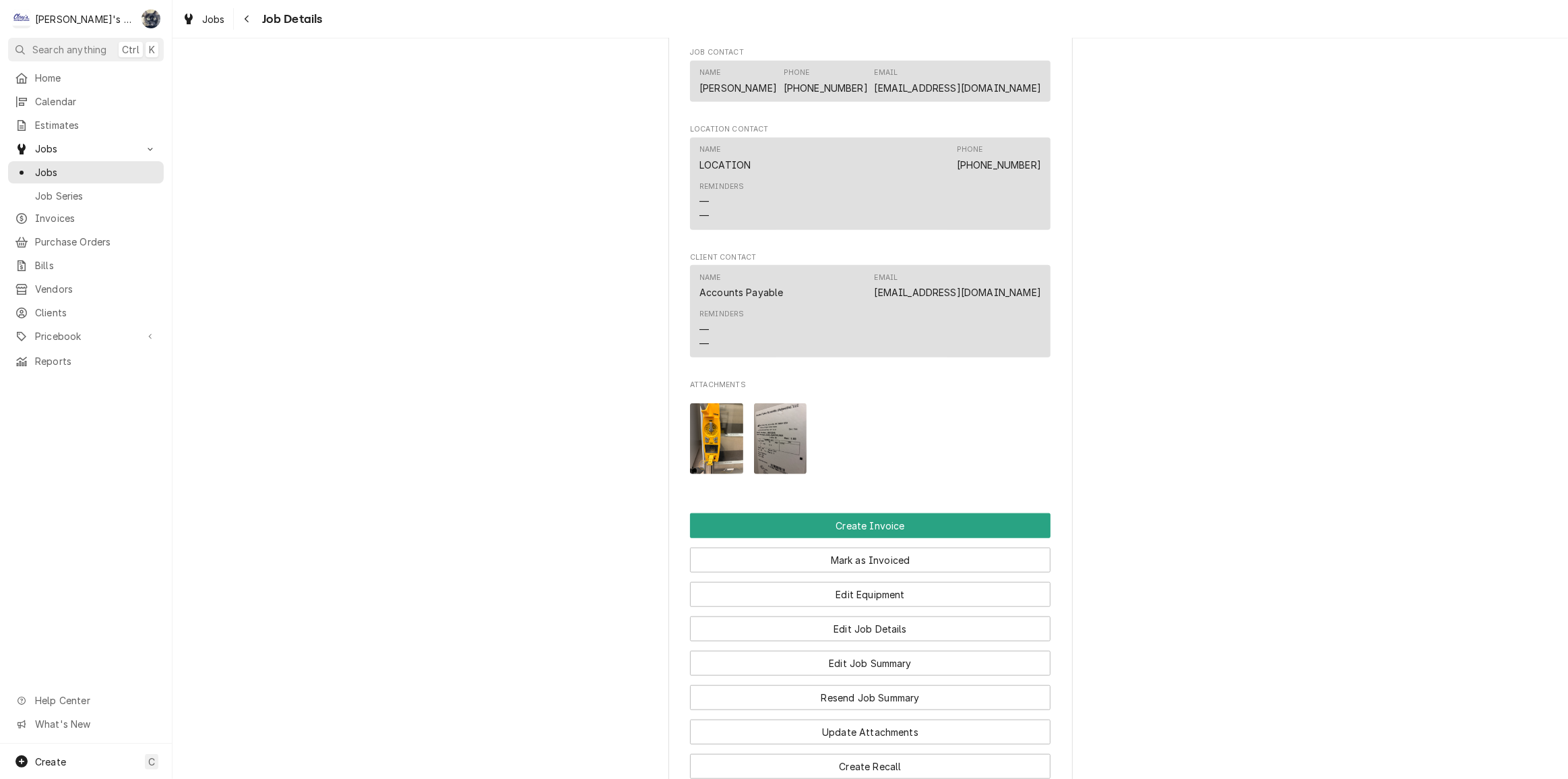
click at [731, 446] on img "Attachments" at bounding box center [717, 438] width 53 height 71
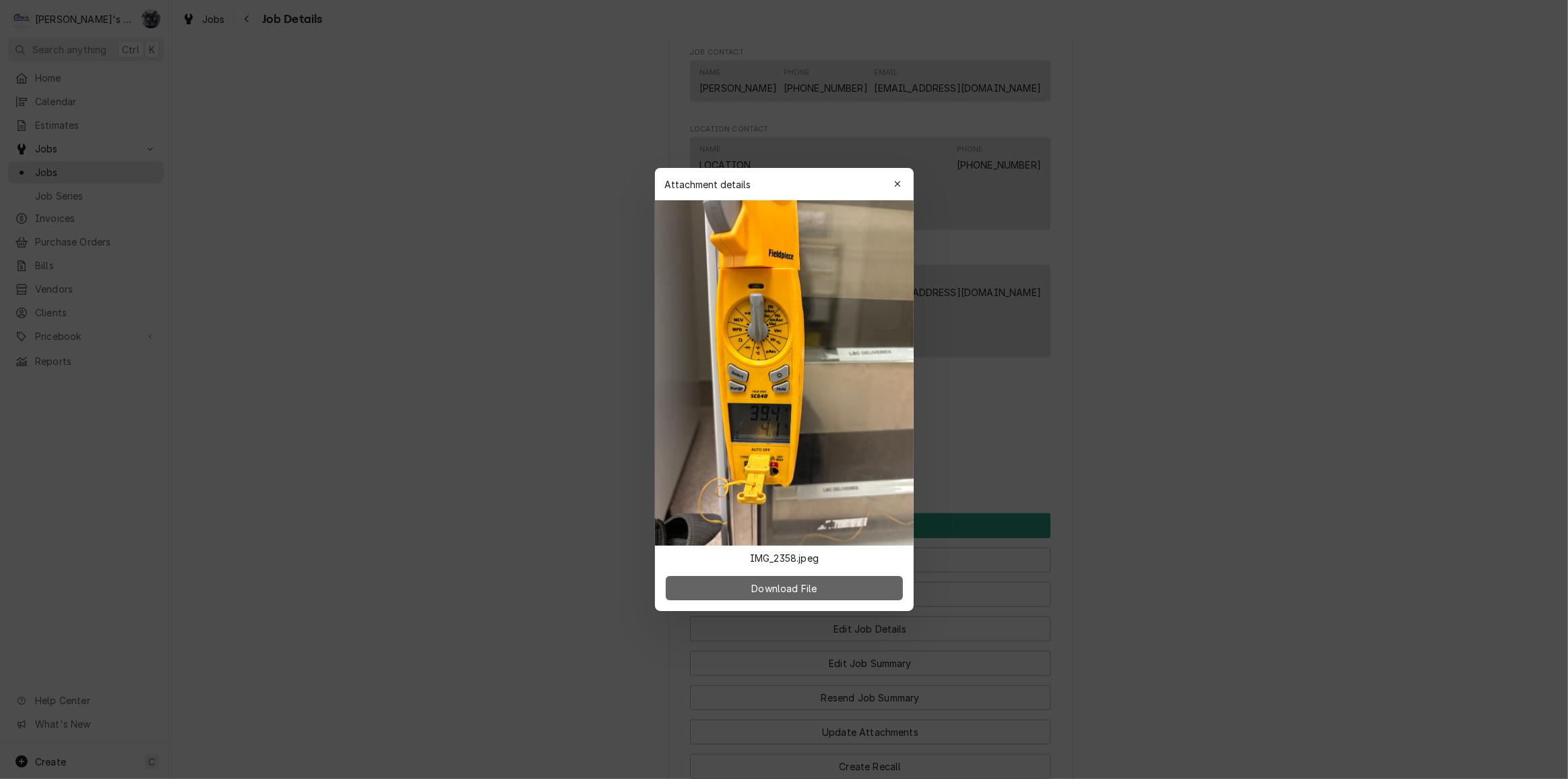
click at [797, 592] on span "Download File" at bounding box center [784, 588] width 70 height 14
click at [896, 186] on icon "button" at bounding box center [897, 184] width 7 height 10
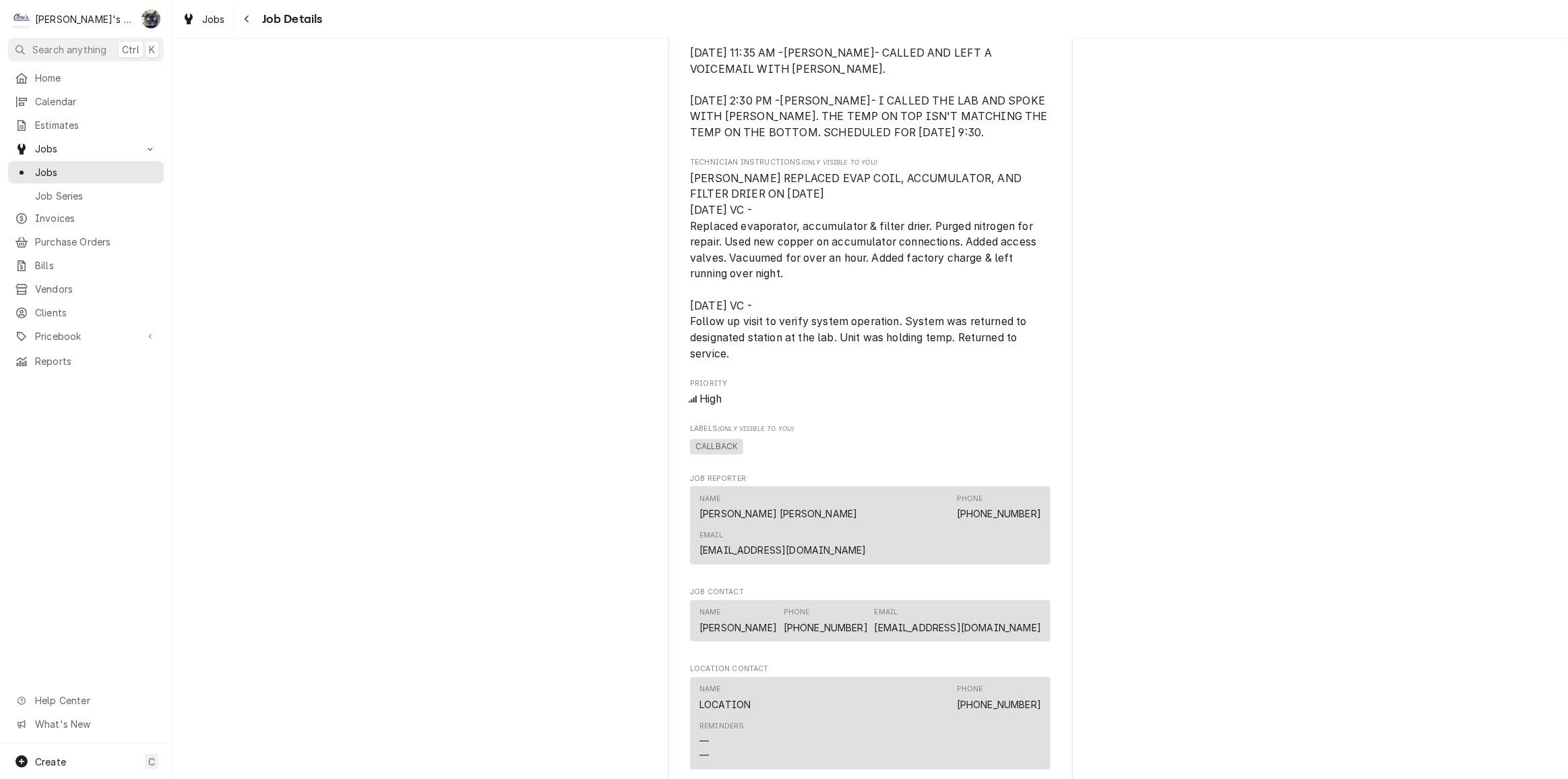
scroll to position [749, 0]
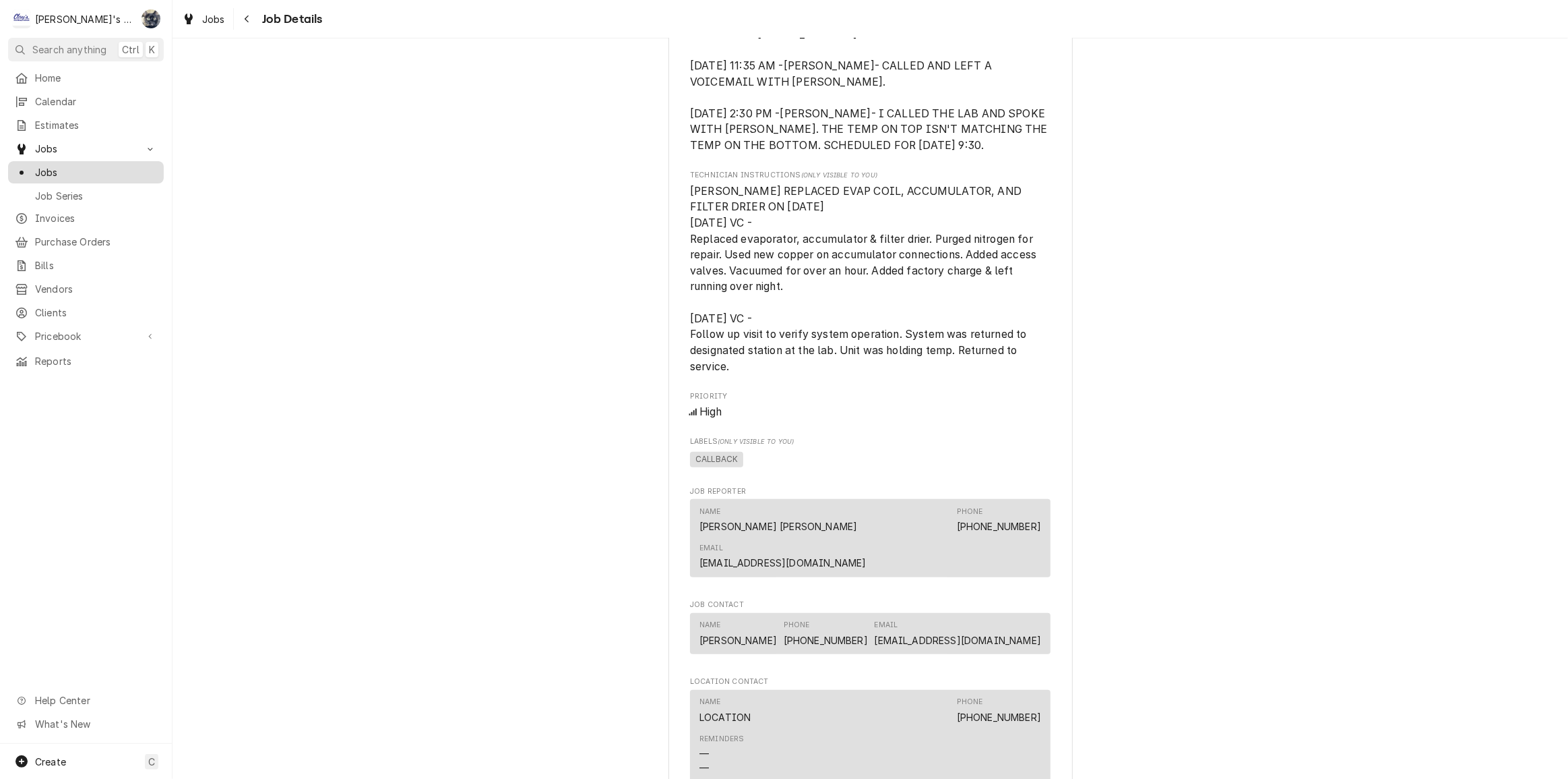
click at [61, 167] on span "Jobs" at bounding box center [96, 172] width 122 height 14
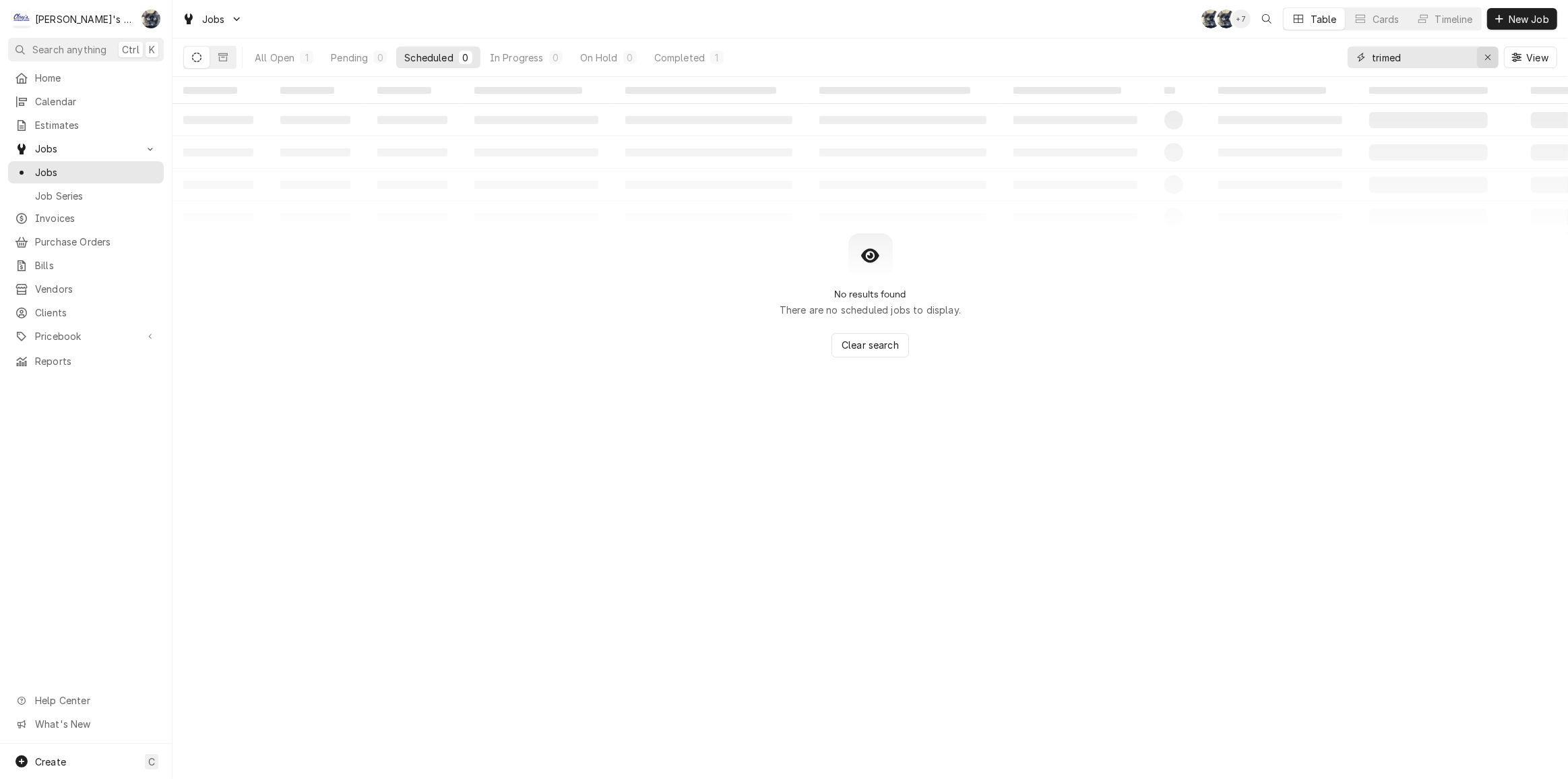
click at [1489, 61] on icon "Erase input" at bounding box center [1488, 58] width 7 height 10
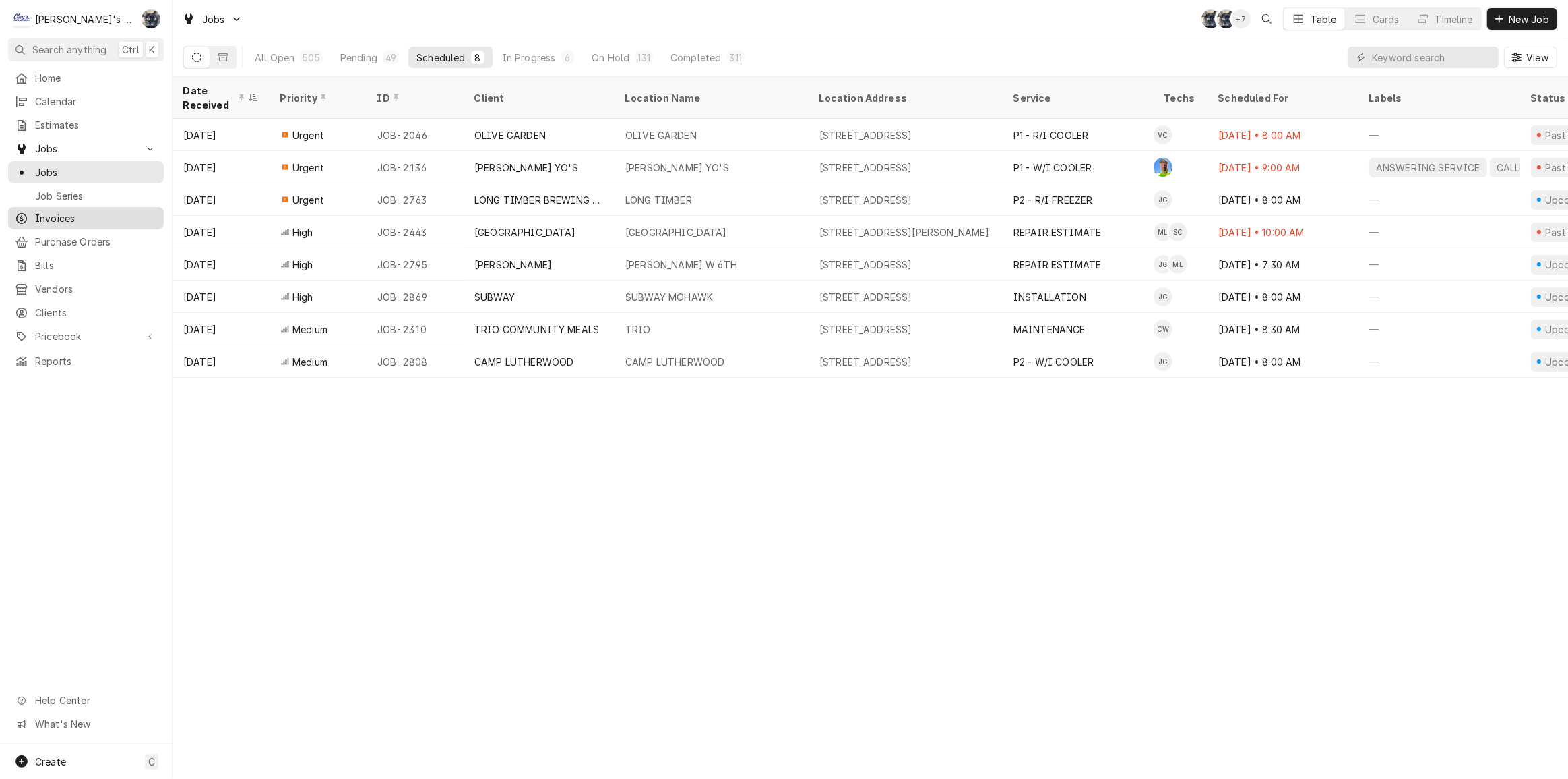
click at [74, 214] on span "Invoices" at bounding box center [96, 217] width 122 height 14
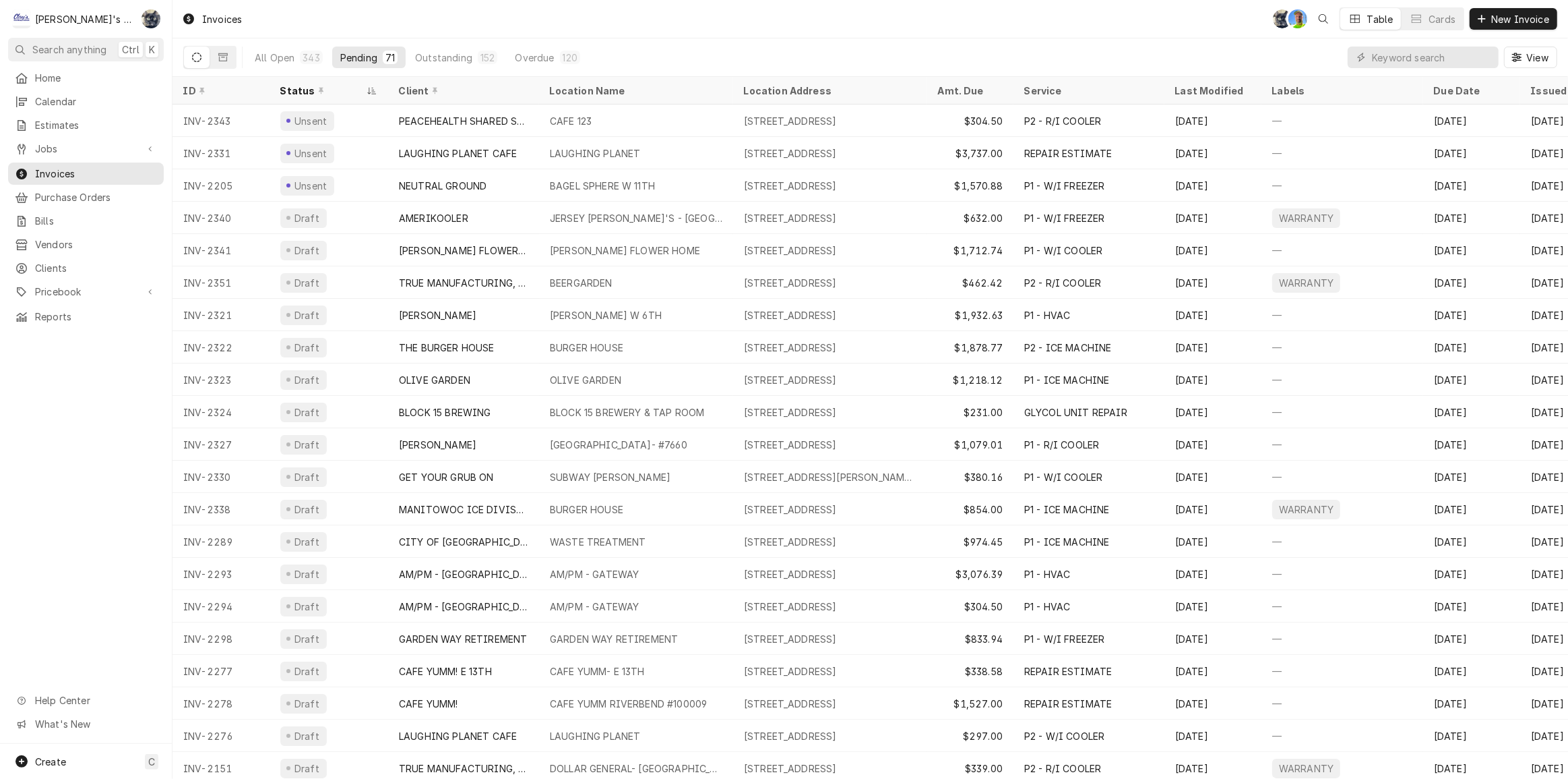
click at [451, 32] on div "Invoices SB GA Table Cards New Invoice" at bounding box center [870, 19] width 1395 height 38
click at [543, 23] on div "Invoices SB GA Table Cards New Invoice" at bounding box center [870, 19] width 1395 height 38
click at [1413, 54] on input "Dynamic Content Wrapper" at bounding box center [1432, 57] width 120 height 22
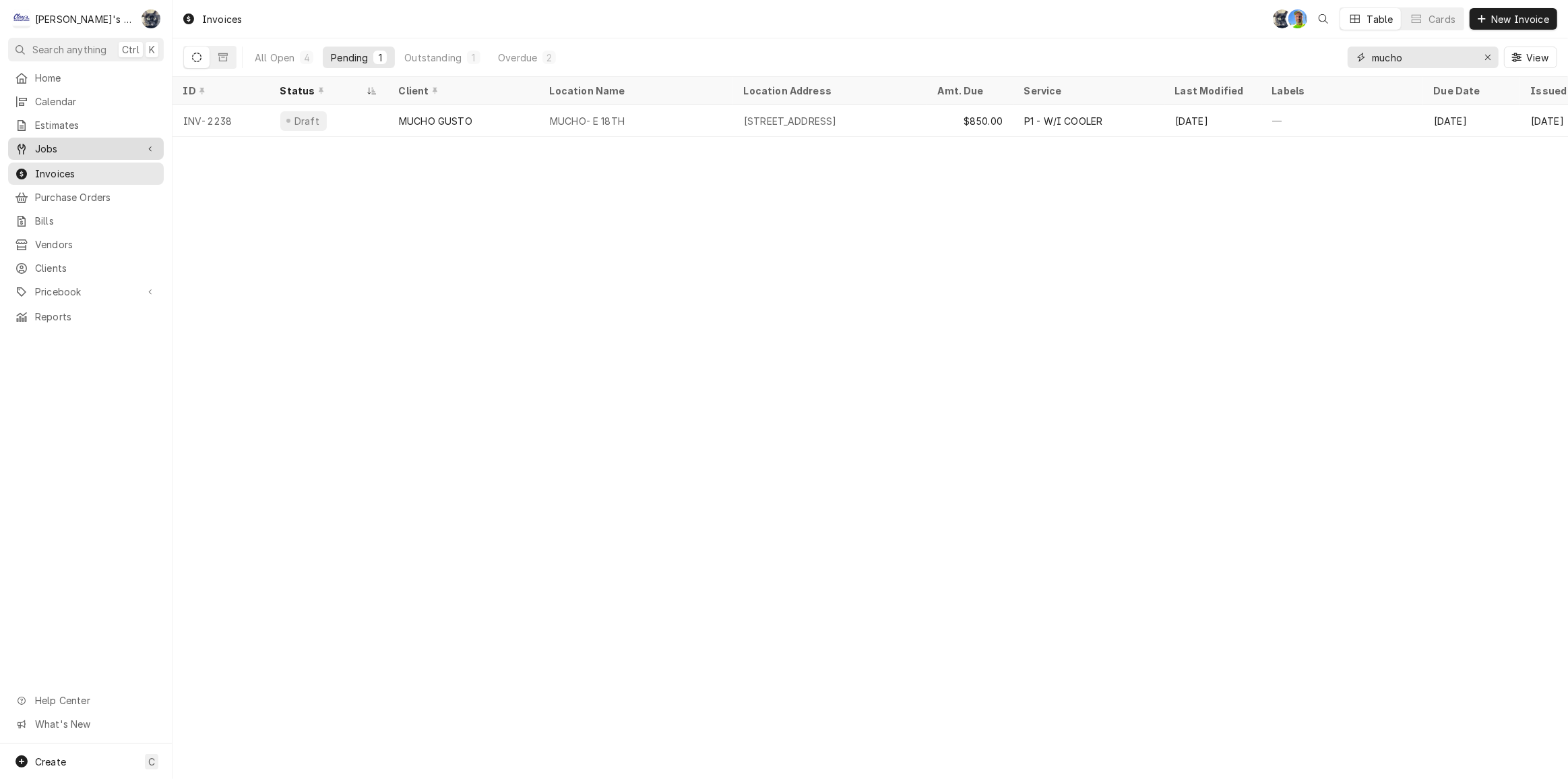
type input "mucho"
click at [138, 149] on div "Jobs" at bounding box center [85, 148] width 150 height 17
click at [135, 165] on span "Jobs" at bounding box center [96, 172] width 122 height 14
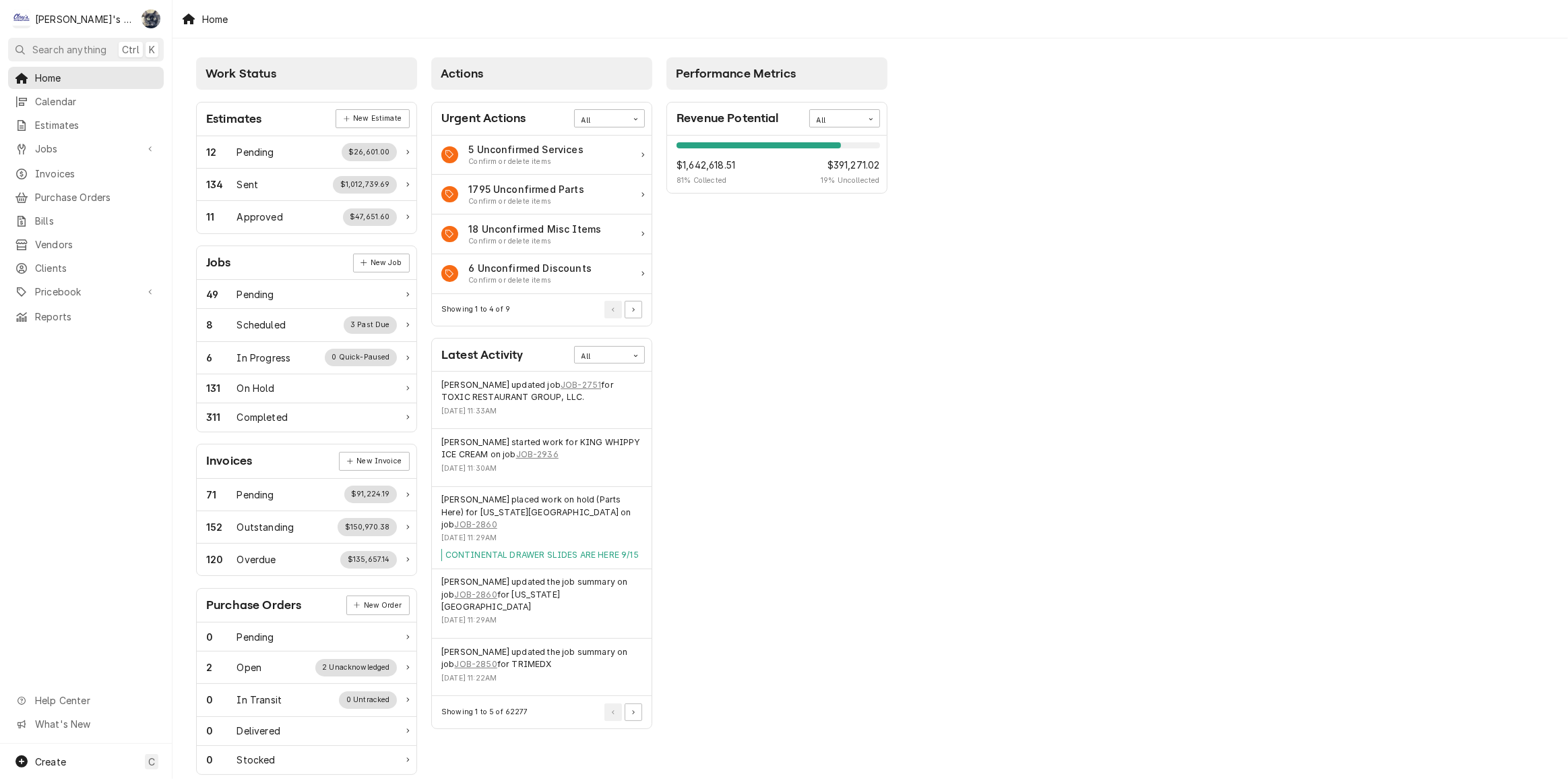
click at [467, 14] on div "Home" at bounding box center [870, 19] width 1395 height 38
click at [635, 696] on div "Showing 1 to 5 of 62277" at bounding box center [541, 711] width 220 height 32
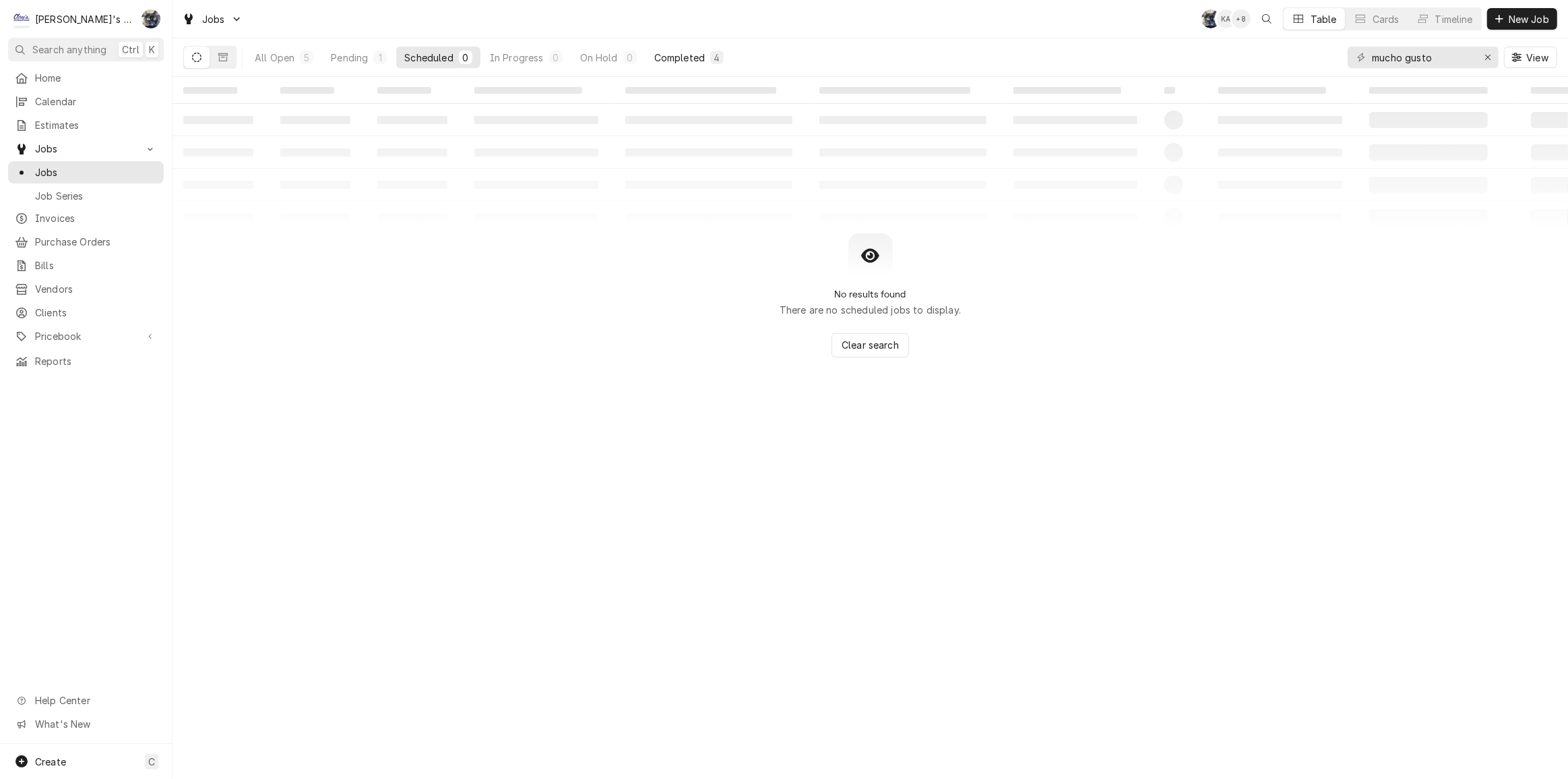
type input "mucho gusto"
click at [669, 54] on div "Completed" at bounding box center [680, 57] width 50 height 14
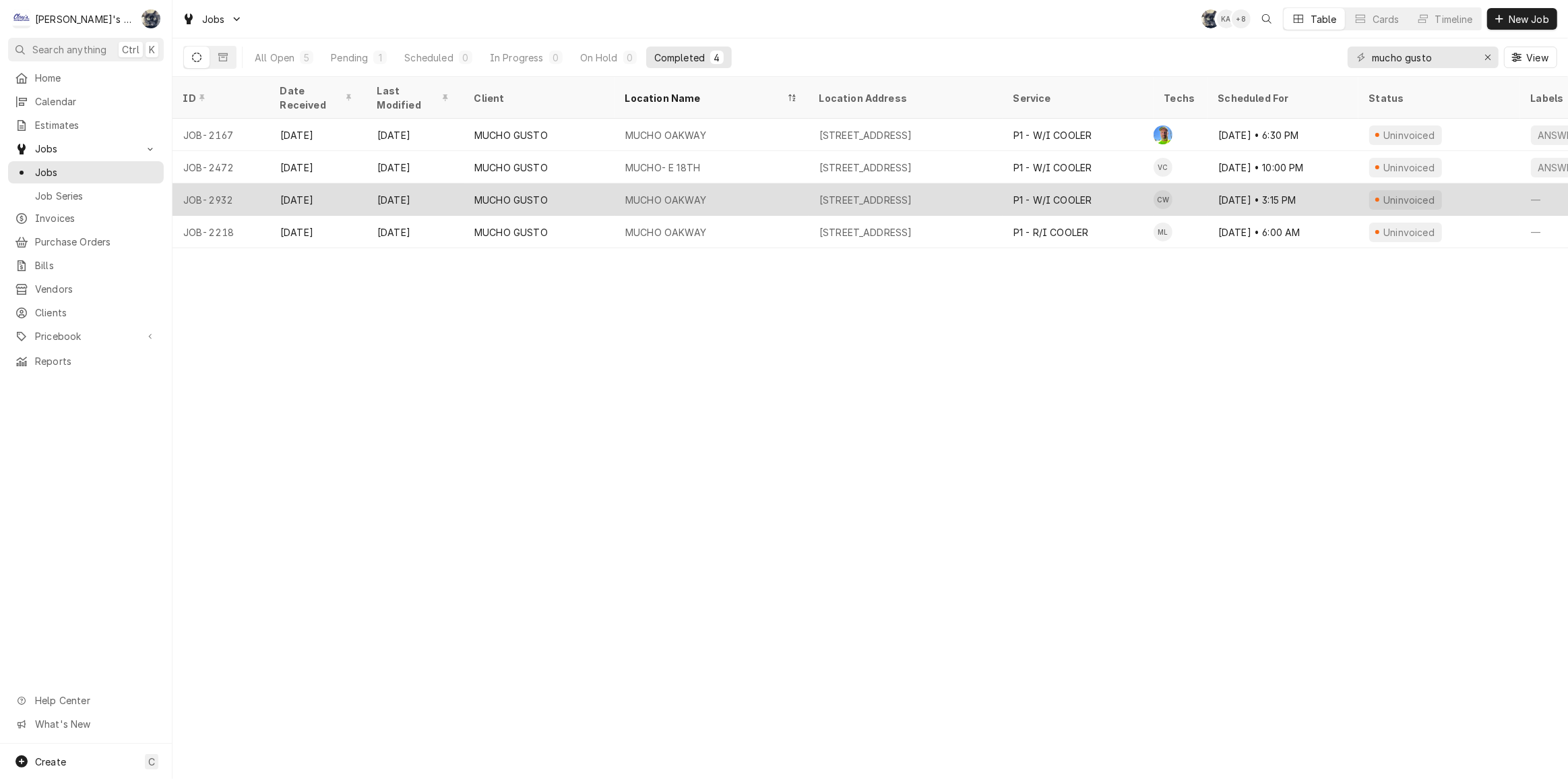
click at [639, 193] on div "MUCHO OAKWAY" at bounding box center [666, 199] width 81 height 14
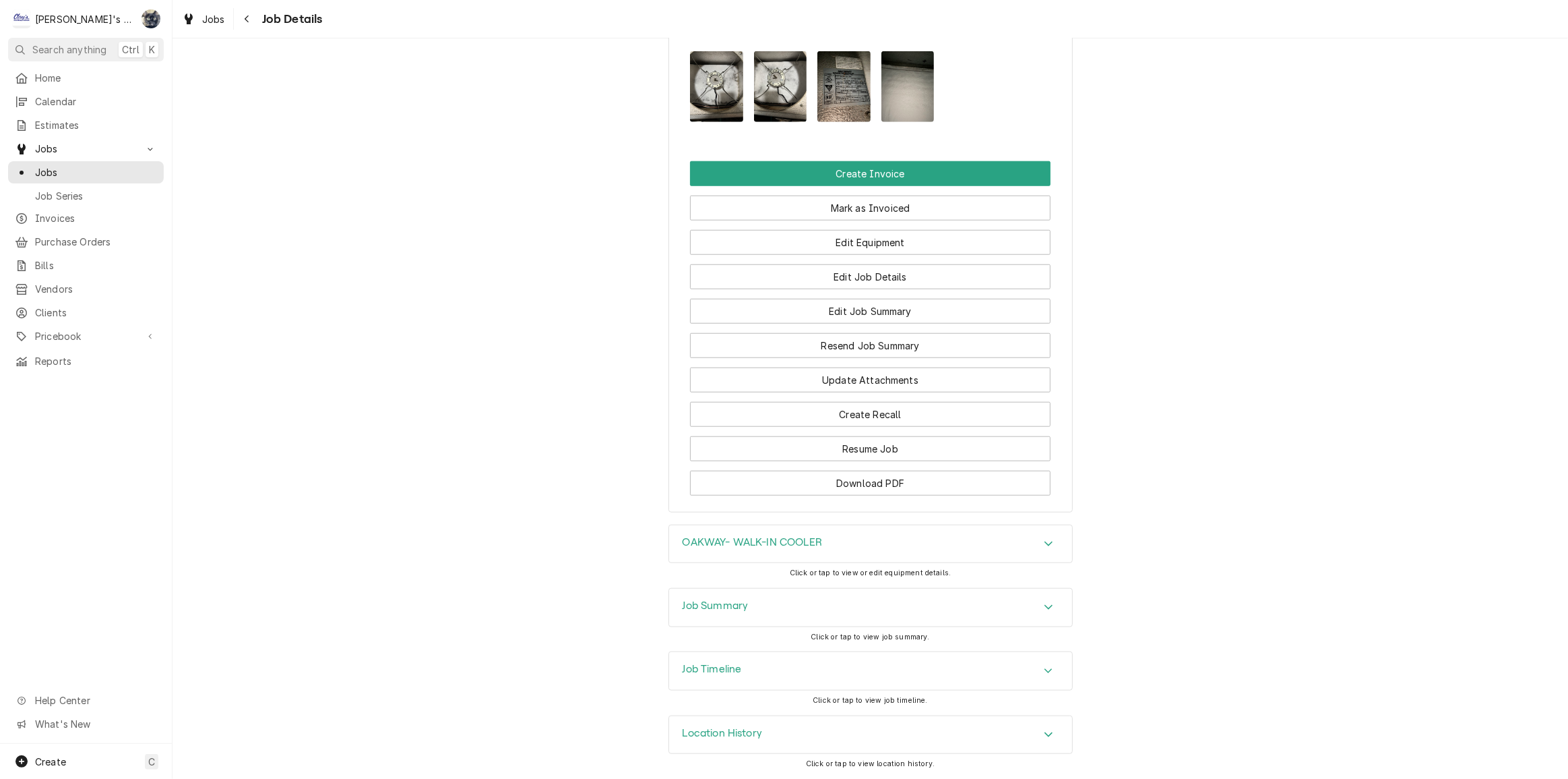
scroll to position [1360, 0]
click at [872, 589] on div "Job Summary" at bounding box center [870, 607] width 403 height 38
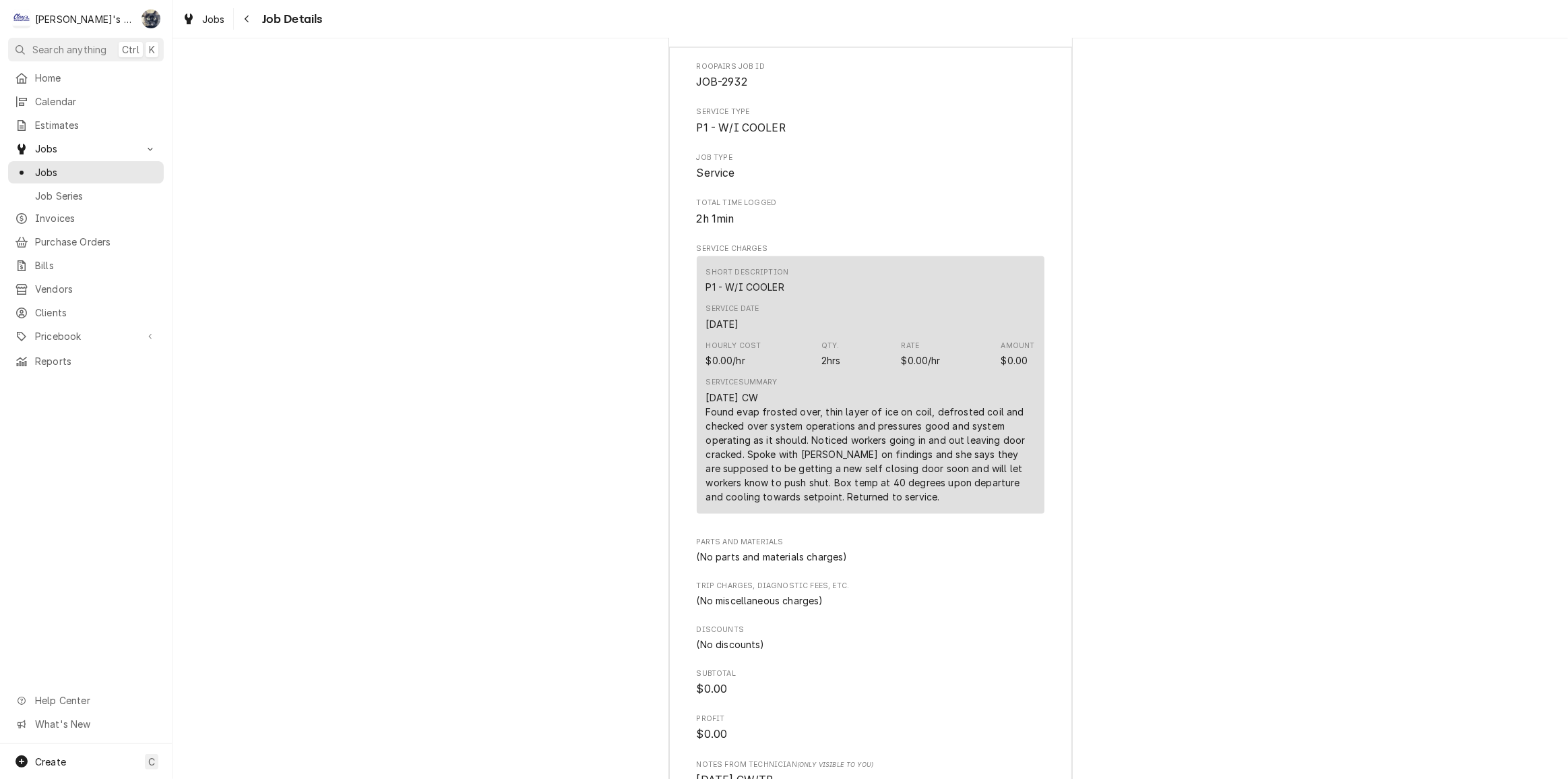
scroll to position [1666, 0]
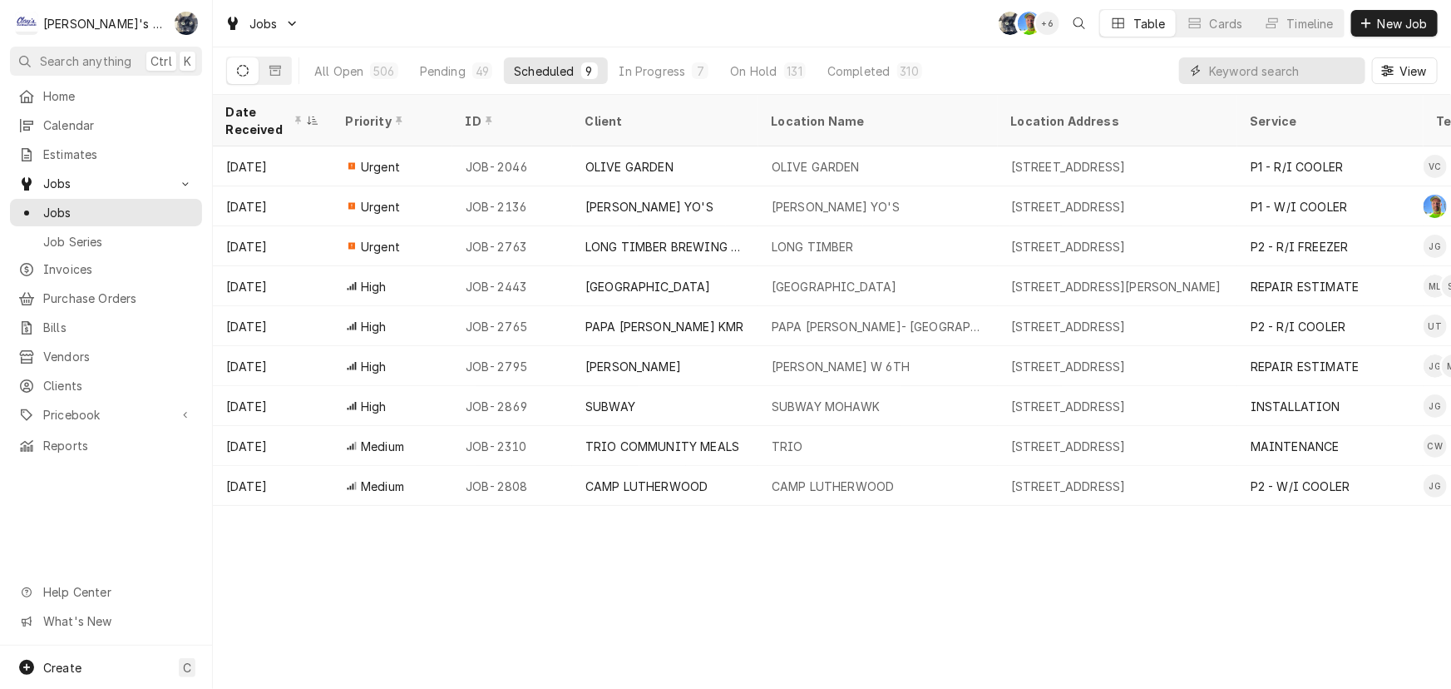
click at [1227, 69] on input "Dynamic Content Wrapper" at bounding box center [1283, 70] width 148 height 27
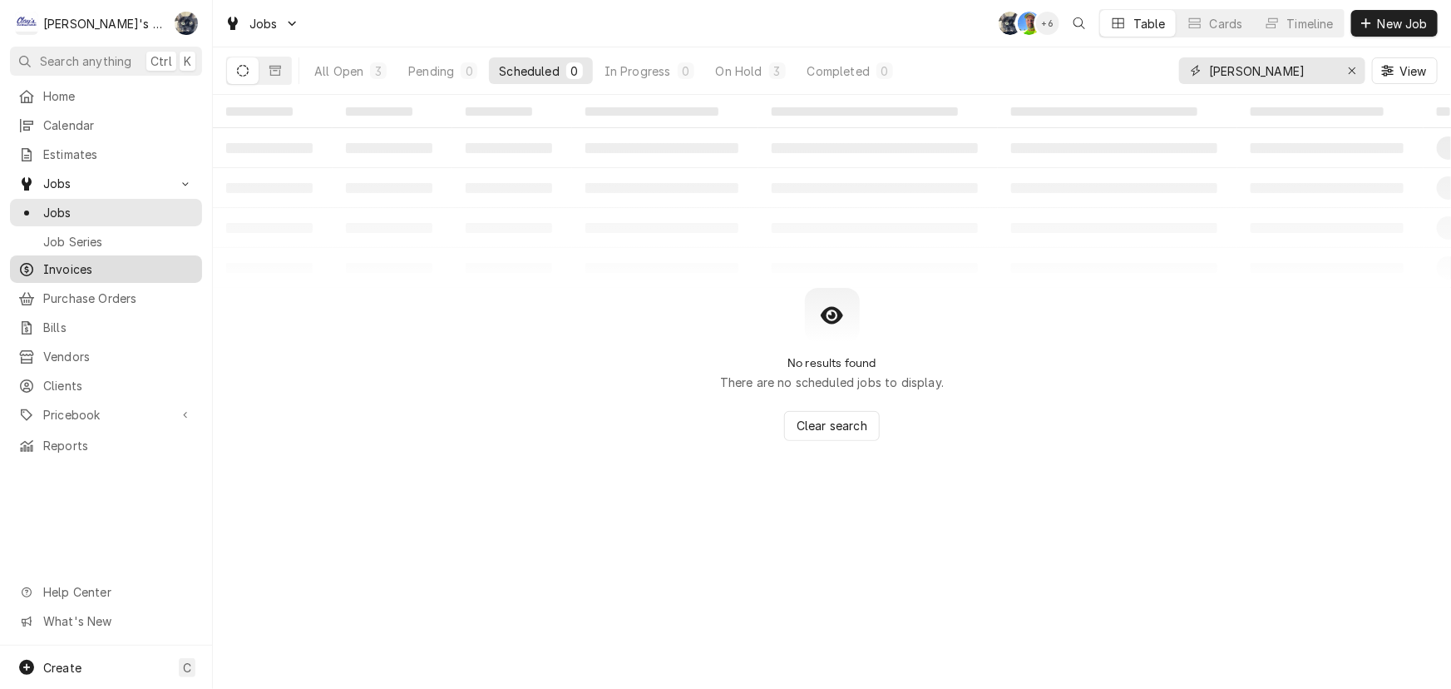
type input "irving"
click at [98, 261] on span "Invoices" at bounding box center [118, 268] width 151 height 17
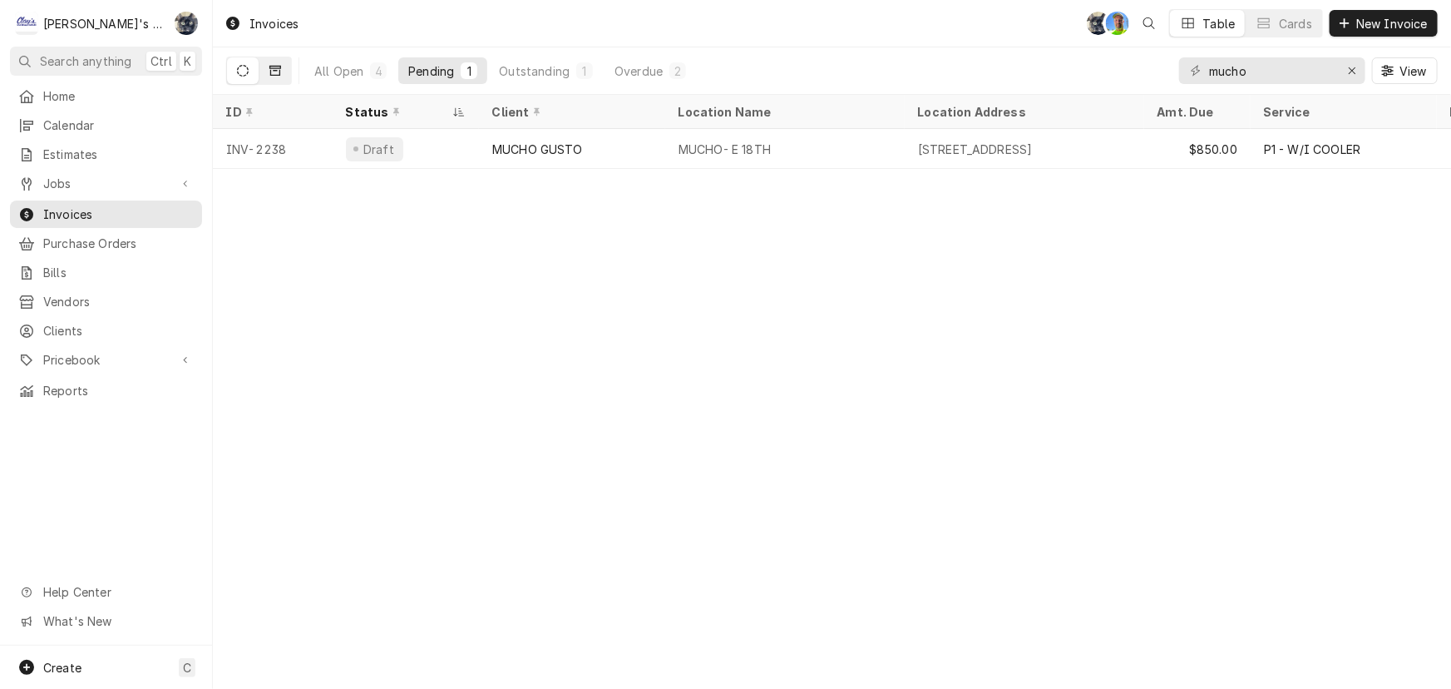
click at [282, 75] on button "Dynamic Content Wrapper" at bounding box center [275, 70] width 32 height 27
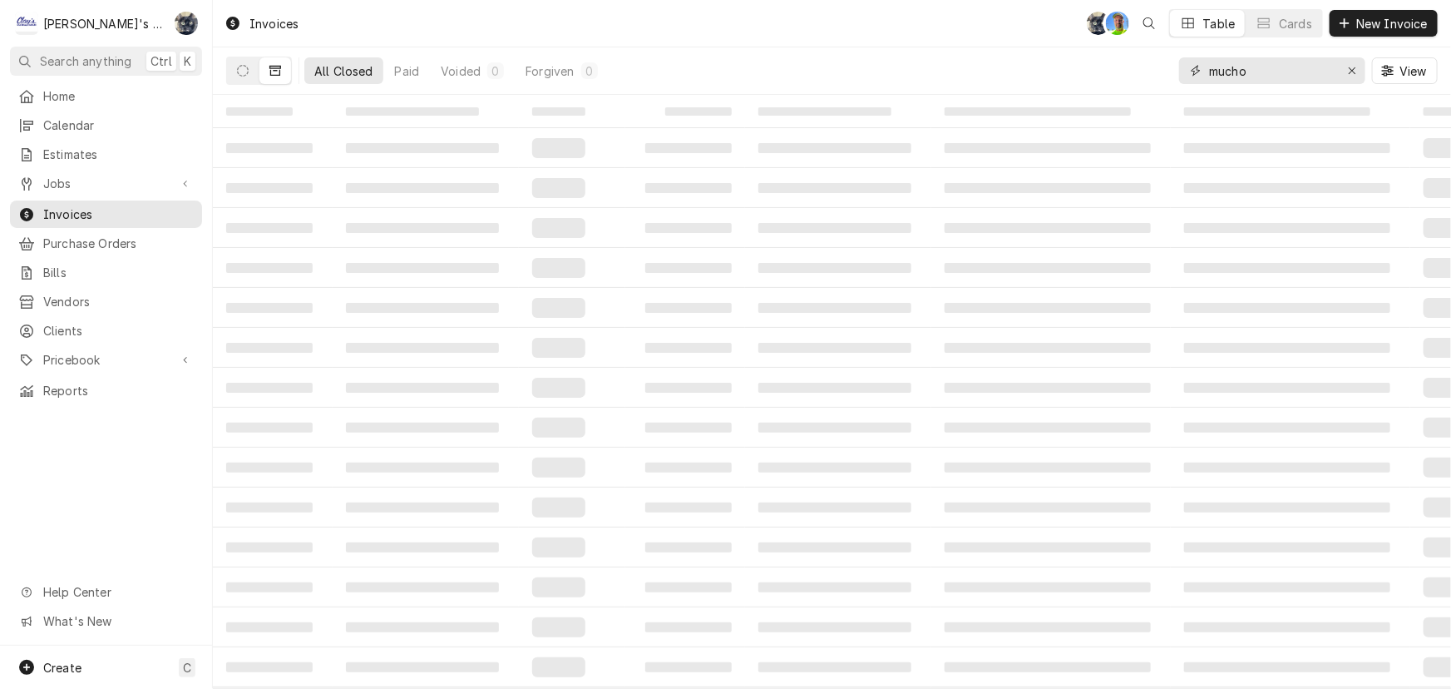
drag, startPoint x: 1252, startPoint y: 67, endPoint x: 1180, endPoint y: 67, distance: 71.5
click at [1181, 67] on div "mucho" at bounding box center [1272, 70] width 186 height 27
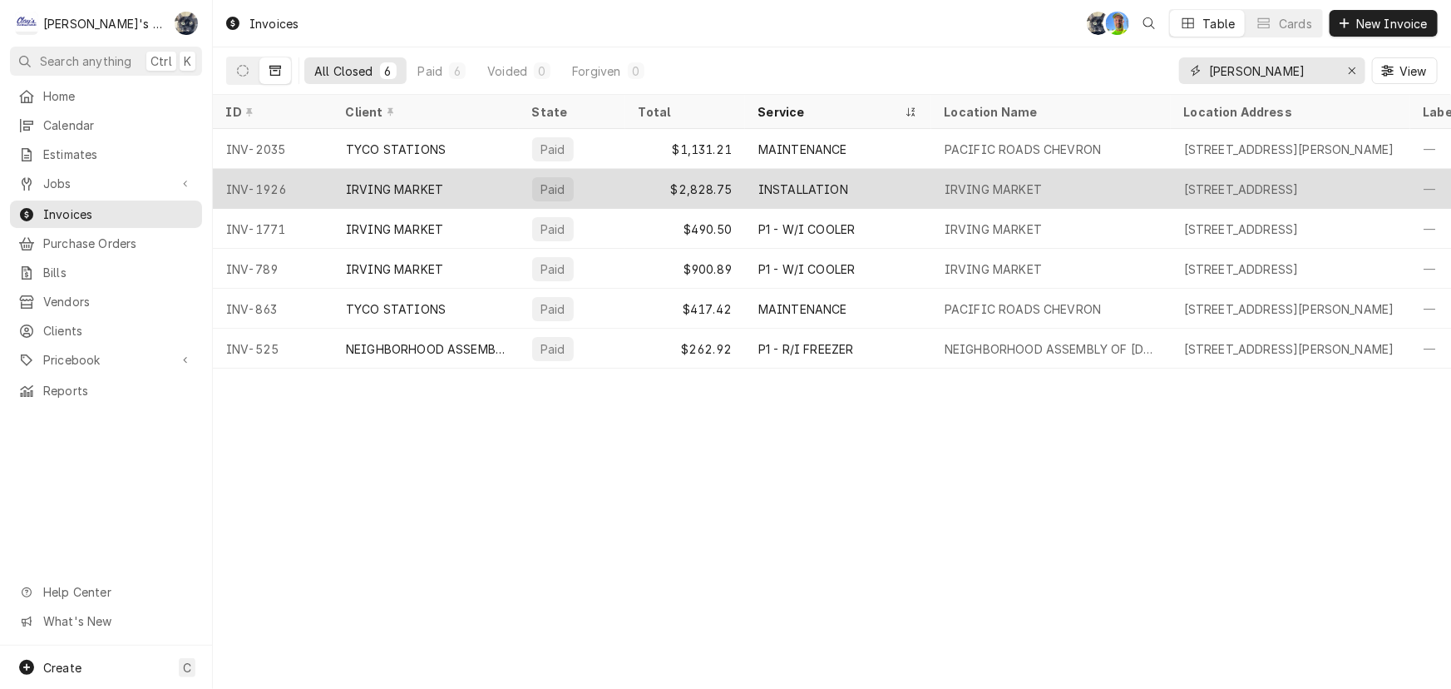
type input "irving"
click at [875, 182] on div "INSTALLATION" at bounding box center [838, 189] width 186 height 40
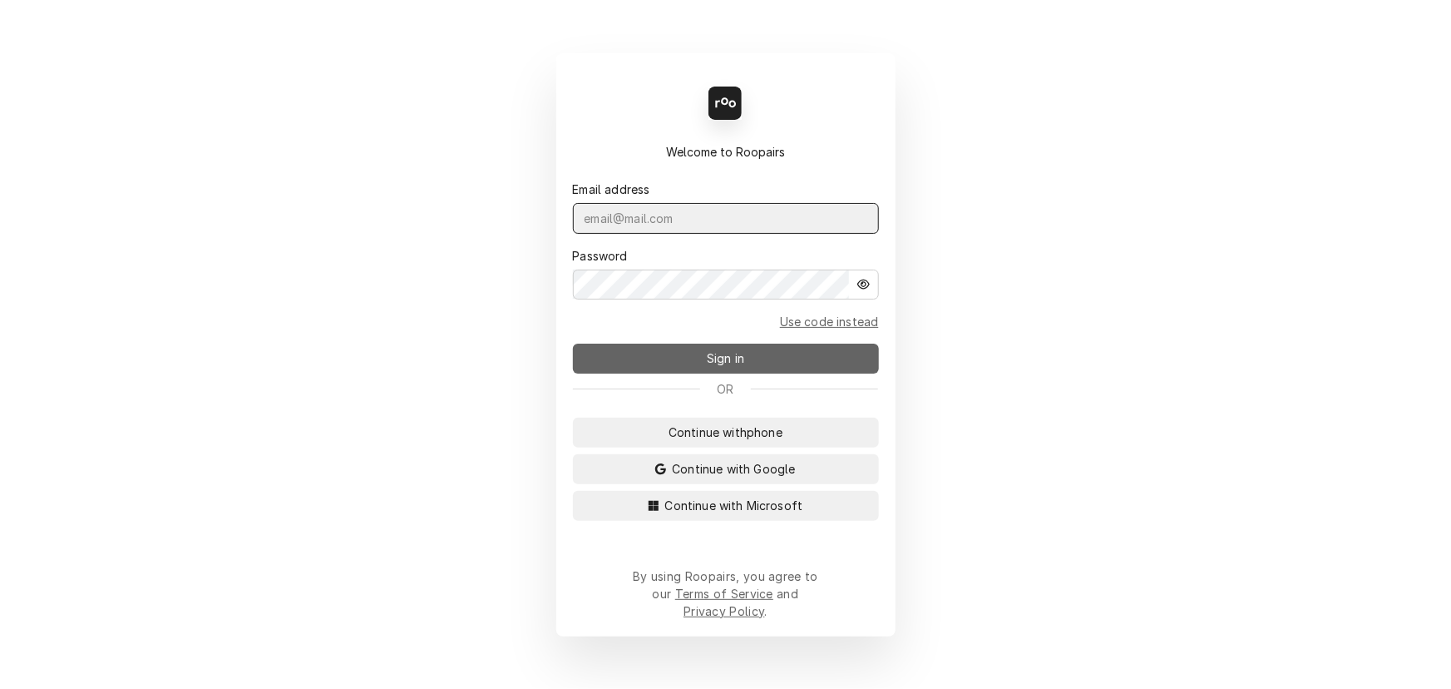
type input "sarah@claysrefrig.com"
click at [682, 373] on button "Sign in" at bounding box center [726, 358] width 306 height 30
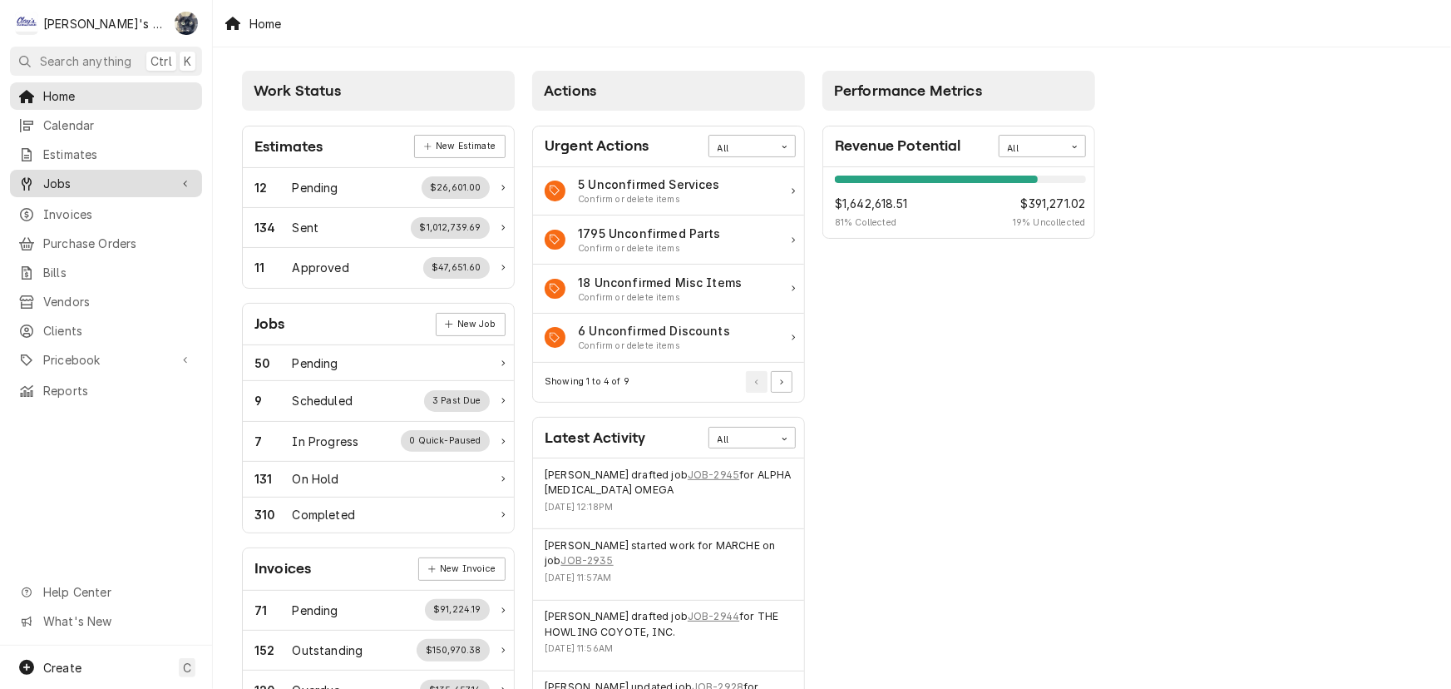
click at [128, 190] on link "Jobs" at bounding box center [106, 183] width 192 height 27
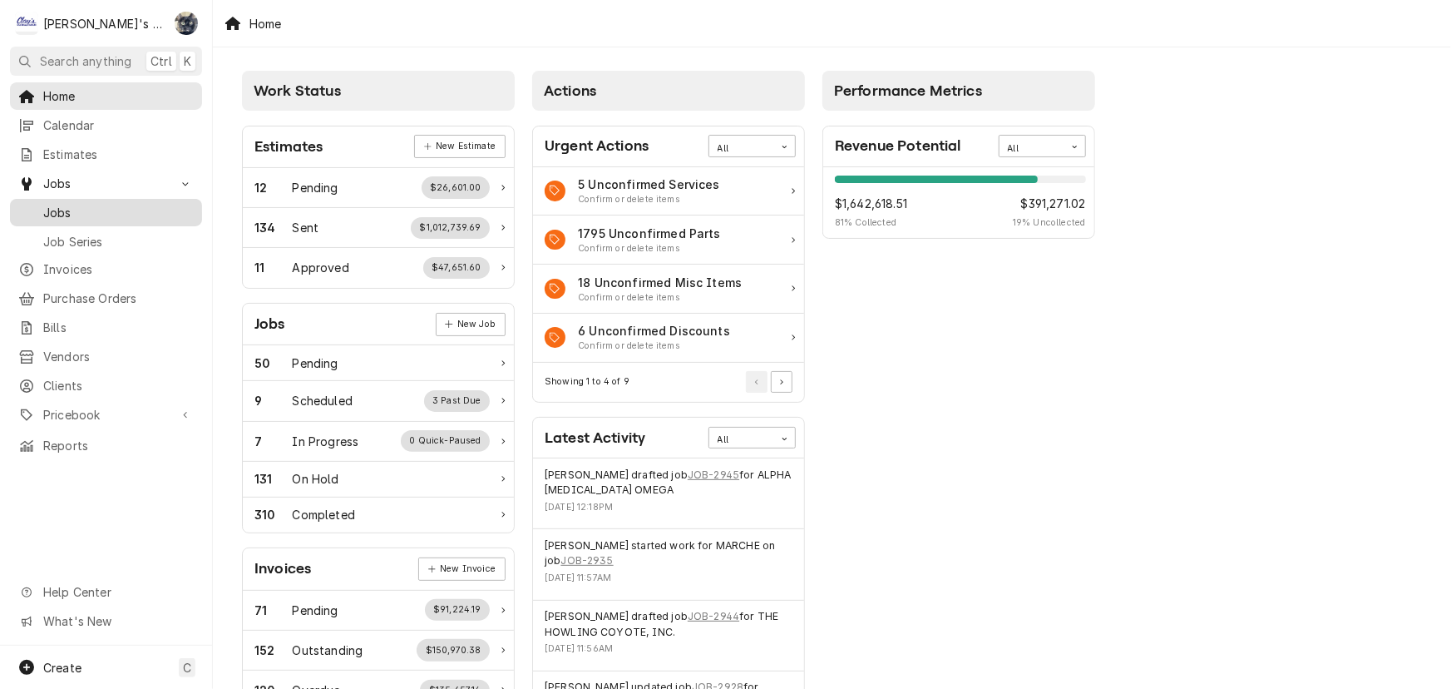
click at [127, 205] on span "Jobs" at bounding box center [118, 212] width 151 height 17
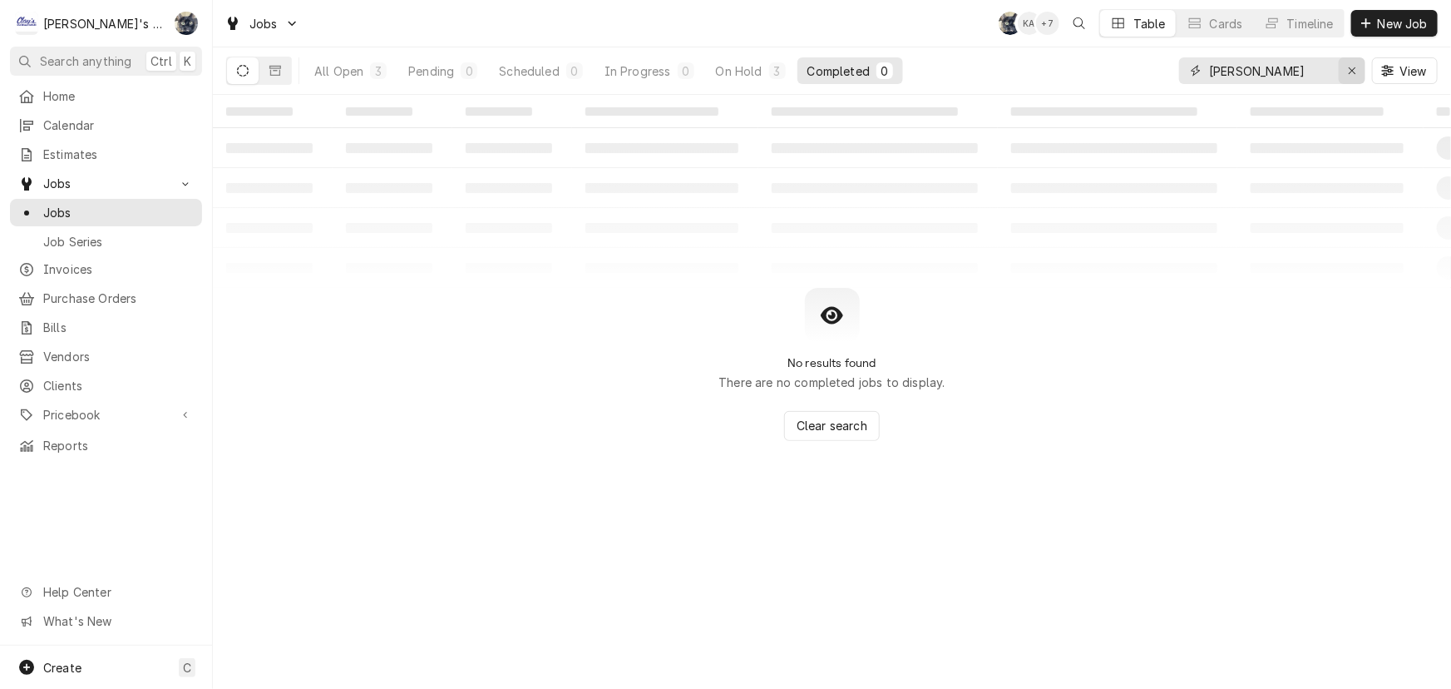
click at [1347, 67] on div "Erase input" at bounding box center [1352, 70] width 17 height 17
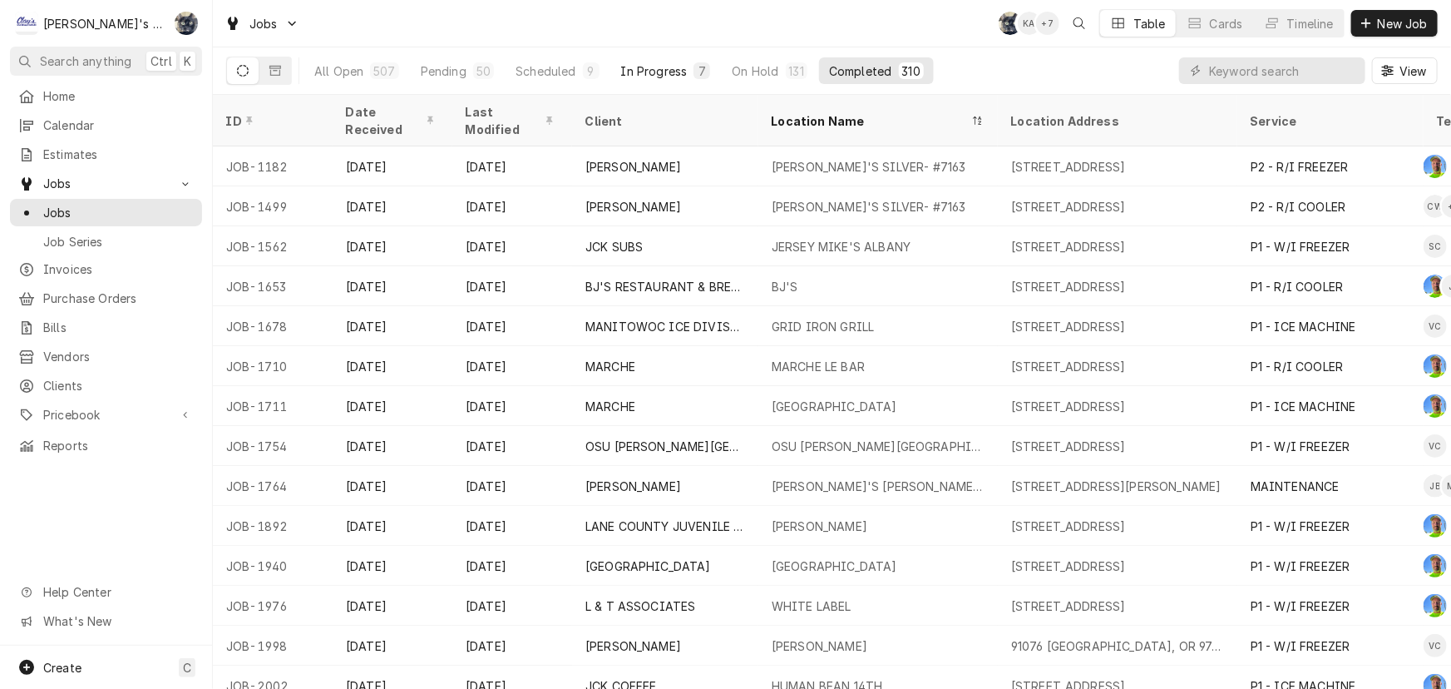
click at [645, 74] on div "In Progress" at bounding box center [654, 70] width 67 height 17
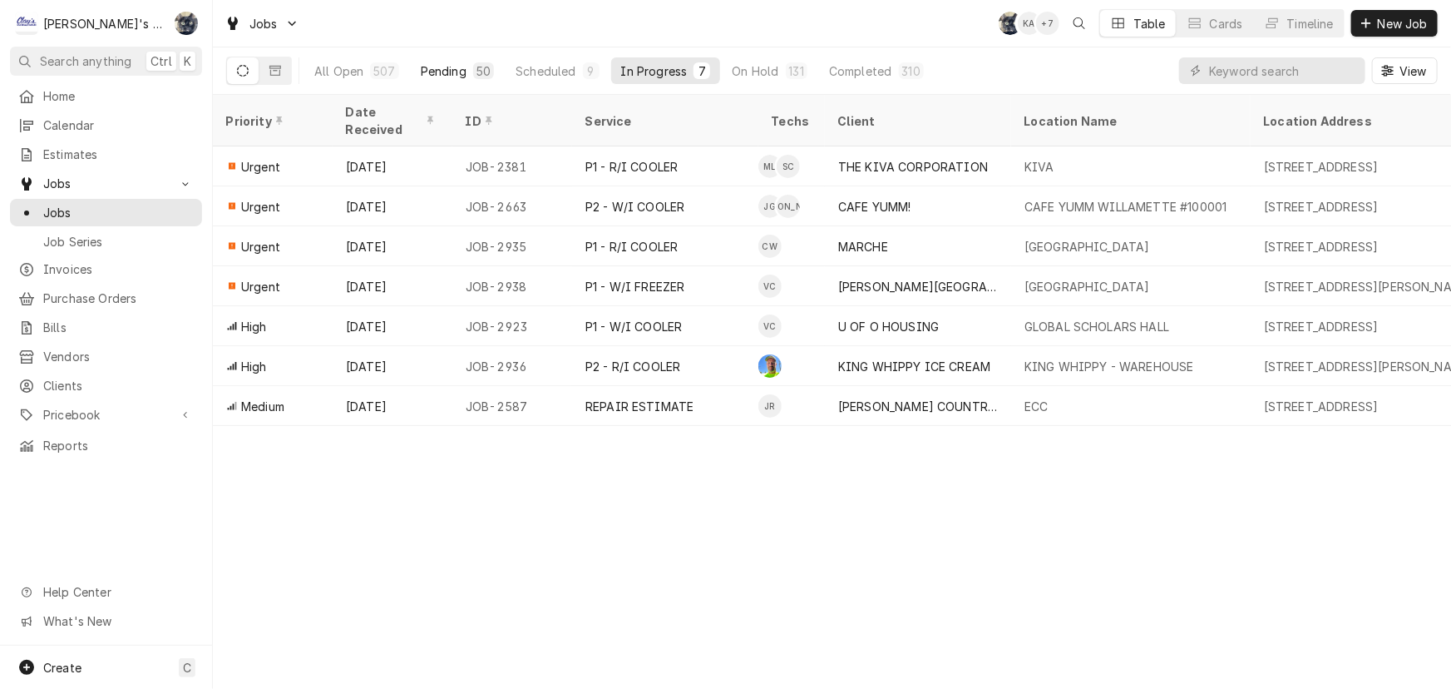
click at [463, 69] on button "Pending 50" at bounding box center [457, 70] width 93 height 27
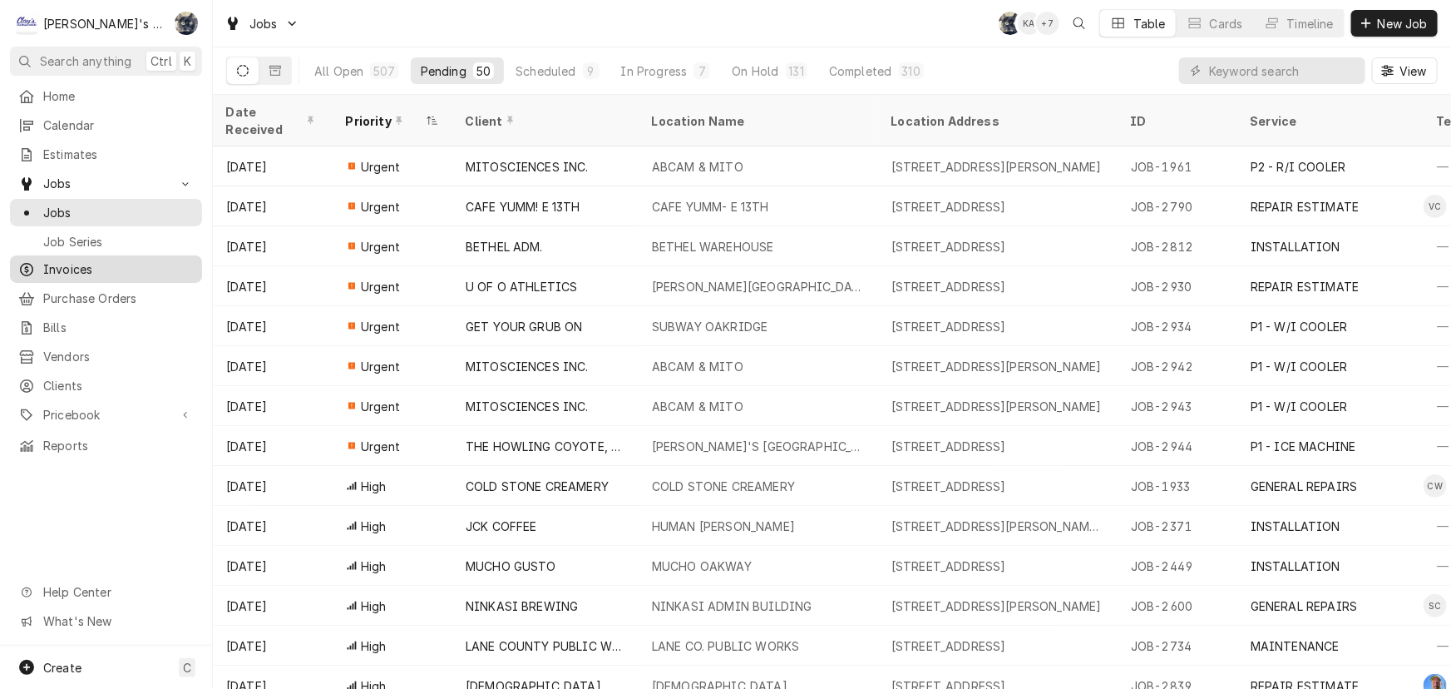
click at [147, 260] on span "Invoices" at bounding box center [118, 268] width 151 height 17
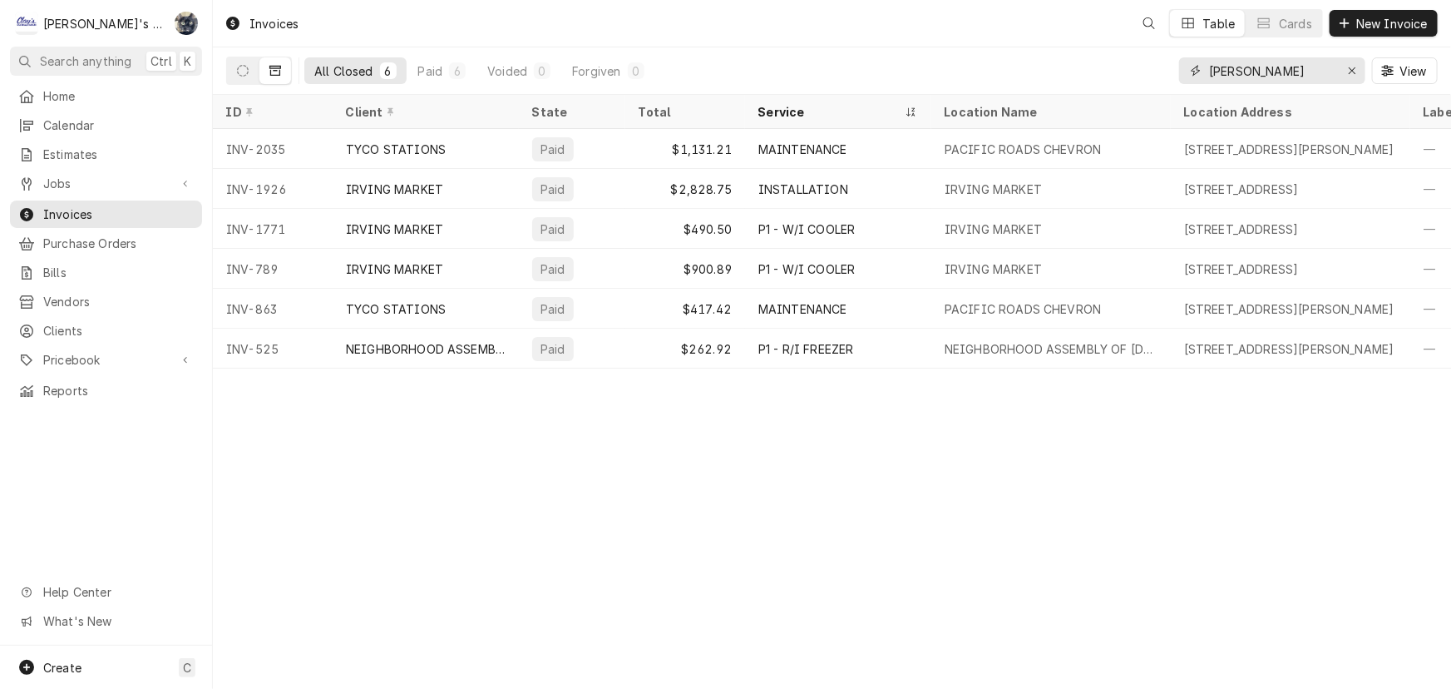
click at [1299, 67] on input "[PERSON_NAME]" at bounding box center [1271, 70] width 125 height 27
type input "i"
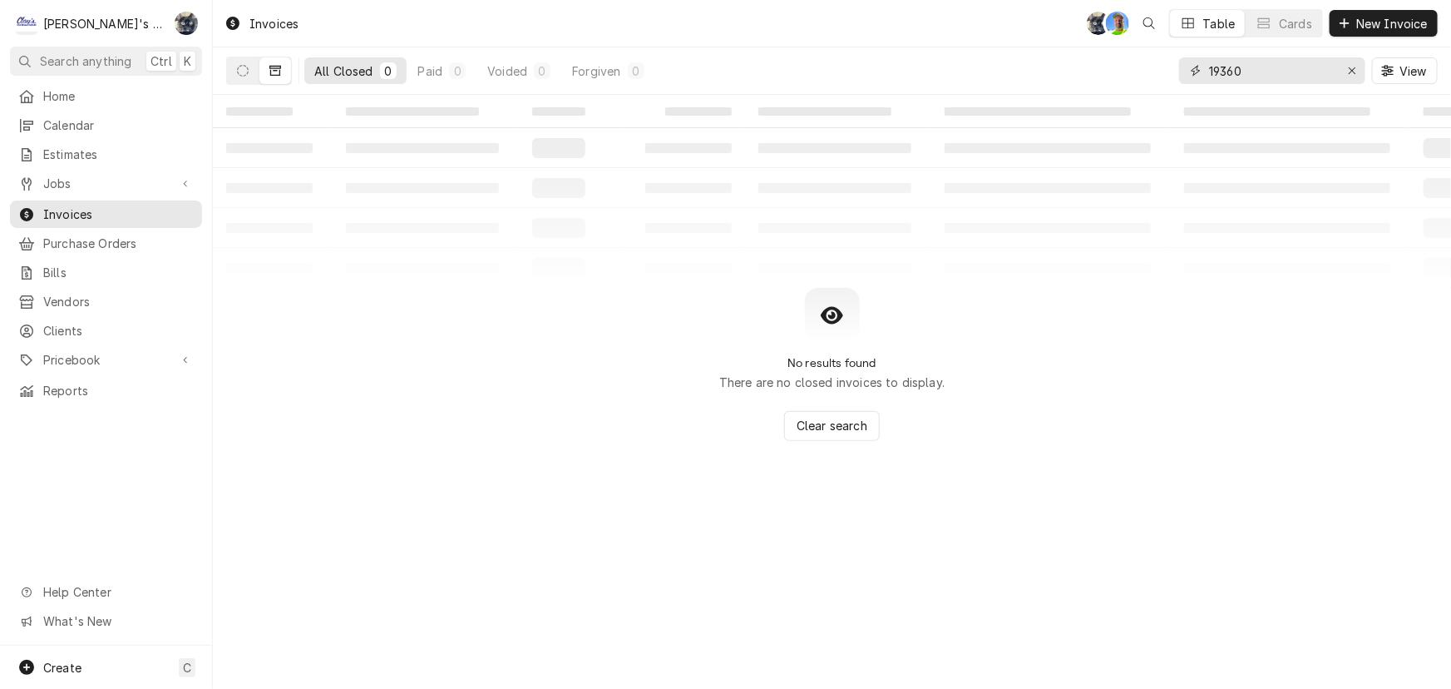
click at [1297, 66] on input "19360" at bounding box center [1271, 70] width 125 height 27
type input "1930"
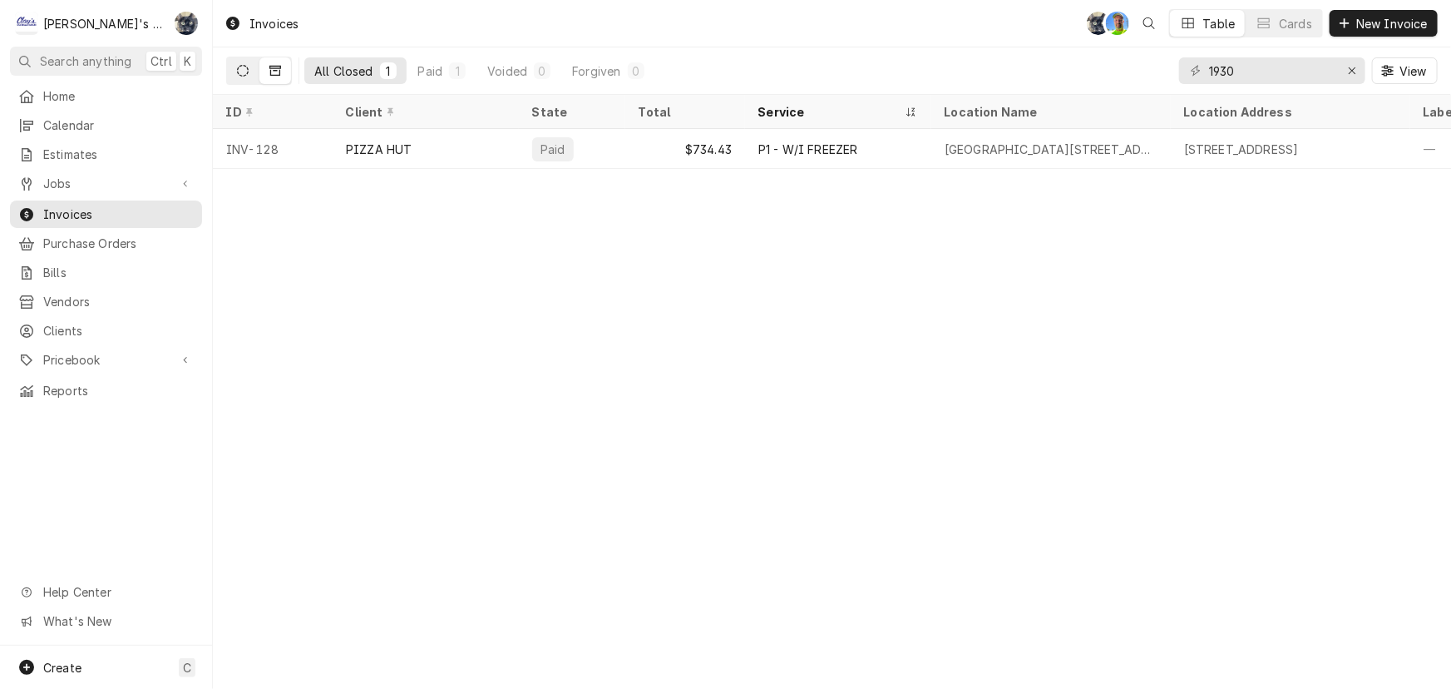
click at [242, 68] on icon "Dynamic Content Wrapper" at bounding box center [243, 71] width 12 height 12
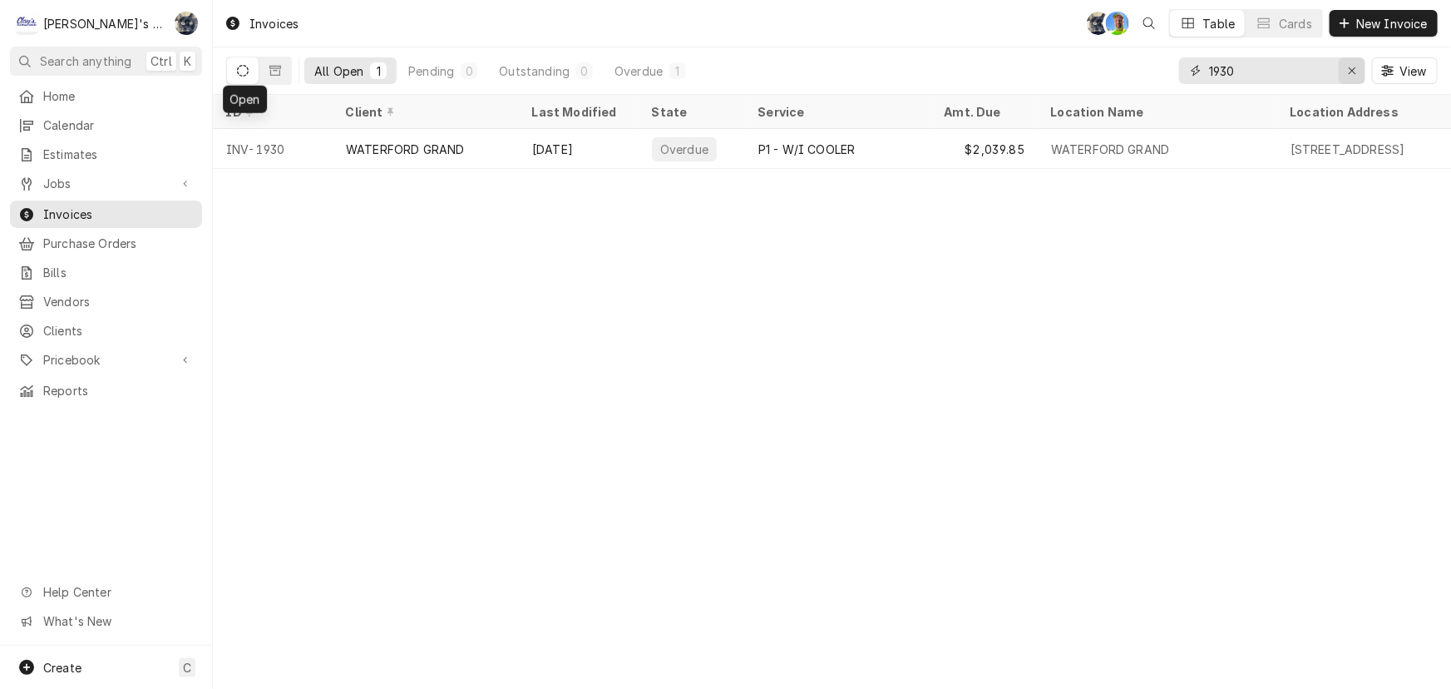
click at [1354, 77] on div "Erase input" at bounding box center [1352, 70] width 17 height 17
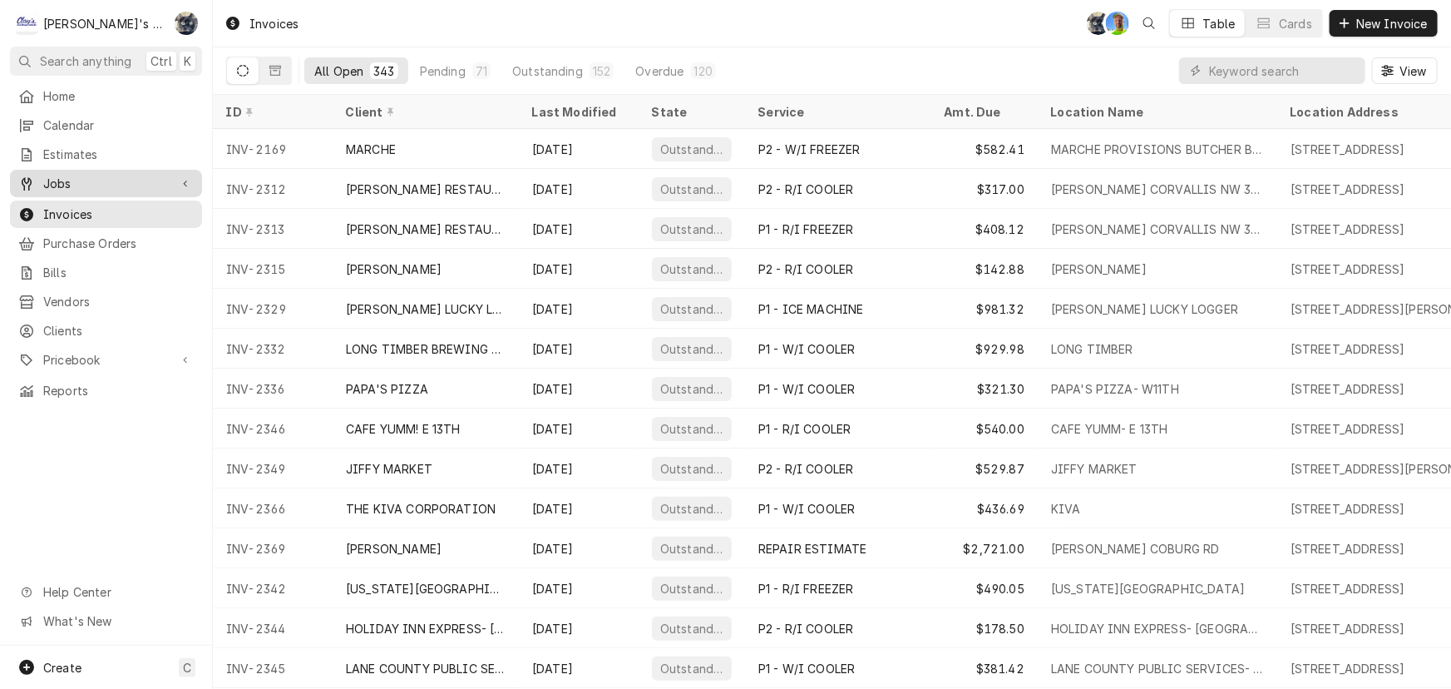
click at [150, 177] on span "Jobs" at bounding box center [106, 183] width 126 height 17
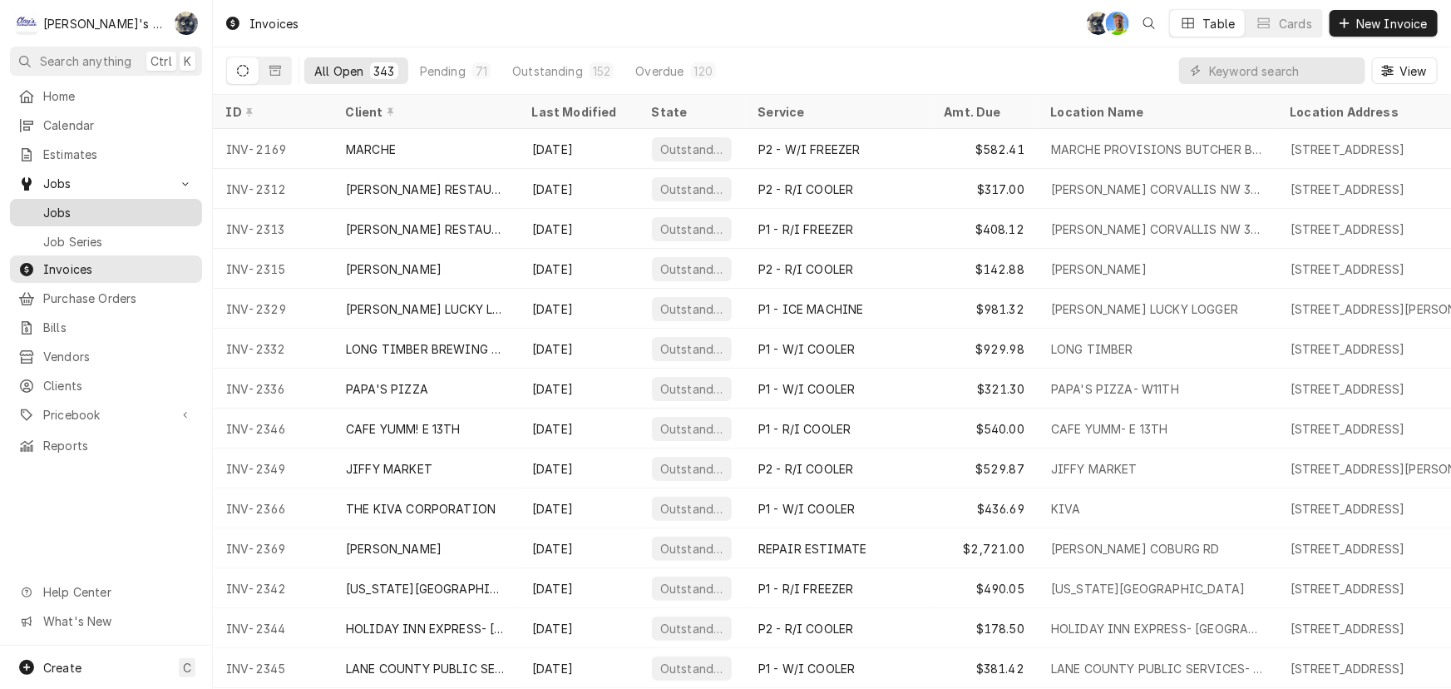
click at [150, 207] on span "Jobs" at bounding box center [118, 212] width 151 height 17
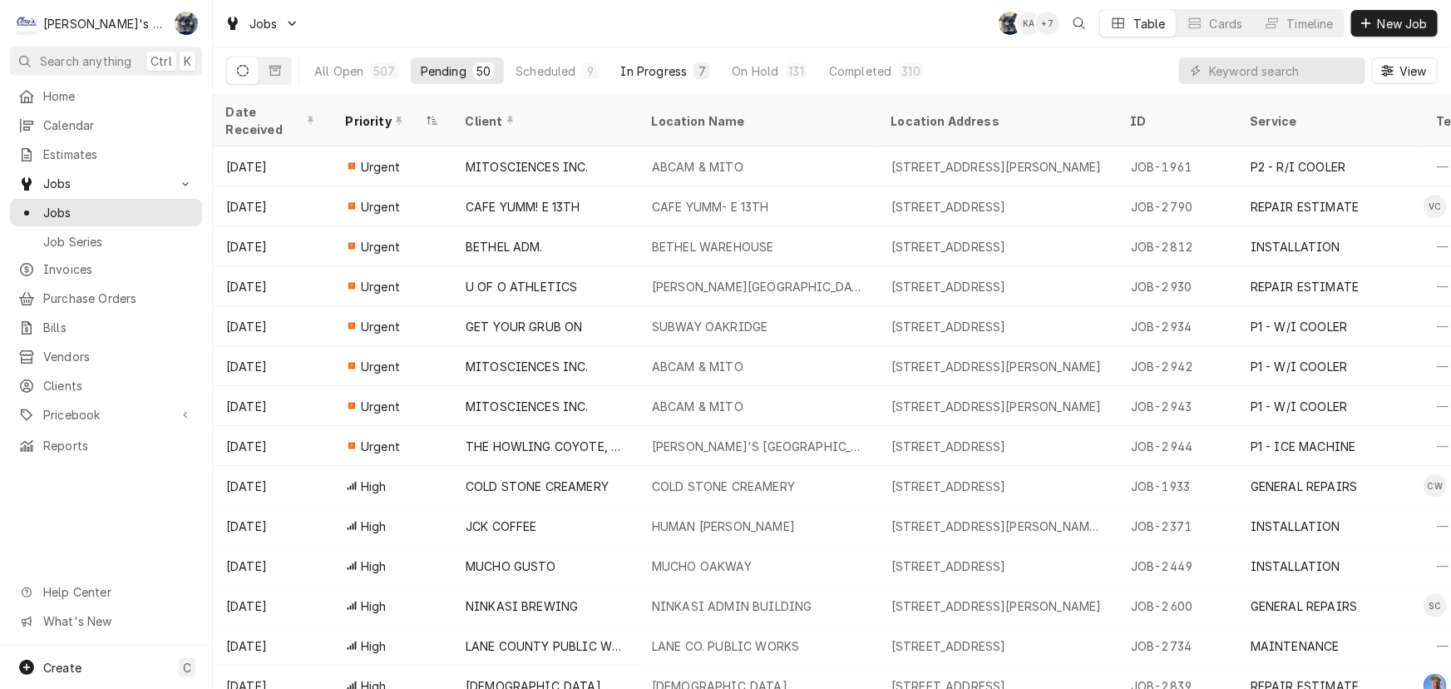
click at [682, 79] on button "In Progress 7" at bounding box center [666, 70] width 110 height 27
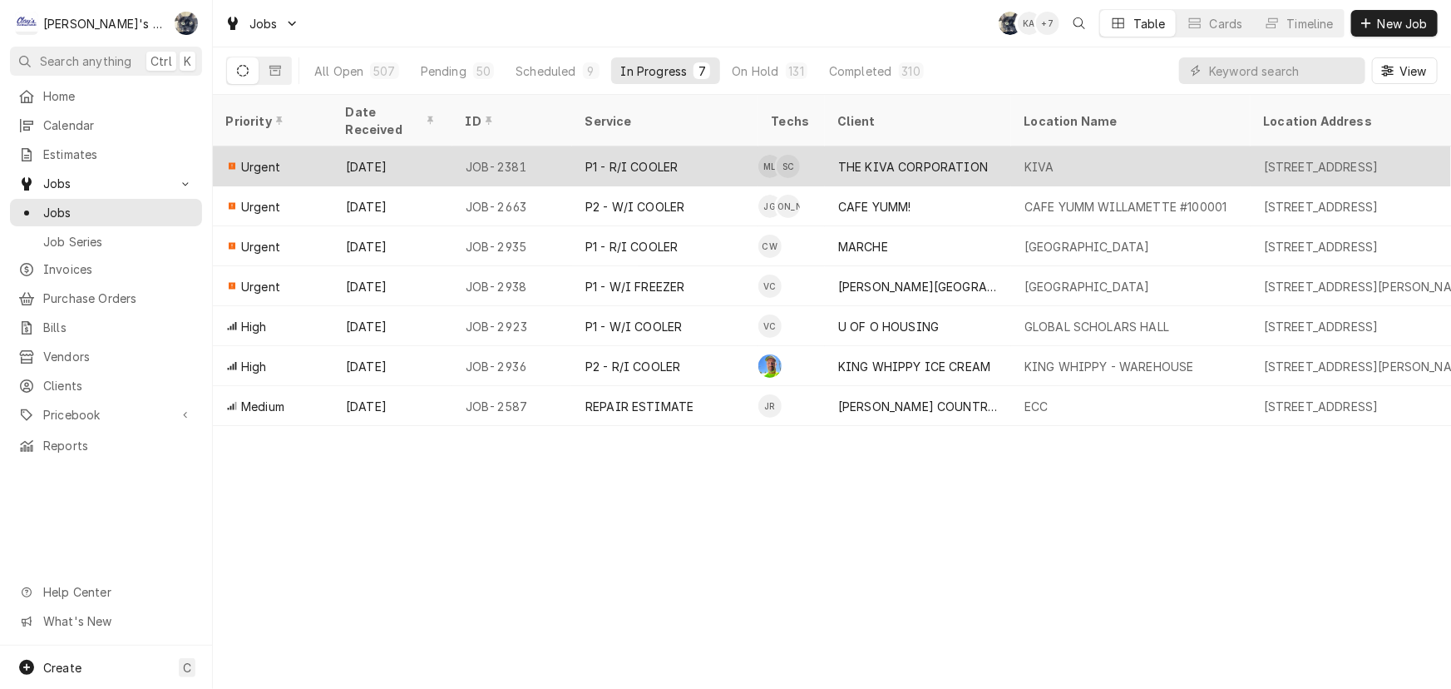
click at [827, 146] on div "THE KIVA CORPORATION" at bounding box center [918, 166] width 186 height 40
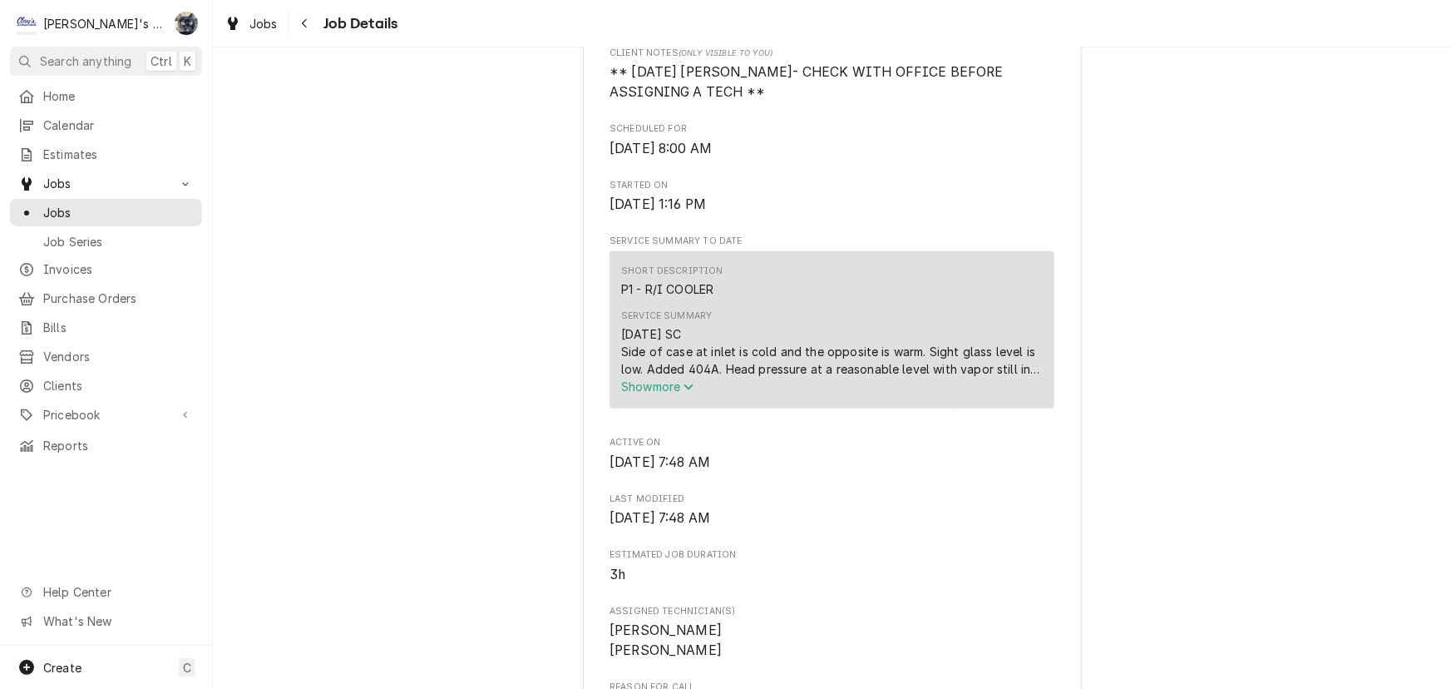
scroll to position [605, 0]
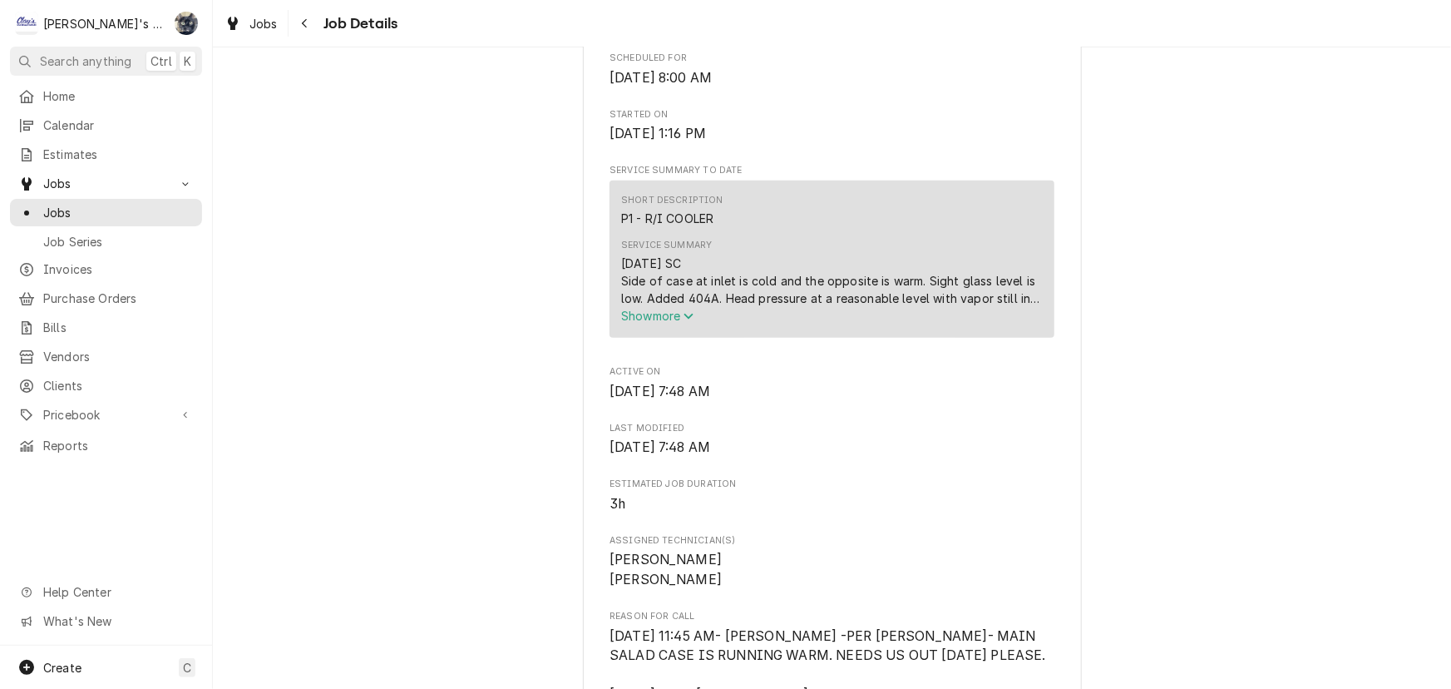
click at [663, 323] on span "Show more" at bounding box center [657, 316] width 73 height 14
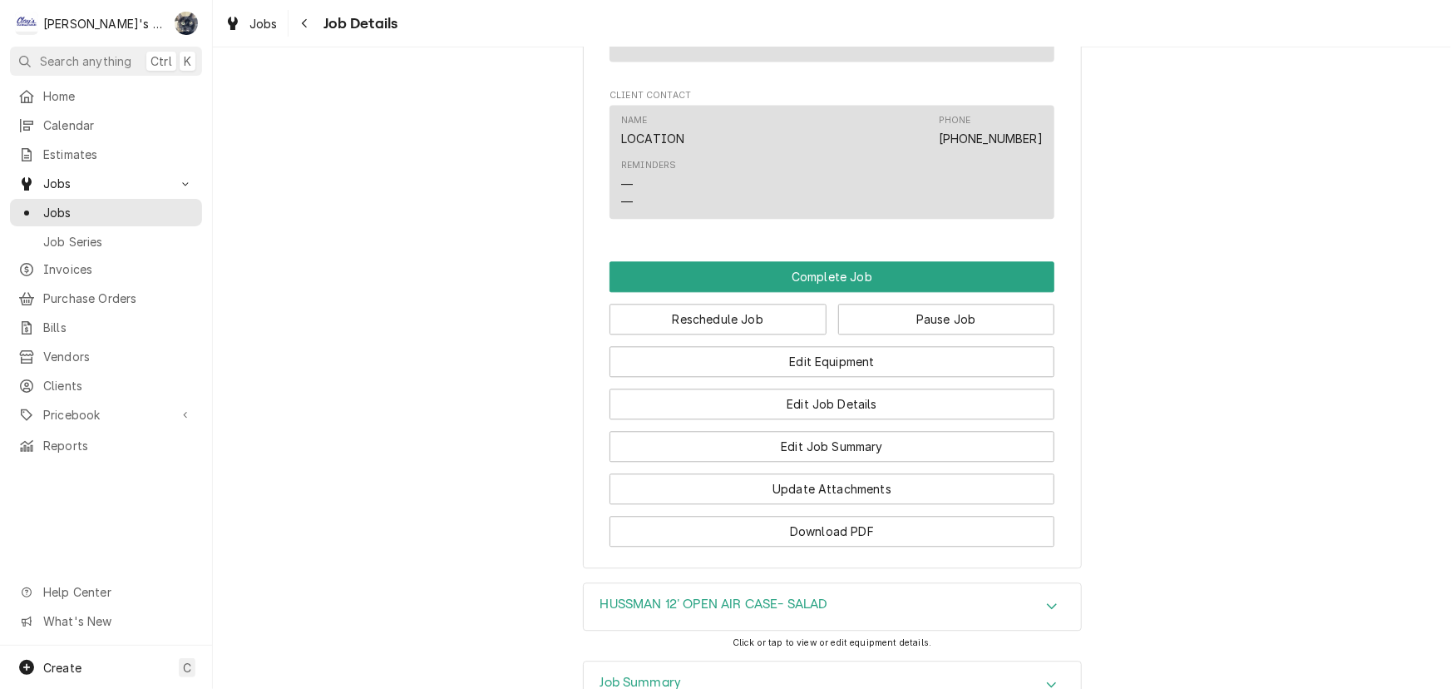
scroll to position [2101, 0]
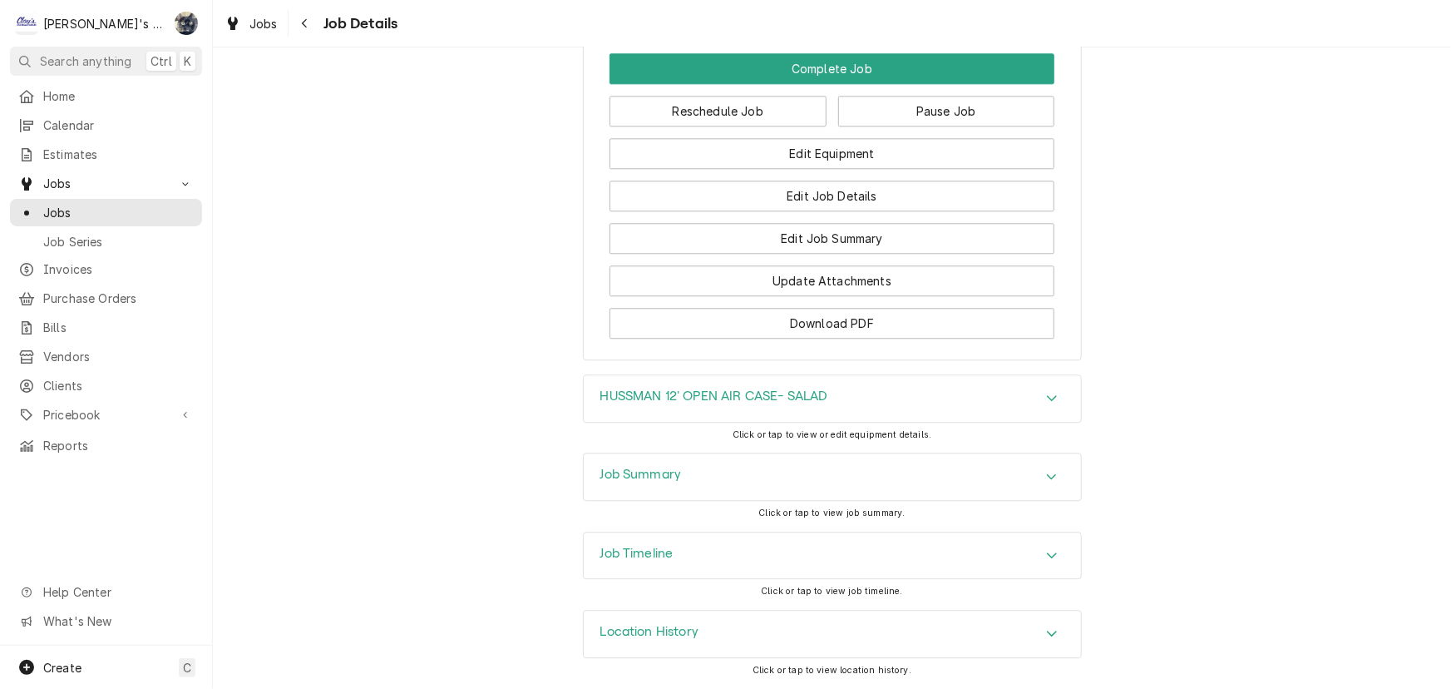
click at [741, 486] on div "Job Summary" at bounding box center [832, 476] width 497 height 47
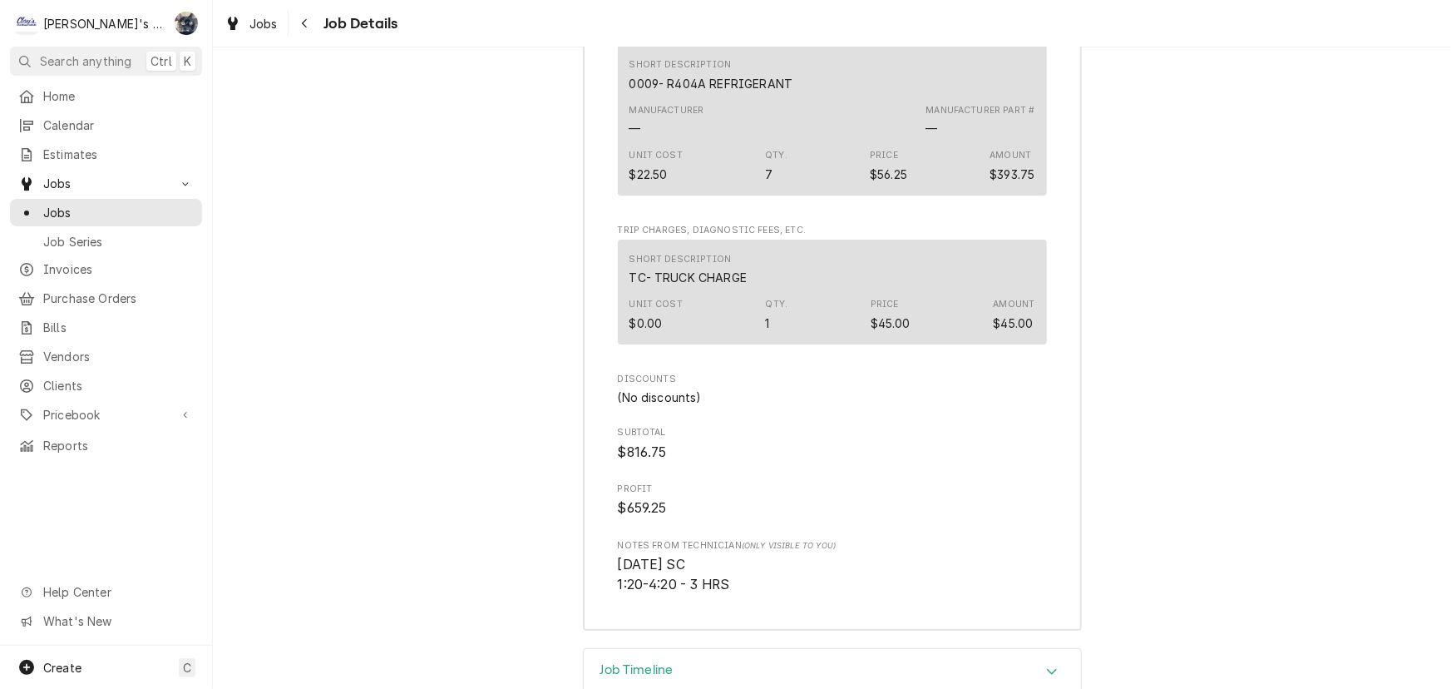
scroll to position [3362, 0]
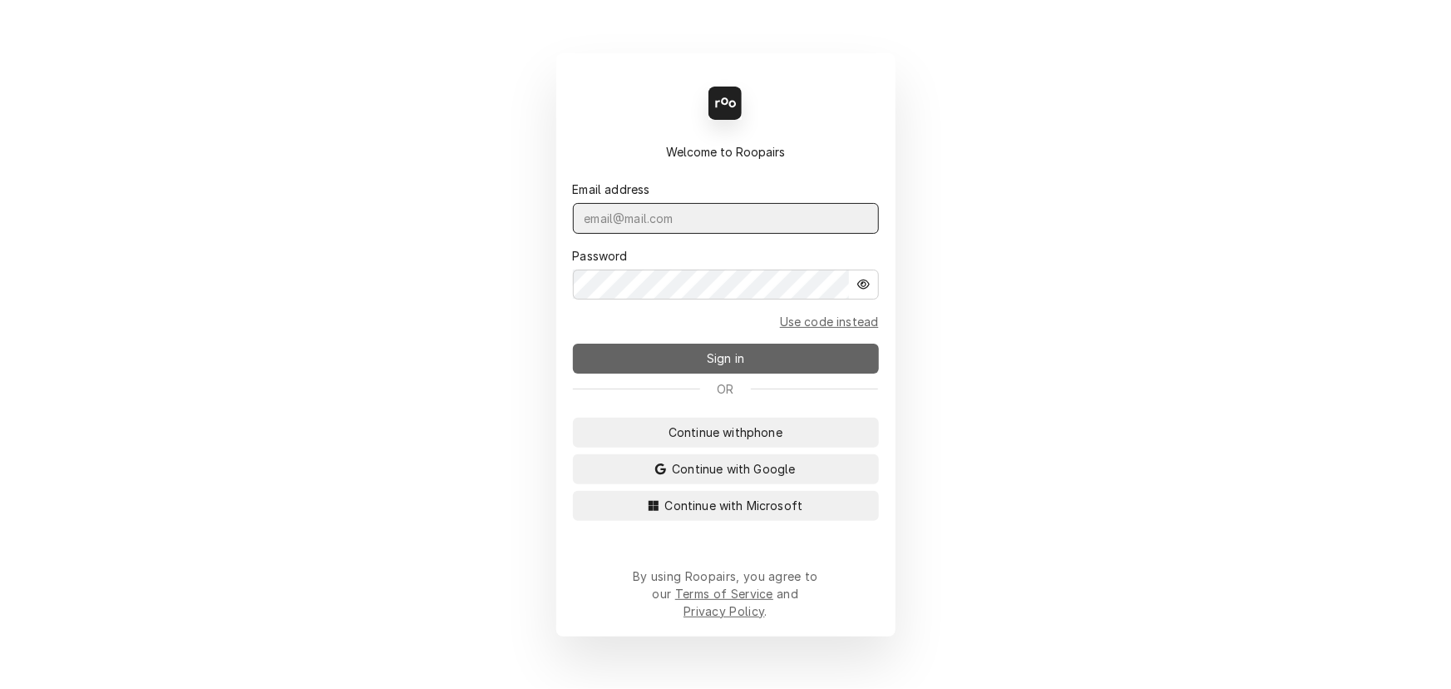
type input "sarah@claysrefrig.com"
click at [776, 360] on button "Sign in" at bounding box center [726, 358] width 306 height 30
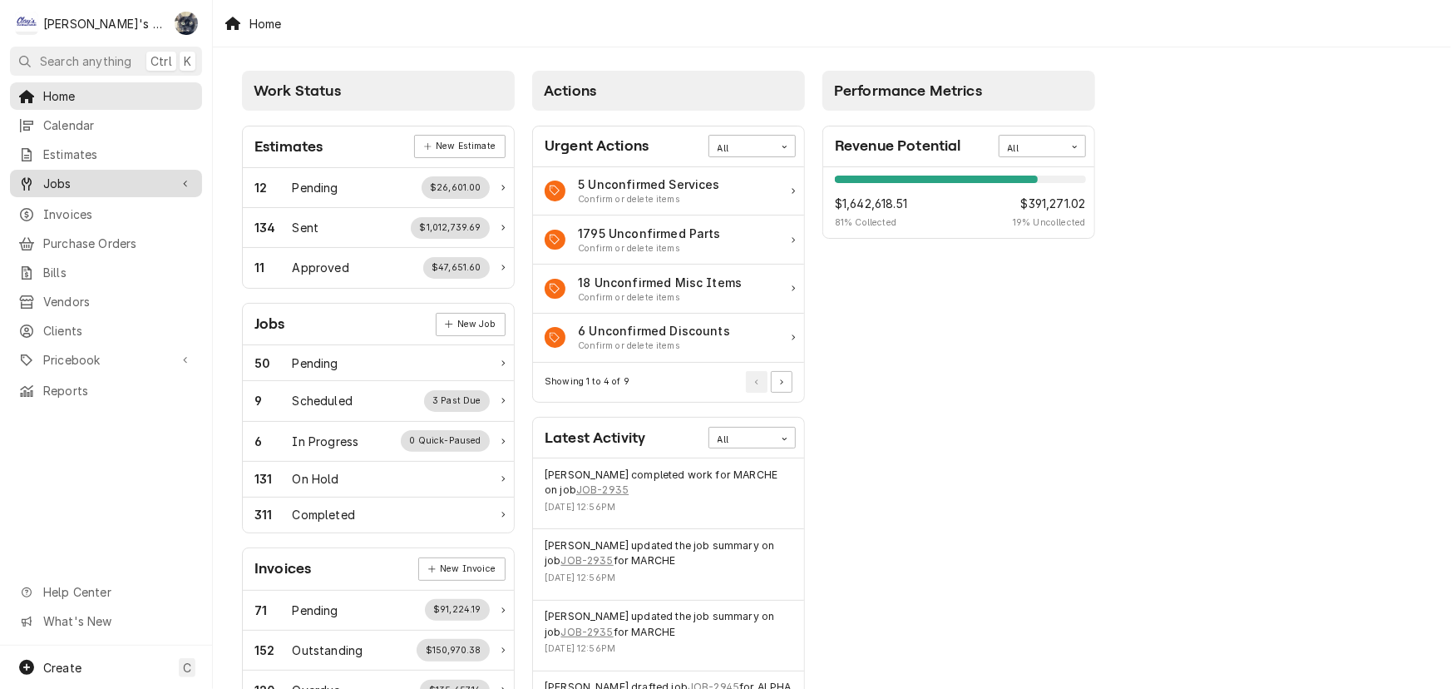
click at [111, 175] on span "Jobs" at bounding box center [106, 183] width 126 height 17
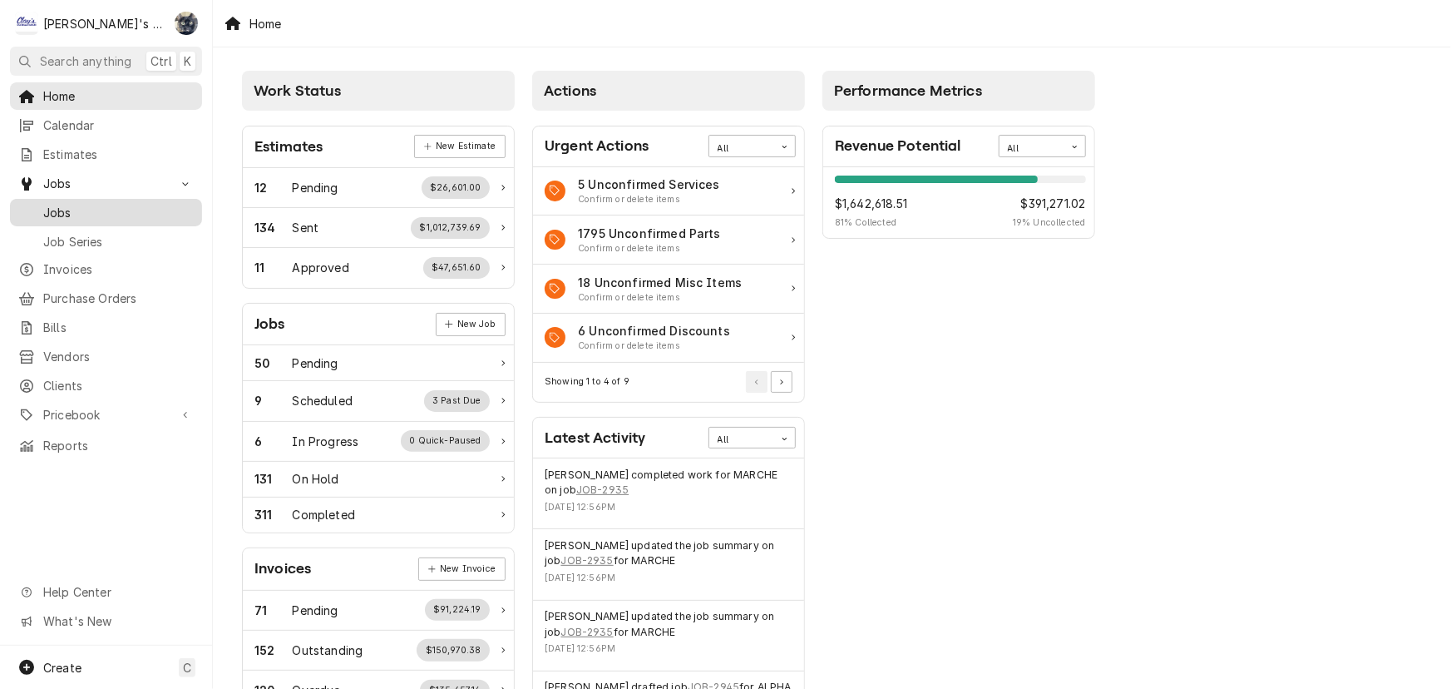
click at [110, 213] on span "Jobs" at bounding box center [118, 212] width 151 height 17
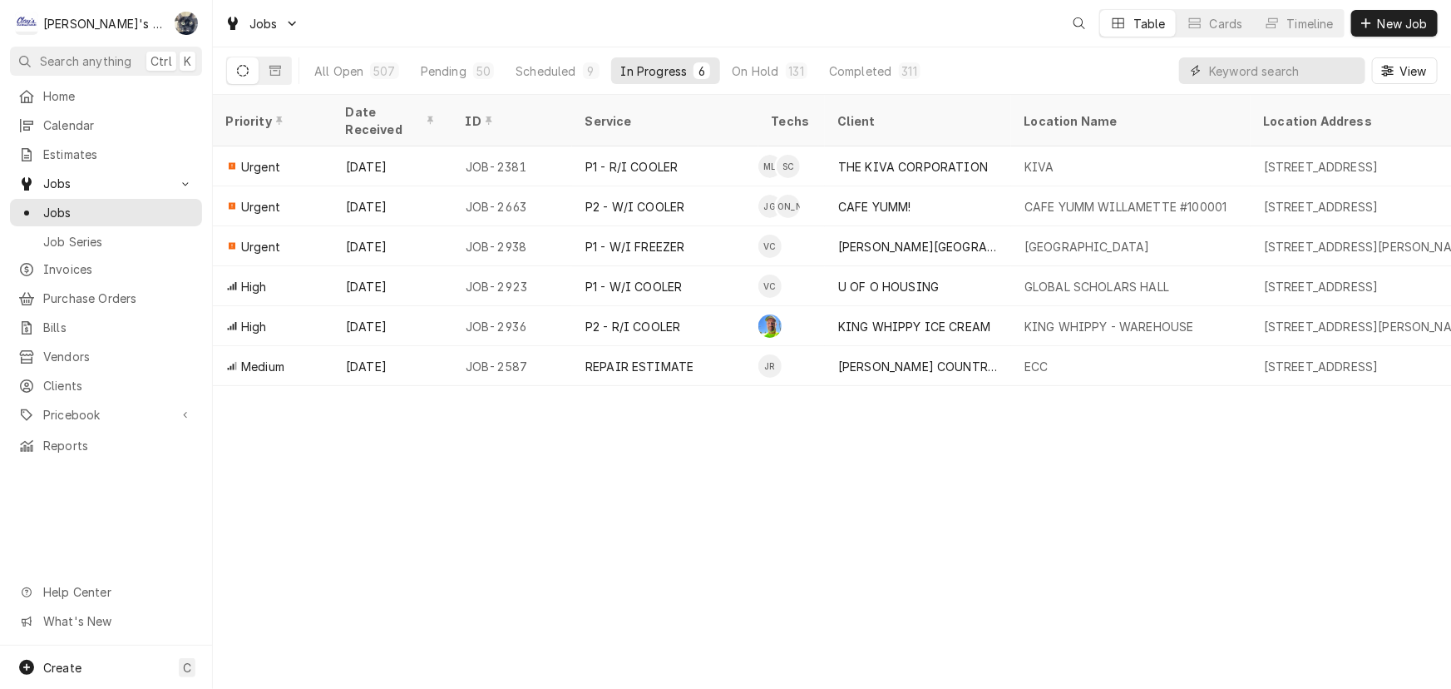
click at [1258, 68] on input "Dynamic Content Wrapper" at bounding box center [1283, 70] width 148 height 27
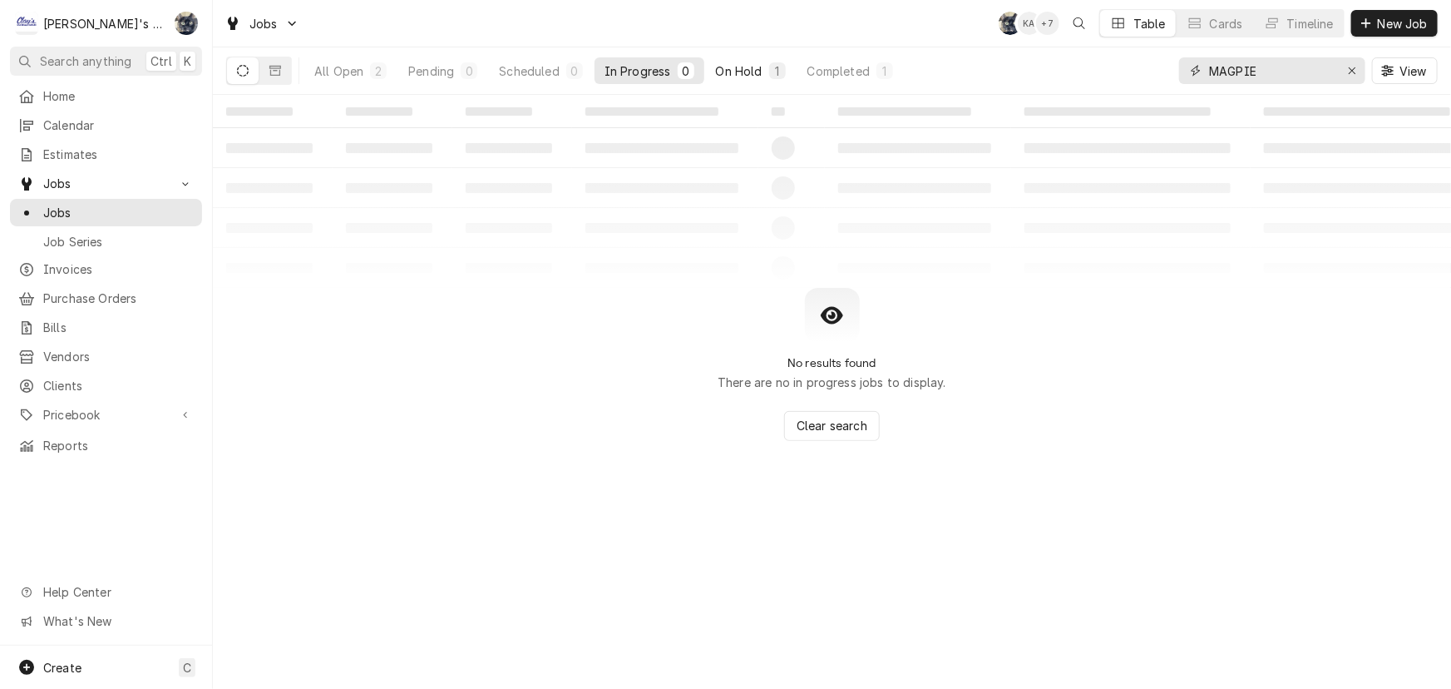
type input "MAGPIE"
click at [716, 73] on div "On Hold" at bounding box center [739, 70] width 47 height 17
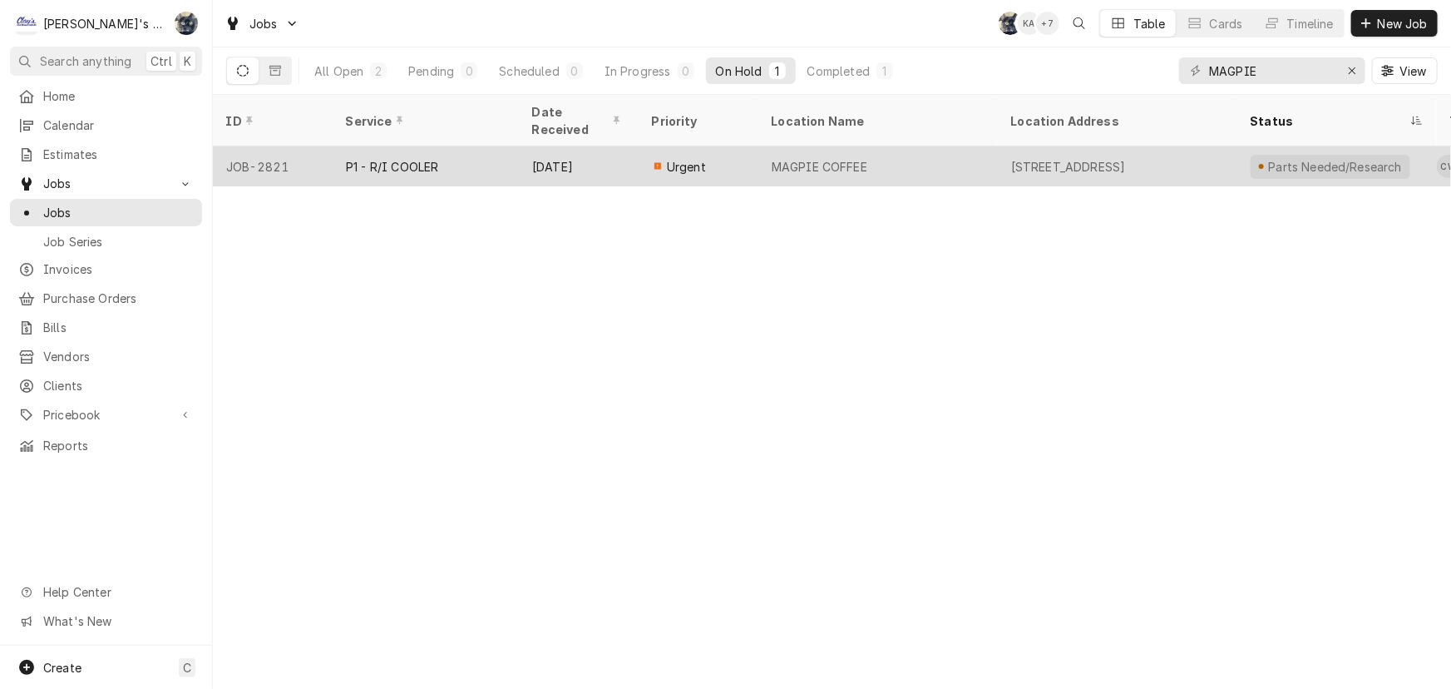
click at [746, 146] on div "Urgent" at bounding box center [699, 166] width 120 height 40
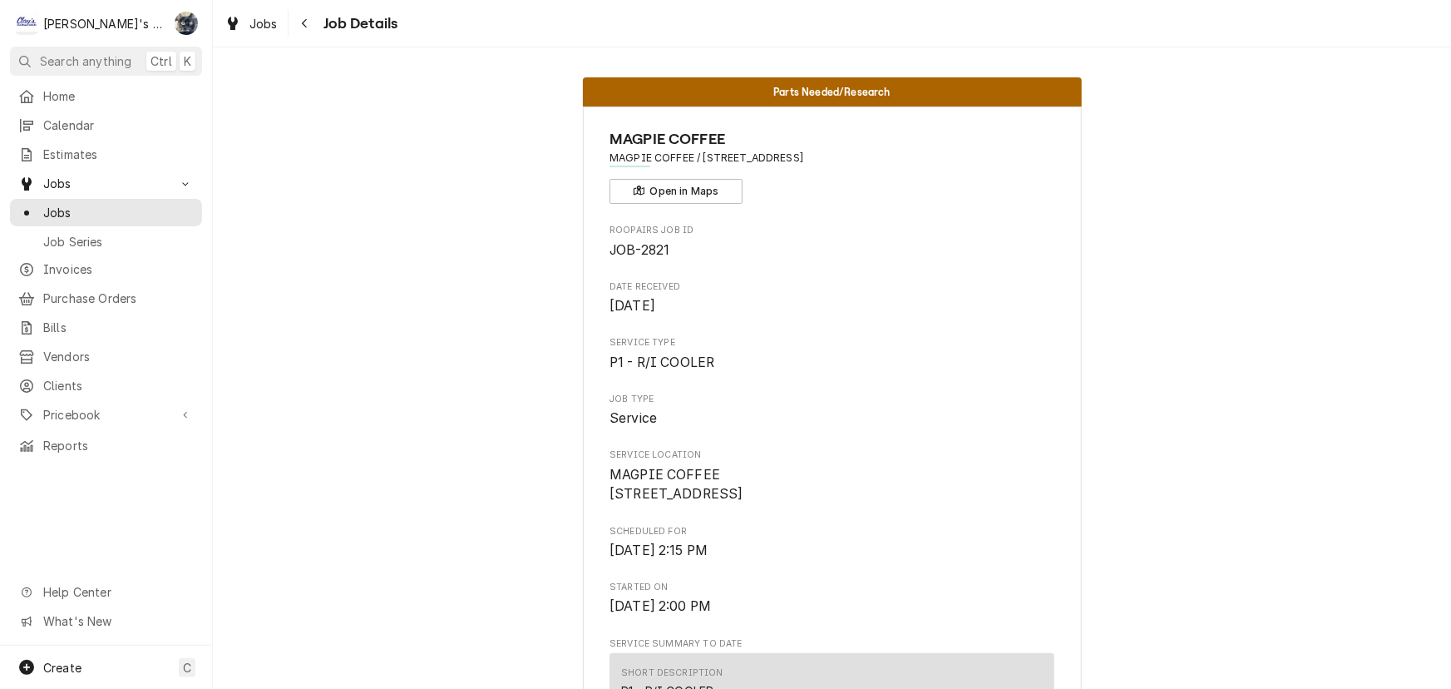
scroll to position [378, 0]
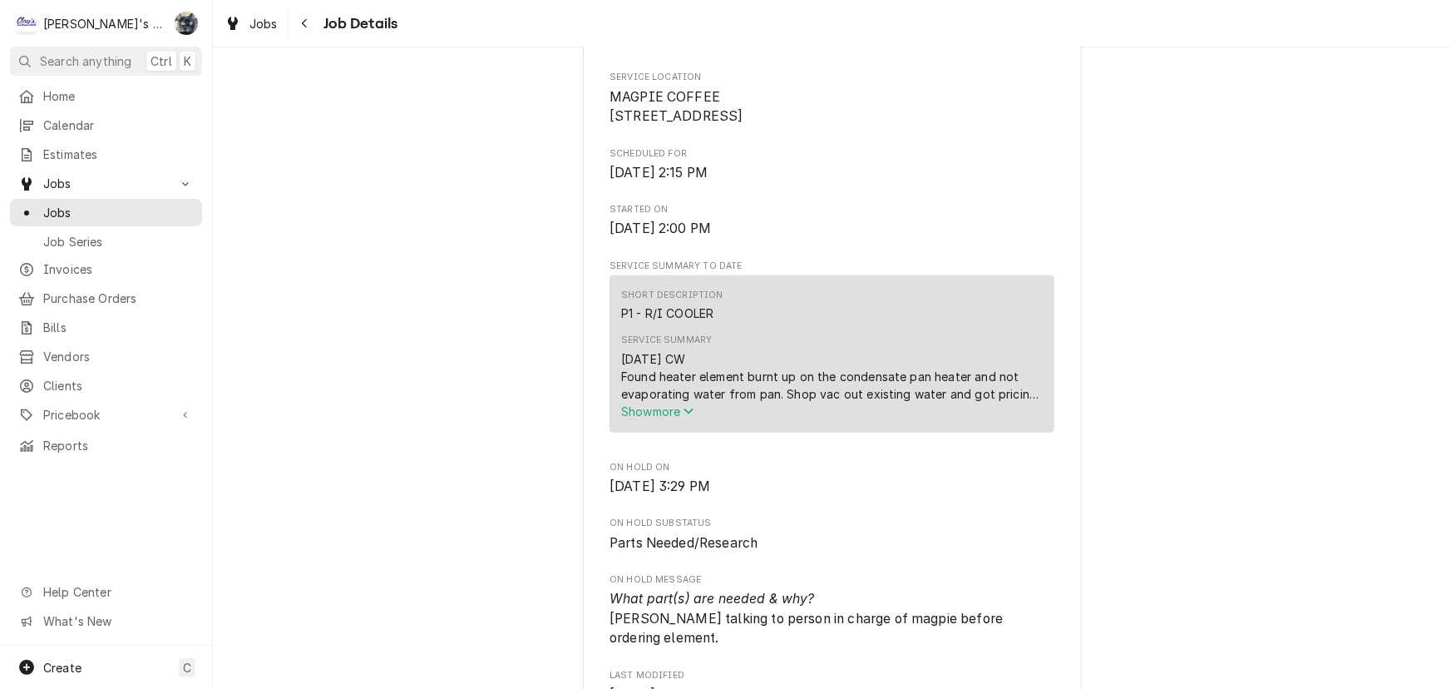
click at [642, 418] on span "Show more" at bounding box center [657, 411] width 73 height 14
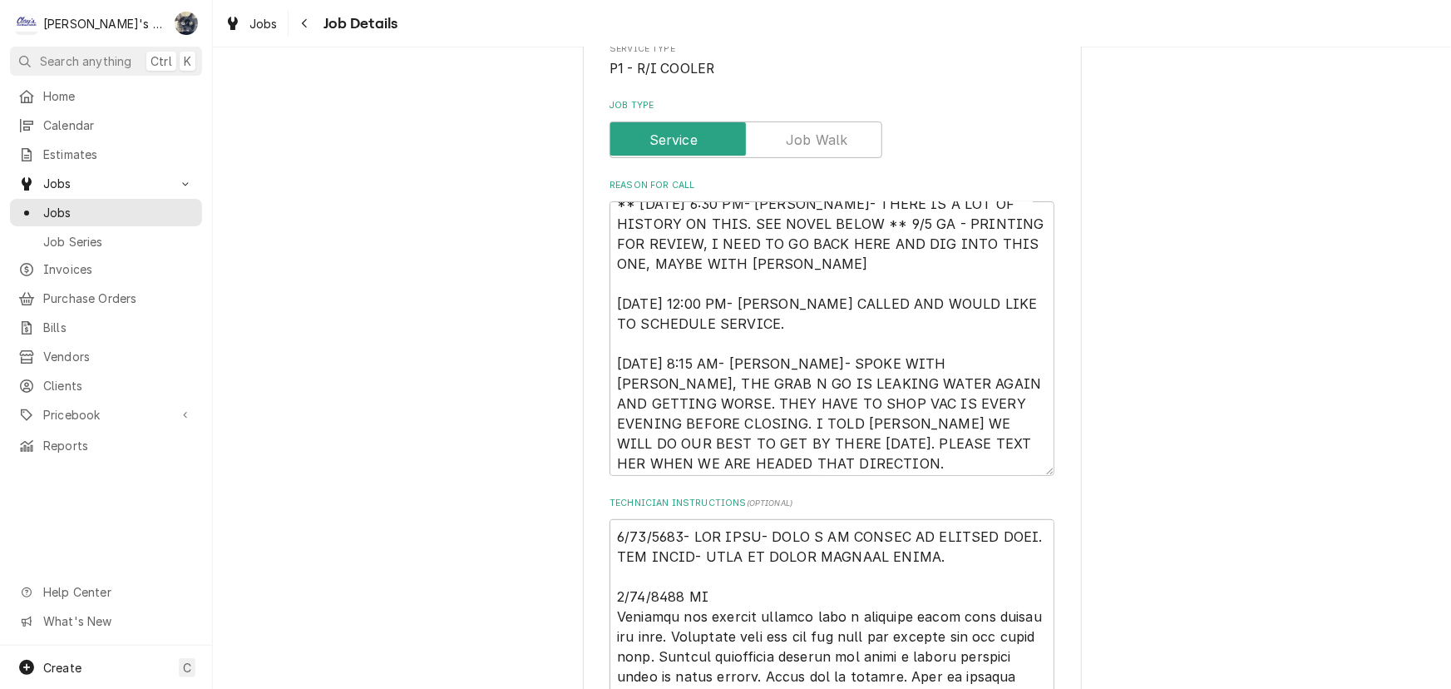
scroll to position [19, 0]
click at [757, 458] on textarea "** [DATE] 6:30 PM- [PERSON_NAME]- THERE IS A LOT OF HISTORY ON THIS. SEE NOVEL …" at bounding box center [832, 338] width 445 height 274
type textarea "x"
type textarea "** [DATE] 6:30 PM- [PERSON_NAME]- THERE IS A LOT OF HISTORY ON THIS. SEE NOVEL …"
type textarea "x"
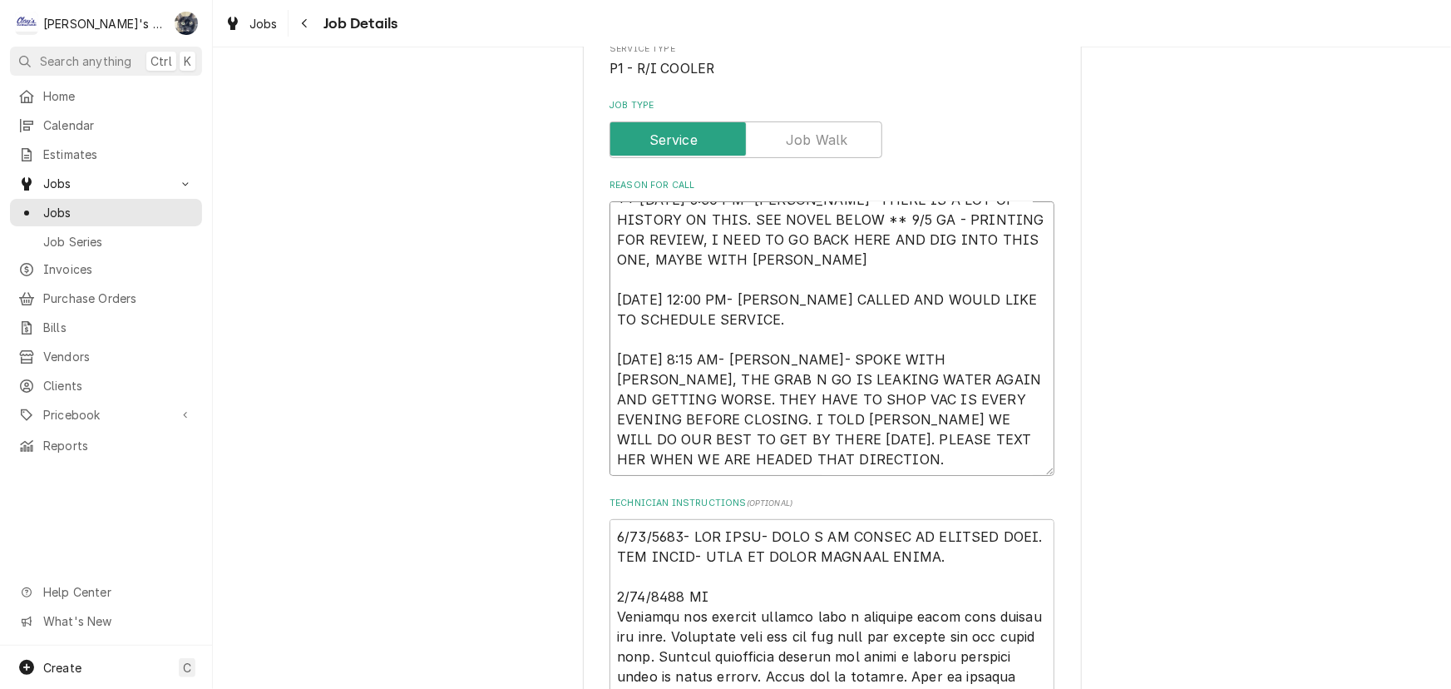
type textarea "** [DATE] 6:30 PM- [PERSON_NAME]- THERE IS A LOT OF HISTORY ON THIS. SEE NOVEL …"
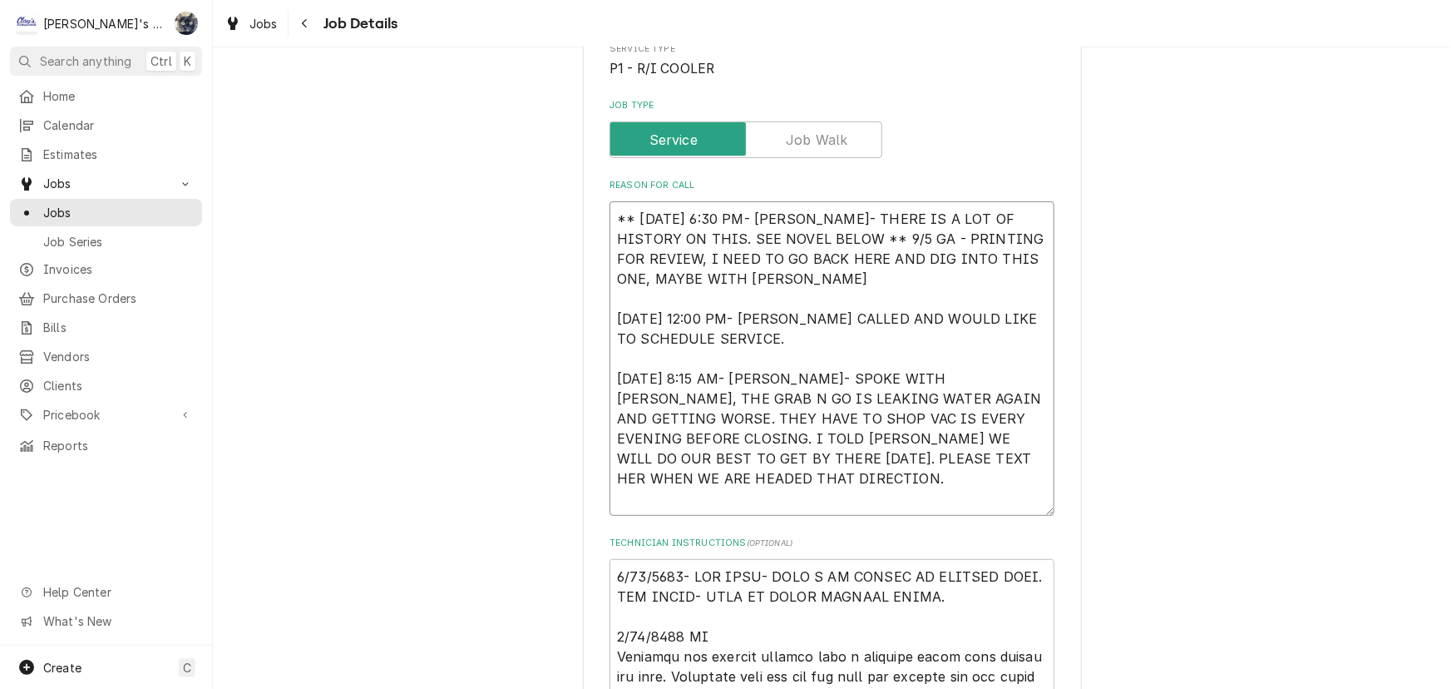
type textarea "x"
type textarea "** [DATE] 6:30 PM- [PERSON_NAME]- THERE IS A LOT OF HISTORY ON THIS. SEE NOVEL …"
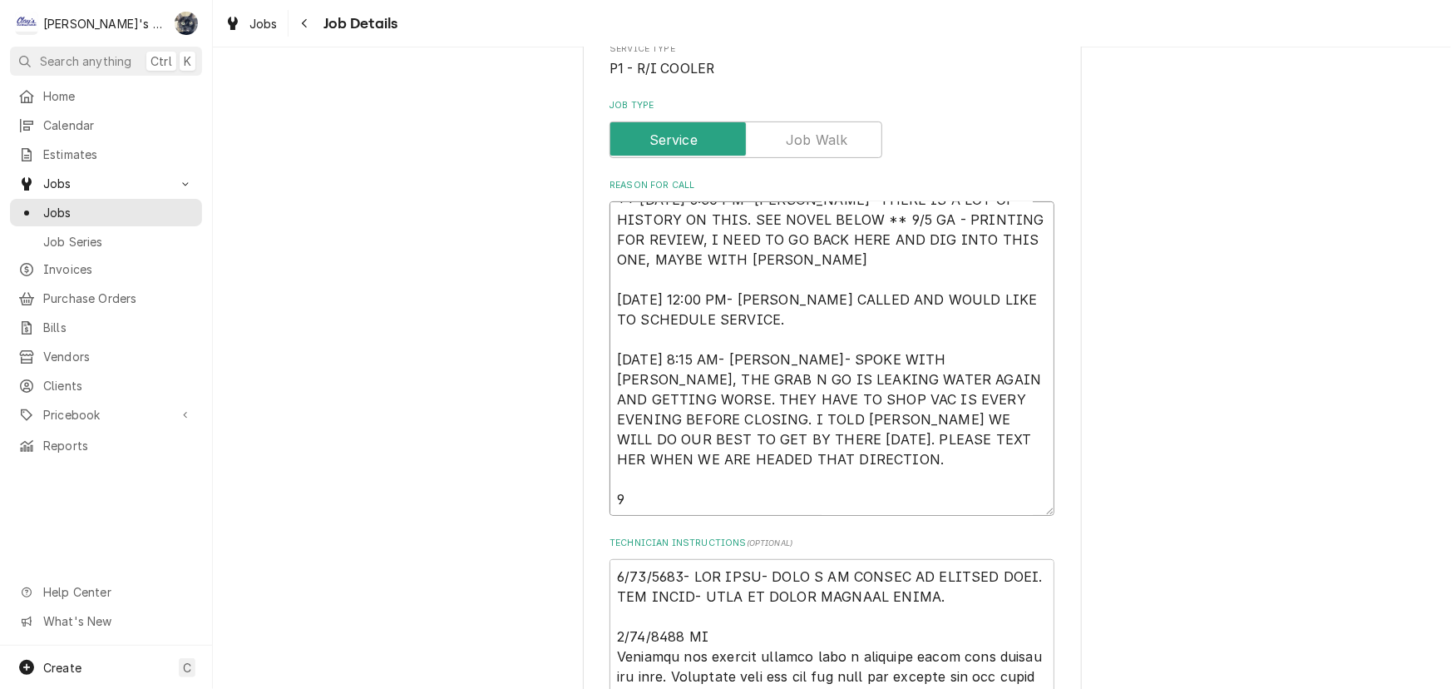
type textarea "x"
type textarea "** [DATE] 6:30 PM- [PERSON_NAME]- THERE IS A LOT OF HISTORY ON THIS. SEE NOVEL …"
type textarea "x"
type textarea "** [DATE] 6:30 PM- [PERSON_NAME]- THERE IS A LOT OF HISTORY ON THIS. SEE NOVEL …"
type textarea "x"
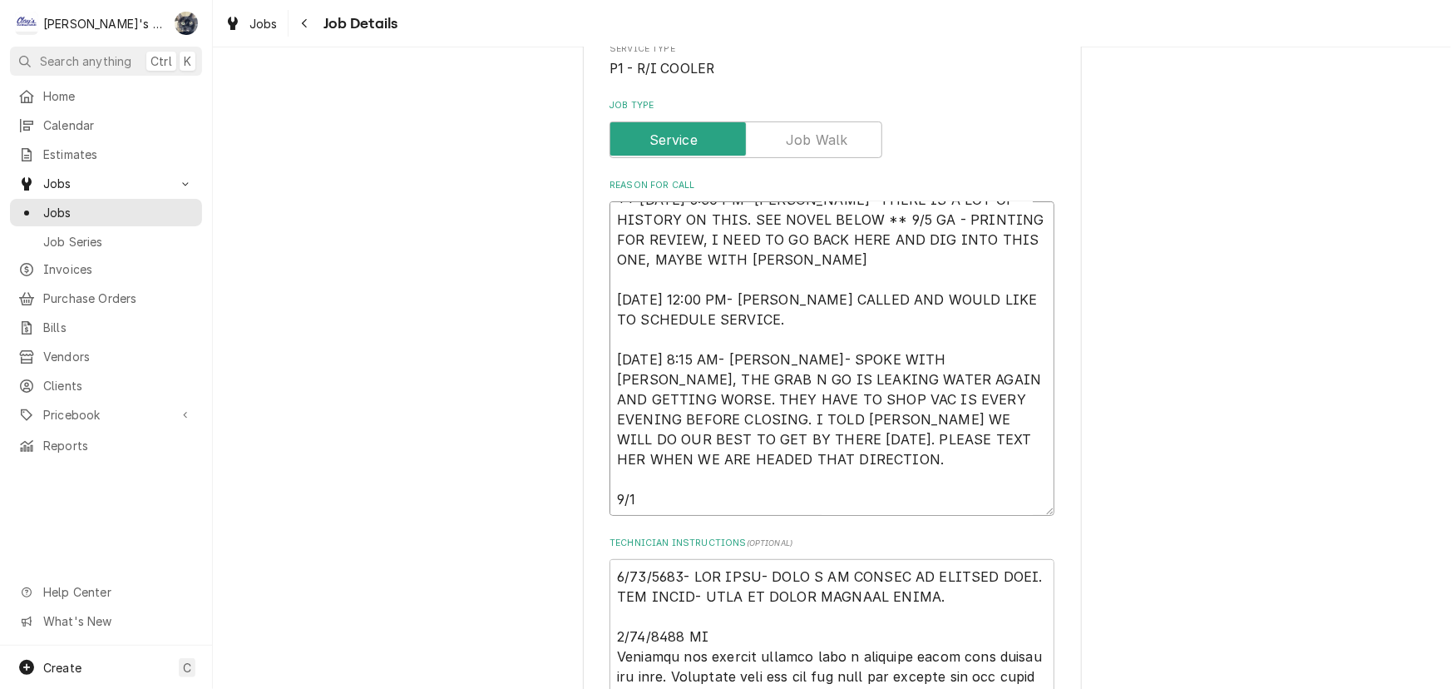
type textarea "** [DATE] 6:30 PM- [PERSON_NAME]- THERE IS A LOT OF HISTORY ON THIS. SEE NOVEL …"
type textarea "x"
type textarea "** [DATE] 6:30 PM- [PERSON_NAME]- THERE IS A LOT OF HISTORY ON THIS. SEE NOVEL …"
type textarea "x"
type textarea "** [DATE] 6:30 PM- [PERSON_NAME]- THERE IS A LOT OF HISTORY ON THIS. SEE NOVEL …"
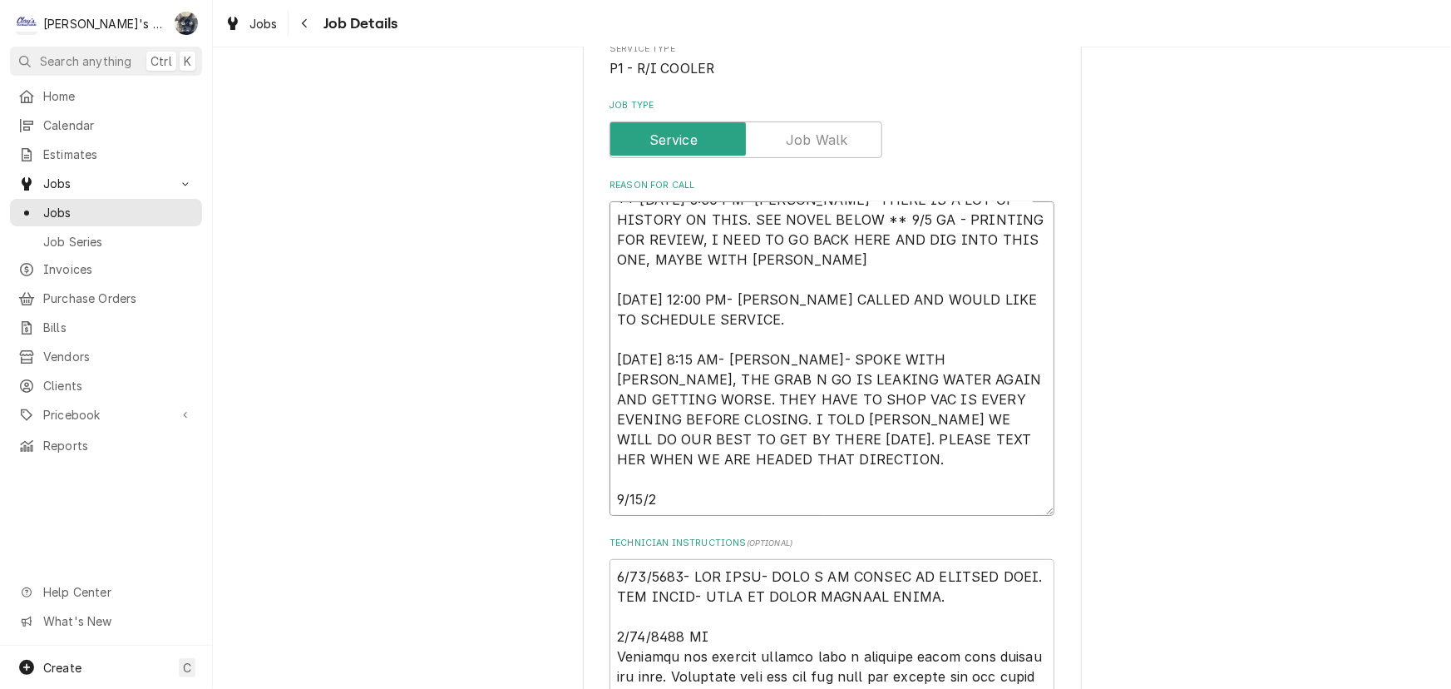
type textarea "x"
type textarea "** [DATE] 6:30 PM- [PERSON_NAME]- THERE IS A LOT OF HISTORY ON THIS. SEE NOVEL …"
type textarea "x"
type textarea "** [DATE] 6:30 PM- [PERSON_NAME]- THERE IS A LOT OF HISTORY ON THIS. SEE NOVEL …"
type textarea "x"
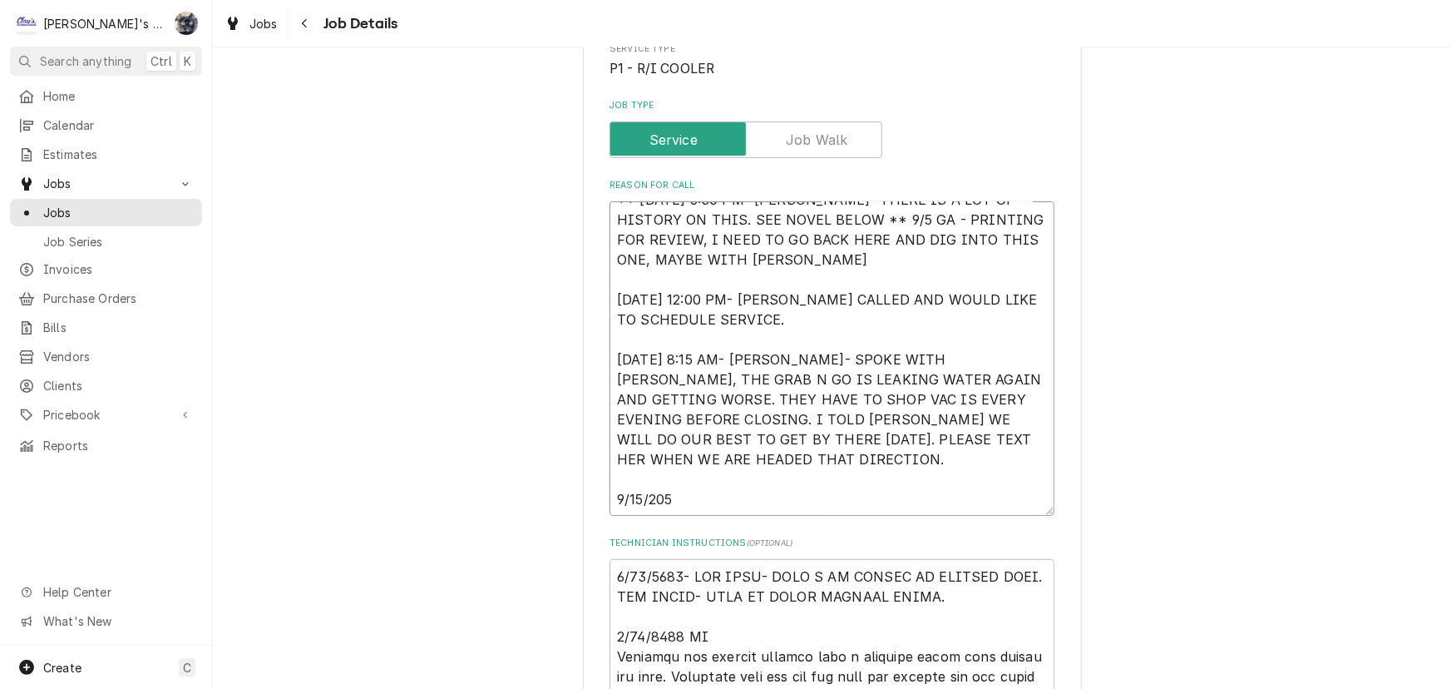
type textarea "** [DATE] 6:30 PM- [PERSON_NAME]- THERE IS A LOT OF HISTORY ON THIS. SEE NOVEL …"
type textarea "x"
type textarea "** [DATE] 6:30 PM- [PERSON_NAME]- THERE IS A LOT OF HISTORY ON THIS. SEE NOVEL …"
type textarea "x"
type textarea "** [DATE] 6:30 PM- [PERSON_NAME]- THERE IS A LOT OF HISTORY ON THIS. SEE NOVEL …"
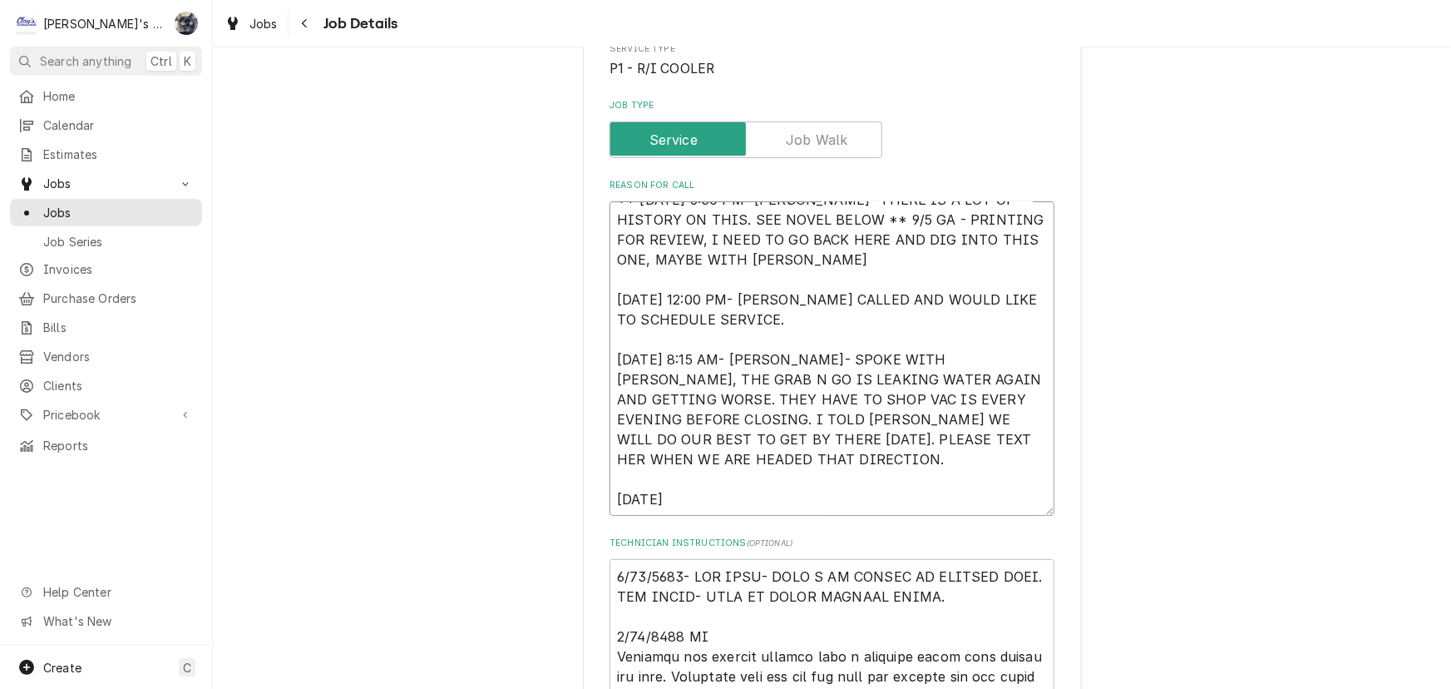
type textarea "x"
type textarea "** [DATE] 6:30 PM- [PERSON_NAME]- THERE IS A LOT OF HISTORY ON THIS. SEE NOVEL …"
type textarea "x"
type textarea "** [DATE] 6:30 PM- [PERSON_NAME]- THERE IS A LOT OF HISTORY ON THIS. SEE NOVEL …"
type textarea "x"
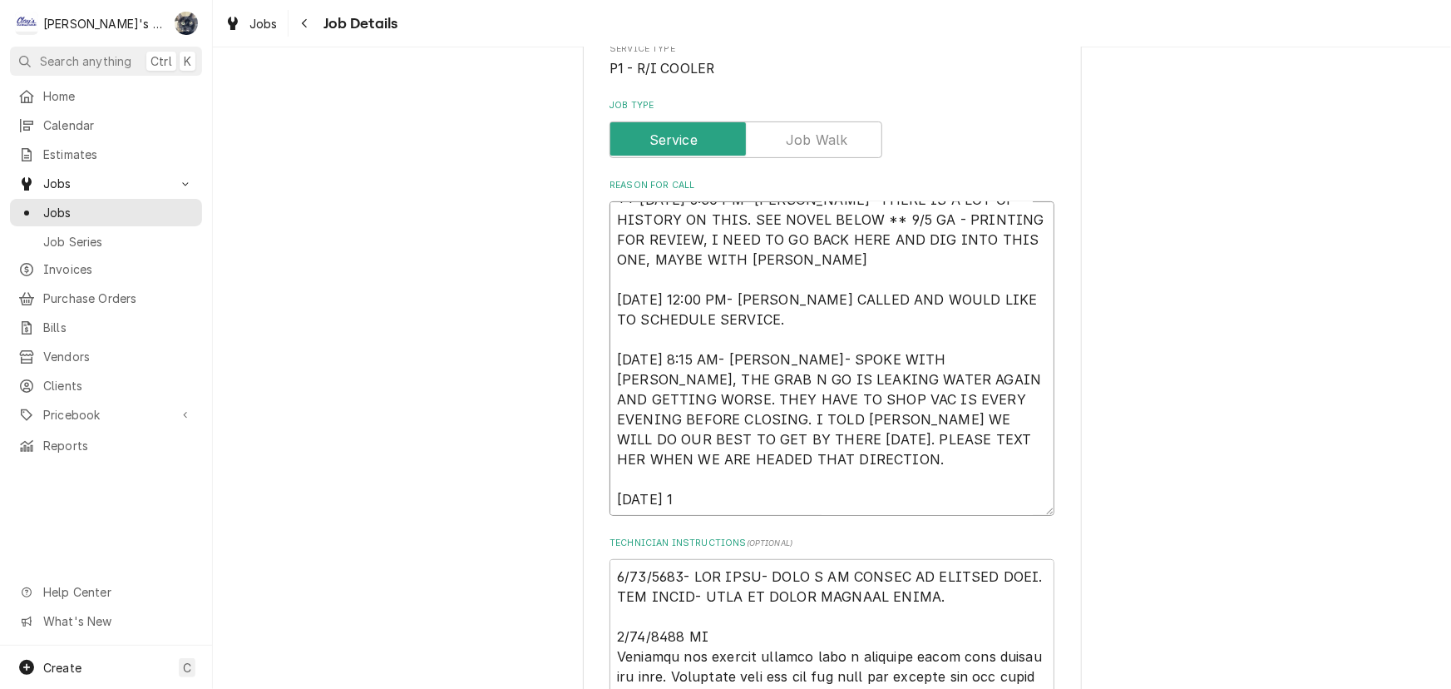
type textarea "** [DATE] 6:30 PM- [PERSON_NAME]- THERE IS A LOT OF HISTORY ON THIS. SEE NOVEL …"
type textarea "x"
type textarea "** 9/3/2025 6:30 PM- KOREY- THERE IS A LOT OF HISTORY ON THIS. SEE NOVEL BELOW …"
type textarea "x"
type textarea "** 9/3/2025 6:30 PM- KOREY- THERE IS A LOT OF HISTORY ON THIS. SEE NOVEL BELOW …"
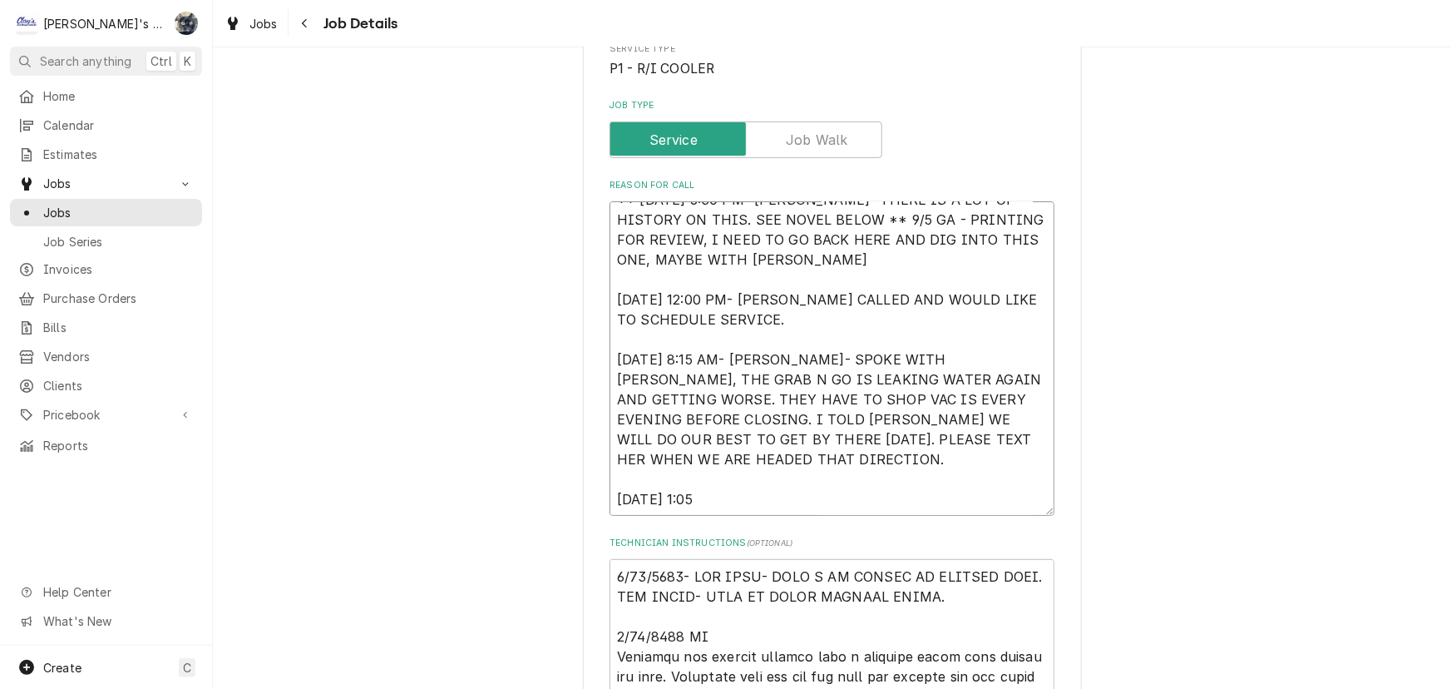
type textarea "x"
type textarea "** 9/3/2025 6:30 PM- KOREY- THERE IS A LOT OF HISTORY ON THIS. SEE NOVEL BELOW …"
type textarea "x"
type textarea "** 9/3/2025 6:30 PM- KOREY- THERE IS A LOT OF HISTORY ON THIS. SEE NOVEL BELOW …"
type textarea "x"
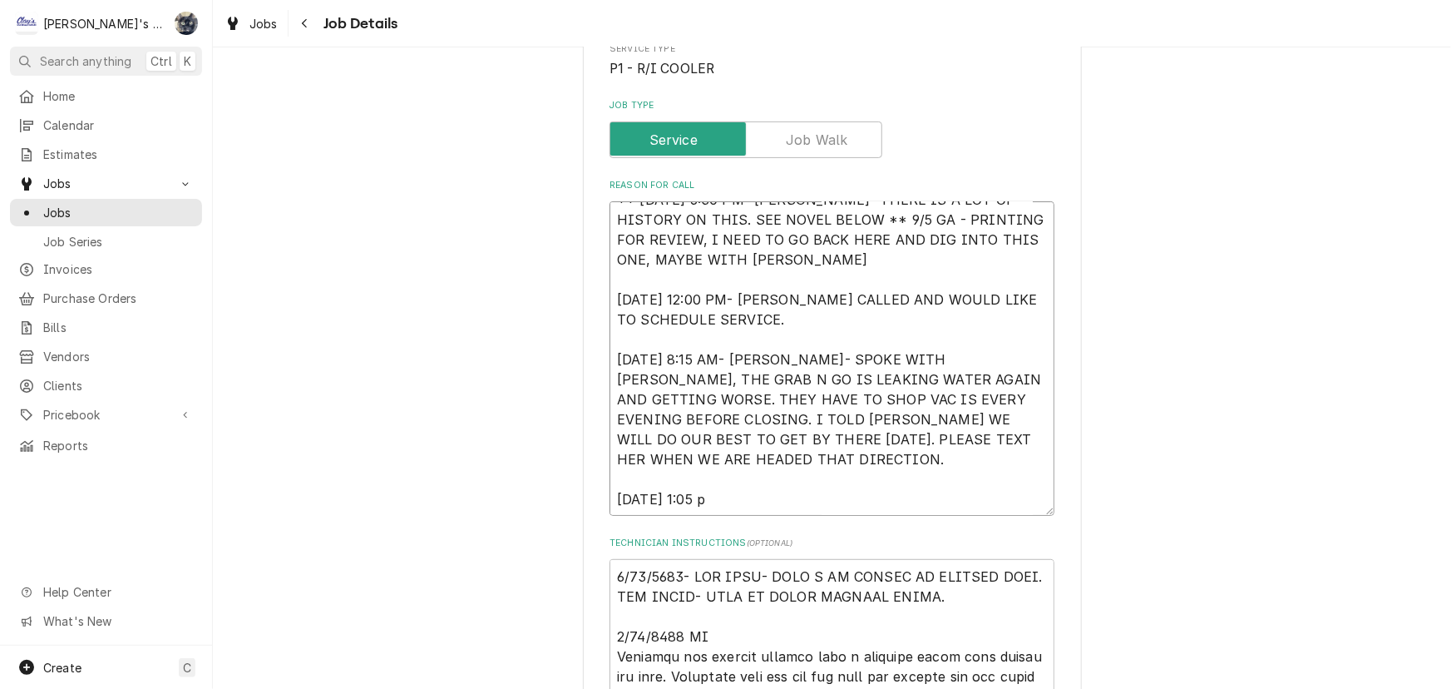
type textarea "** 9/3/2025 6:30 PM- KOREY- THERE IS A LOT OF HISTORY ON THIS. SEE NOVEL BELOW …"
type textarea "x"
type textarea "** 9/3/2025 6:30 PM- KOREY- THERE IS A LOT OF HISTORY ON THIS. SEE NOVEL BELOW …"
type textarea "x"
type textarea "** 9/3/2025 6:30 PM- KOREY- THERE IS A LOT OF HISTORY ON THIS. SEE NOVEL BELOW …"
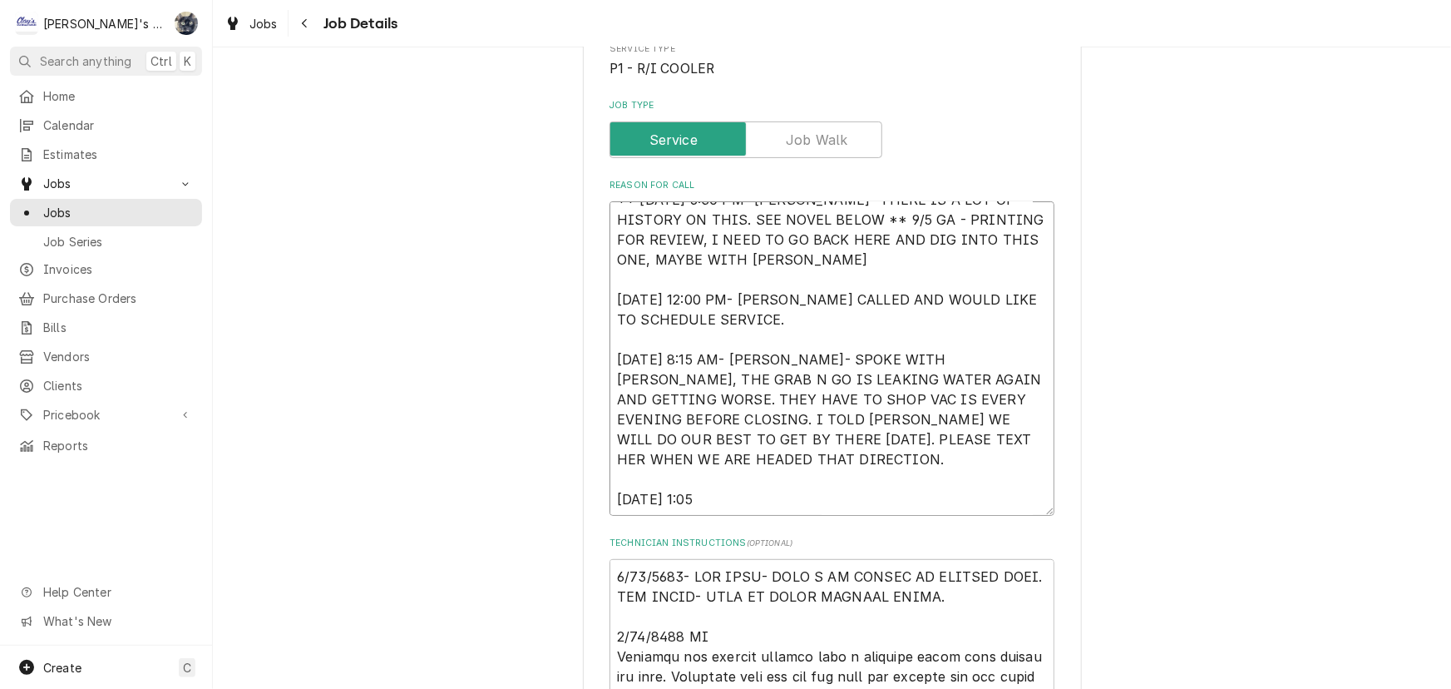
type textarea "x"
type textarea "** 9/3/2025 6:30 PM- KOREY- THERE IS A LOT OF HISTORY ON THIS. SEE NOVEL BELOW …"
type textarea "x"
type textarea "** 9/3/2025 6:30 PM- KOREY- THERE IS A LOT OF HISTORY ON THIS. SEE NOVEL BELOW …"
type textarea "x"
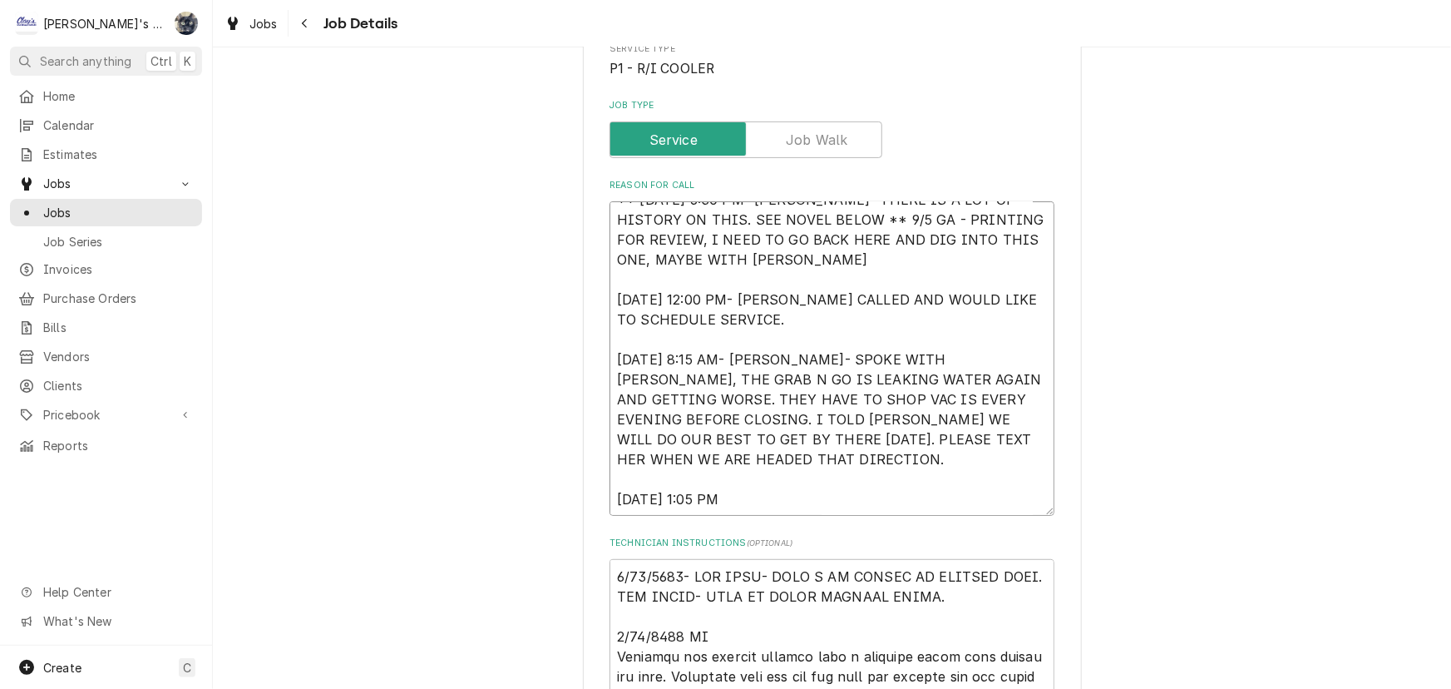
type textarea "** 9/3/2025 6:30 PM- KOREY- THERE IS A LOT OF HISTORY ON THIS. SEE NOVEL BELOW …"
type textarea "x"
type textarea "** 9/3/2025 6:30 PM- KOREY- THERE IS A LOT OF HISTORY ON THIS. SEE NOVEL BELOW …"
type textarea "x"
type textarea "** 9/3/2025 6:30 PM- KOREY- THERE IS A LOT OF HISTORY ON THIS. SEE NOVEL BELOW …"
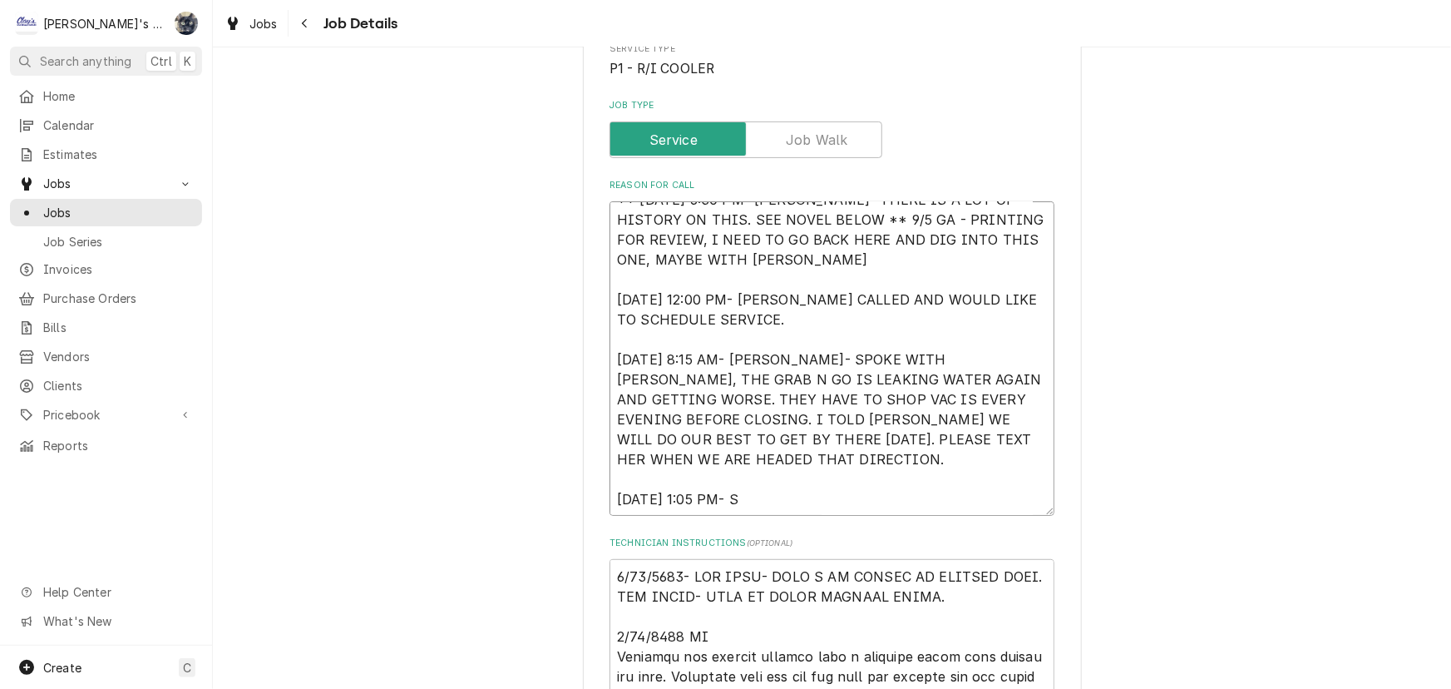
type textarea "x"
type textarea "** 9/3/2025 6:30 PM- KOREY- THERE IS A LOT OF HISTORY ON THIS. SEE NOVEL BELOW …"
type textarea "x"
type textarea "** 9/3/2025 6:30 PM- KOREY- THERE IS A LOT OF HISTORY ON THIS. SEE NOVEL BELOW …"
type textarea "x"
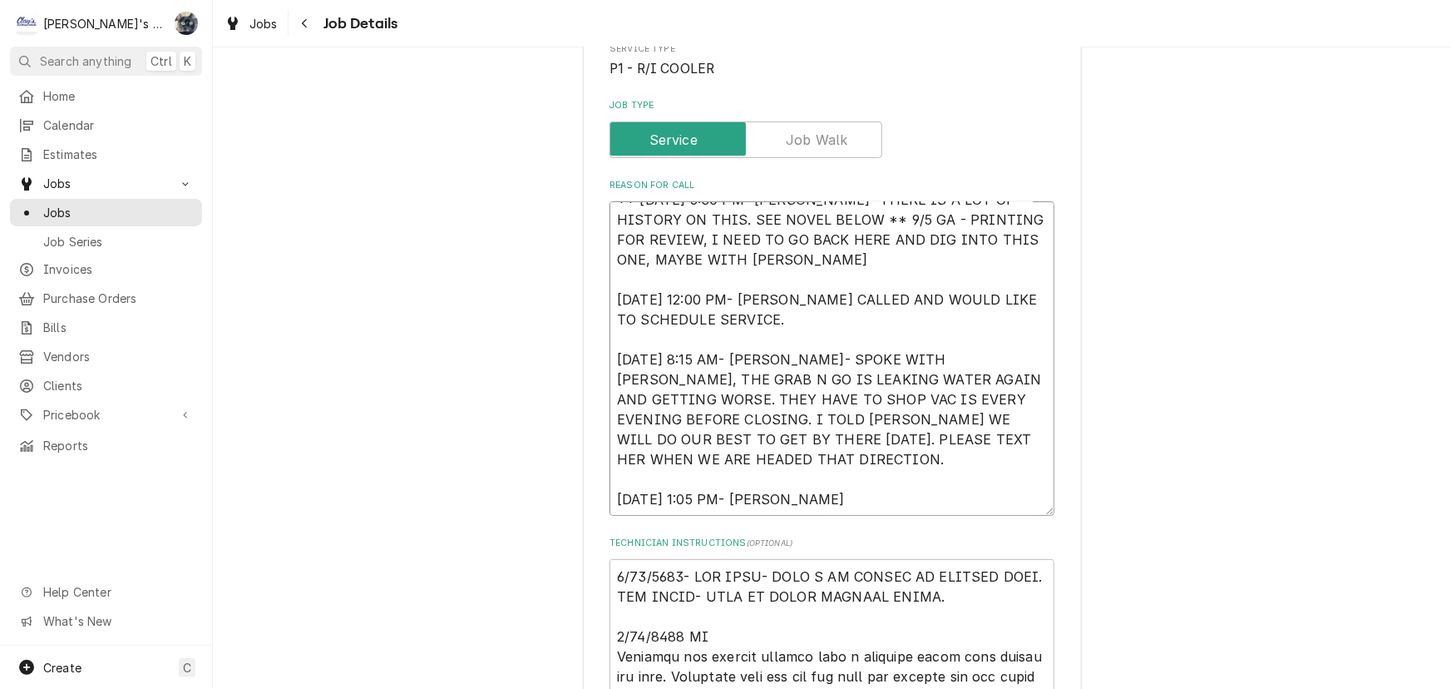
type textarea "** 9/3/2025 6:30 PM- KOREY- THERE IS A LOT OF HISTORY ON THIS. SEE NOVEL BELOW …"
type textarea "x"
type textarea "** 9/3/2025 6:30 PM- KOREY- THERE IS A LOT OF HISTORY ON THIS. SEE NOVEL BELOW …"
type textarea "x"
type textarea "** 9/3/2025 6:30 PM- KOREY- THERE IS A LOT OF HISTORY ON THIS. SEE NOVEL BELOW …"
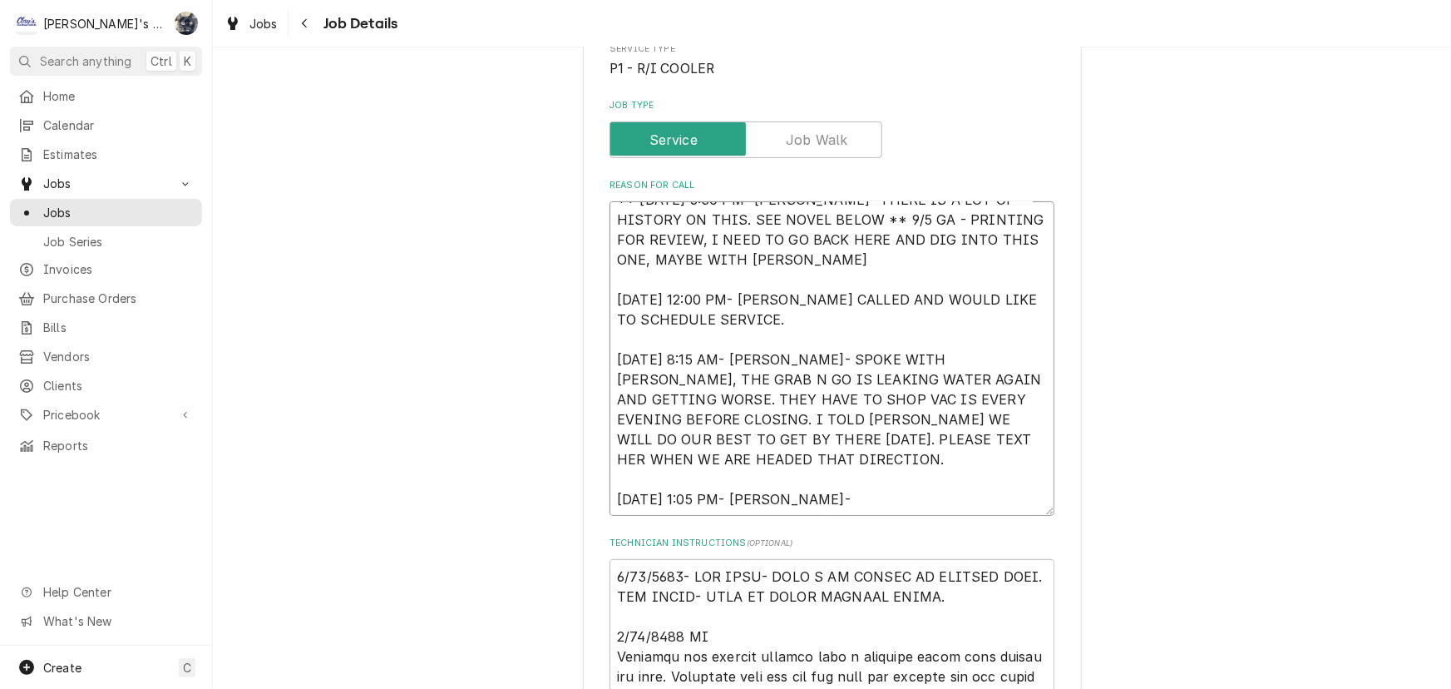
type textarea "x"
type textarea "** 9/3/2025 6:30 PM- KOREY- THERE IS A LOT OF HISTORY ON THIS. SEE NOVEL BELOW …"
type textarea "x"
type textarea "** 9/3/2025 6:30 PM- KOREY- THERE IS A LOT OF HISTORY ON THIS. SEE NOVEL BELOW …"
type textarea "x"
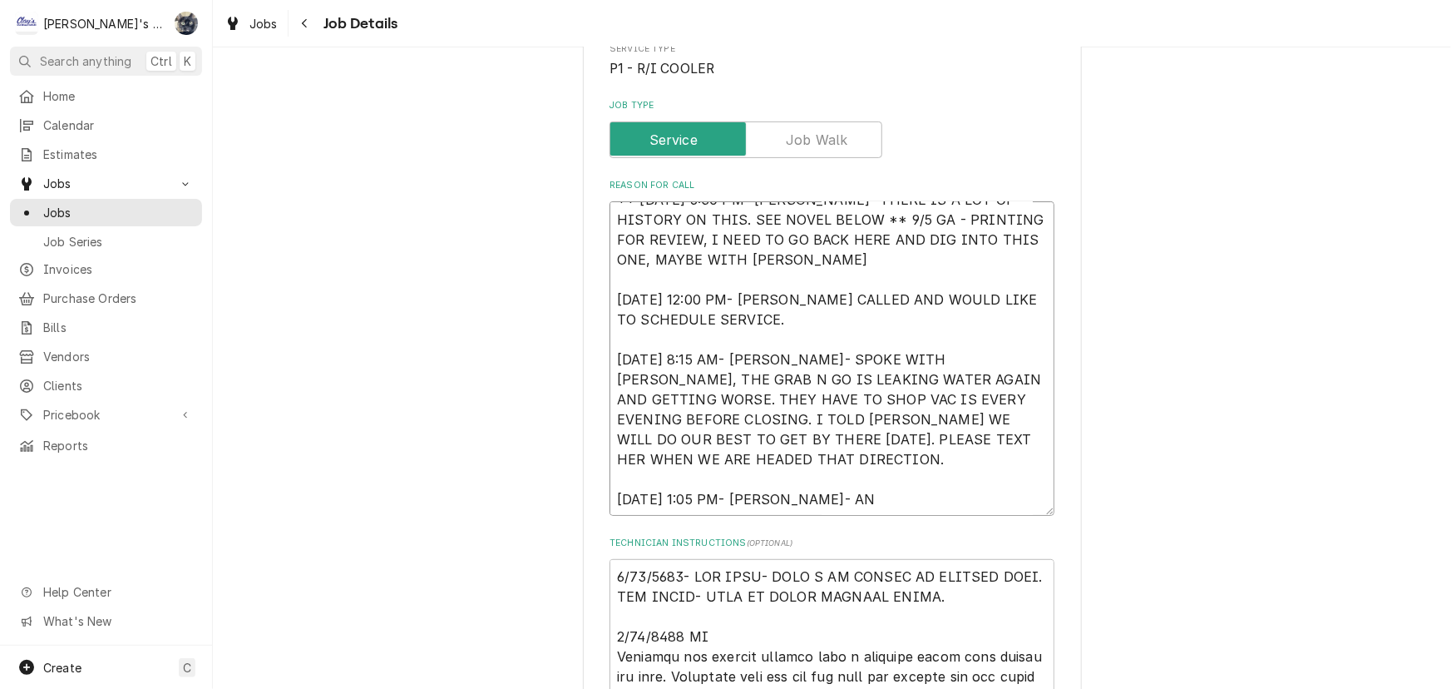
type textarea "** 9/3/2025 6:30 PM- KOREY- THERE IS A LOT OF HISTORY ON THIS. SEE NOVEL BELOW …"
type textarea "x"
type textarea "** 9/3/2025 6:30 PM- KOREY- THERE IS A LOT OF HISTORY ON THIS. SEE NOVEL BELOW …"
type textarea "x"
type textarea "** 9/3/2025 6:30 PM- KOREY- THERE IS A LOT OF HISTORY ON THIS. SEE NOVEL BELOW …"
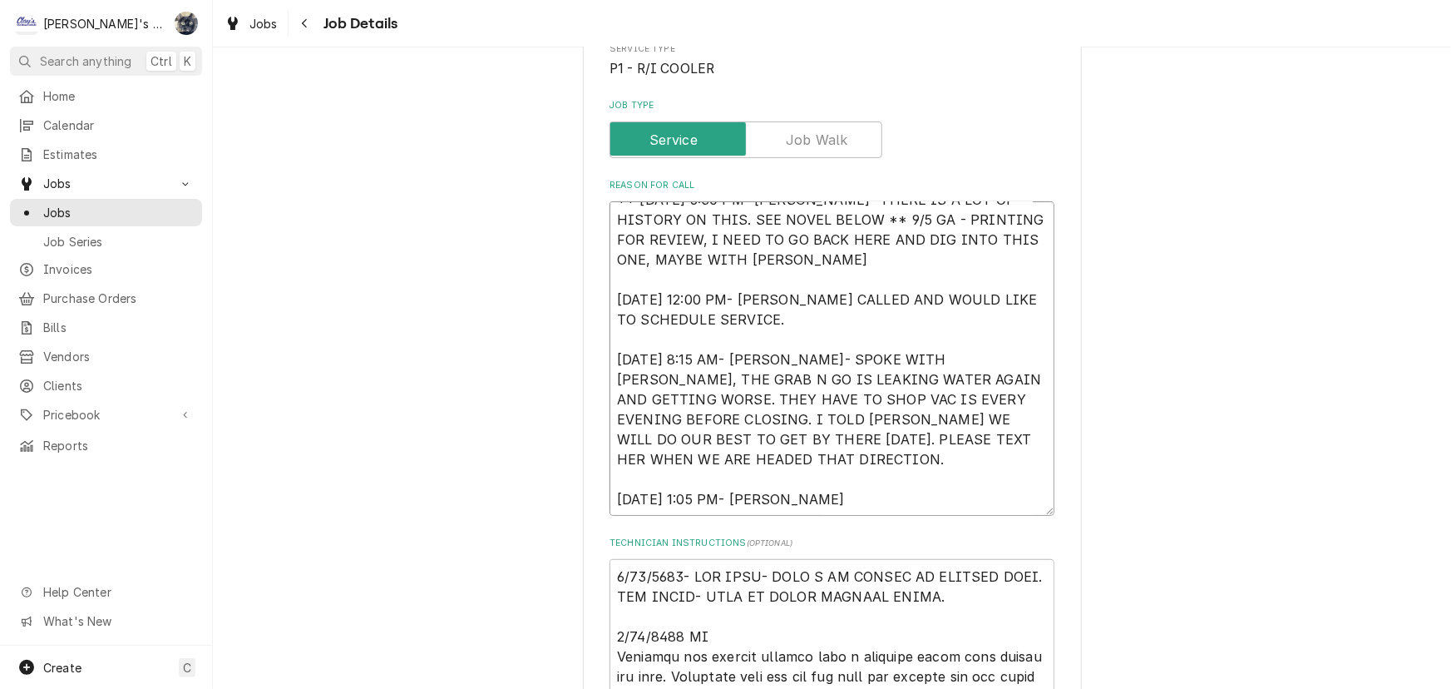
type textarea "x"
type textarea "** 9/3/2025 6:30 PM- KOREY- THERE IS A LOT OF HISTORY ON THIS. SEE NOVEL BELOW …"
type textarea "x"
type textarea "** 9/3/2025 6:30 PM- KOREY- THERE IS A LOT OF HISTORY ON THIS. SEE NOVEL BELOW …"
type textarea "x"
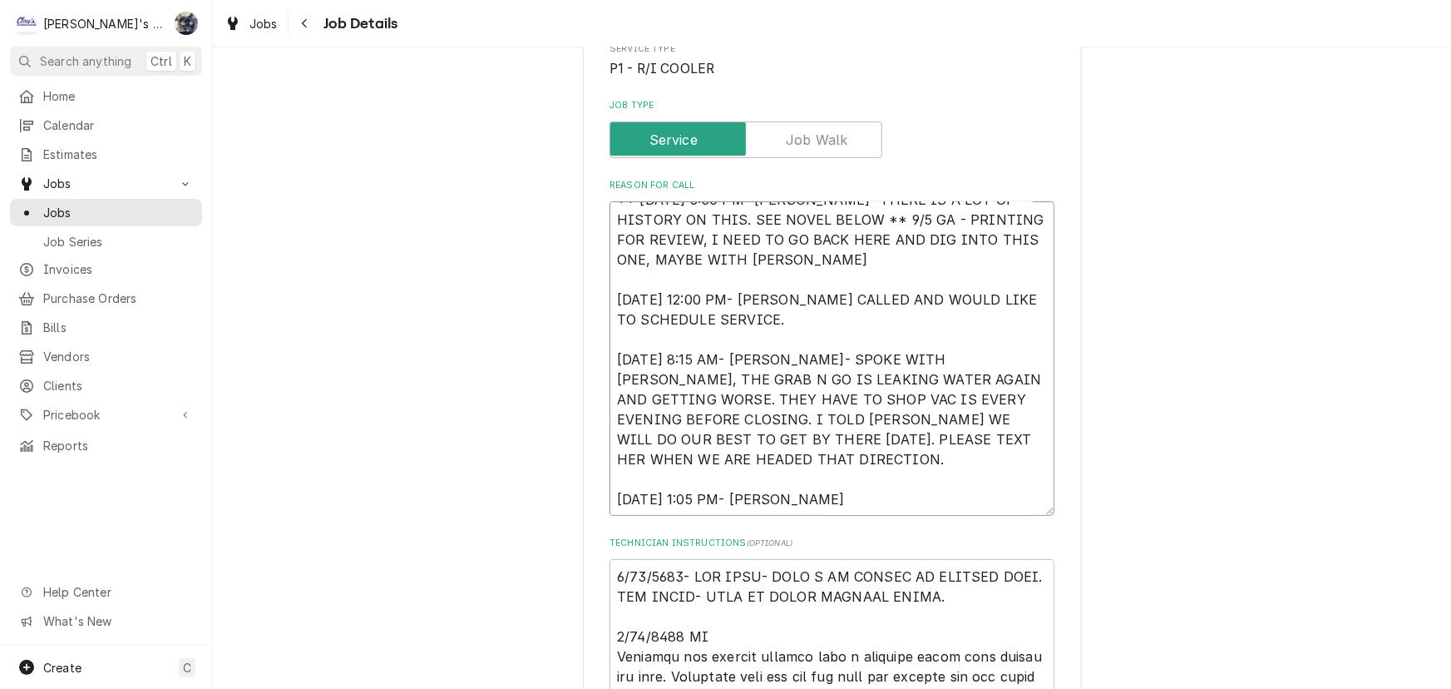
type textarea "** 9/3/2025 6:30 PM- KOREY- THERE IS A LOT OF HISTORY ON THIS. SEE NOVEL BELOW …"
type textarea "x"
type textarea "** 9/3/2025 6:30 PM- KOREY- THERE IS A LOT OF HISTORY ON THIS. SEE NOVEL BELOW …"
type textarea "x"
type textarea "** 9/3/2025 6:30 PM- KOREY- THERE IS A LOT OF HISTORY ON THIS. SEE NOVEL BELOW …"
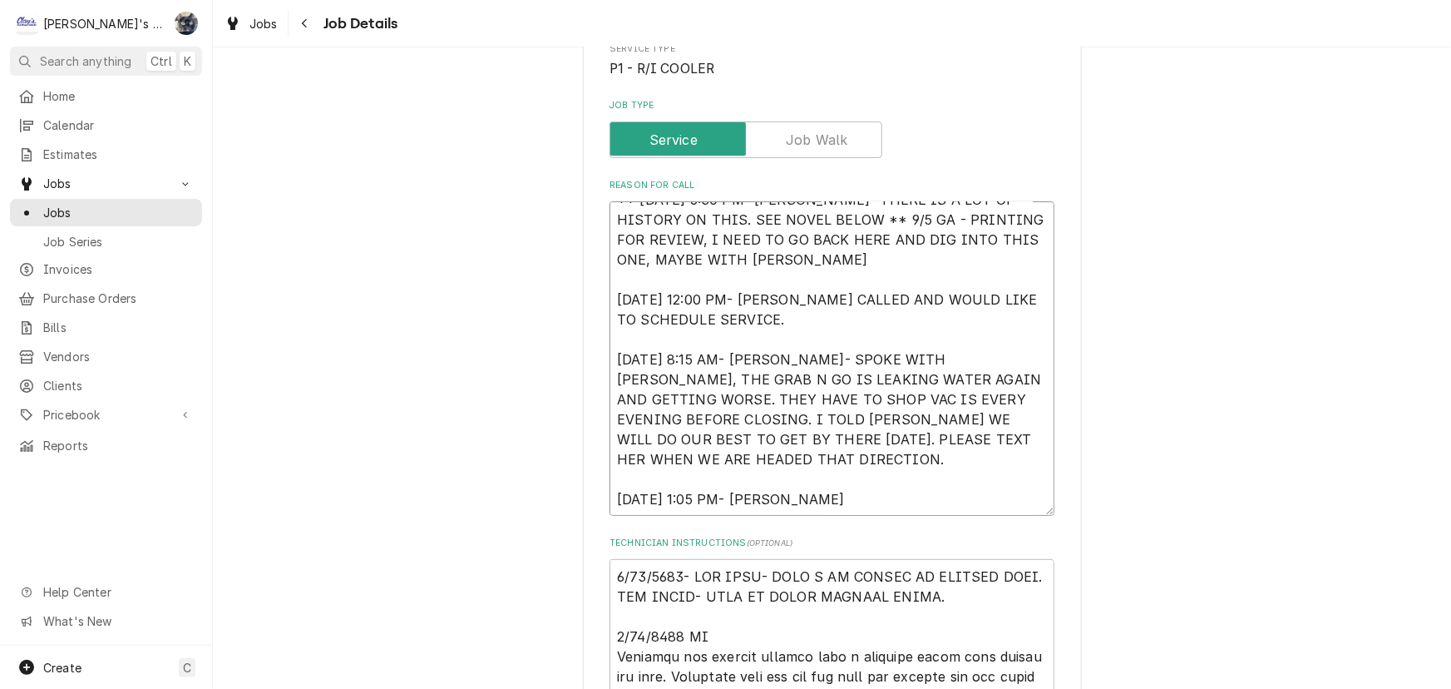
type textarea "x"
type textarea "** 9/3/2025 6:30 PM- KOREY- THERE IS A LOT OF HISTORY ON THIS. SEE NOVEL BELOW …"
type textarea "x"
type textarea "** 9/3/2025 6:30 PM- KOREY- THERE IS A LOT OF HISTORY ON THIS. SEE NOVEL BELOW …"
type textarea "x"
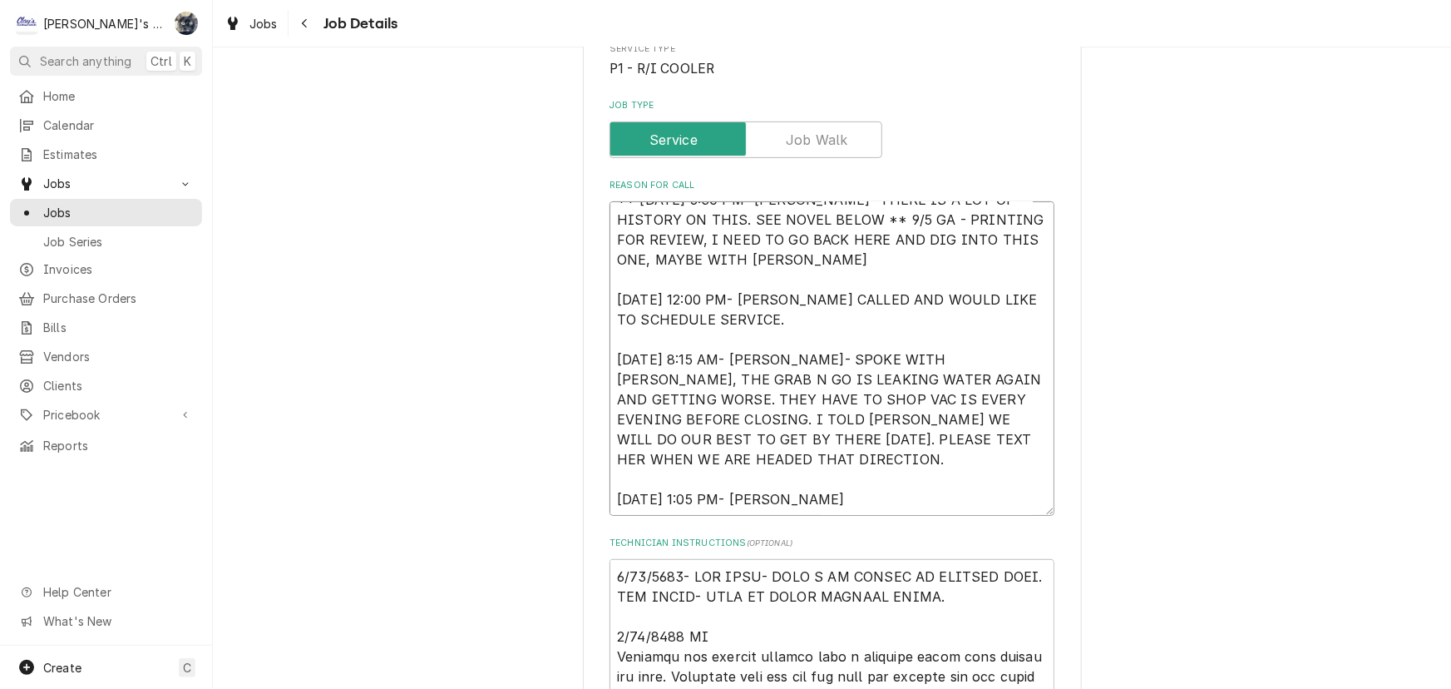
type textarea "** 9/3/2025 6:30 PM- KOREY- THERE IS A LOT OF HISTORY ON THIS. SEE NOVEL BELOW …"
type textarea "x"
type textarea "** 9/3/2025 6:30 PM- KOREY- THERE IS A LOT OF HISTORY ON THIS. SEE NOVEL BELOW …"
type textarea "x"
type textarea "** 9/3/2025 6:30 PM- KOREY- THERE IS A LOT OF HISTORY ON THIS. SEE NOVEL BELOW …"
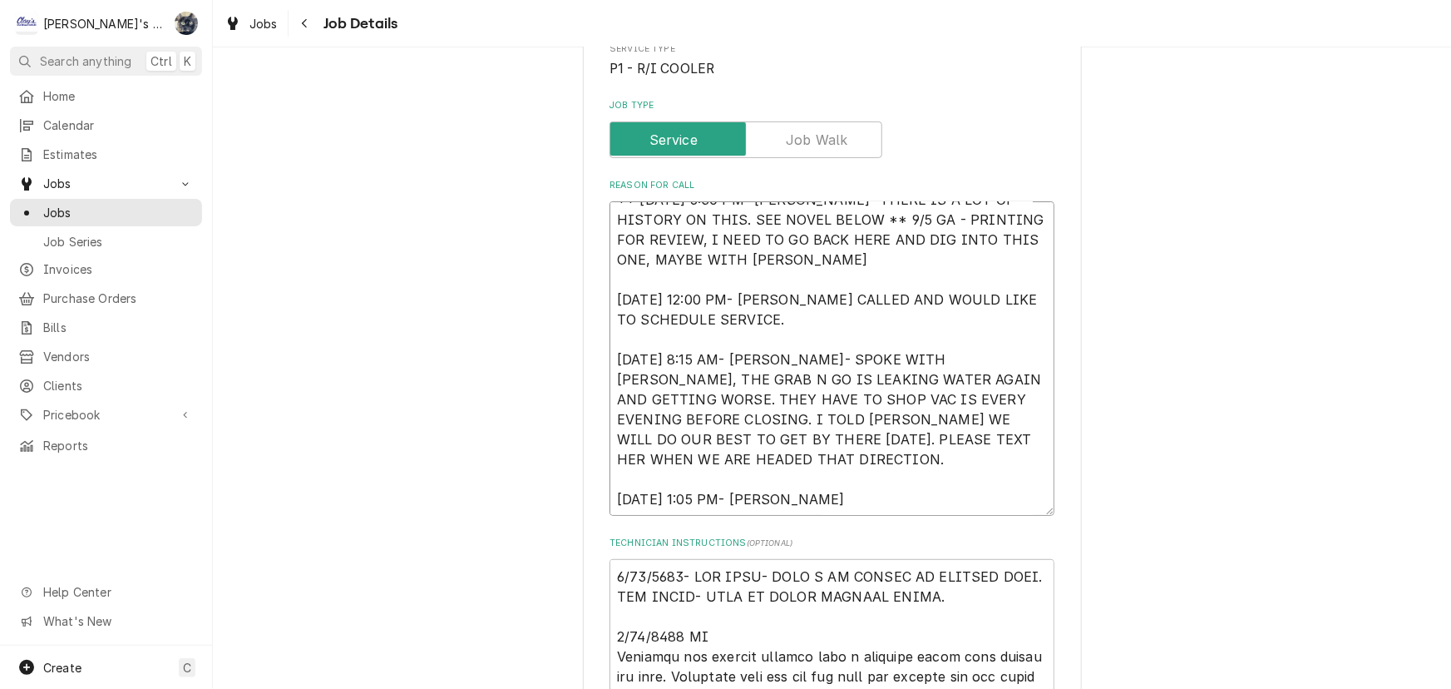
type textarea "x"
type textarea "** 9/3/2025 6:30 PM- KOREY- THERE IS A LOT OF HISTORY ON THIS. SEE NOVEL BELOW …"
type textarea "x"
type textarea "** 9/3/2025 6:30 PM- KOREY- THERE IS A LOT OF HISTORY ON THIS. SEE NOVEL BELOW …"
type textarea "x"
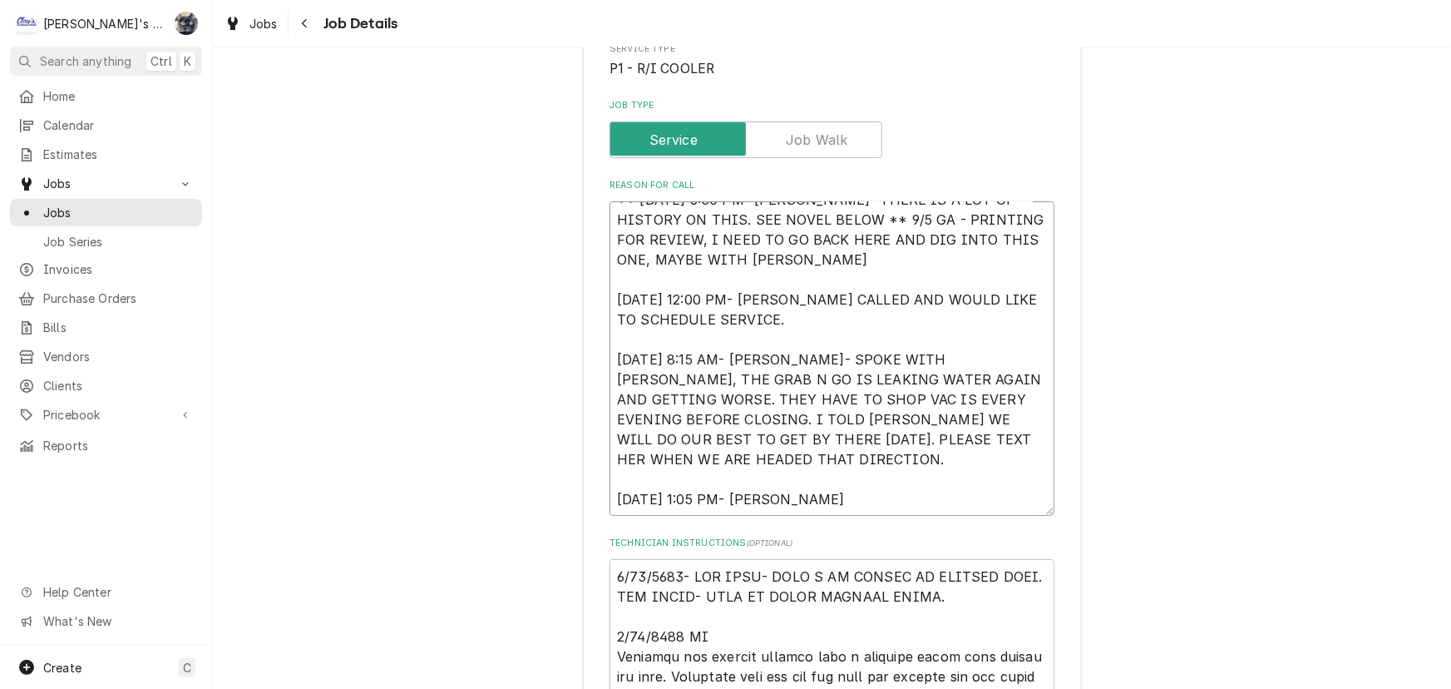
type textarea "** 9/3/2025 6:30 PM- KOREY- THERE IS A LOT OF HISTORY ON THIS. SEE NOVEL BELOW …"
type textarea "x"
type textarea "** 9/3/2025 6:30 PM- KOREY- THERE IS A LOT OF HISTORY ON THIS. SEE NOVEL BELOW …"
type textarea "x"
type textarea "** 9/3/2025 6:30 PM- KOREY- THERE IS A LOT OF HISTORY ON THIS. SEE NOVEL BELOW …"
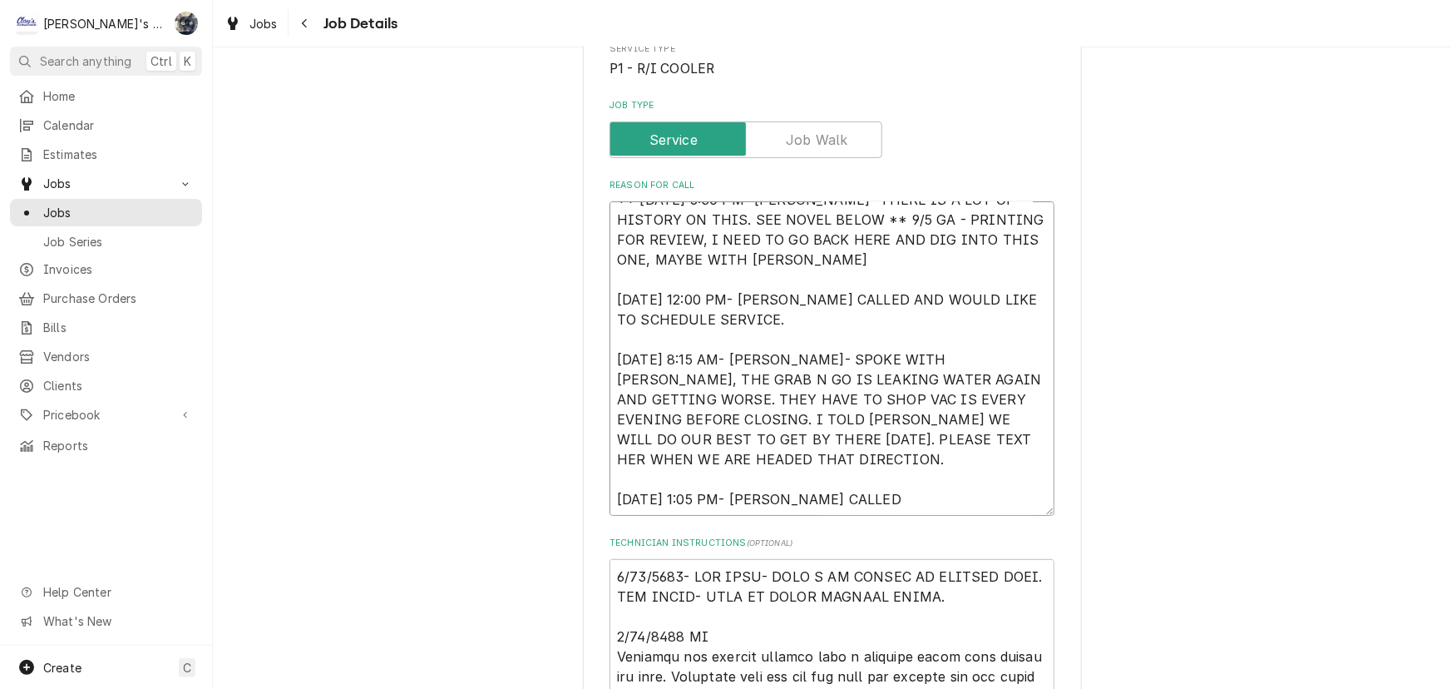
type textarea "x"
type textarea "** 9/3/2025 6:30 PM- KOREY- THERE IS A LOT OF HISTORY ON THIS. SEE NOVEL BELOW …"
type textarea "x"
type textarea "** 9/3/2025 6:30 PM- KOREY- THERE IS A LOT OF HISTORY ON THIS. SEE NOVEL BELOW …"
type textarea "x"
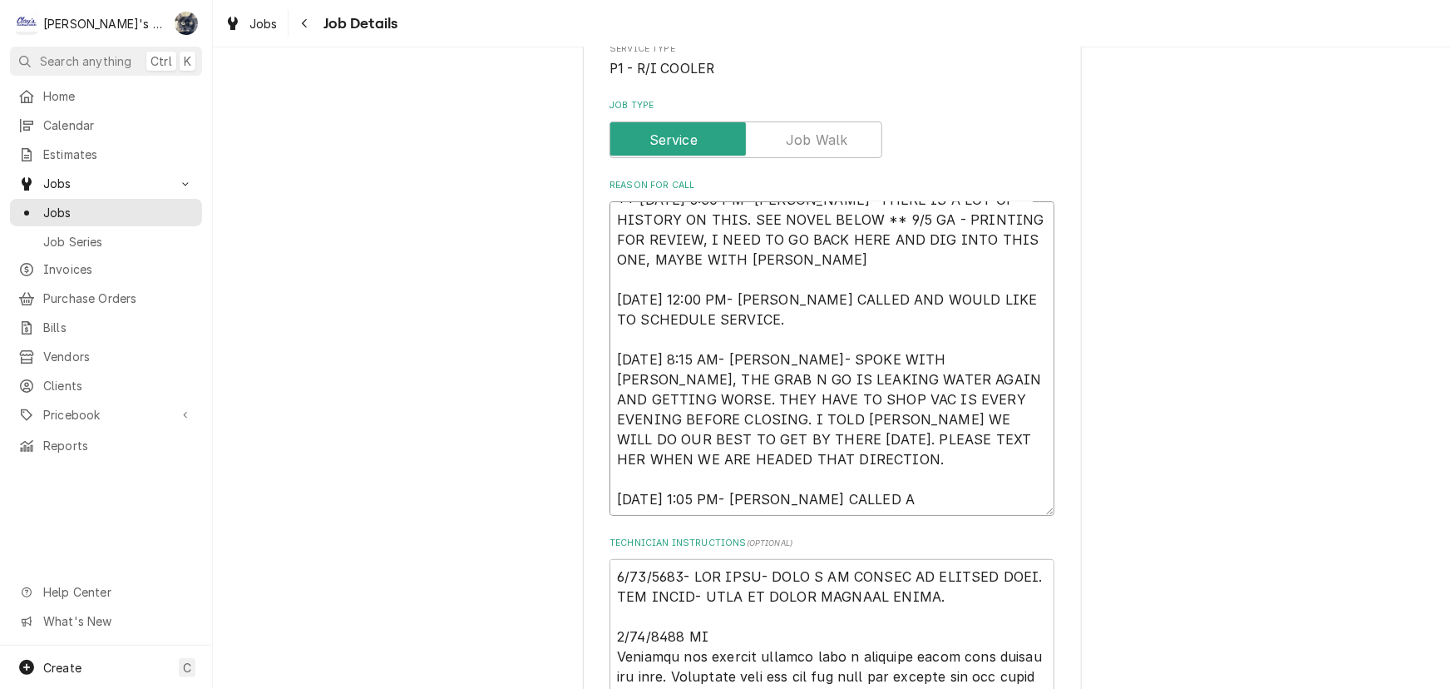
type textarea "** 9/3/2025 6:30 PM- KOREY- THERE IS A LOT OF HISTORY ON THIS. SEE NOVEL BELOW …"
type textarea "x"
type textarea "** 9/3/2025 6:30 PM- KOREY- THERE IS A LOT OF HISTORY ON THIS. SEE NOVEL BELOW …"
type textarea "x"
type textarea "** 9/3/2025 6:30 PM- KOREY- THERE IS A LOT OF HISTORY ON THIS. SEE NOVEL BELOW …"
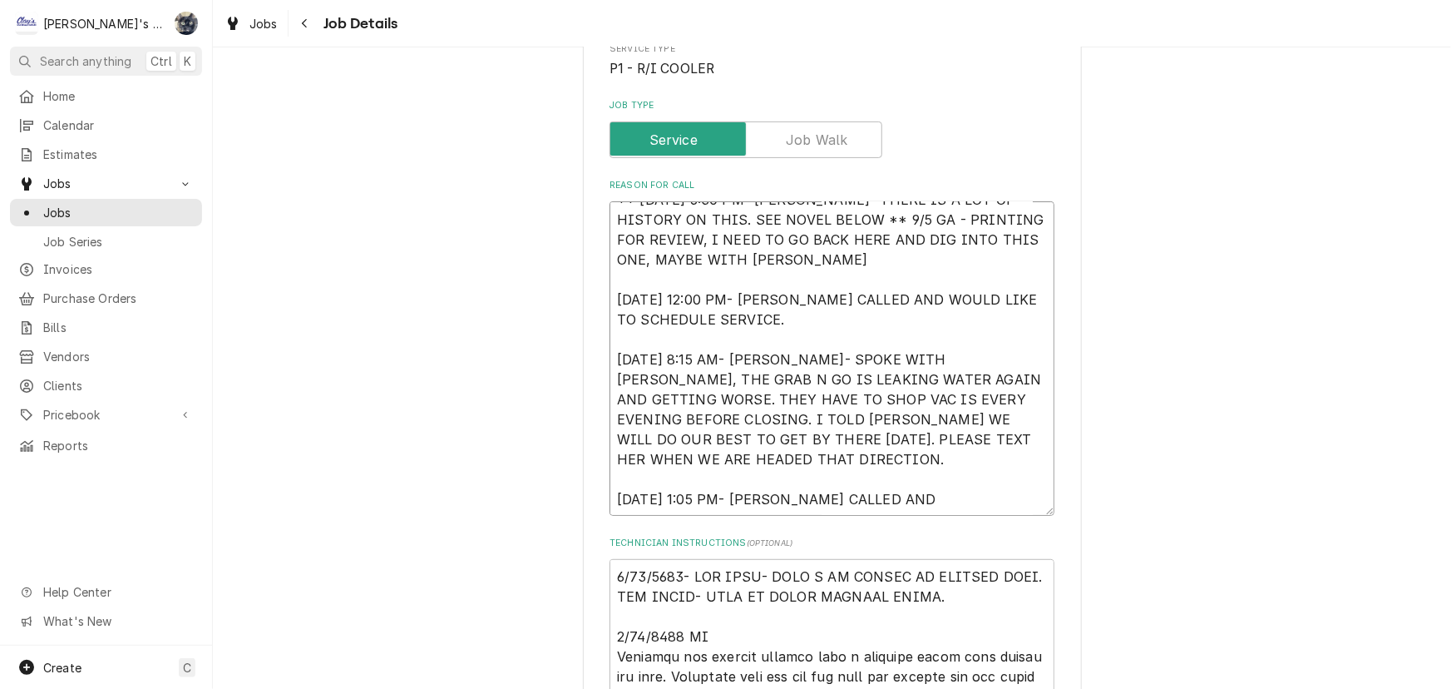
type textarea "x"
type textarea "** 9/3/2025 6:30 PM- KOREY- THERE IS A LOT OF HISTORY ON THIS. SEE NOVEL BELOW …"
type textarea "x"
type textarea "** 9/3/2025 6:30 PM- KOREY- THERE IS A LOT OF HISTORY ON THIS. SEE NOVEL BELOW …"
type textarea "x"
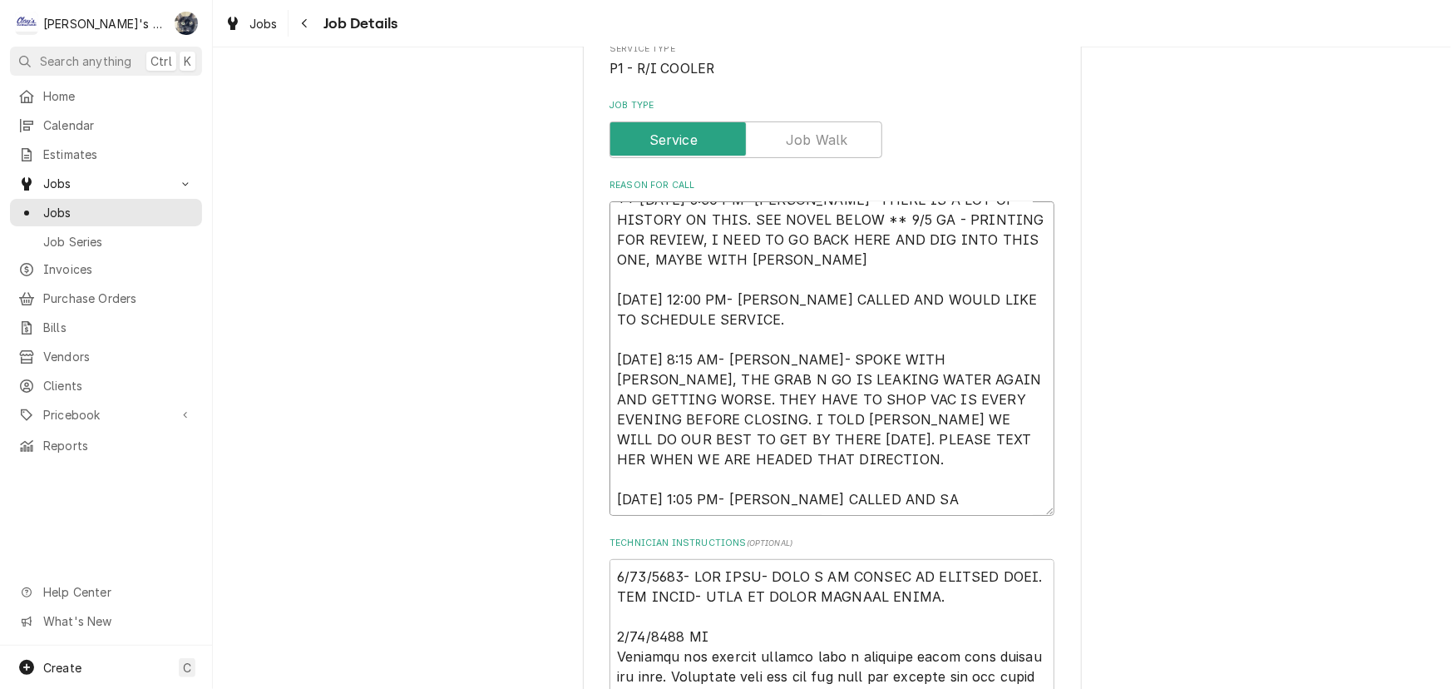
type textarea "** 9/3/2025 6:30 PM- KOREY- THERE IS A LOT OF HISTORY ON THIS. SEE NOVEL BELOW …"
type textarea "x"
type textarea "** 9/3/2025 6:30 PM- KOREY- THERE IS A LOT OF HISTORY ON THIS. SEE NOVEL BELOW …"
type textarea "x"
type textarea "** 9/3/2025 6:30 PM- KOREY- THERE IS A LOT OF HISTORY ON THIS. SEE NOVEL BELOW …"
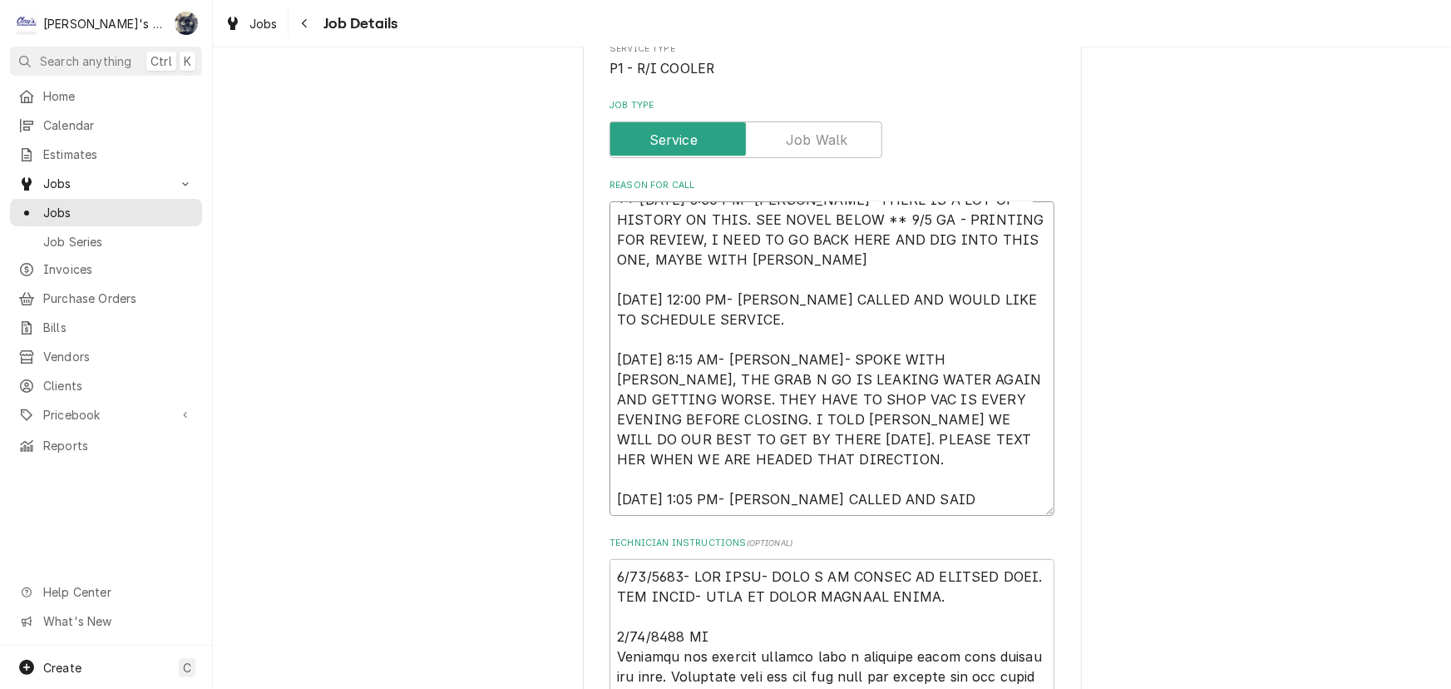
type textarea "x"
type textarea "** 9/3/2025 6:30 PM- KOREY- THERE IS A LOT OF HISTORY ON THIS. SEE NOVEL BELOW …"
type textarea "x"
type textarea "** 9/3/2025 6:30 PM- KOREY- THERE IS A LOT OF HISTORY ON THIS. SEE NOVEL BELOW …"
type textarea "x"
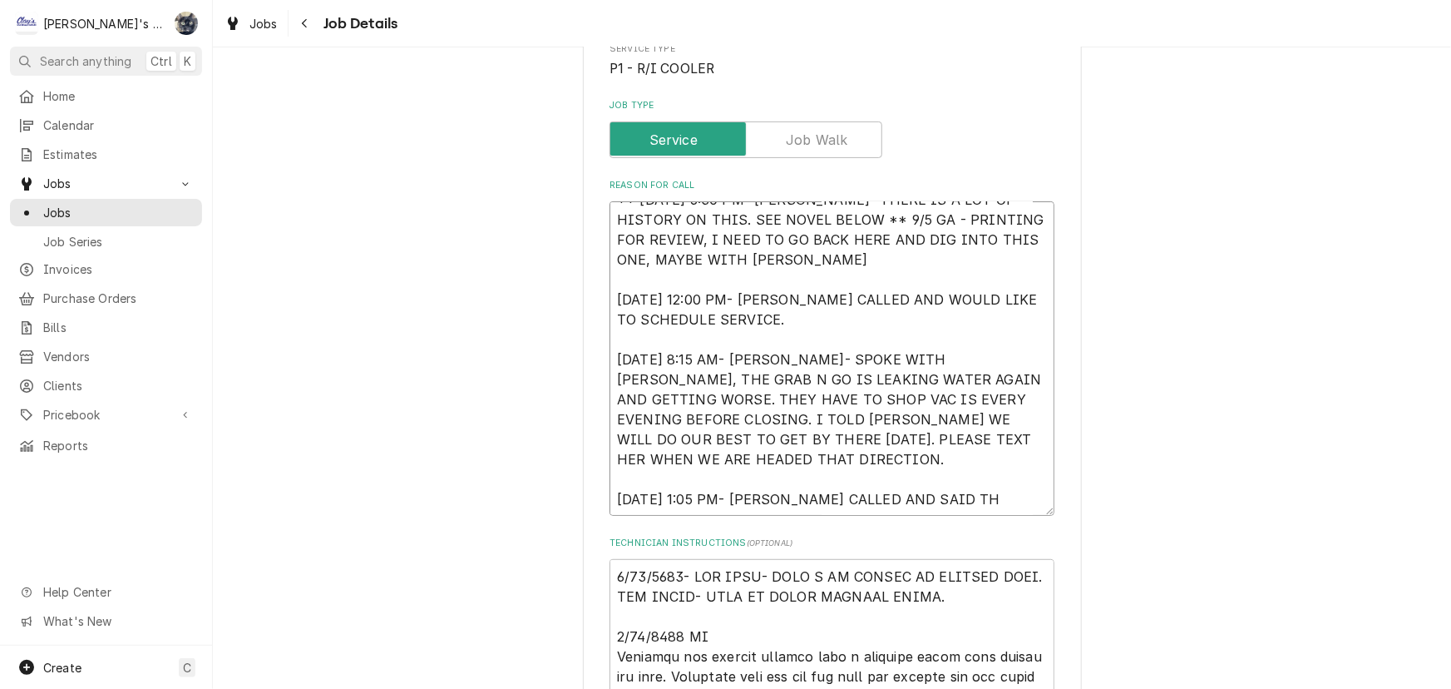
type textarea "** 9/3/2025 6:30 PM- KOREY- THERE IS A LOT OF HISTORY ON THIS. SEE NOVEL BELOW …"
type textarea "x"
type textarea "** 9/3/2025 6:30 PM- KOREY- THERE IS A LOT OF HISTORY ON THIS. SEE NOVEL BELOW …"
type textarea "x"
type textarea "** 9/3/2025 6:30 PM- KOREY- THERE IS A LOT OF HISTORY ON THIS. SEE NOVEL BELOW …"
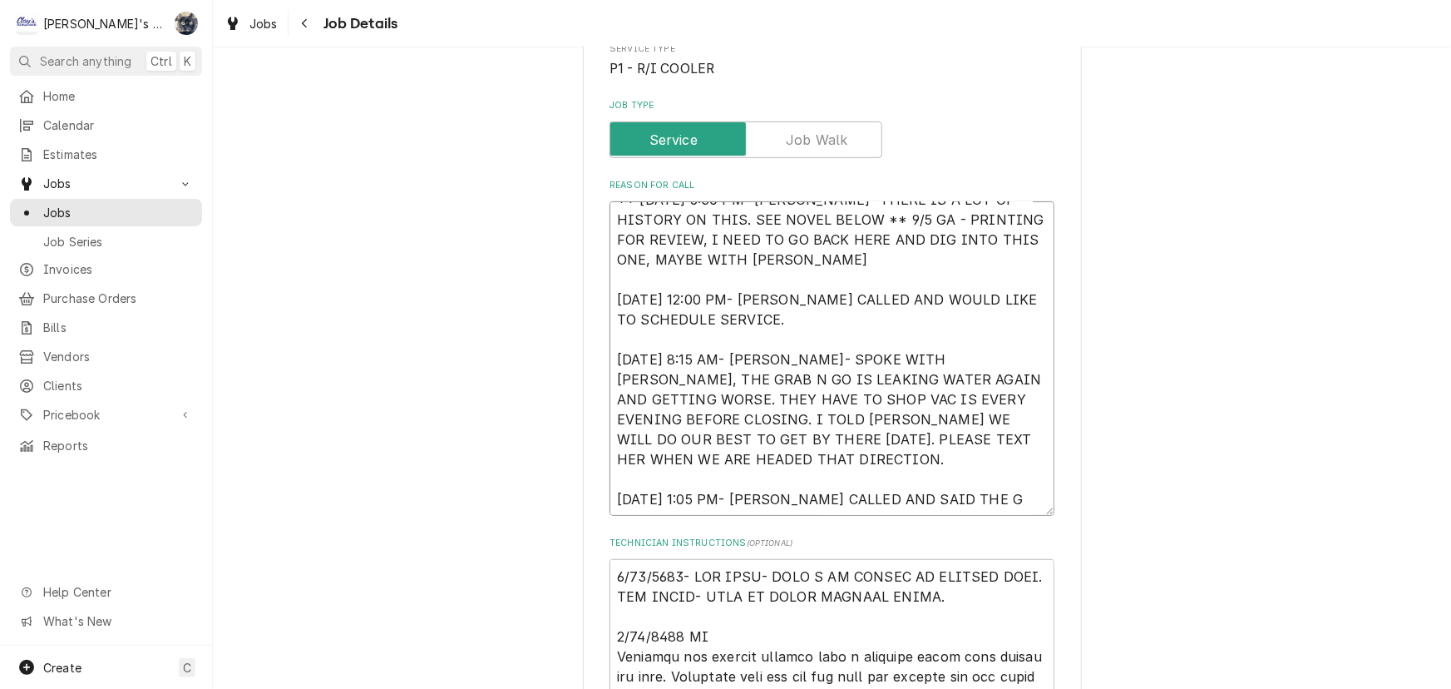
type textarea "x"
type textarea "** 9/3/2025 6:30 PM- KOREY- THERE IS A LOT OF HISTORY ON THIS. SEE NOVEL BELOW …"
type textarea "x"
type textarea "** 9/3/2025 6:30 PM- KOREY- THERE IS A LOT OF HISTORY ON THIS. SEE NOVEL BELOW …"
type textarea "x"
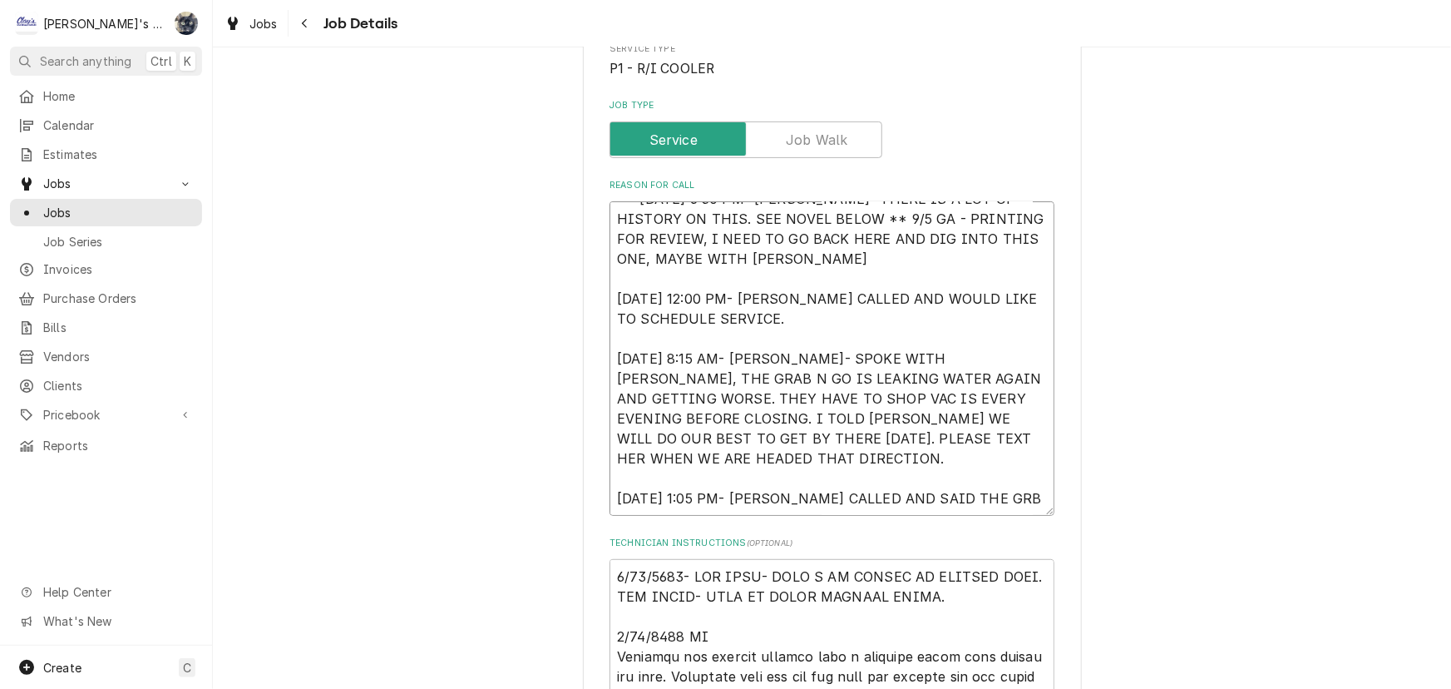
type textarea "** 9/3/2025 6:30 PM- KOREY- THERE IS A LOT OF HISTORY ON THIS. SEE NOVEL BELOW …"
type textarea "x"
type textarea "** 9/3/2025 6:30 PM- KOREY- THERE IS A LOT OF HISTORY ON THIS. SEE NOVEL BELOW …"
type textarea "x"
type textarea "** 9/3/2025 6:30 PM- KOREY- THERE IS A LOT OF HISTORY ON THIS. SEE NOVEL BELOW …"
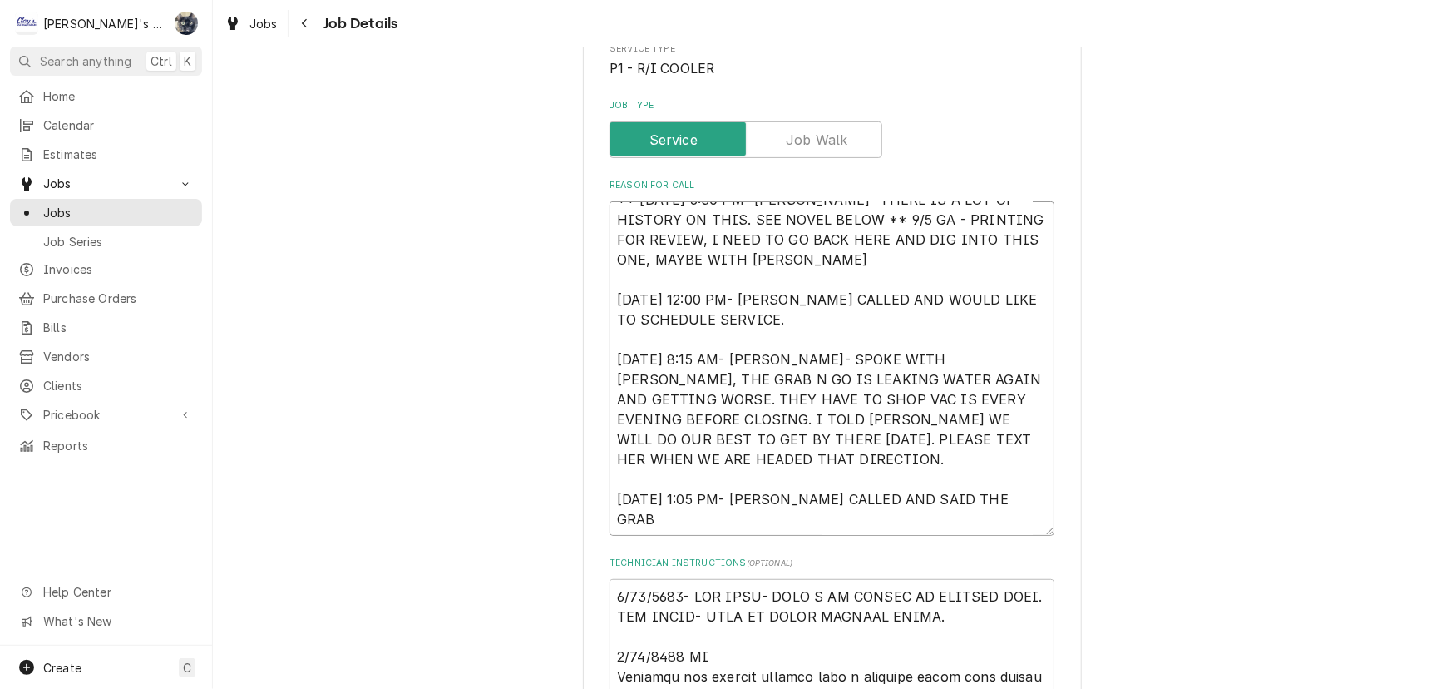
type textarea "x"
type textarea "** 9/3/2025 6:30 PM- KOREY- THERE IS A LOT OF HISTORY ON THIS. SEE NOVEL BELOW …"
type textarea "x"
type textarea "** 9/3/2025 6:30 PM- KOREY- THERE IS A LOT OF HISTORY ON THIS. SEE NOVEL BELOW …"
type textarea "x"
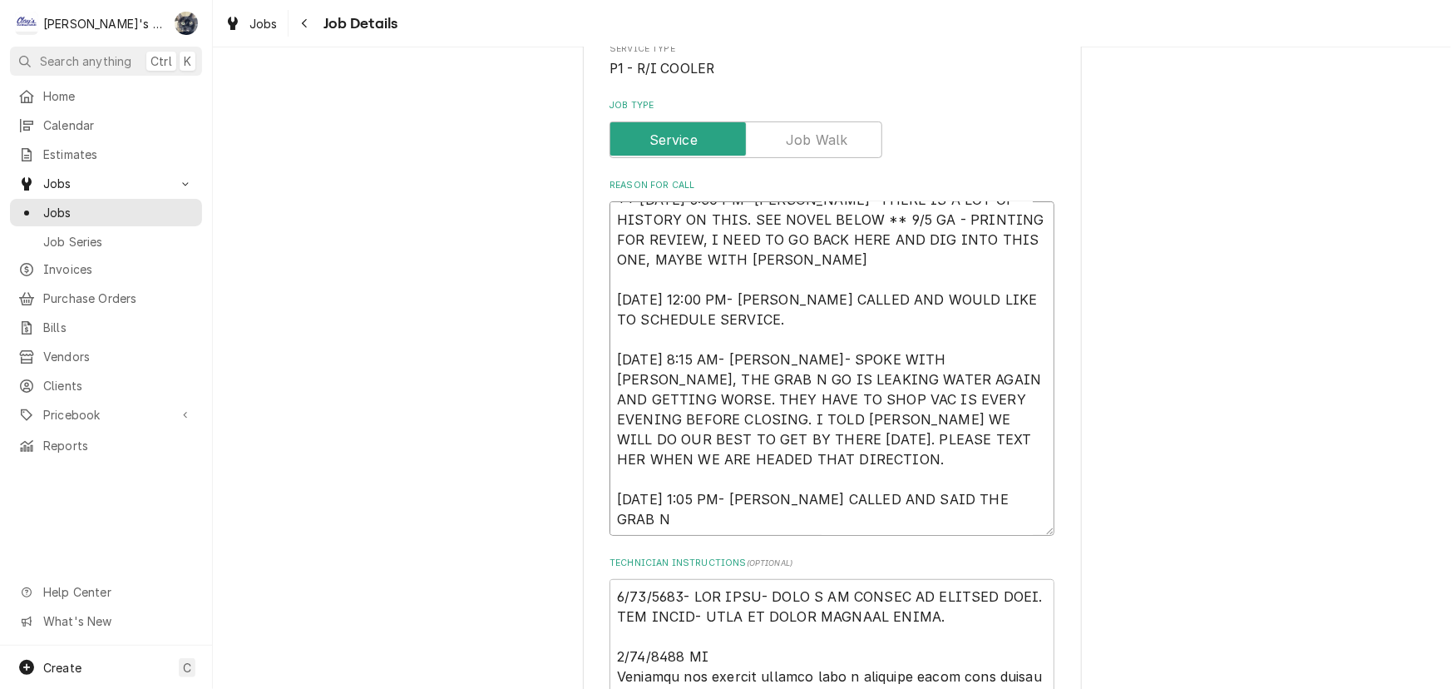
type textarea "** 9/3/2025 6:30 PM- KOREY- THERE IS A LOT OF HISTORY ON THIS. SEE NOVEL BELOW …"
type textarea "x"
type textarea "** 9/3/2025 6:30 PM- KOREY- THERE IS A LOT OF HISTORY ON THIS. SEE NOVEL BELOW …"
type textarea "x"
type textarea "** 9/3/2025 6:30 PM- KOREY- THERE IS A LOT OF HISTORY ON THIS. SEE NOVEL BELOW …"
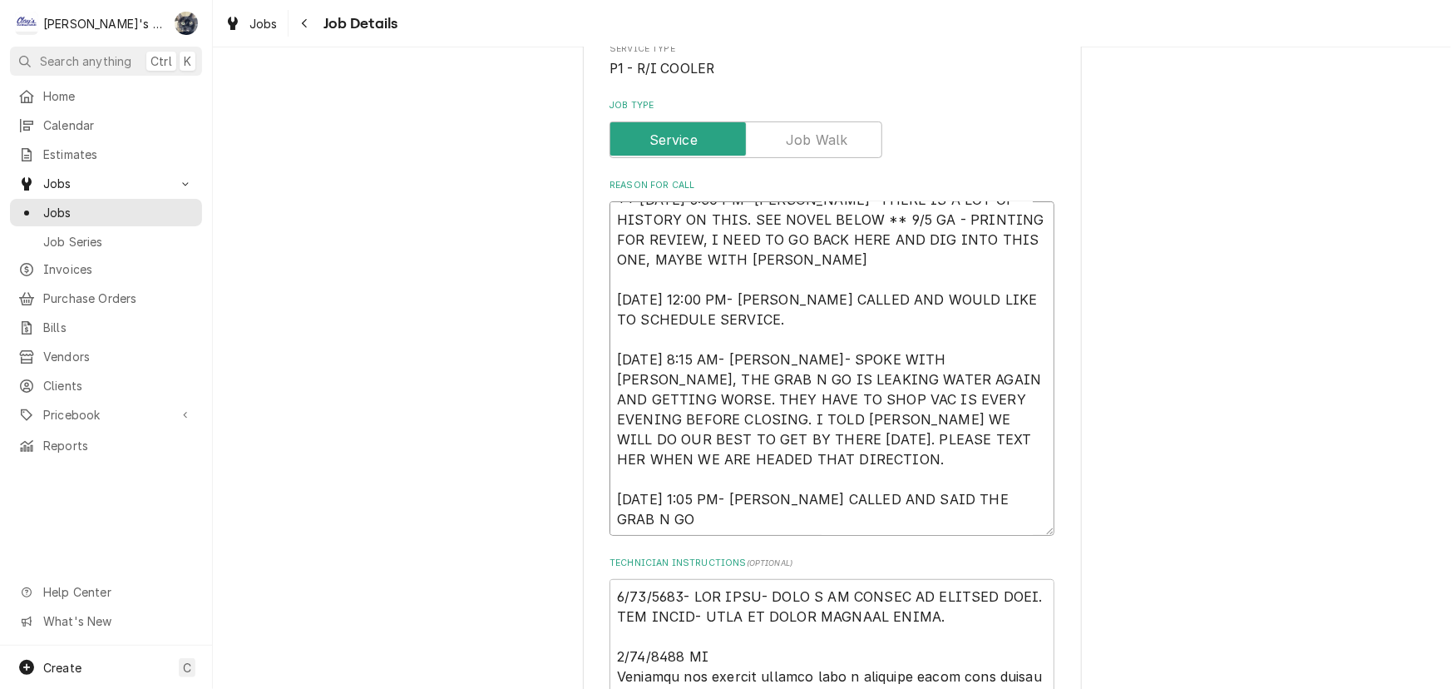
type textarea "x"
type textarea "** 9/3/2025 6:30 PM- KOREY- THERE IS A LOT OF HISTORY ON THIS. SEE NOVEL BELOW …"
type textarea "x"
type textarea "** 9/3/2025 6:30 PM- KOREY- THERE IS A LOT OF HISTORY ON THIS. SEE NOVEL BELOW …"
type textarea "x"
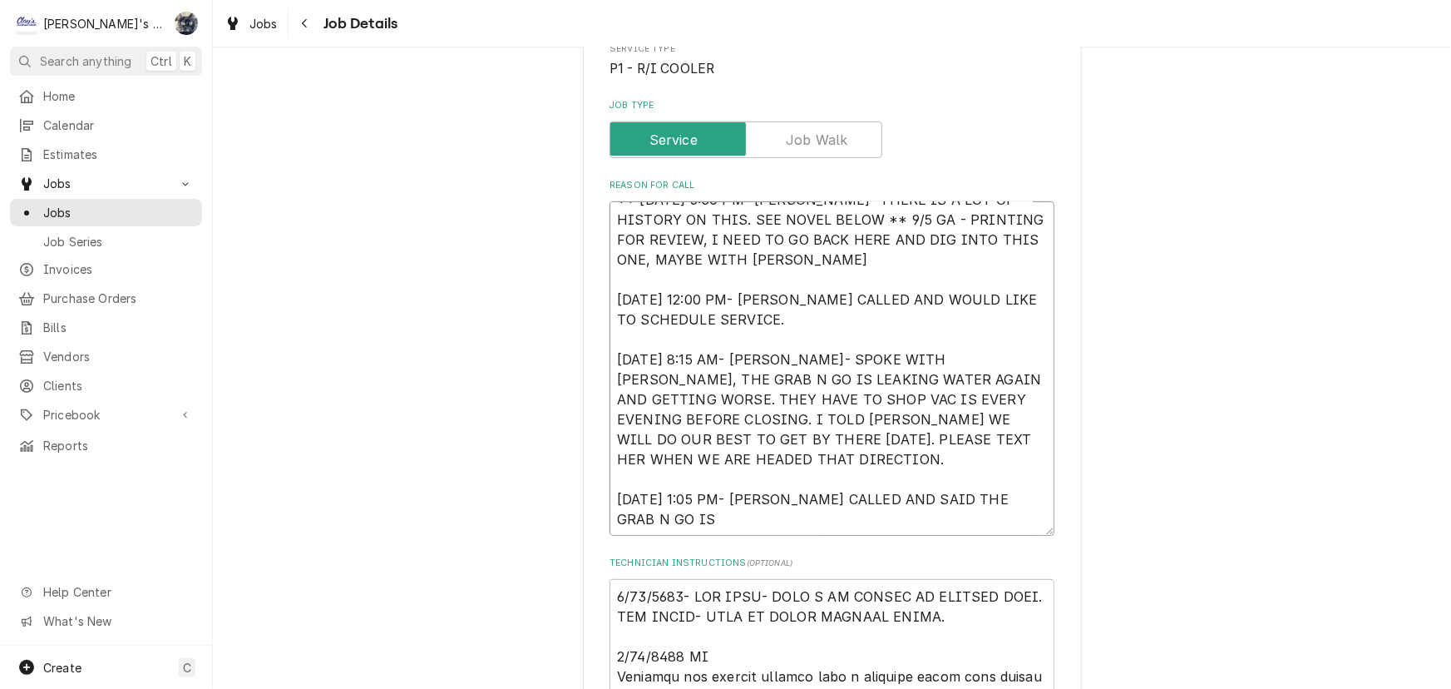
type textarea "** 9/3/2025 6:30 PM- KOREY- THERE IS A LOT OF HISTORY ON THIS. SEE NOVEL BELOW …"
type textarea "x"
type textarea "** 9/3/2025 6:30 PM- KOREY- THERE IS A LOT OF HISTORY ON THIS. SEE NOVEL BELOW …"
type textarea "x"
type textarea "** 9/3/2025 6:30 PM- KOREY- THERE IS A LOT OF HISTORY ON THIS. SEE NOVEL BELOW …"
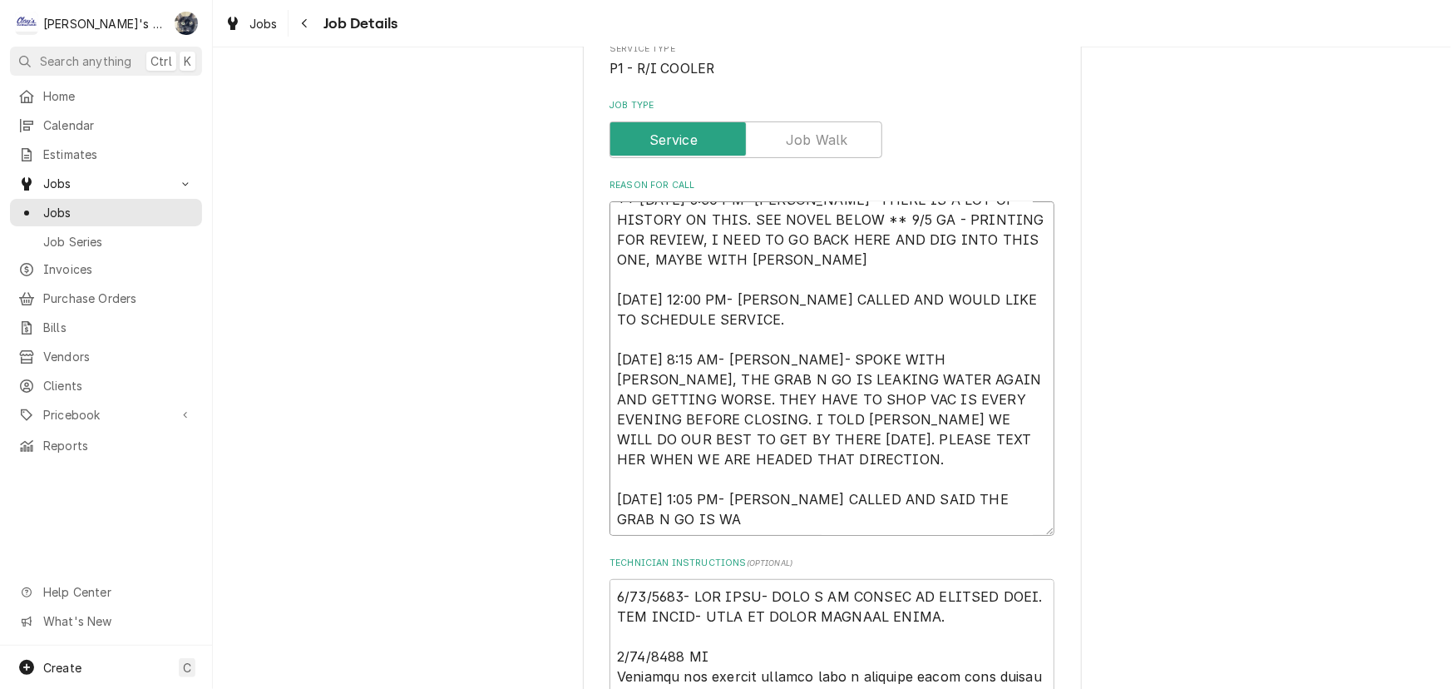
type textarea "x"
type textarea "** 9/3/2025 6:30 PM- KOREY- THERE IS A LOT OF HISTORY ON THIS. SEE NOVEL BELOW …"
type textarea "x"
type textarea "** 9/3/2025 6:30 PM- KOREY- THERE IS A LOT OF HISTORY ON THIS. SEE NOVEL BELOW …"
type textarea "x"
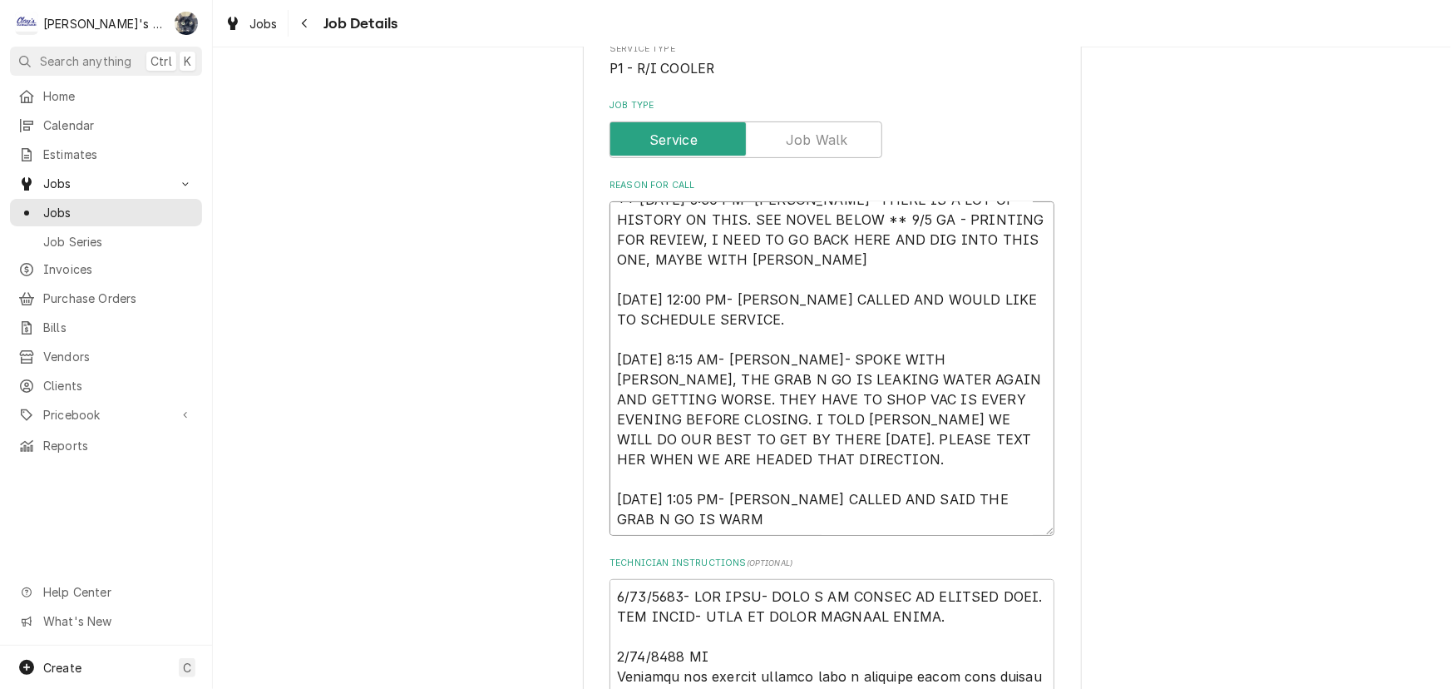
type textarea "** 9/3/2025 6:30 PM- KOREY- THERE IS A LOT OF HISTORY ON THIS. SEE NOVEL BELOW …"
type textarea "x"
type textarea "** 9/3/2025 6:30 PM- KOREY- THERE IS A LOT OF HISTORY ON THIS. SEE NOVEL BELOW …"
type textarea "x"
type textarea "** 9/3/2025 6:30 PM- KOREY- THERE IS A LOT OF HISTORY ON THIS. SEE NOVEL BELOW …"
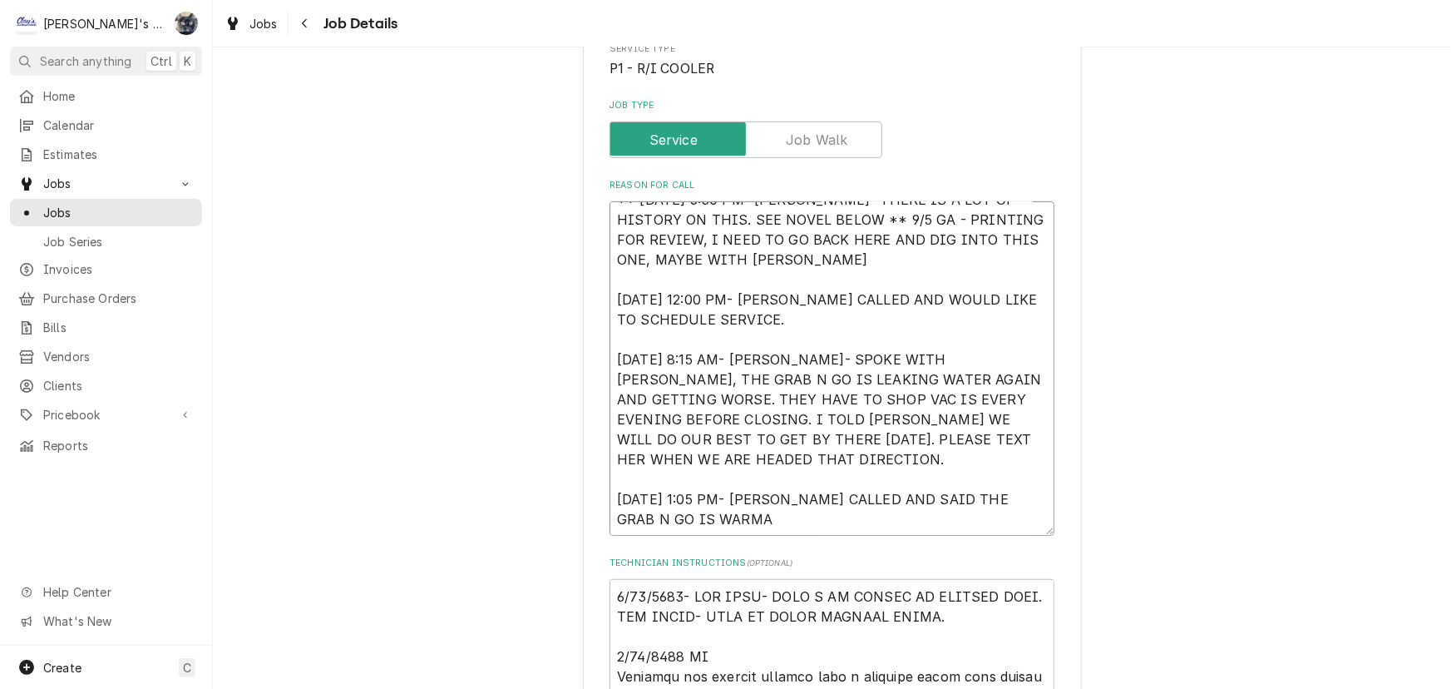
type textarea "x"
type textarea "** 9/3/2025 6:30 PM- KOREY- THERE IS A LOT OF HISTORY ON THIS. SEE NOVEL BELOW …"
type textarea "x"
type textarea "** 9/3/2025 6:30 PM- KOREY- THERE IS A LOT OF HISTORY ON THIS. SEE NOVEL BELOW …"
type textarea "x"
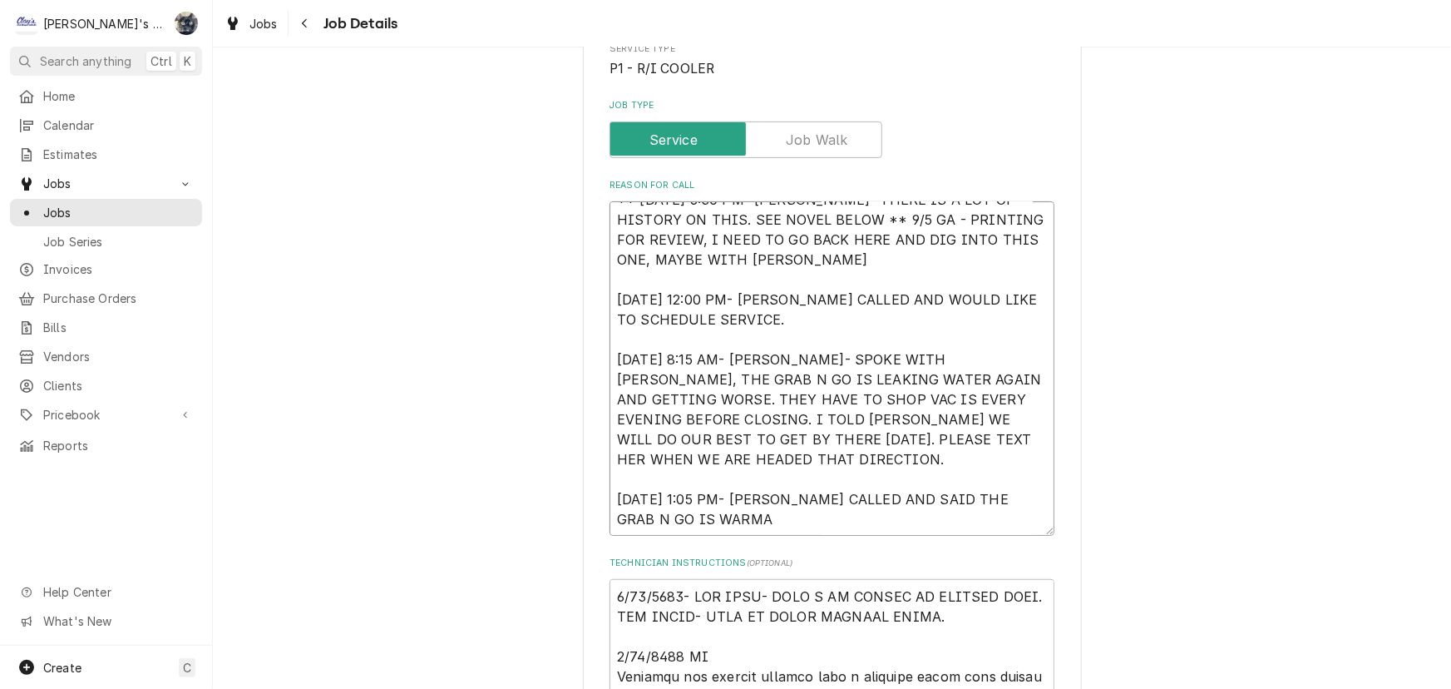
type textarea "** 9/3/2025 6:30 PM- KOREY- THERE IS A LOT OF HISTORY ON THIS. SEE NOVEL BELOW …"
type textarea "x"
type textarea "** 9/3/2025 6:30 PM- KOREY- THERE IS A LOT OF HISTORY ON THIS. SEE NOVEL BELOW …"
type textarea "x"
type textarea "** 9/3/2025 6:30 PM- KOREY- THERE IS A LOT OF HISTORY ON THIS. SEE NOVEL BELOW …"
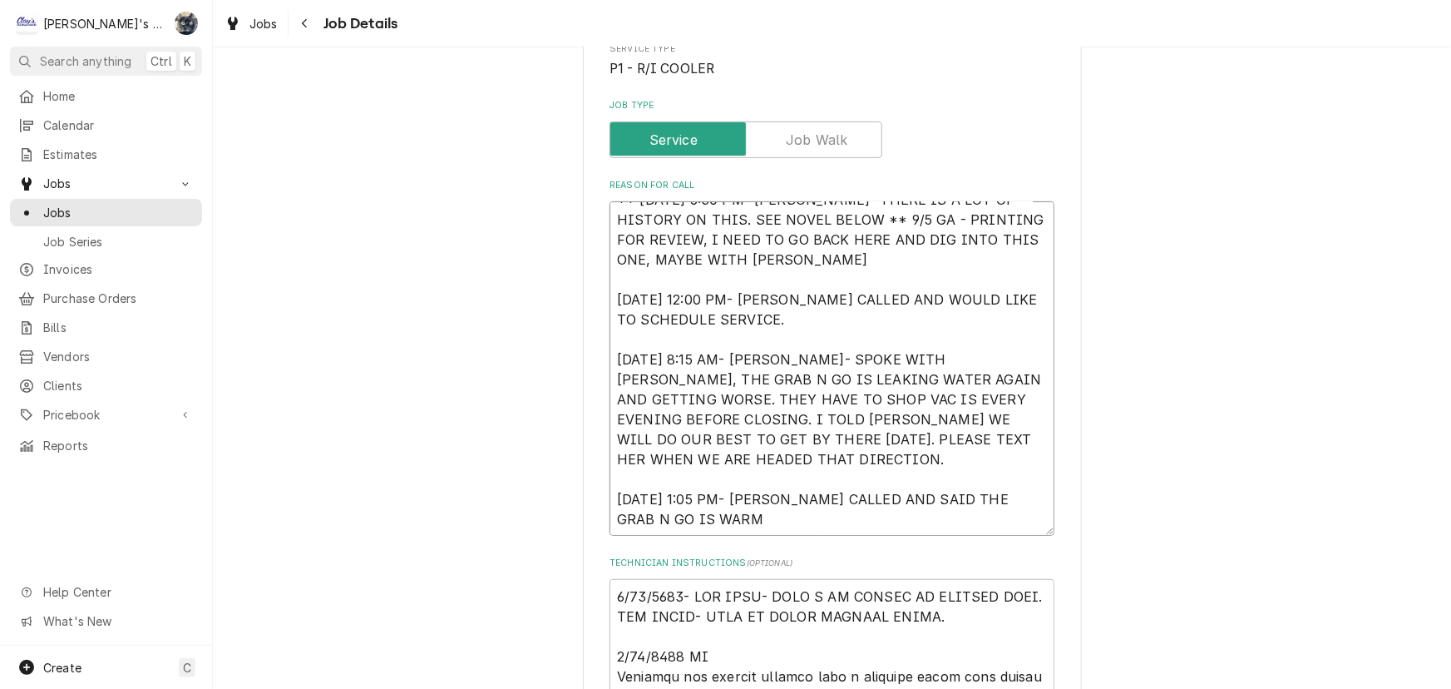
type textarea "x"
type textarea "** 9/3/2025 6:30 PM- KOREY- THERE IS A LOT OF HISTORY ON THIS. SEE NOVEL BELOW …"
type textarea "x"
type textarea "** 9/3/2025 6:30 PM- KOREY- THERE IS A LOT OF HISTORY ON THIS. SEE NOVEL BELOW …"
type textarea "x"
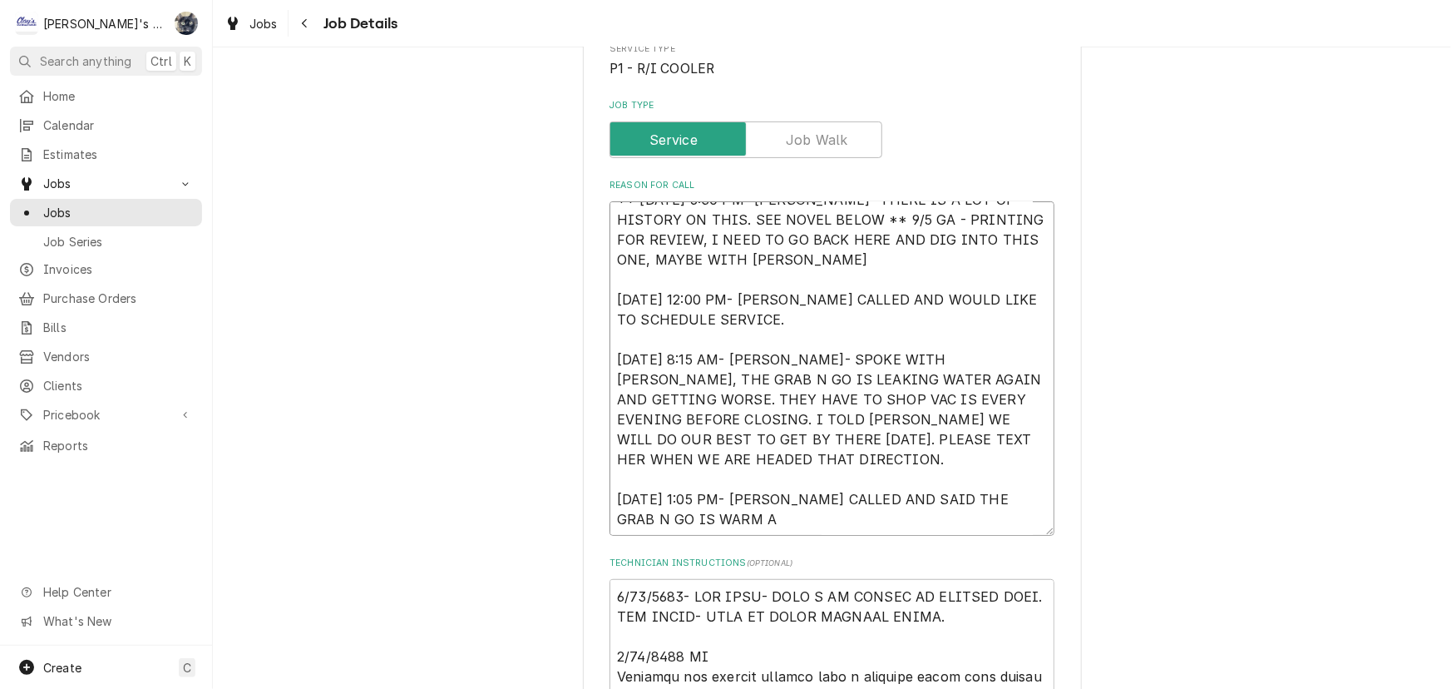
type textarea "** 9/3/2025 6:30 PM- KOREY- THERE IS A LOT OF HISTORY ON THIS. SEE NOVEL BELOW …"
type textarea "x"
type textarea "** 9/3/2025 6:30 PM- KOREY- THERE IS A LOT OF HISTORY ON THIS. SEE NOVEL BELOW …"
type textarea "x"
type textarea "** 9/3/2025 6:30 PM- KOREY- THERE IS A LOT OF HISTORY ON THIS. SEE NOVEL BELOW …"
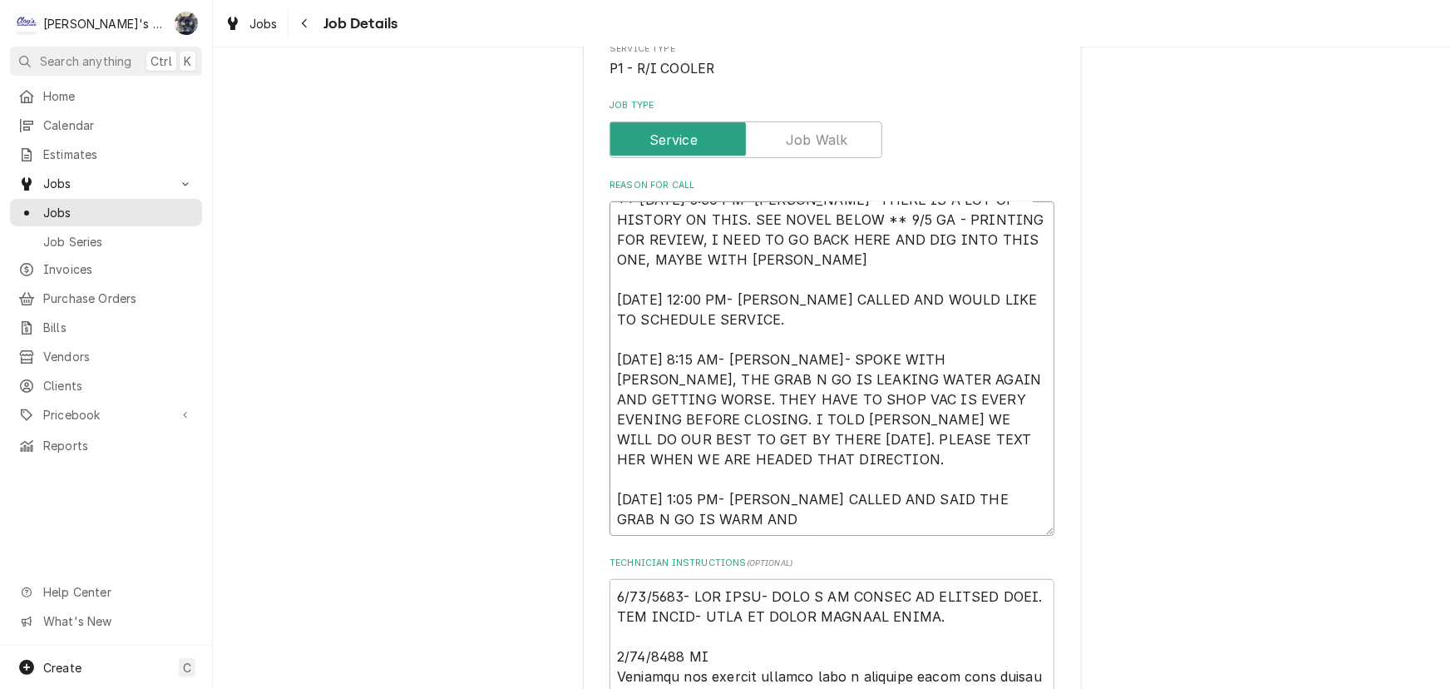
type textarea "x"
type textarea "** 9/3/2025 6:30 PM- KOREY- THERE IS A LOT OF HISTORY ON THIS. SEE NOVEL BELOW …"
type textarea "x"
type textarea "** 9/3/2025 6:30 PM- KOREY- THERE IS A LOT OF HISTORY ON THIS. SEE NOVEL BELOW …"
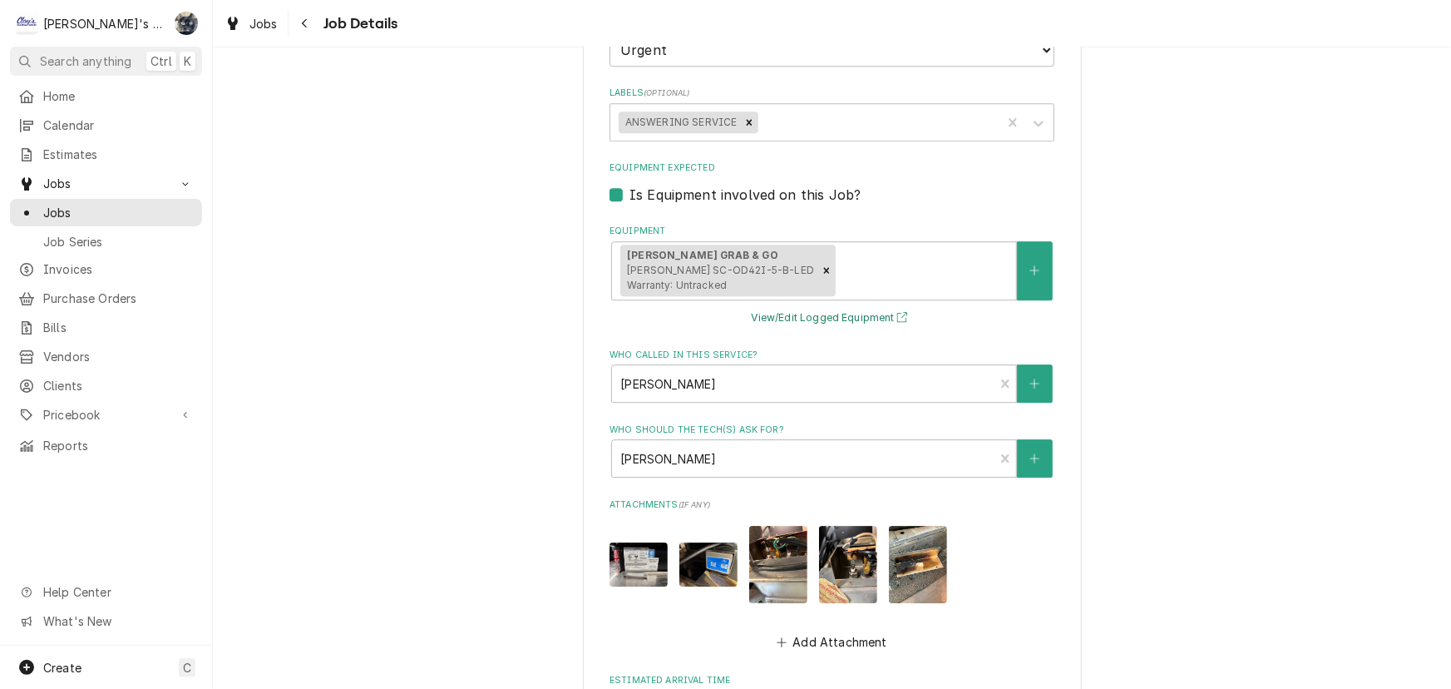
scroll to position [2624, 0]
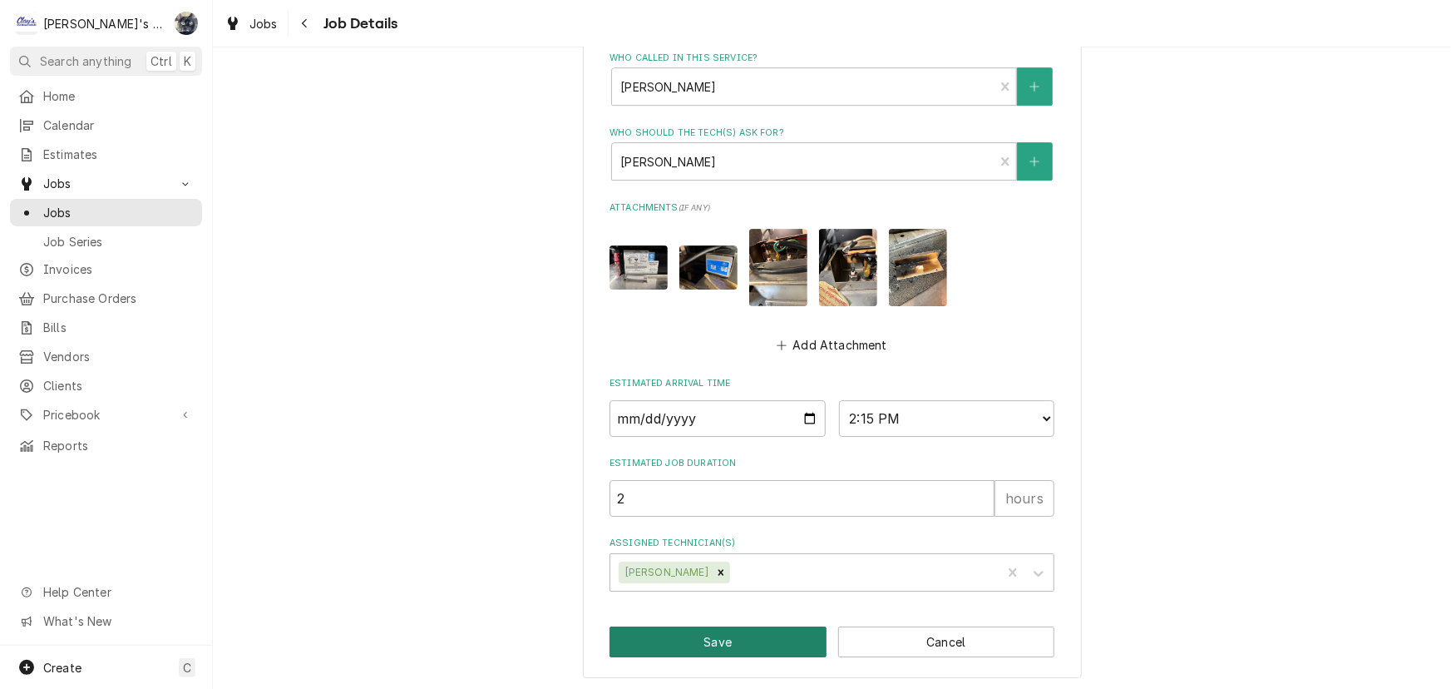
click at [768, 639] on button "Save" at bounding box center [718, 641] width 217 height 31
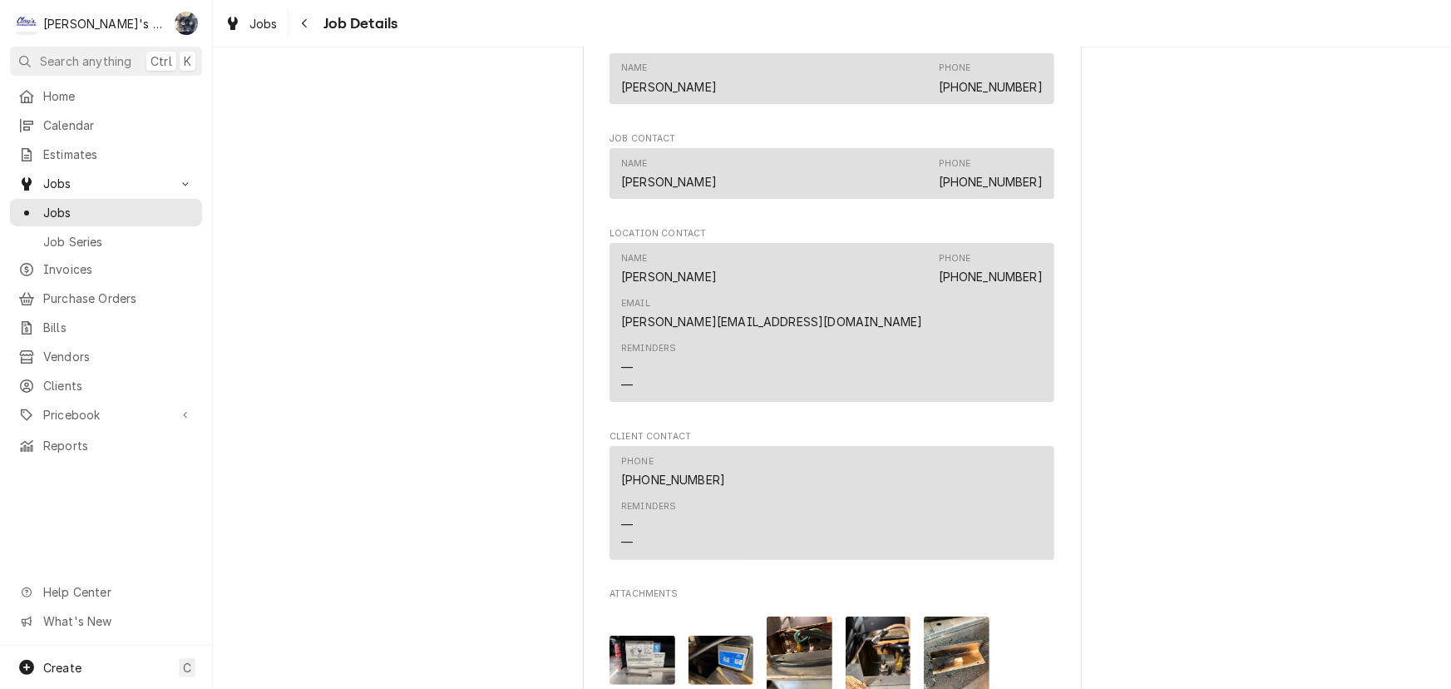
scroll to position [3477, 0]
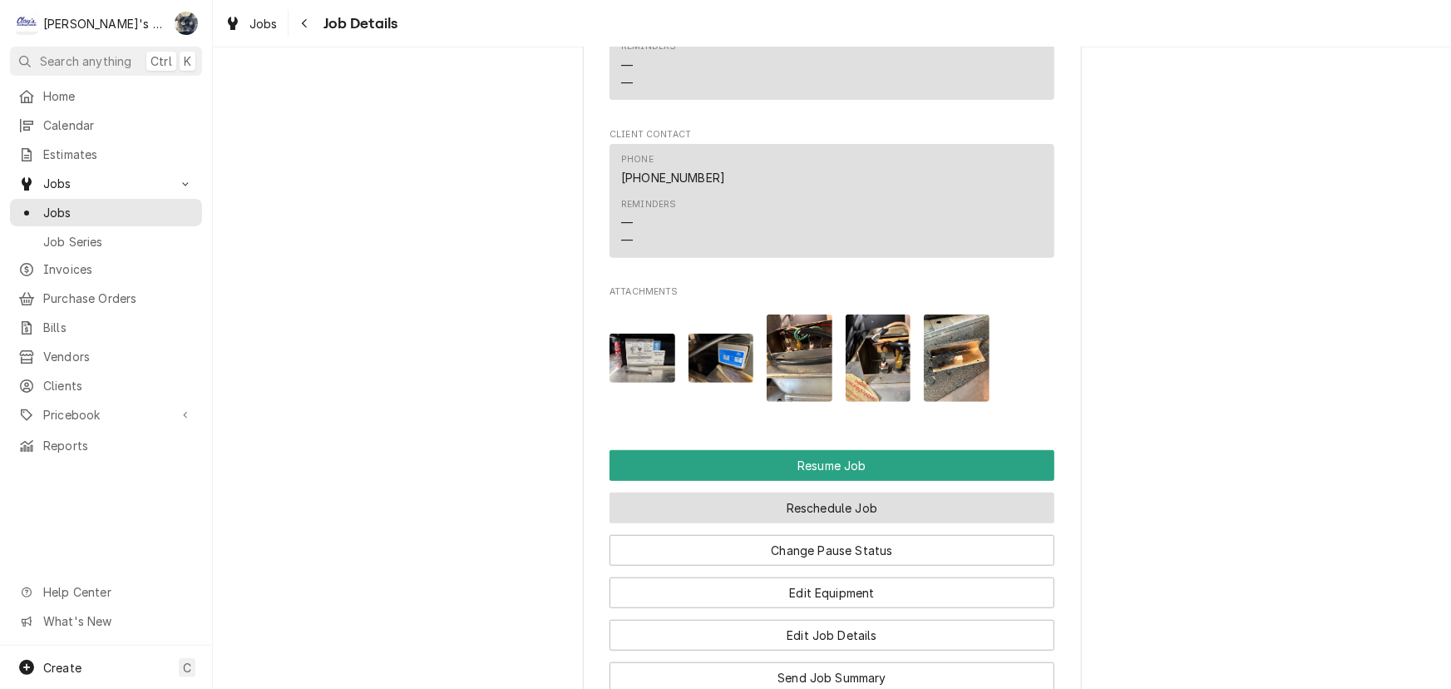
click at [789, 492] on button "Reschedule Job" at bounding box center [832, 507] width 445 height 31
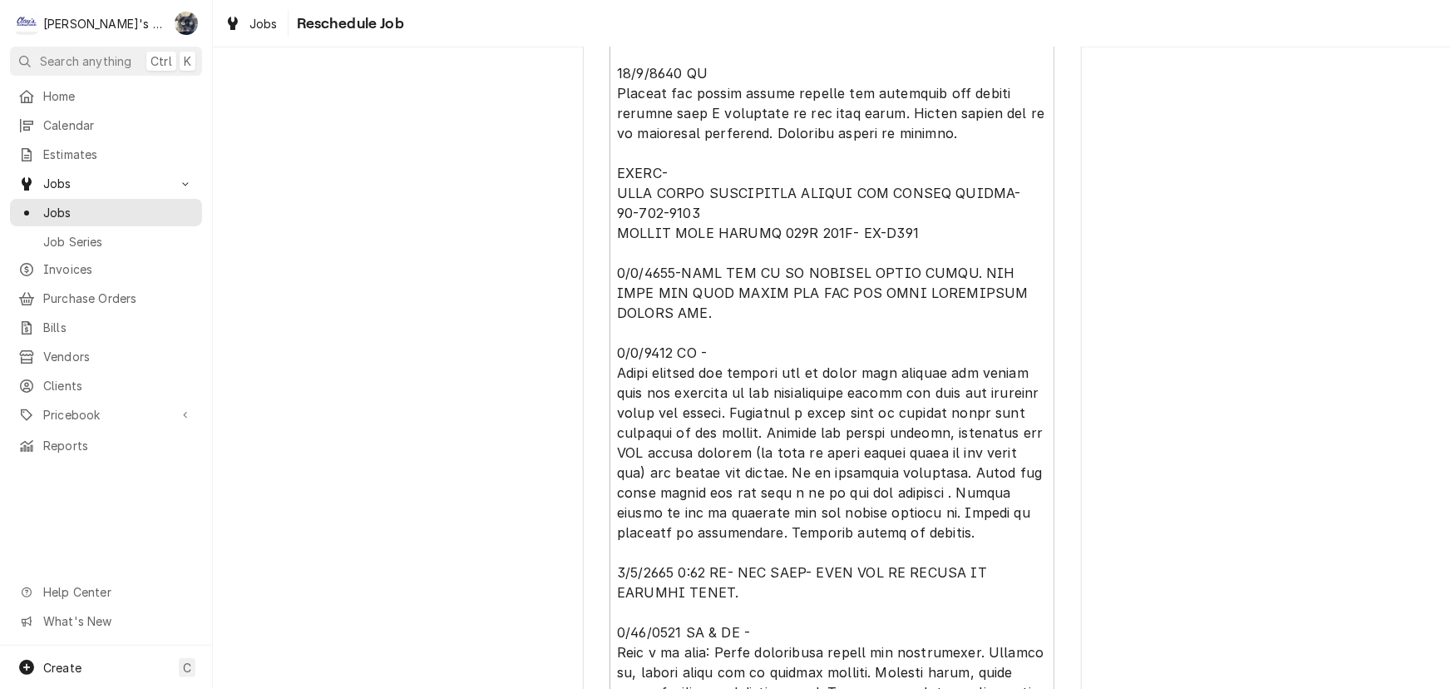
scroll to position [2250, 0]
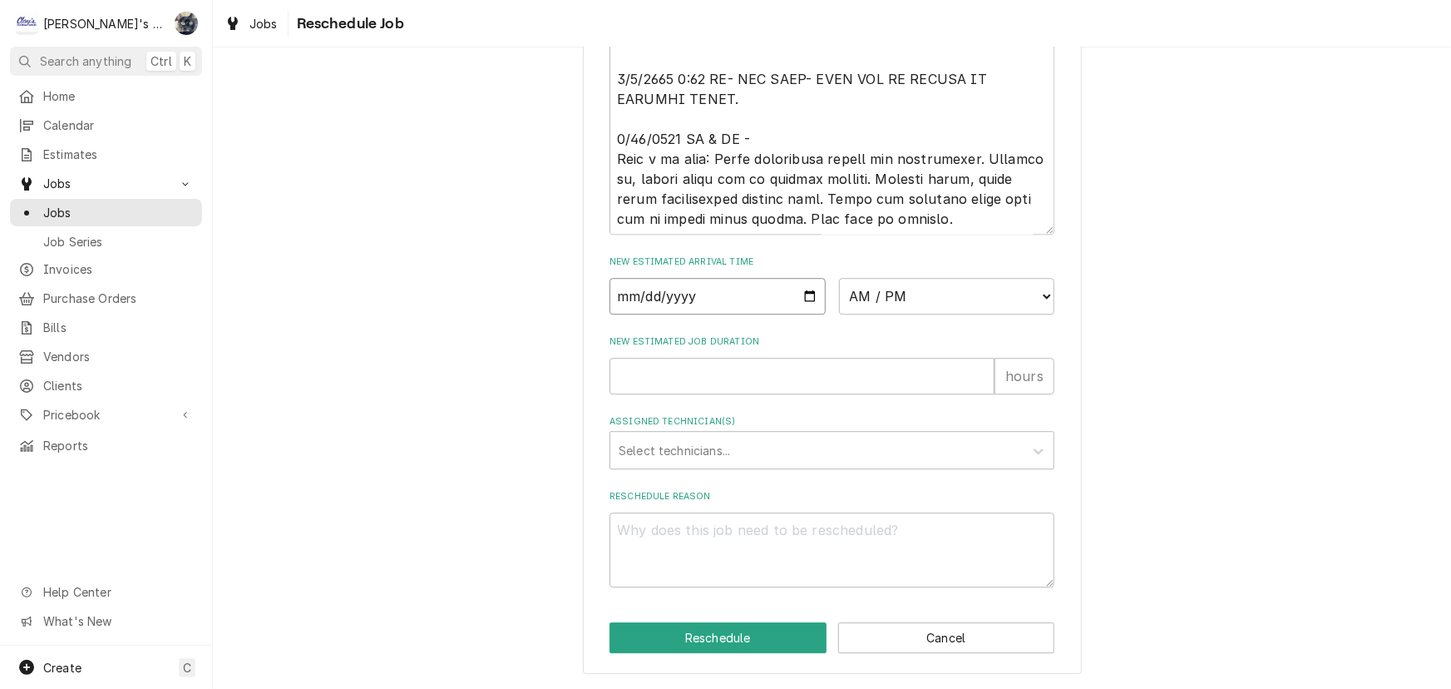
click at [800, 301] on input "Date" at bounding box center [718, 296] width 216 height 37
type textarea "x"
type input "[DATE]"
click at [1030, 303] on select "AM / PM 6:00 AM 6:15 AM 6:30 AM 6:45 AM 7:00 AM 7:15 AM 7:30 AM 7:45 AM 8:00 AM…" at bounding box center [947, 296] width 216 height 37
select select "16:00:00"
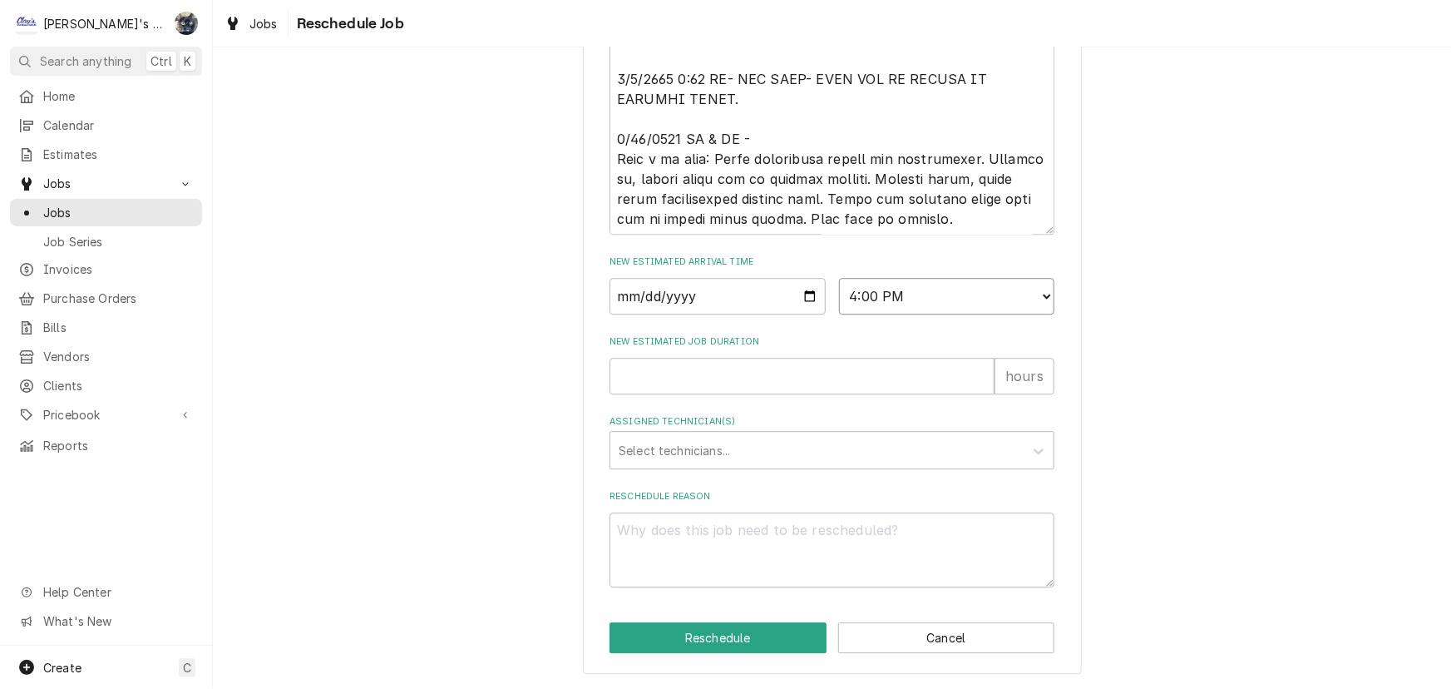
click at [839, 278] on select "AM / PM 6:00 AM 6:15 AM 6:30 AM 6:45 AM 7:00 AM 7:15 AM 7:30 AM 7:45 AM 8:00 AM…" at bounding box center [947, 296] width 216 height 37
click at [788, 380] on input "New Estimated Job Duration" at bounding box center [802, 376] width 385 height 37
type textarea "x"
type input "1"
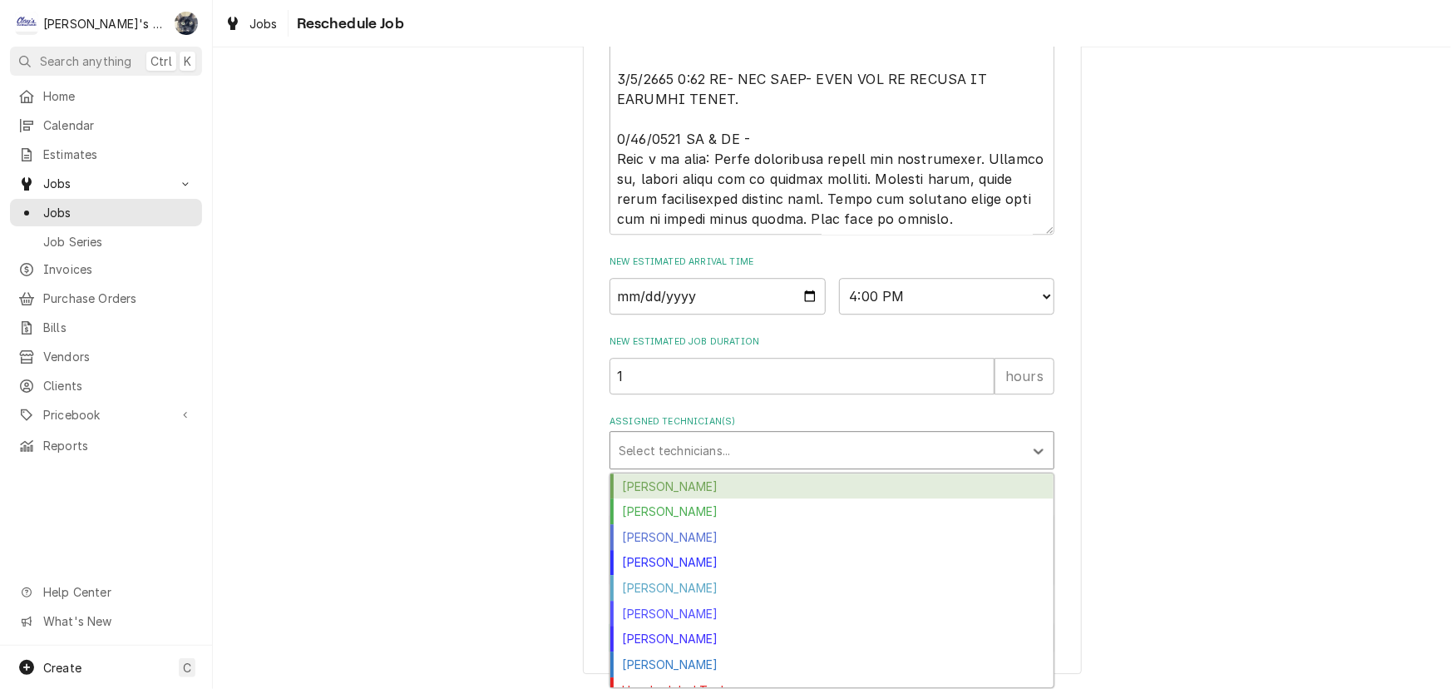
click at [791, 445] on div "Assigned Technician(s)" at bounding box center [817, 450] width 397 height 30
click at [754, 488] on div "[PERSON_NAME]" at bounding box center [831, 486] width 443 height 26
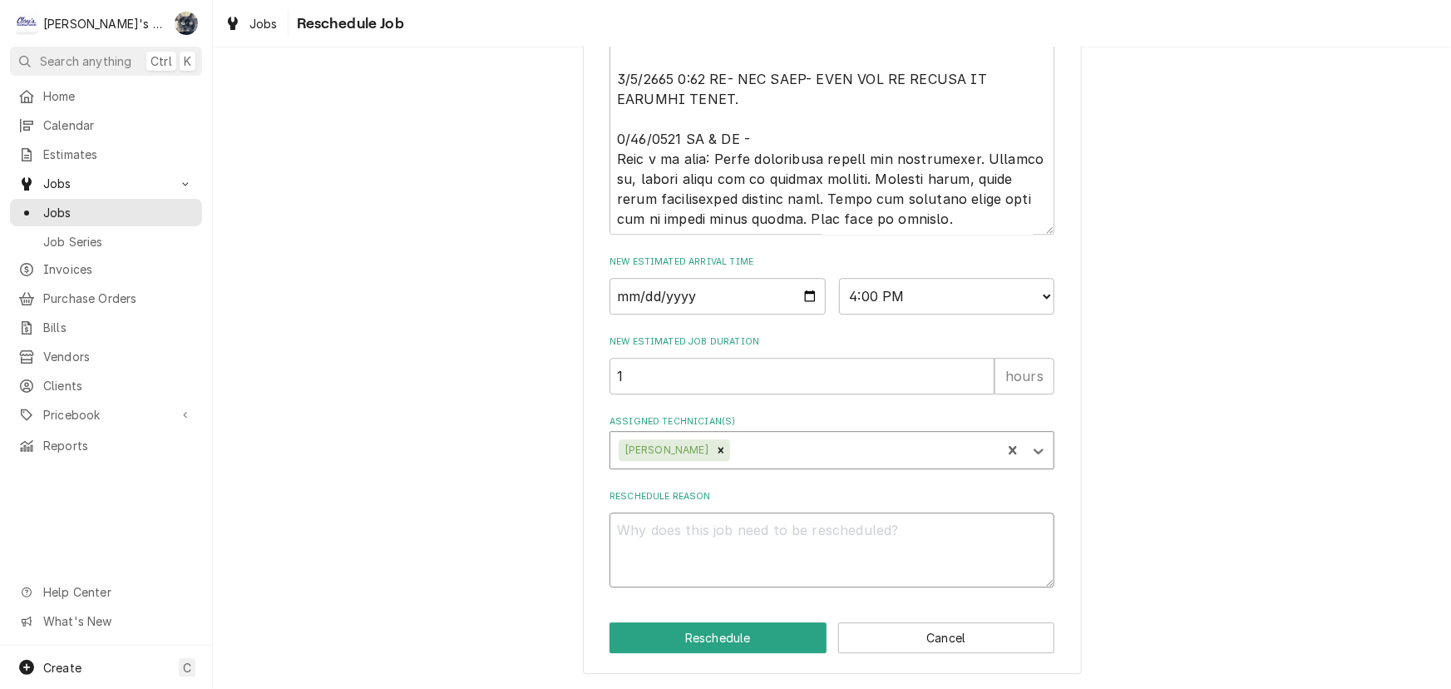
click at [739, 524] on textarea "Reschedule Reason" at bounding box center [832, 549] width 445 height 75
type textarea "x"
type textarea "C"
type textarea "x"
type textarea "CO"
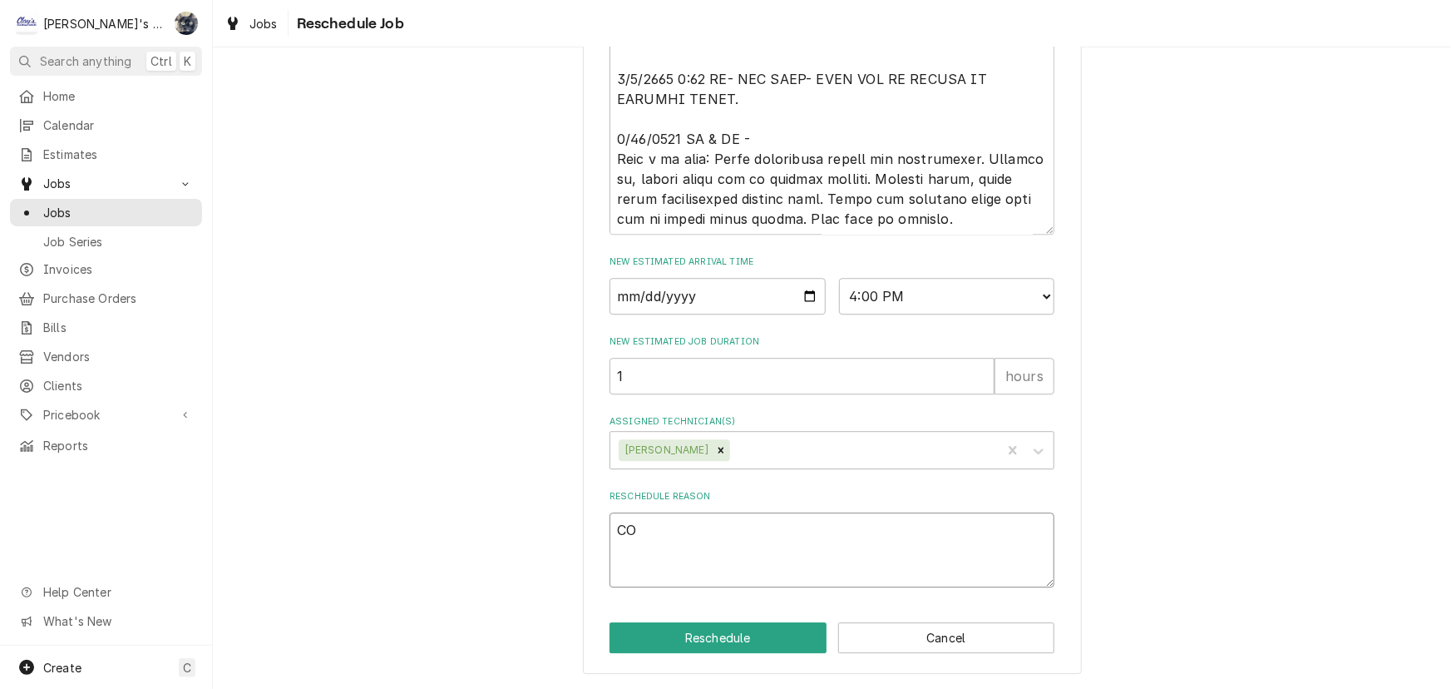
type textarea "x"
type textarea "COO"
type textarea "x"
type textarea "COOLE"
type textarea "x"
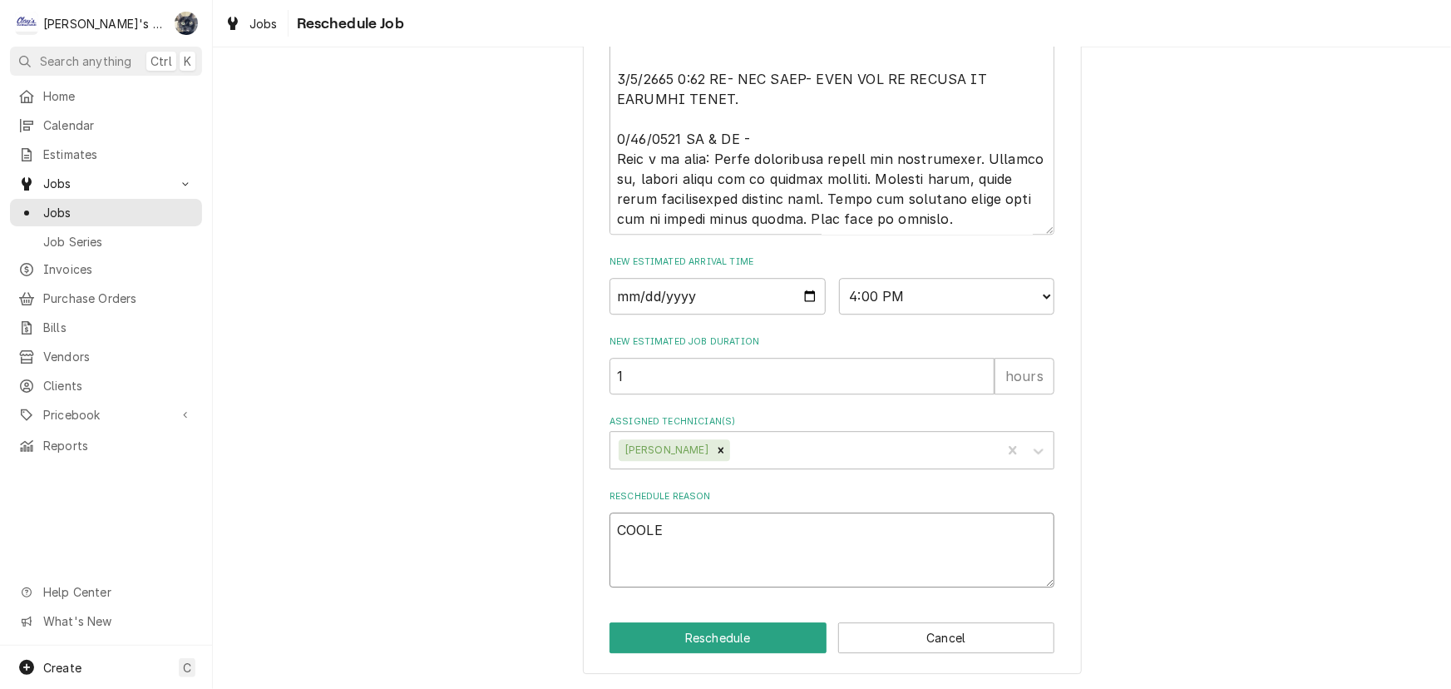
type textarea "COOLER"
type textarea "x"
type textarea "COOLER"
type textarea "x"
type textarea "COOLER I"
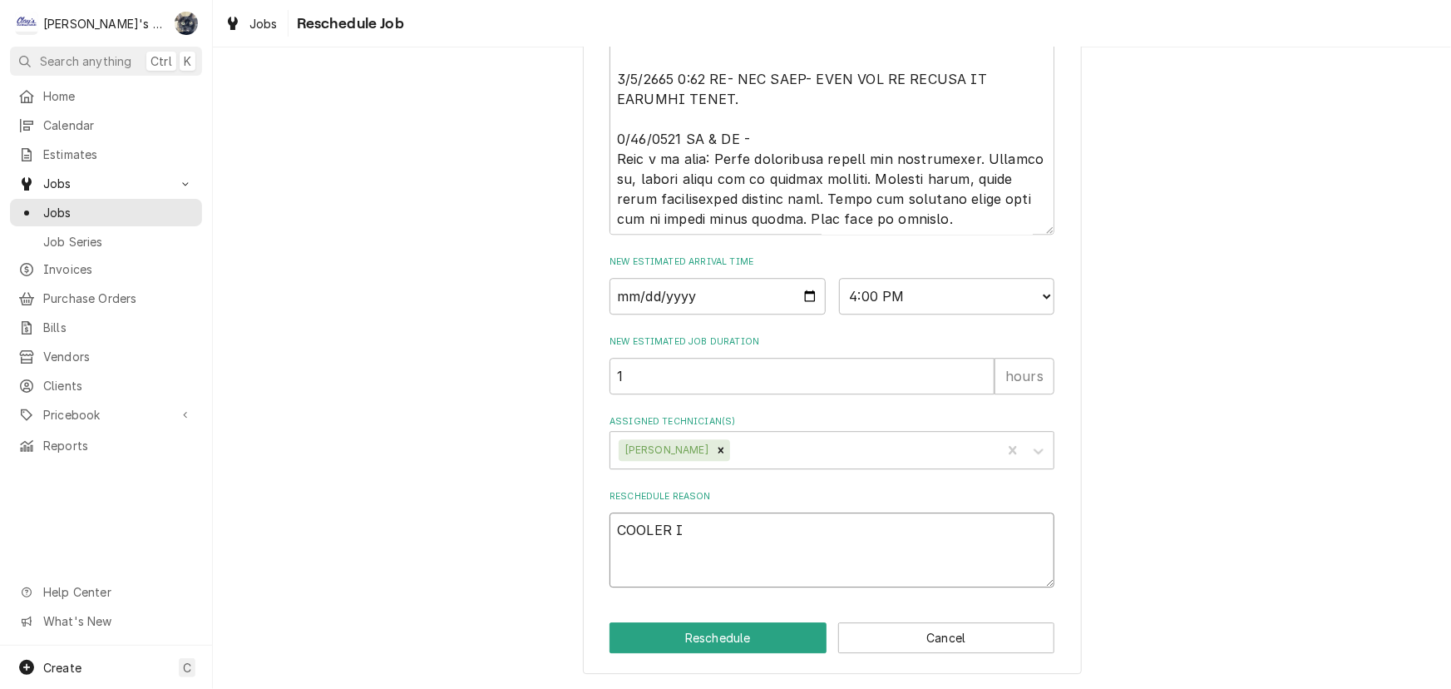
type textarea "x"
type textarea "COOLER IS"
type textarea "x"
type textarea "COOLER IS"
type textarea "x"
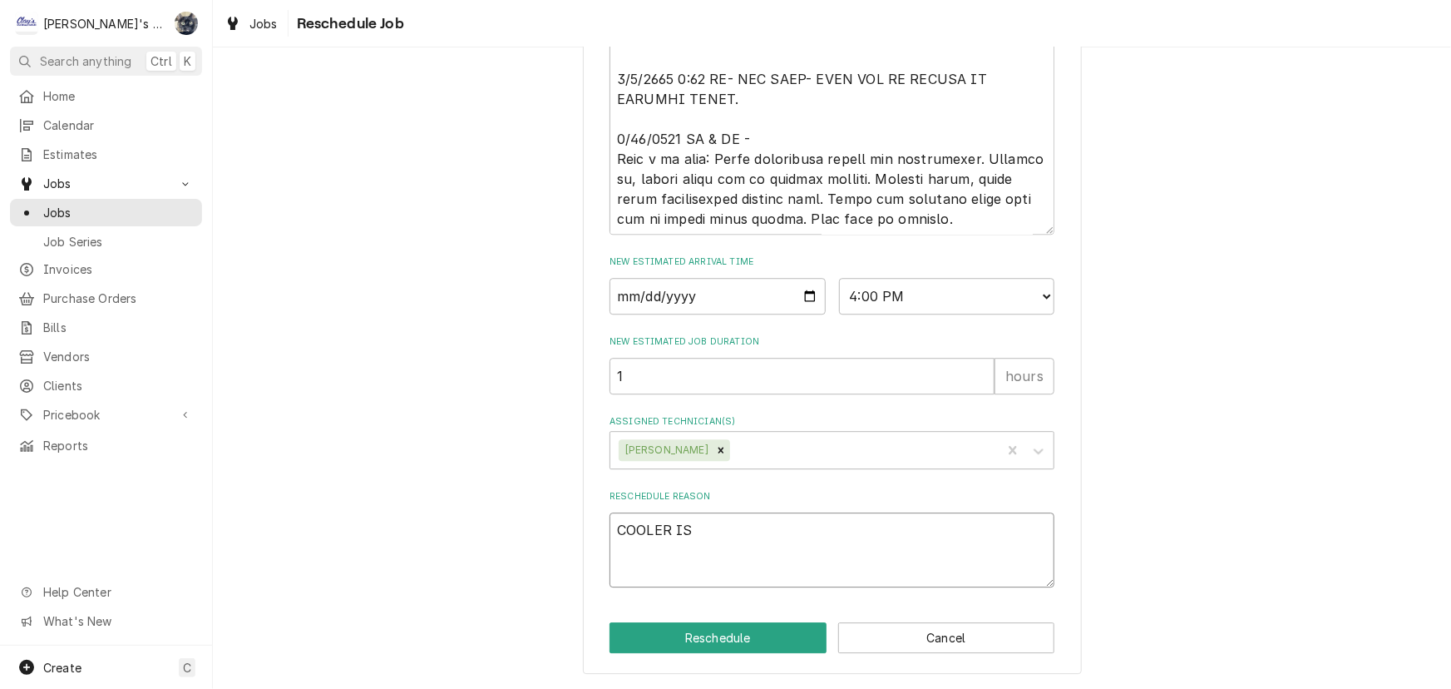
type textarea "COOLER IS W"
type textarea "x"
type textarea "COOLER IS [GEOGRAPHIC_DATA]"
type textarea "x"
type textarea "COOLER IS WAR"
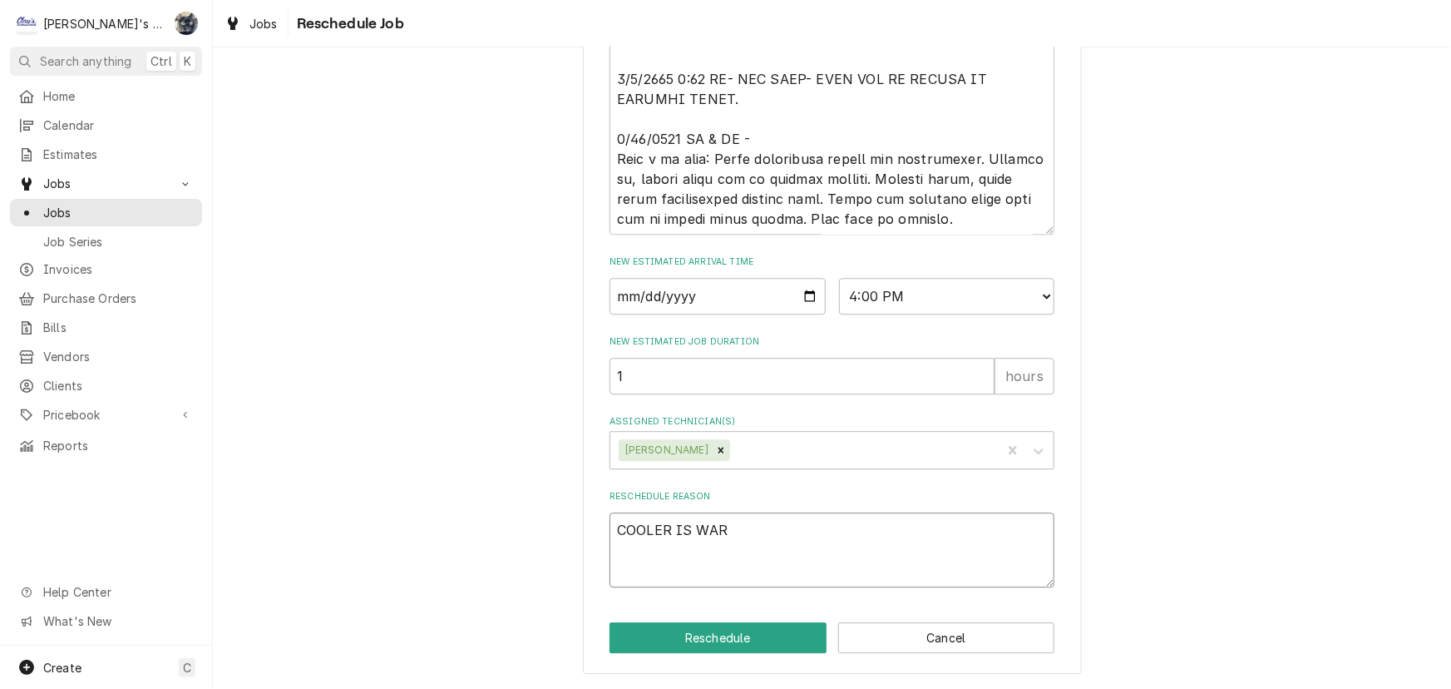
type textarea "x"
type textarea "COOLER IS WARM"
type textarea "x"
type textarea "COOLER IS WARM"
type textarea "x"
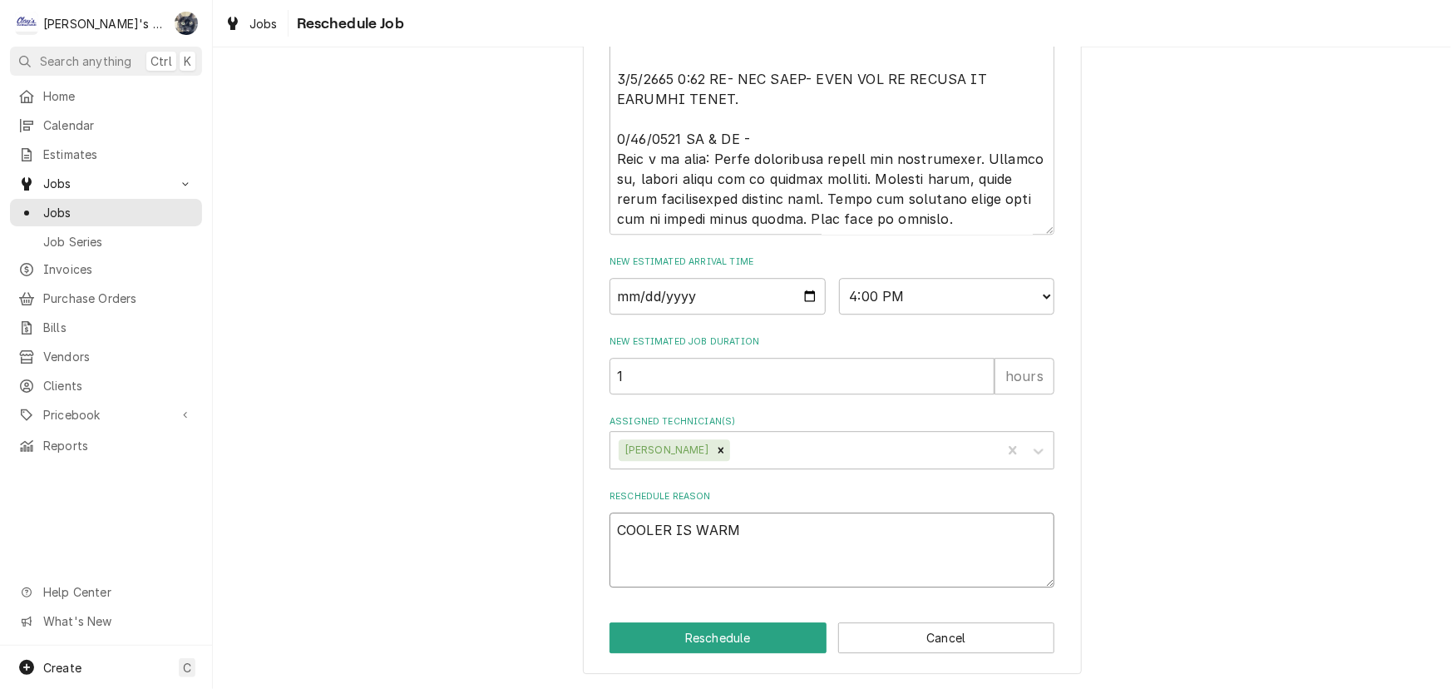
type textarea "COOLER IS WARM A"
type textarea "x"
type textarea "COOLER IS WARM AN"
type textarea "x"
type textarea "COOLER IS WARM AND"
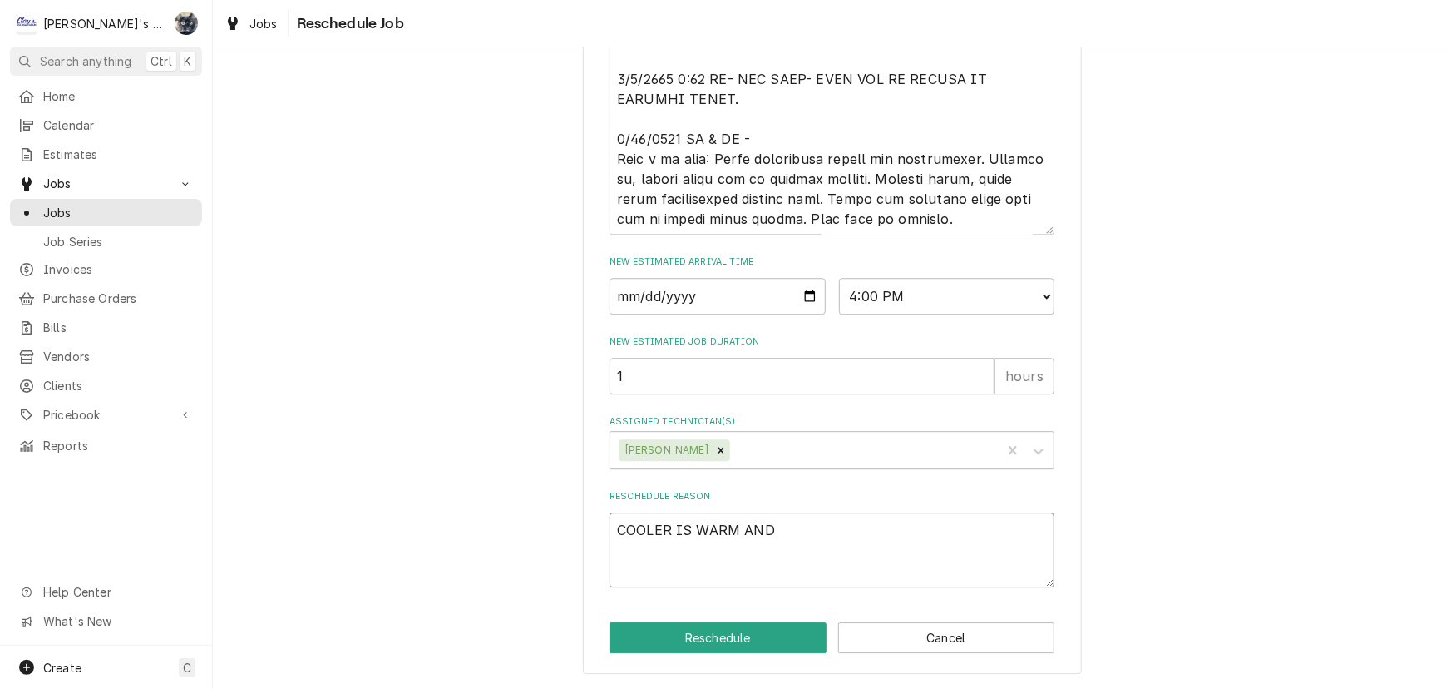
type textarea "x"
type textarea "COOLER IS WARM AND"
type textarea "x"
type textarea "COOLER IS WARM AND L"
type textarea "x"
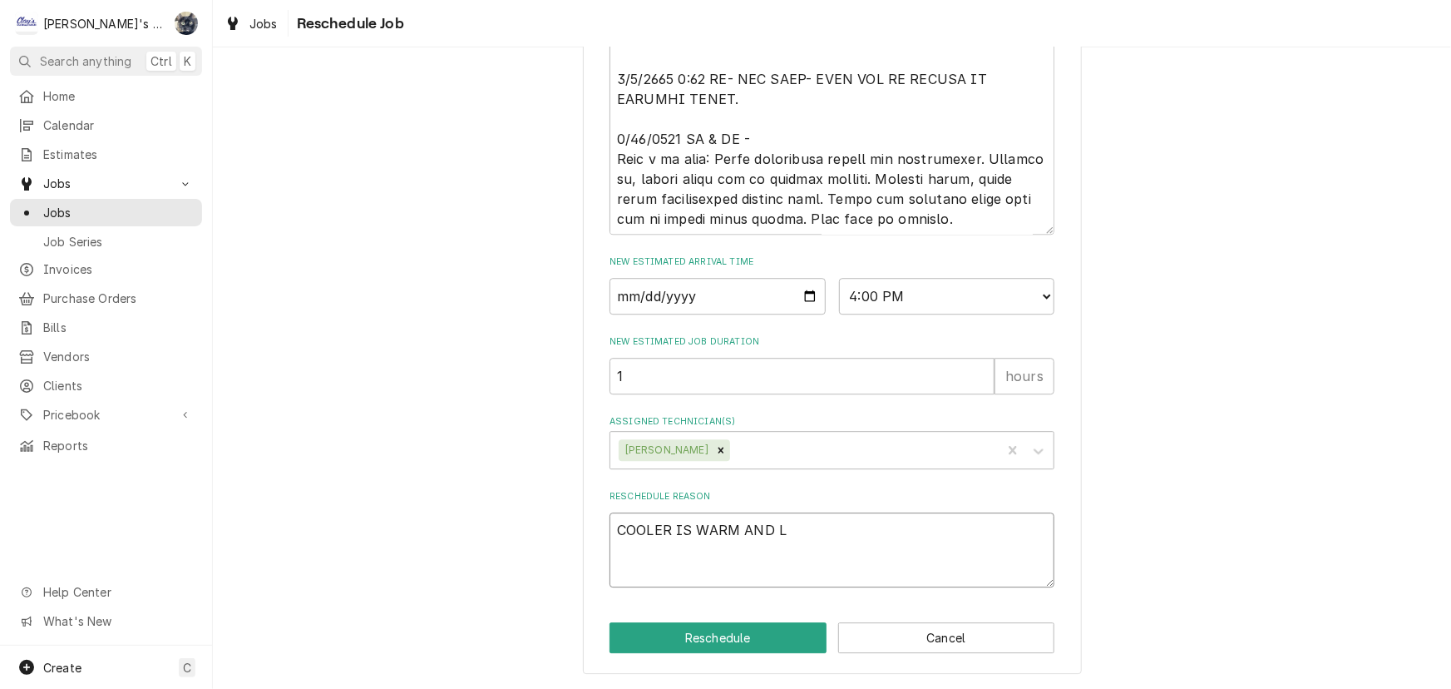
type textarea "COOLER IS WARM AND LE"
type textarea "x"
type textarea "COOLER IS WARM AND LEA"
type textarea "x"
type textarea "COOLER IS WARM AND LEAK"
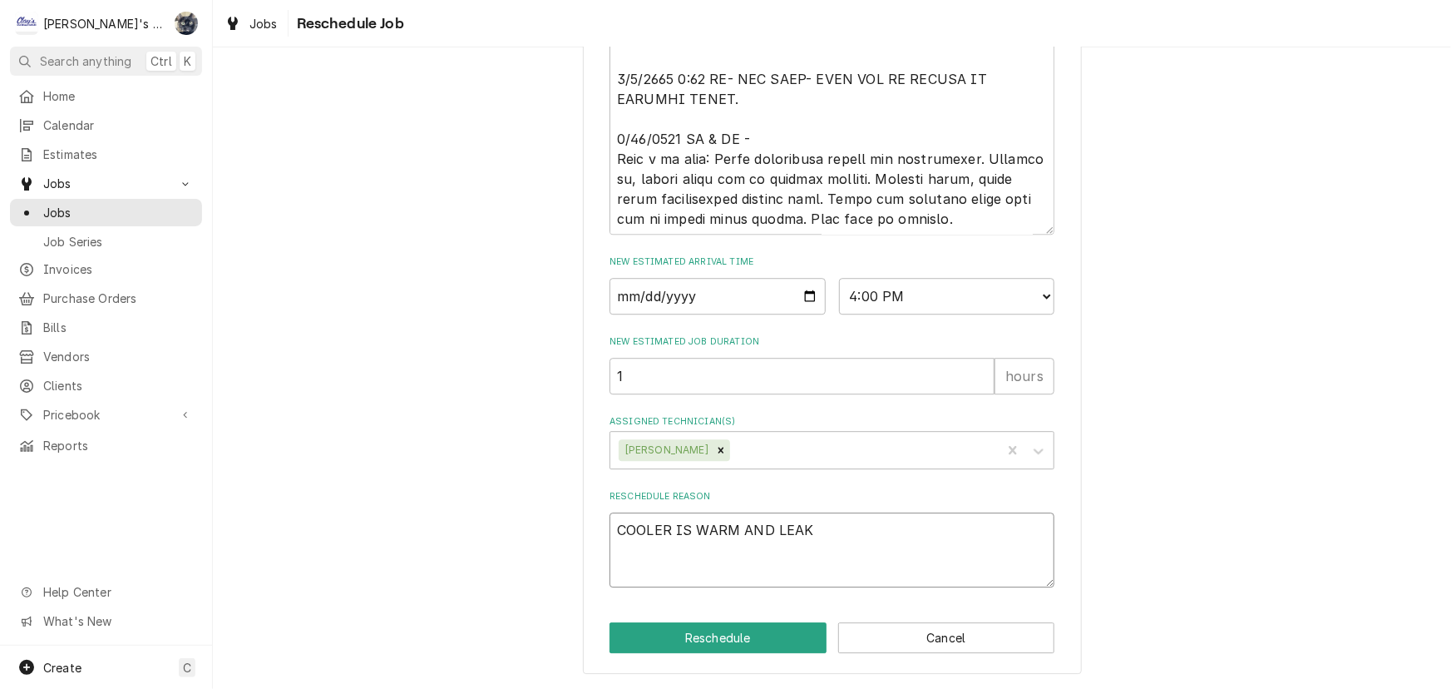
type textarea "x"
type textarea "COOLER IS WARM AND LEAKI"
type textarea "x"
type textarea "COOLER IS WARM AND LEAKIN"
type textarea "x"
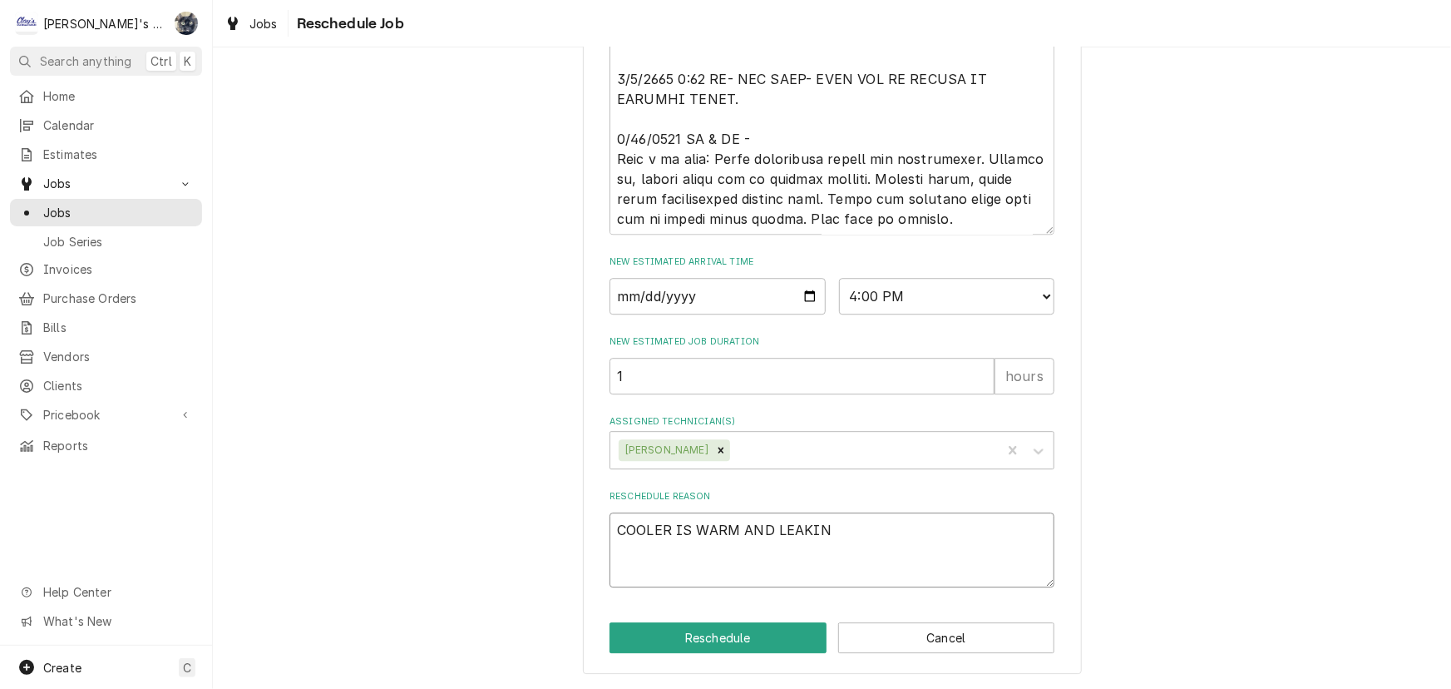
type textarea "COOLER IS WARM AND LEAKING"
type textarea "x"
type textarea "COOLER IS WARM AND LEAKING"
type textarea "x"
type textarea "COOLER IS WARM AND LEAKING W"
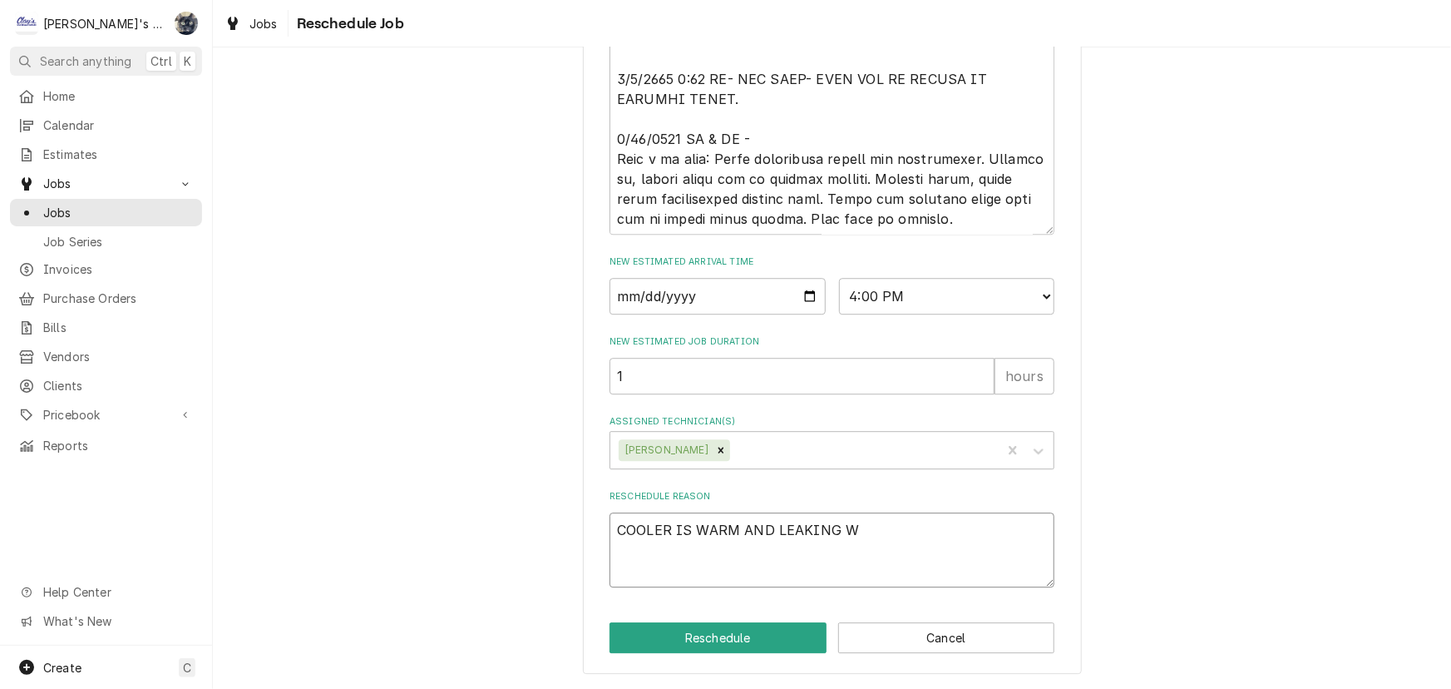
type textarea "x"
type textarea "COOLER IS WARM AND LEAKING WA"
type textarea "x"
type textarea "COOLER IS WARM AND LEAKING W"
type textarea "x"
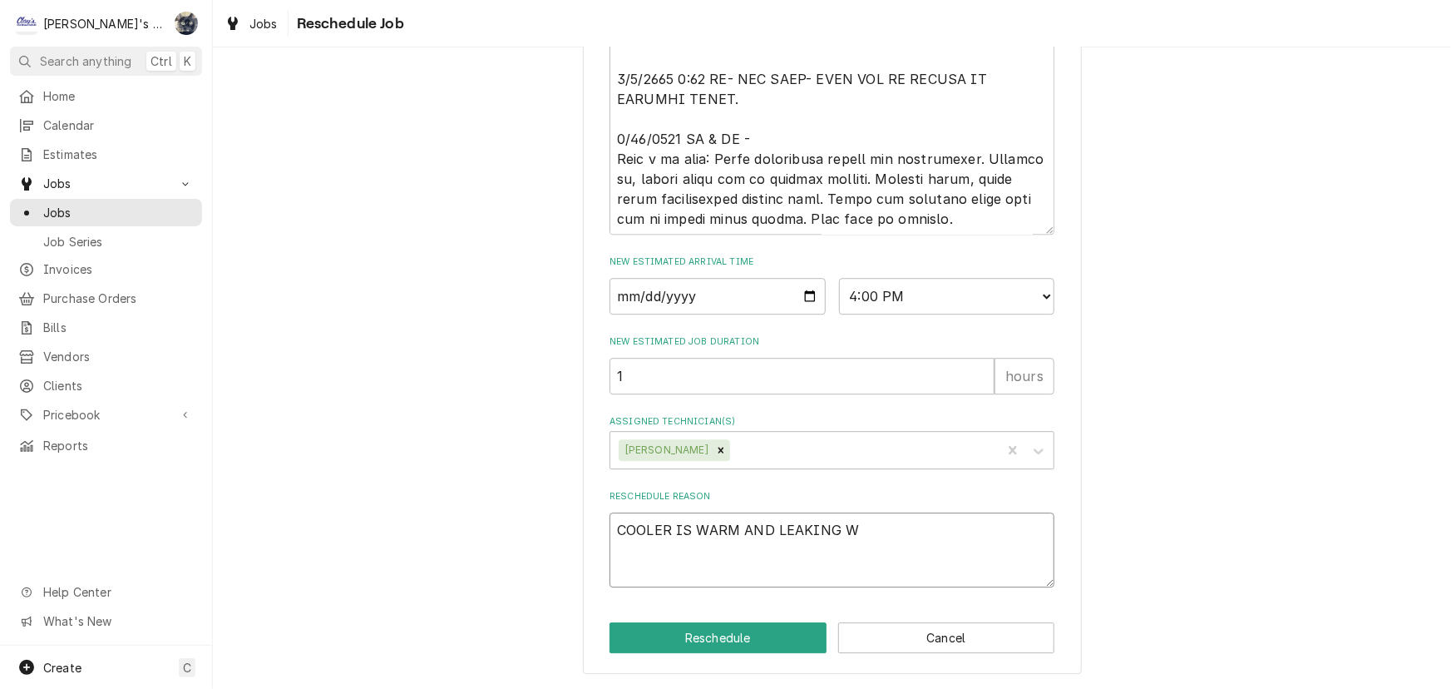
type textarea "COOLER IS WARM AND LEAKING"
type textarea "x"
type textarea "COOLER IS WARM AND LEAKING W"
type textarea "x"
type textarea "COOLER IS WARM AND LEAKING WA"
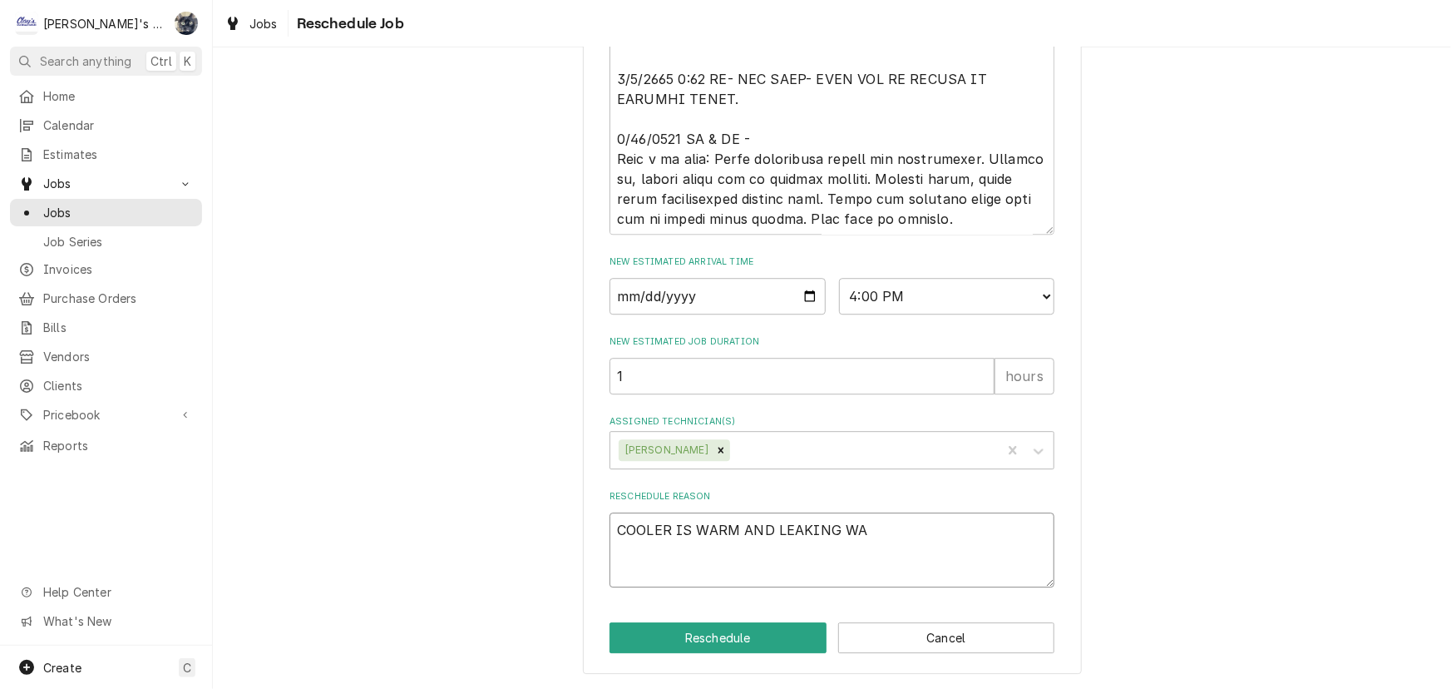
type textarea "x"
type textarea "COOLER IS WARM AND LEAKING W"
type textarea "x"
type textarea "COOLER IS WARM AND LEAKING WA"
type textarea "x"
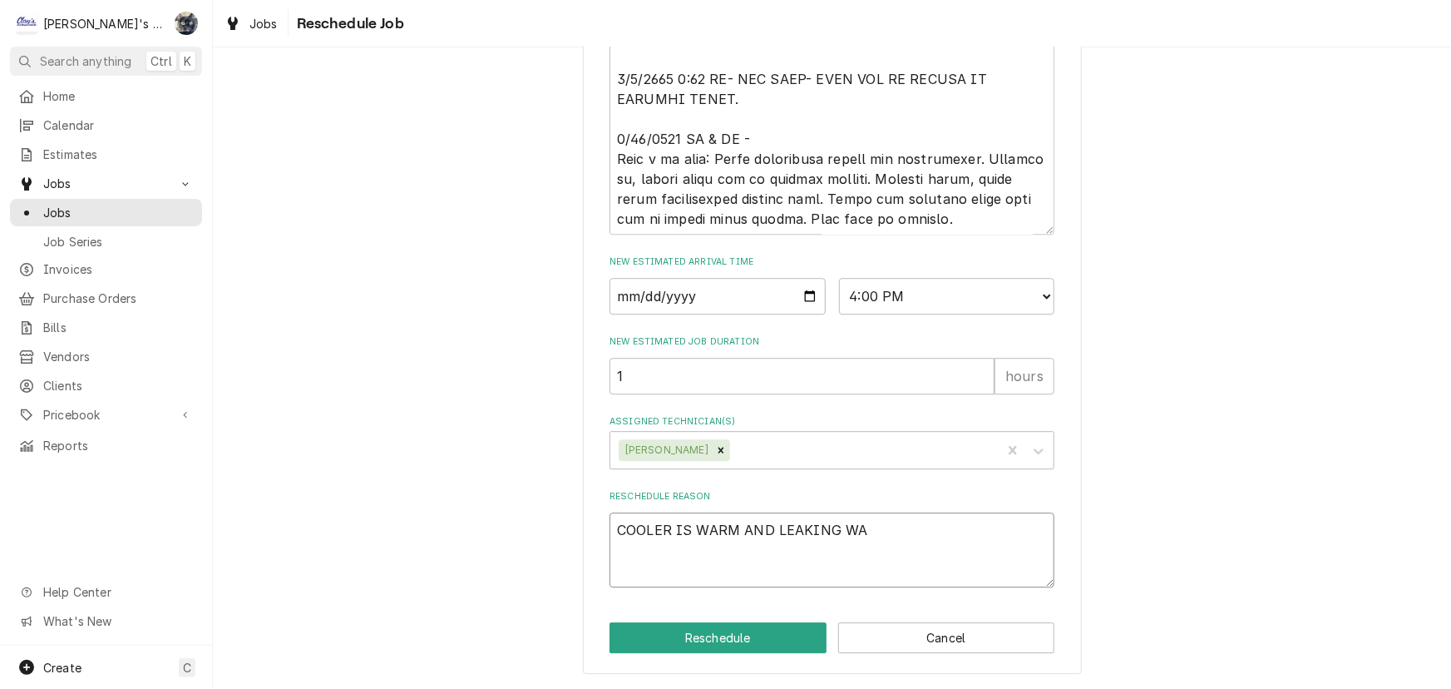
type textarea "COOLER IS WARM AND LEAKING WAT"
type textarea "x"
type textarea "COOLER IS WARM AND LEAKING WATE"
type textarea "x"
type textarea "COOLER IS WARM AND LEAKING WATER"
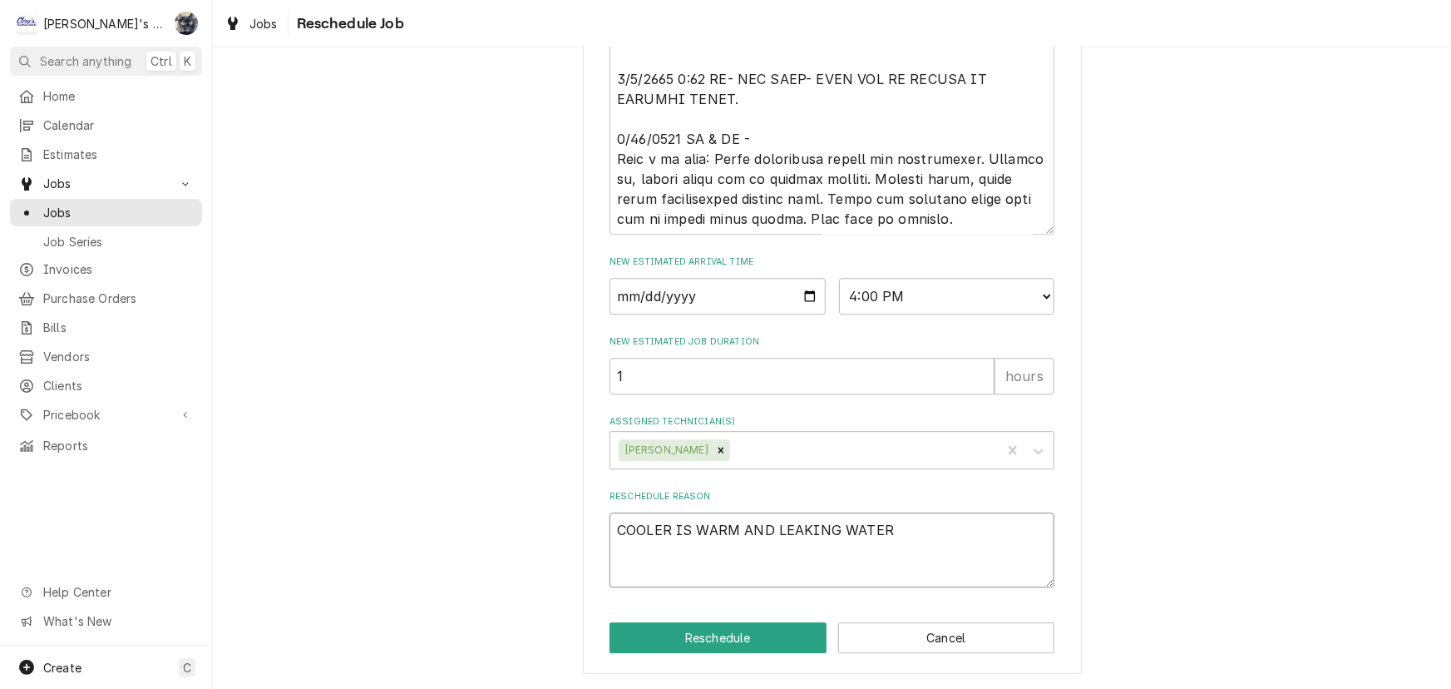
type textarea "x"
type textarea "COOLER IS WARM AND LEAKING WATER"
type textarea "x"
type textarea "COOLER IS WARM AND LEAKING WATER G"
type textarea "x"
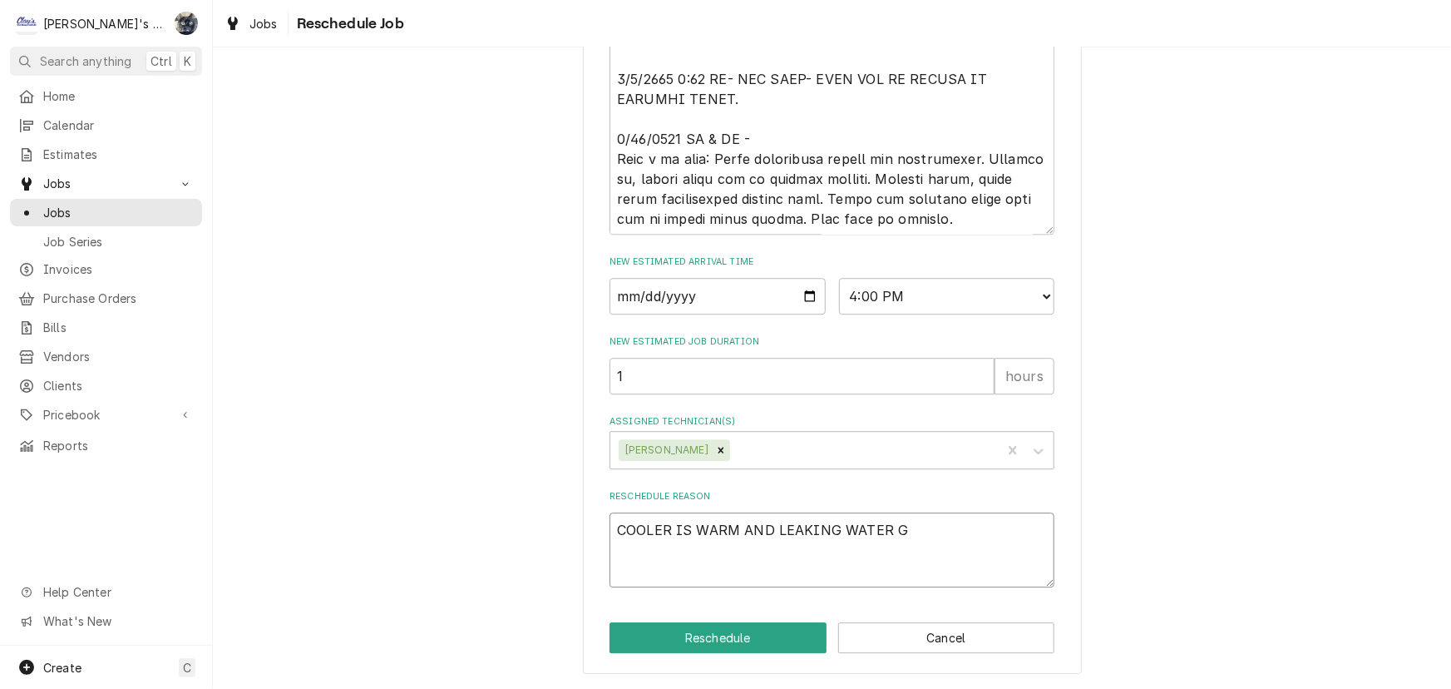
type textarea "COOLER IS WARM AND LEAKING WATER GA"
type textarea "x"
type textarea "COOLER IS WARM AND LEAKING WATER GAI"
type textarea "x"
type textarea "COOLER IS WARM AND LEAKING WATER GA"
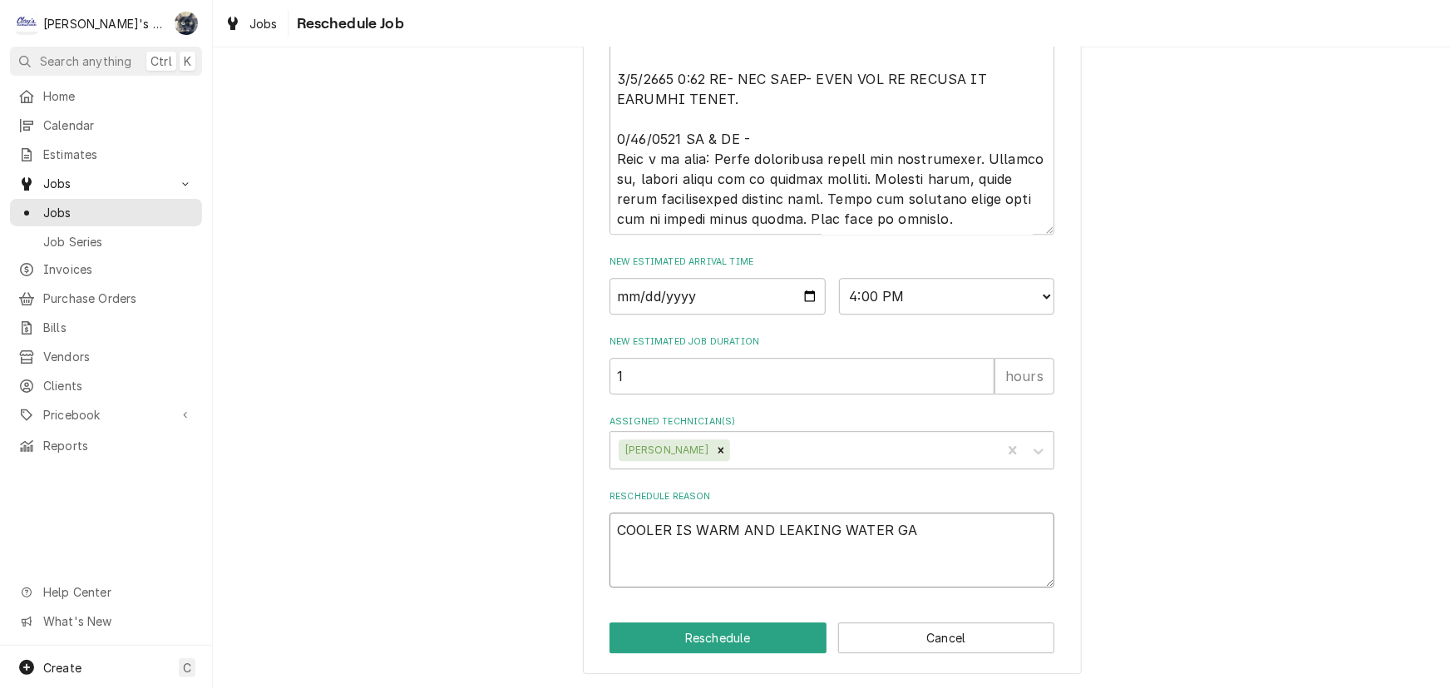
type textarea "x"
type textarea "COOLER IS WARM AND LEAKING WATER G"
type textarea "x"
type textarea "COOLER IS WARM AND LEAKING WATER"
type textarea "x"
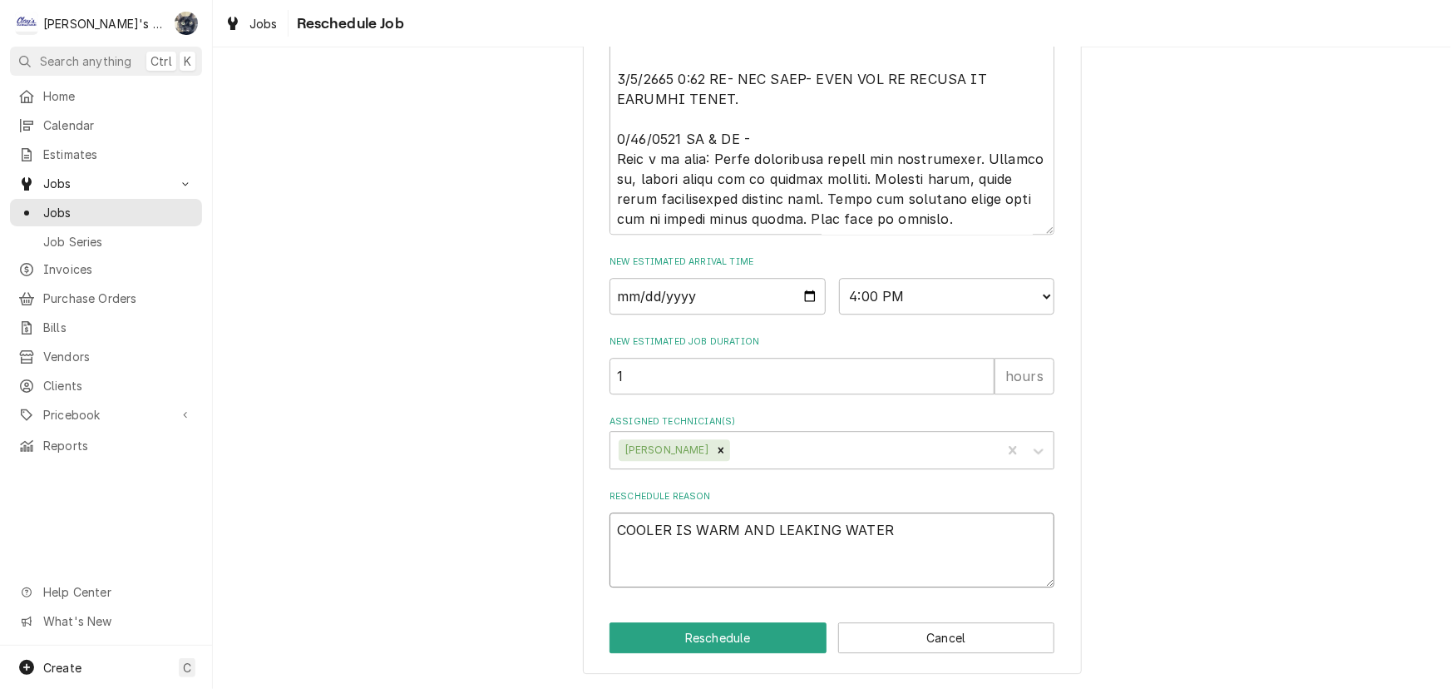
type textarea "COOLER IS WARM AND LEAKING WATER"
type textarea "x"
type textarea "COOLER IS WARM AND LEAKING WATERA"
type textarea "x"
type textarea "COOLER IS WARM AND LEAKING WATERAI"
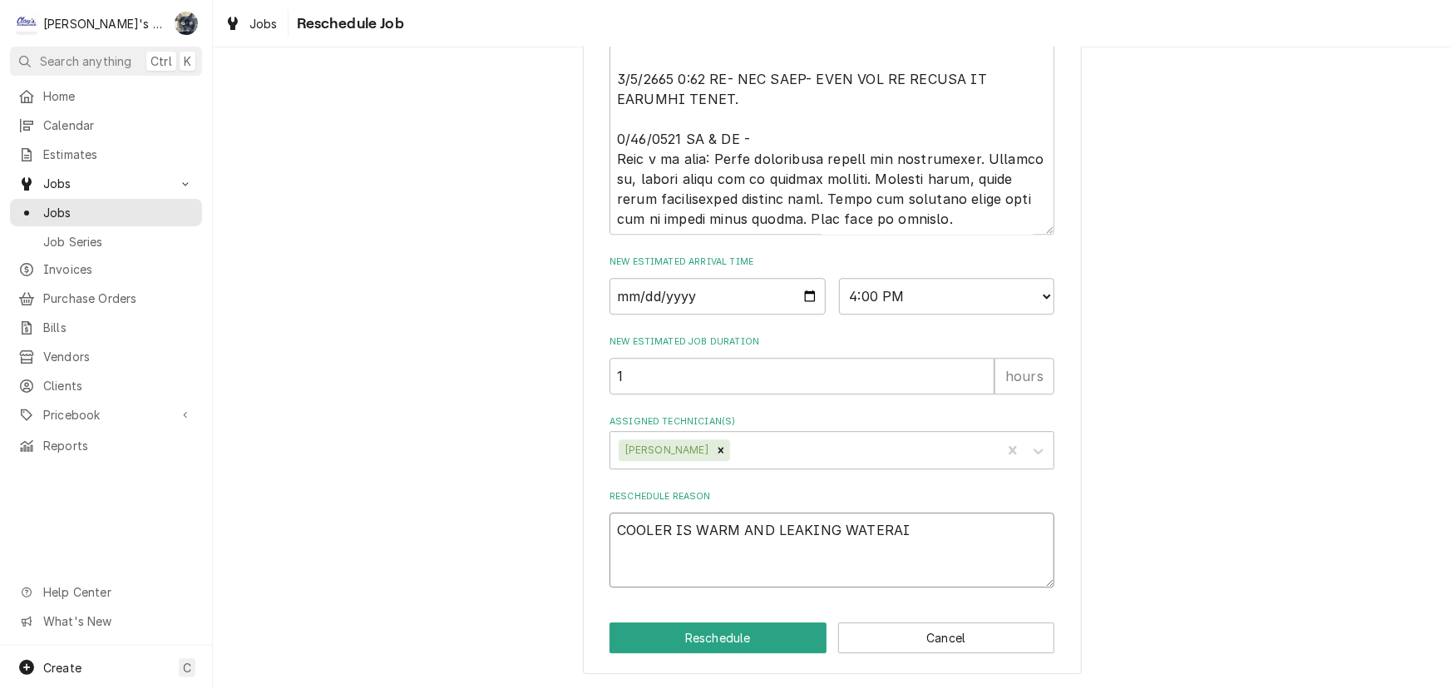
type textarea "x"
type textarea "COOLER IS WARM AND LEAKING WATERA"
type textarea "x"
type textarea "COOLER IS WARM AND LEAKING WATER"
type textarea "x"
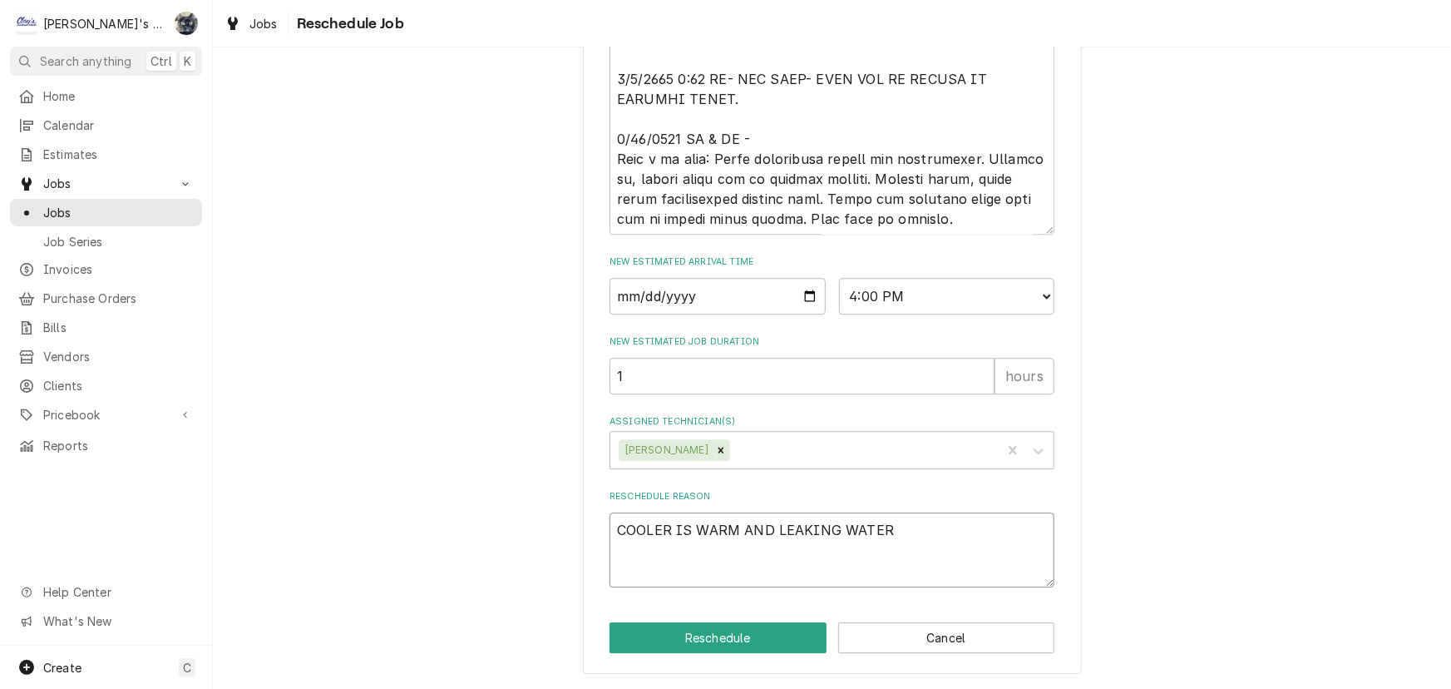
type textarea "COOLER IS WARM AND LEAKING WATER"
type textarea "x"
type textarea "COOLER IS WARM AND LEAKING WATER A"
type textarea "x"
type textarea "COOLER IS WARM AND LEAKING WATER AG"
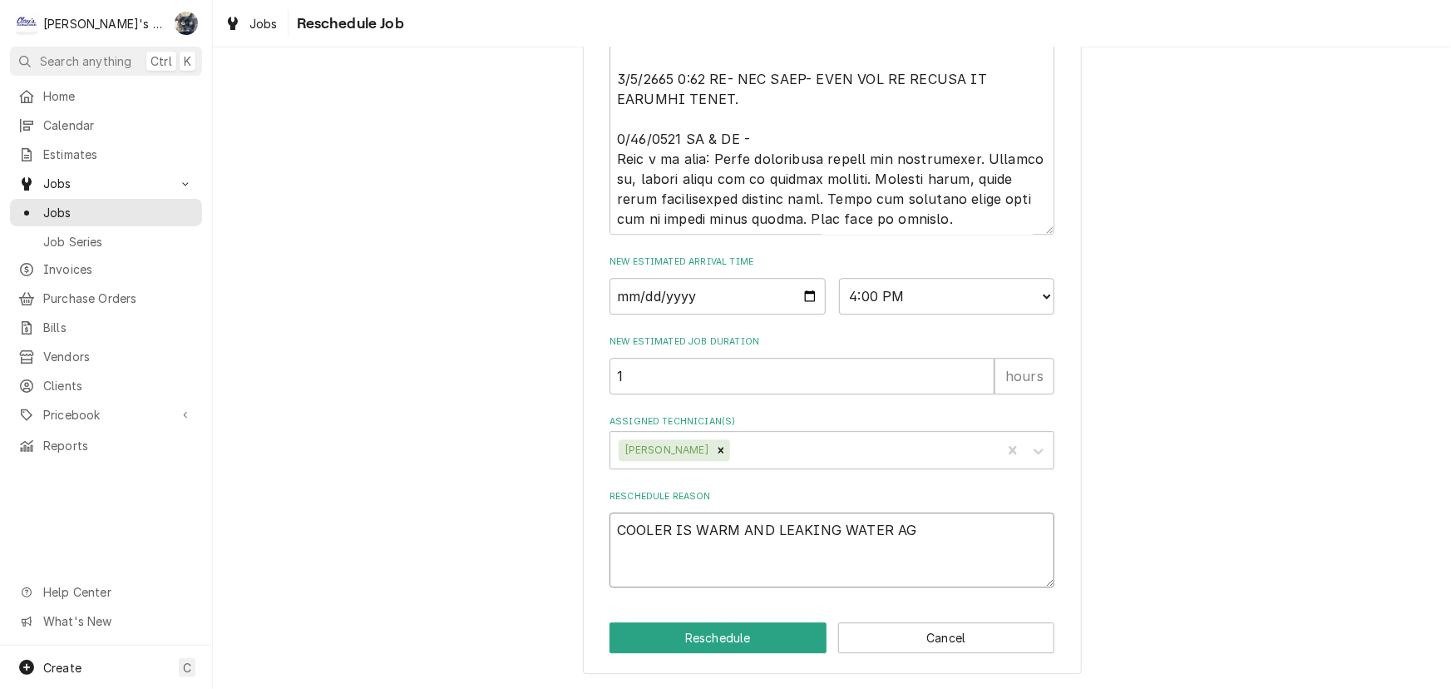
type textarea "x"
type textarea "COOLER IS WARM AND LEAKING WATER AGI"
type textarea "x"
type textarea "COOLER IS WARM AND LEAKING WATER AGIN"
type textarea "x"
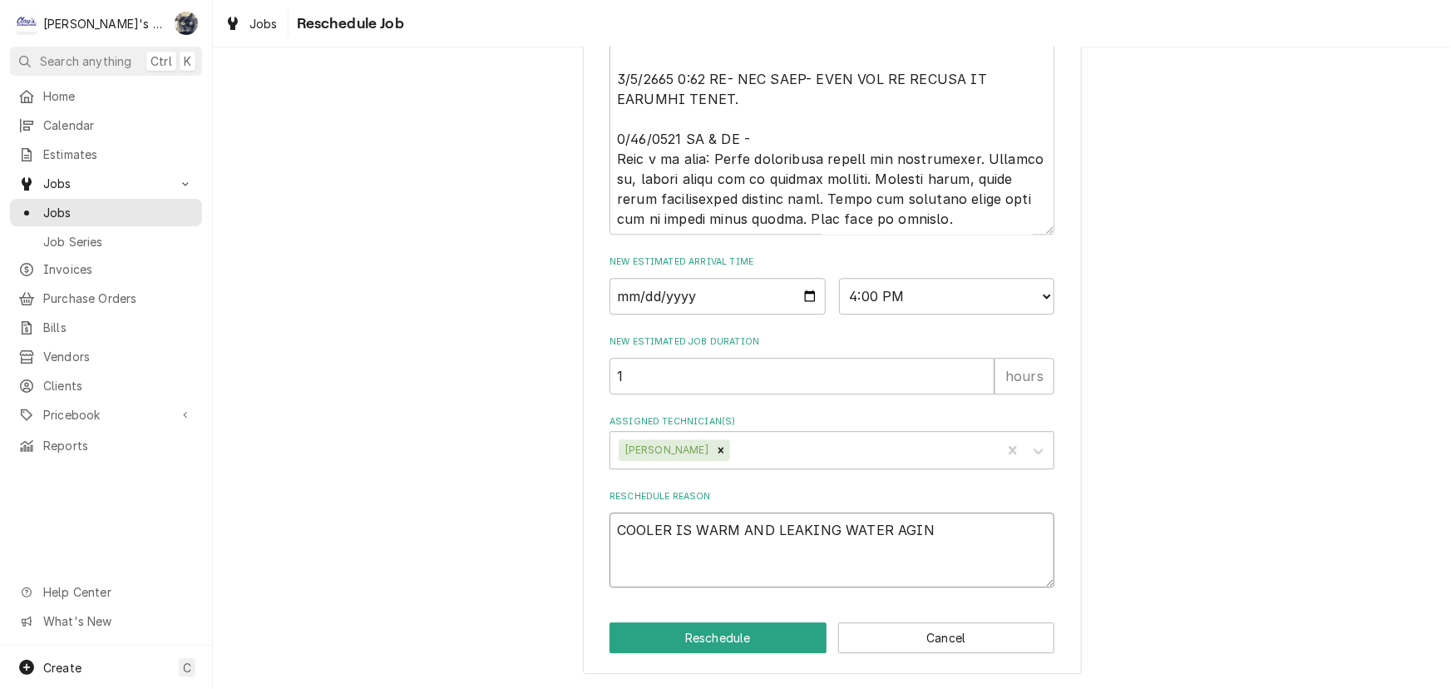
type textarea "COOLER IS WARM AND LEAKING WATER AGI"
type textarea "x"
type textarea "COOLER IS WARM AND LEAKING WATER AG"
type textarea "x"
type textarea "COOLER IS WARM AND LEAKING WATER AGA"
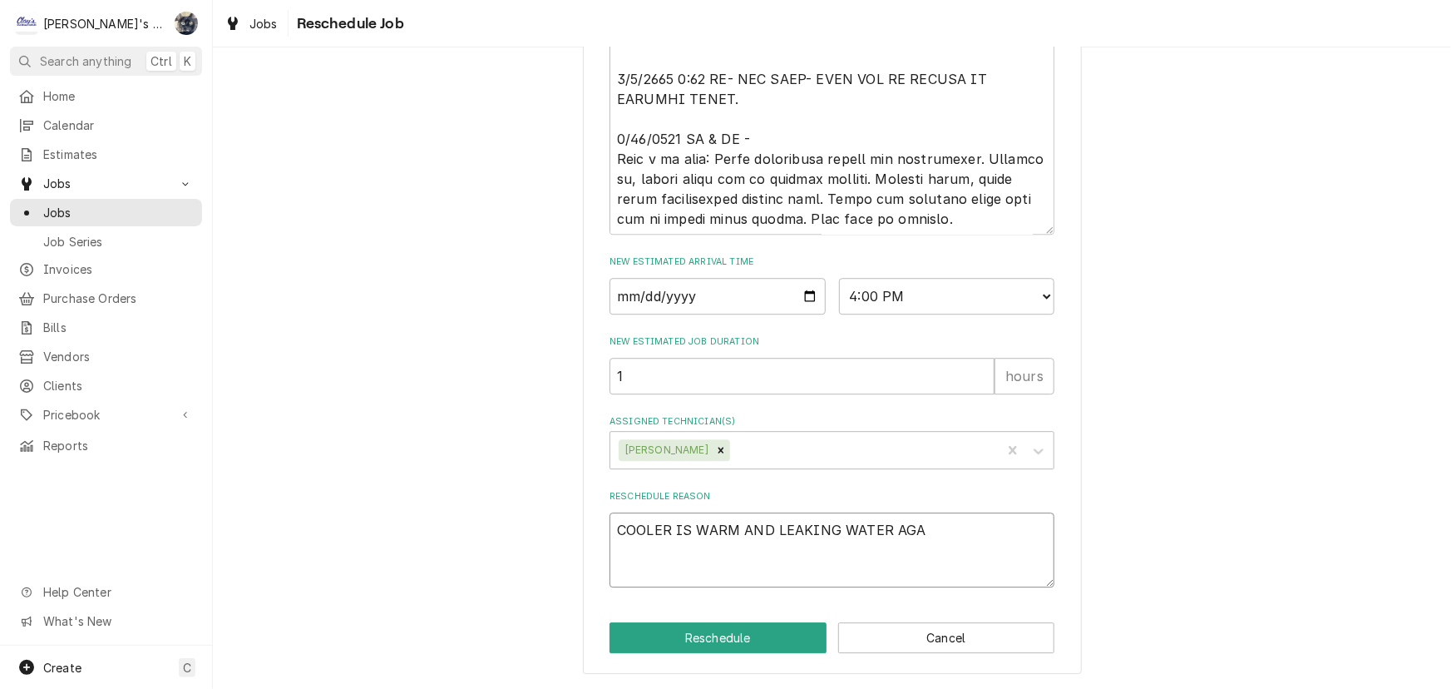
type textarea "x"
type textarea "COOLER IS WARM AND LEAKING WATER AGAI"
type textarea "x"
type textarea "COOLER IS WARM AND LEAKING WATER AGAIN"
click at [685, 646] on button "Reschedule" at bounding box center [718, 637] width 217 height 31
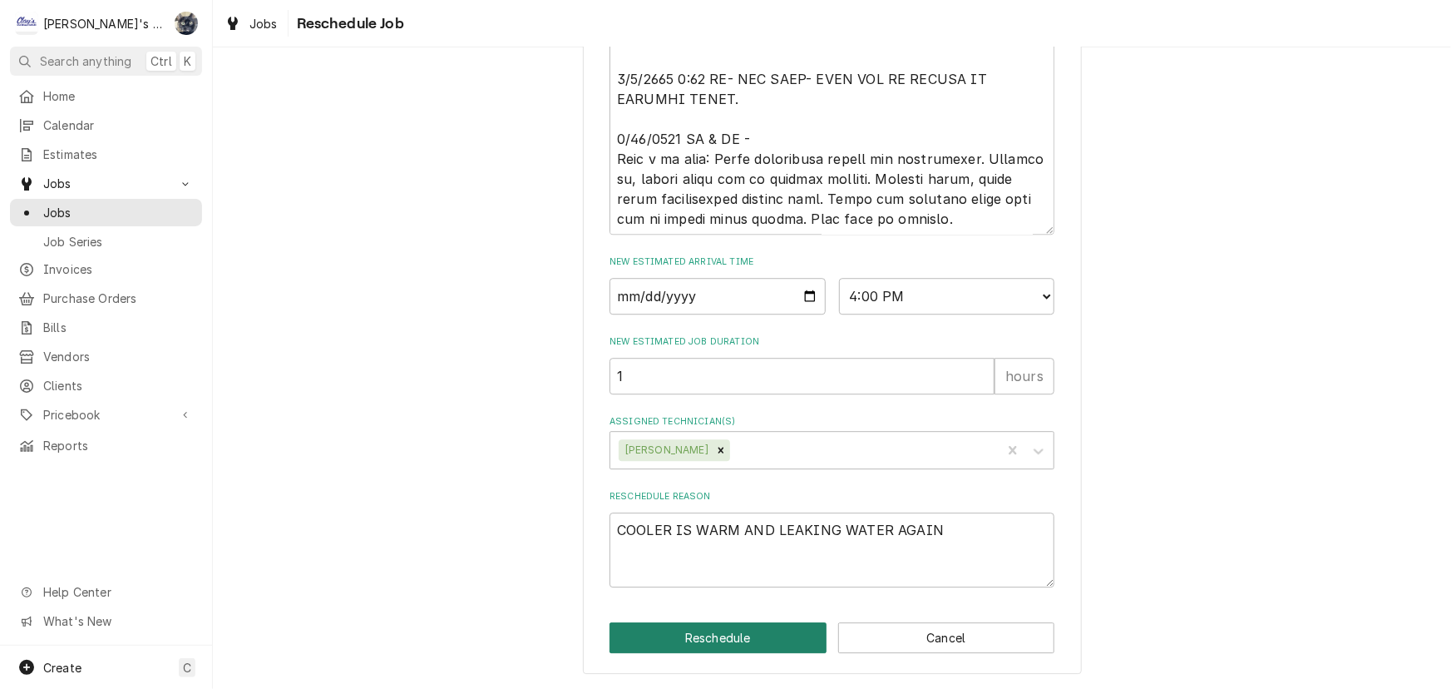
type textarea "x"
